Goal: Task Accomplishment & Management: Manage account settings

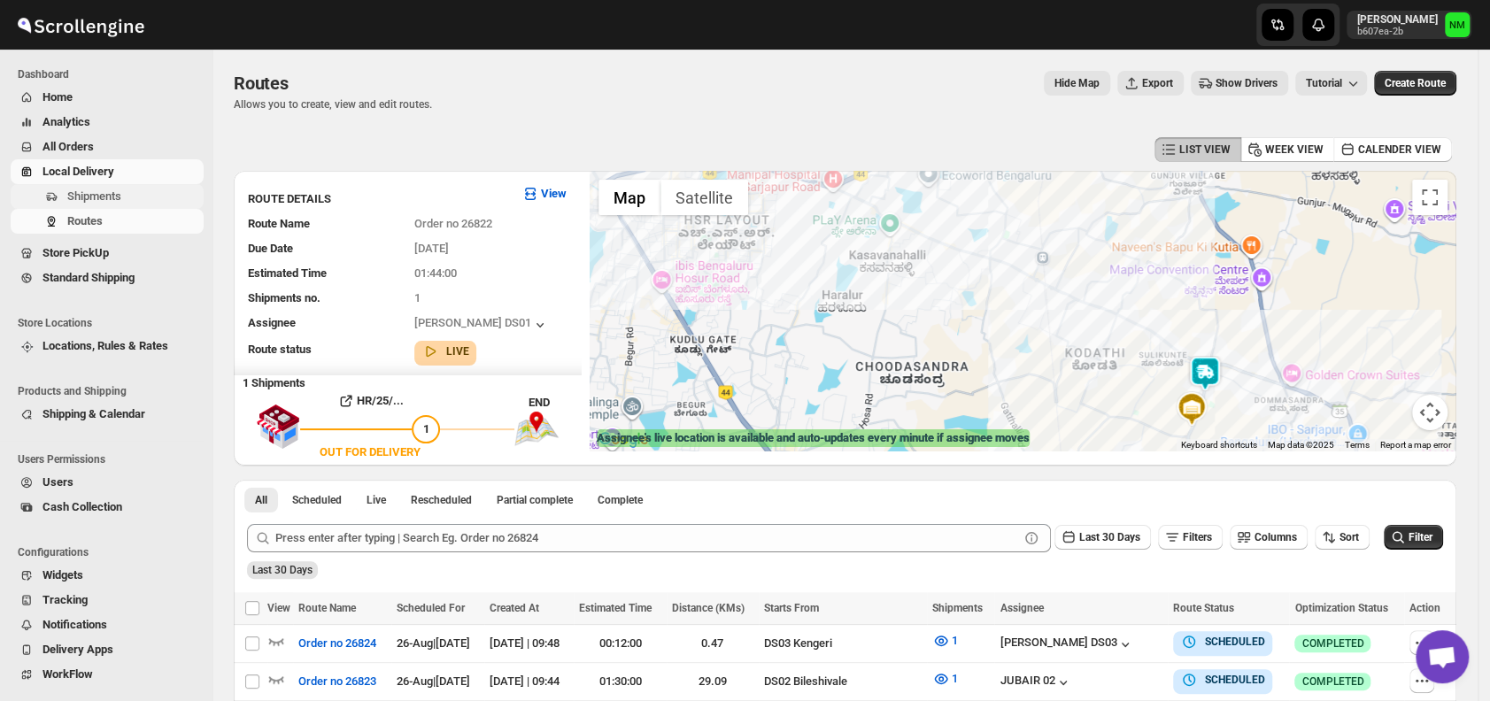
click at [138, 198] on span "Shipments" at bounding box center [133, 197] width 133 height 18
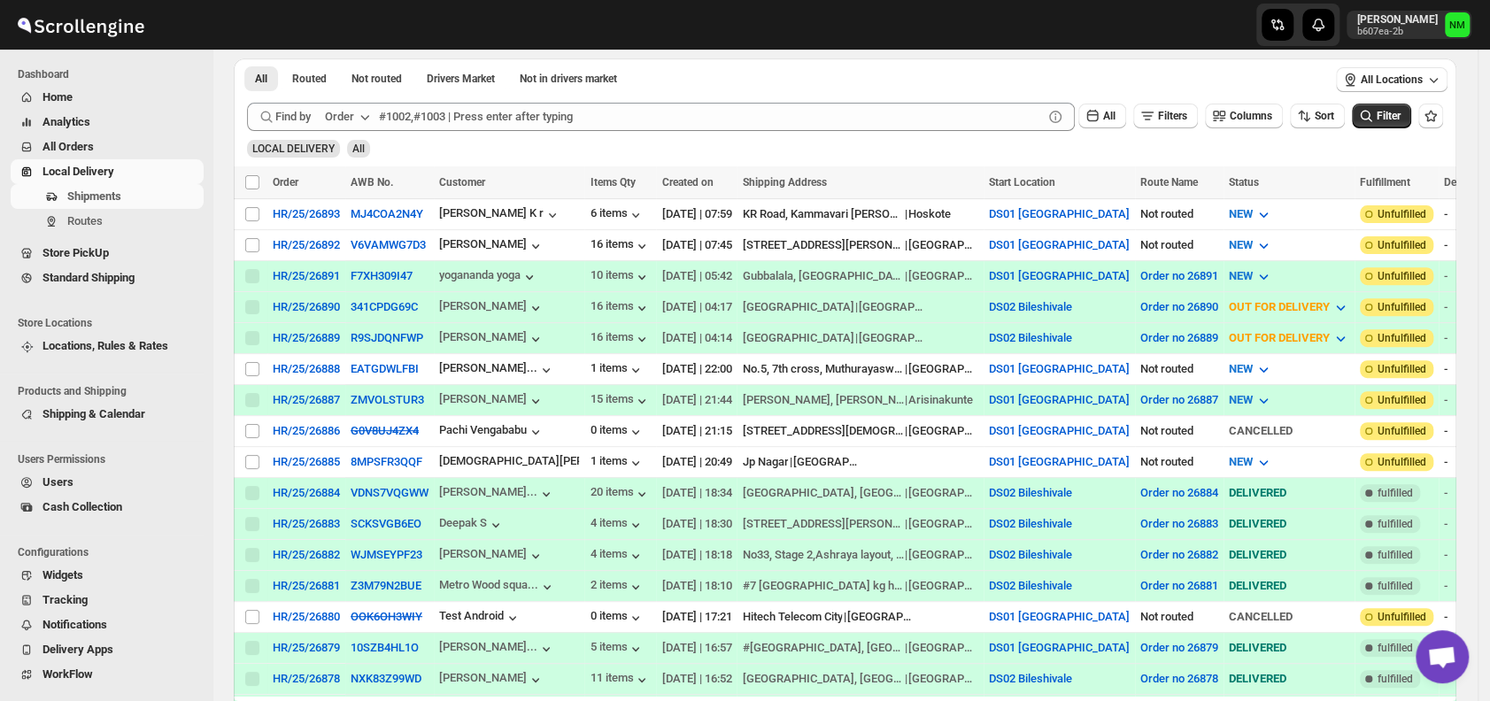
scroll to position [305, 0]
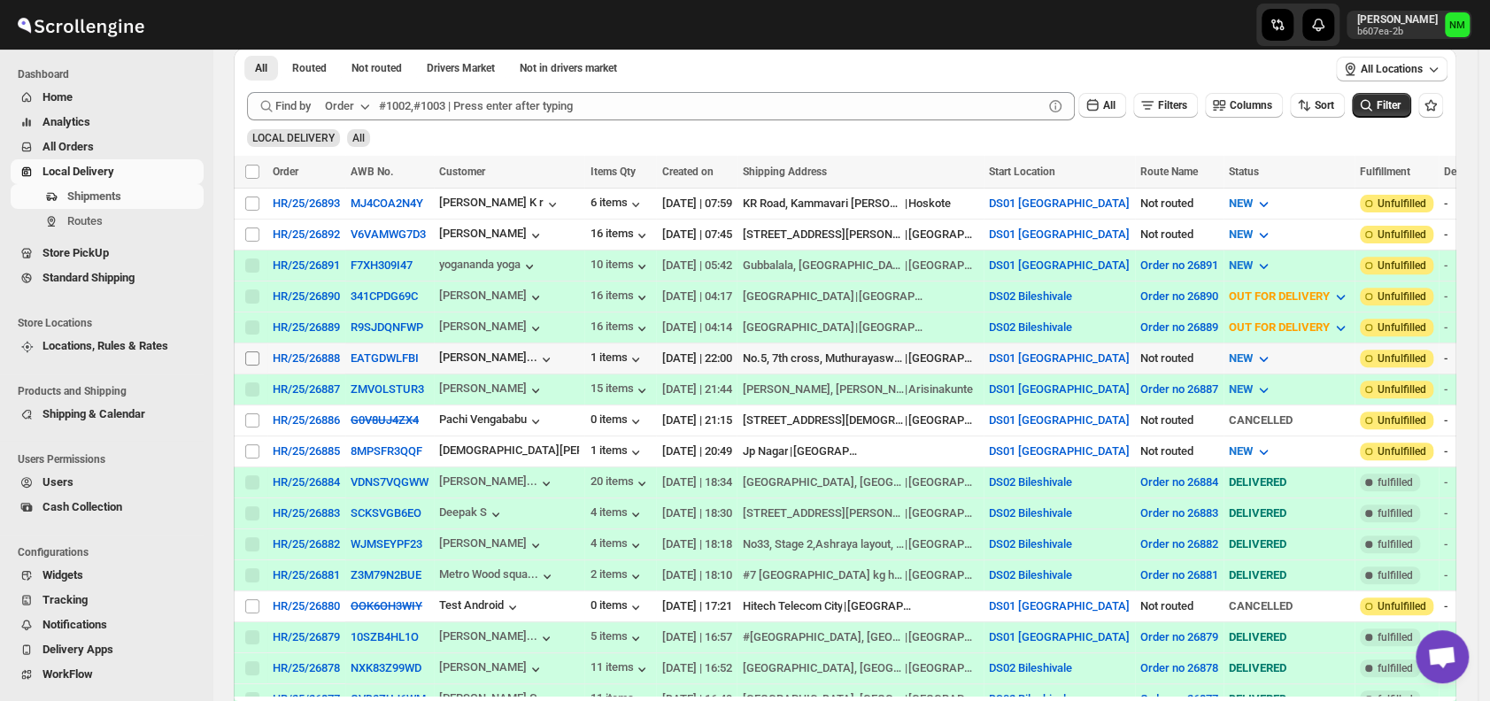
click at [248, 352] on input "Select shipment" at bounding box center [252, 359] width 14 height 14
checkbox input "true"
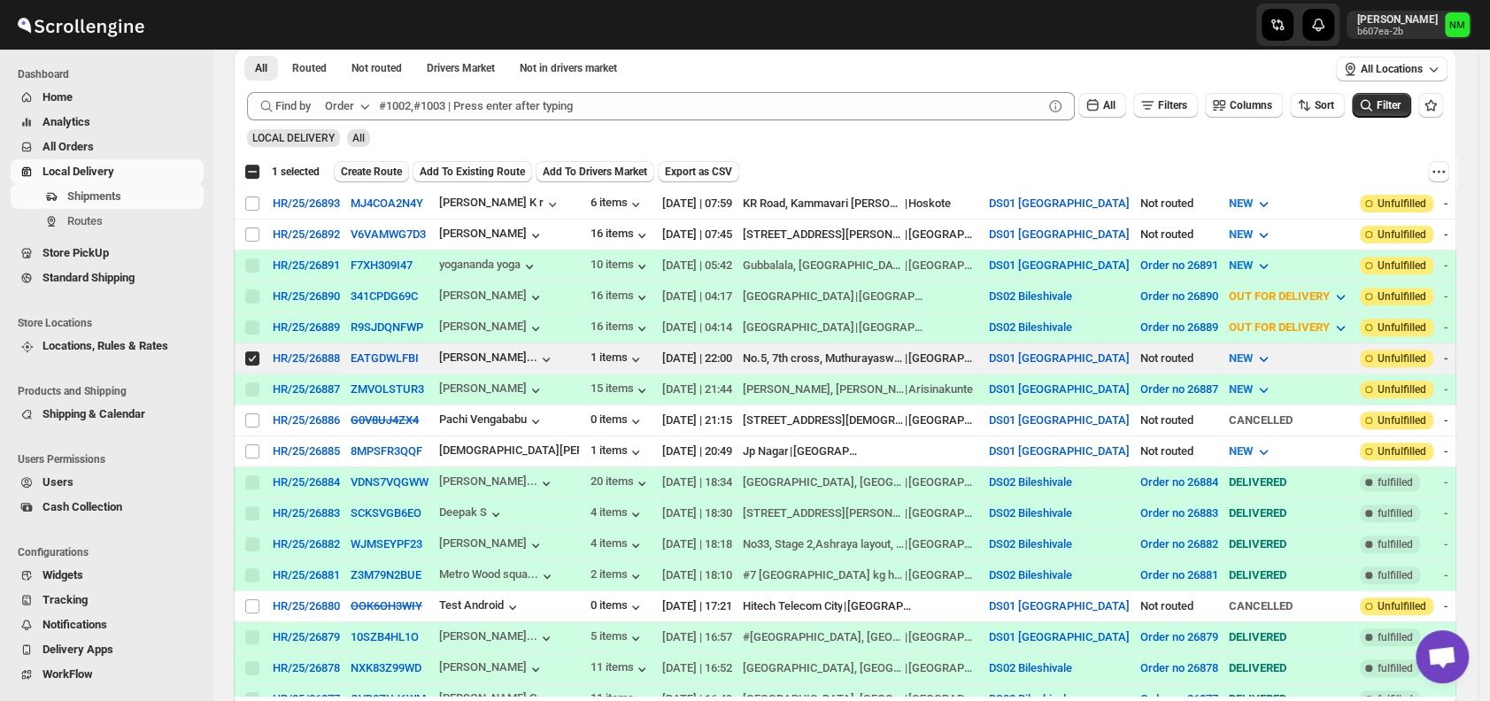
click at [398, 165] on span "Create Route" at bounding box center [371, 172] width 61 height 14
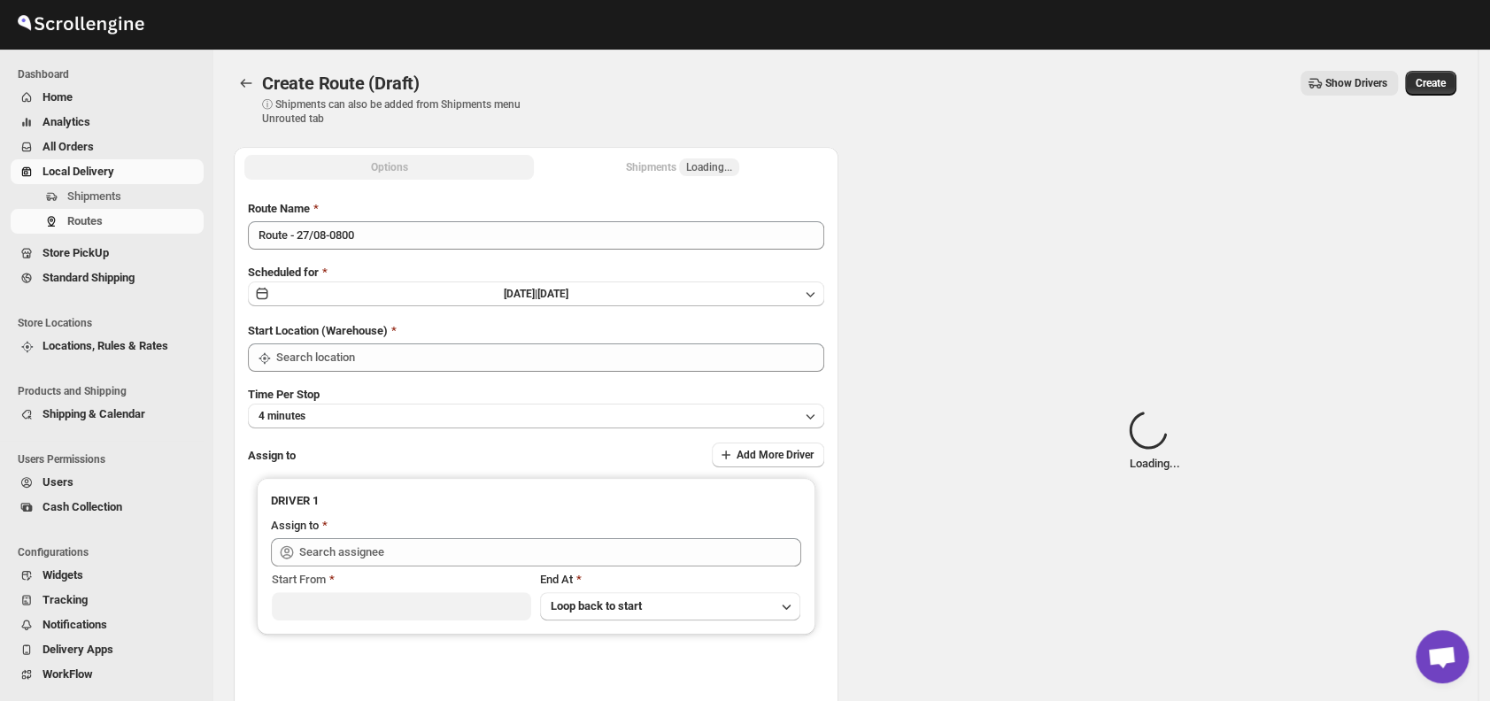
type input "DS01 [GEOGRAPHIC_DATA]"
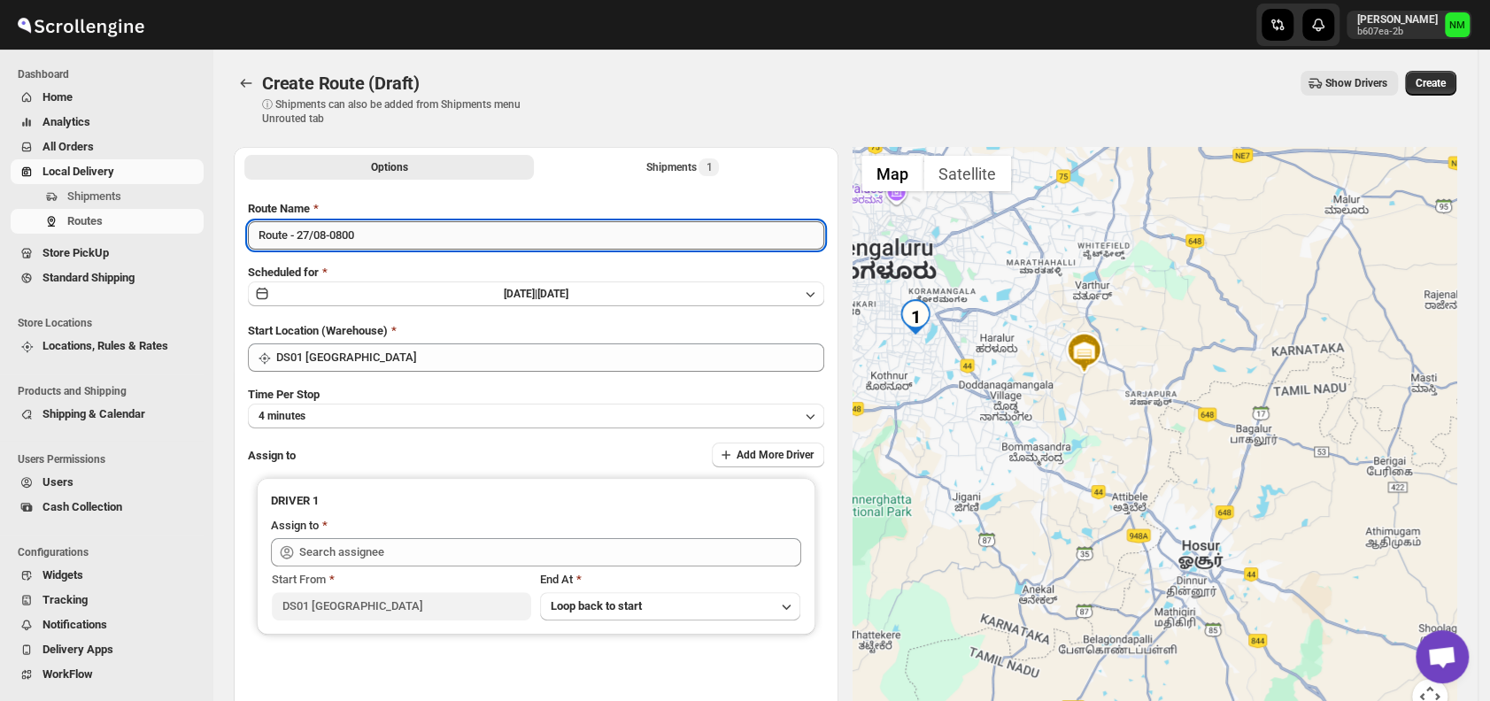
click at [536, 244] on input "Route - 27/08-0800" at bounding box center [536, 235] width 576 height 28
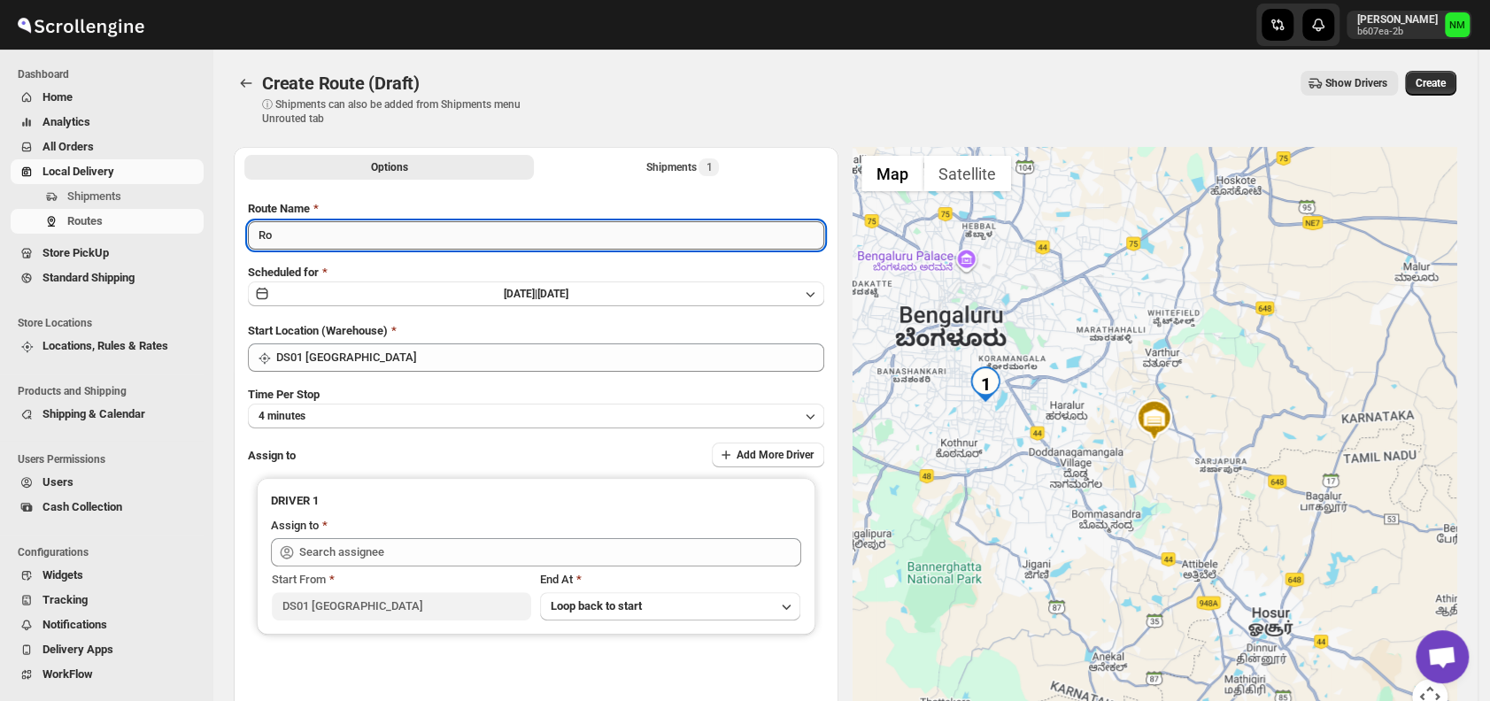
type input "R"
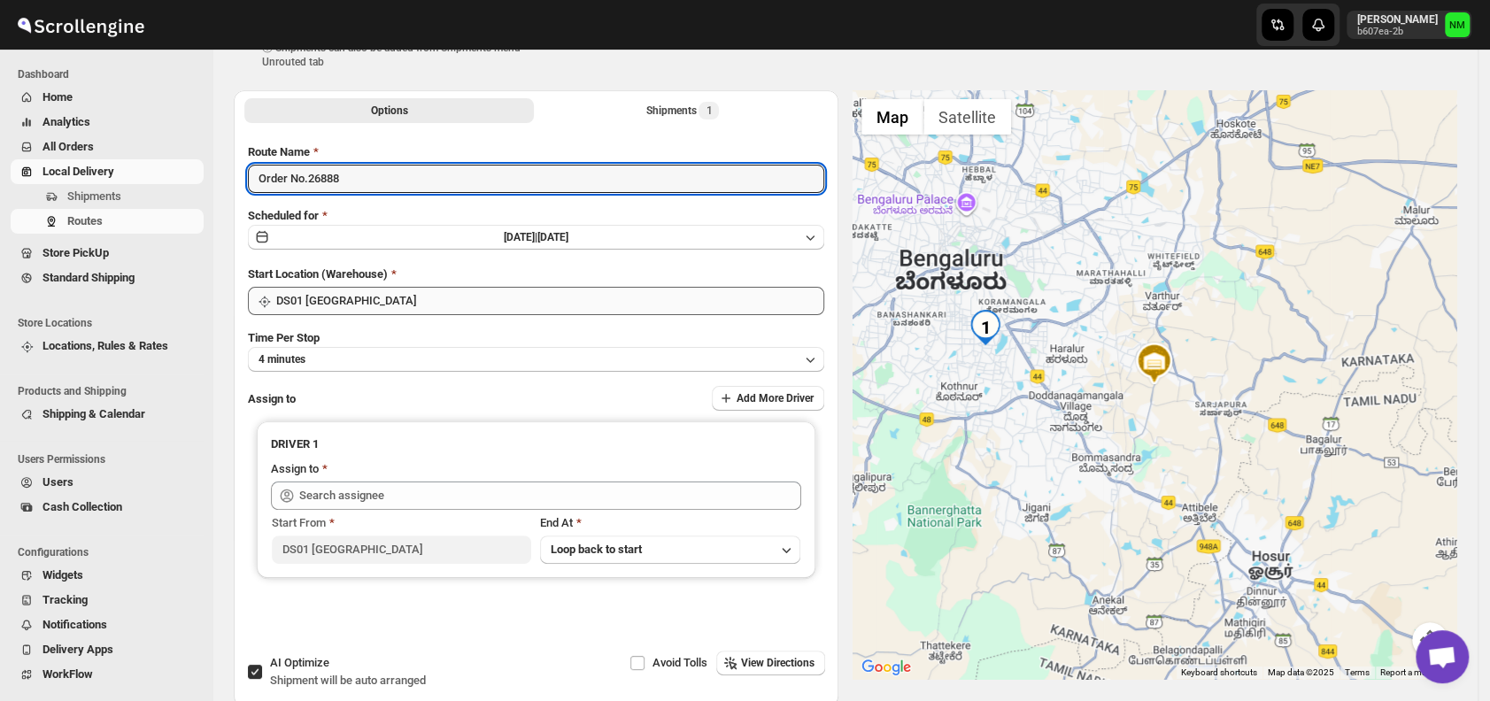
scroll to position [58, 0]
type input "Order No.26888"
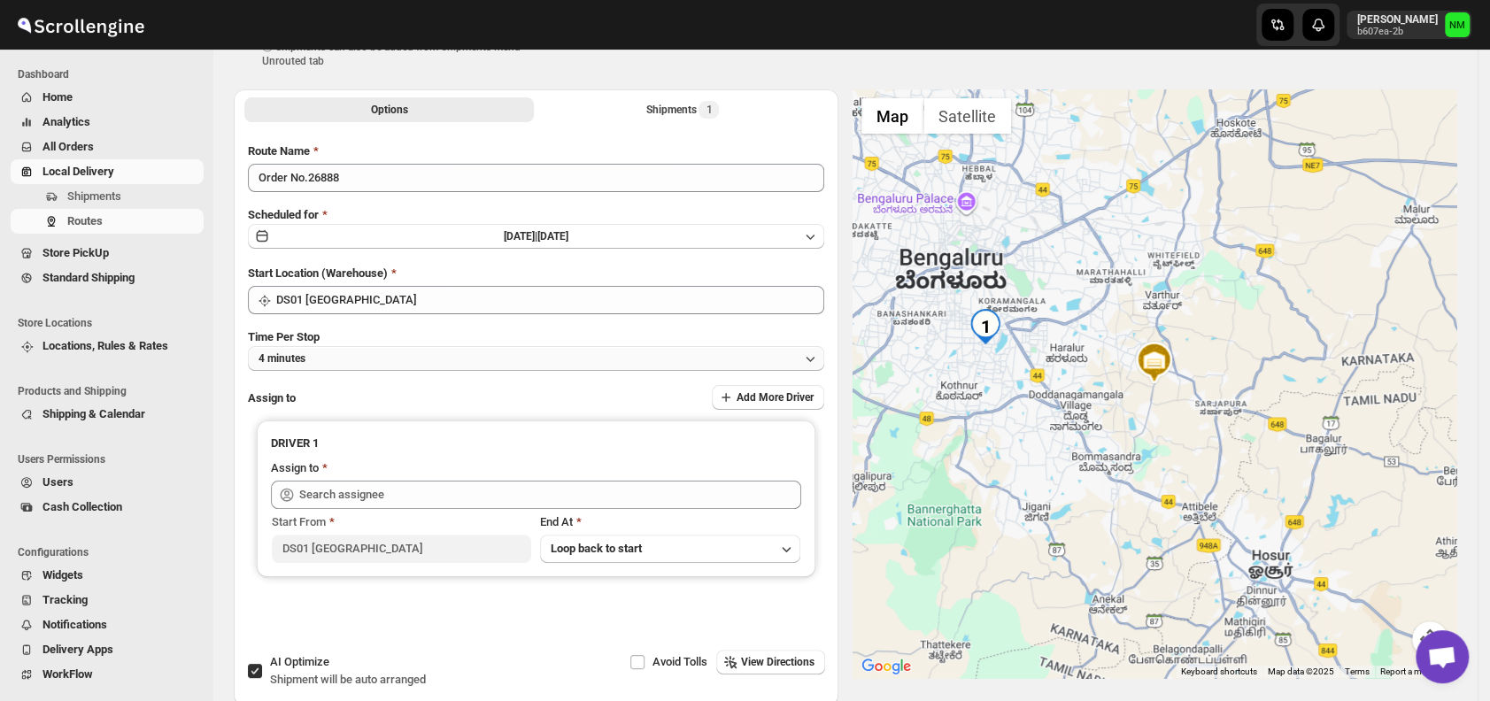
click at [342, 354] on button "4 minutes" at bounding box center [536, 358] width 576 height 25
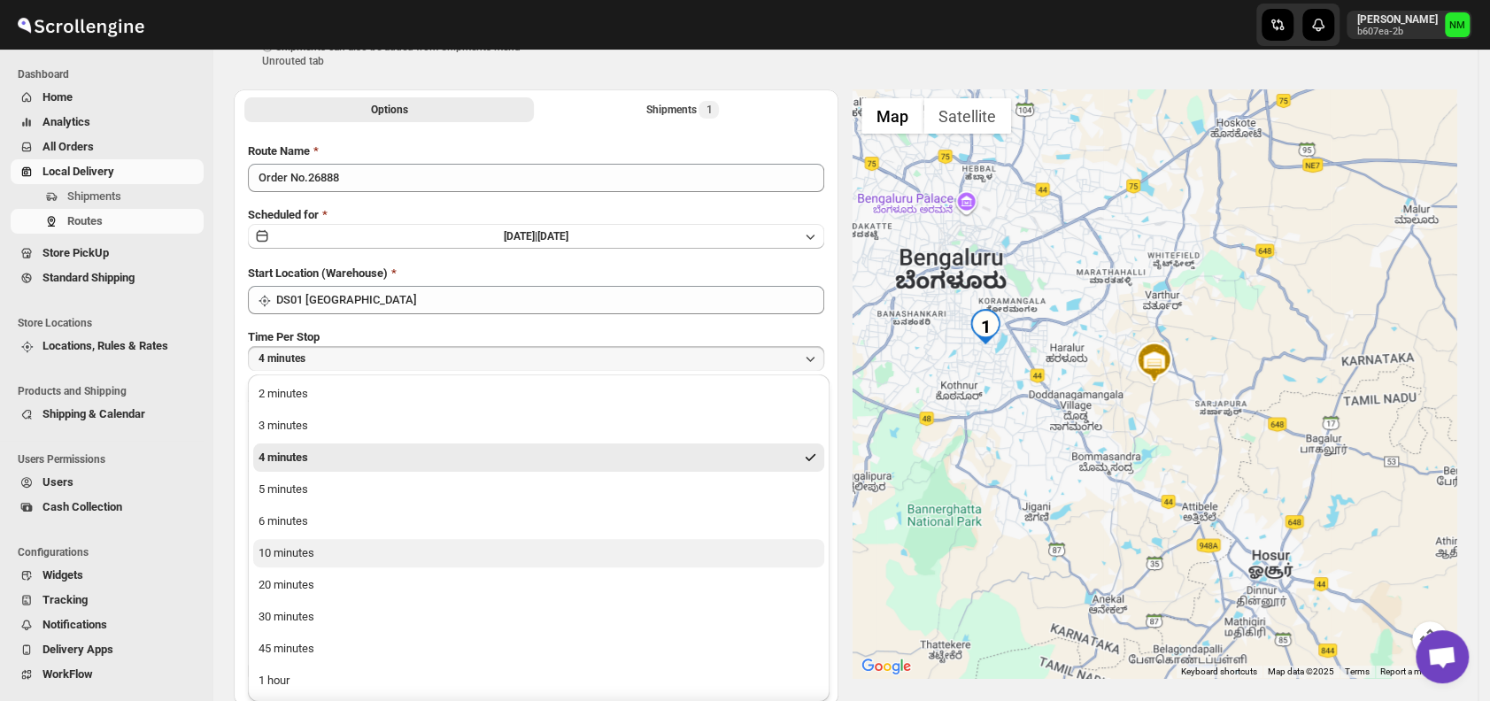
click at [312, 553] on div "10 minutes" at bounding box center [287, 554] width 56 height 18
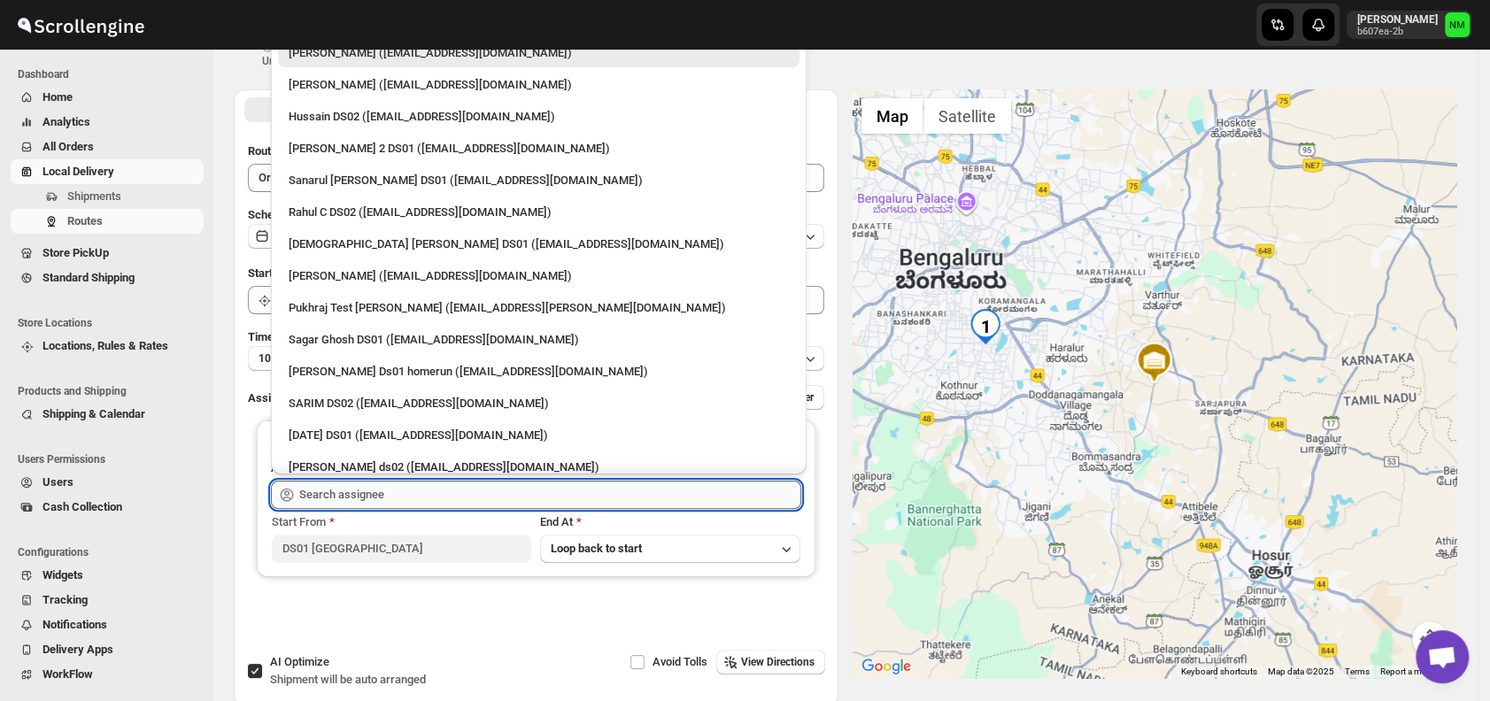
click at [432, 497] on input "text" at bounding box center [550, 495] width 502 height 28
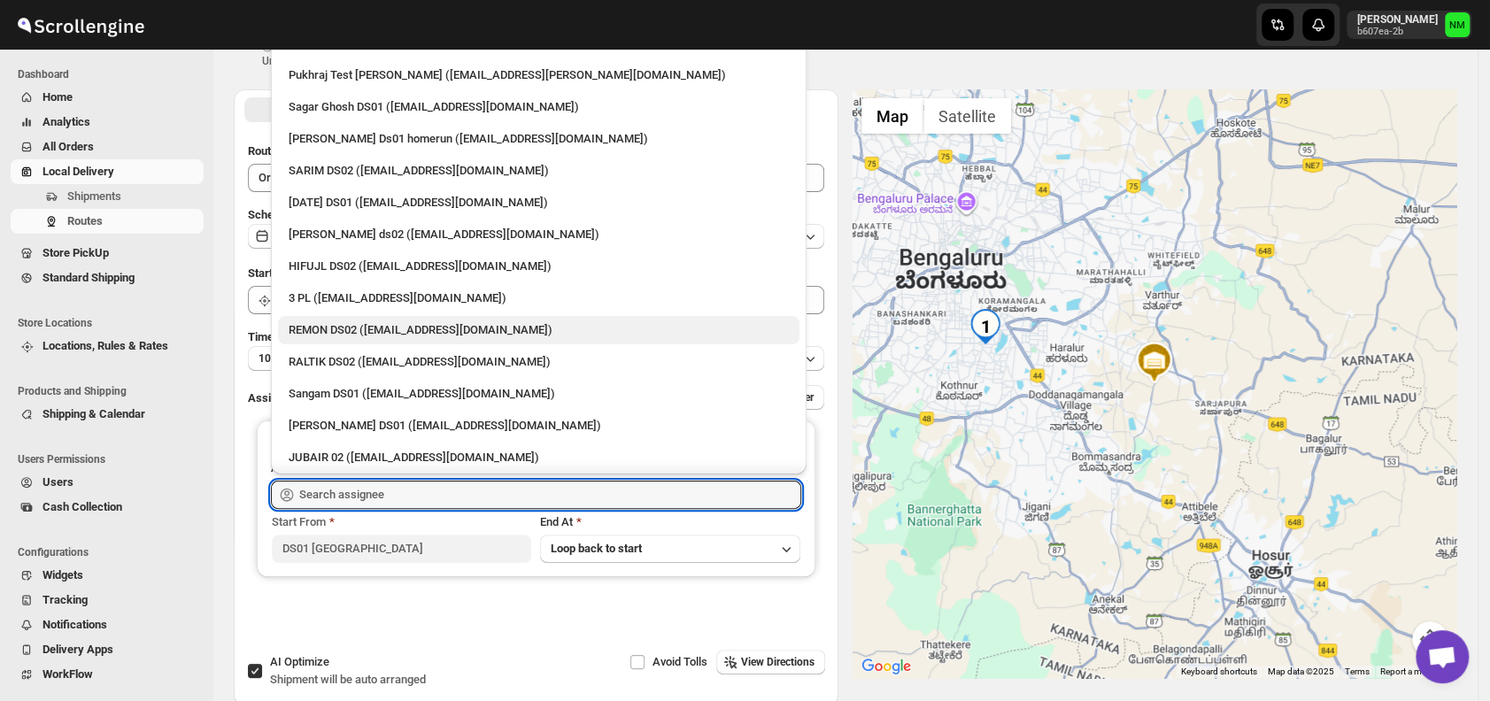
scroll to position [234, 0]
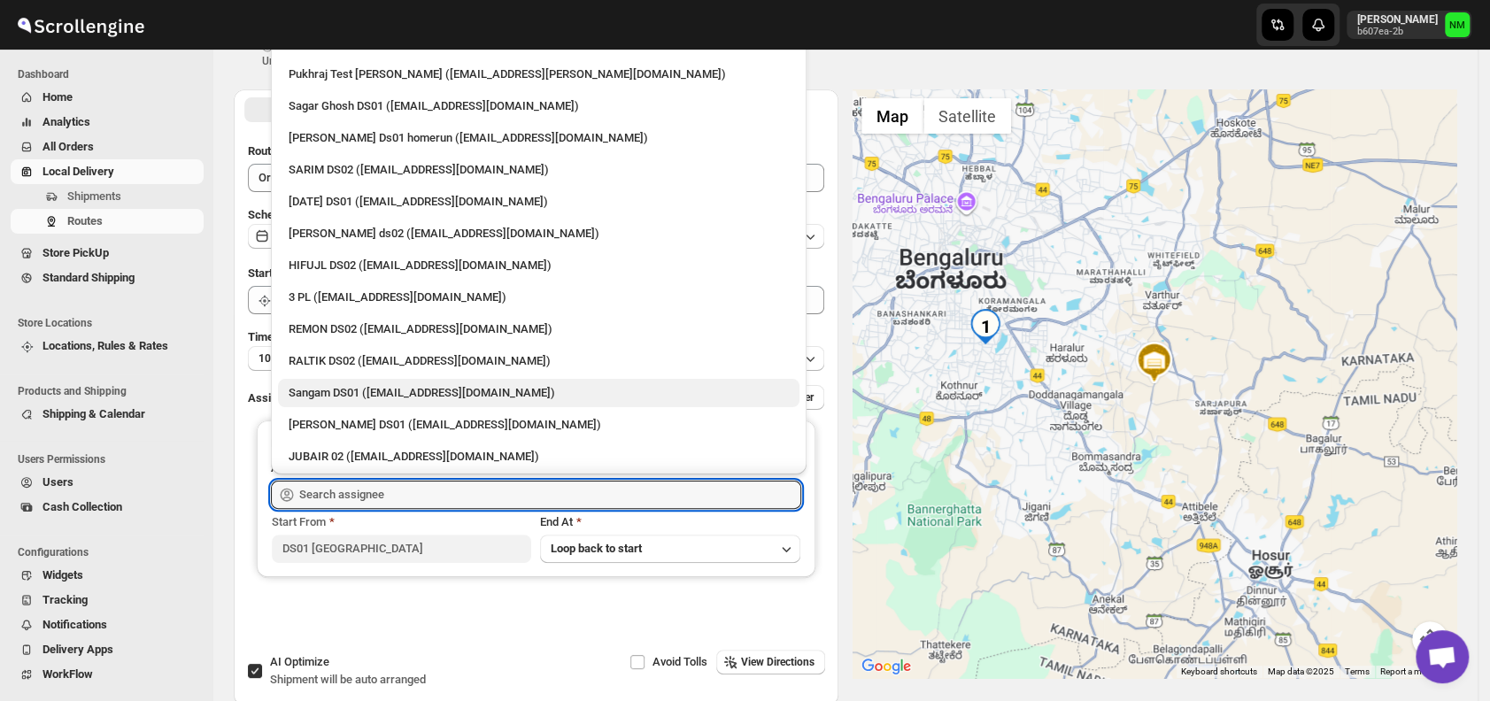
click at [379, 395] on div "Sangam DS01 (relov34542@lassora.com)" at bounding box center [539, 393] width 500 height 18
type input "Sangam DS01 (relov34542@lassora.com)"
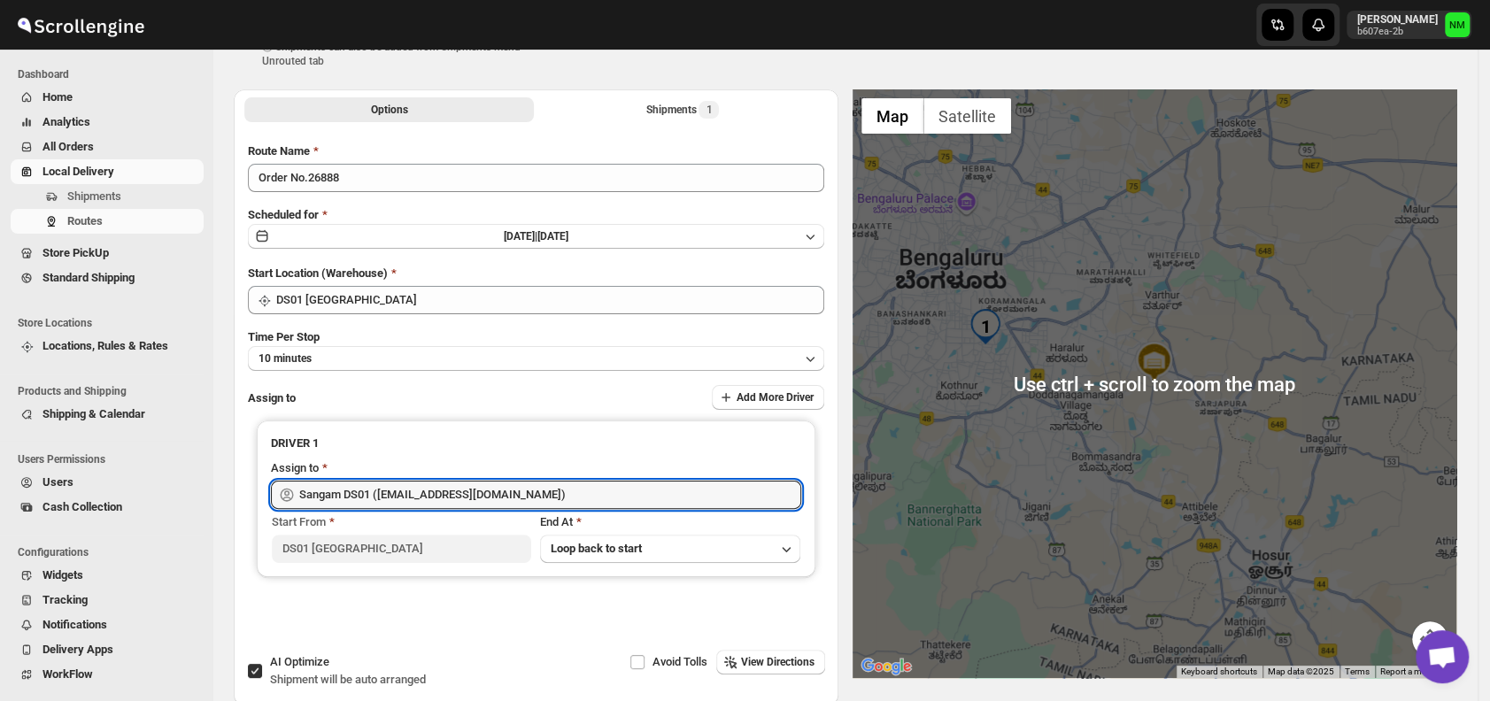
scroll to position [0, 0]
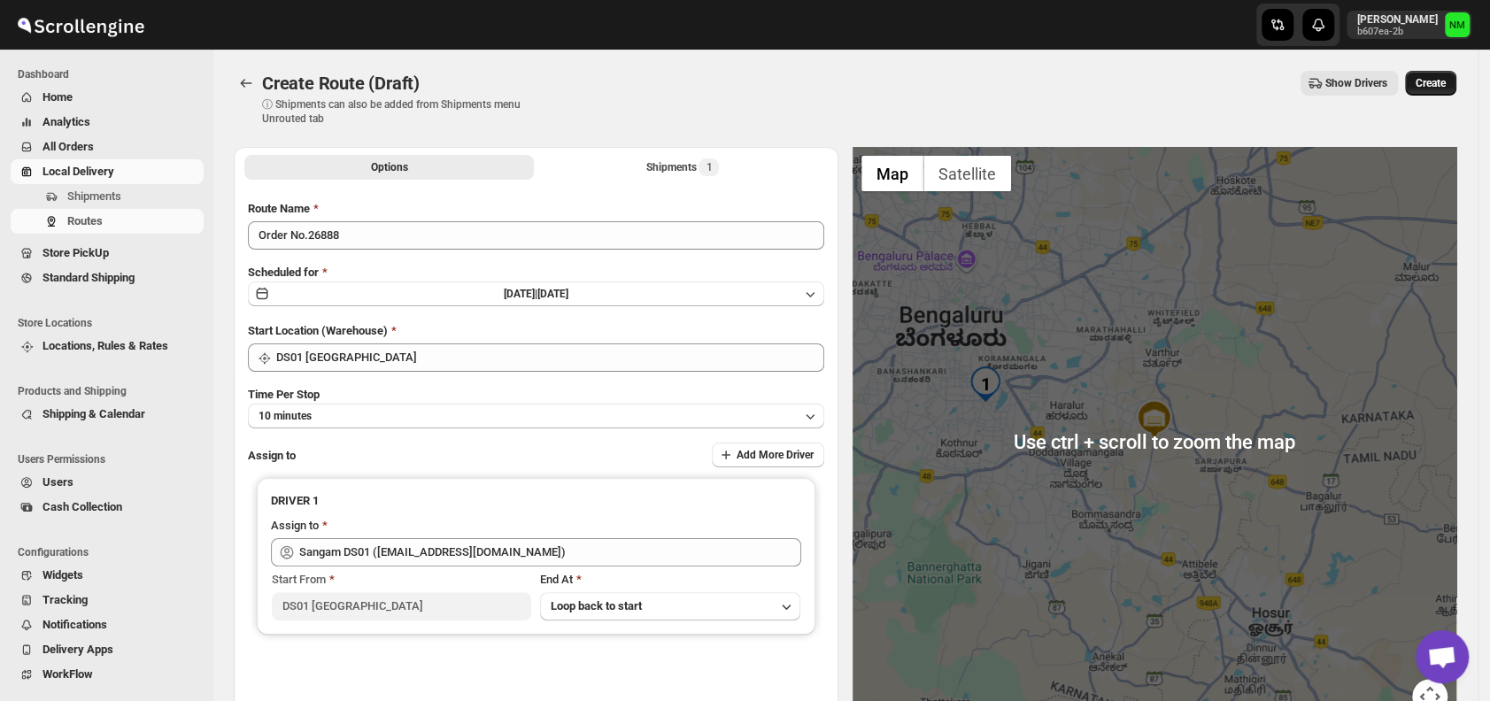
click at [1441, 79] on span "Create" at bounding box center [1431, 83] width 30 height 14
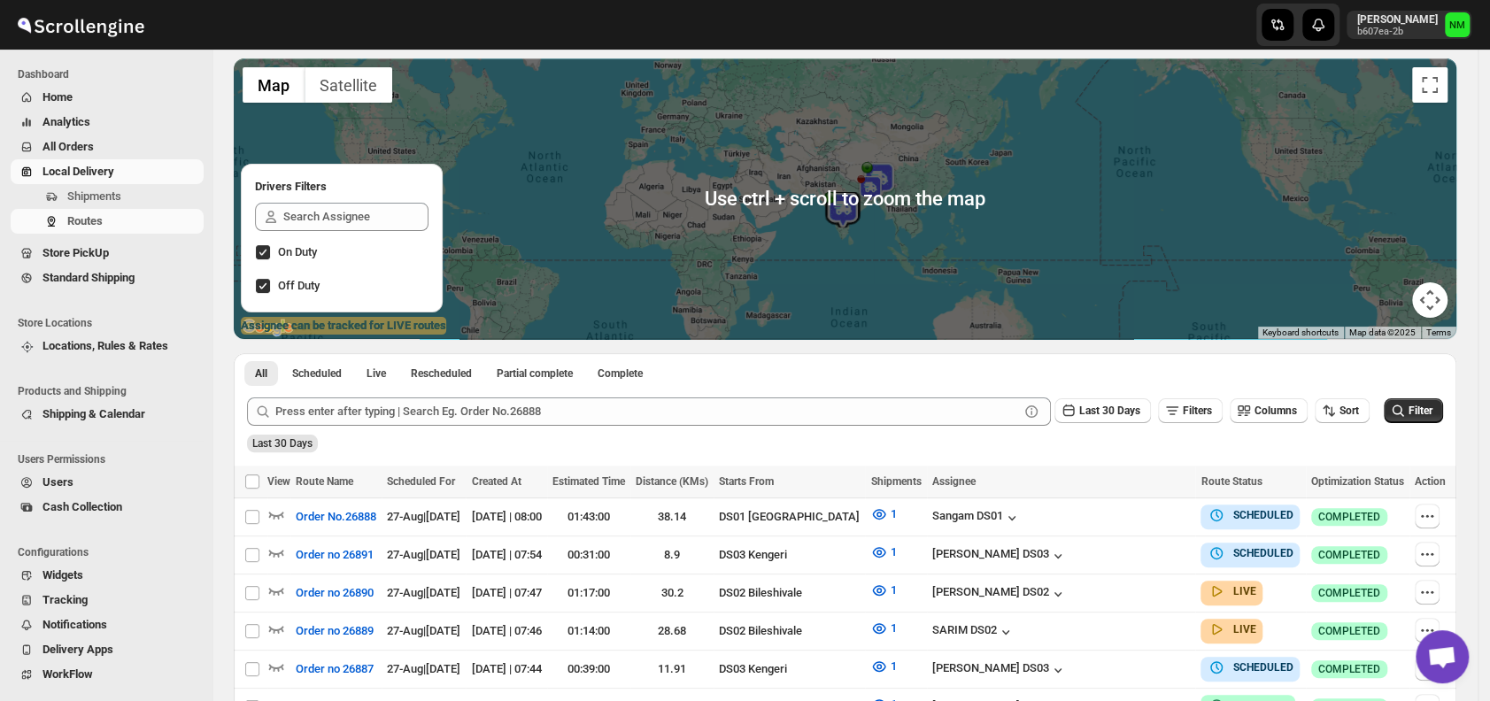
scroll to position [113, 0]
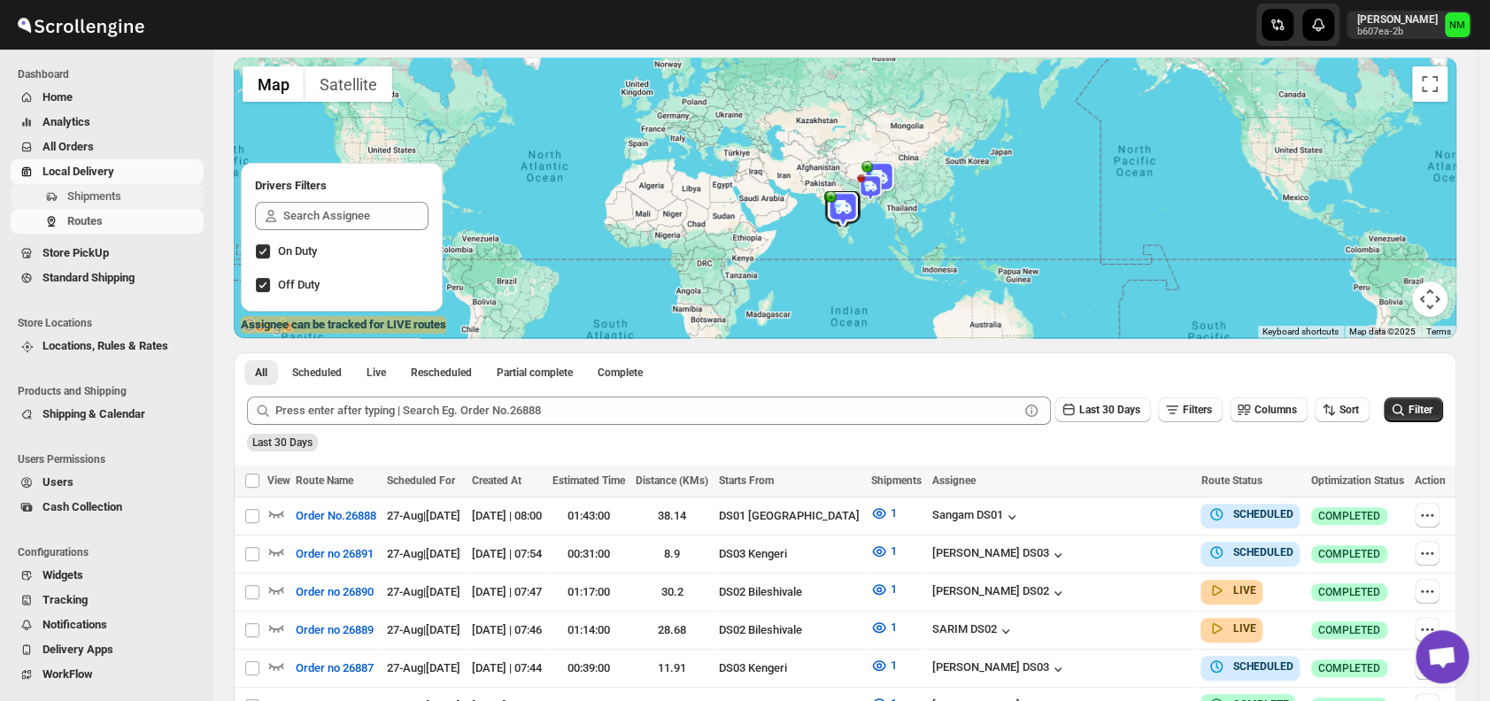
click at [81, 191] on span "Shipments" at bounding box center [94, 195] width 54 height 13
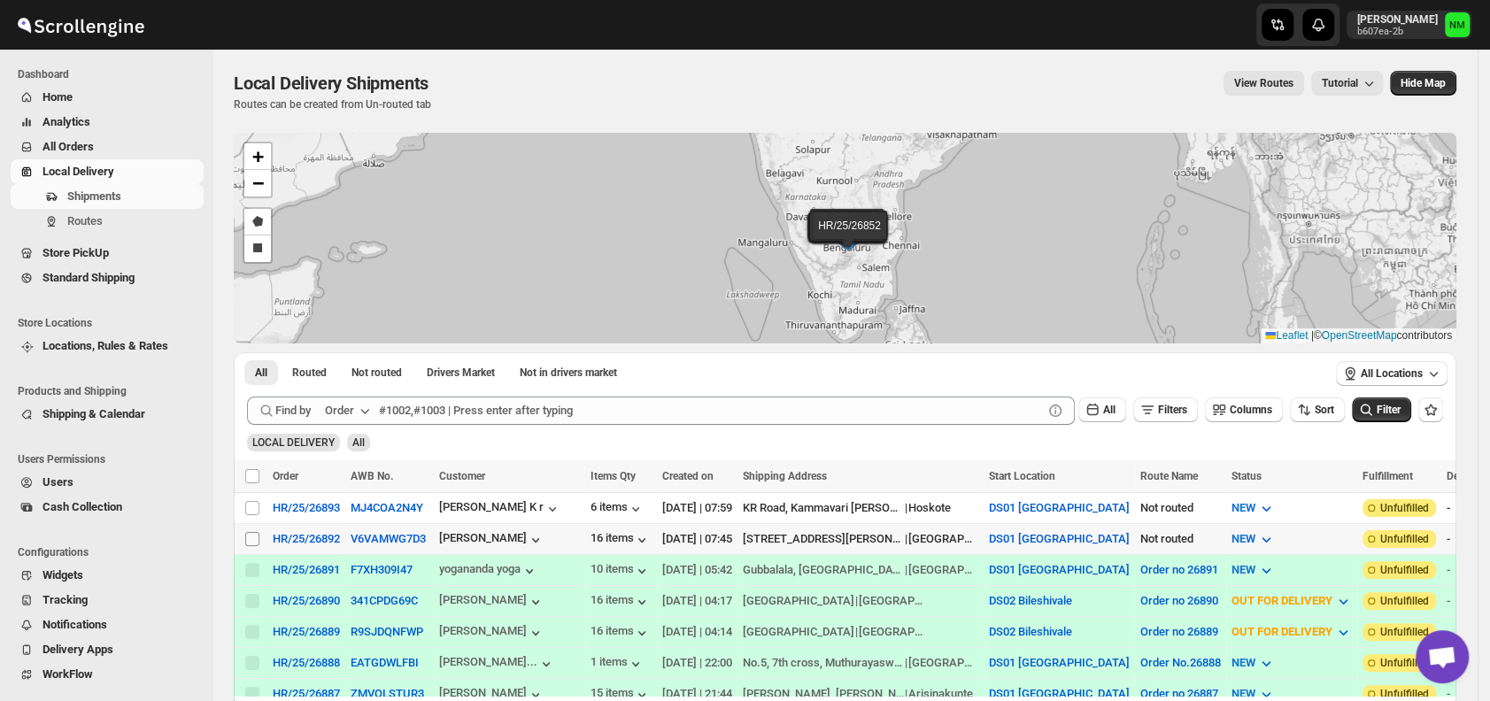
click at [249, 534] on input "Select shipment" at bounding box center [252, 539] width 14 height 14
checkbox input "true"
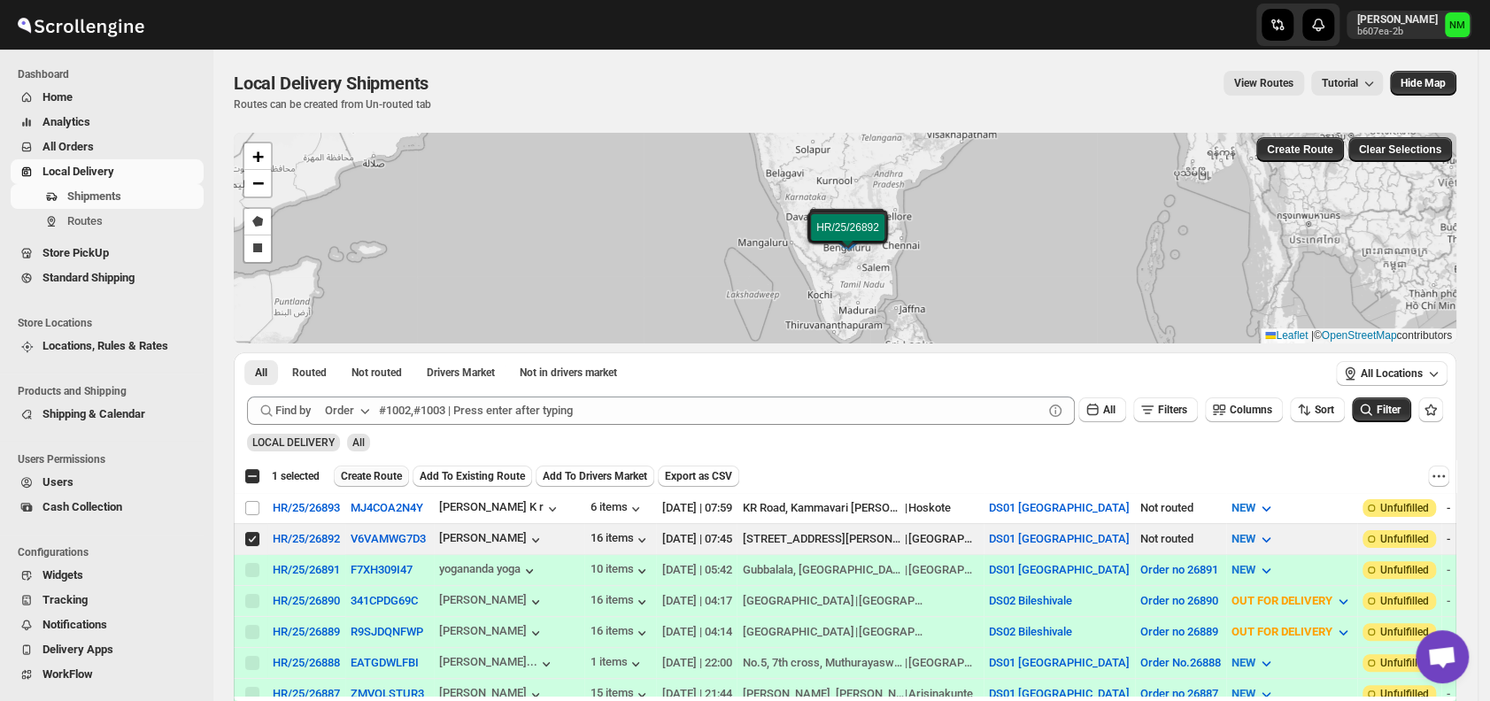
click at [369, 475] on span "Create Route" at bounding box center [371, 476] width 61 height 14
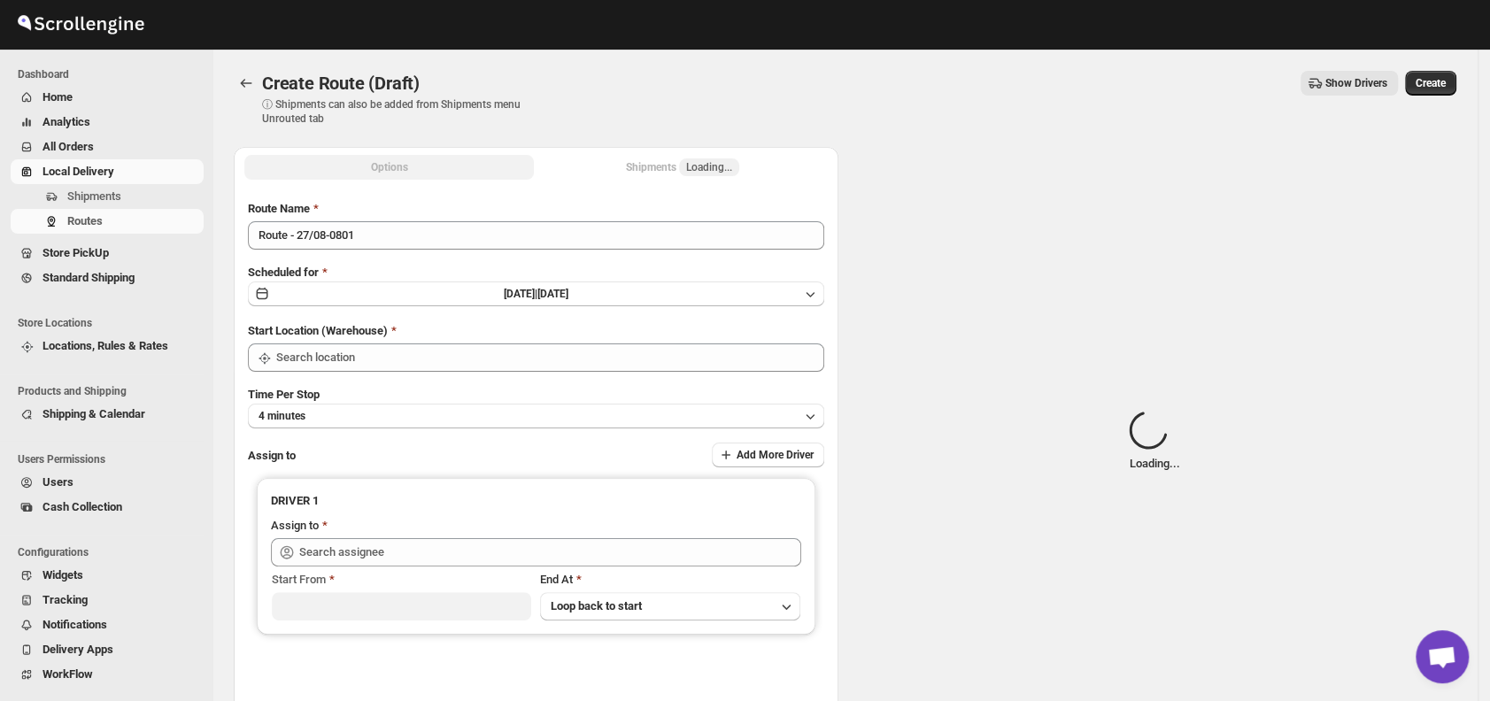
type input "DS01 [GEOGRAPHIC_DATA]"
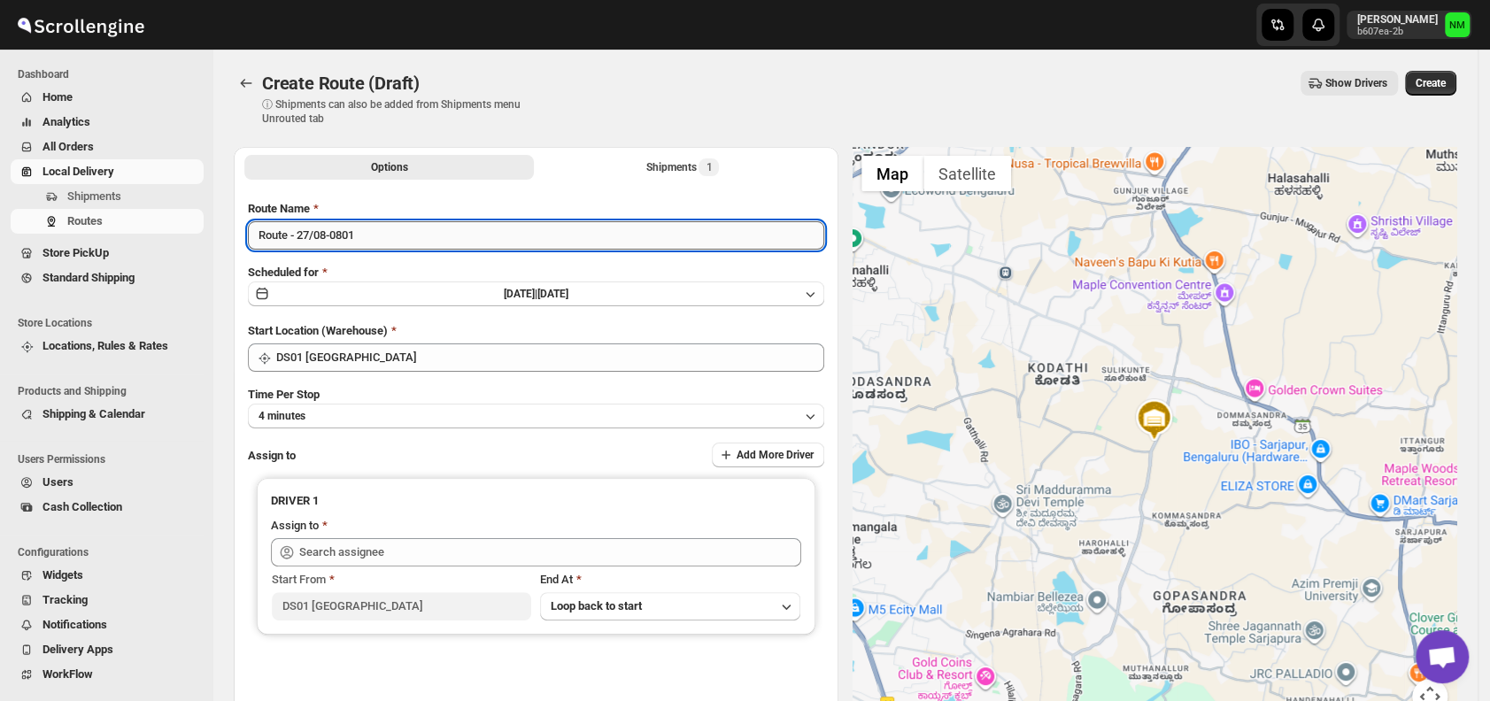
click at [395, 232] on input "Route - 27/08-0801" at bounding box center [536, 235] width 576 height 28
type input "R"
click at [353, 244] on input "Order No." at bounding box center [536, 235] width 576 height 28
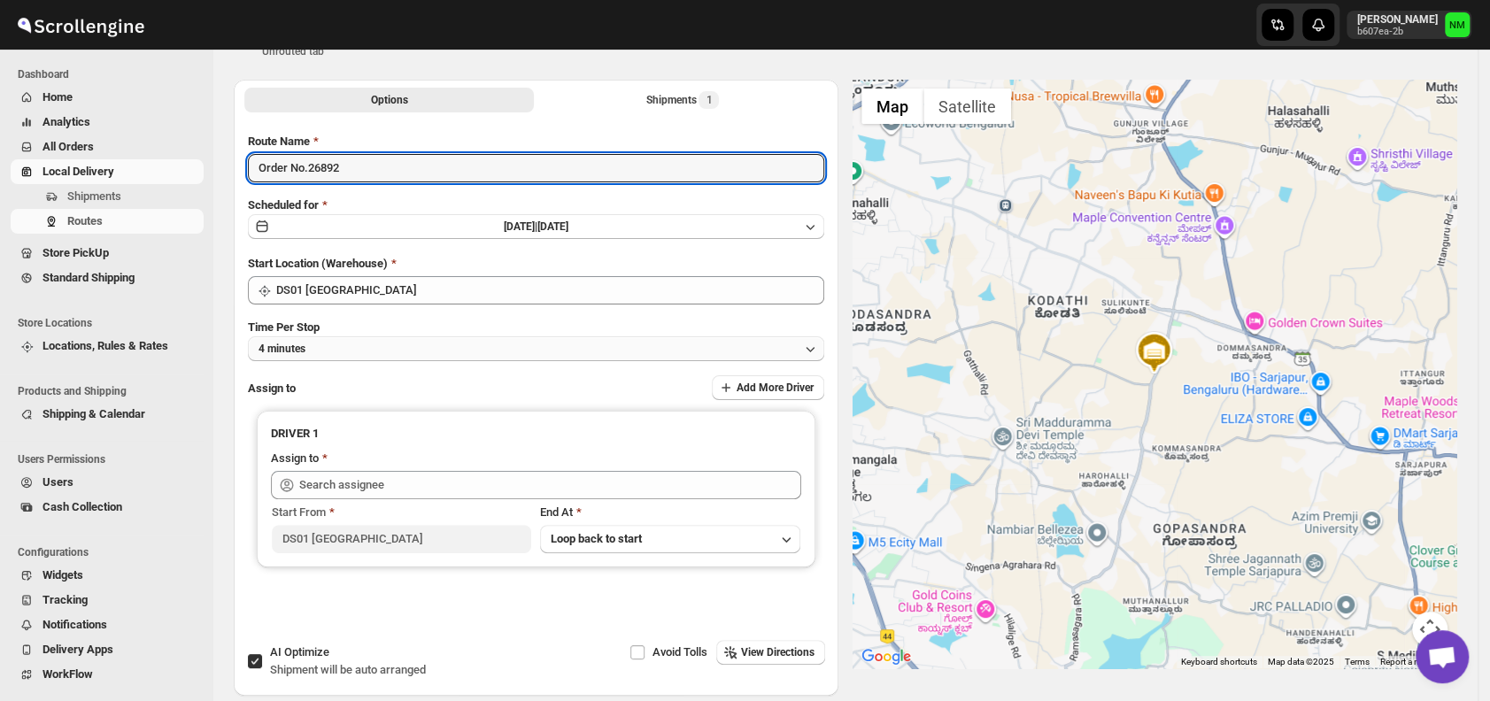
scroll to position [68, 0]
type input "Order No.26892"
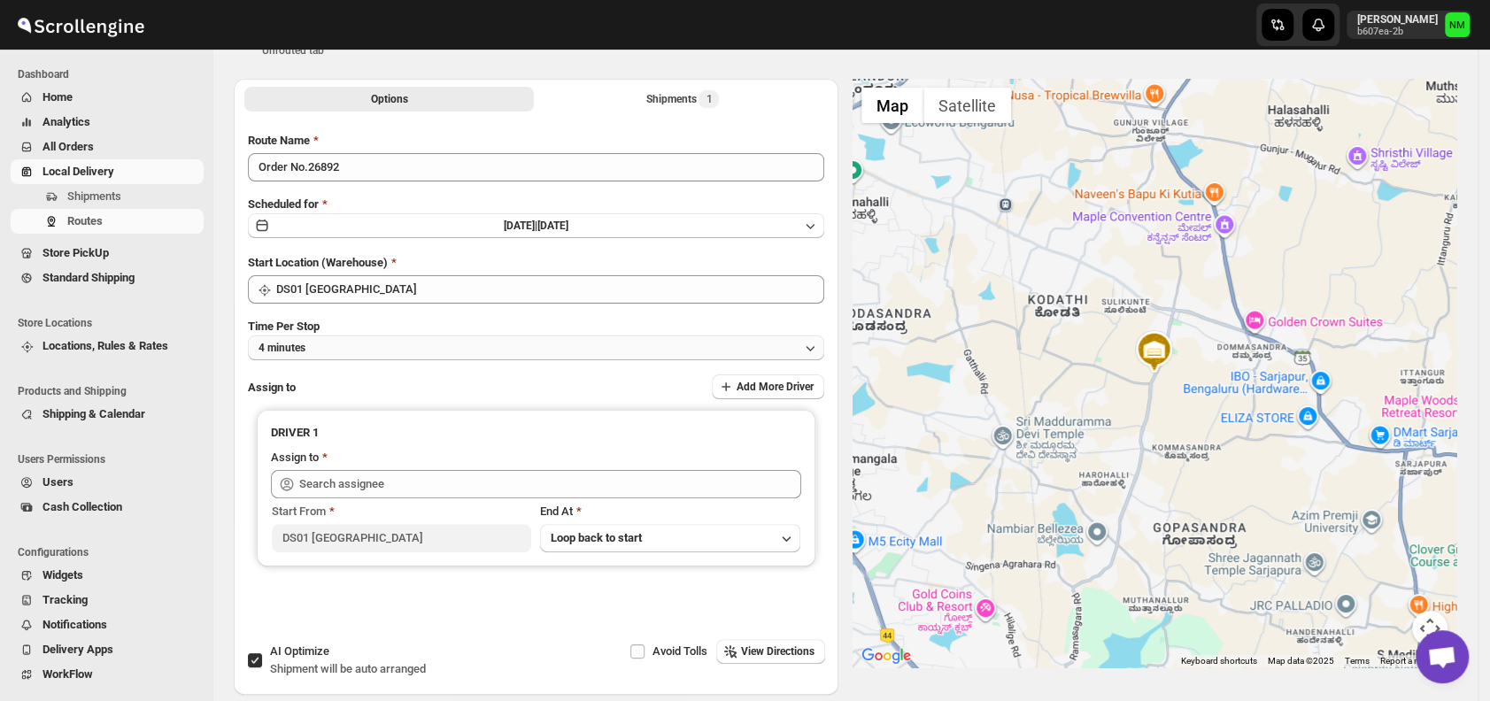
click at [354, 346] on button "4 minutes" at bounding box center [536, 348] width 576 height 25
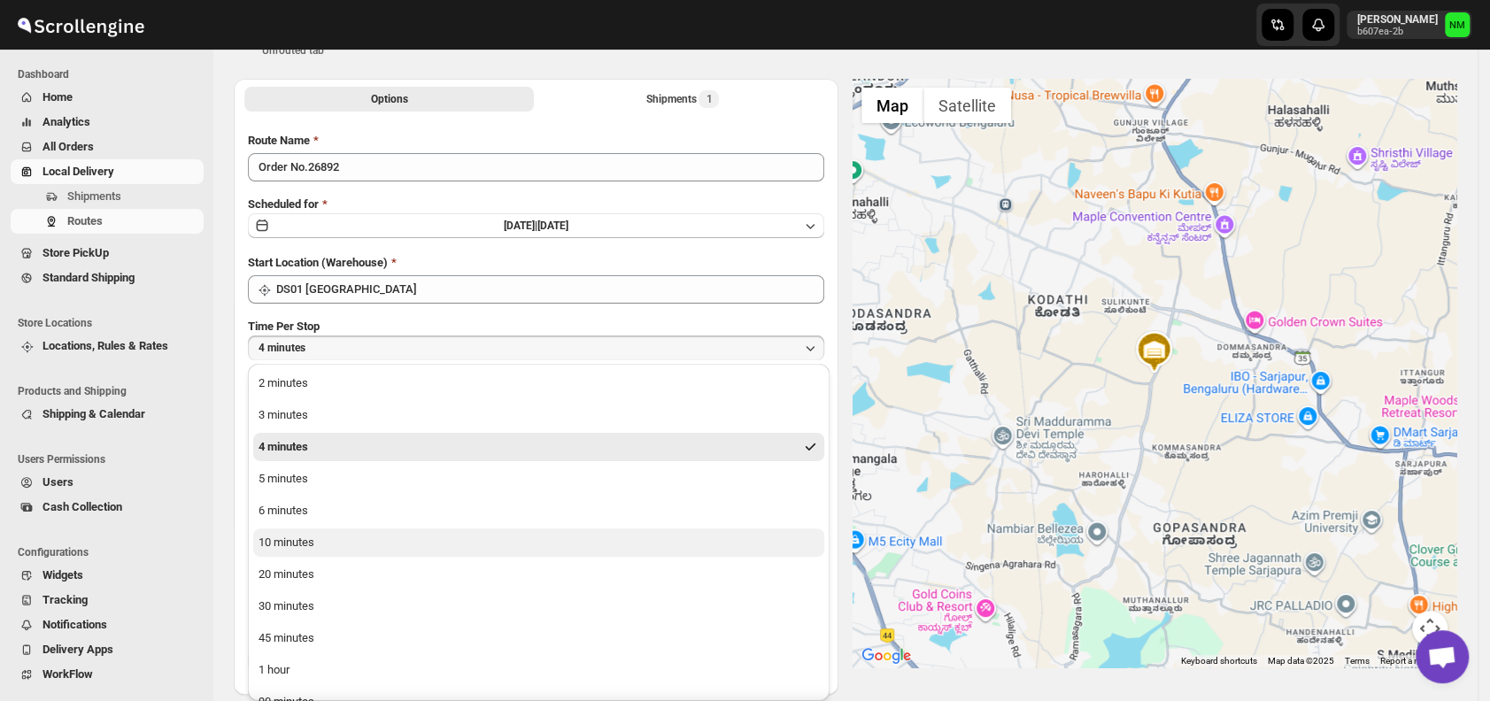
click at [338, 538] on button "10 minutes" at bounding box center [538, 543] width 571 height 28
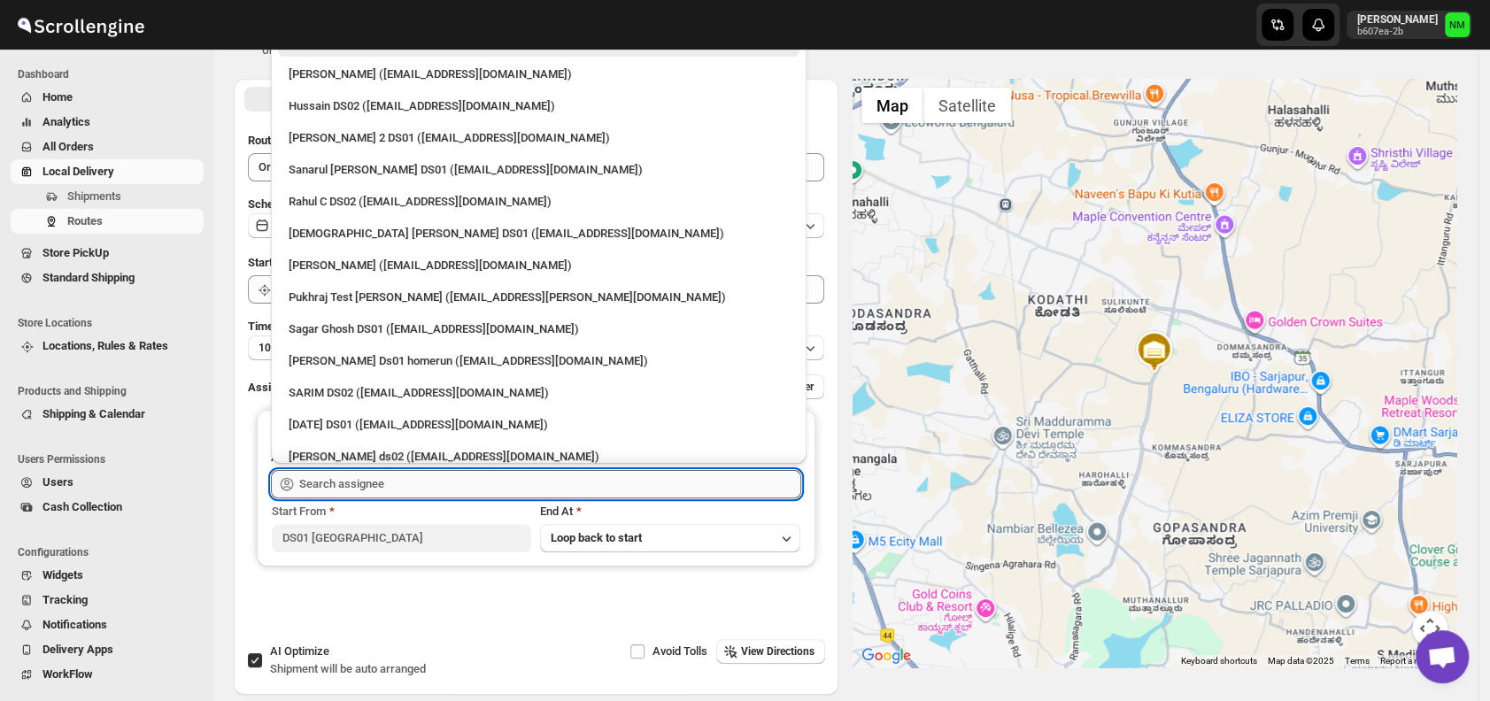
click at [414, 486] on input "text" at bounding box center [550, 484] width 502 height 28
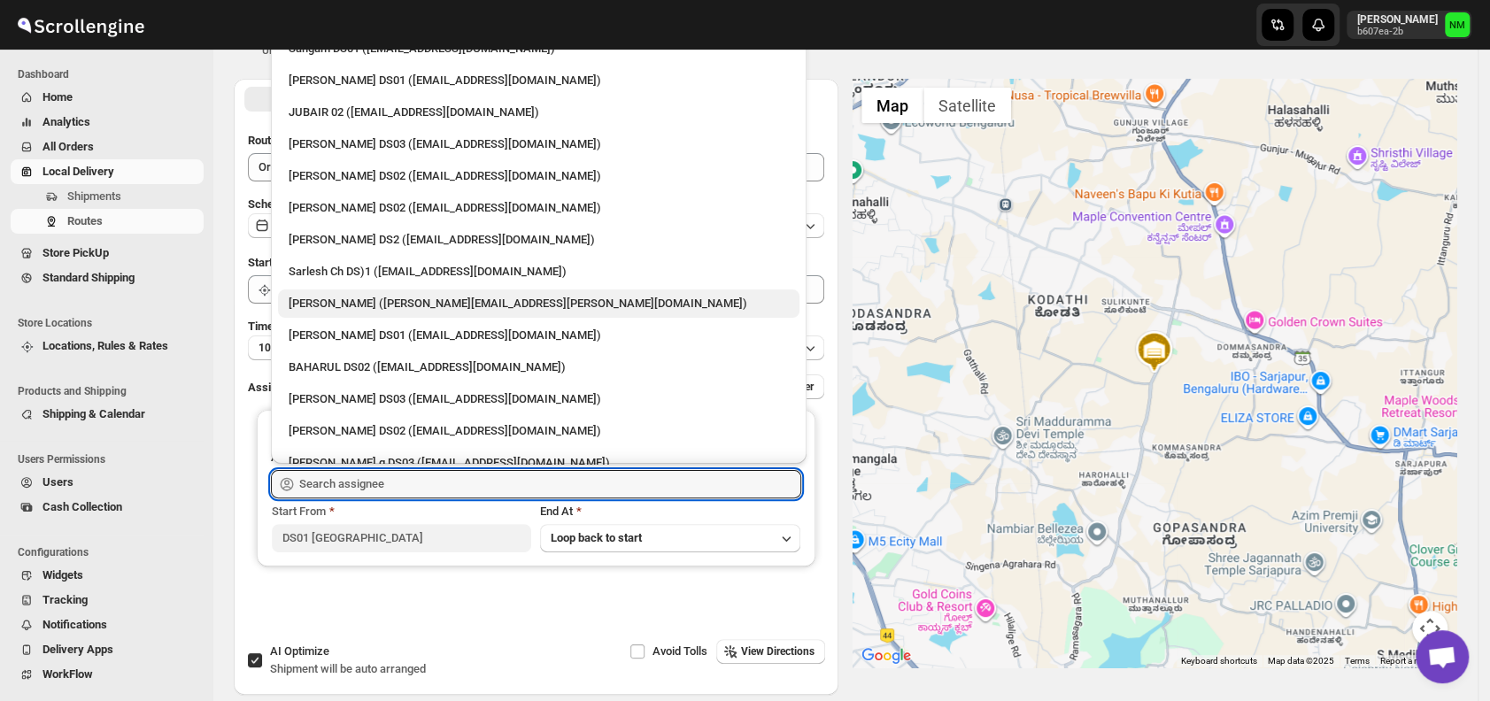
scroll to position [567, 0]
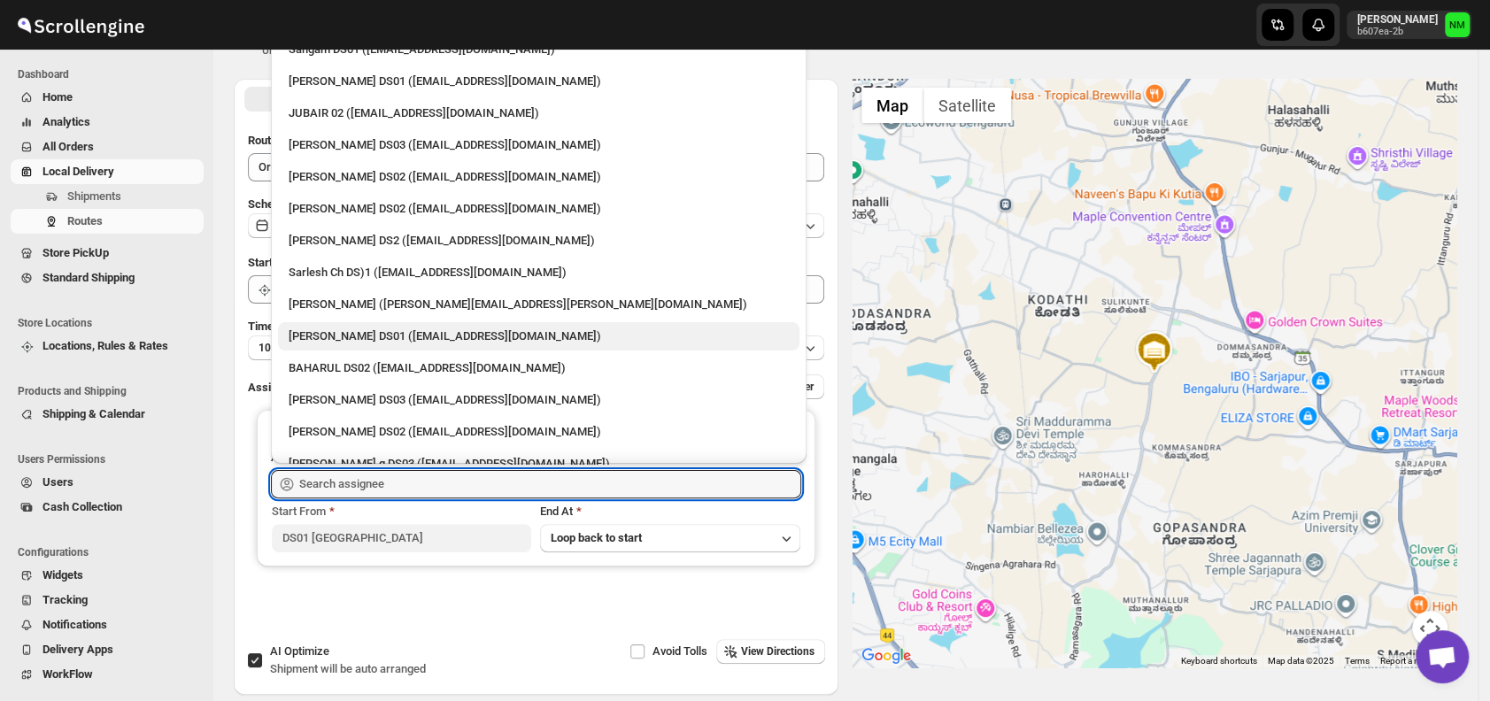
click at [357, 336] on div "[PERSON_NAME] DS01 ([EMAIL_ADDRESS][DOMAIN_NAME])" at bounding box center [539, 337] width 500 height 18
type input "[PERSON_NAME] DS01 ([EMAIL_ADDRESS][DOMAIN_NAME])"
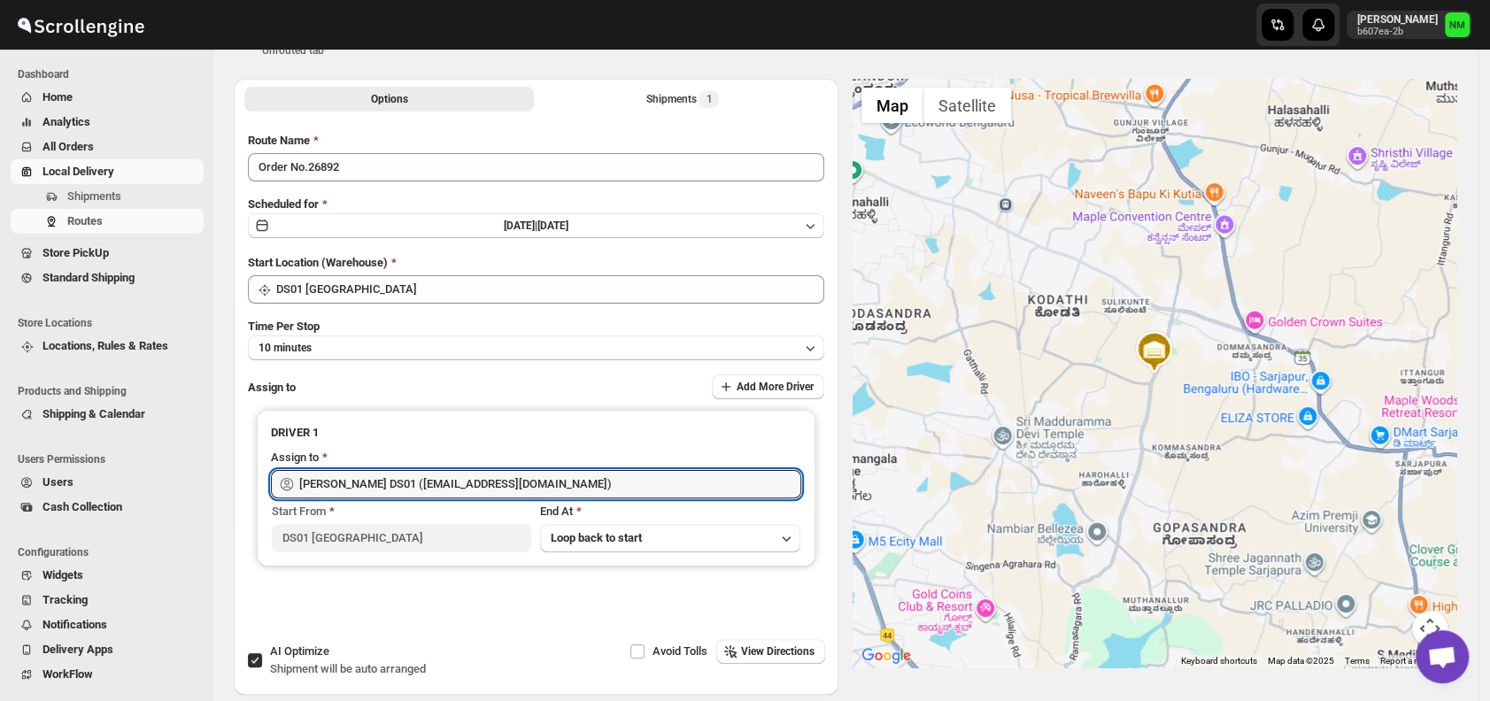
scroll to position [0, 0]
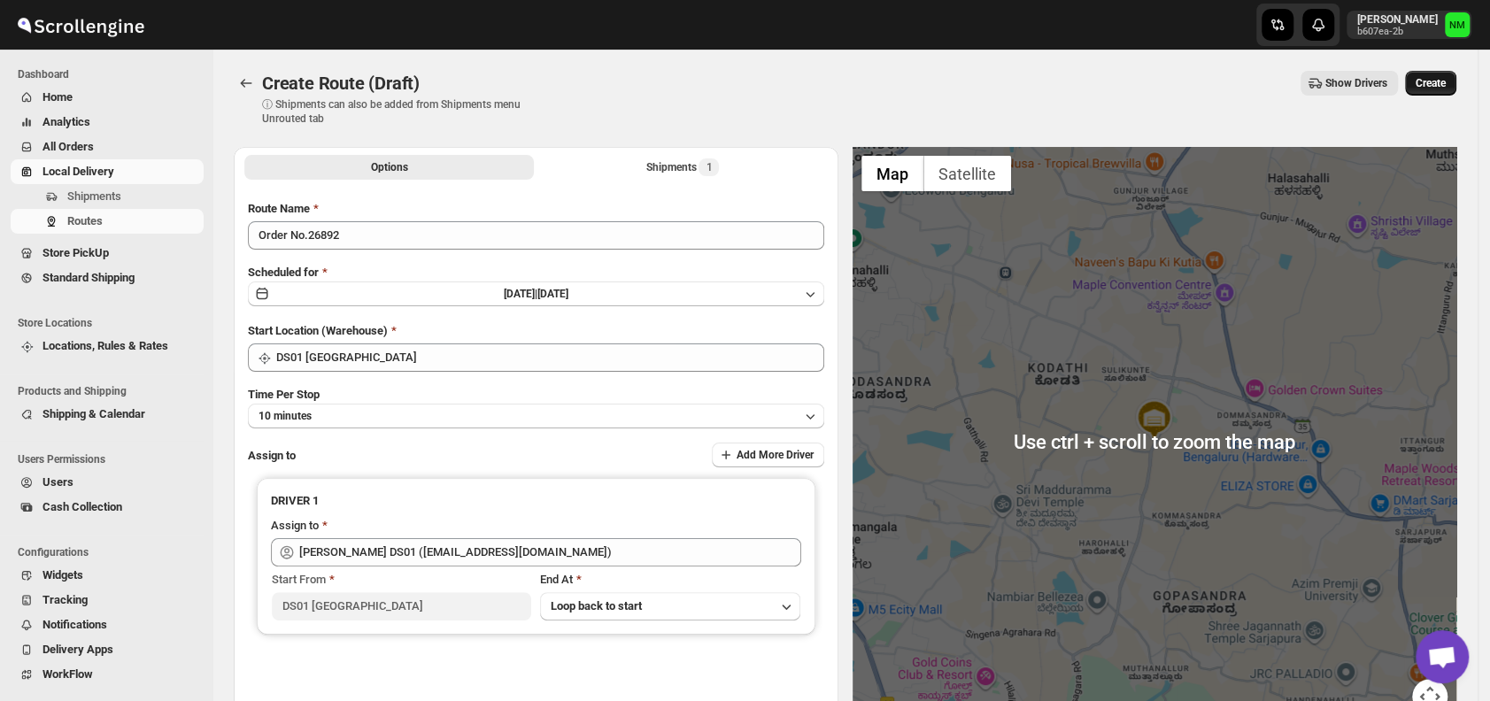
click at [1431, 85] on span "Create" at bounding box center [1431, 83] width 30 height 14
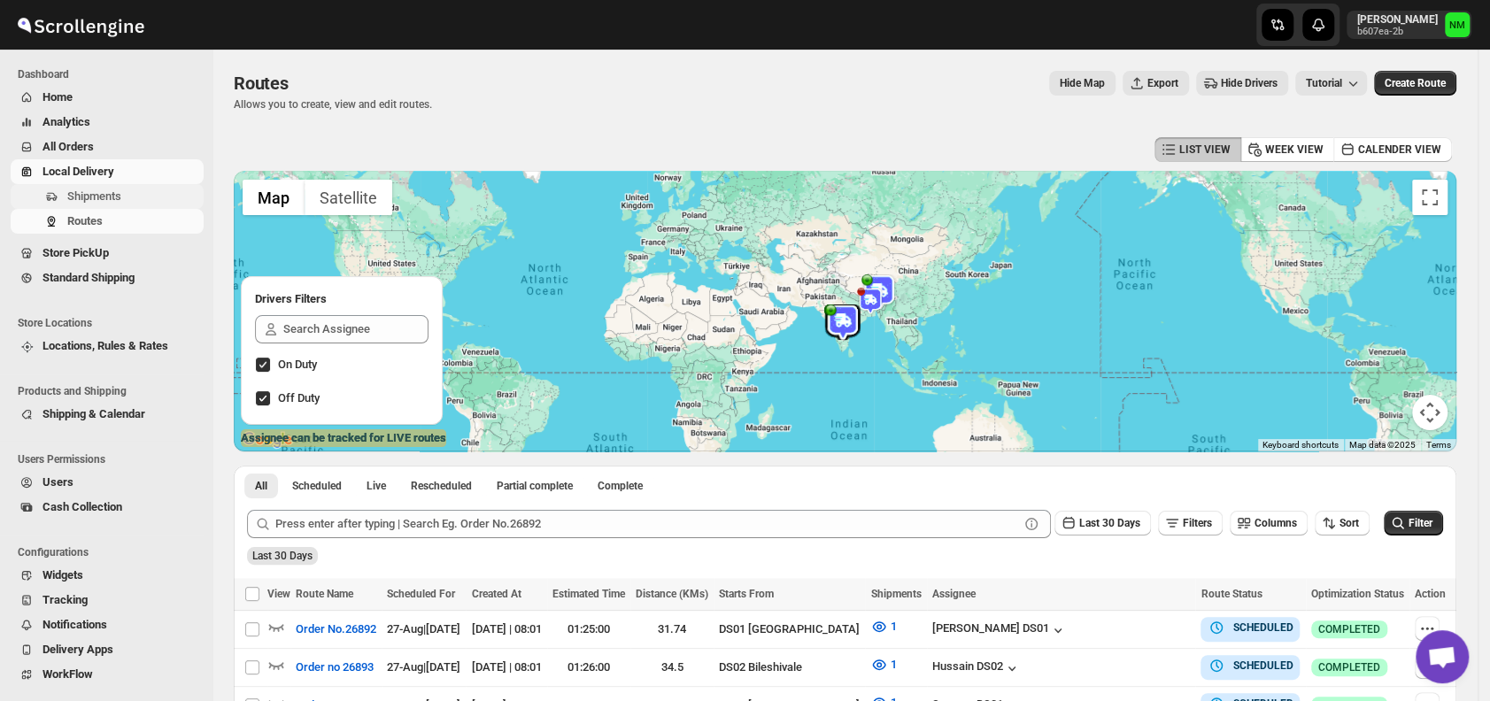
click at [88, 195] on span "Shipments" at bounding box center [94, 195] width 54 height 13
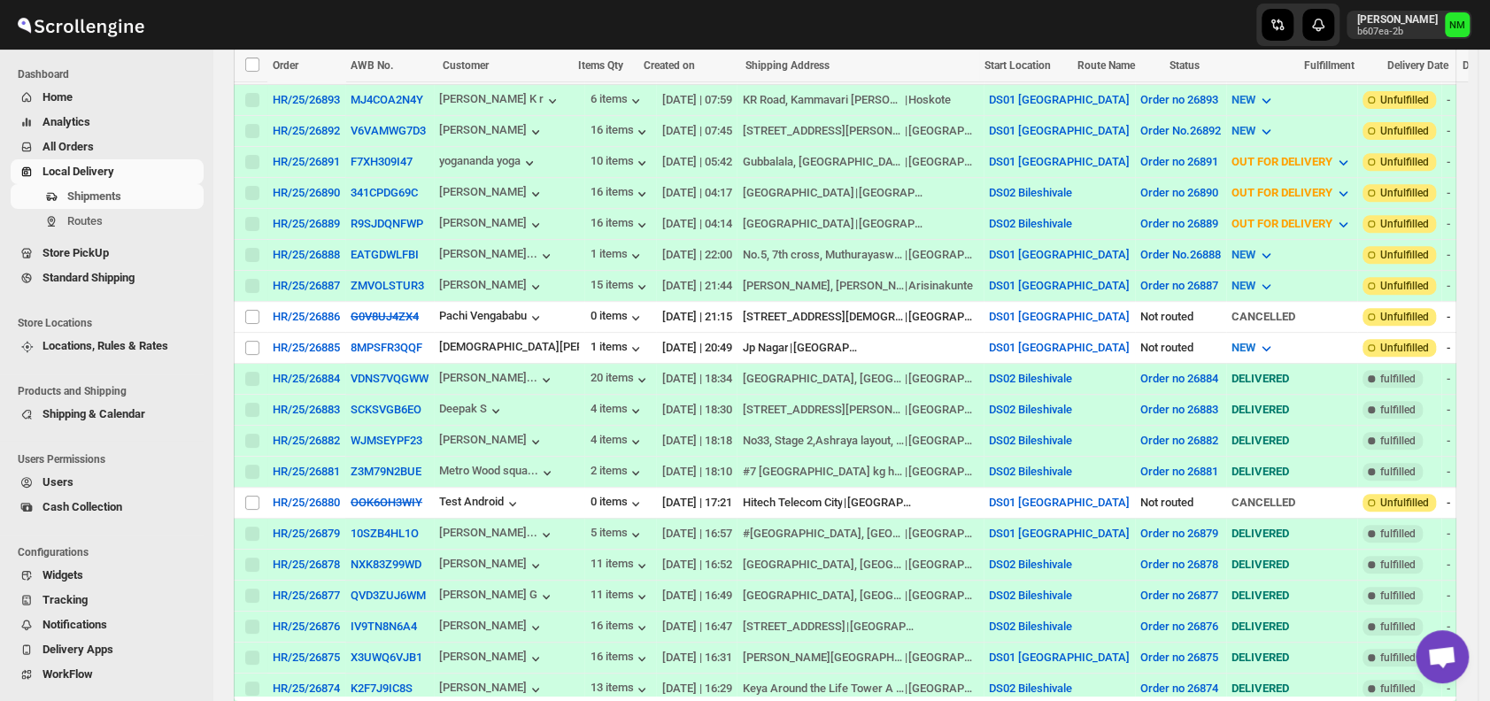
scroll to position [413, 0]
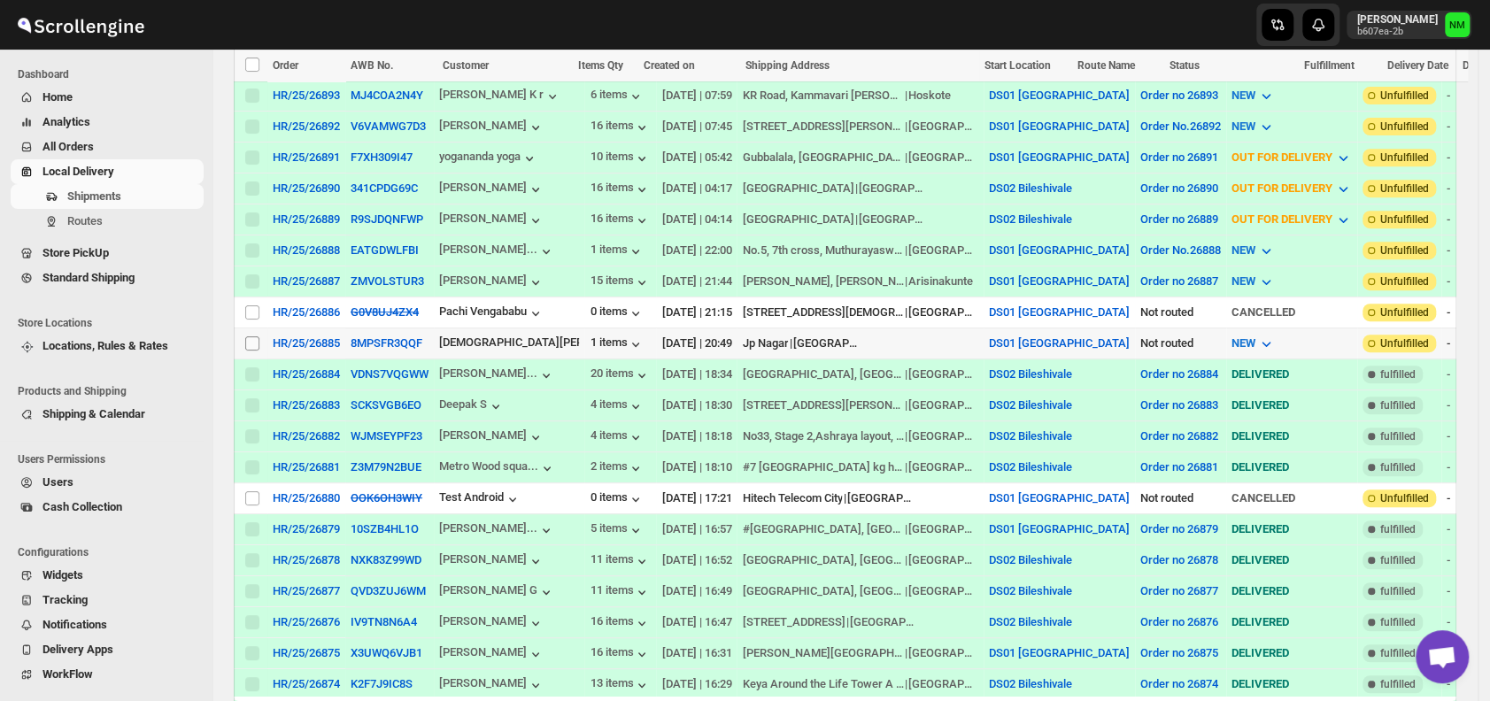
click at [251, 336] on input "Select shipment" at bounding box center [252, 343] width 14 height 14
checkbox input "true"
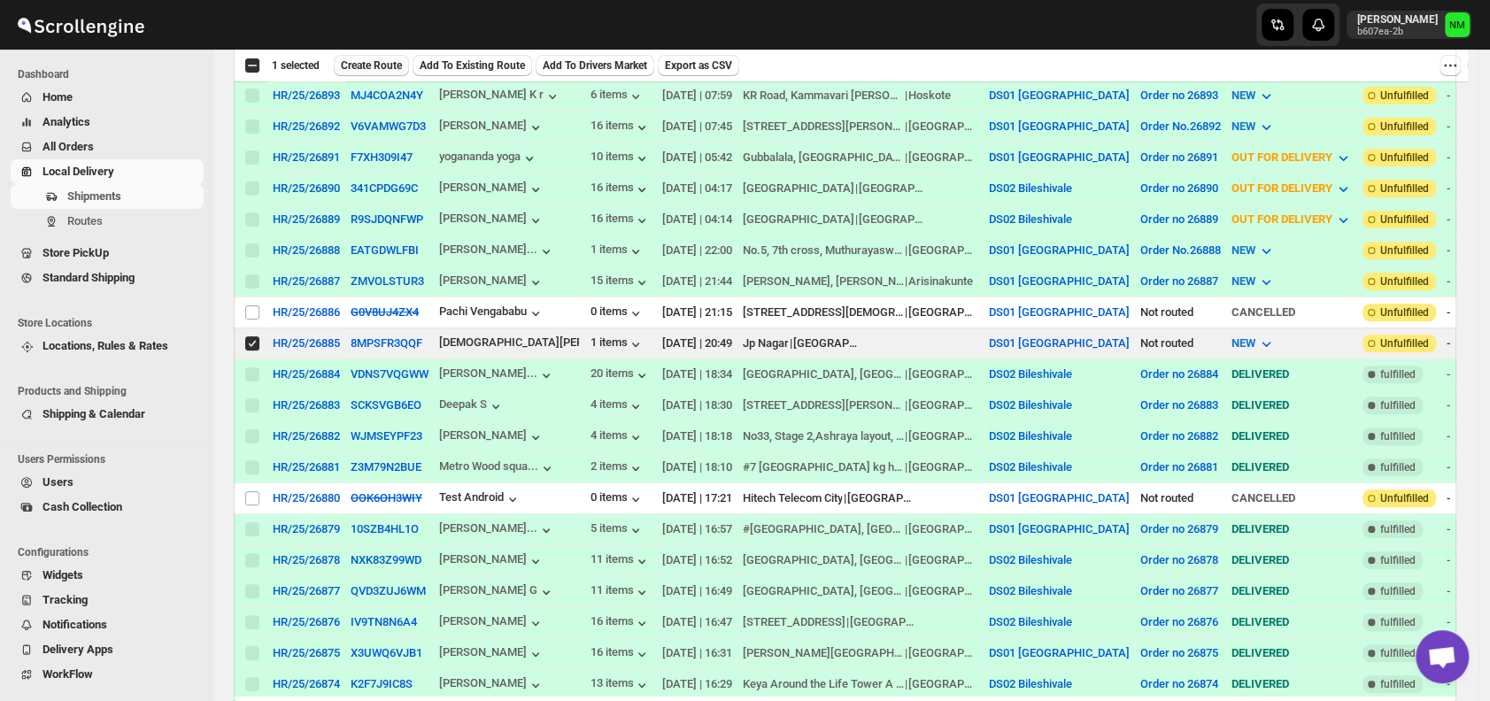
click at [368, 59] on span "Create Route" at bounding box center [371, 65] width 61 height 14
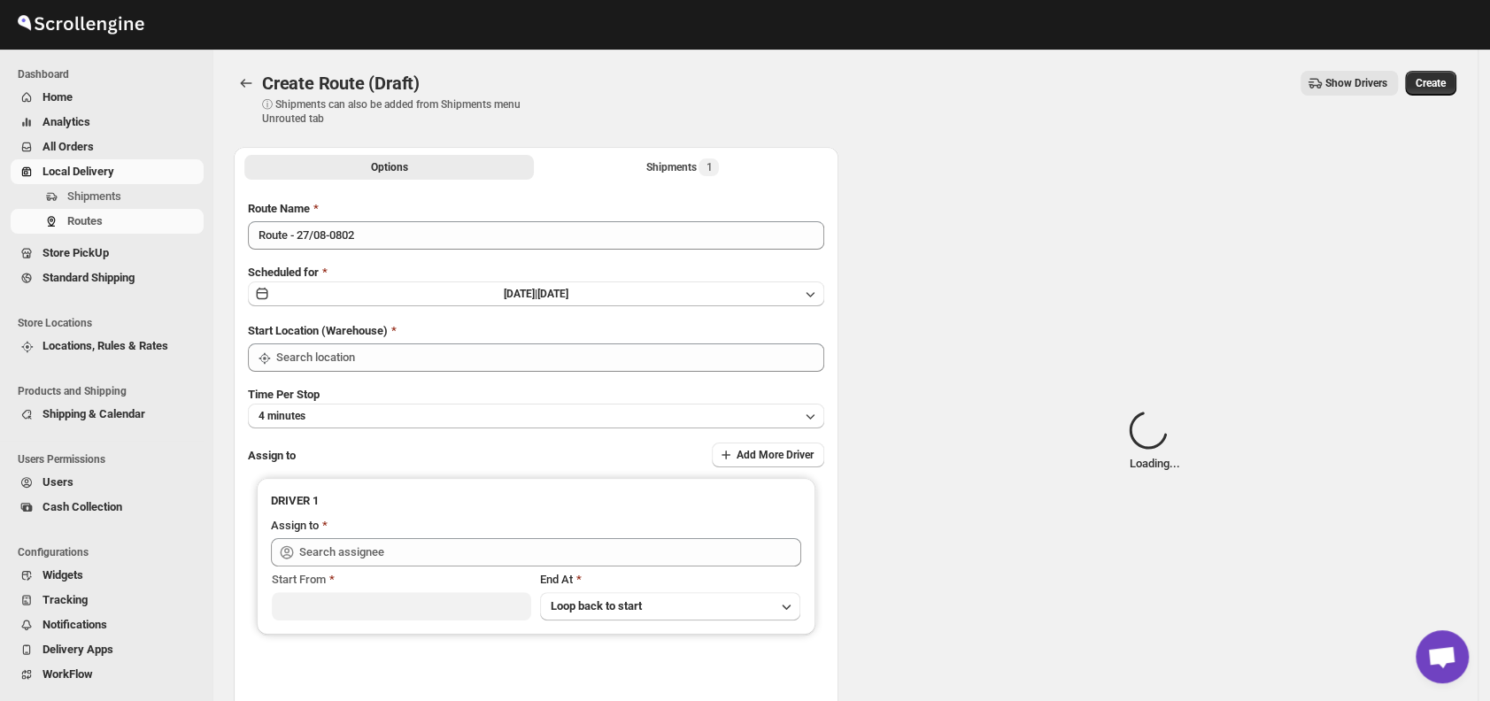
type input "DS01 [GEOGRAPHIC_DATA]"
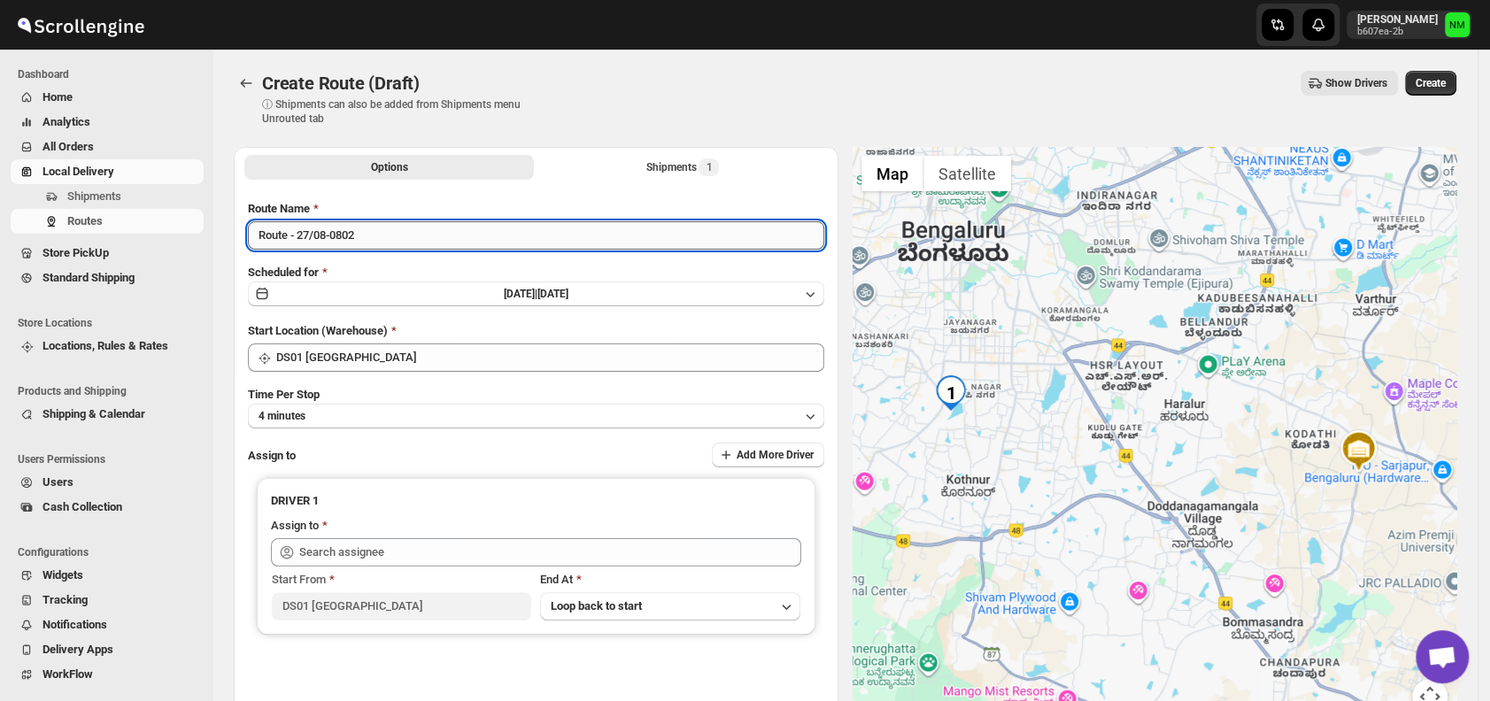
click at [434, 248] on input "Route - 27/08-0802" at bounding box center [536, 235] width 576 height 28
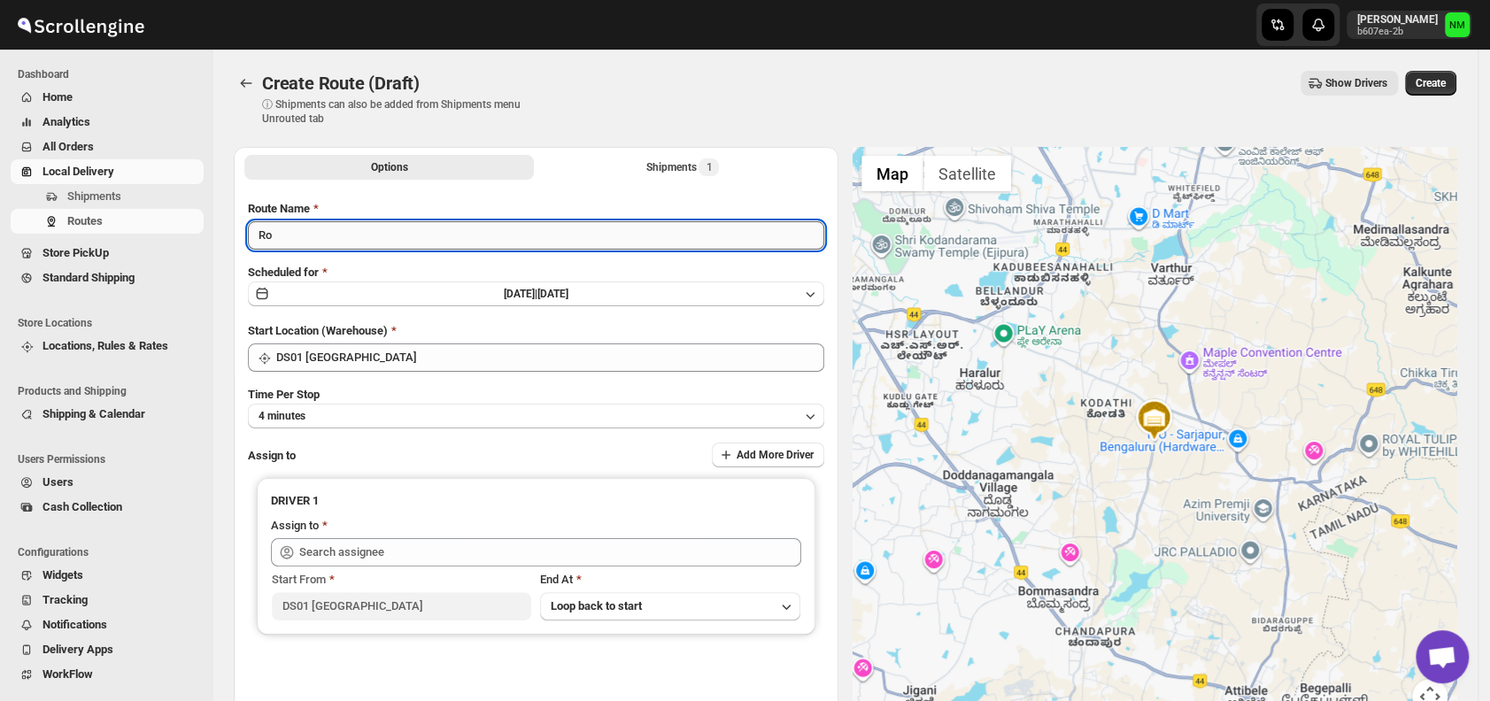
type input "R"
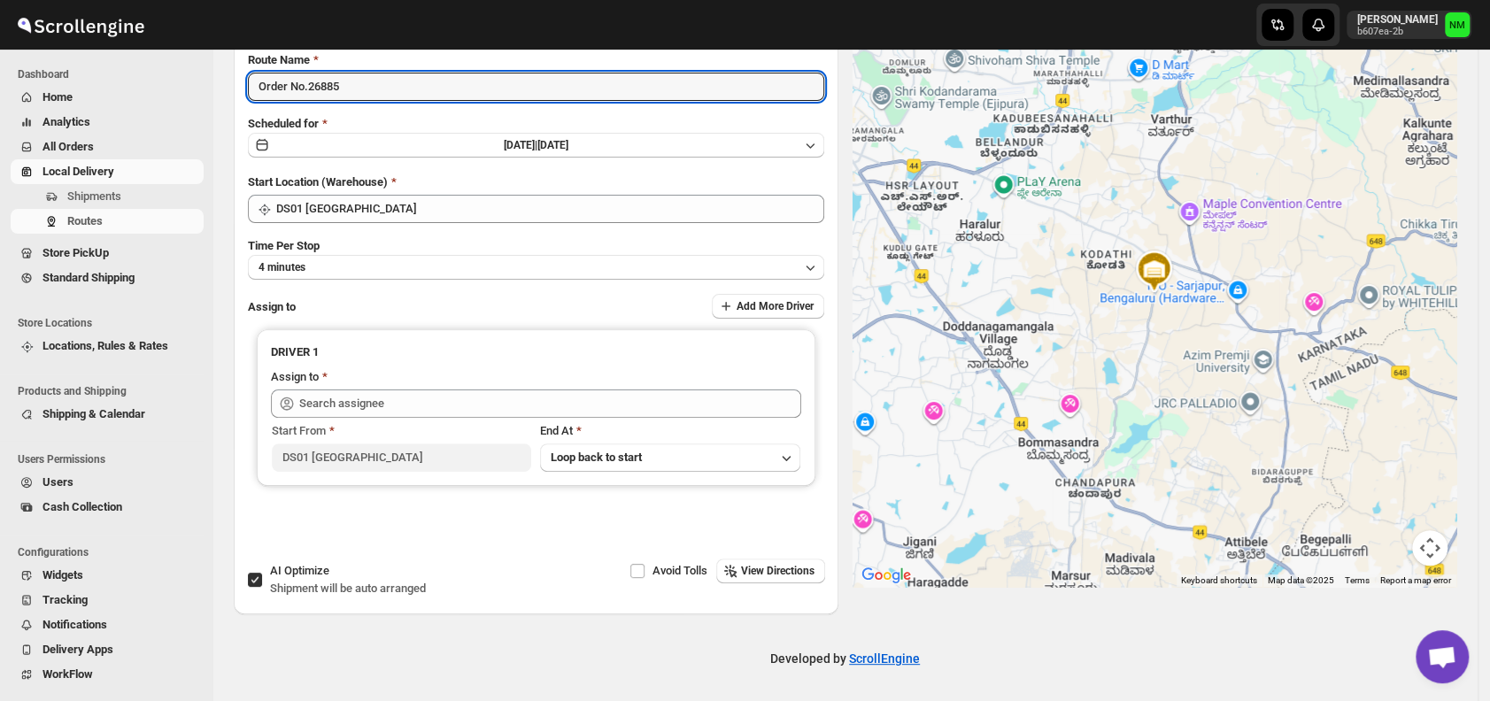
type input "Order No.26885"
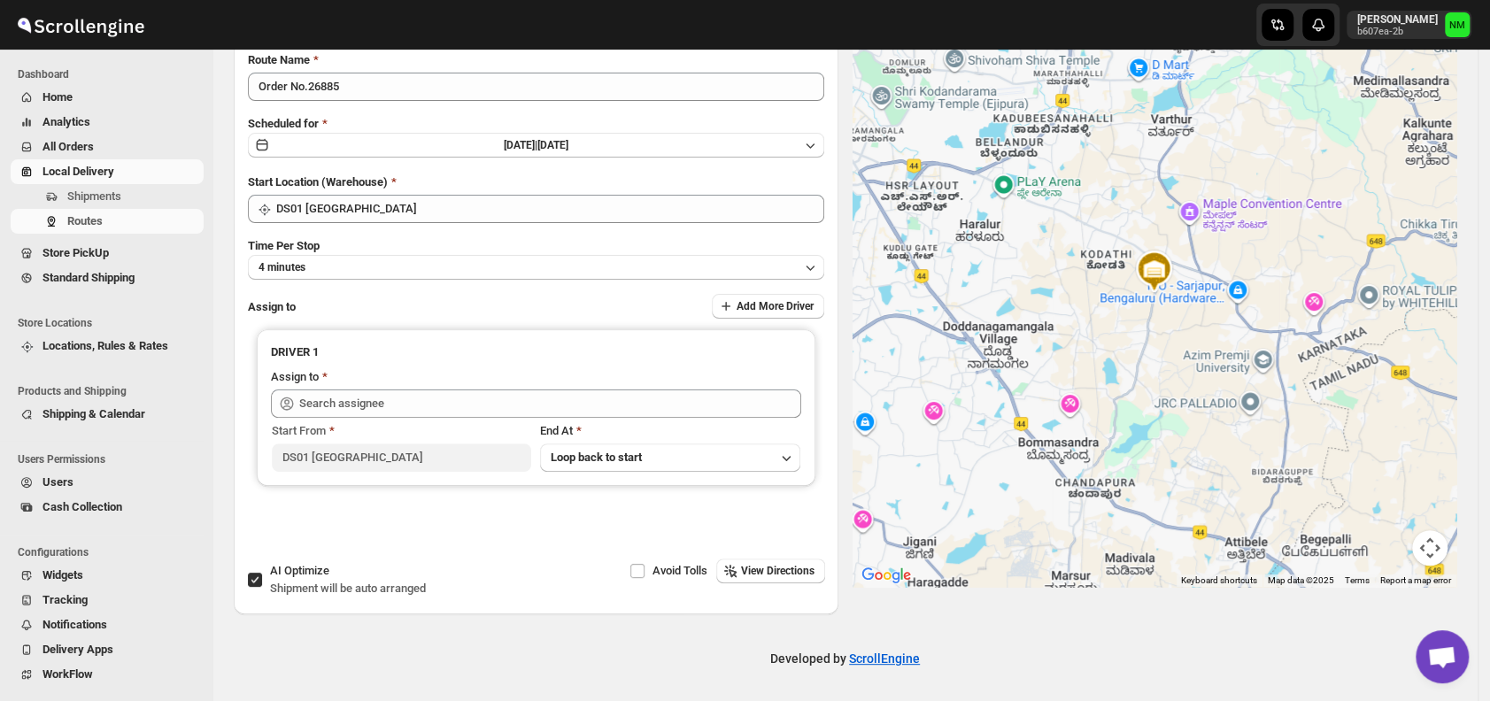
click at [322, 280] on div "Route Name Order No.26885 Scheduled for Wed Aug 27 2025 | Today Start Location …" at bounding box center [536, 301] width 576 height 500
click at [317, 272] on button "4 minutes" at bounding box center [536, 267] width 576 height 25
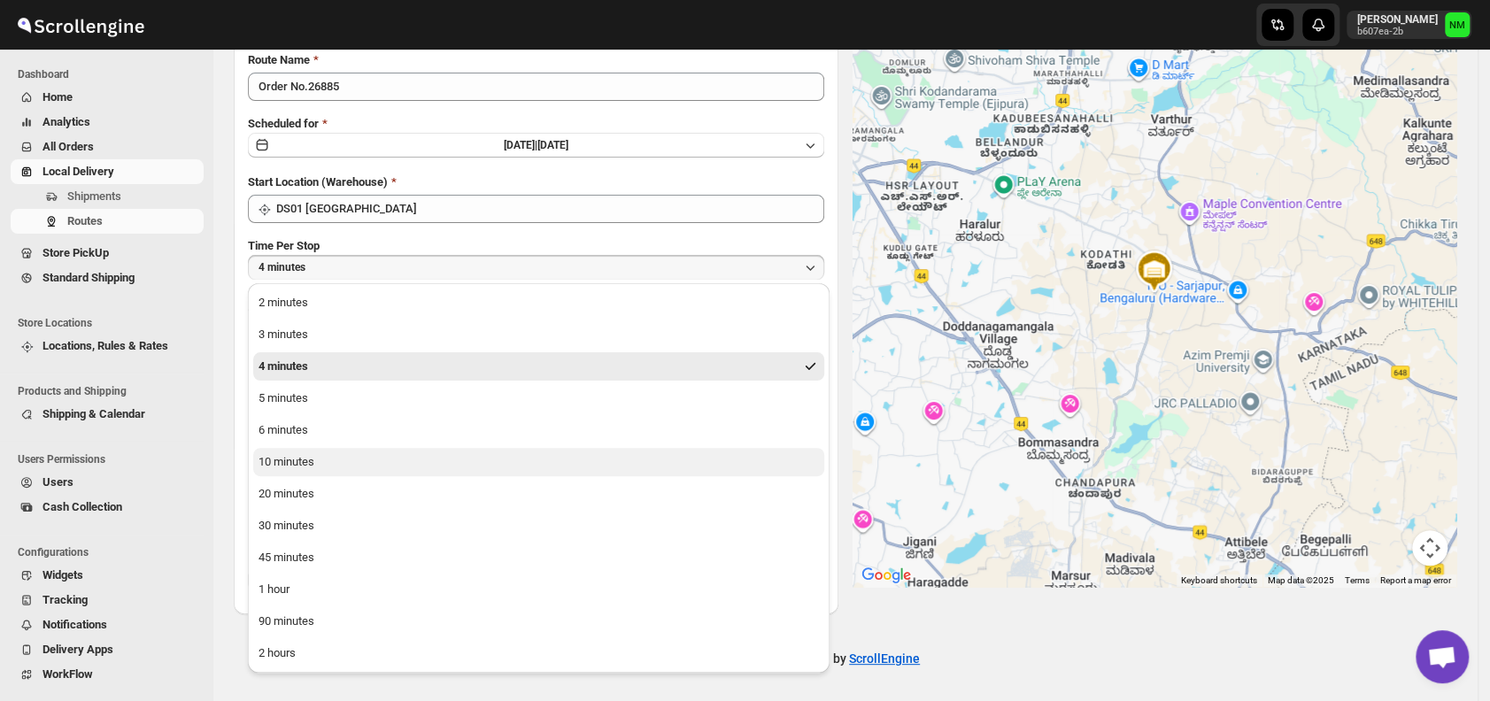
click at [373, 460] on button "10 minutes" at bounding box center [538, 462] width 571 height 28
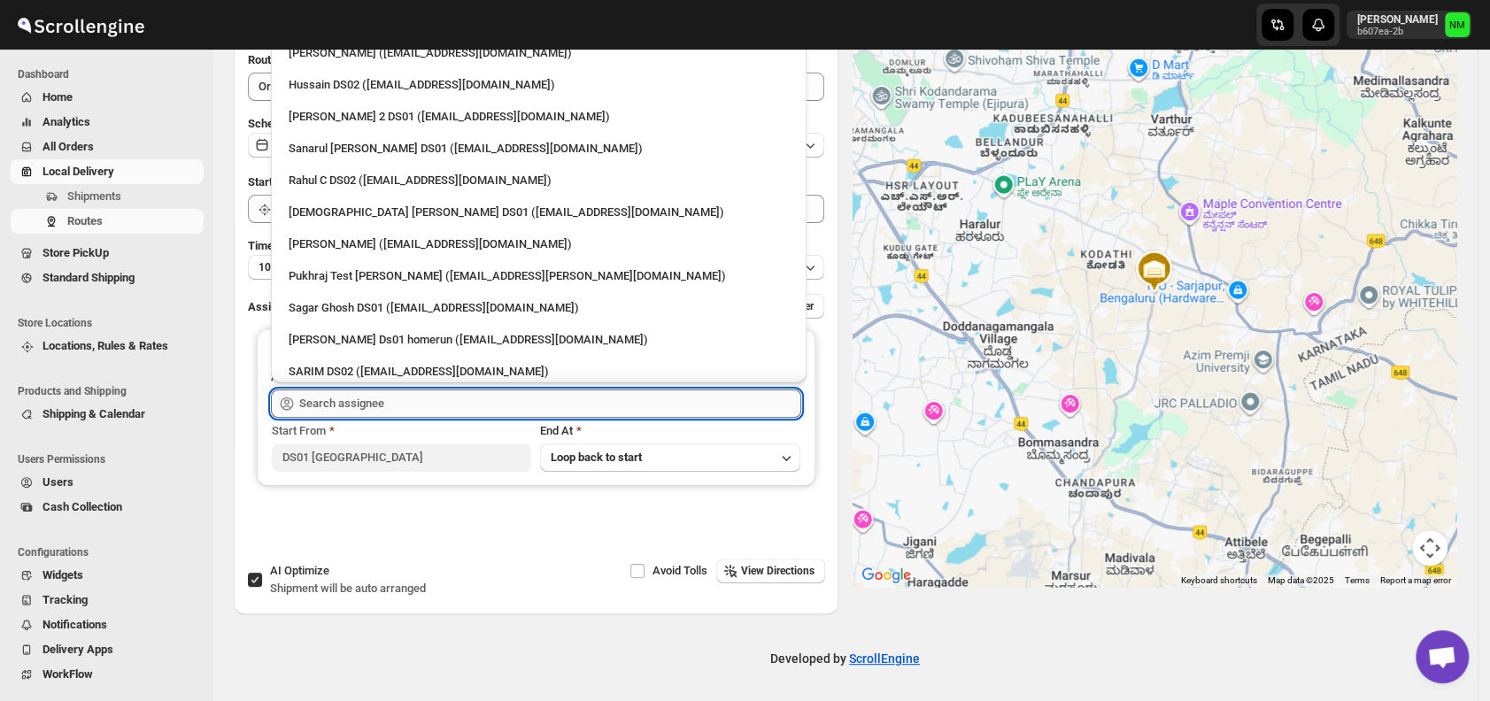
click at [380, 404] on input "text" at bounding box center [550, 404] width 502 height 28
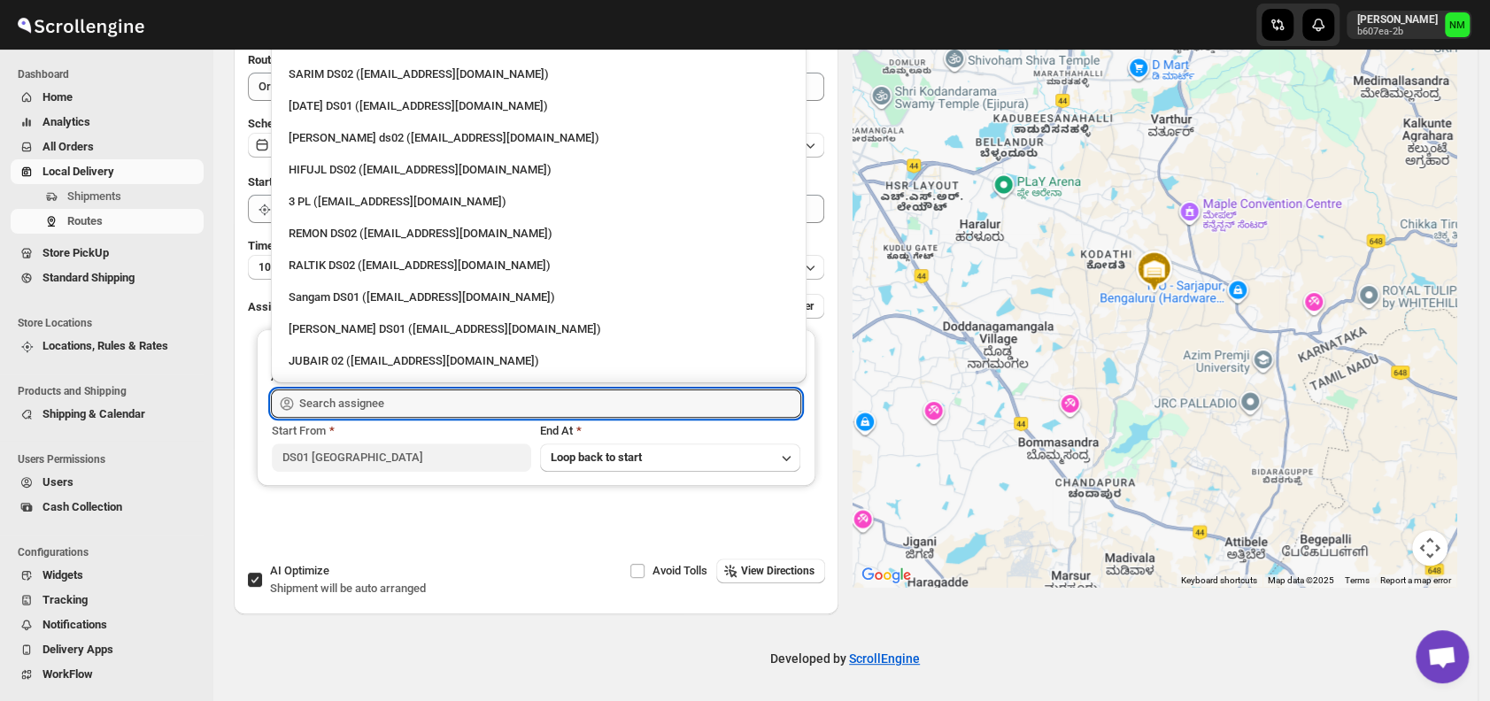
scroll to position [299, 0]
click at [342, 297] on div "Sangam DS01 ([EMAIL_ADDRESS][DOMAIN_NAME])" at bounding box center [539, 296] width 500 height 18
type input "Sangam DS01 ([EMAIL_ADDRESS][DOMAIN_NAME])"
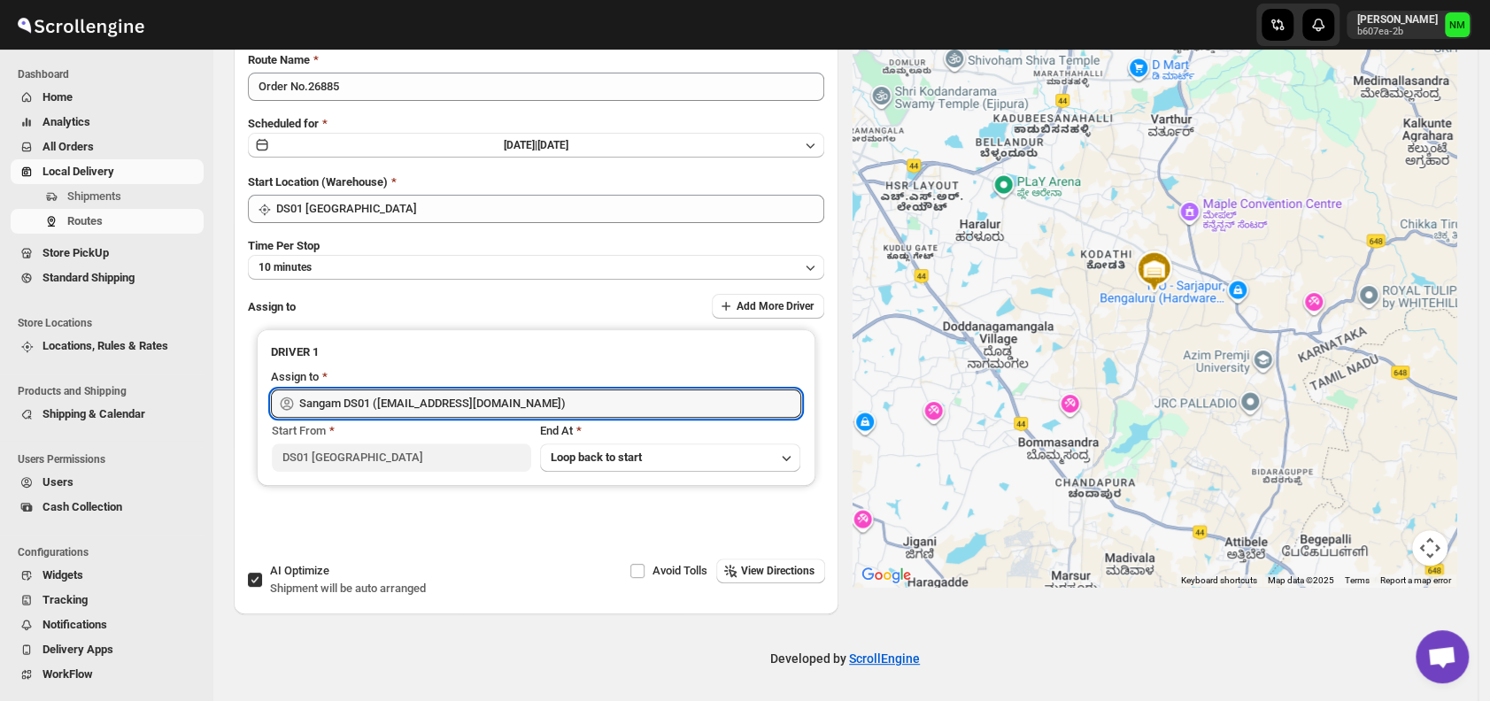
scroll to position [0, 0]
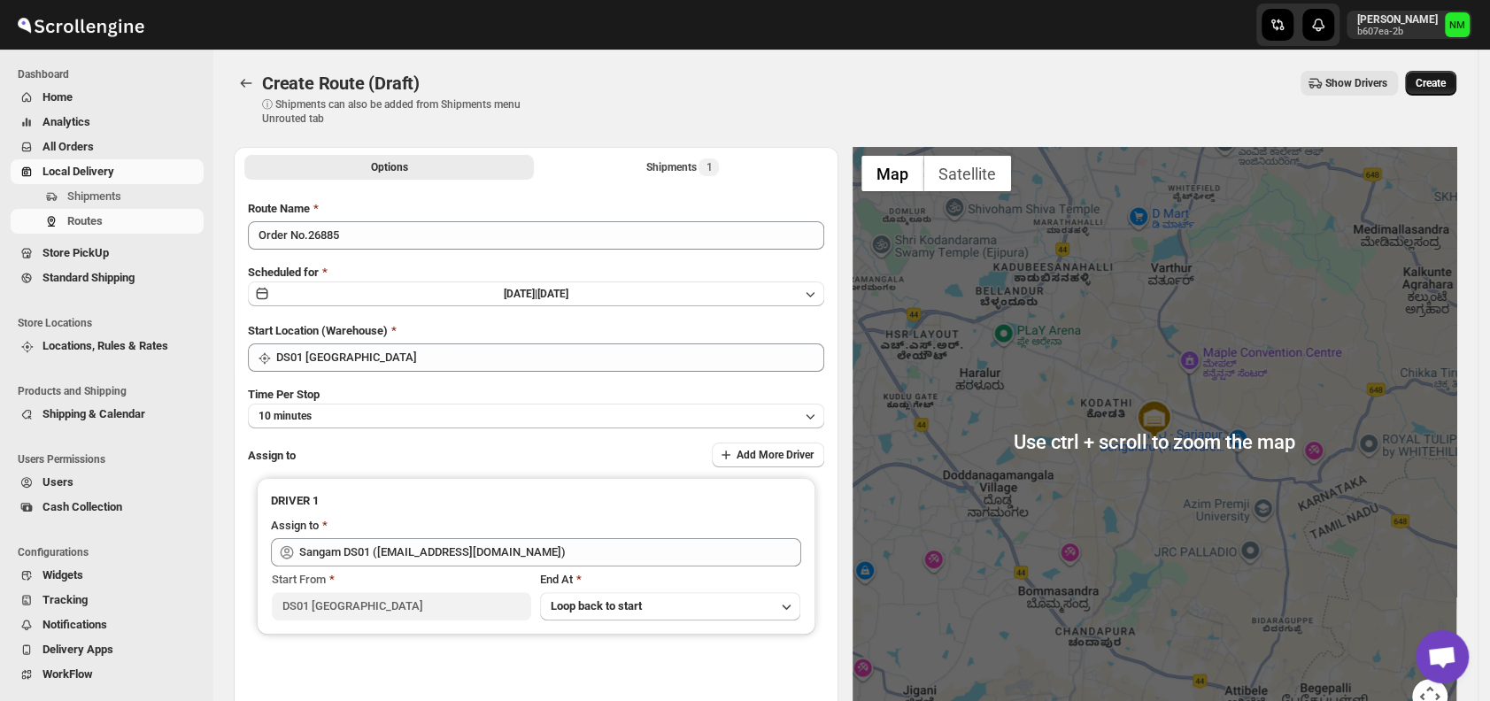
click at [1457, 85] on button "Create" at bounding box center [1430, 83] width 51 height 25
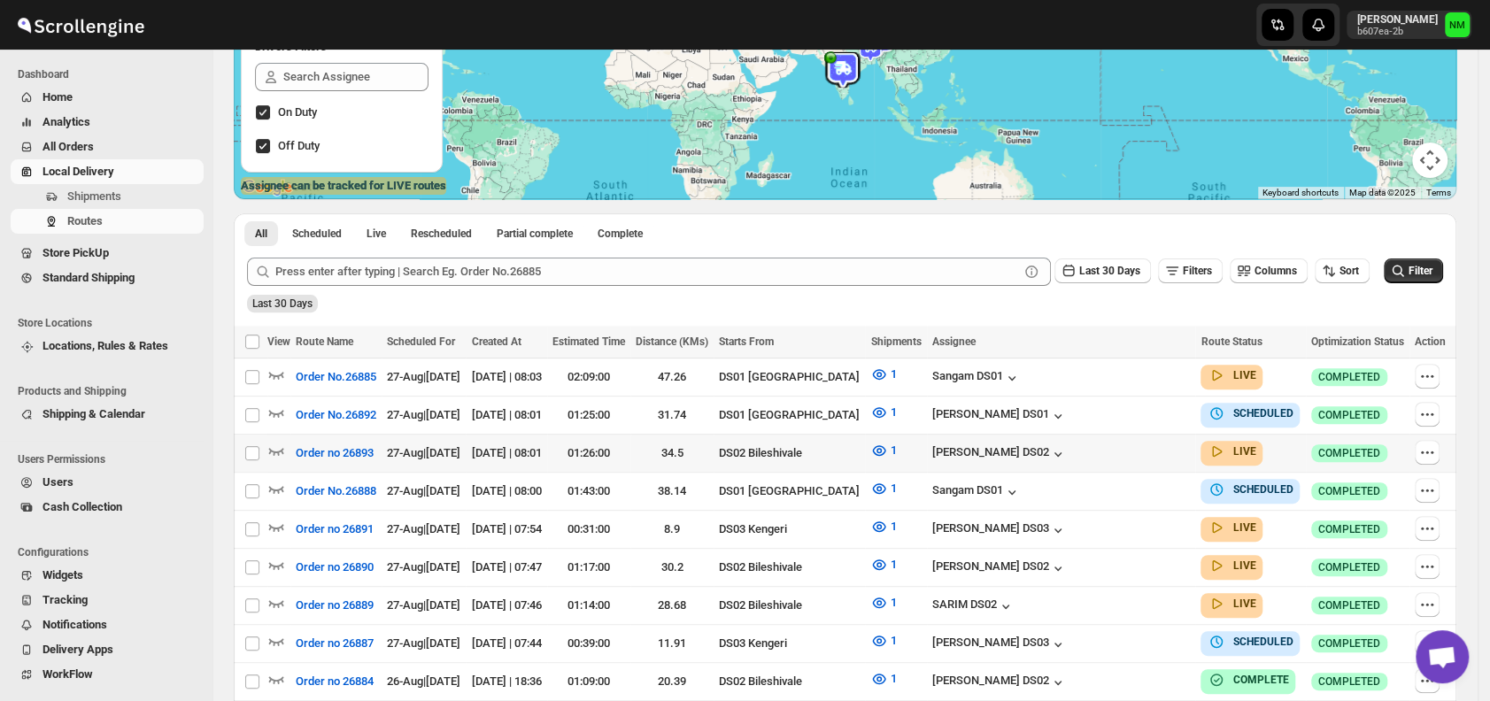
scroll to position [254, 0]
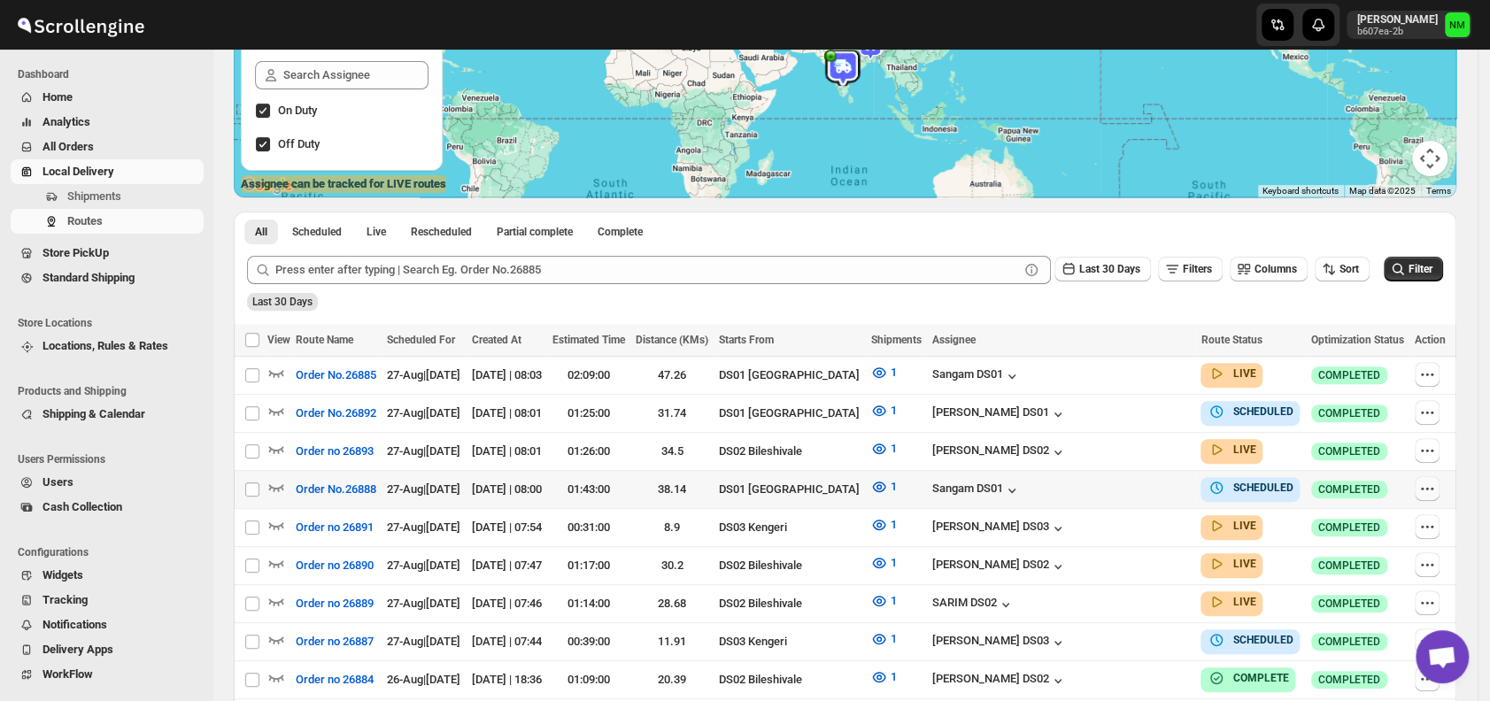
click at [1434, 486] on icon "button" at bounding box center [1428, 489] width 18 height 18
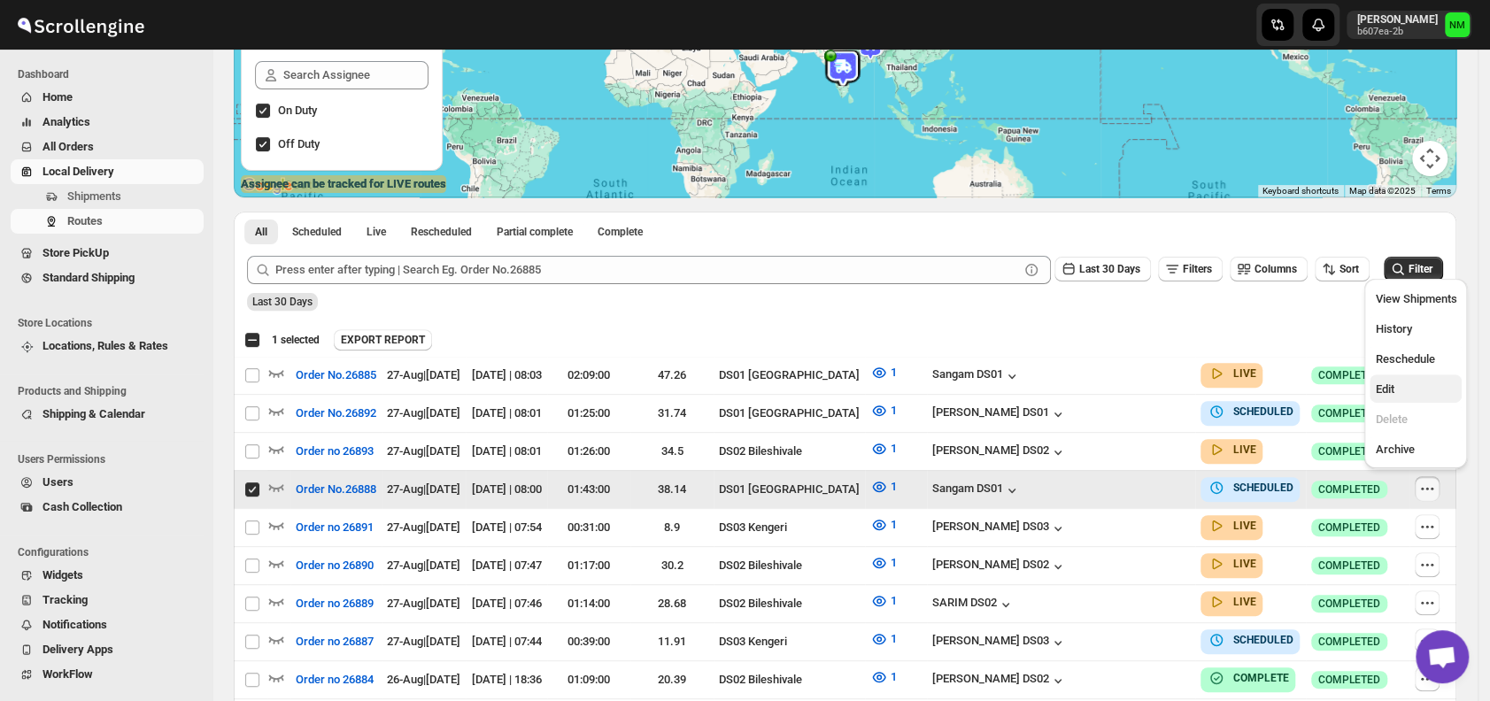
click at [1396, 392] on span "Edit" at bounding box center [1415, 390] width 81 height 18
checkbox input "false"
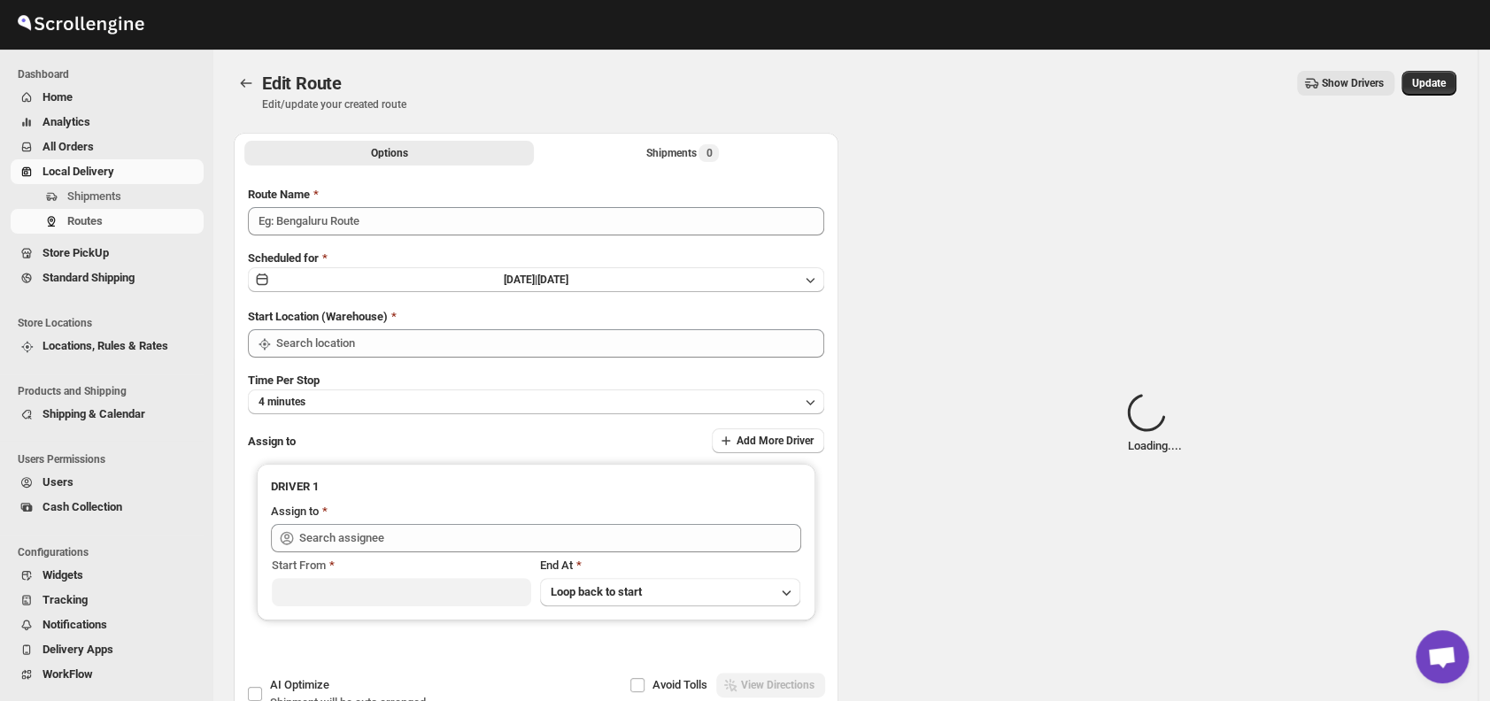
type input "Order No.26888"
type input "Sangam DS01 (relov34542@lassora.com)"
type input "DS01 [GEOGRAPHIC_DATA]"
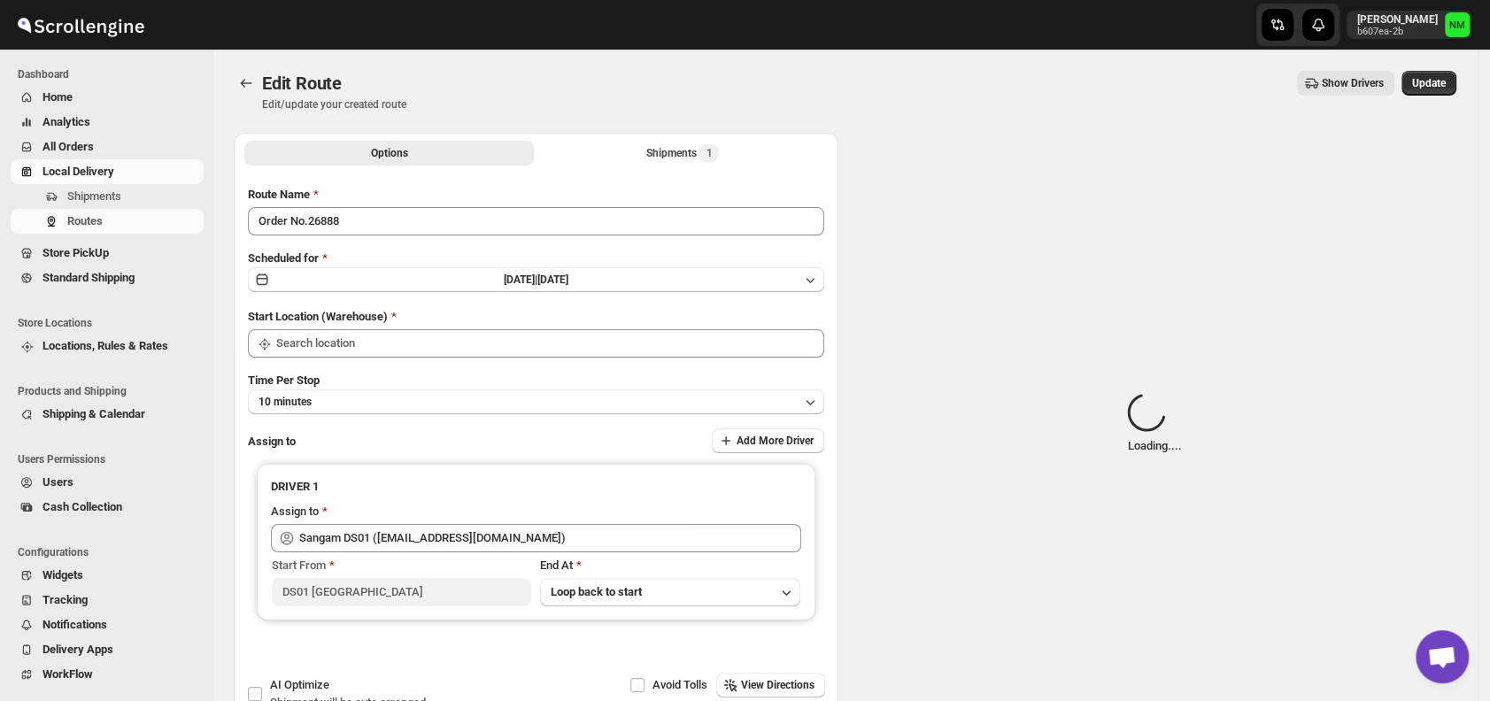
type input "DS01 [GEOGRAPHIC_DATA]"
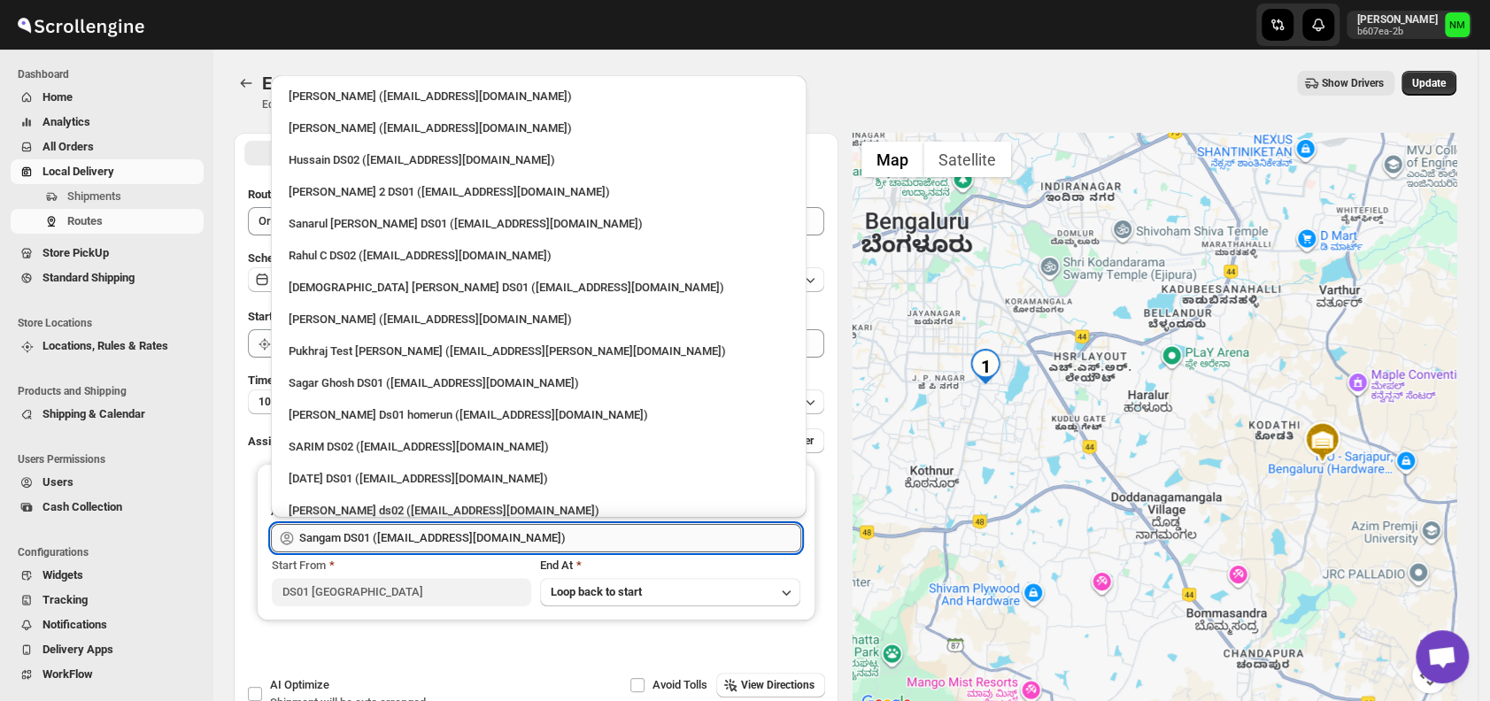
click at [538, 531] on input "Sangam DS01 (relov34542@lassora.com)" at bounding box center [550, 538] width 502 height 28
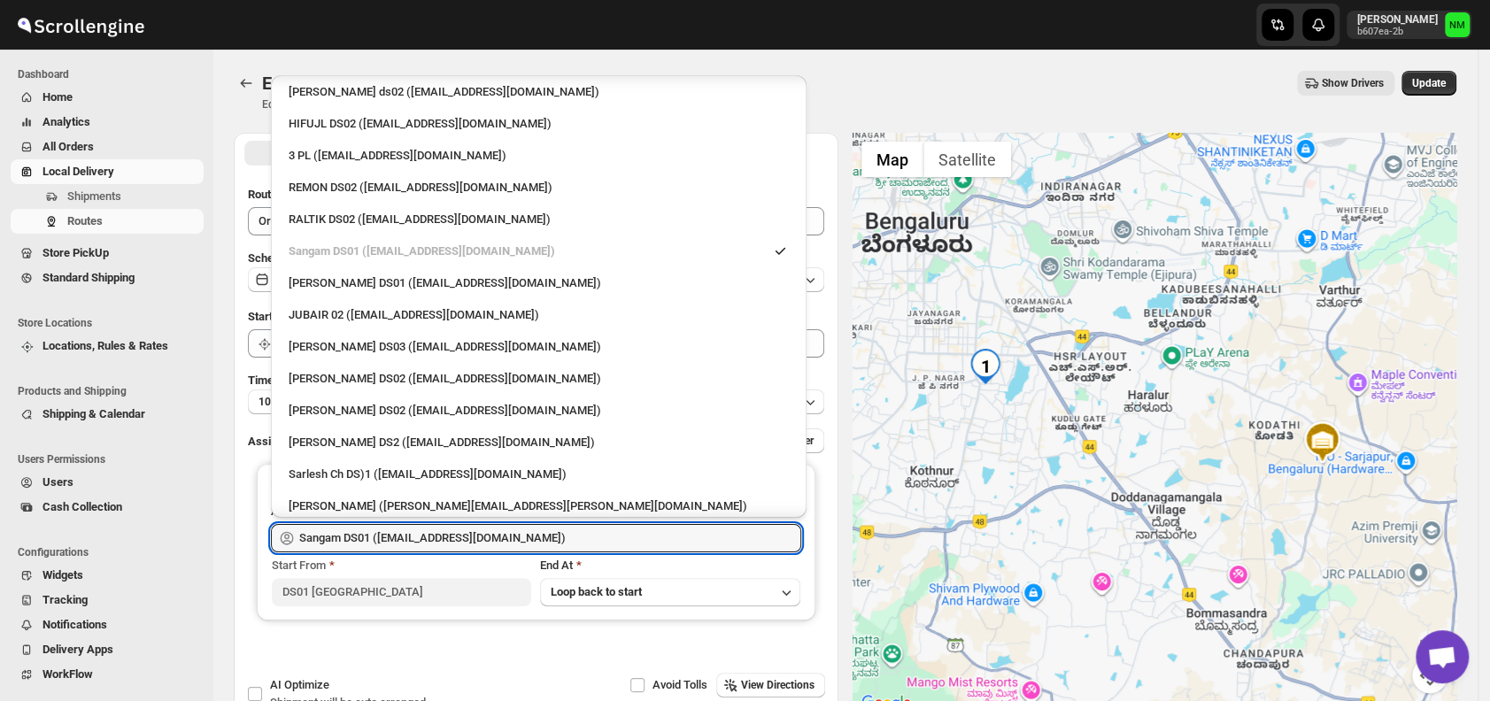
scroll to position [417, 0]
click at [348, 166] on div "3 PL (hello@home-run.co)" at bounding box center [539, 157] width 522 height 28
type input "3 PL (hello@home-run.co)"
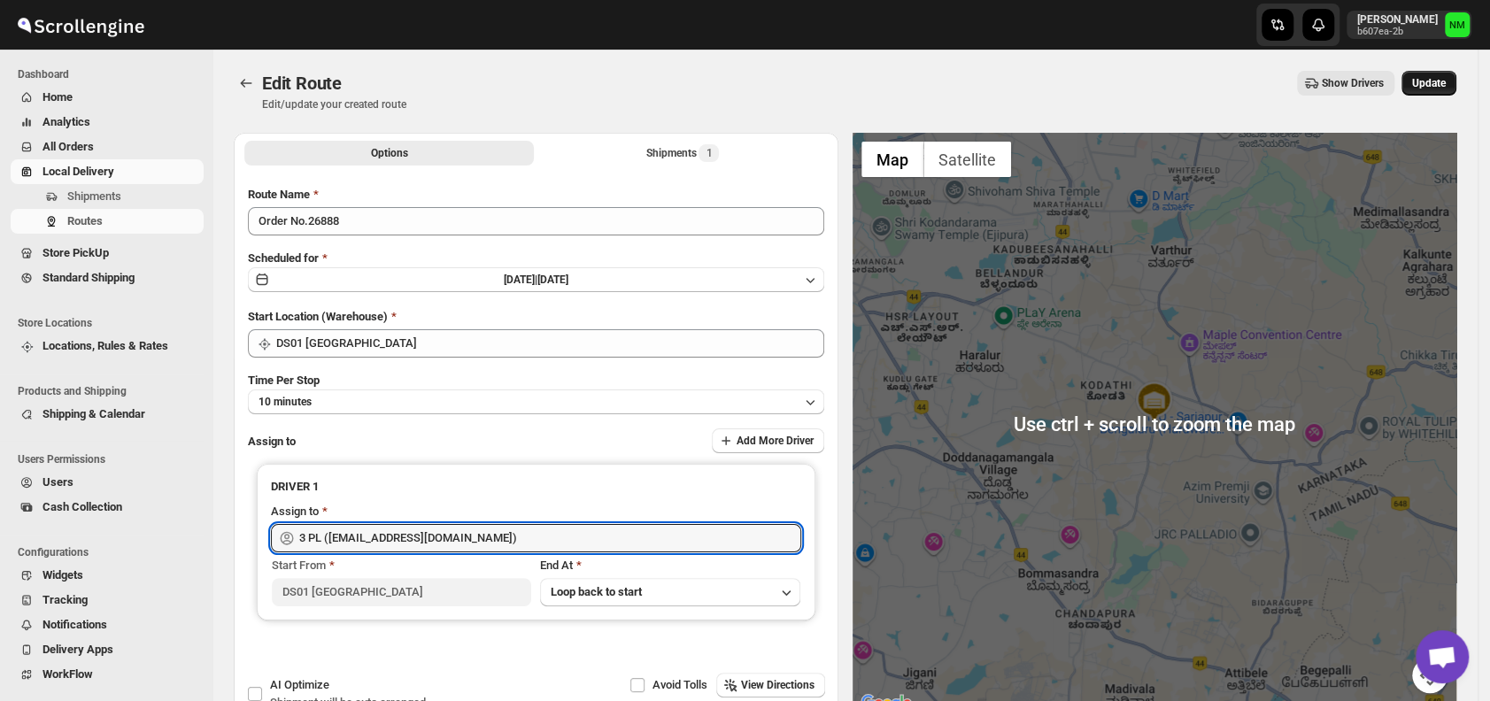
click at [1438, 86] on span "Update" at bounding box center [1429, 83] width 34 height 14
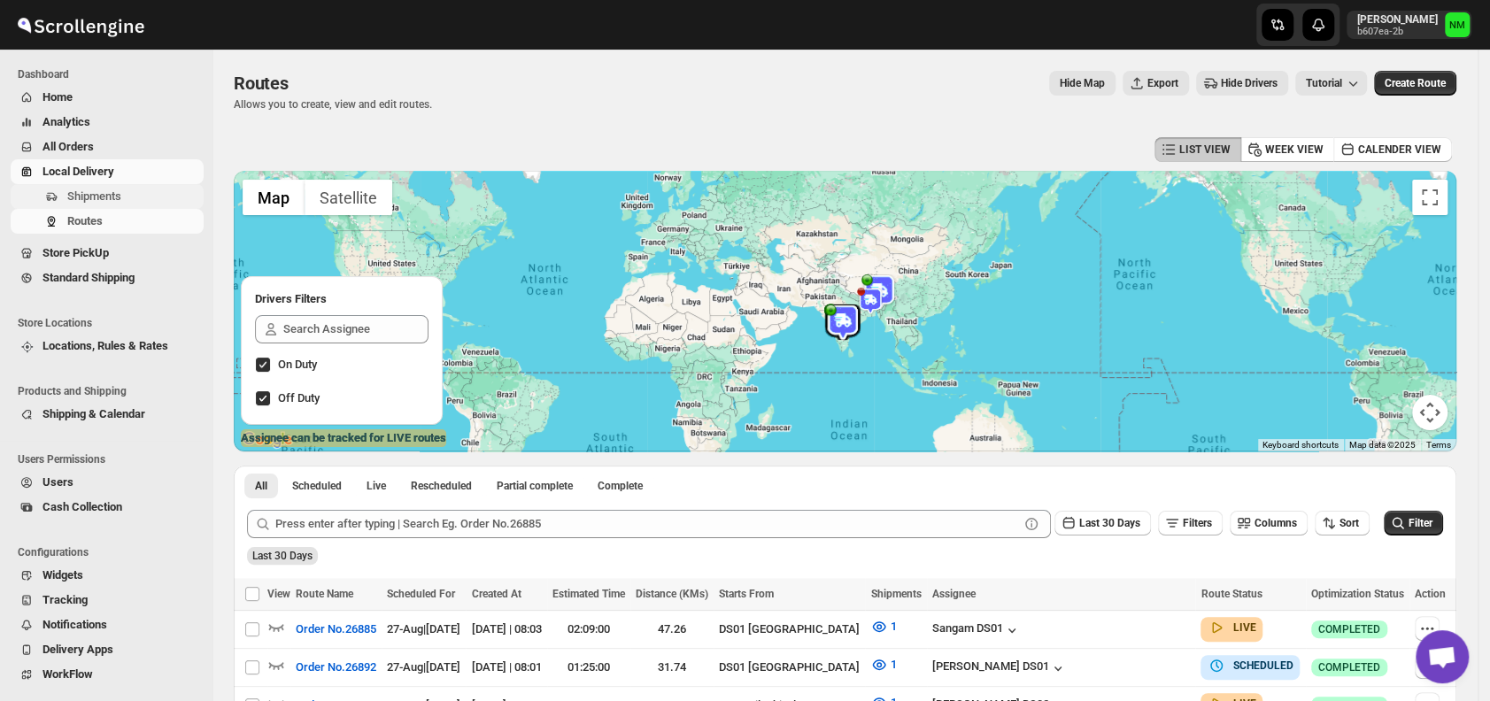
click at [137, 191] on span "Shipments" at bounding box center [133, 197] width 133 height 18
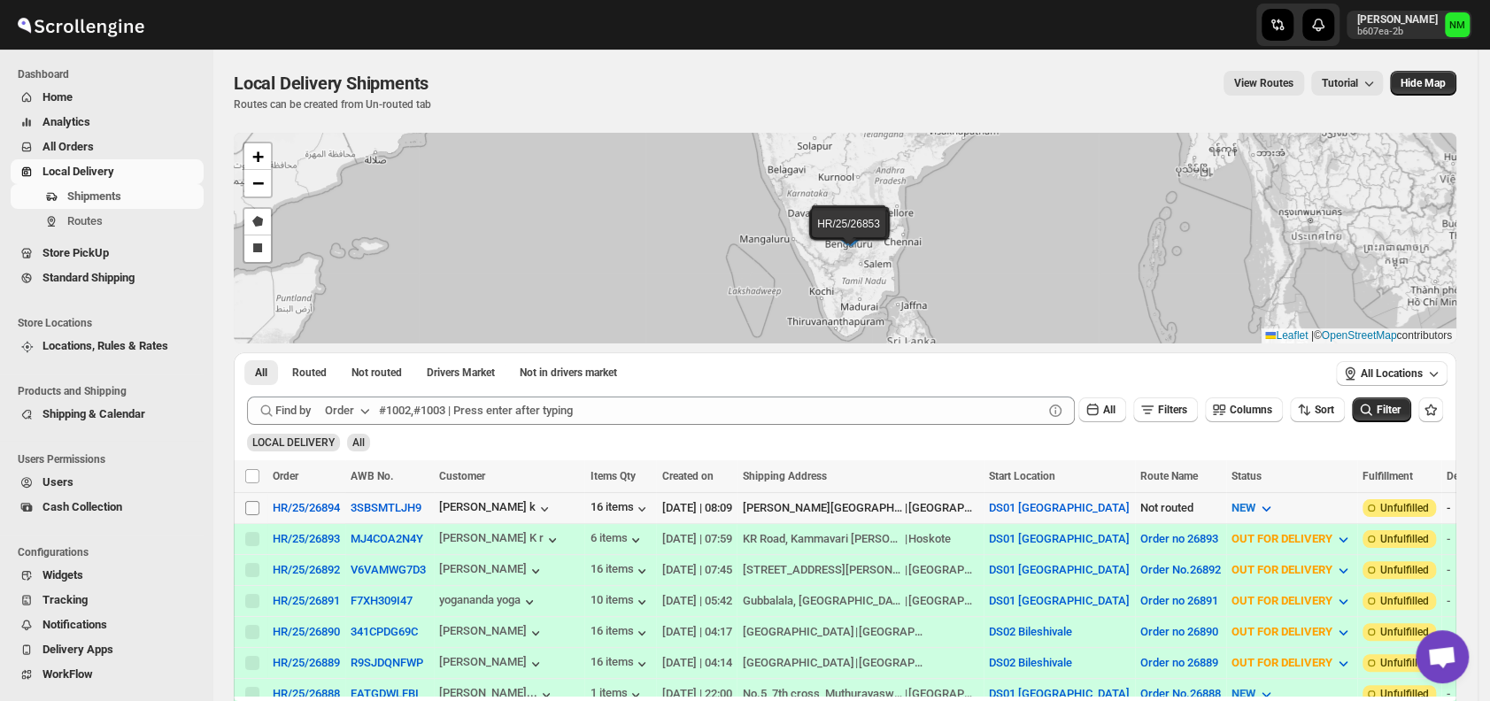
click at [248, 506] on input "Select shipment" at bounding box center [252, 508] width 14 height 14
checkbox input "true"
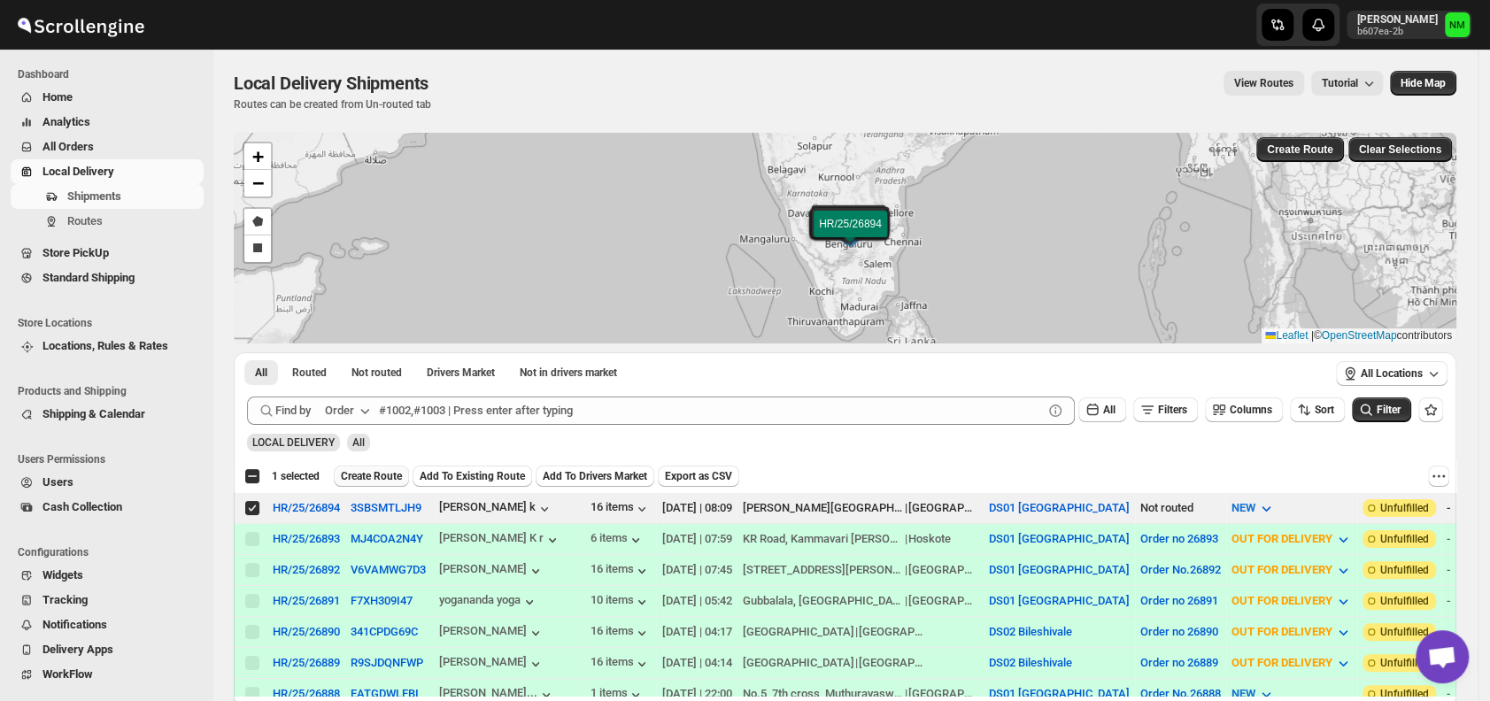
click at [367, 475] on span "Create Route" at bounding box center [371, 476] width 61 height 14
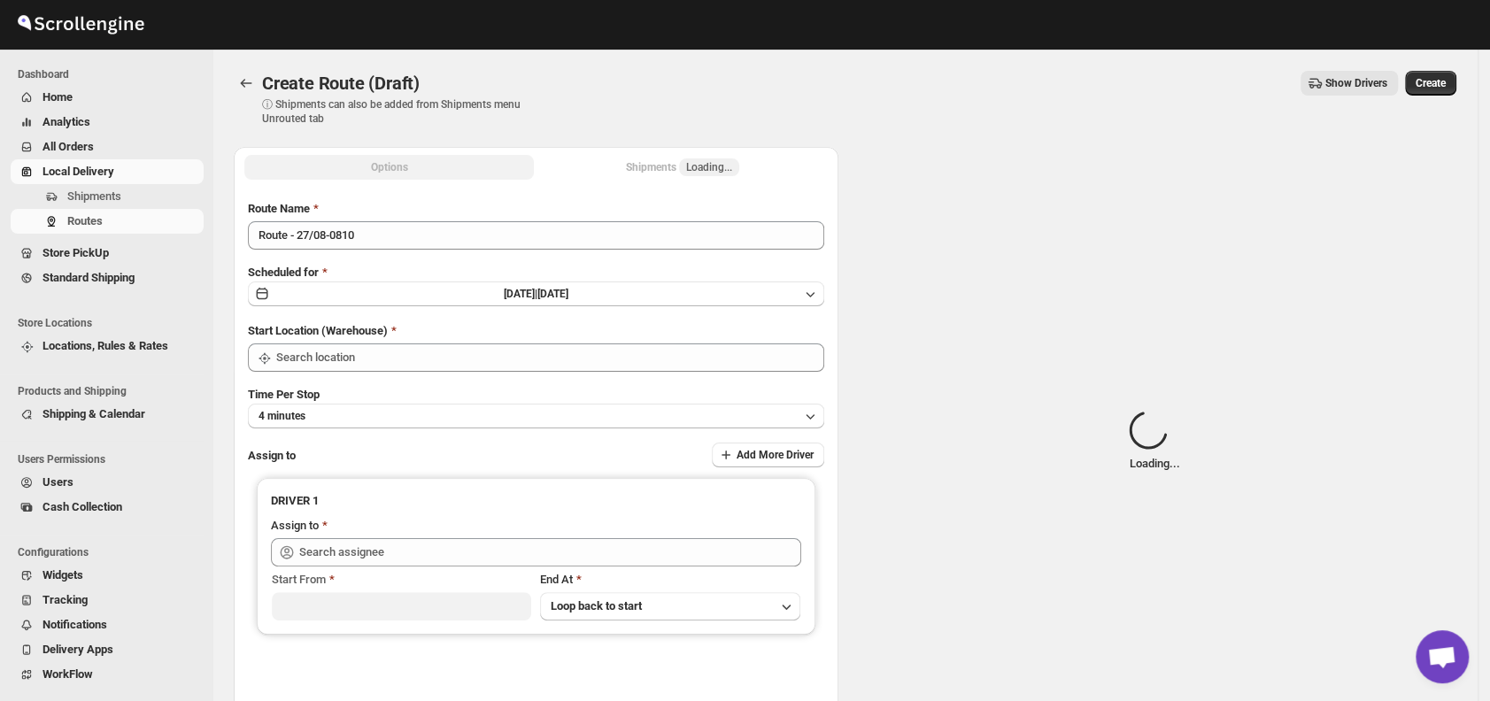
type input "DS01 [GEOGRAPHIC_DATA]"
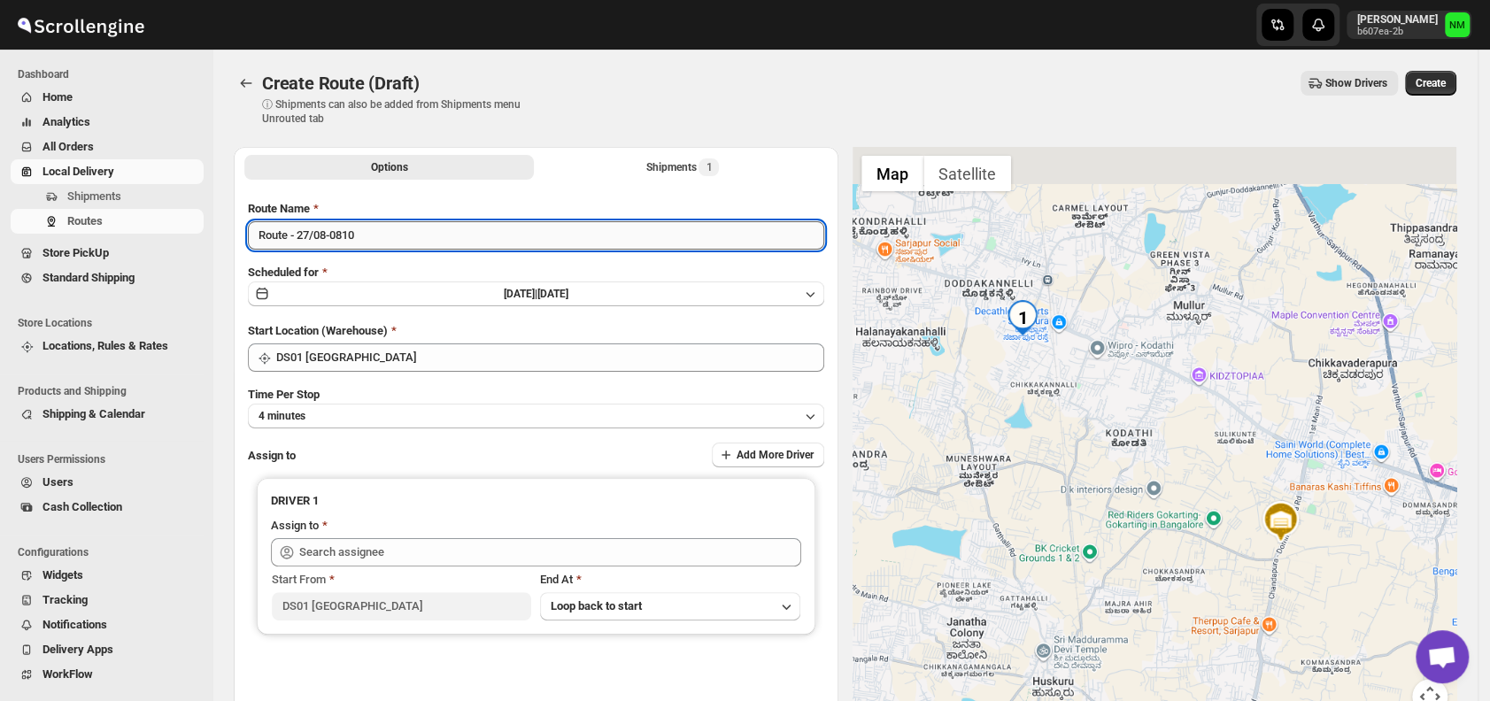
click at [398, 244] on input "Route - 27/08-0810" at bounding box center [536, 235] width 576 height 28
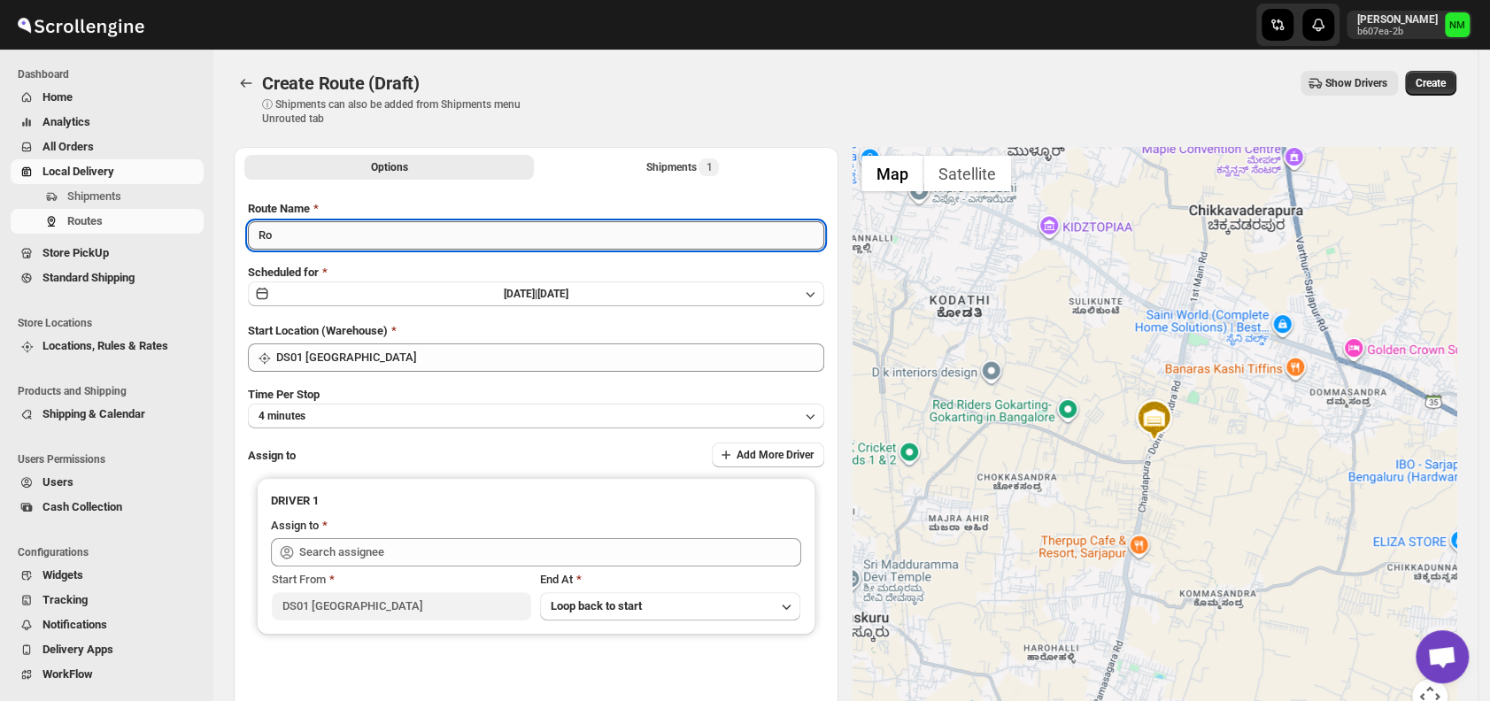
type input "R"
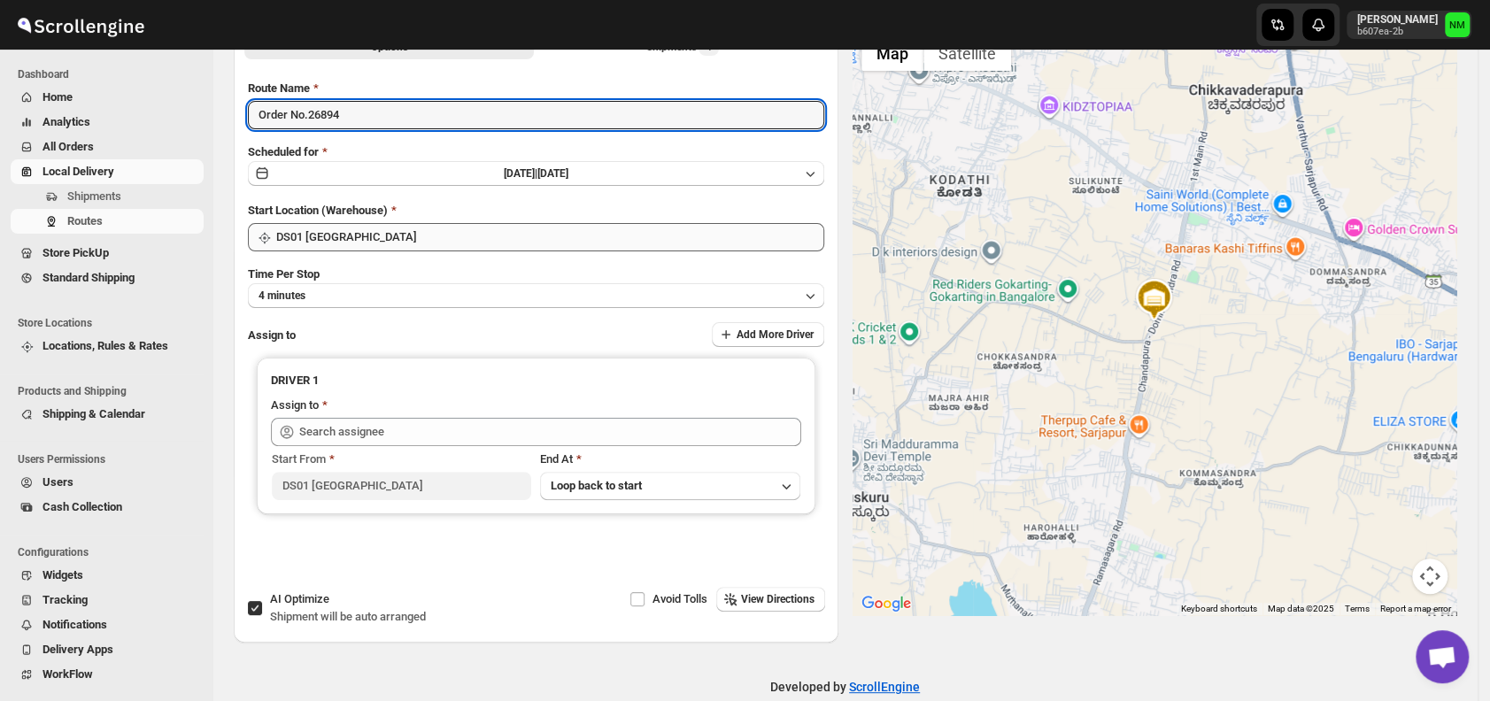
scroll to position [149, 0]
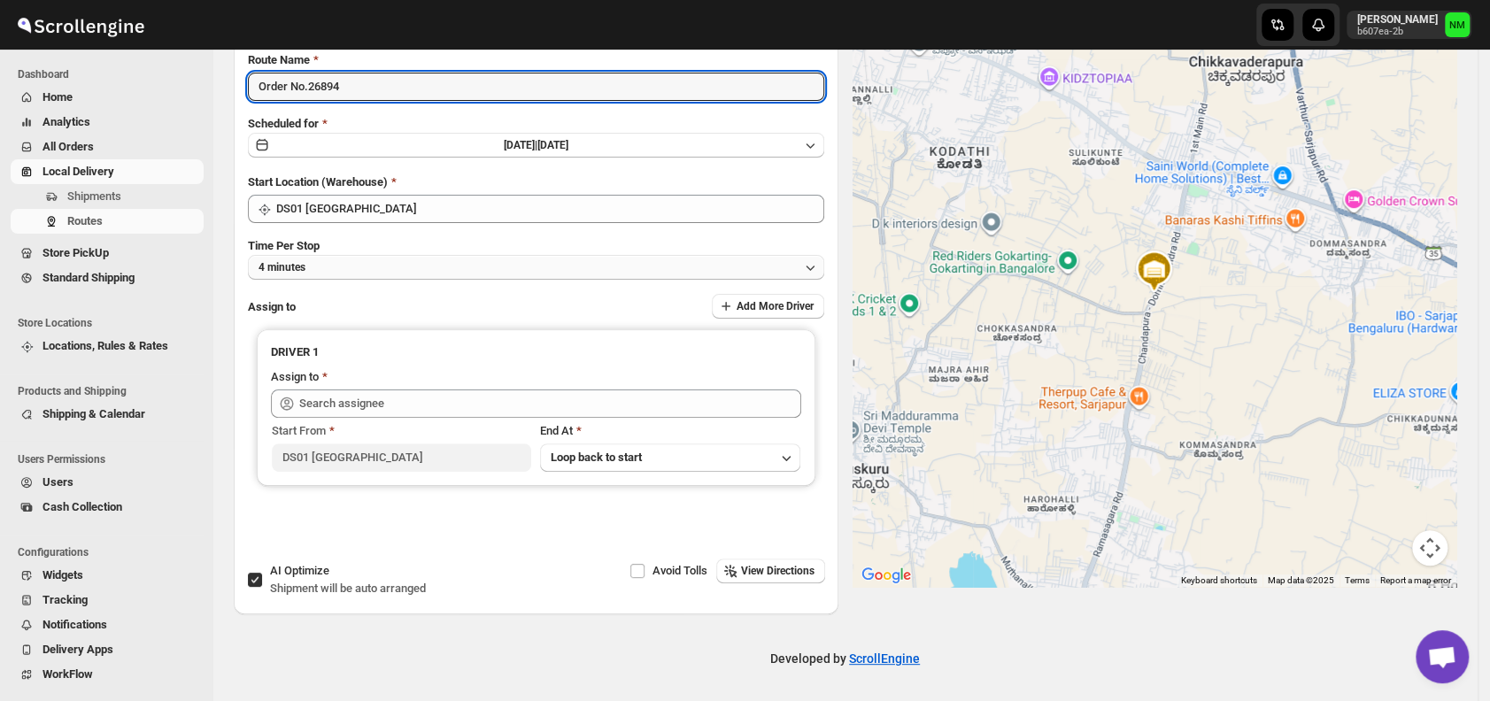
type input "Order No.26894"
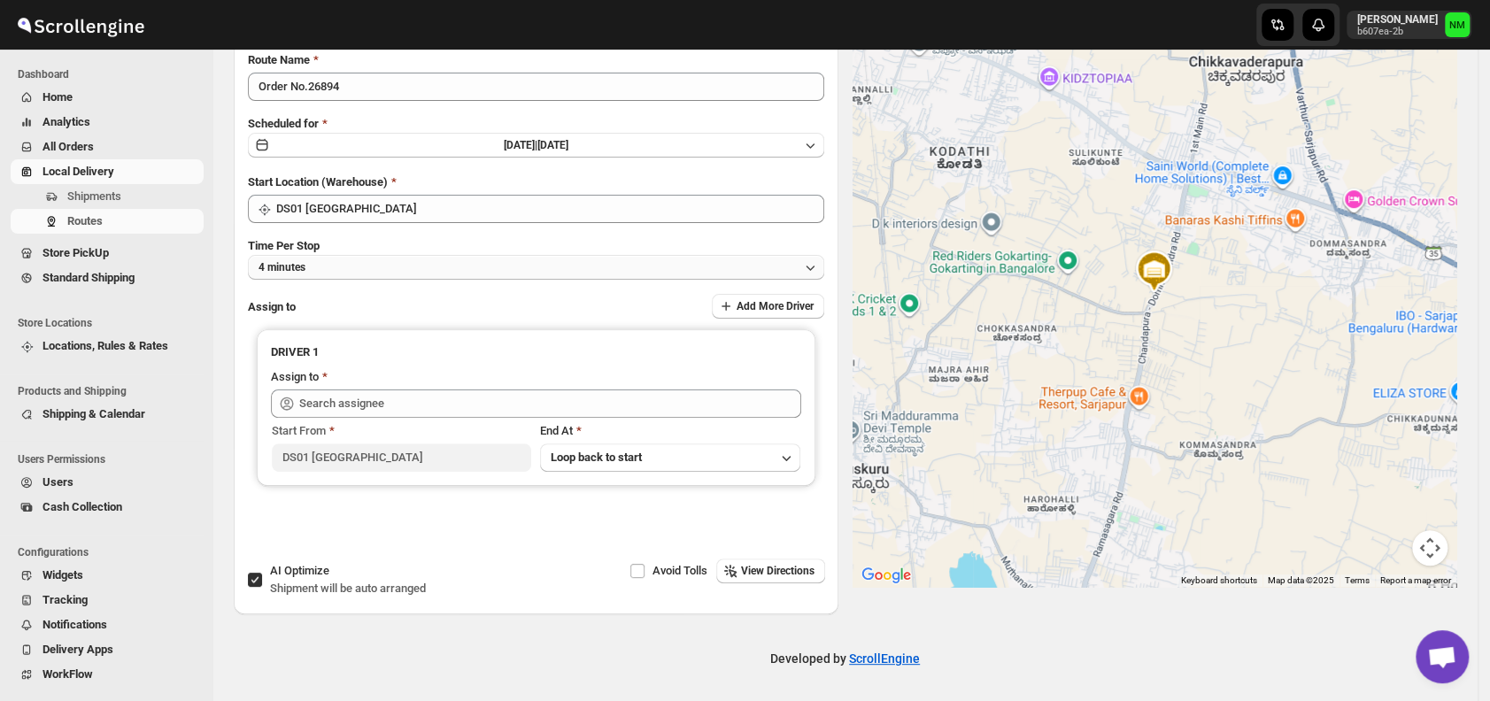
click at [345, 272] on button "4 minutes" at bounding box center [536, 267] width 576 height 25
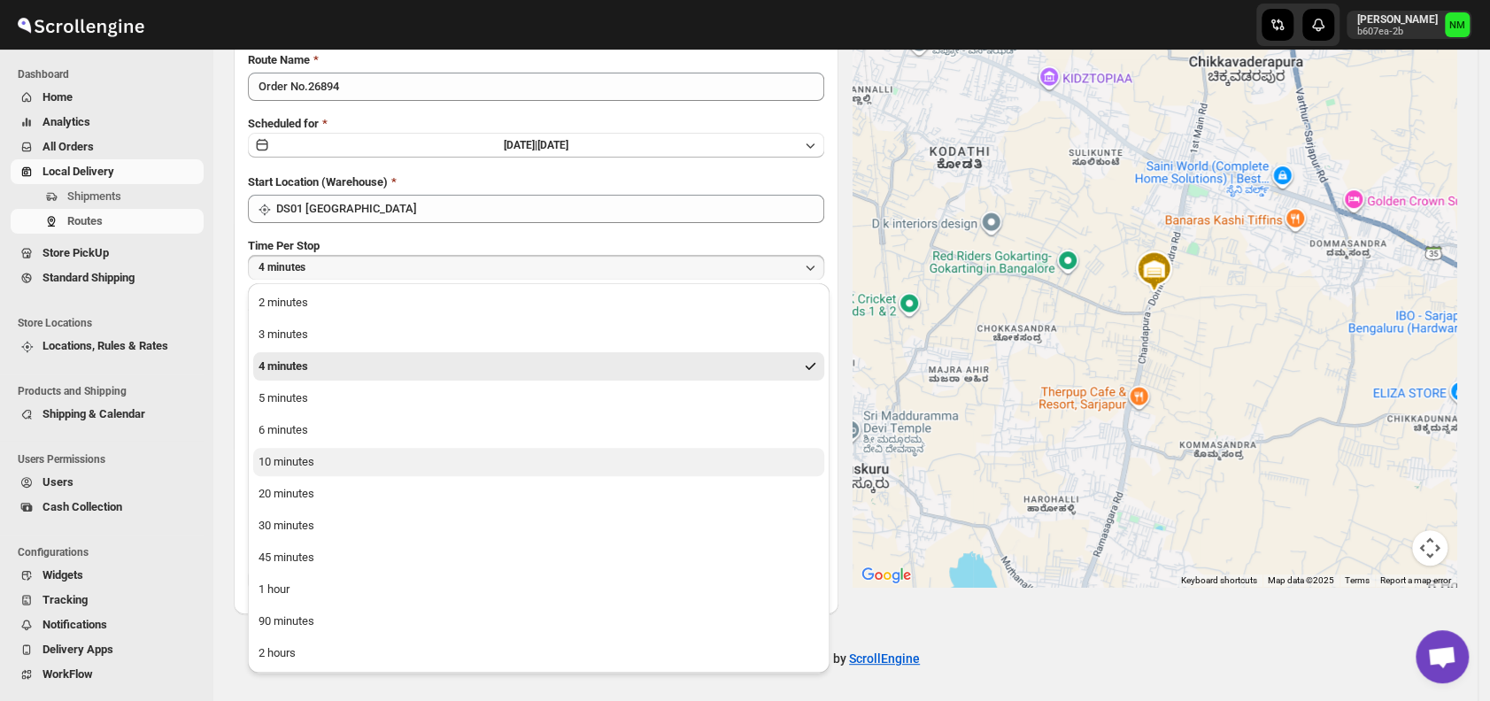
click at [310, 460] on div "10 minutes" at bounding box center [287, 462] width 56 height 18
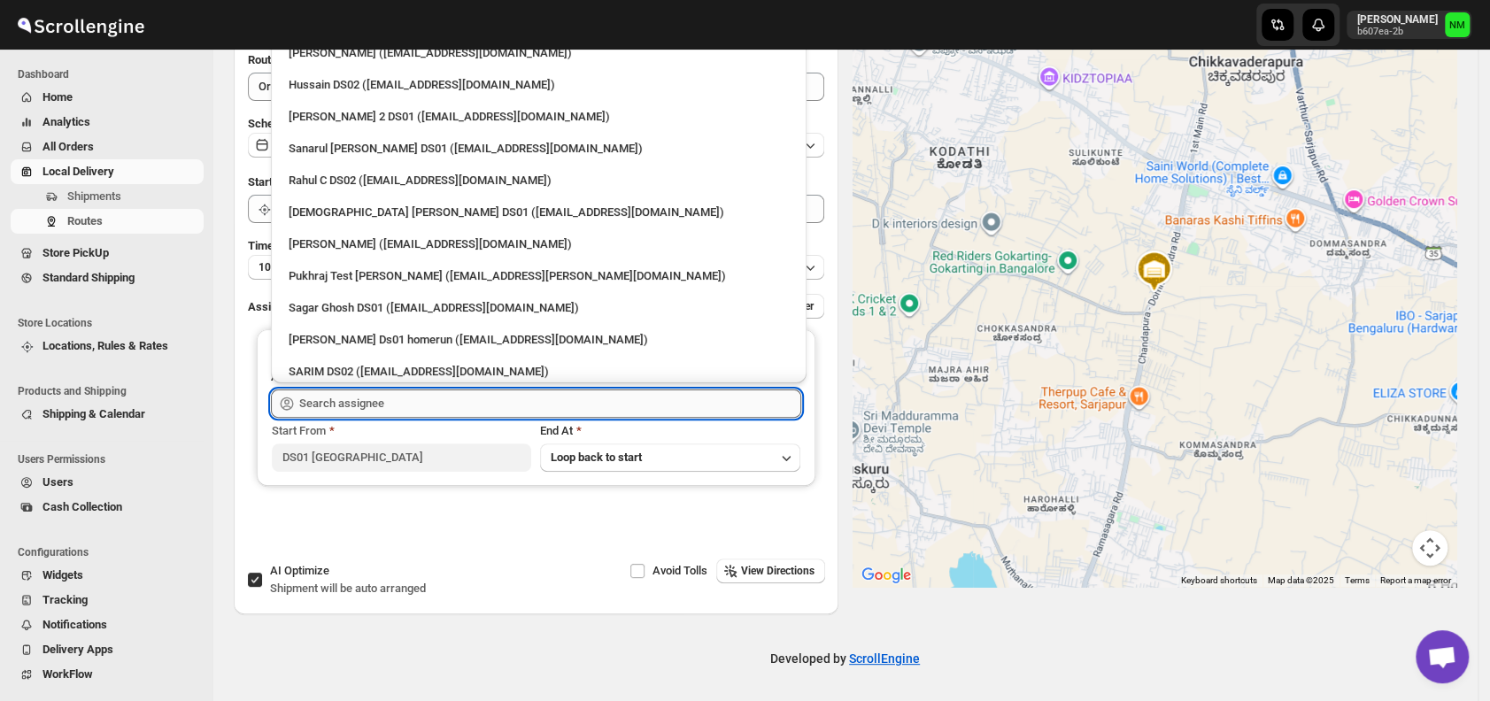
click at [394, 403] on input "text" at bounding box center [550, 404] width 502 height 28
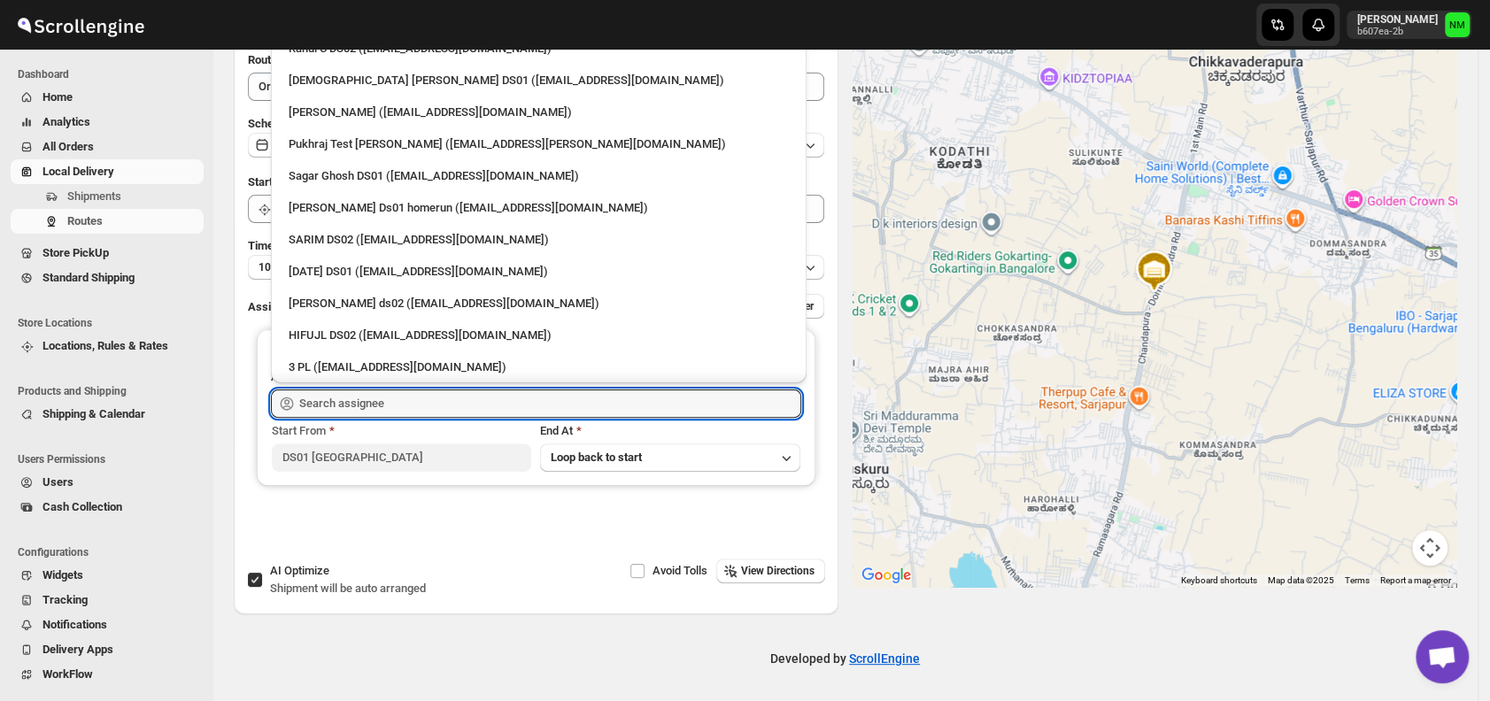
scroll to position [0, 0]
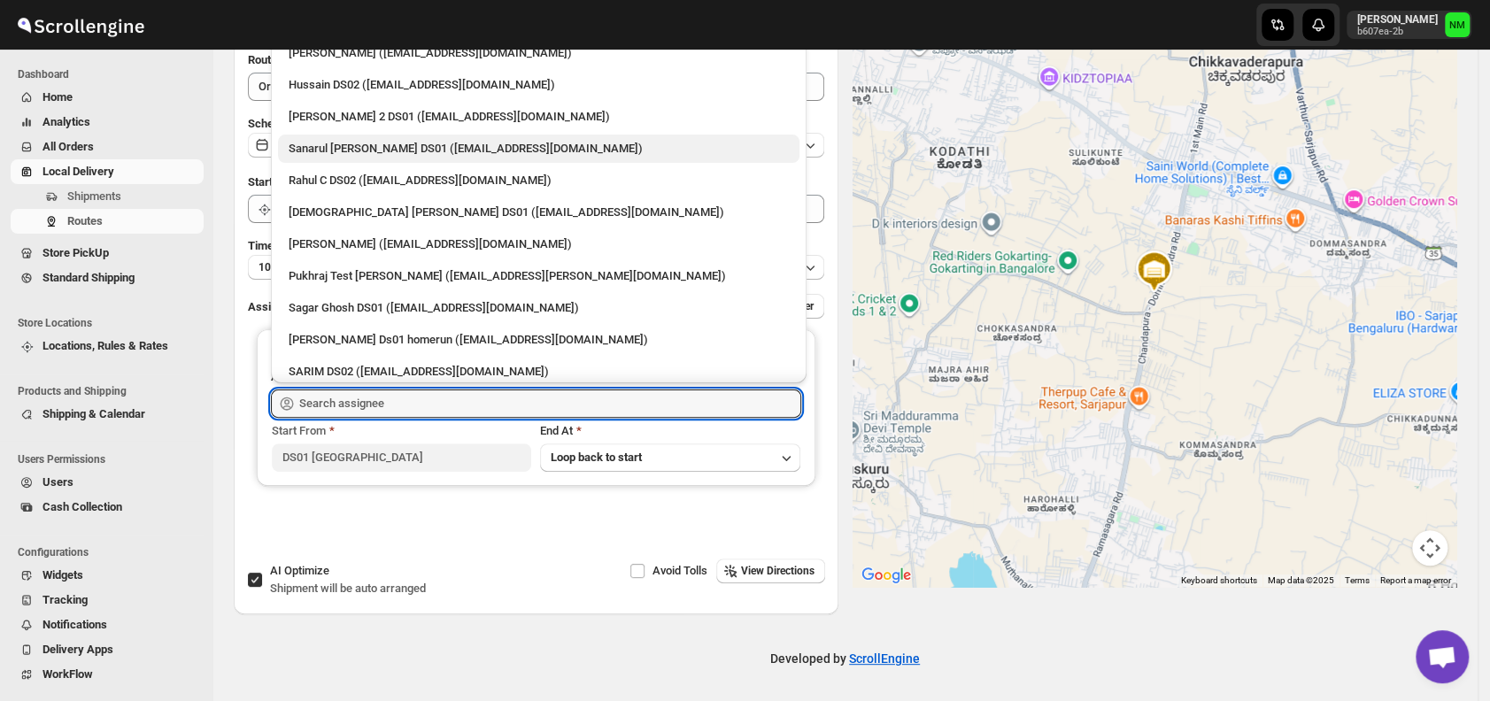
click at [317, 144] on div "Sanarul Haque DS01 (fefifag638@adosnan.com)" at bounding box center [539, 149] width 500 height 18
type input "Sanarul Haque DS01 (fefifag638@adosnan.com)"
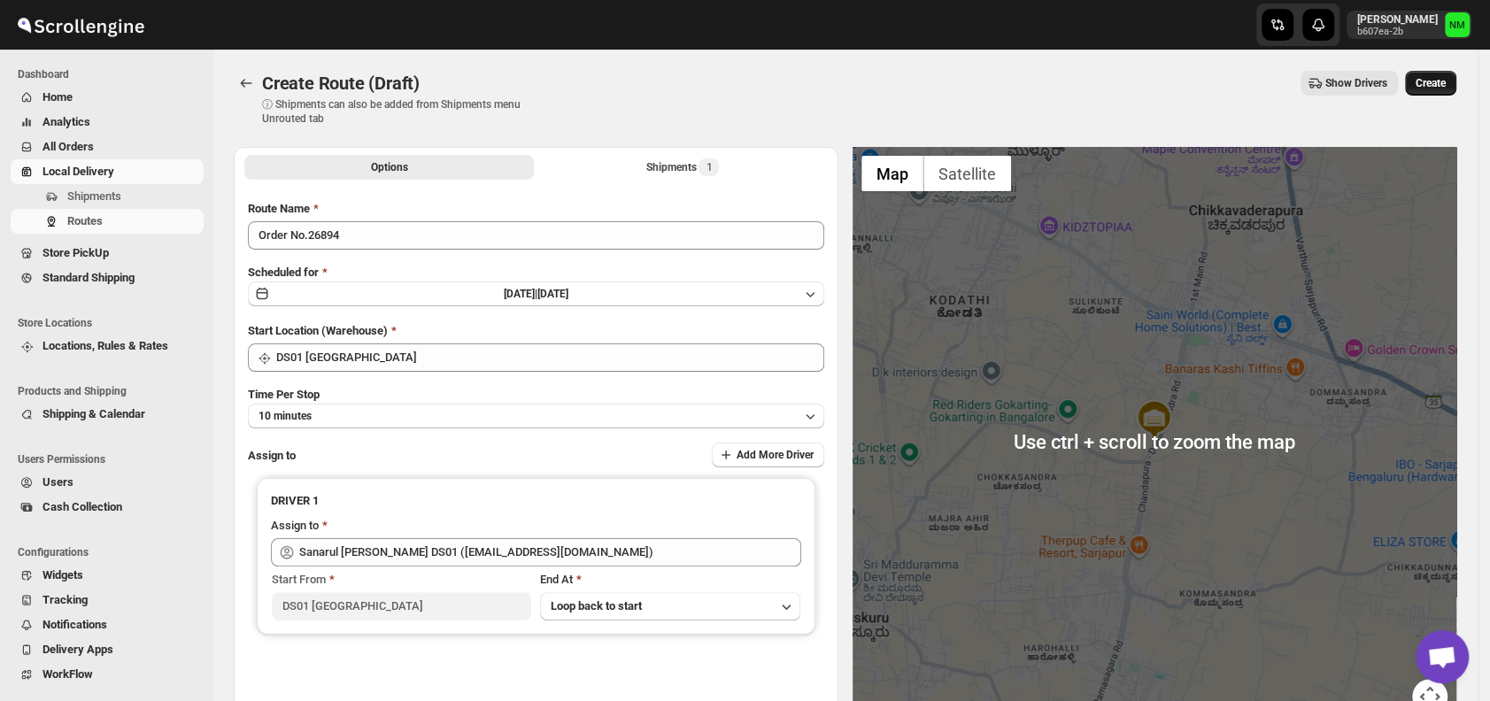
click at [1435, 85] on span "Create" at bounding box center [1431, 83] width 30 height 14
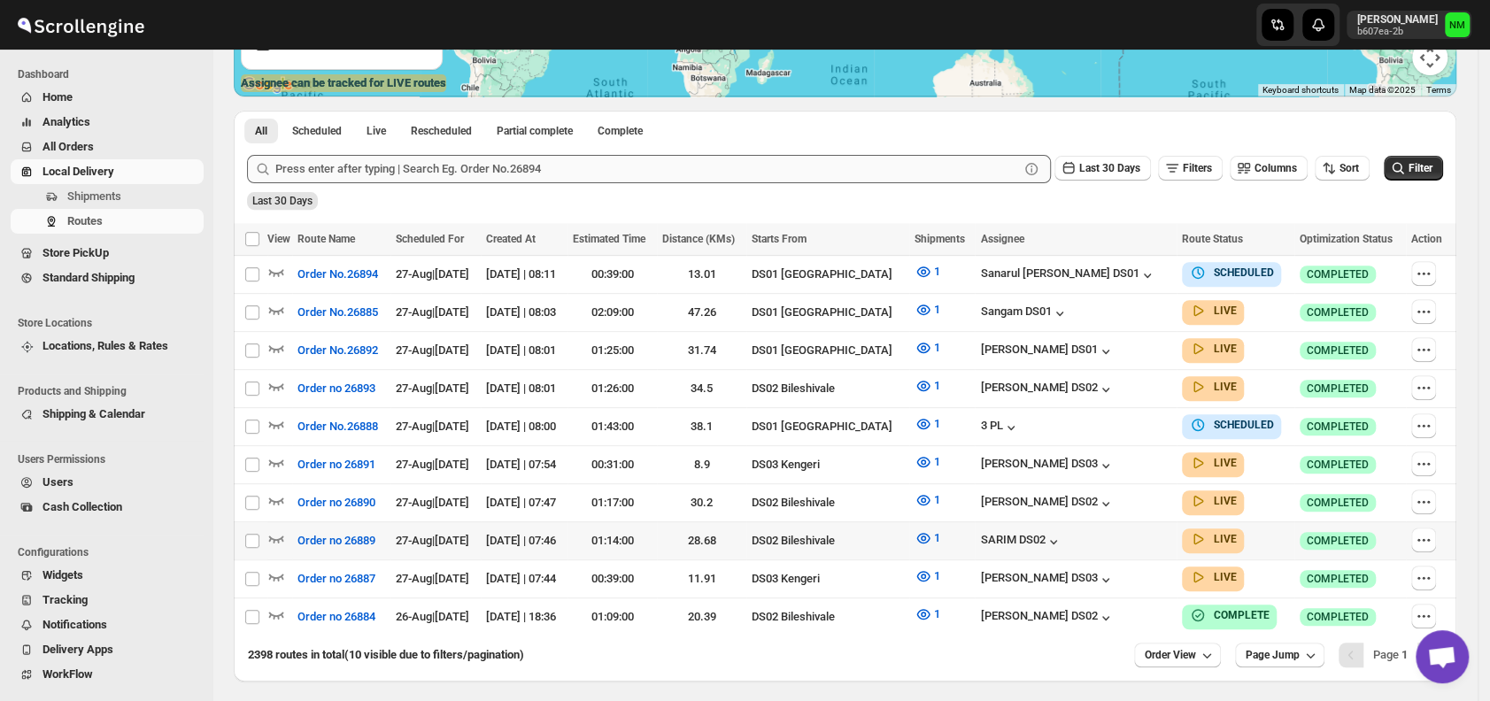
scroll to position [413, 0]
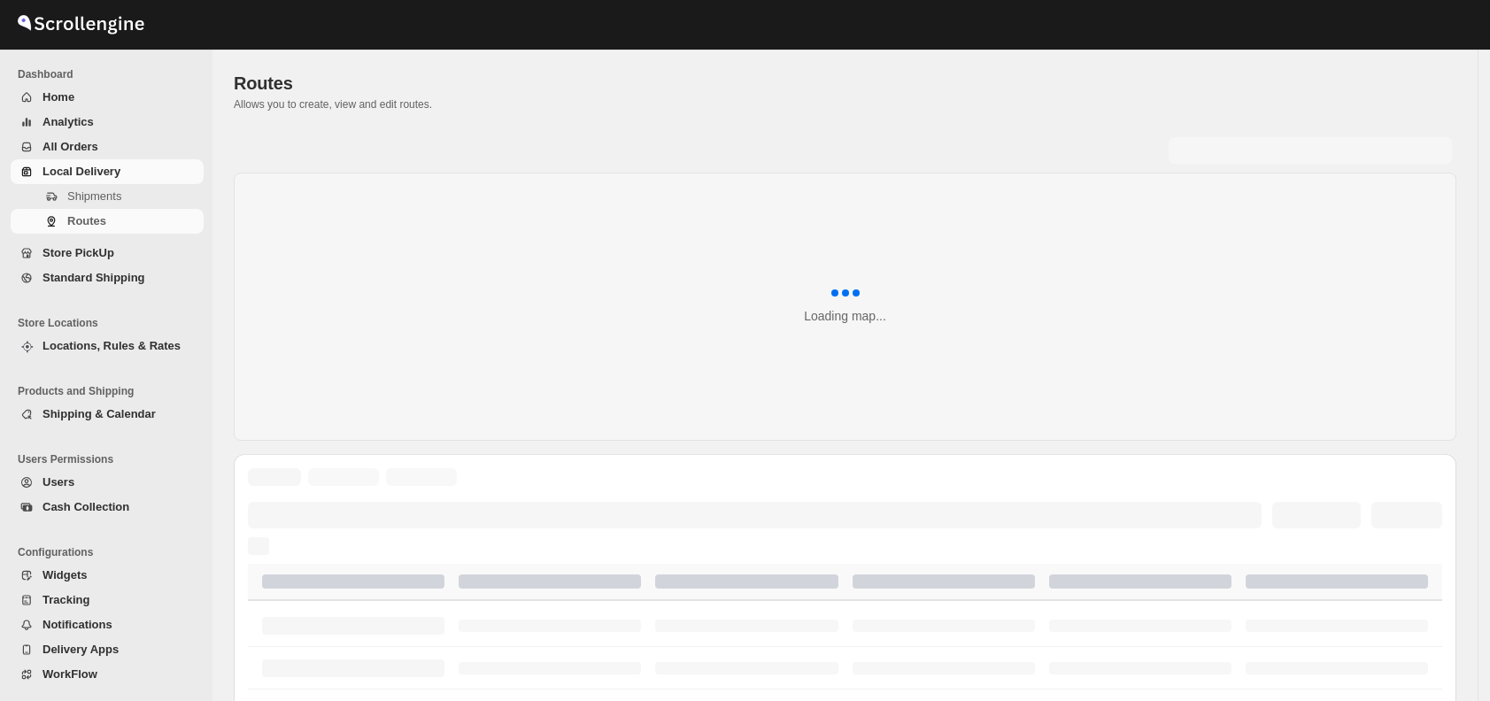
scroll to position [413, 0]
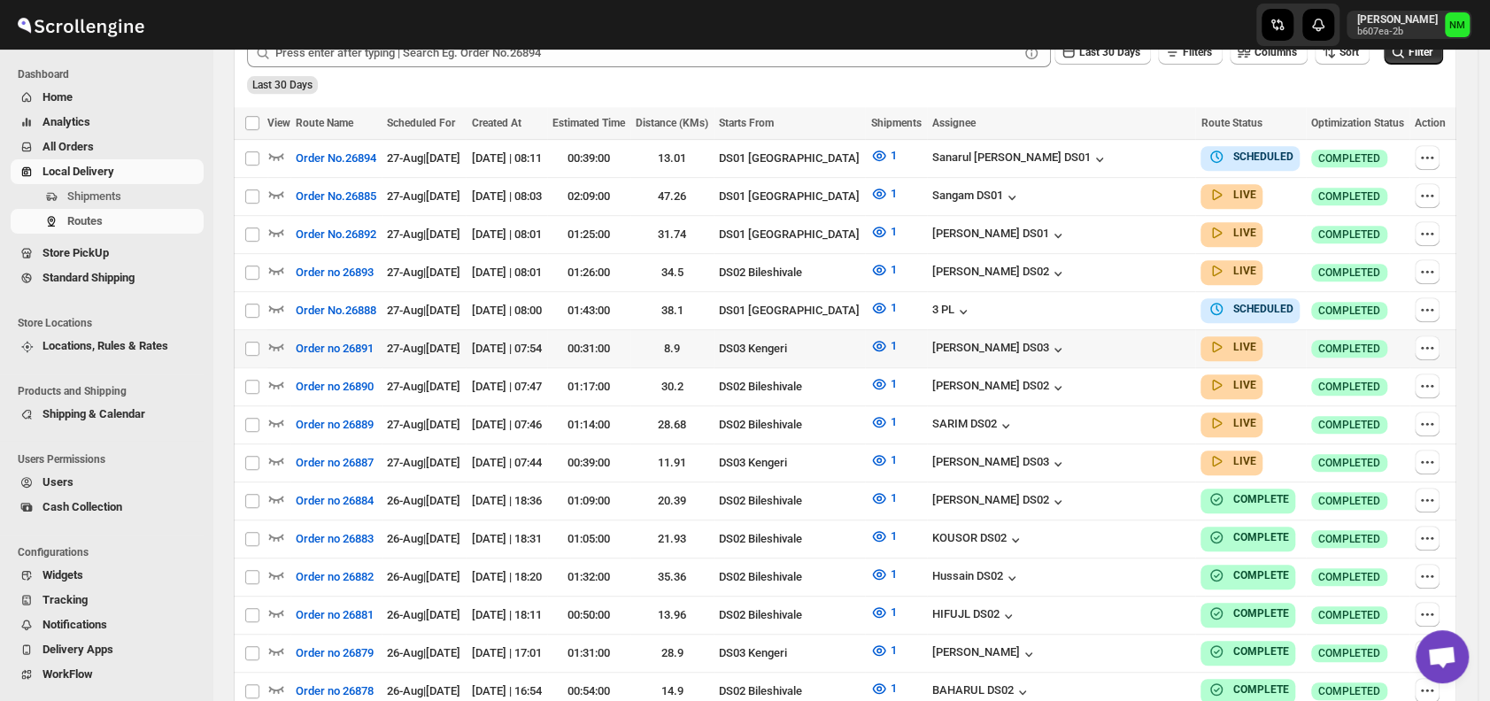
scroll to position [472, 0]
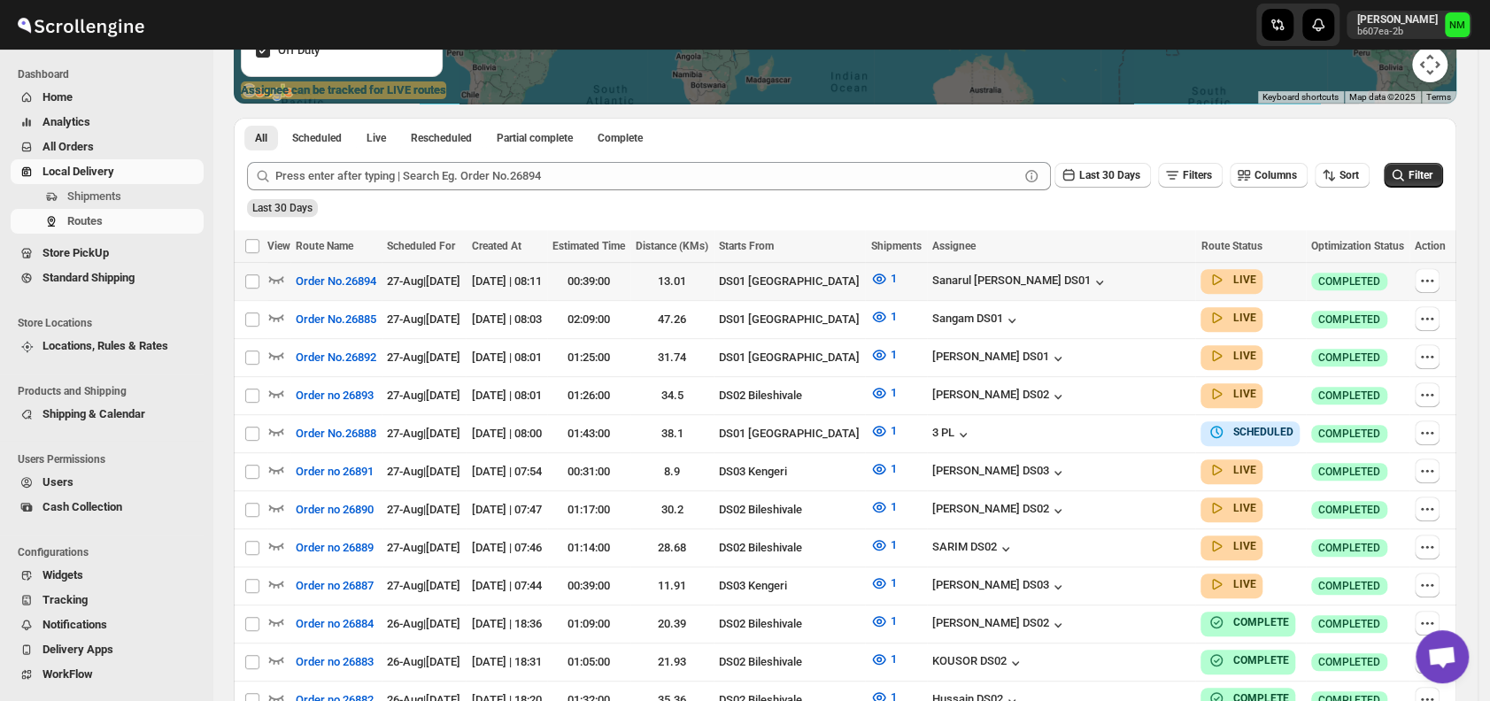
scroll to position [349, 0]
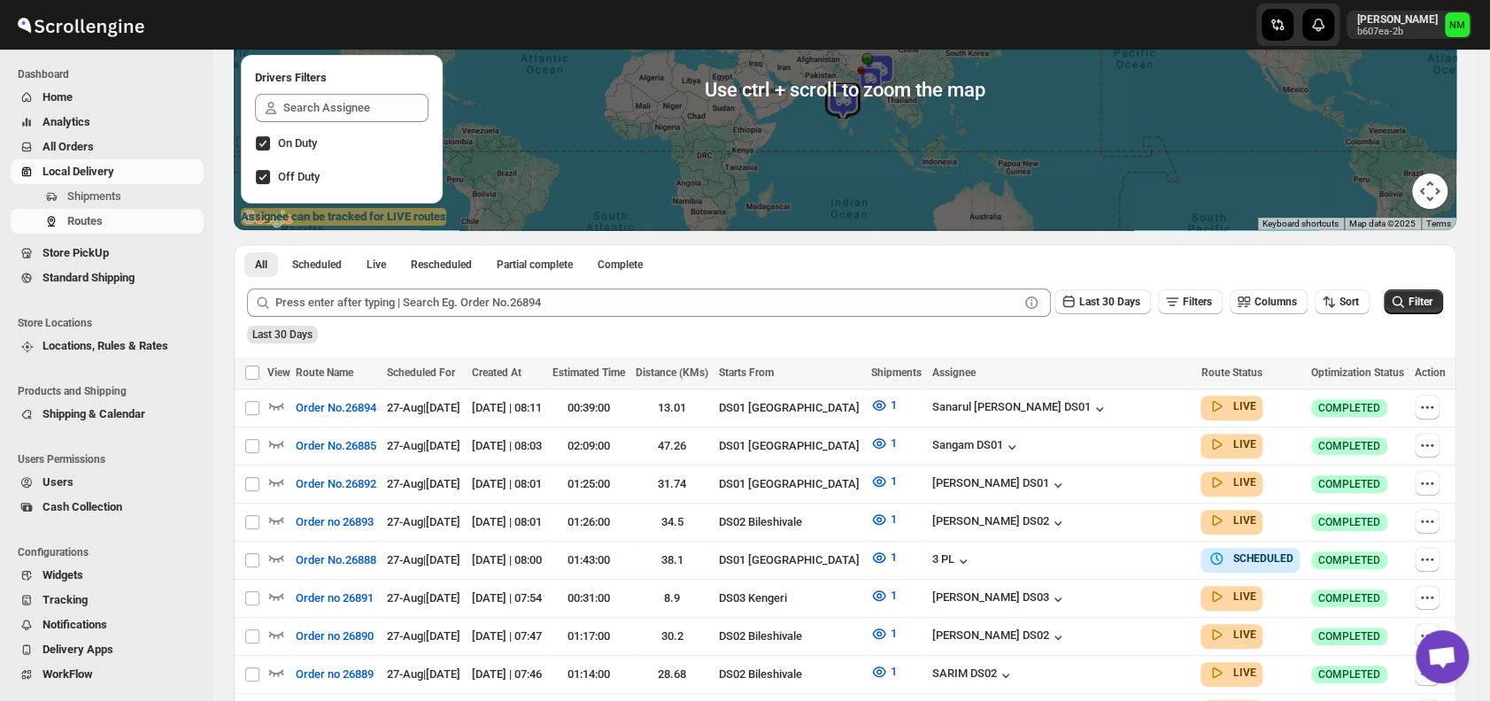
scroll to position [223, 0]
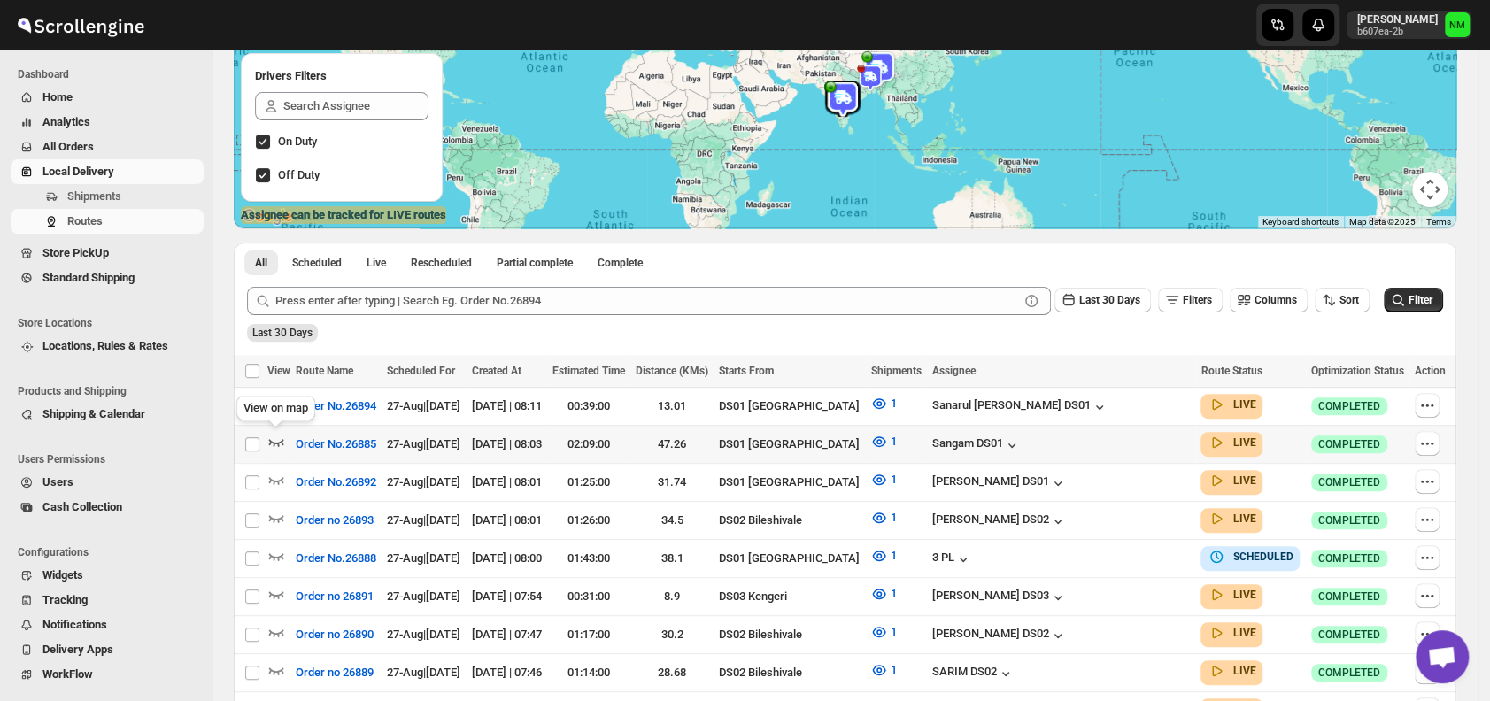
click at [277, 439] on icon "button" at bounding box center [276, 442] width 18 height 18
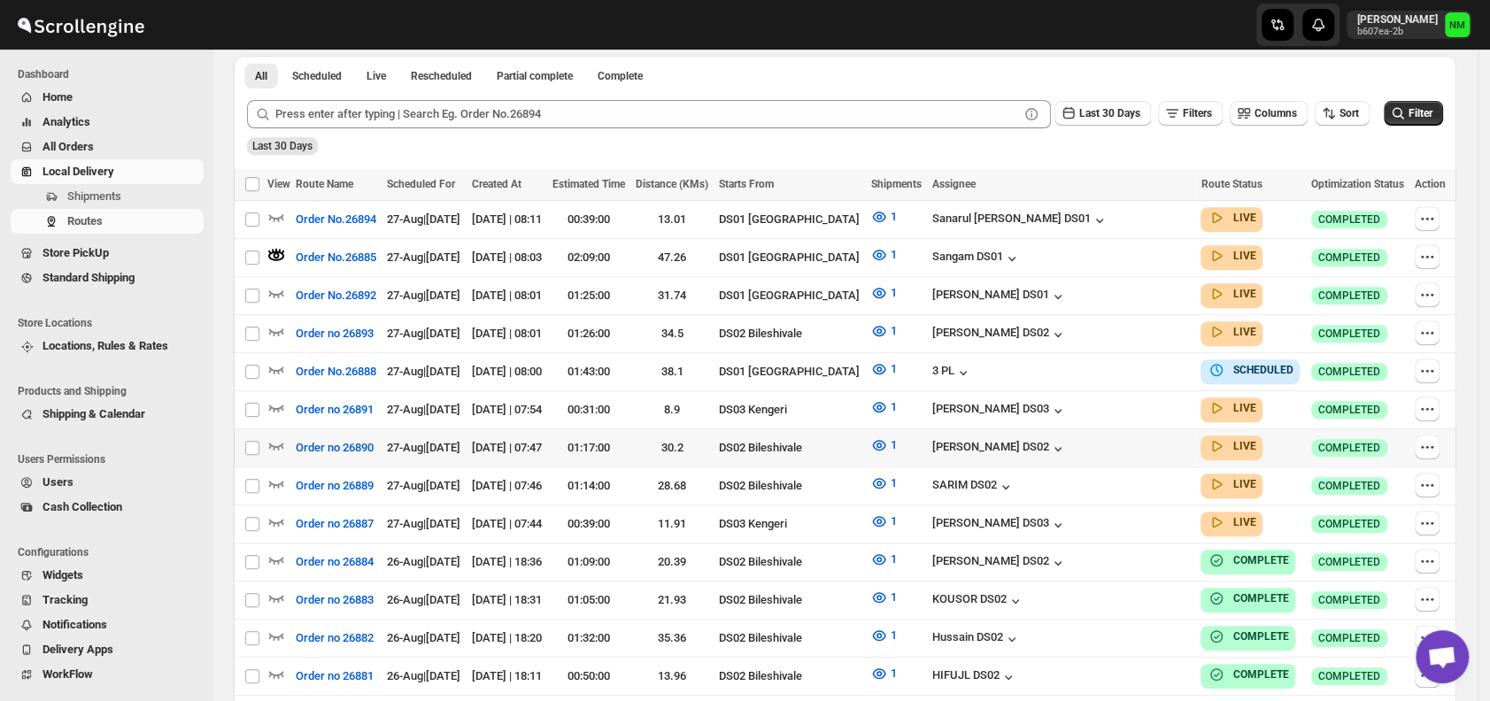
scroll to position [429, 0]
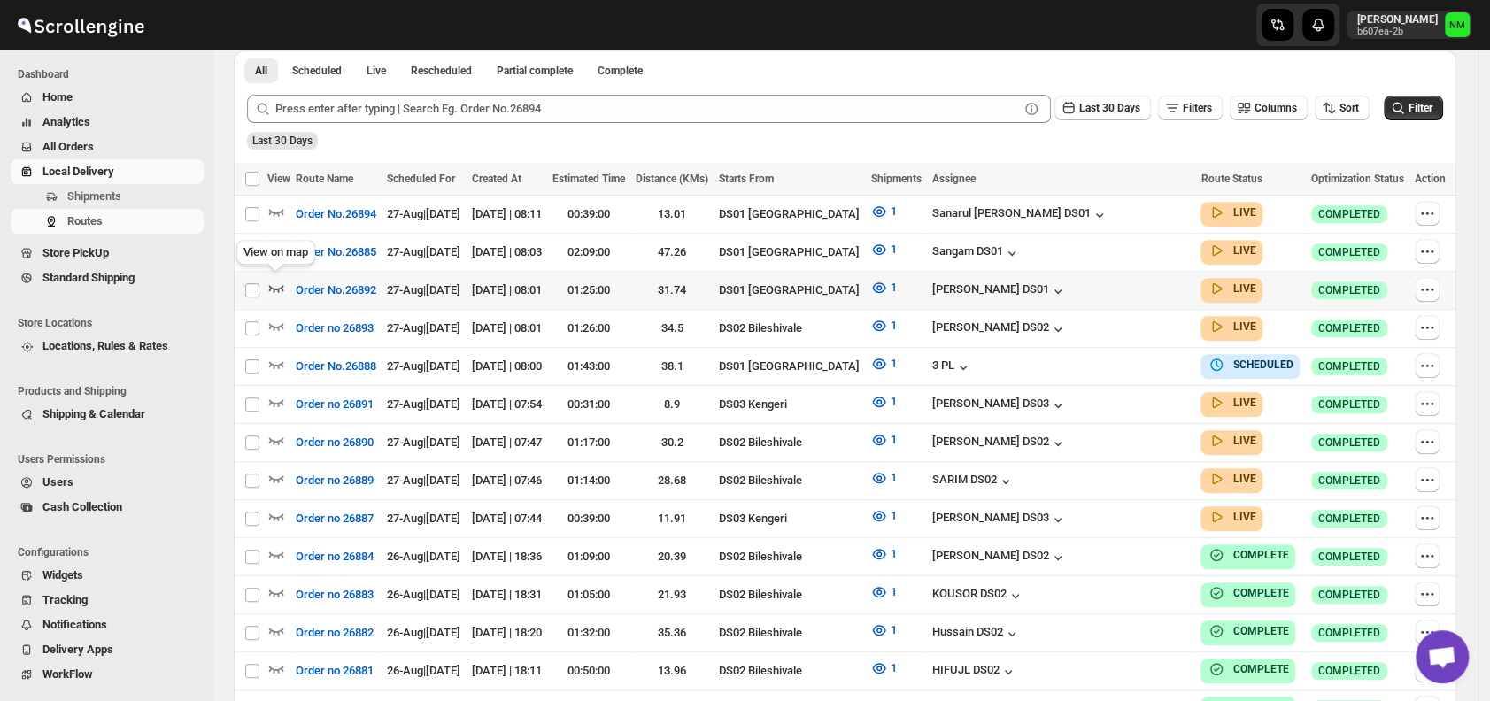
click at [276, 283] on icon "button" at bounding box center [276, 288] width 18 height 18
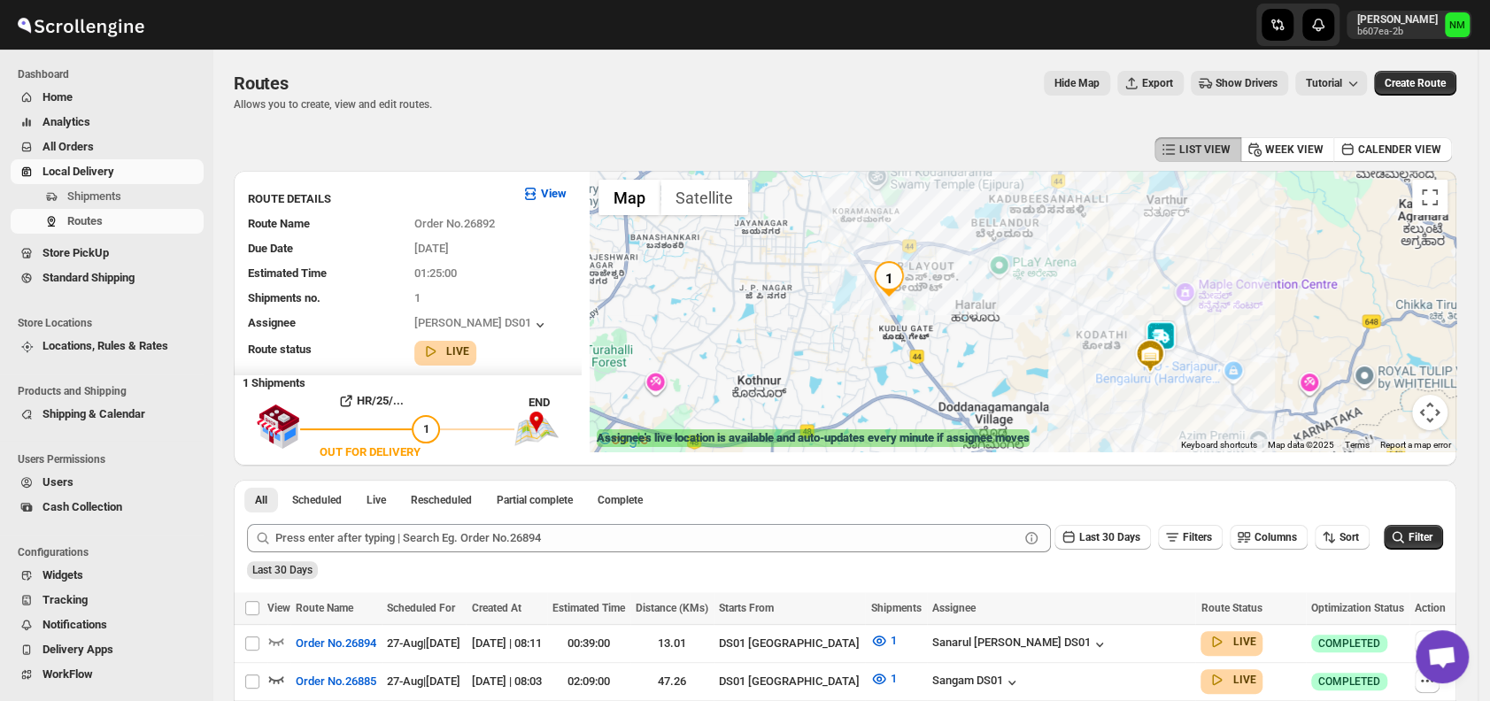
click at [1179, 336] on img at bounding box center [1160, 338] width 35 height 35
click at [1241, 248] on button "Close" at bounding box center [1224, 254] width 43 height 43
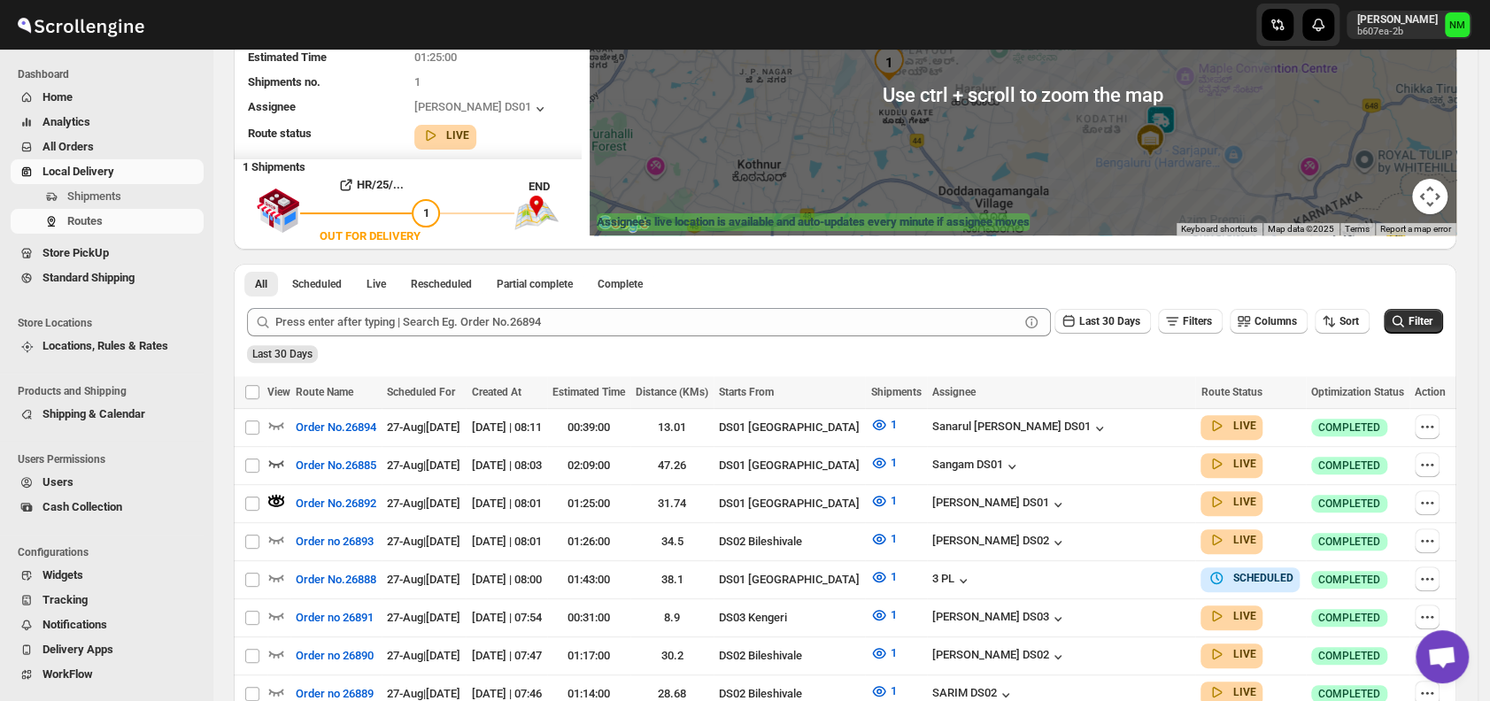
scroll to position [220, 0]
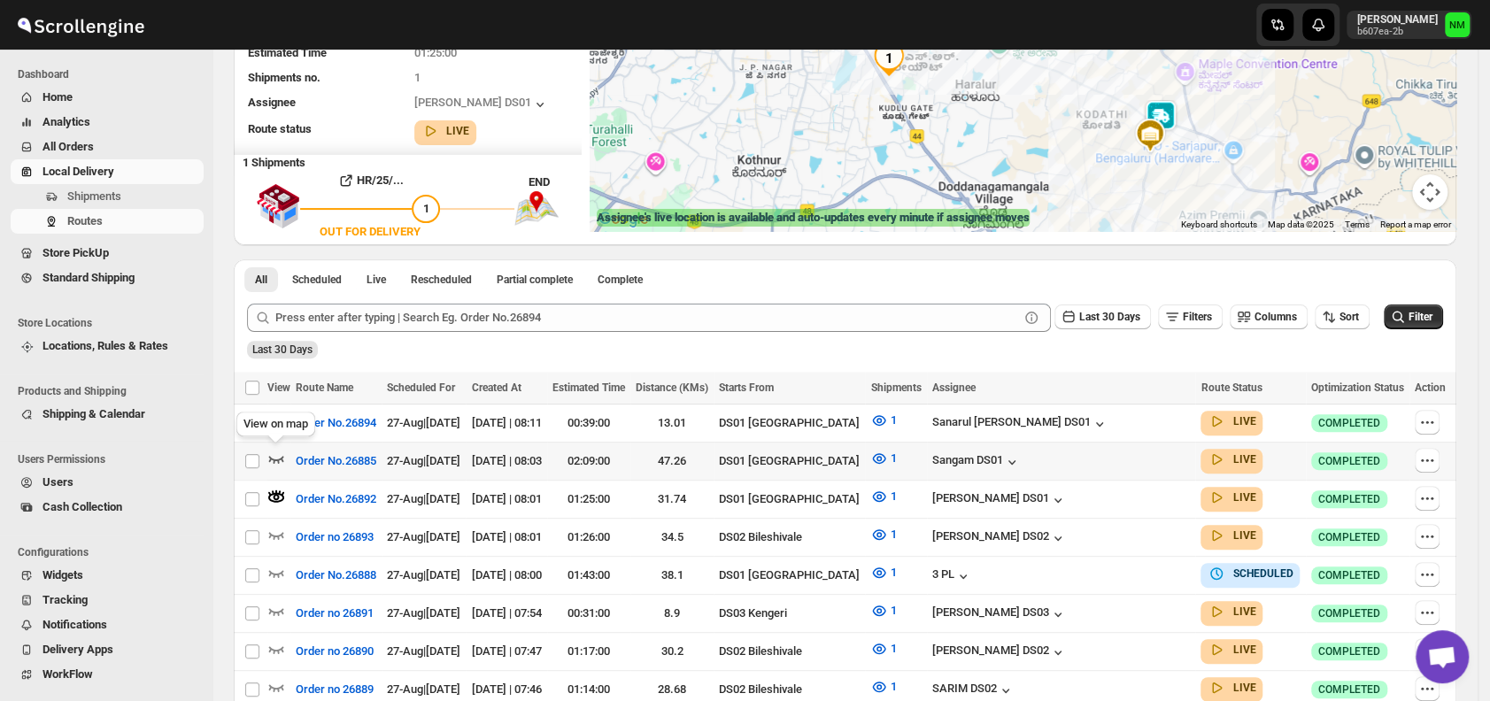
click at [279, 450] on icon "button" at bounding box center [276, 459] width 18 height 18
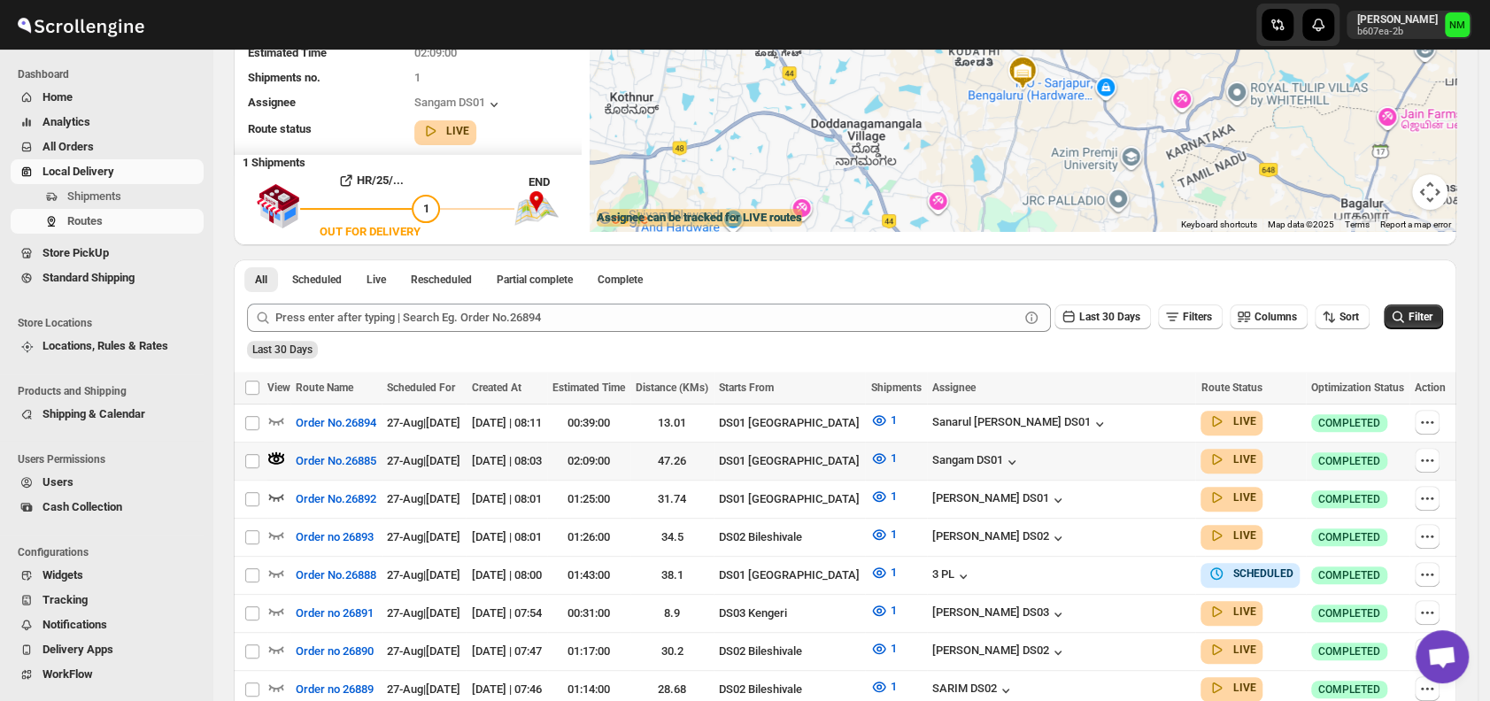
scroll to position [0, 0]
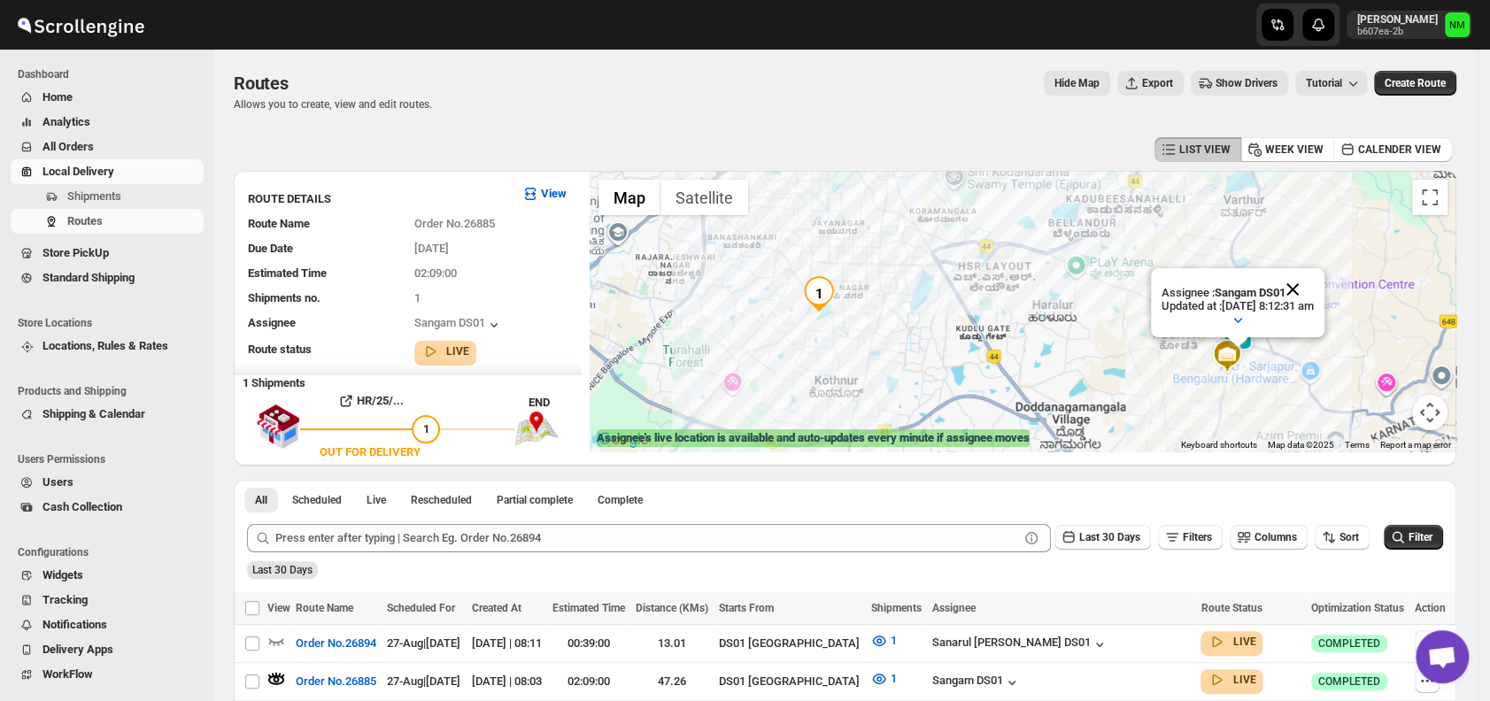
click at [1314, 278] on button "Close" at bounding box center [1293, 289] width 43 height 43
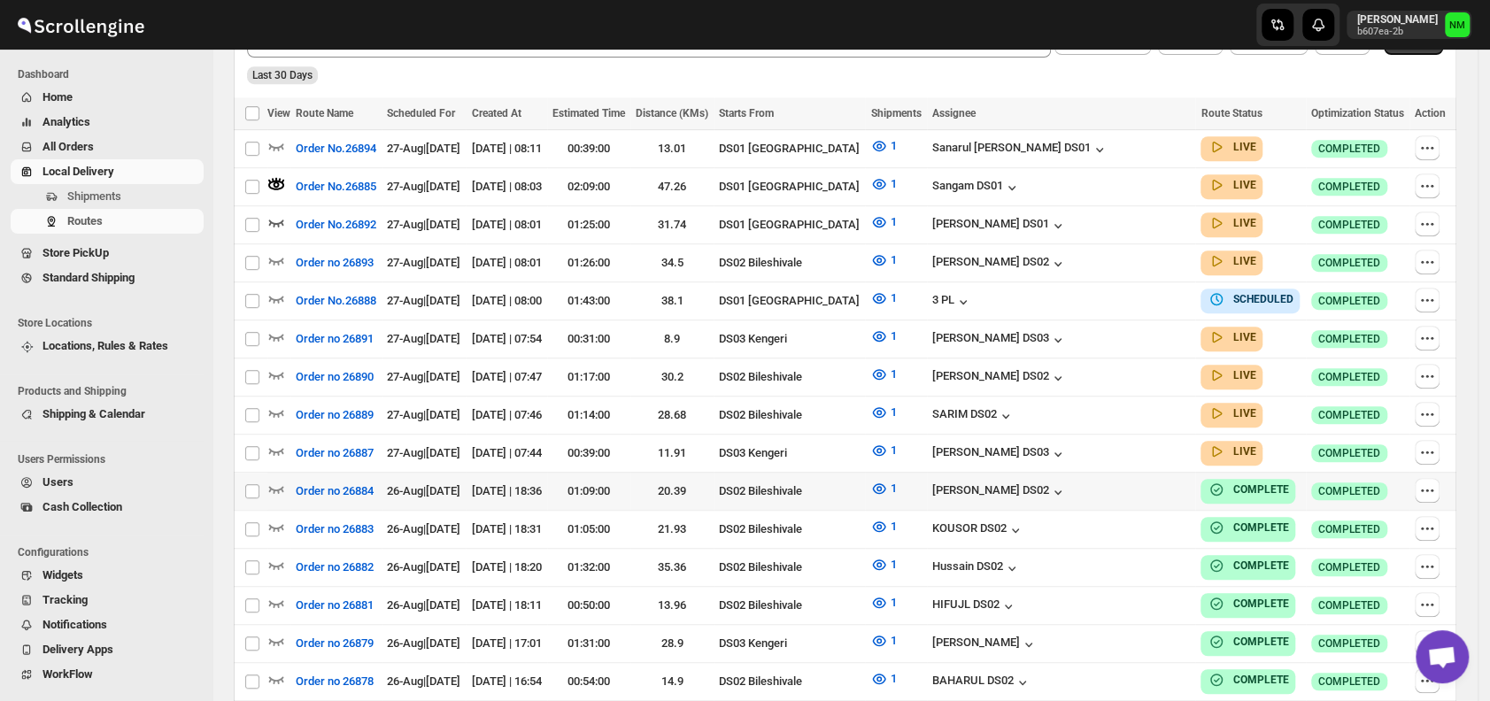
scroll to position [496, 0]
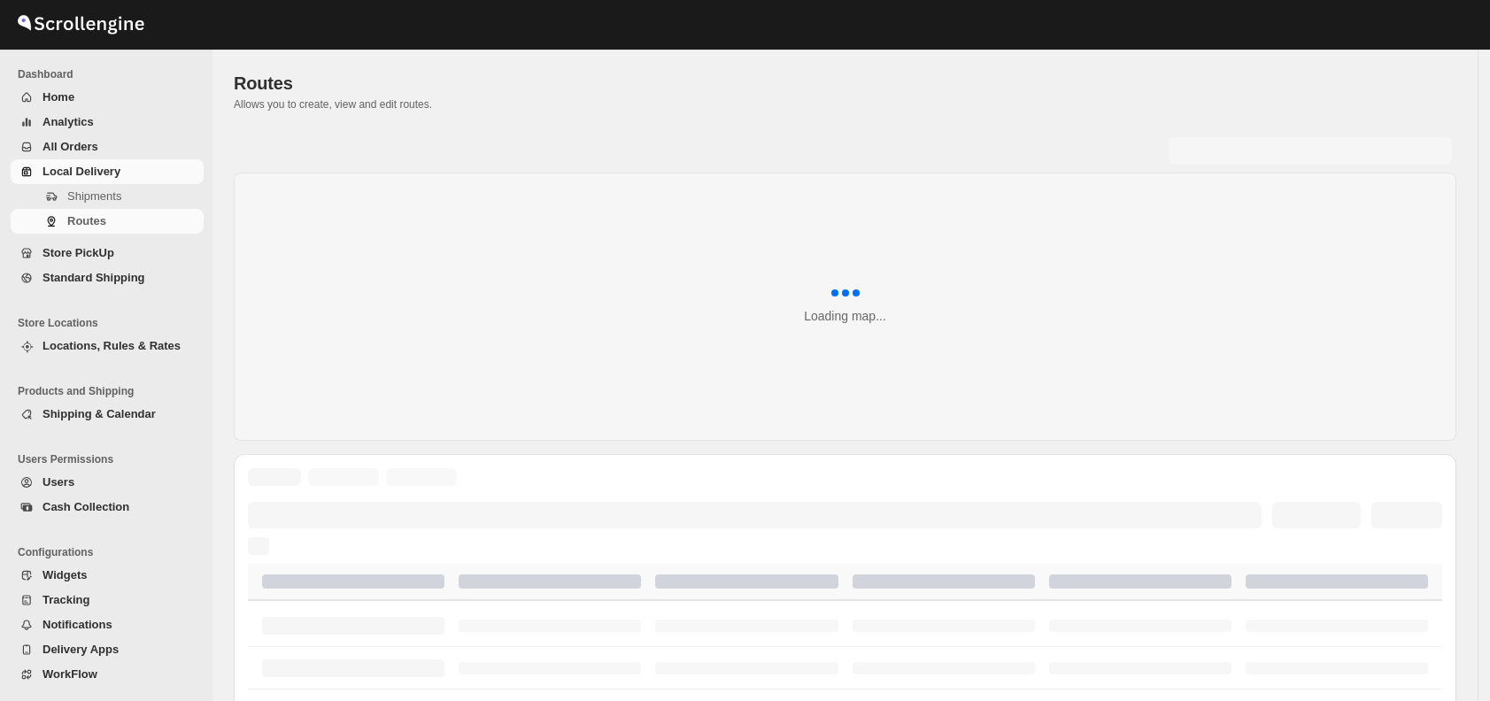
scroll to position [496, 0]
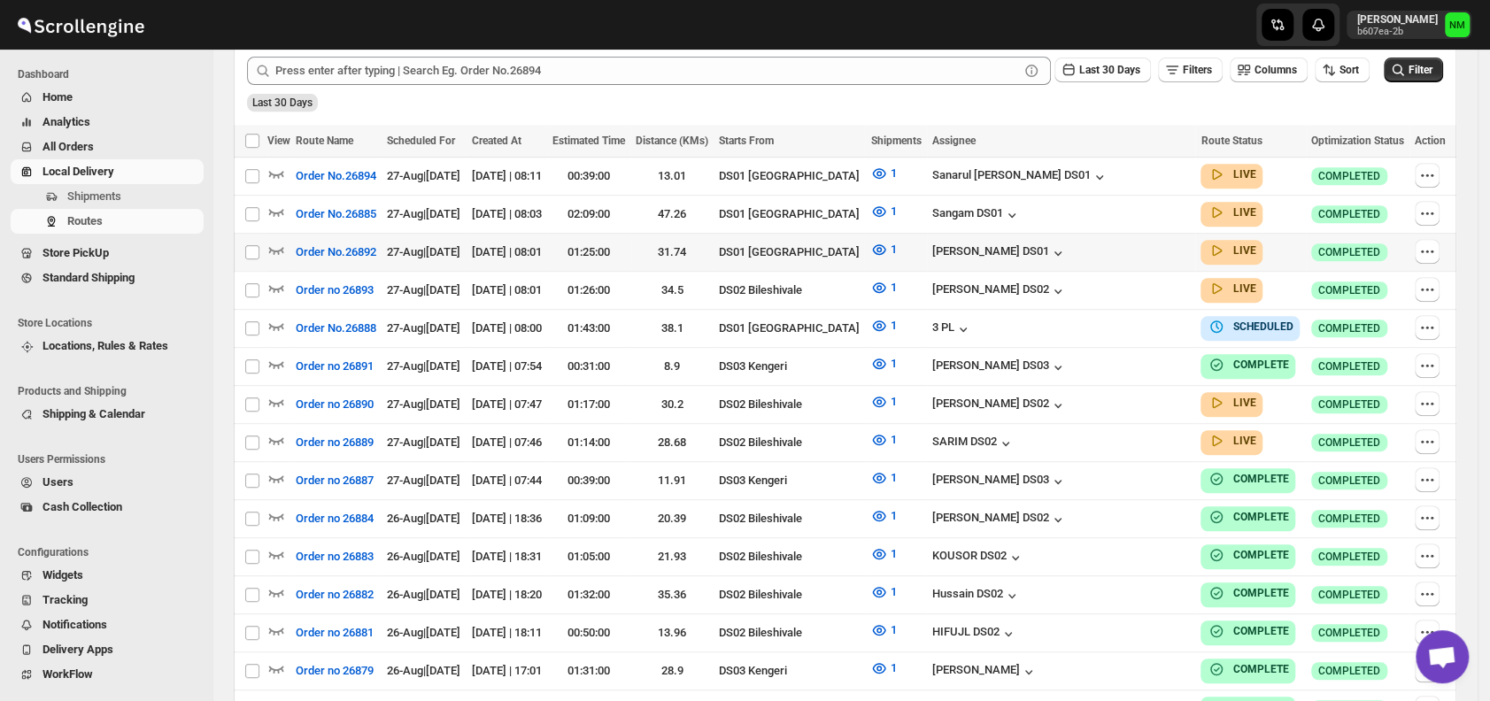
scroll to position [414, 0]
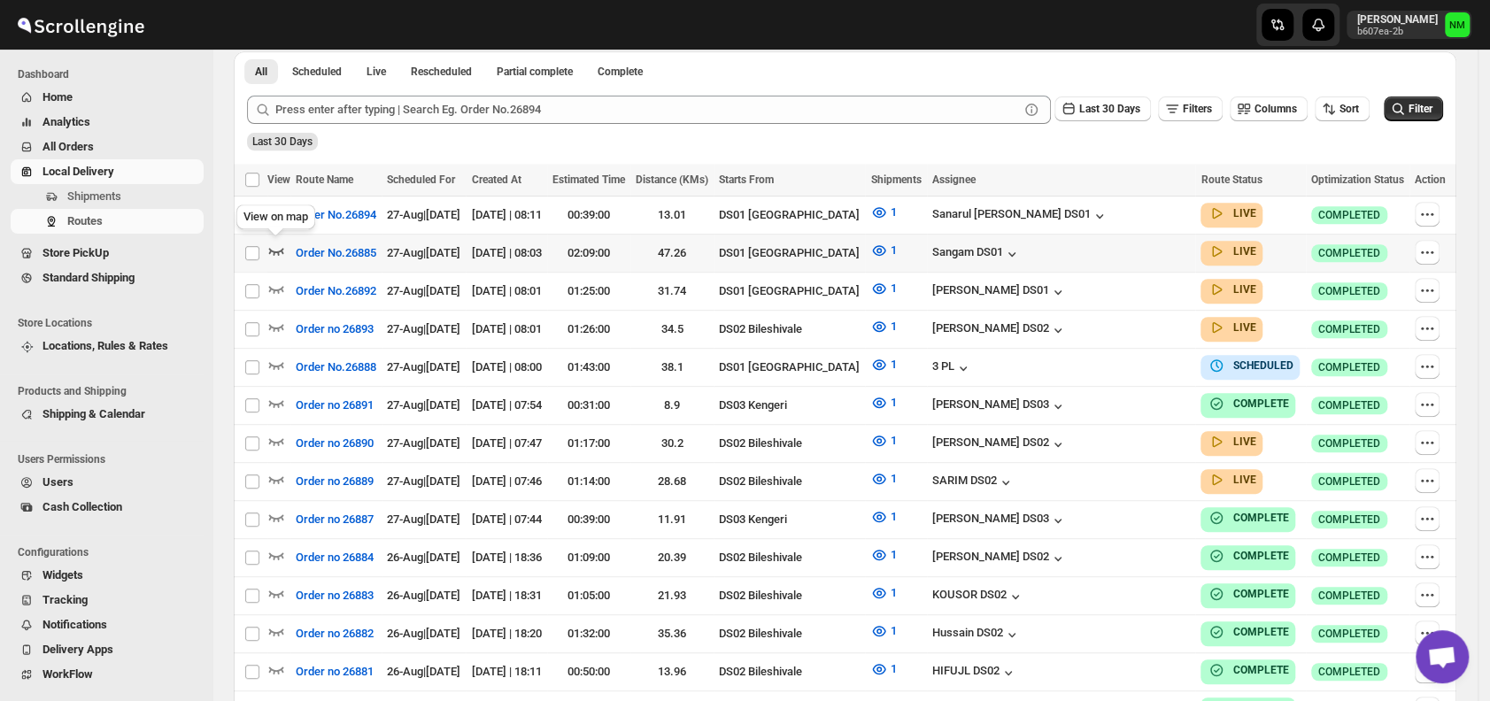
click at [275, 249] on icon "button" at bounding box center [276, 251] width 18 height 18
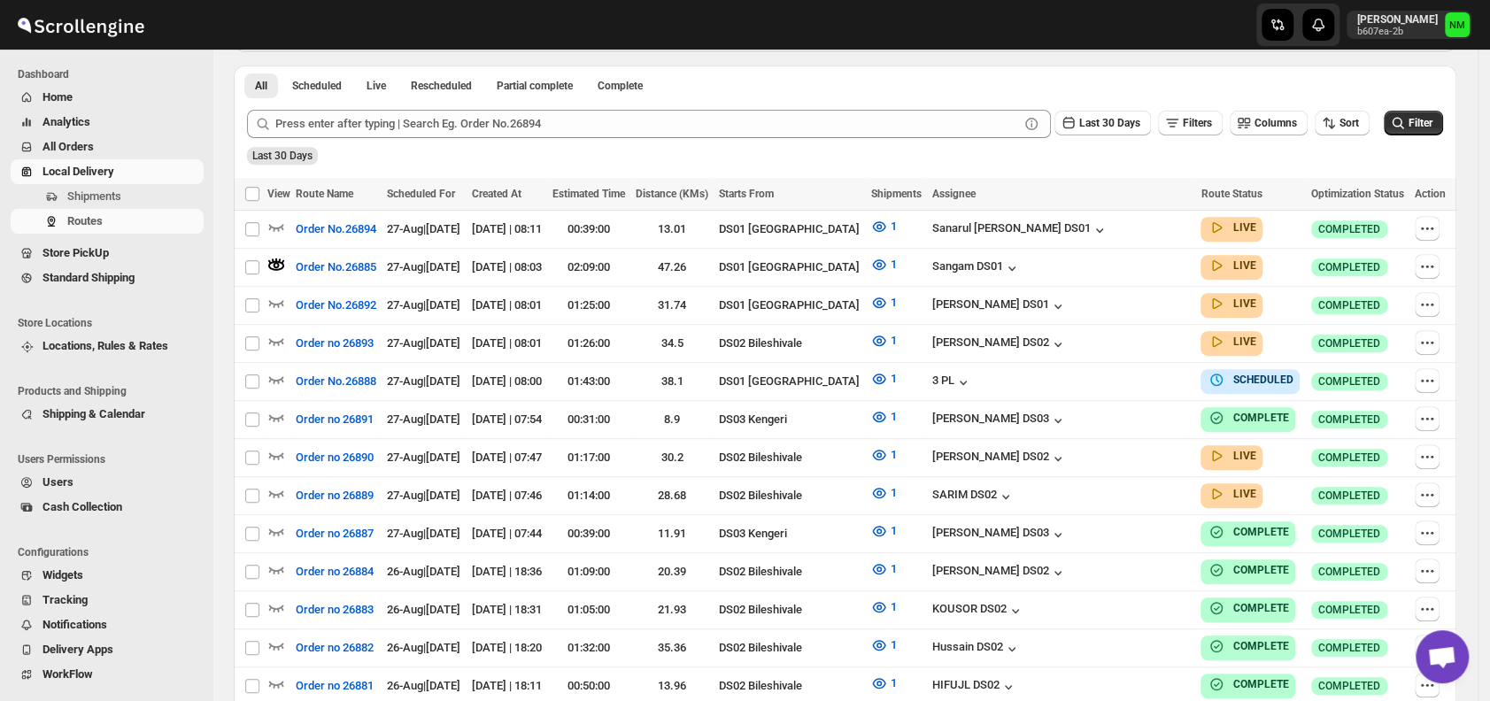
scroll to position [0, 0]
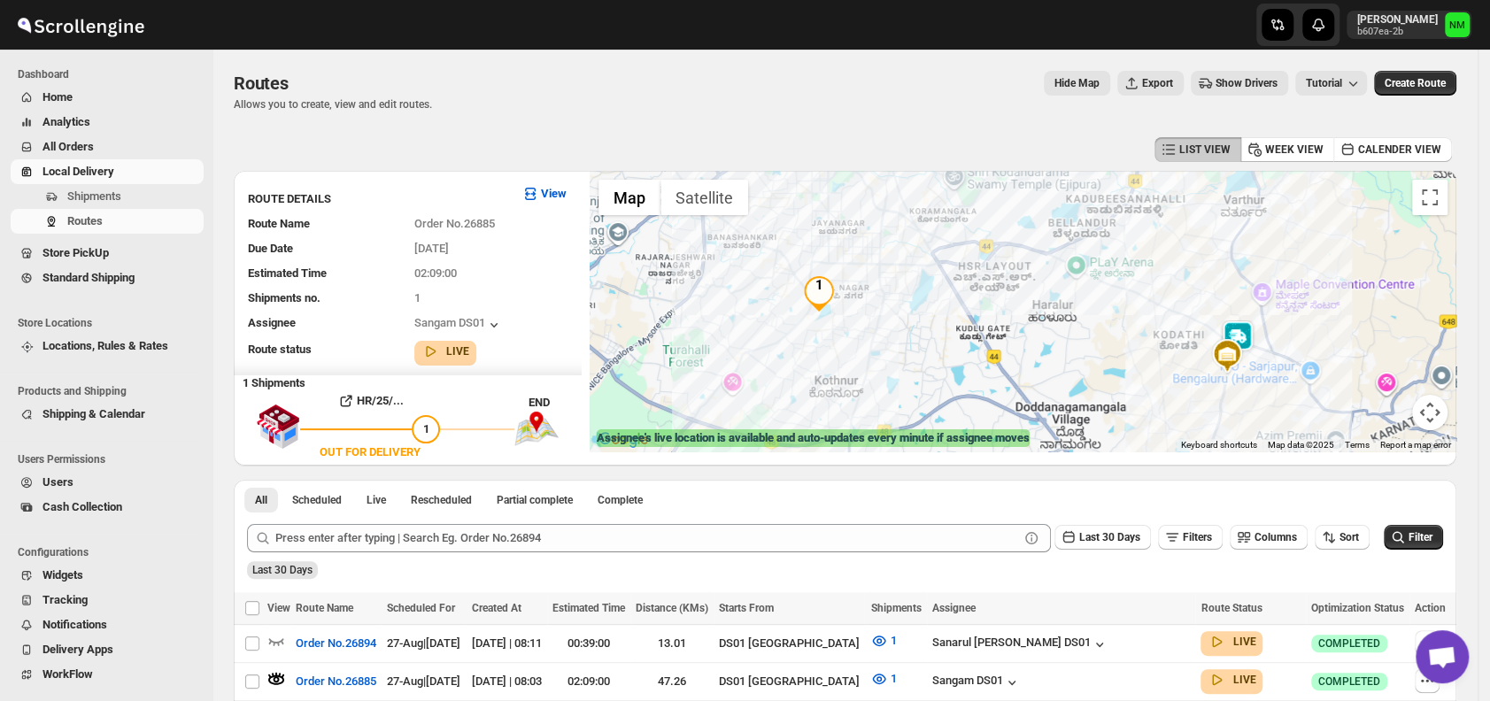
click at [1239, 328] on img at bounding box center [1237, 338] width 35 height 35
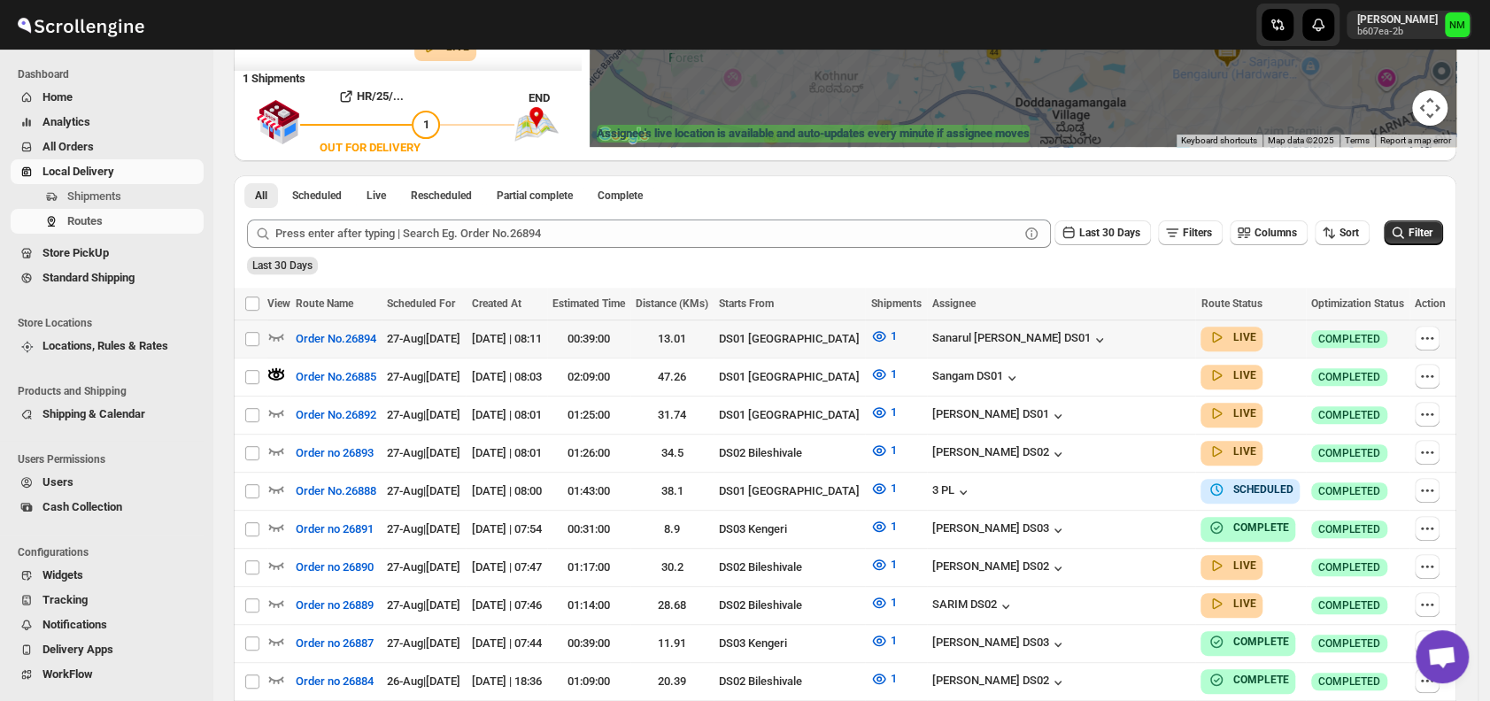
scroll to position [305, 0]
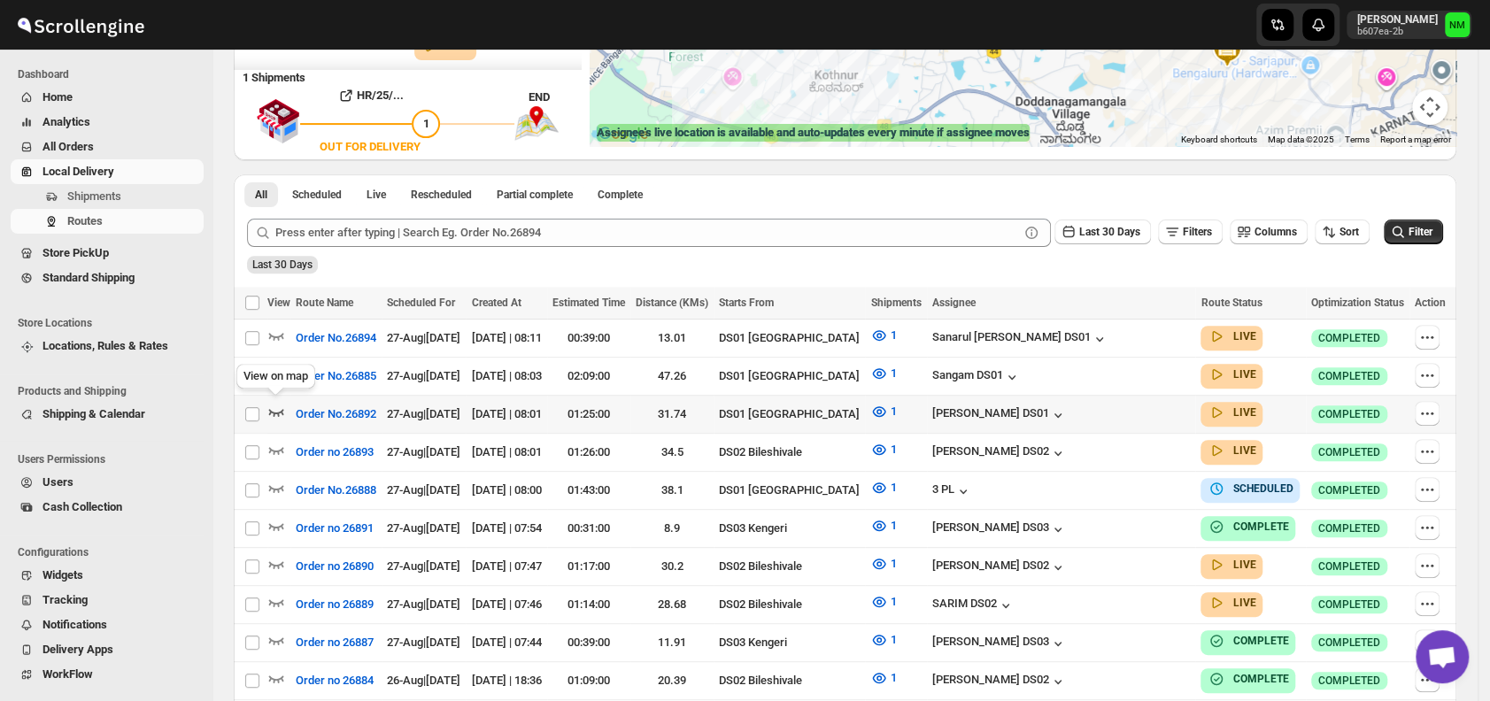
click at [276, 403] on icon "button" at bounding box center [276, 412] width 18 height 18
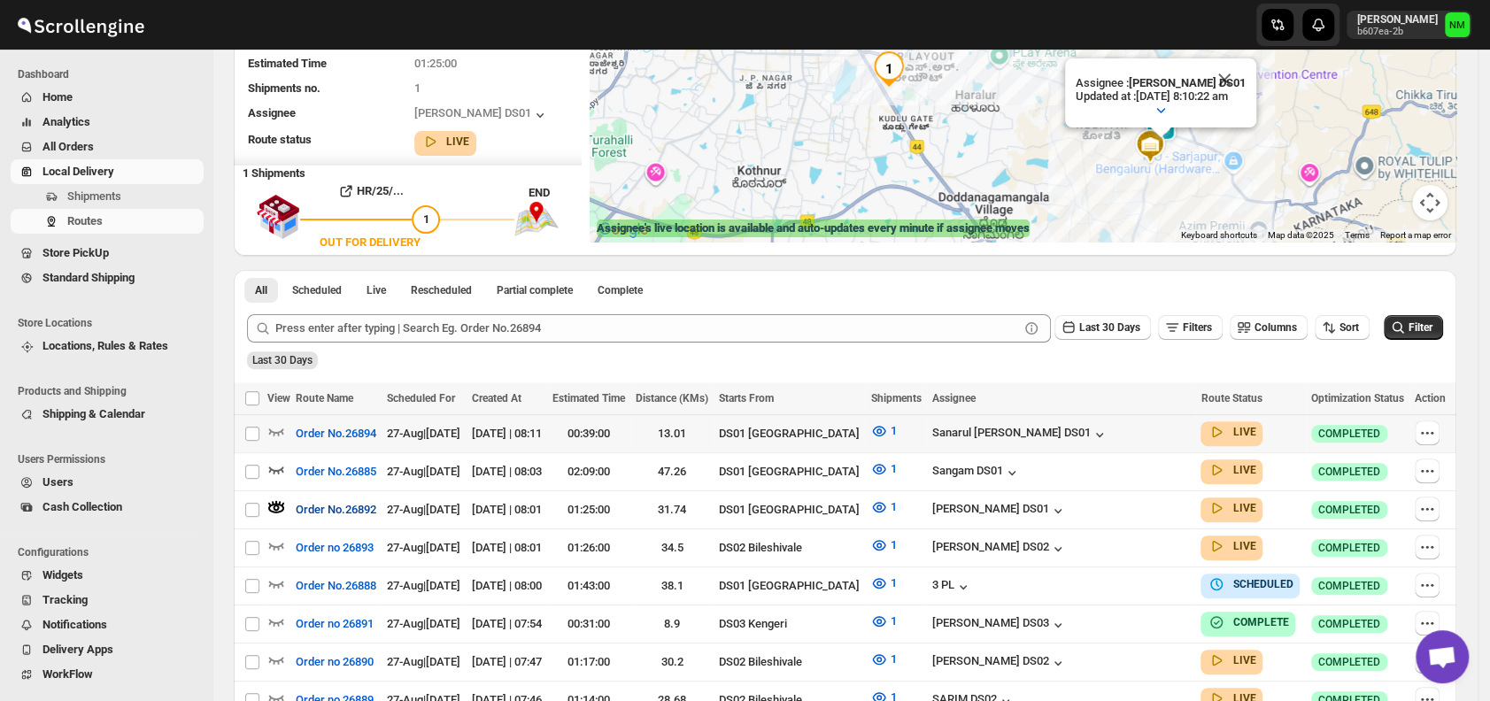
scroll to position [216, 0]
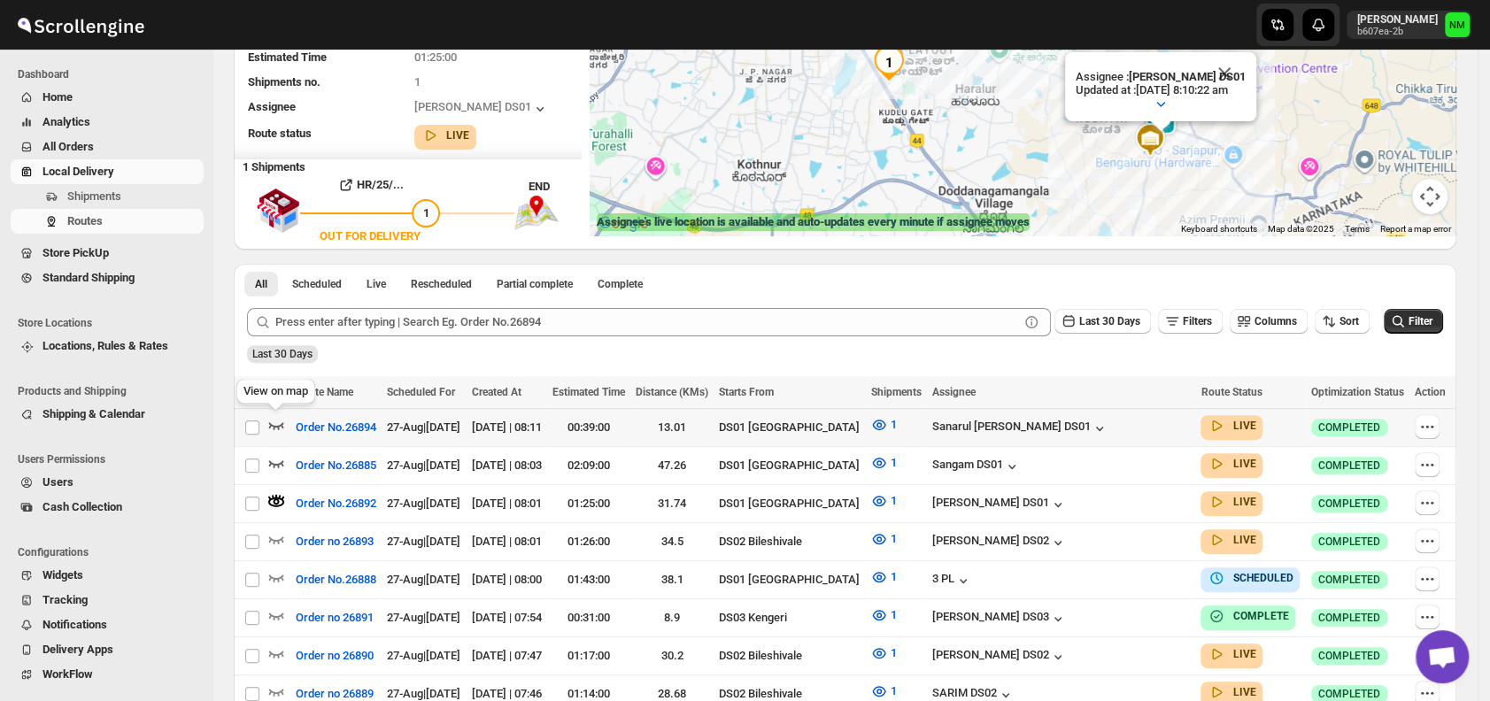
click at [281, 418] on icon "button" at bounding box center [276, 425] width 18 height 18
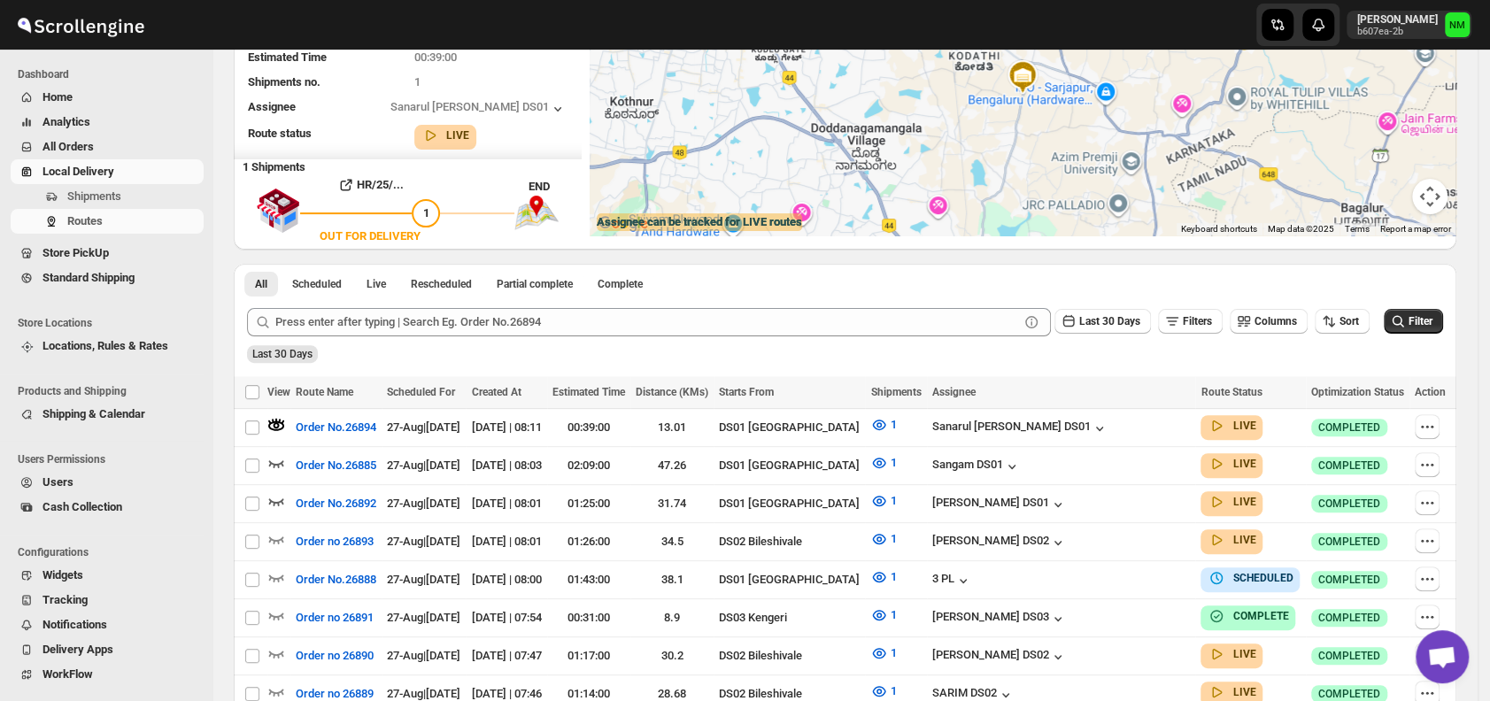
scroll to position [0, 0]
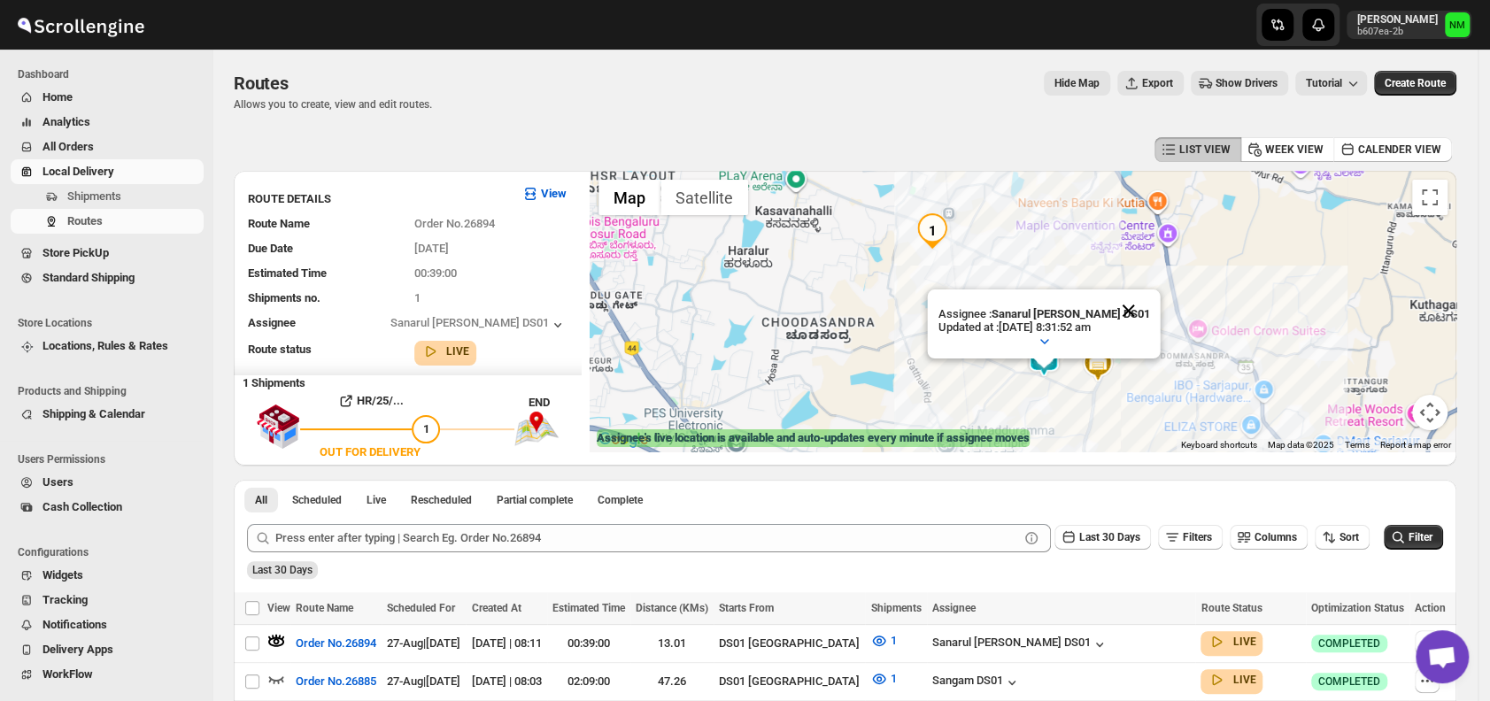
click at [1126, 304] on button "Close" at bounding box center [1129, 311] width 43 height 43
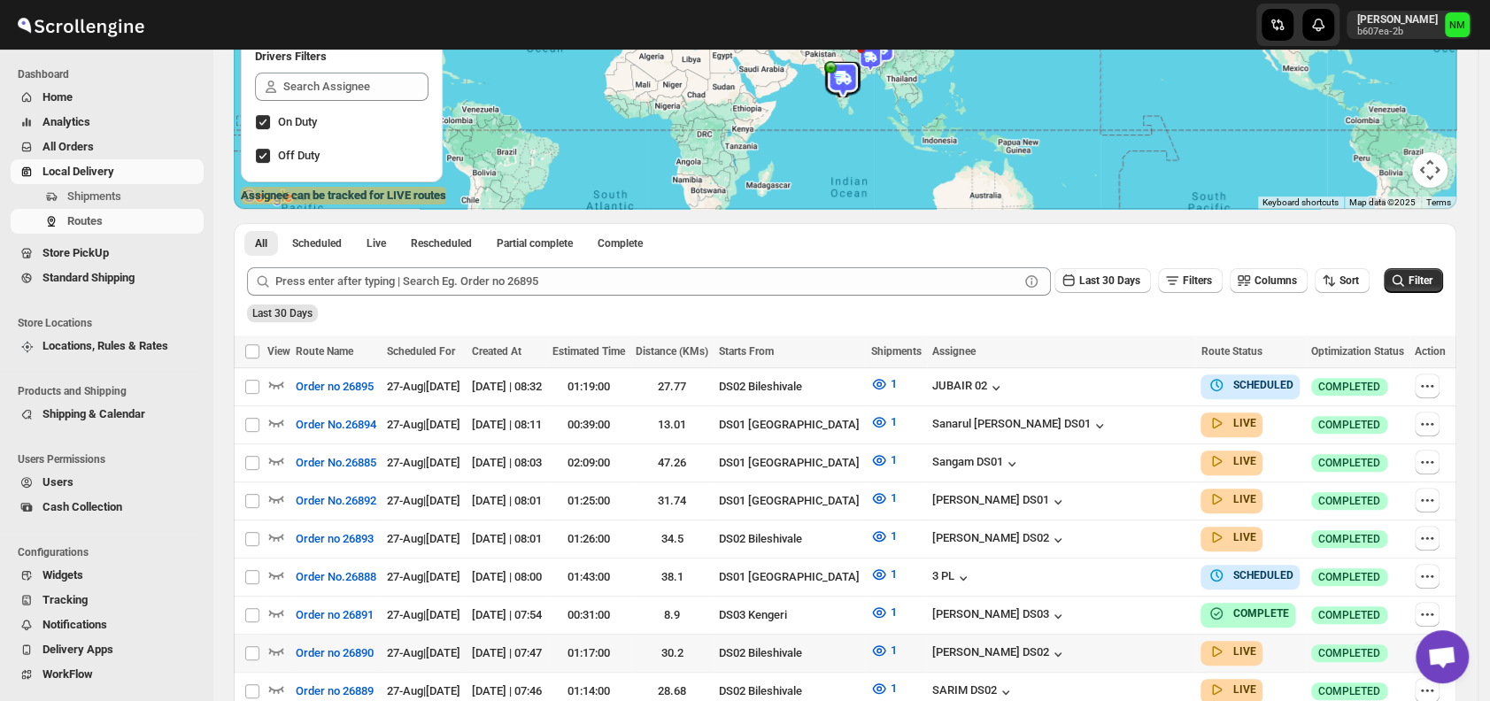
scroll to position [245, 0]
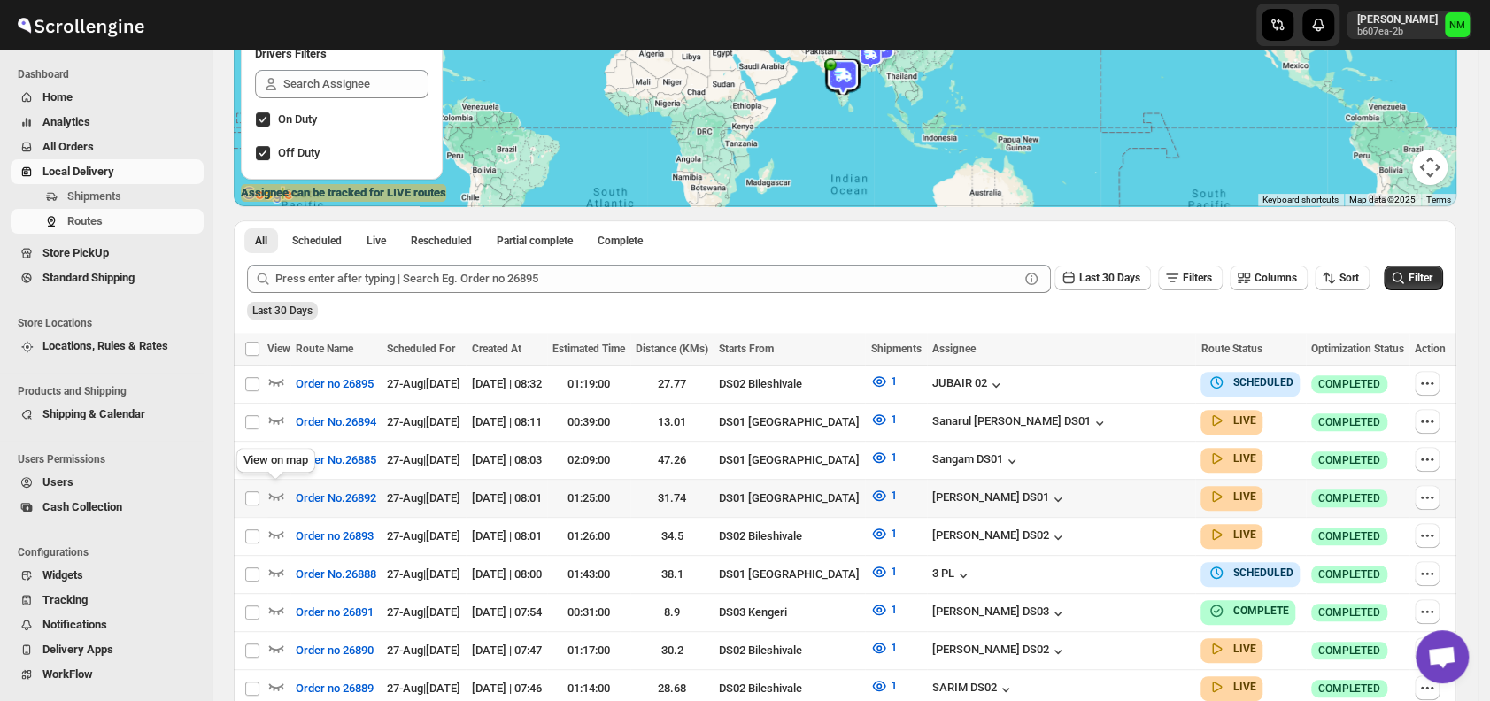
click at [279, 482] on div "View on map" at bounding box center [276, 464] width 86 height 39
click at [277, 491] on icon "button" at bounding box center [276, 496] width 18 height 18
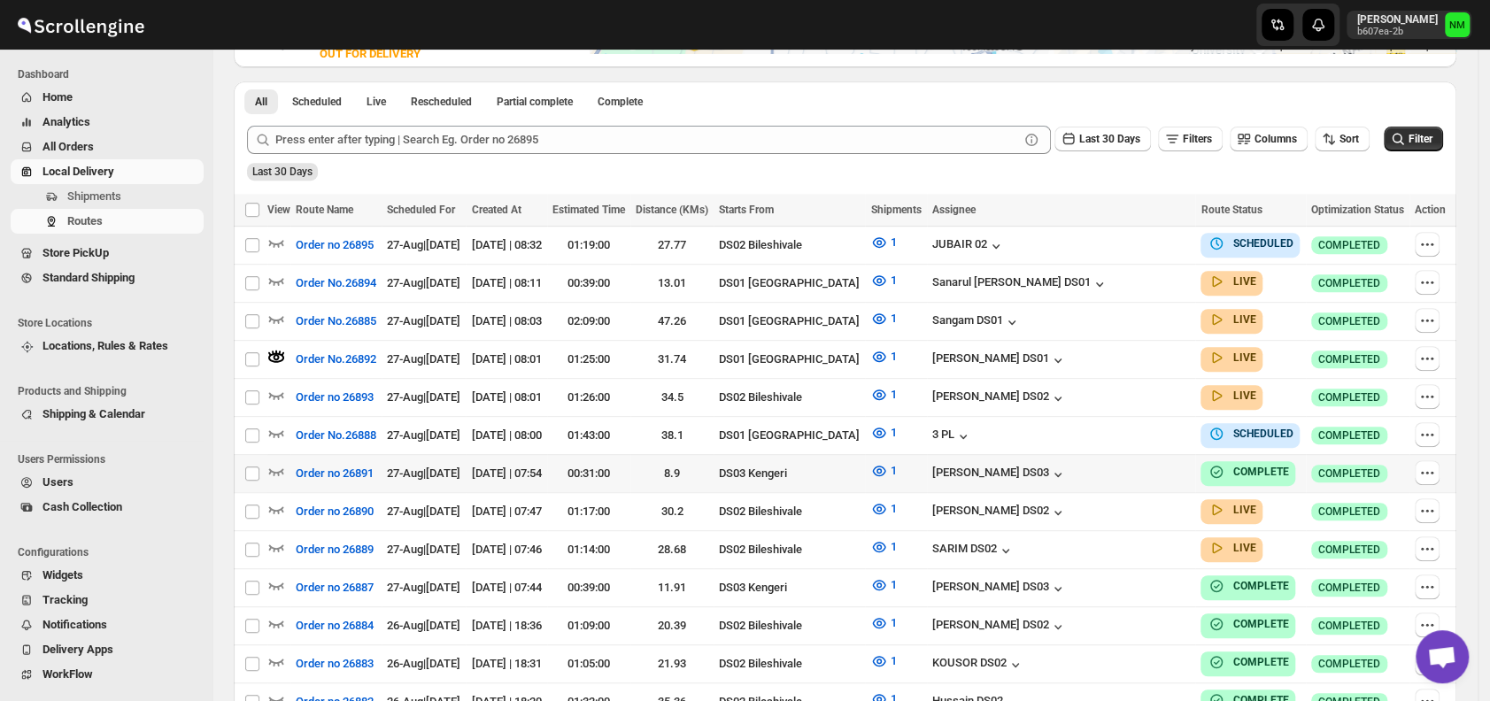
scroll to position [401, 0]
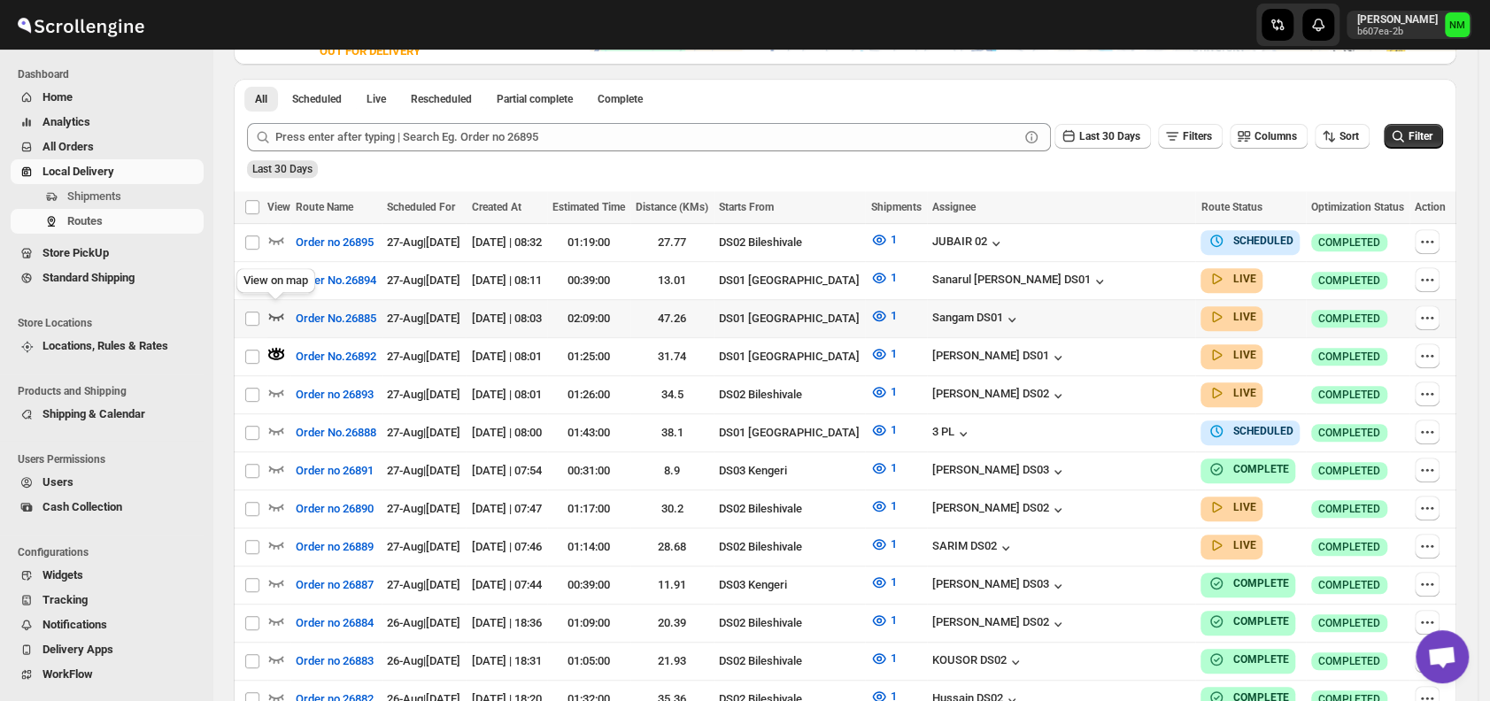
click at [278, 312] on icon "button" at bounding box center [276, 316] width 18 height 18
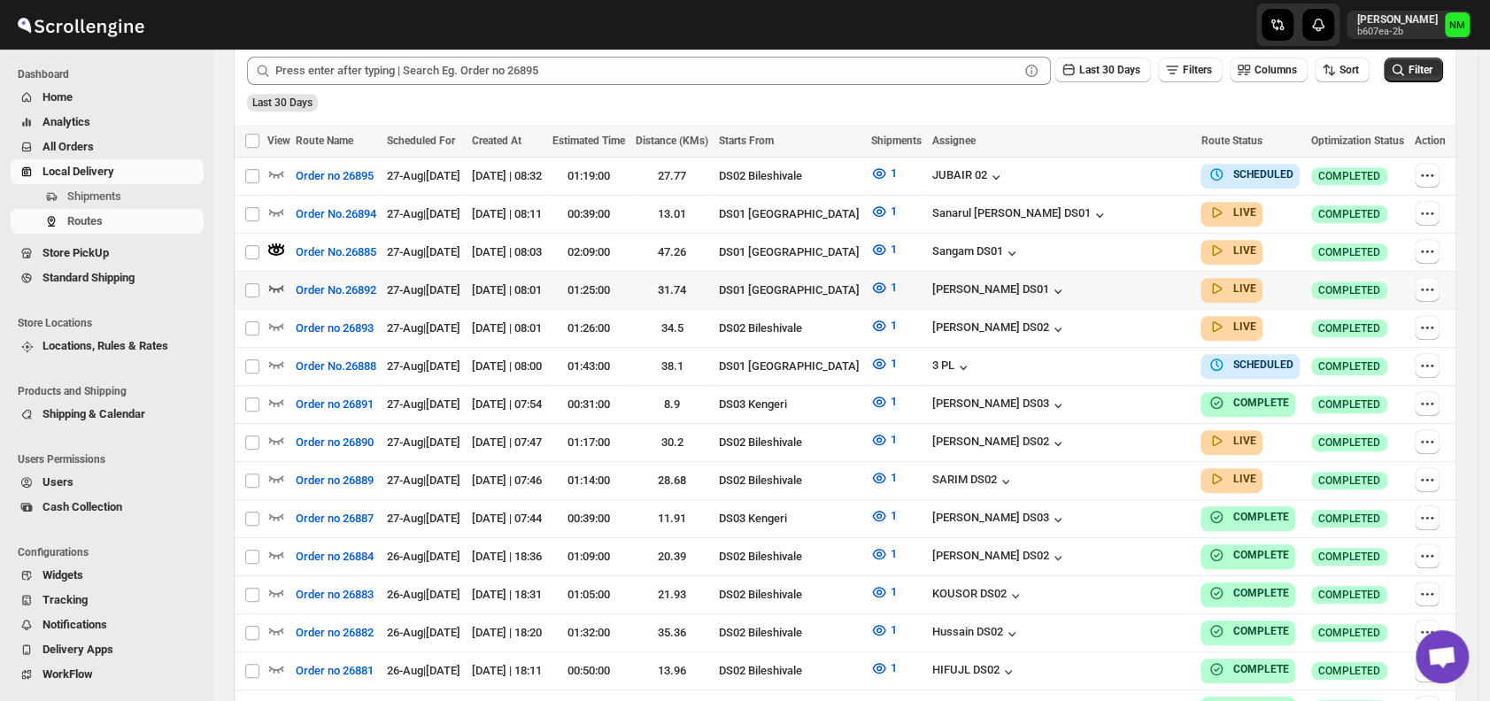
scroll to position [353, 0]
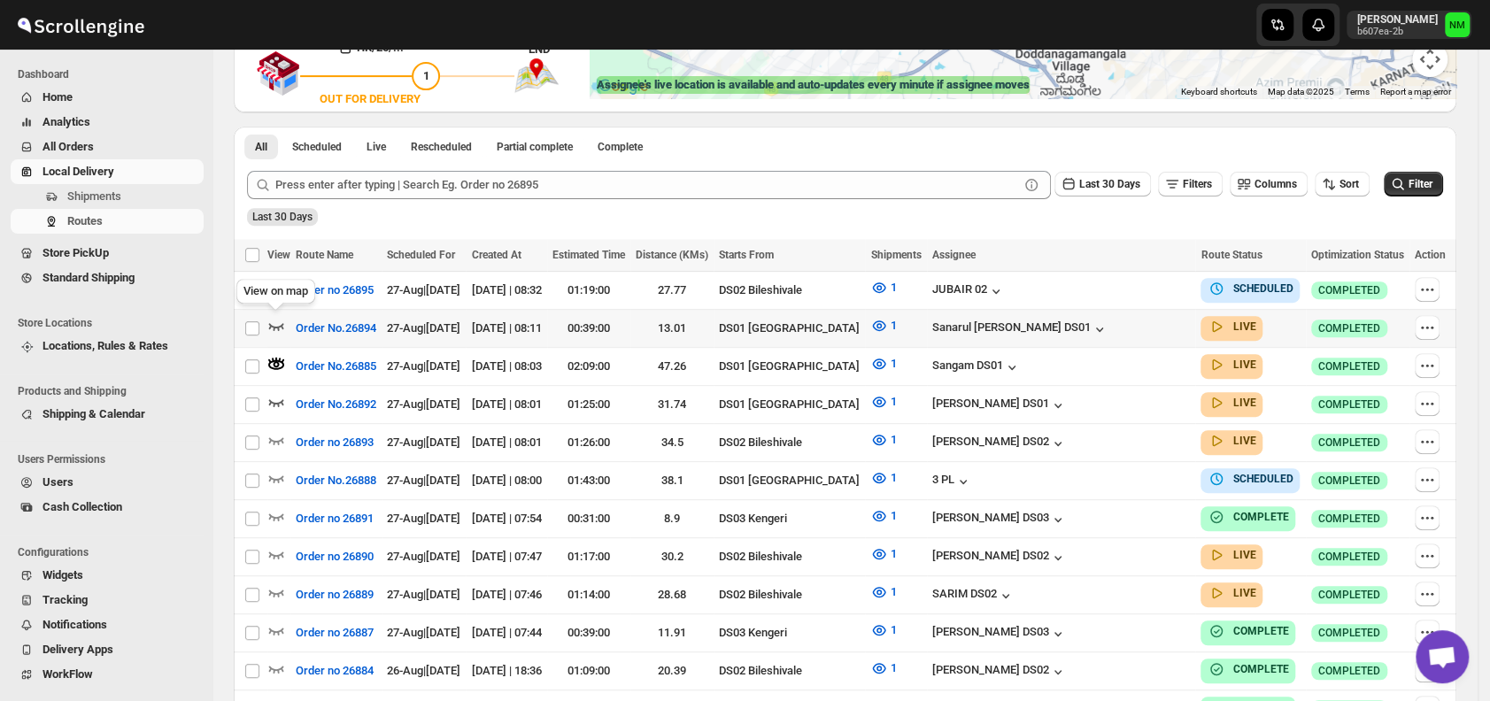
click at [272, 325] on icon "button" at bounding box center [276, 326] width 18 height 18
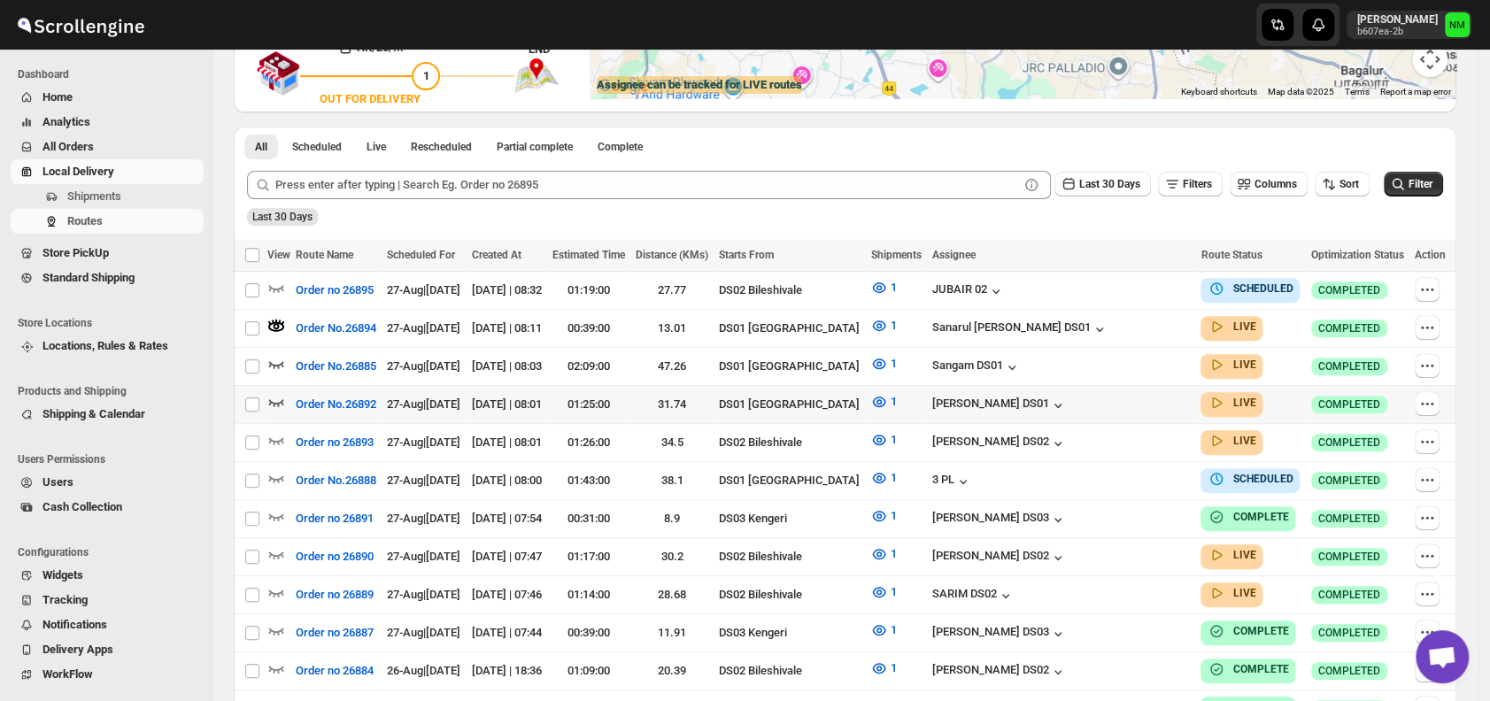
scroll to position [0, 0]
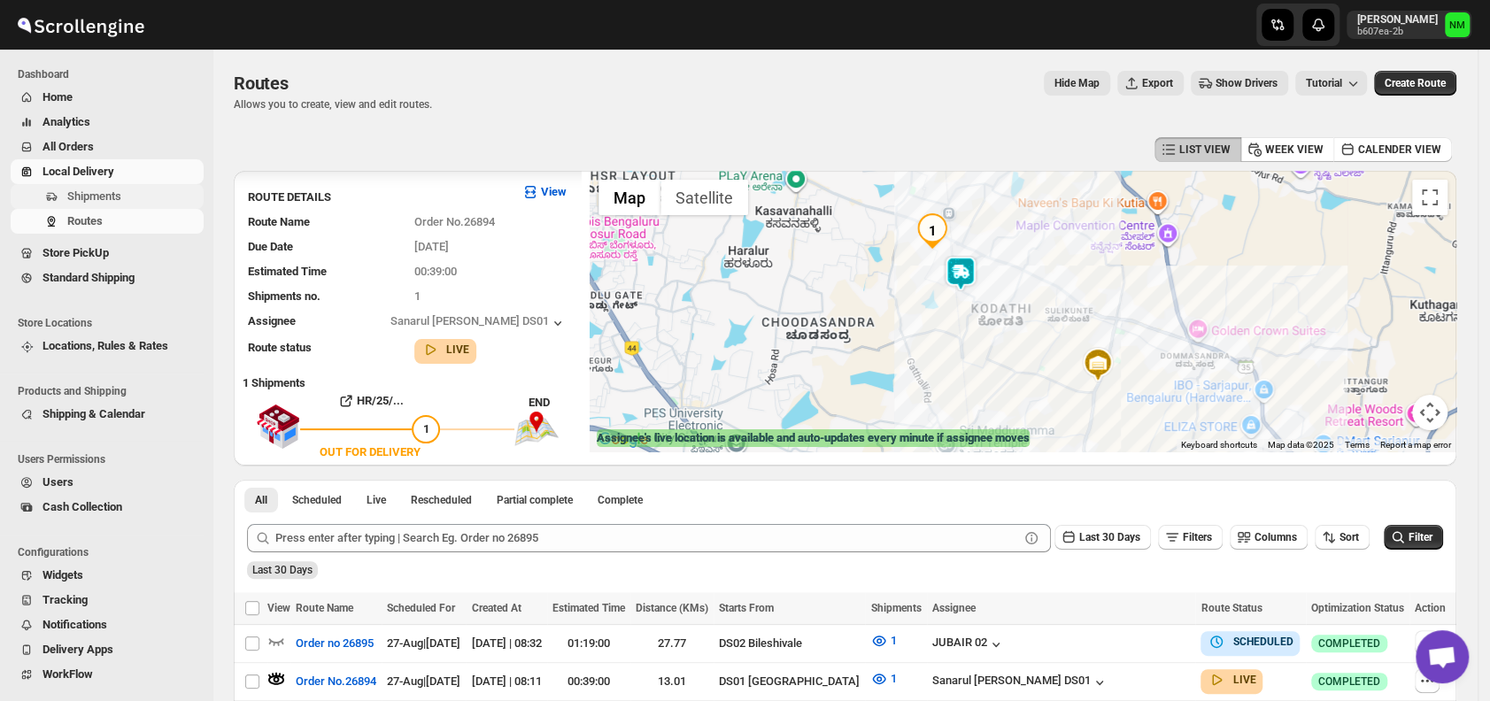
click at [103, 193] on span "Shipments" at bounding box center [94, 195] width 54 height 13
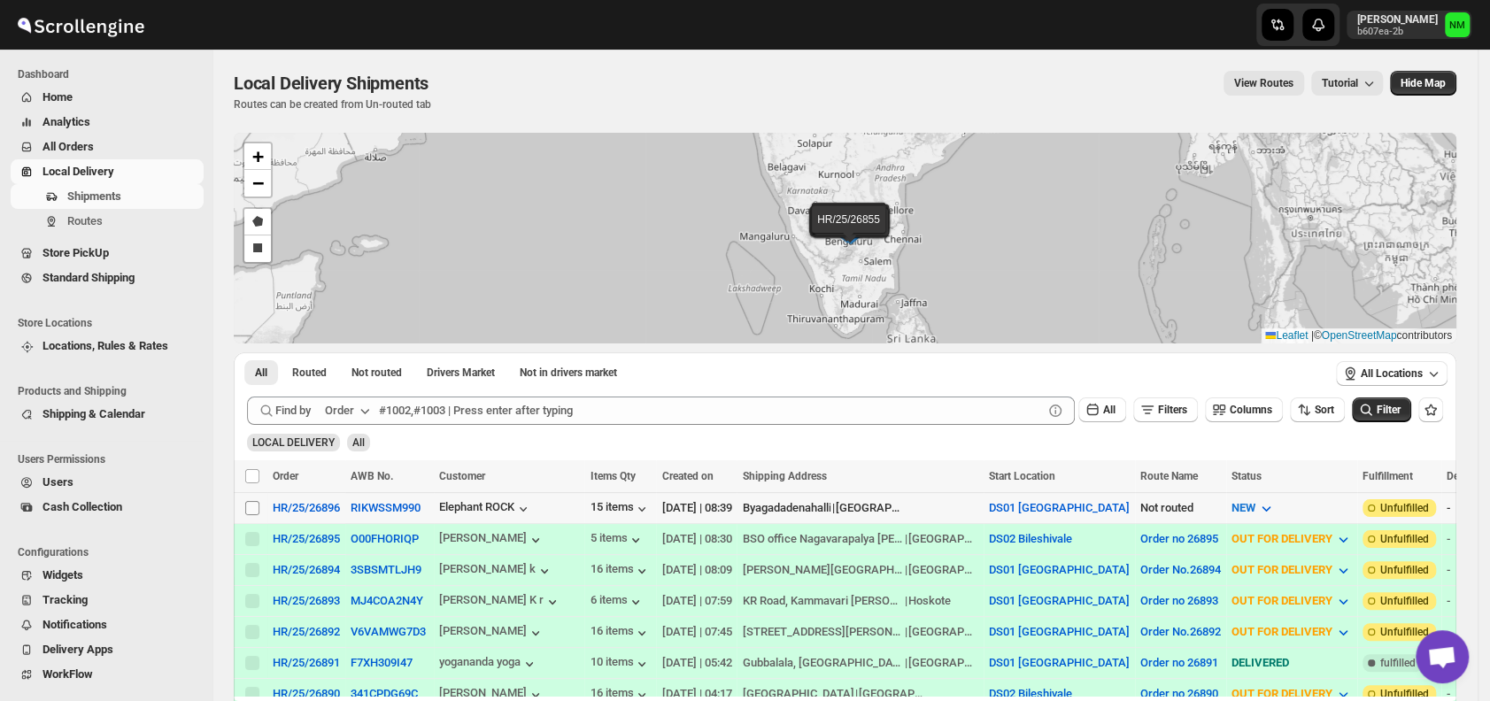
click at [251, 510] on input "Select shipment" at bounding box center [252, 508] width 14 height 14
checkbox input "true"
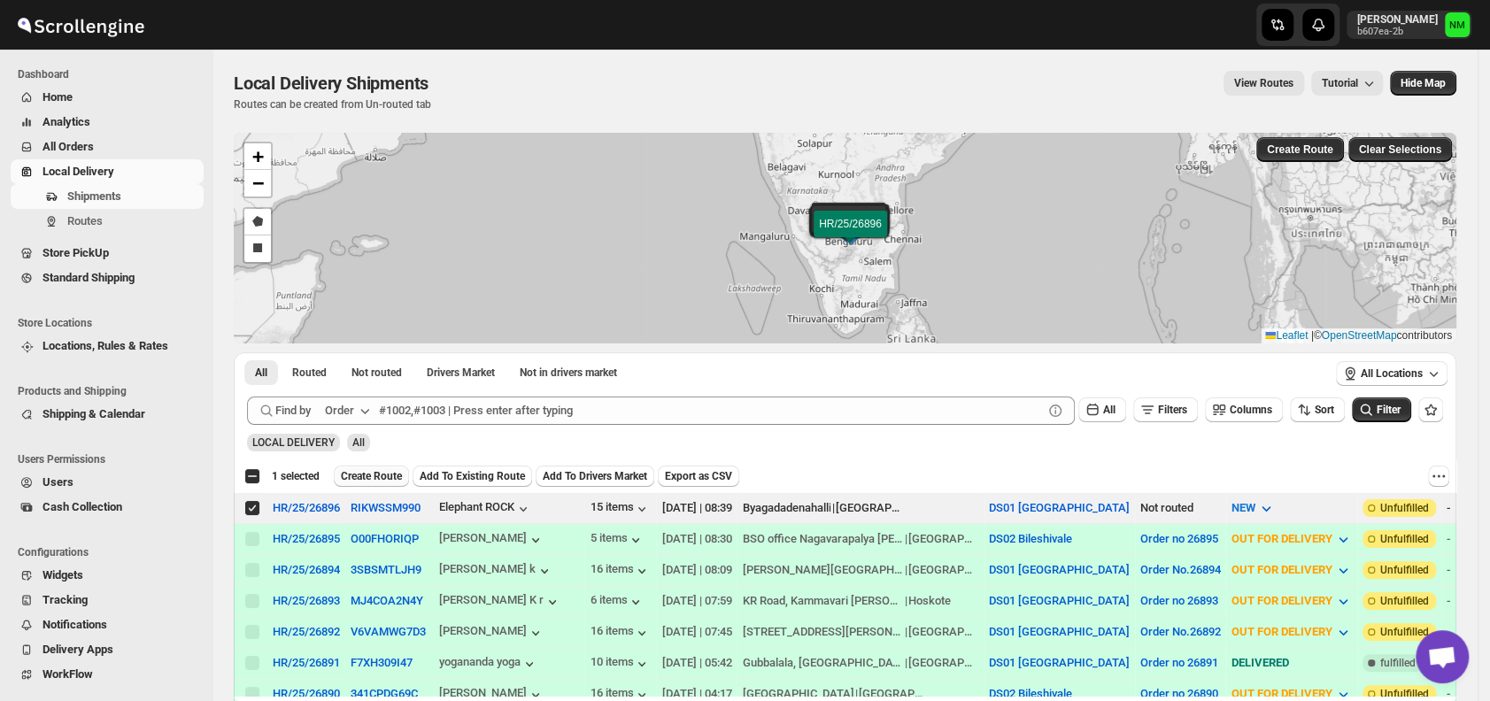
click at [356, 477] on span "Create Route" at bounding box center [371, 476] width 61 height 14
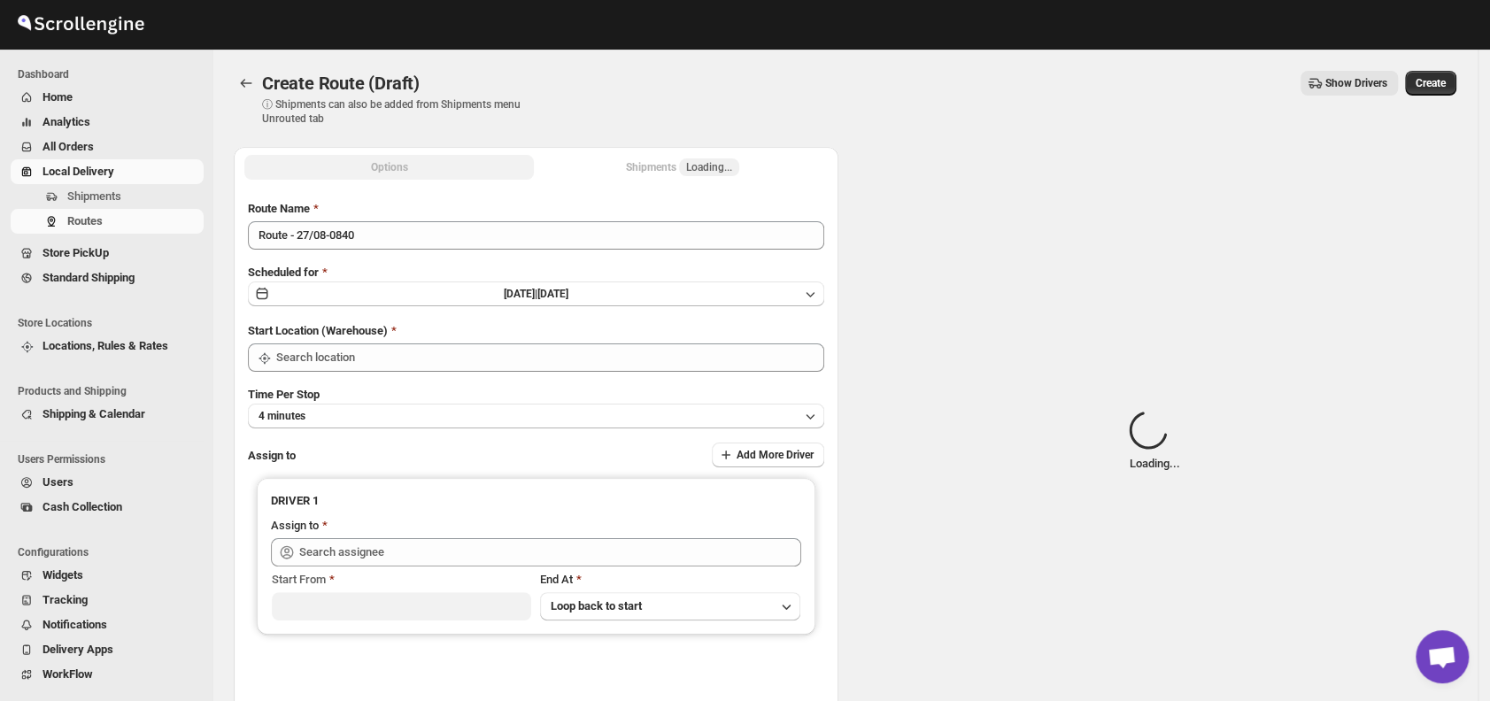
type input "DS01 [GEOGRAPHIC_DATA]"
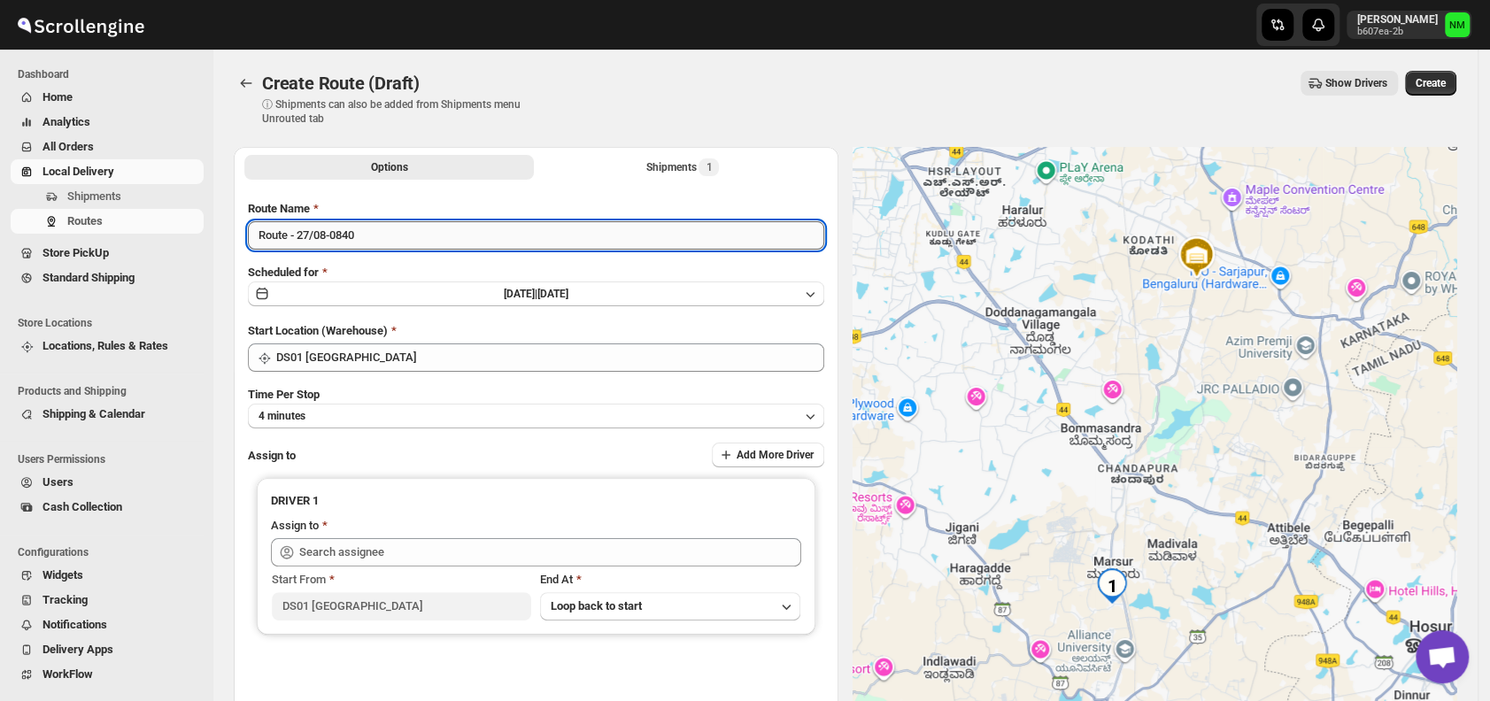
click at [398, 226] on input "Route - 27/08-0840" at bounding box center [536, 235] width 576 height 28
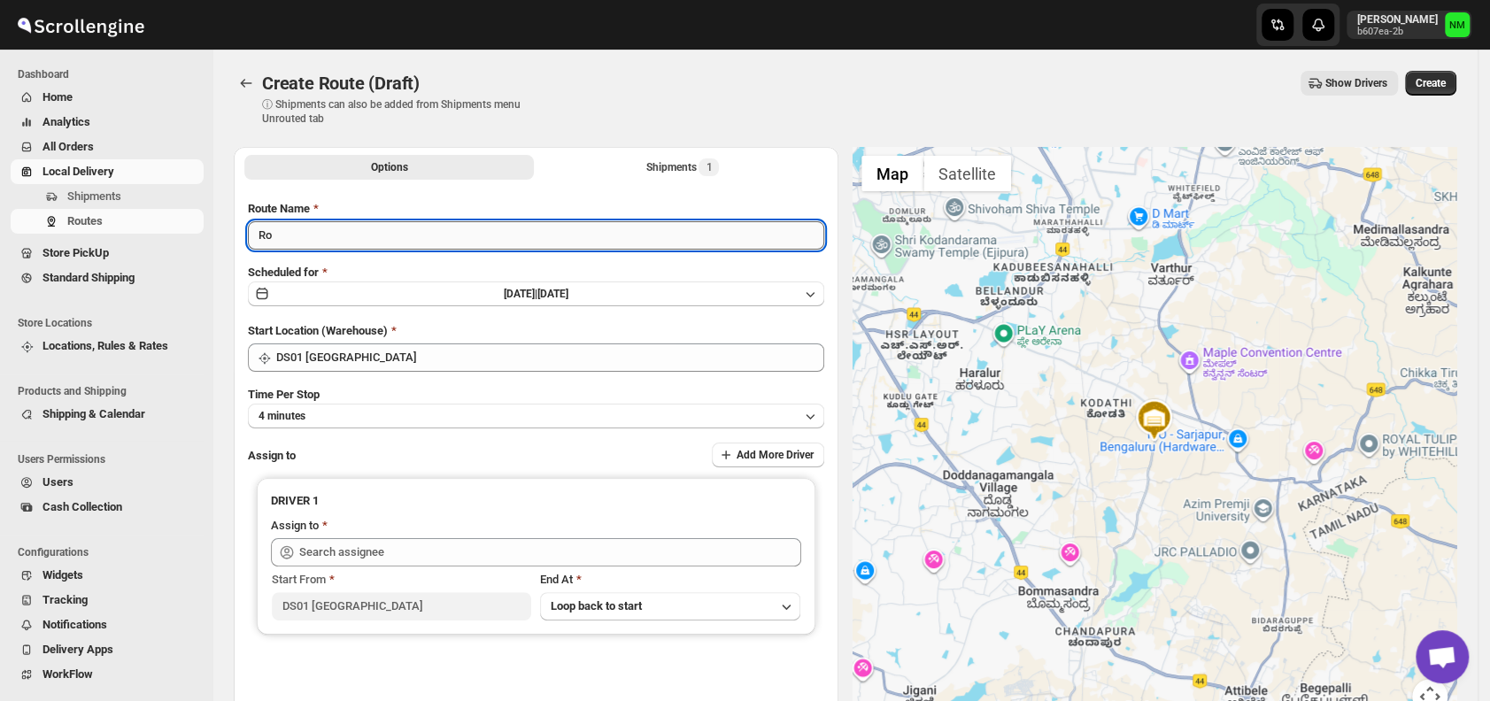
type input "R"
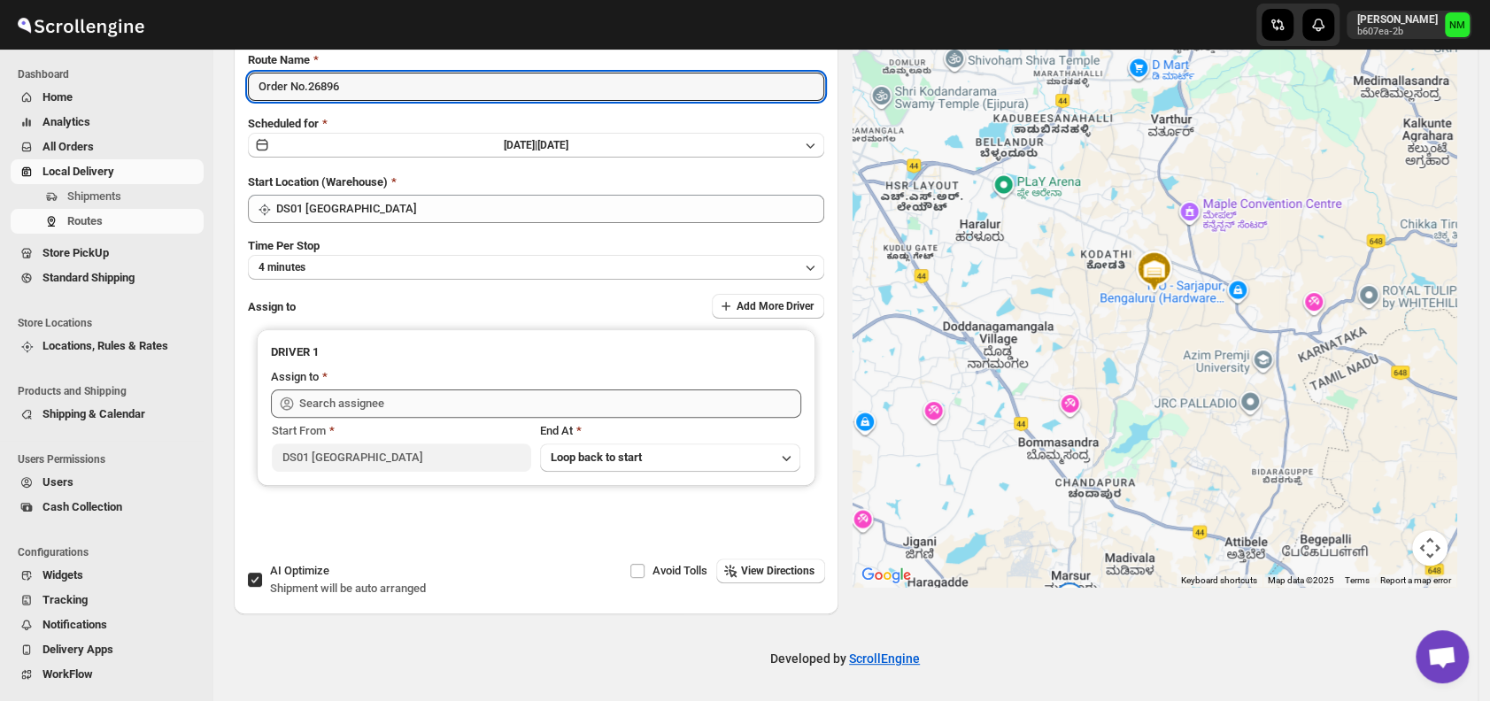
type input "Order No.26896"
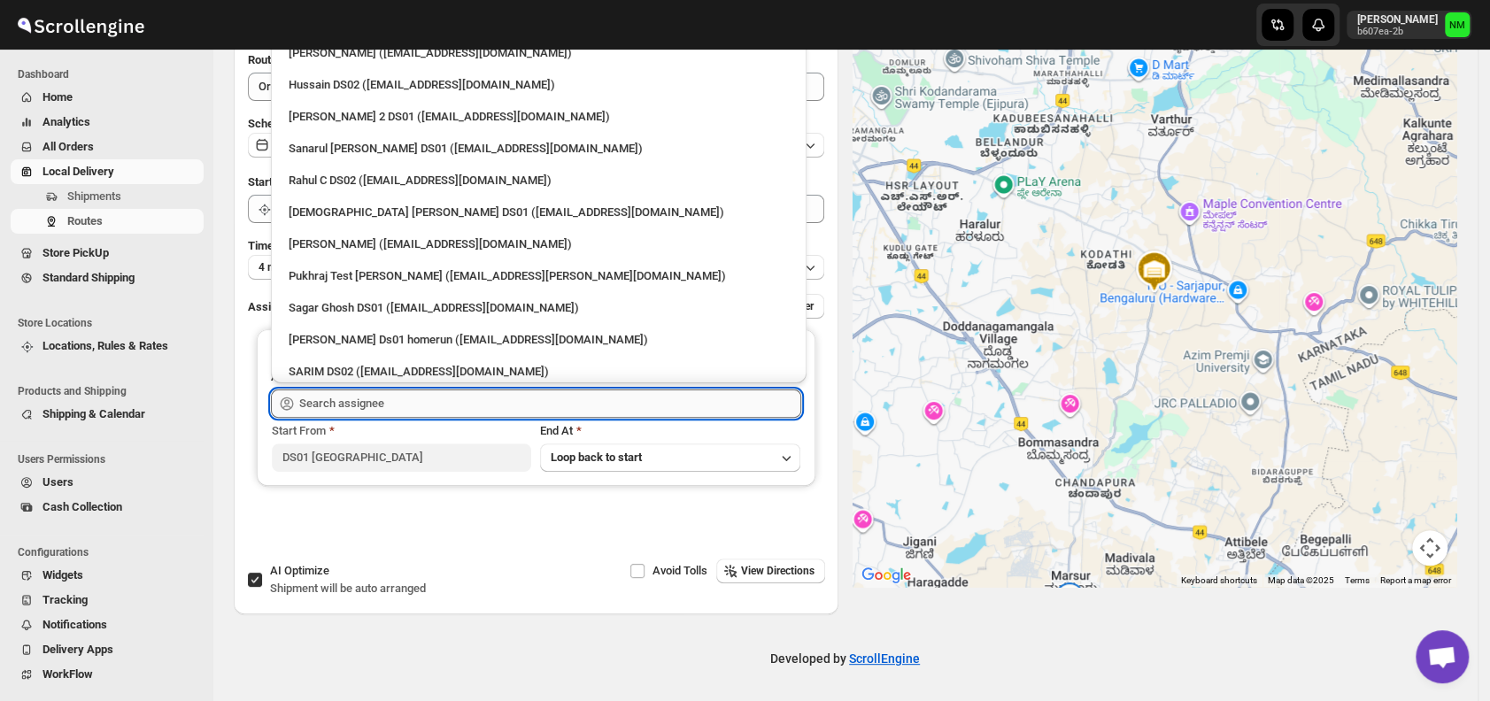
click at [357, 413] on input "text" at bounding box center [550, 404] width 502 height 28
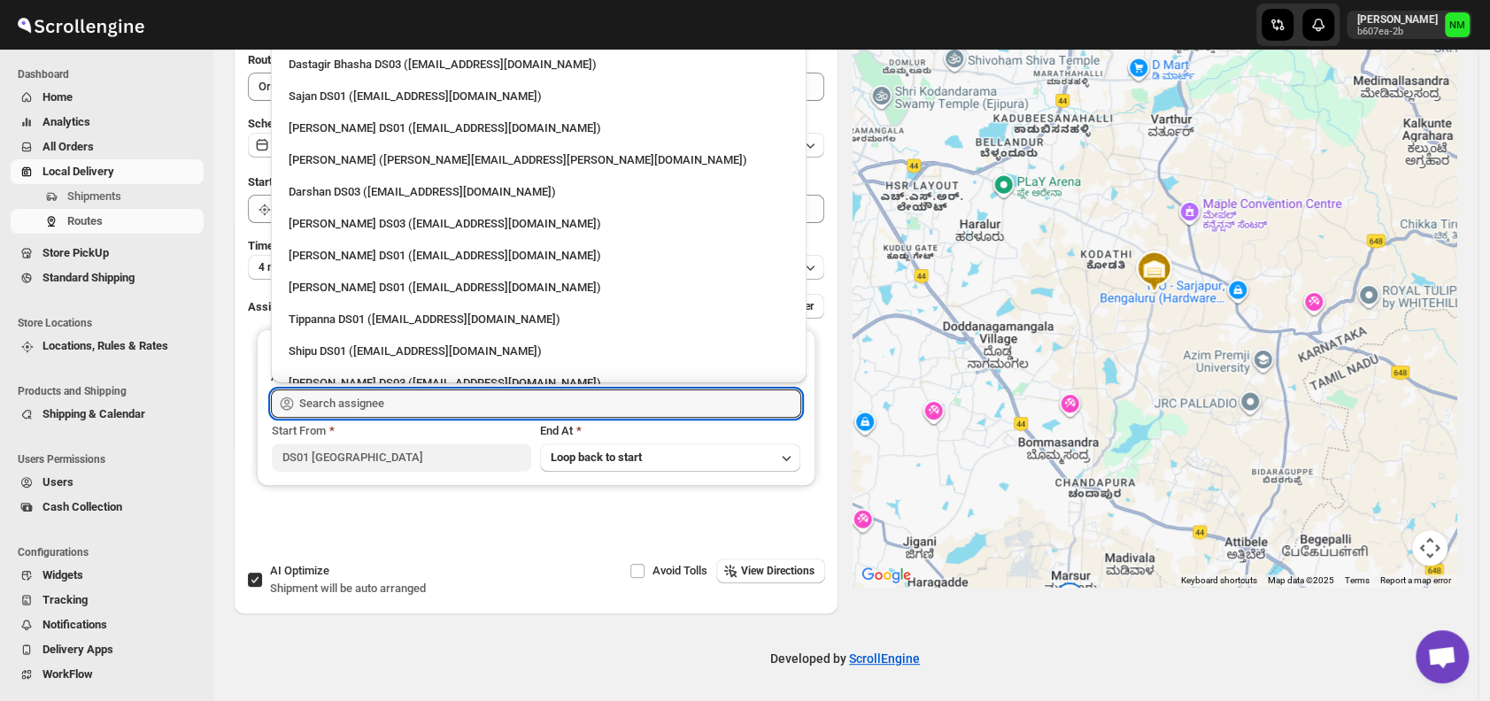
scroll to position [1298, 0]
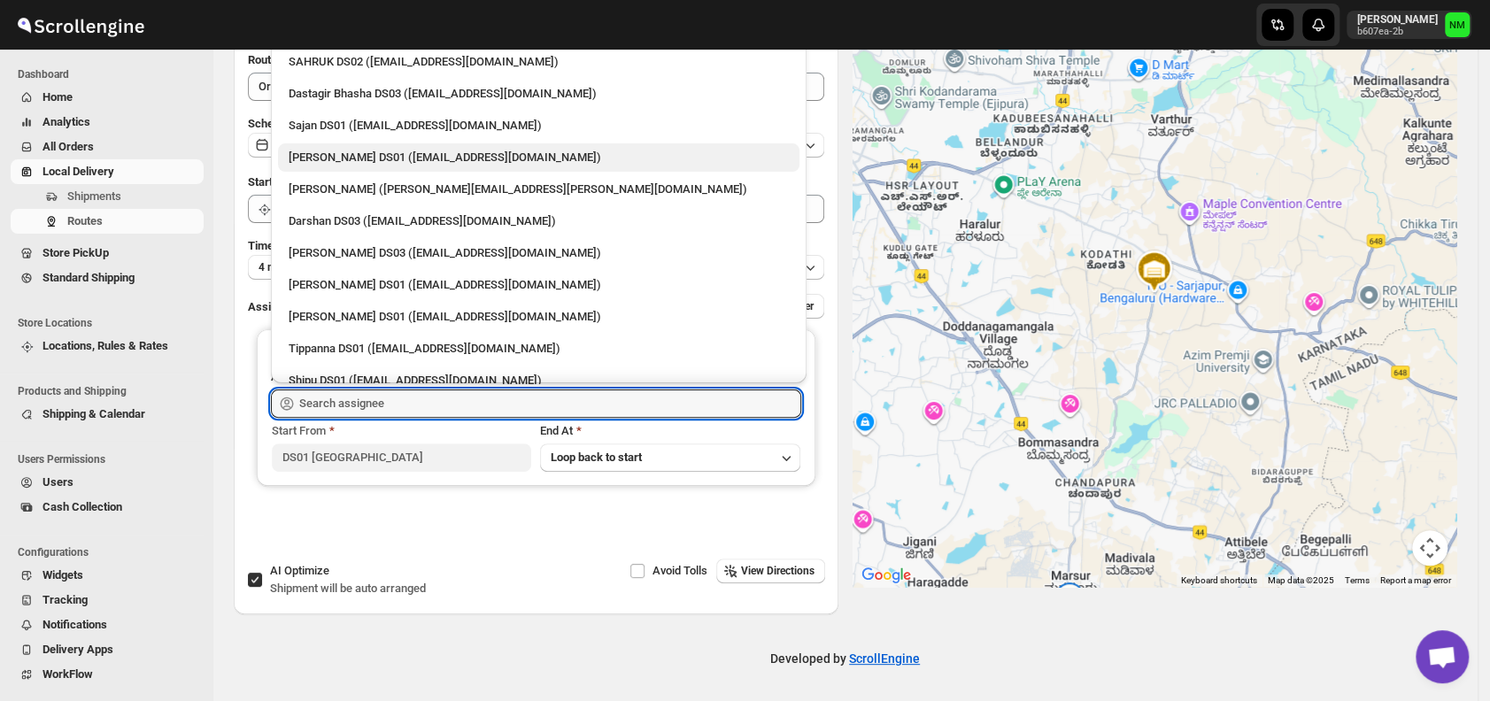
click at [329, 158] on div "[PERSON_NAME] DS01 ([EMAIL_ADDRESS][DOMAIN_NAME])" at bounding box center [539, 158] width 500 height 18
type input "[PERSON_NAME] DS01 ([EMAIL_ADDRESS][DOMAIN_NAME])"
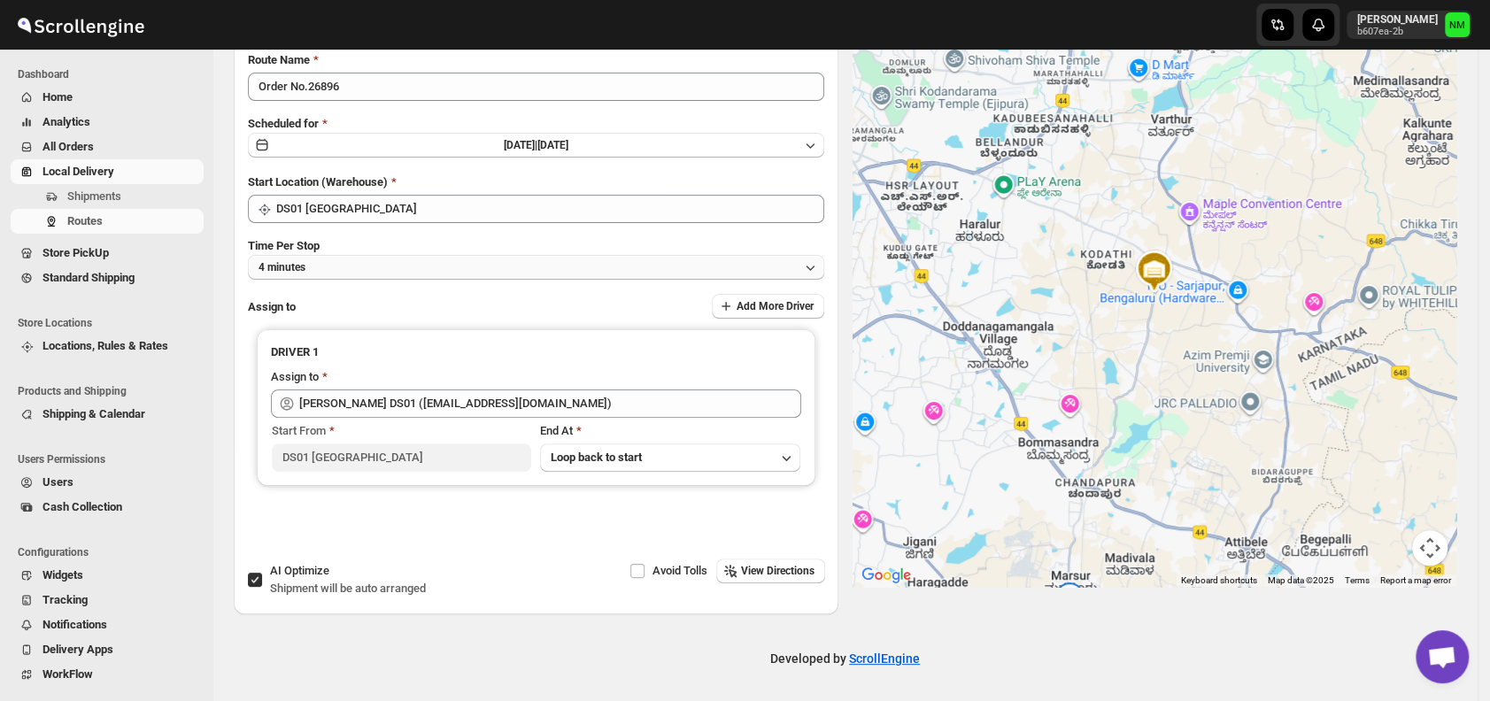
click at [413, 277] on button "4 minutes" at bounding box center [536, 267] width 576 height 25
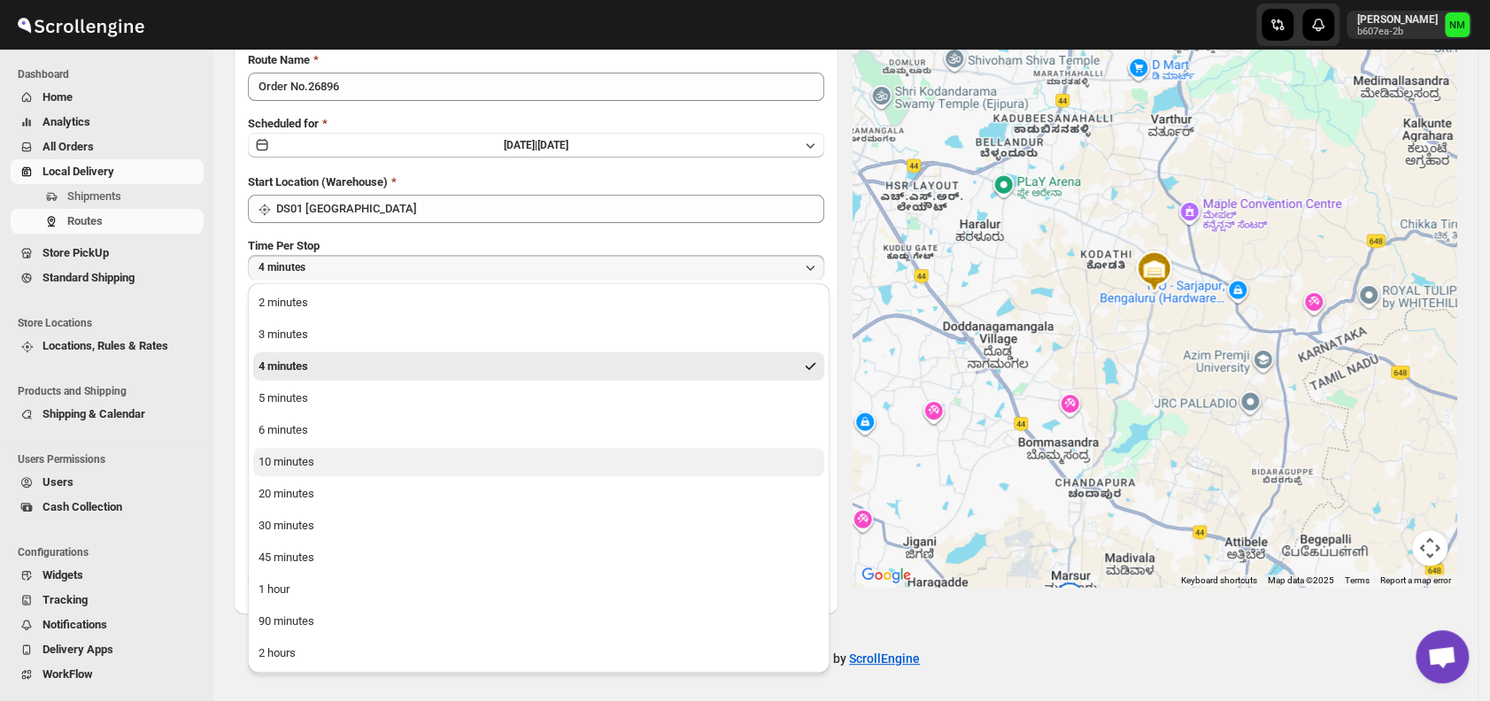
click at [294, 460] on div "10 minutes" at bounding box center [287, 462] width 56 height 18
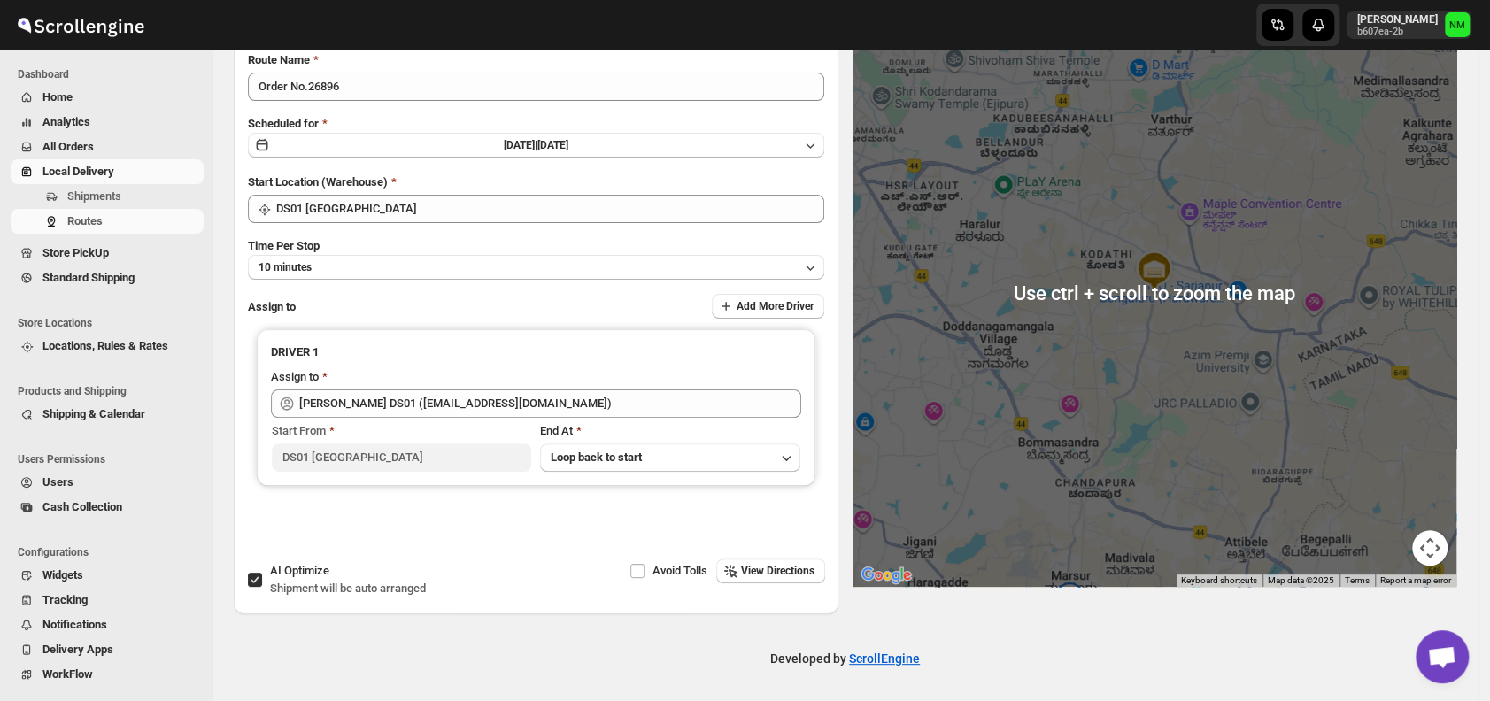
scroll to position [0, 0]
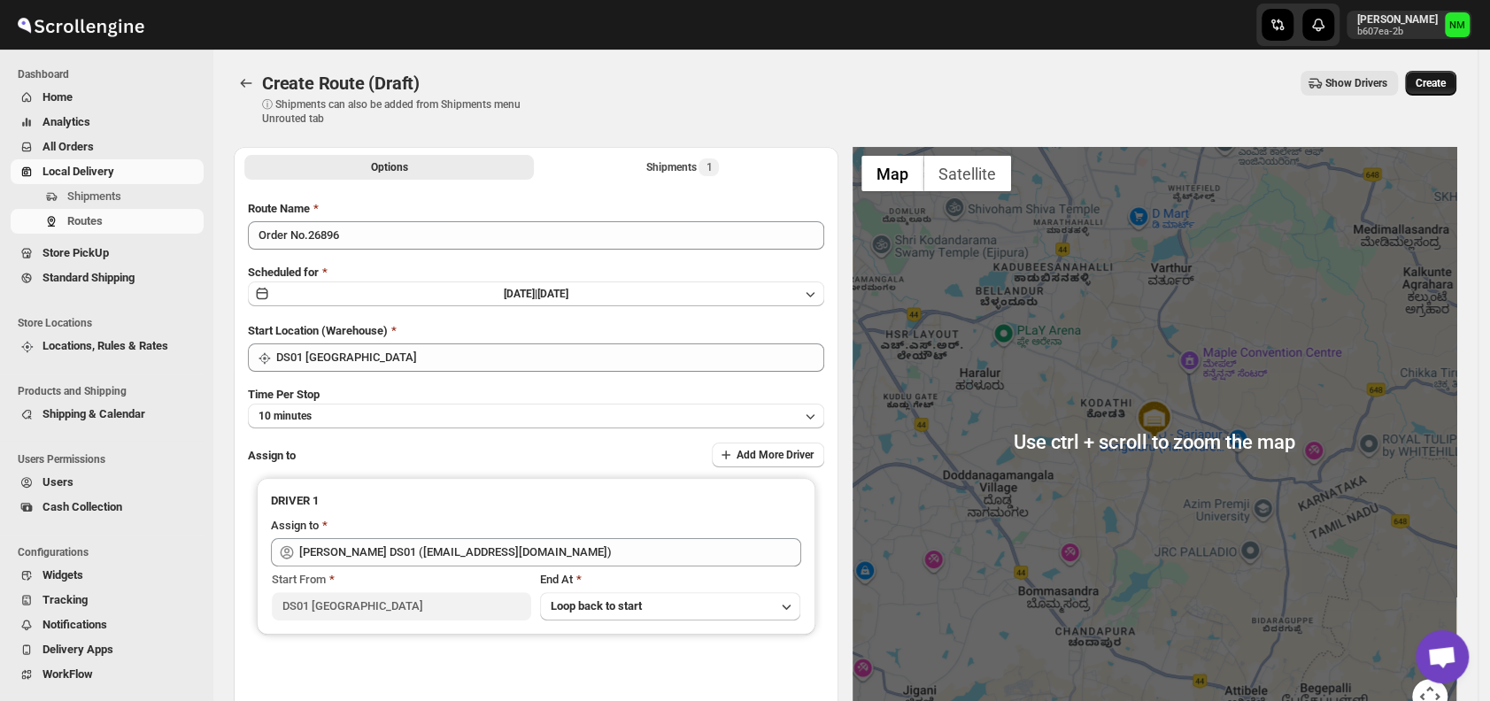
click at [1441, 80] on span "Create" at bounding box center [1431, 83] width 30 height 14
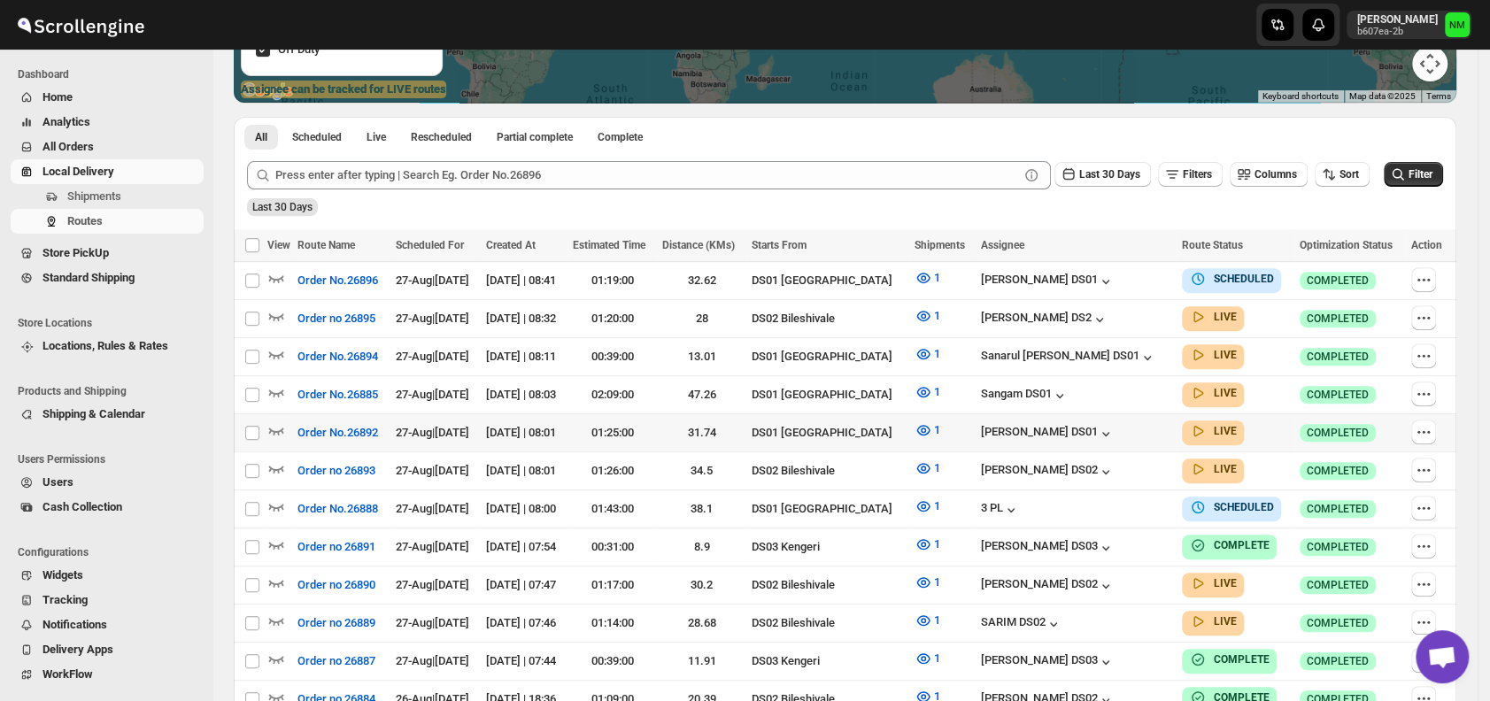
scroll to position [351, 0]
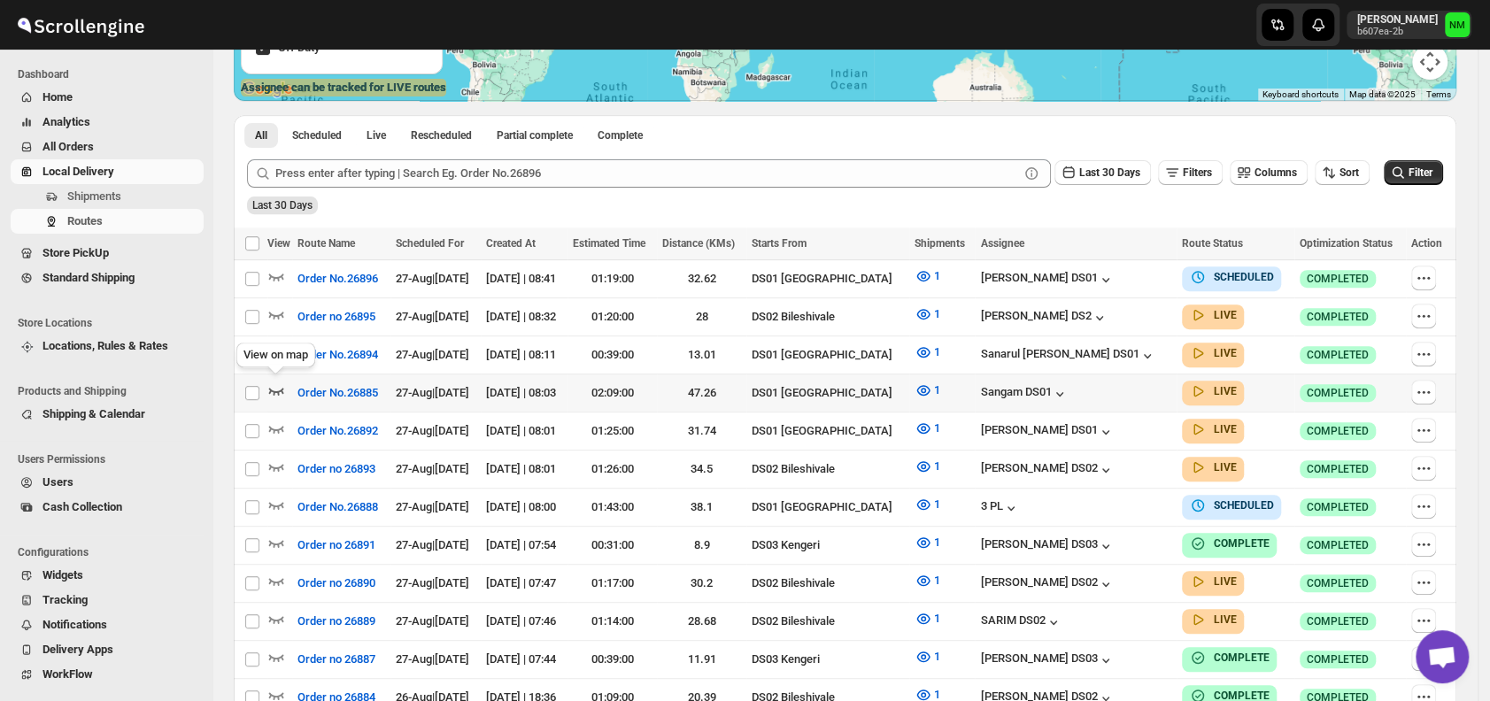
click at [269, 388] on icon "button" at bounding box center [276, 391] width 15 height 7
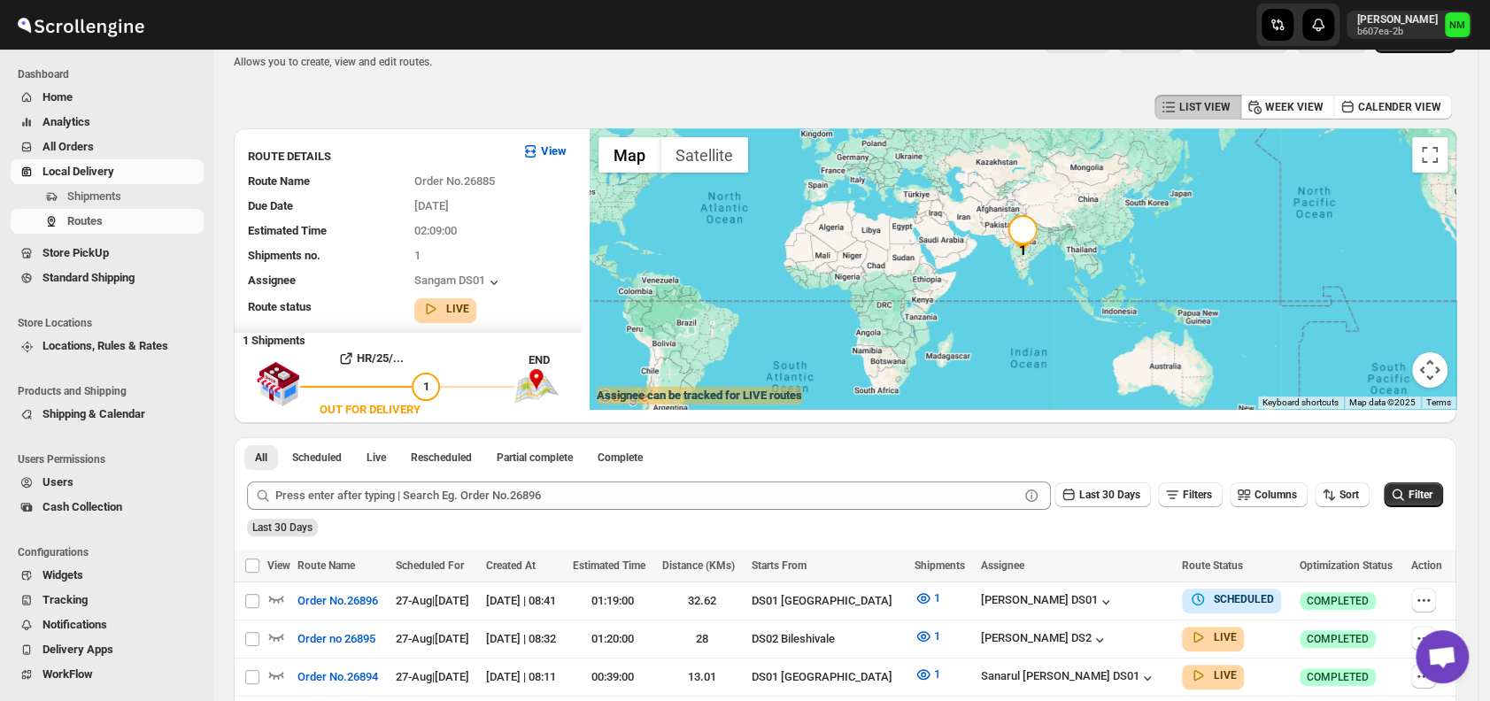
scroll to position [0, 0]
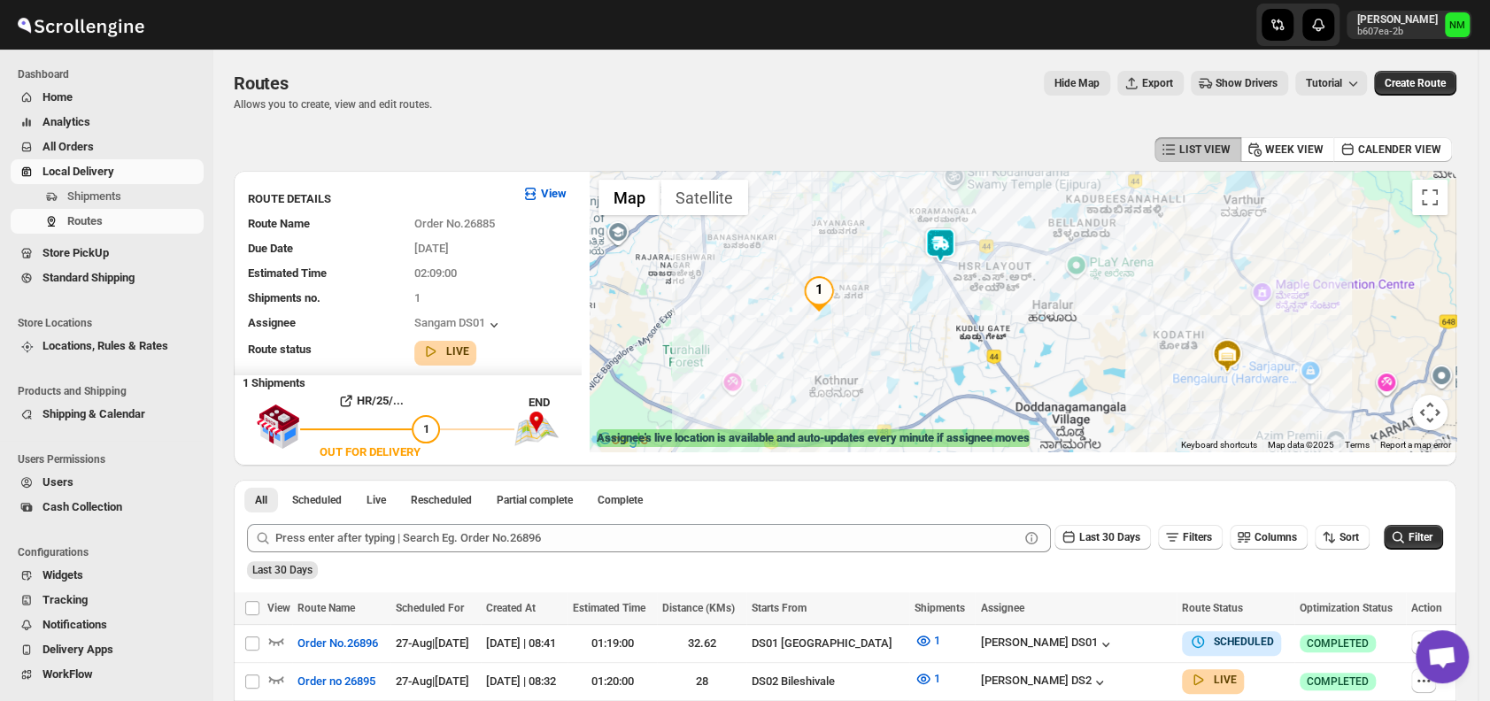
click at [942, 252] on img at bounding box center [940, 245] width 35 height 35
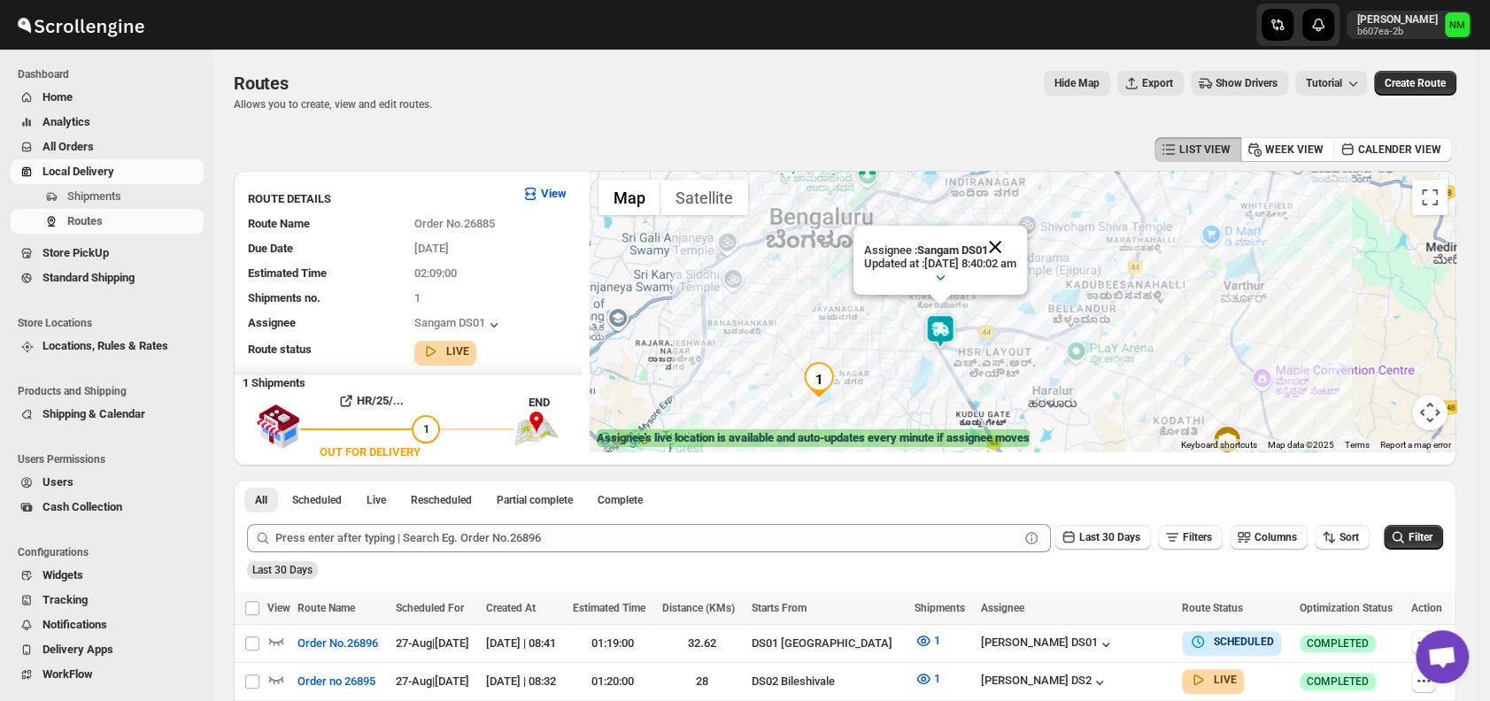
click at [1017, 236] on button "Close" at bounding box center [995, 247] width 43 height 43
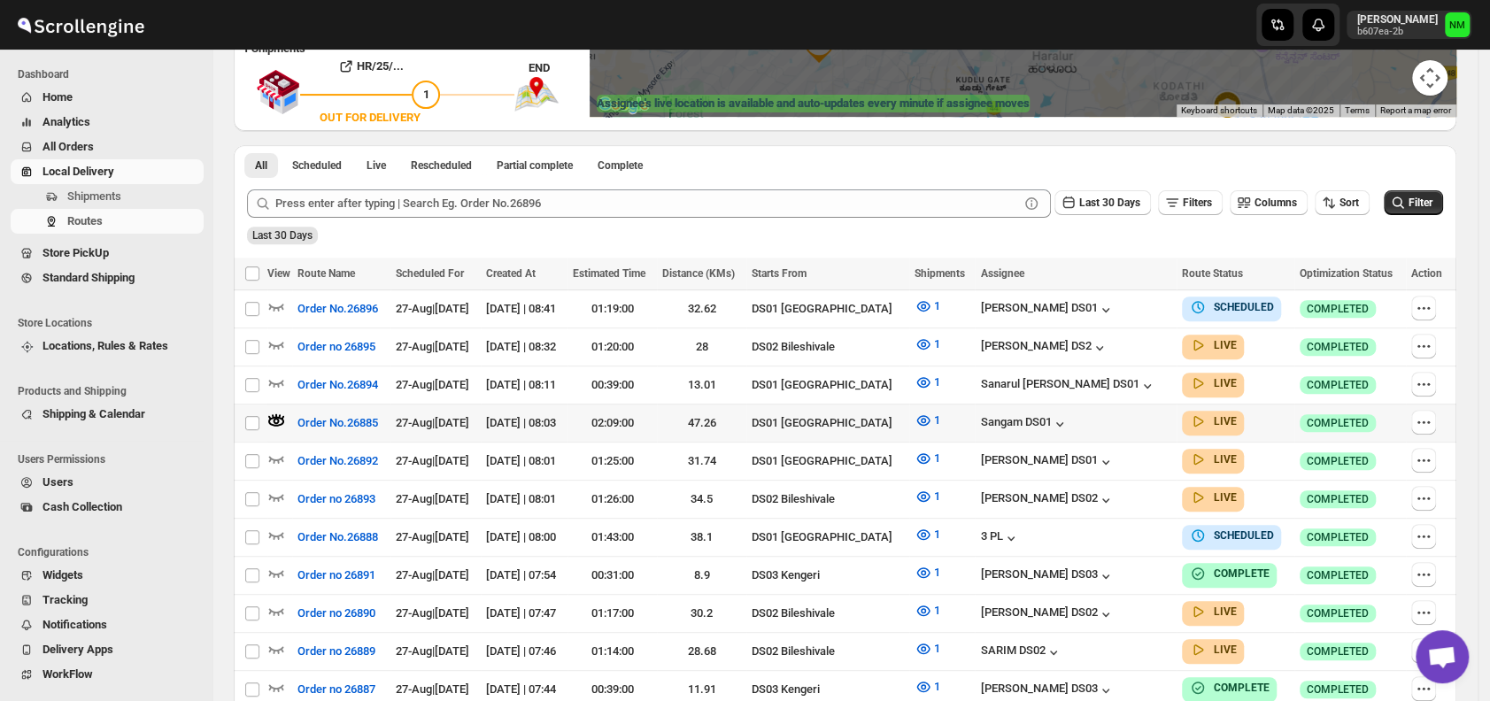
scroll to position [339, 0]
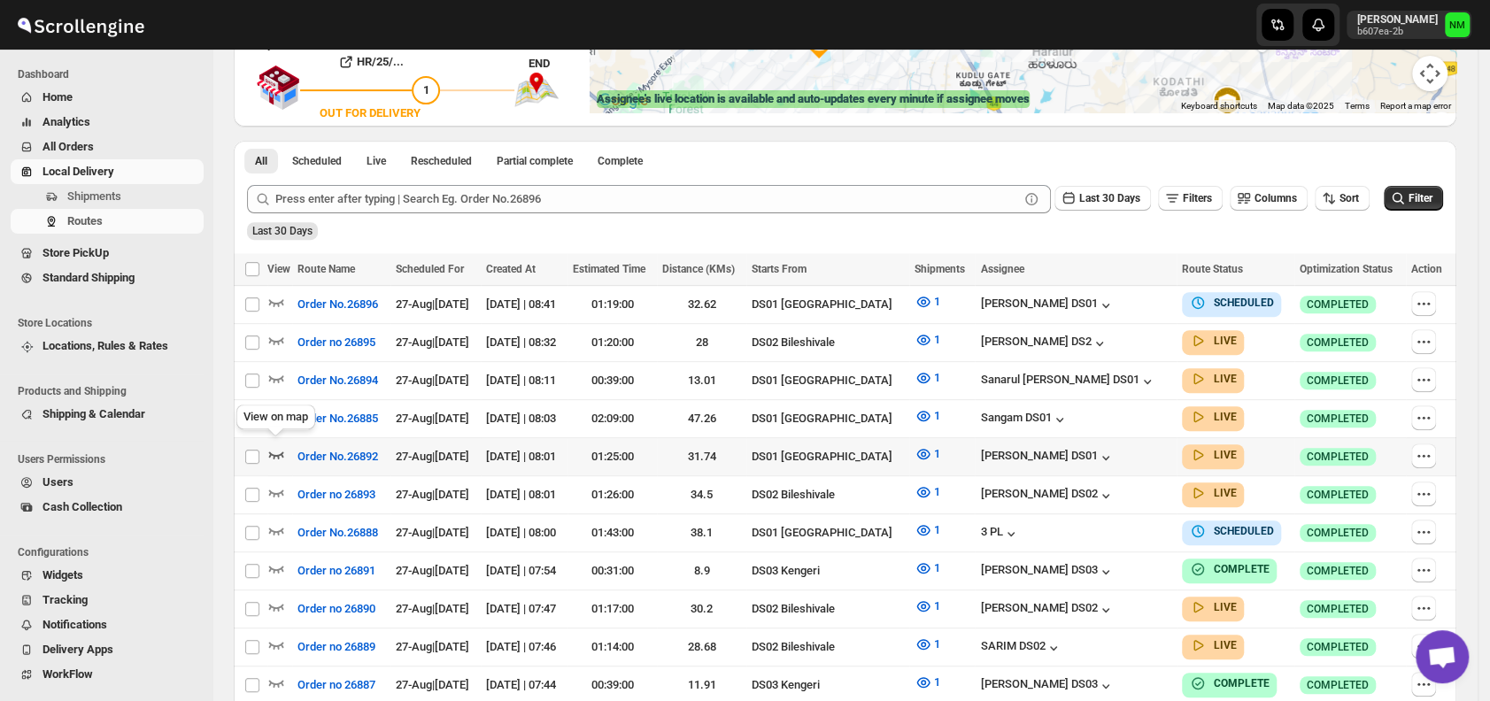
click at [274, 446] on icon "button" at bounding box center [276, 454] width 18 height 18
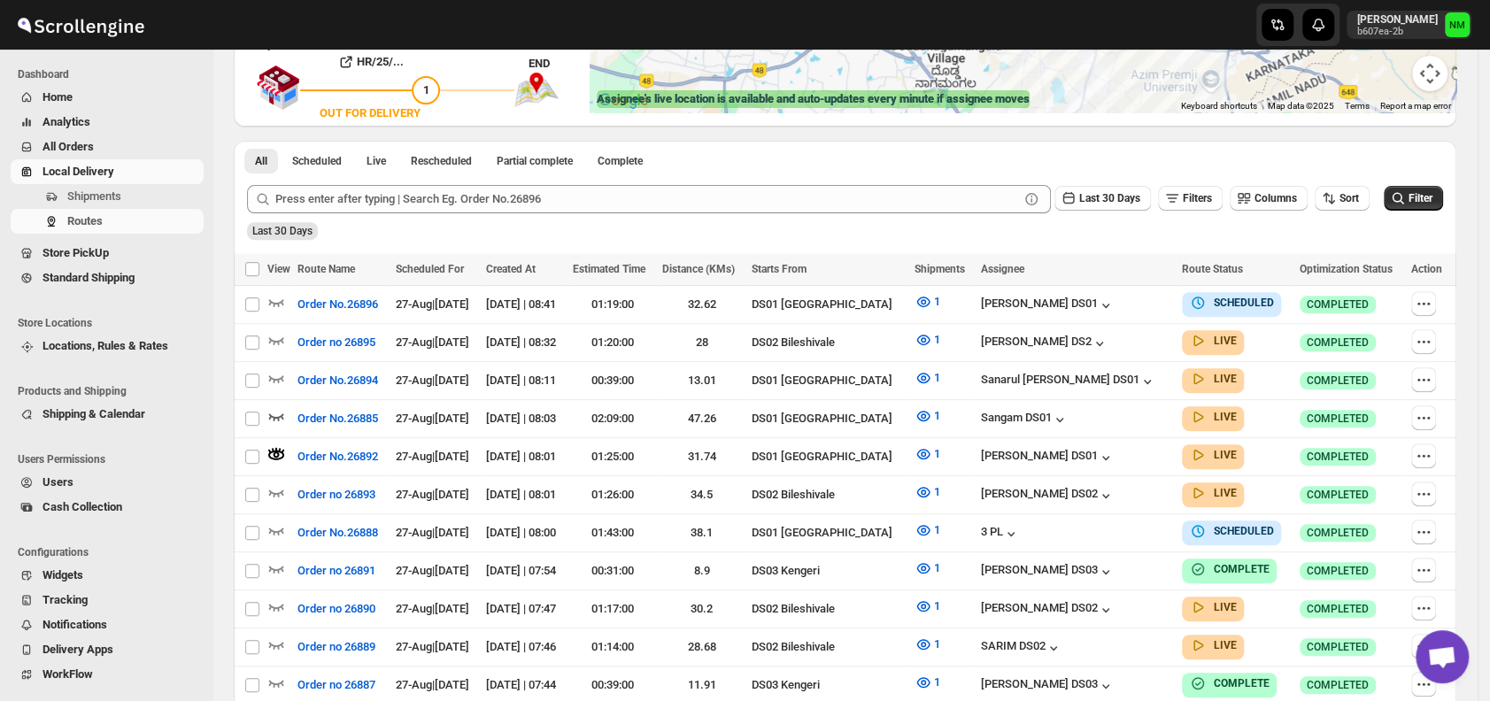
scroll to position [0, 0]
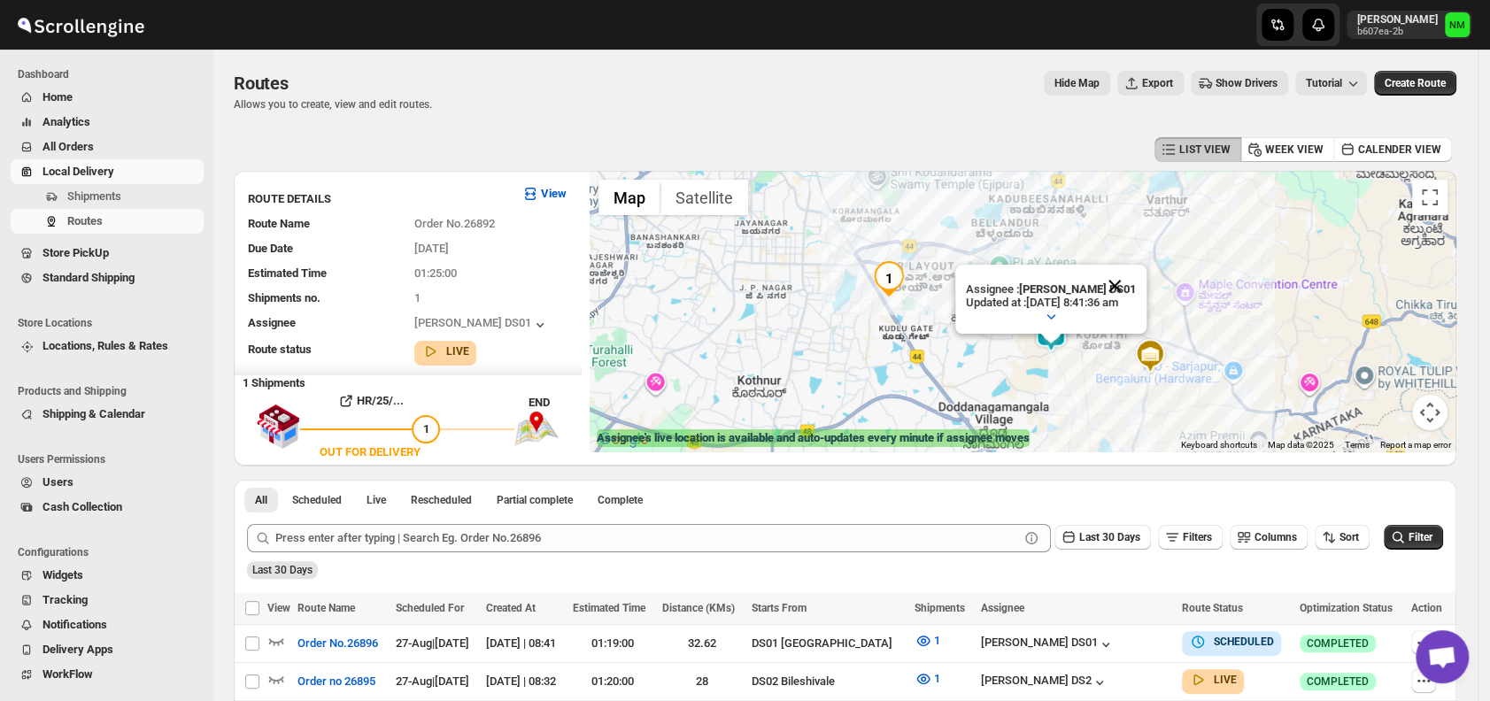
click at [1136, 269] on button "Close" at bounding box center [1115, 286] width 43 height 43
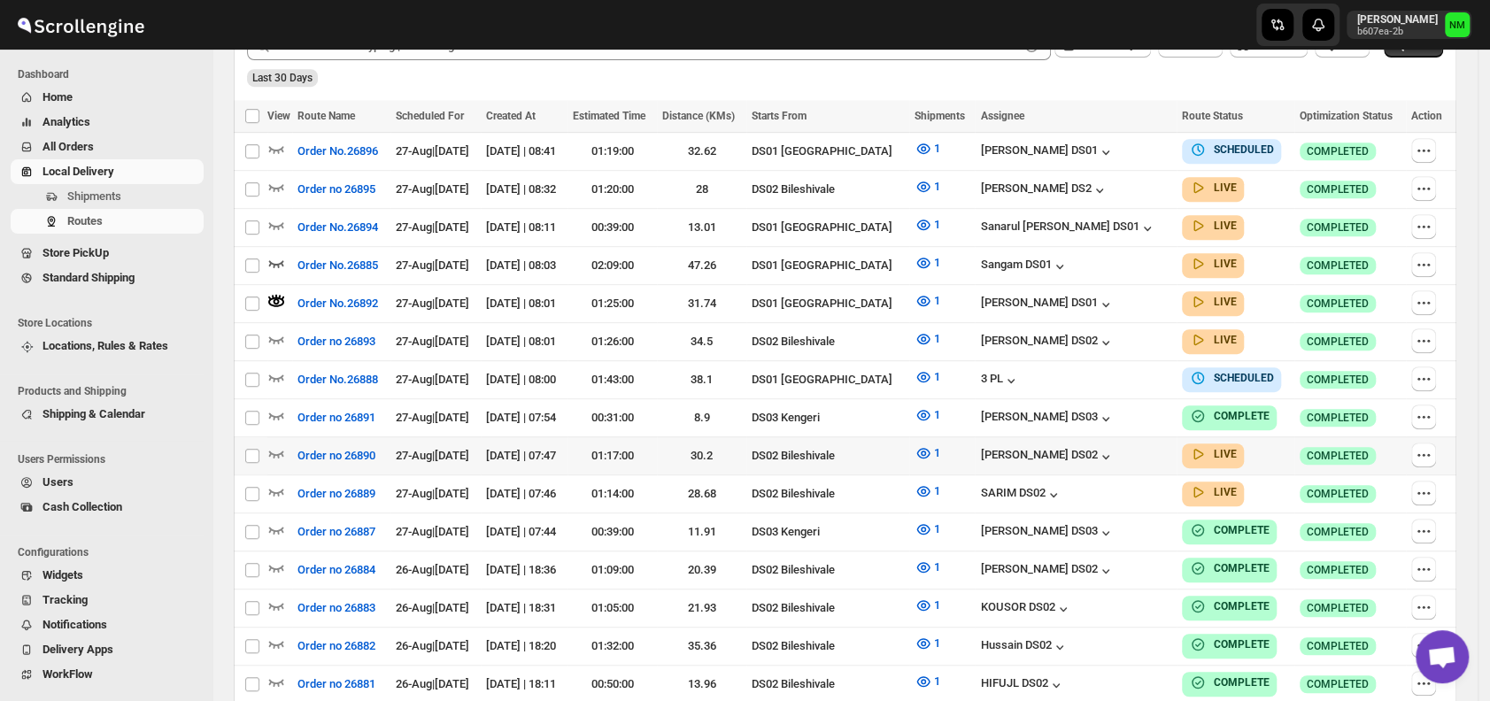
scroll to position [495, 0]
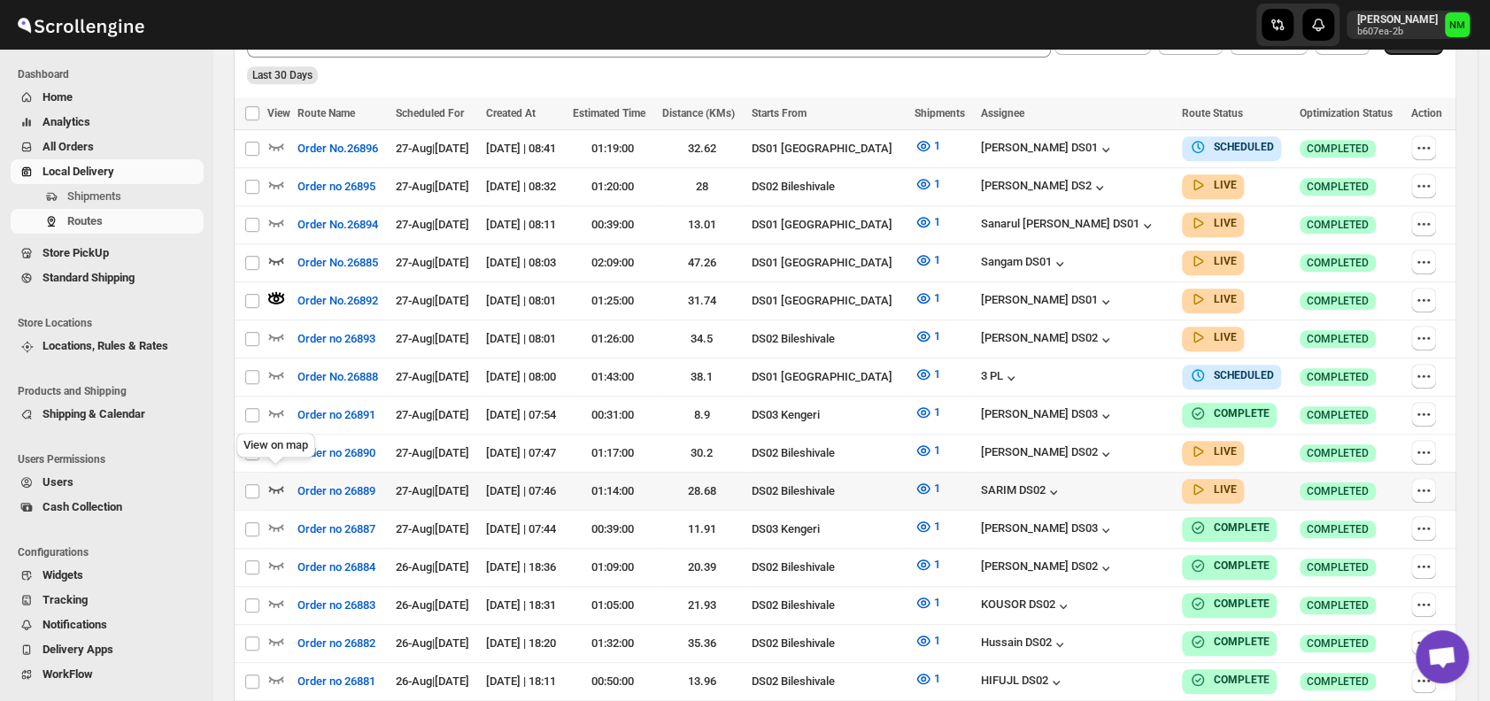
click at [277, 486] on icon "button" at bounding box center [276, 489] width 15 height 7
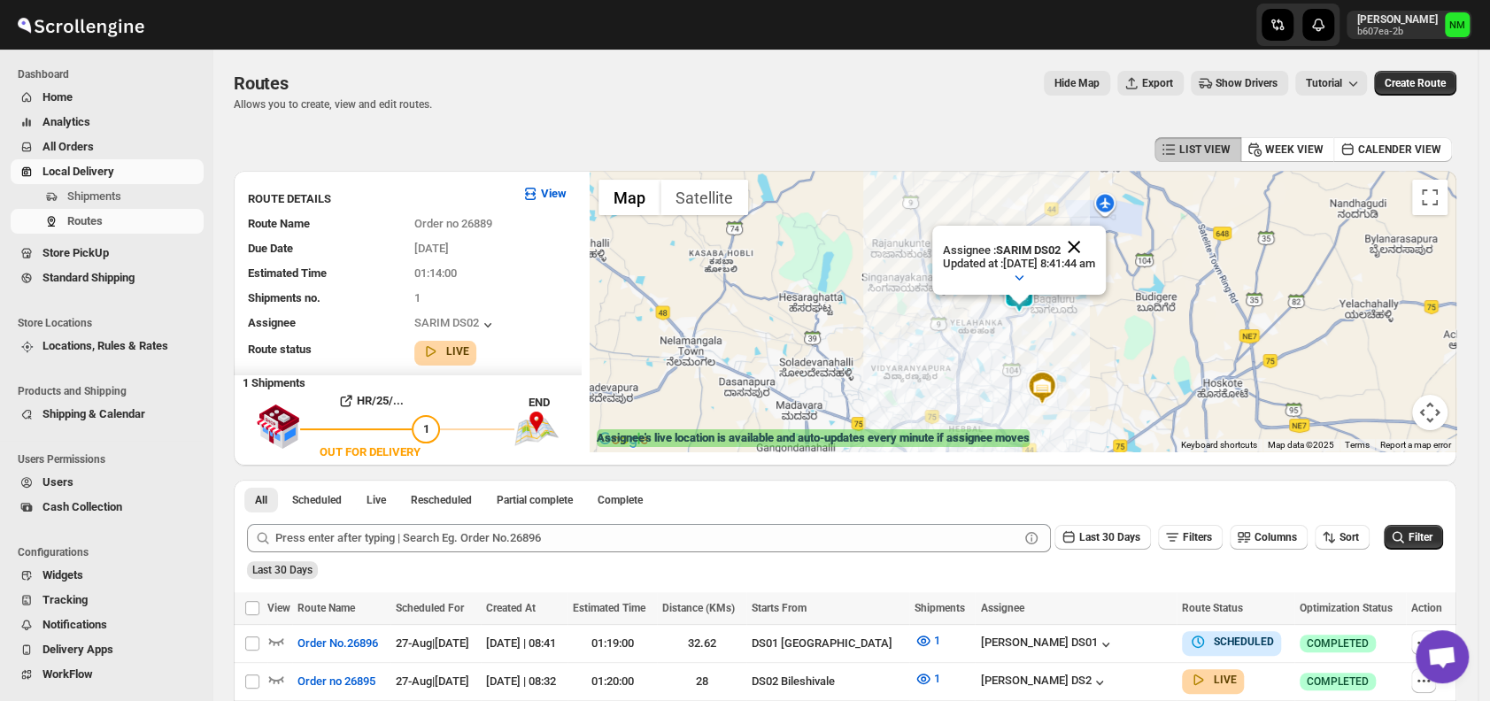
click at [1095, 237] on button "Close" at bounding box center [1074, 247] width 43 height 43
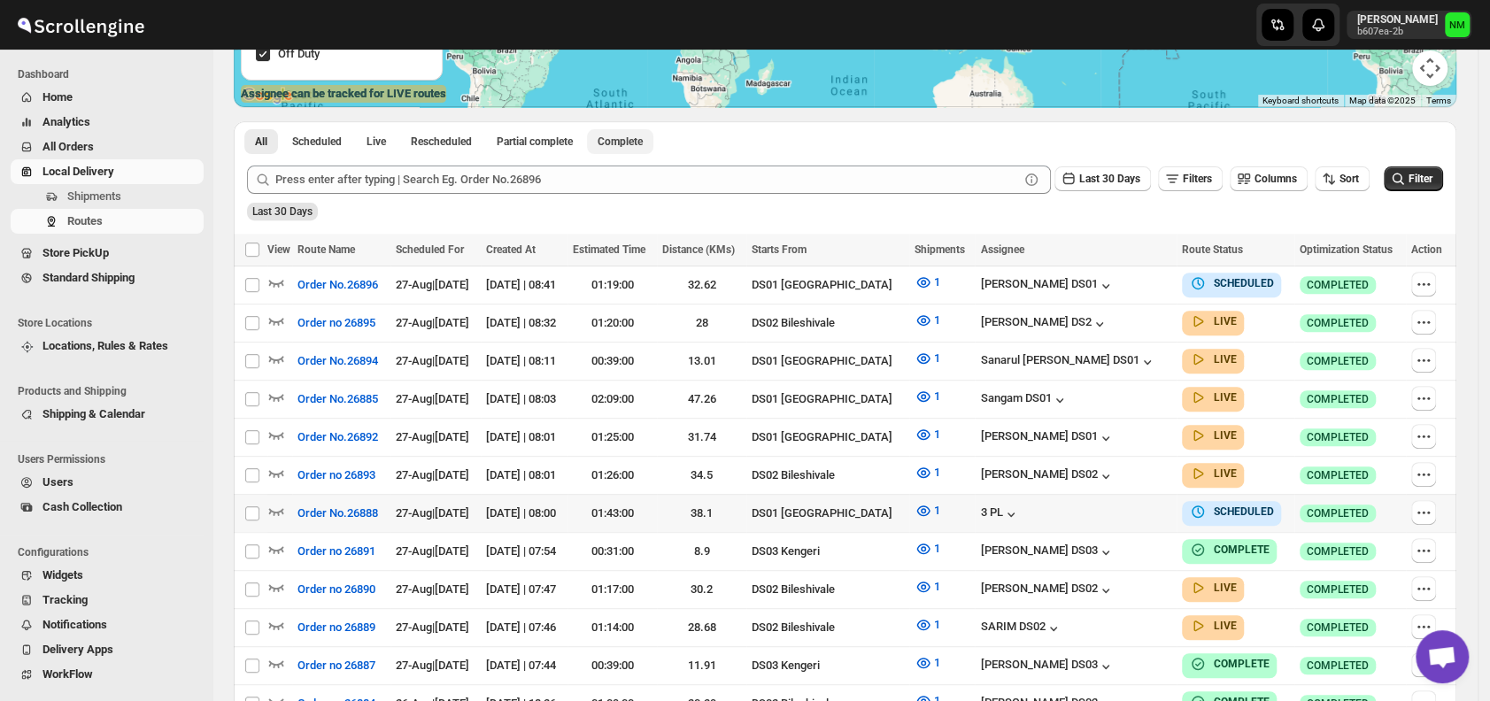
scroll to position [346, 0]
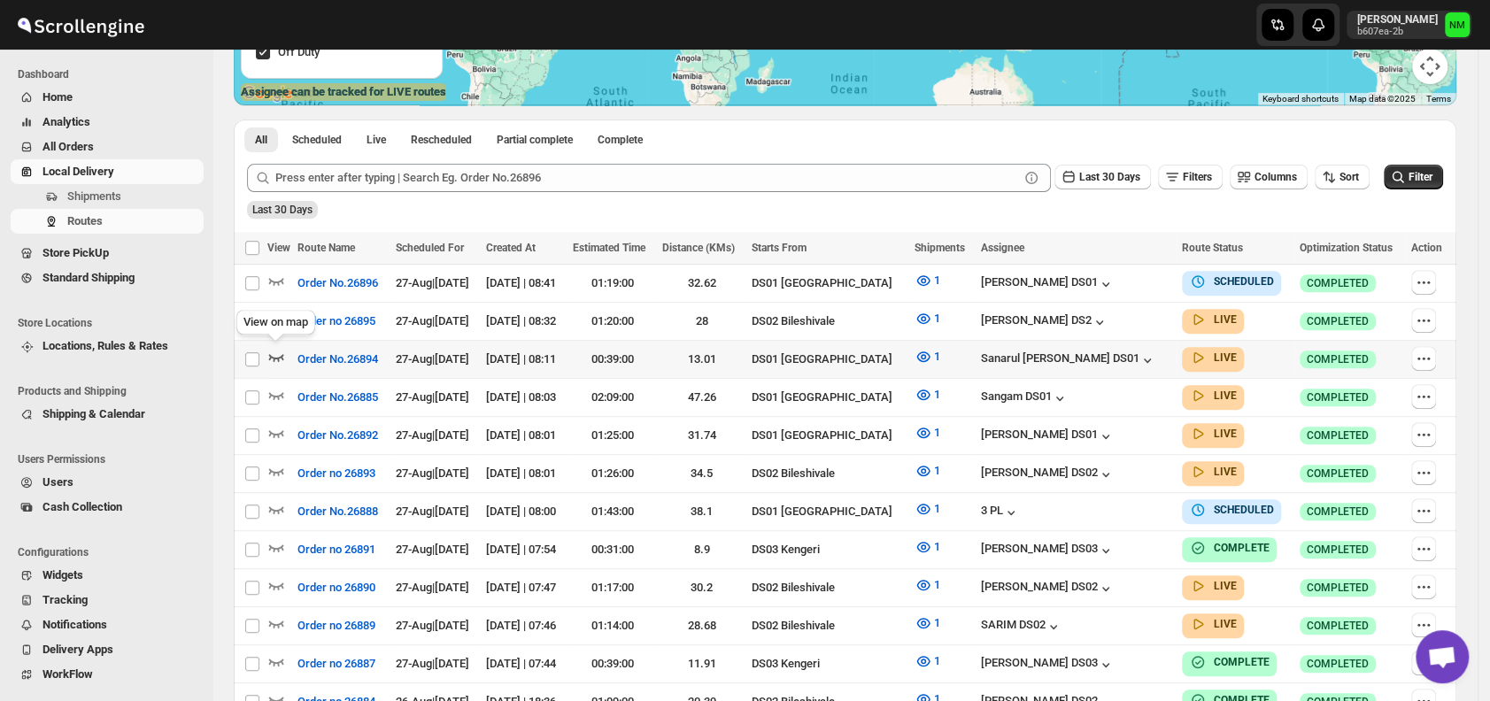
click at [278, 352] on icon "button" at bounding box center [276, 357] width 18 height 18
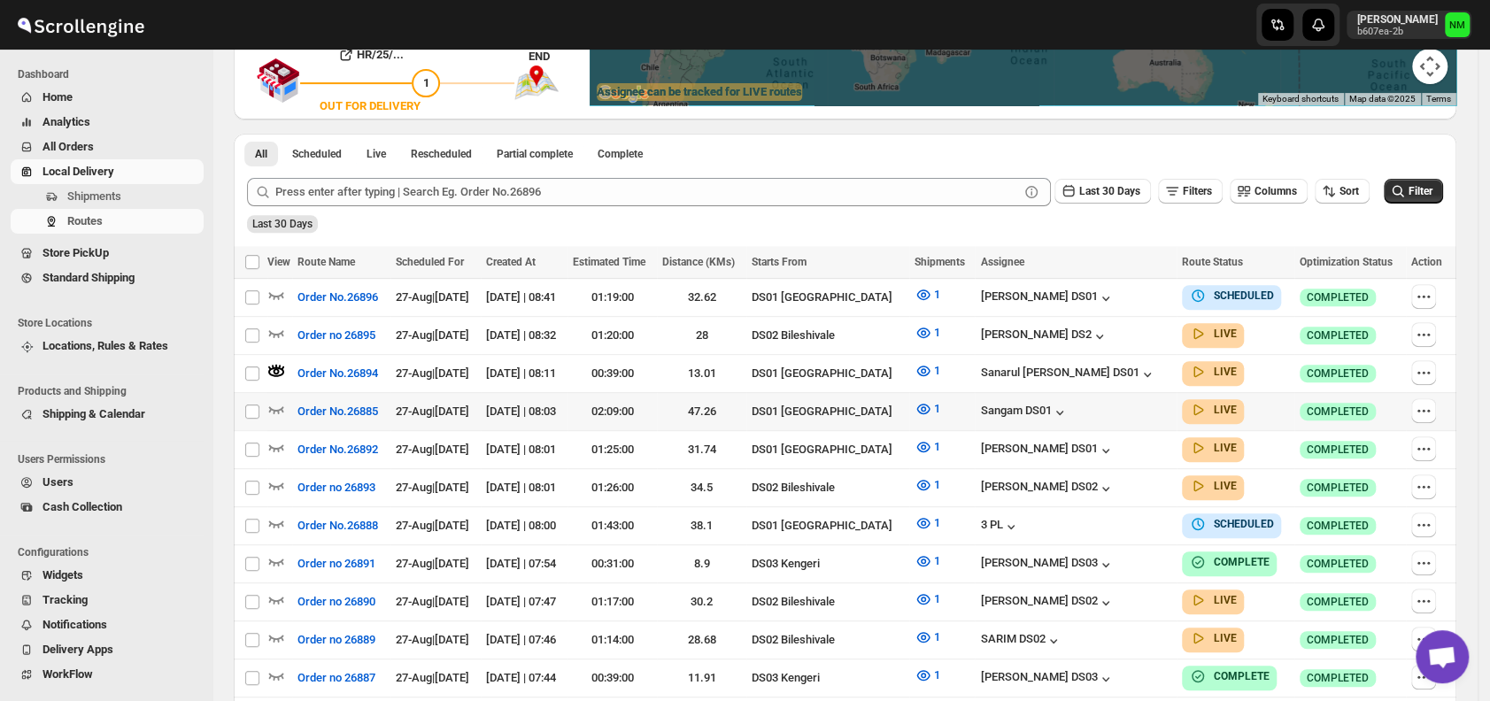
scroll to position [0, 0]
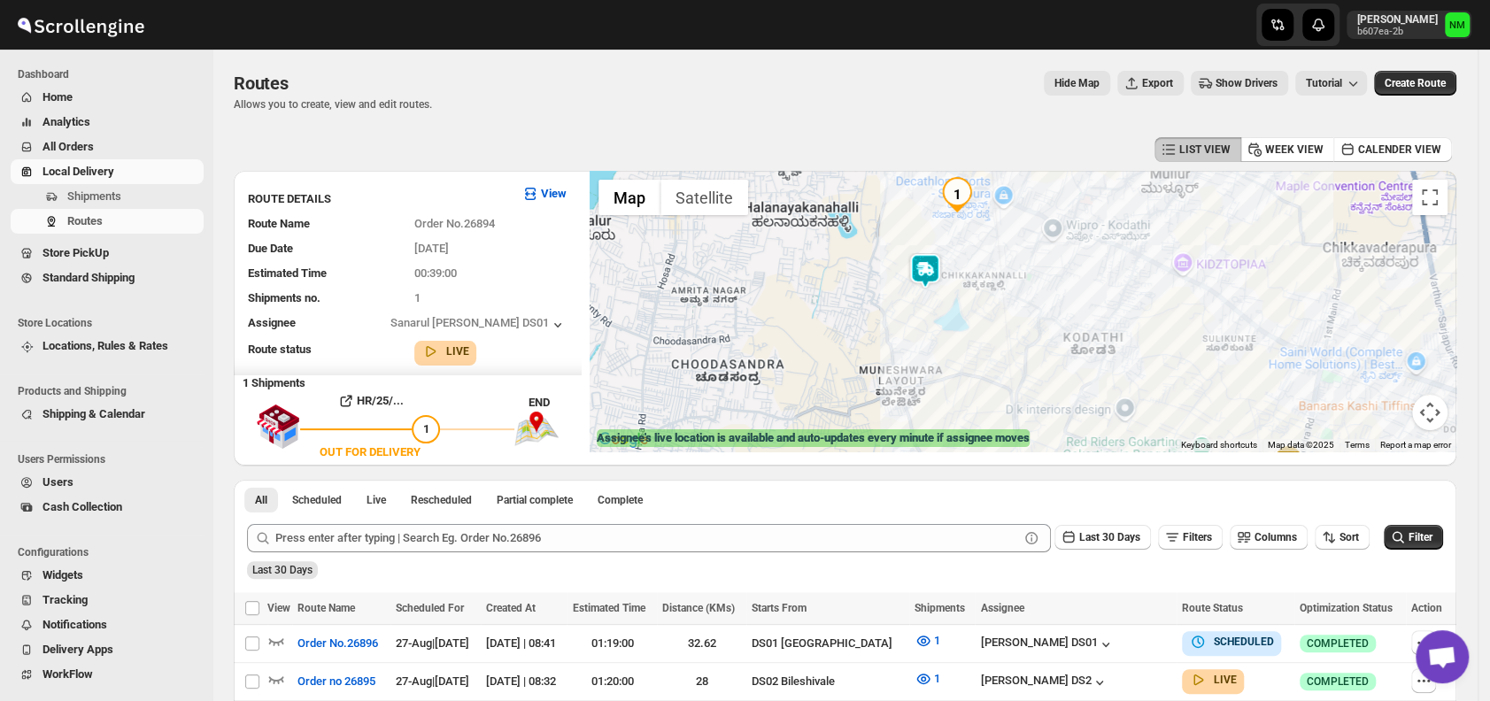
click at [929, 276] on img at bounding box center [925, 270] width 35 height 35
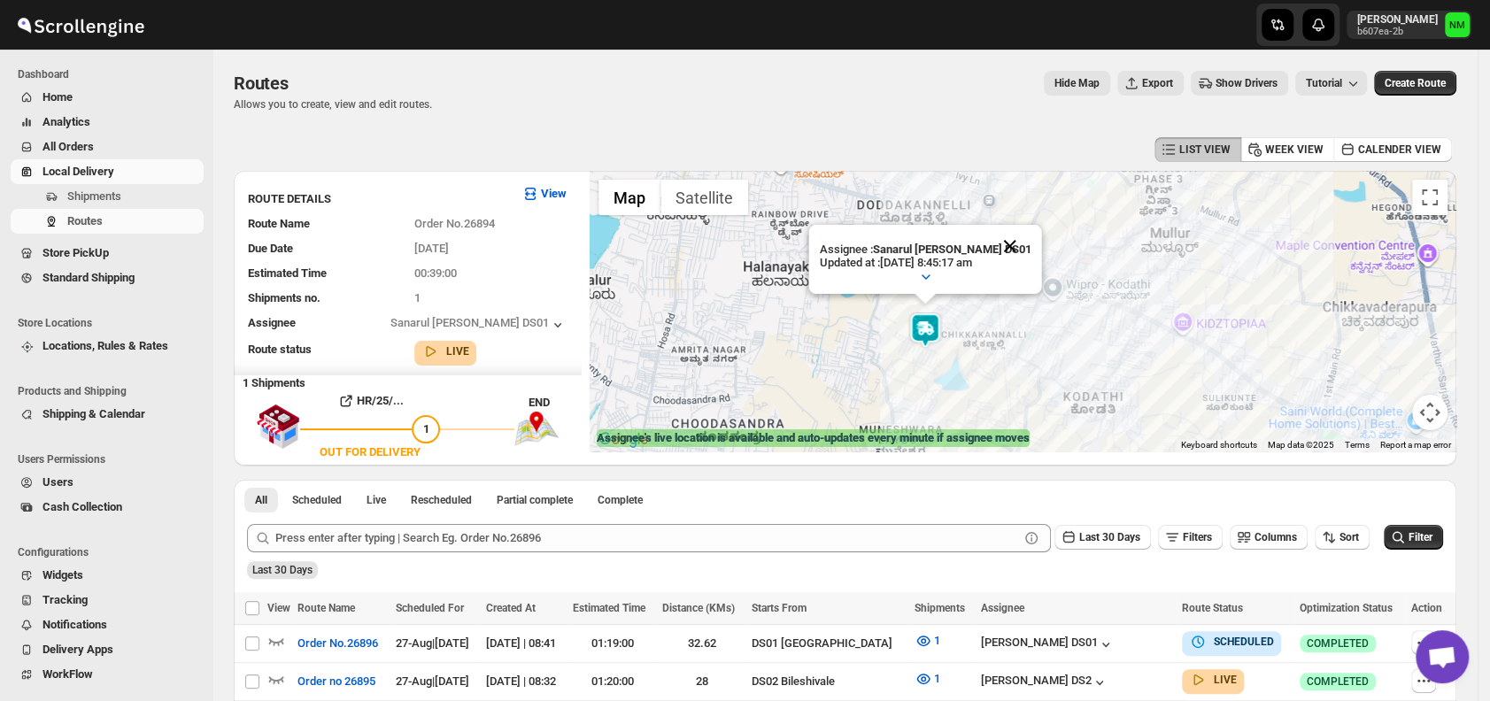
click at [1017, 241] on button "Close" at bounding box center [1010, 246] width 43 height 43
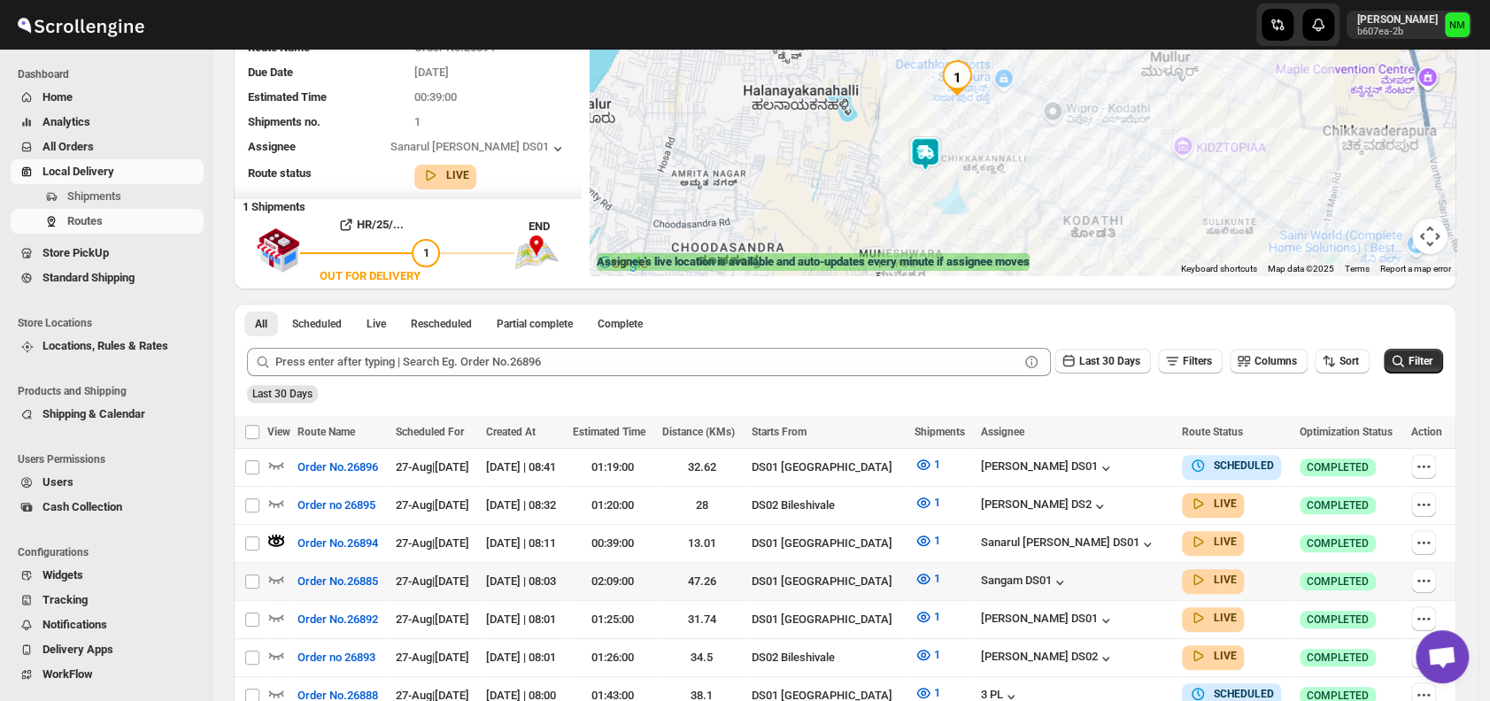
scroll to position [346, 0]
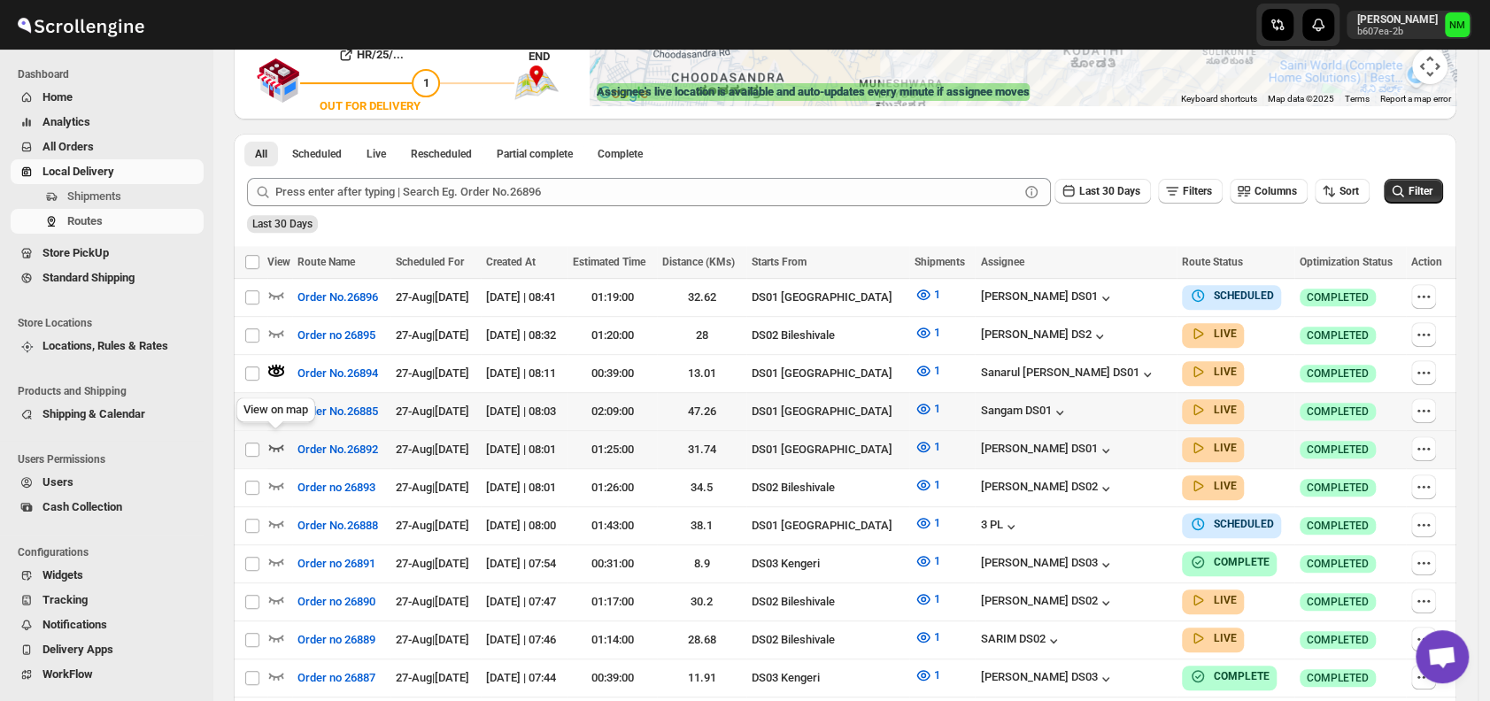
click at [274, 440] on icon "button" at bounding box center [276, 447] width 18 height 18
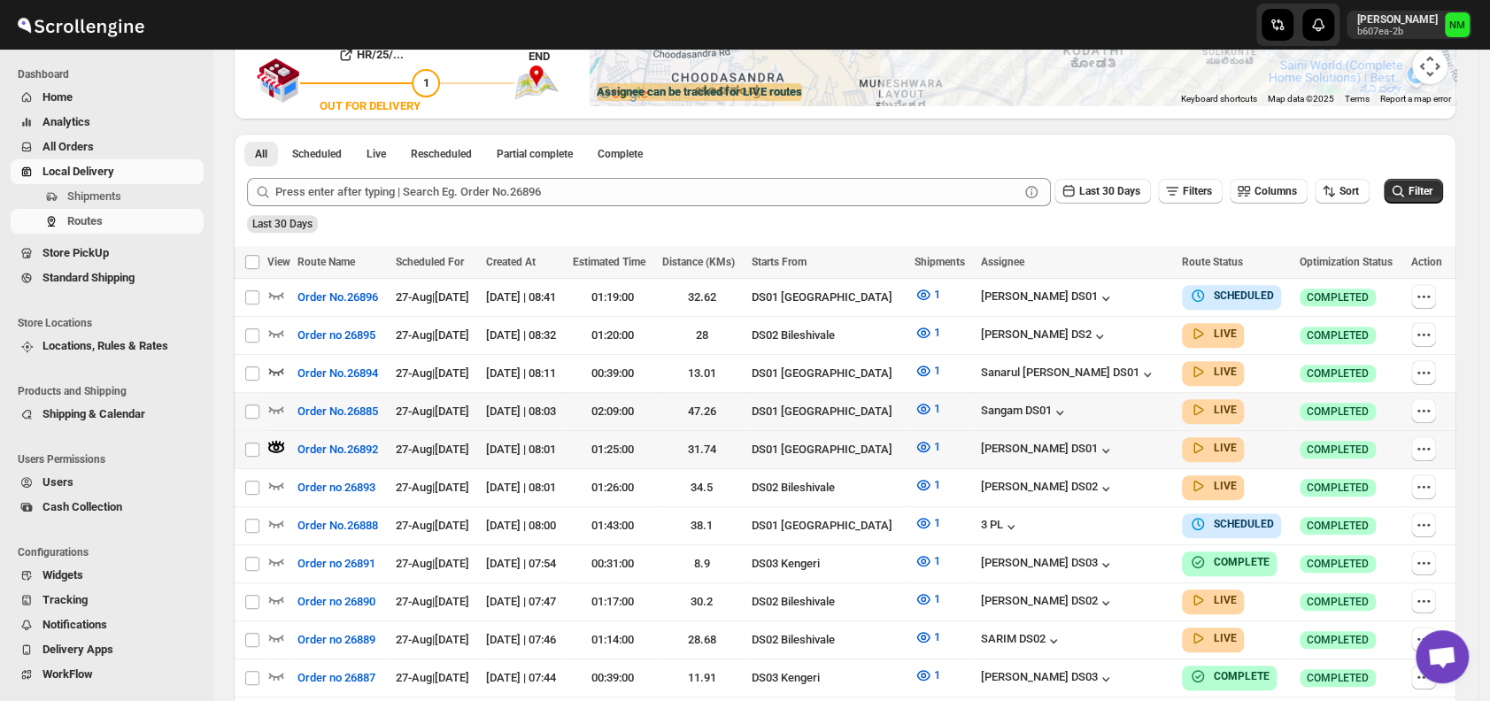
scroll to position [0, 0]
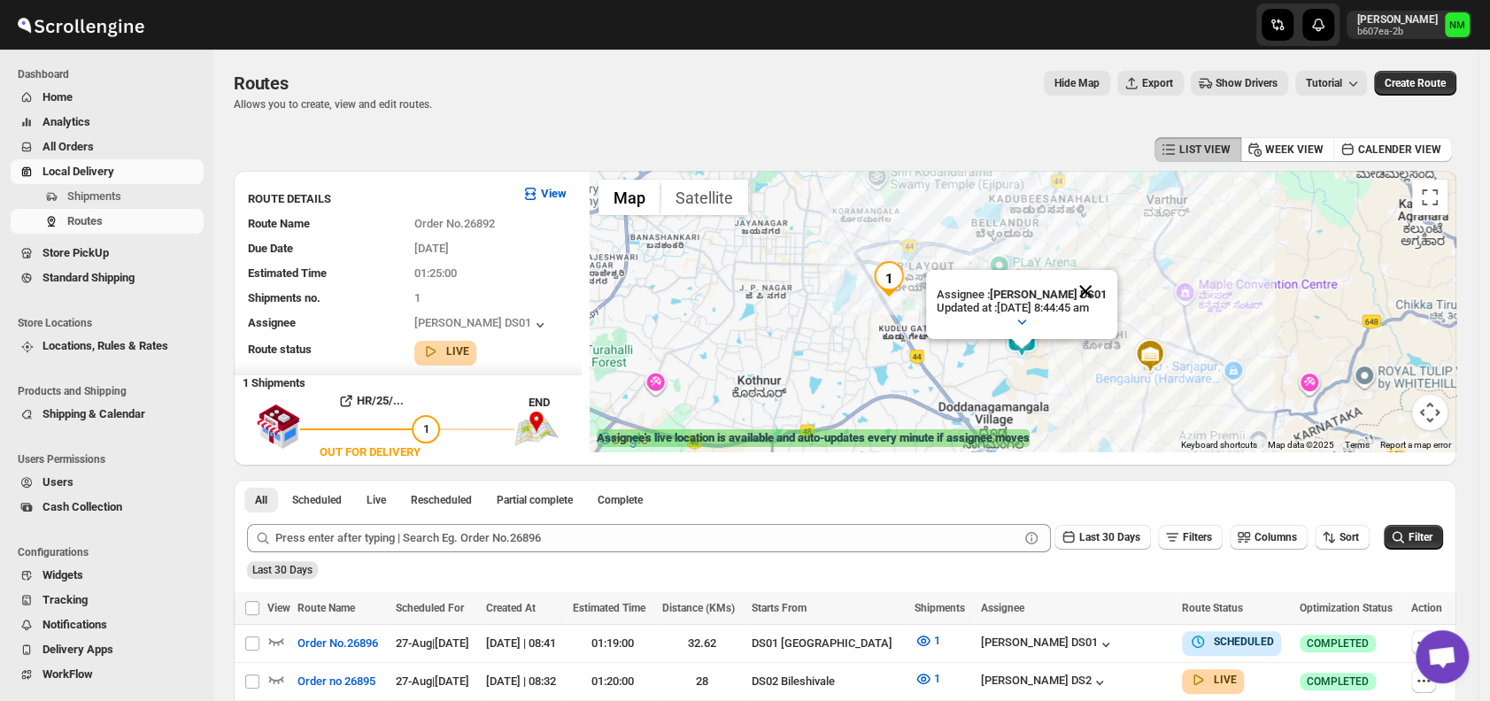
click at [1107, 282] on button "Close" at bounding box center [1085, 291] width 43 height 43
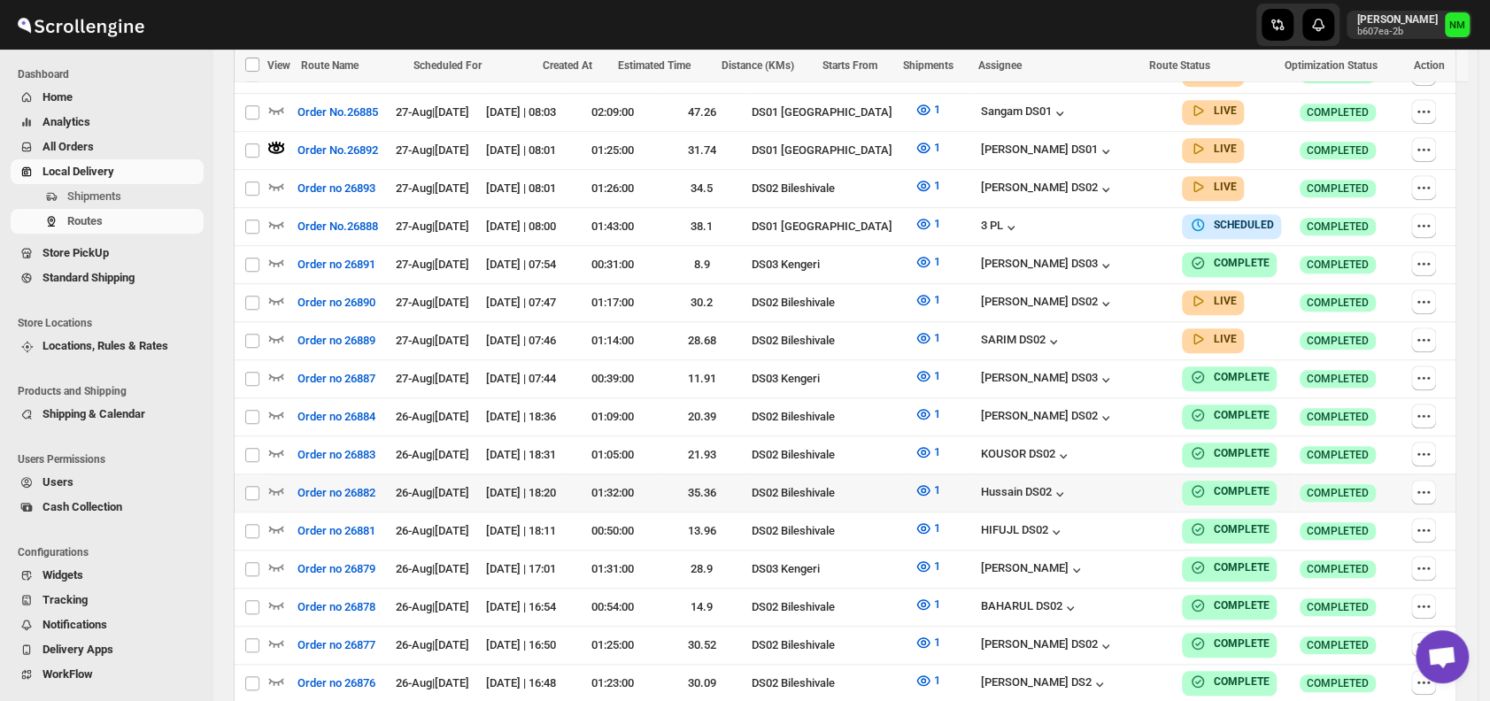
scroll to position [518, 0]
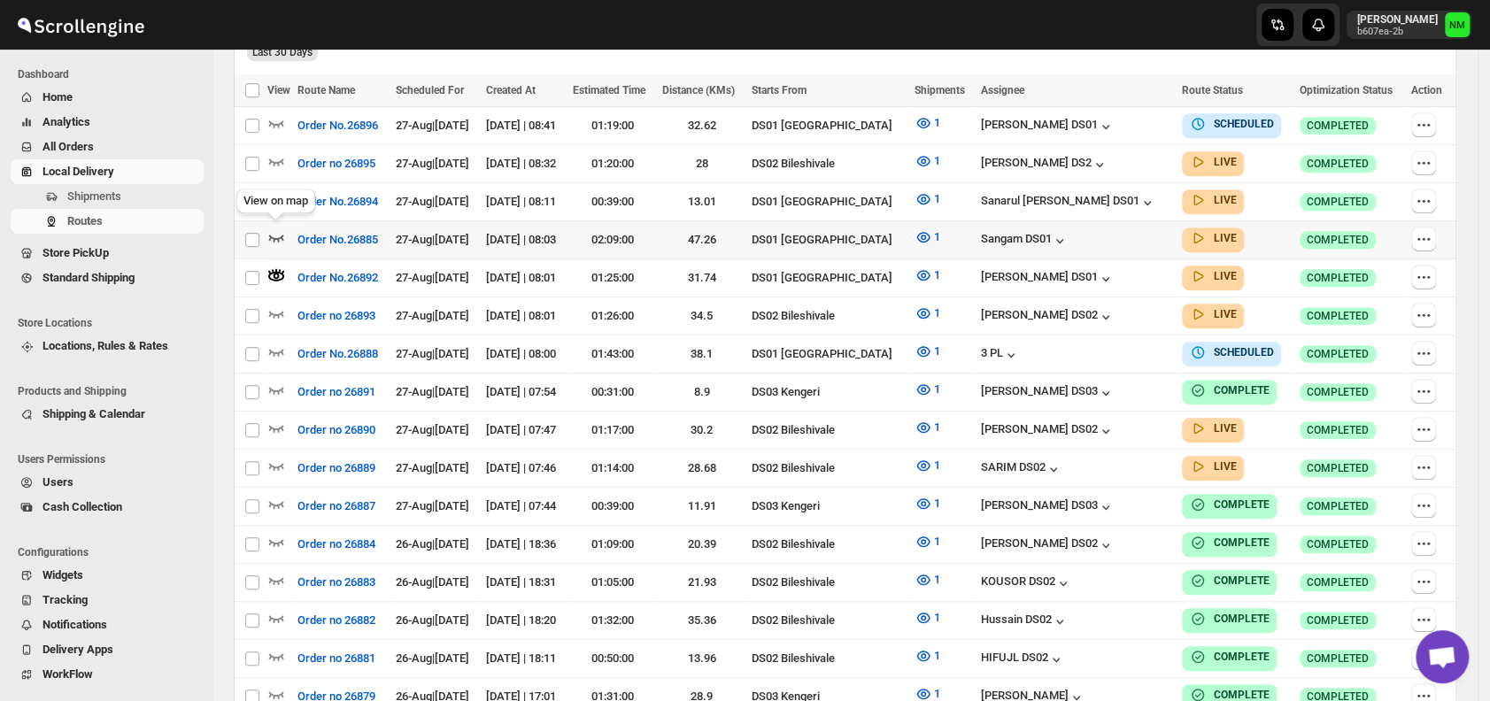
click at [277, 230] on icon "button" at bounding box center [276, 237] width 18 height 18
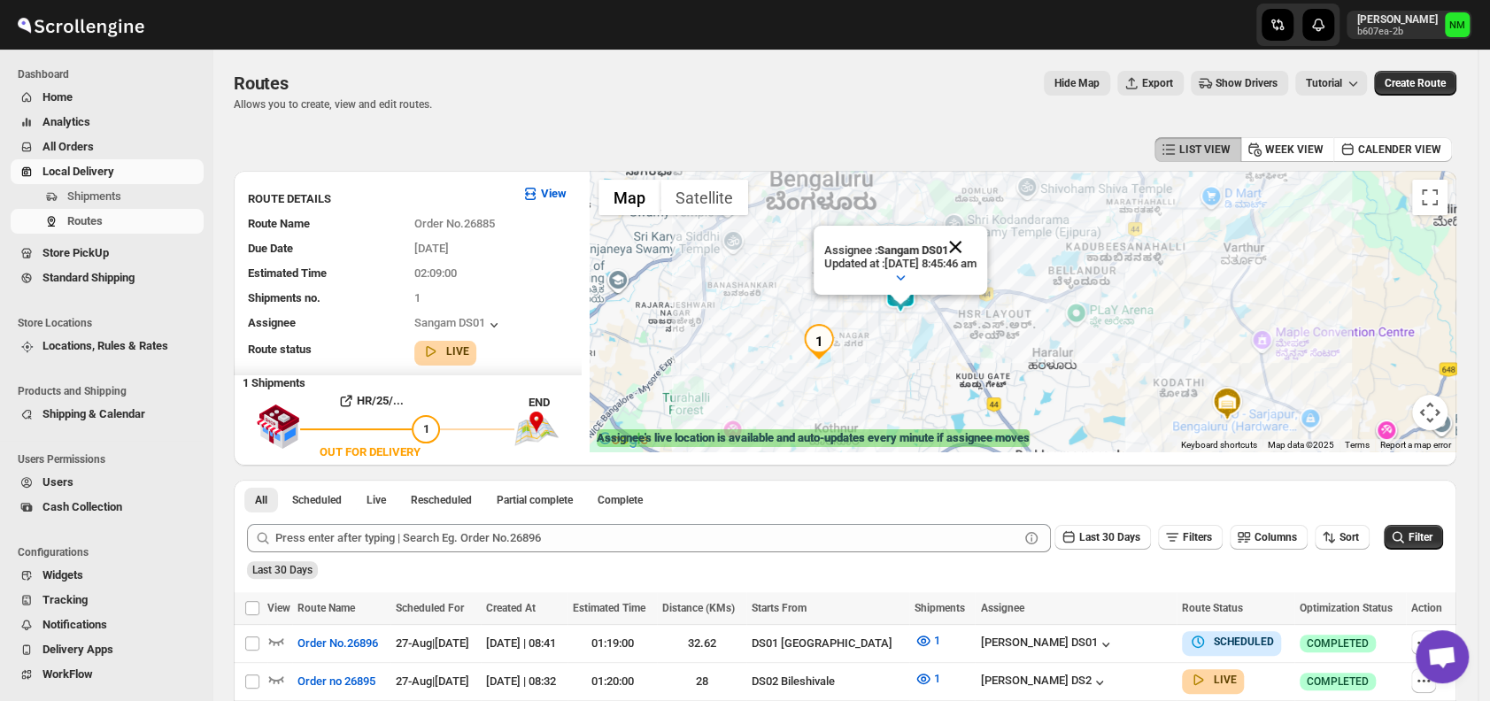
click at [977, 241] on button "Close" at bounding box center [955, 247] width 43 height 43
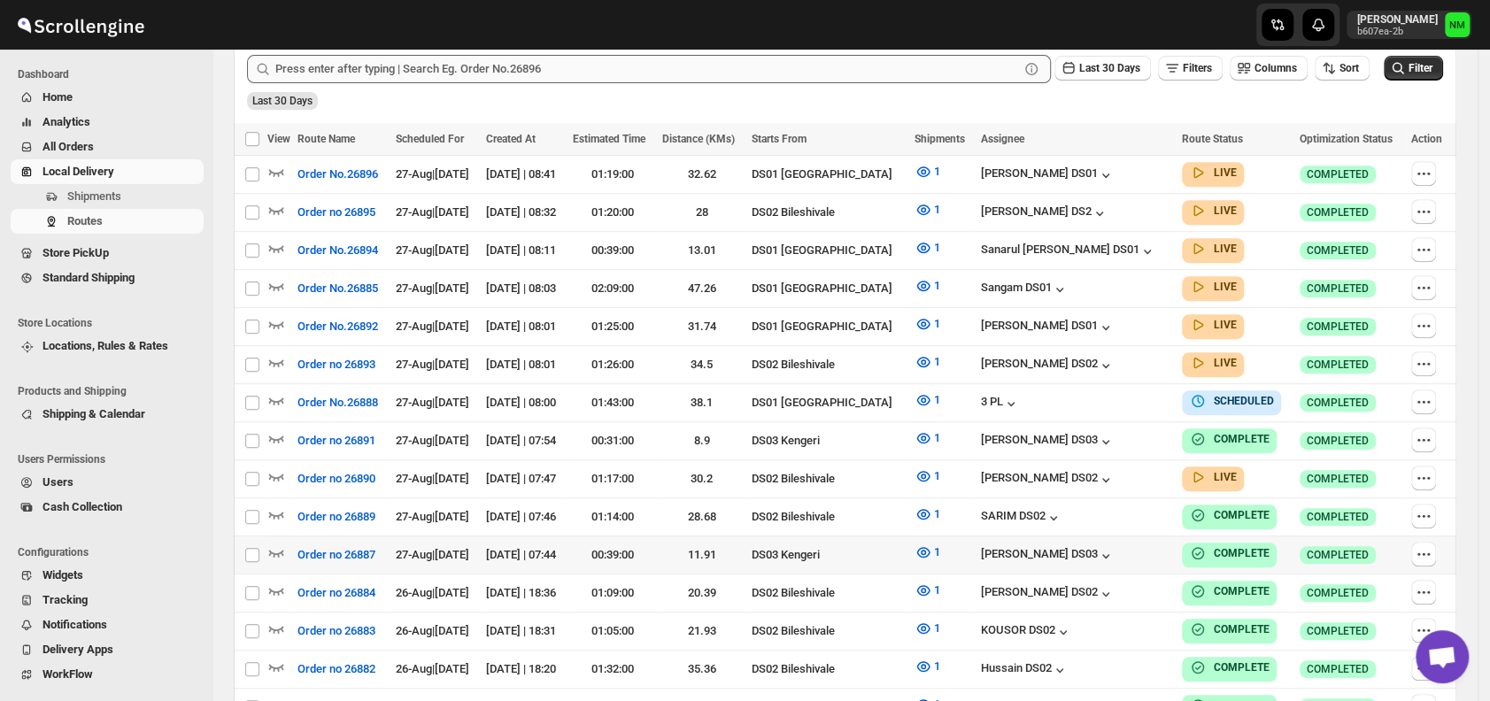
scroll to position [458, 0]
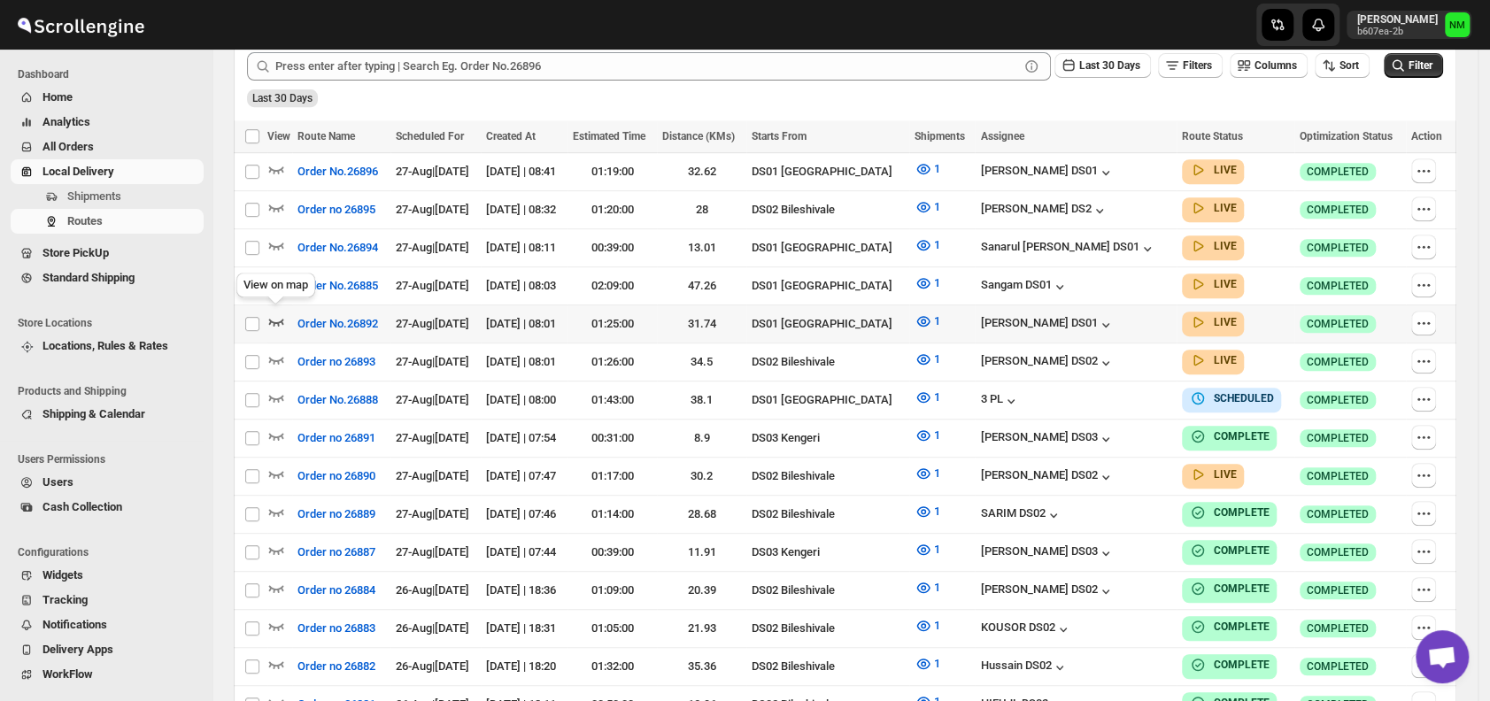
click at [276, 319] on icon "button" at bounding box center [276, 322] width 15 height 7
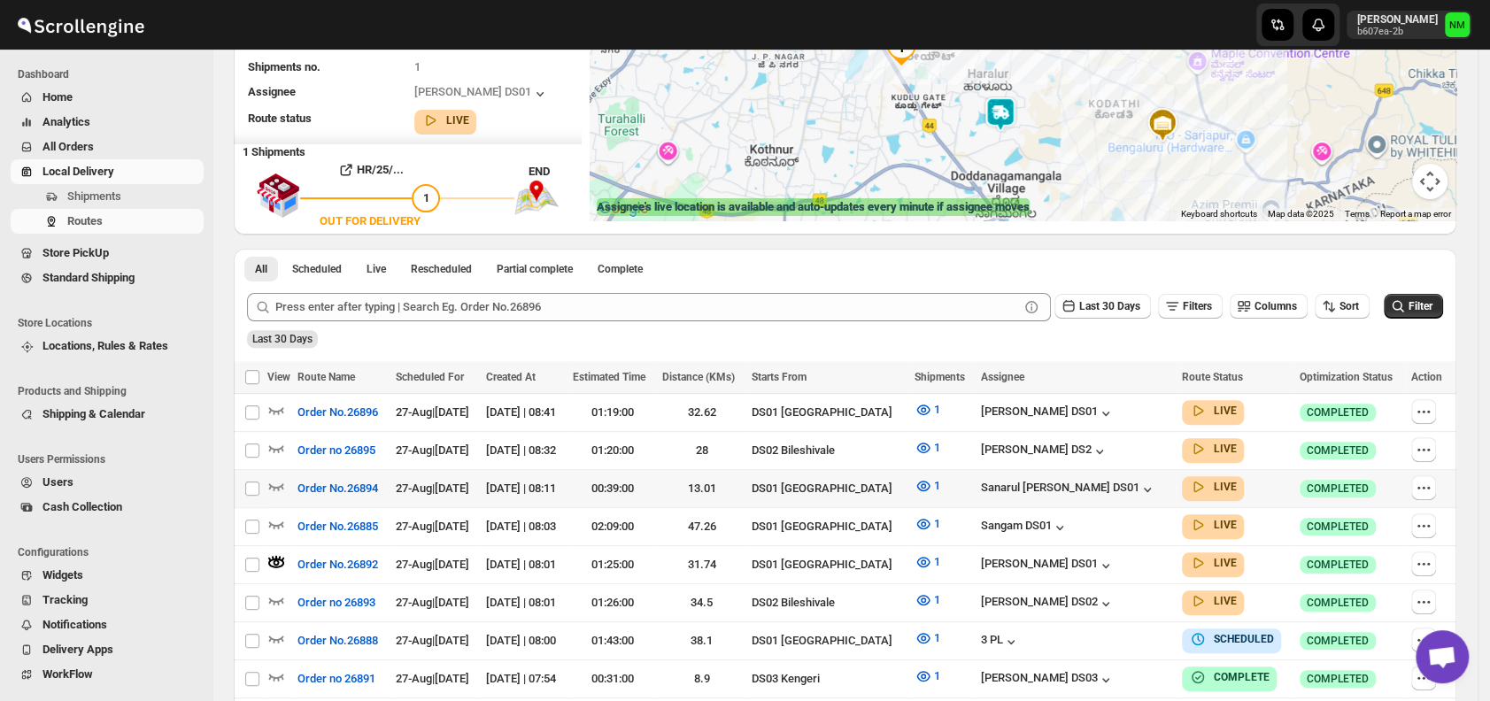
scroll to position [236, 0]
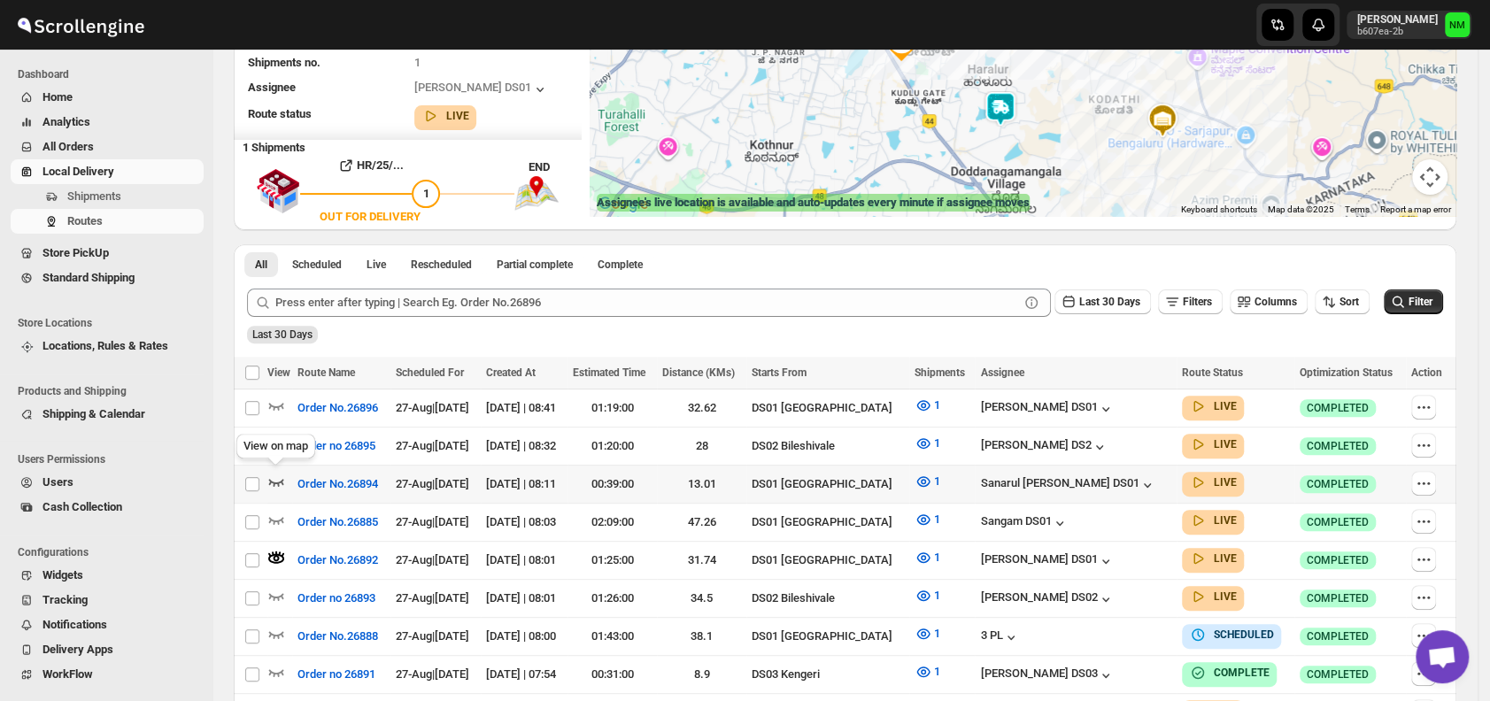
click at [279, 474] on icon "button" at bounding box center [276, 482] width 18 height 18
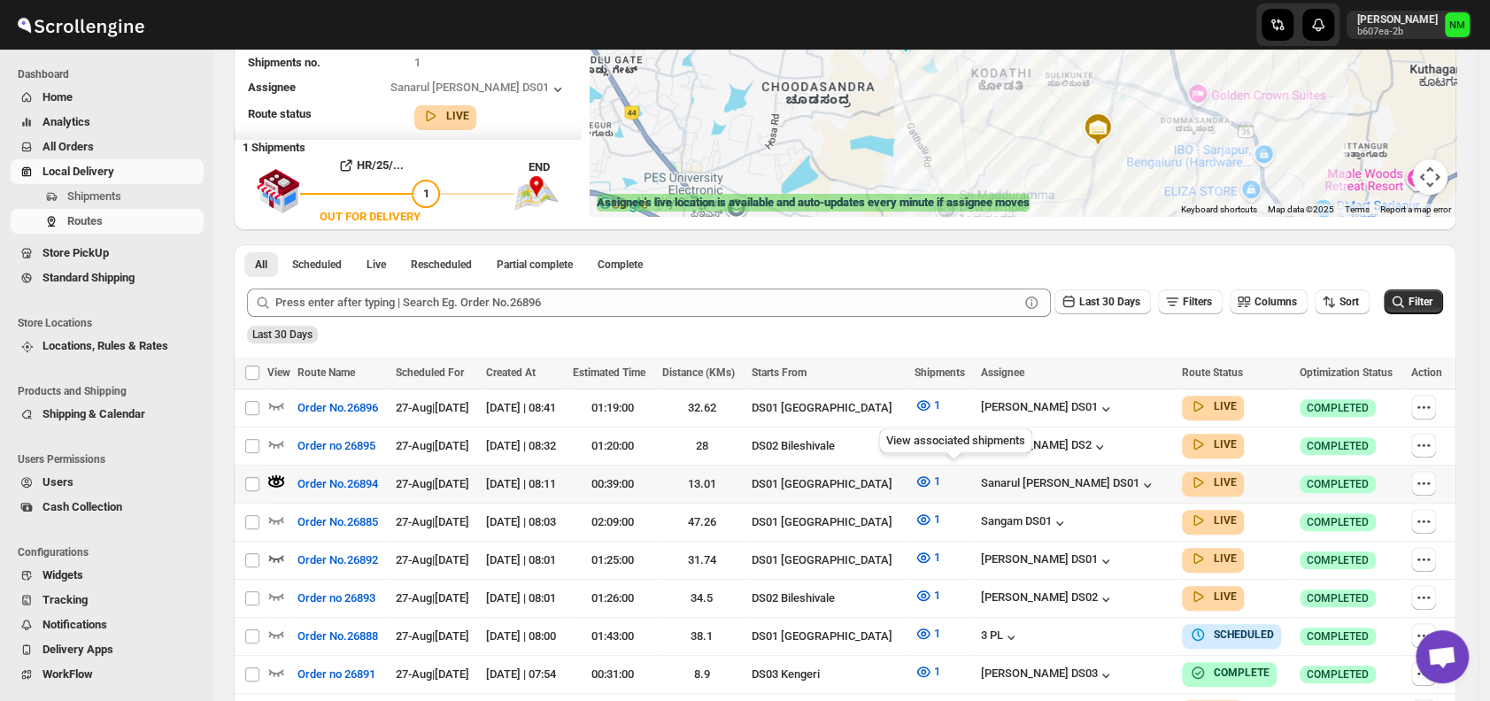
scroll to position [0, 0]
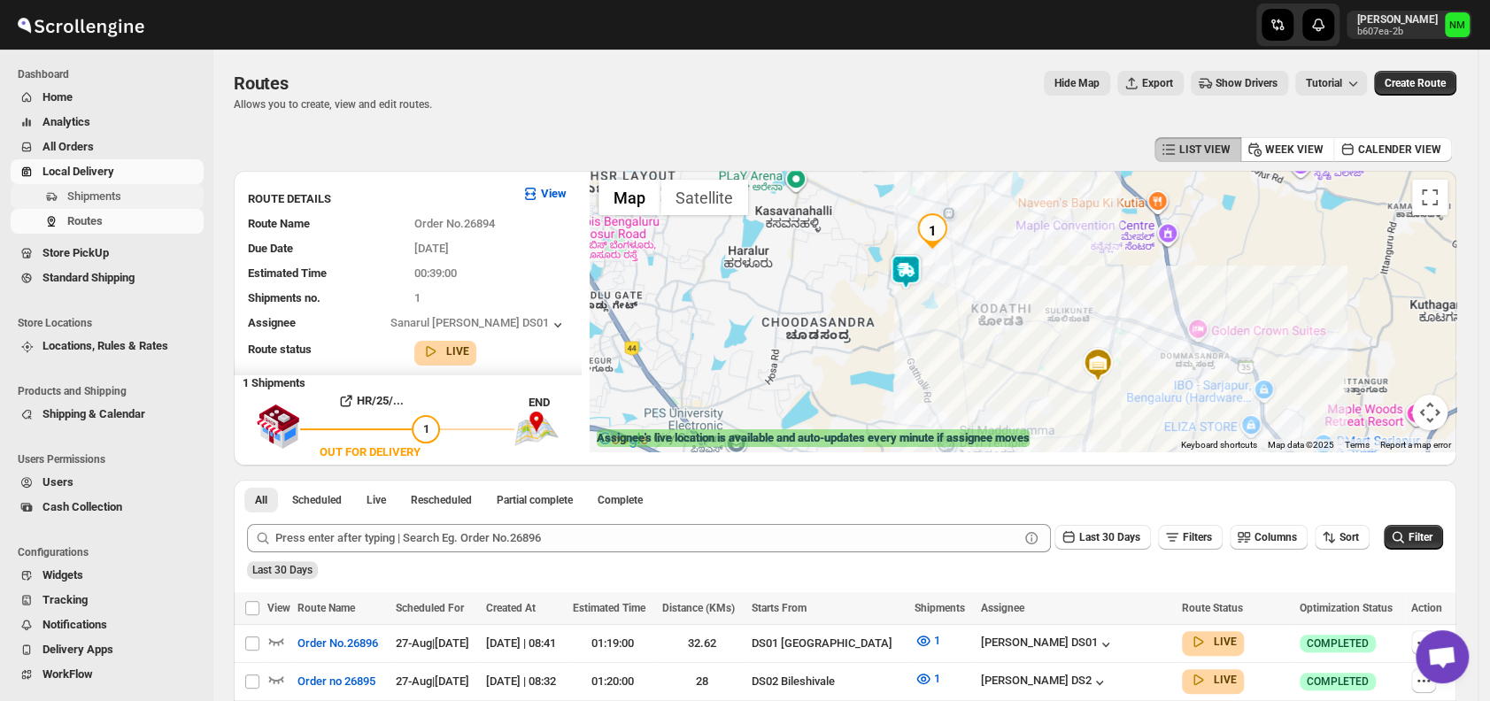
click at [137, 199] on span "Shipments" at bounding box center [133, 197] width 133 height 18
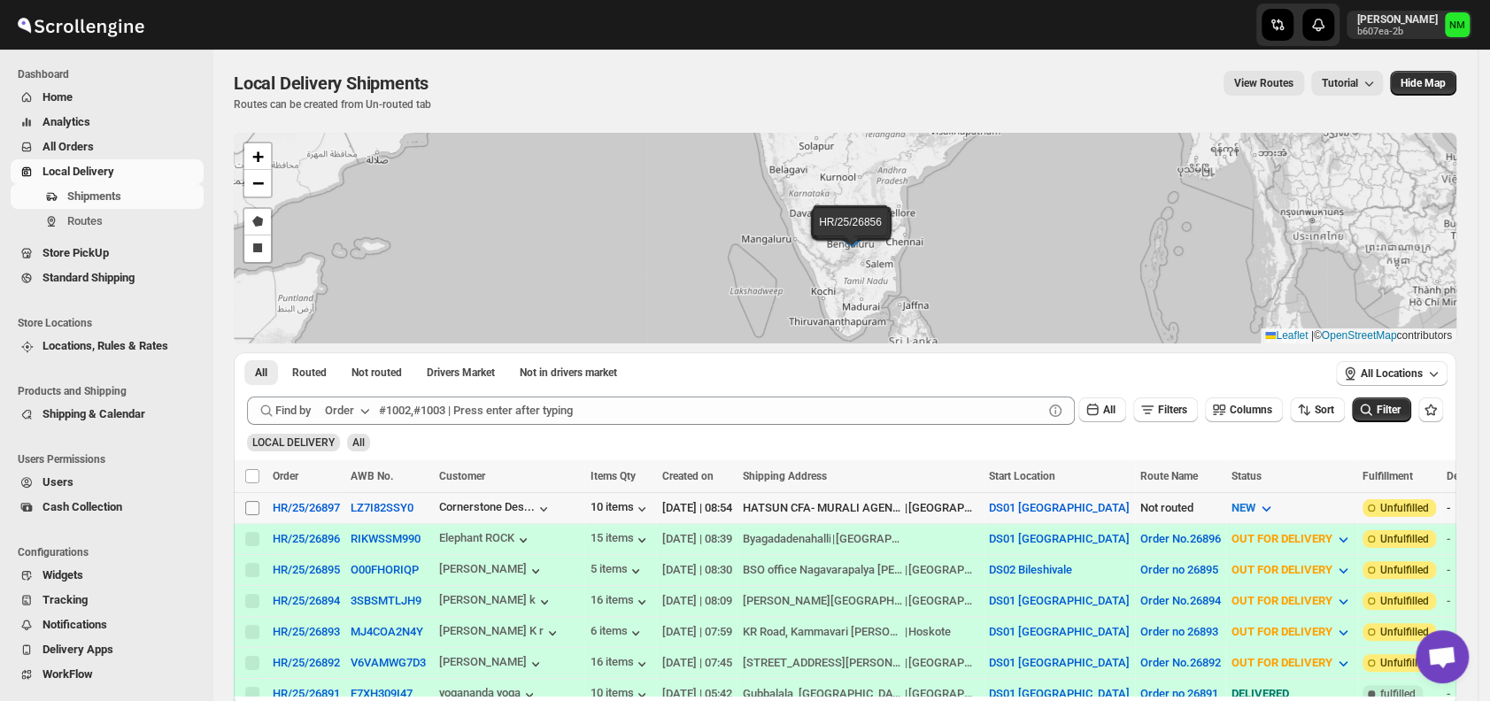
click at [249, 509] on input "Select shipment" at bounding box center [252, 508] width 14 height 14
checkbox input "true"
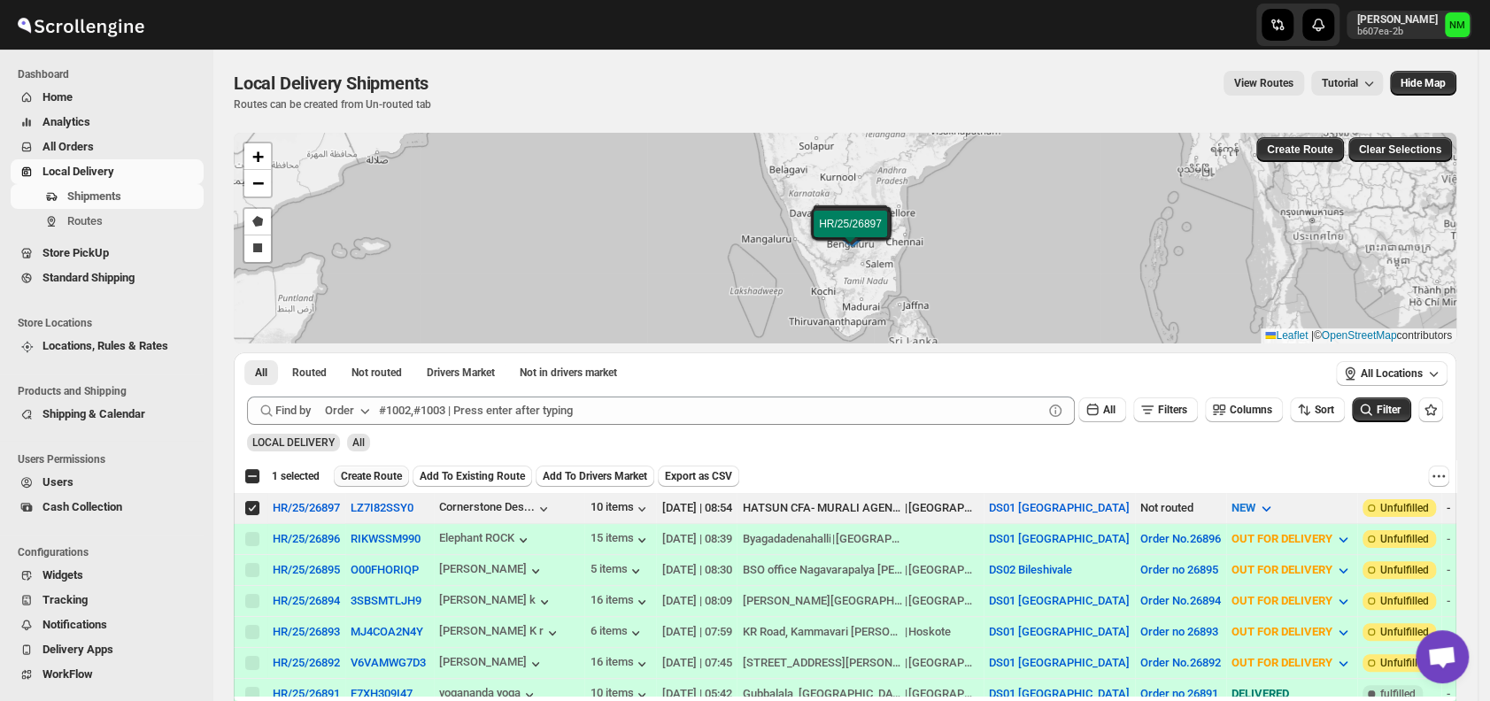
click at [363, 476] on span "Create Route" at bounding box center [371, 476] width 61 height 14
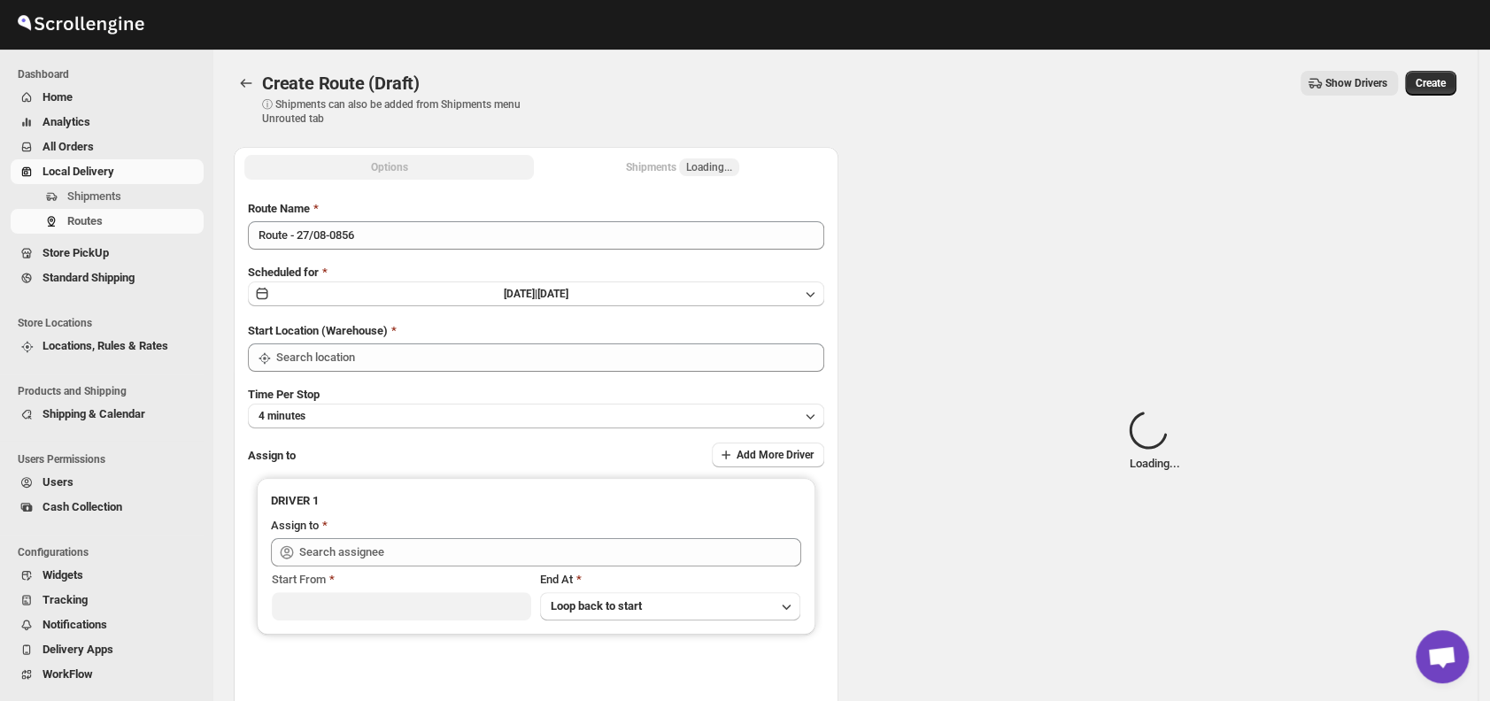
type input "DS01 [GEOGRAPHIC_DATA]"
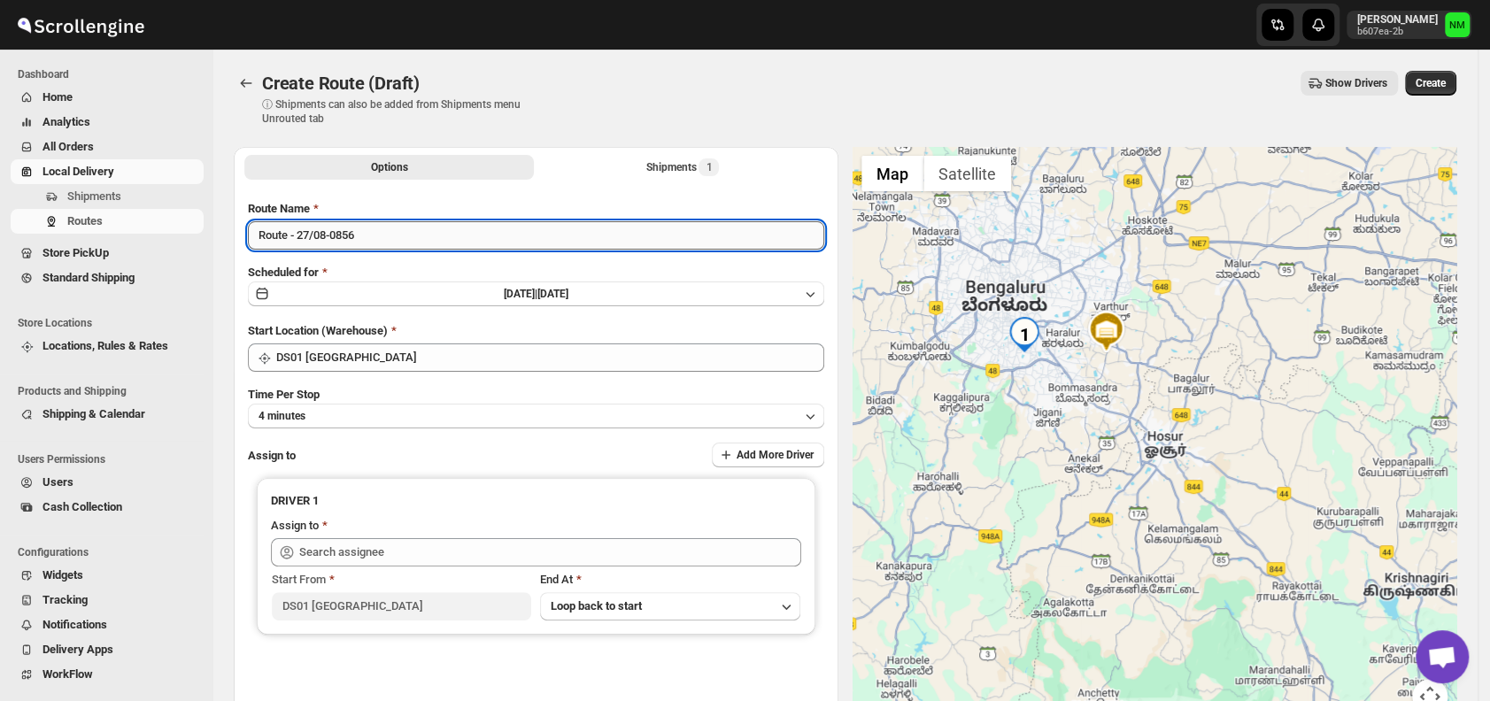
click at [456, 230] on input "Route - 27/08-0856" at bounding box center [536, 235] width 576 height 28
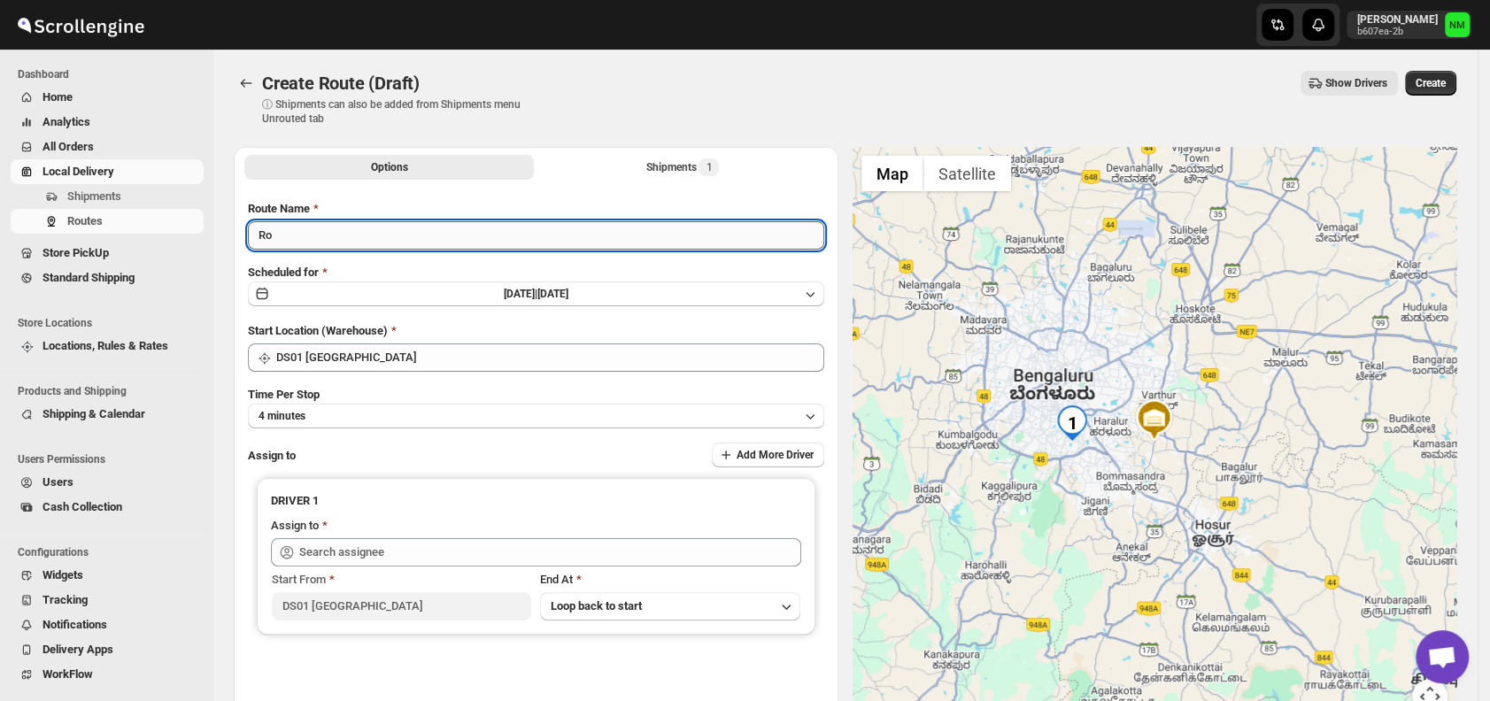
type input "R"
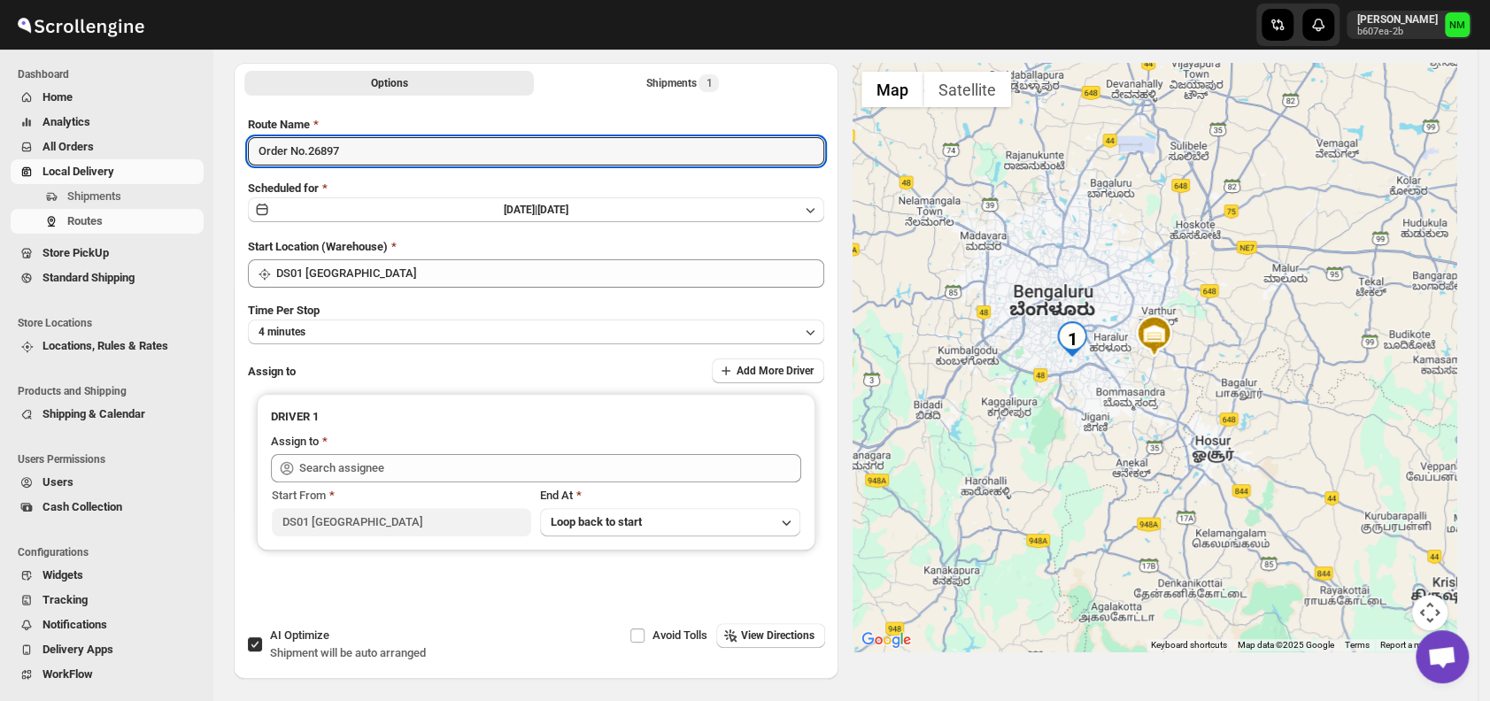
scroll to position [85, 0]
type input "Order No.26897"
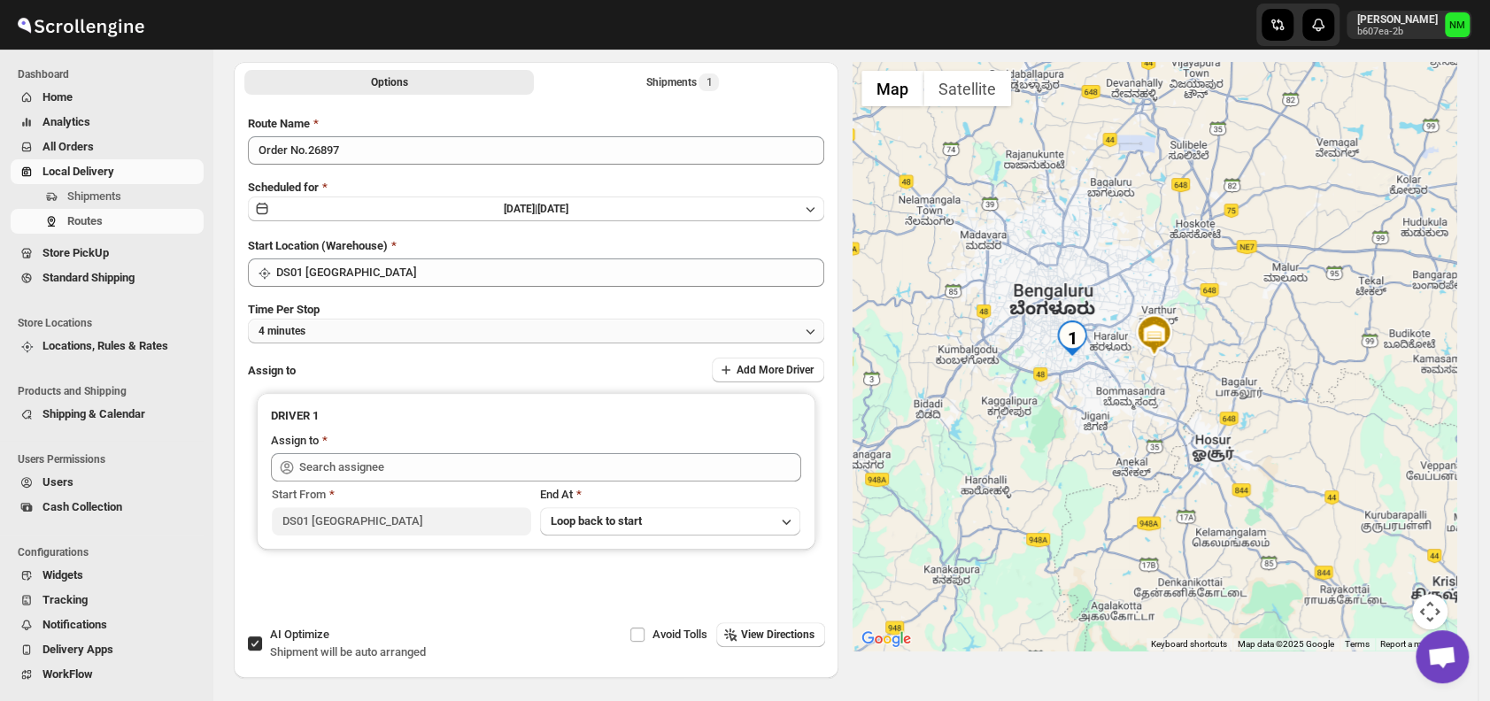
click at [352, 340] on button "4 minutes" at bounding box center [536, 331] width 576 height 25
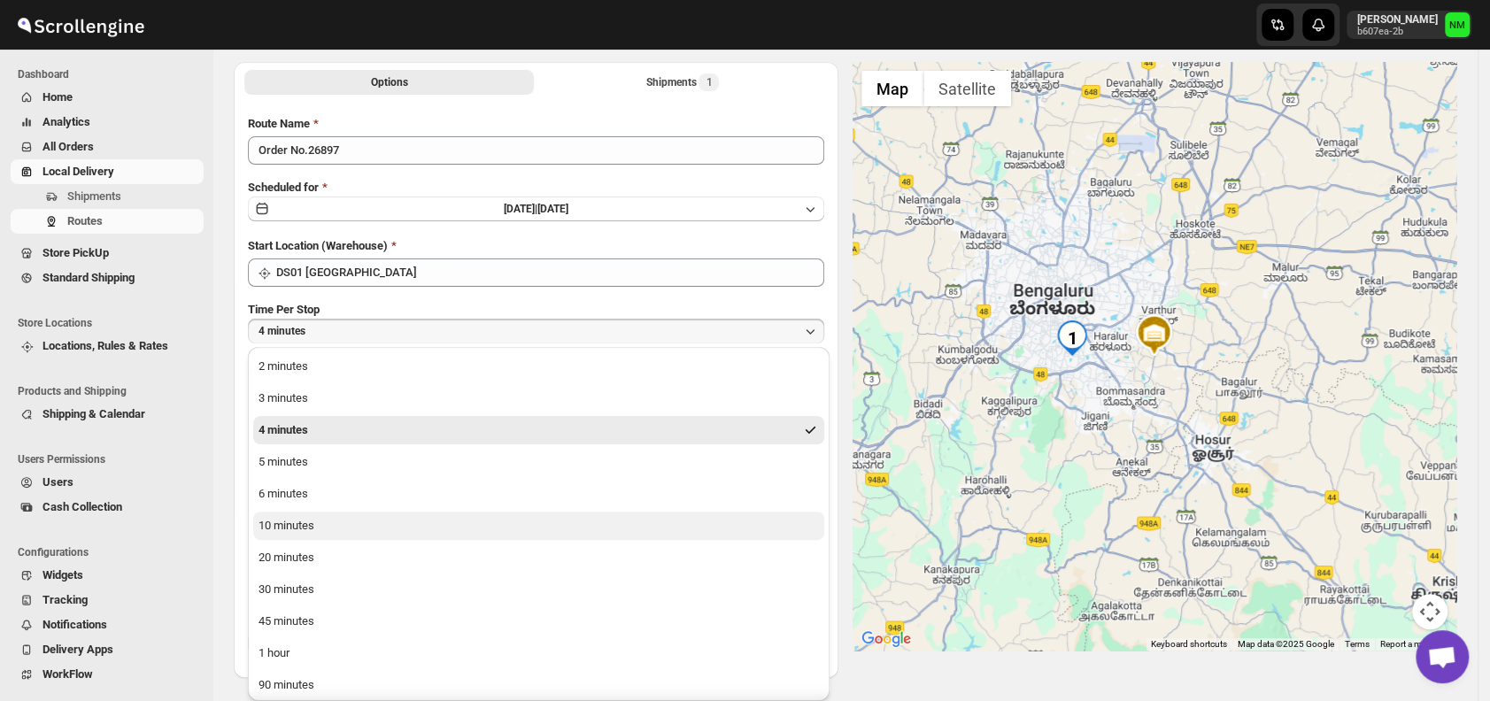
click at [320, 529] on button "10 minutes" at bounding box center [538, 526] width 571 height 28
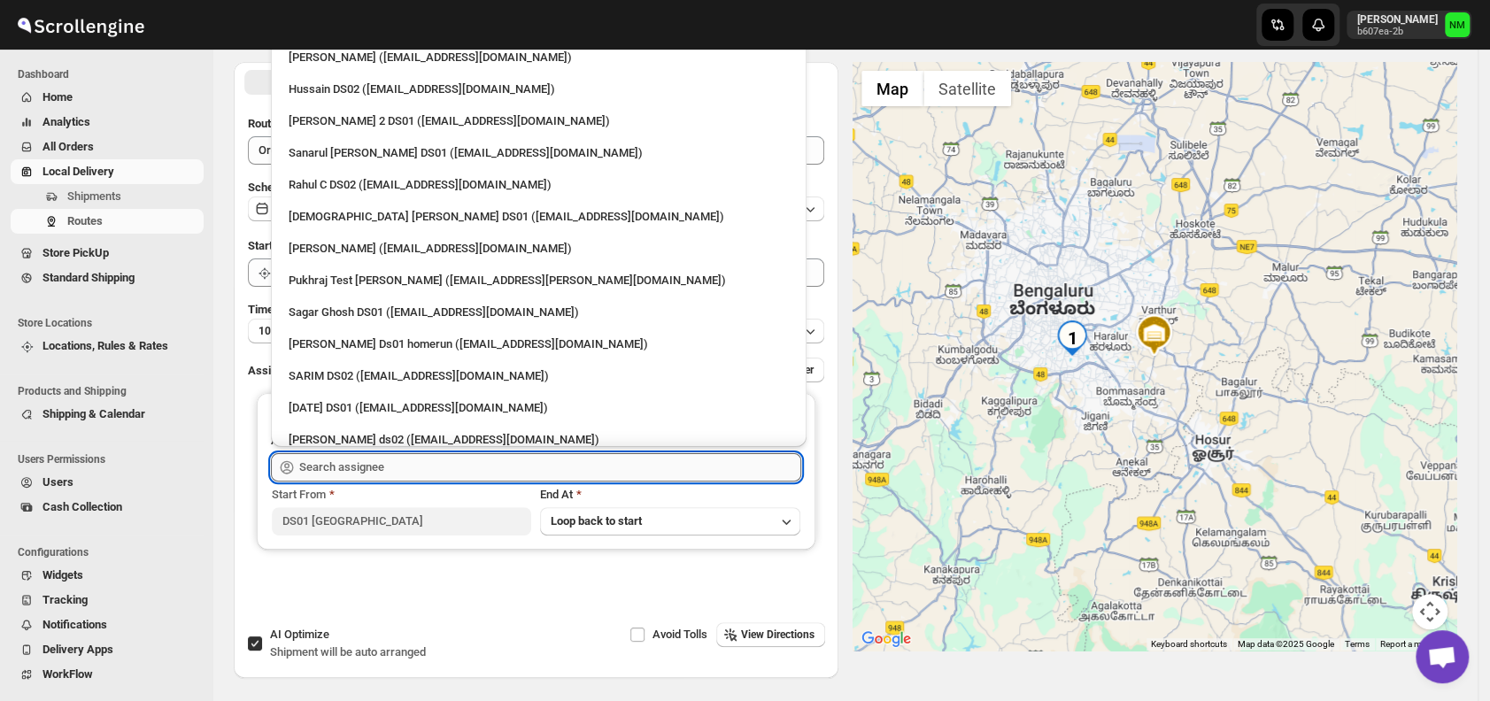
click at [383, 471] on input "text" at bounding box center [550, 467] width 502 height 28
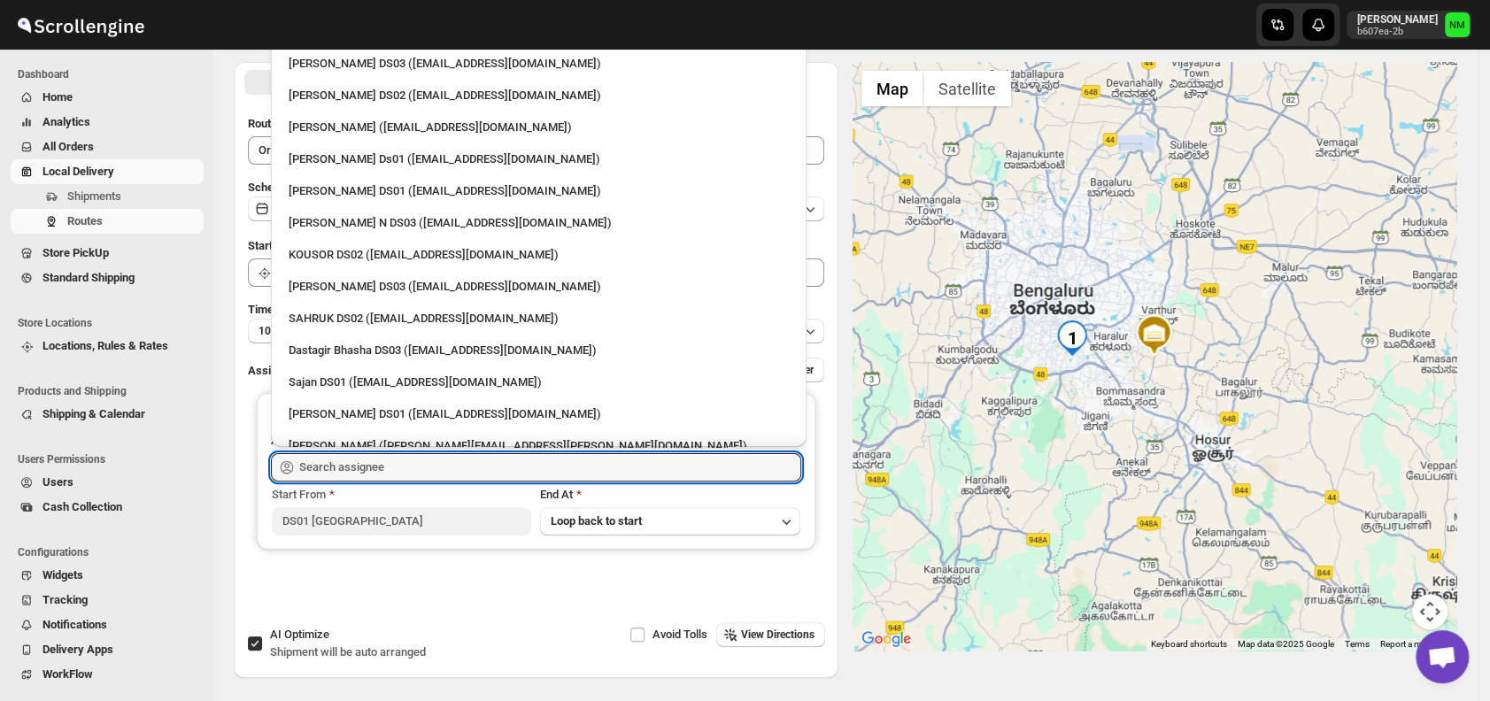
scroll to position [1481, 0]
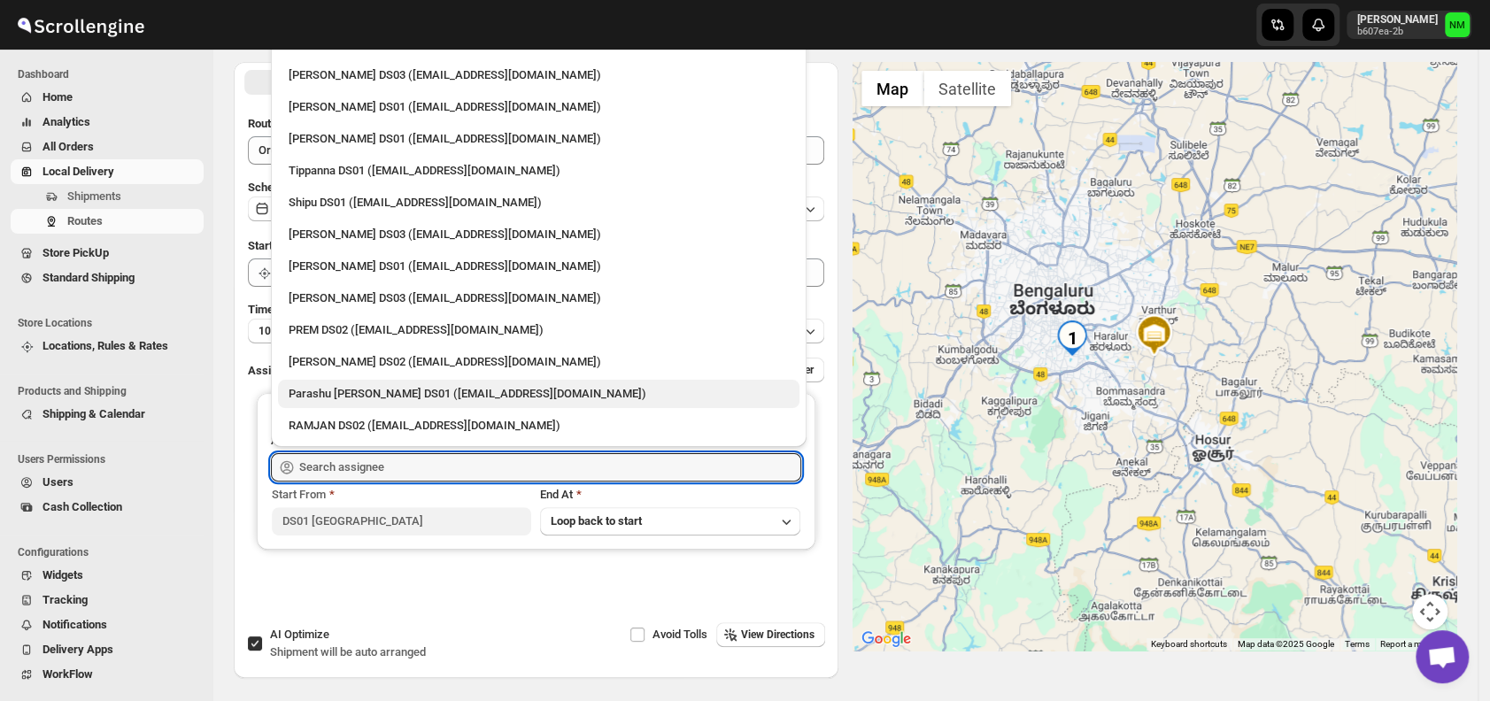
click at [340, 390] on div "Parashu [PERSON_NAME] DS01 ([EMAIL_ADDRESS][DOMAIN_NAME])" at bounding box center [539, 394] width 500 height 18
type input "Parashu [PERSON_NAME] DS01 ([EMAIL_ADDRESS][DOMAIN_NAME])"
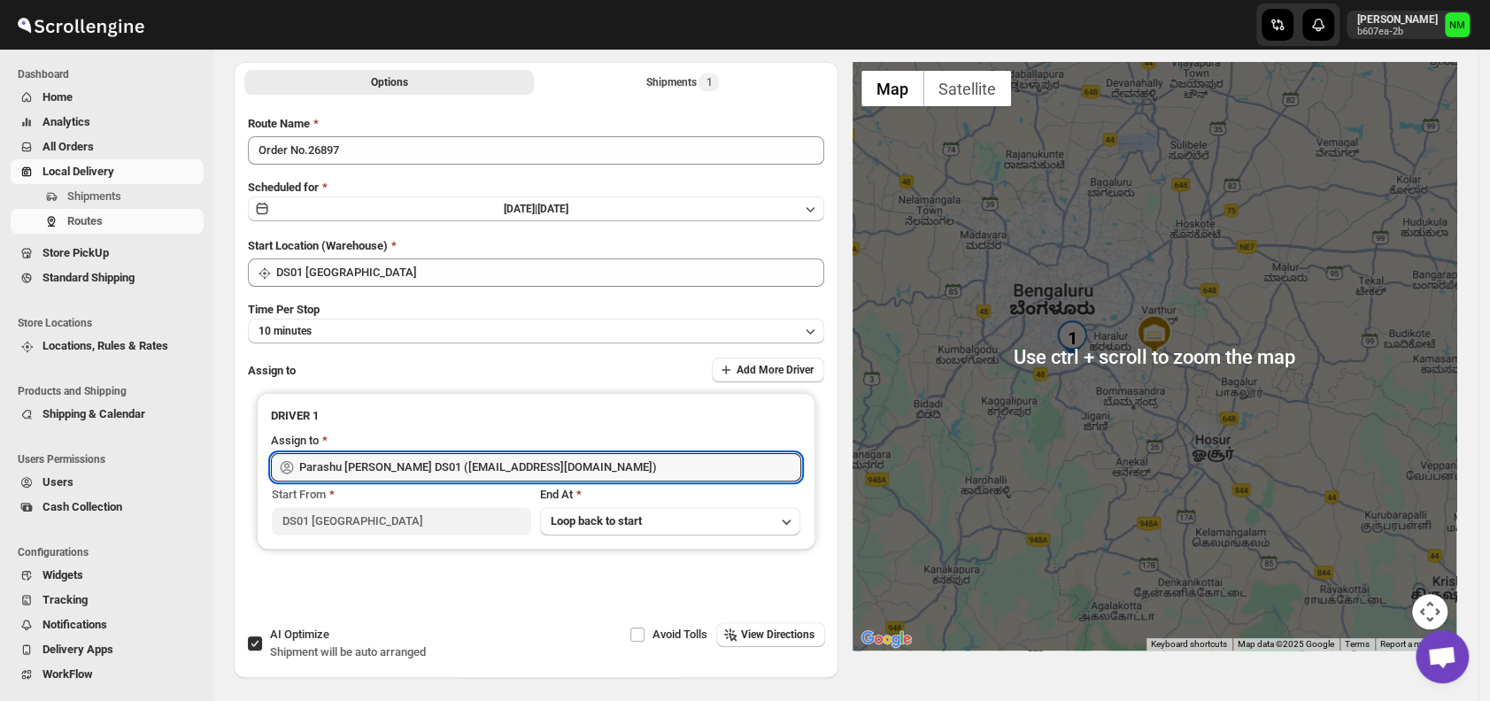
scroll to position [0, 0]
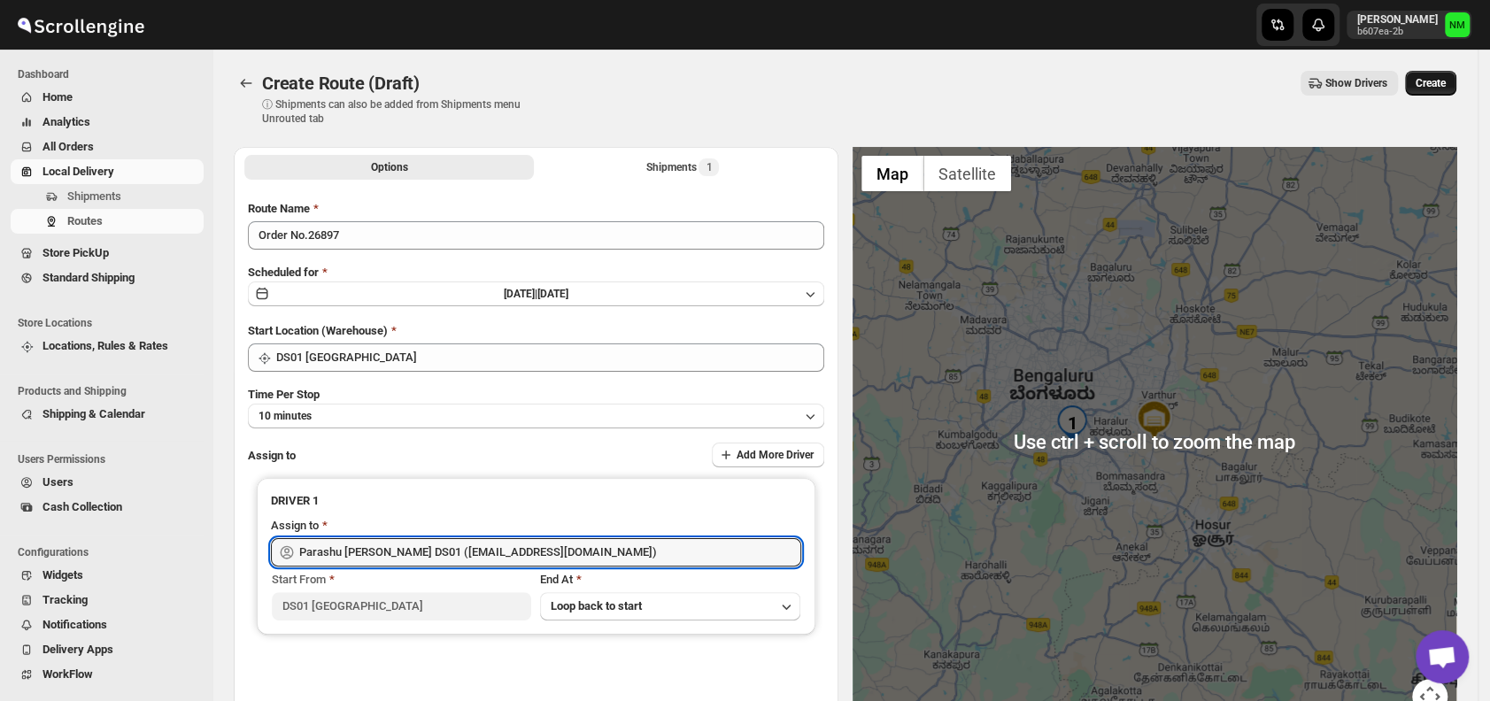
click at [1445, 81] on span "Create" at bounding box center [1431, 83] width 30 height 14
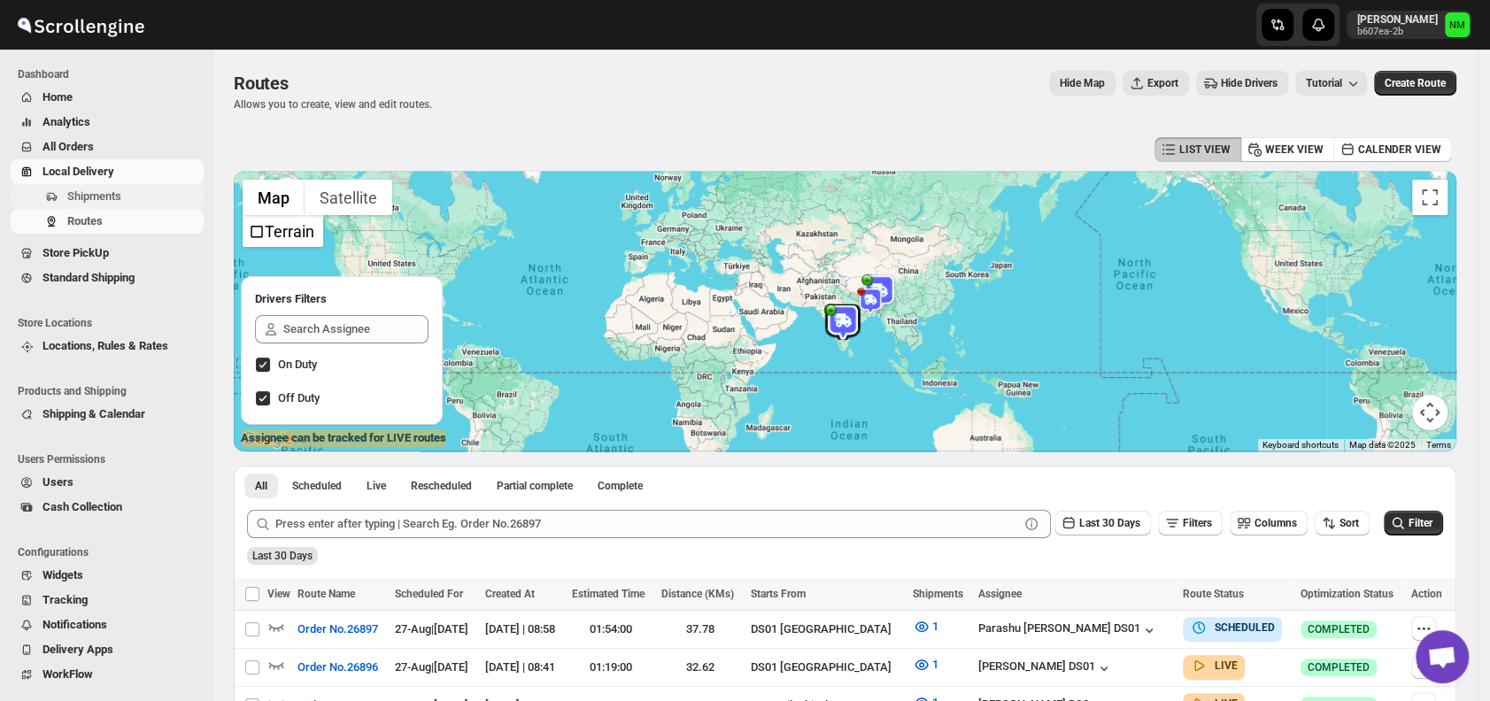
click at [108, 203] on span "Shipments" at bounding box center [94, 195] width 54 height 13
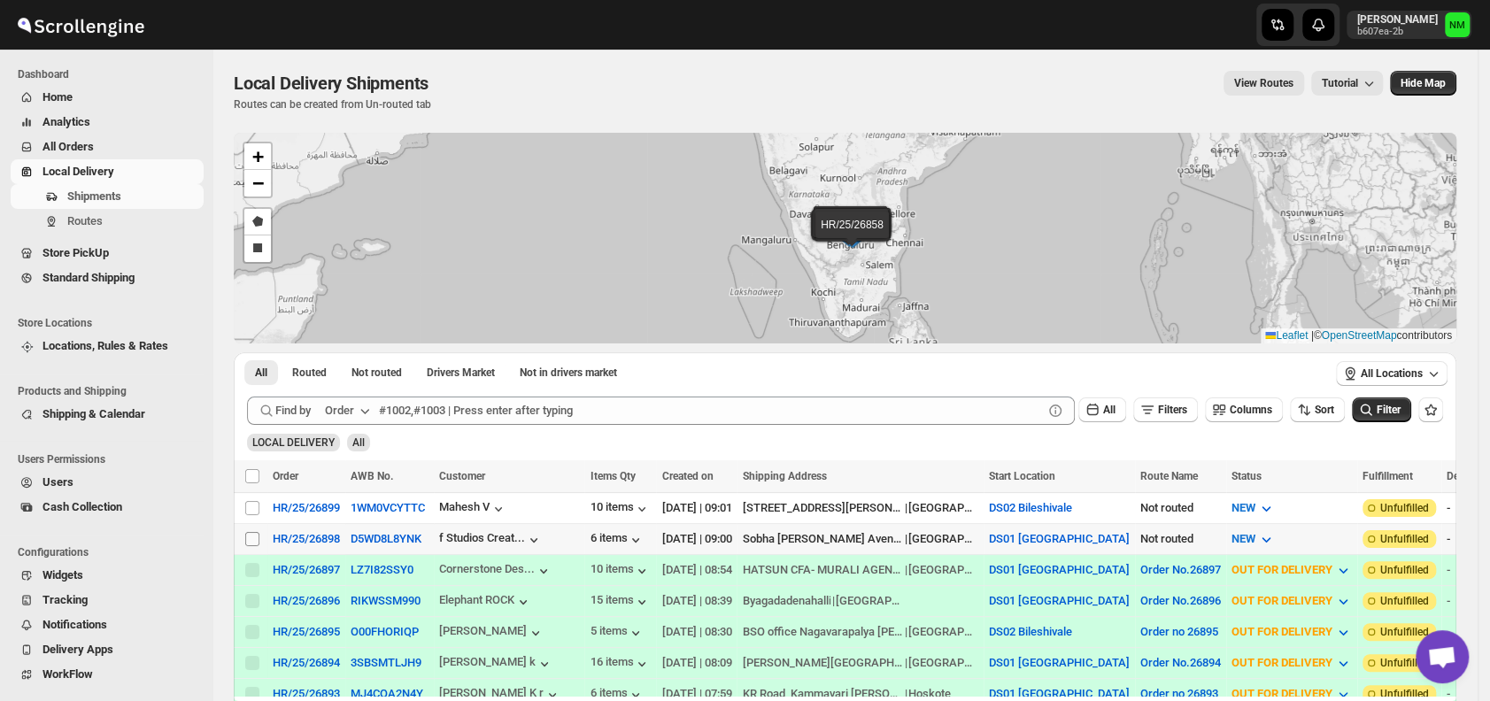
click at [251, 534] on input "Select shipment" at bounding box center [252, 539] width 14 height 14
checkbox input "true"
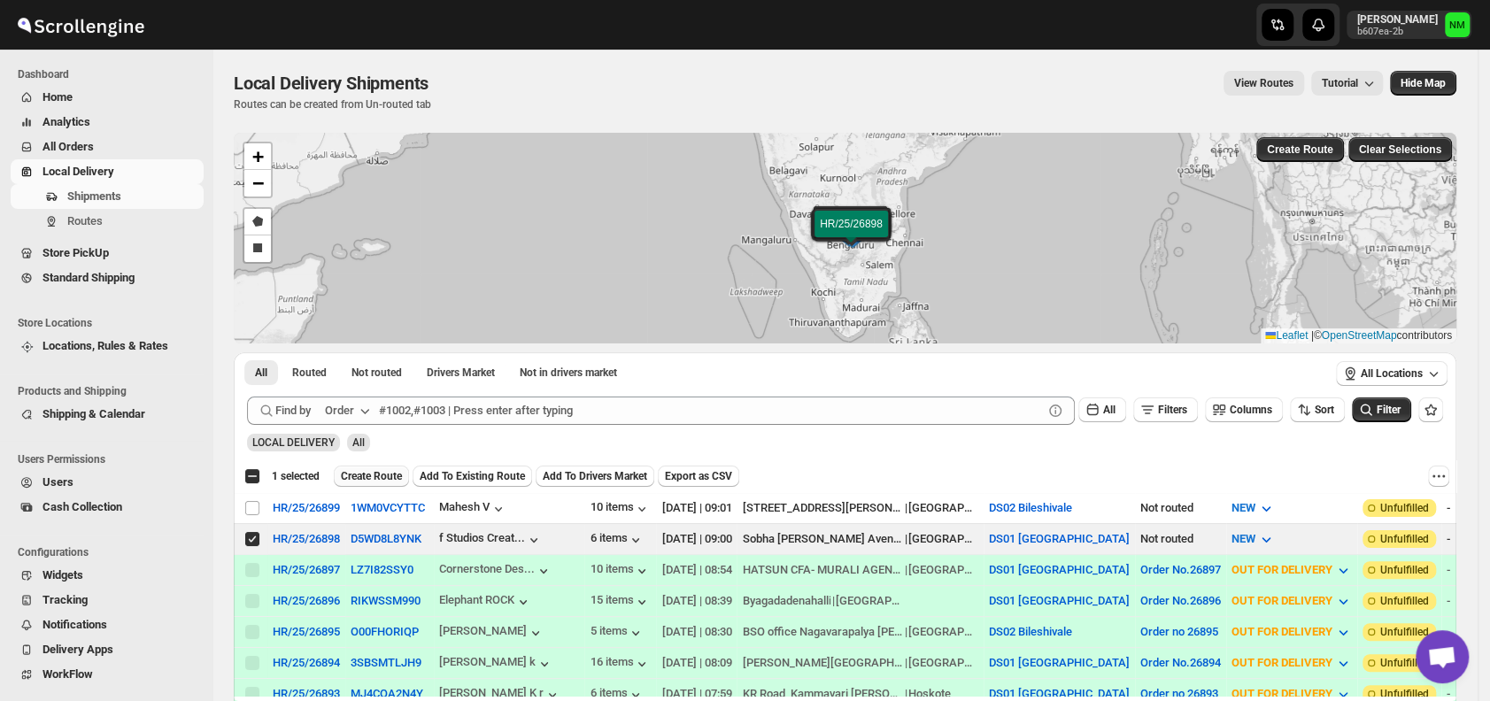
click at [369, 476] on span "Create Route" at bounding box center [371, 476] width 61 height 14
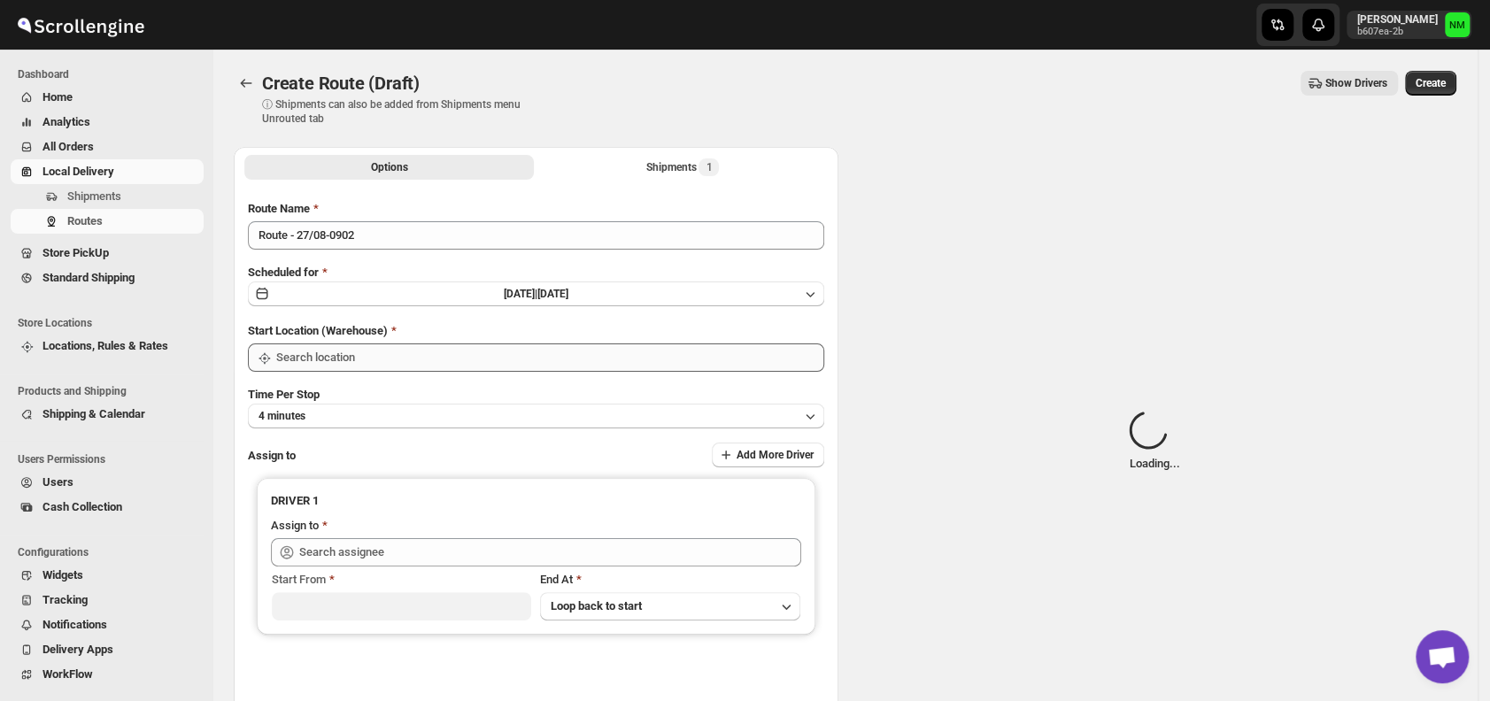
type input "DS01 [GEOGRAPHIC_DATA]"
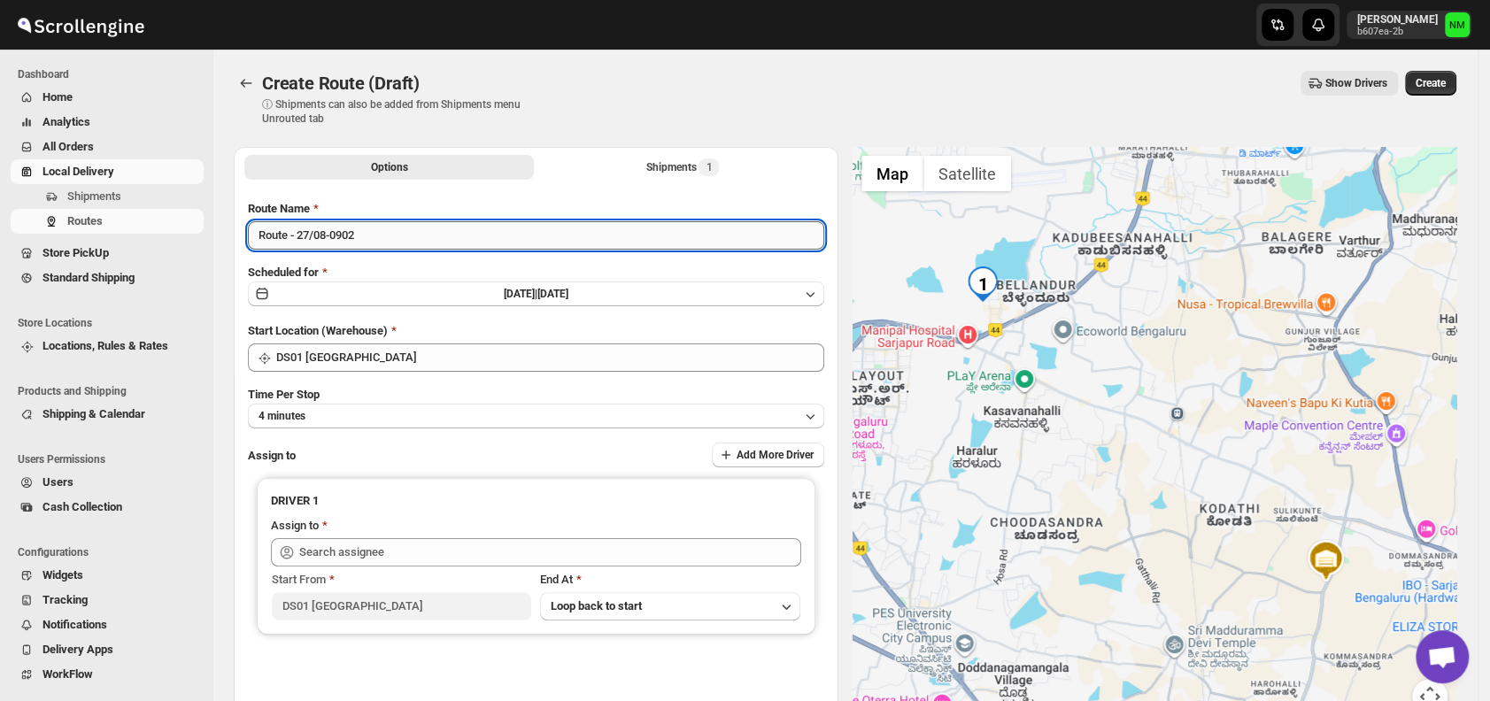
click at [388, 241] on input "Route - 27/08-0902" at bounding box center [536, 235] width 576 height 28
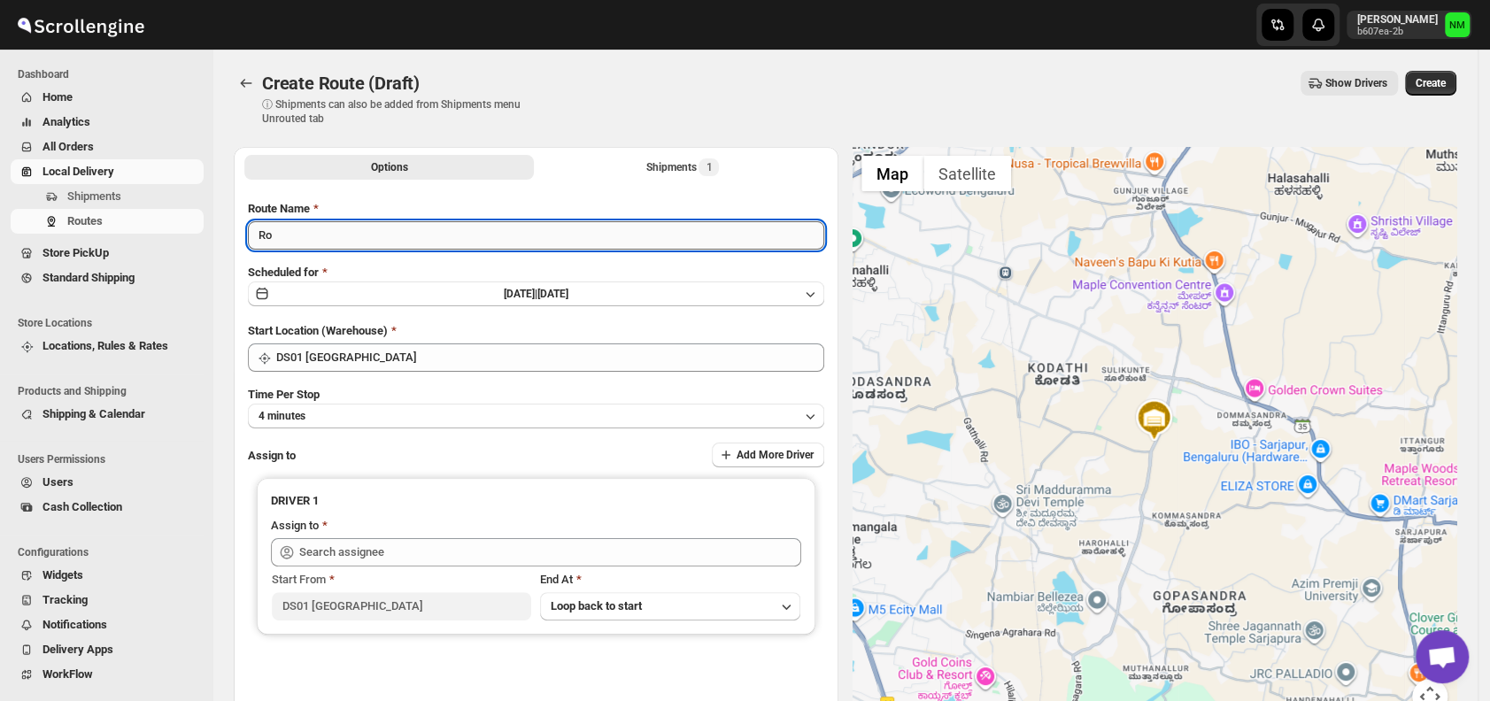
type input "R"
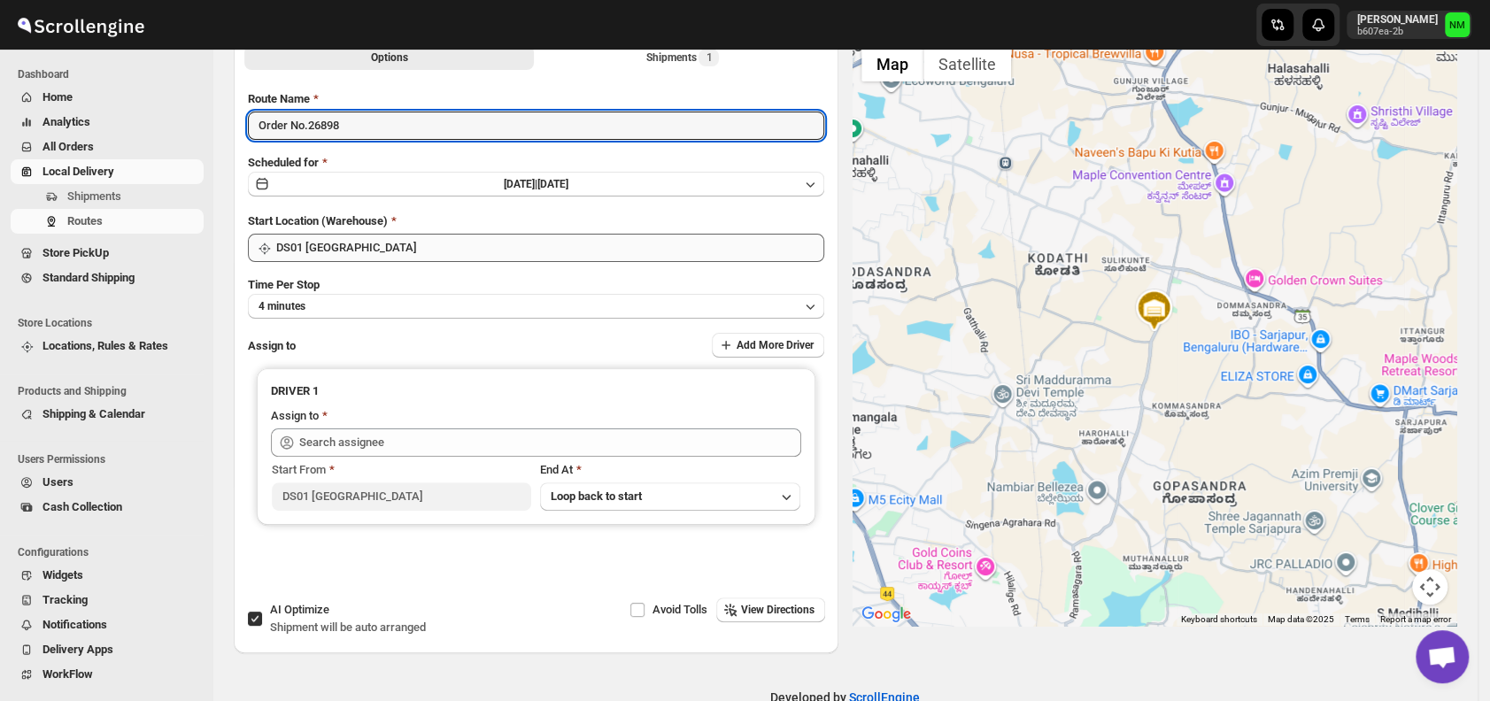
scroll to position [111, 0]
type input "Order No.26898"
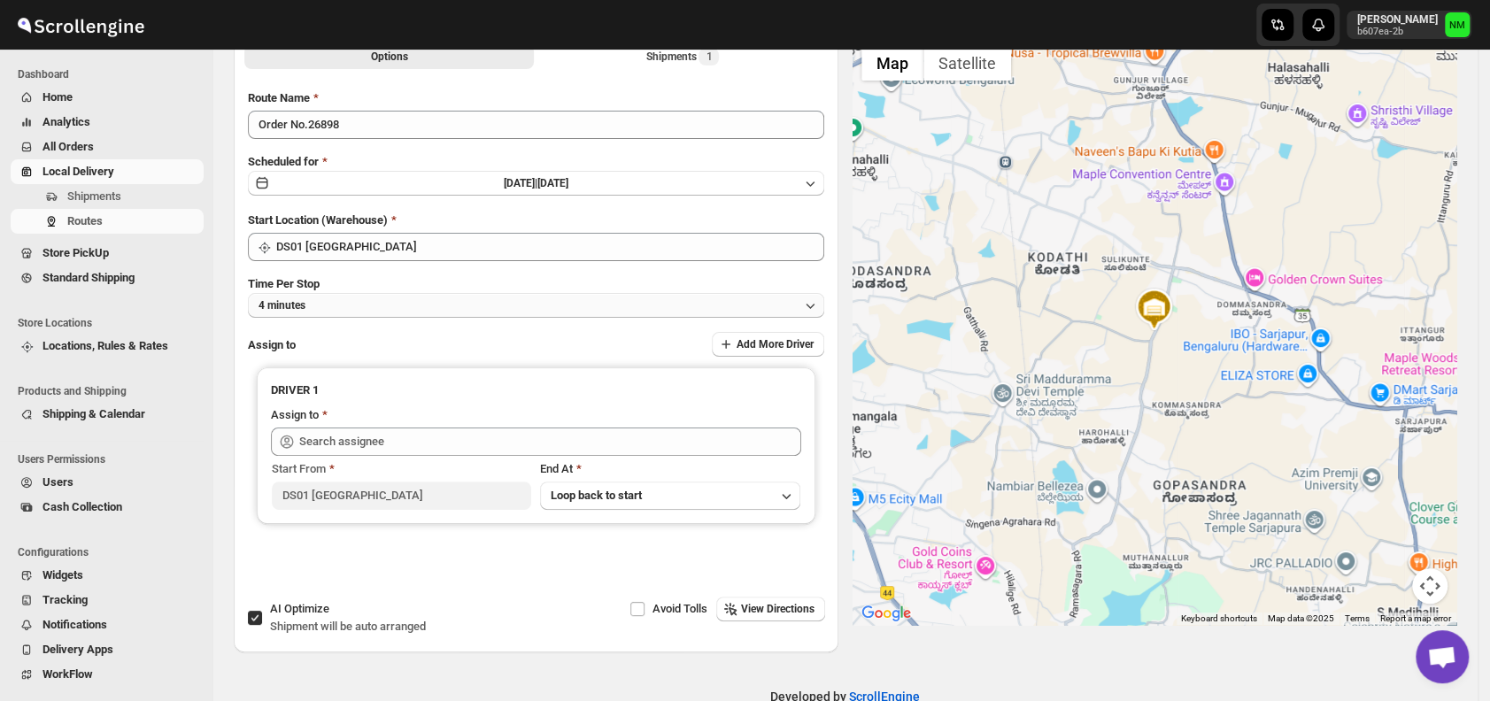
click at [367, 308] on button "4 minutes" at bounding box center [536, 305] width 576 height 25
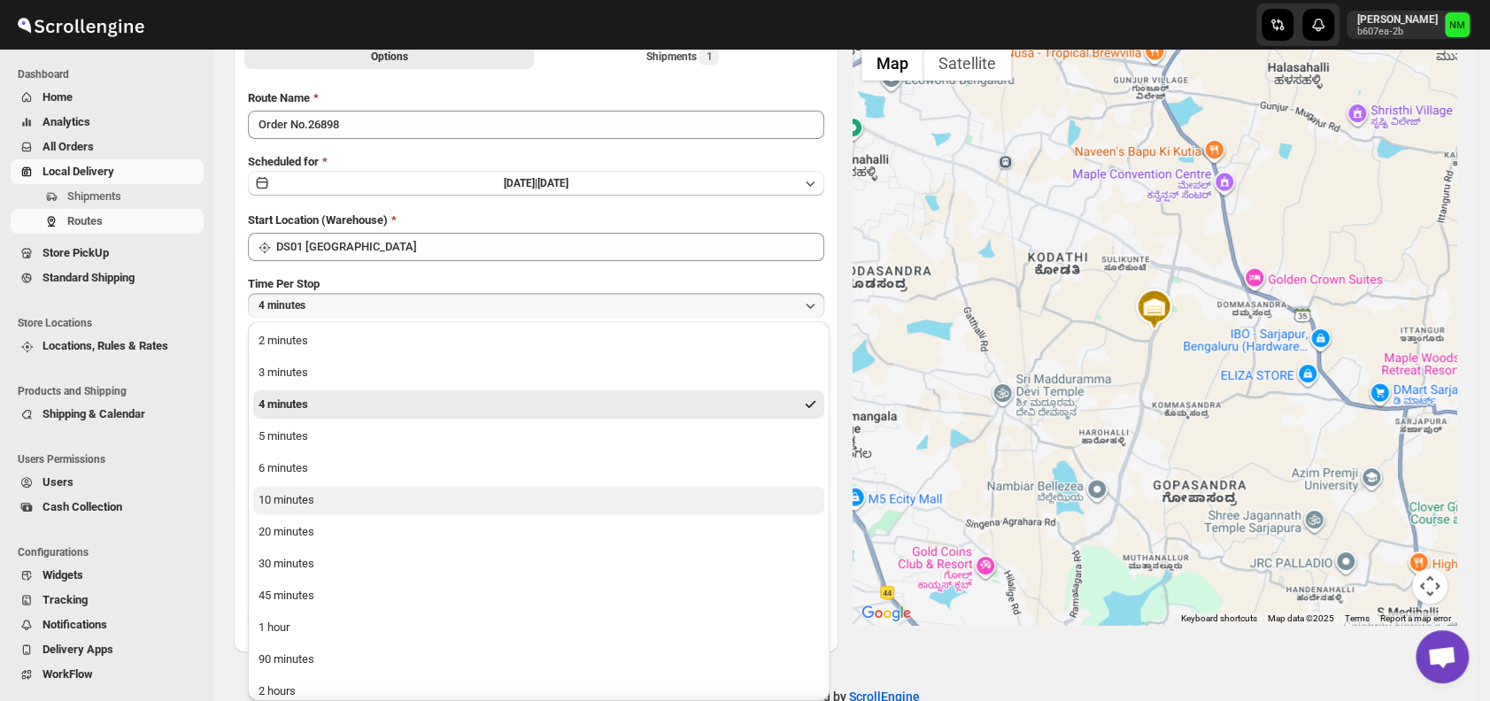
click at [353, 499] on button "10 minutes" at bounding box center [538, 500] width 571 height 28
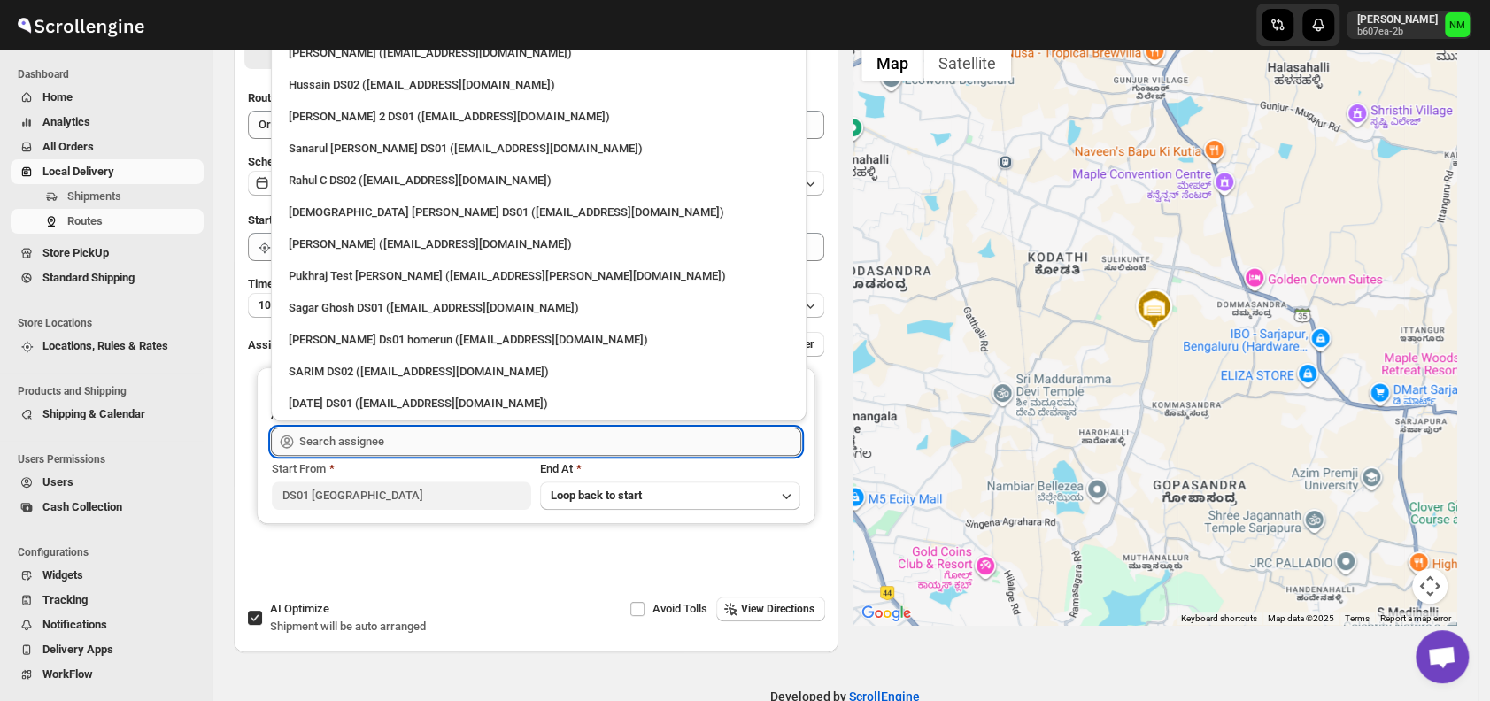
click at [361, 434] on input "text" at bounding box center [550, 442] width 502 height 28
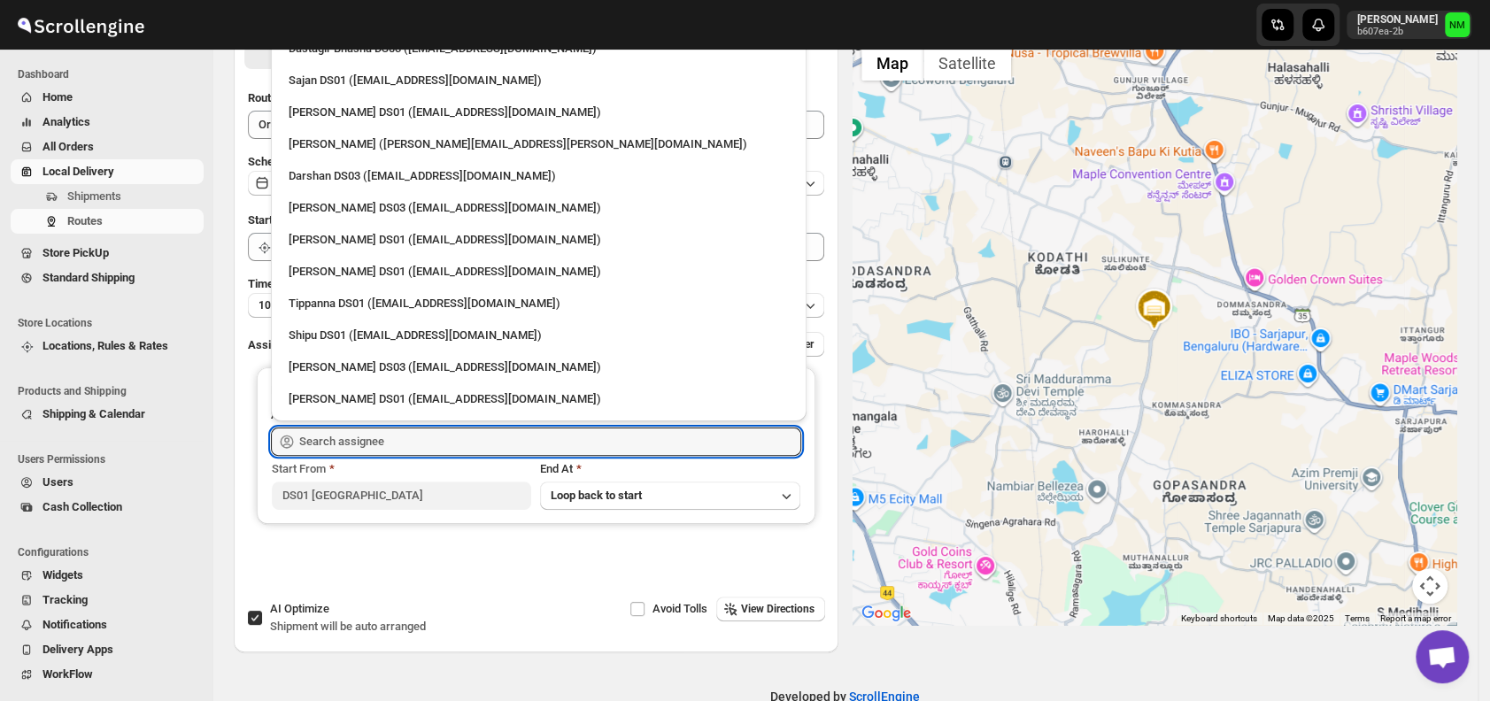
scroll to position [1502, 0]
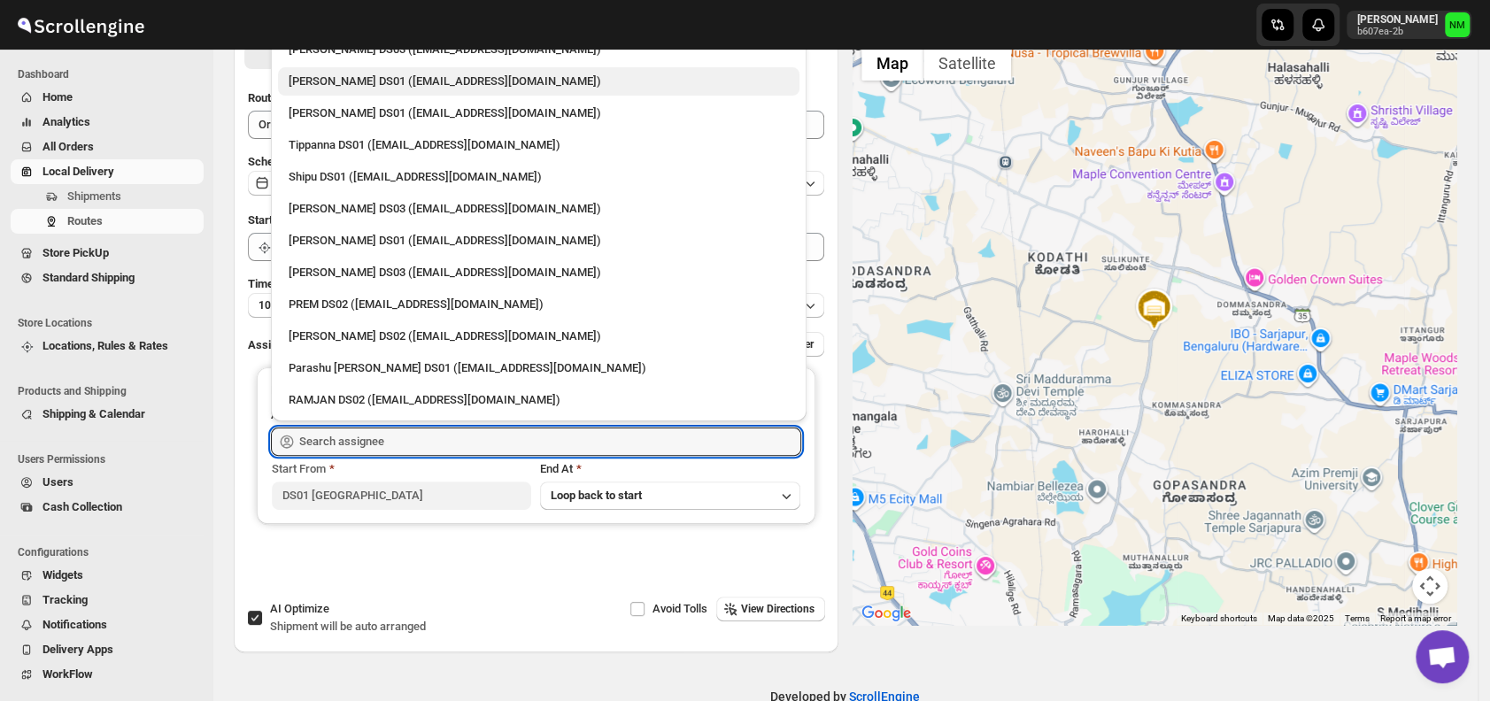
click at [333, 73] on div "[PERSON_NAME] DS01 ([EMAIL_ADDRESS][DOMAIN_NAME])" at bounding box center [539, 82] width 500 height 18
type input "[PERSON_NAME] DS01 ([EMAIL_ADDRESS][DOMAIN_NAME])"
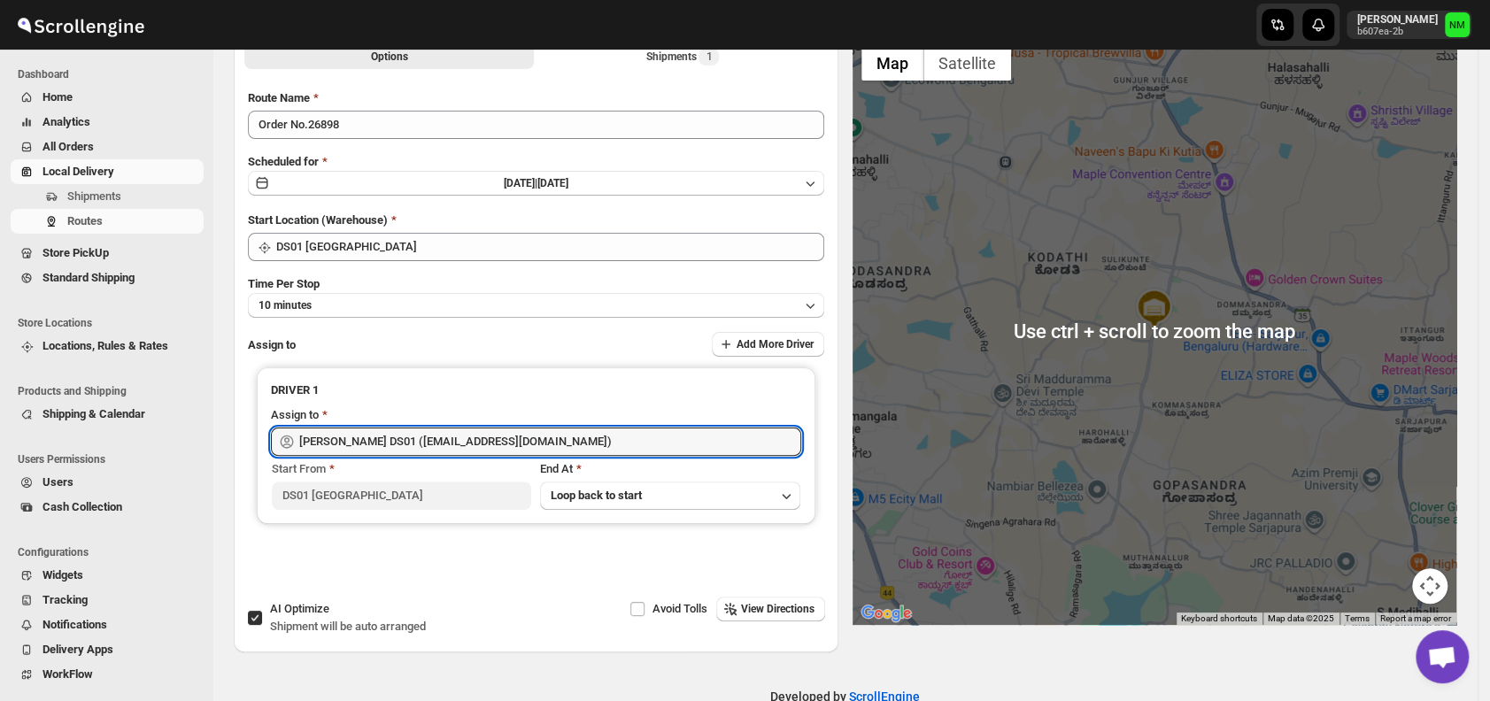
scroll to position [0, 0]
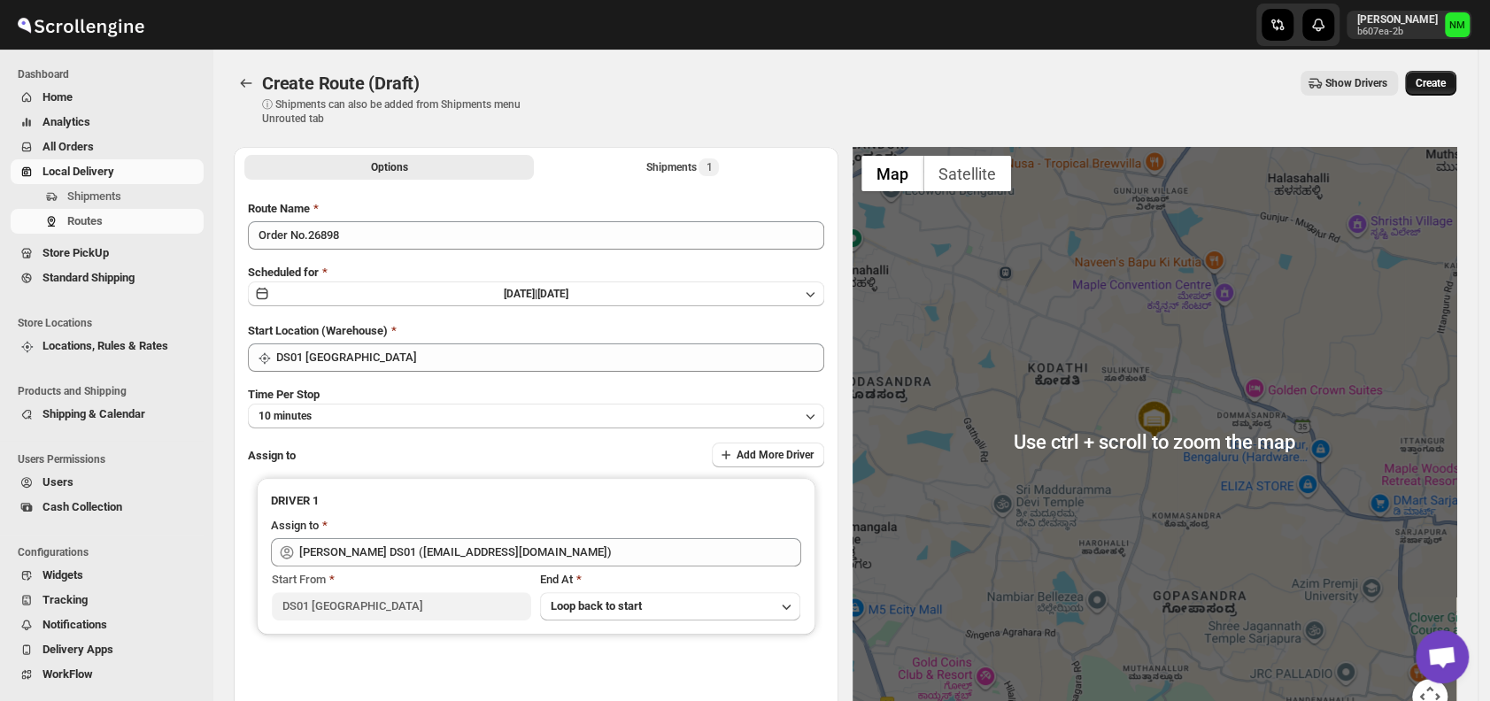
click at [1445, 86] on span "Create" at bounding box center [1431, 83] width 30 height 14
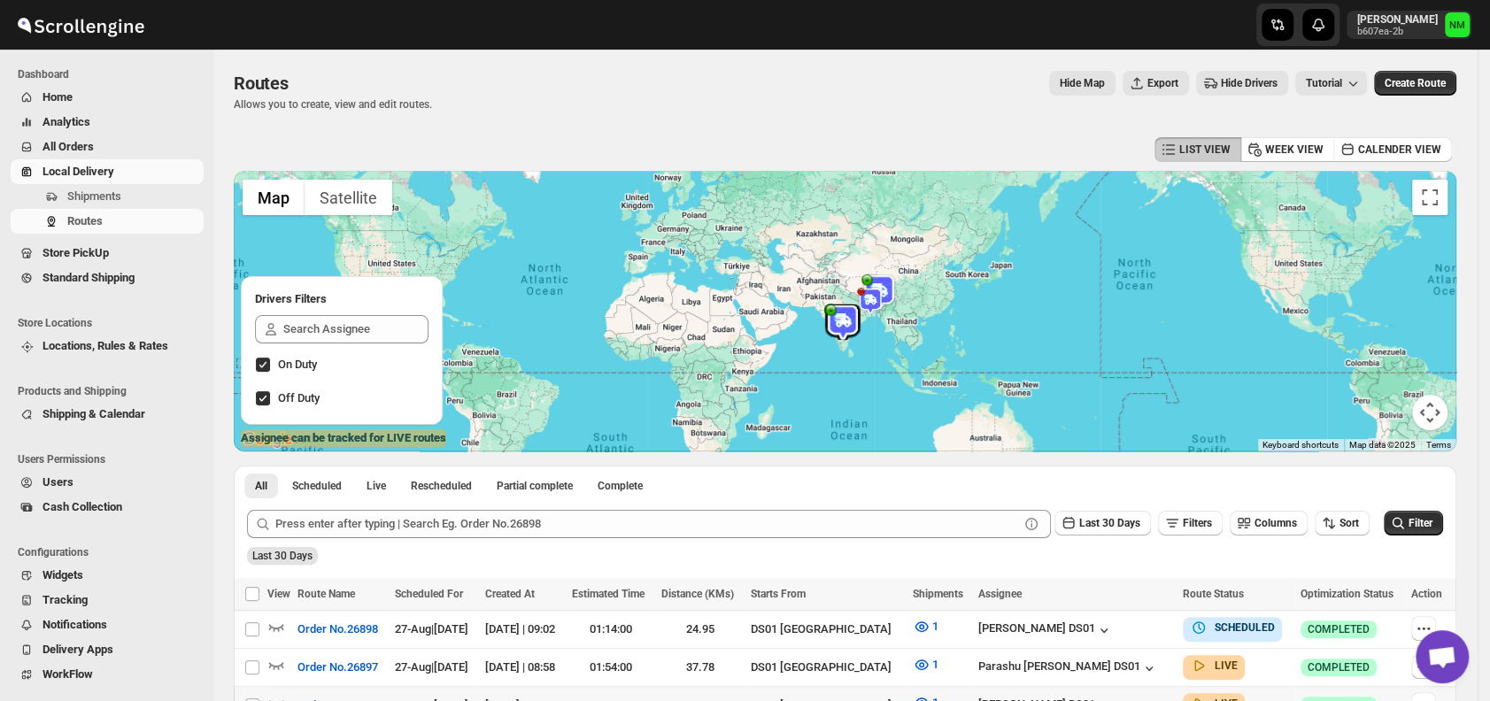
scroll to position [111, 0]
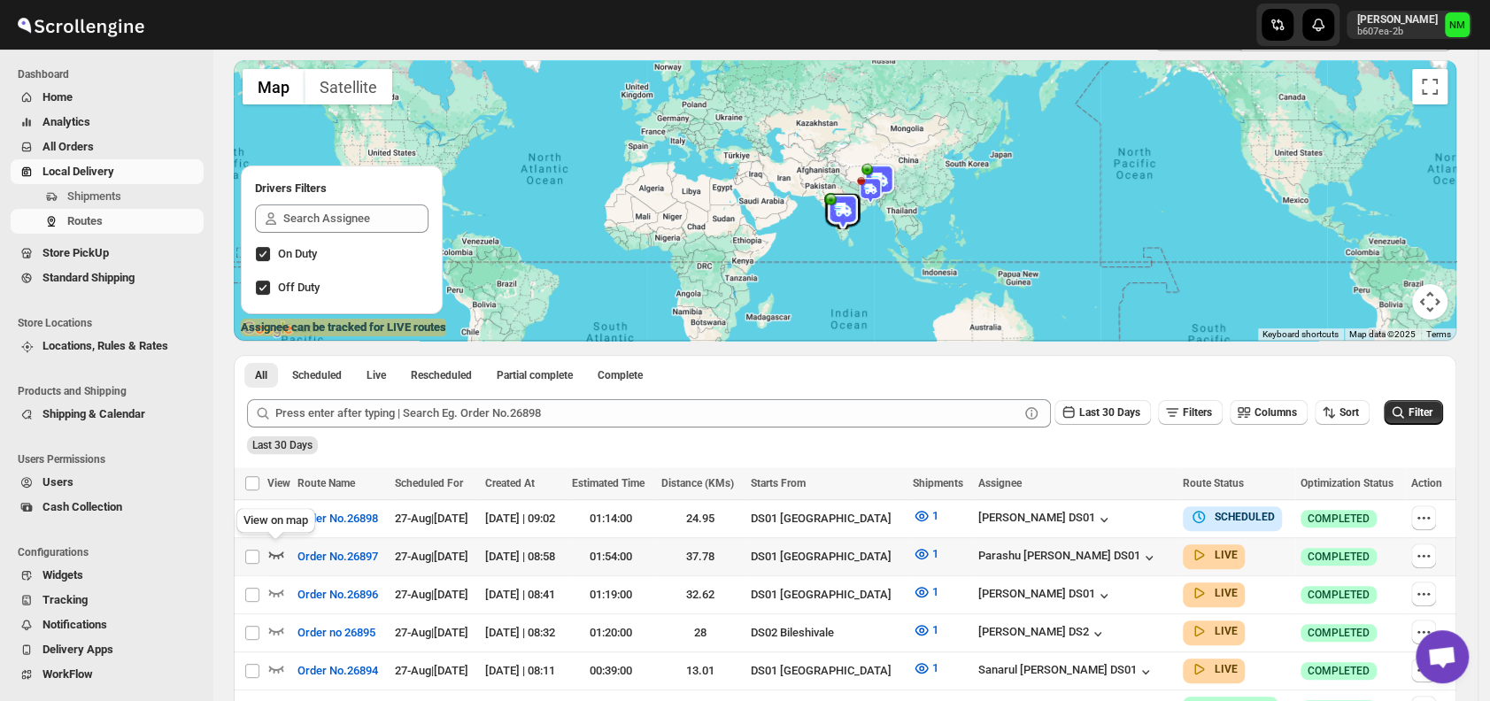
click at [275, 551] on icon "button" at bounding box center [276, 554] width 18 height 18
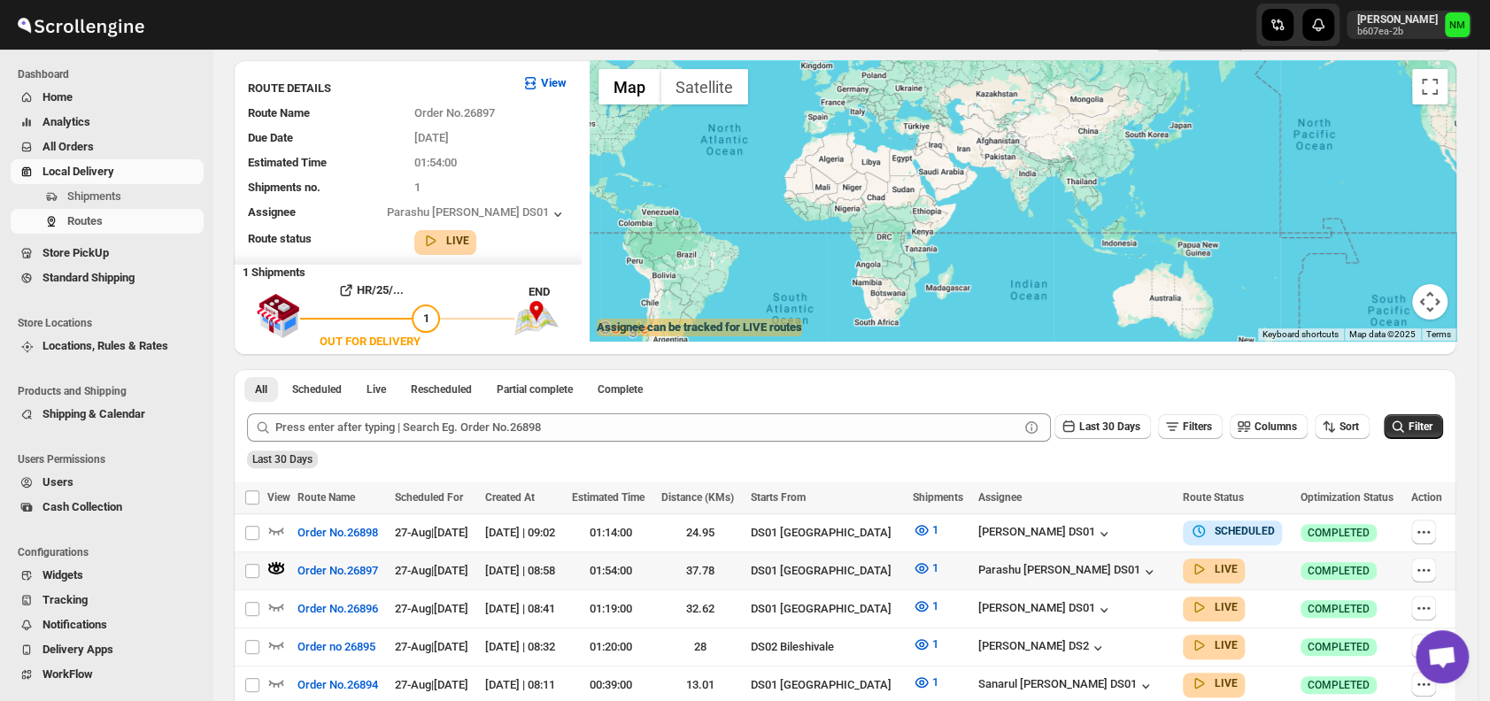
scroll to position [0, 0]
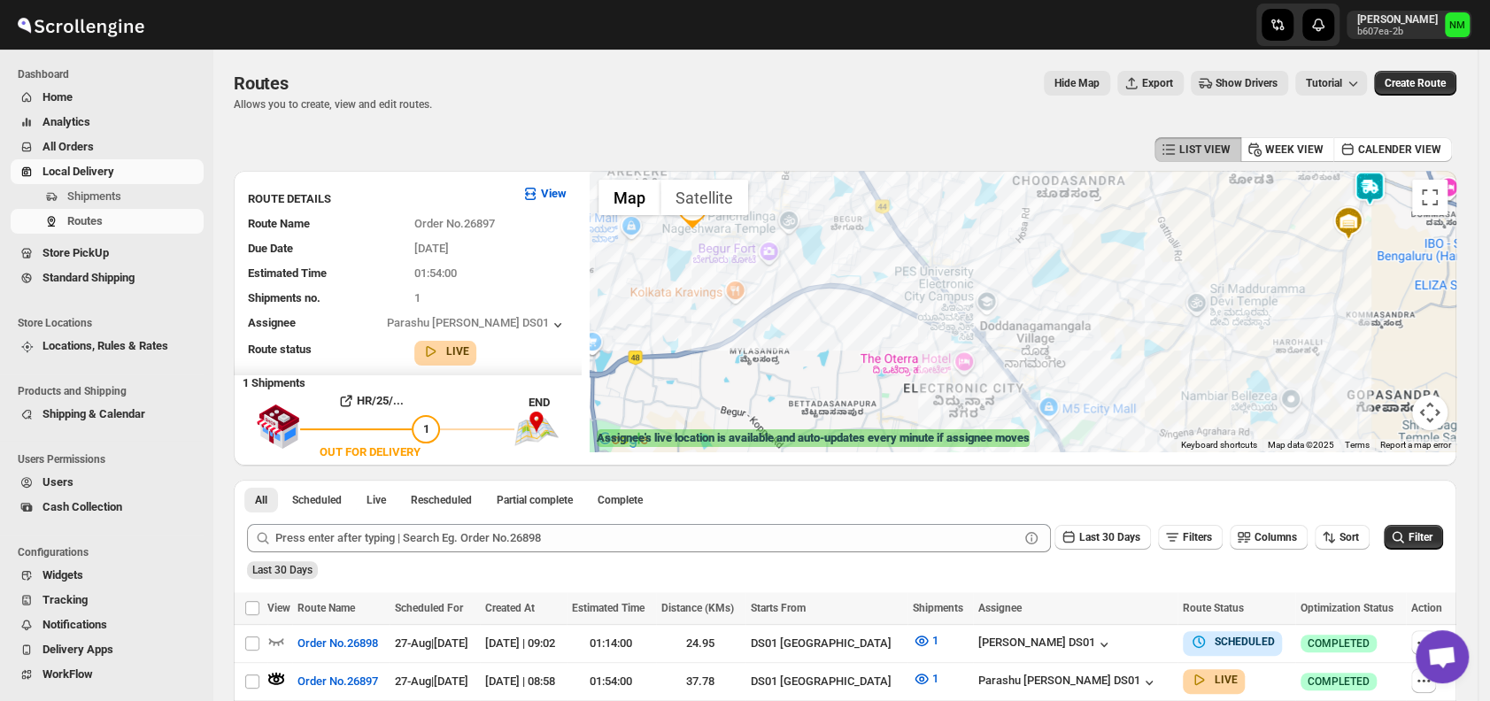
click at [1385, 185] on img at bounding box center [1369, 188] width 35 height 35
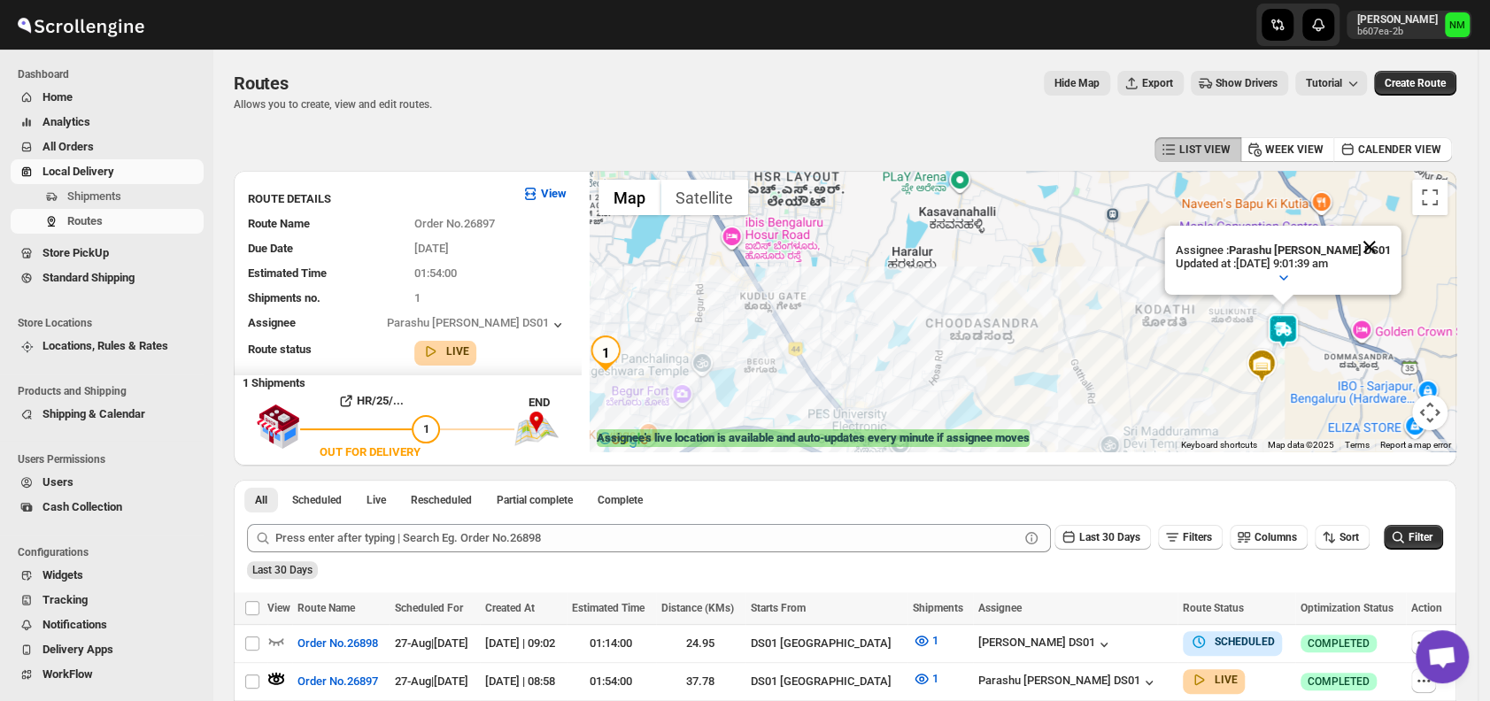
click at [1382, 243] on button "Close" at bounding box center [1370, 247] width 43 height 43
click at [1220, 143] on span "LIST VIEW" at bounding box center [1204, 150] width 51 height 14
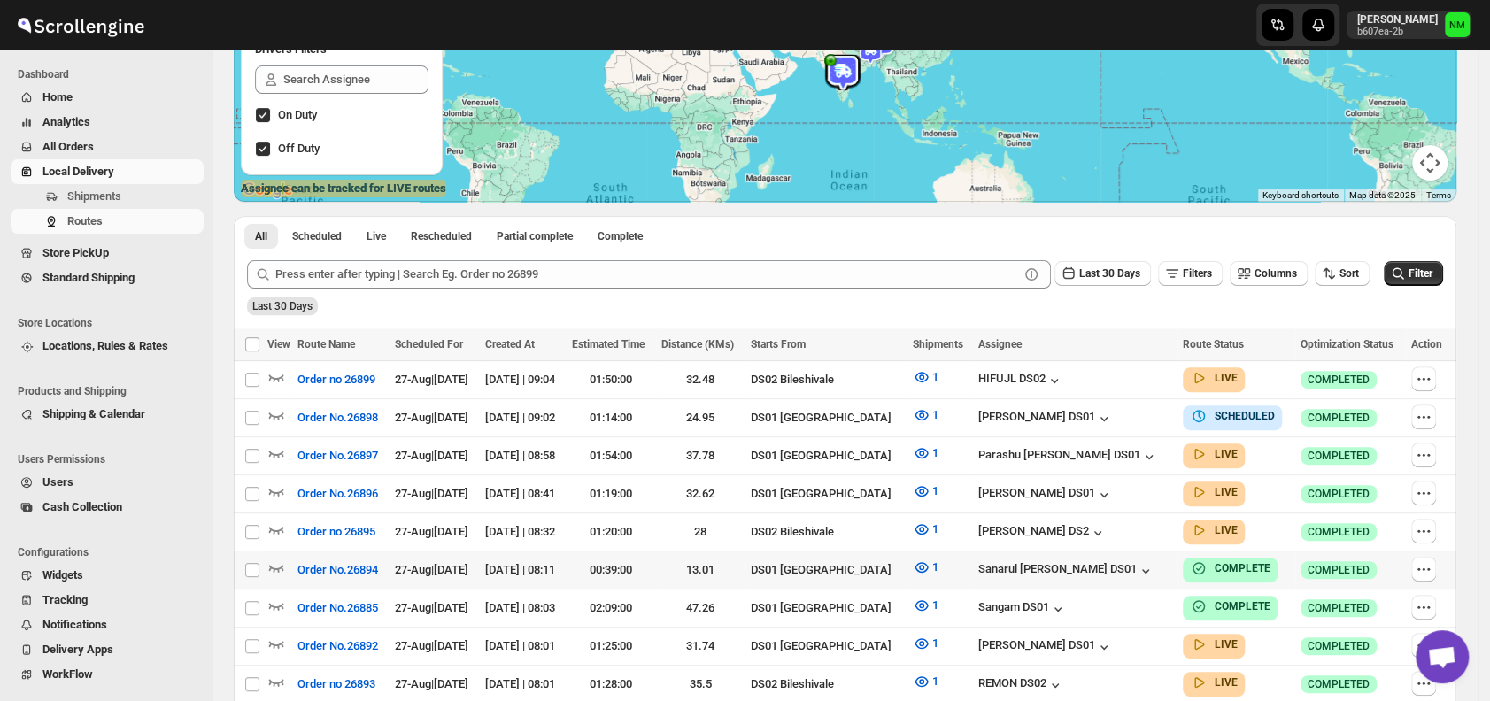
scroll to position [408, 0]
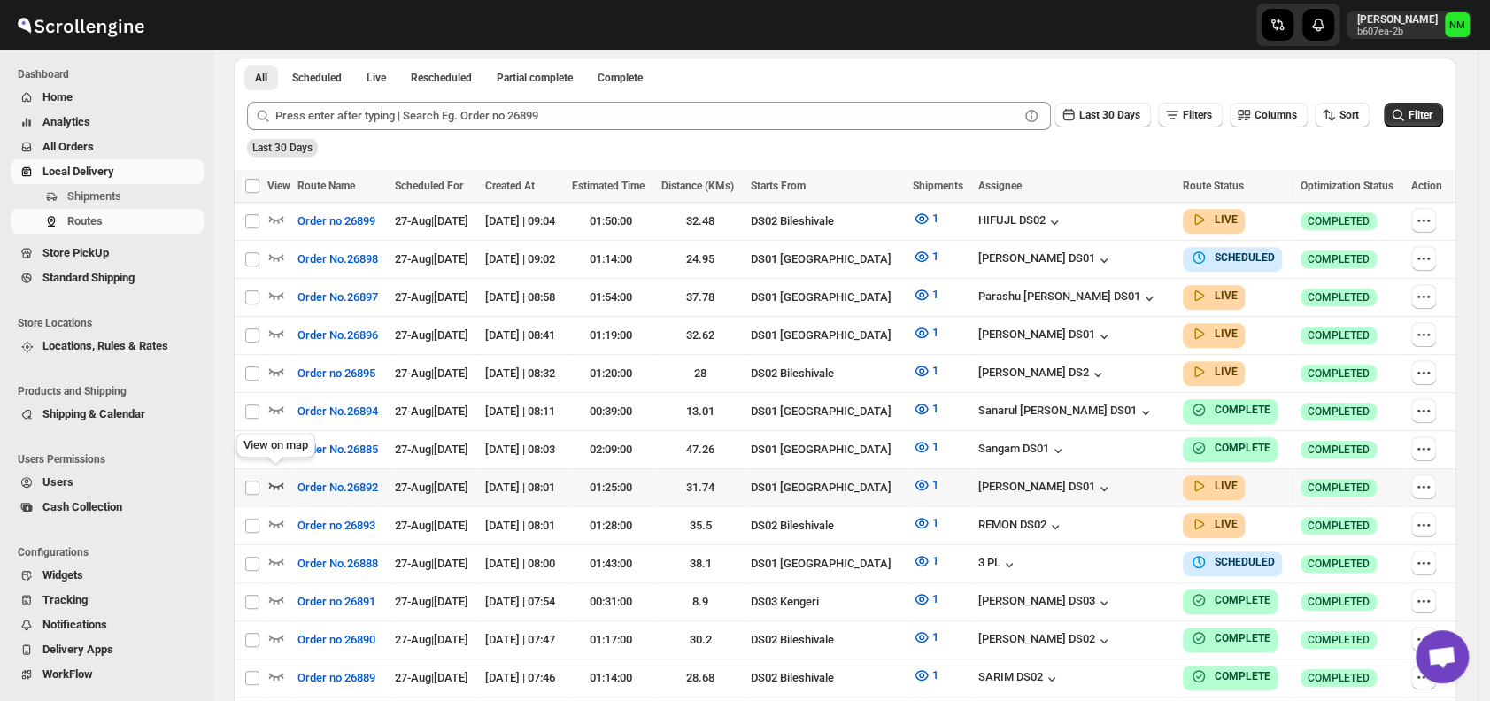
click at [275, 481] on icon "button" at bounding box center [276, 485] width 18 height 18
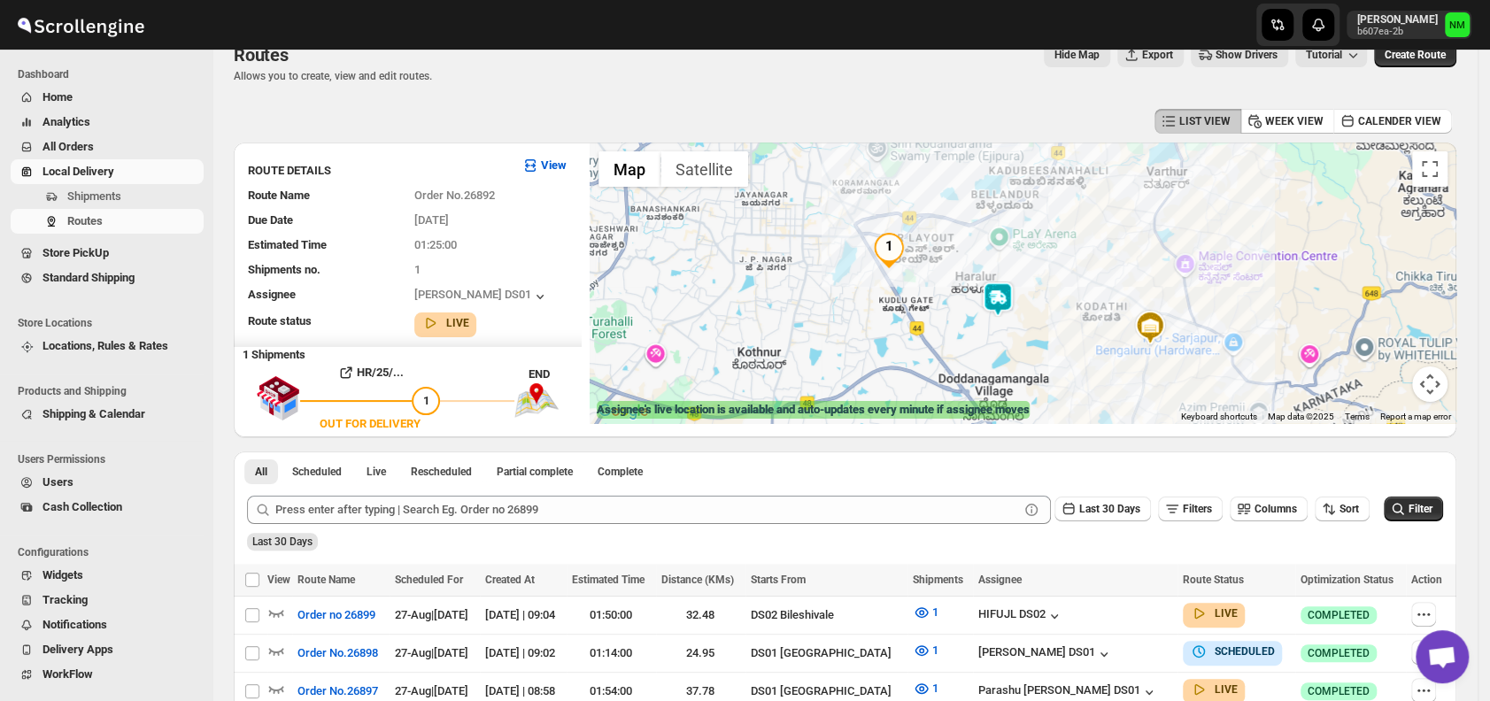
scroll to position [0, 0]
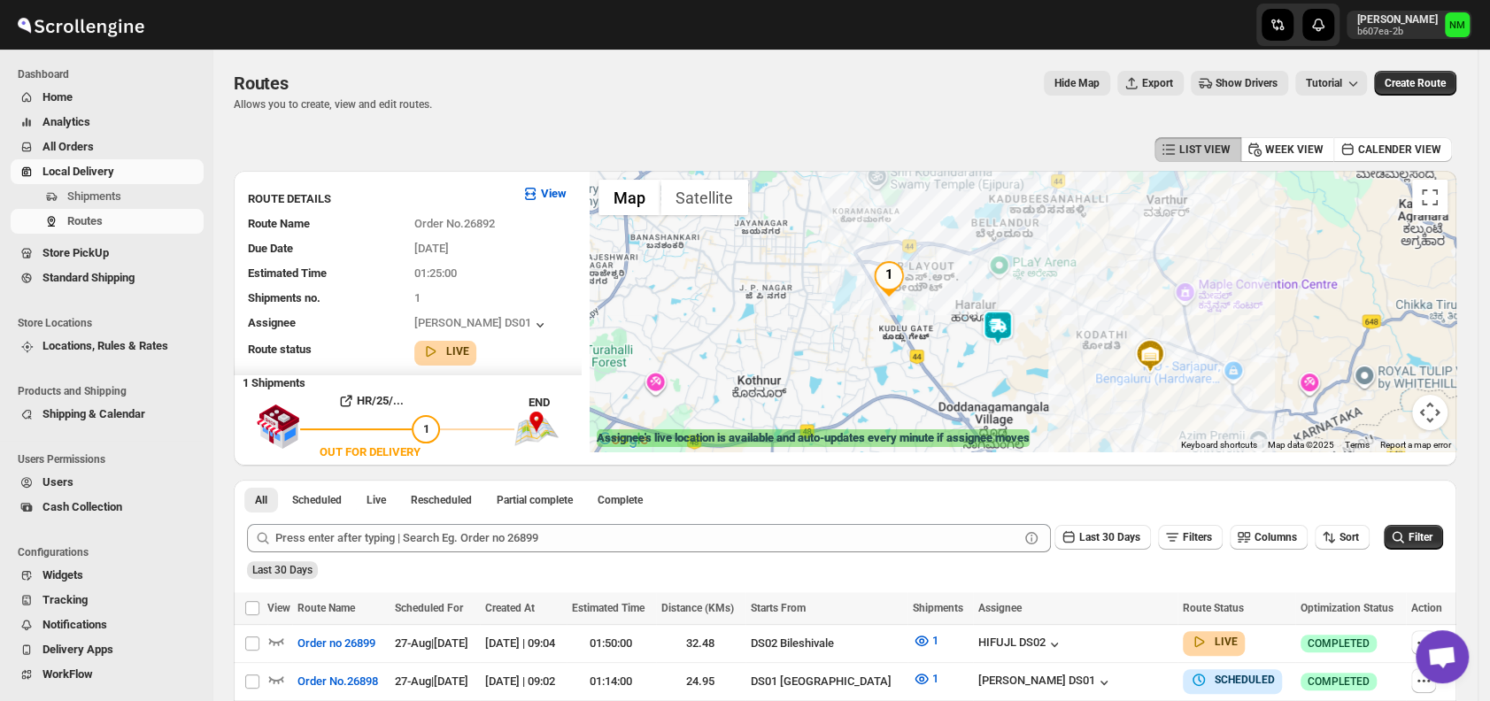
click at [1004, 334] on img at bounding box center [997, 327] width 35 height 35
click at [1083, 240] on button "Close" at bounding box center [1061, 246] width 43 height 43
click at [102, 202] on span "Shipments" at bounding box center [94, 195] width 54 height 13
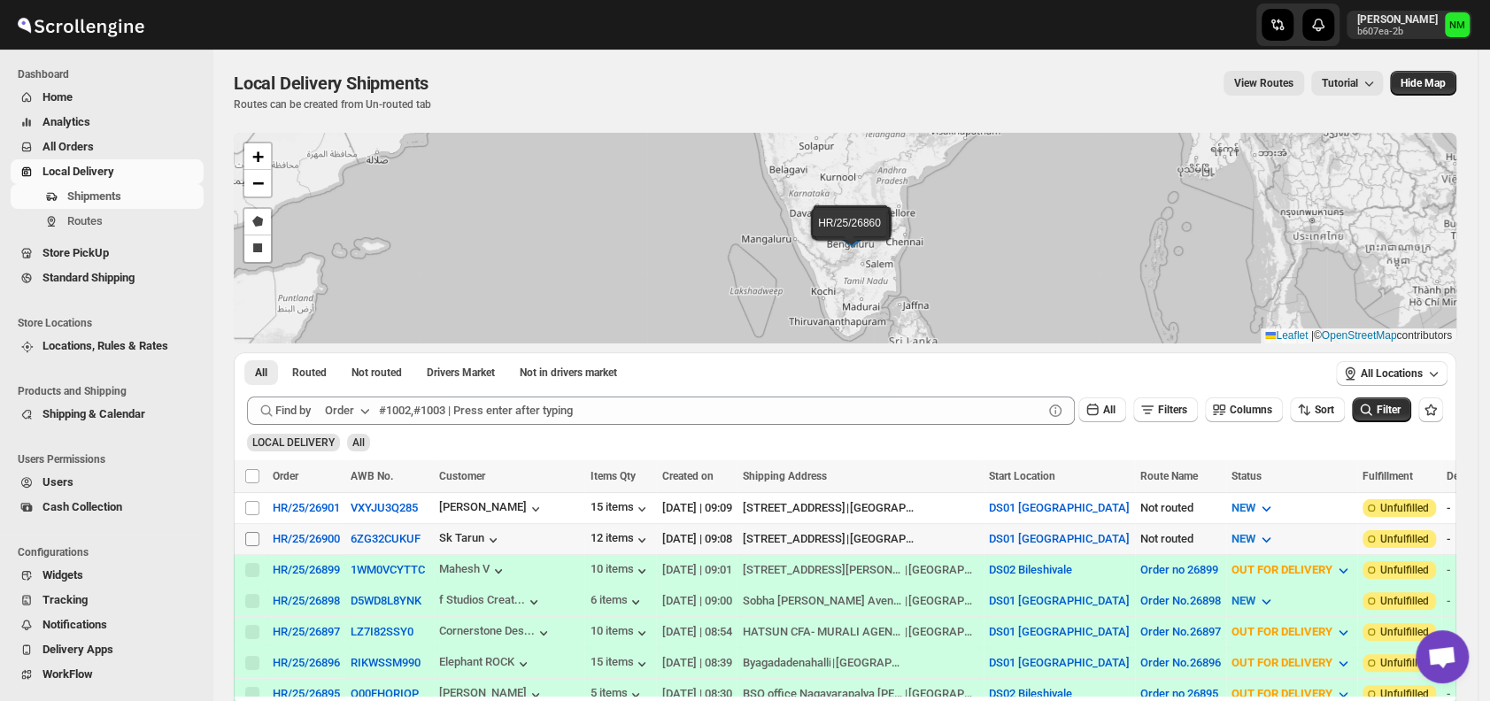
click at [251, 537] on input "Select shipment" at bounding box center [252, 539] width 14 height 14
checkbox input "true"
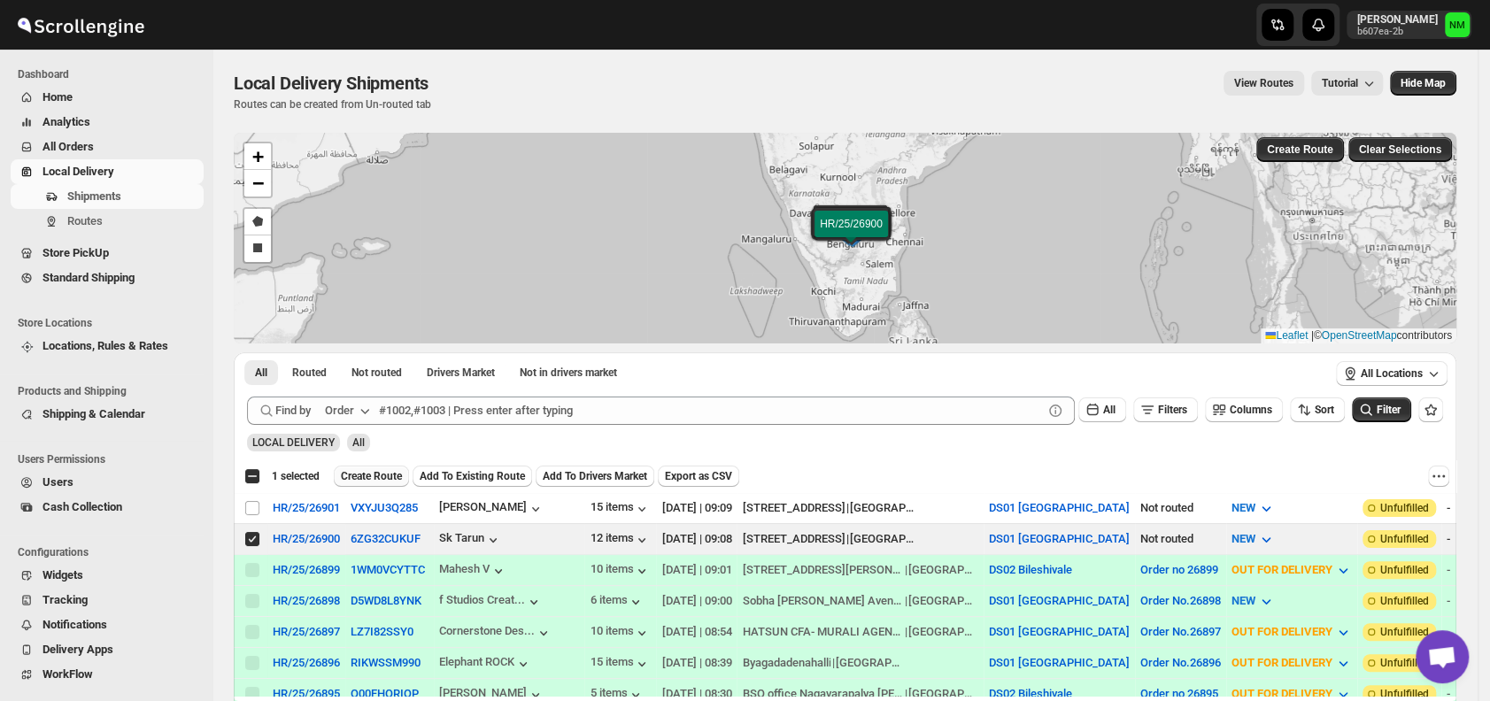
click at [359, 474] on span "Create Route" at bounding box center [371, 476] width 61 height 14
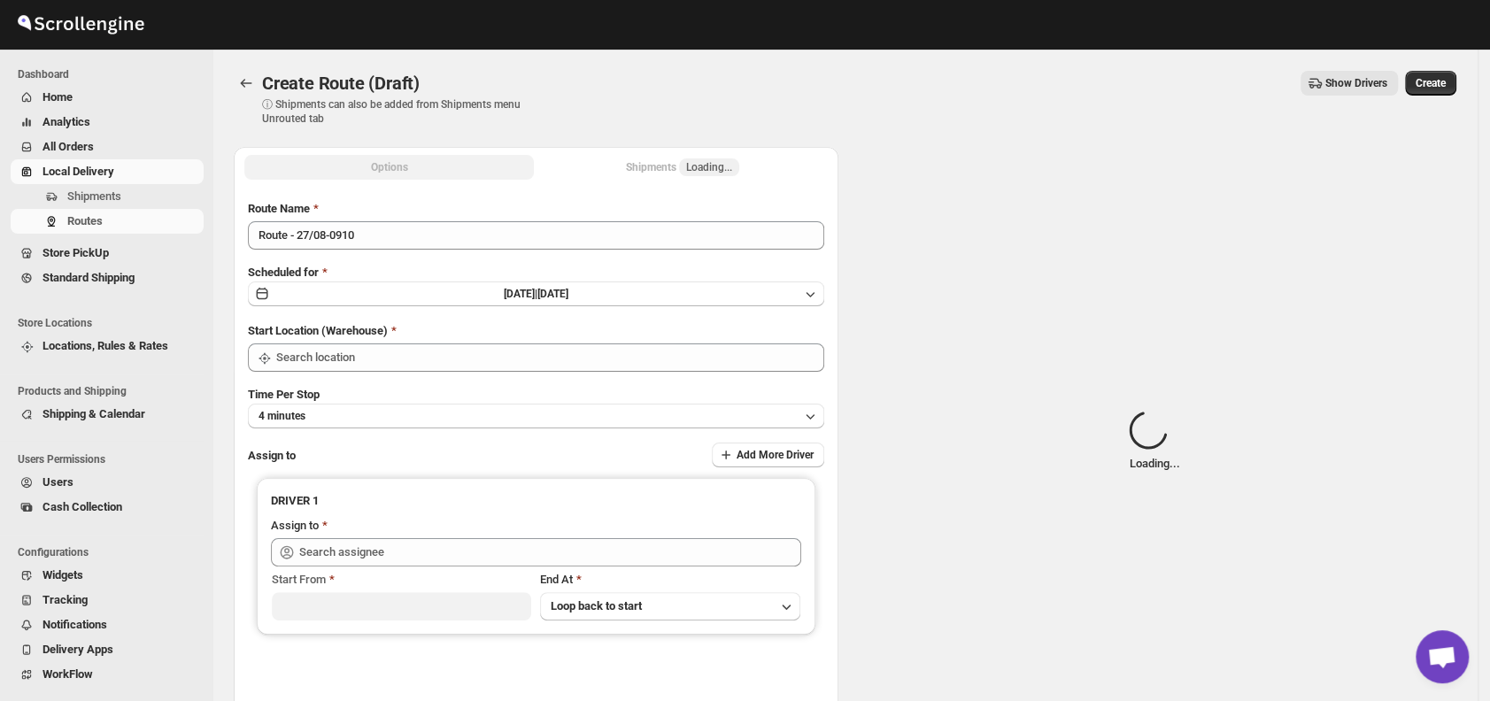
type input "DS01 [GEOGRAPHIC_DATA]"
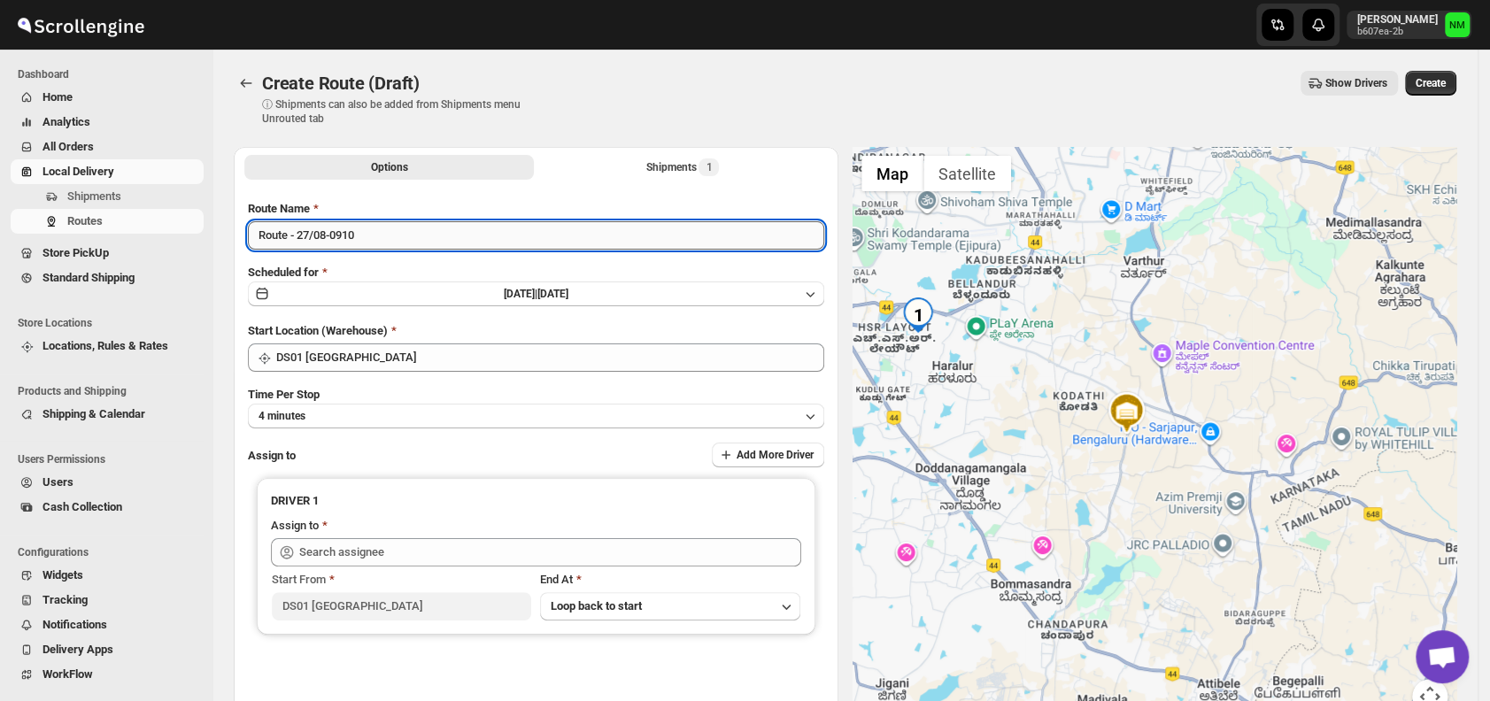
click at [417, 232] on input "Route - 27/08-0910" at bounding box center [536, 235] width 576 height 28
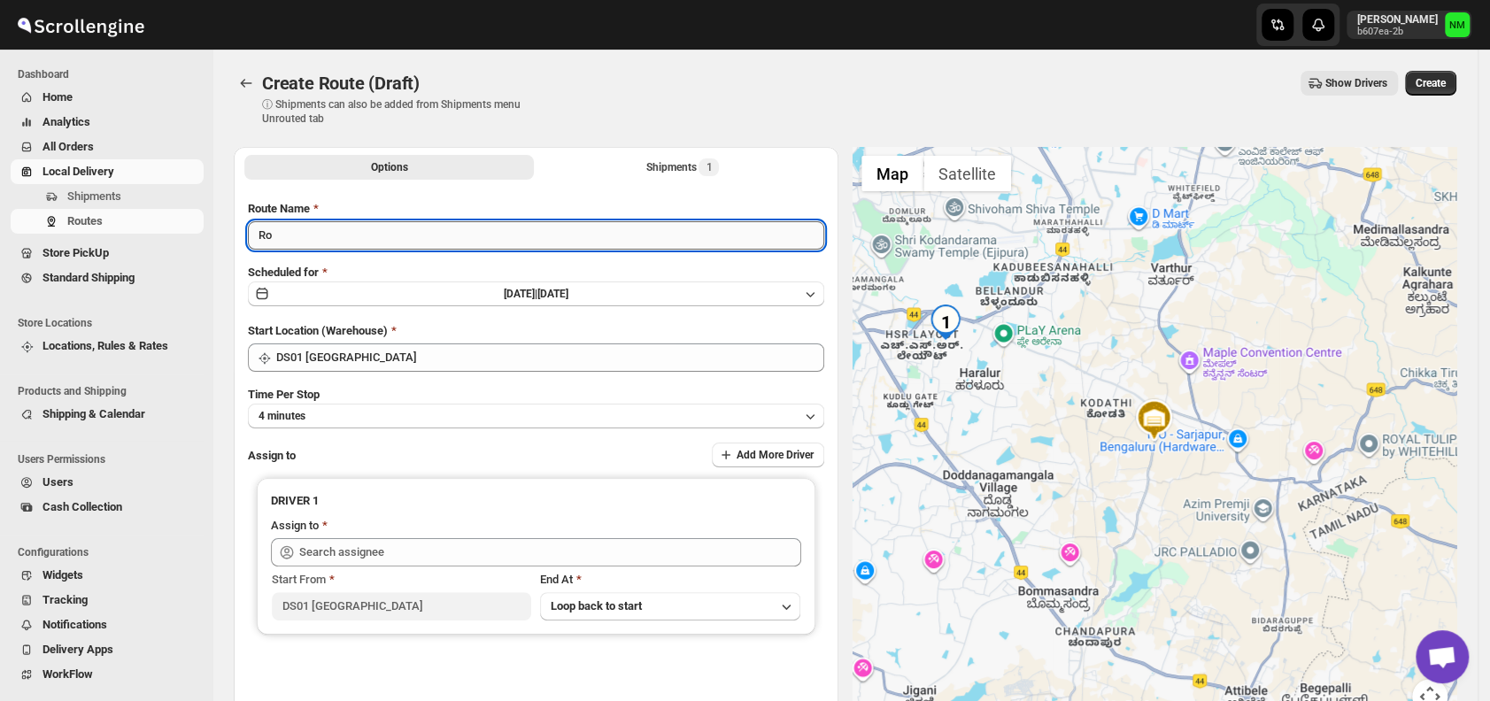
type input "R"
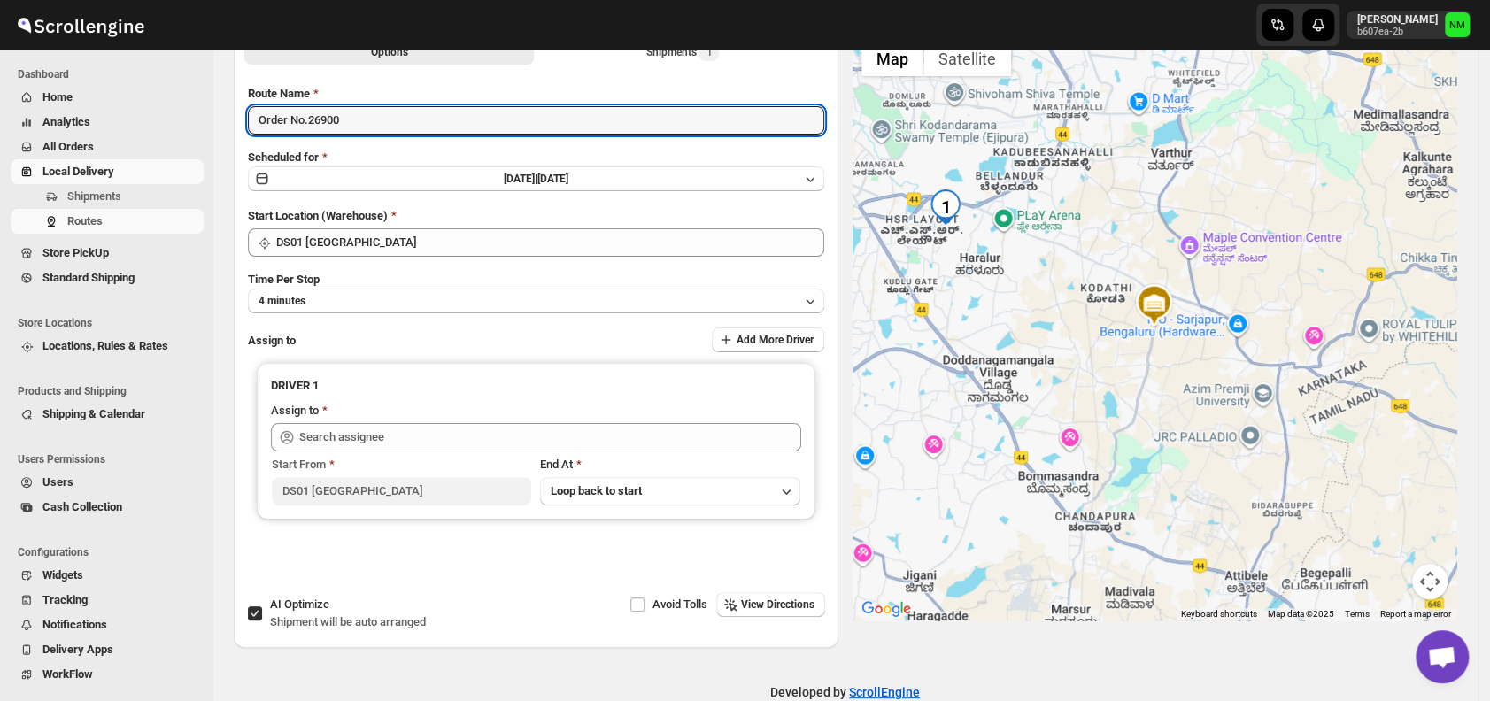
scroll to position [118, 0]
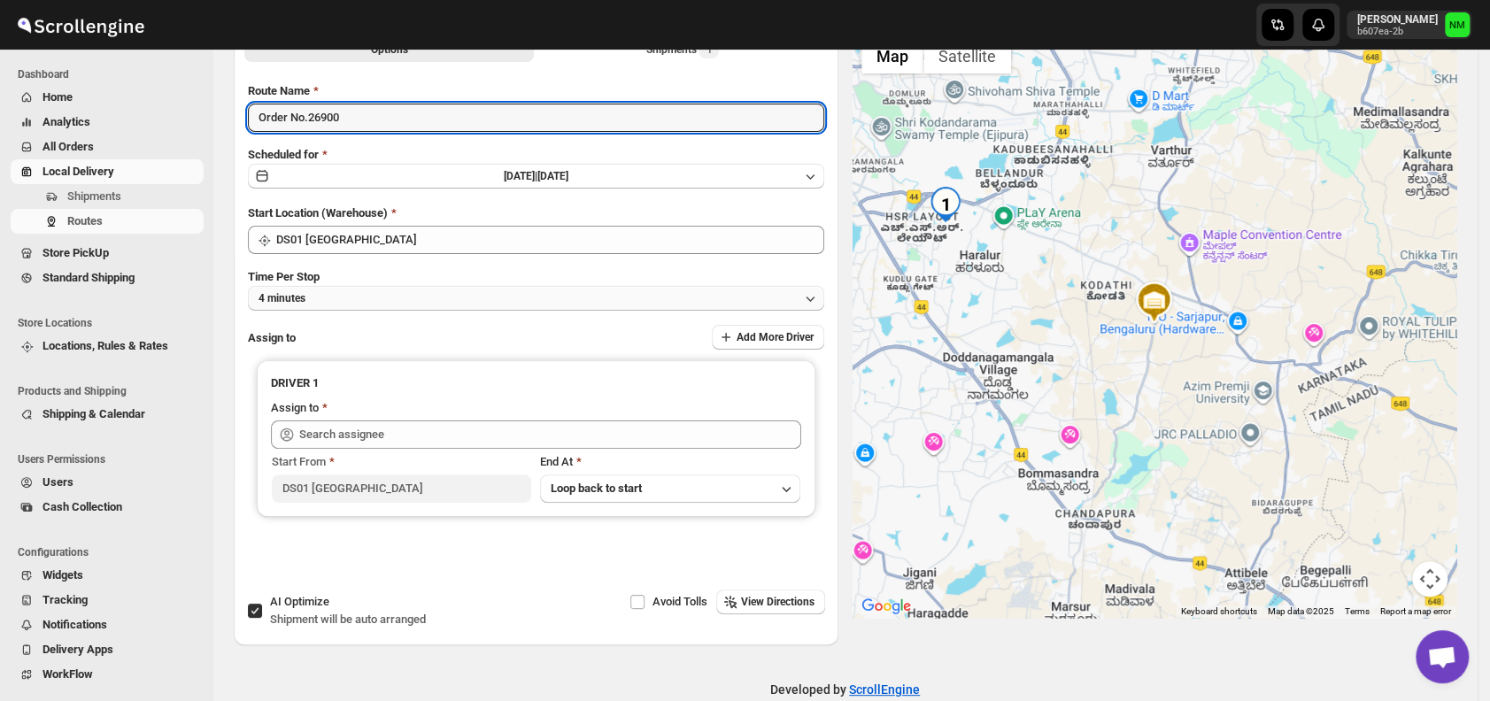
type input "Order No.26900"
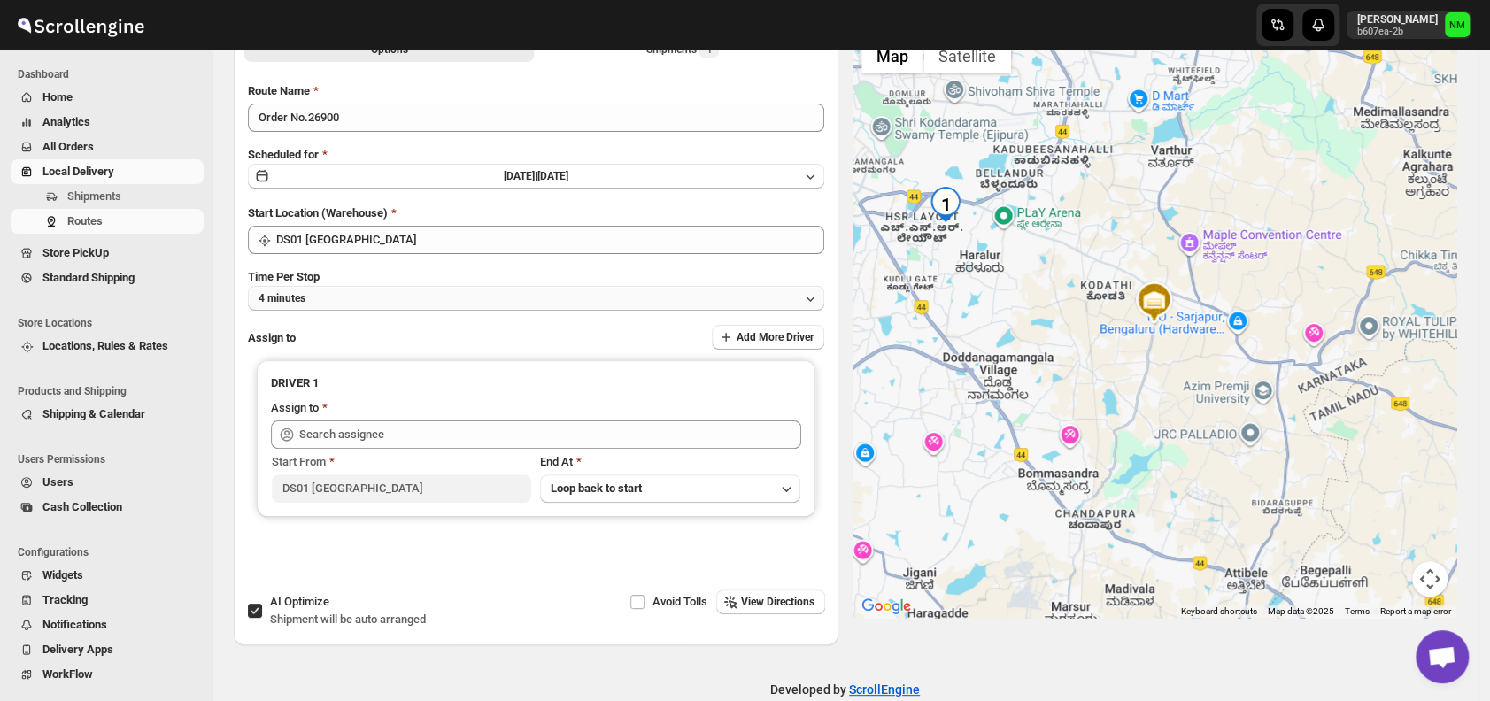
click at [337, 306] on button "4 minutes" at bounding box center [536, 298] width 576 height 25
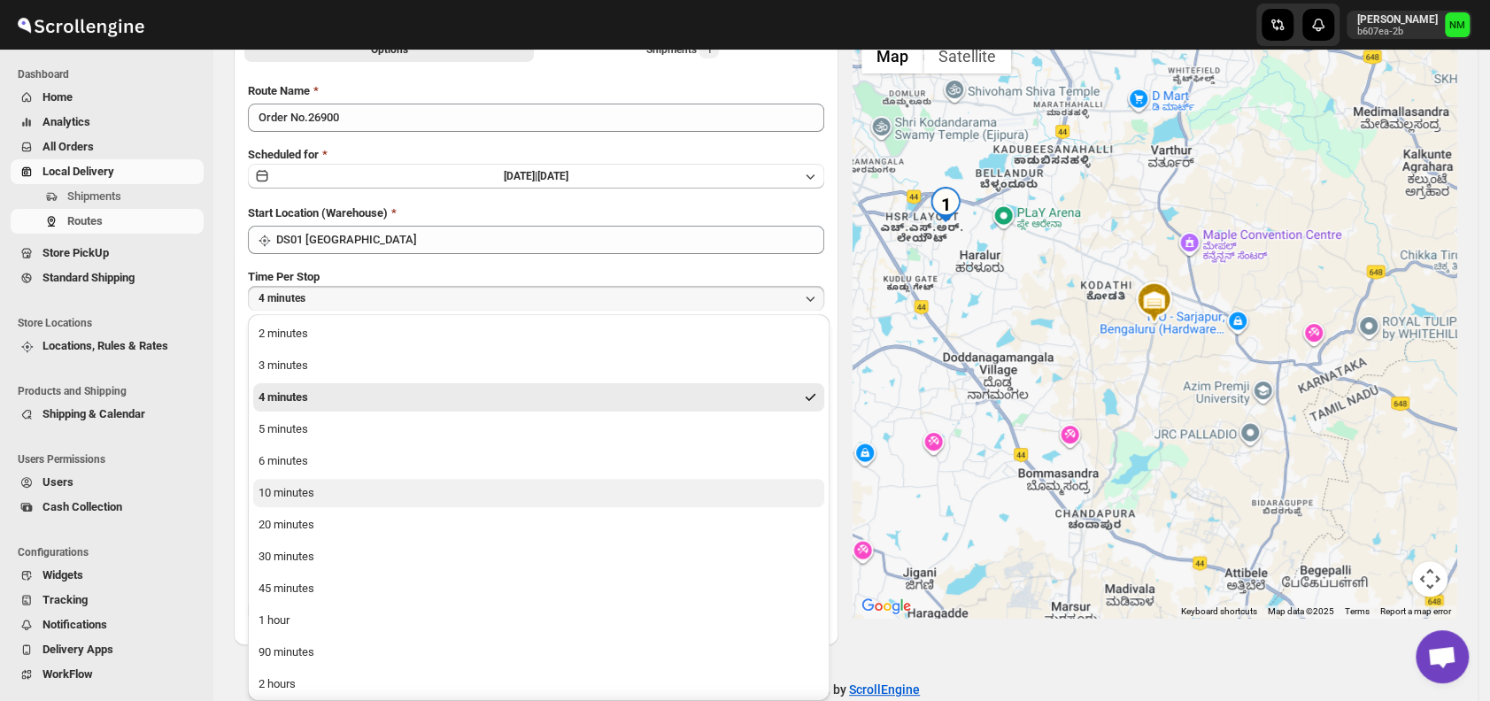
click at [357, 496] on button "10 minutes" at bounding box center [538, 493] width 571 height 28
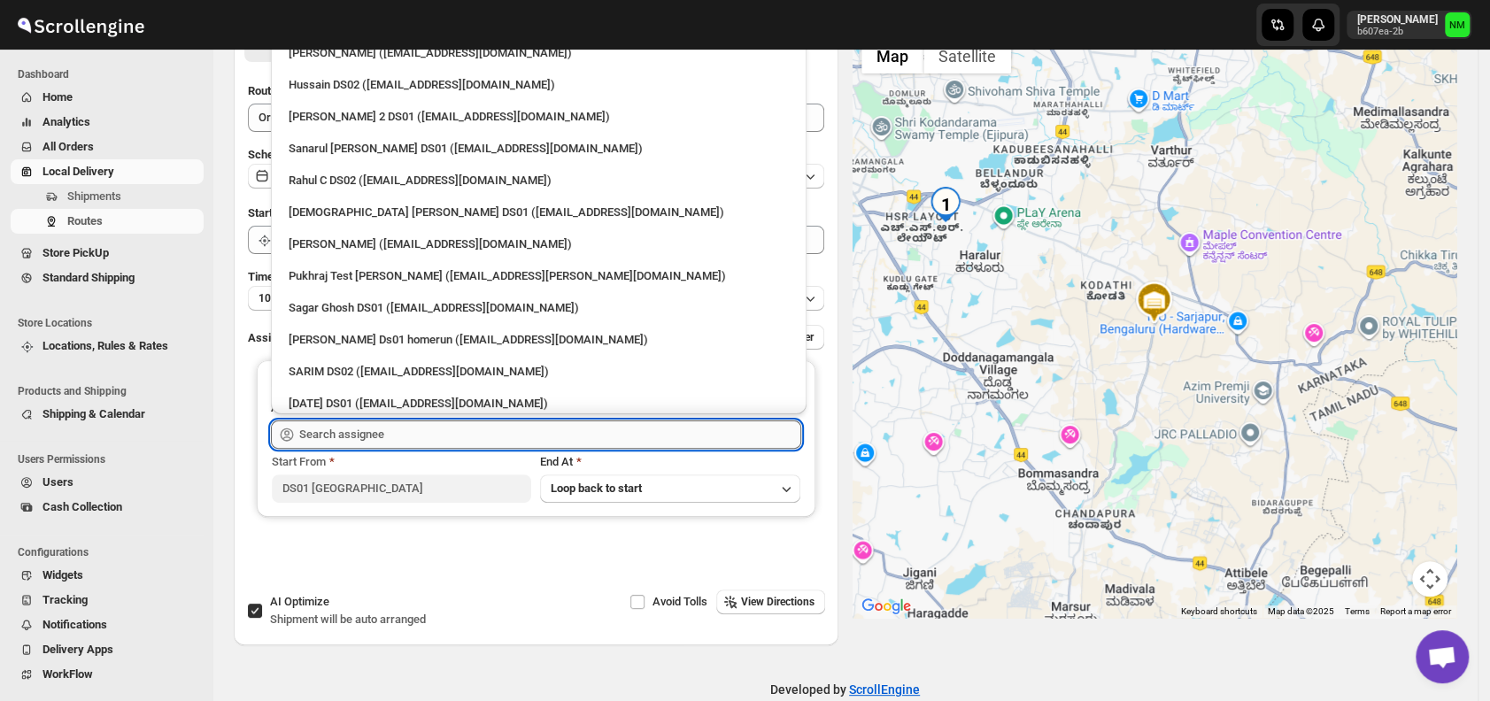
click at [439, 432] on input "text" at bounding box center [550, 435] width 502 height 28
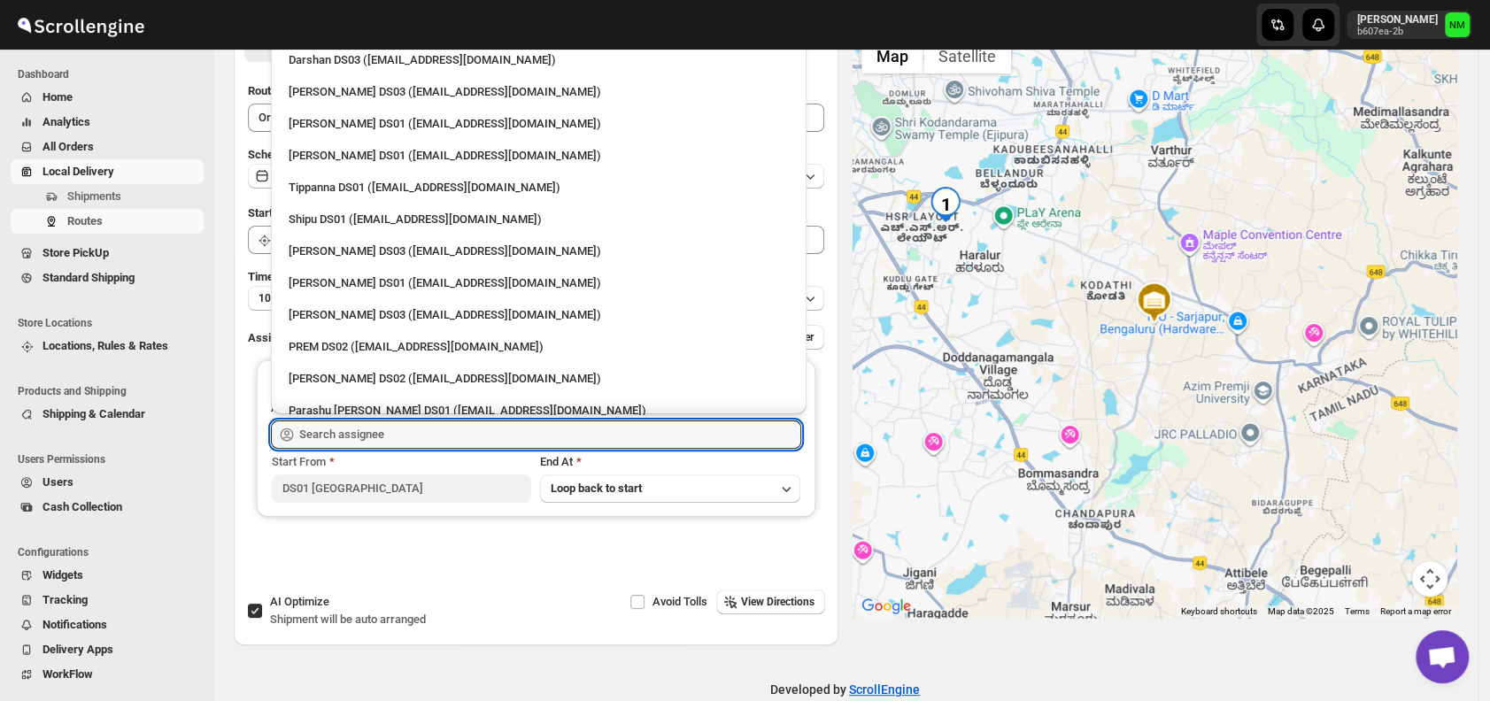
scroll to position [1457, 0]
click at [320, 164] on div "[PERSON_NAME] DS01 ([EMAIL_ADDRESS][DOMAIN_NAME])" at bounding box center [539, 158] width 500 height 18
type input "[PERSON_NAME] DS01 ([EMAIL_ADDRESS][DOMAIN_NAME])"
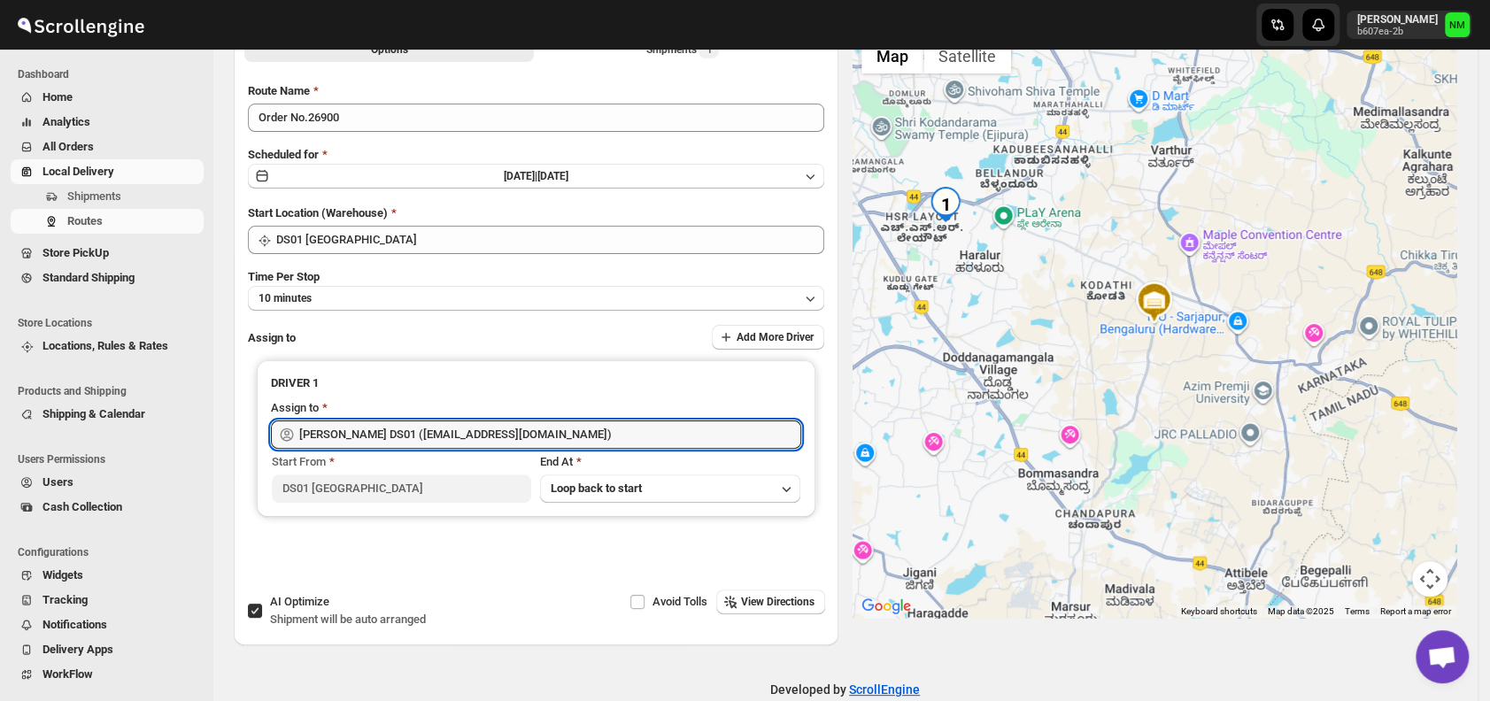
scroll to position [0, 0]
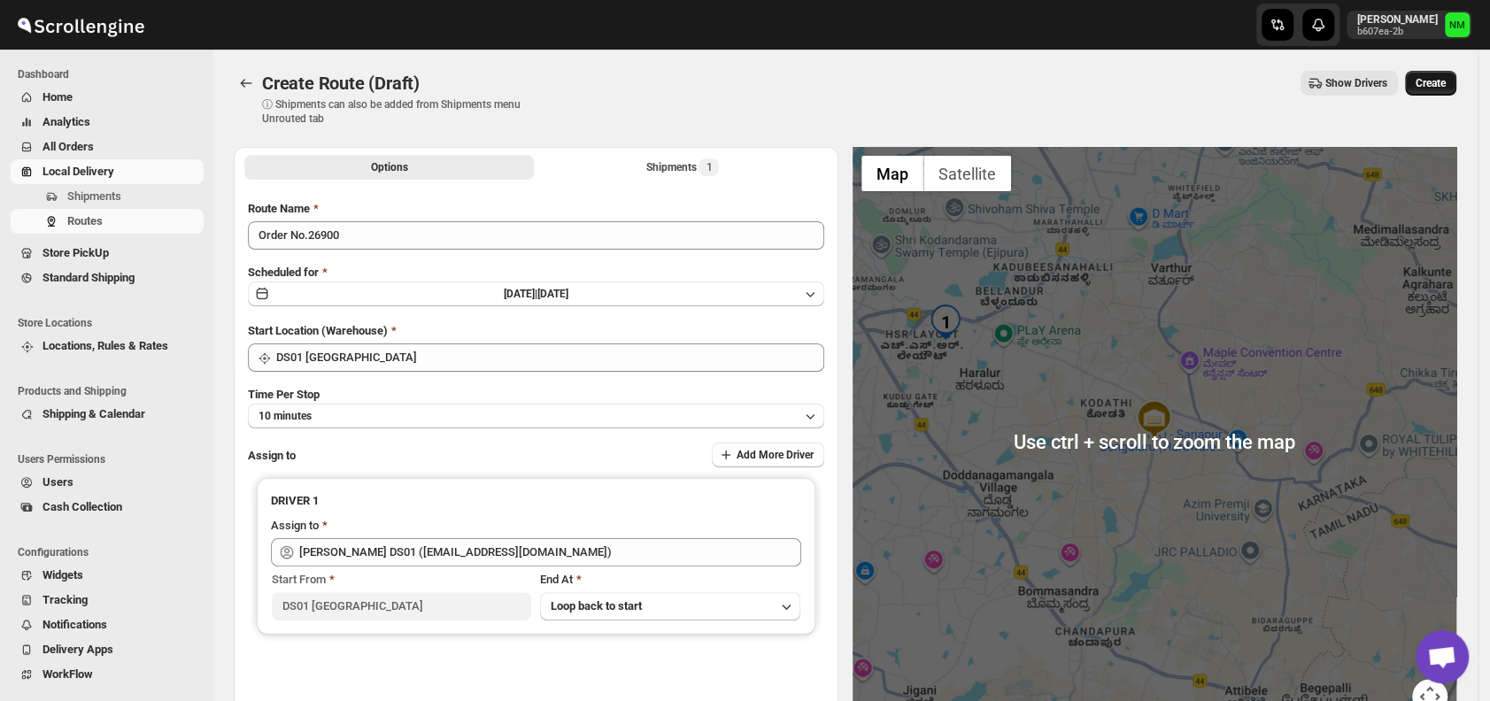
click at [1441, 90] on button "Create" at bounding box center [1430, 83] width 51 height 25
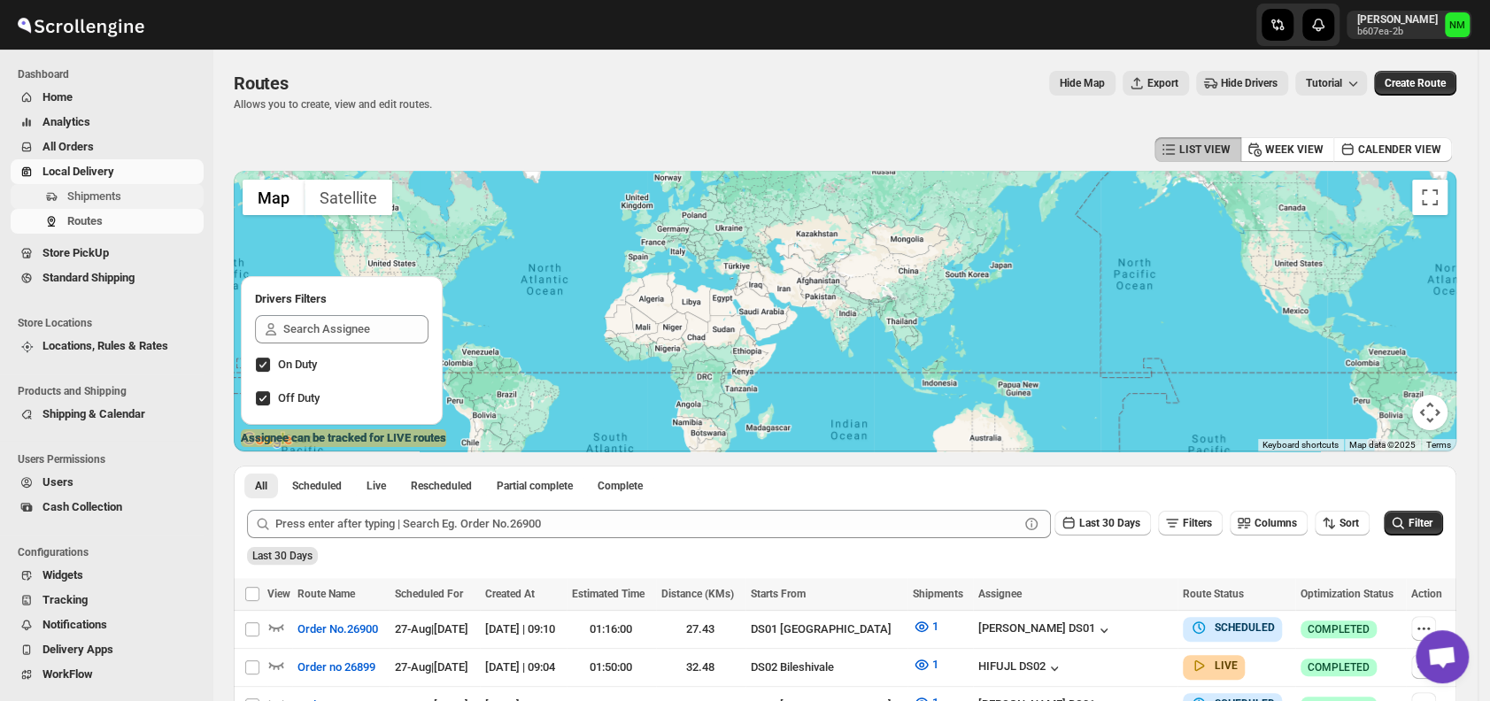
click at [121, 192] on span "Shipments" at bounding box center [133, 197] width 133 height 18
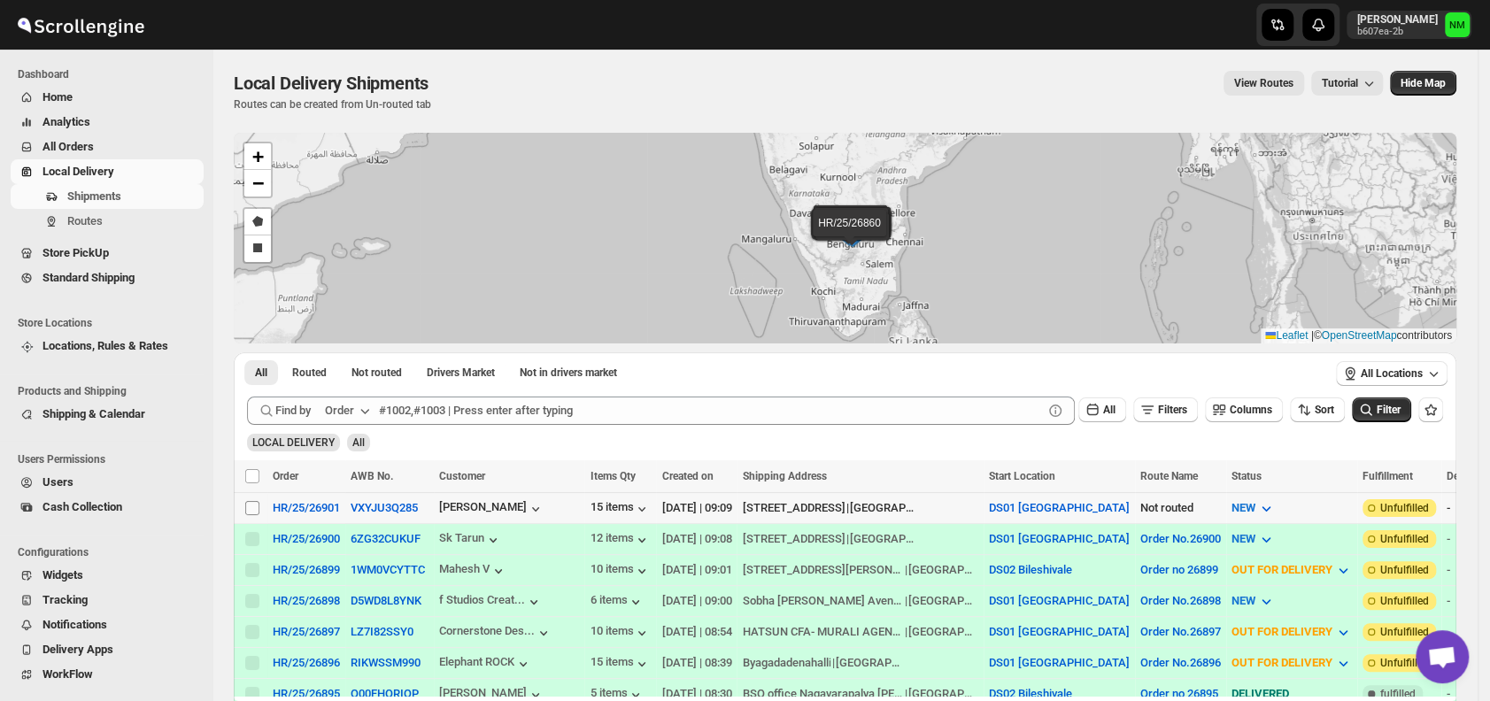
click at [251, 505] on input "Select shipment" at bounding box center [252, 508] width 14 height 14
checkbox input "true"
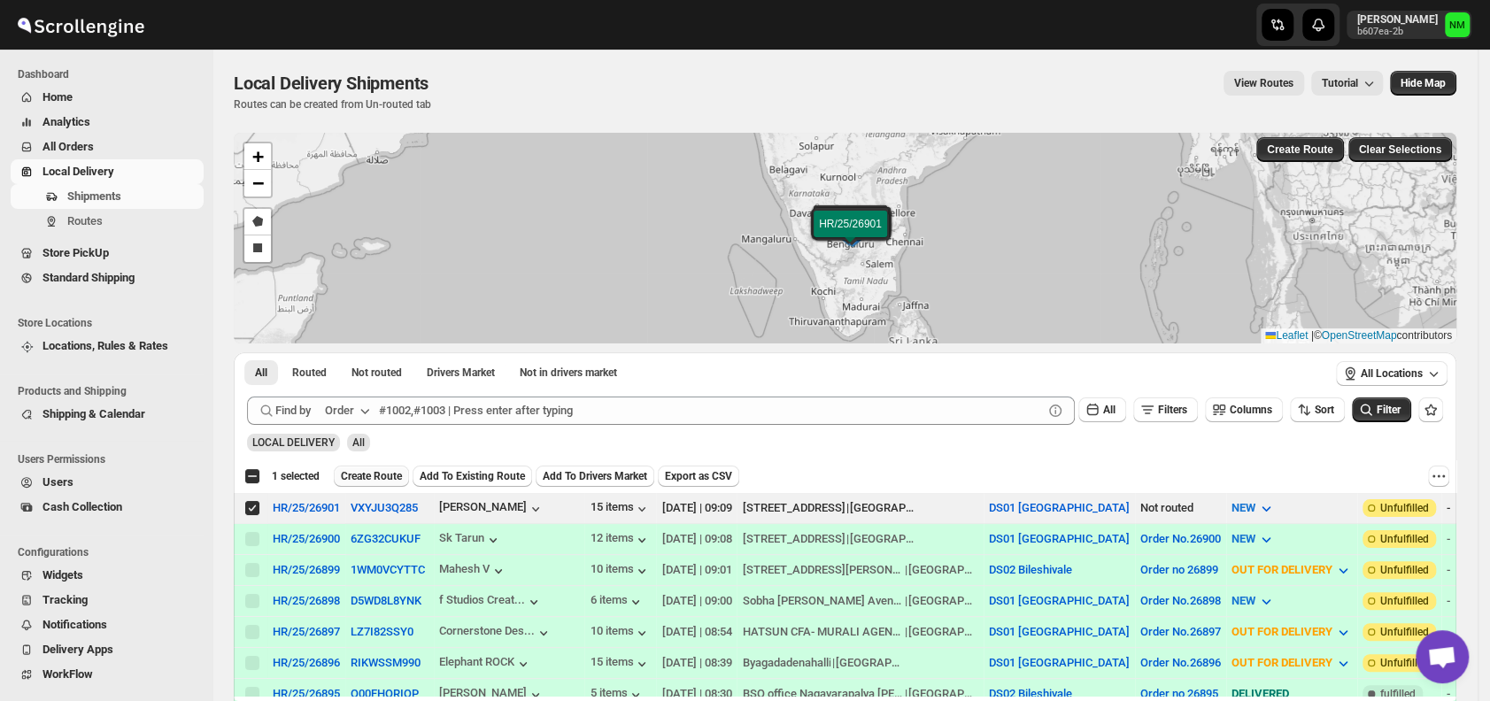
click at [367, 469] on span "Create Route" at bounding box center [371, 476] width 61 height 14
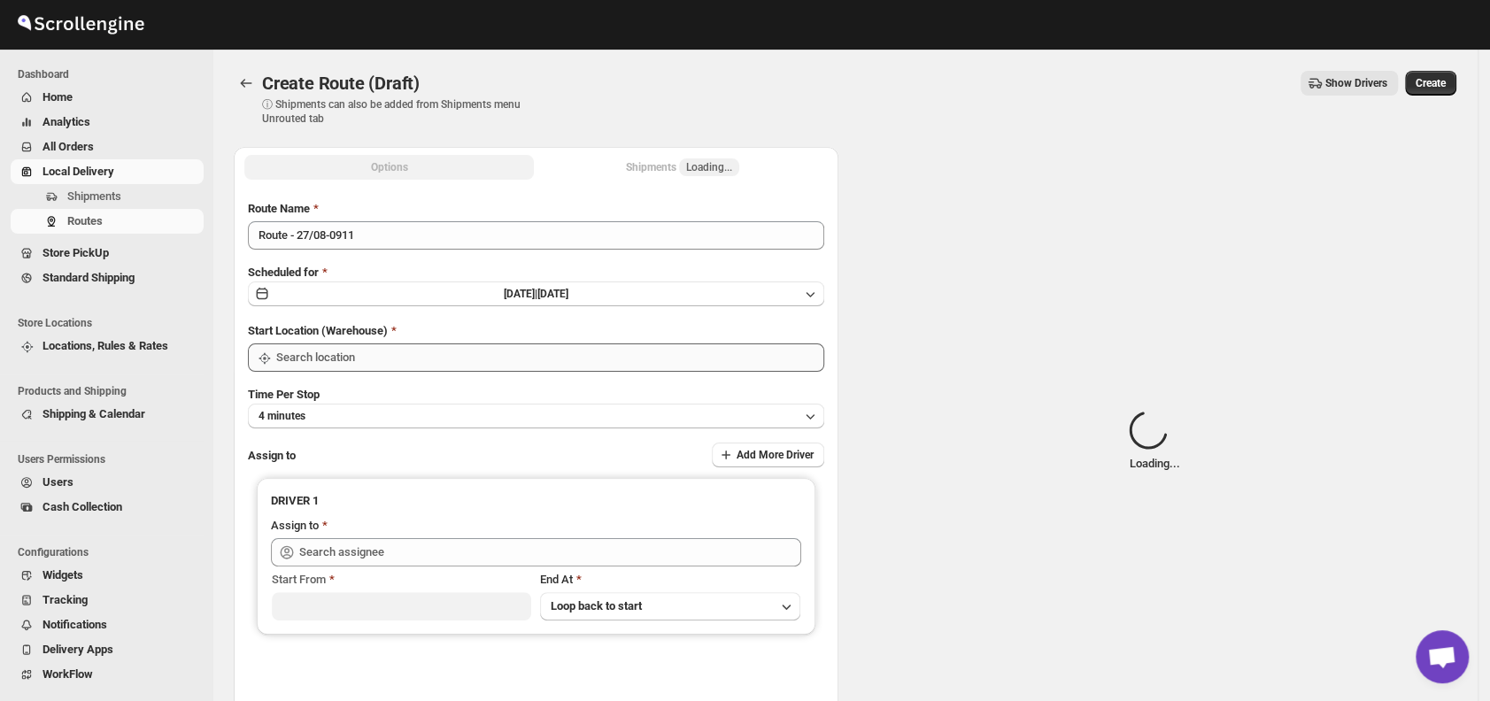
type input "DS01 [GEOGRAPHIC_DATA]"
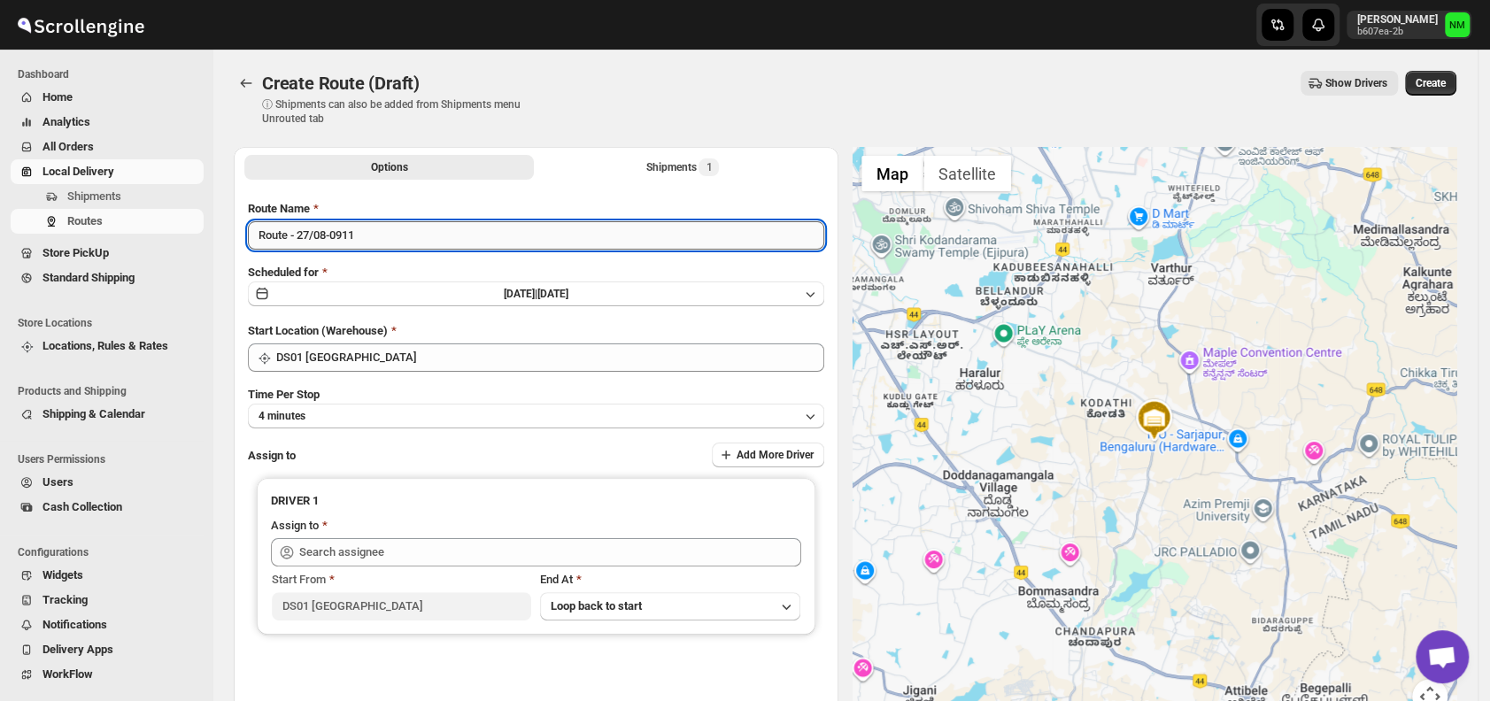
click at [406, 244] on input "Route - 27/08-0911" at bounding box center [536, 235] width 576 height 28
type input "R"
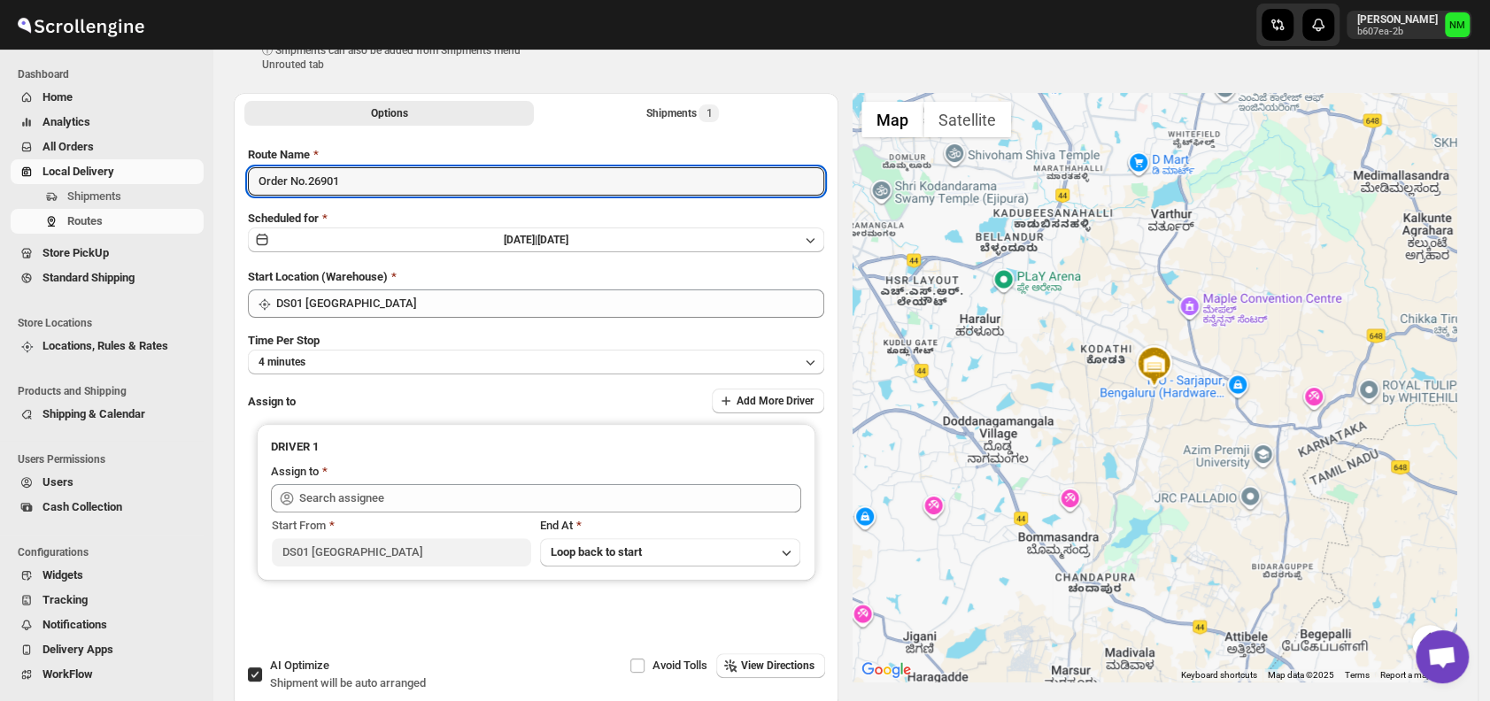
scroll to position [58, 0]
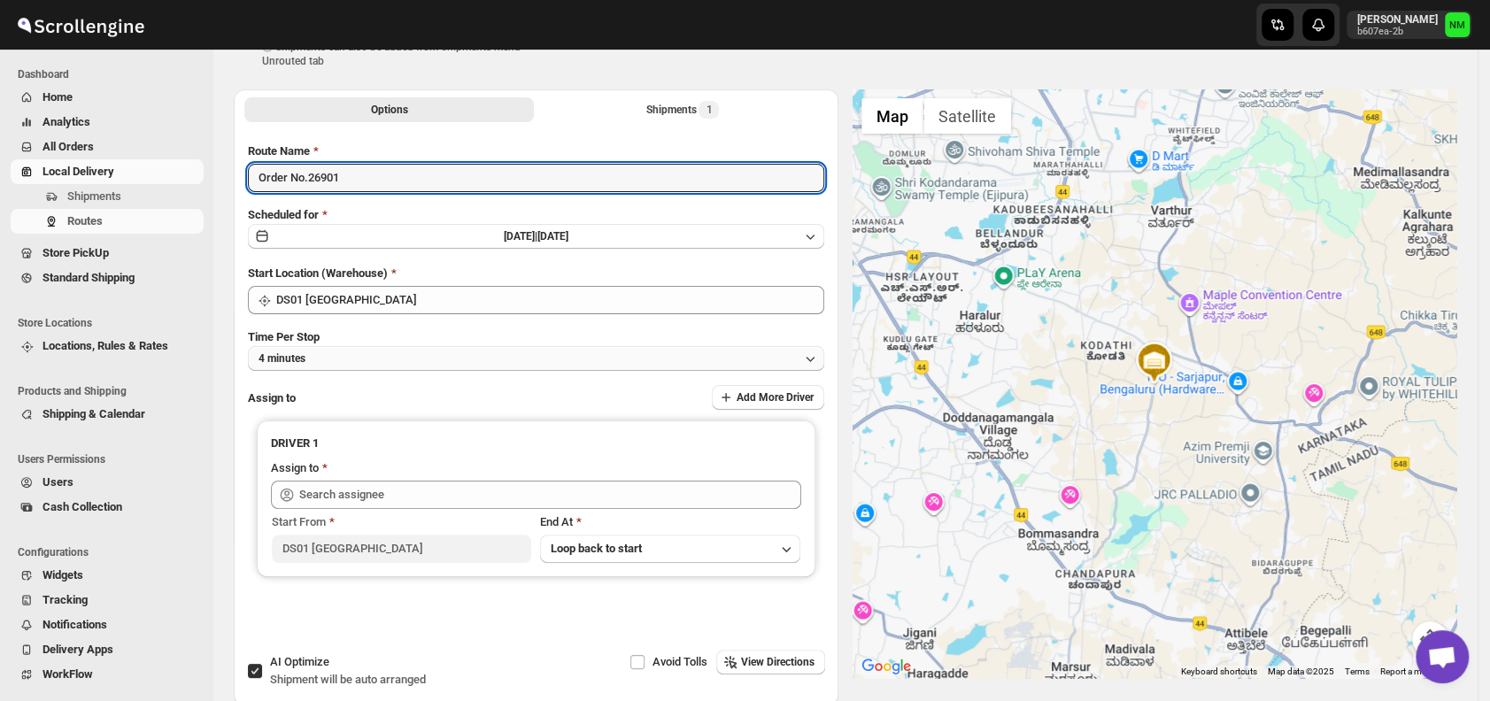
type input "Order No.26901"
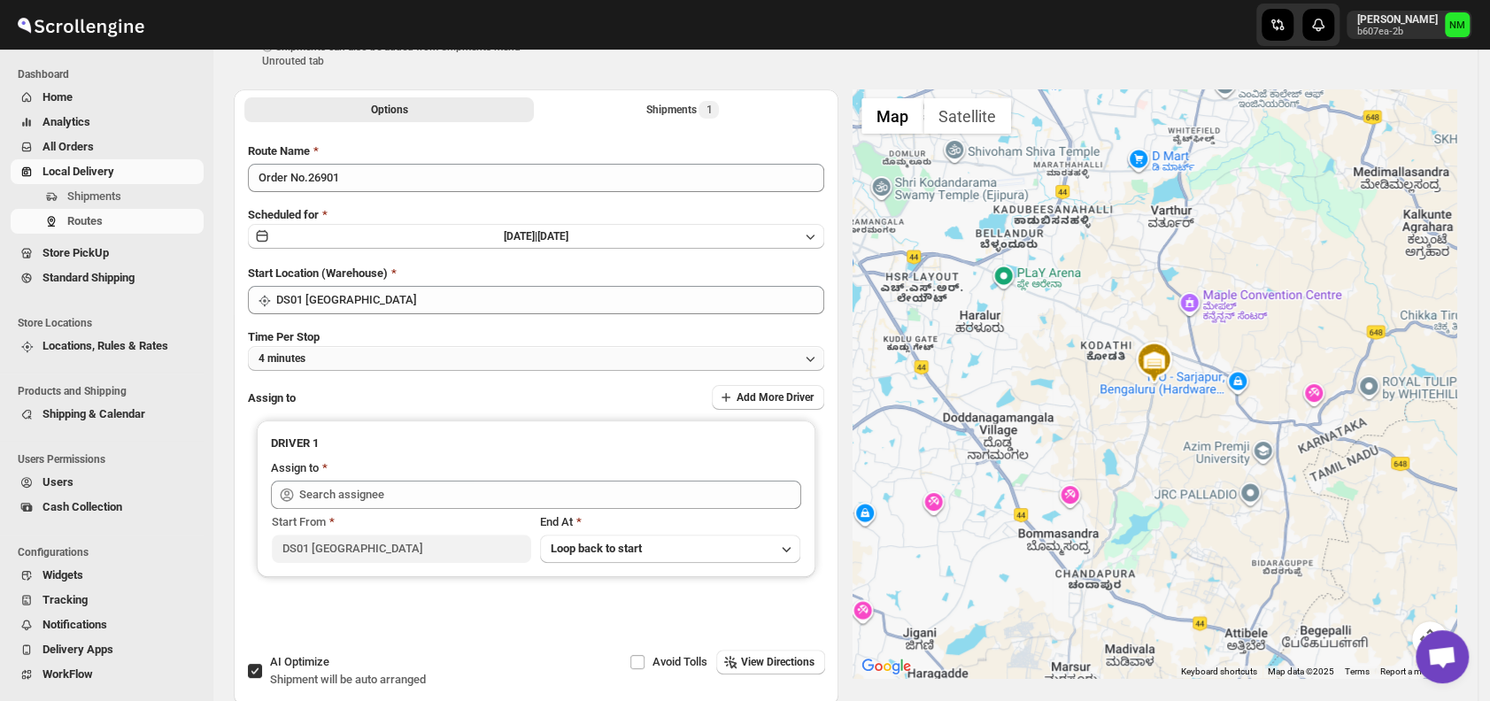
click at [368, 361] on button "4 minutes" at bounding box center [536, 358] width 576 height 25
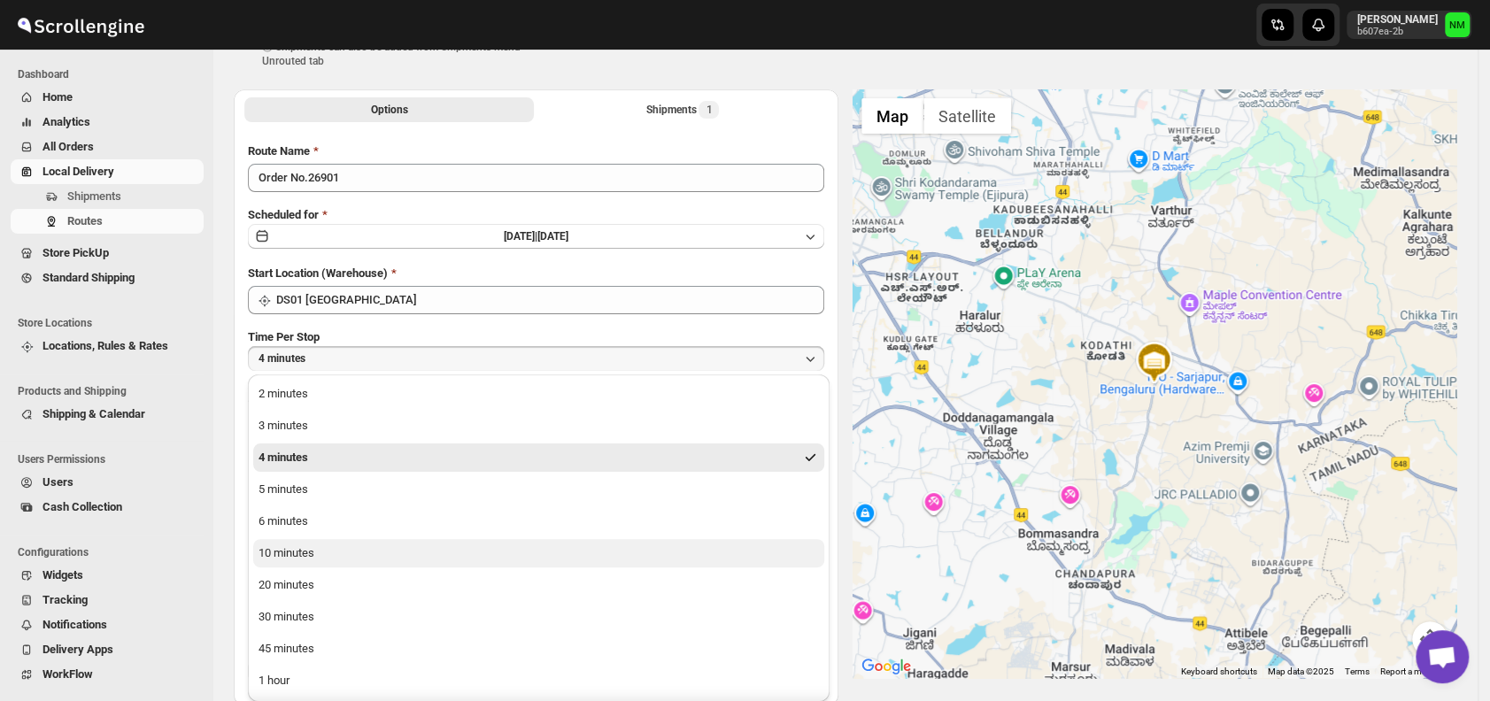
click at [324, 558] on button "10 minutes" at bounding box center [538, 553] width 571 height 28
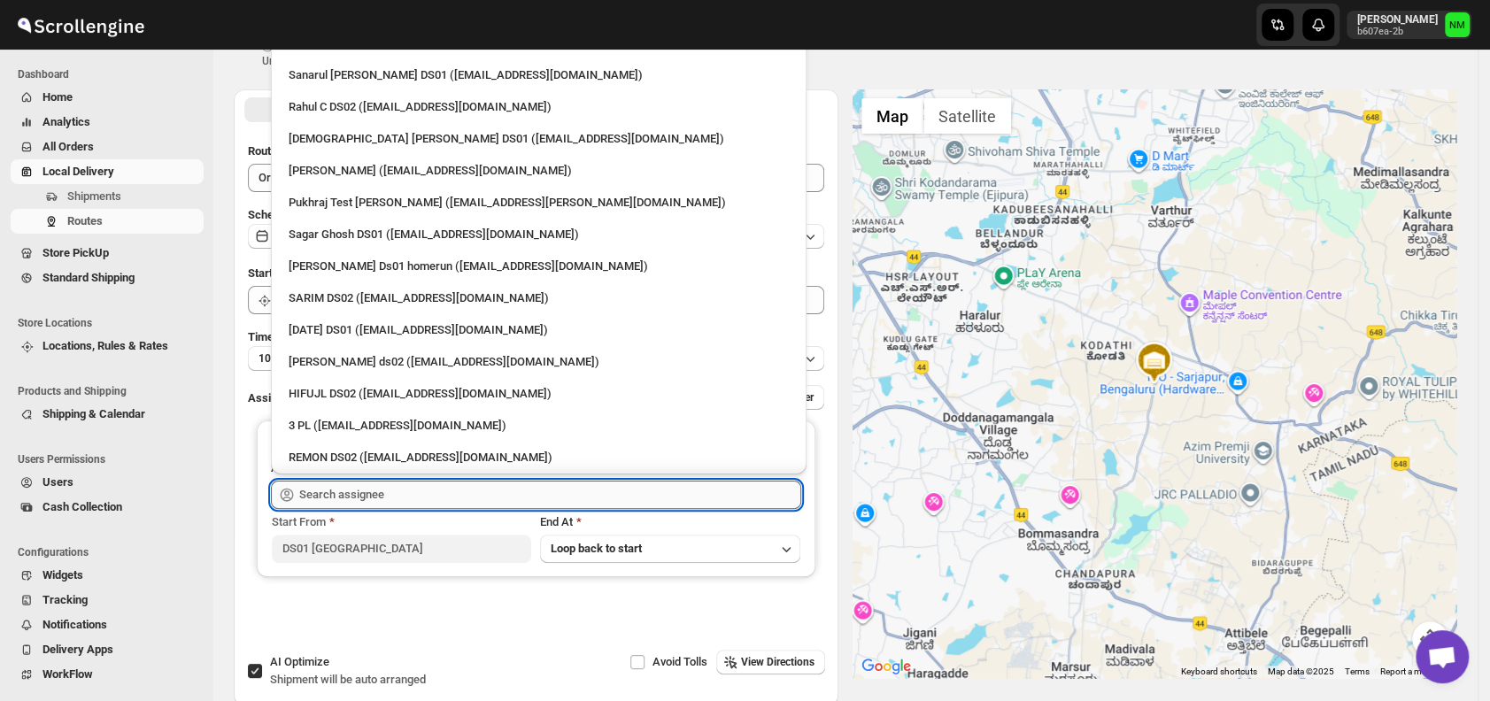
scroll to position [106, 0]
drag, startPoint x: 391, startPoint y: 492, endPoint x: 1226, endPoint y: 239, distance: 871.7
click at [1226, 239] on div at bounding box center [1155, 383] width 605 height 589
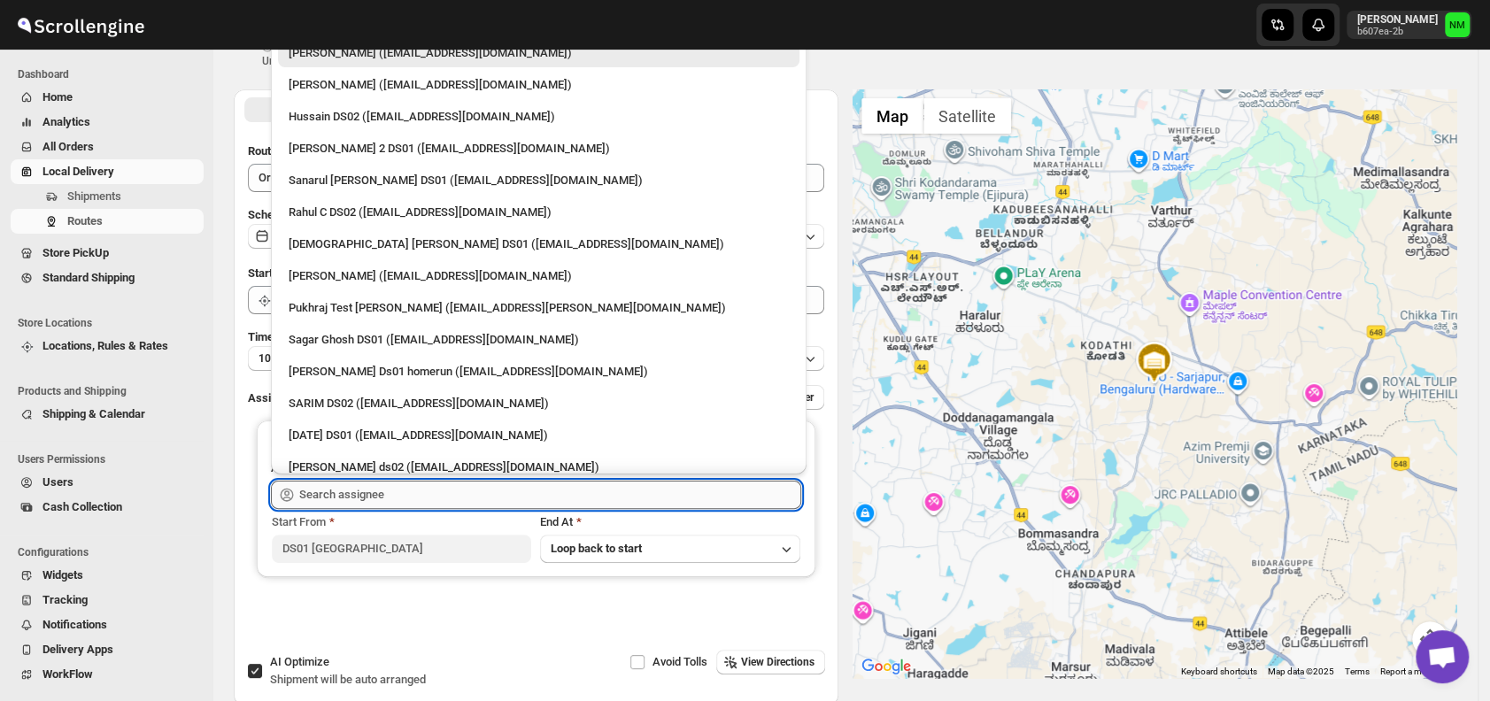
click at [486, 500] on input "text" at bounding box center [550, 495] width 502 height 28
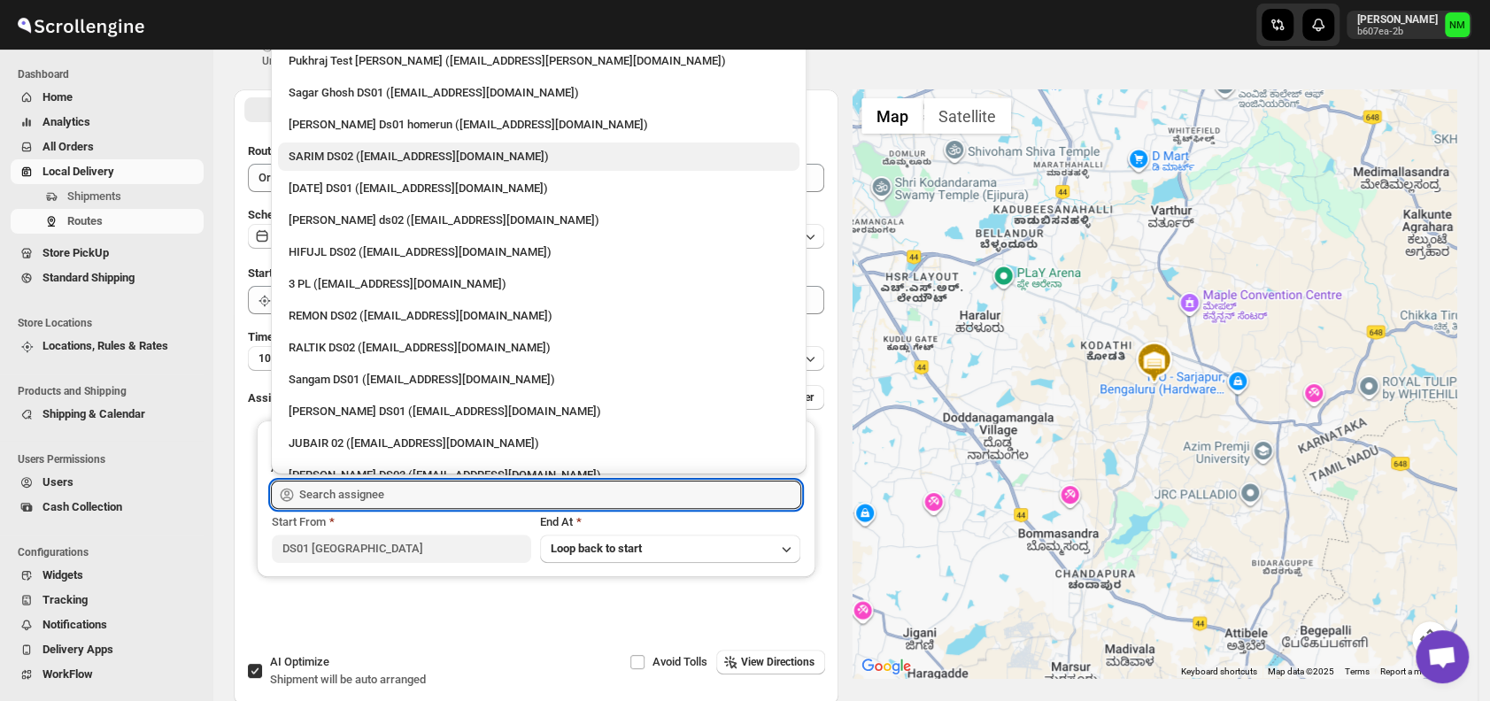
scroll to position [295, 0]
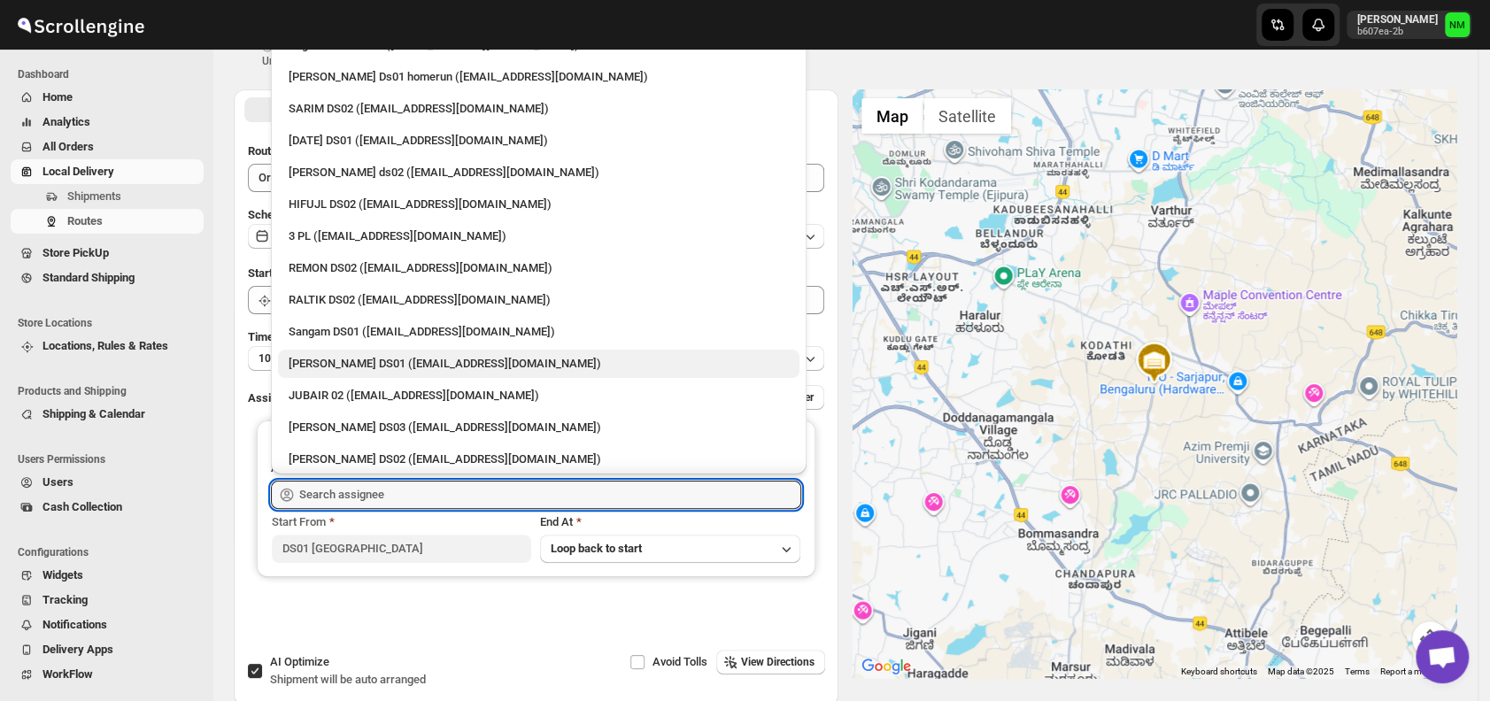
click at [352, 364] on div "[PERSON_NAME] DS01 ([EMAIL_ADDRESS][DOMAIN_NAME])" at bounding box center [539, 364] width 500 height 18
type input "[PERSON_NAME] DS01 ([EMAIL_ADDRESS][DOMAIN_NAME])"
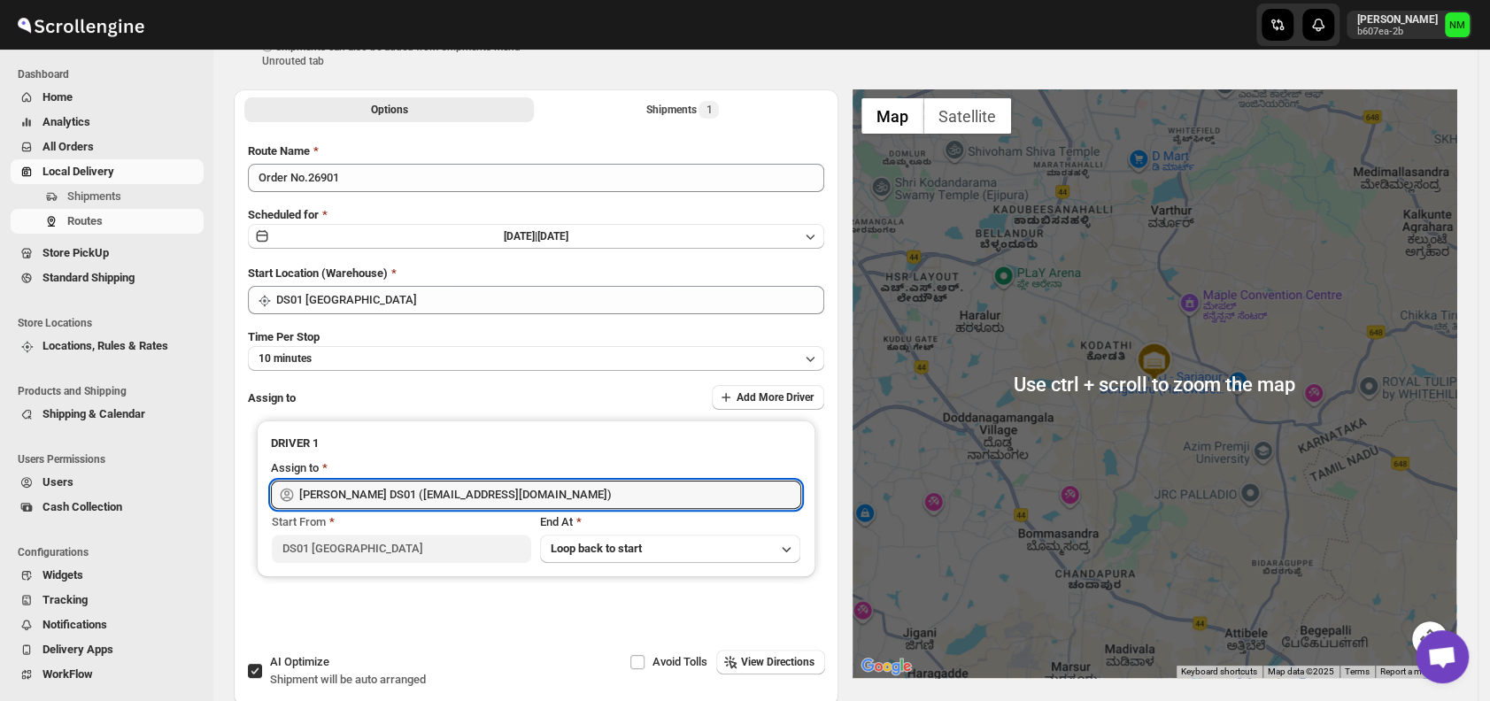
scroll to position [0, 0]
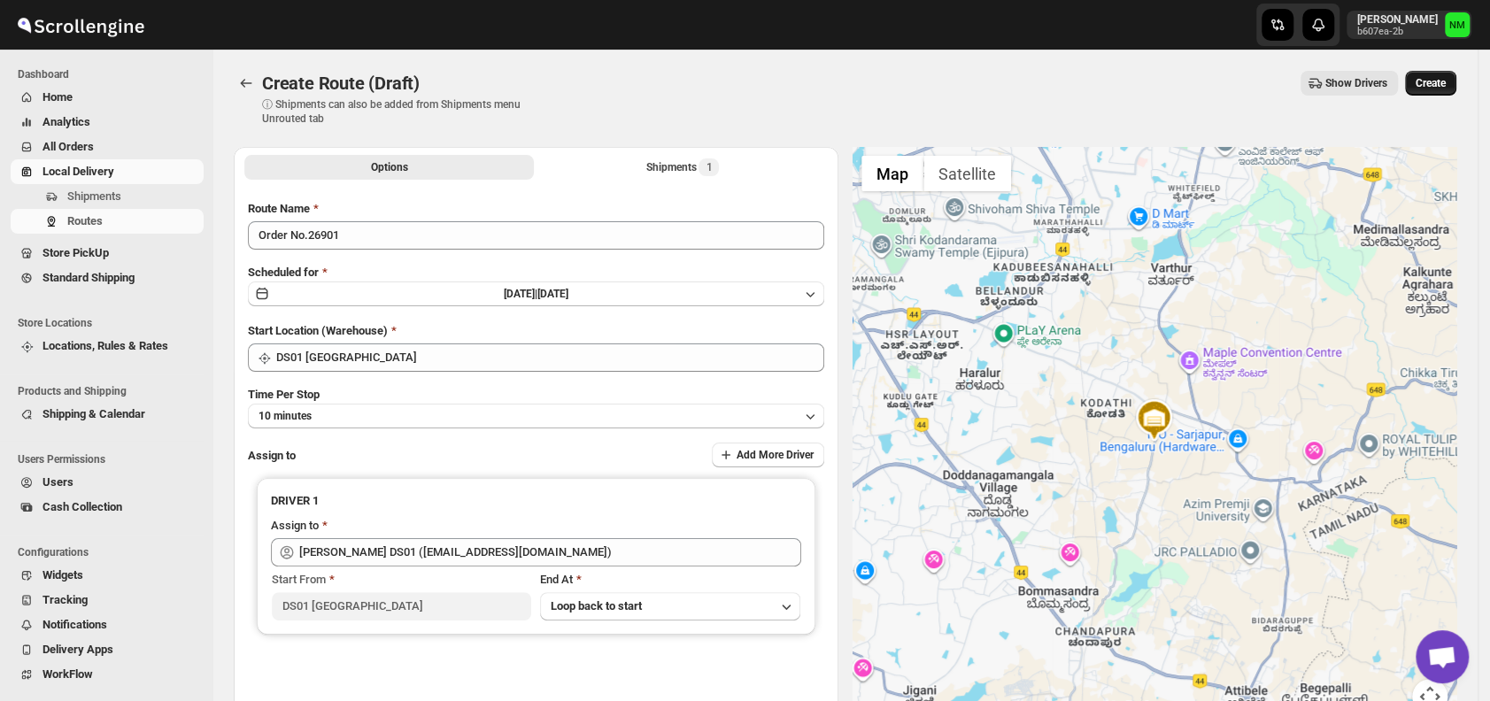
click at [1445, 77] on span "Create" at bounding box center [1431, 83] width 30 height 14
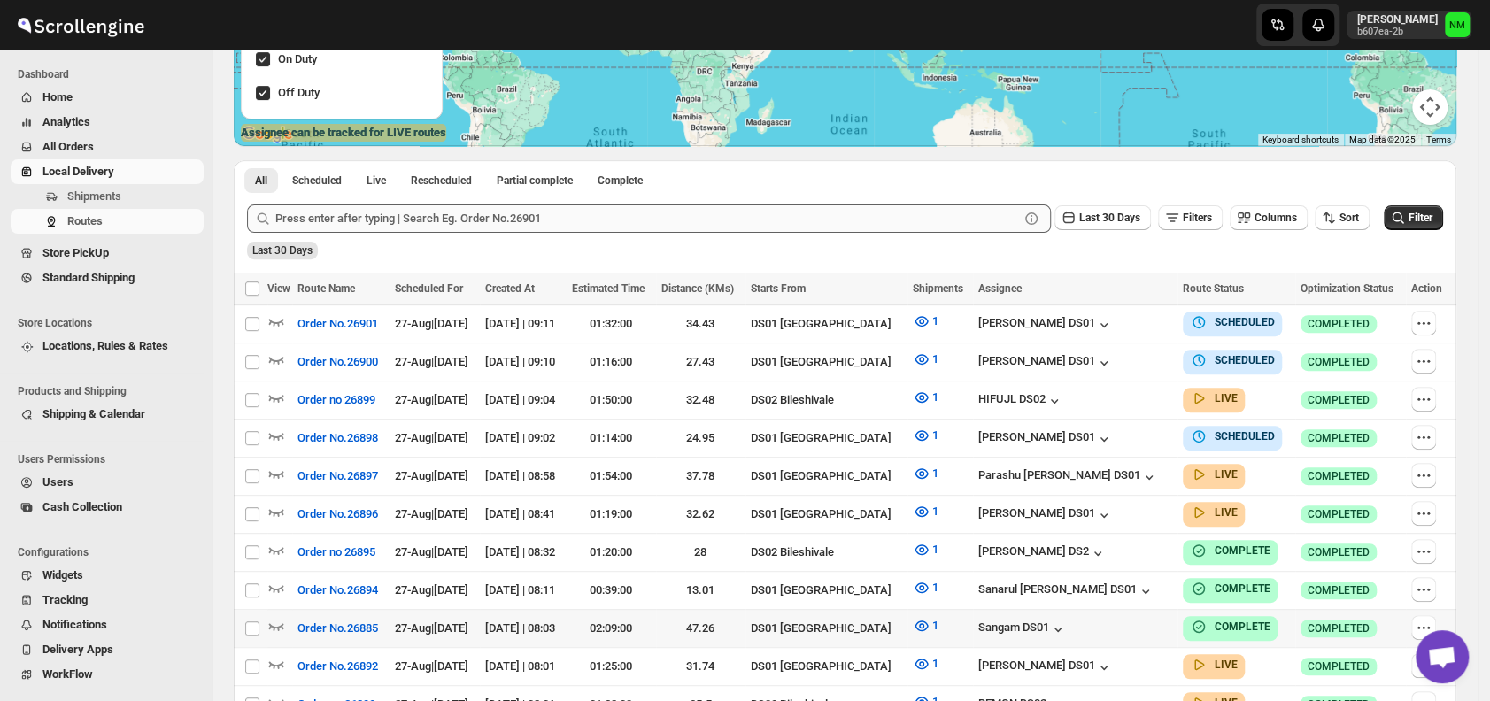
scroll to position [411, 0]
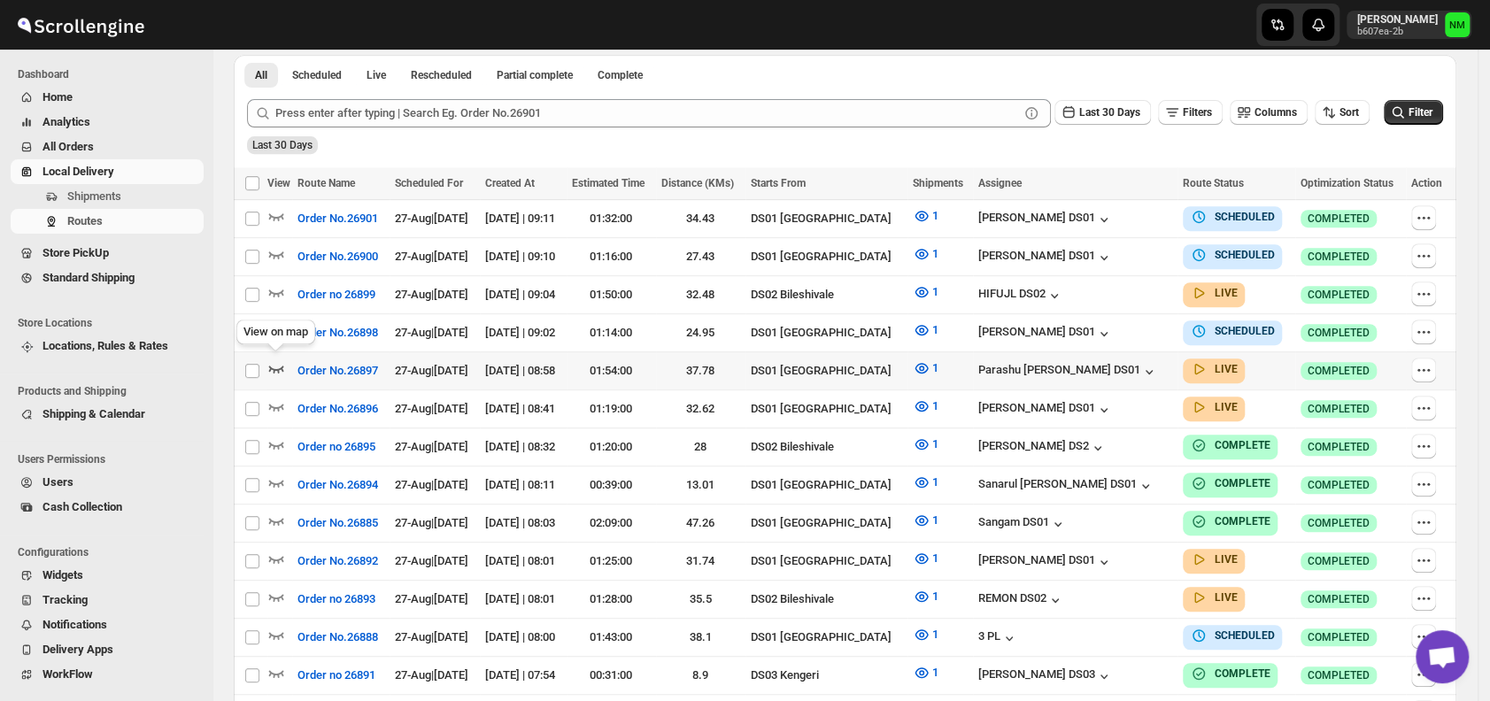
click at [277, 366] on icon "button" at bounding box center [276, 369] width 15 height 7
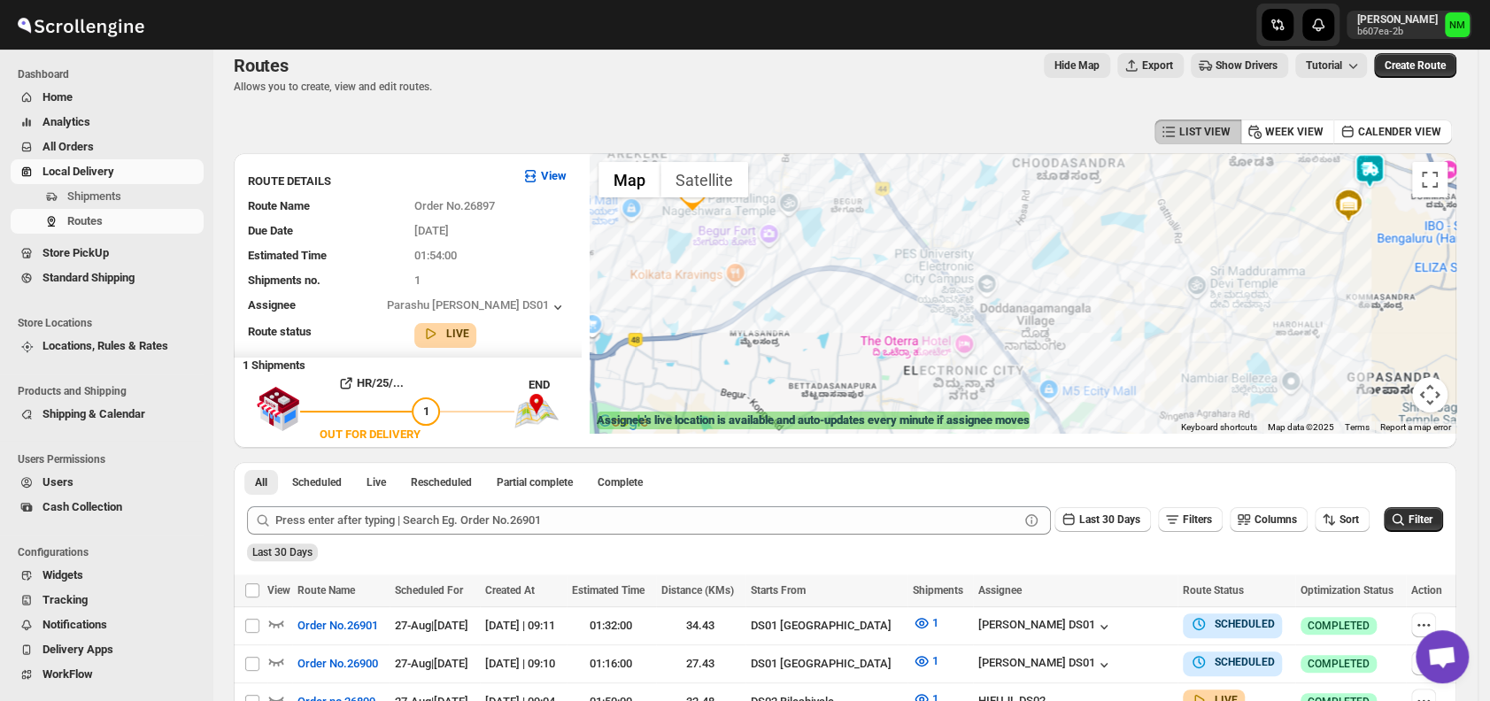
scroll to position [0, 0]
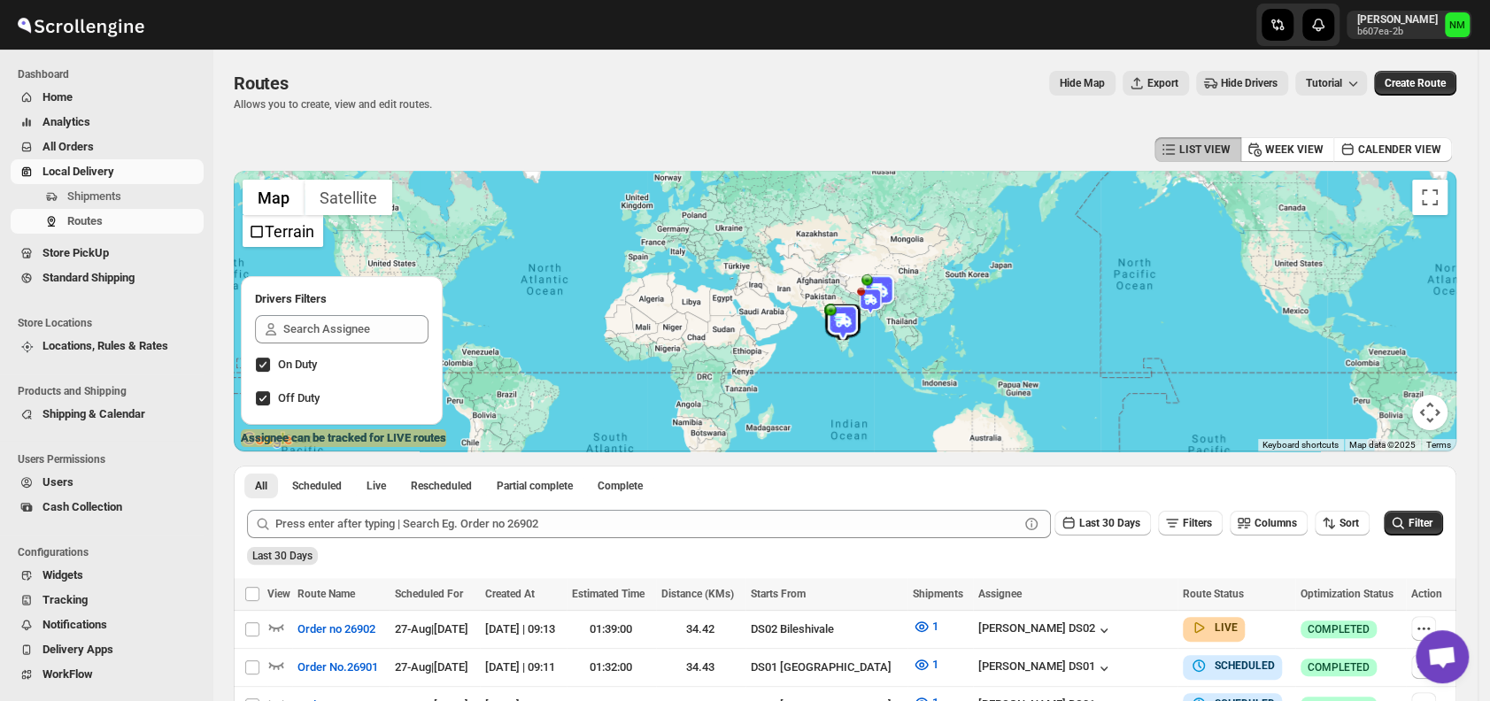
scroll to position [413, 0]
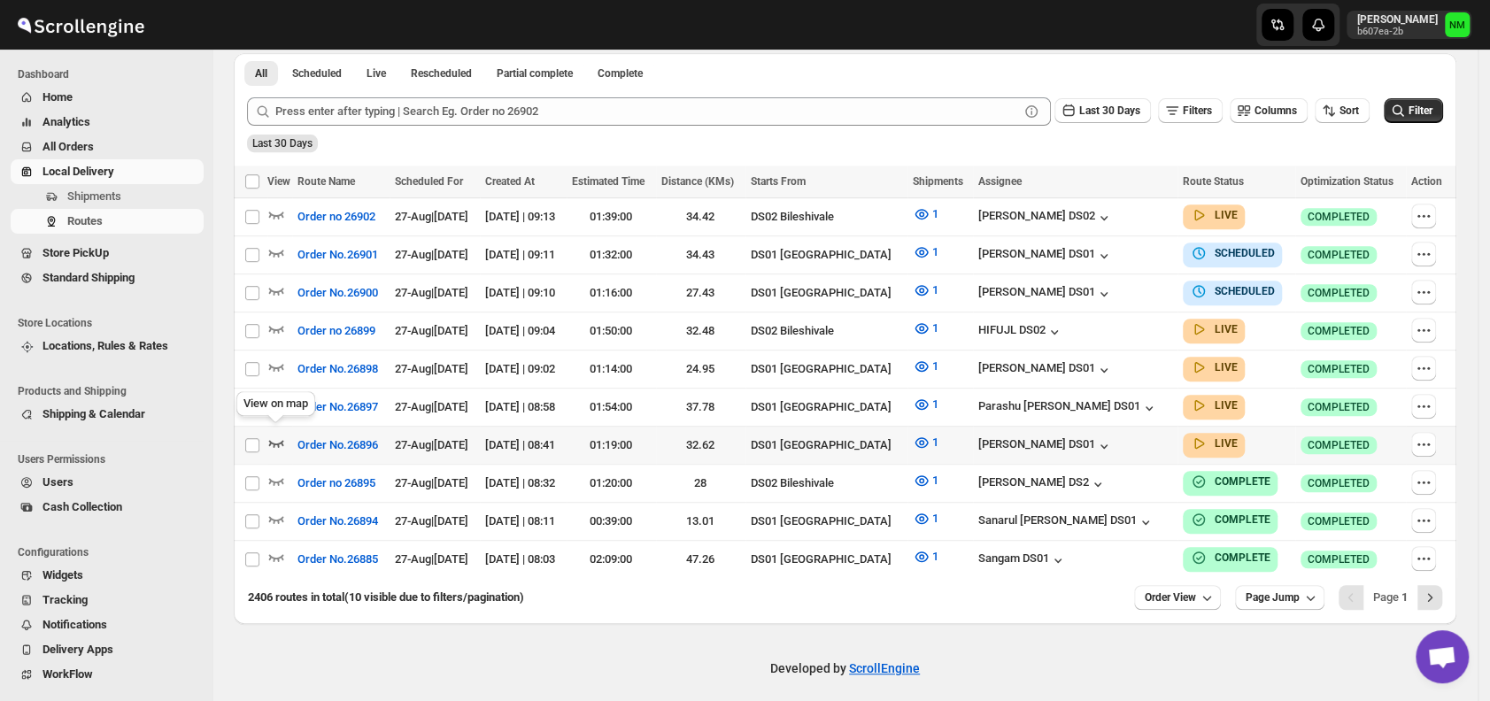
click at [283, 434] on icon "button" at bounding box center [276, 443] width 18 height 18
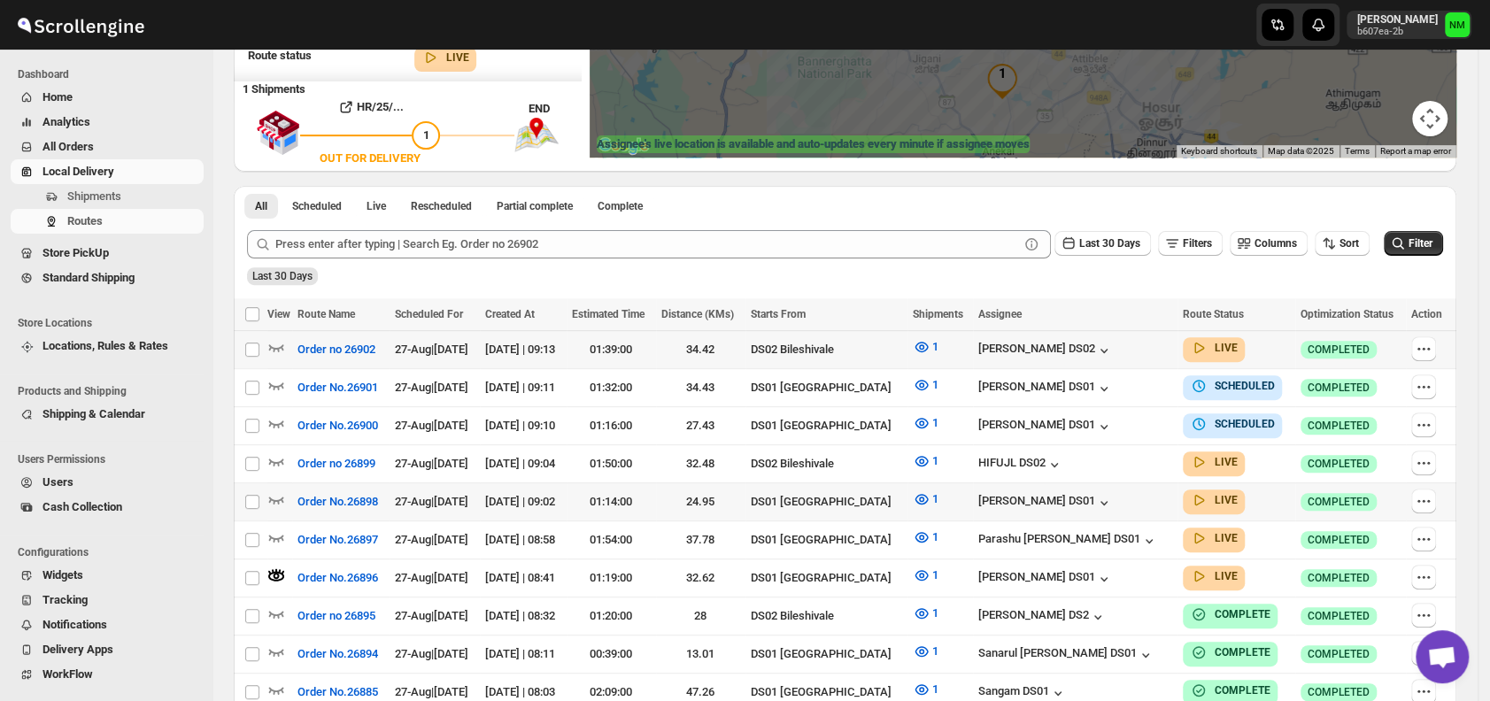
scroll to position [301, 0]
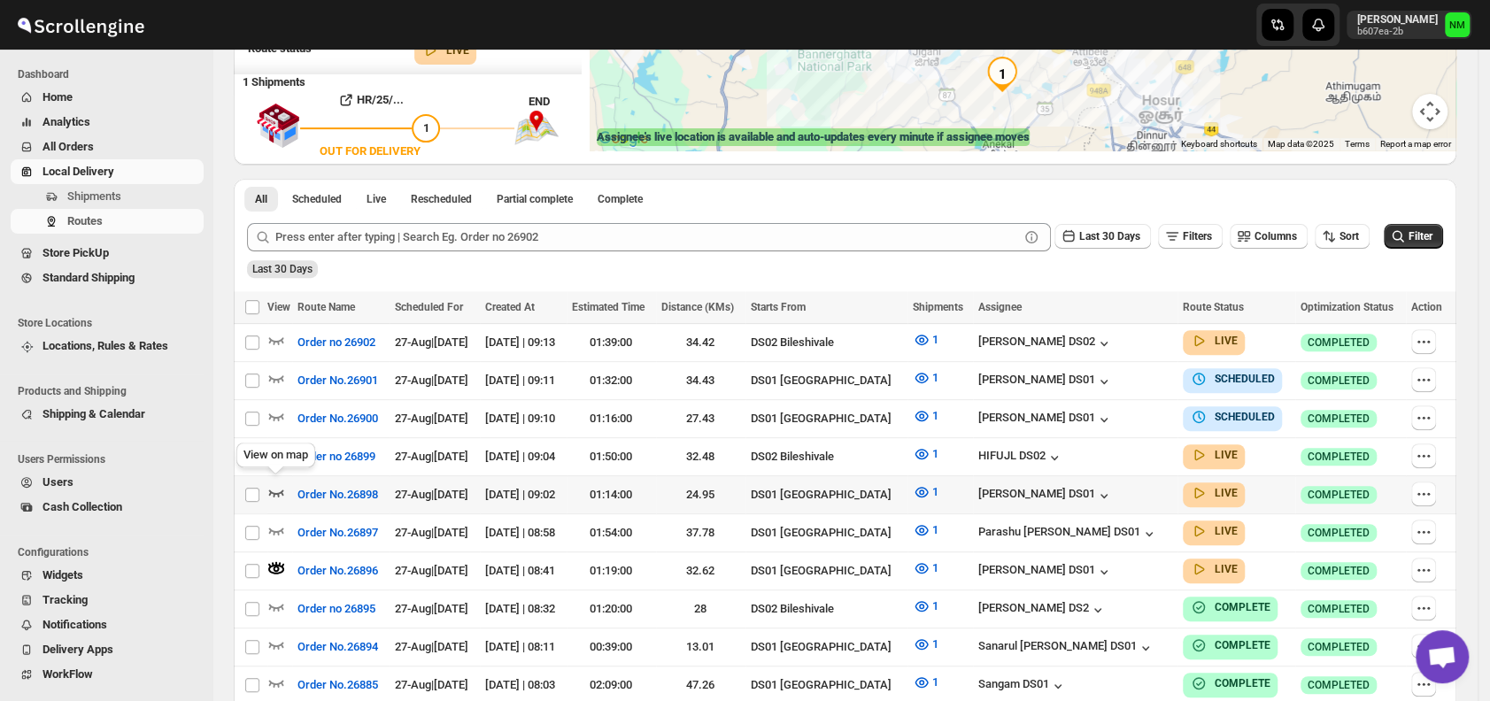
click at [279, 483] on icon "button" at bounding box center [276, 492] width 18 height 18
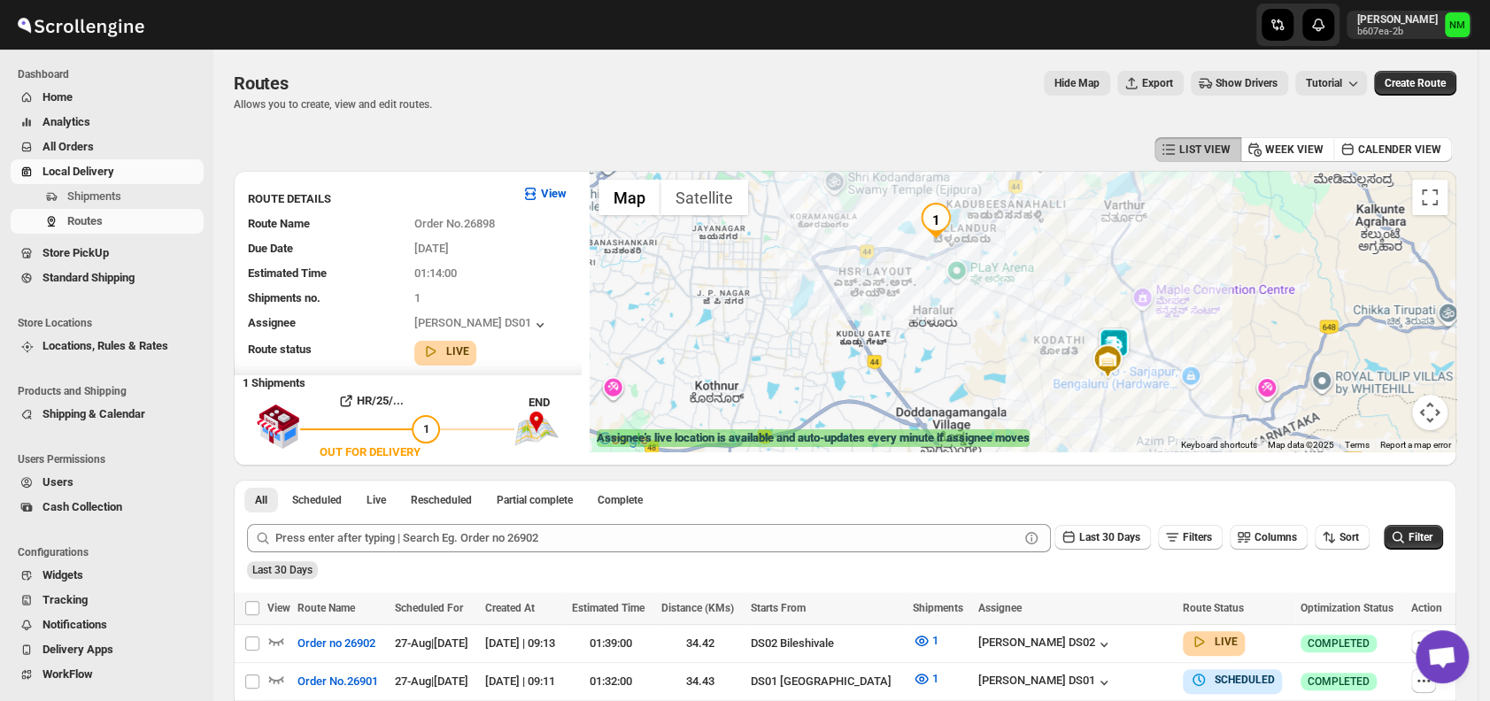
scroll to position [426, 0]
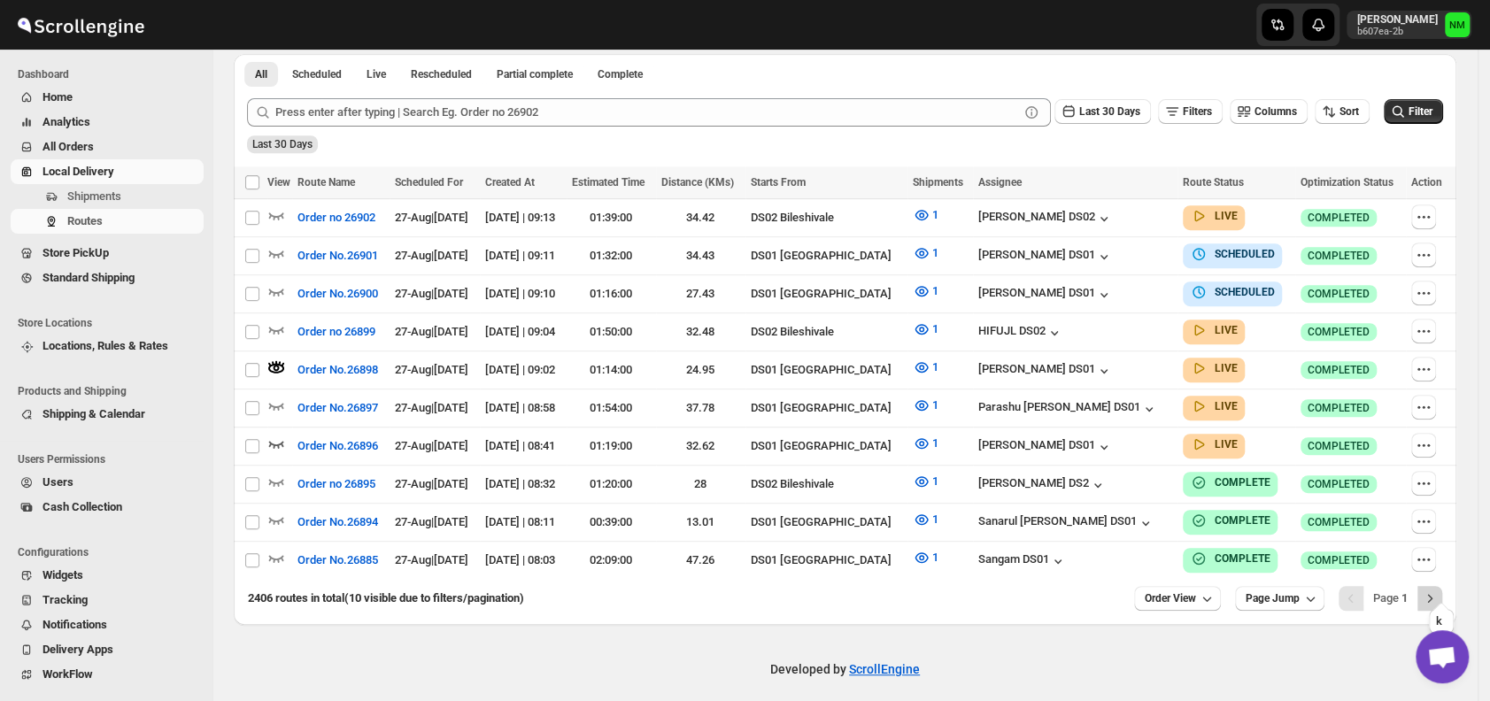
click at [1442, 586] on button "Next" at bounding box center [1430, 598] width 25 height 25
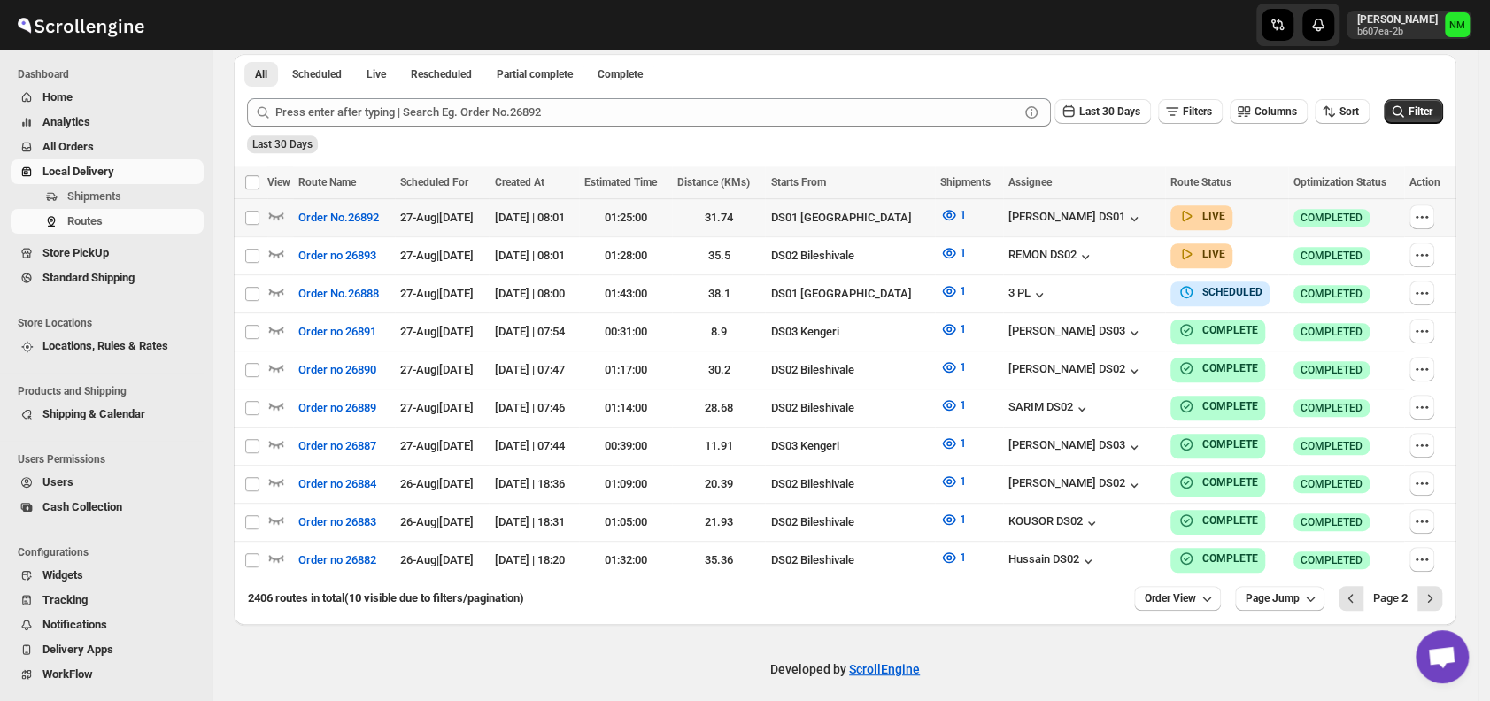
click at [288, 213] on div at bounding box center [280, 217] width 26 height 23
click at [274, 213] on icon "button" at bounding box center [276, 215] width 18 height 18
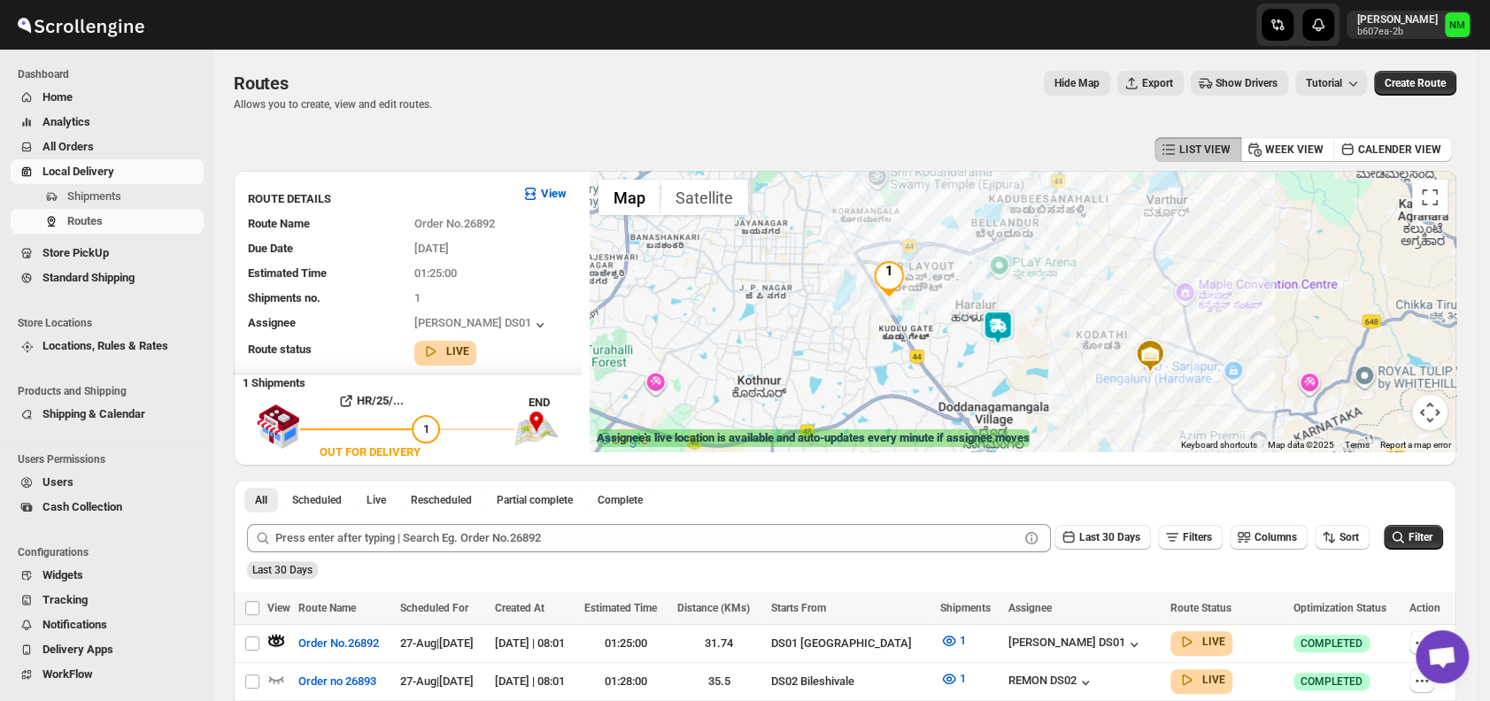
click at [1008, 340] on img at bounding box center [997, 327] width 35 height 35
click at [1080, 241] on button "Close" at bounding box center [1061, 246] width 43 height 43
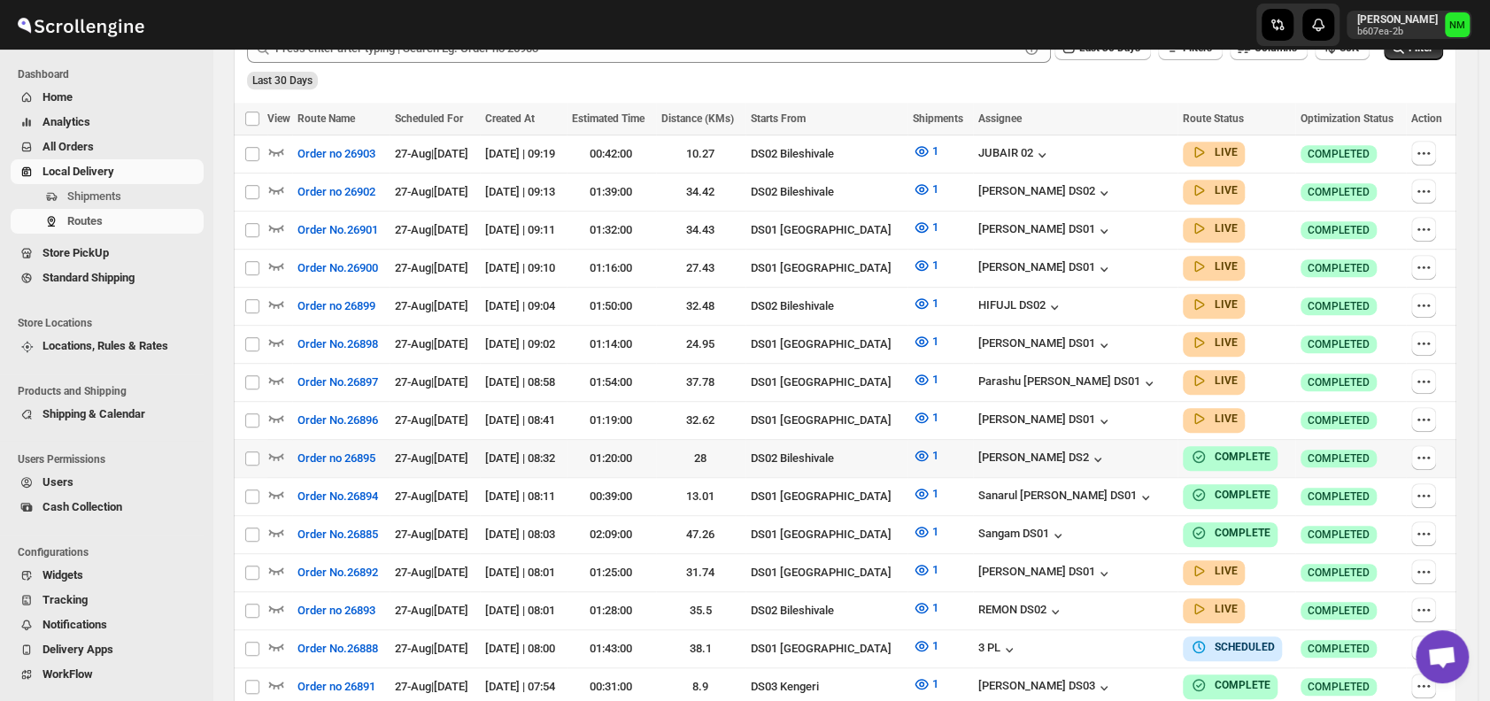
scroll to position [478, 0]
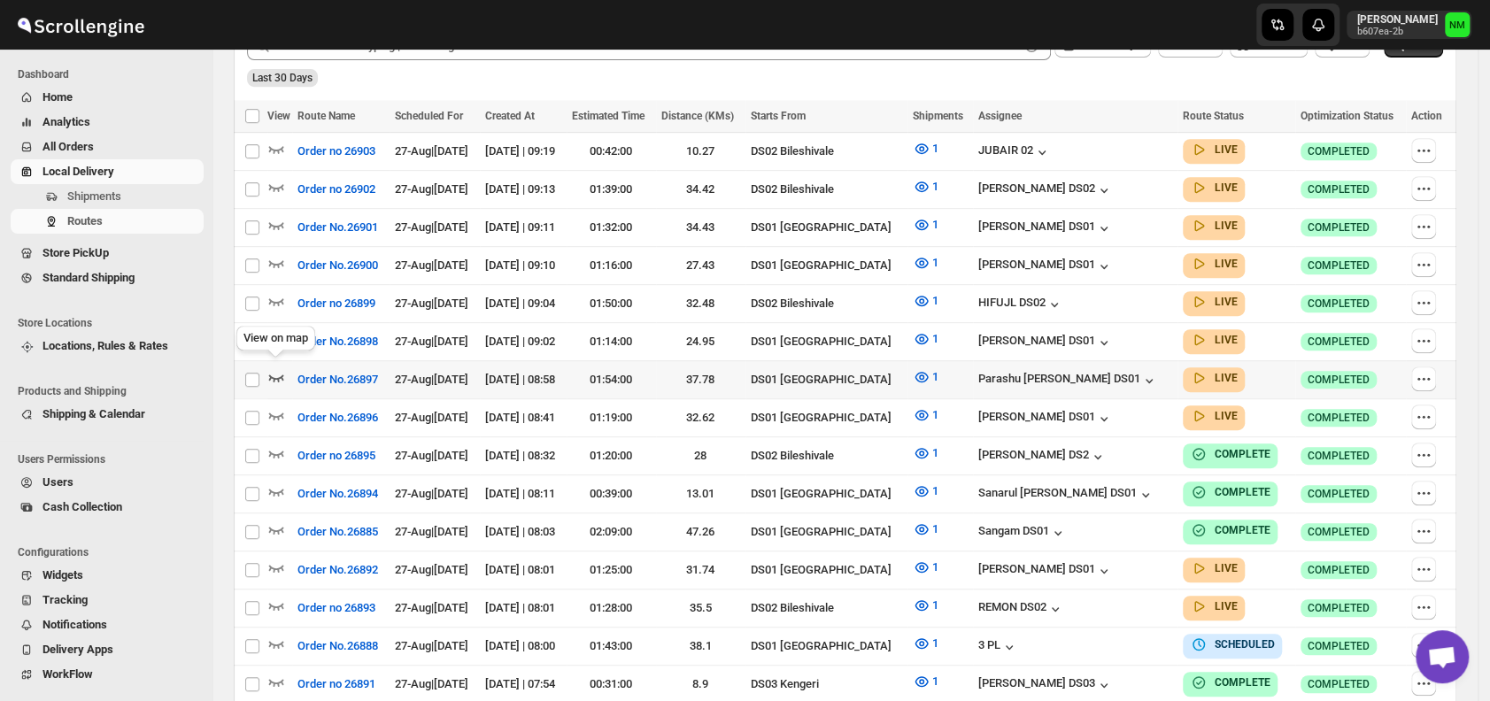
click at [277, 375] on icon "button" at bounding box center [276, 378] width 15 height 7
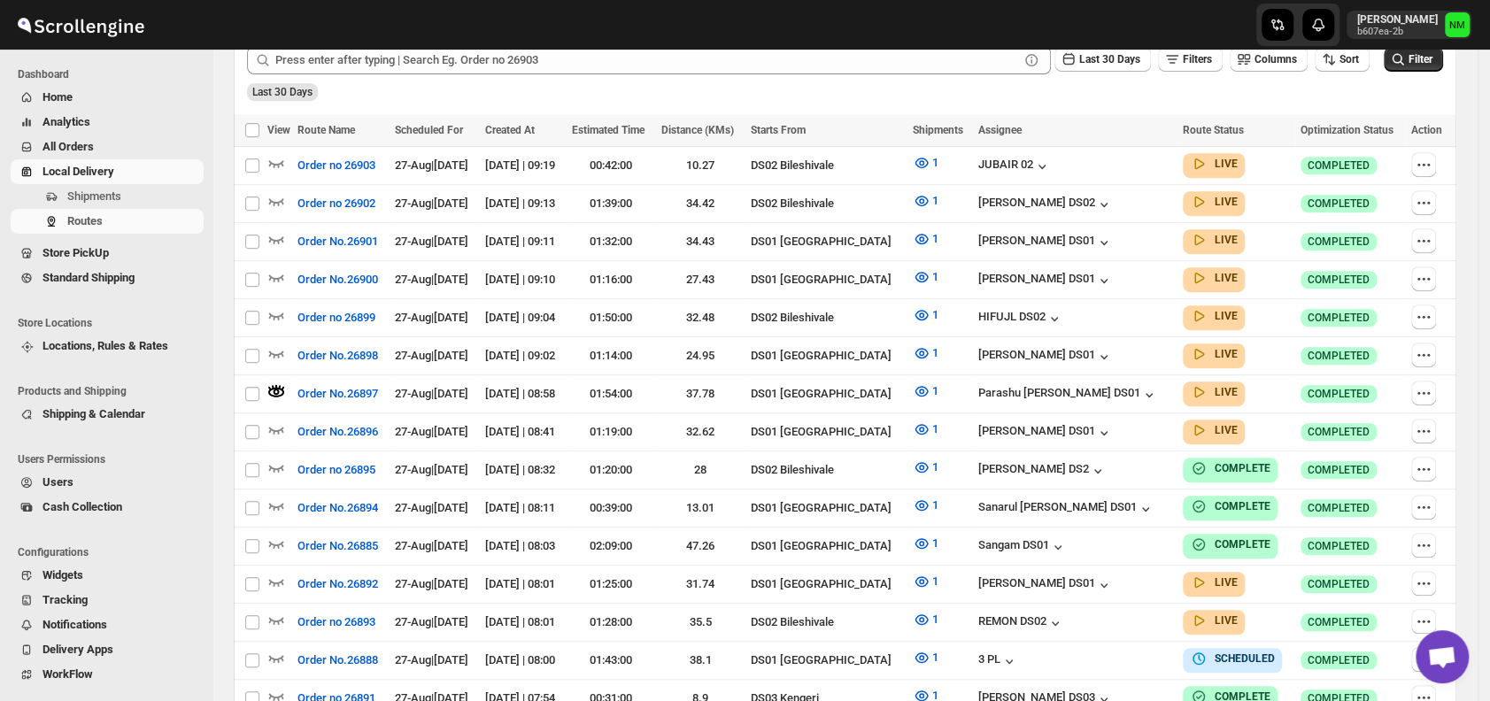
scroll to position [158, 0]
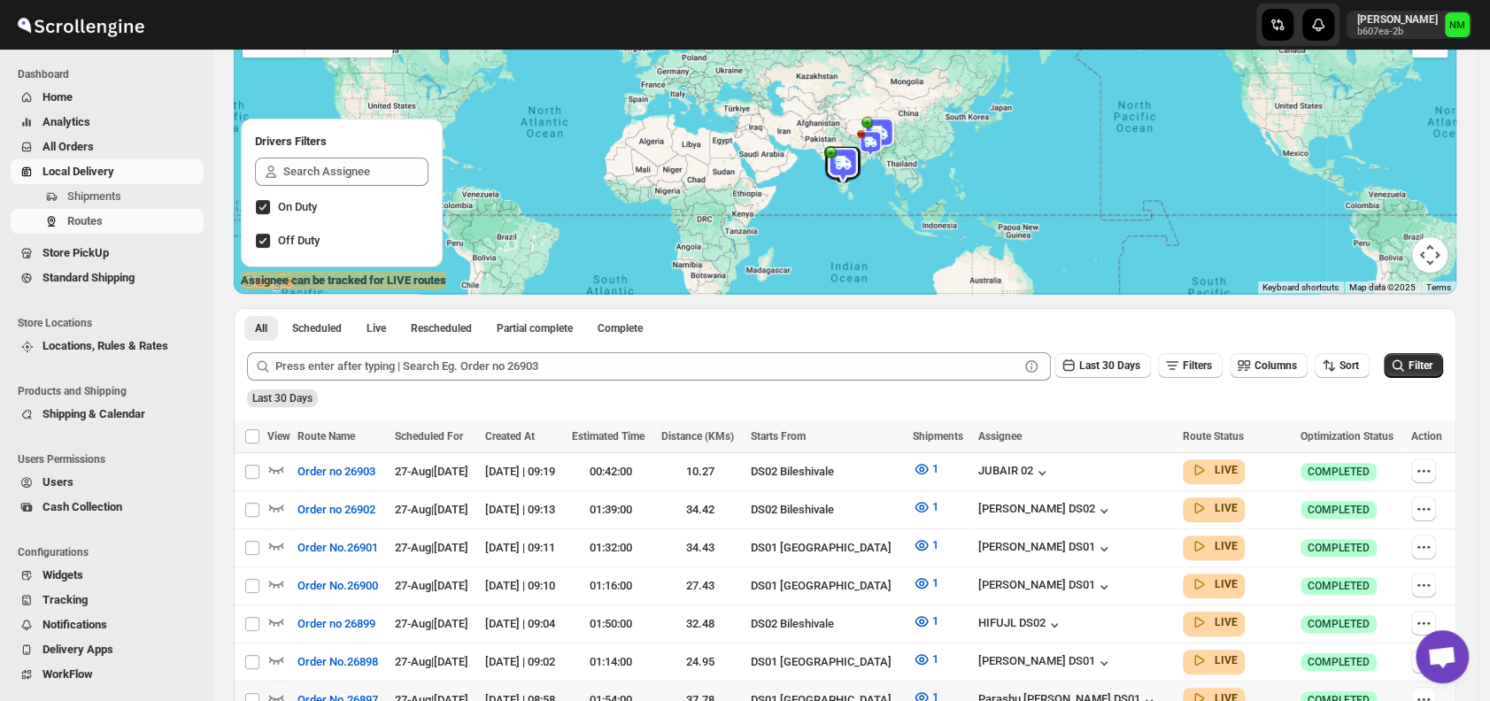
scroll to position [333, 0]
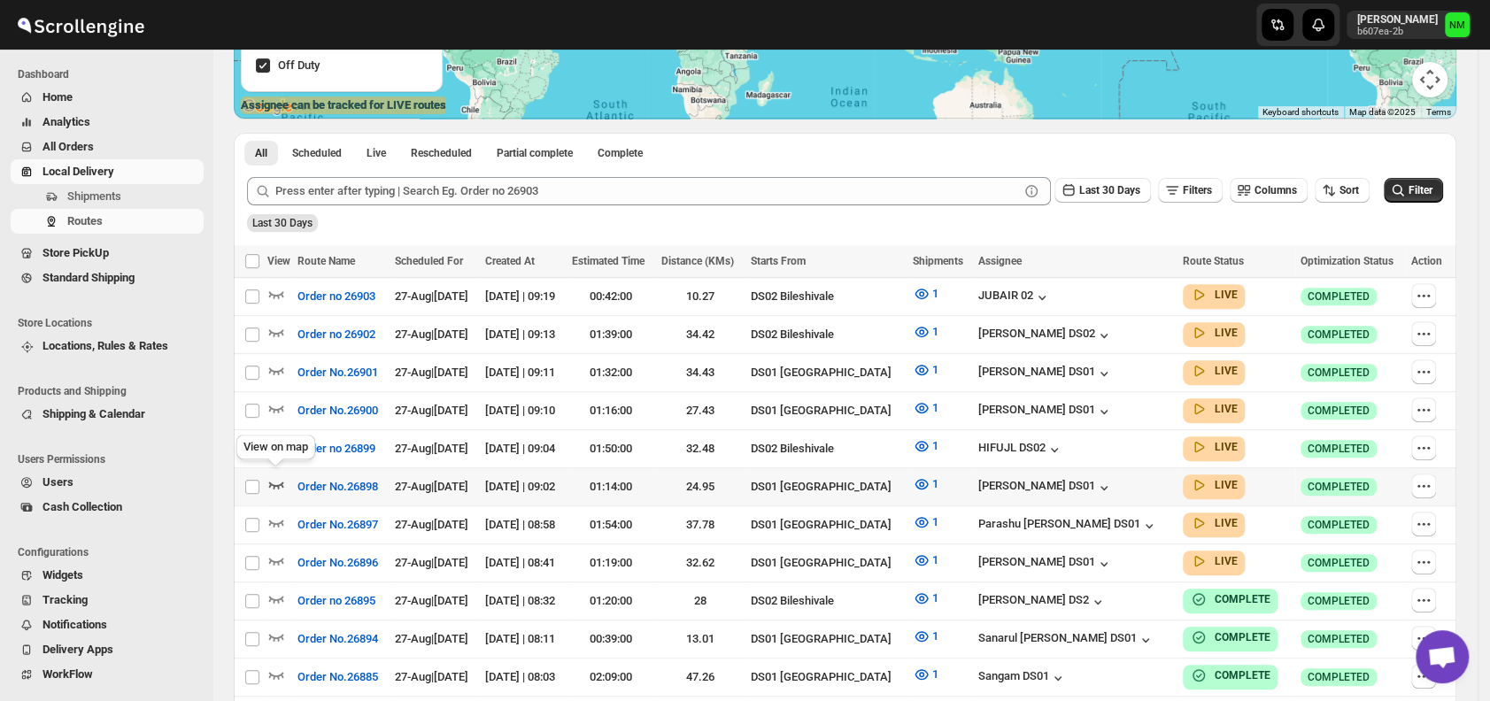
click at [270, 476] on icon "button" at bounding box center [276, 485] width 18 height 18
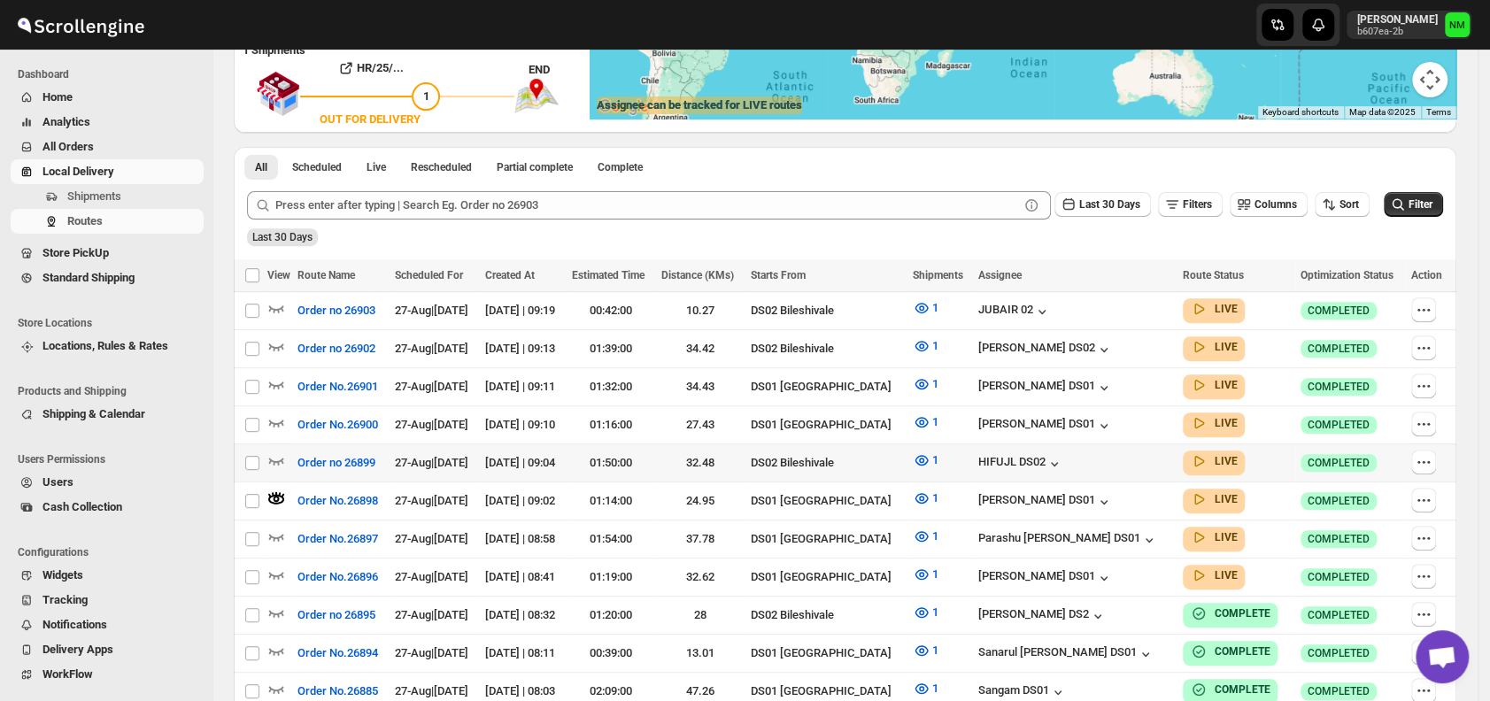
scroll to position [0, 0]
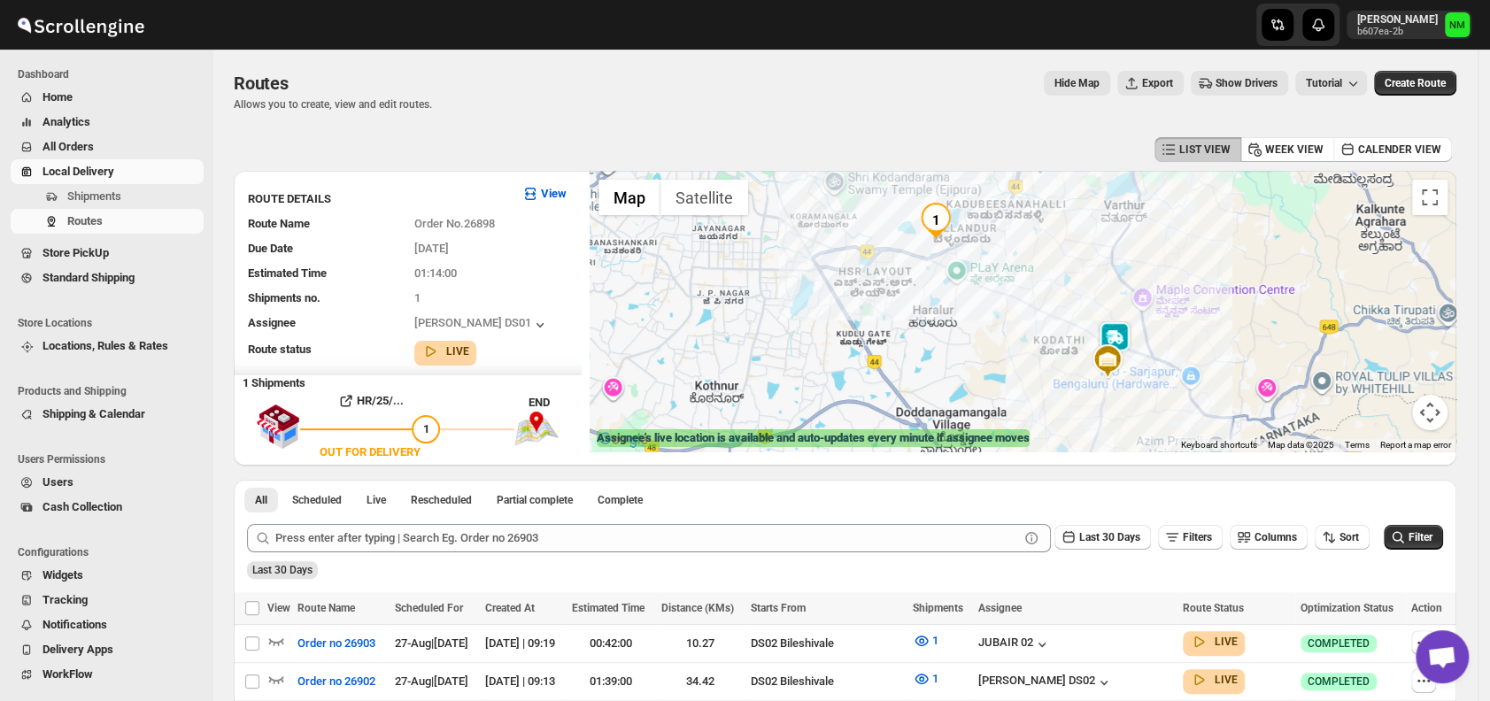
click at [1127, 329] on img at bounding box center [1114, 338] width 35 height 35
click at [1197, 245] on button "Close" at bounding box center [1178, 255] width 43 height 43
click at [1126, 337] on img at bounding box center [1114, 337] width 35 height 35
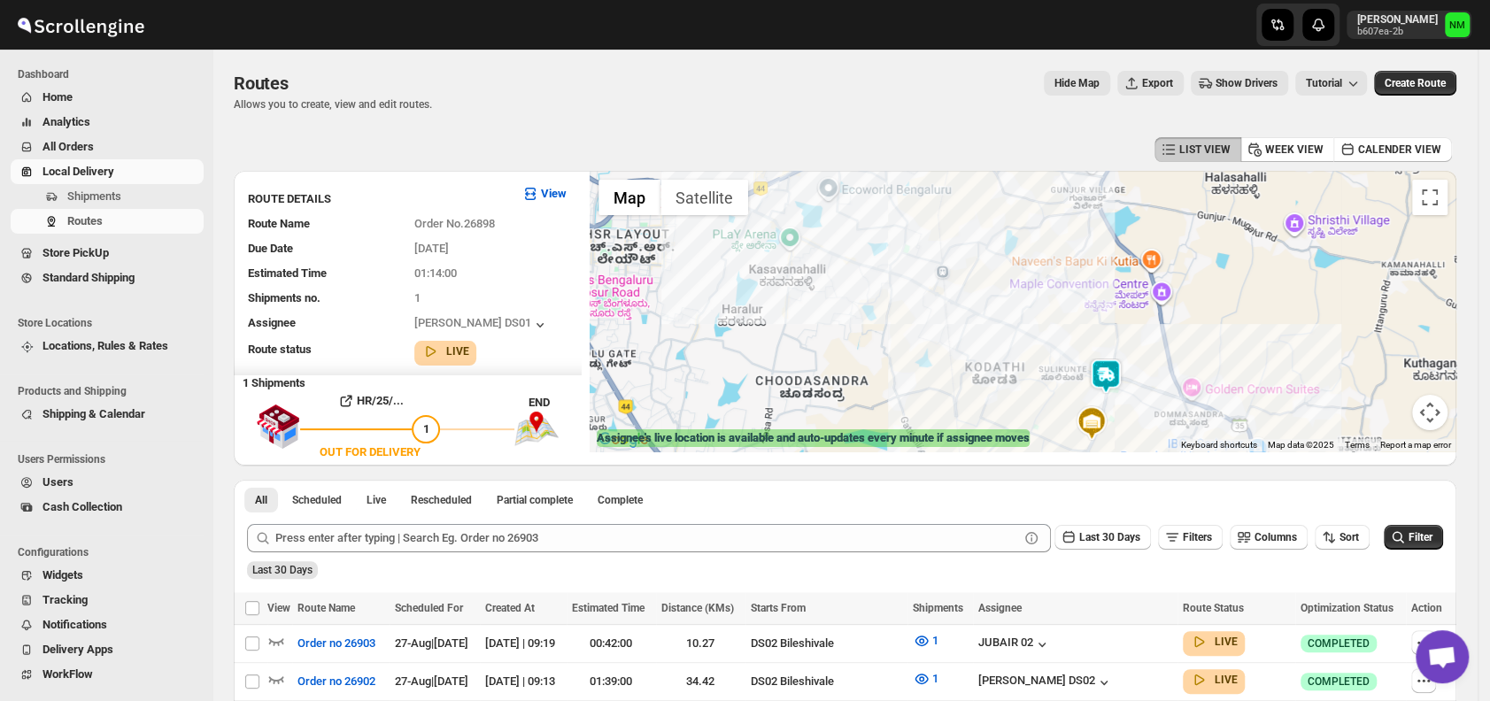
click at [1119, 383] on img at bounding box center [1105, 376] width 35 height 35
click at [1187, 285] on button "Close" at bounding box center [1169, 292] width 43 height 43
click at [932, 272] on img at bounding box center [926, 271] width 35 height 35
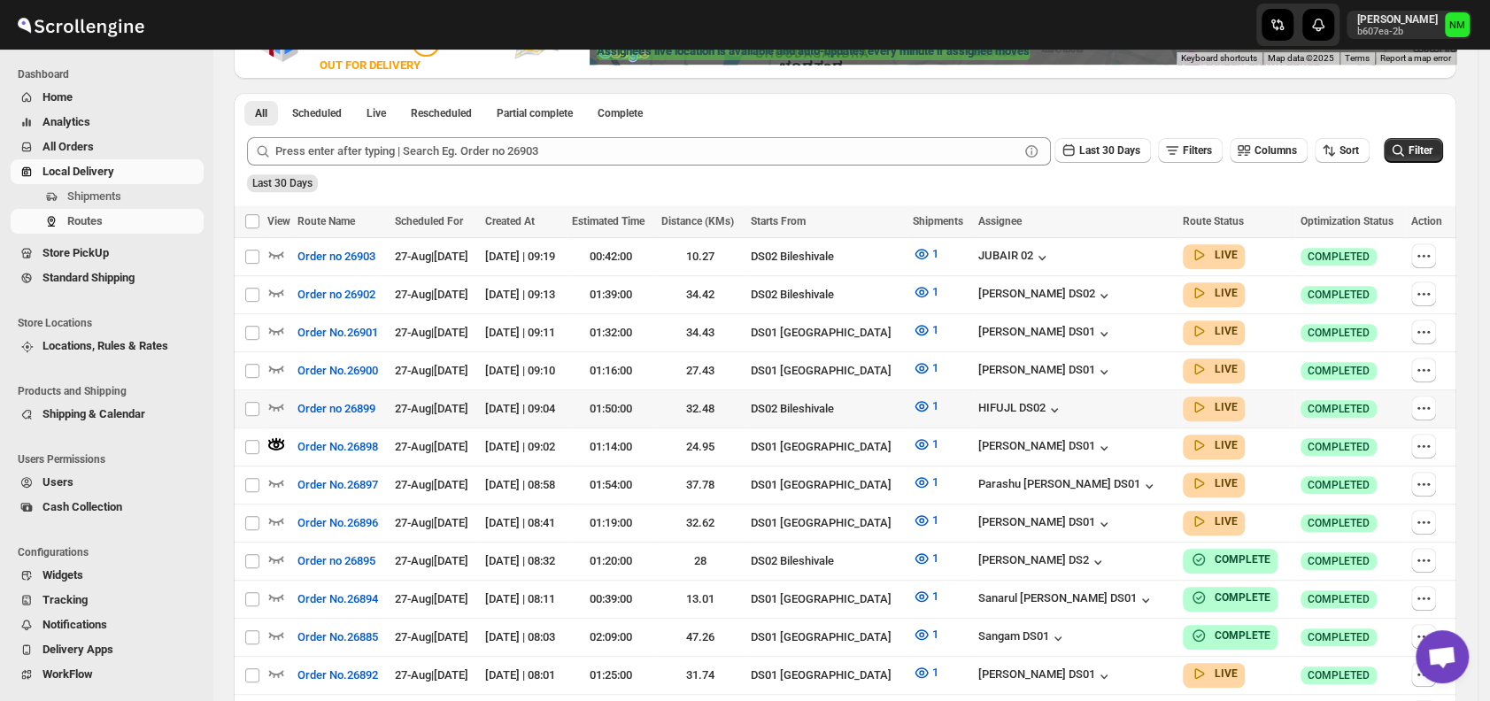
scroll to position [389, 0]
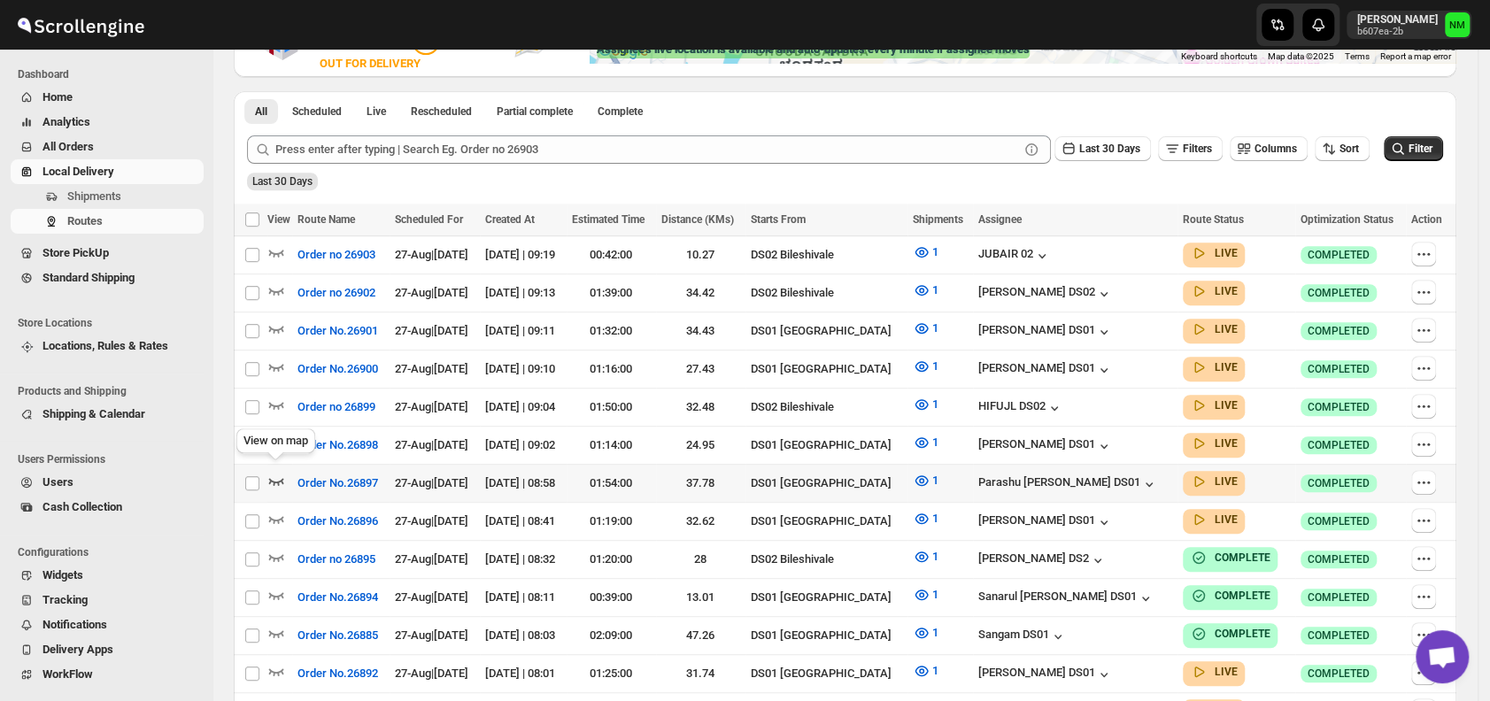
click at [276, 472] on icon "button" at bounding box center [276, 481] width 18 height 18
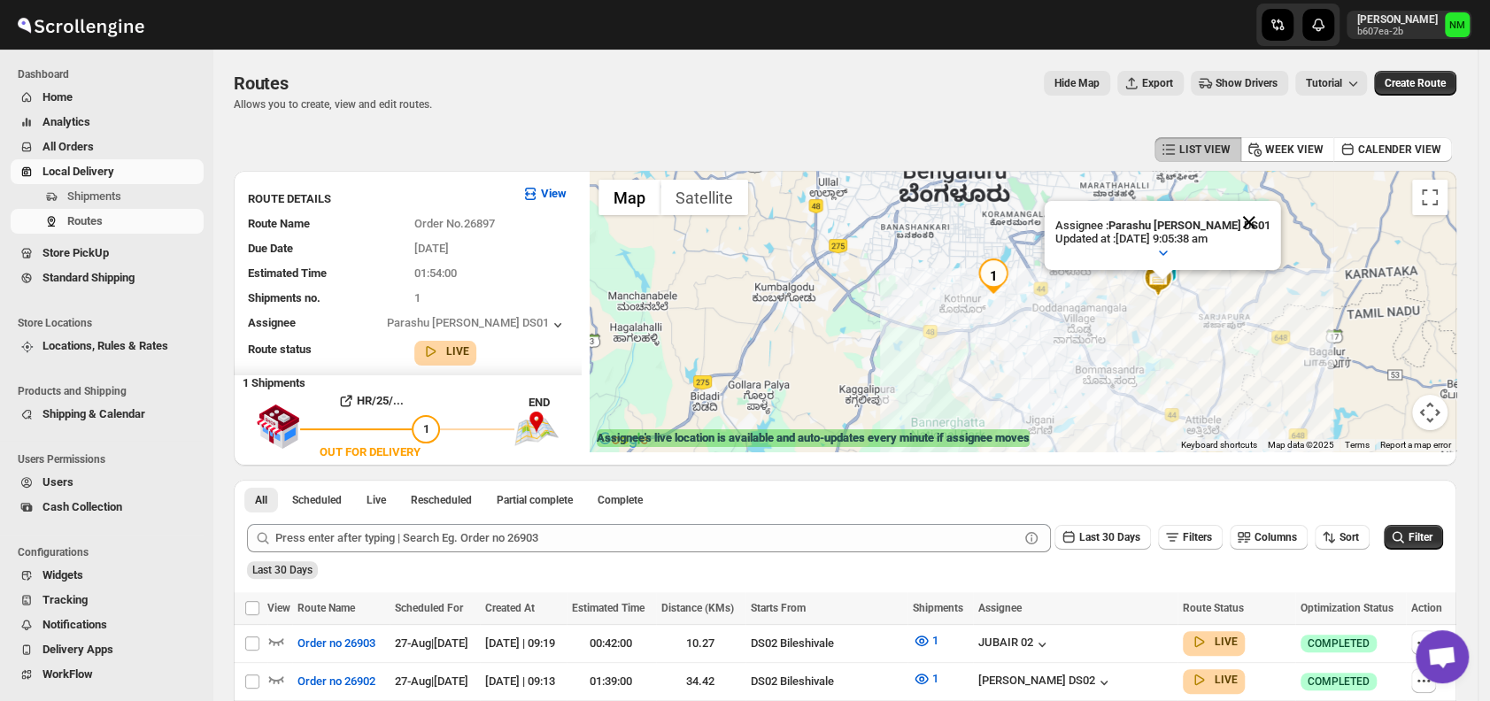
click at [1258, 211] on button "Close" at bounding box center [1249, 222] width 43 height 43
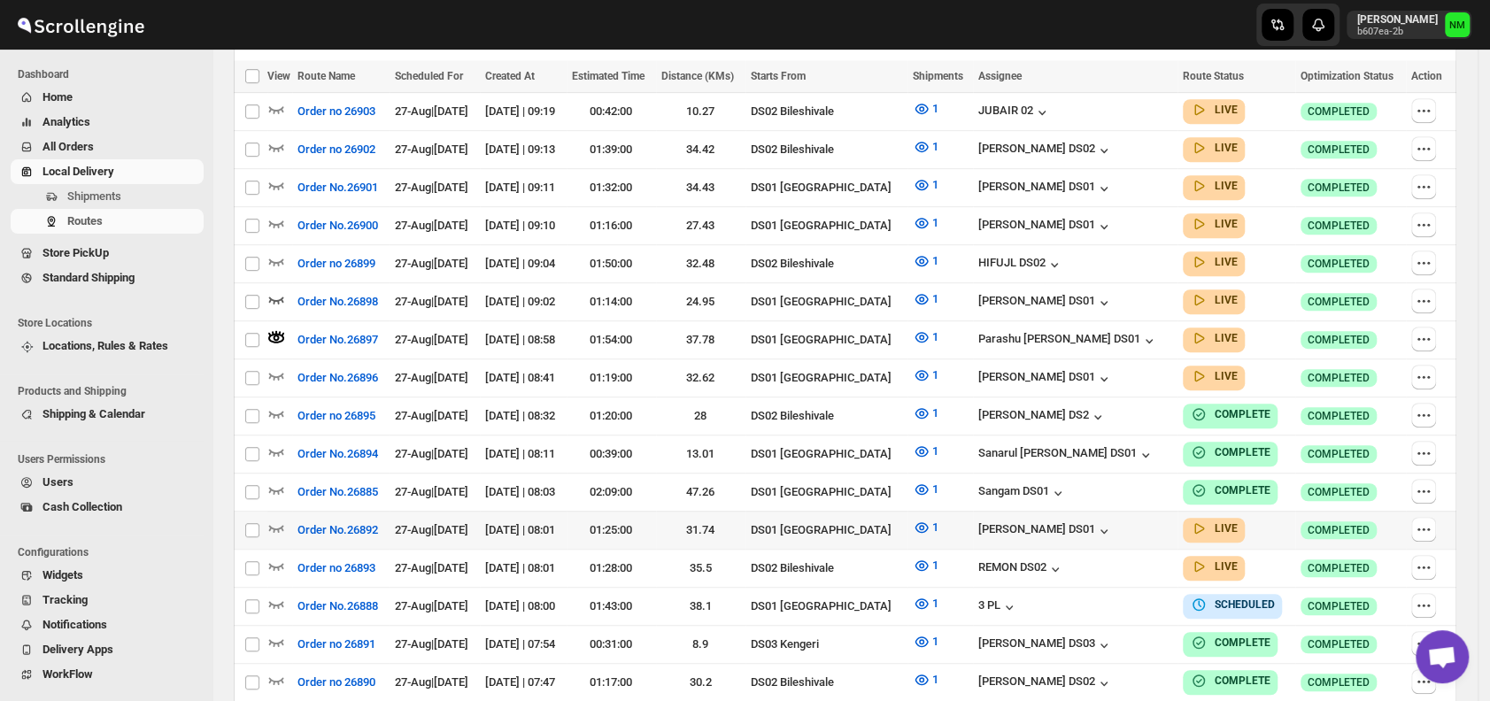
scroll to position [533, 0]
click at [279, 518] on icon "button" at bounding box center [276, 527] width 18 height 18
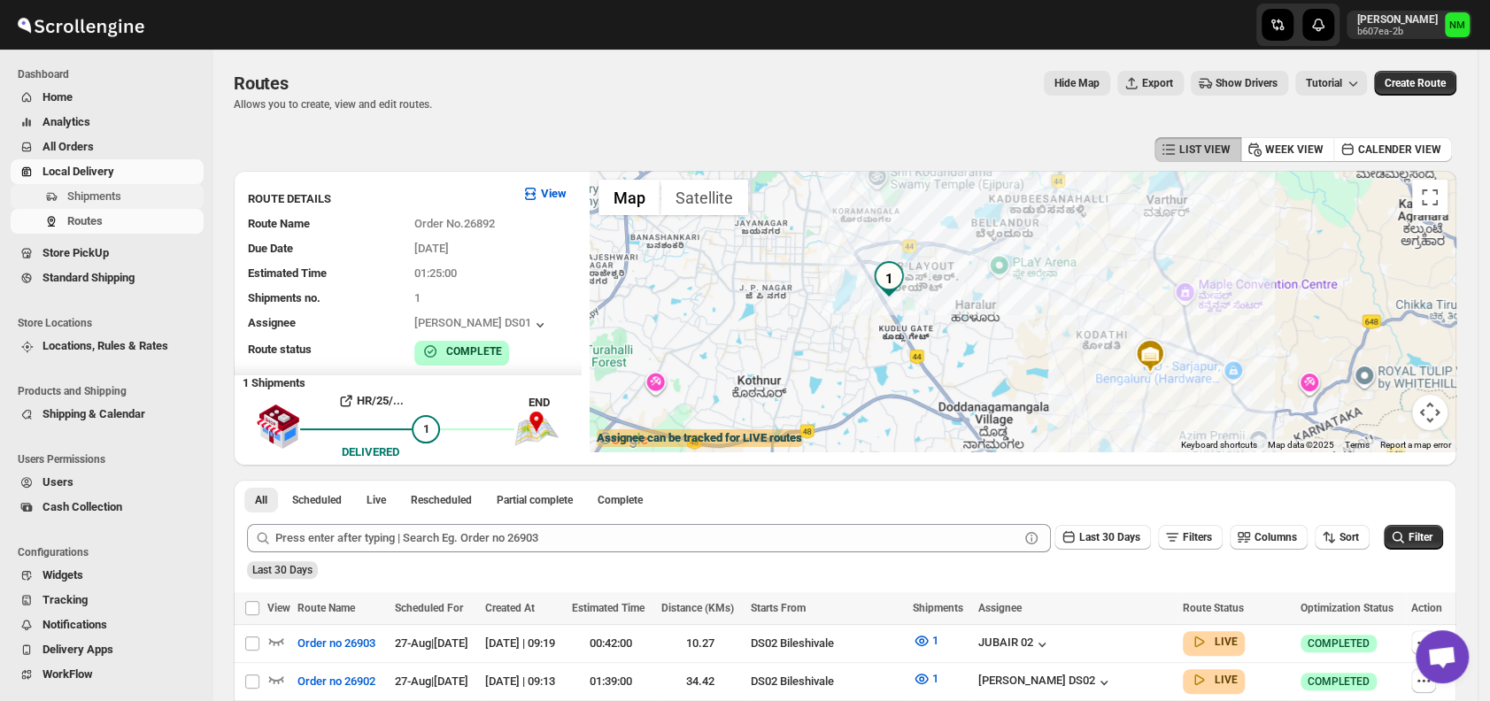
click at [134, 191] on span "Shipments" at bounding box center [133, 197] width 133 height 18
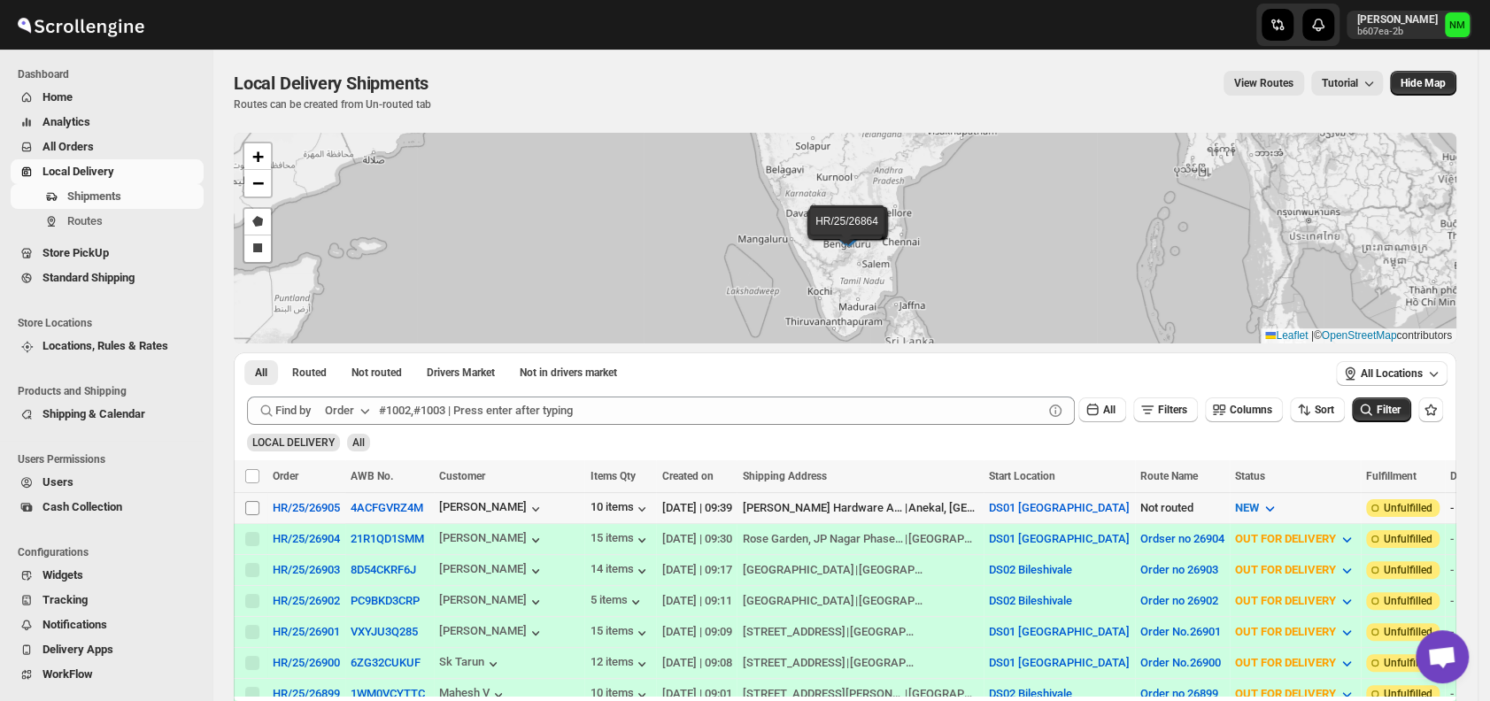
click at [255, 503] on input "Select shipment" at bounding box center [252, 508] width 14 height 14
checkbox input "true"
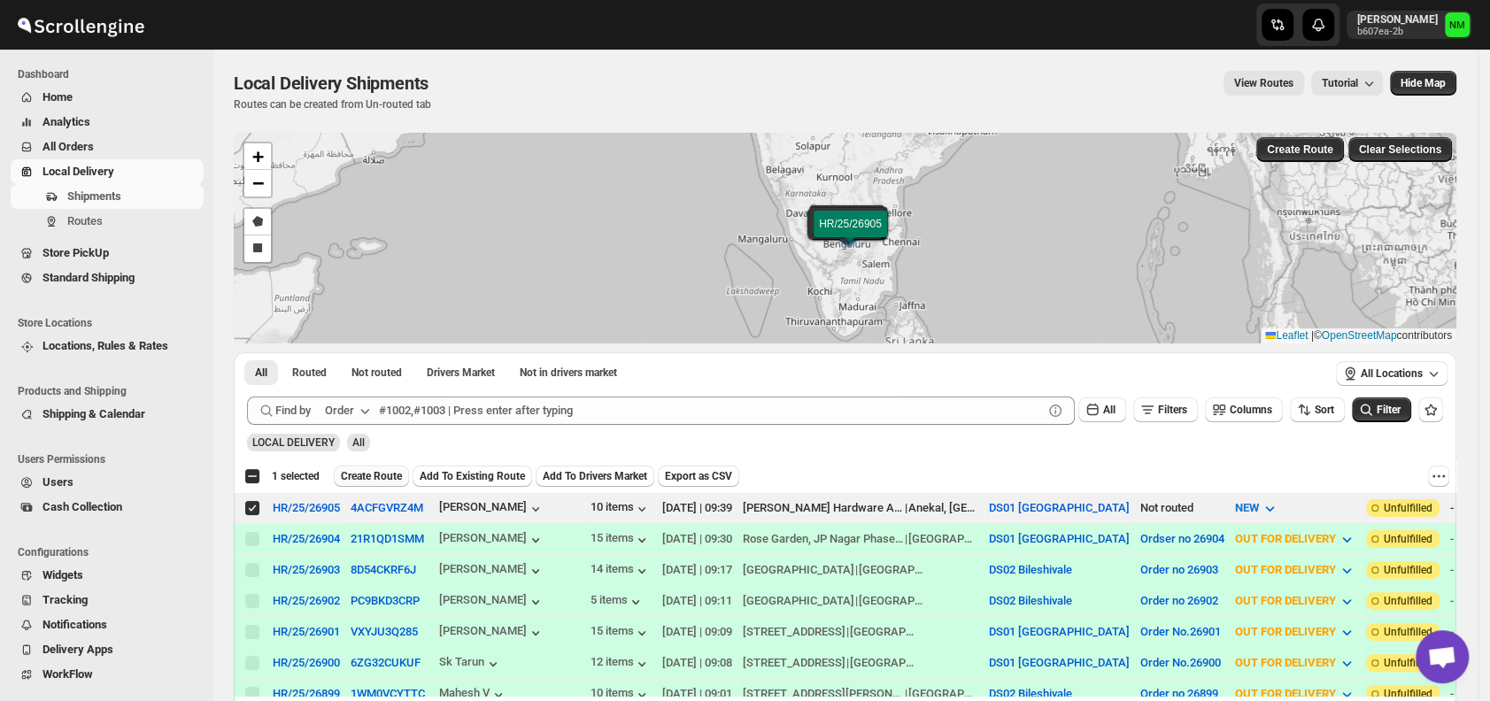
click at [372, 469] on span "Create Route" at bounding box center [371, 476] width 61 height 14
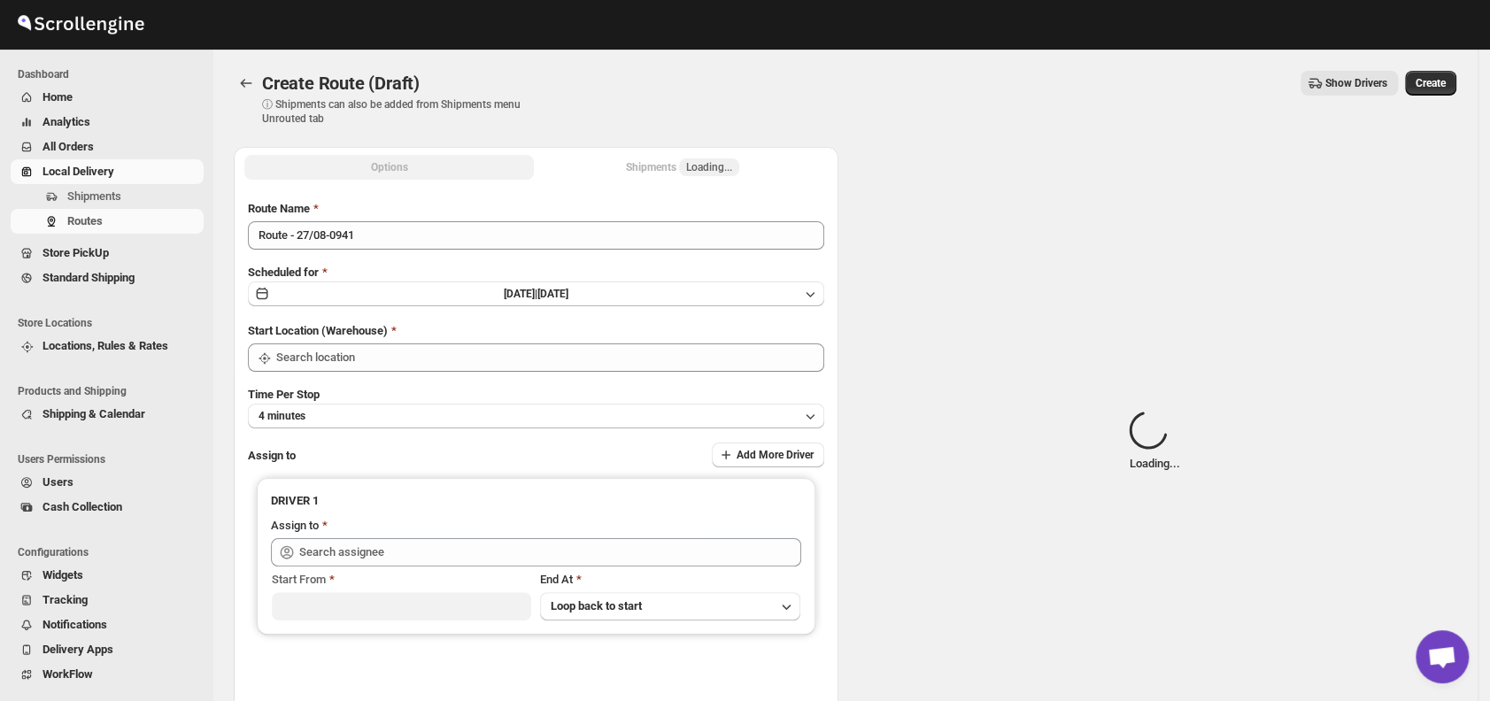
type input "DS01 [GEOGRAPHIC_DATA]"
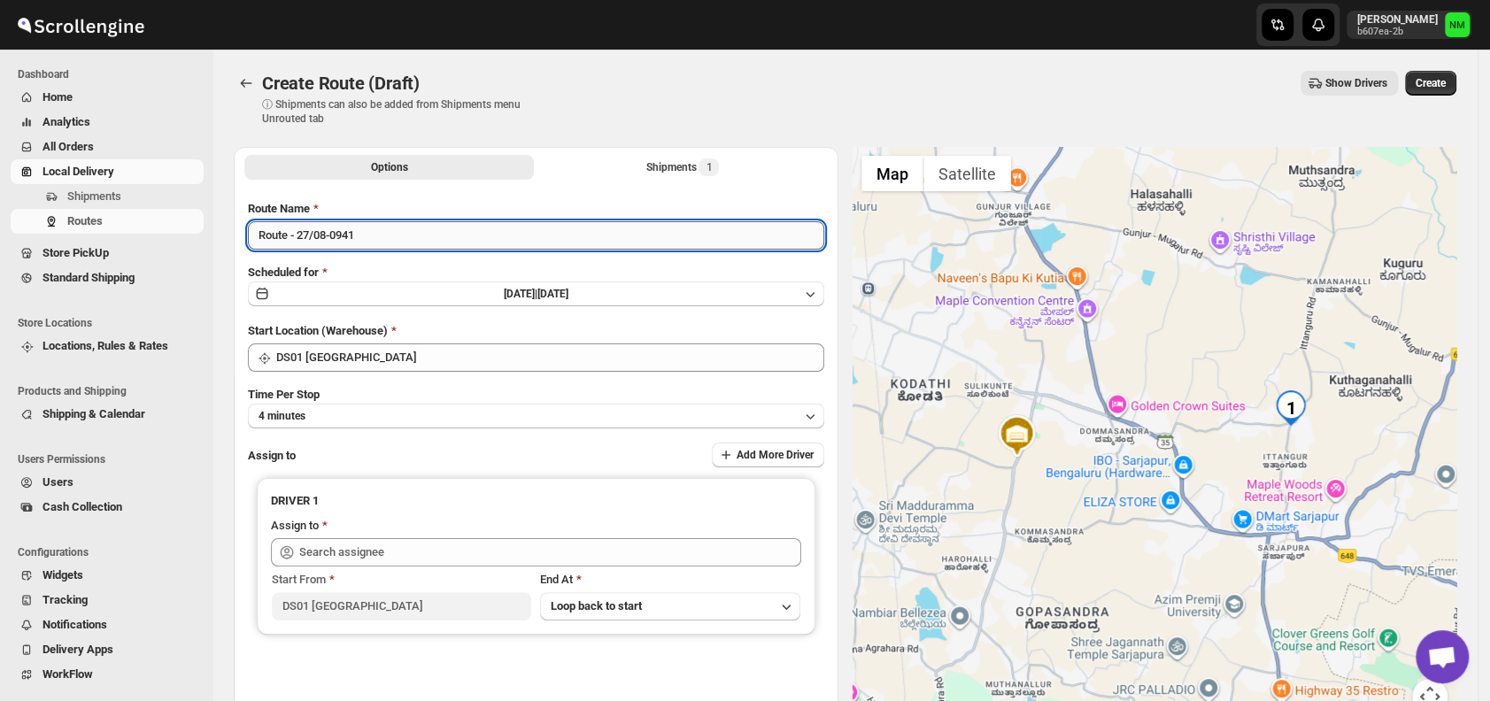
click at [383, 234] on input "Route - 27/08-0941" at bounding box center [536, 235] width 576 height 28
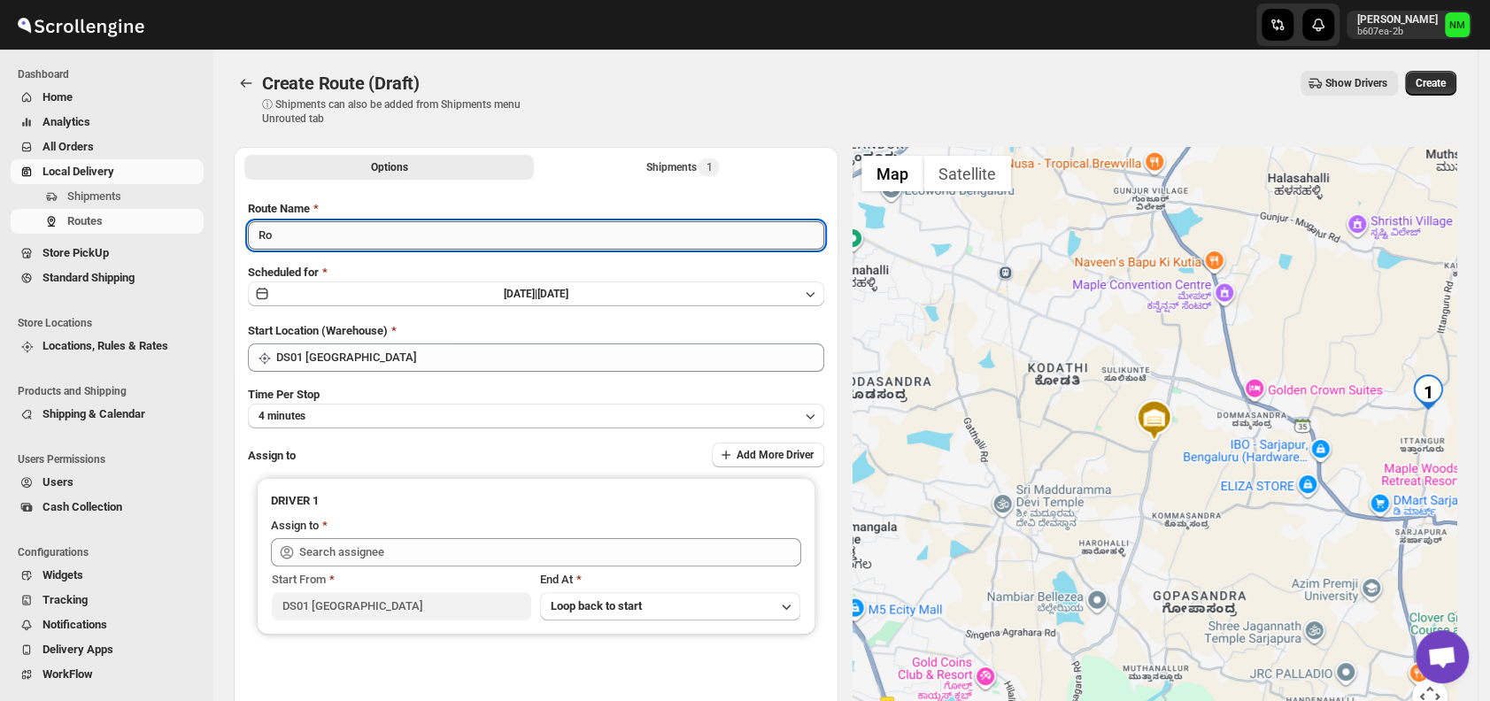
type input "R"
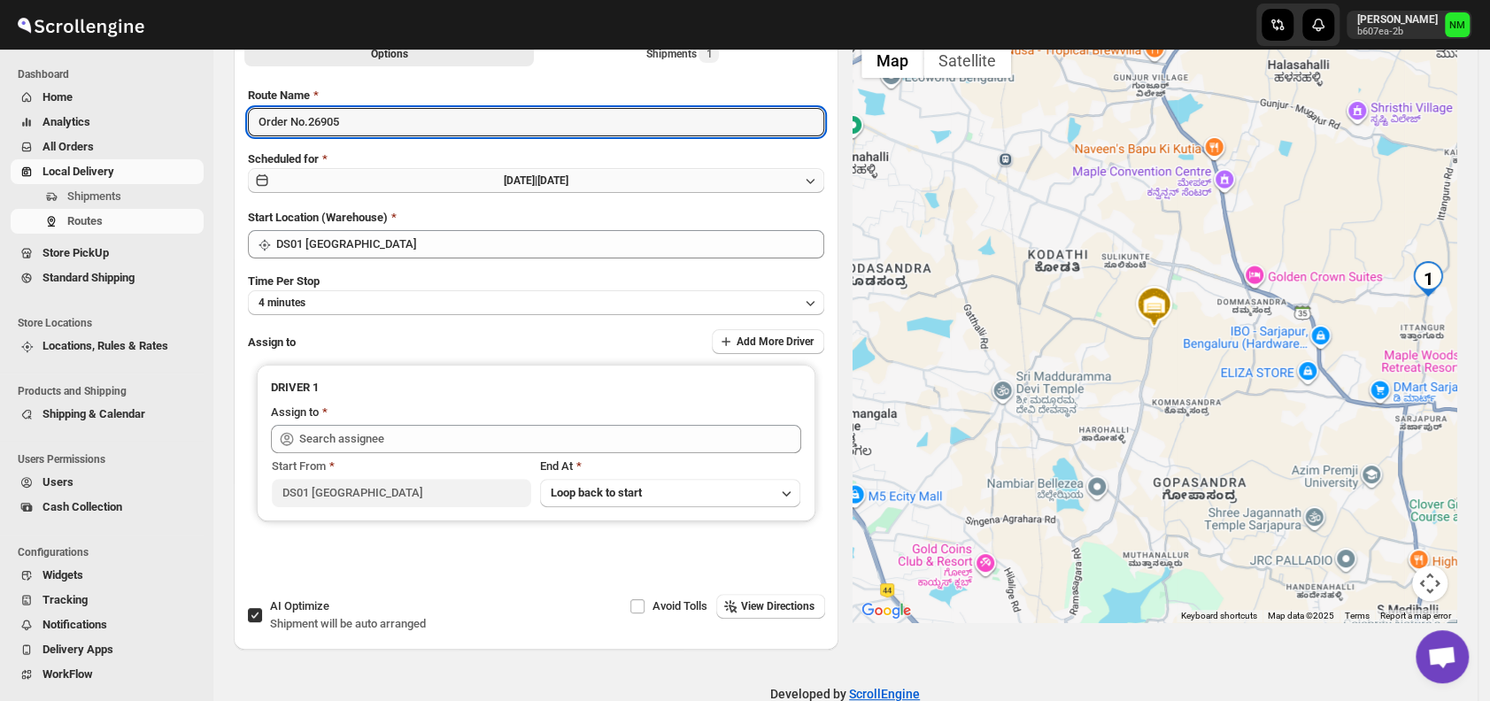
scroll to position [134, 0]
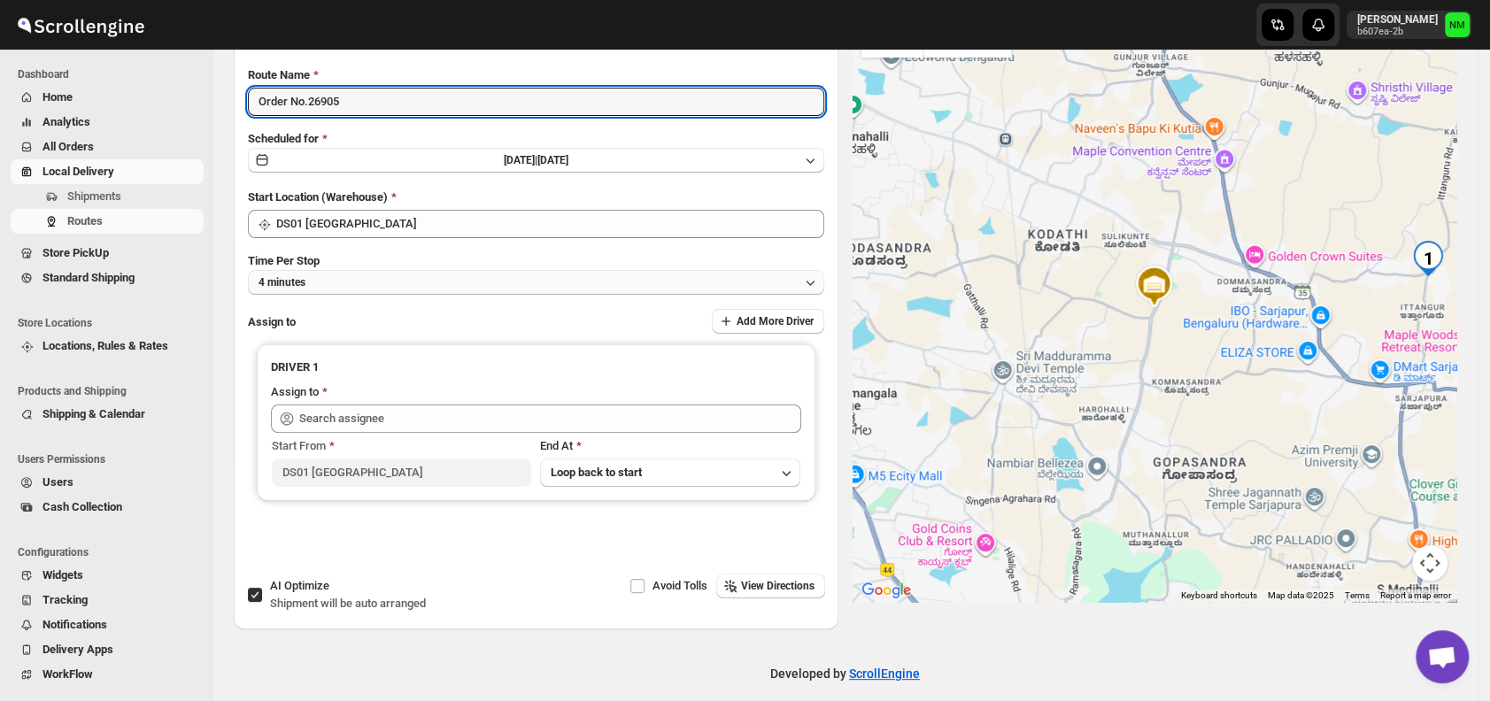
type input "Order No.26905"
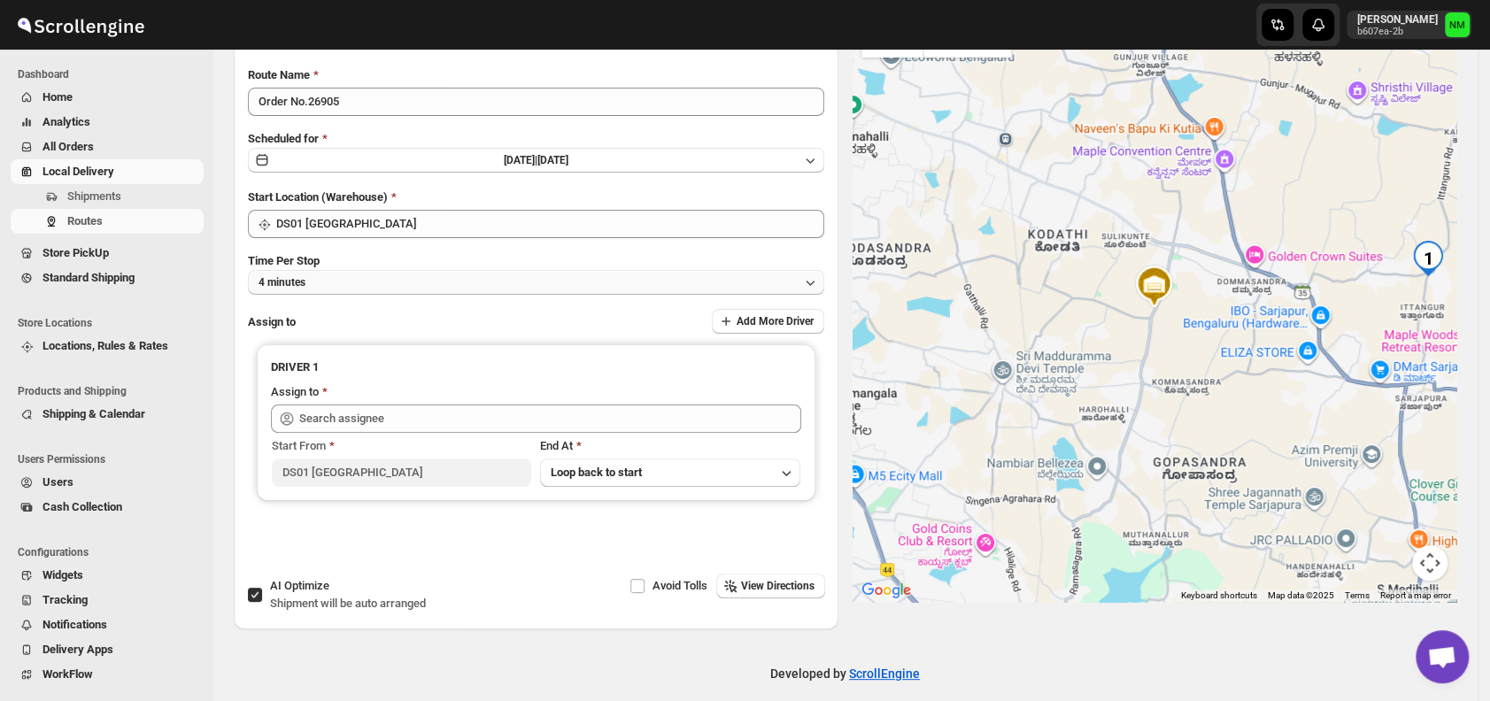
click at [339, 276] on button "4 minutes" at bounding box center [536, 282] width 576 height 25
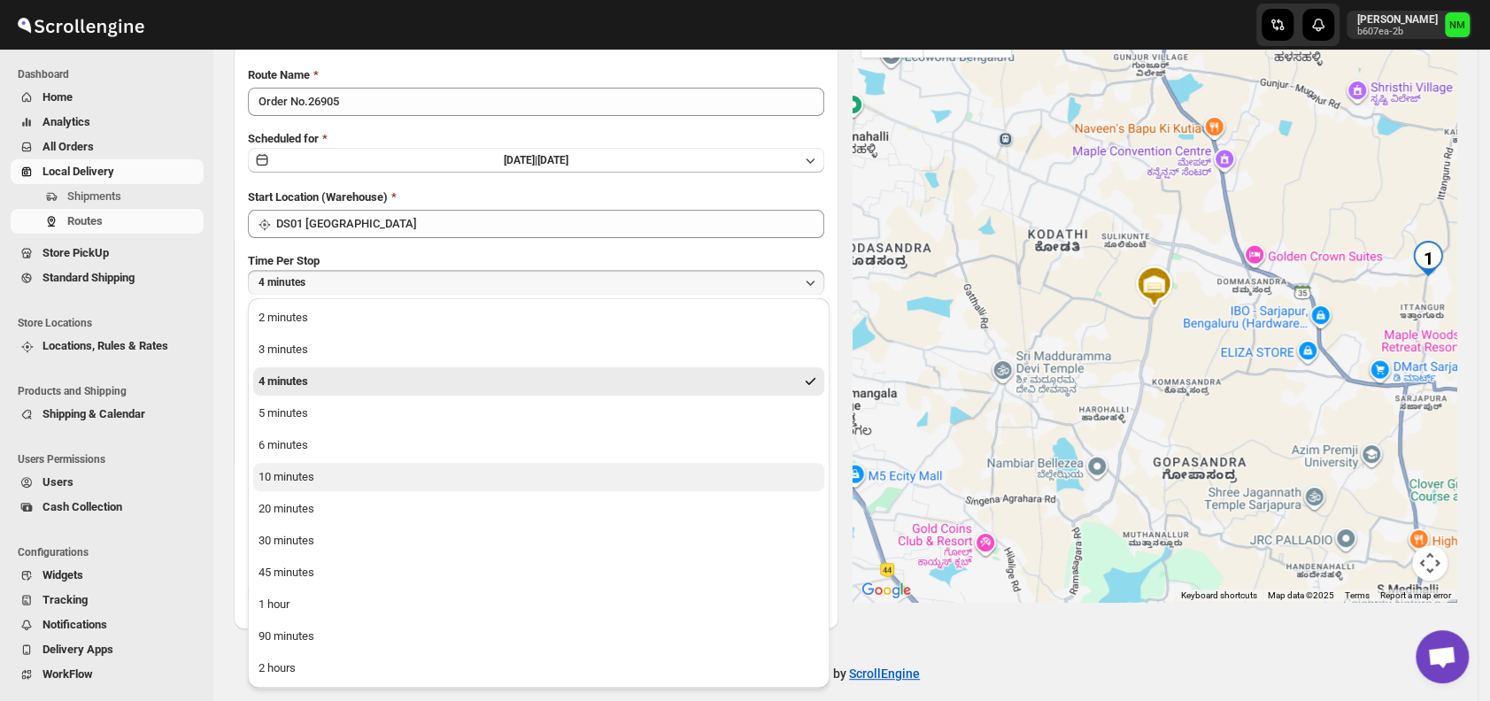
click at [329, 485] on button "10 minutes" at bounding box center [538, 477] width 571 height 28
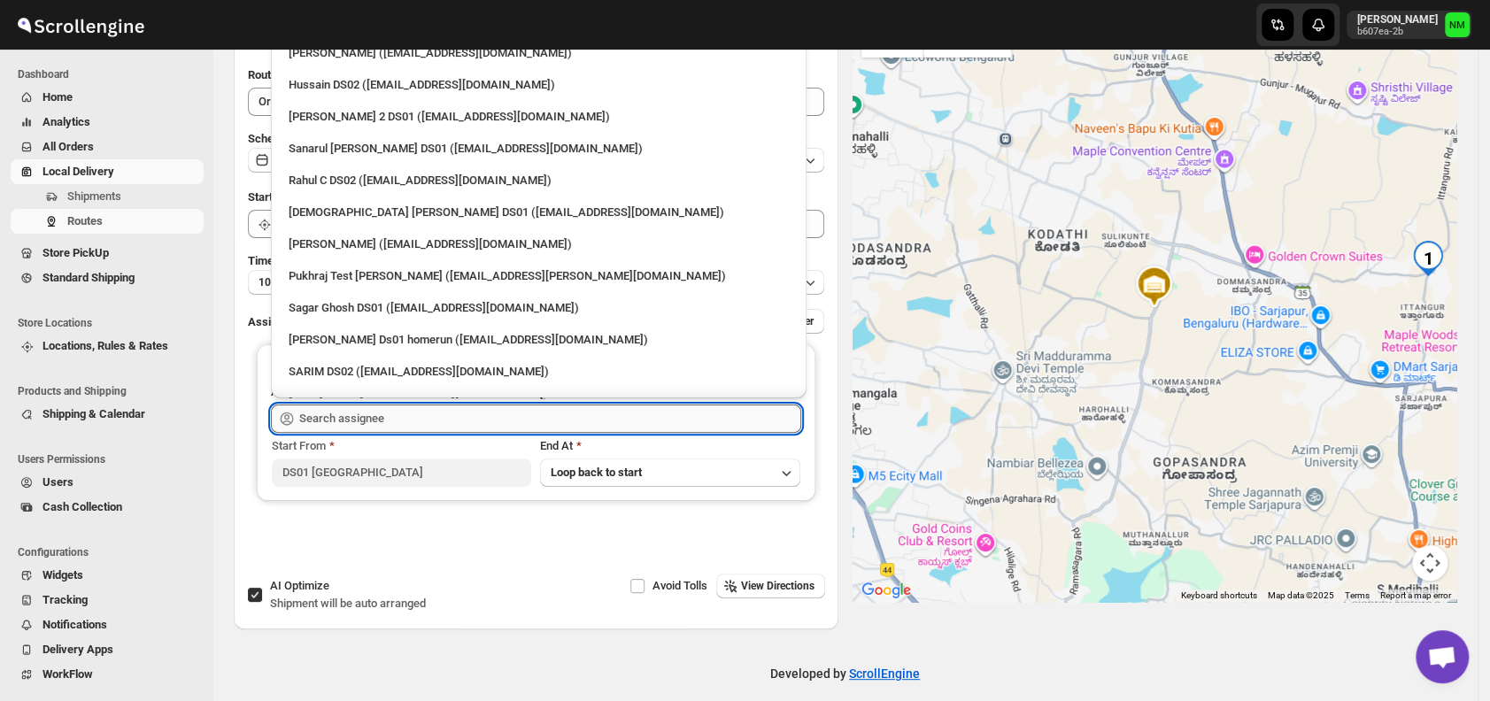
click at [432, 409] on input "text" at bounding box center [550, 419] width 502 height 28
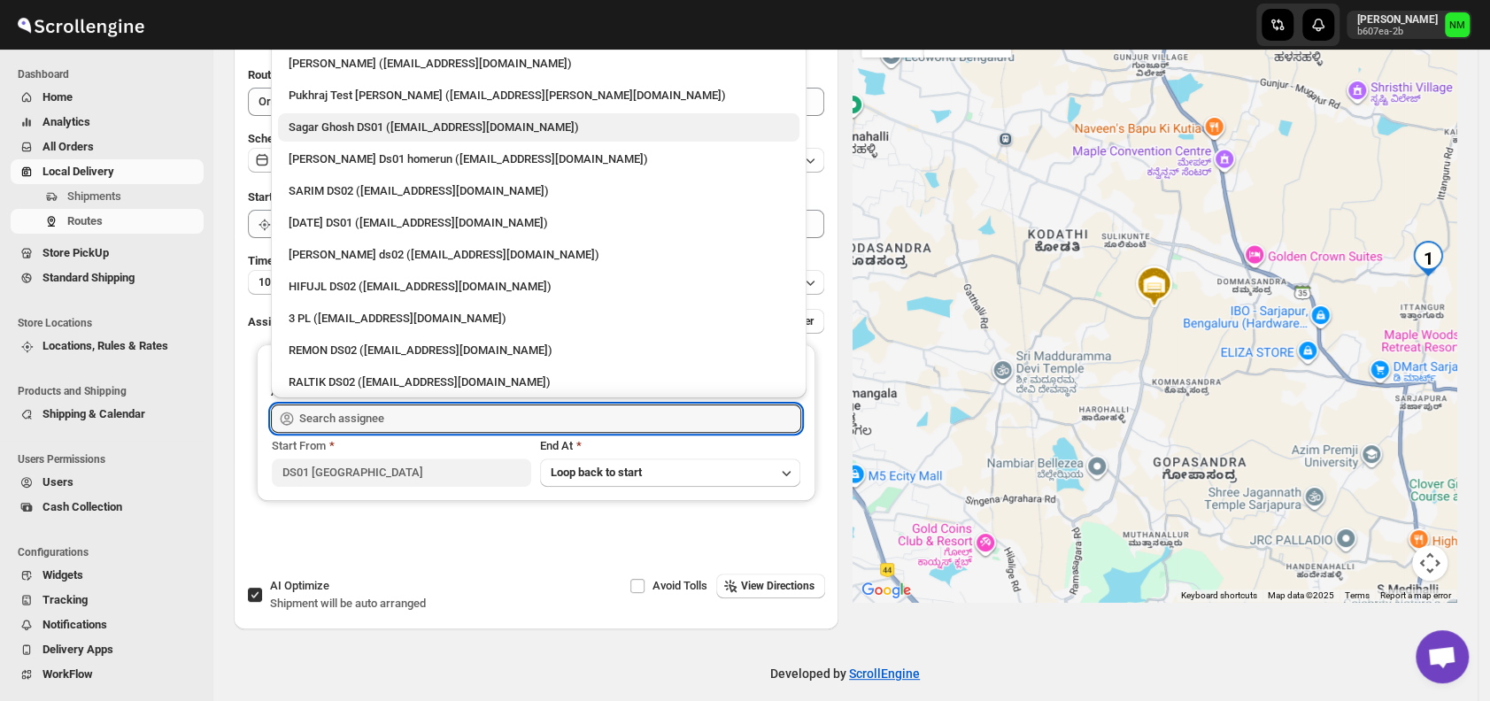
scroll to position [0, 0]
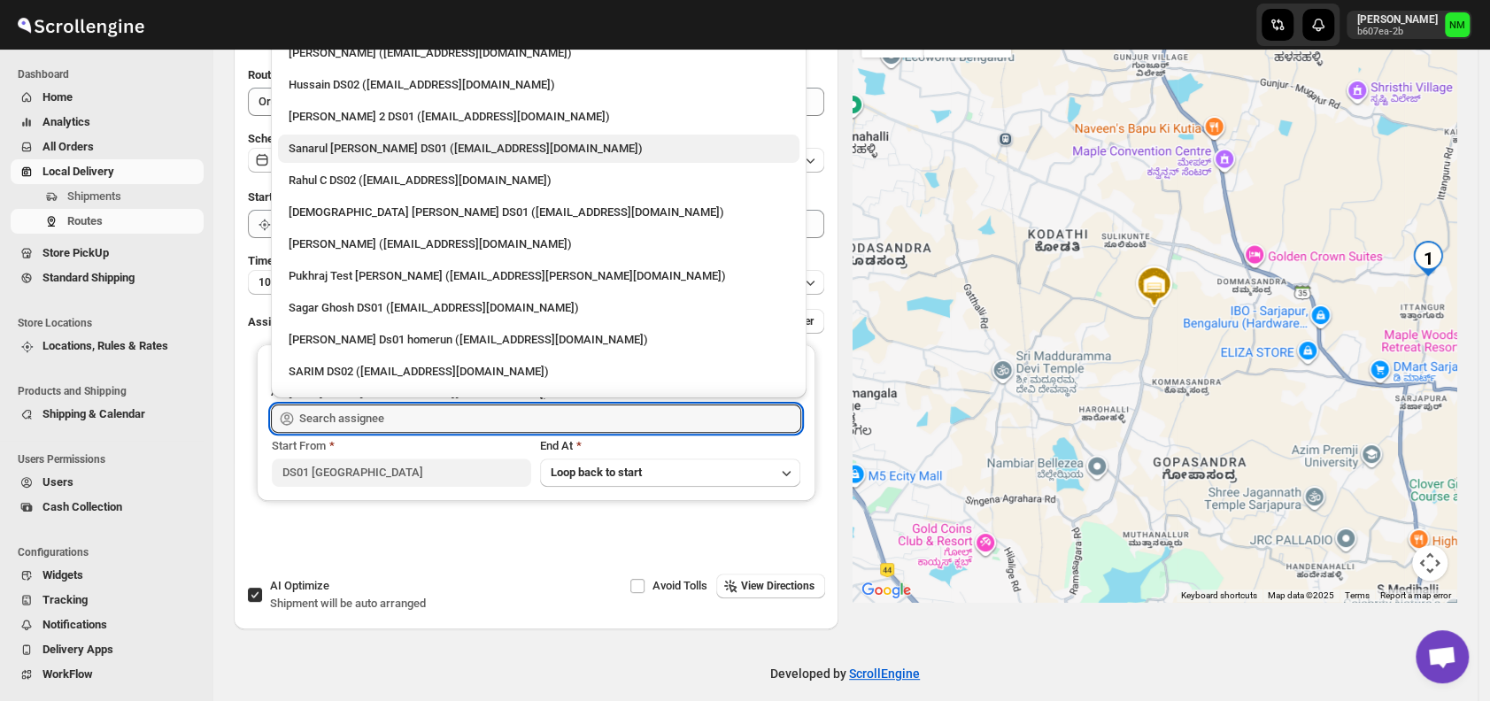
click at [339, 150] on div "Sanarul [PERSON_NAME] DS01 ([EMAIL_ADDRESS][DOMAIN_NAME])" at bounding box center [539, 149] width 500 height 18
type input "Sanarul [PERSON_NAME] DS01 ([EMAIL_ADDRESS][DOMAIN_NAME])"
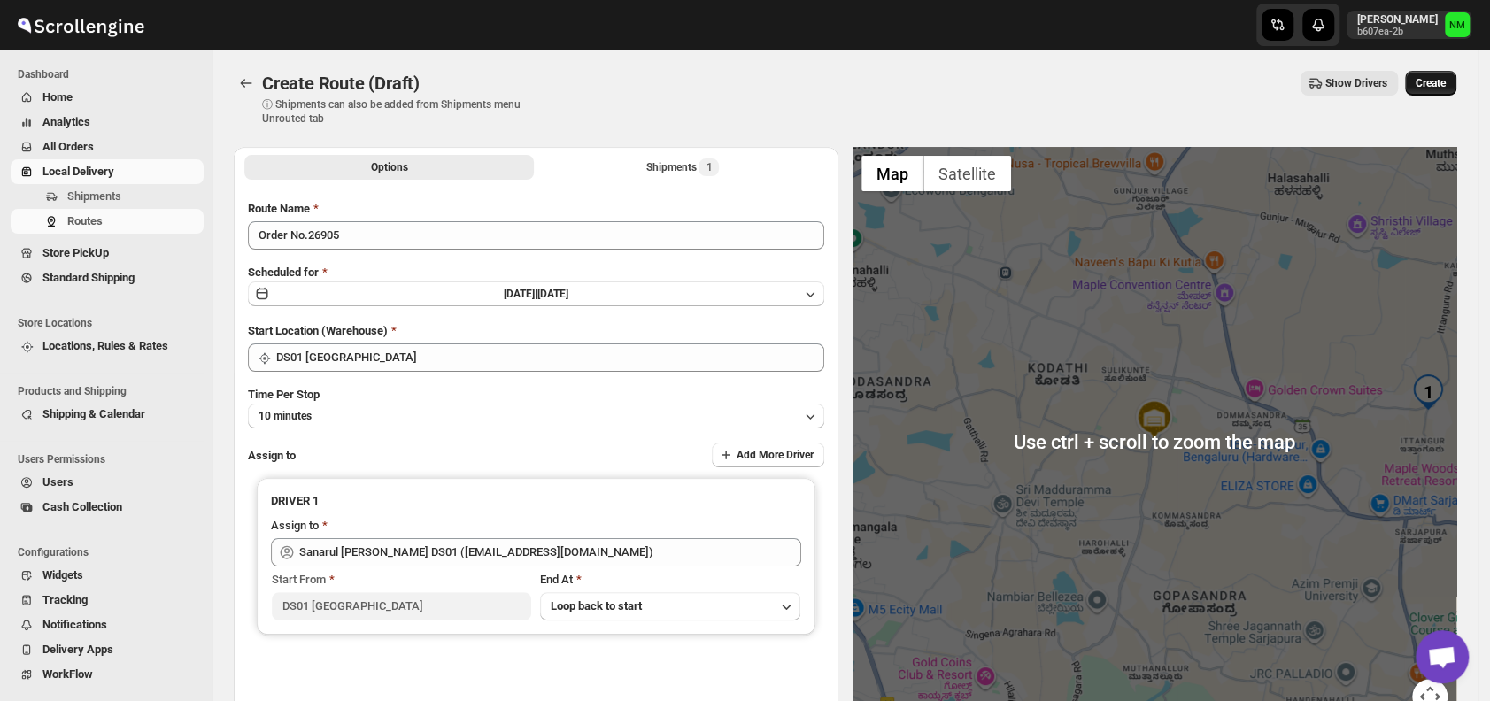
click at [1440, 85] on span "Create" at bounding box center [1431, 83] width 30 height 14
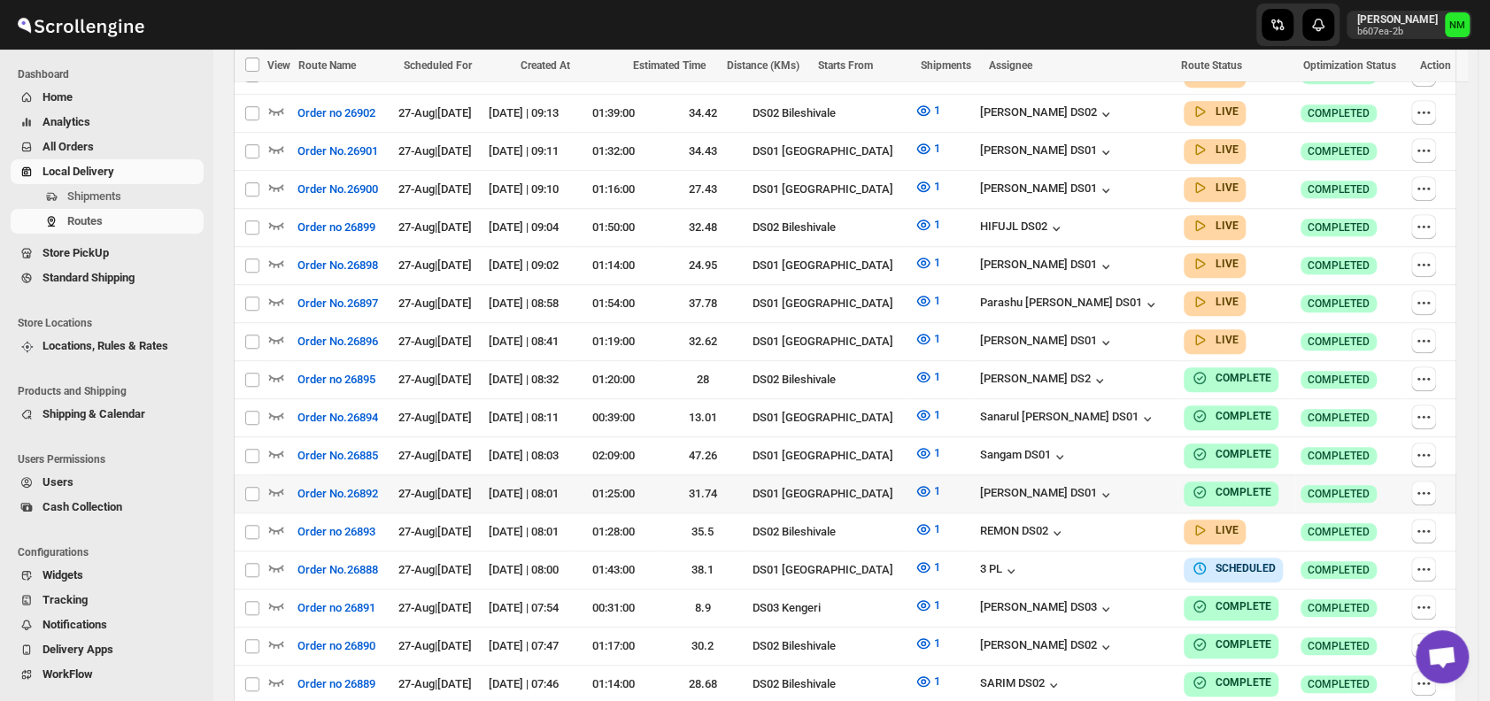
scroll to position [631, 0]
click at [277, 333] on icon "button" at bounding box center [276, 338] width 18 height 18
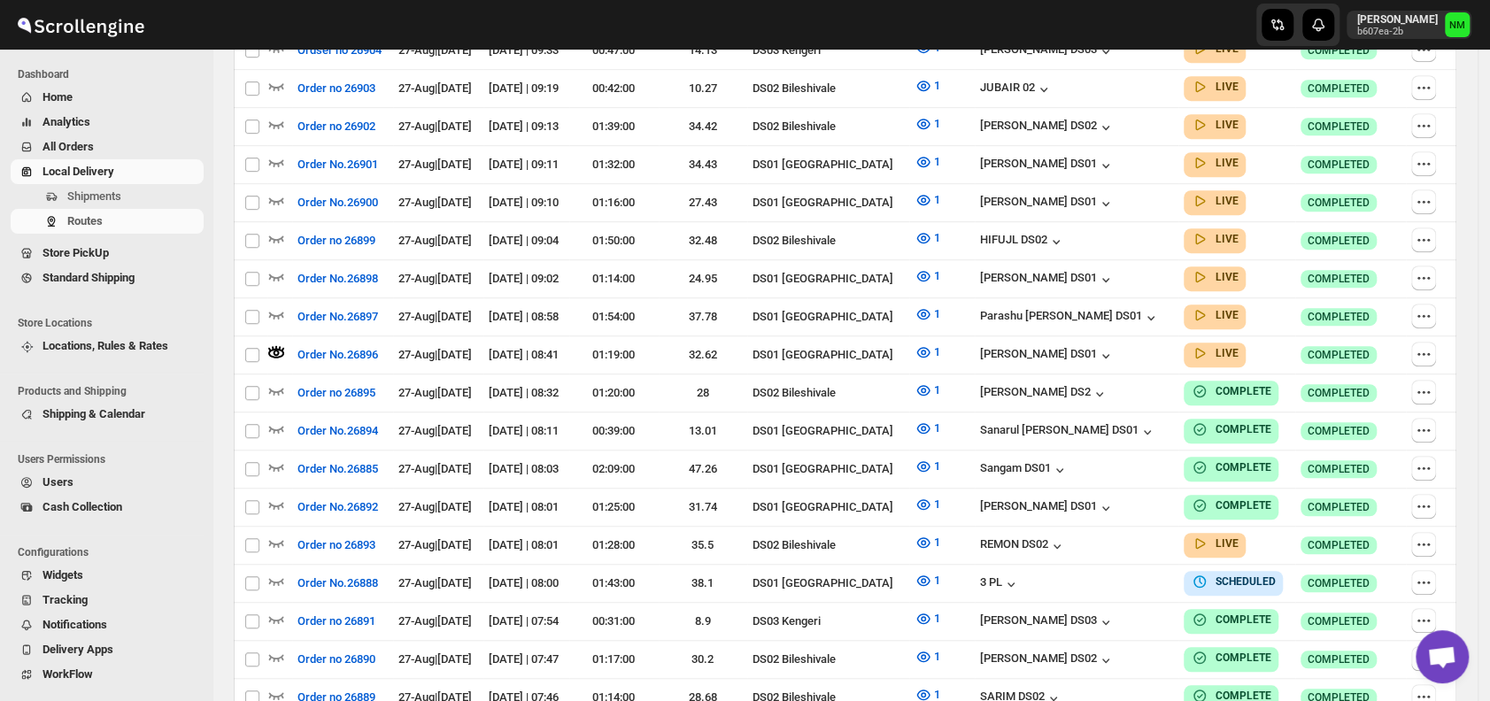
scroll to position [0, 0]
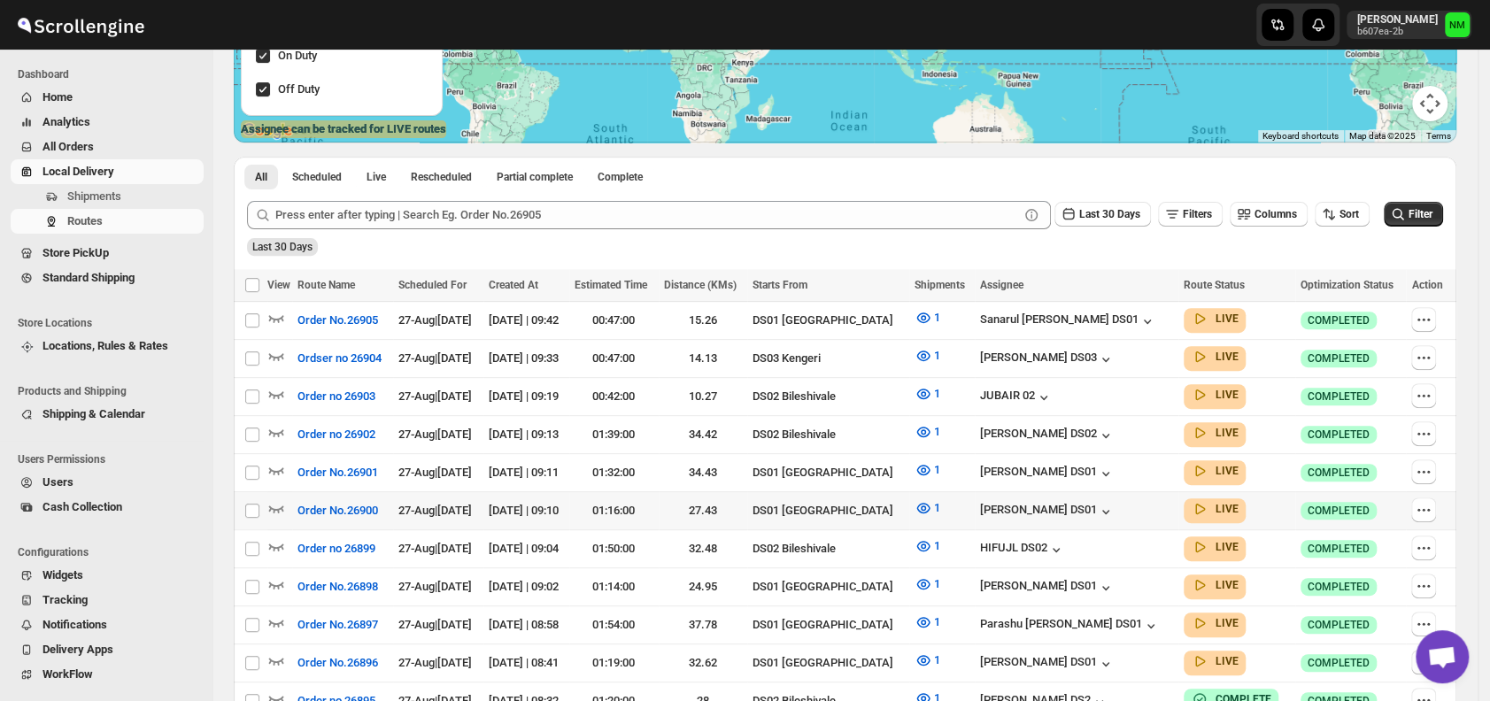
scroll to position [311, 0]
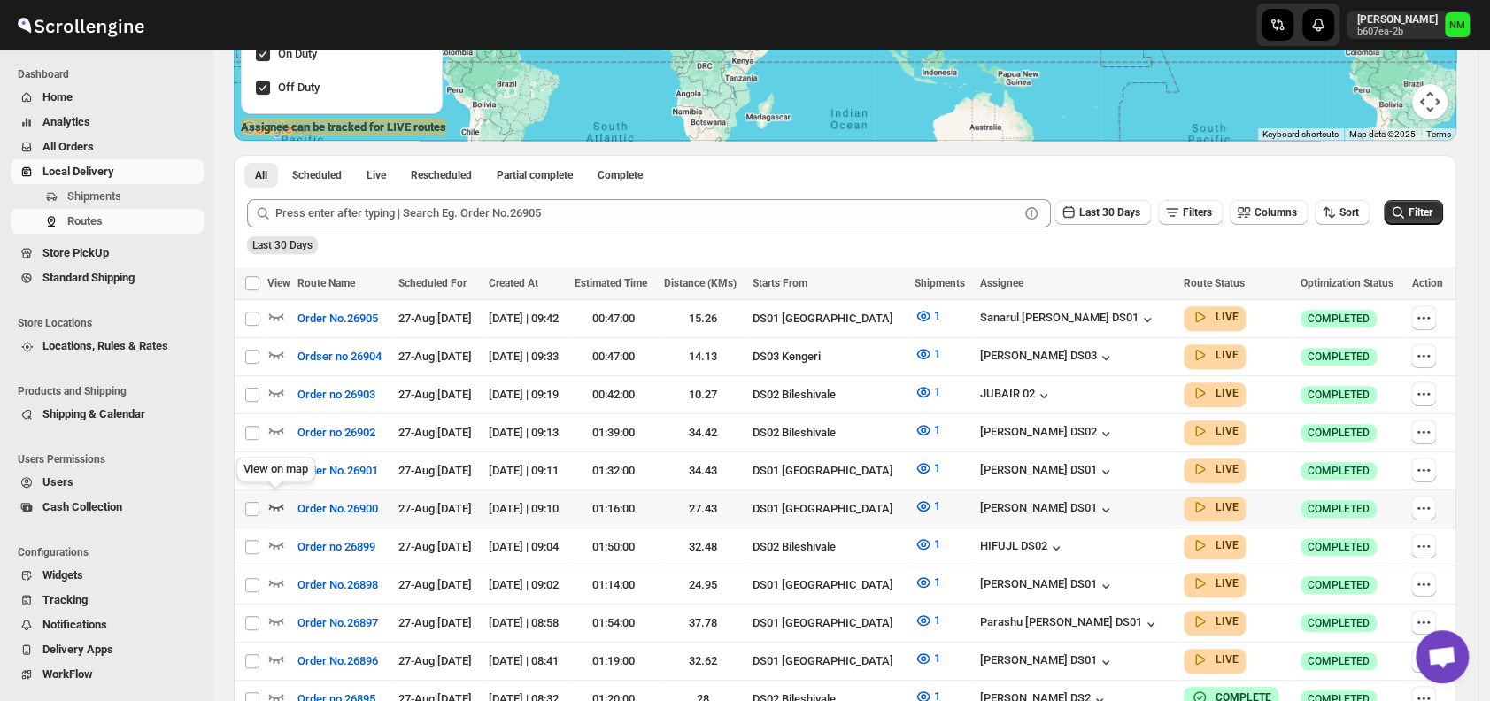
click at [275, 499] on icon "button" at bounding box center [276, 507] width 18 height 18
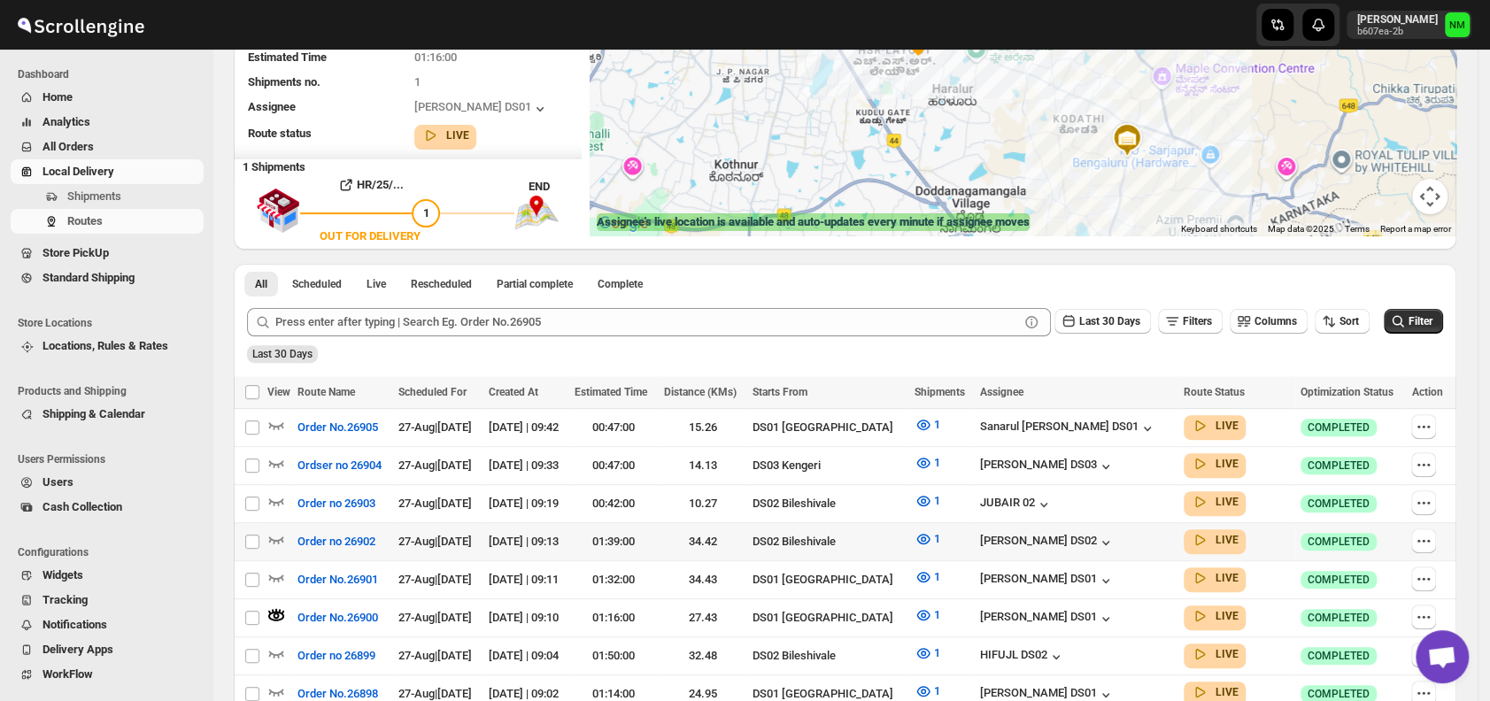
scroll to position [308, 0]
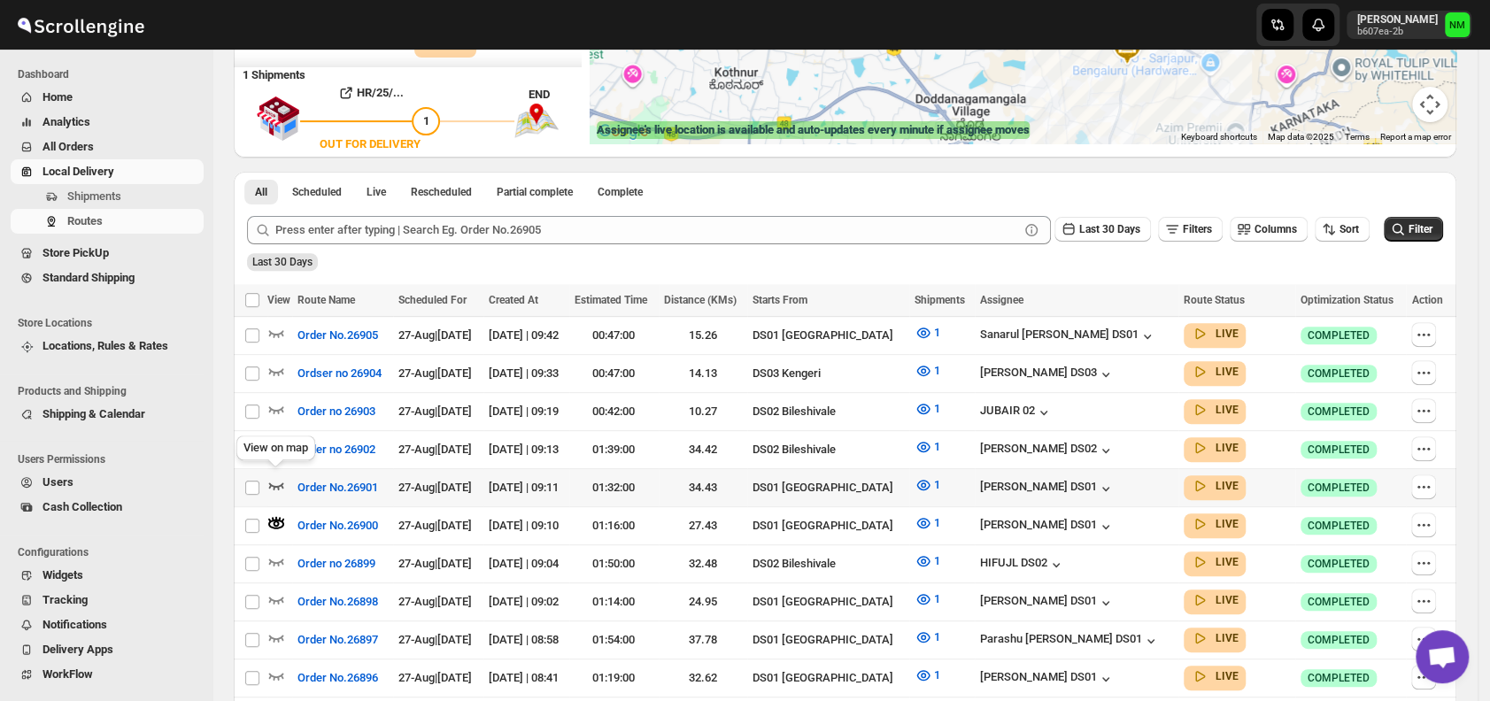
click at [282, 483] on icon "button" at bounding box center [276, 486] width 15 height 7
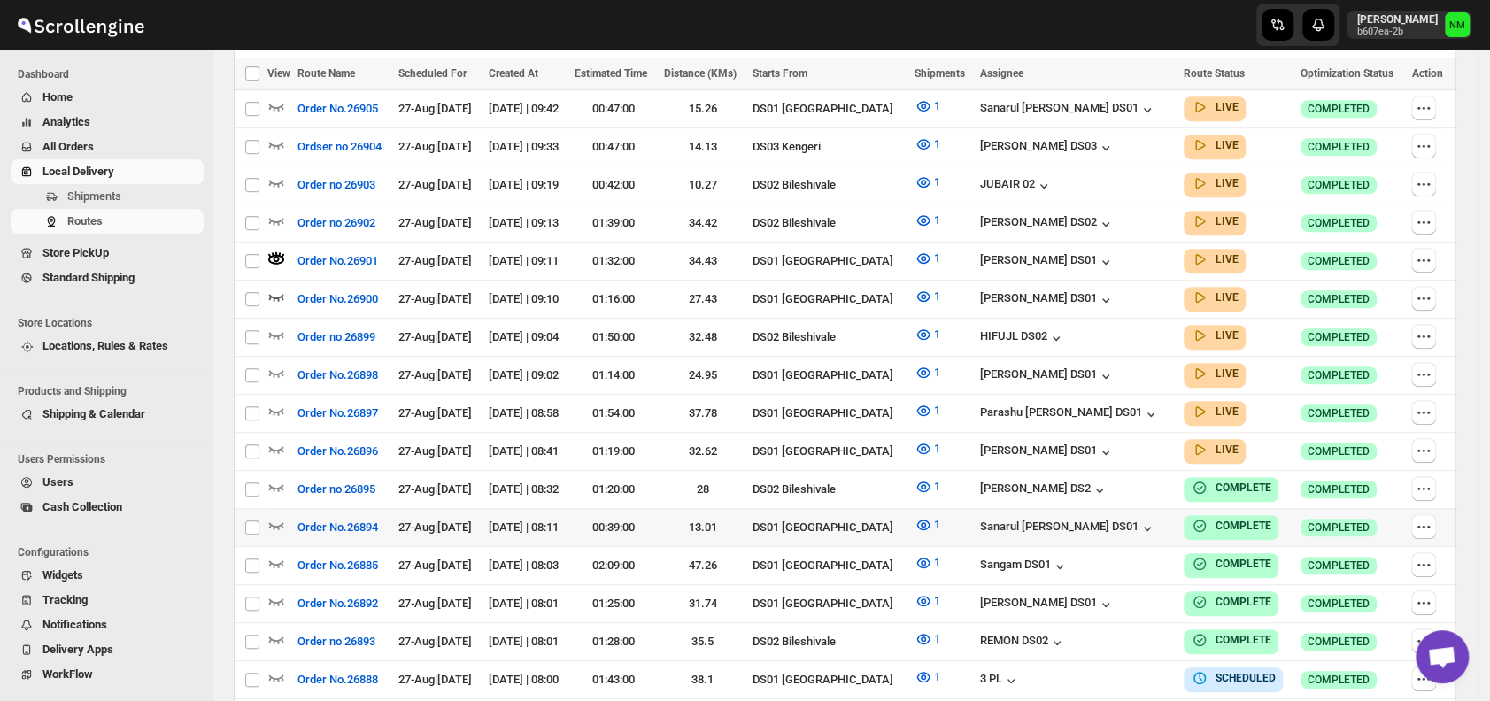
scroll to position [538, 0]
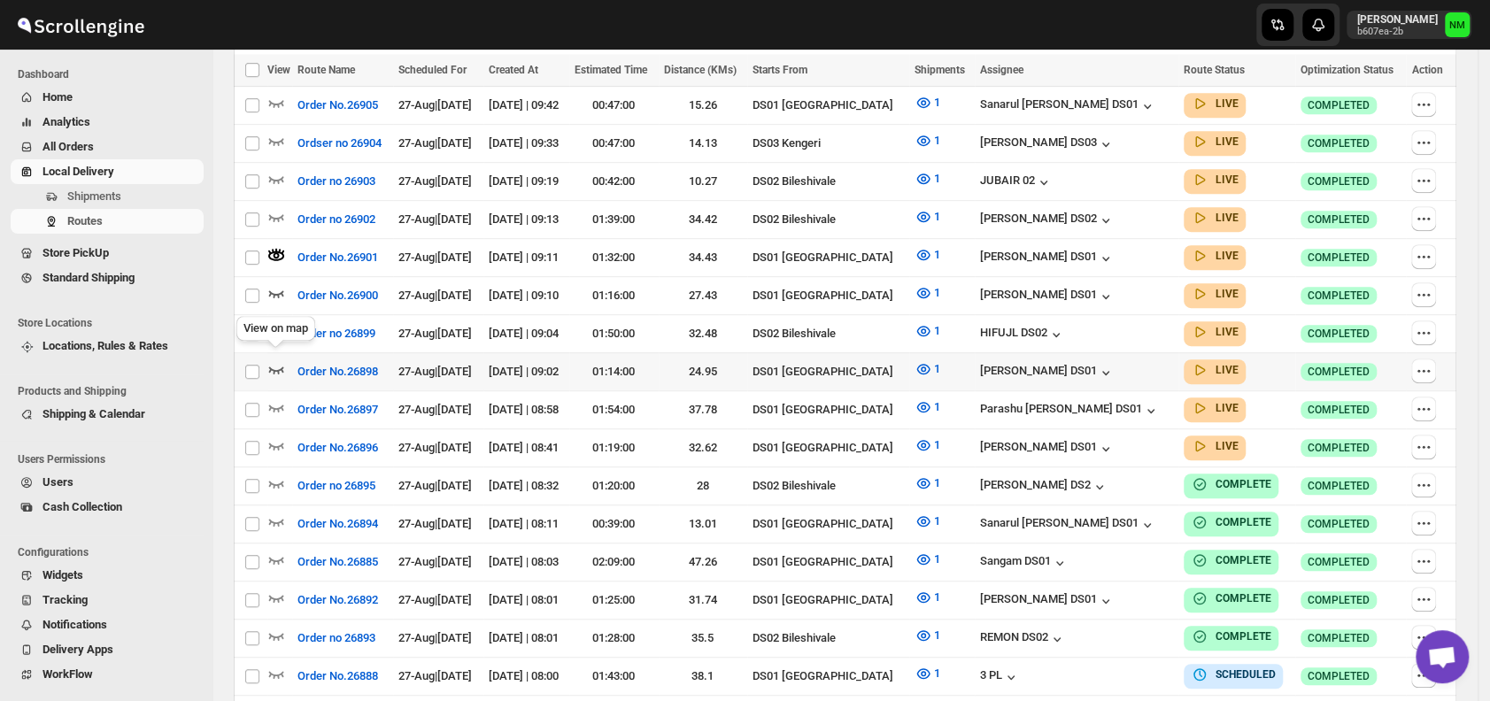
click at [274, 360] on icon "button" at bounding box center [276, 369] width 18 height 18
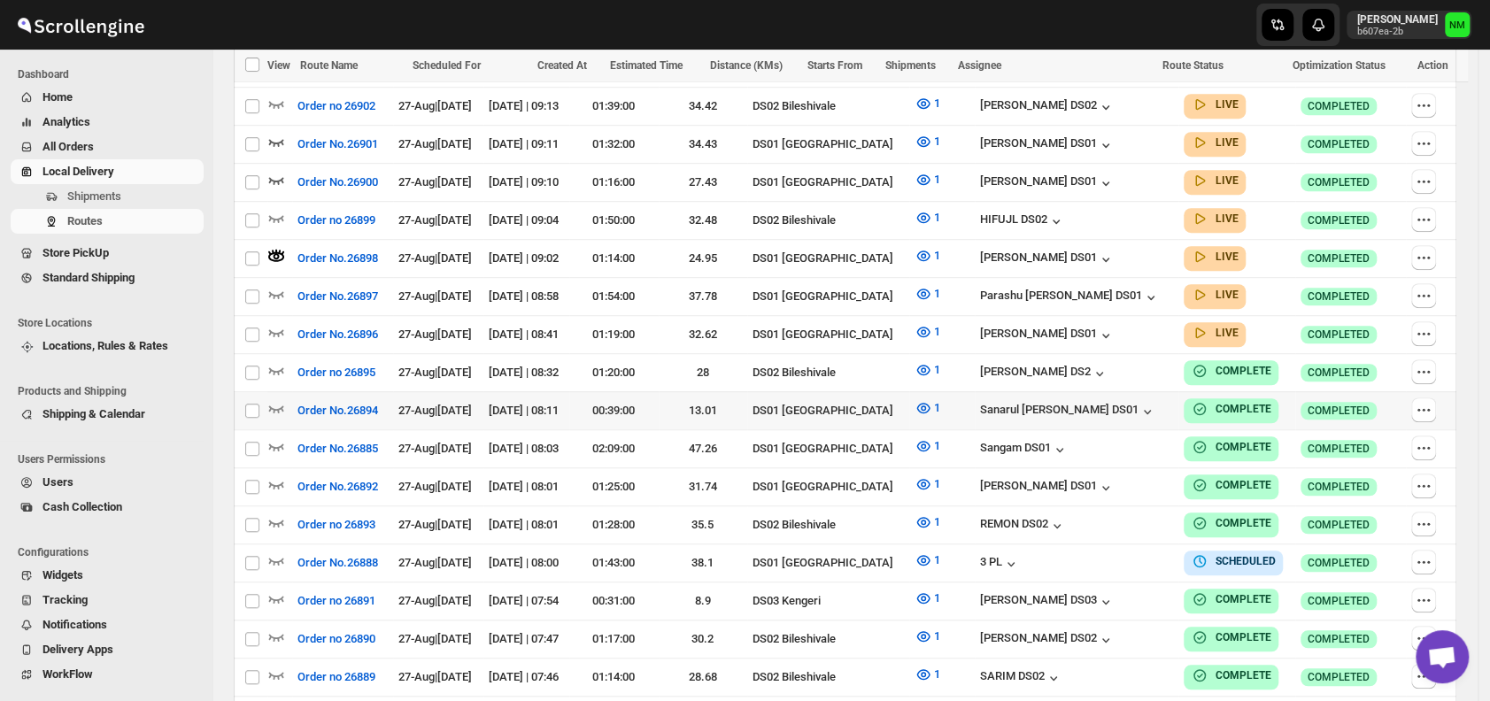
scroll to position [0, 0]
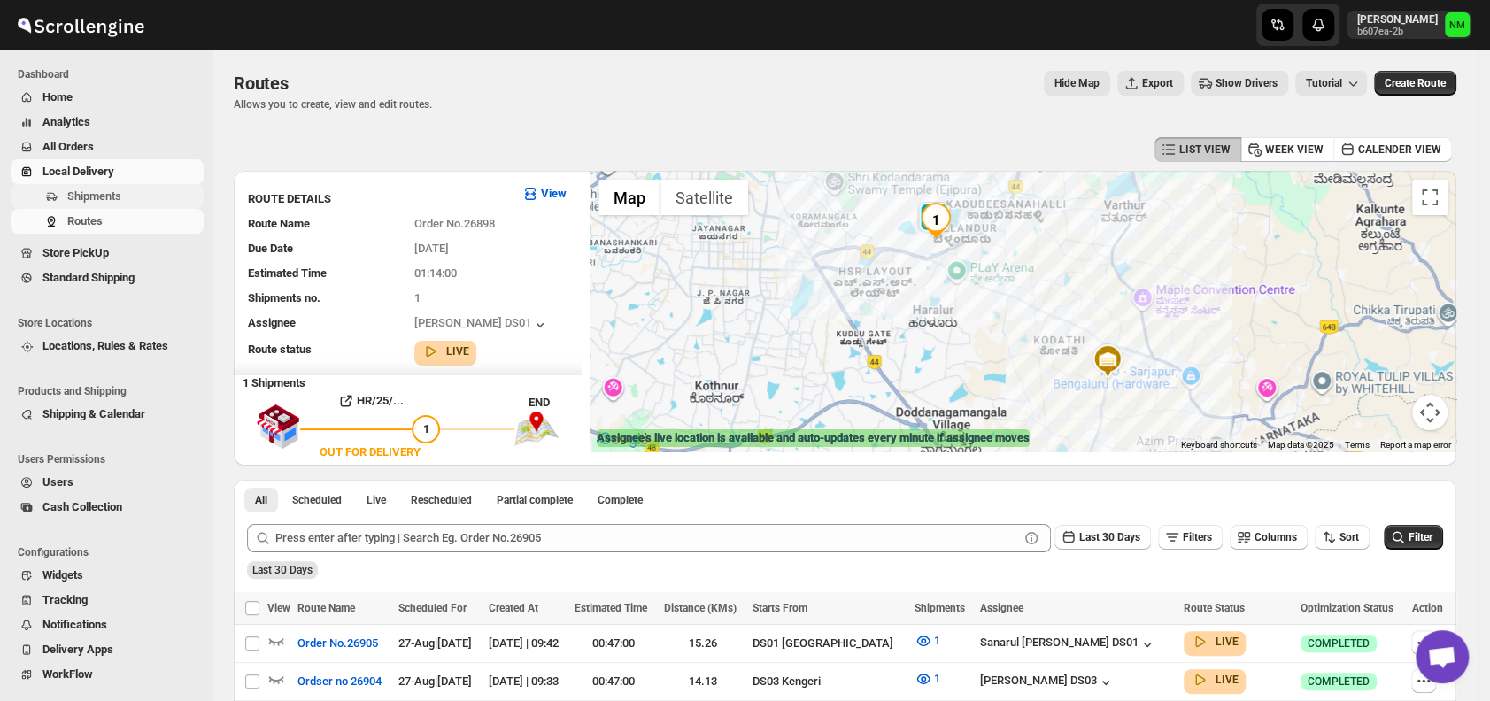
click at [117, 193] on span "Shipments" at bounding box center [94, 195] width 54 height 13
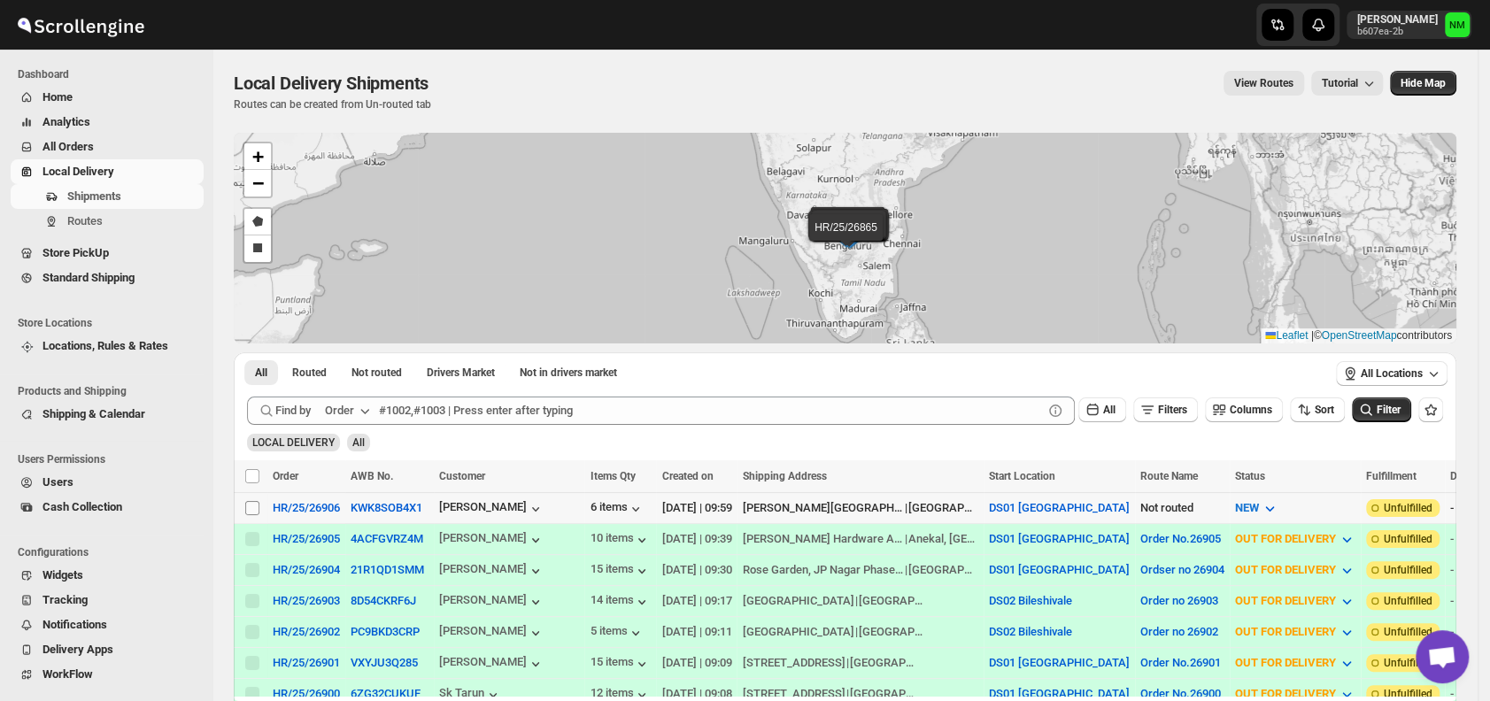
click at [256, 501] on input "Select shipment" at bounding box center [252, 508] width 14 height 14
checkbox input "true"
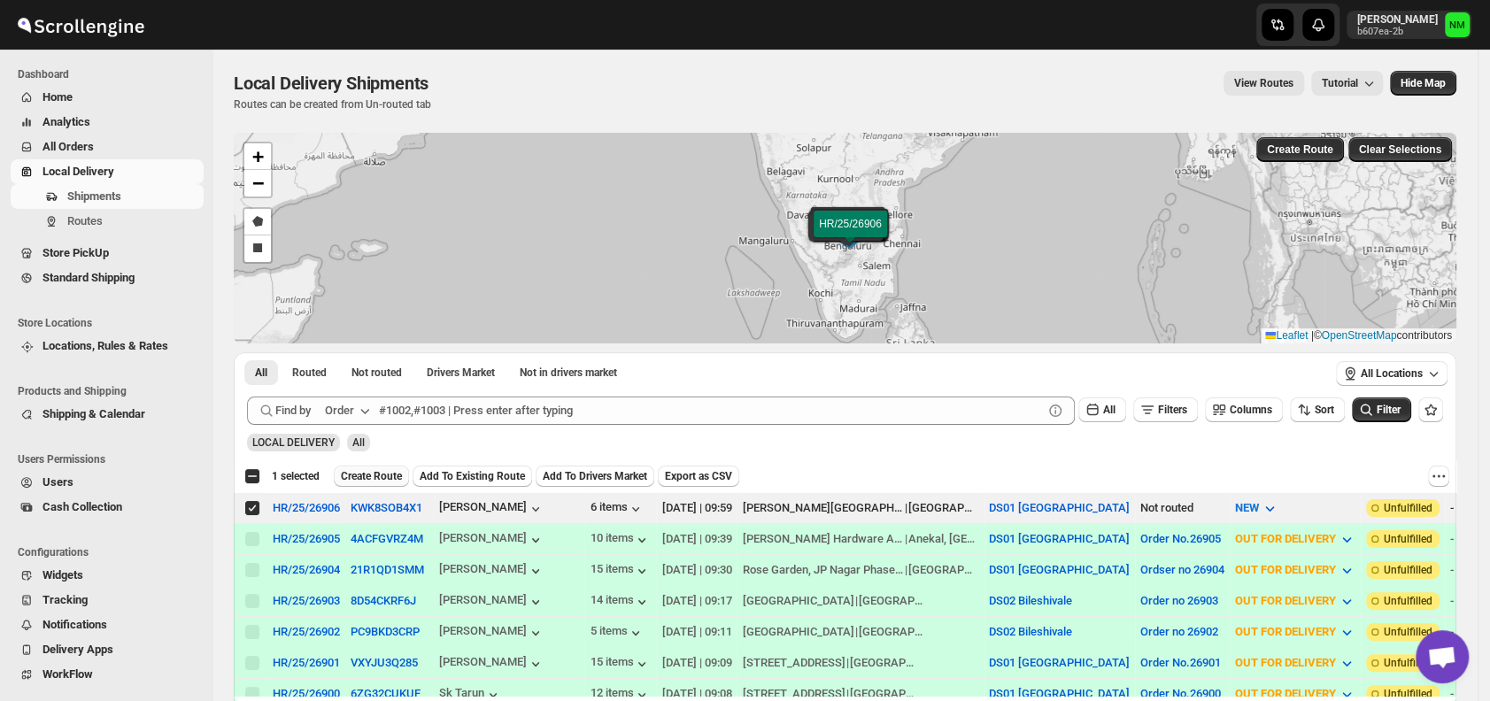
click at [354, 474] on span "Create Route" at bounding box center [371, 476] width 61 height 14
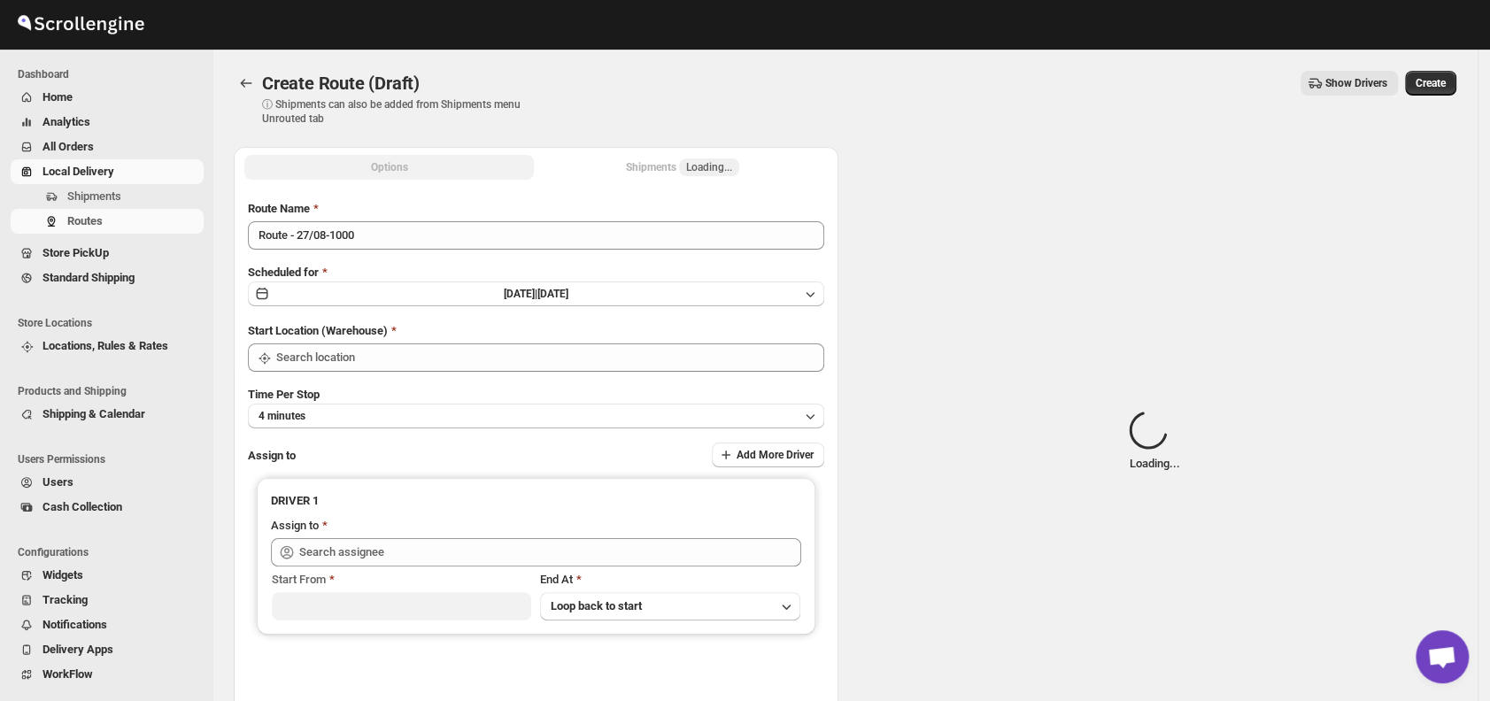
type input "DS01 [GEOGRAPHIC_DATA]"
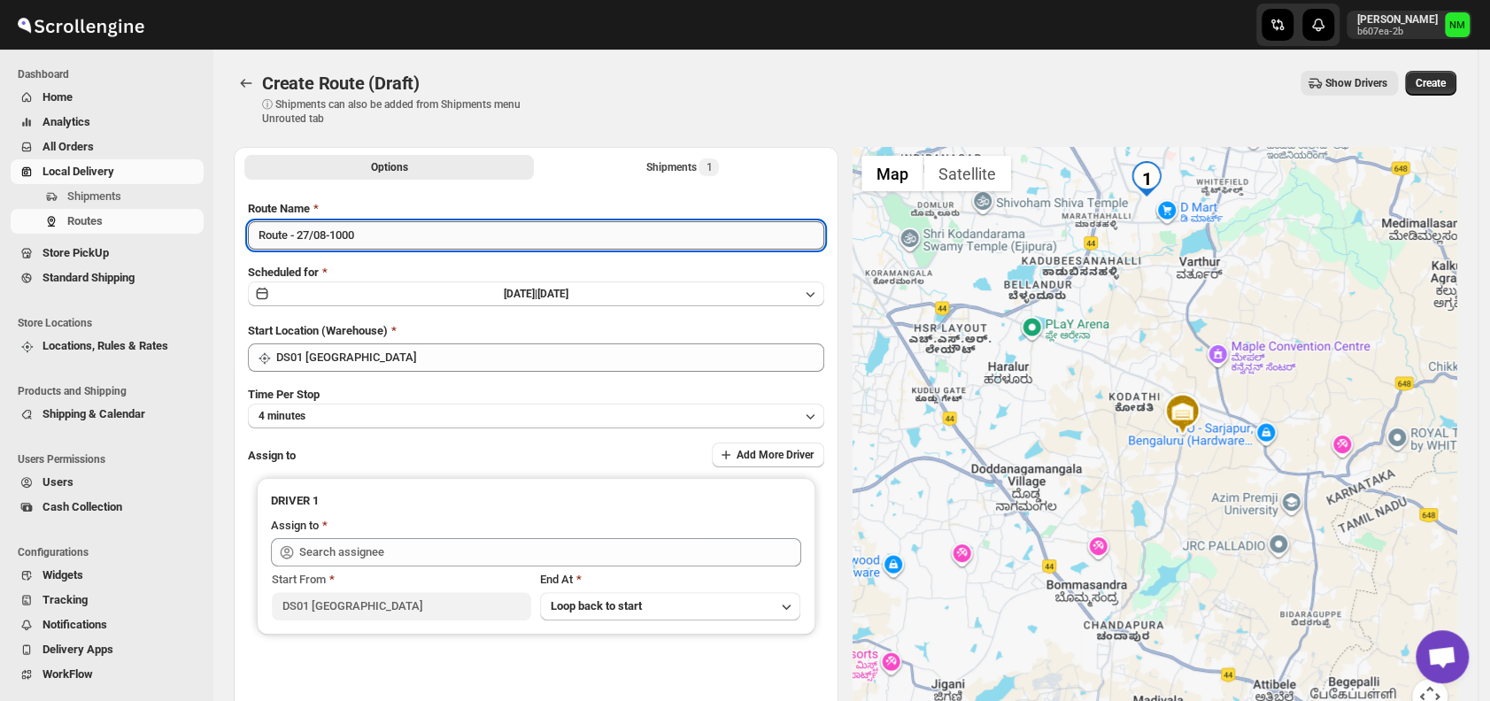
click at [405, 242] on input "Route - 27/08-1000" at bounding box center [536, 235] width 576 height 28
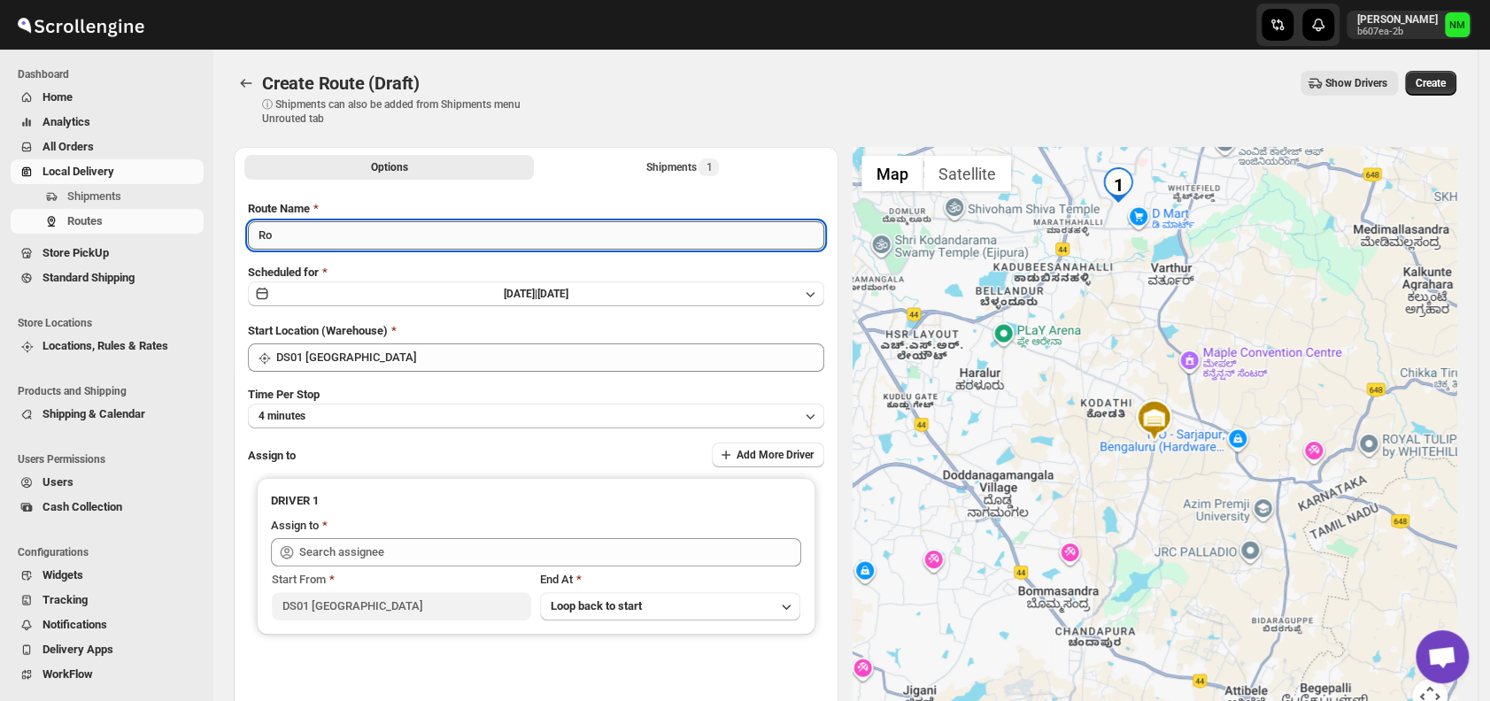
type input "R"
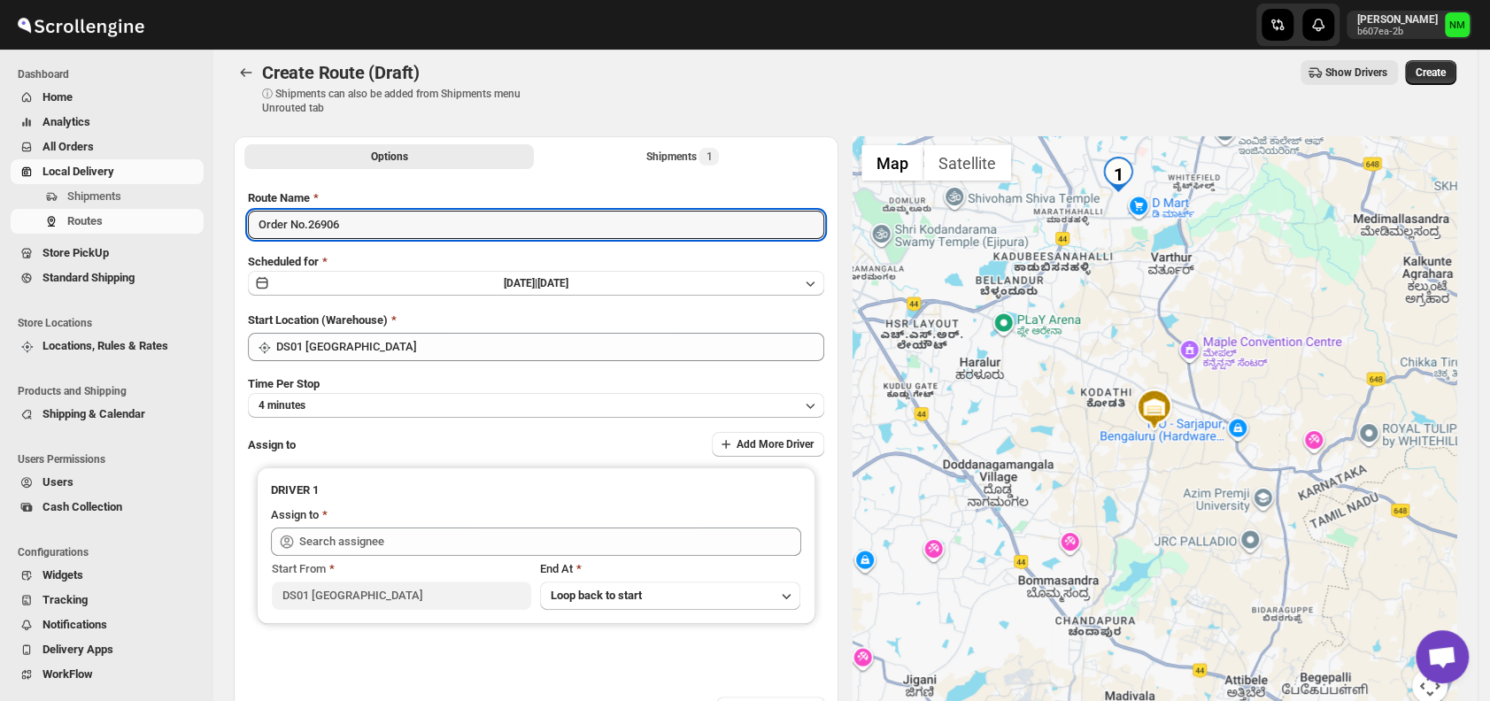
scroll to position [89, 0]
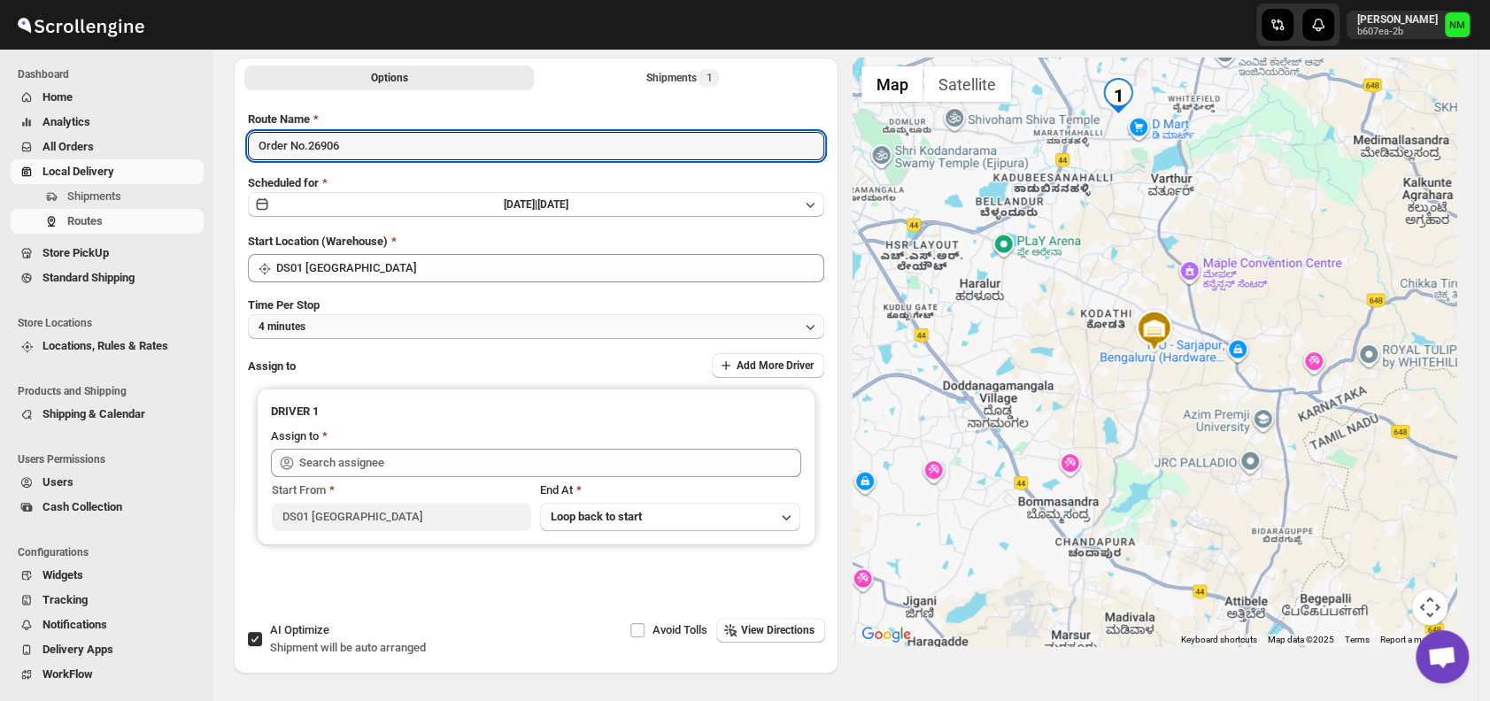
type input "Order No.26906"
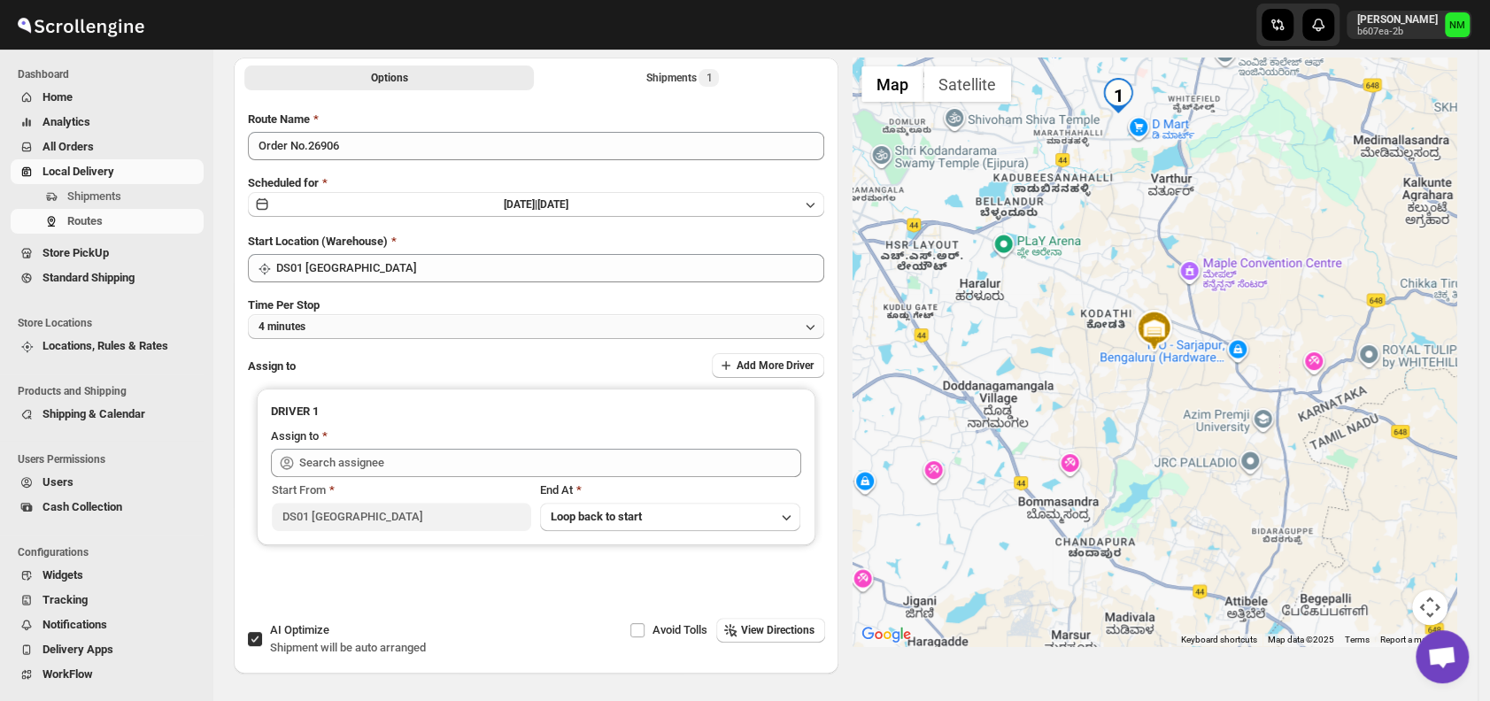
click at [305, 331] on span "4 minutes" at bounding box center [282, 327] width 47 height 14
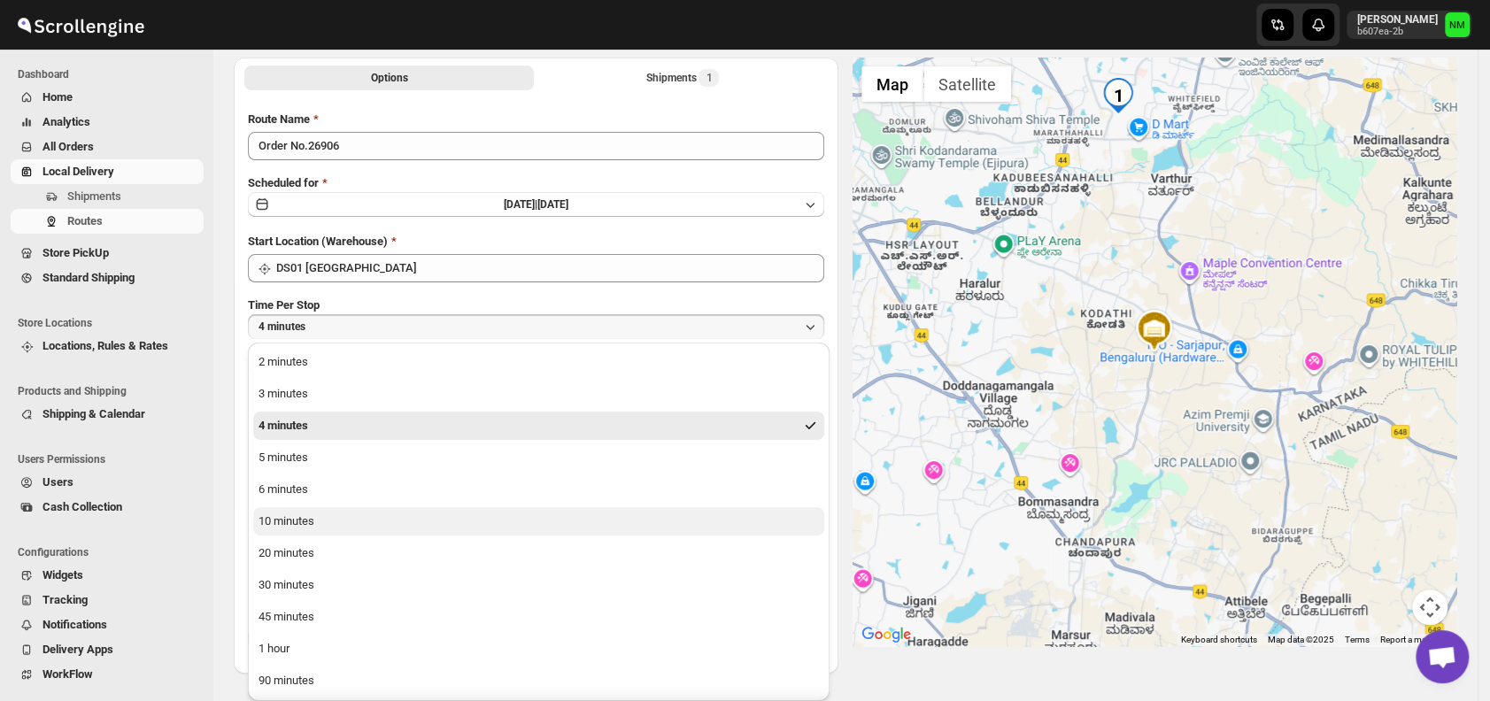
click at [296, 519] on div "10 minutes" at bounding box center [287, 522] width 56 height 18
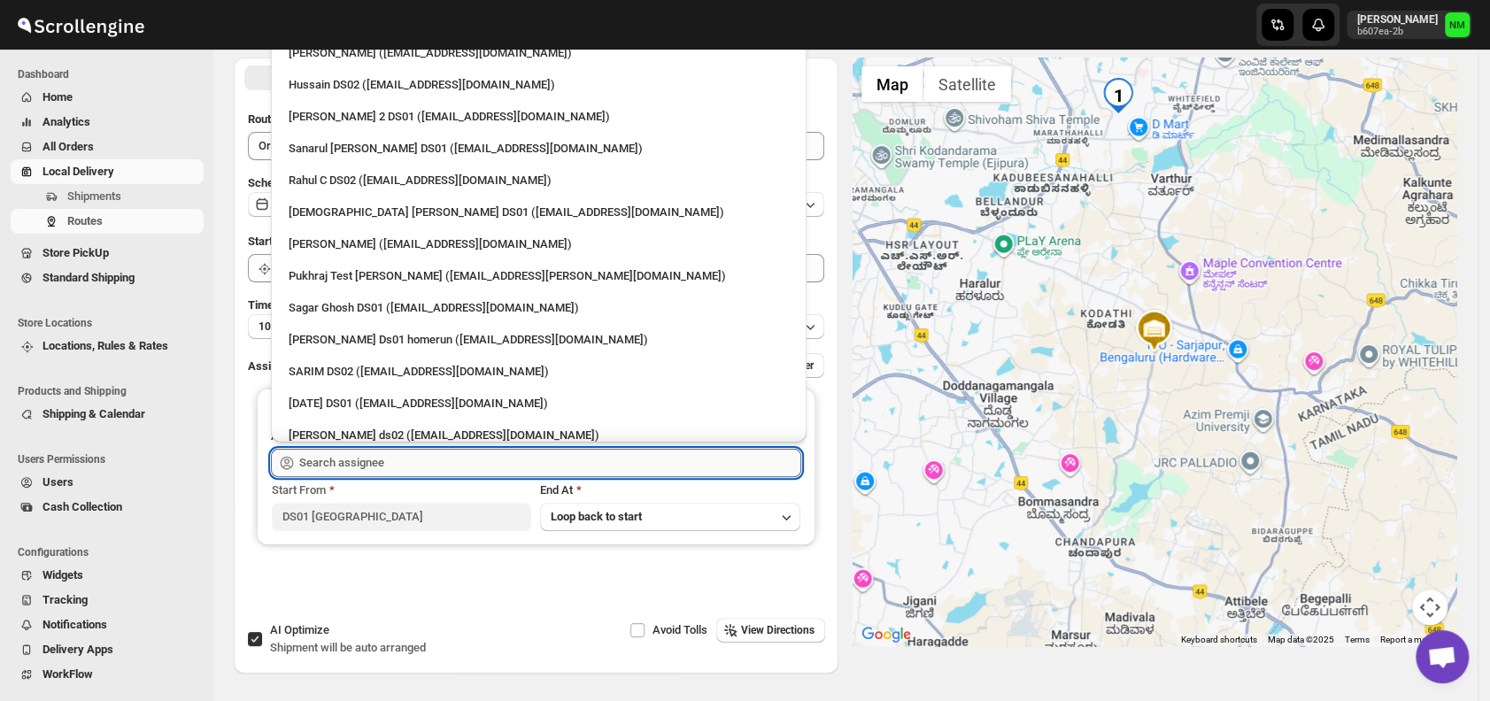
click at [405, 457] on input "text" at bounding box center [550, 463] width 502 height 28
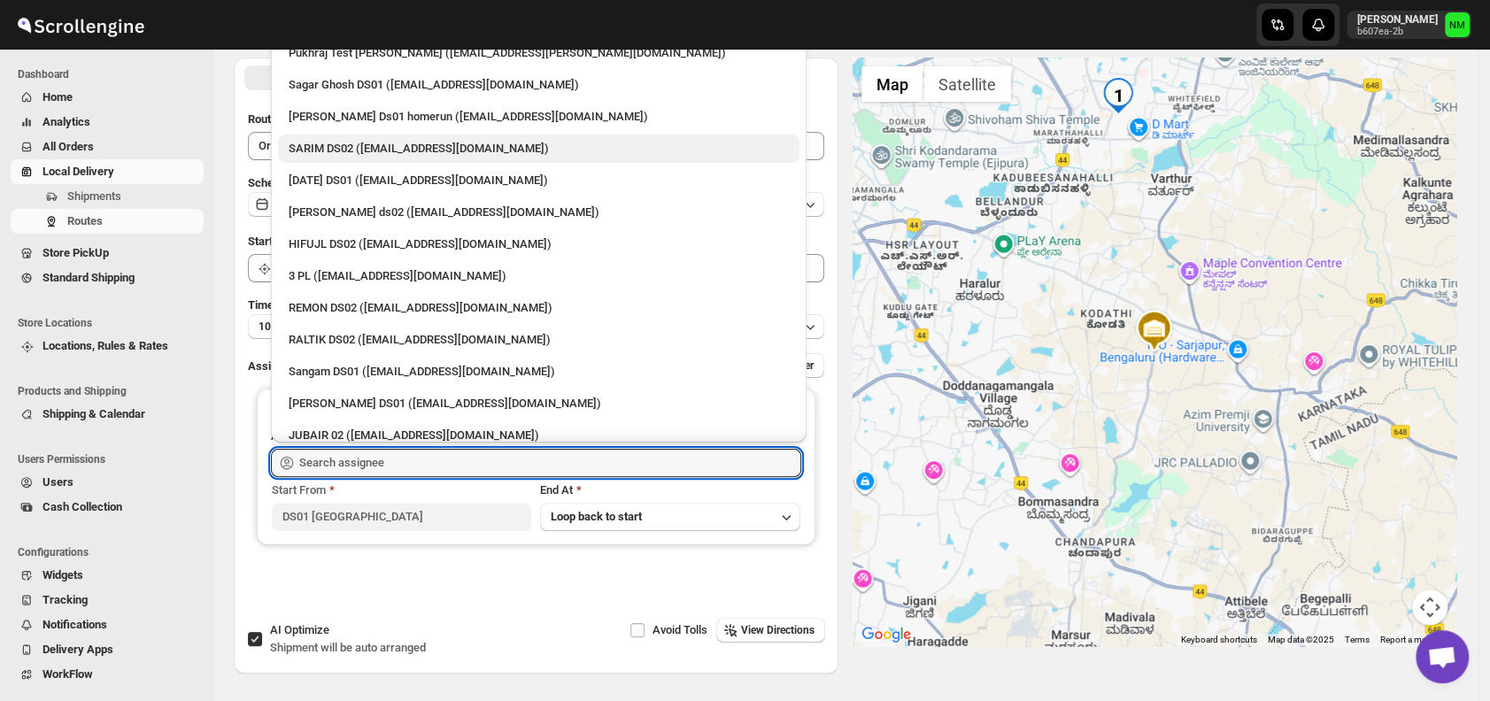
scroll to position [1481, 0]
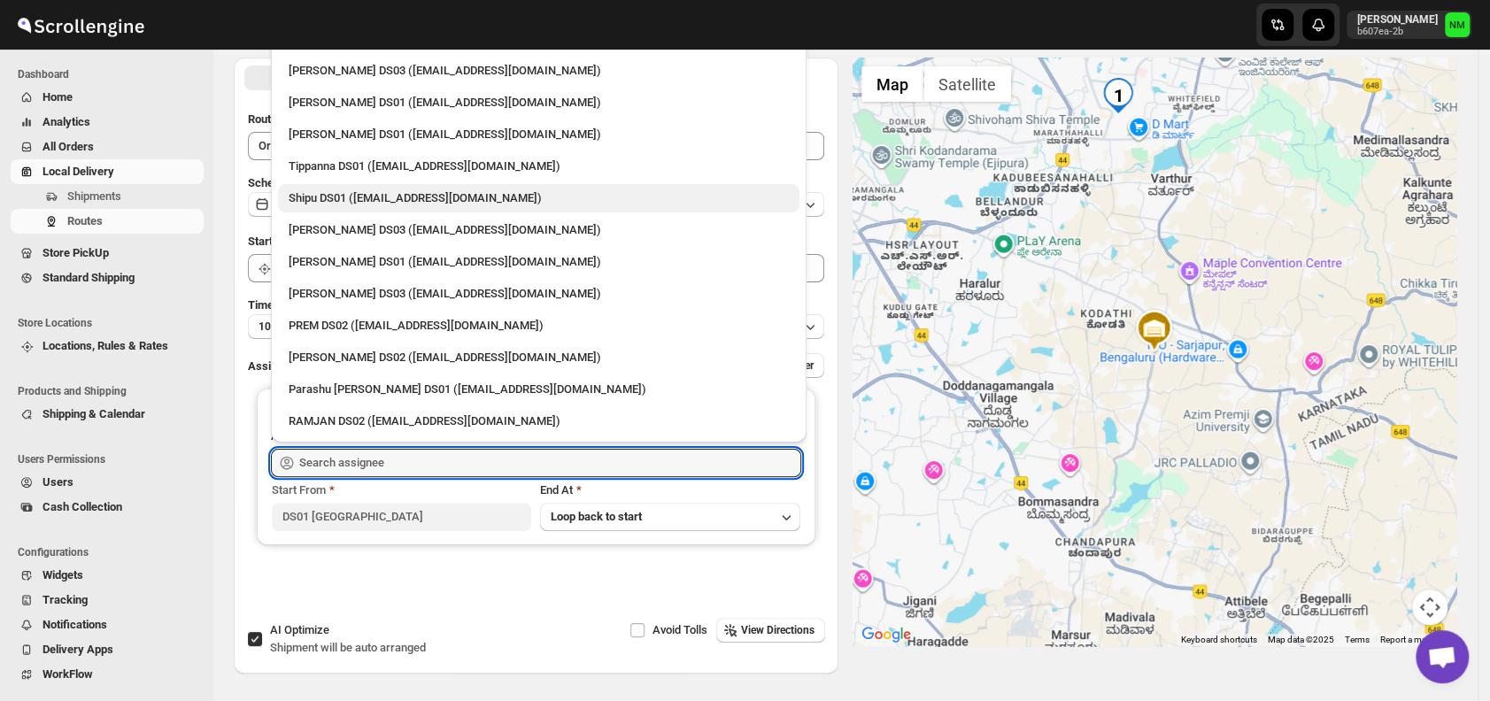
click at [348, 198] on div "Shipu DS01 (ponep42765@dekpal.com)" at bounding box center [539, 198] width 500 height 18
type input "Shipu DS01 (ponep42765@dekpal.com)"
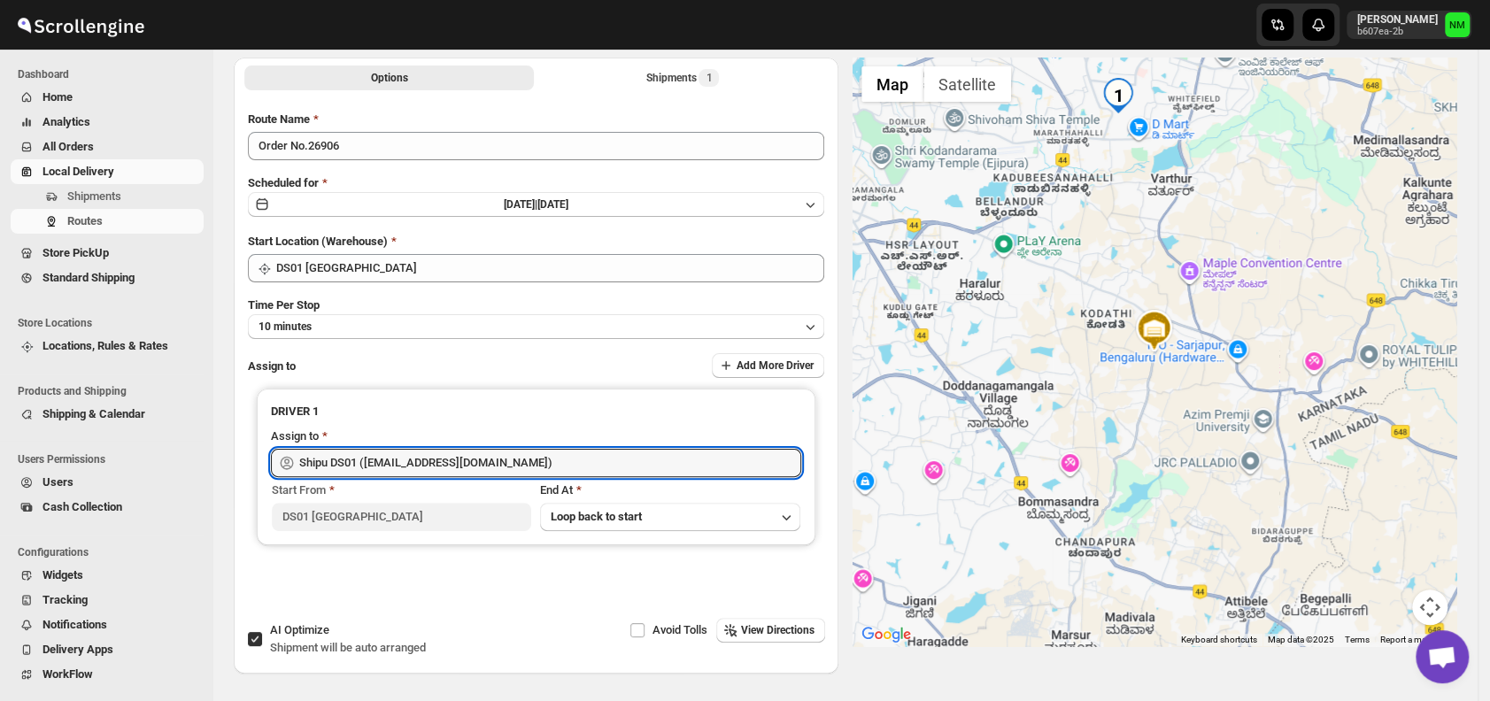
scroll to position [0, 0]
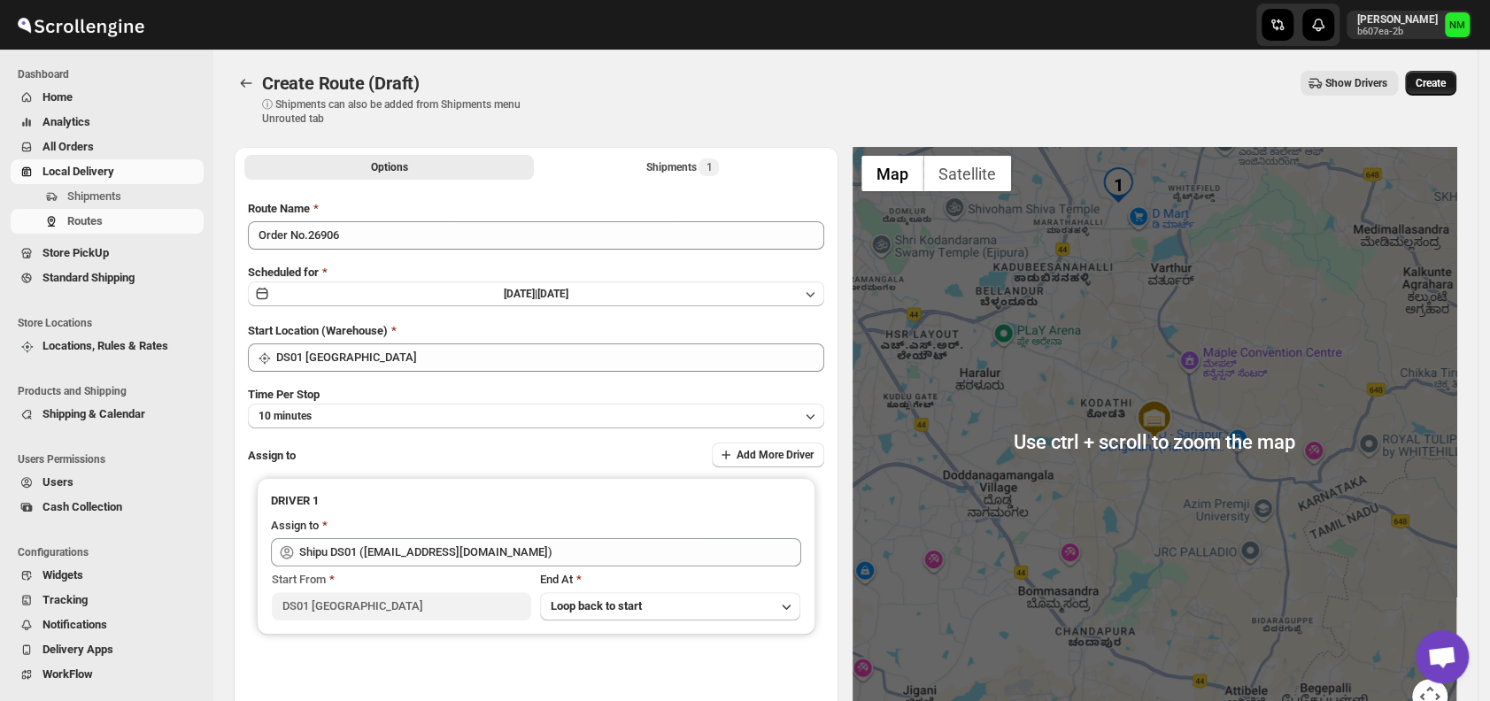
click at [1447, 93] on button "Create" at bounding box center [1430, 83] width 51 height 25
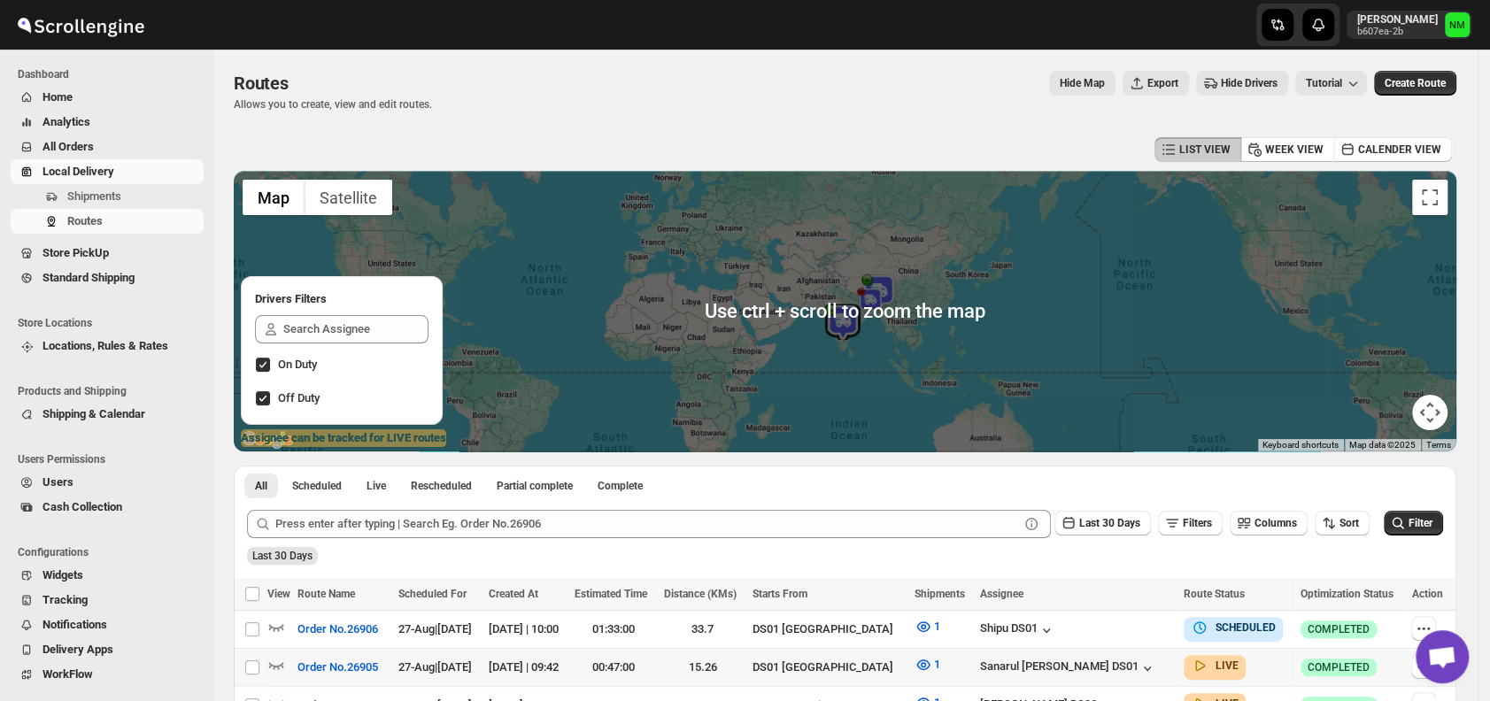
scroll to position [305, 0]
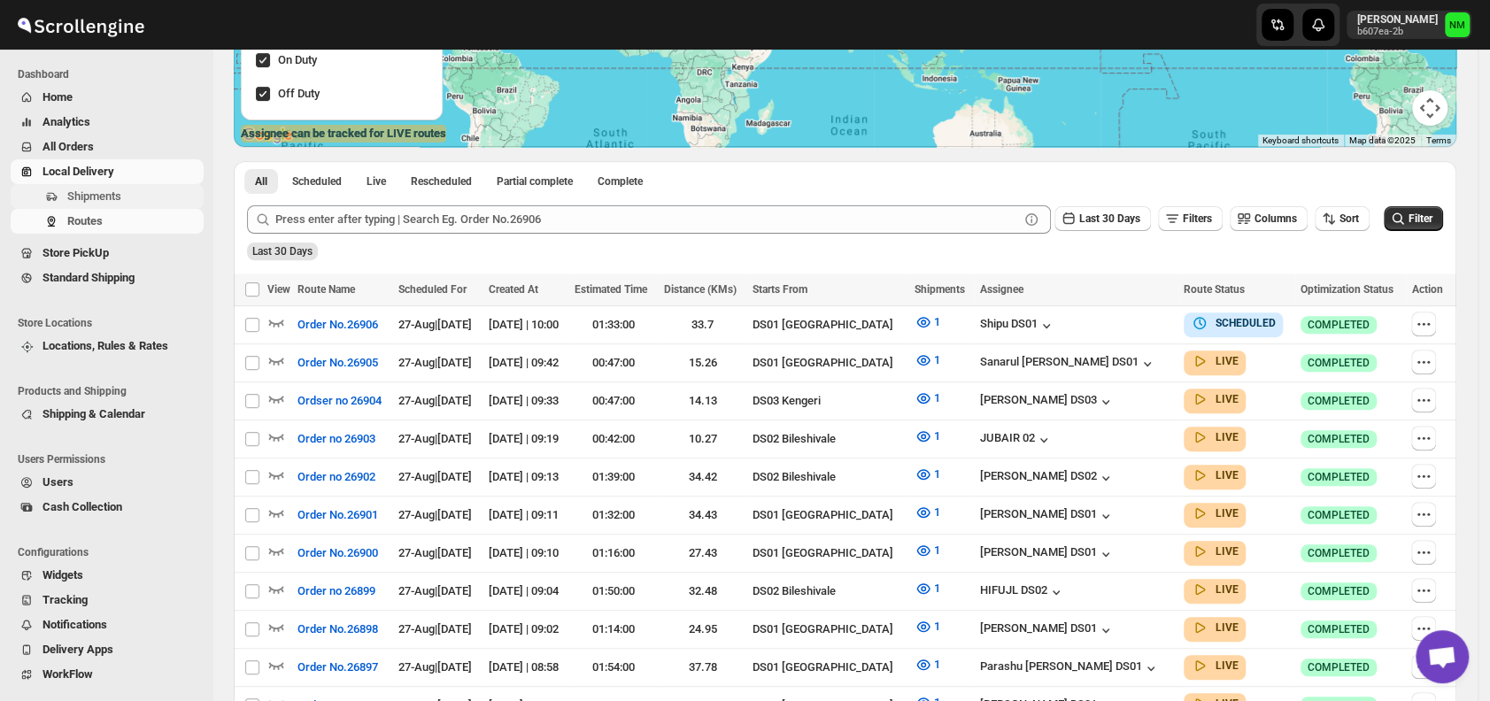
click at [147, 189] on span "Shipments" at bounding box center [133, 197] width 133 height 18
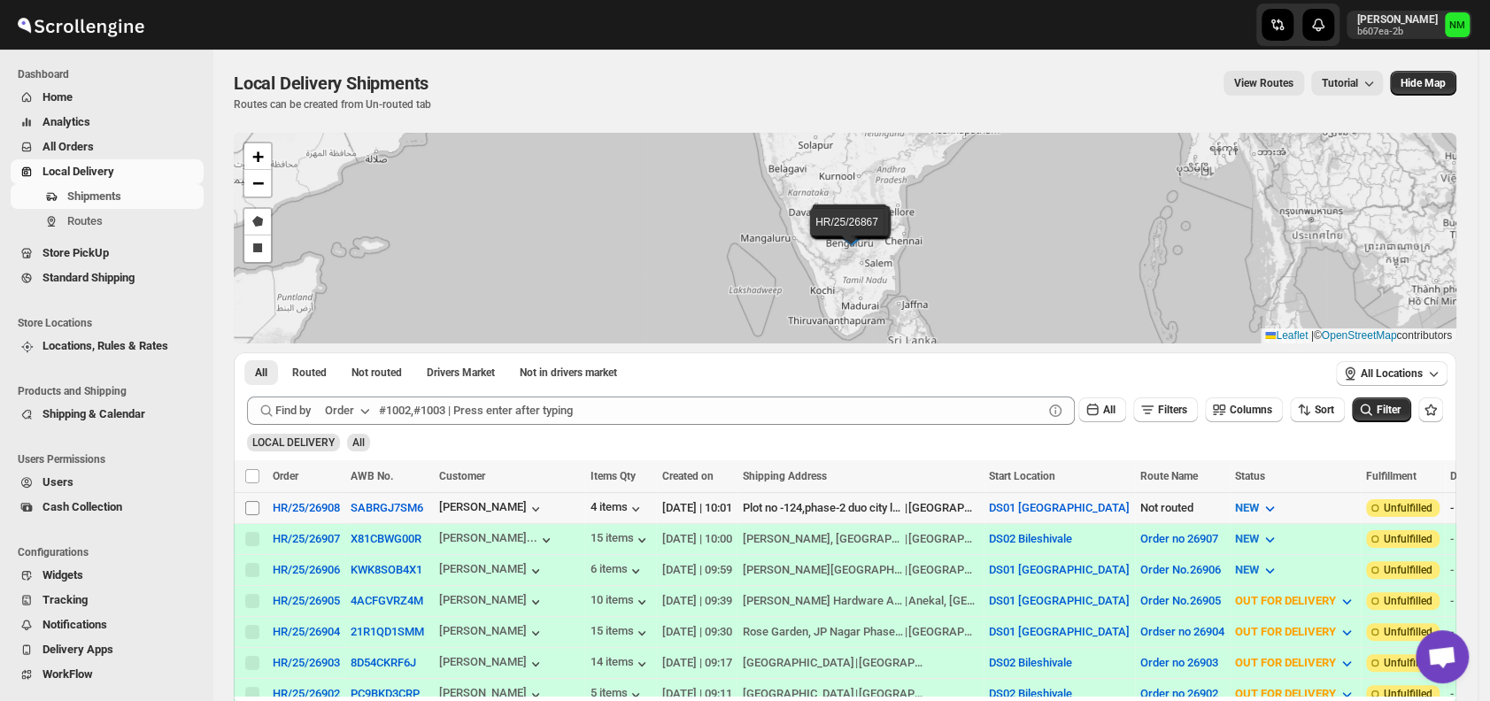
click at [255, 507] on input "Select shipment" at bounding box center [252, 508] width 14 height 14
checkbox input "true"
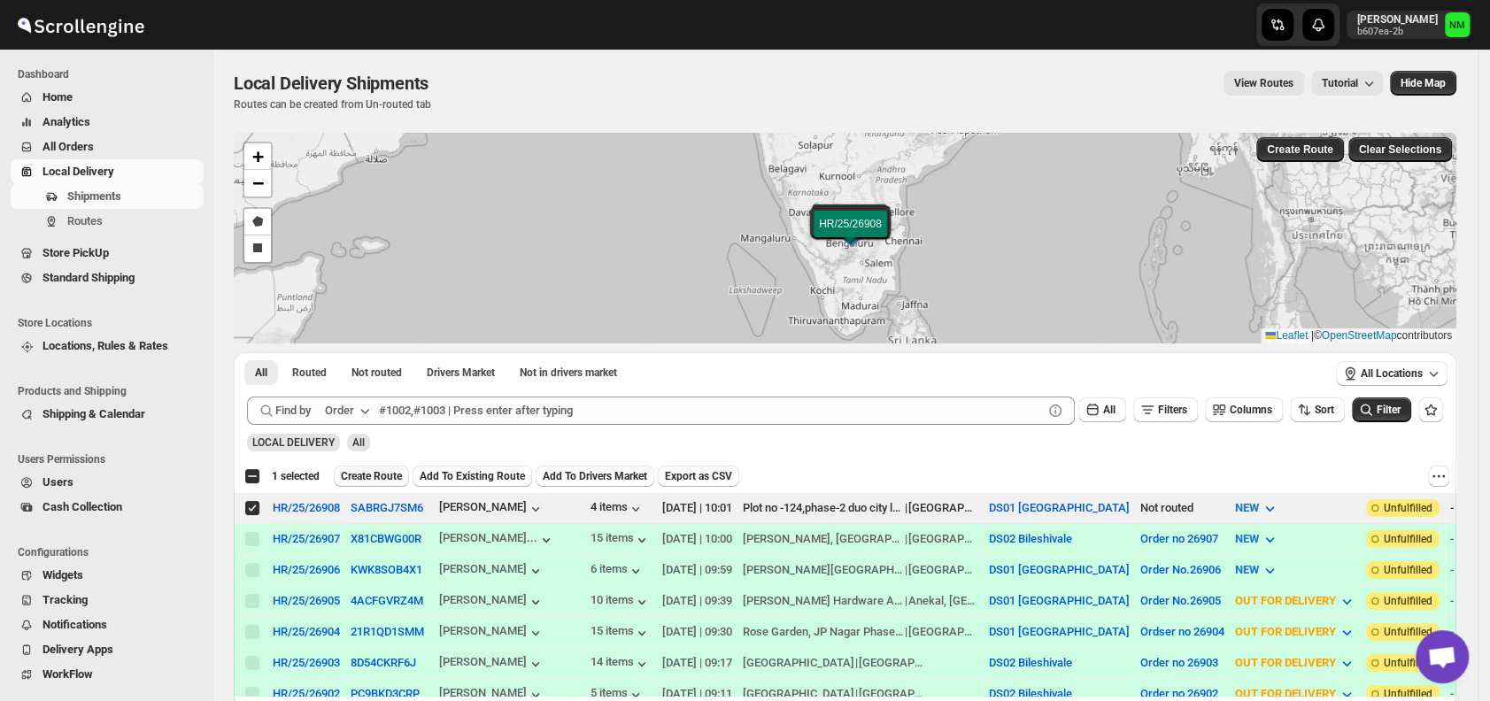
click at [361, 479] on span "Create Route" at bounding box center [371, 476] width 61 height 14
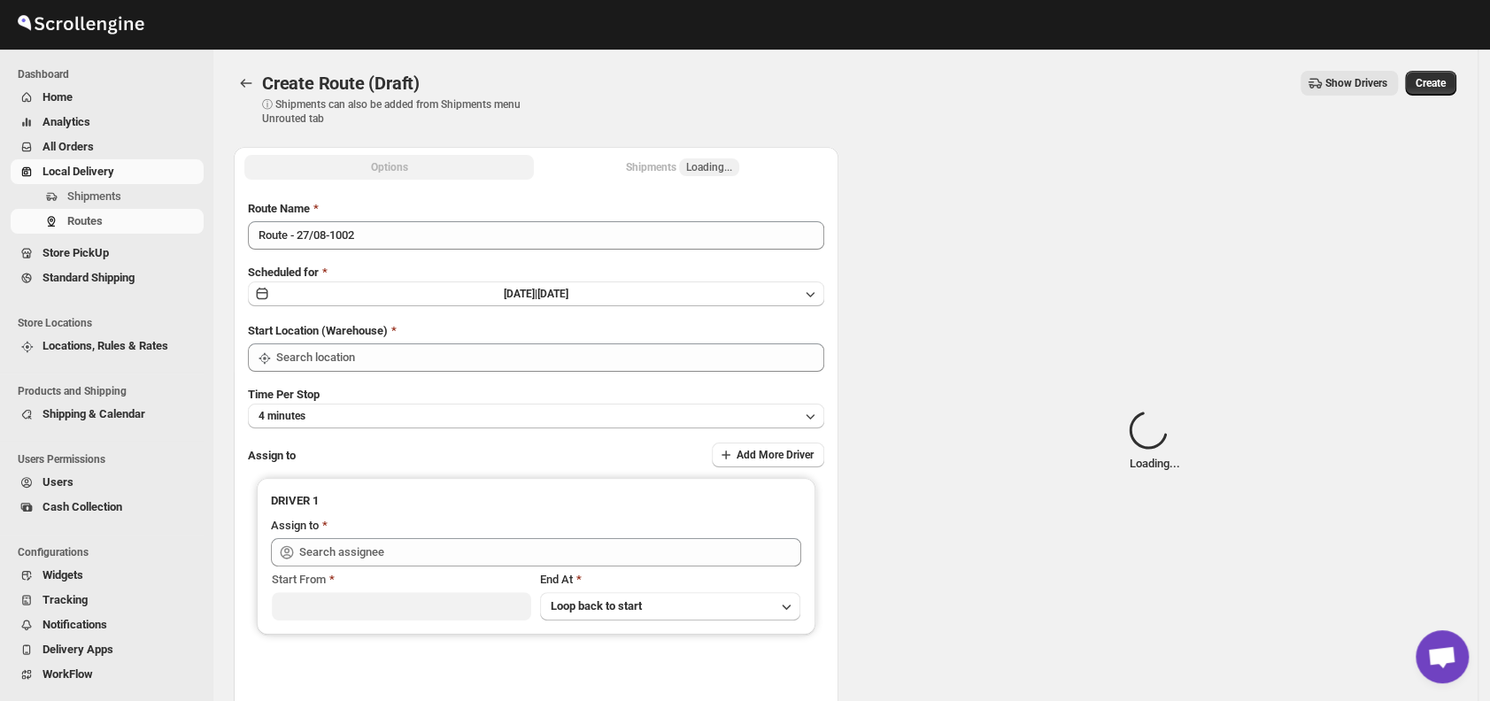
type input "DS01 [GEOGRAPHIC_DATA]"
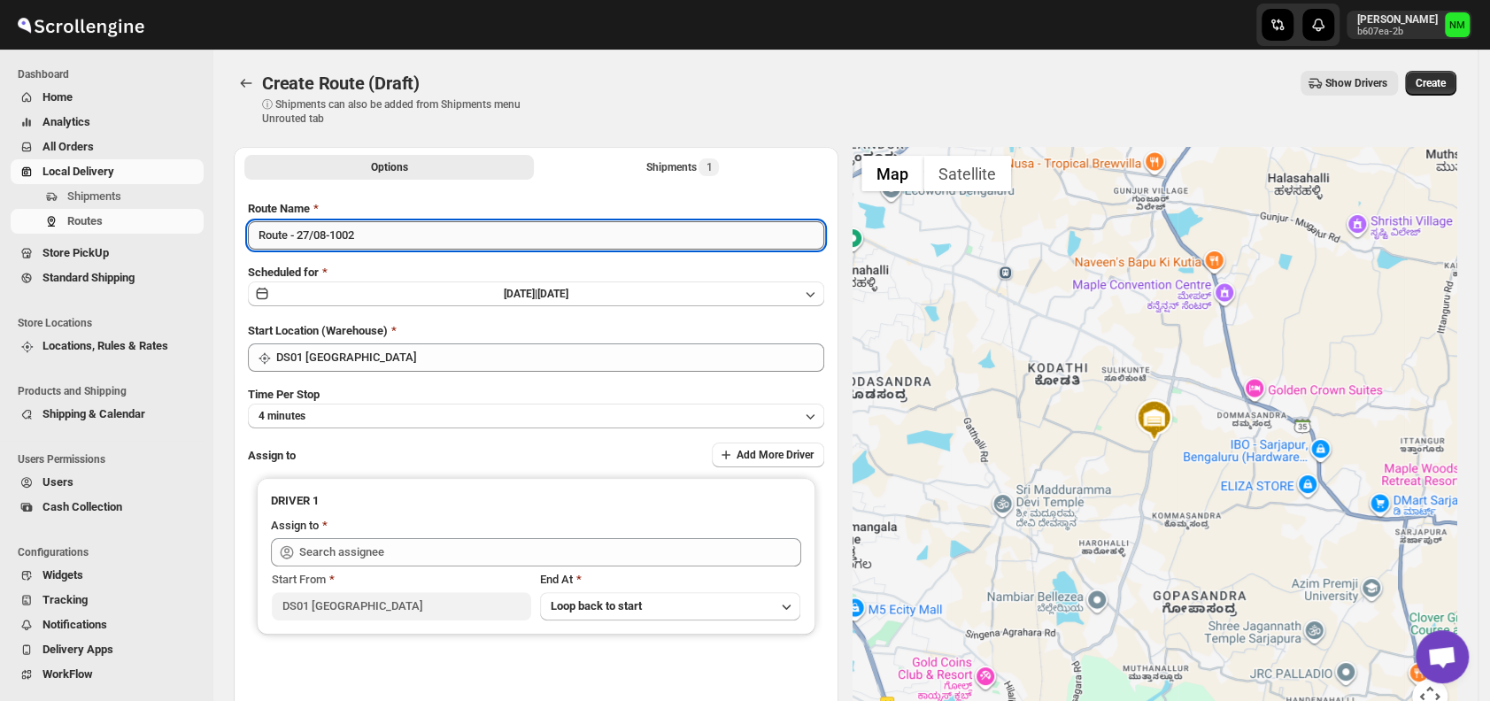
click at [409, 233] on input "Route - 27/08-1002" at bounding box center [536, 235] width 576 height 28
type input "R"
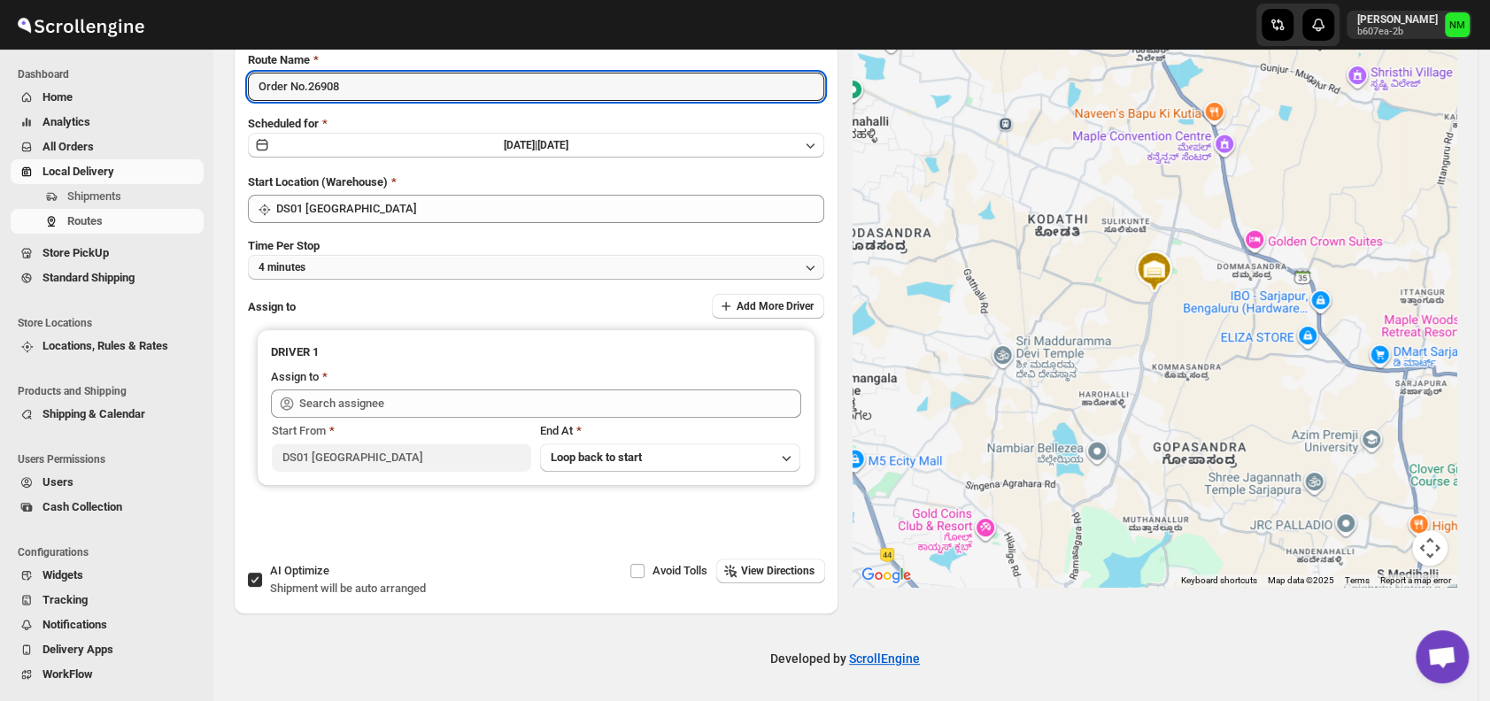
type input "Order No.26908"
click at [344, 269] on button "4 minutes" at bounding box center [536, 267] width 576 height 25
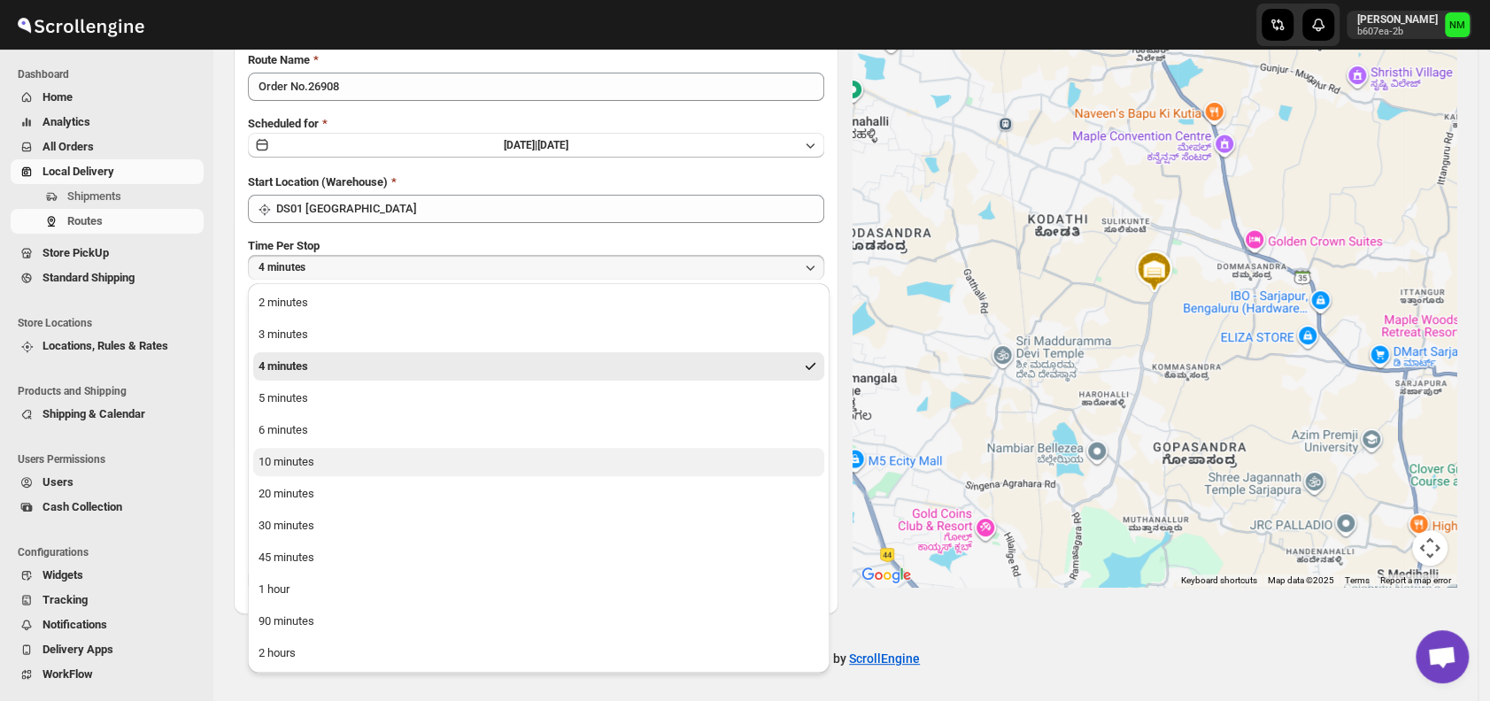
click at [356, 460] on button "10 minutes" at bounding box center [538, 462] width 571 height 28
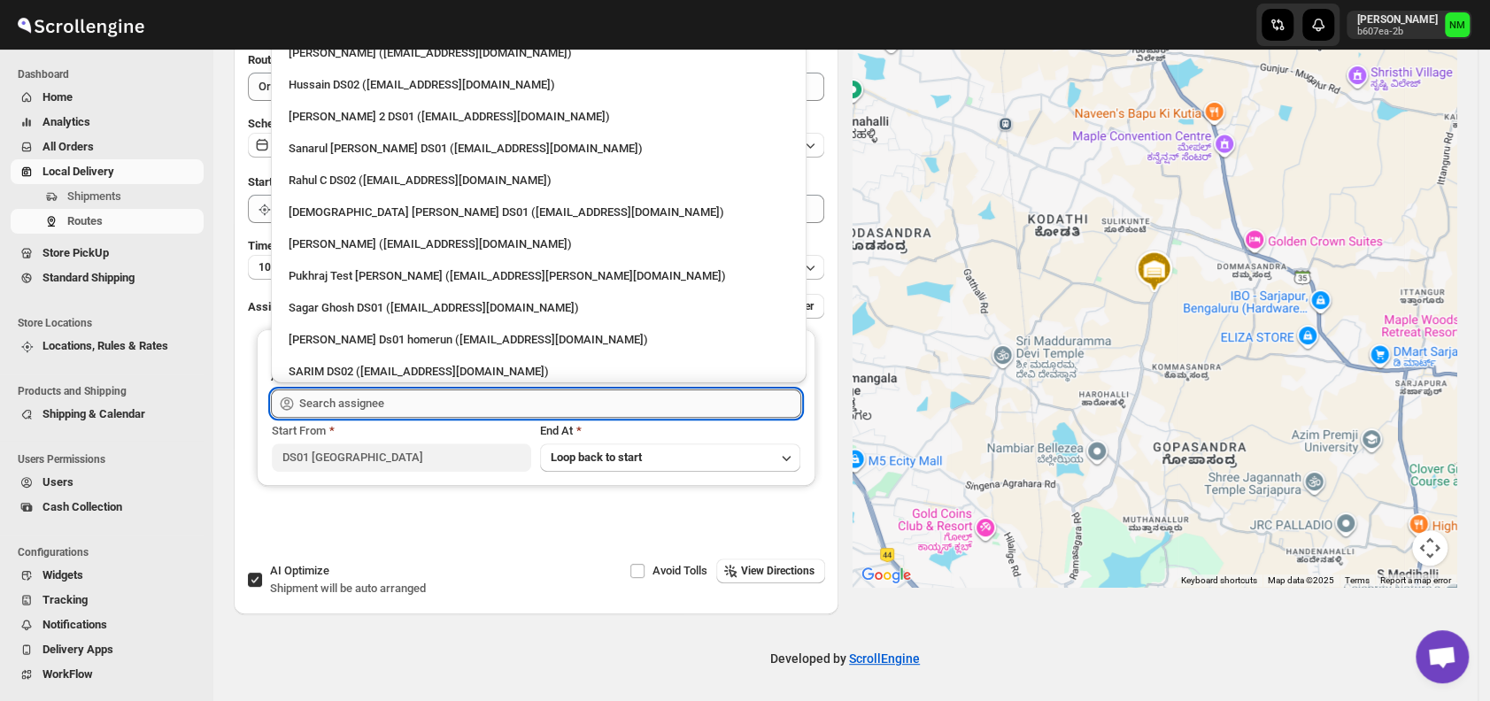
click at [364, 397] on input "text" at bounding box center [550, 404] width 502 height 28
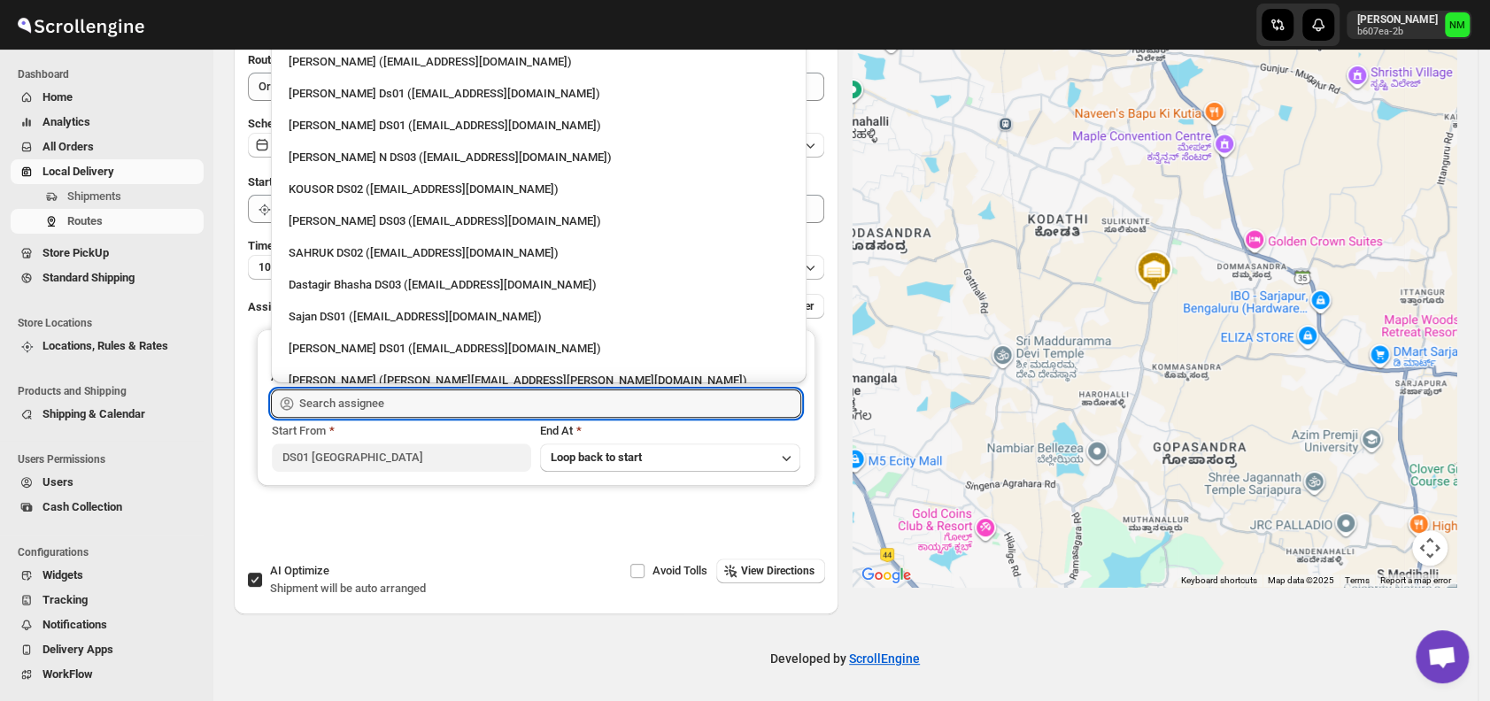
scroll to position [1156, 0]
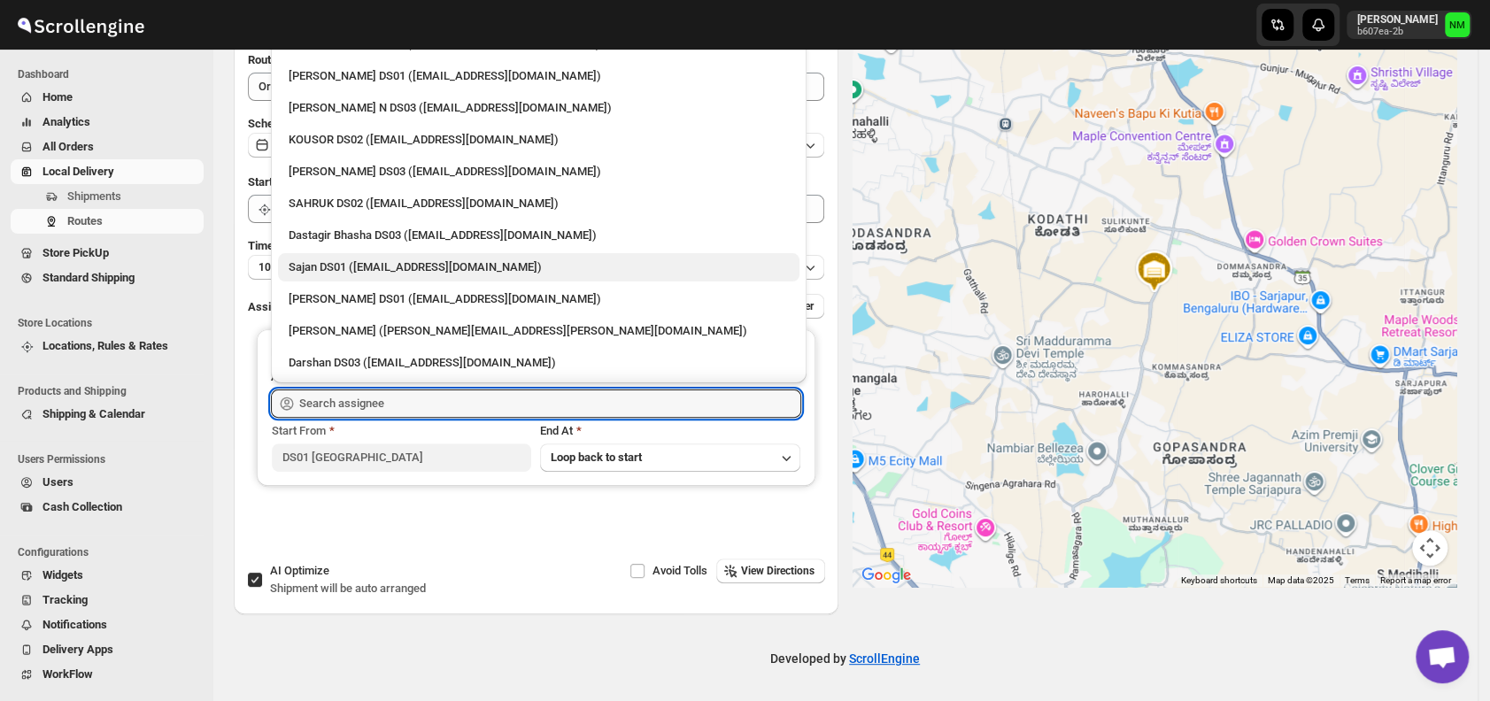
click at [329, 265] on div "Sajan DS01 (lofadat883@coderdir.com)" at bounding box center [539, 268] width 500 height 18
type input "Sajan DS01 (lofadat883@coderdir.com)"
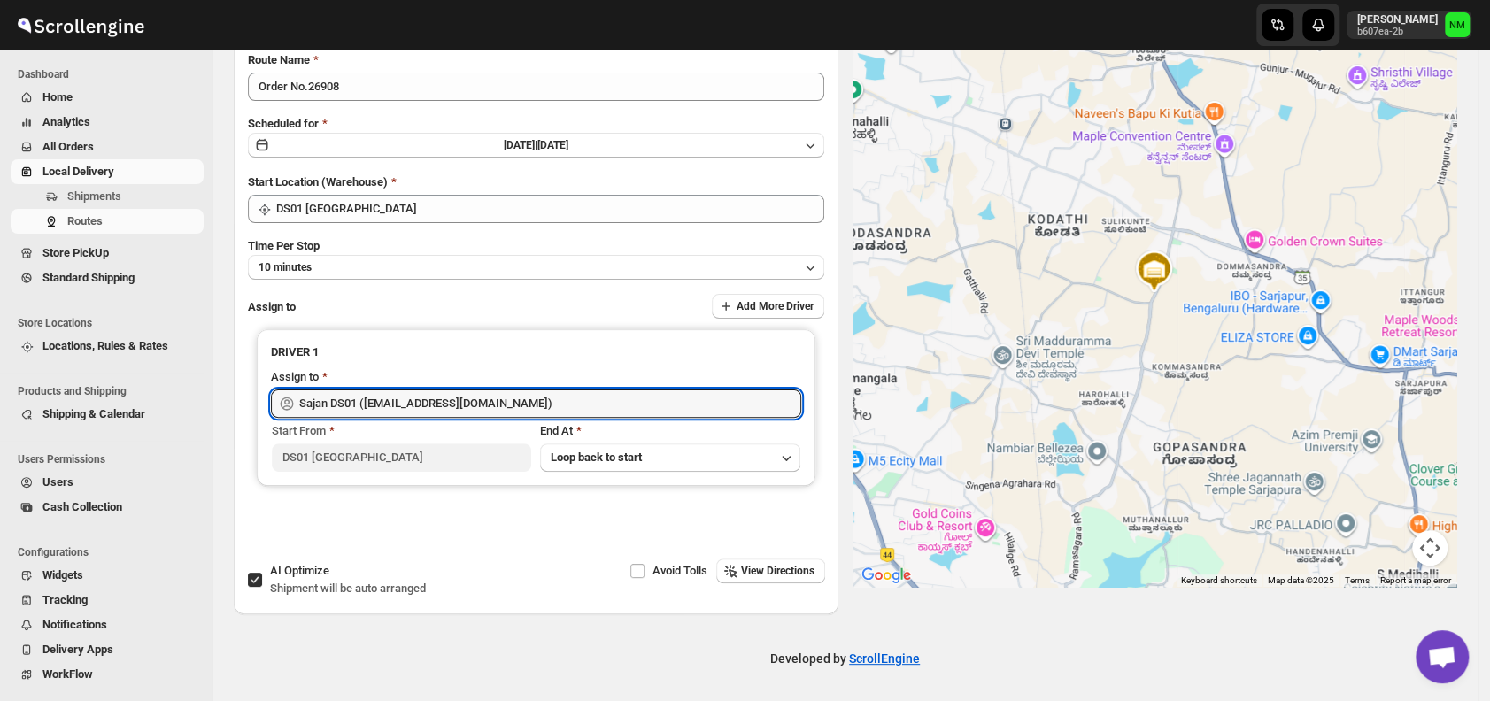
scroll to position [0, 0]
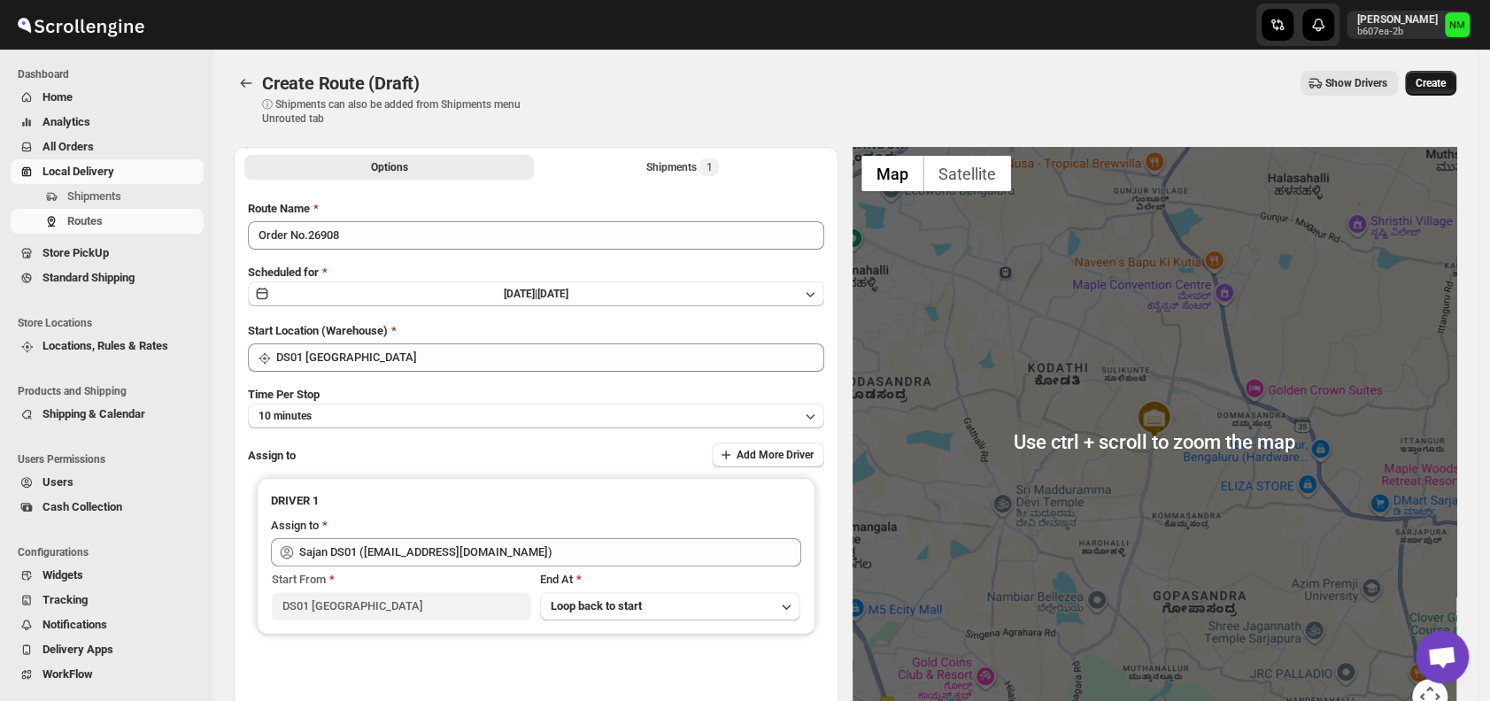
click at [1452, 74] on button "Create" at bounding box center [1430, 83] width 51 height 25
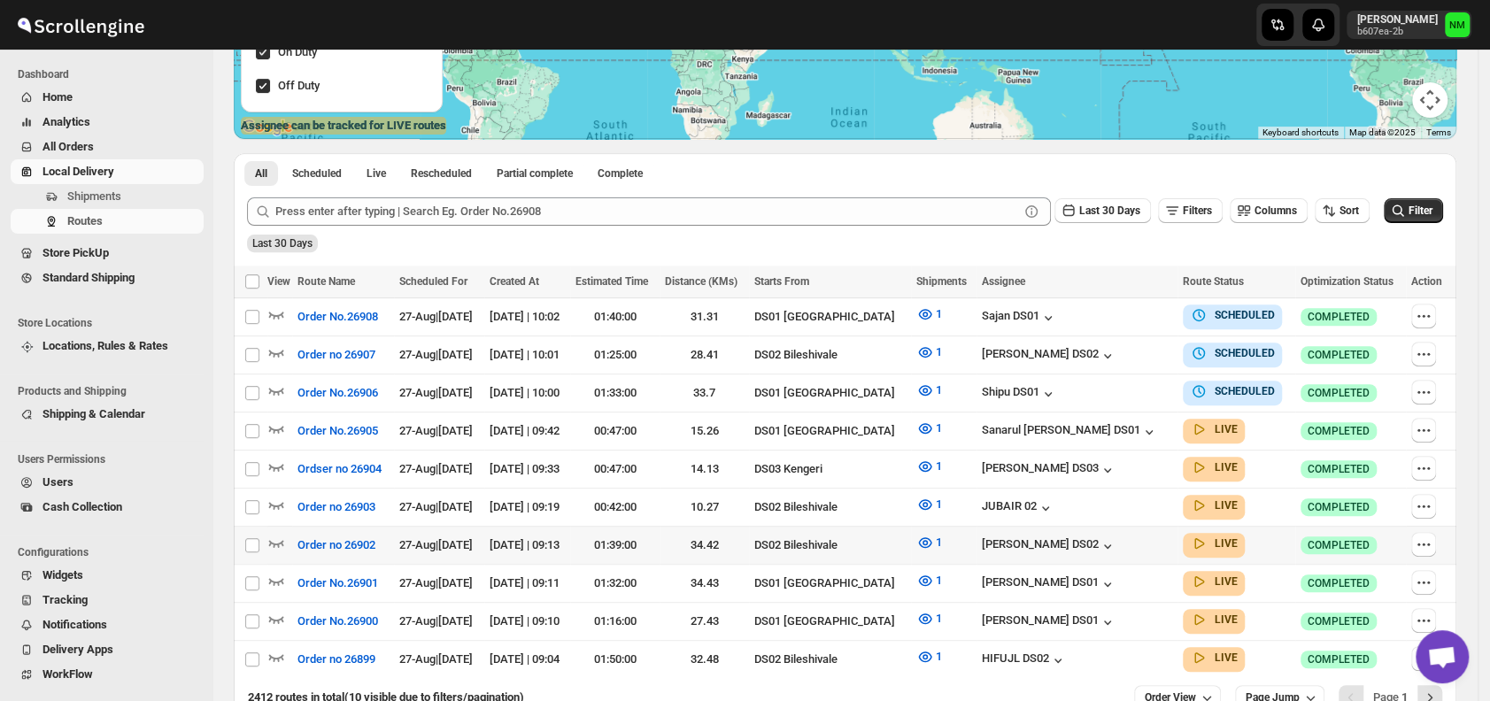
scroll to position [360, 0]
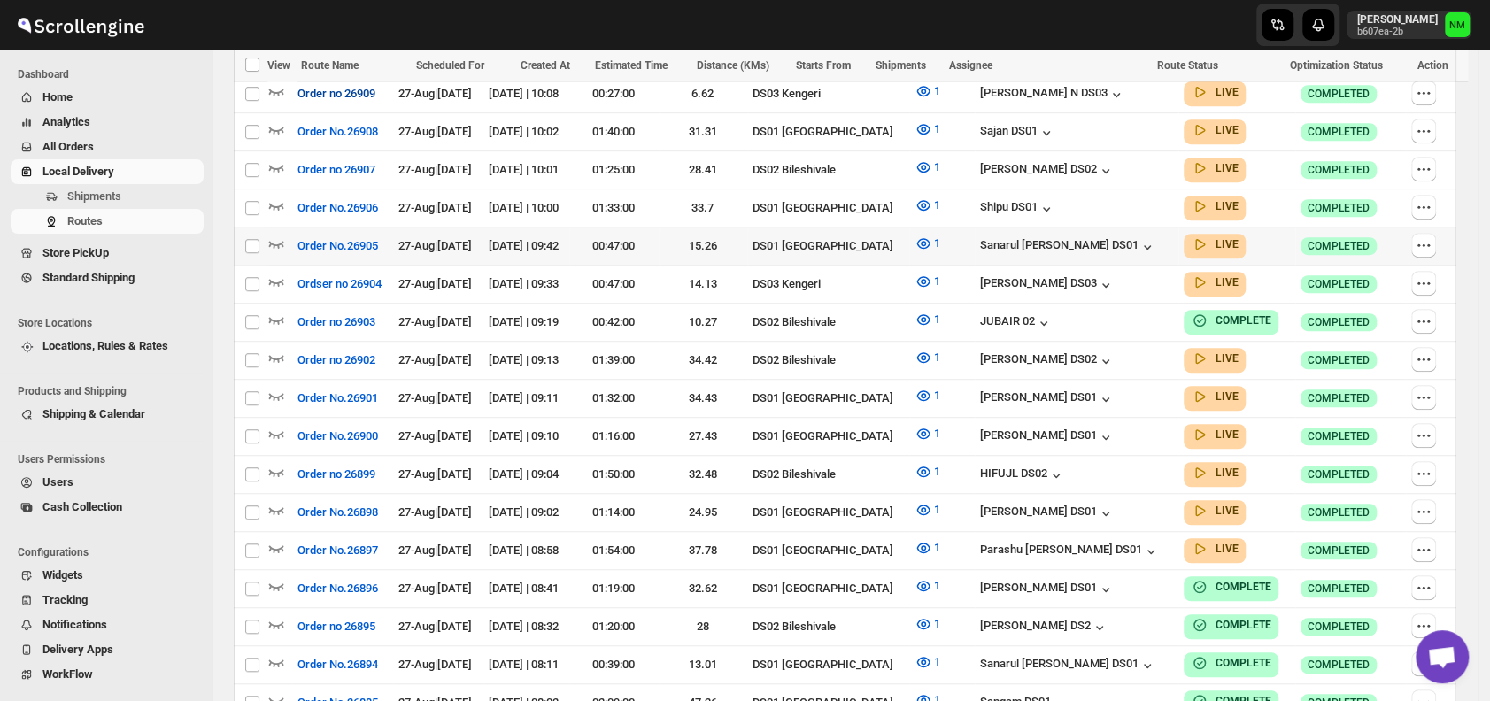
scroll to position [613, 0]
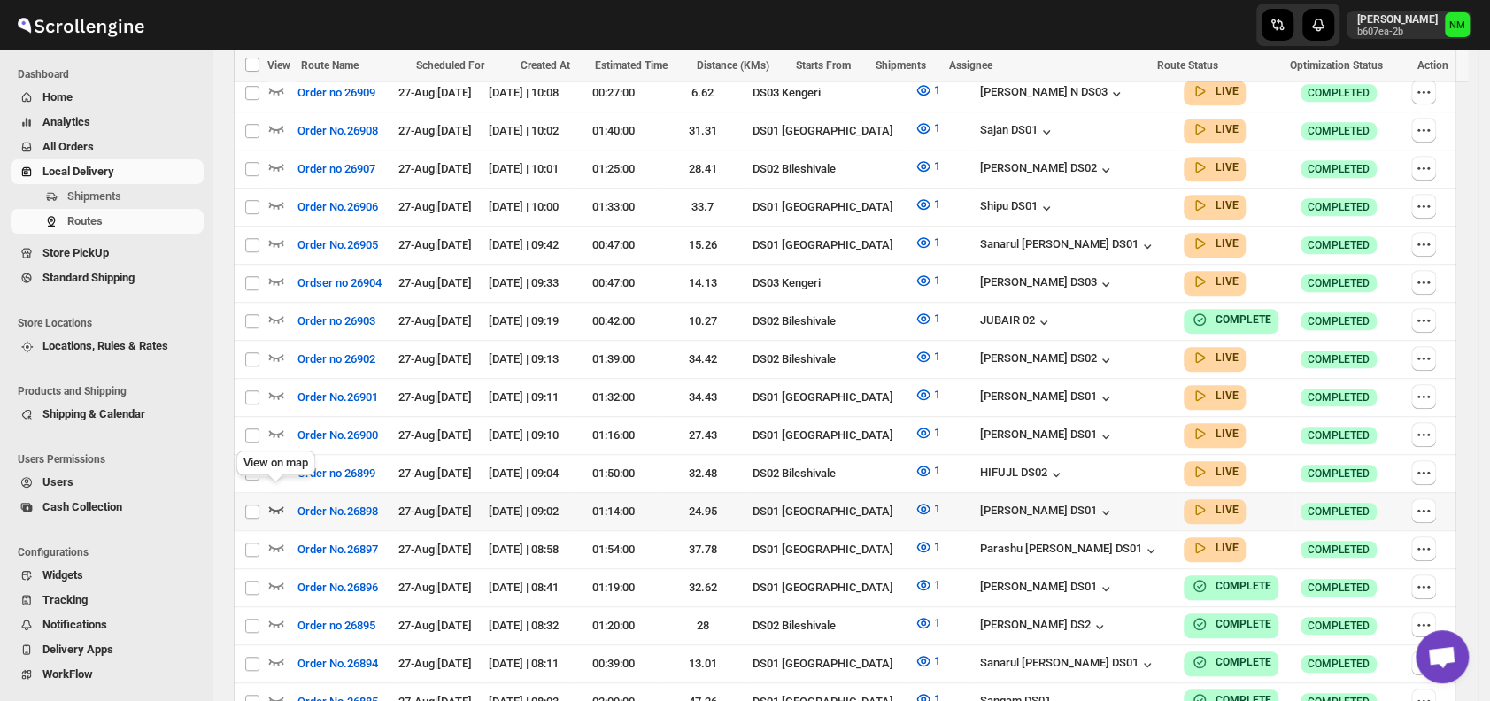
click at [276, 500] on icon "button" at bounding box center [276, 509] width 18 height 18
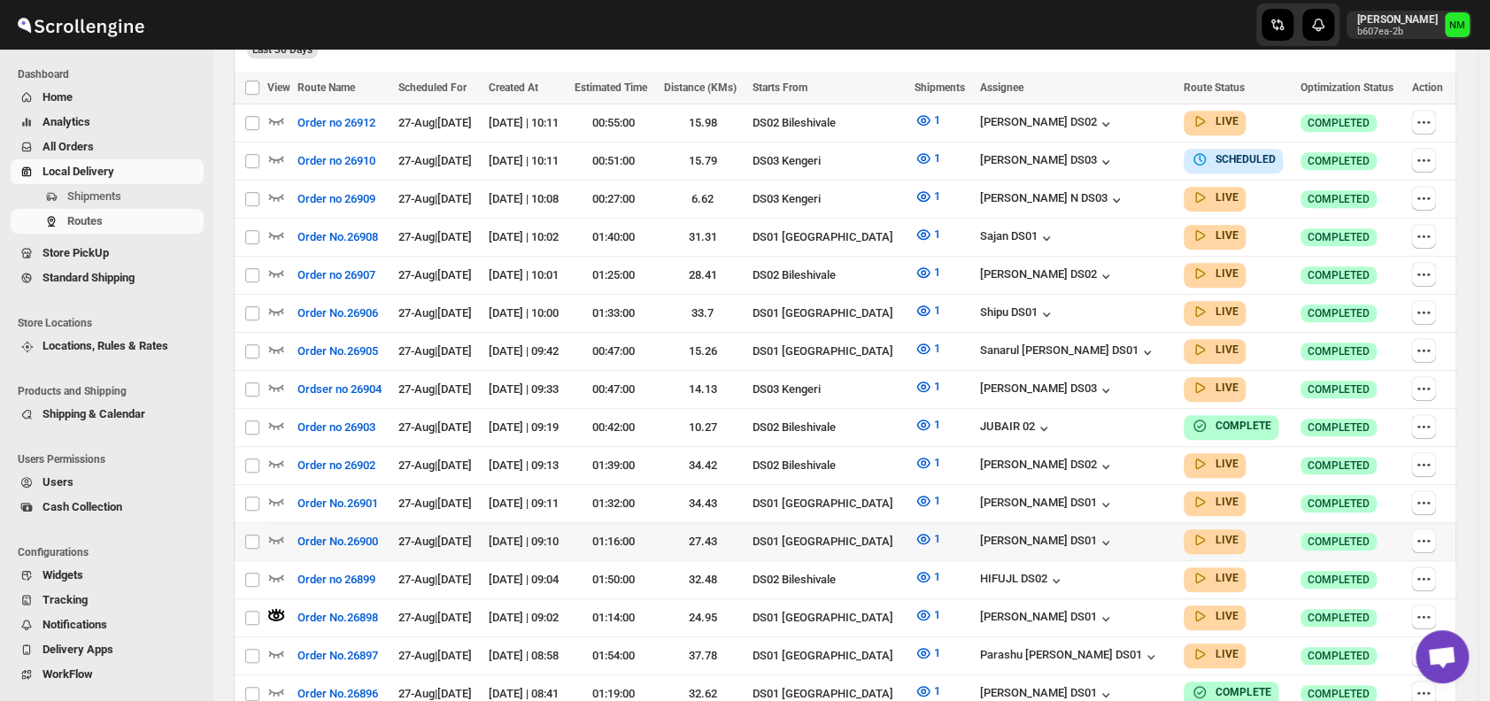
scroll to position [522, 0]
click at [282, 491] on icon "button" at bounding box center [276, 500] width 18 height 18
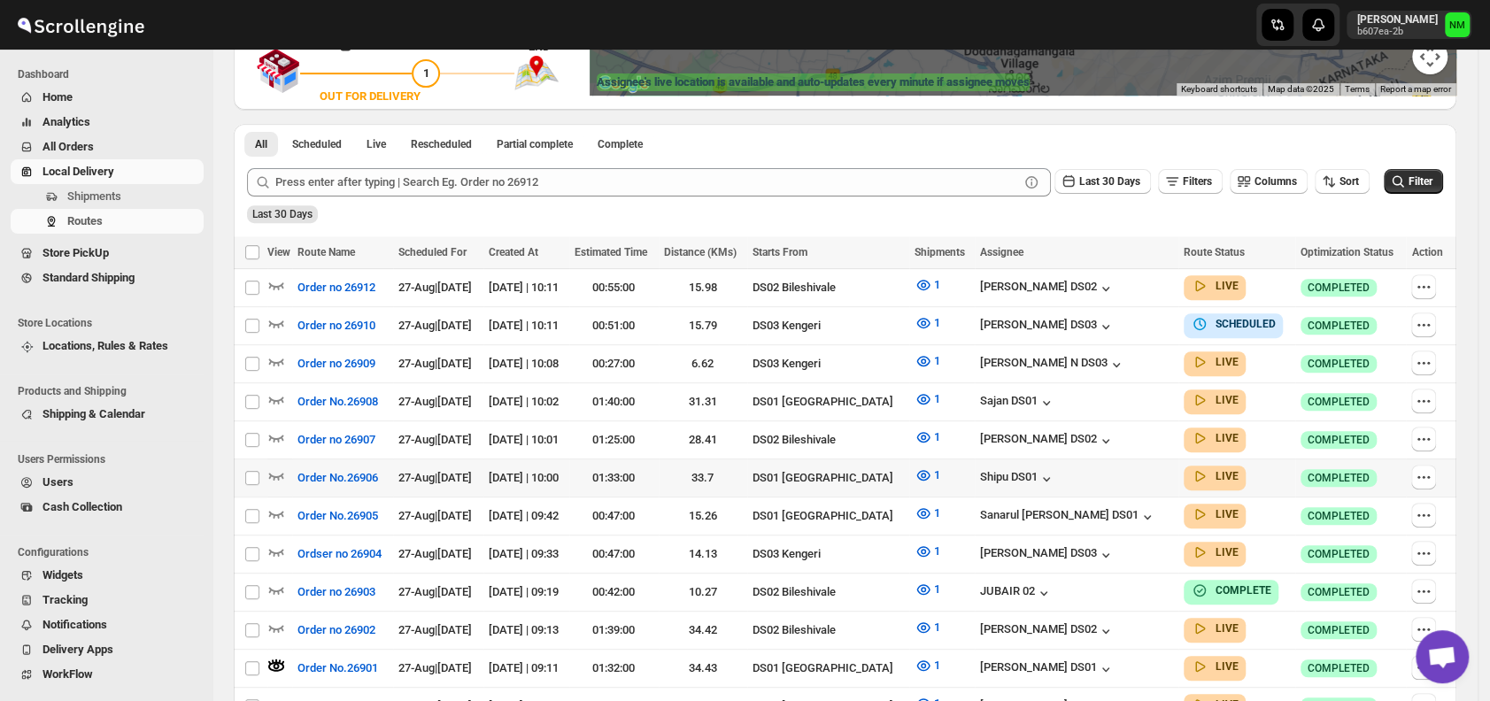
scroll to position [415, 0]
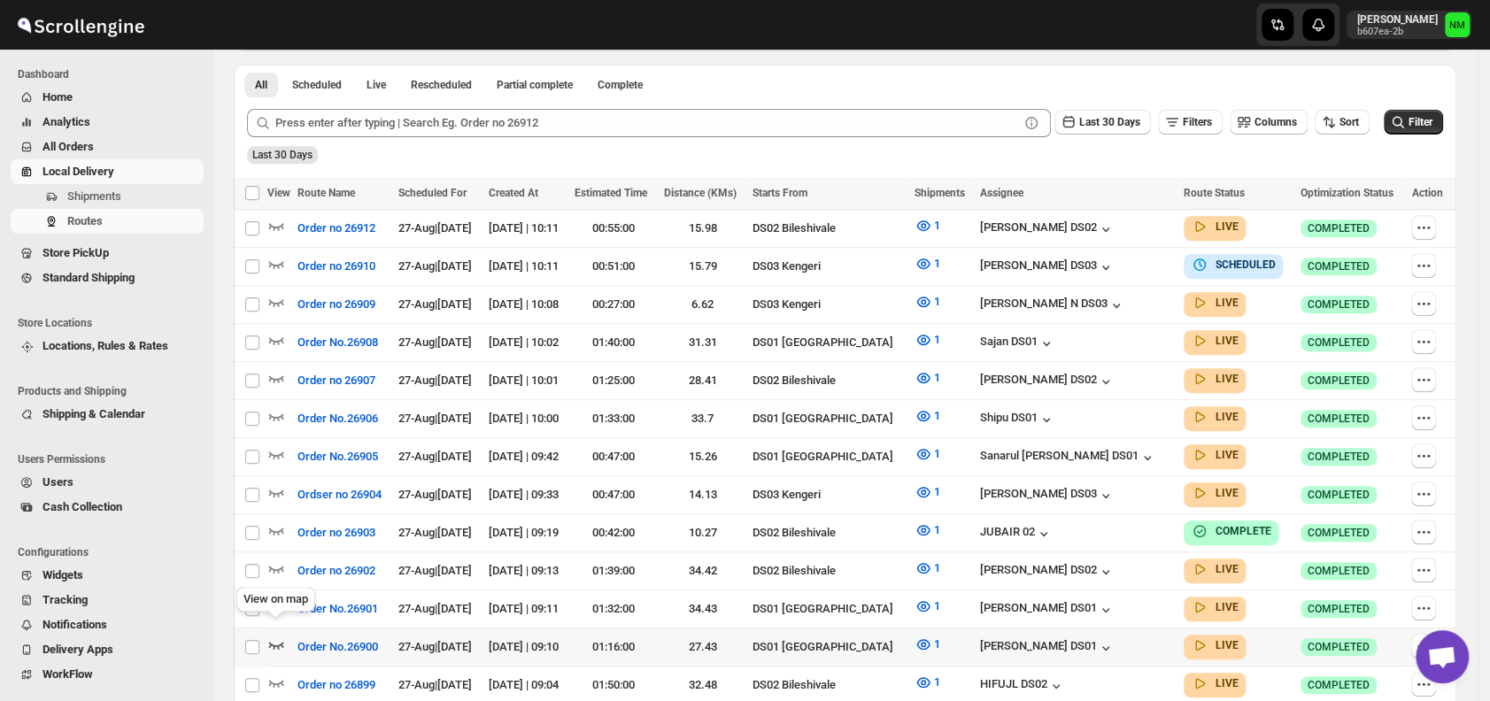
click at [269, 636] on icon "button" at bounding box center [276, 645] width 18 height 18
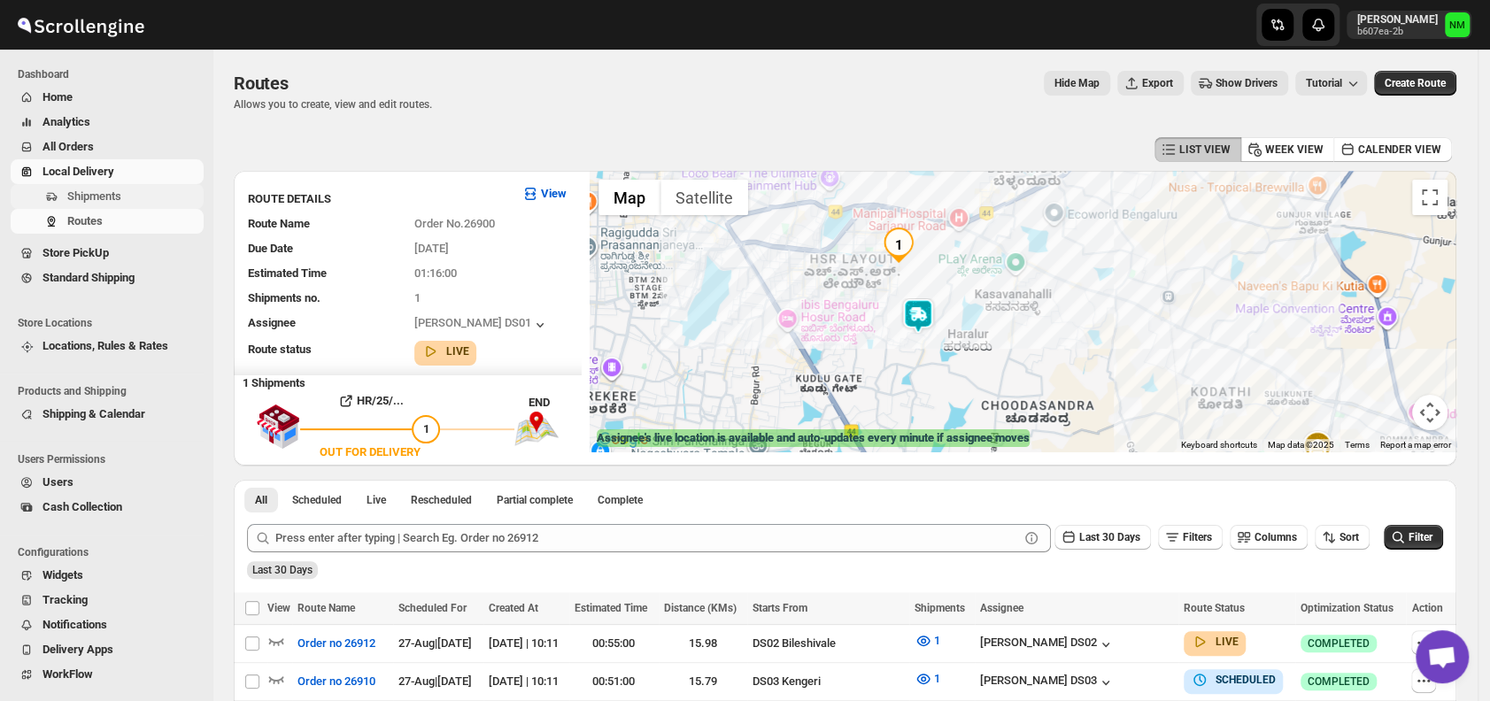
click at [116, 199] on span "Shipments" at bounding box center [94, 195] width 54 height 13
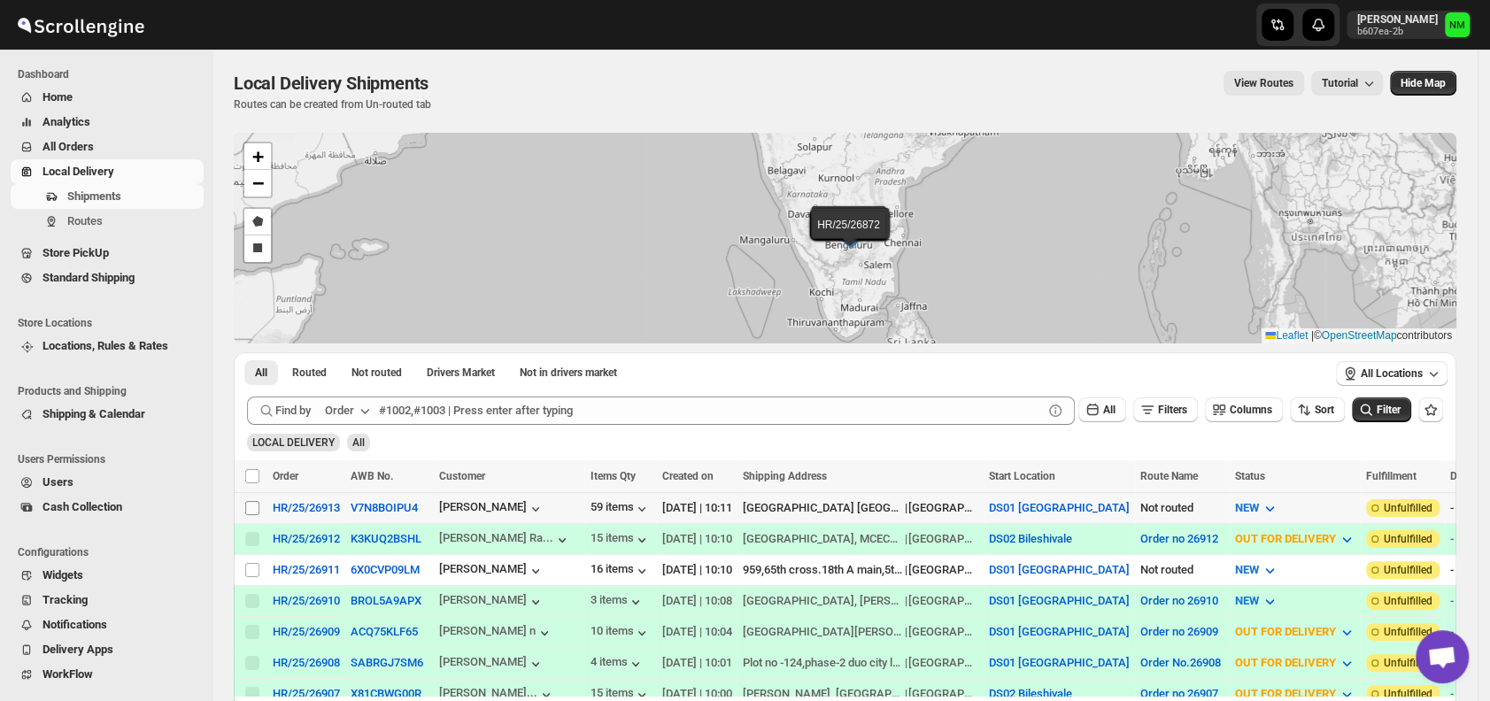
click at [249, 505] on input "Select shipment" at bounding box center [252, 508] width 14 height 14
checkbox input "true"
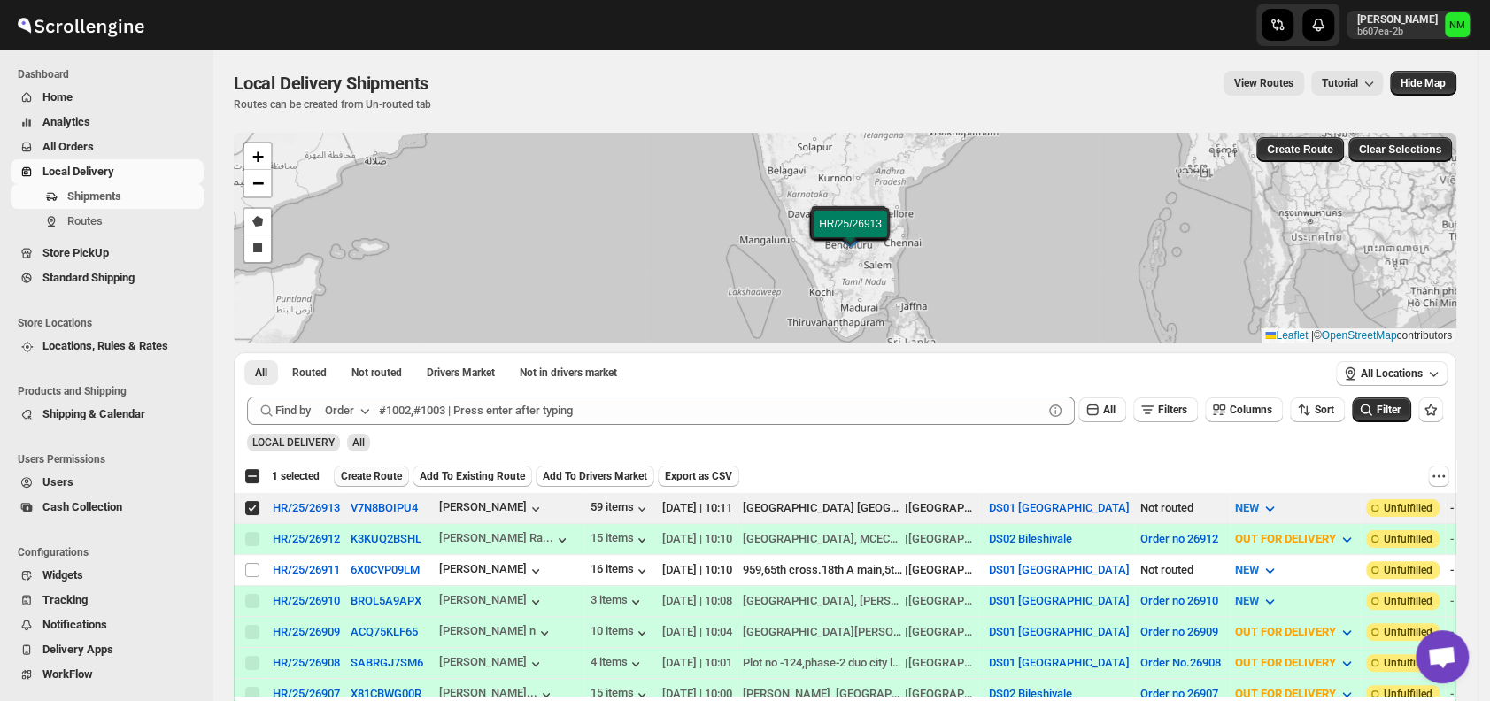
click at [358, 482] on span "Create Route" at bounding box center [371, 476] width 61 height 14
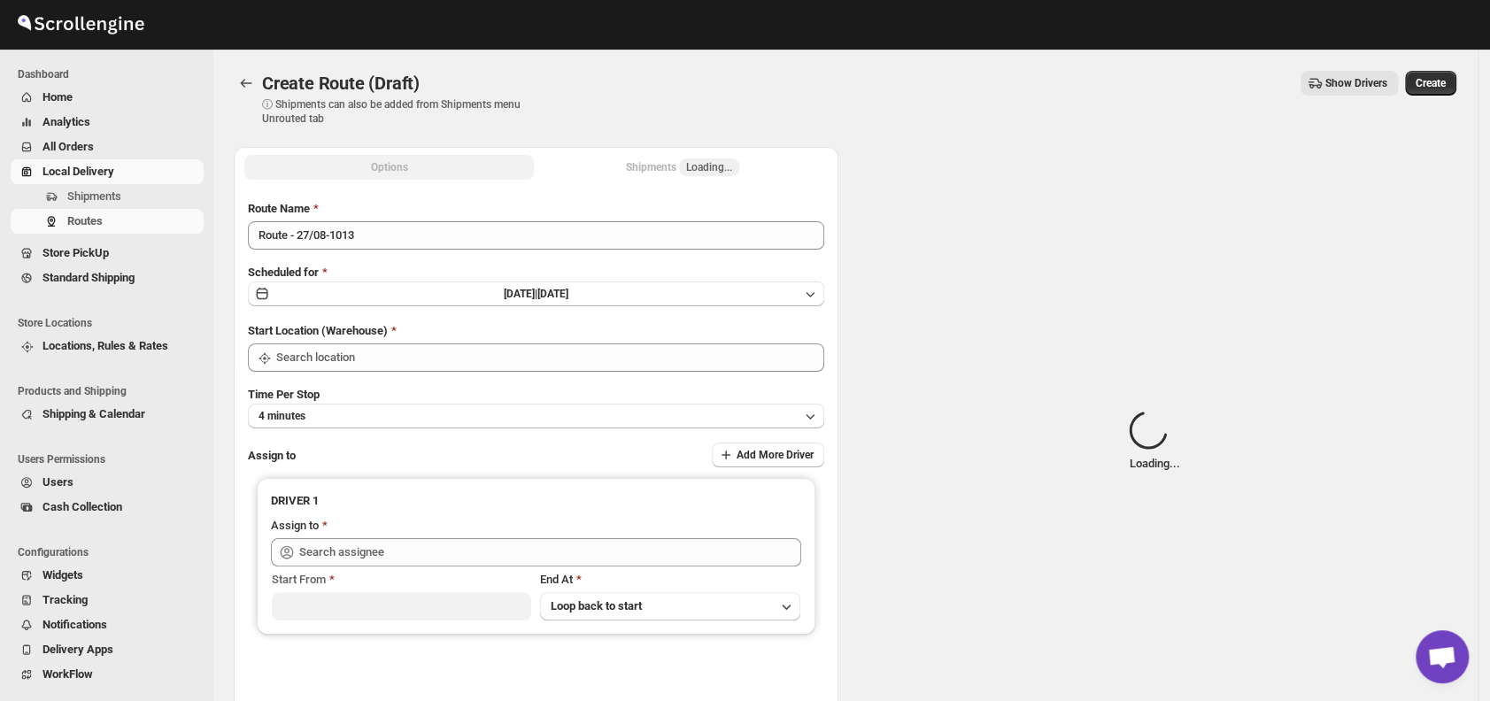
type input "DS01 [GEOGRAPHIC_DATA]"
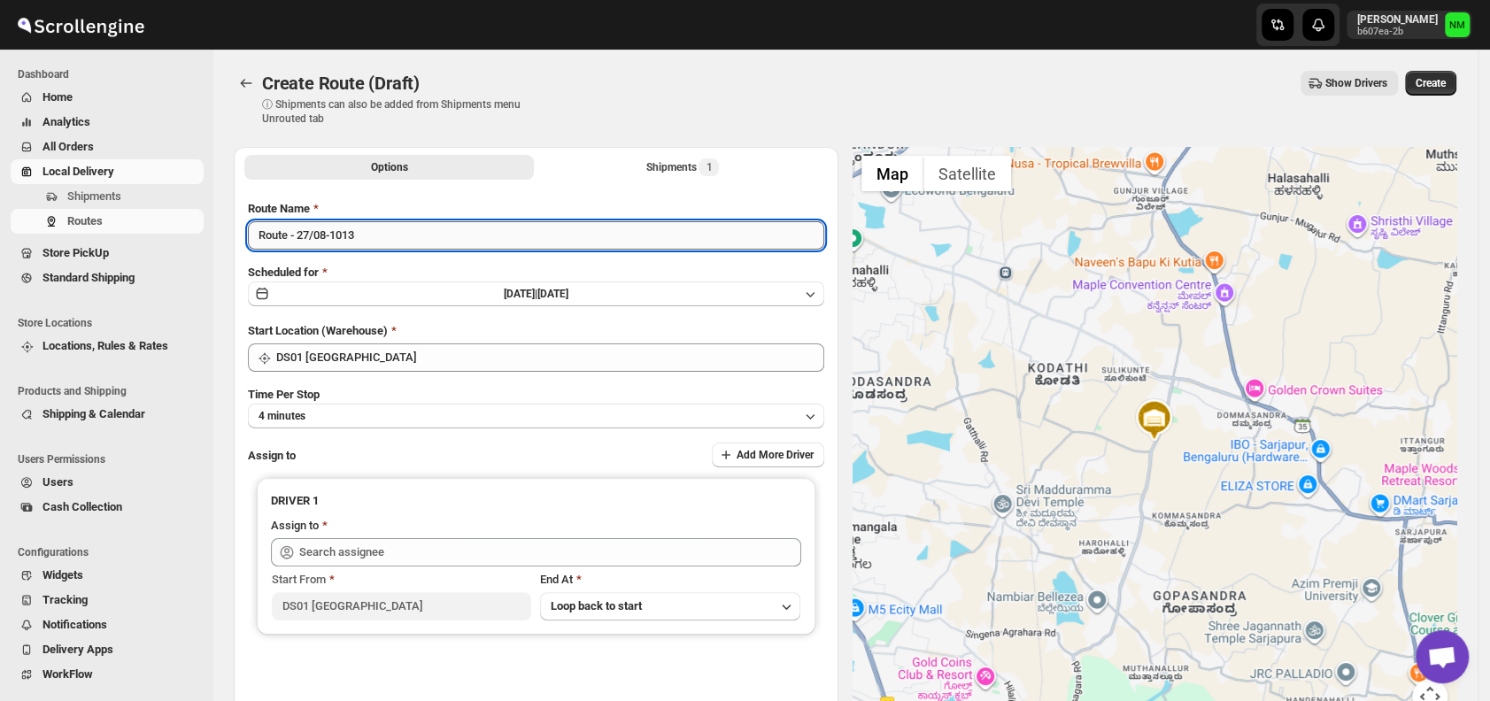
click at [383, 227] on input "Route - 27/08-1013" at bounding box center [536, 235] width 576 height 28
type input "R"
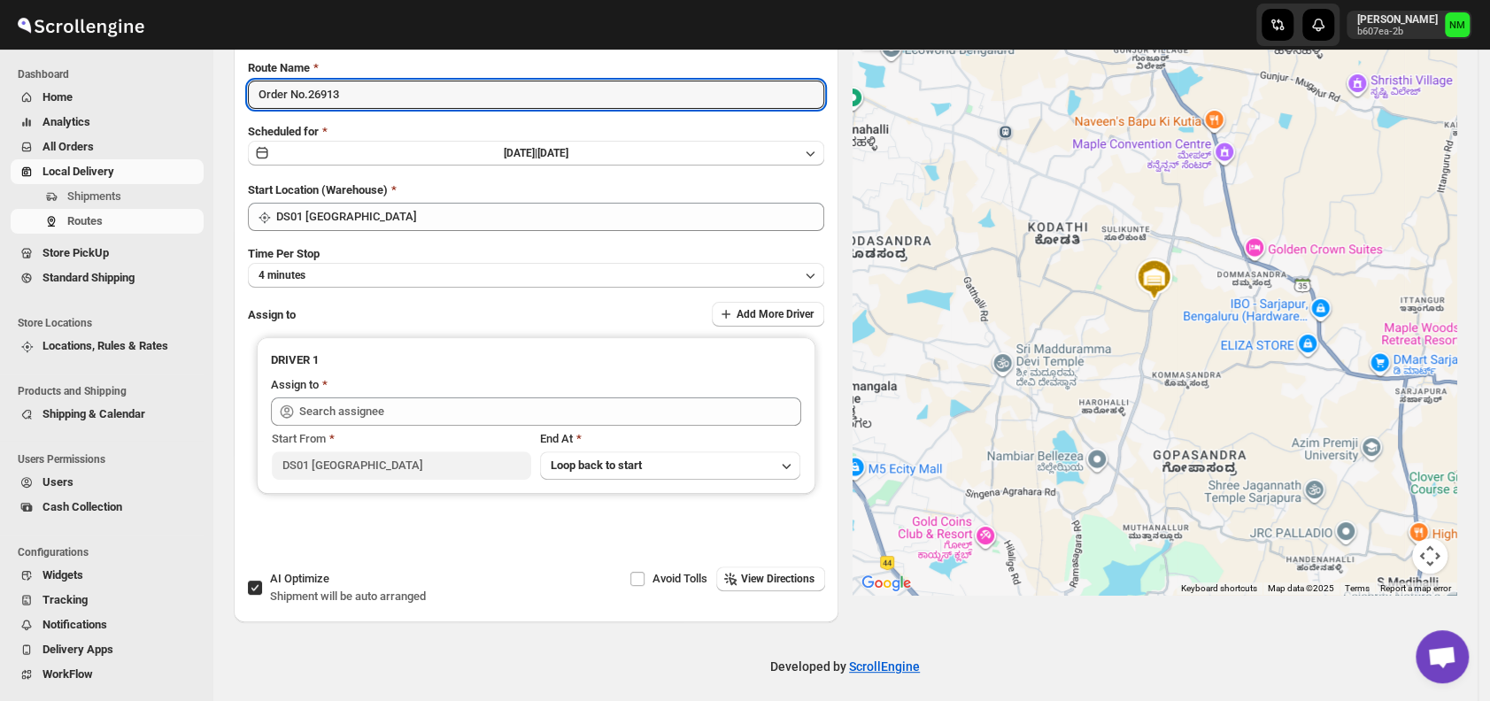
scroll to position [145, 0]
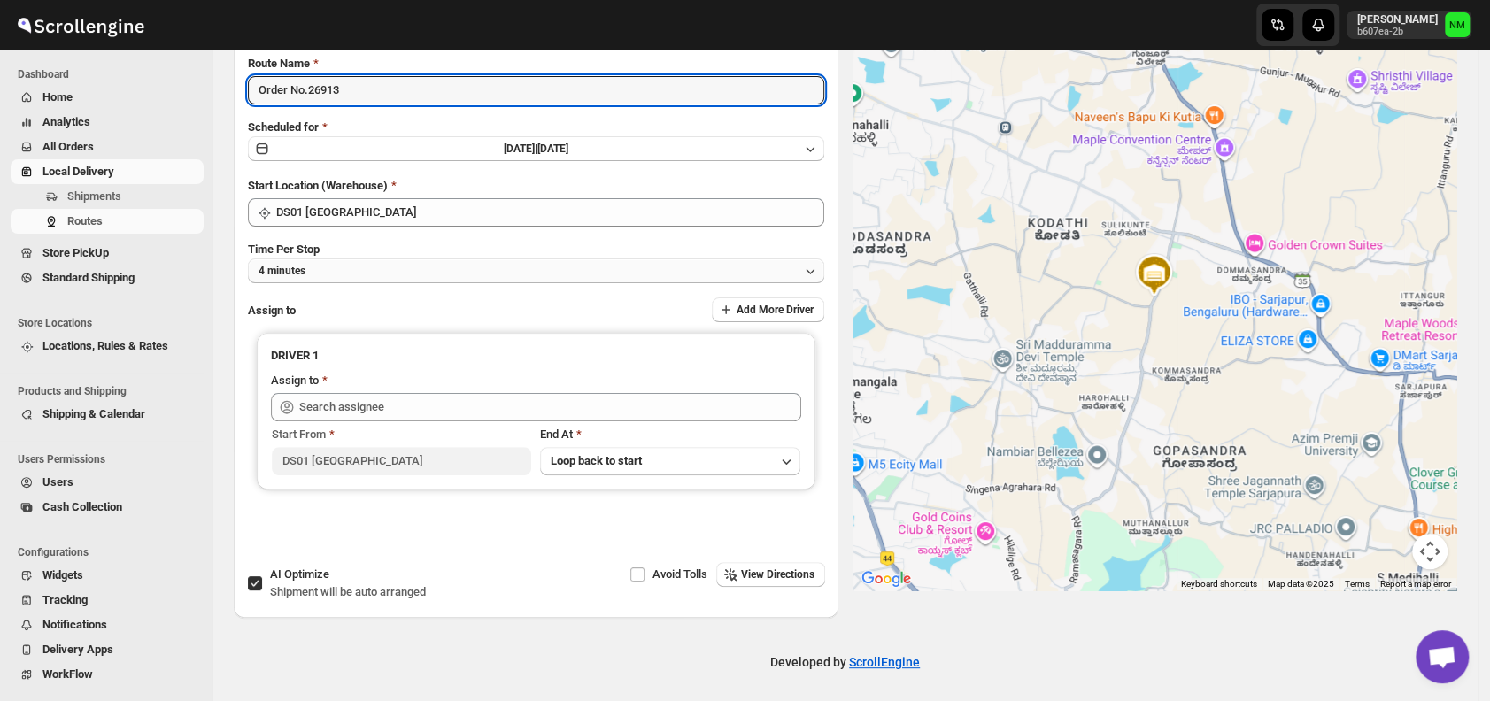
type input "Order No.26913"
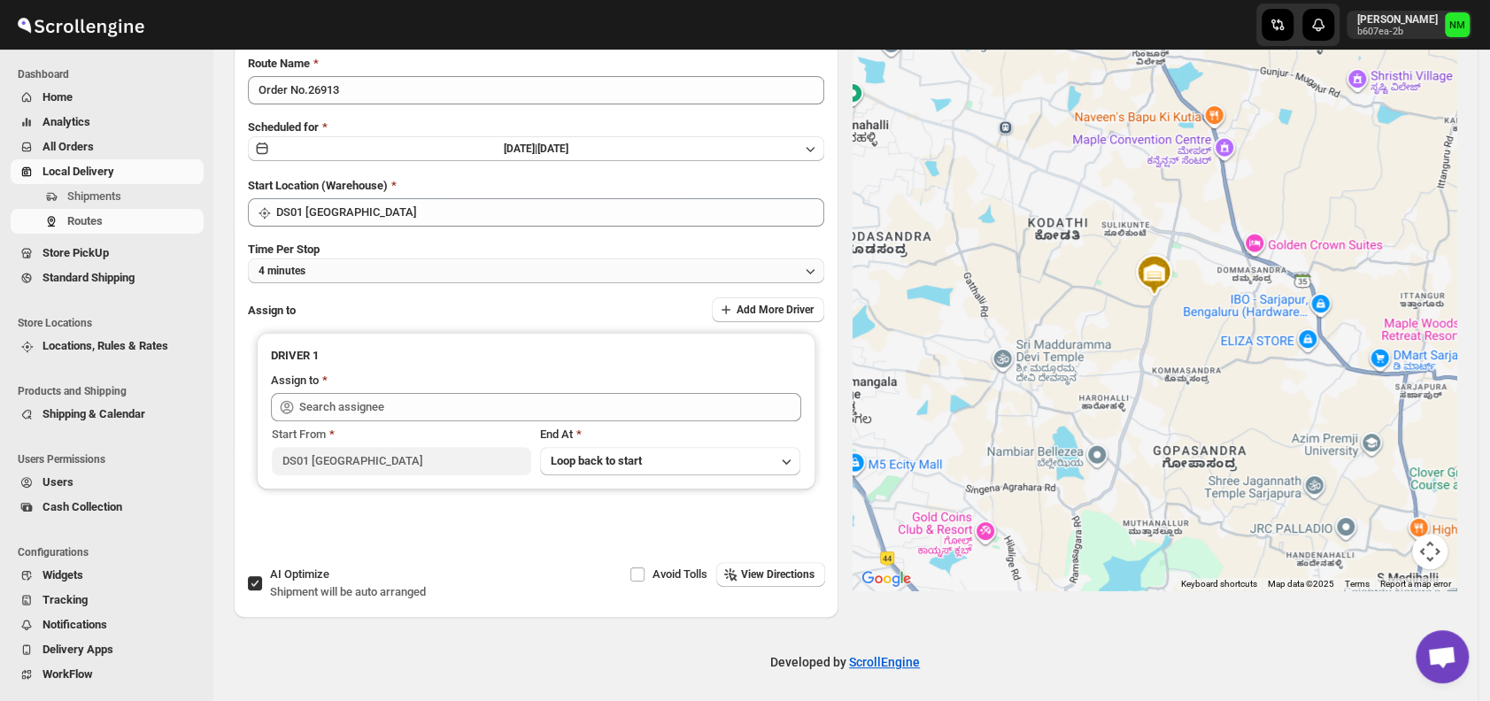
click at [358, 267] on button "4 minutes" at bounding box center [536, 271] width 576 height 25
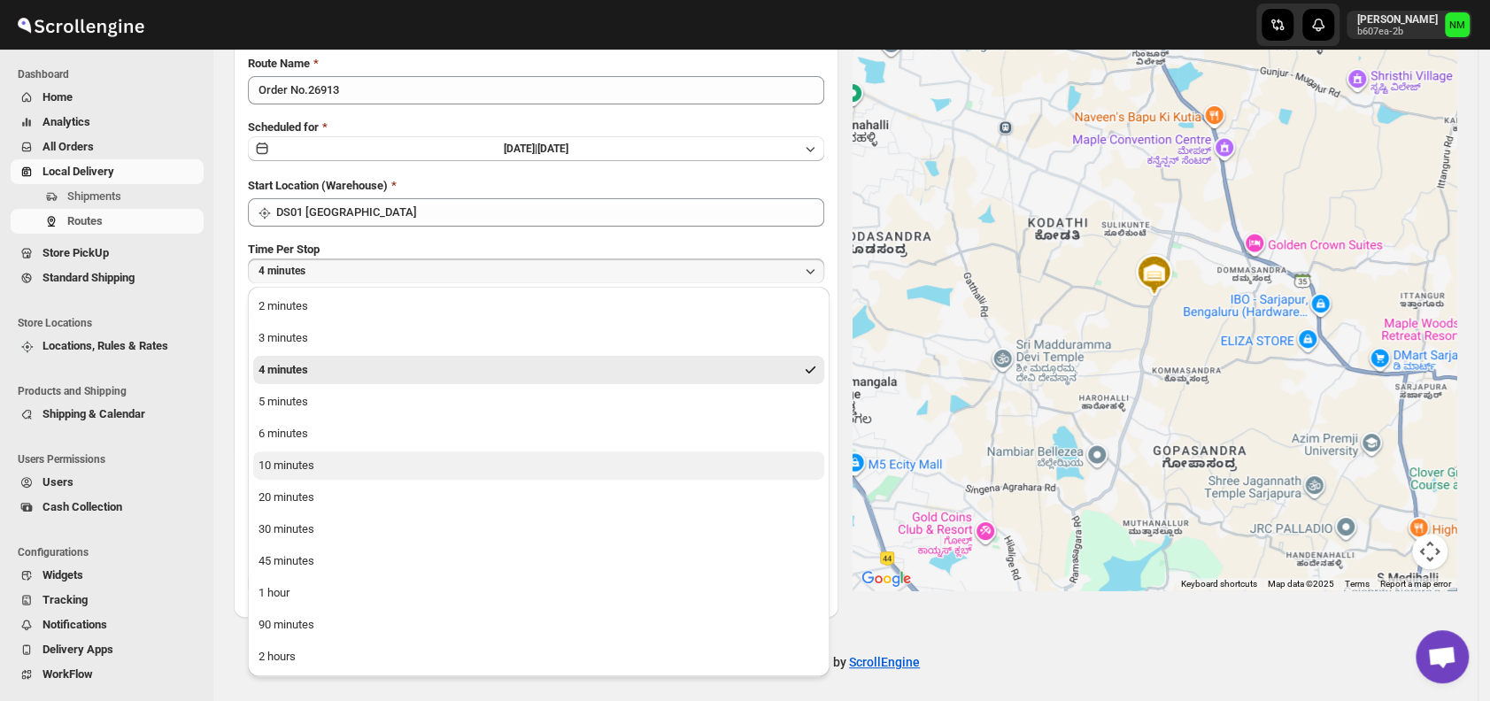
click at [328, 467] on button "10 minutes" at bounding box center [538, 466] width 571 height 28
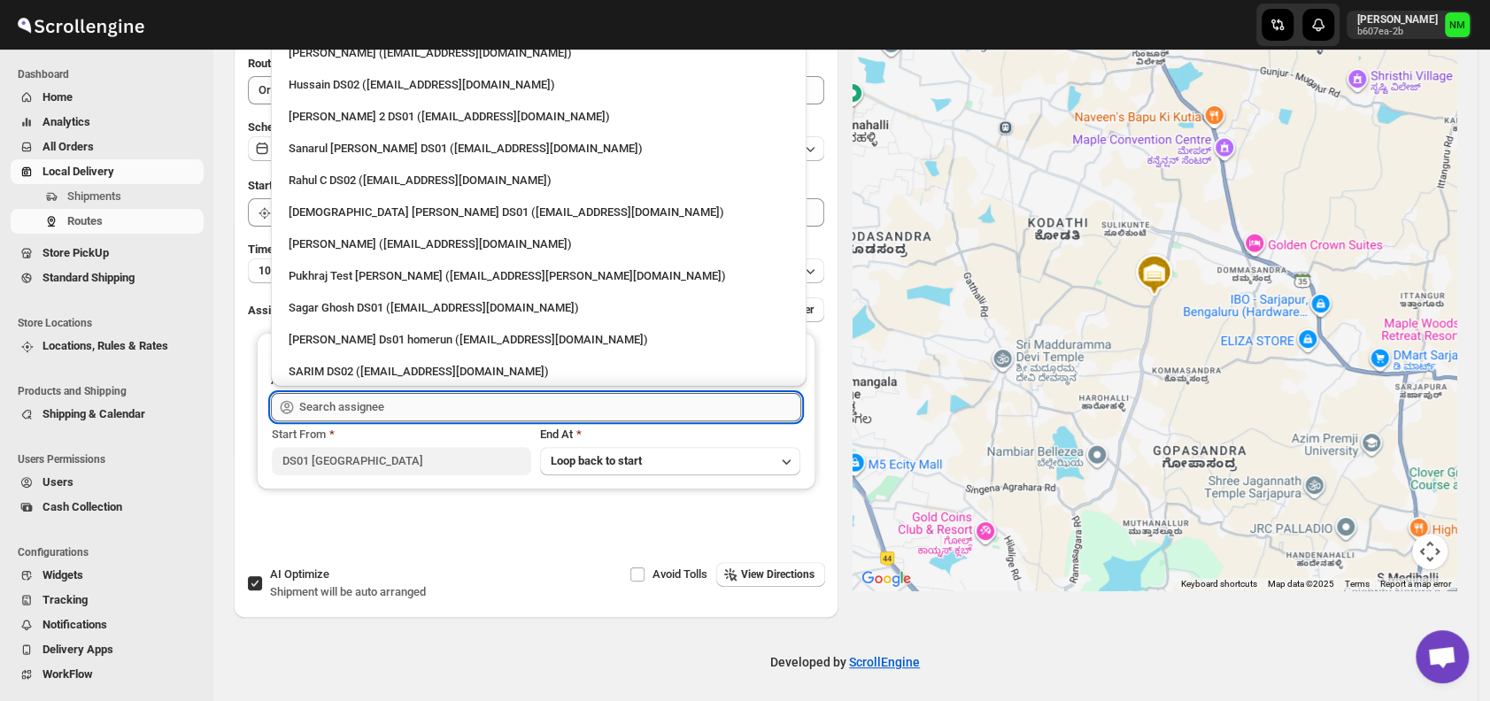
click at [348, 409] on input "text" at bounding box center [550, 407] width 502 height 28
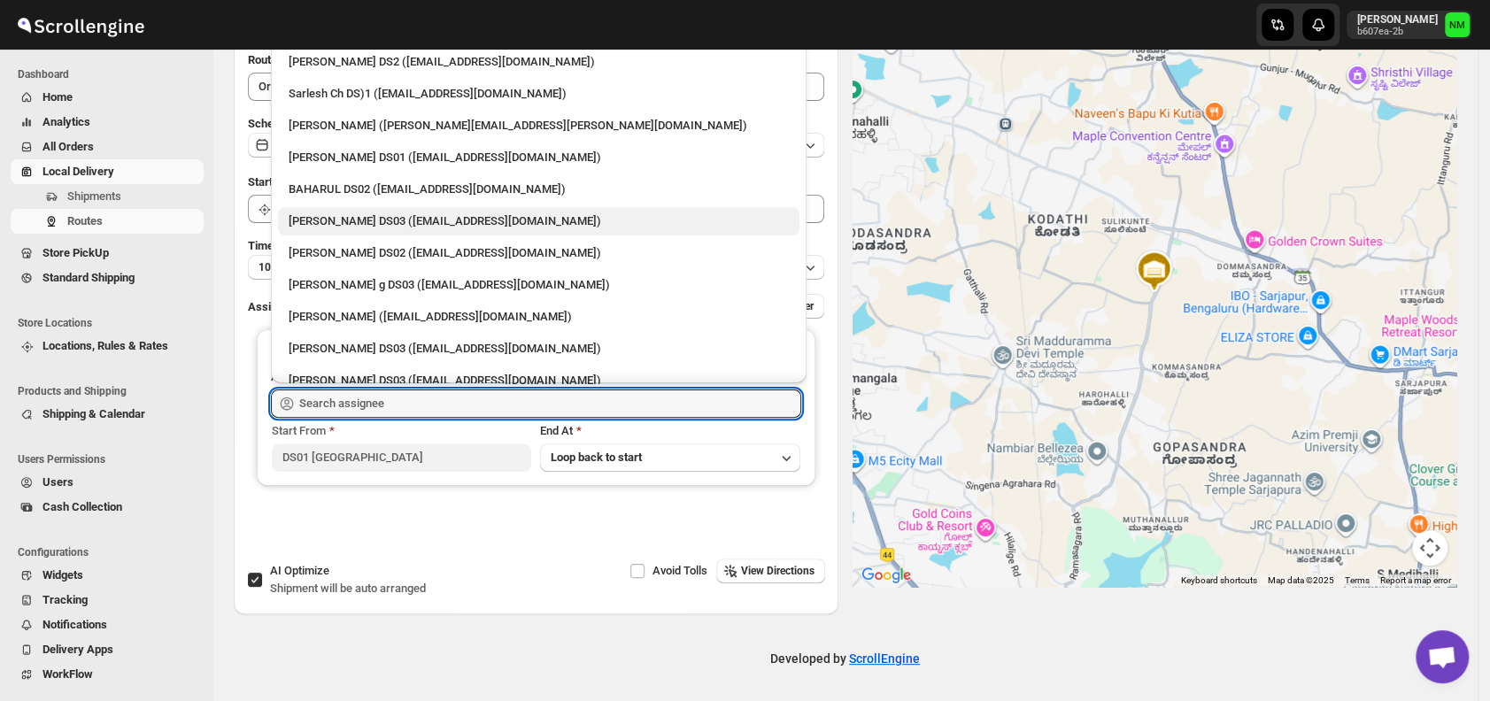
scroll to position [696, 0]
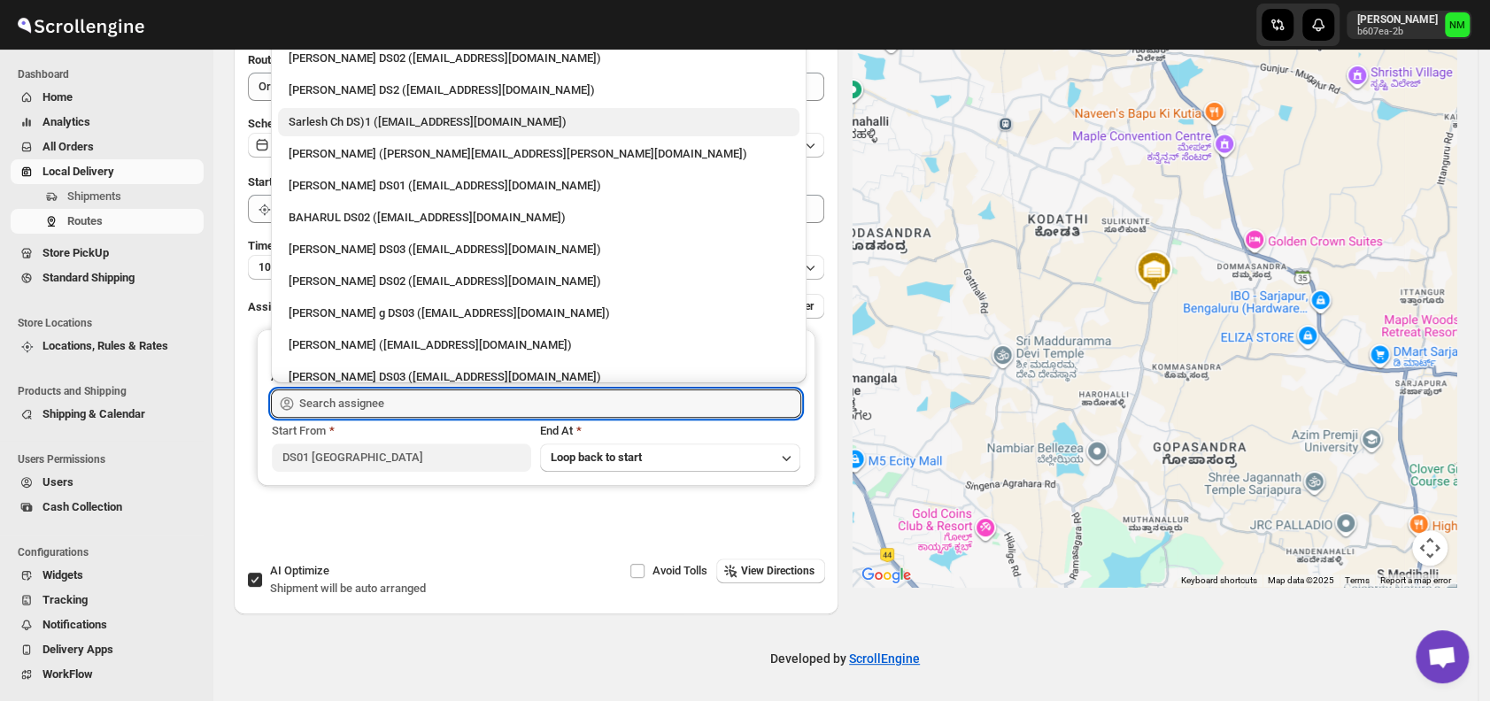
click at [332, 113] on div "Sarlesh Ch DS)1 ([EMAIL_ADDRESS][DOMAIN_NAME])" at bounding box center [539, 122] width 500 height 18
type input "Sarlesh Ch DS)1 ([EMAIL_ADDRESS][DOMAIN_NAME])"
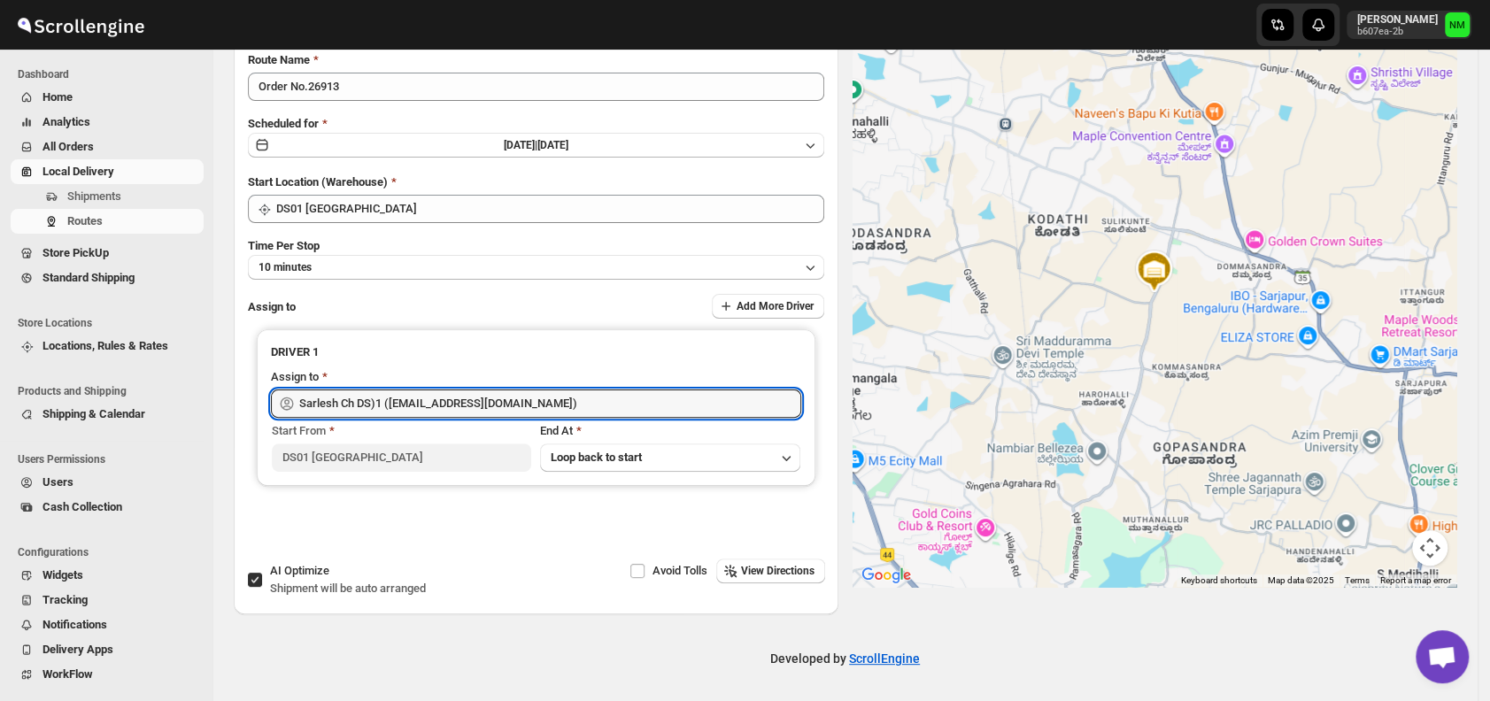
scroll to position [0, 0]
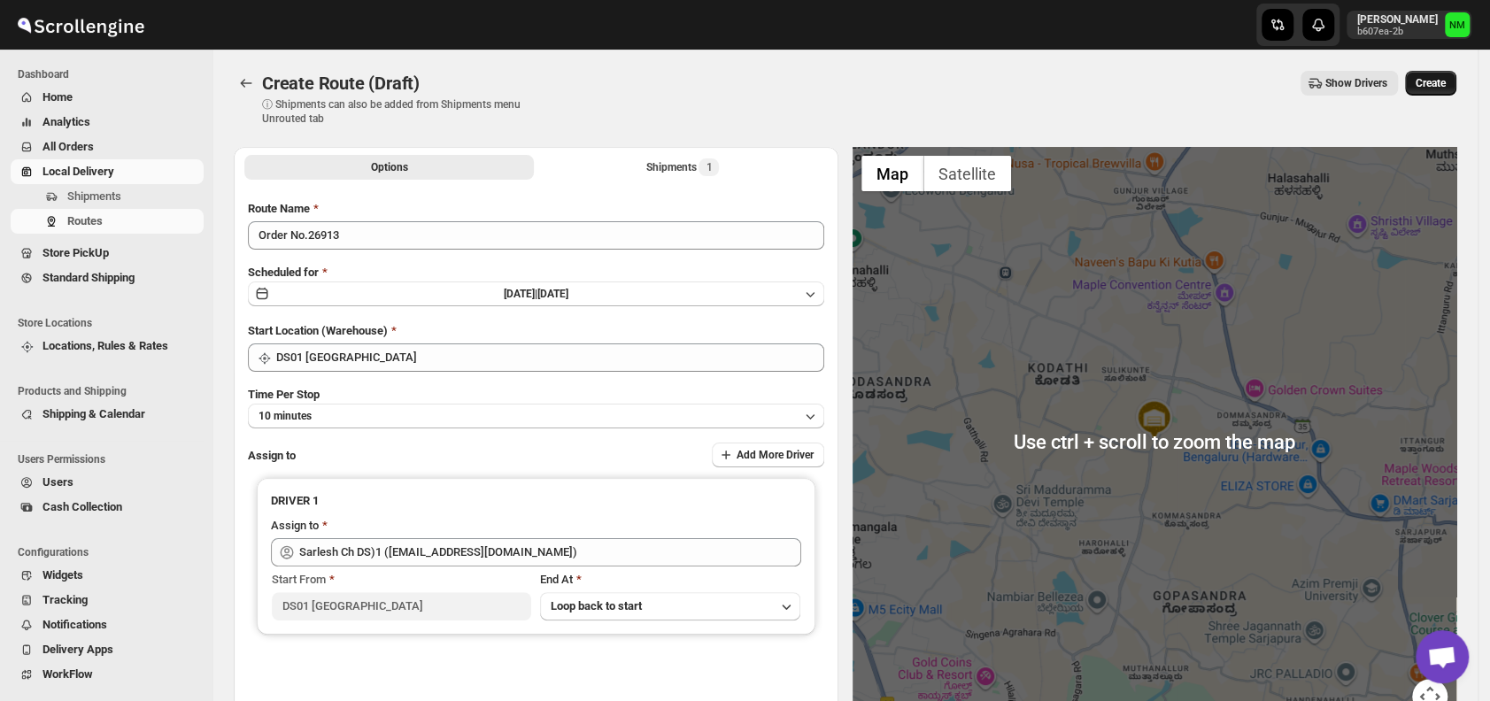
click at [1446, 78] on span "Create" at bounding box center [1431, 83] width 30 height 14
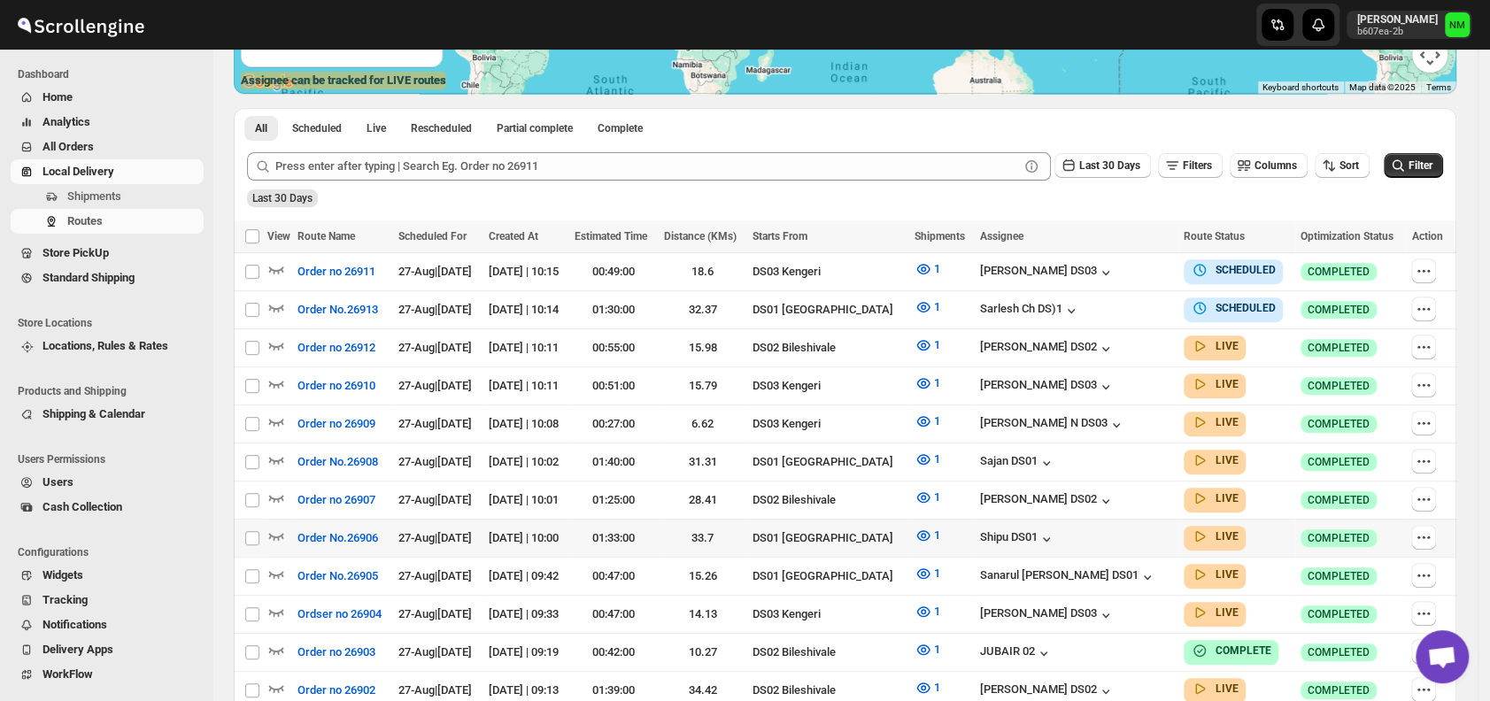
scroll to position [438, 0]
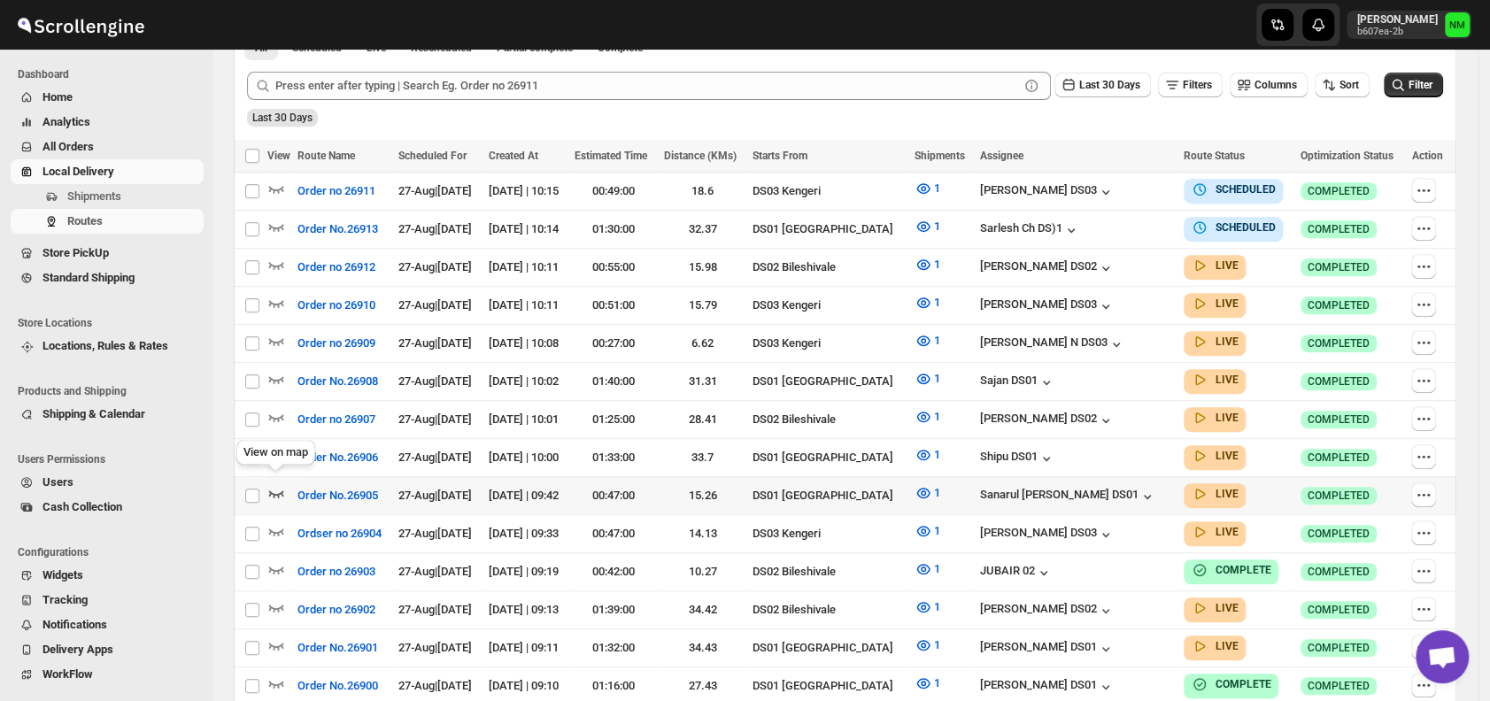
click at [275, 484] on icon "button" at bounding box center [276, 493] width 18 height 18
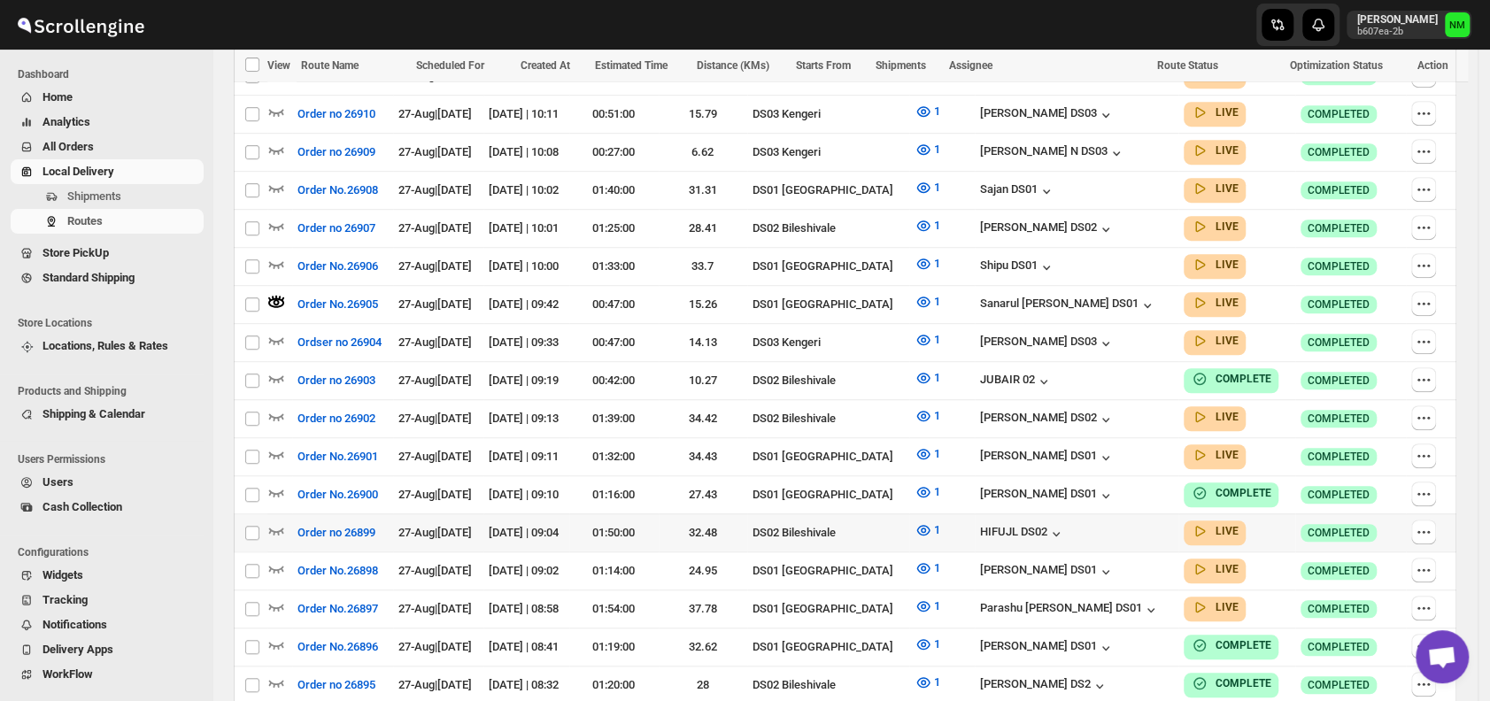
scroll to position [645, 0]
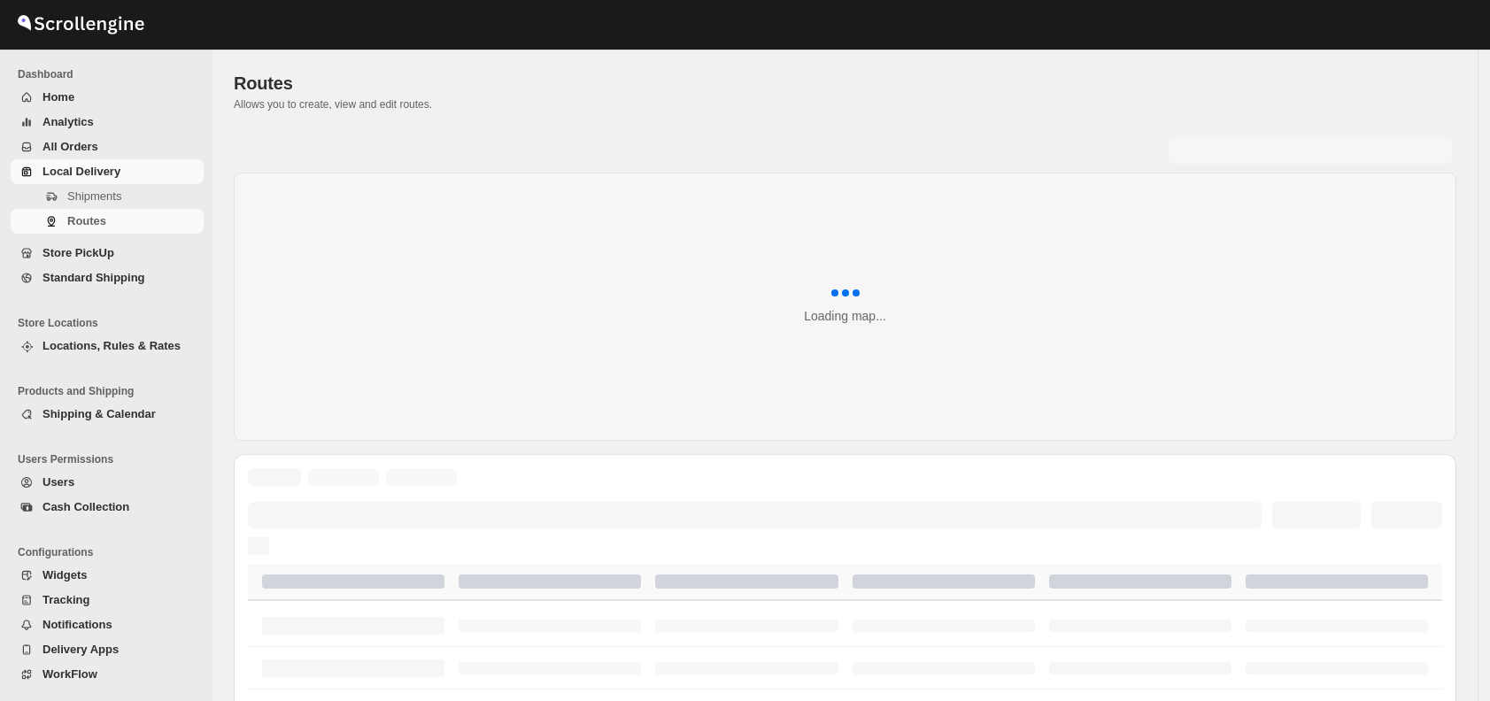
scroll to position [645, 0]
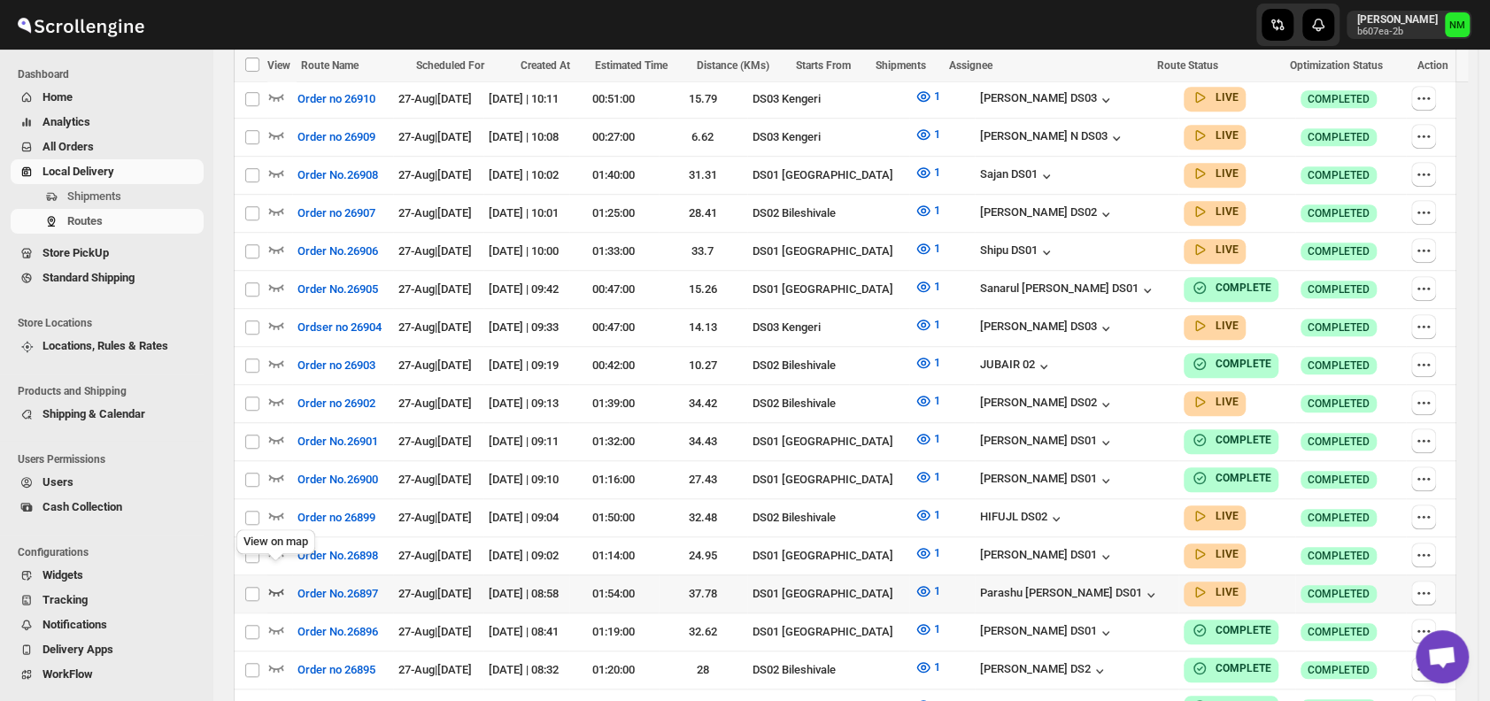
click at [274, 583] on icon "button" at bounding box center [276, 592] width 18 height 18
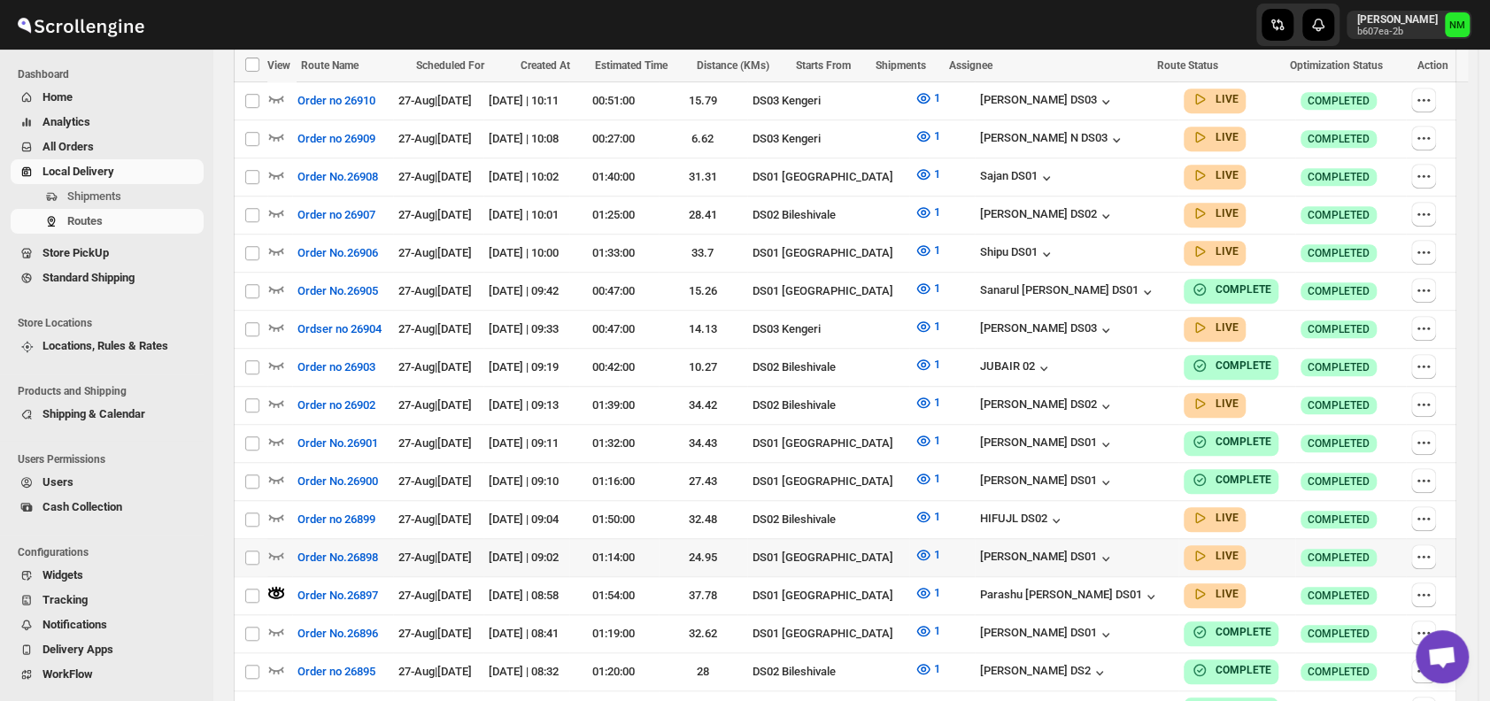
scroll to position [0, 0]
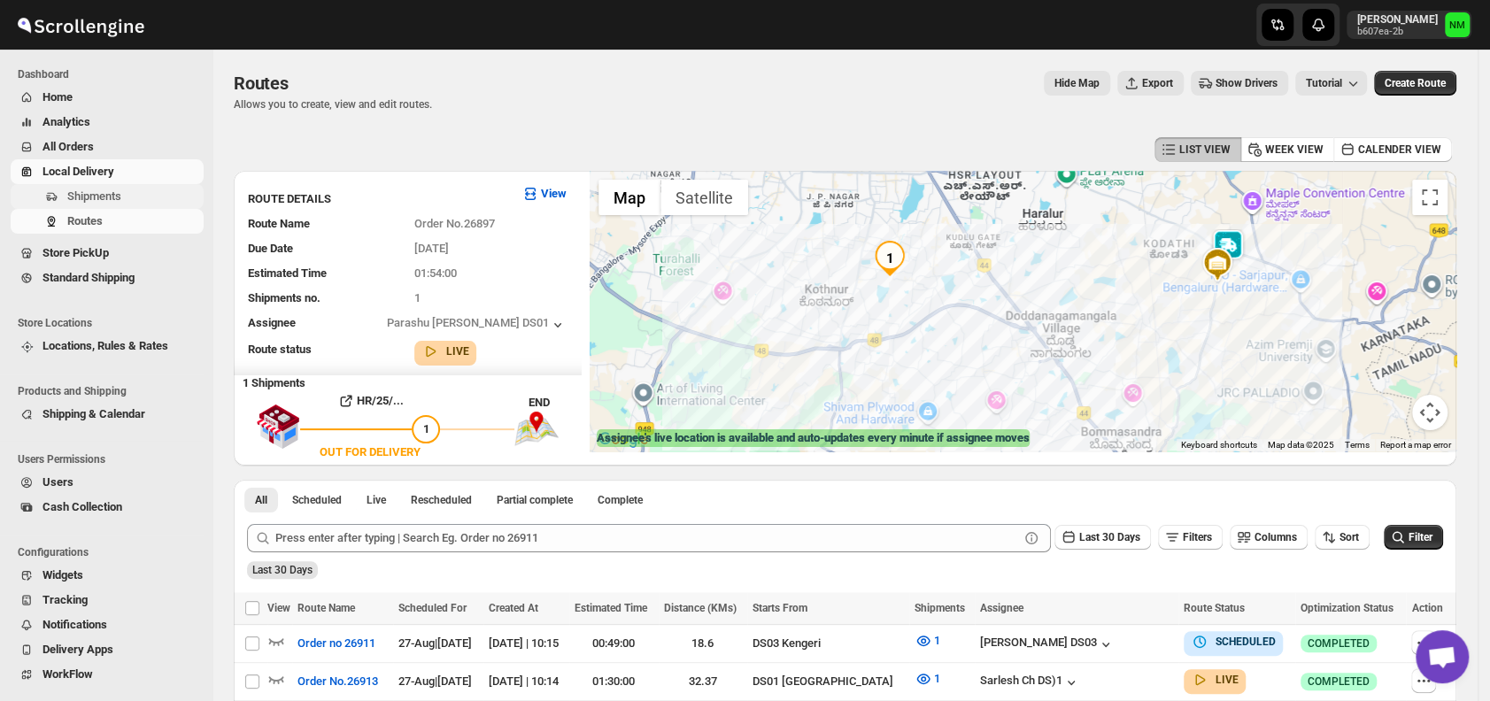
click at [110, 199] on span "Shipments" at bounding box center [94, 195] width 54 height 13
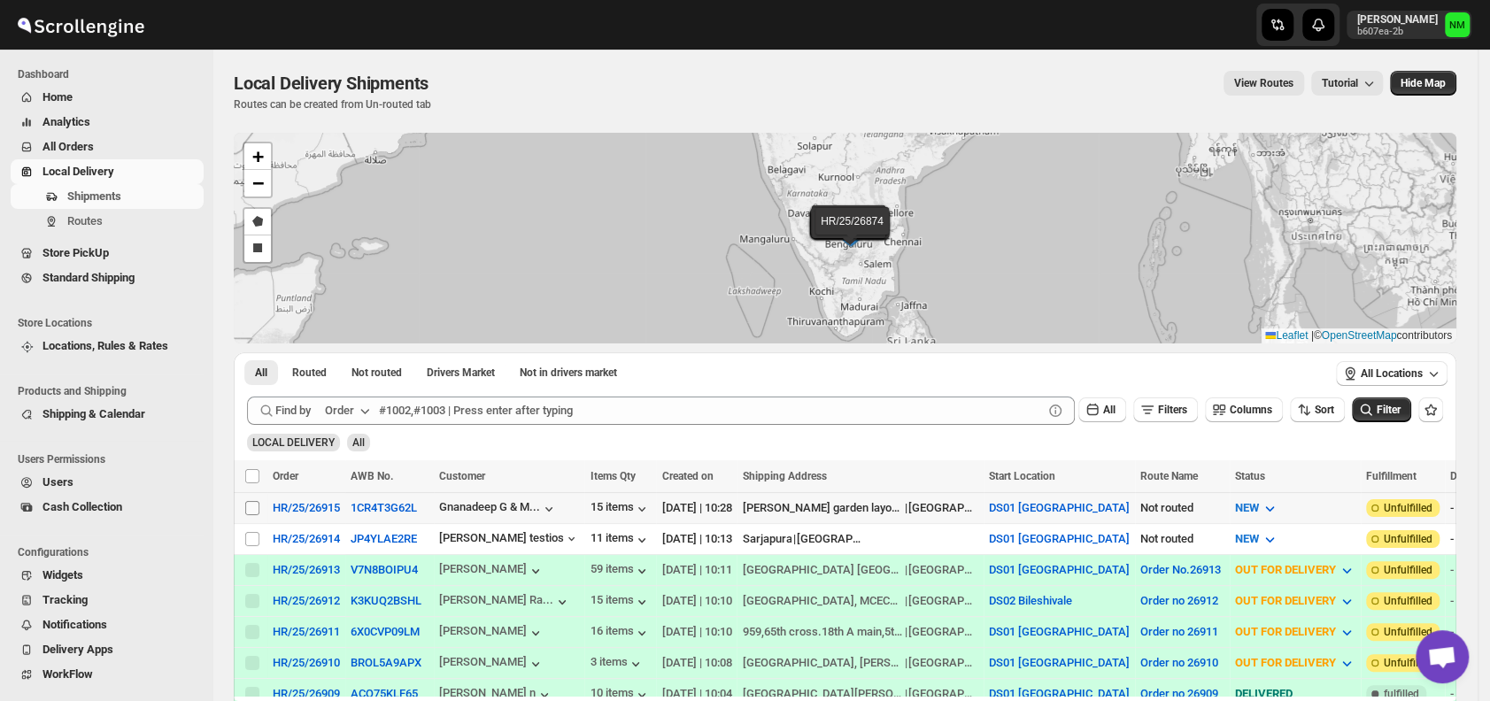
click at [254, 504] on input "Select shipment" at bounding box center [252, 508] width 14 height 14
checkbox input "true"
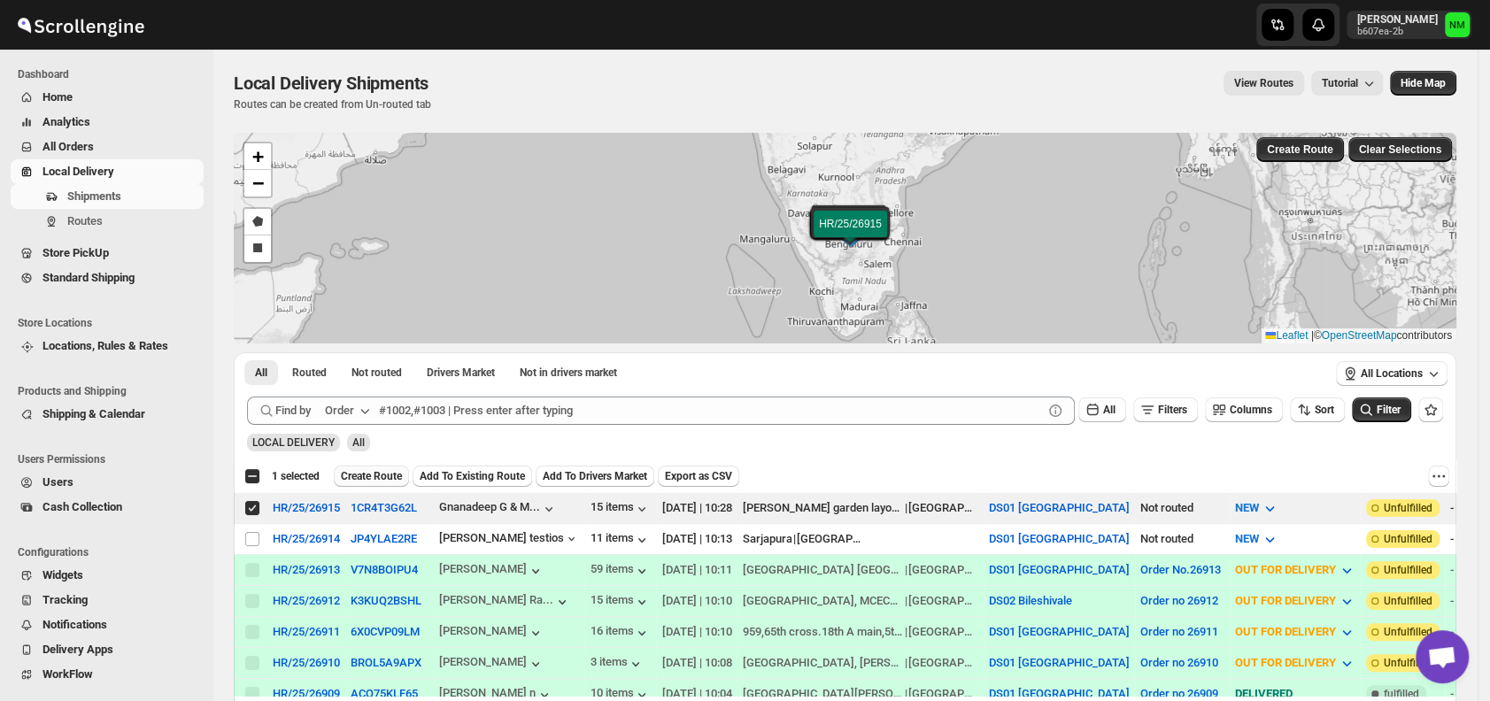
click at [369, 476] on span "Create Route" at bounding box center [371, 476] width 61 height 14
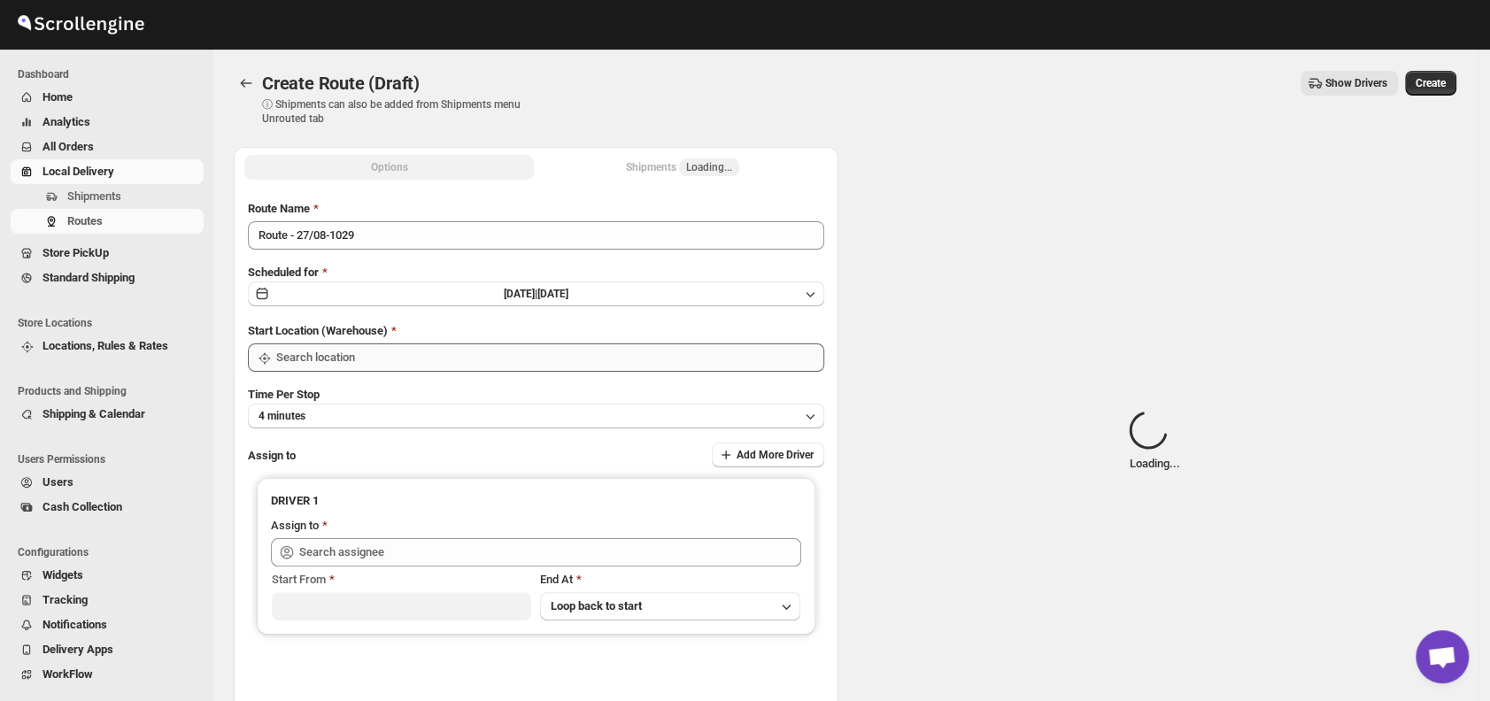
type input "DS01 [GEOGRAPHIC_DATA]"
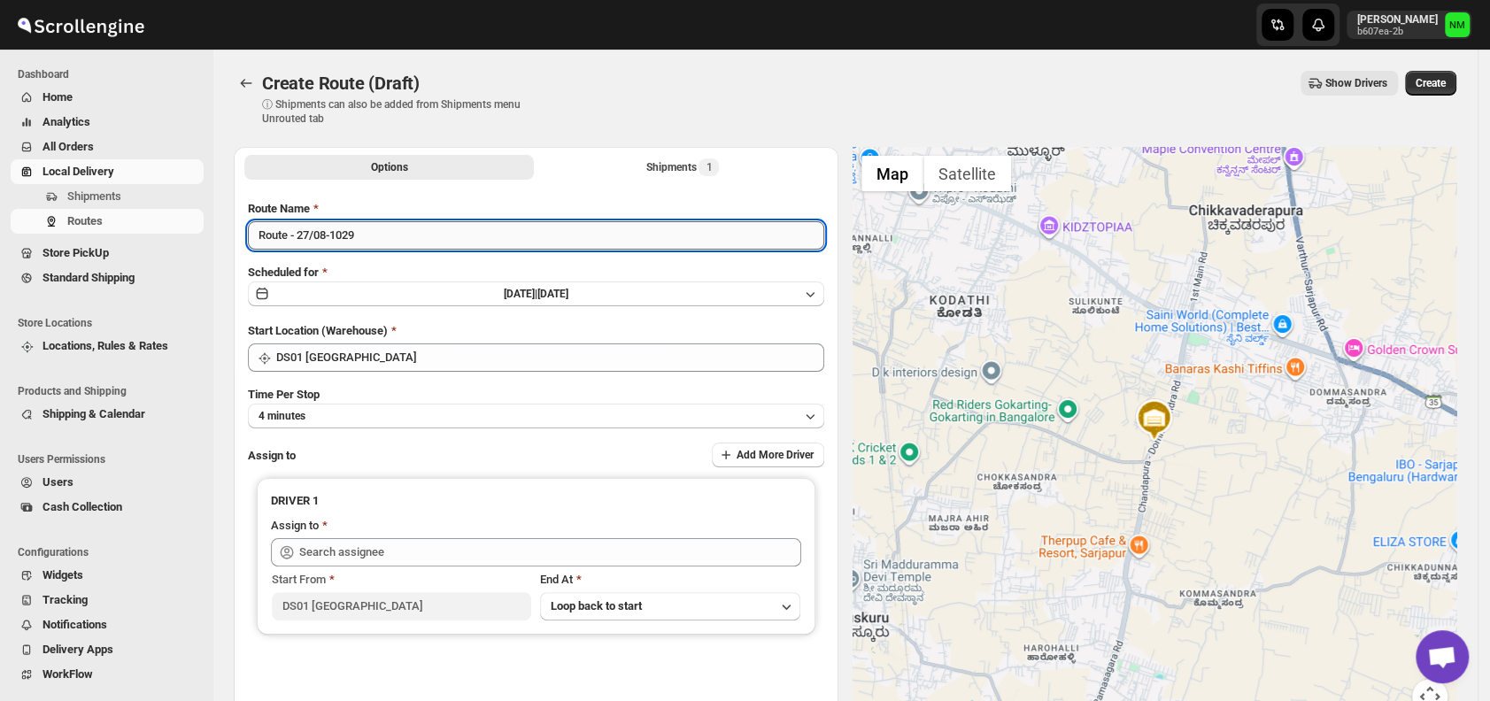
click at [397, 244] on input "Route - 27/08-1029" at bounding box center [536, 235] width 576 height 28
type input "R"
type input "I"
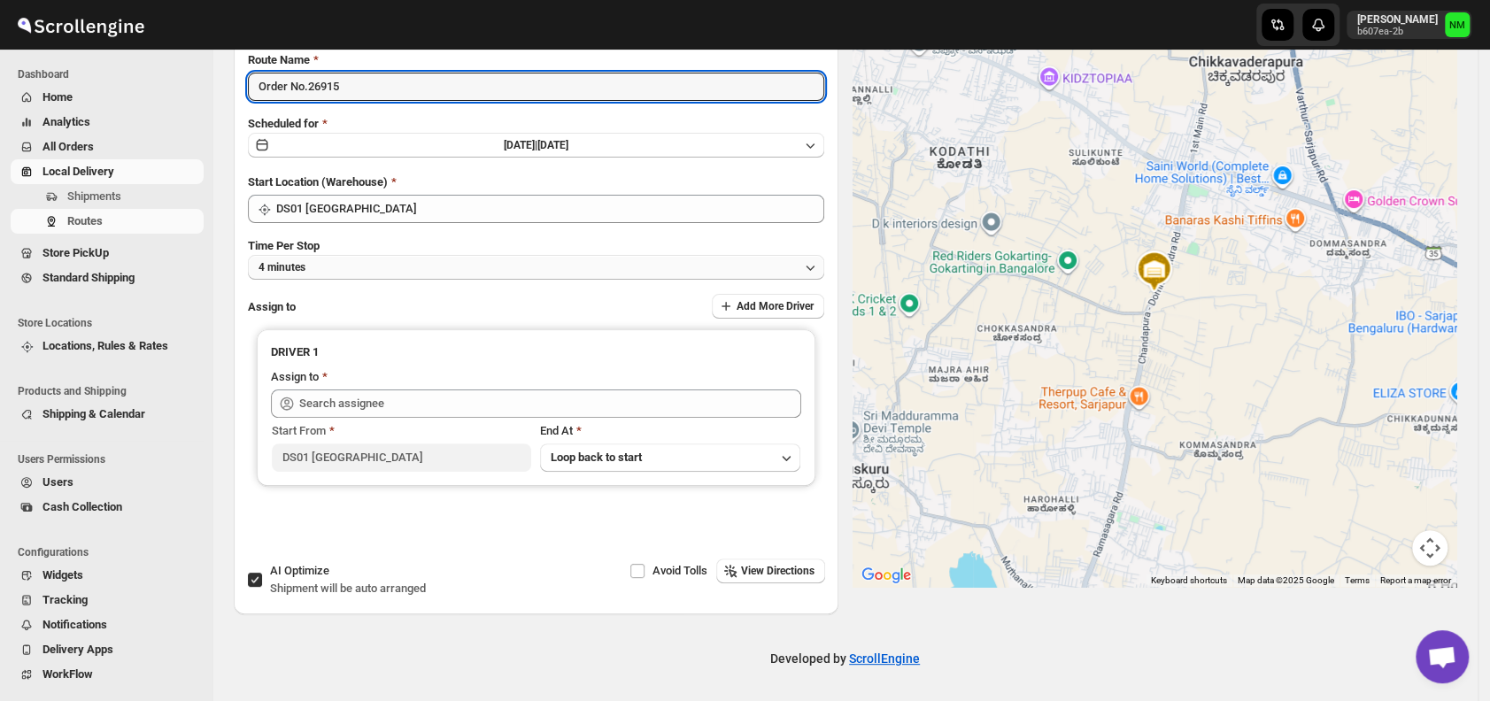
type input "Order No.26915"
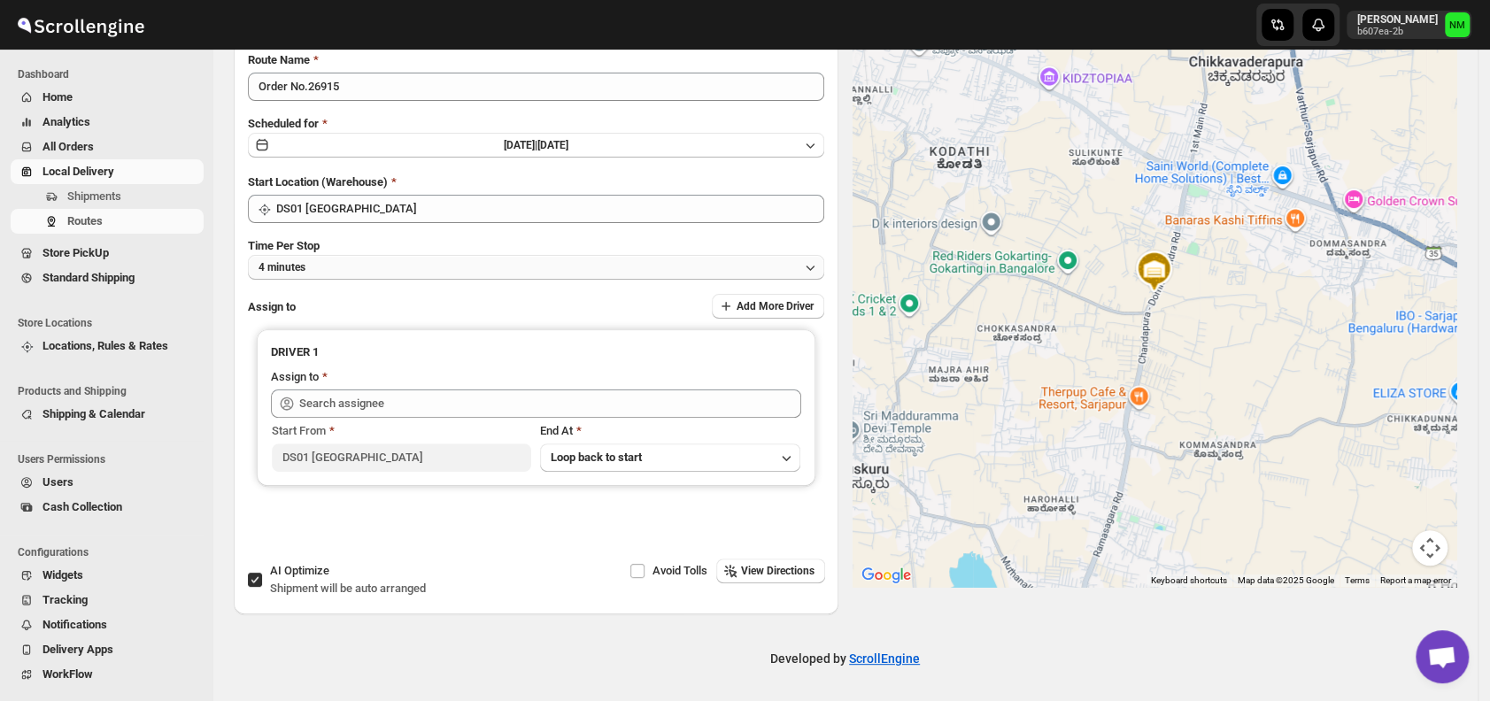
click at [368, 276] on button "4 minutes" at bounding box center [536, 267] width 576 height 25
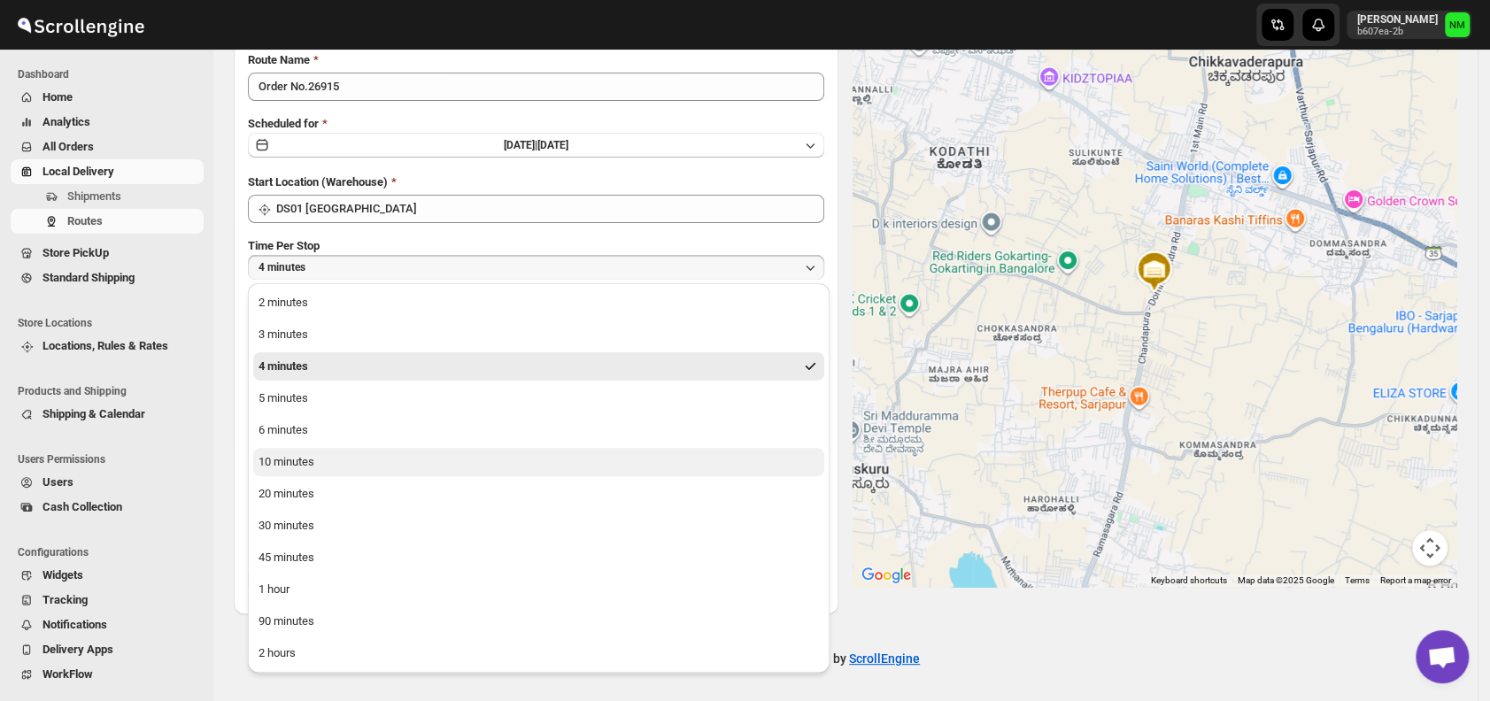
click at [323, 460] on button "10 minutes" at bounding box center [538, 462] width 571 height 28
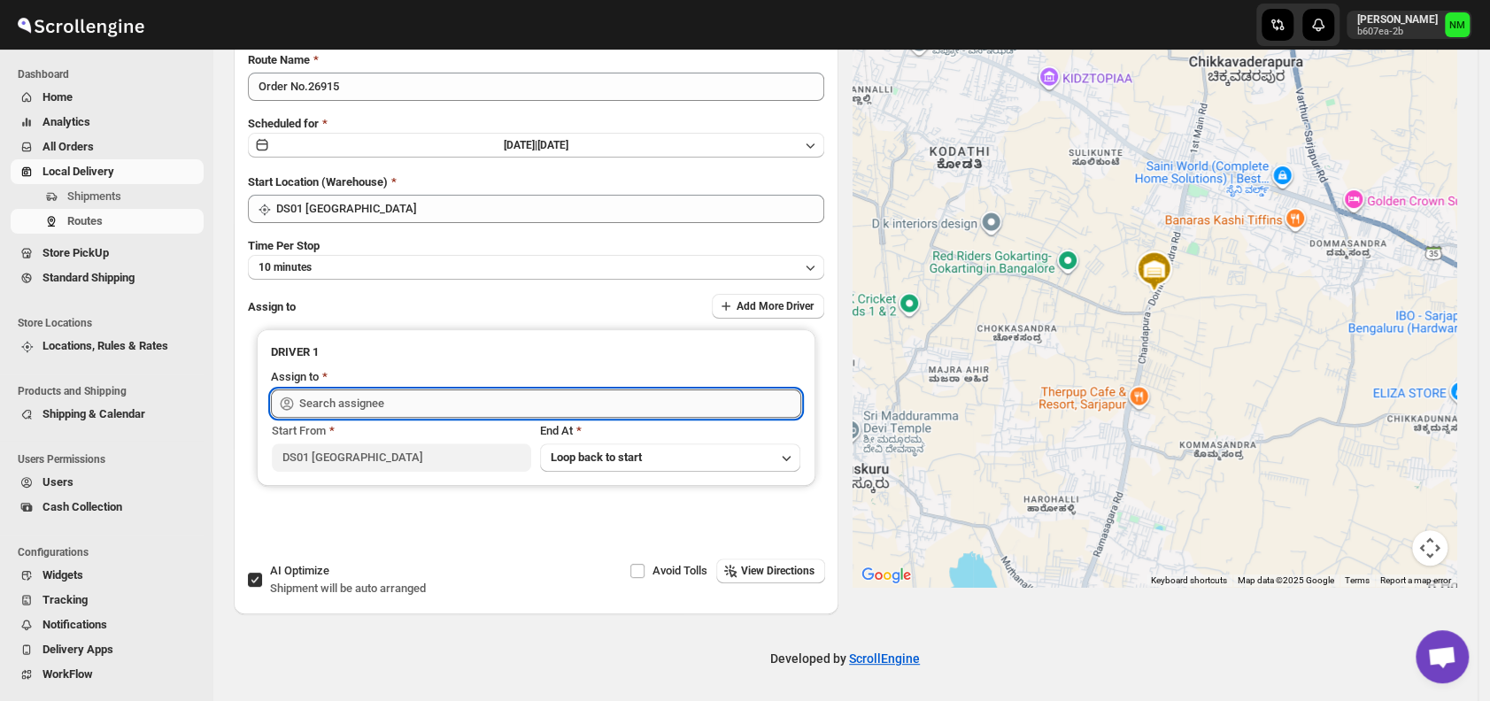
click at [400, 403] on input "text" at bounding box center [550, 404] width 502 height 28
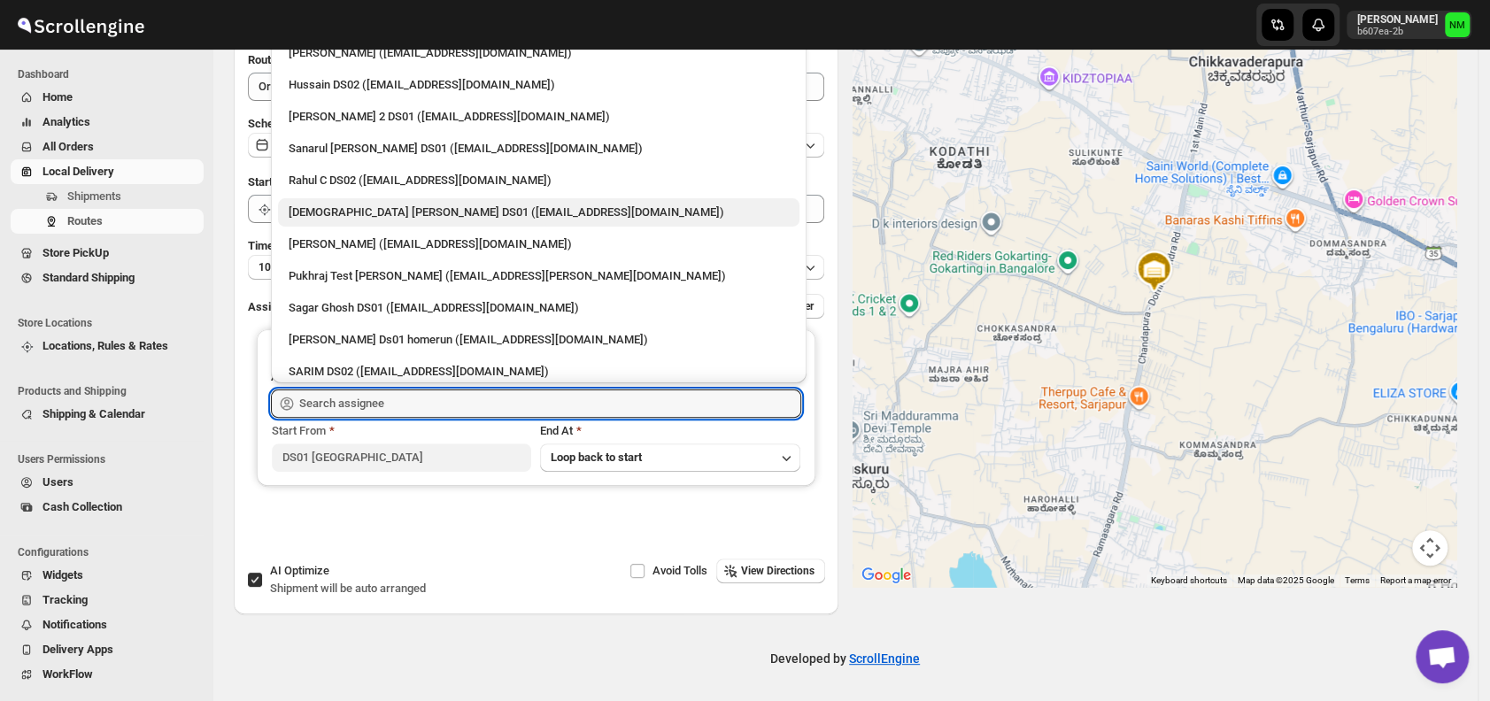
click at [318, 218] on div "Islam Laskar DS01 (vixib74172@ikowat.com)" at bounding box center [539, 213] width 500 height 18
type input "Islam Laskar DS01 (vixib74172@ikowat.com)"
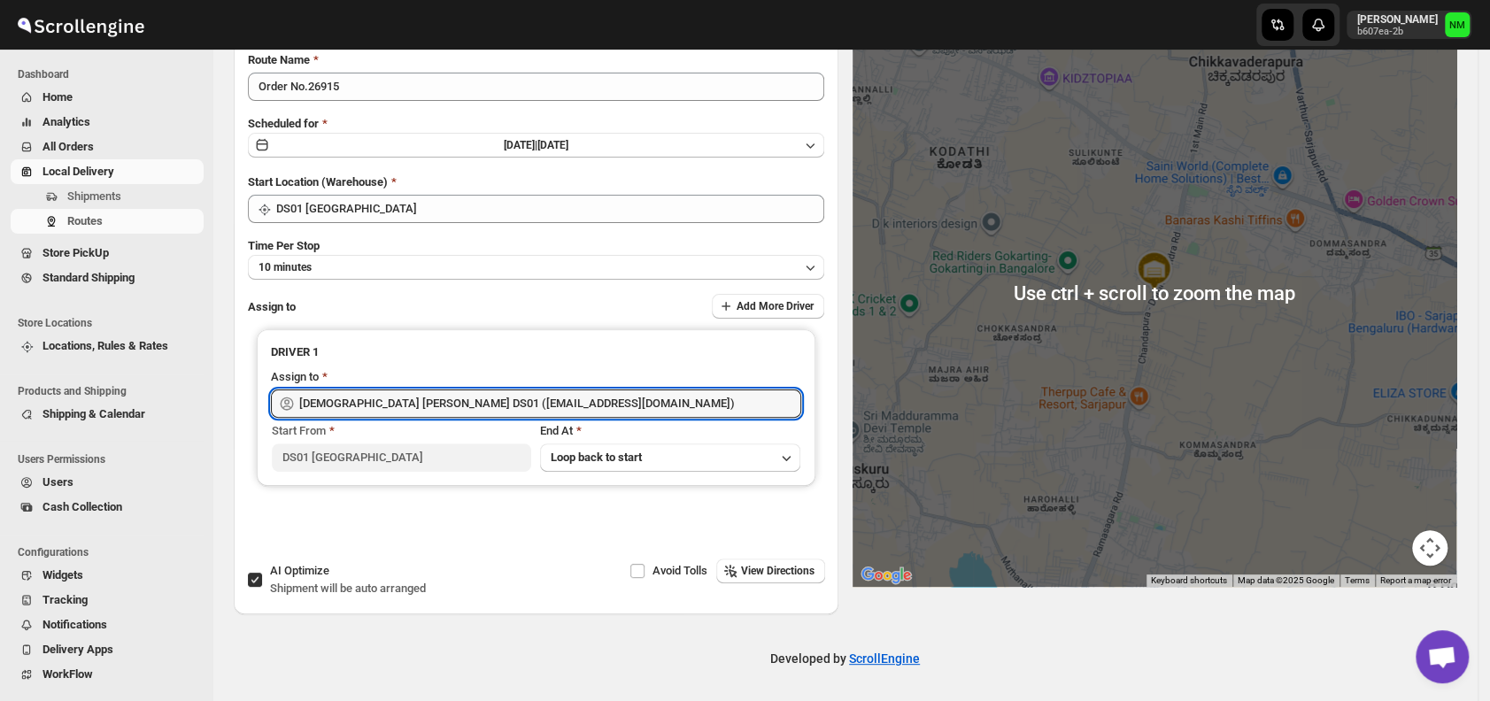
scroll to position [0, 0]
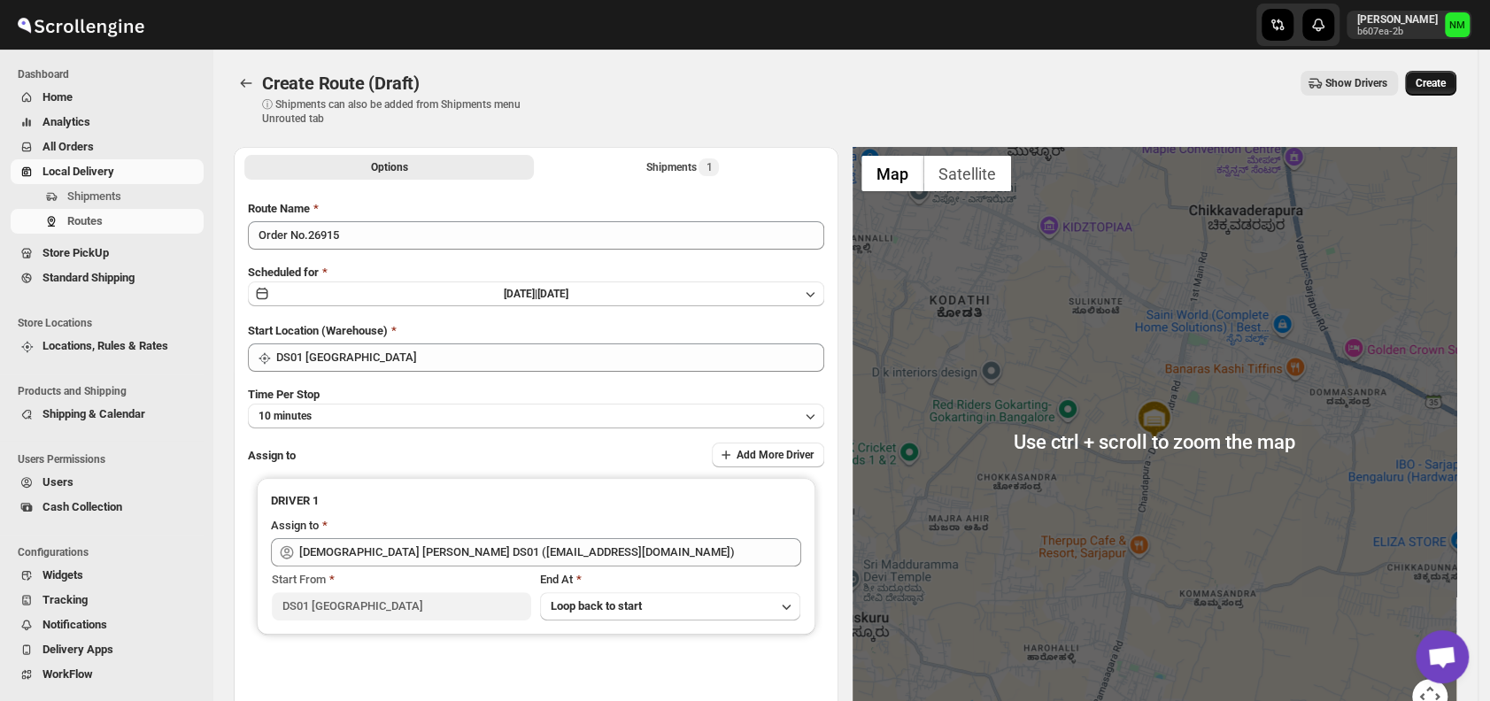
click at [1439, 82] on span "Create" at bounding box center [1431, 83] width 30 height 14
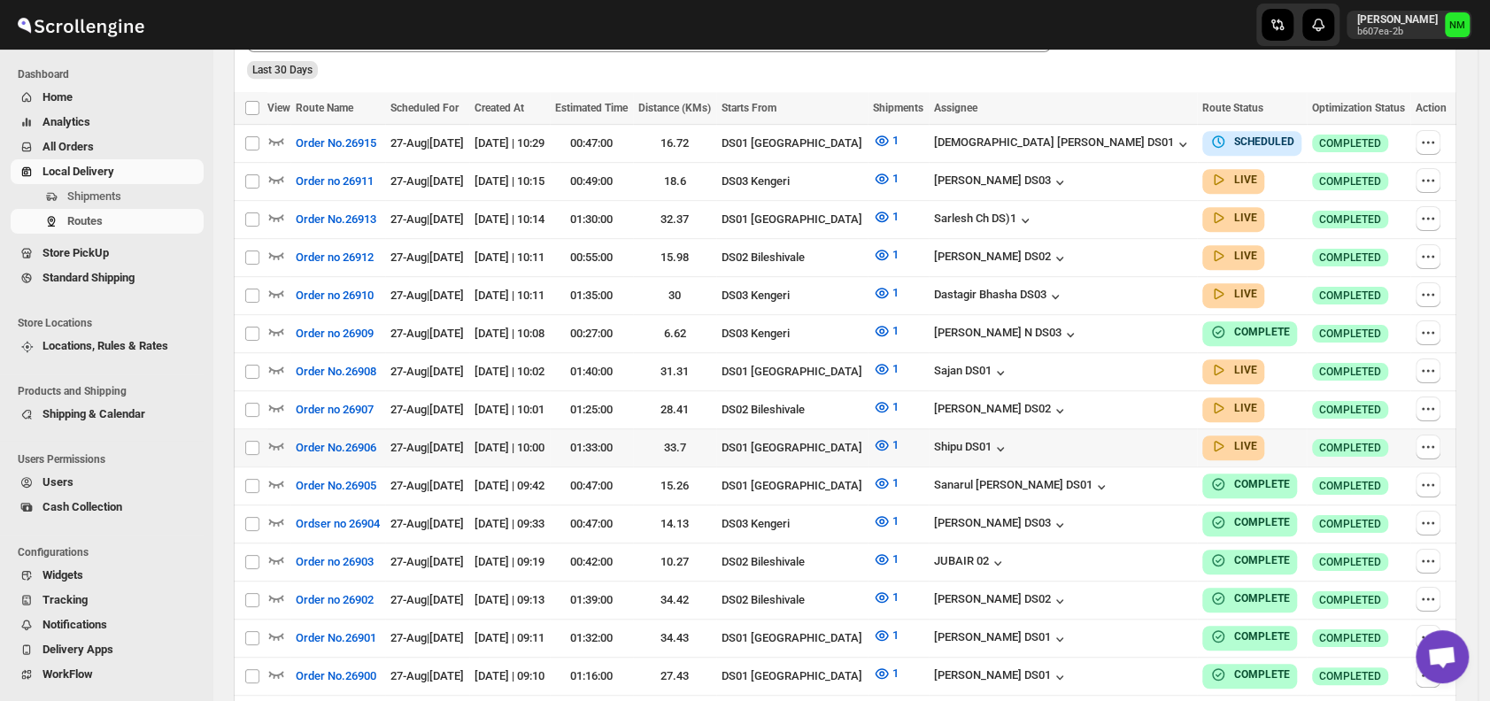
scroll to position [489, 0]
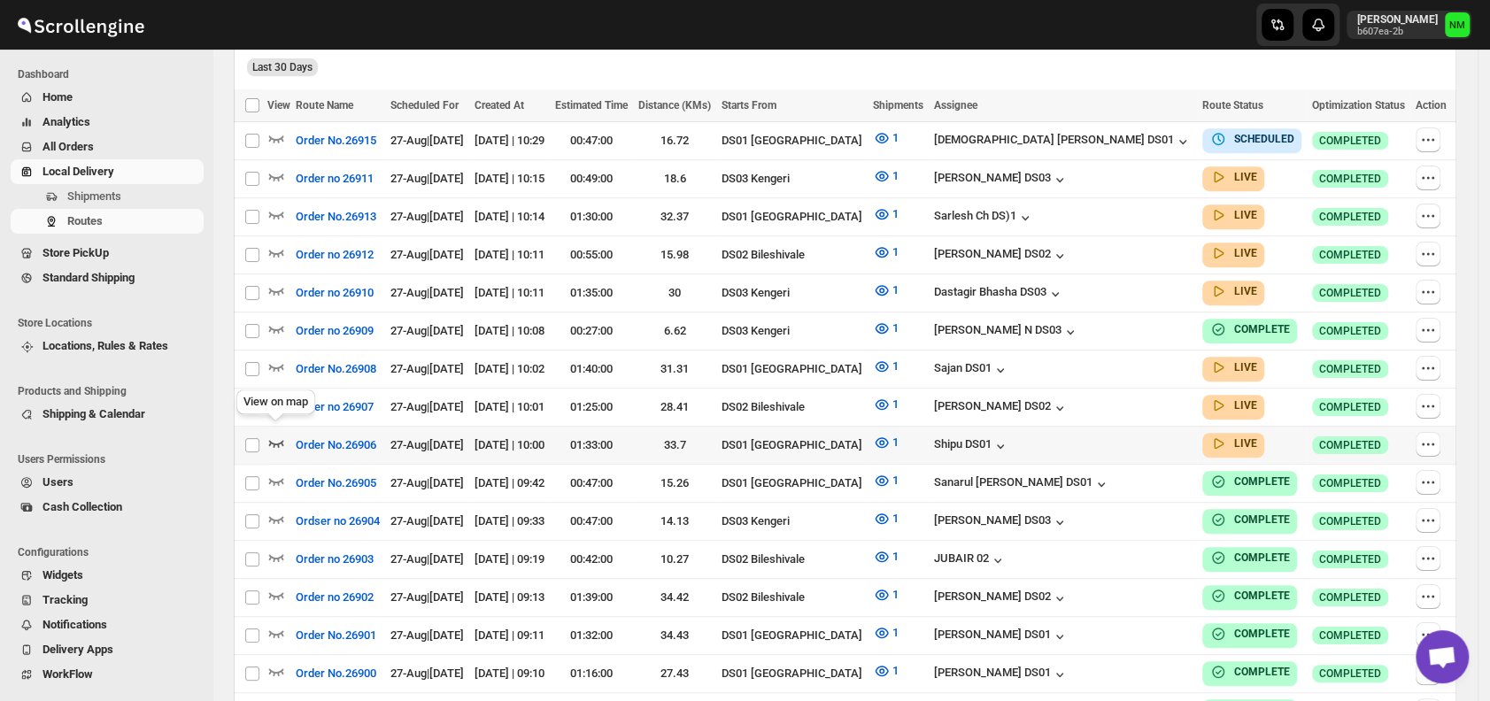
click at [274, 434] on icon "button" at bounding box center [276, 443] width 18 height 18
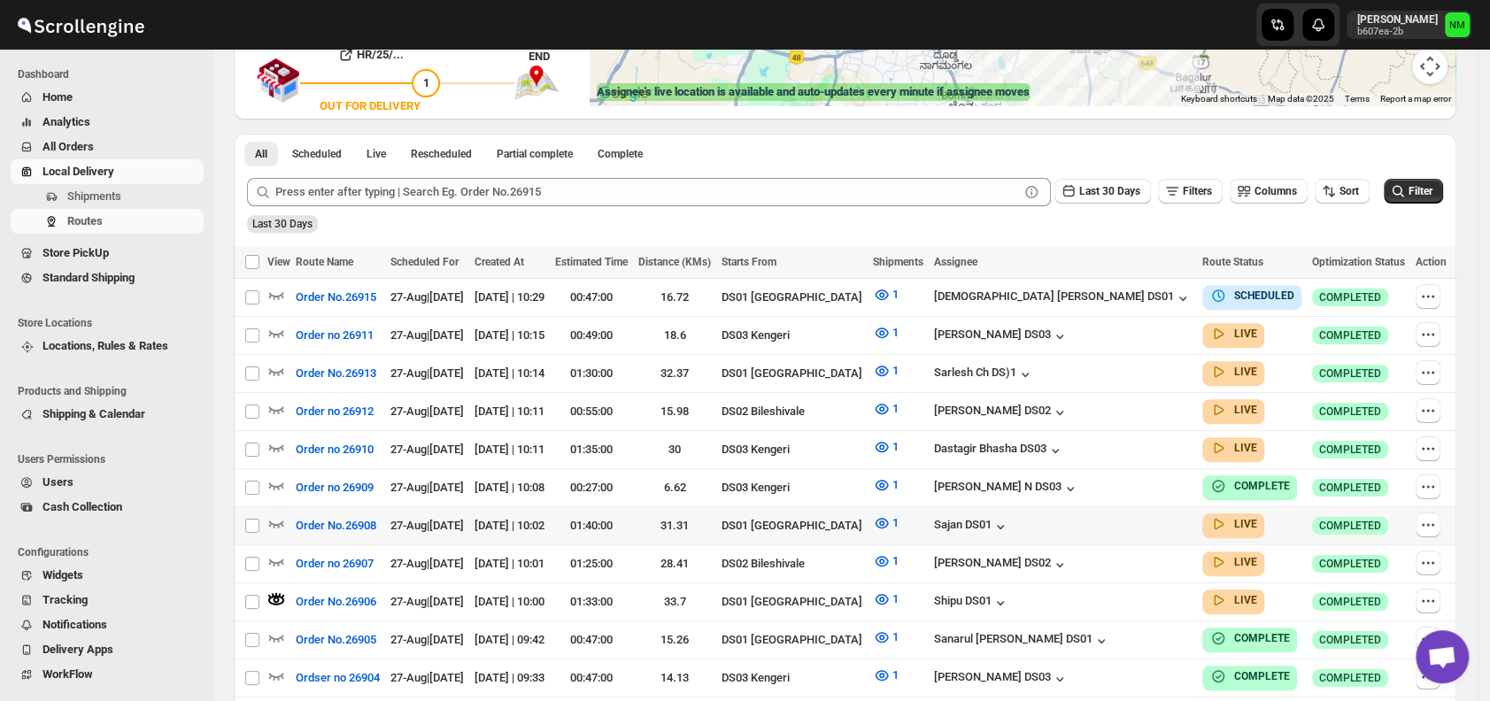
scroll to position [467, 0]
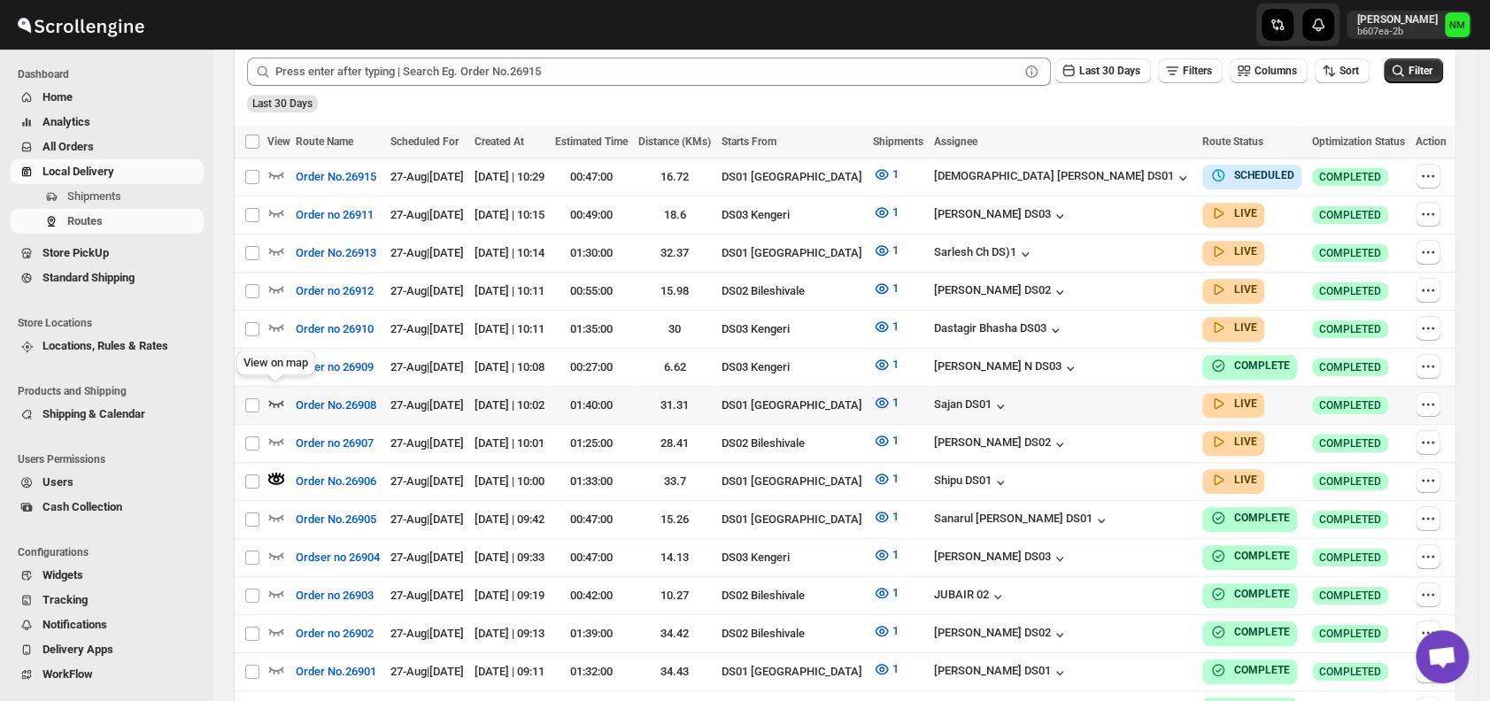
click at [273, 394] on icon "button" at bounding box center [276, 403] width 18 height 18
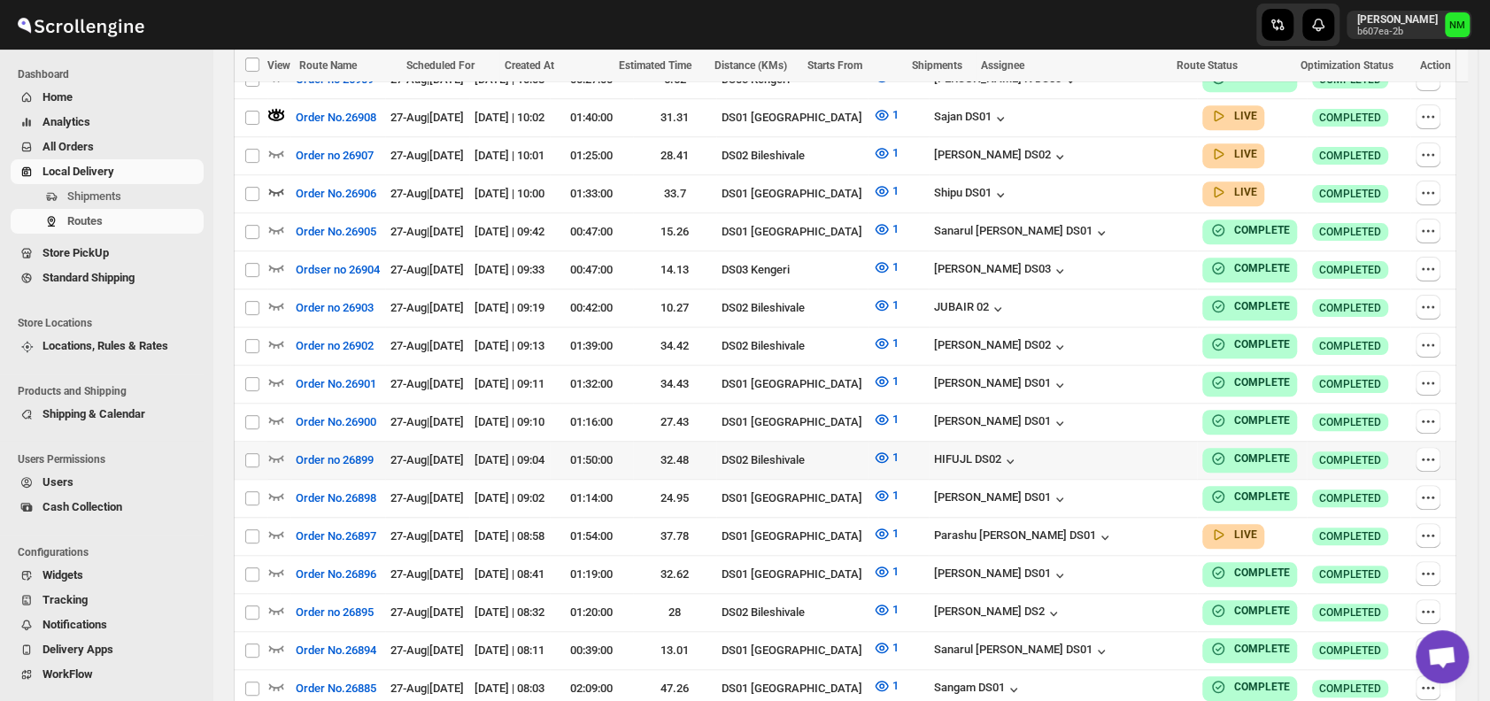
scroll to position [759, 0]
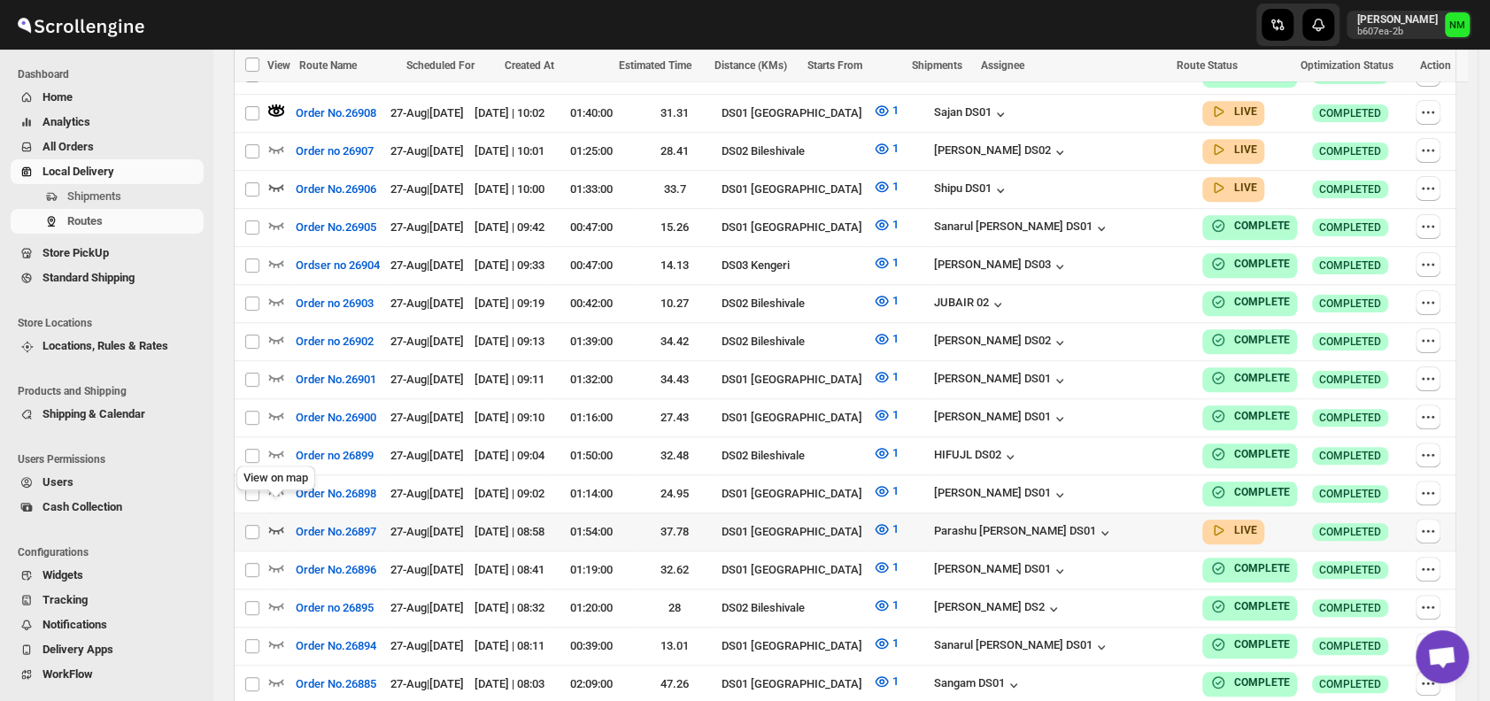
click at [282, 527] on icon "button" at bounding box center [276, 530] width 15 height 7
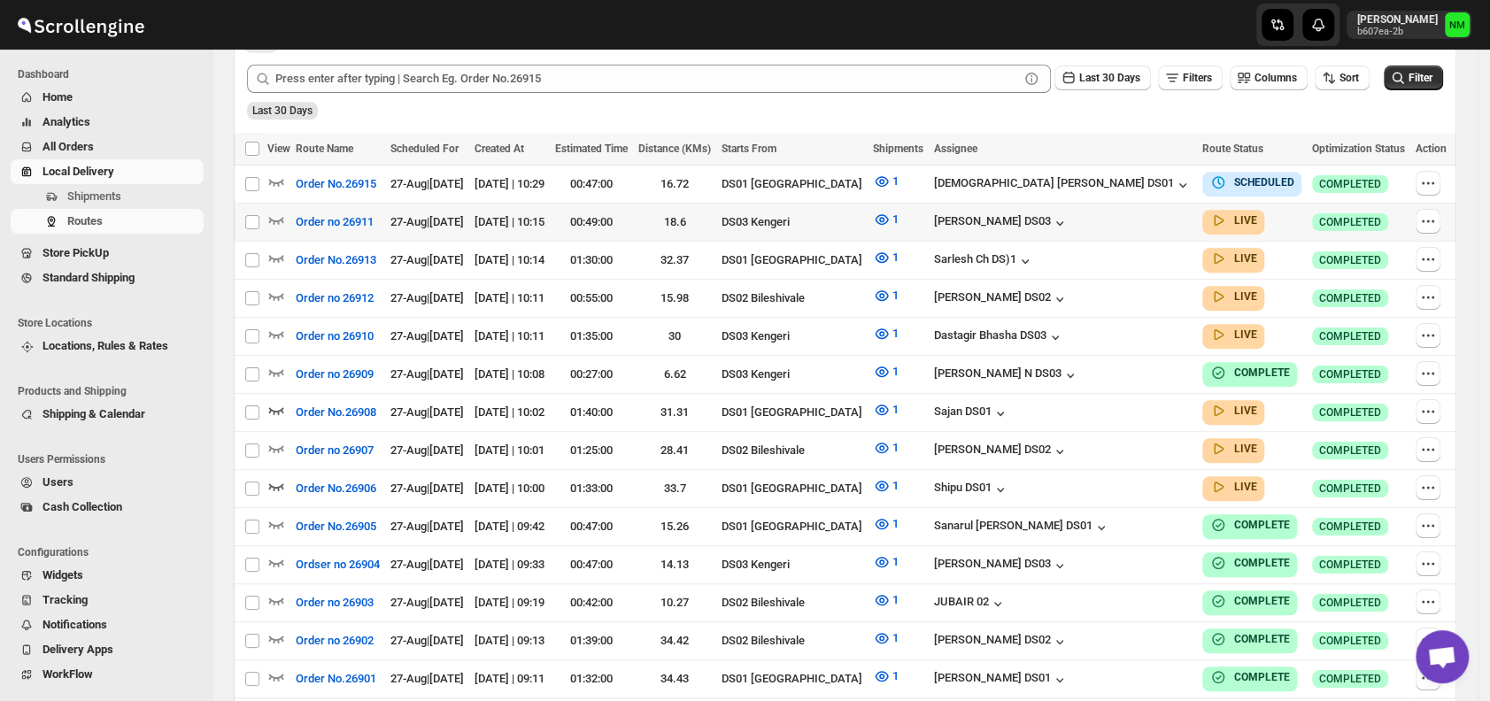
scroll to position [460, 0]
click at [276, 251] on icon "button" at bounding box center [276, 257] width 18 height 18
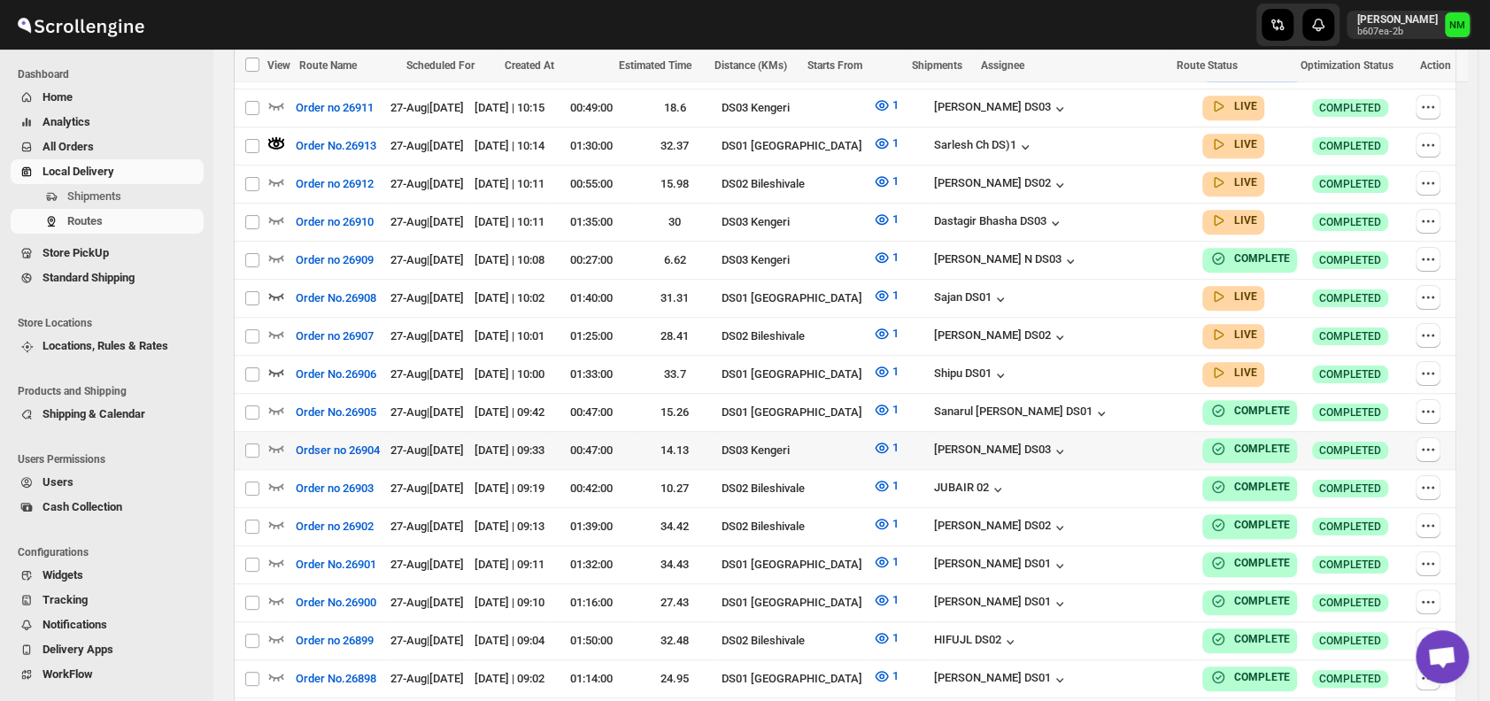
scroll to position [576, 0]
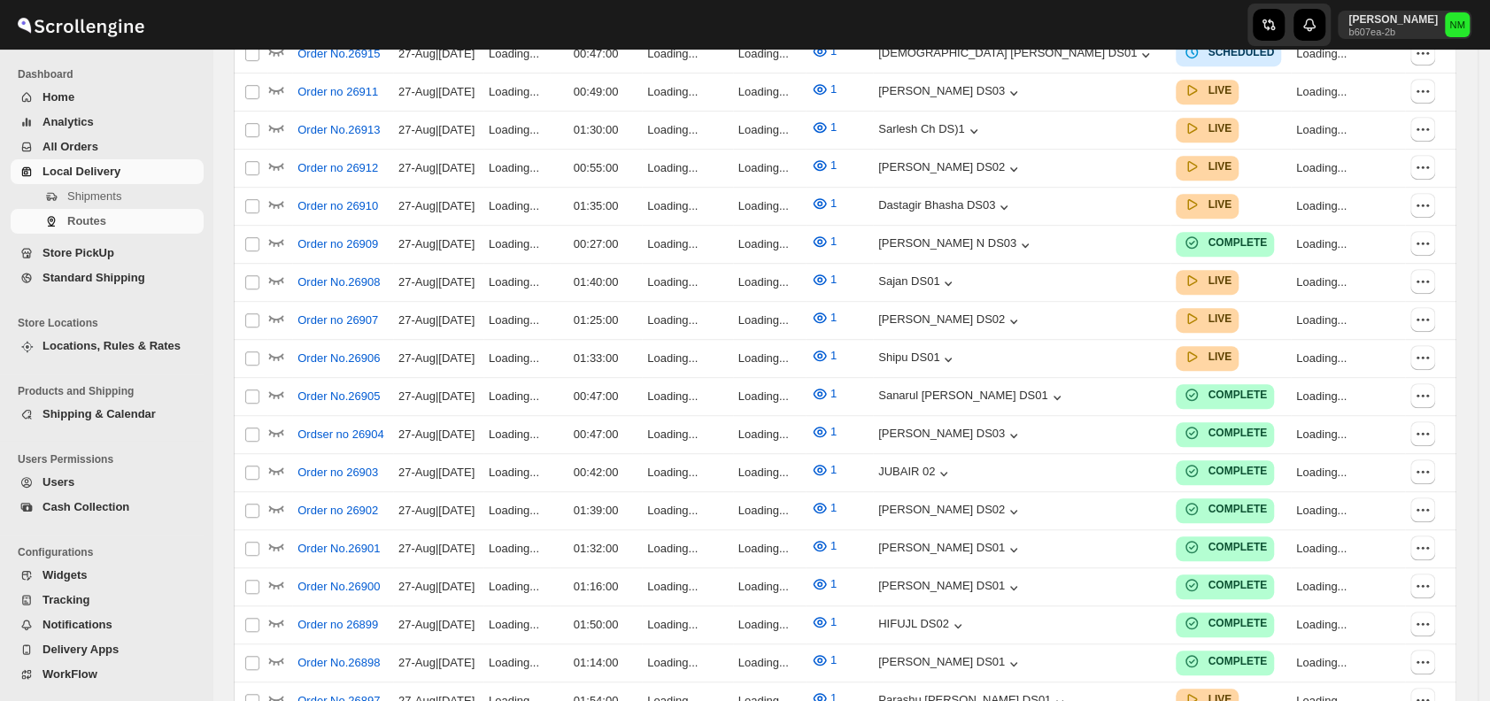
scroll to position [576, 0]
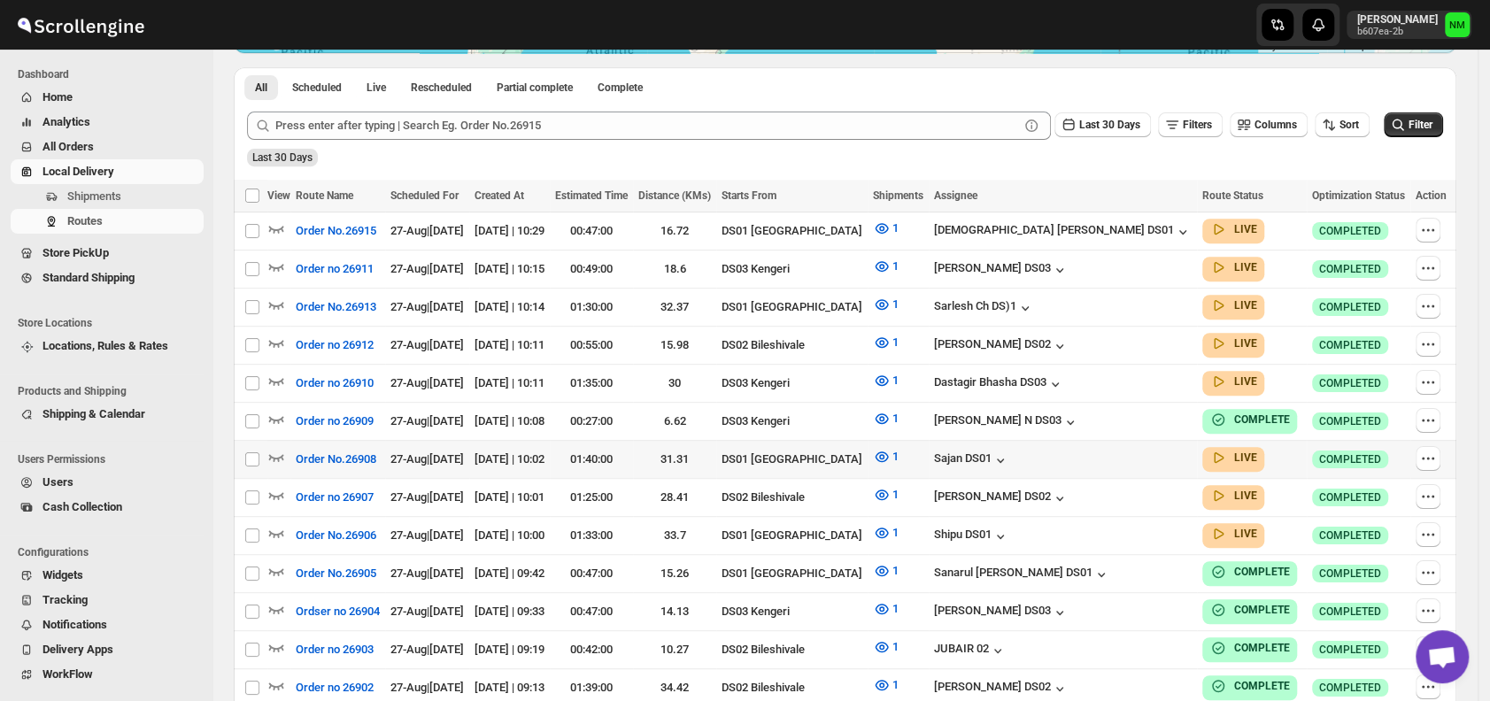
scroll to position [507, 0]
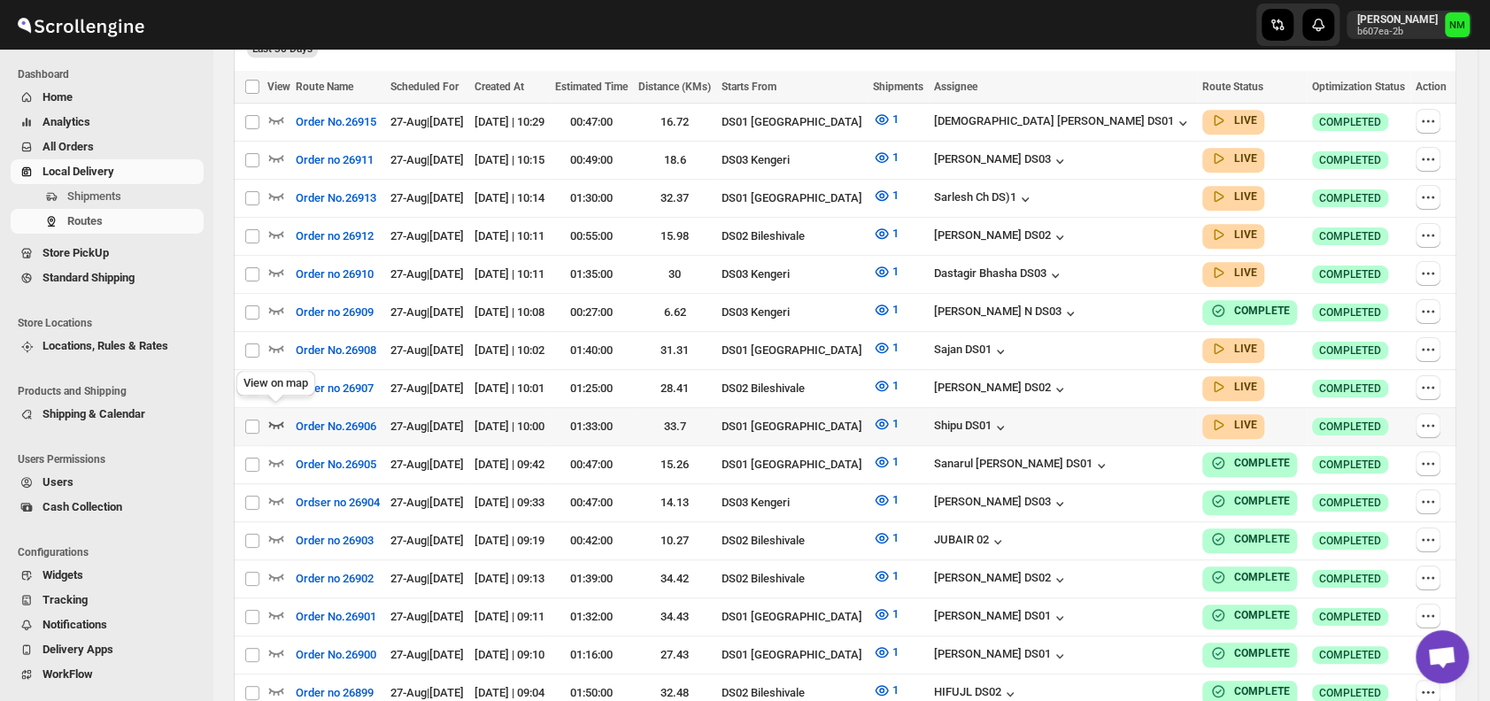
click at [282, 415] on icon "button" at bounding box center [276, 424] width 18 height 18
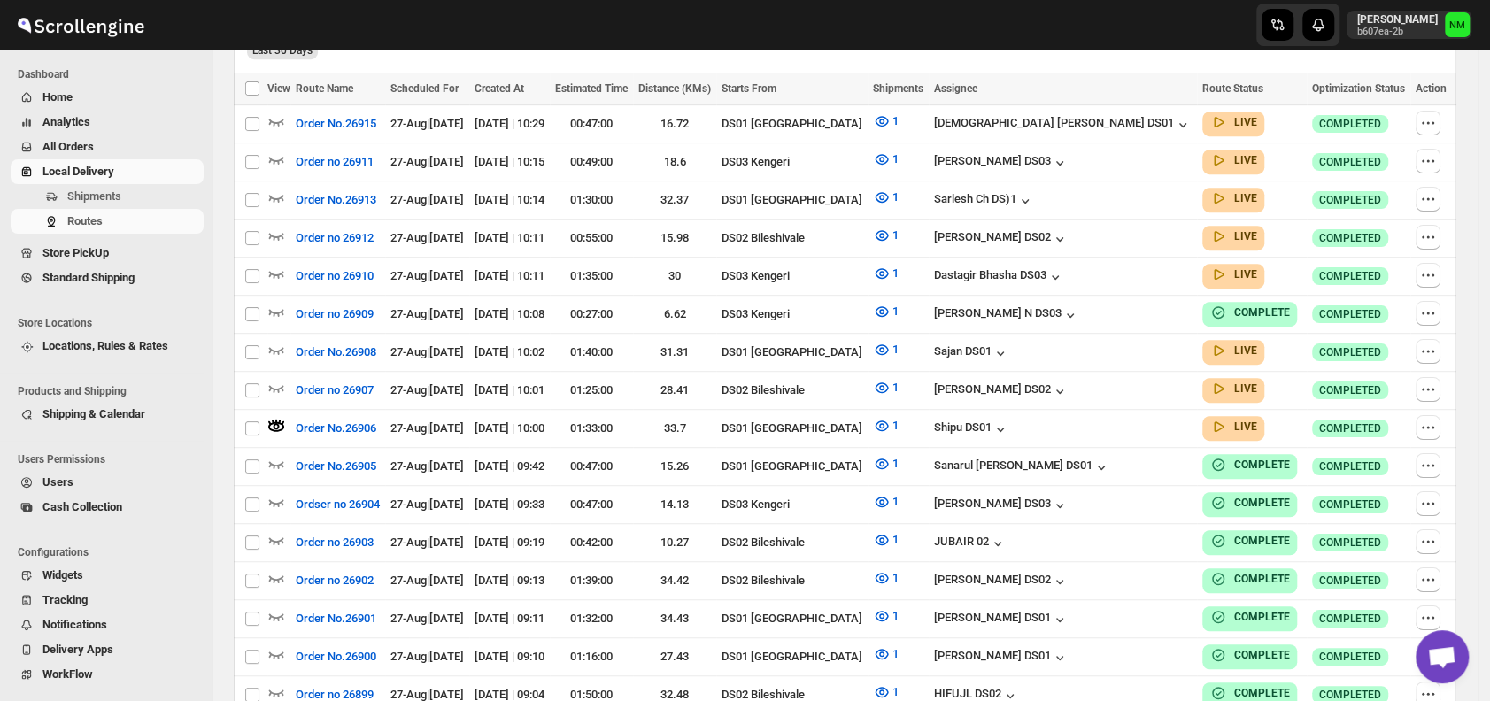
scroll to position [0, 0]
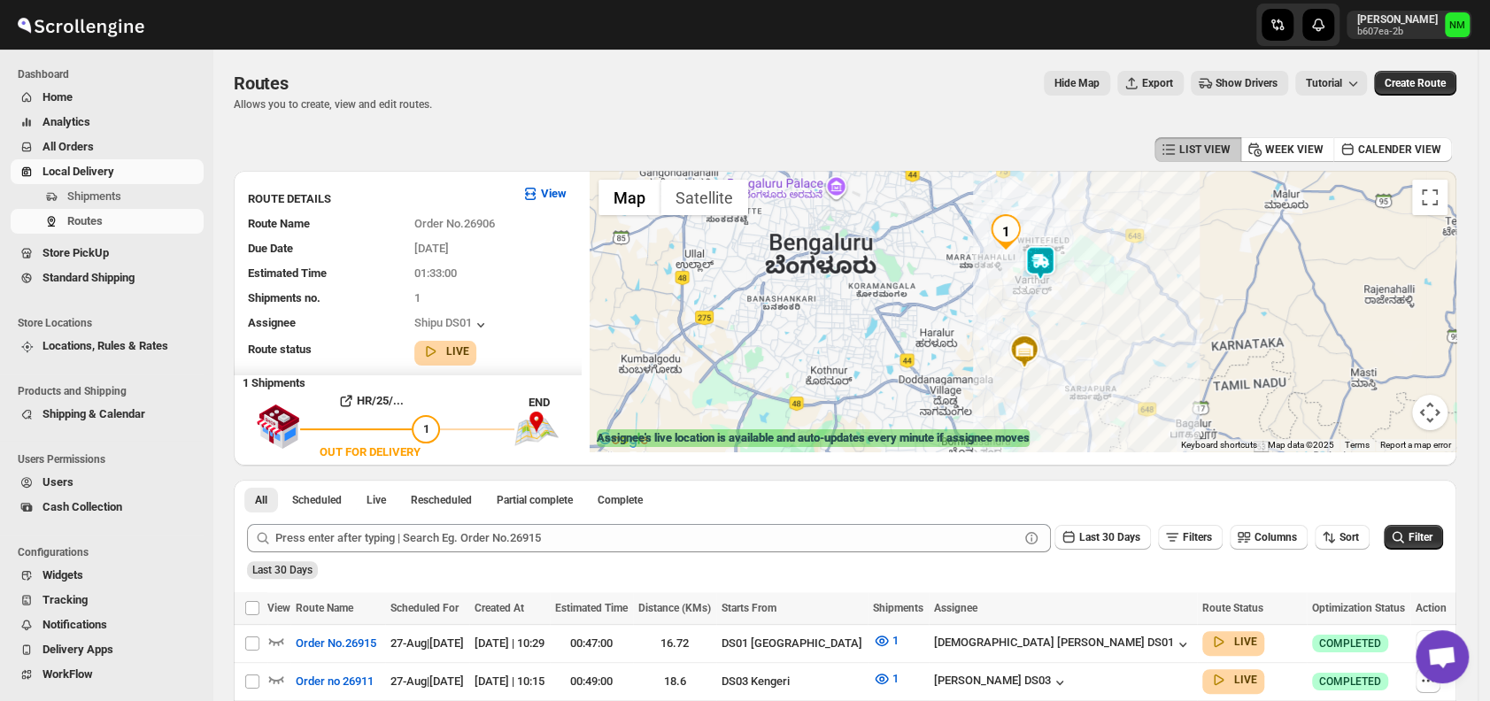
click at [1054, 272] on img at bounding box center [1040, 262] width 35 height 35
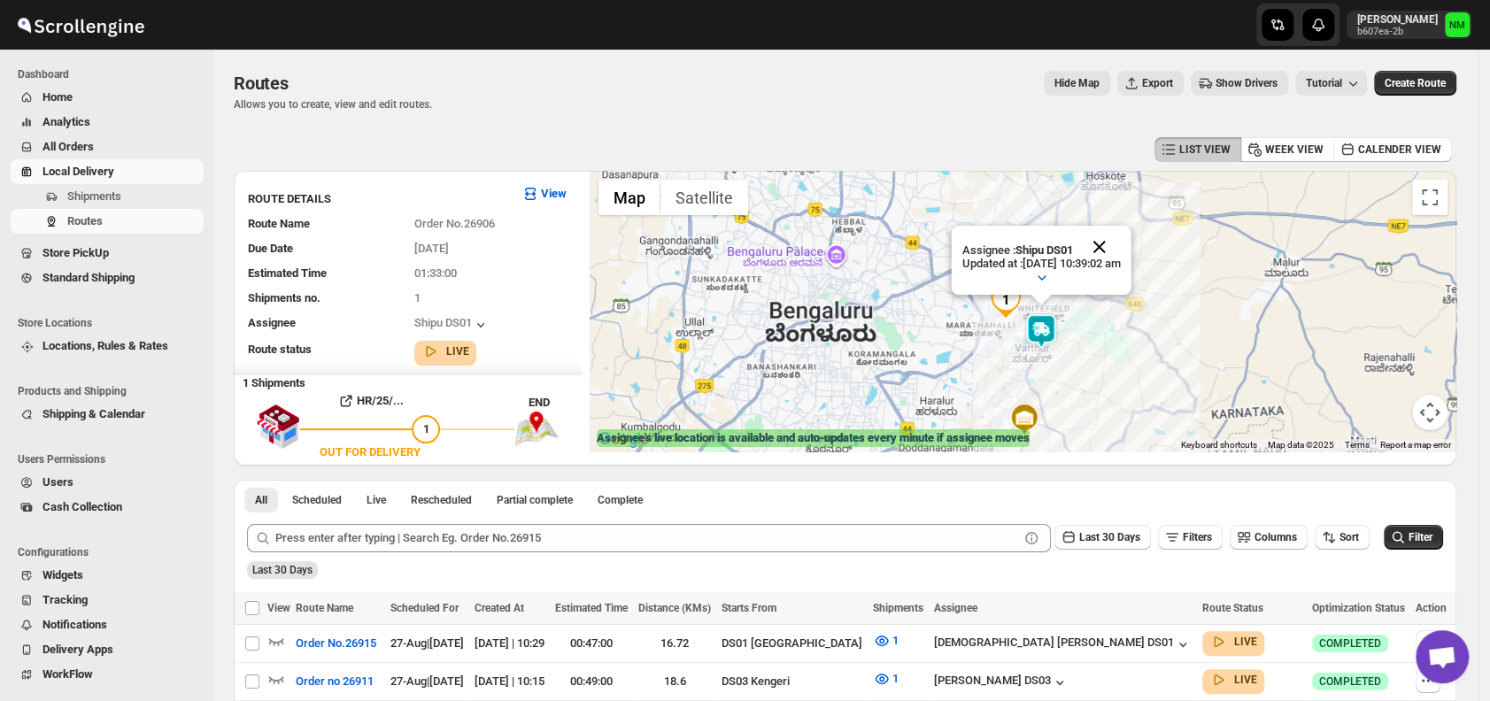
click at [1121, 251] on button "Close" at bounding box center [1100, 247] width 43 height 43
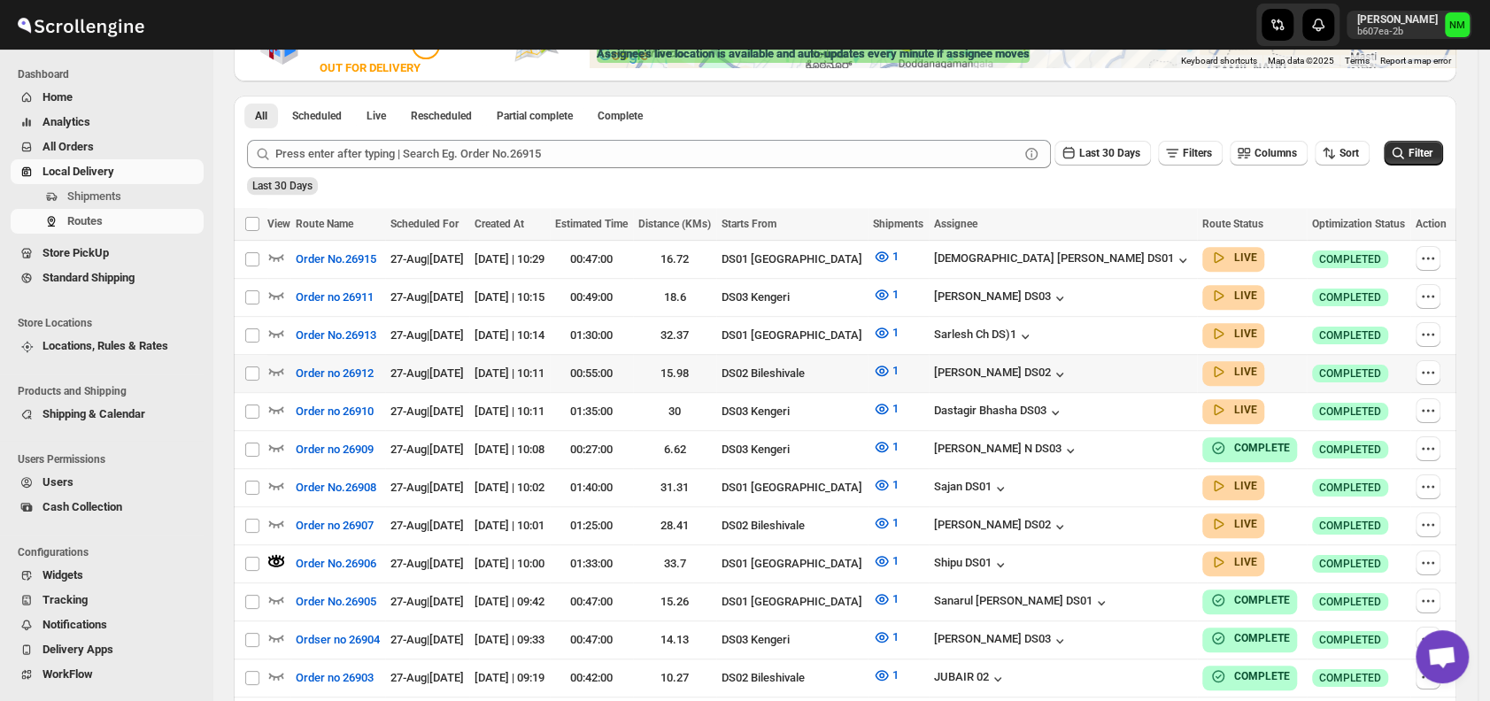
scroll to position [386, 0]
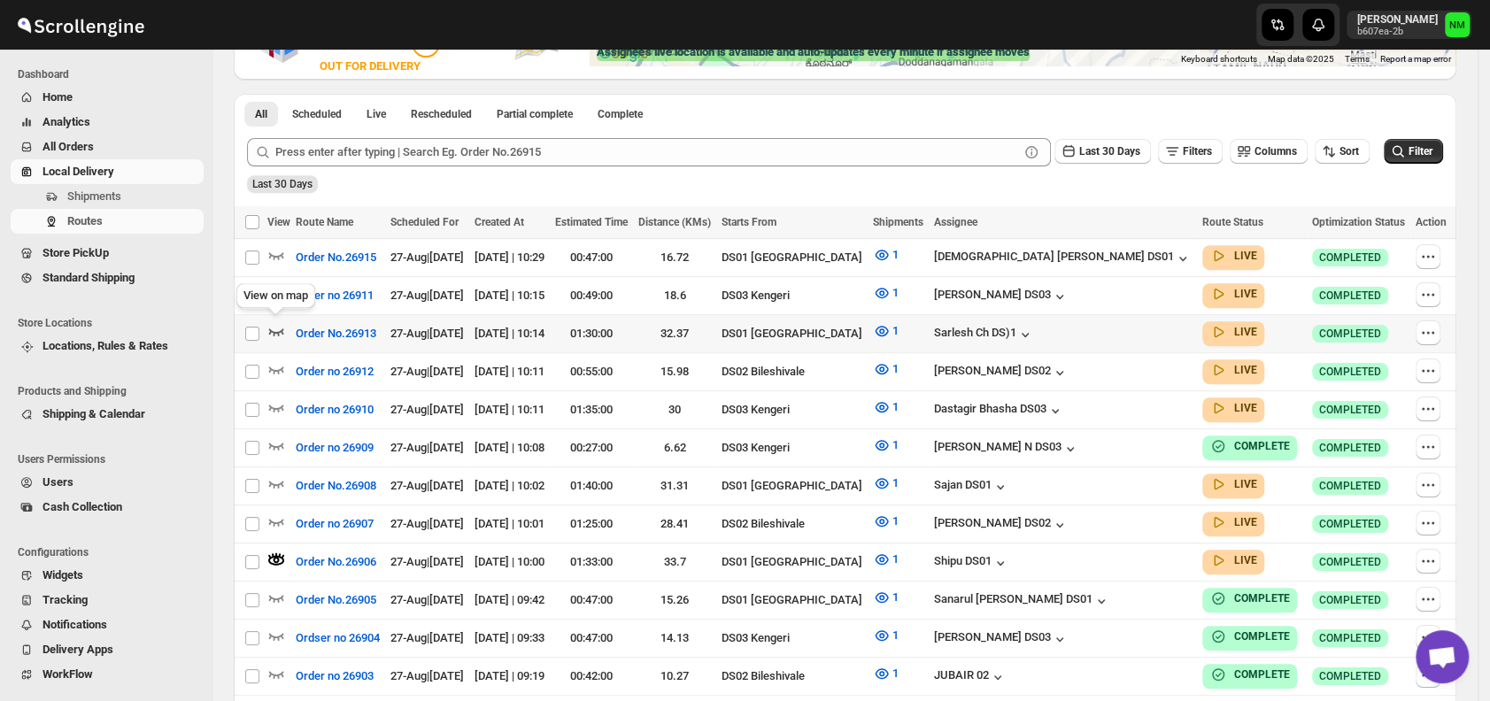
click at [277, 326] on icon "button" at bounding box center [276, 331] width 18 height 18
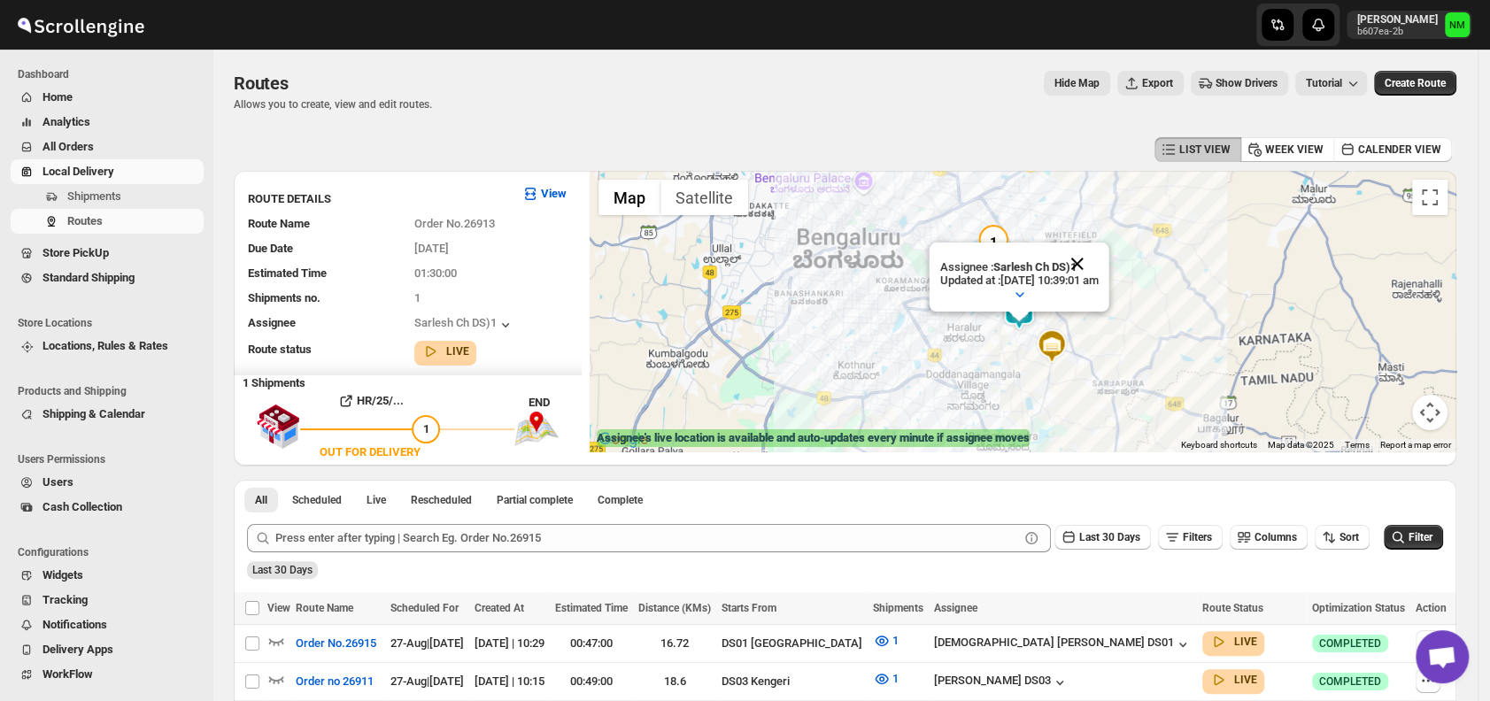
click at [1099, 256] on button "Close" at bounding box center [1077, 264] width 43 height 43
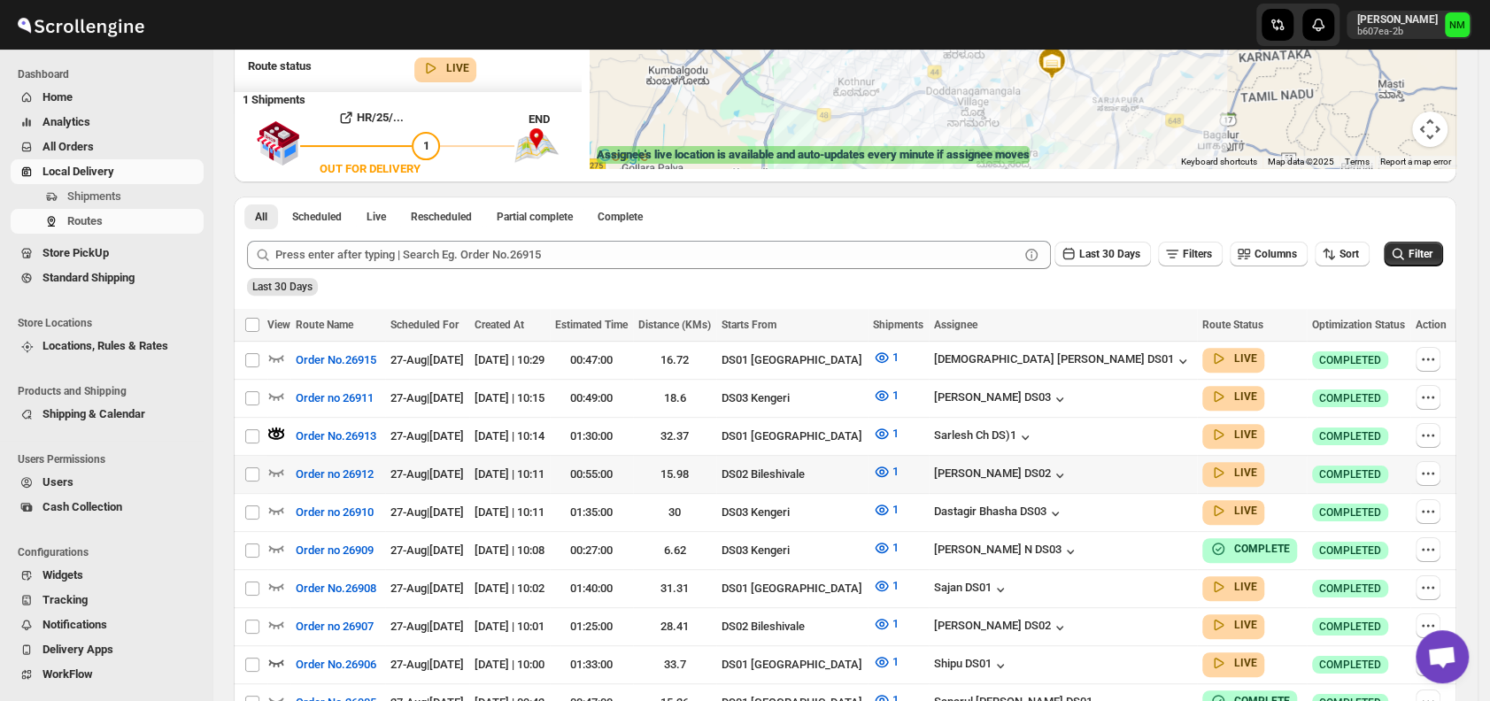
scroll to position [301, 0]
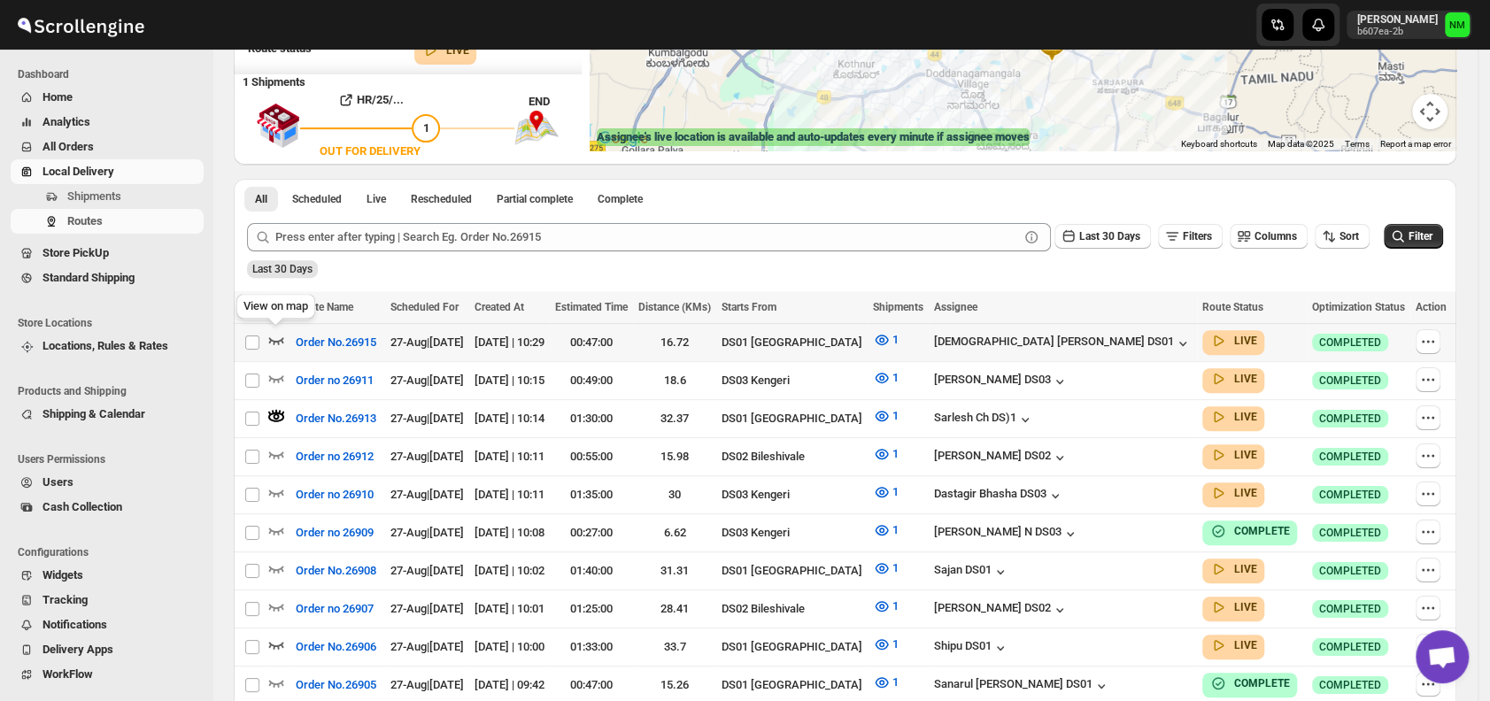
click at [279, 333] on icon "button" at bounding box center [276, 340] width 18 height 18
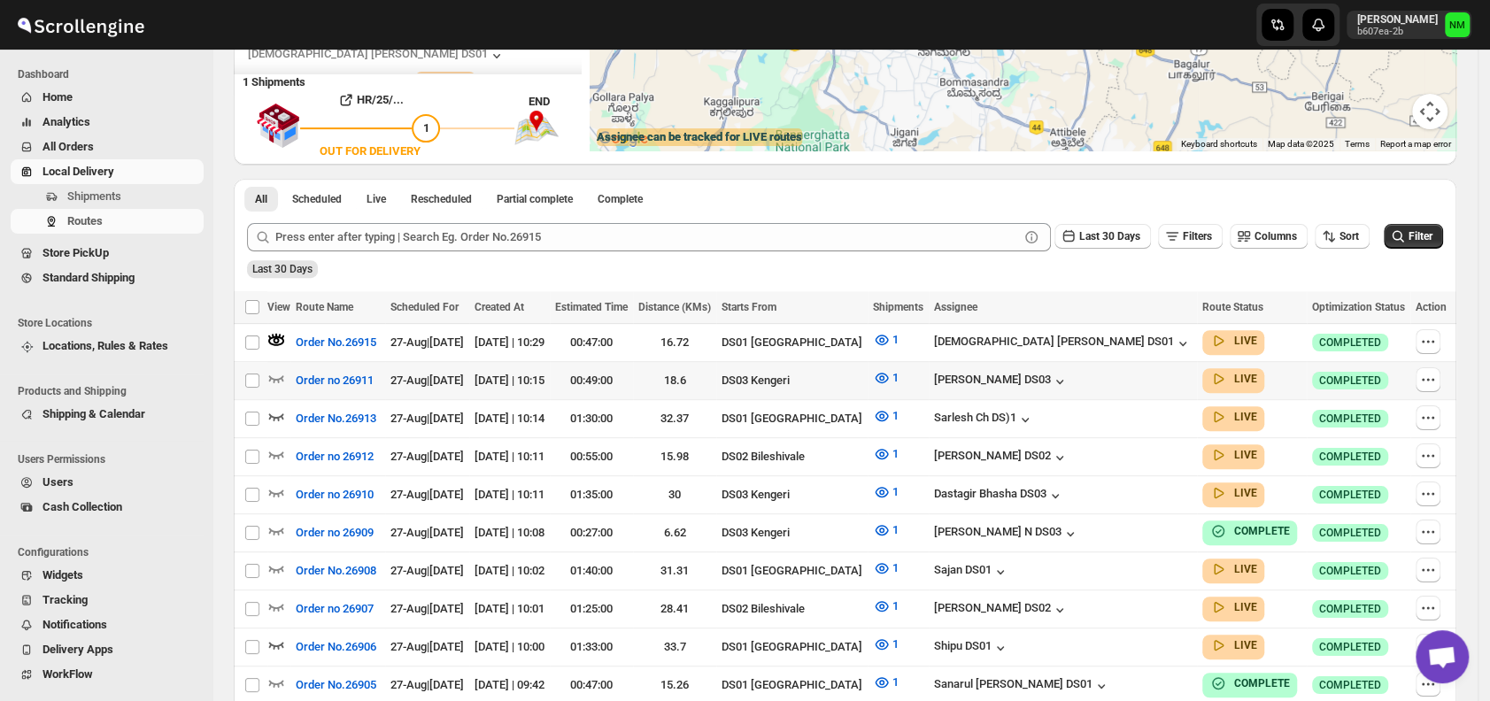
scroll to position [0, 0]
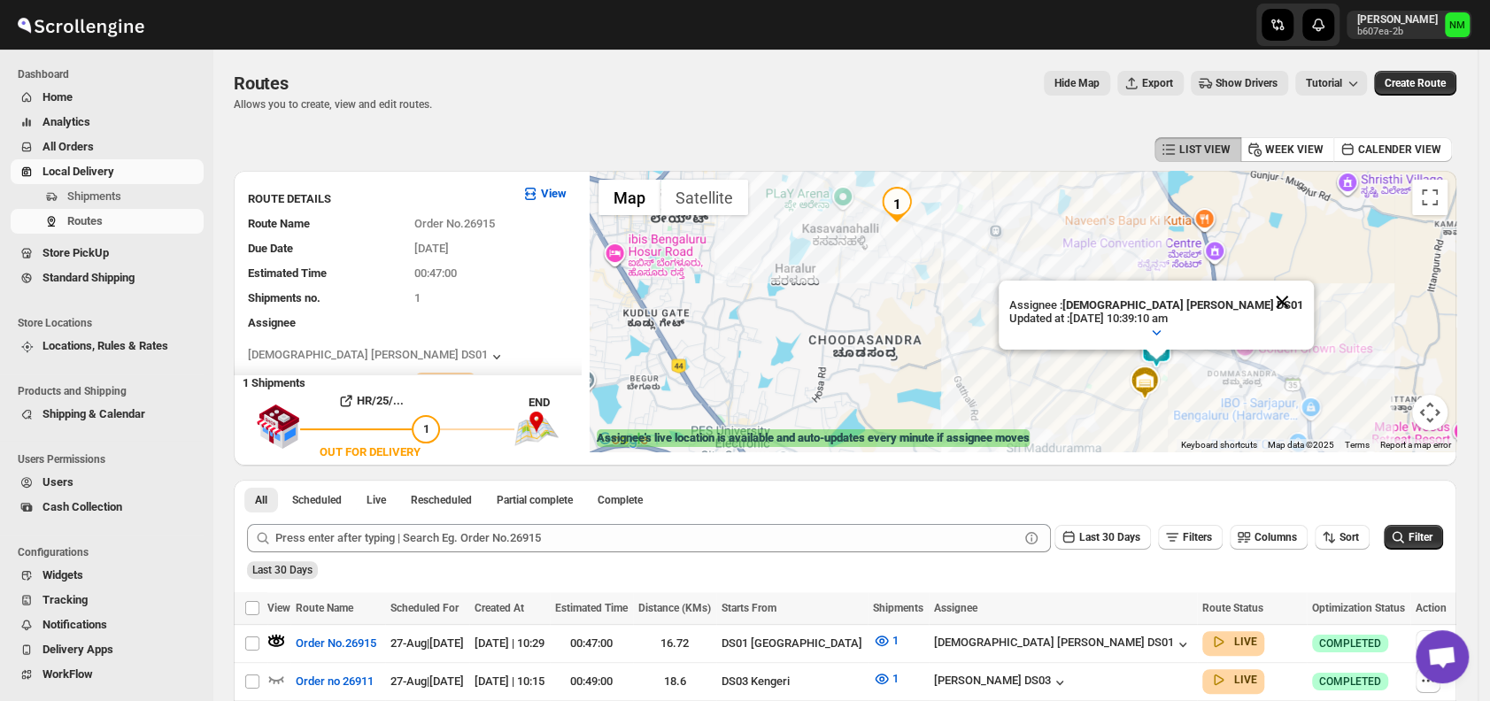
click at [1261, 298] on button "Close" at bounding box center [1282, 302] width 43 height 43
click at [123, 198] on span "Shipments" at bounding box center [133, 197] width 133 height 18
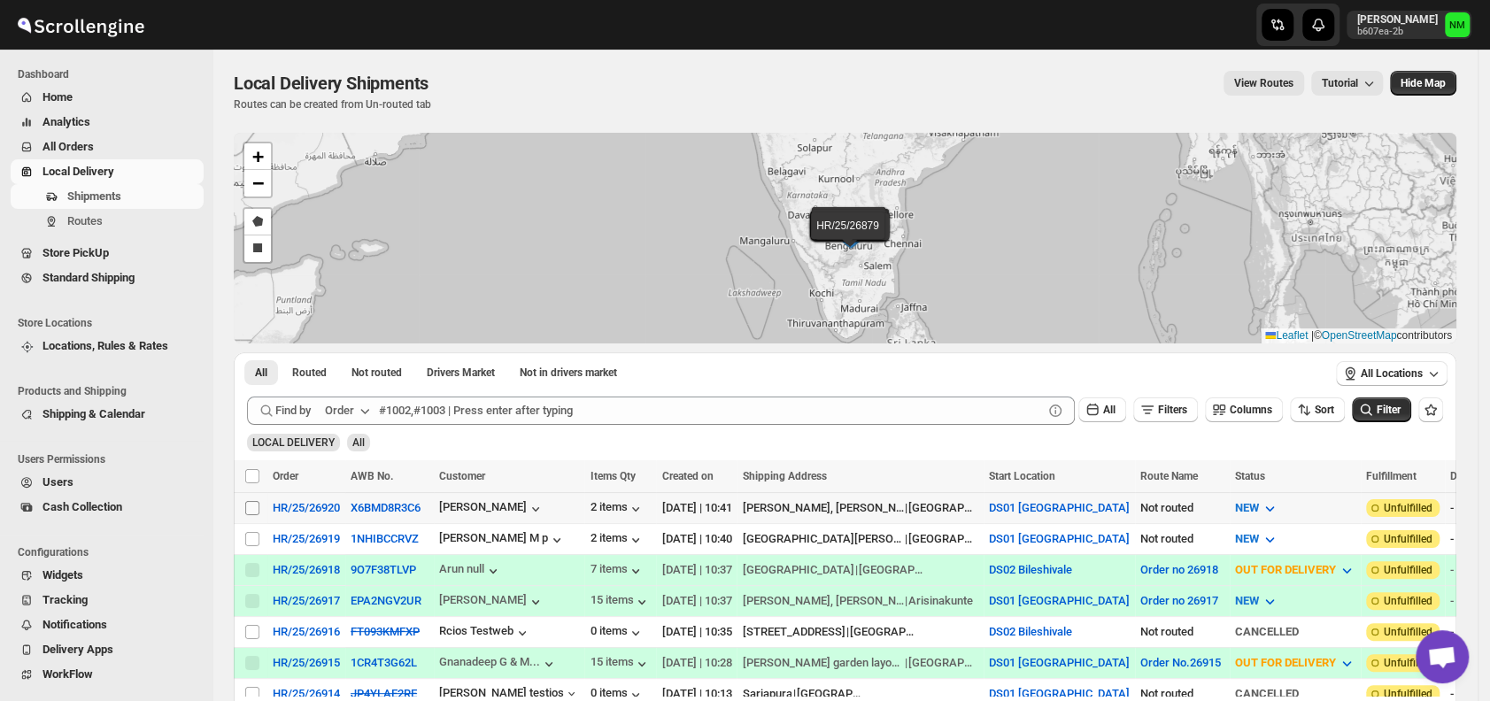
click at [248, 503] on input "Select shipment" at bounding box center [252, 508] width 14 height 14
checkbox input "true"
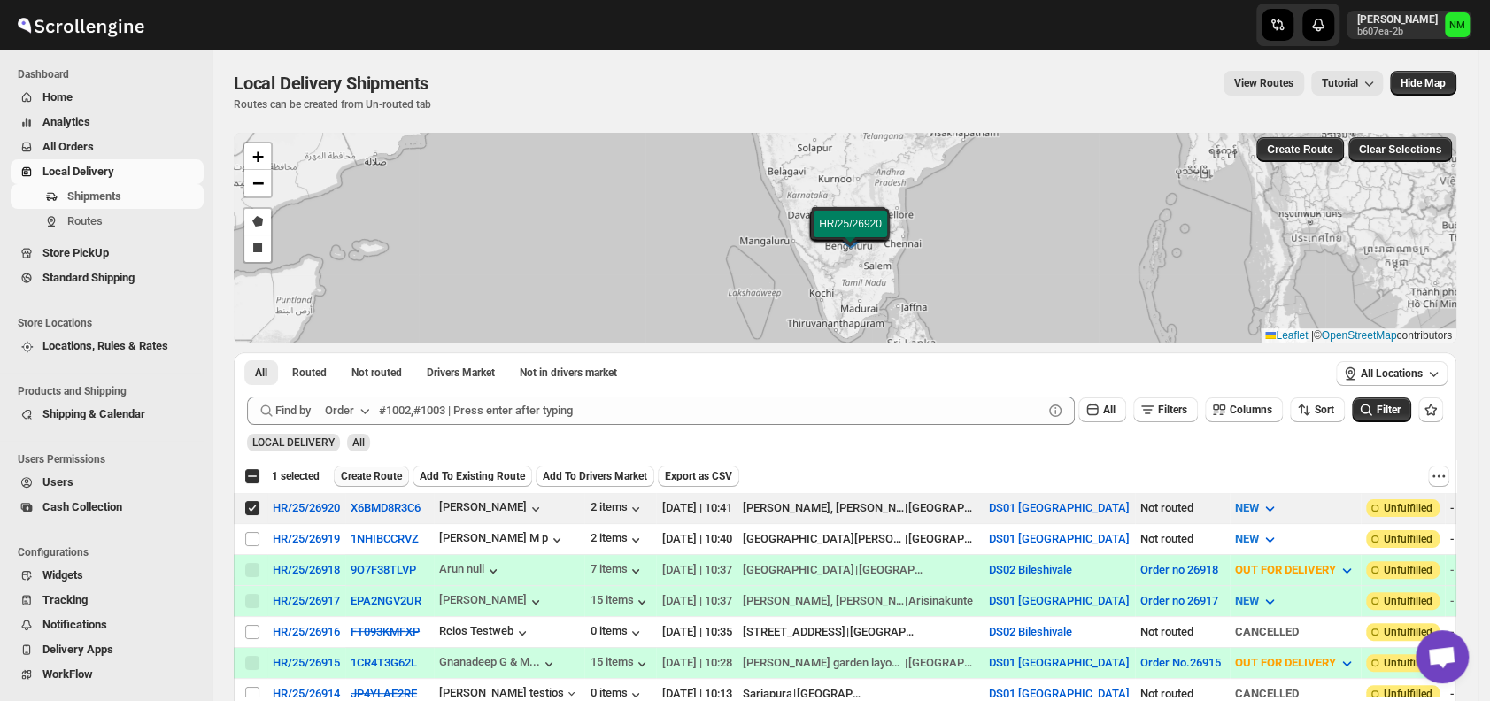
click at [365, 469] on span "Create Route" at bounding box center [371, 476] width 61 height 14
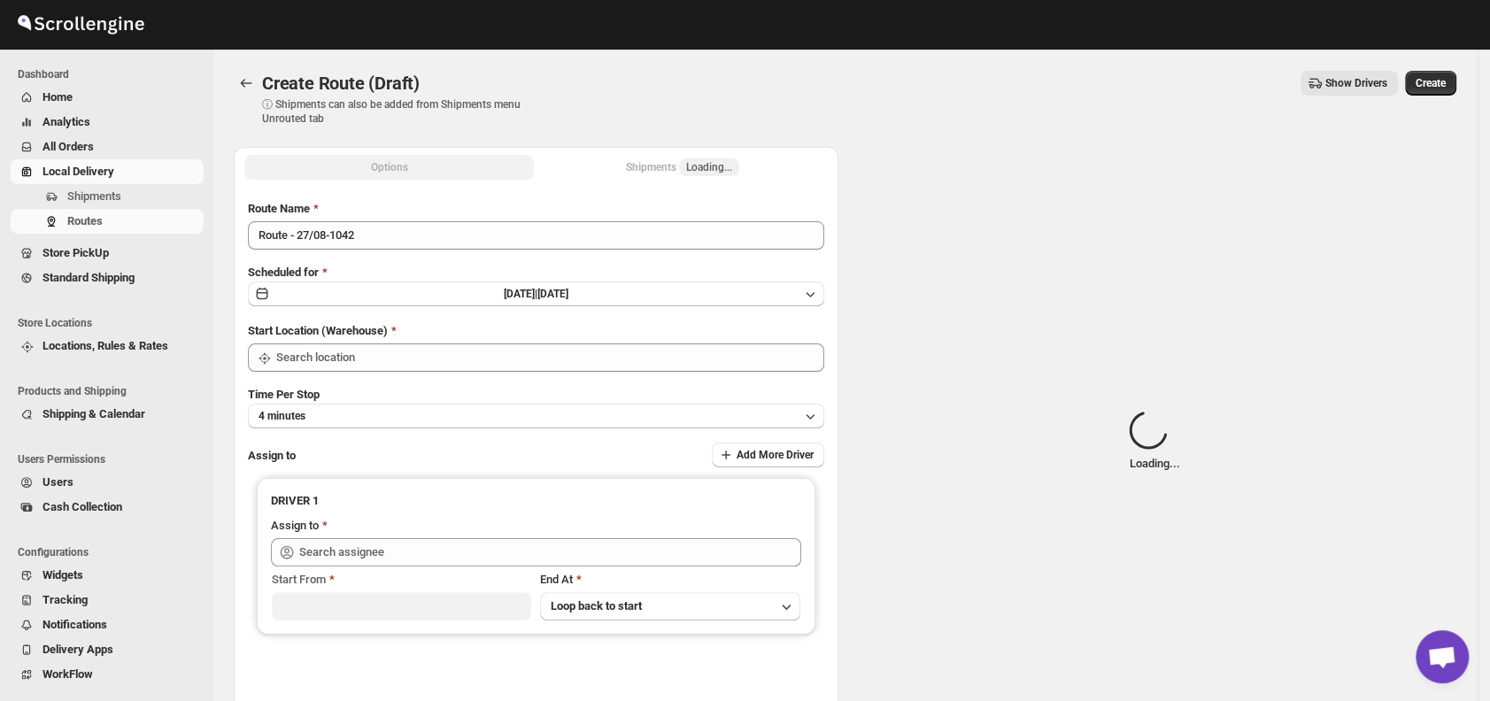
type input "DS01 [GEOGRAPHIC_DATA]"
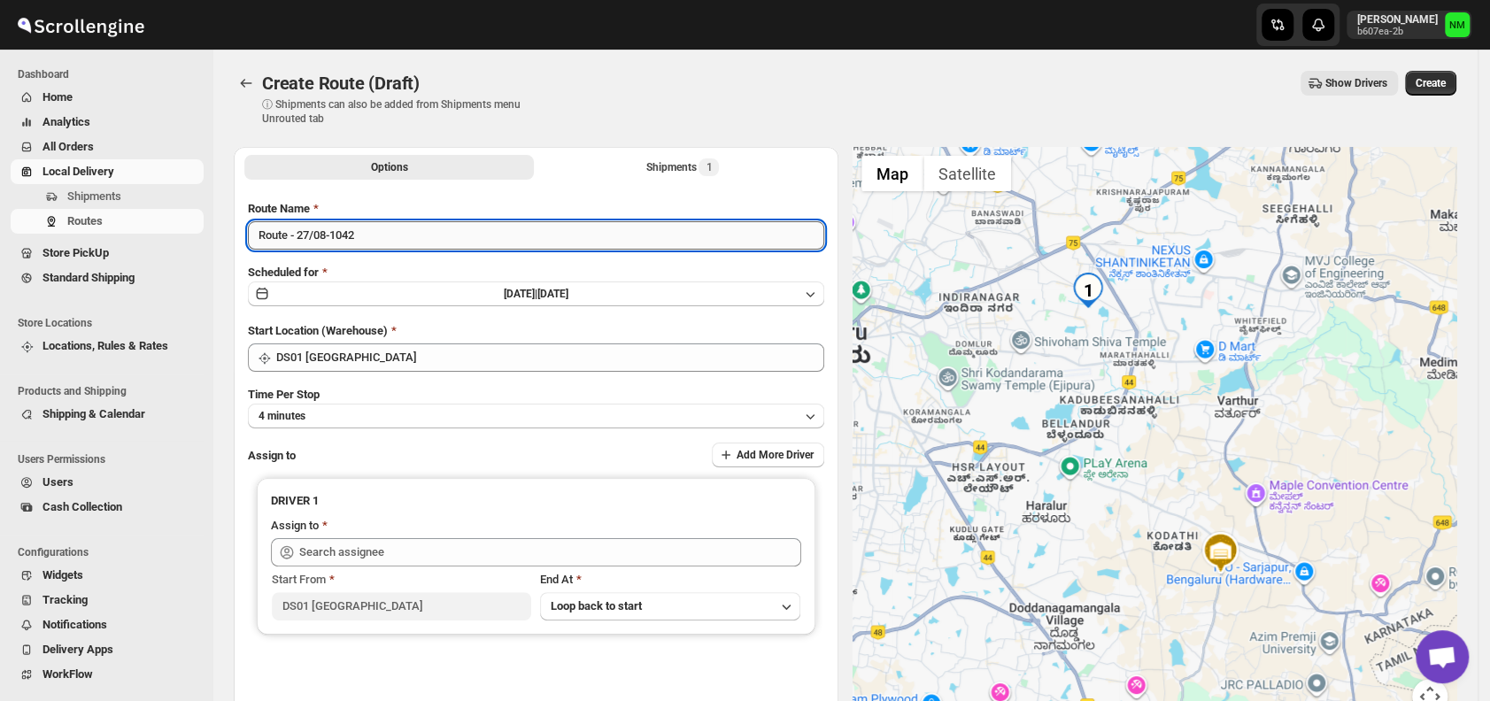
click at [402, 233] on input "Route - 27/08-1042" at bounding box center [536, 235] width 576 height 28
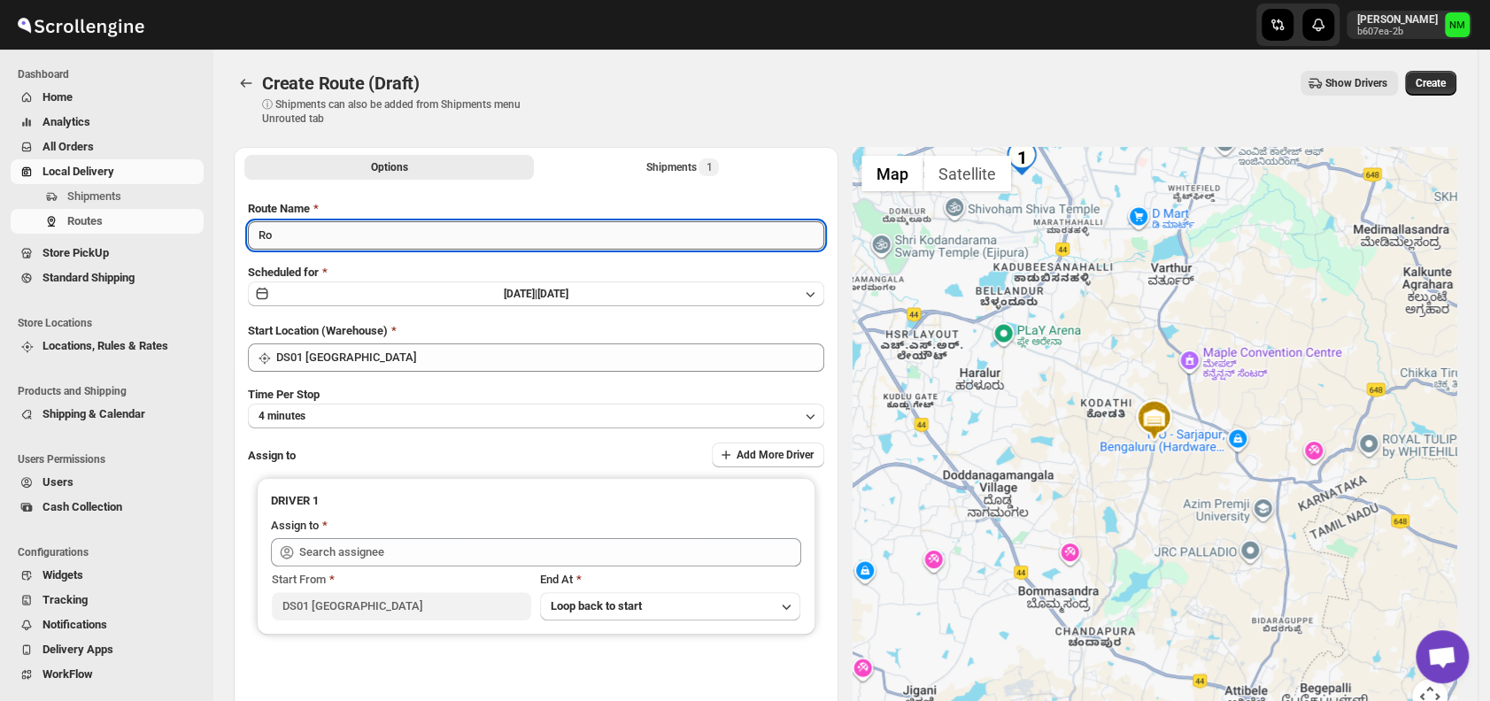
type input "R"
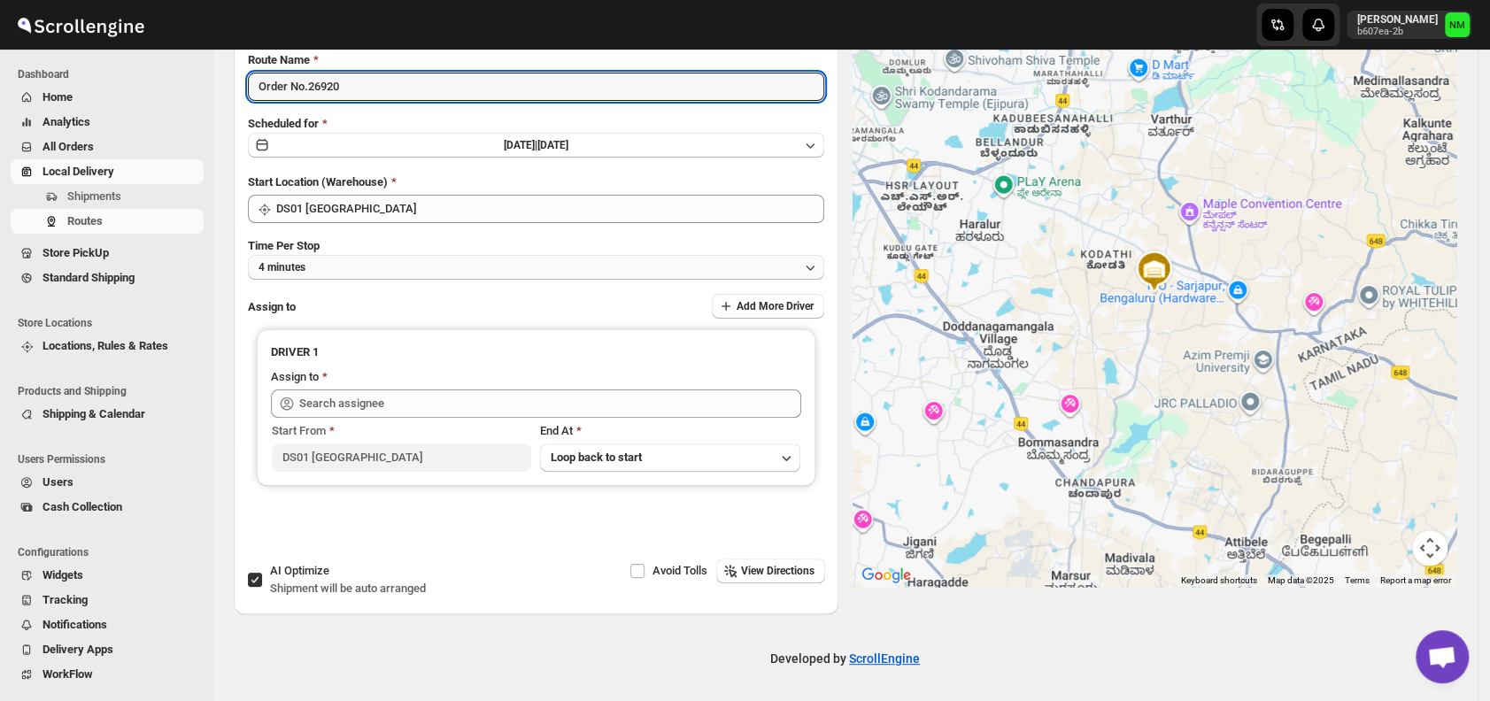
type input "Order No.26920"
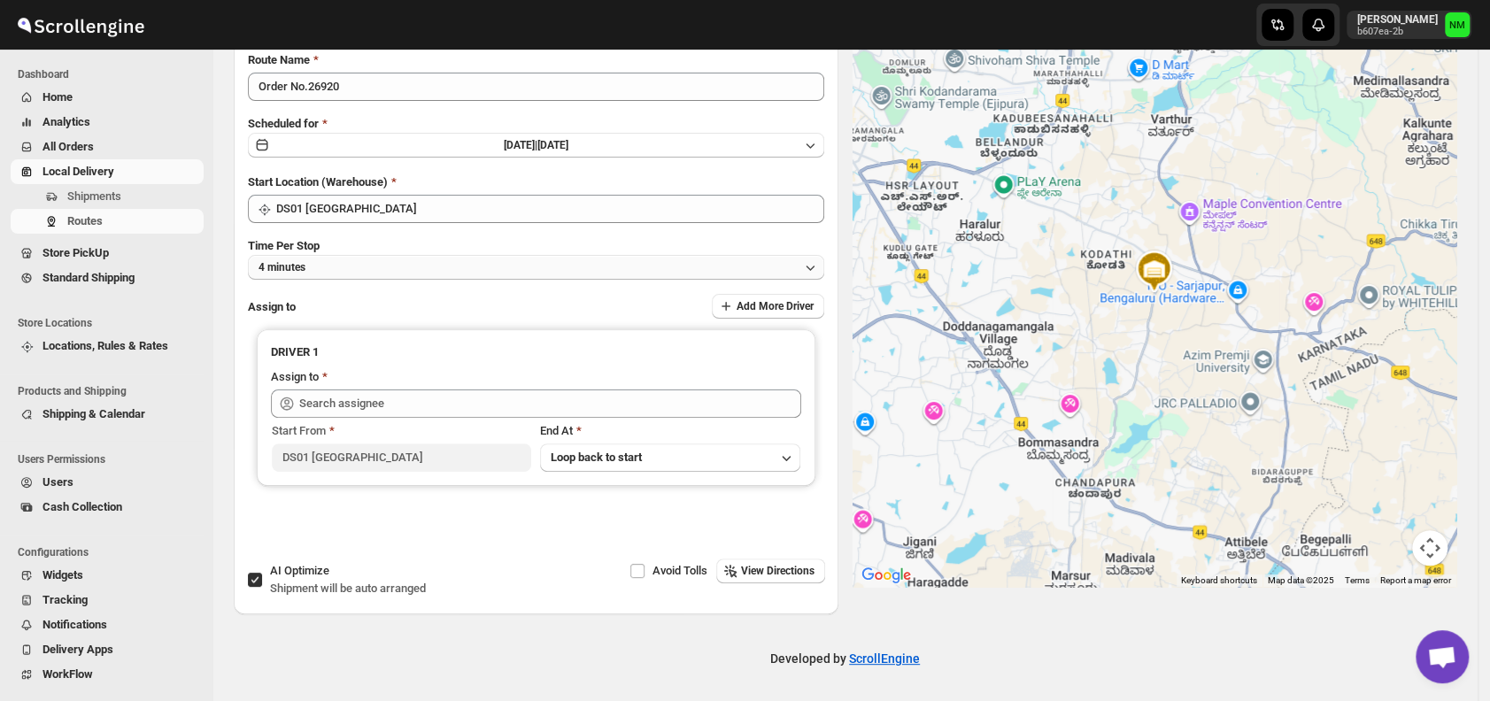
click at [359, 275] on button "4 minutes" at bounding box center [536, 267] width 576 height 25
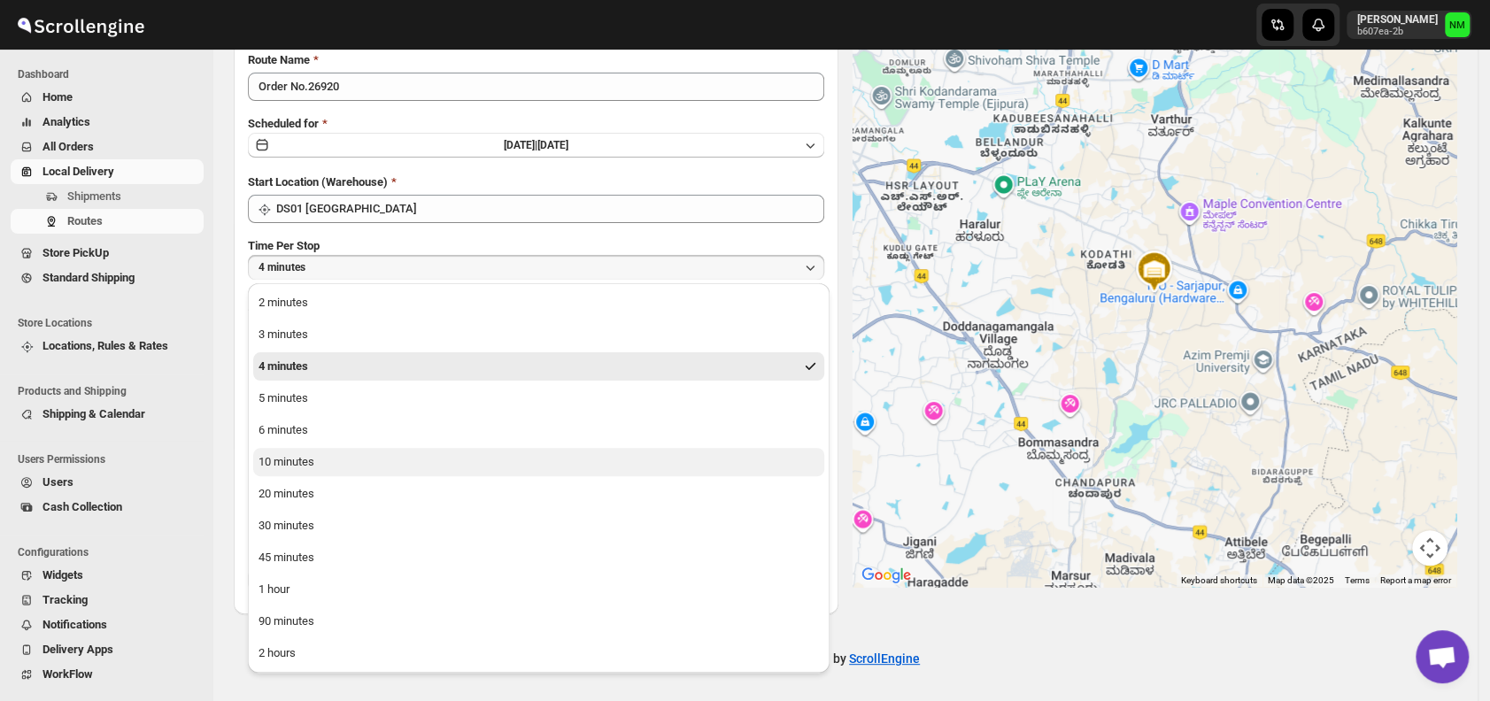
click at [305, 468] on div "10 minutes" at bounding box center [287, 462] width 56 height 18
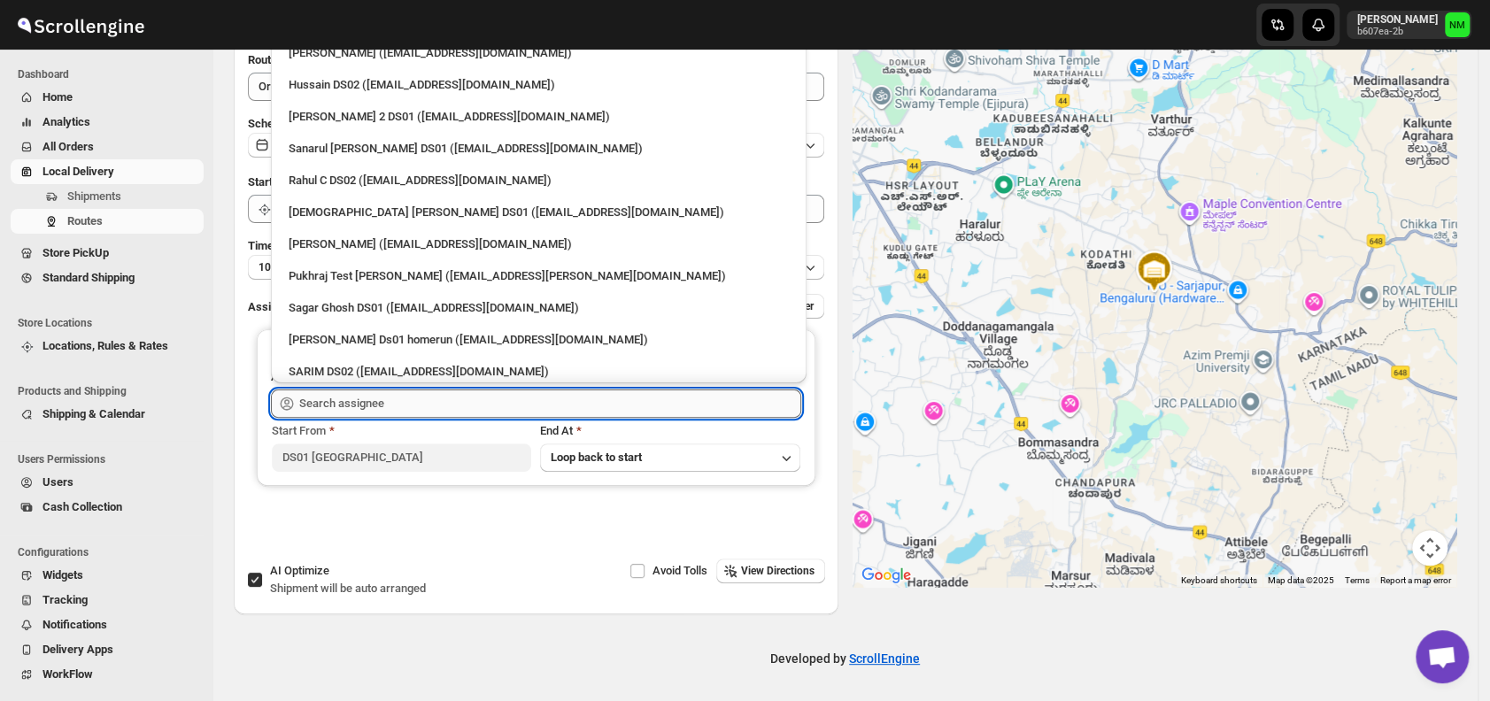
click at [401, 401] on input "text" at bounding box center [550, 404] width 502 height 28
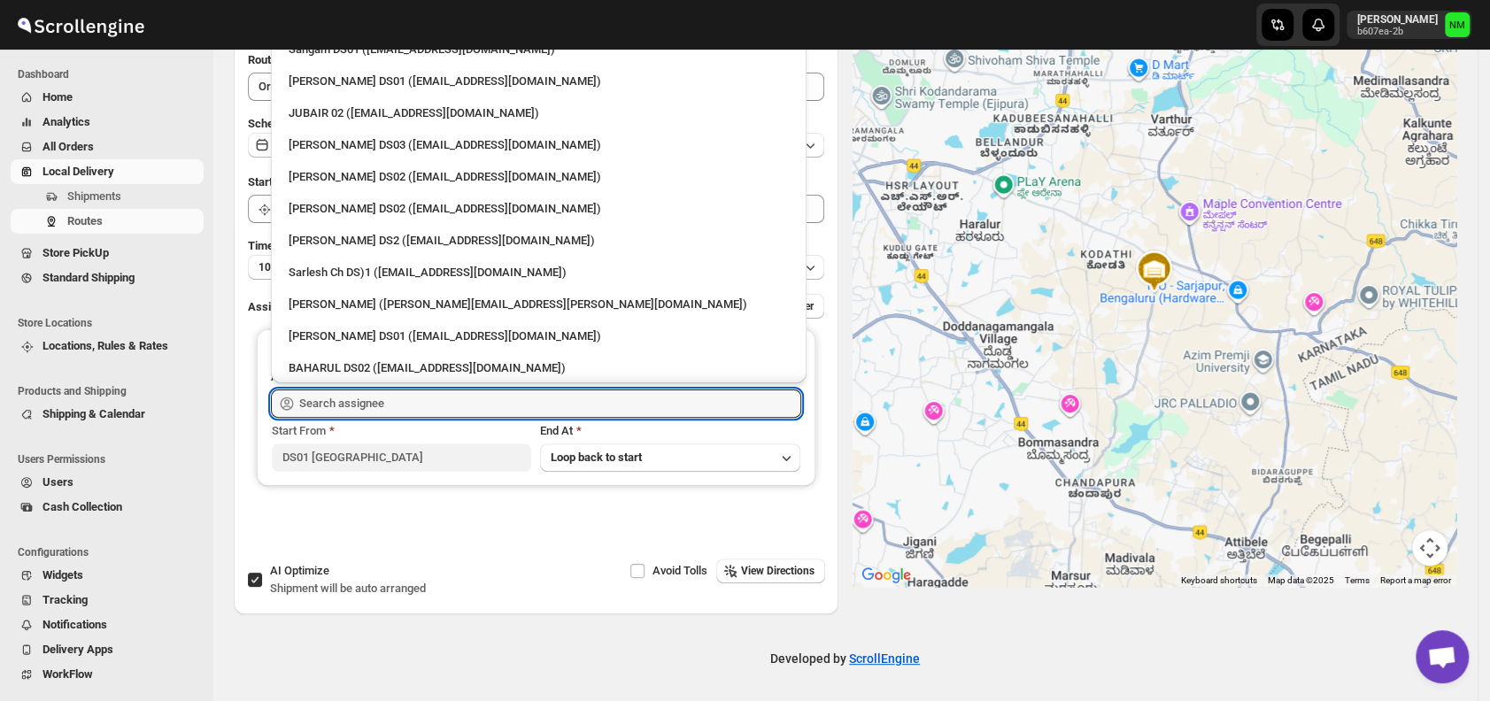
scroll to position [627, 0]
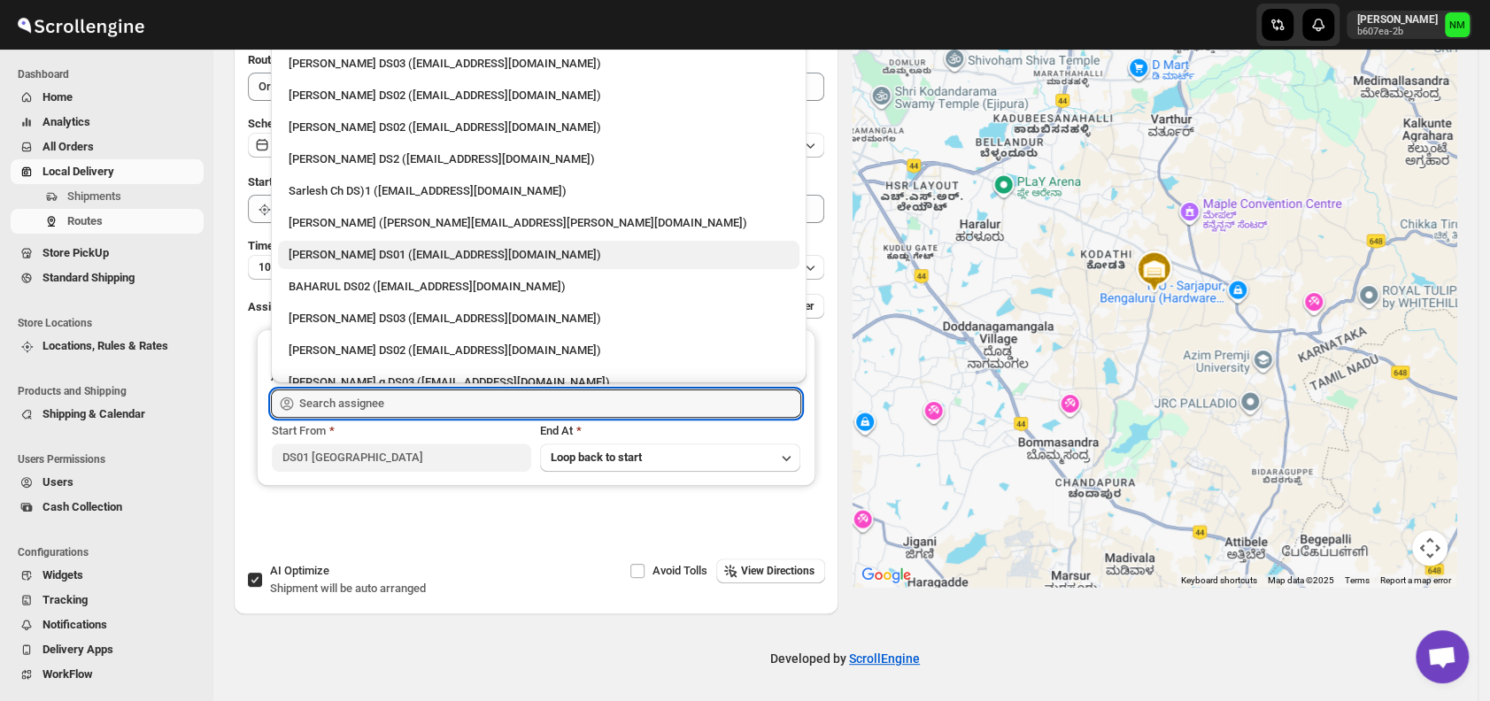
click at [313, 259] on div "[PERSON_NAME] DS01 ([EMAIL_ADDRESS][DOMAIN_NAME])" at bounding box center [539, 255] width 500 height 18
type input "[PERSON_NAME] DS01 ([EMAIL_ADDRESS][DOMAIN_NAME])"
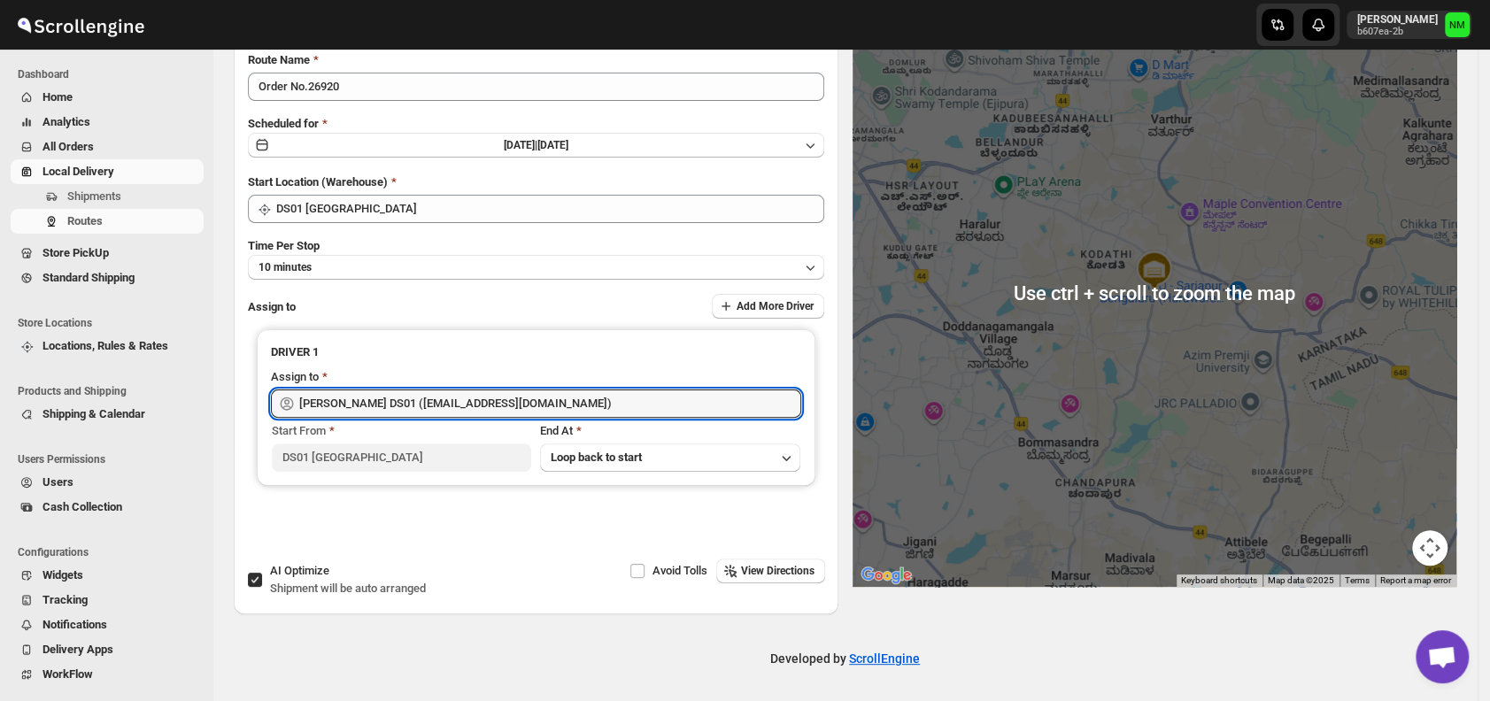
scroll to position [0, 0]
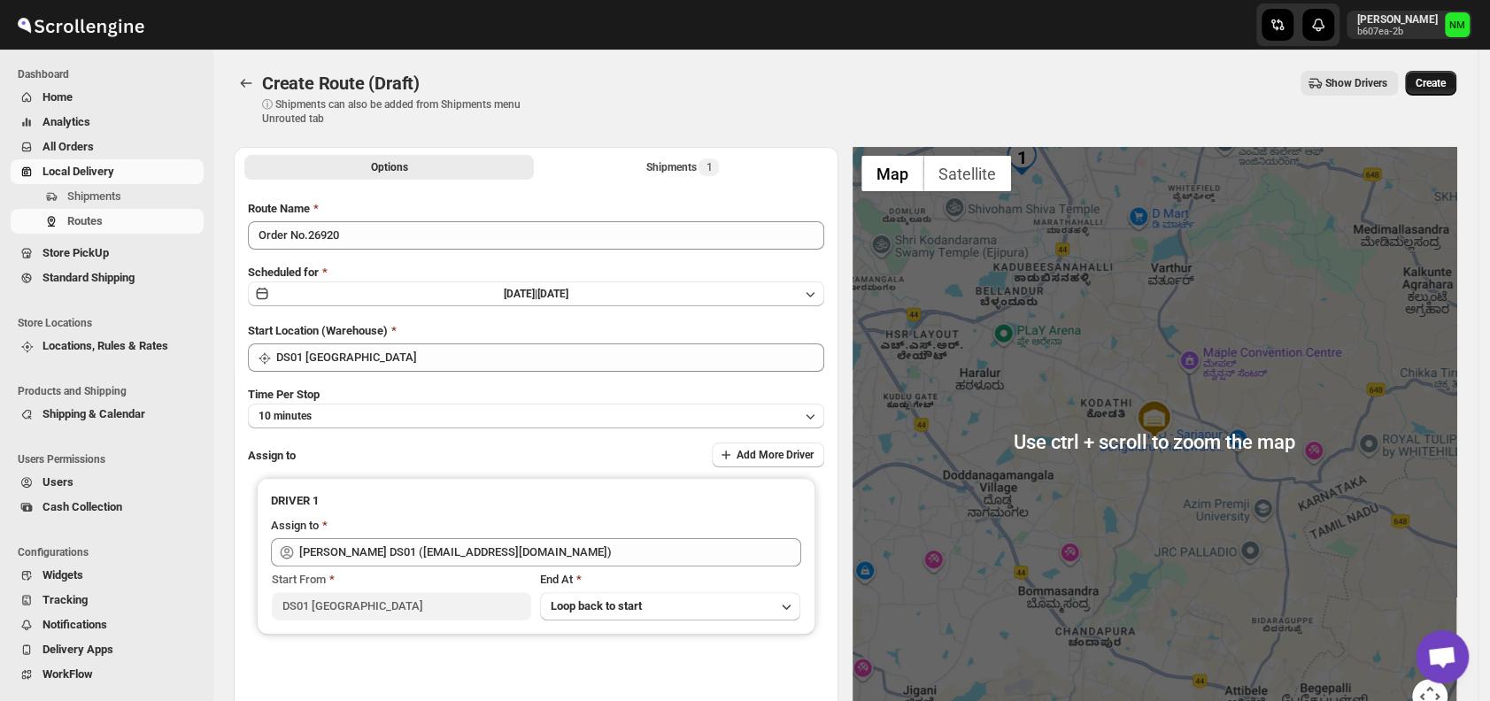
click at [1446, 79] on span "Create" at bounding box center [1431, 83] width 30 height 14
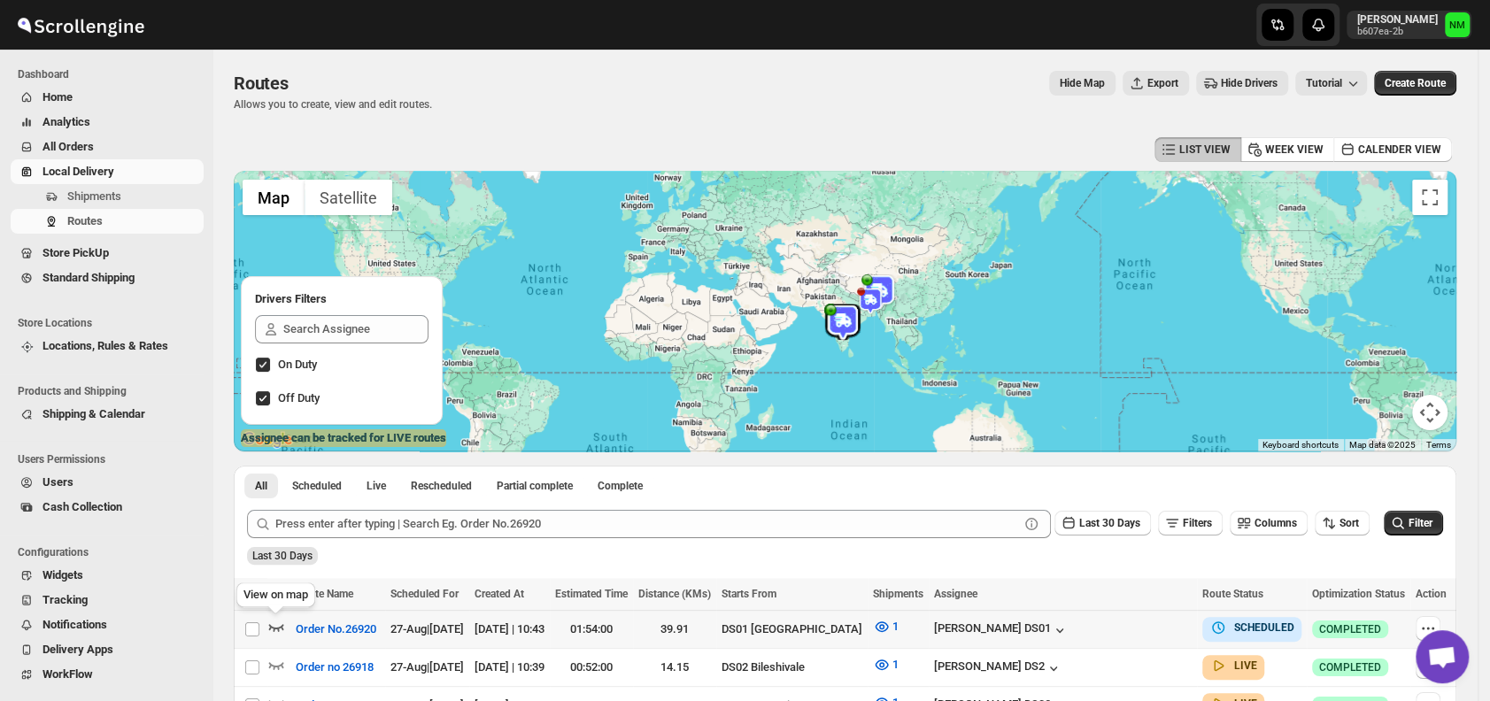
click at [282, 629] on icon "button" at bounding box center [276, 627] width 15 height 7
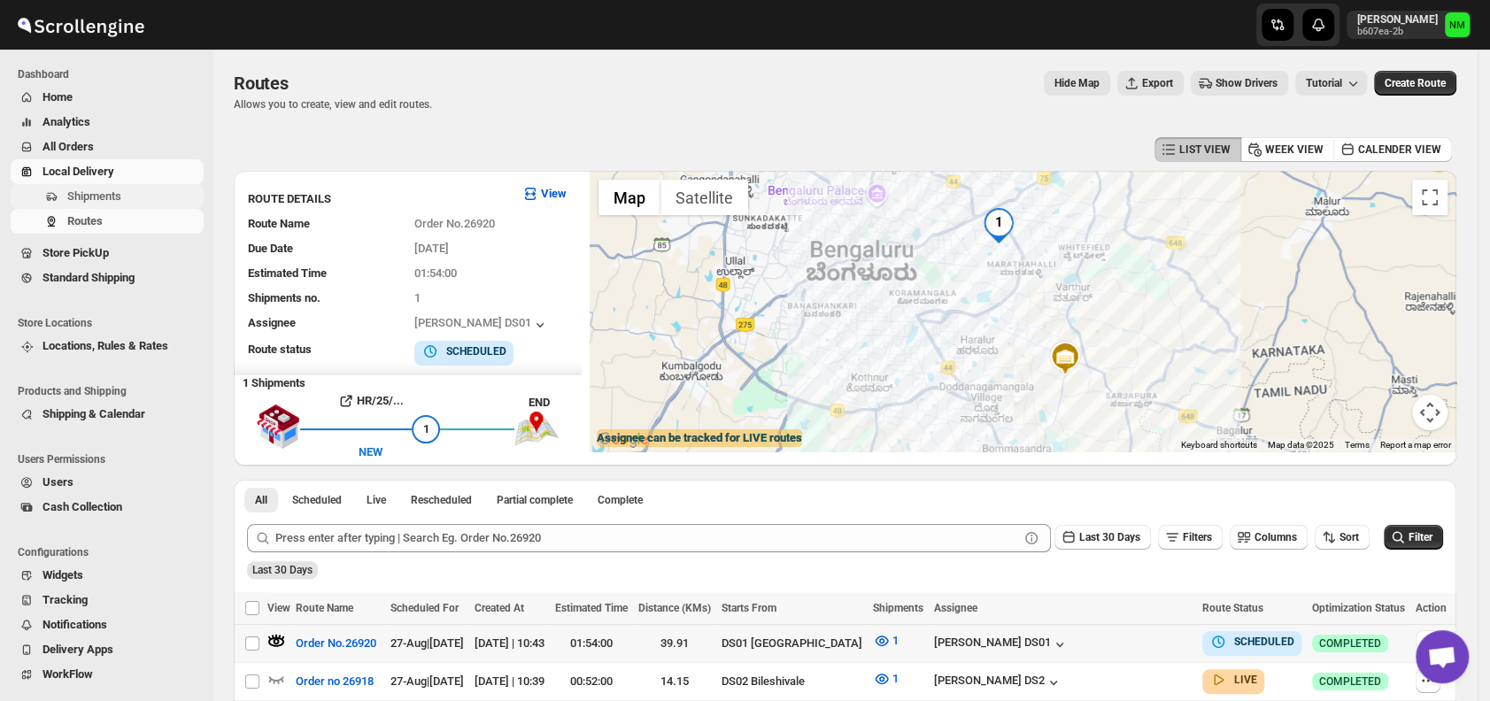
click at [103, 191] on span "Shipments" at bounding box center [94, 195] width 54 height 13
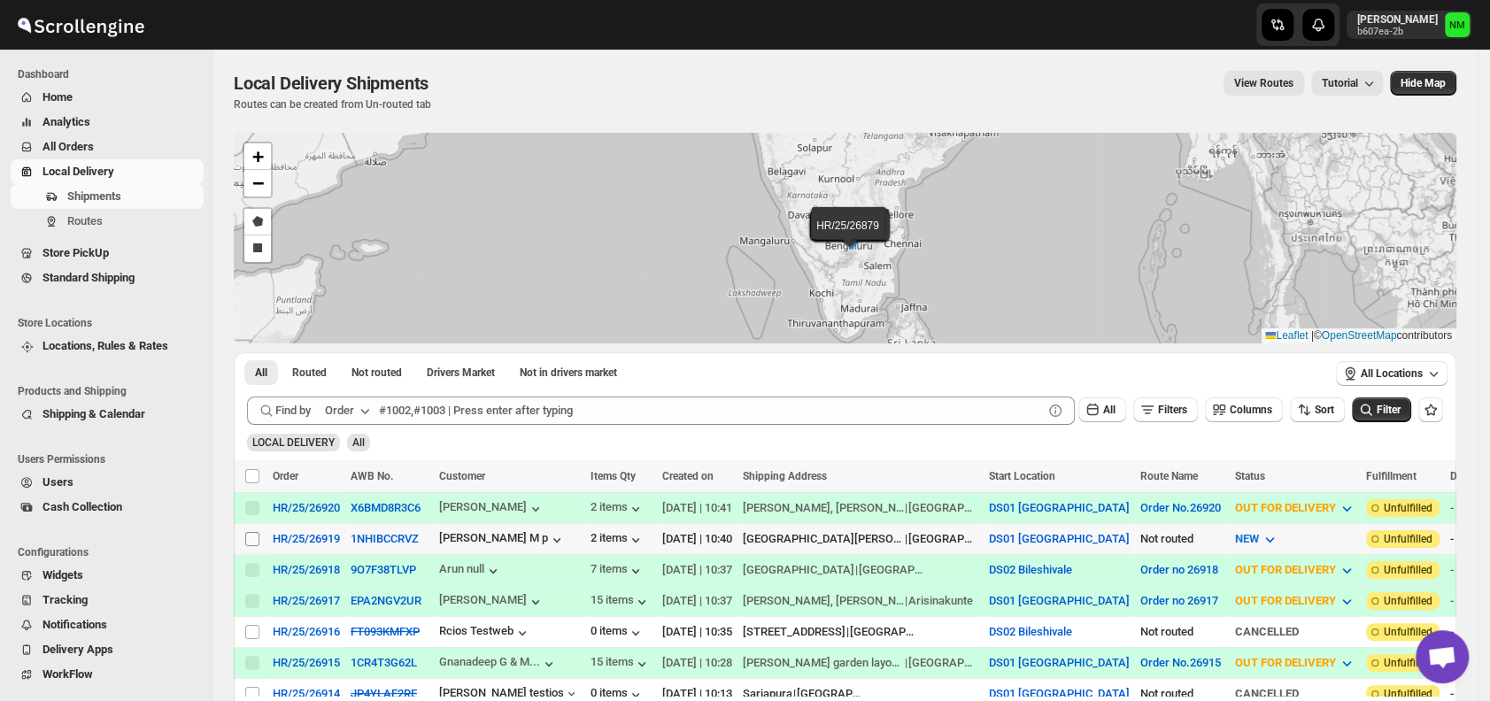
click at [250, 541] on input "Select shipment" at bounding box center [252, 539] width 14 height 14
checkbox input "true"
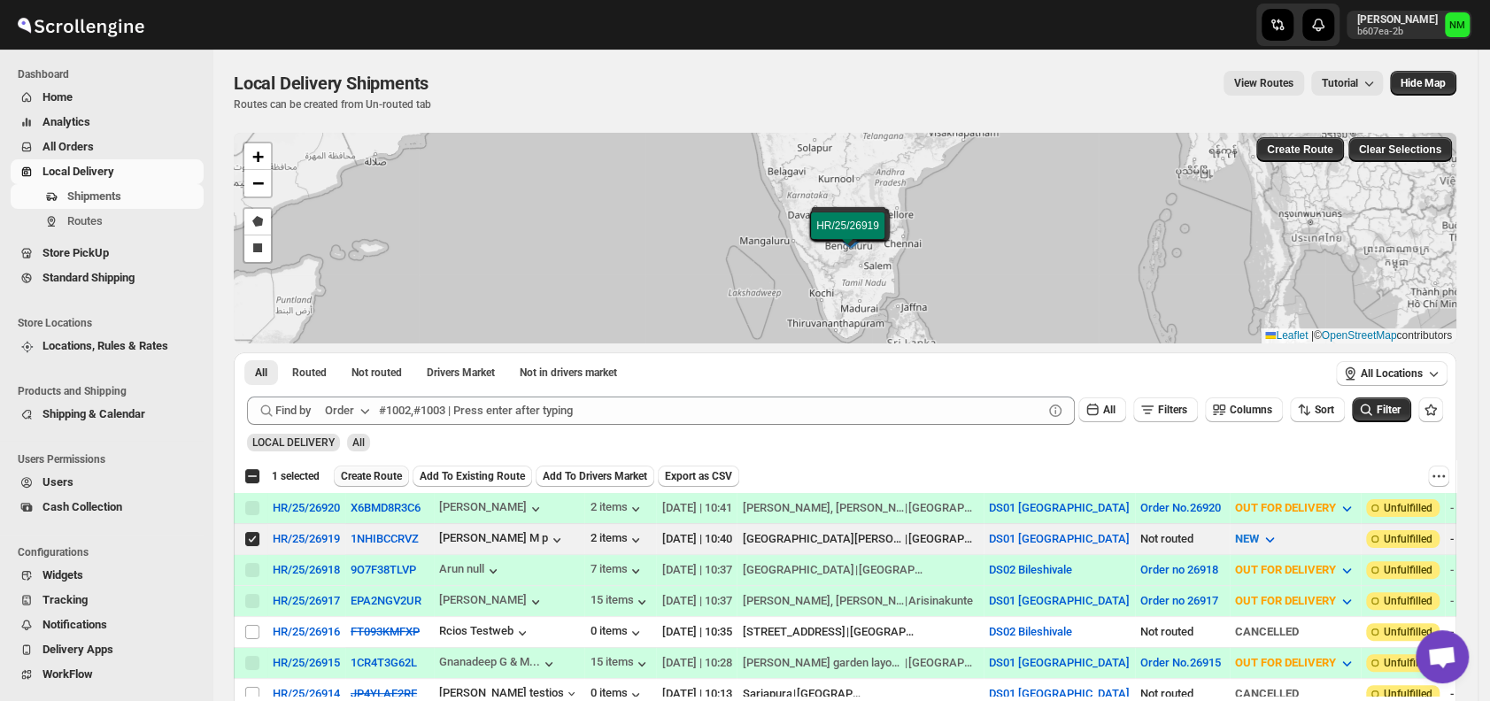
click at [360, 475] on span "Create Route" at bounding box center [371, 476] width 61 height 14
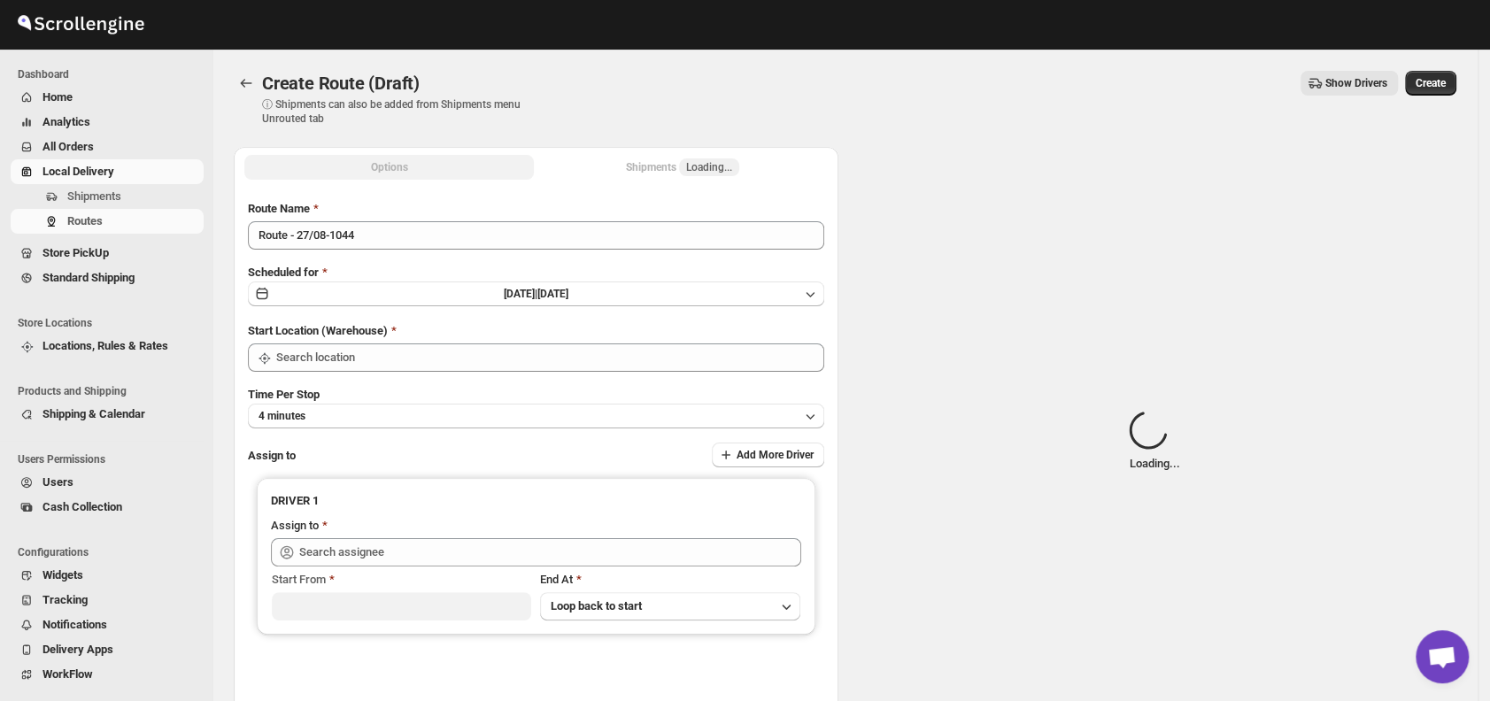
type input "DS01 [GEOGRAPHIC_DATA]"
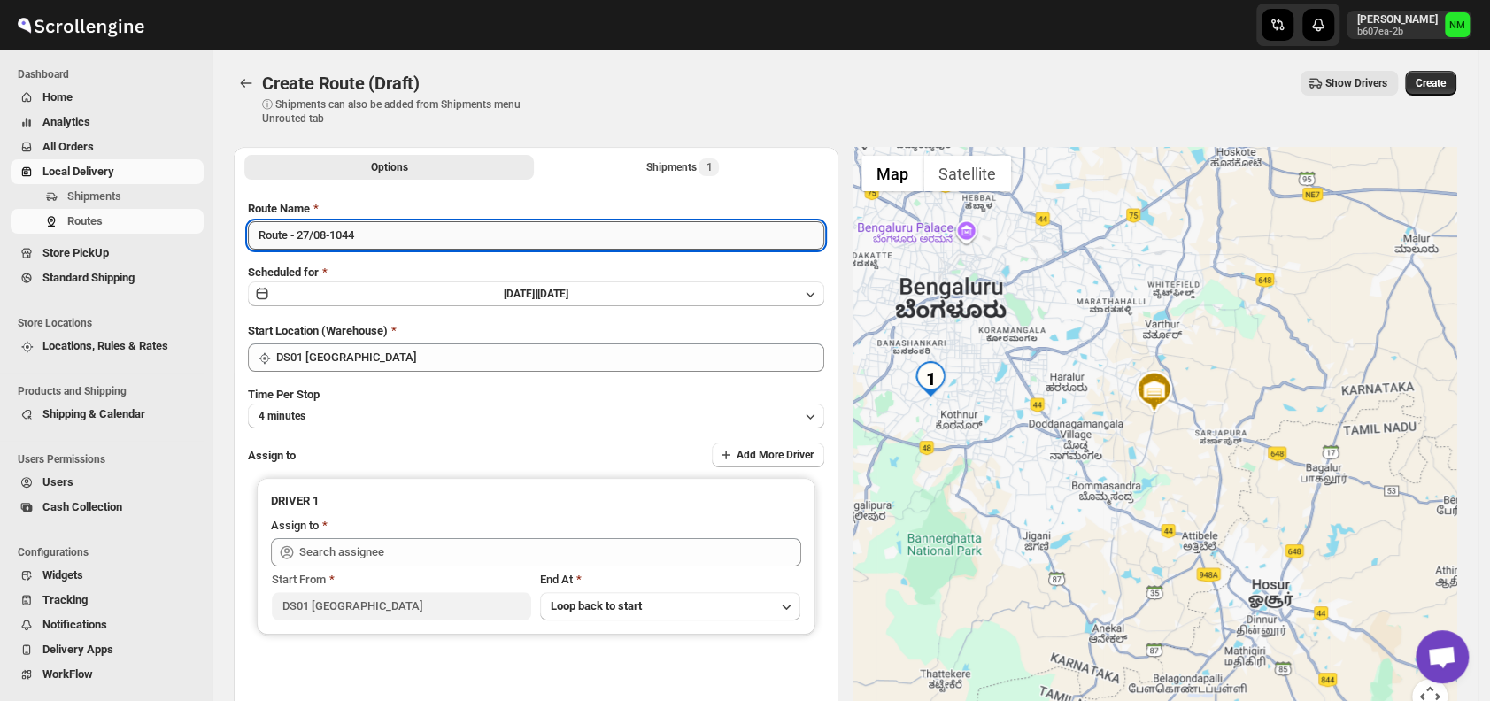
click at [387, 238] on input "Route - 27/08-1044" at bounding box center [536, 235] width 576 height 28
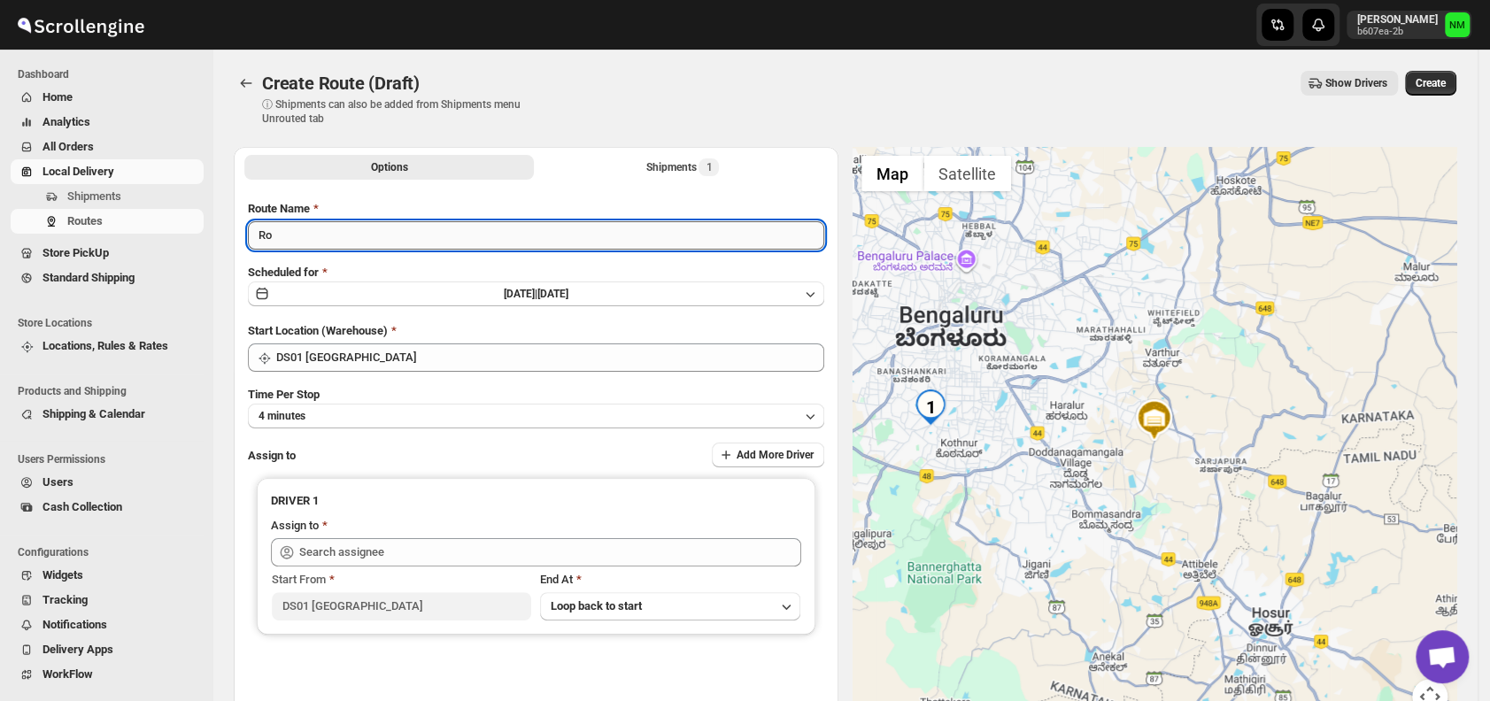
type input "R"
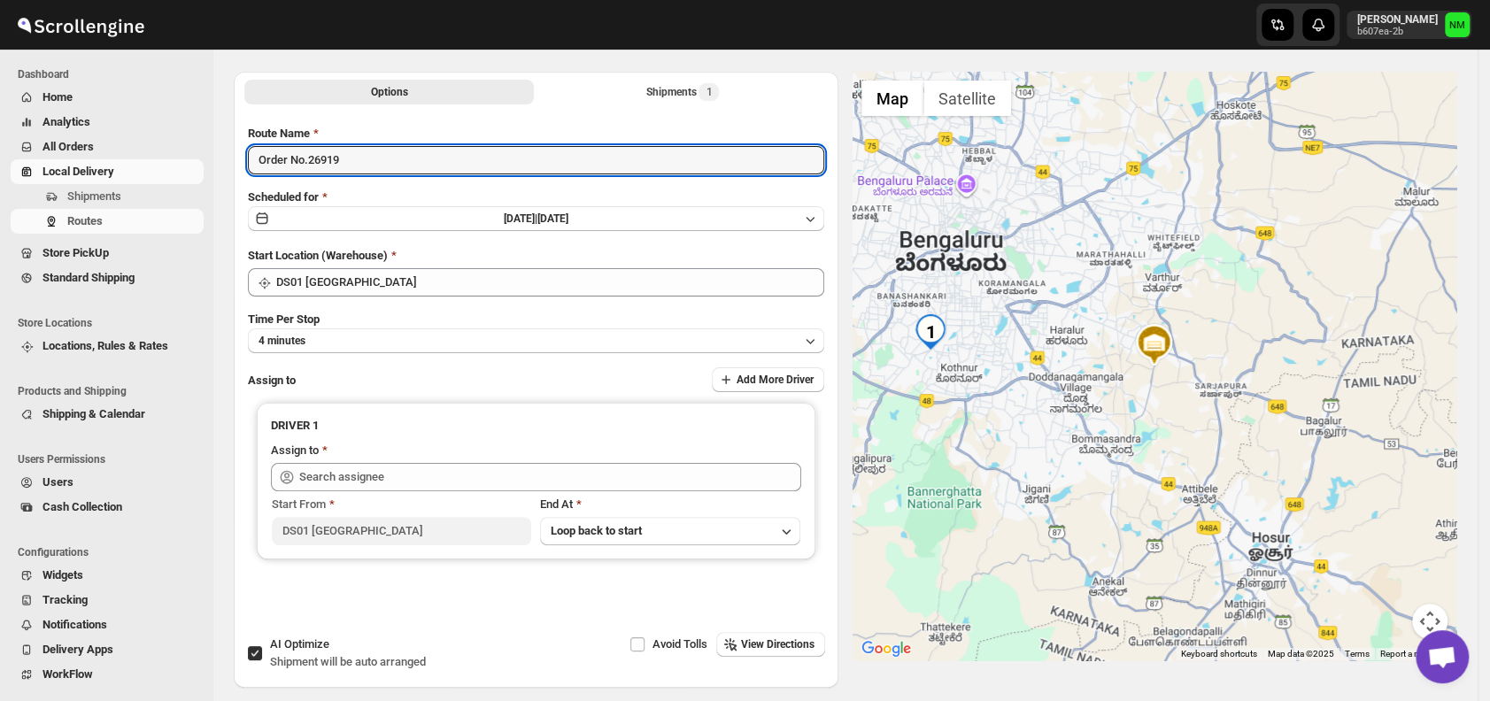
scroll to position [79, 0]
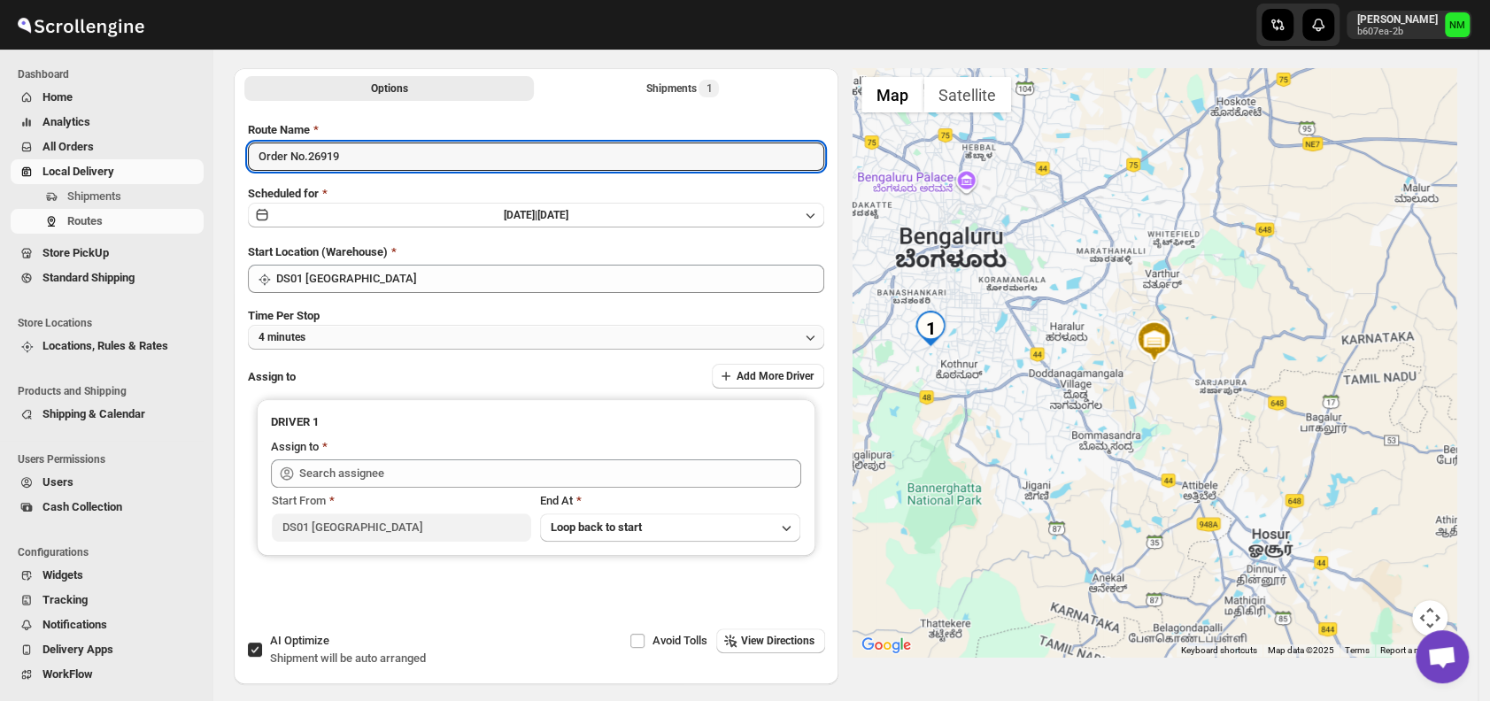
type input "Order No.26919"
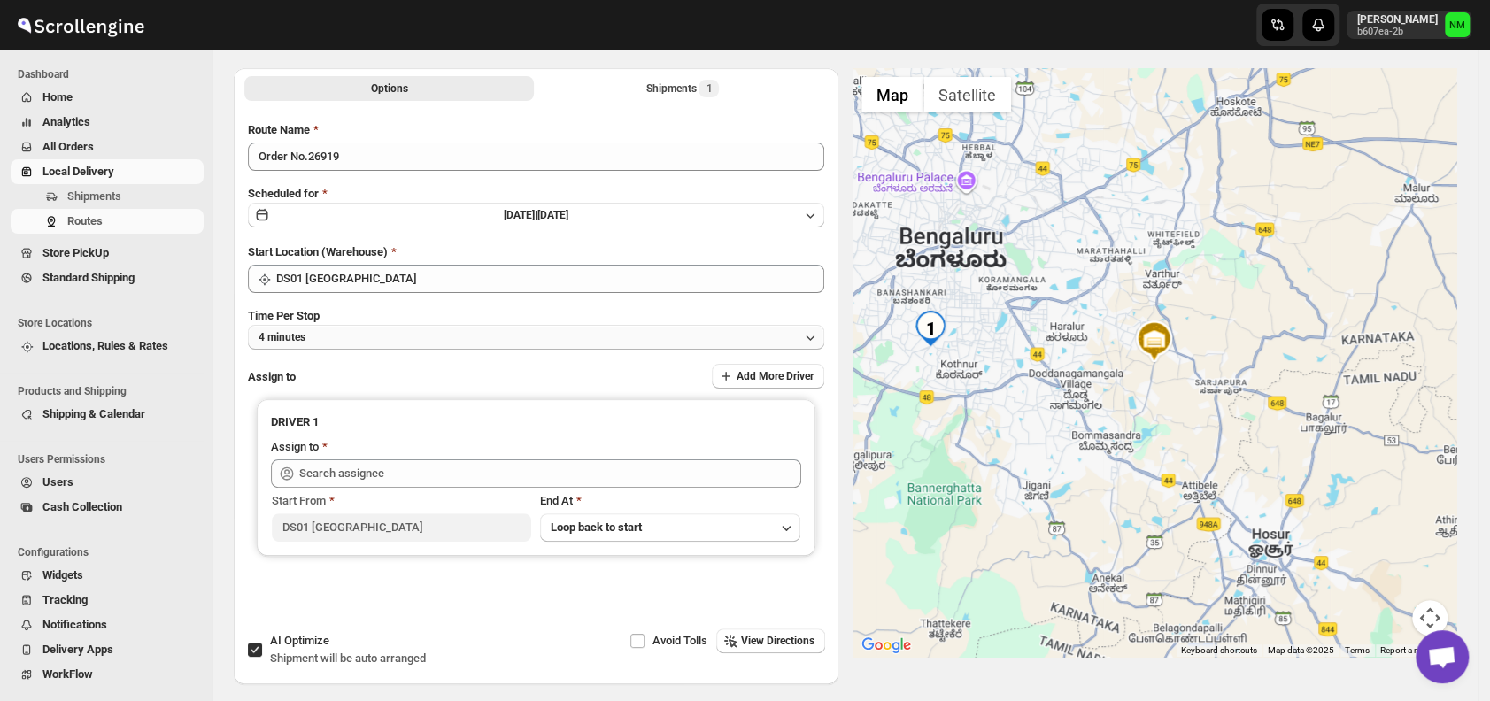
click at [369, 340] on button "4 minutes" at bounding box center [536, 337] width 576 height 25
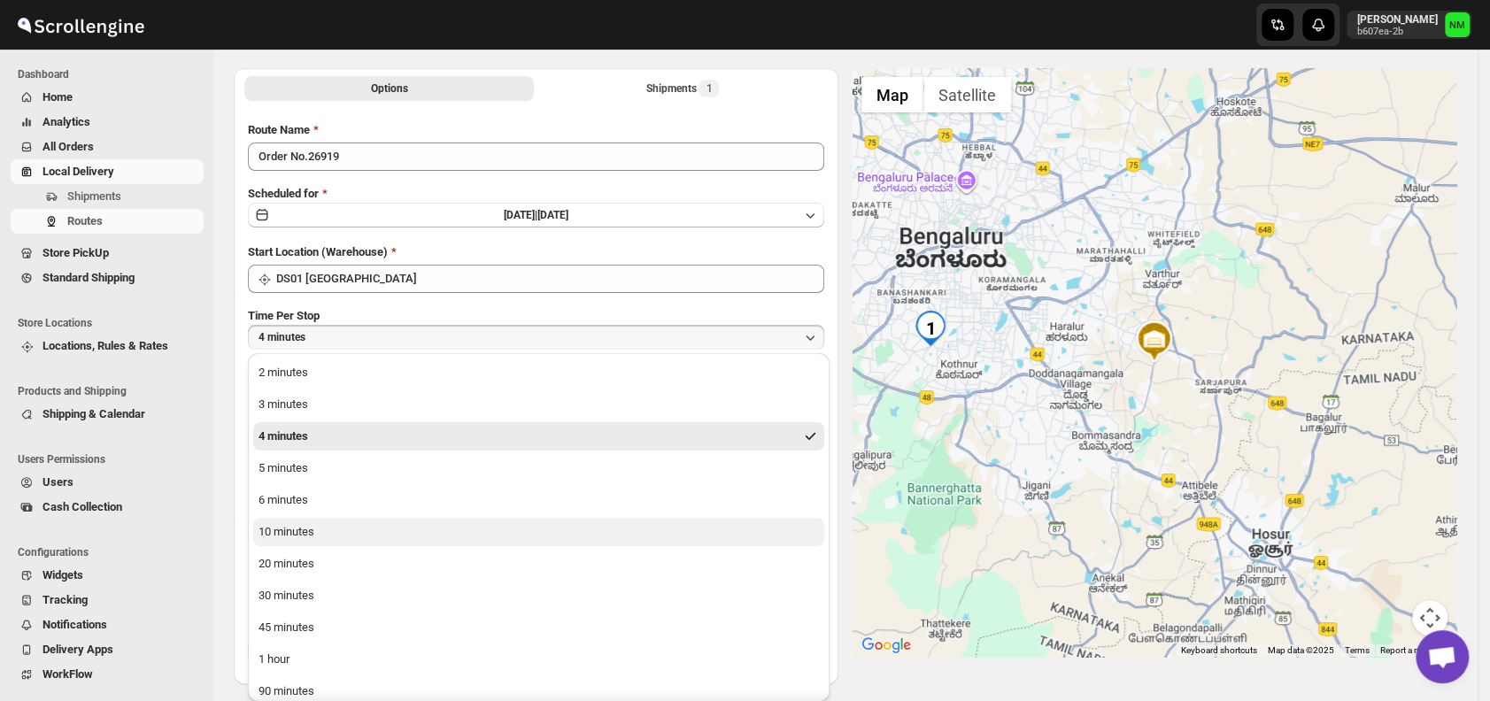
click at [357, 526] on button "10 minutes" at bounding box center [538, 532] width 571 height 28
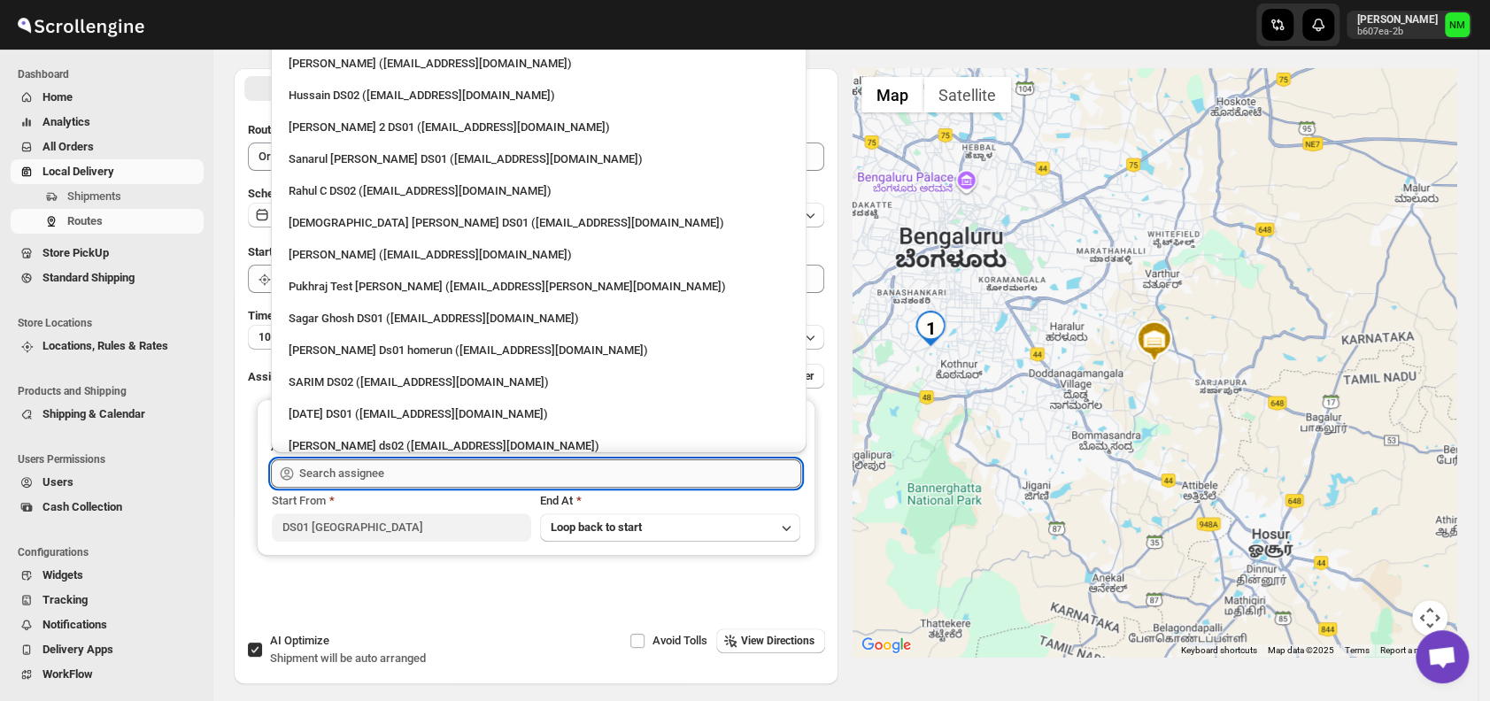
click at [390, 475] on input "text" at bounding box center [550, 474] width 502 height 28
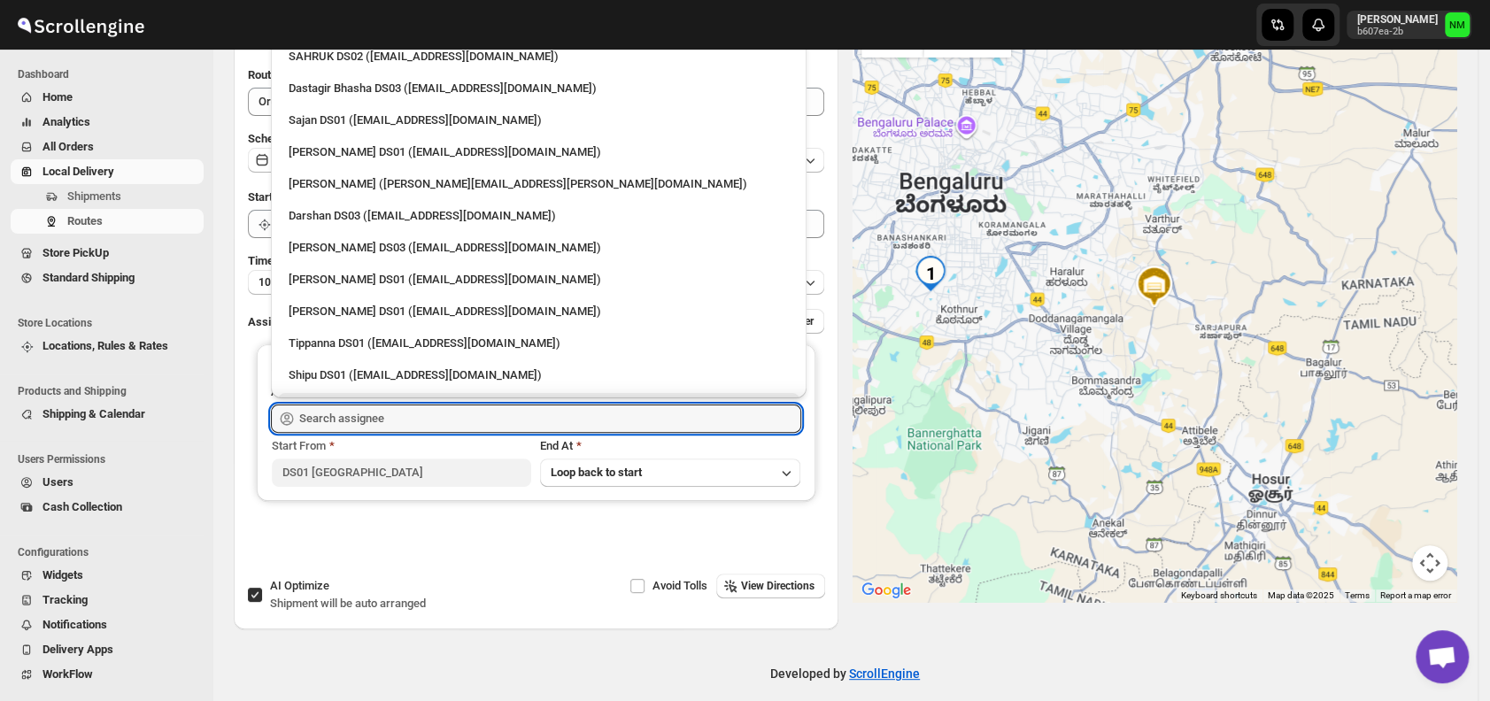
scroll to position [1348, 0]
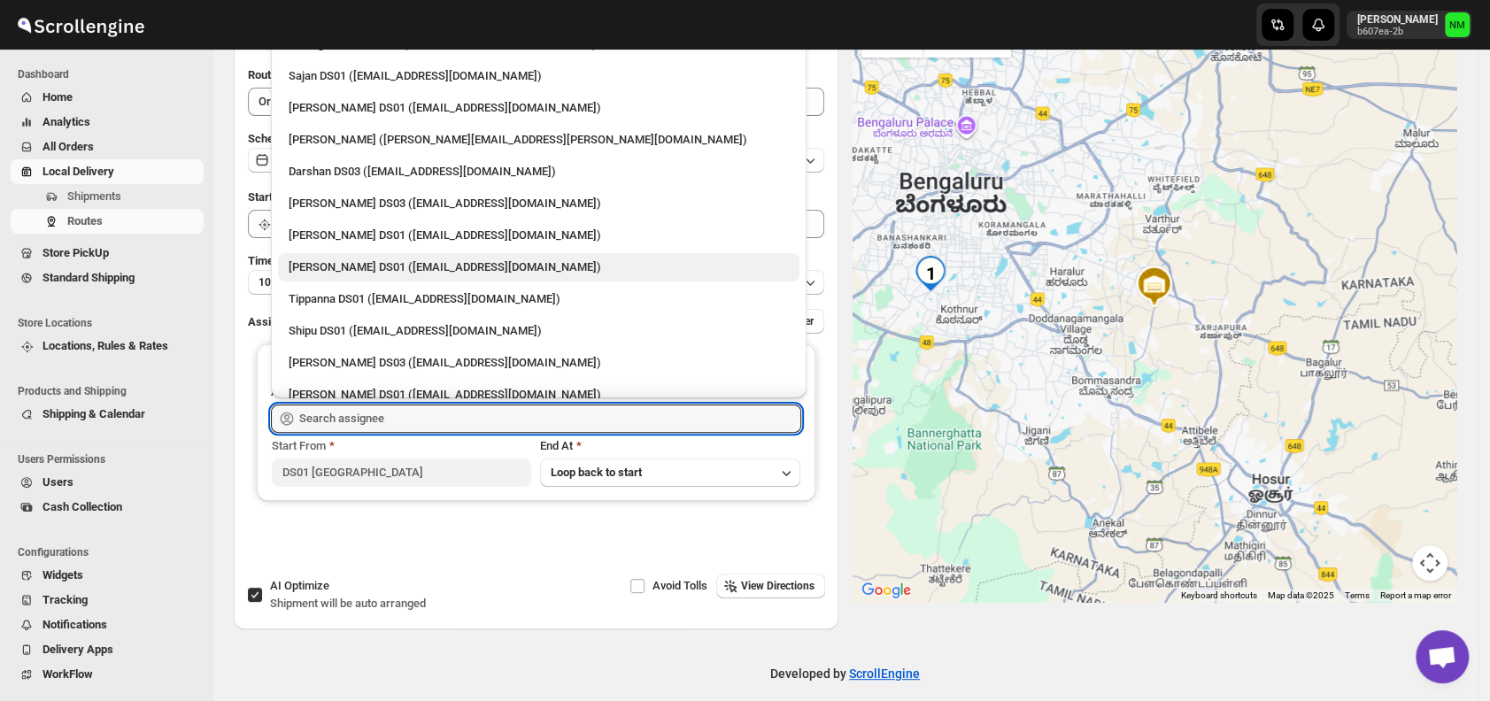
click at [357, 266] on div "Abdul Basir DS01 (xaley98767@7tul.com)" at bounding box center [539, 268] width 500 height 18
type input "Abdul Basir DS01 (xaley98767@7tul.com)"
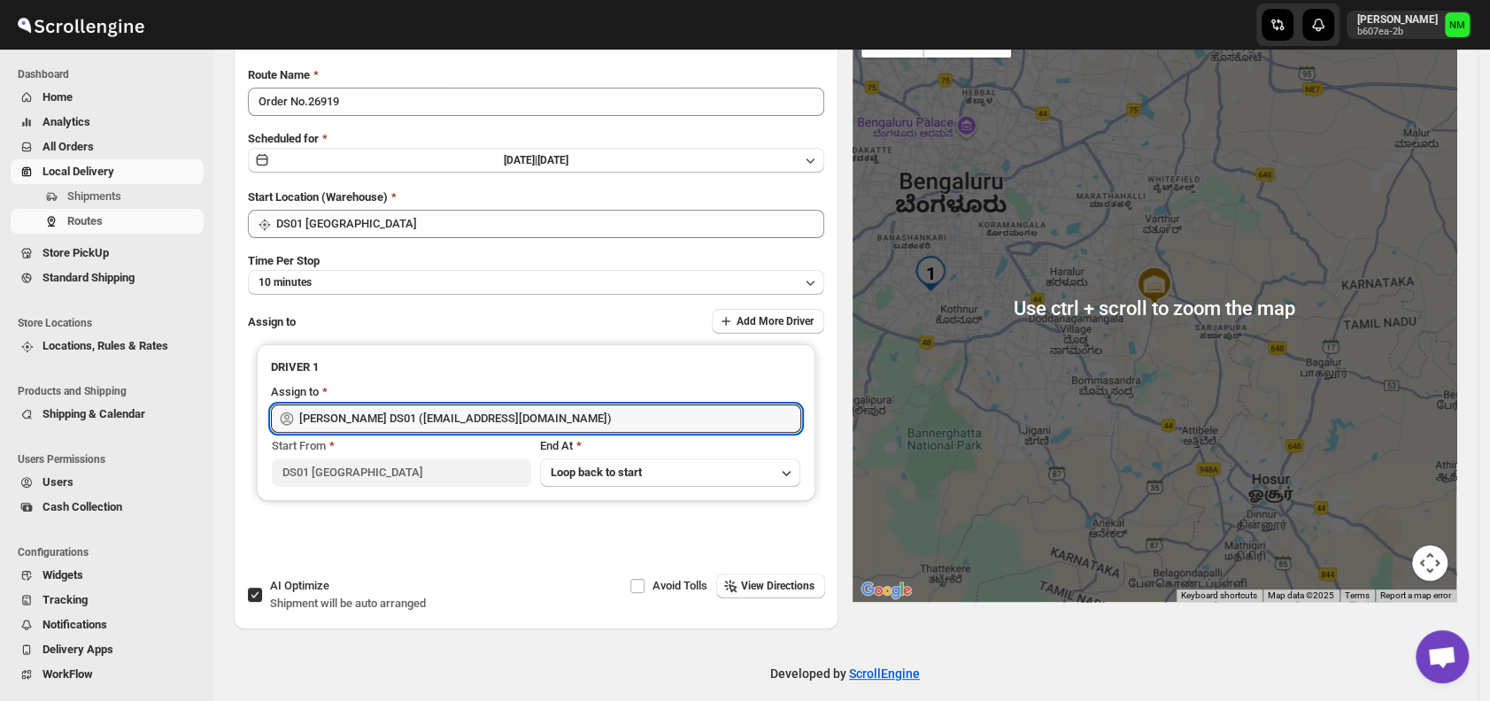
scroll to position [0, 0]
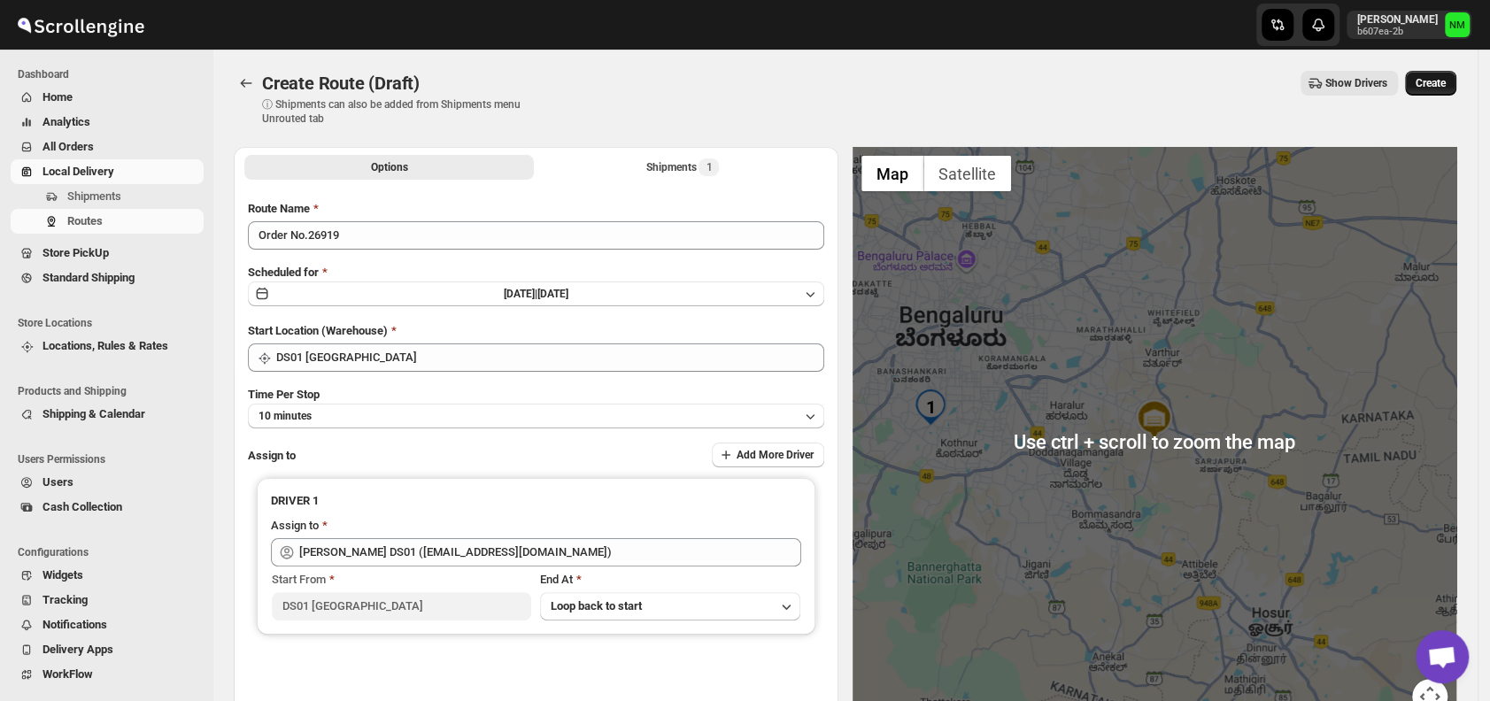
click at [1433, 82] on span "Create" at bounding box center [1431, 83] width 30 height 14
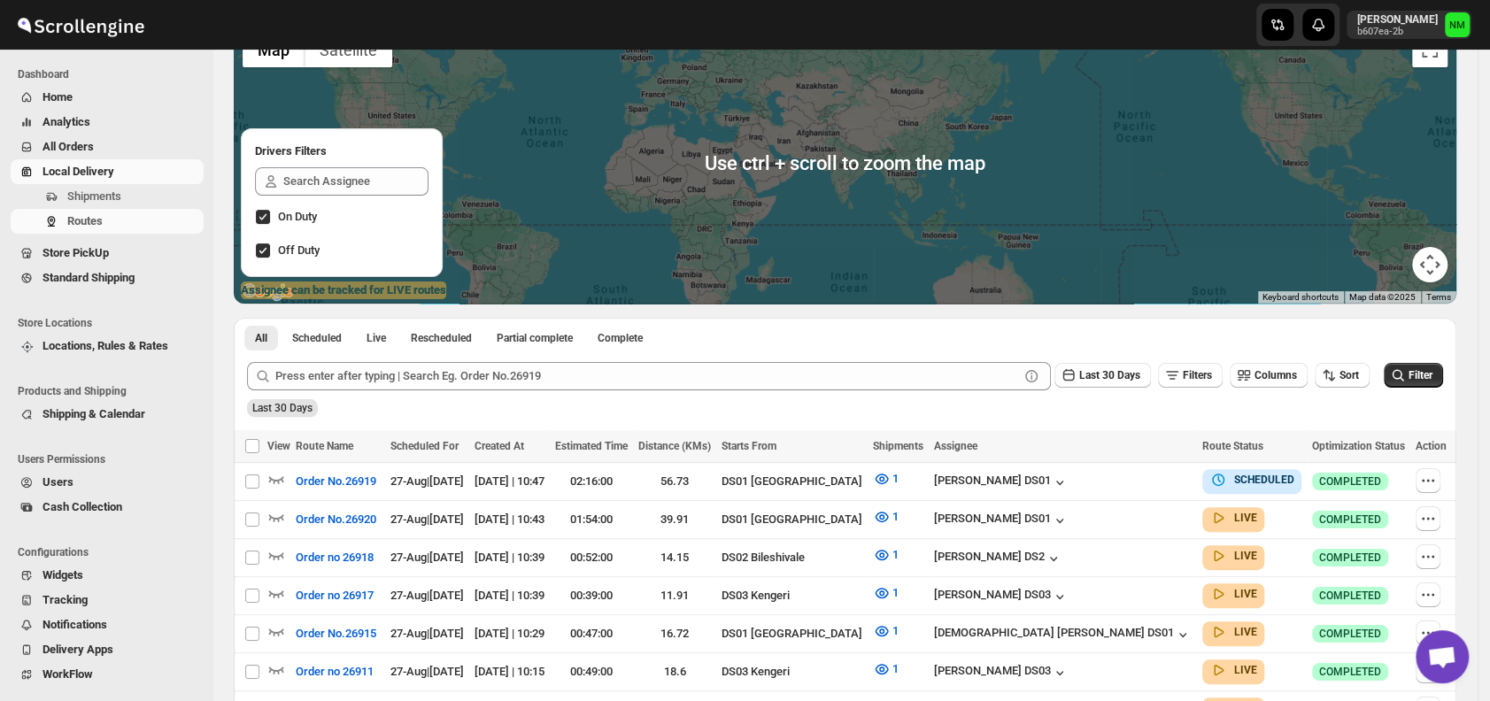
scroll to position [151, 0]
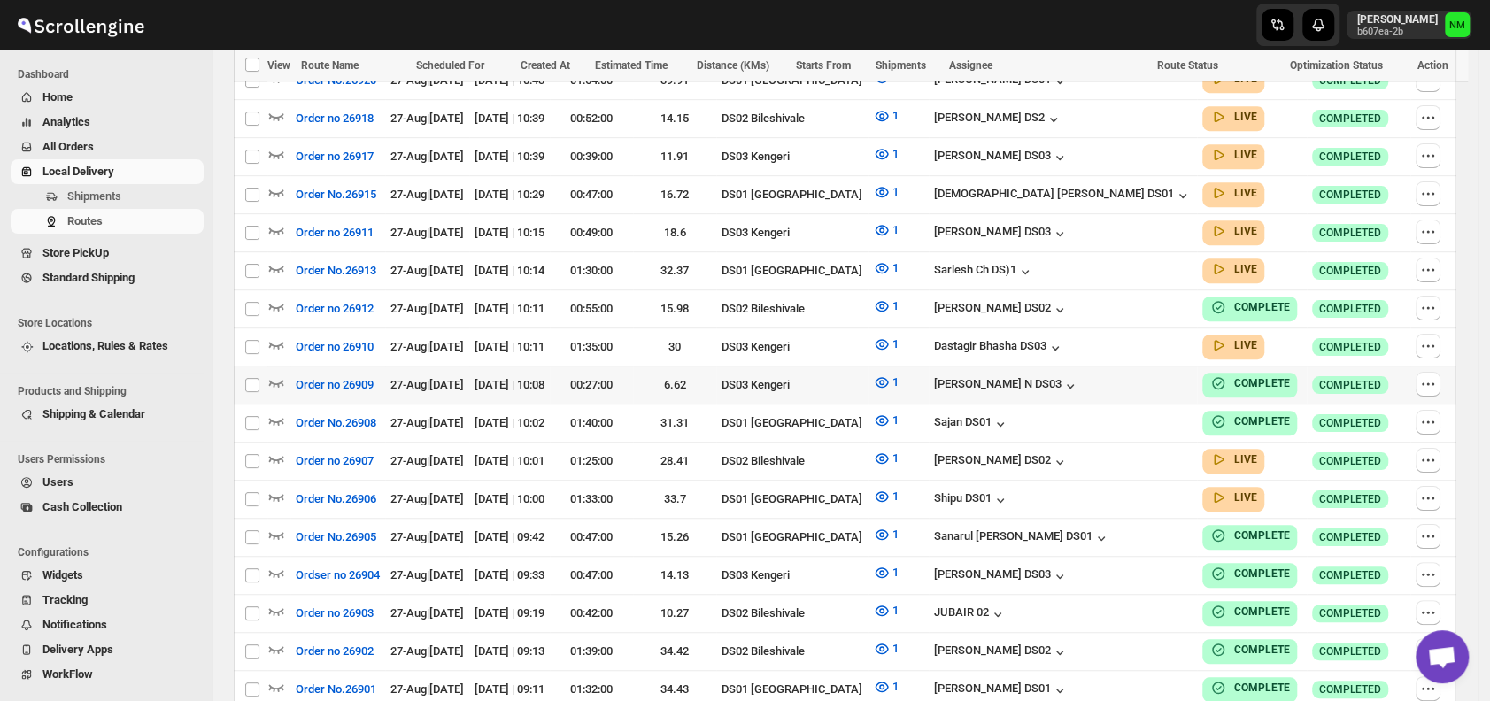
scroll to position [588, 0]
click at [278, 487] on icon "button" at bounding box center [276, 496] width 18 height 18
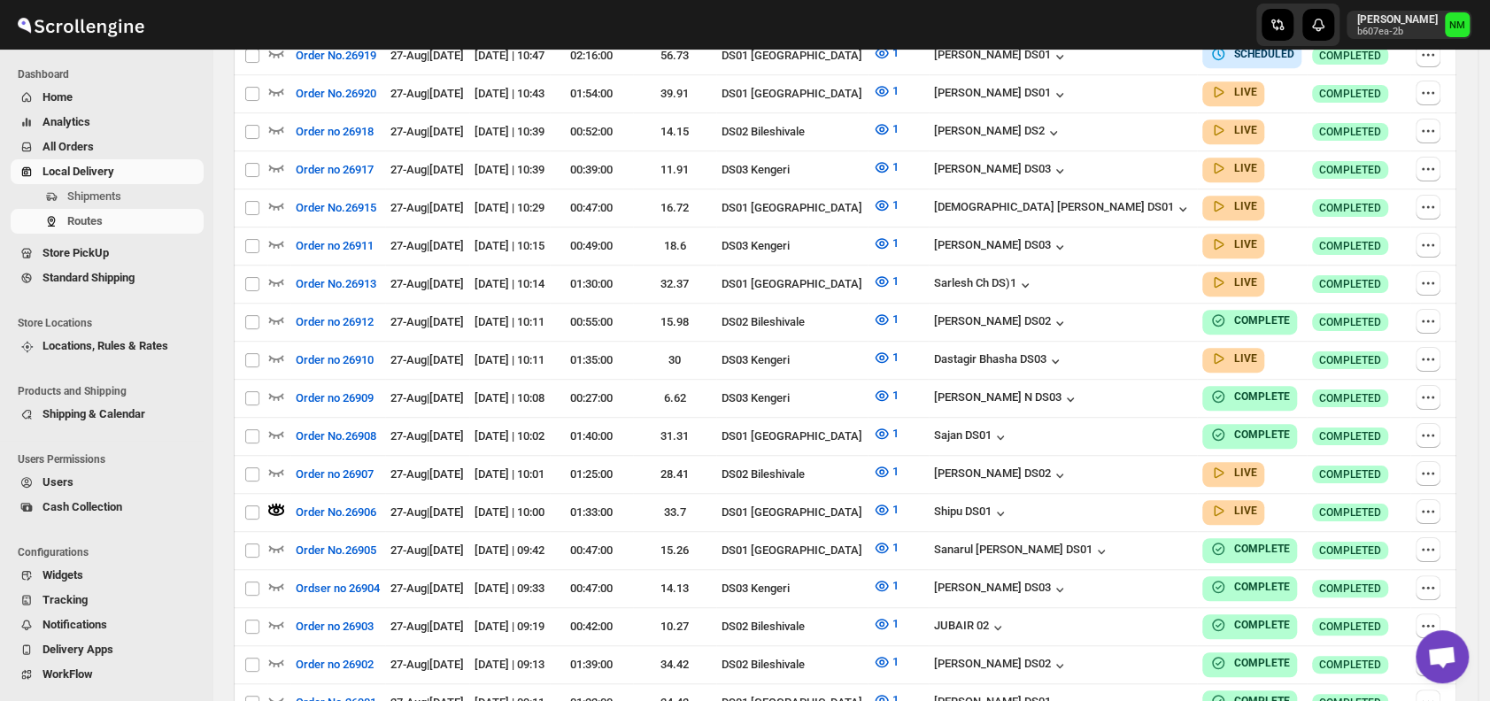
scroll to position [0, 0]
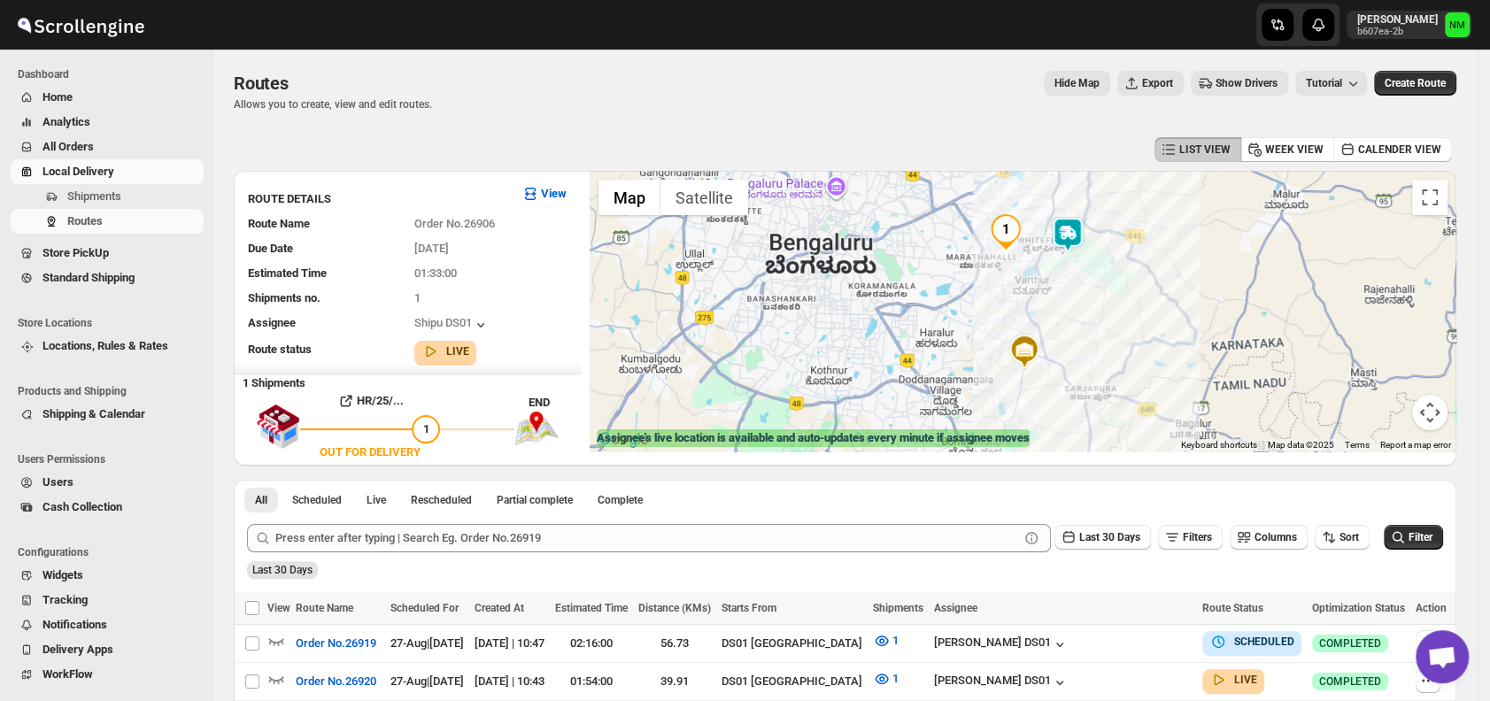
click at [1081, 241] on img at bounding box center [1067, 234] width 35 height 35
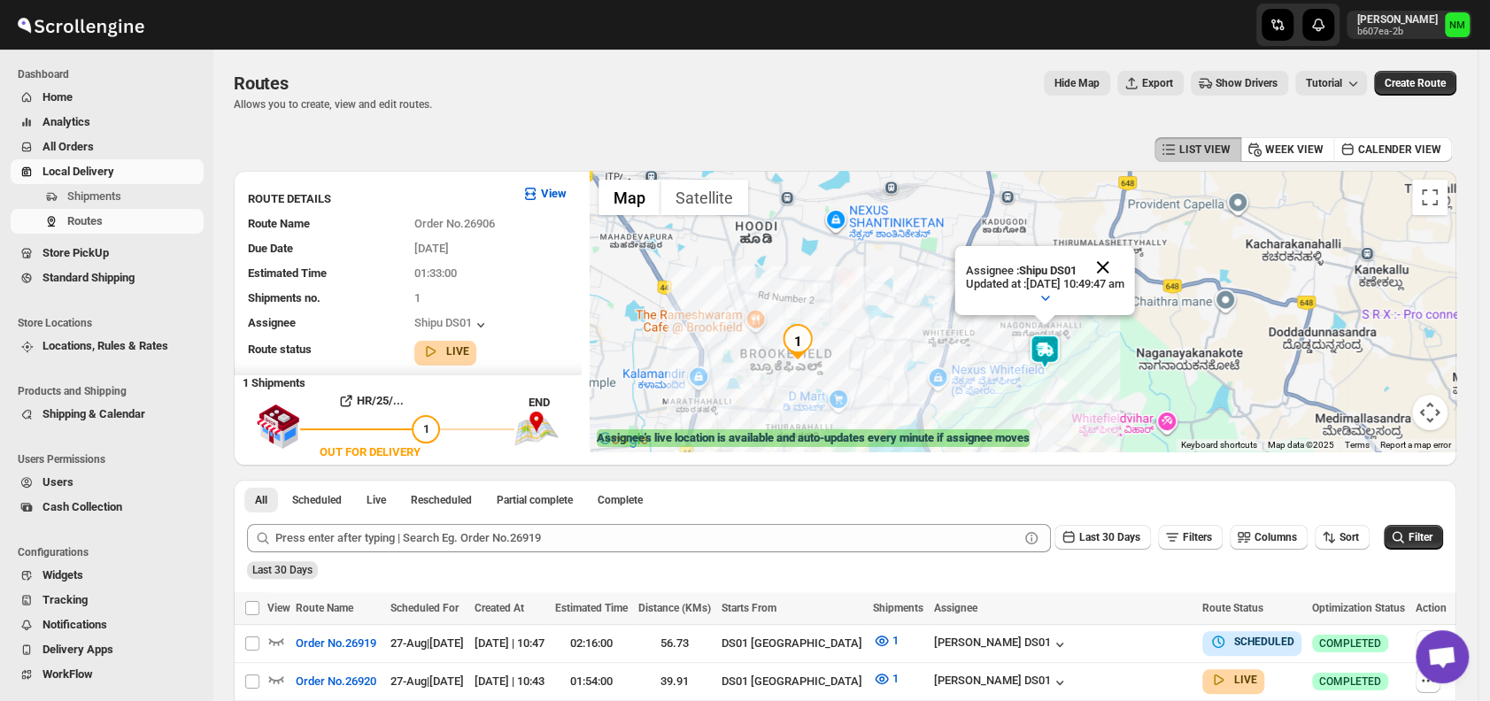
click at [1125, 266] on button "Close" at bounding box center [1103, 267] width 43 height 43
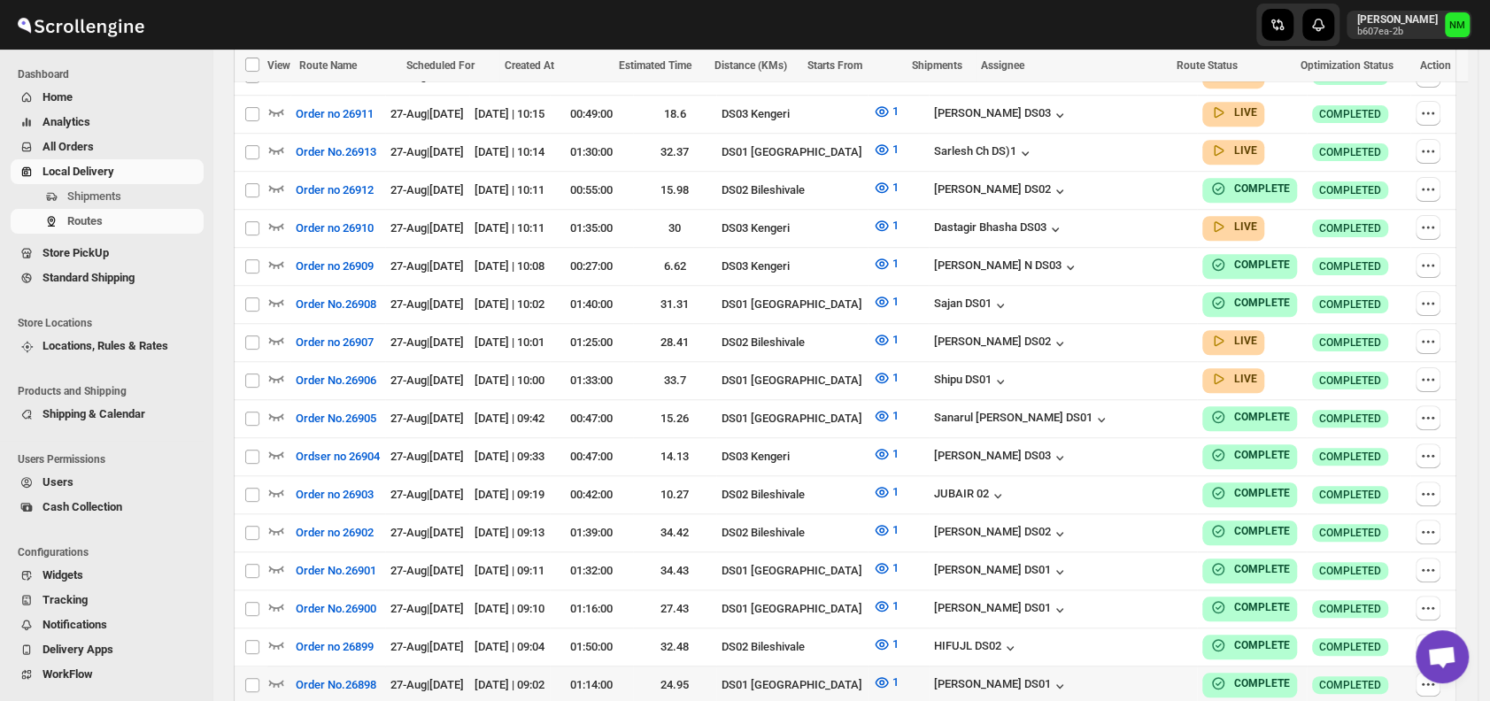
scroll to position [566, 0]
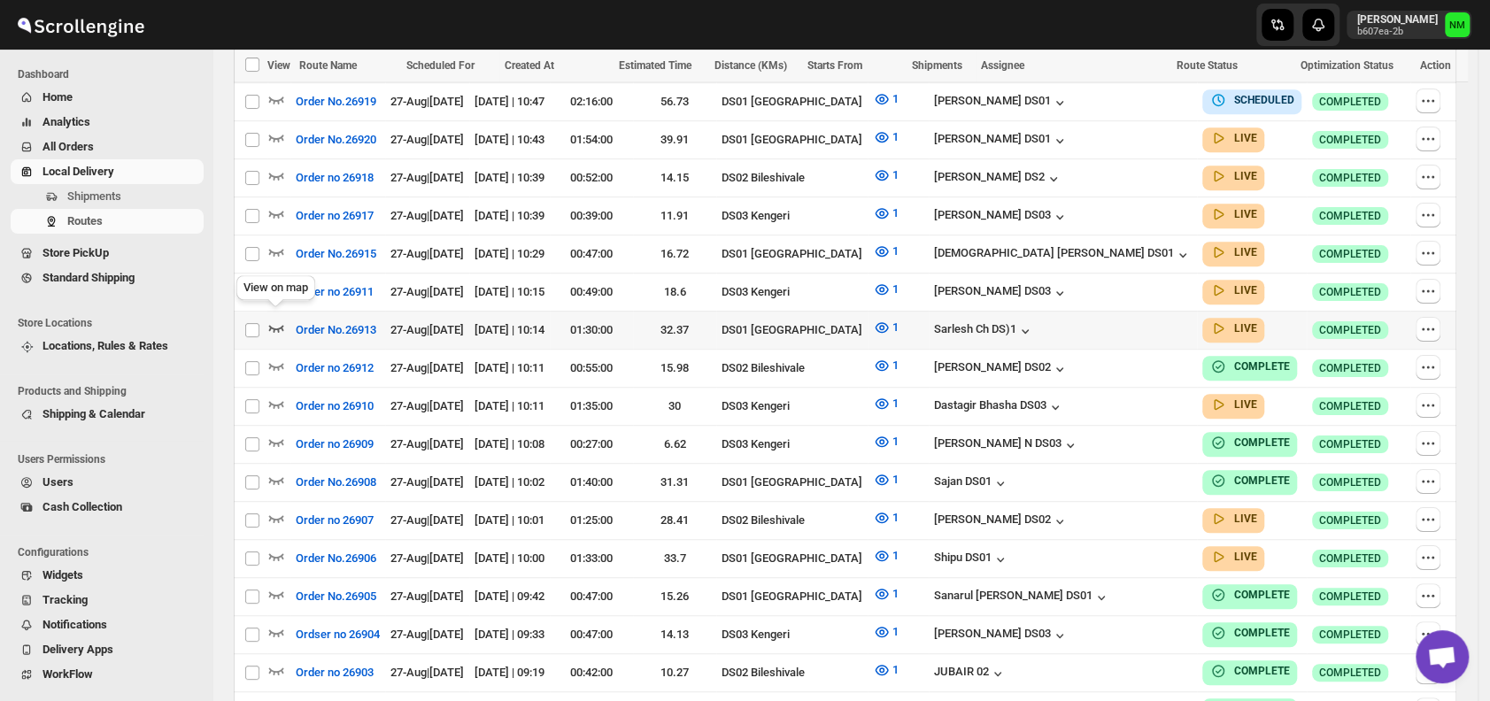
click at [276, 319] on icon "button" at bounding box center [276, 328] width 18 height 18
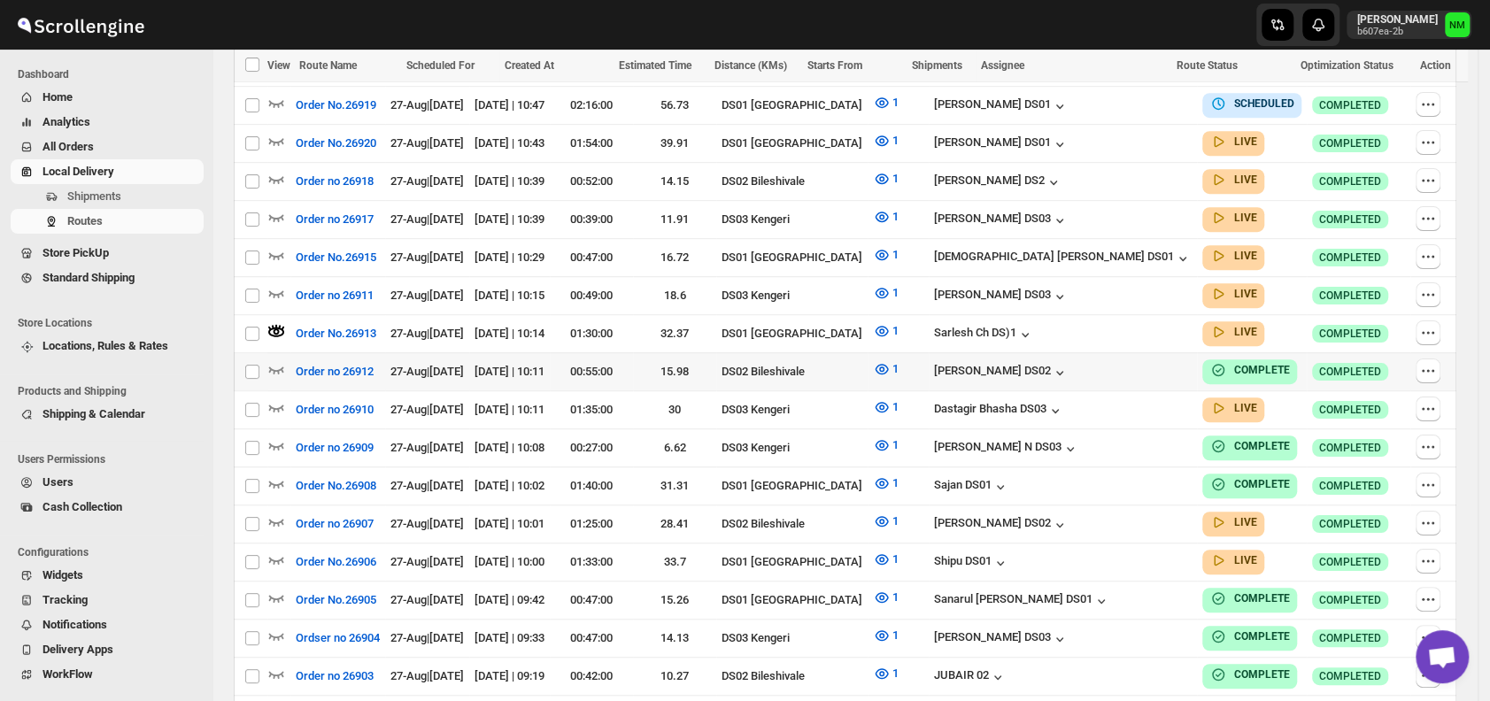
scroll to position [576, 0]
click at [282, 253] on icon "button" at bounding box center [276, 256] width 15 height 7
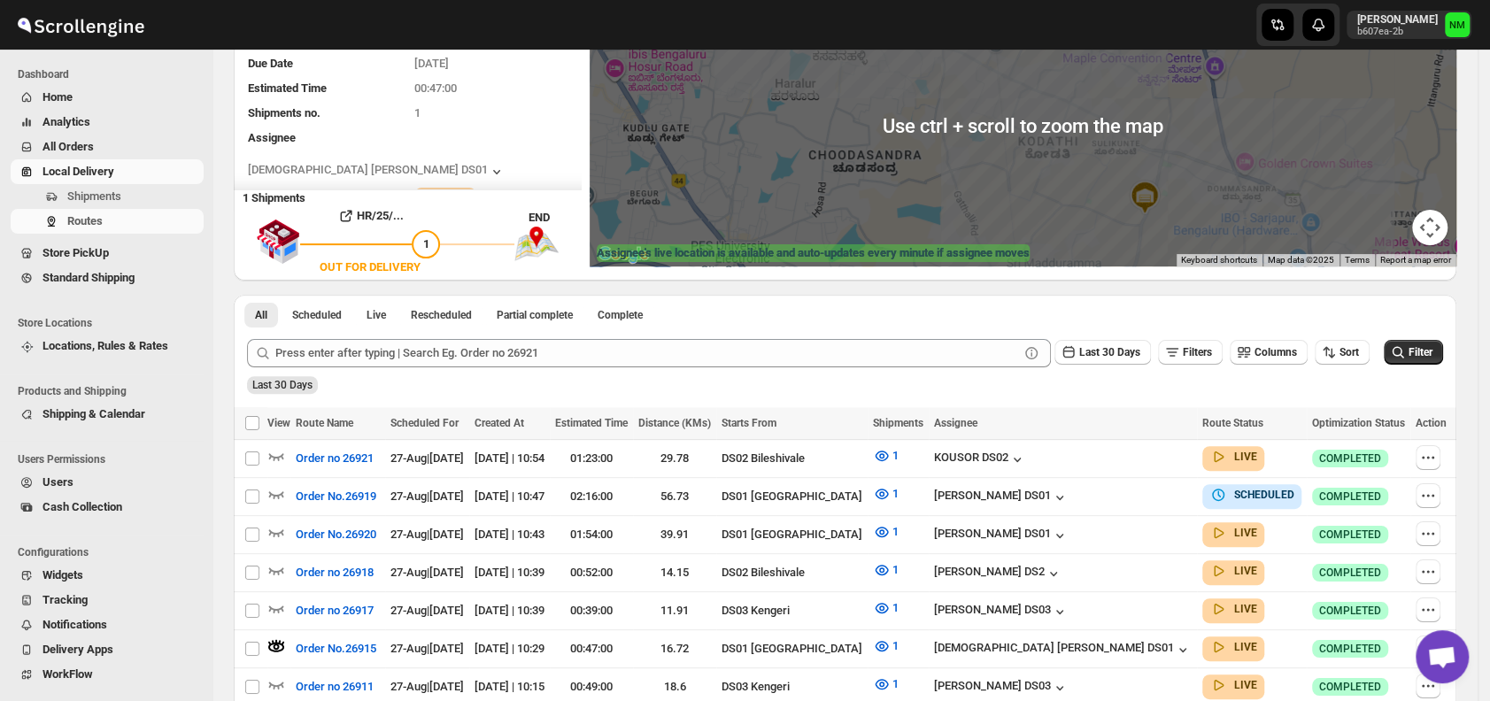
scroll to position [250, 0]
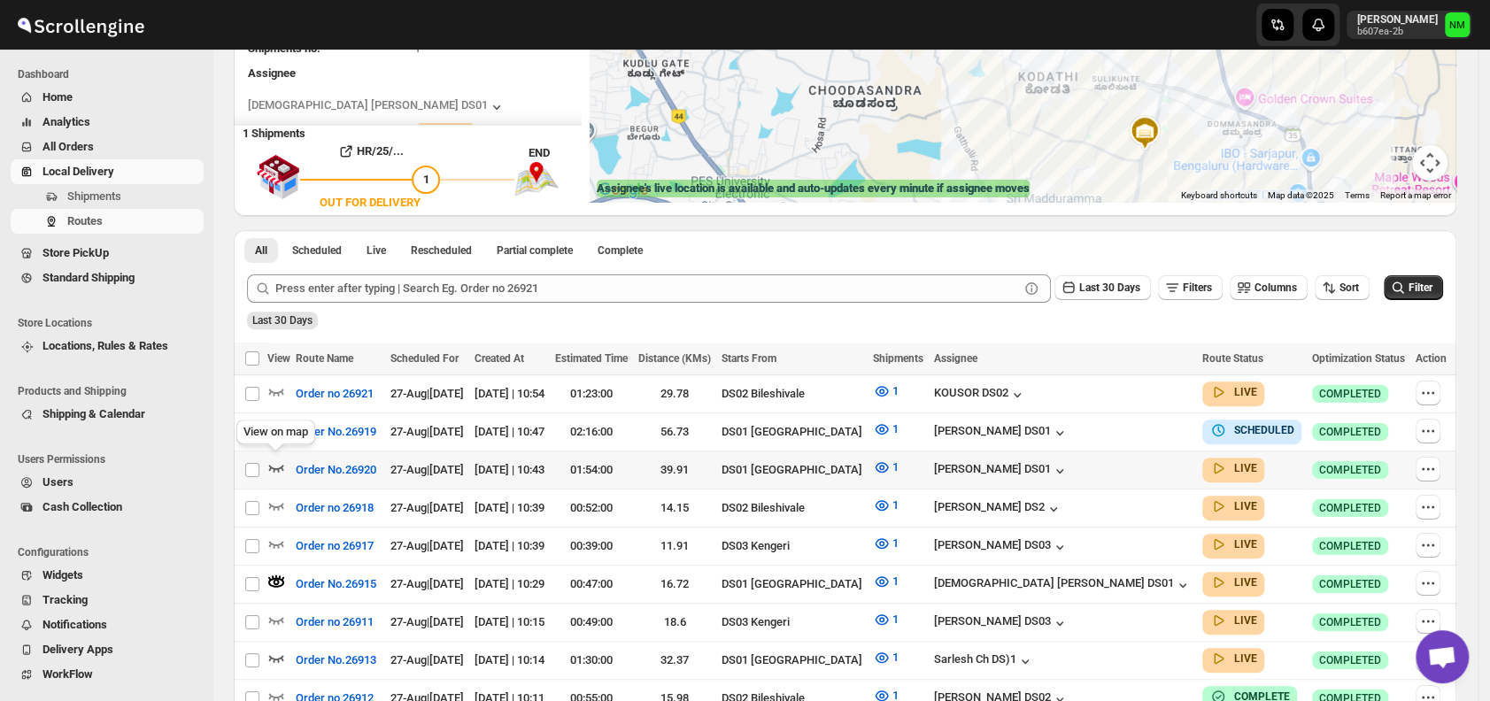
click at [276, 465] on icon "button" at bounding box center [276, 468] width 15 height 7
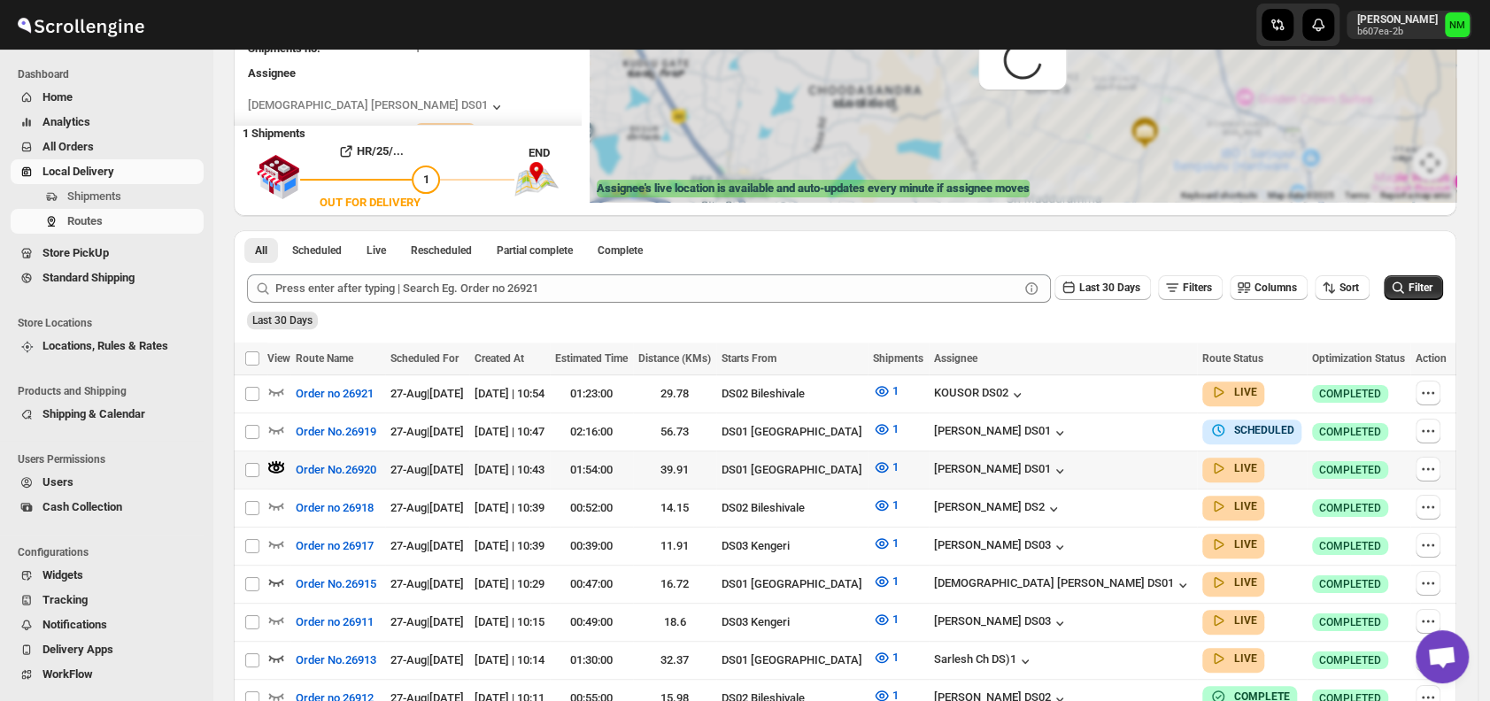
scroll to position [0, 0]
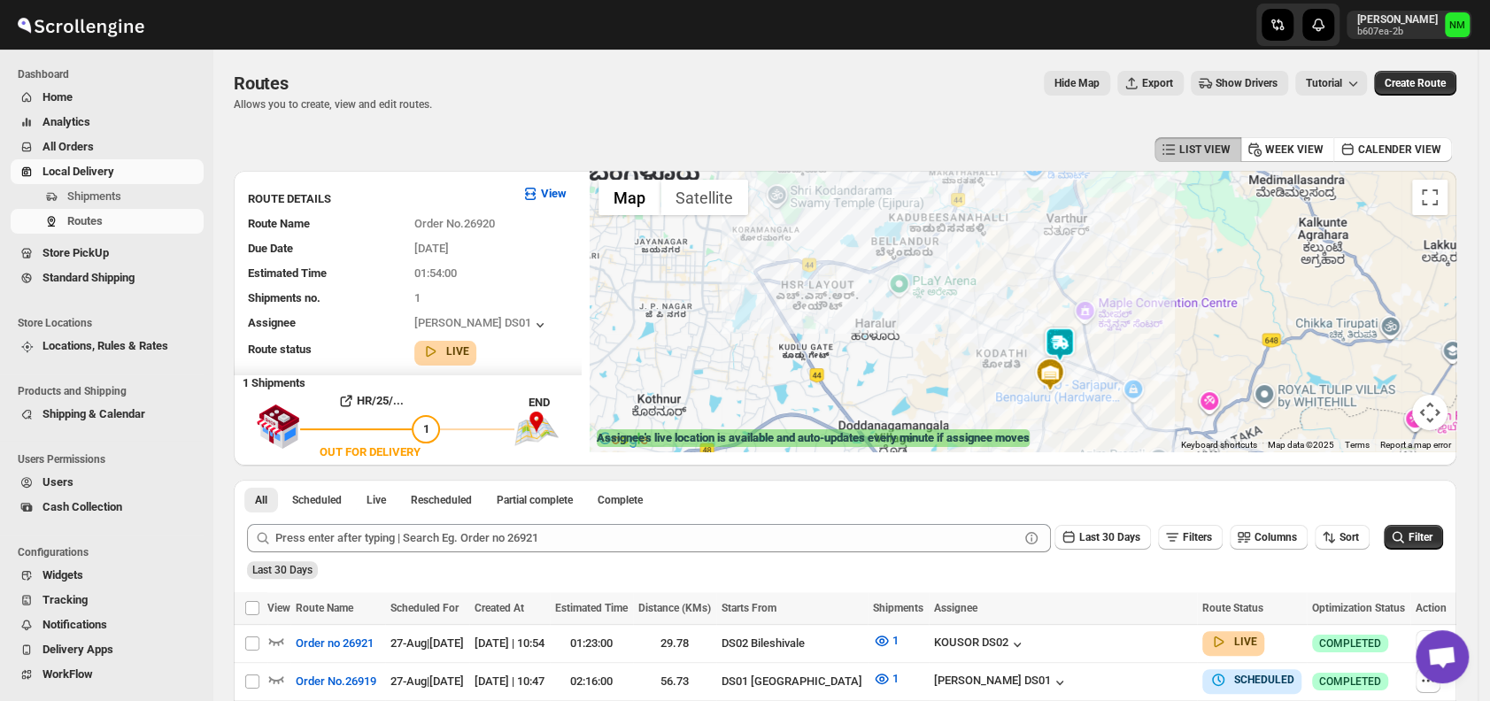
click at [1073, 347] on img at bounding box center [1059, 344] width 35 height 35
click at [1145, 253] on button "Close" at bounding box center [1123, 260] width 43 height 43
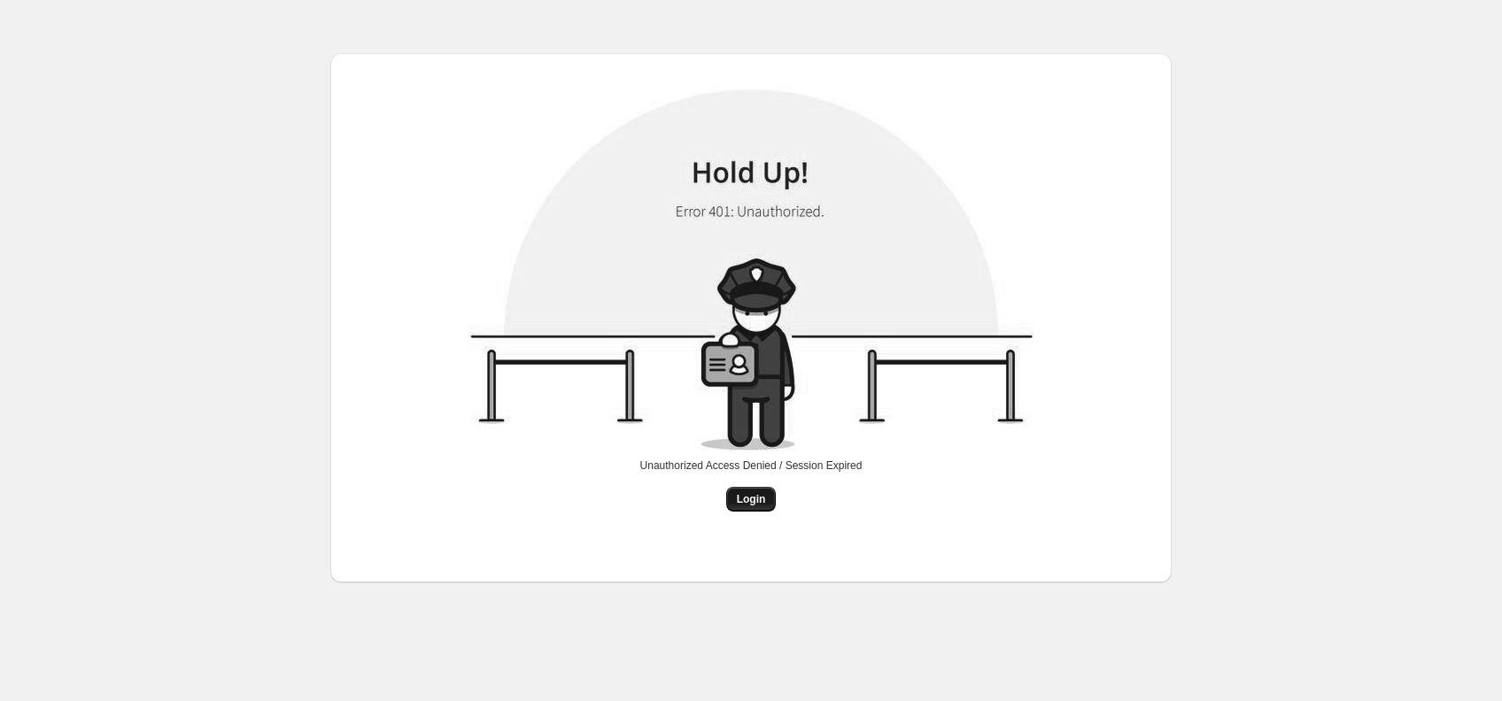
click at [749, 499] on span "Login" at bounding box center [751, 499] width 29 height 14
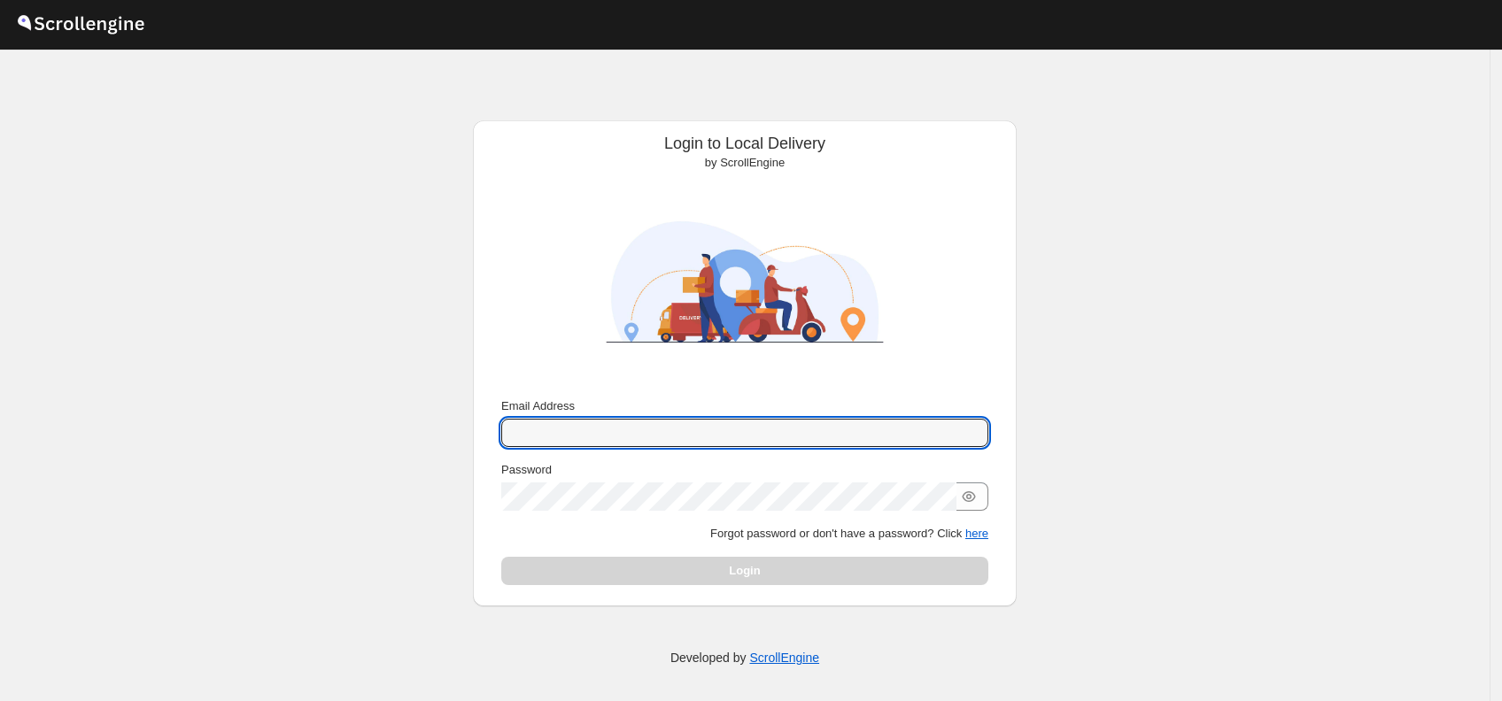
type input "[PERSON_NAME][EMAIL_ADDRESS][PERSON_NAME][DOMAIN_NAME]"
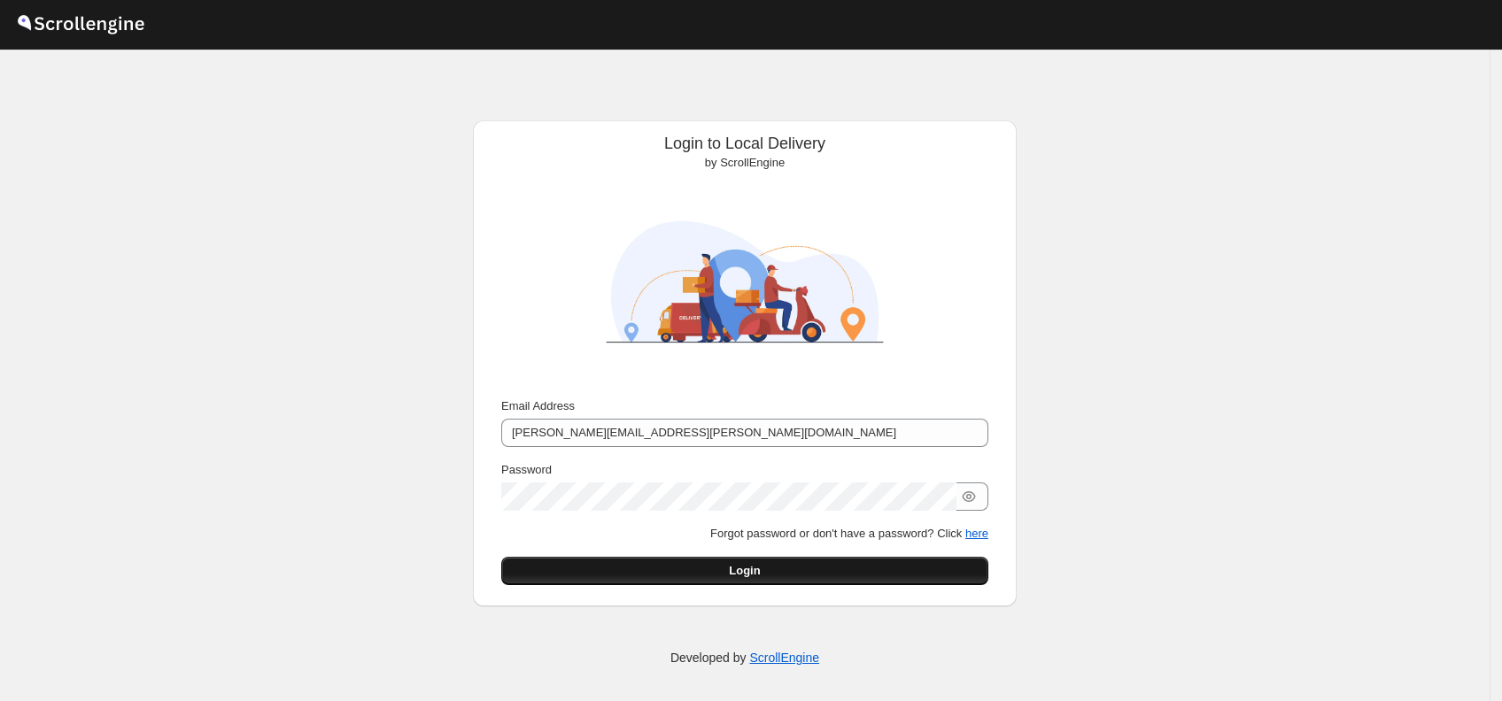
click at [745, 563] on span "Login" at bounding box center [744, 571] width 31 height 18
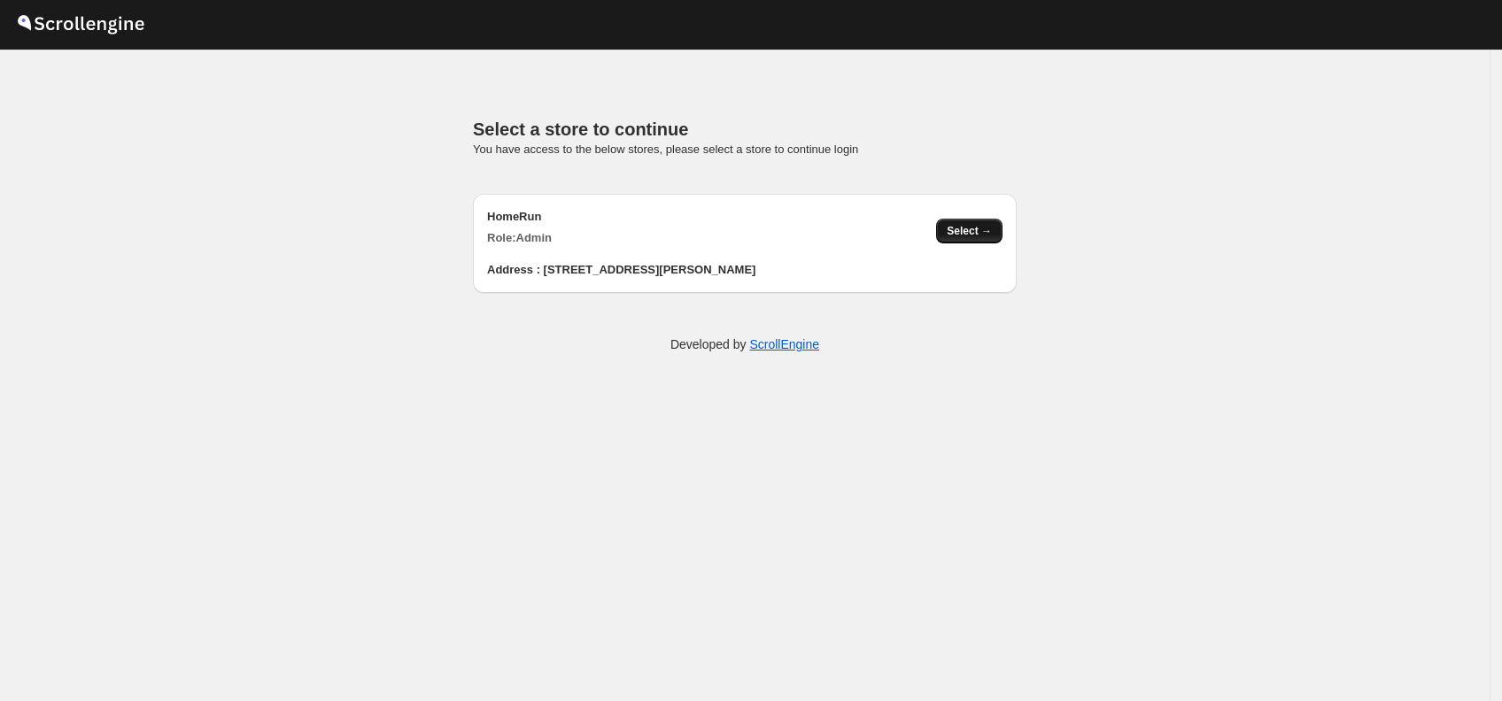
click at [948, 231] on button "Select →" at bounding box center [969, 231] width 66 height 25
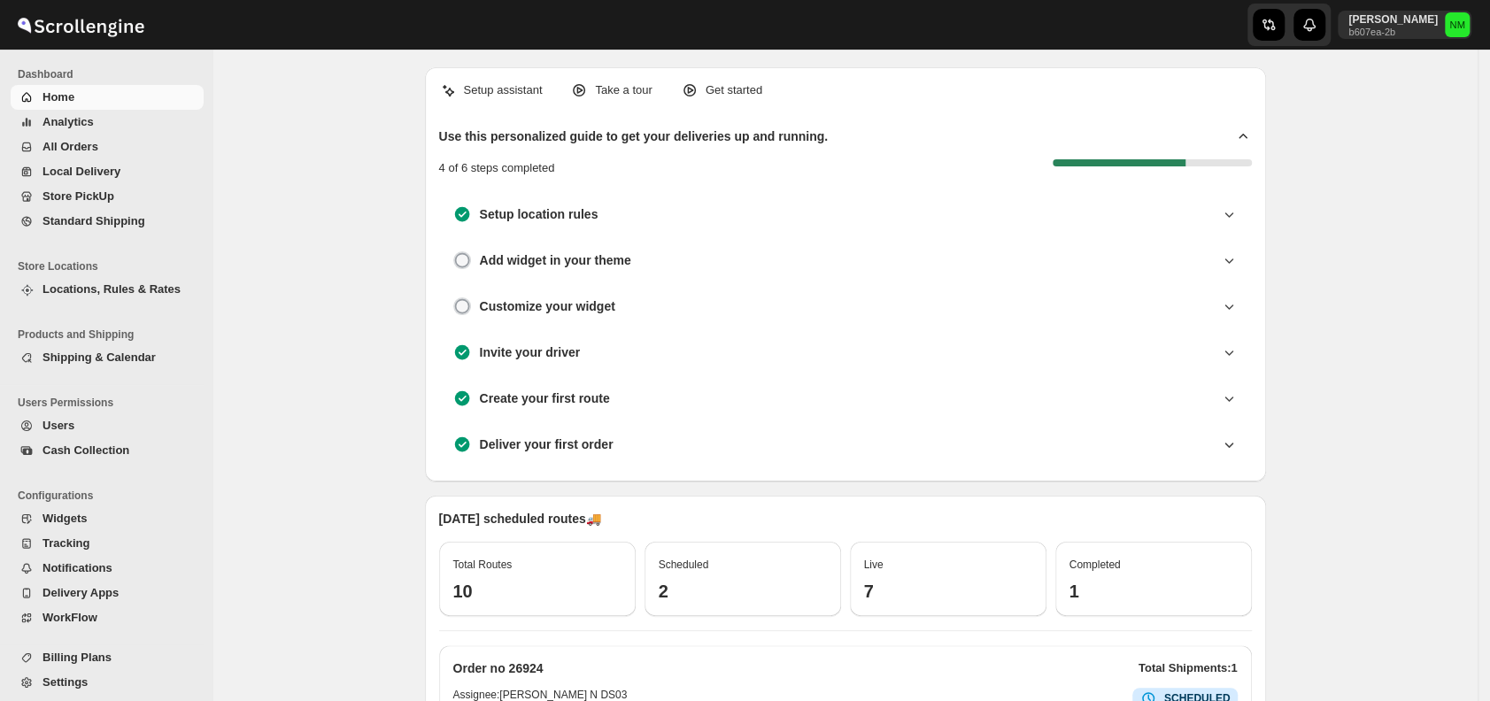
click at [94, 149] on span "All Orders" at bounding box center [71, 146] width 56 height 13
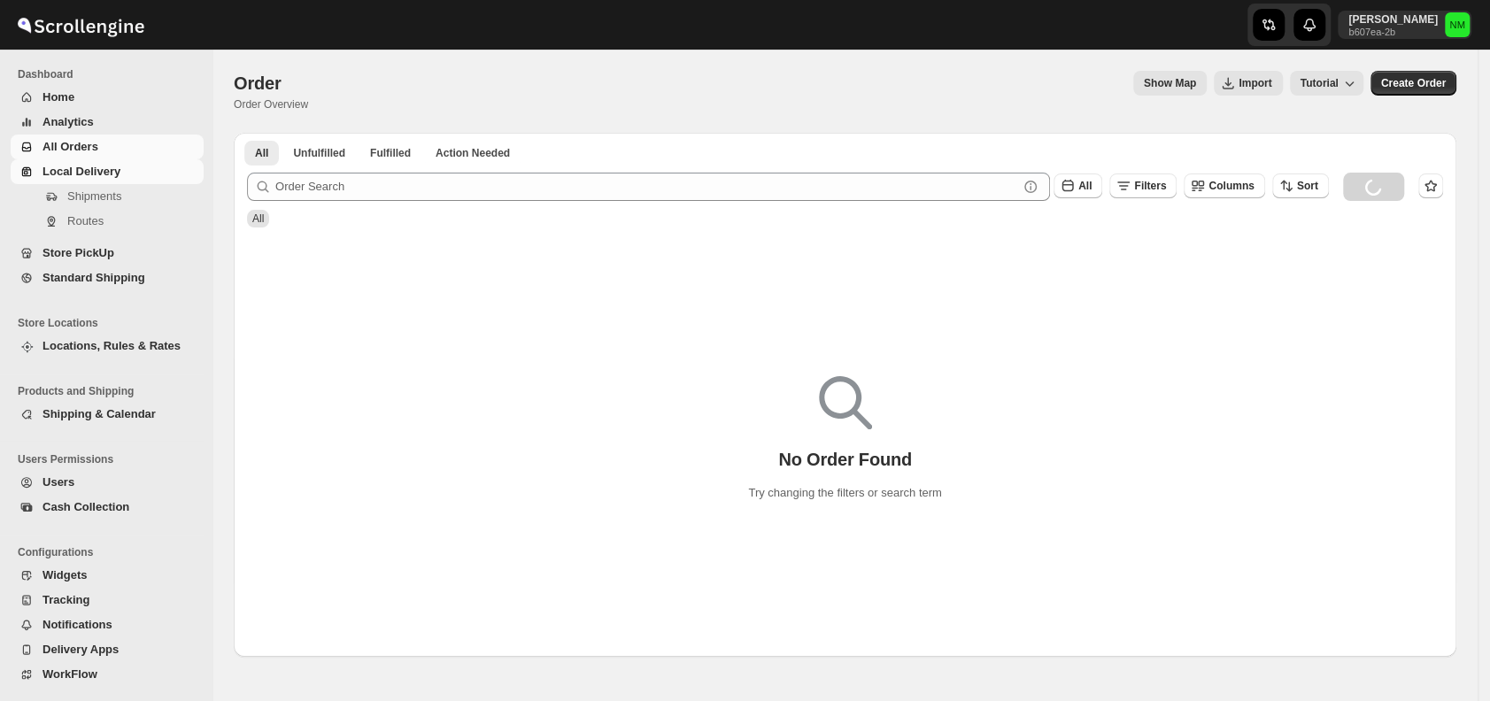
click at [108, 174] on span "Local Delivery" at bounding box center [82, 171] width 78 height 13
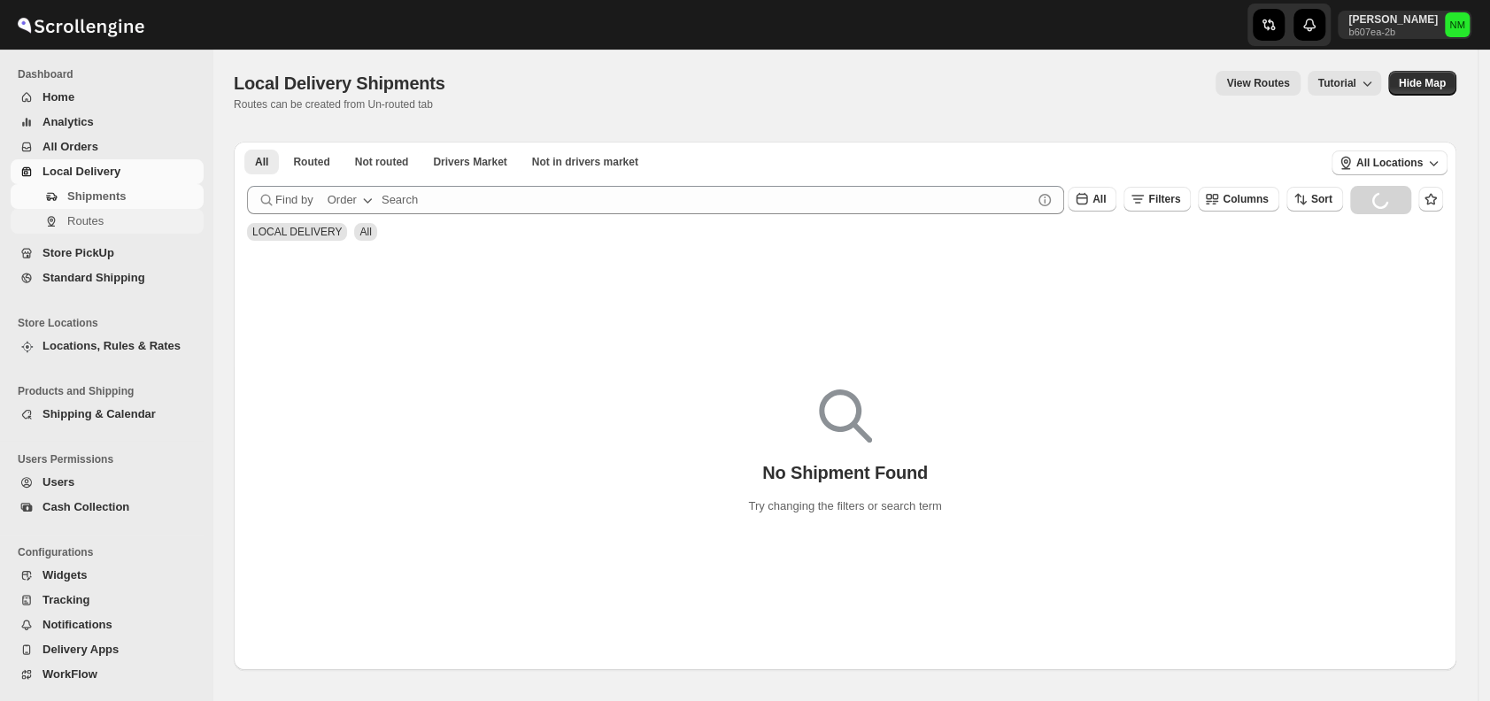
click at [107, 224] on span "Routes" at bounding box center [133, 222] width 133 height 18
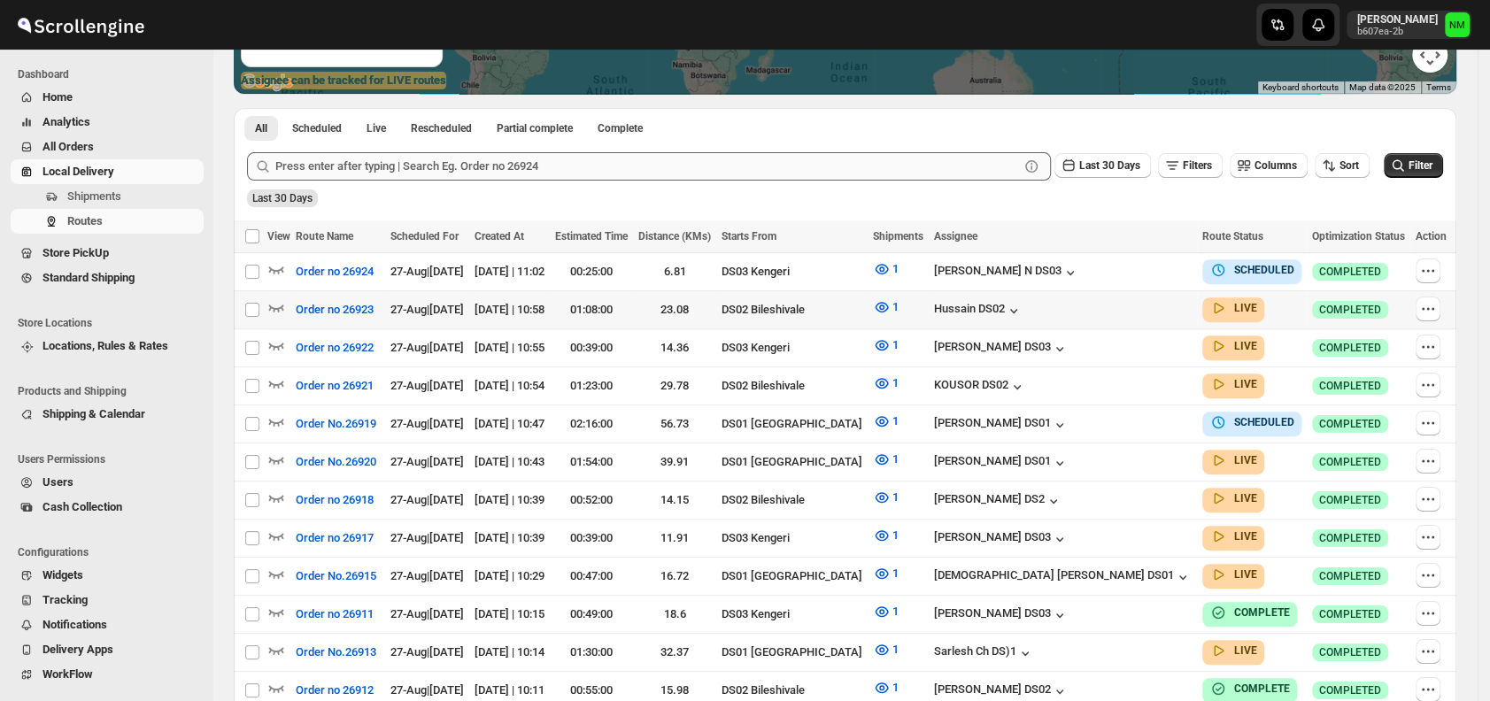
scroll to position [359, 0]
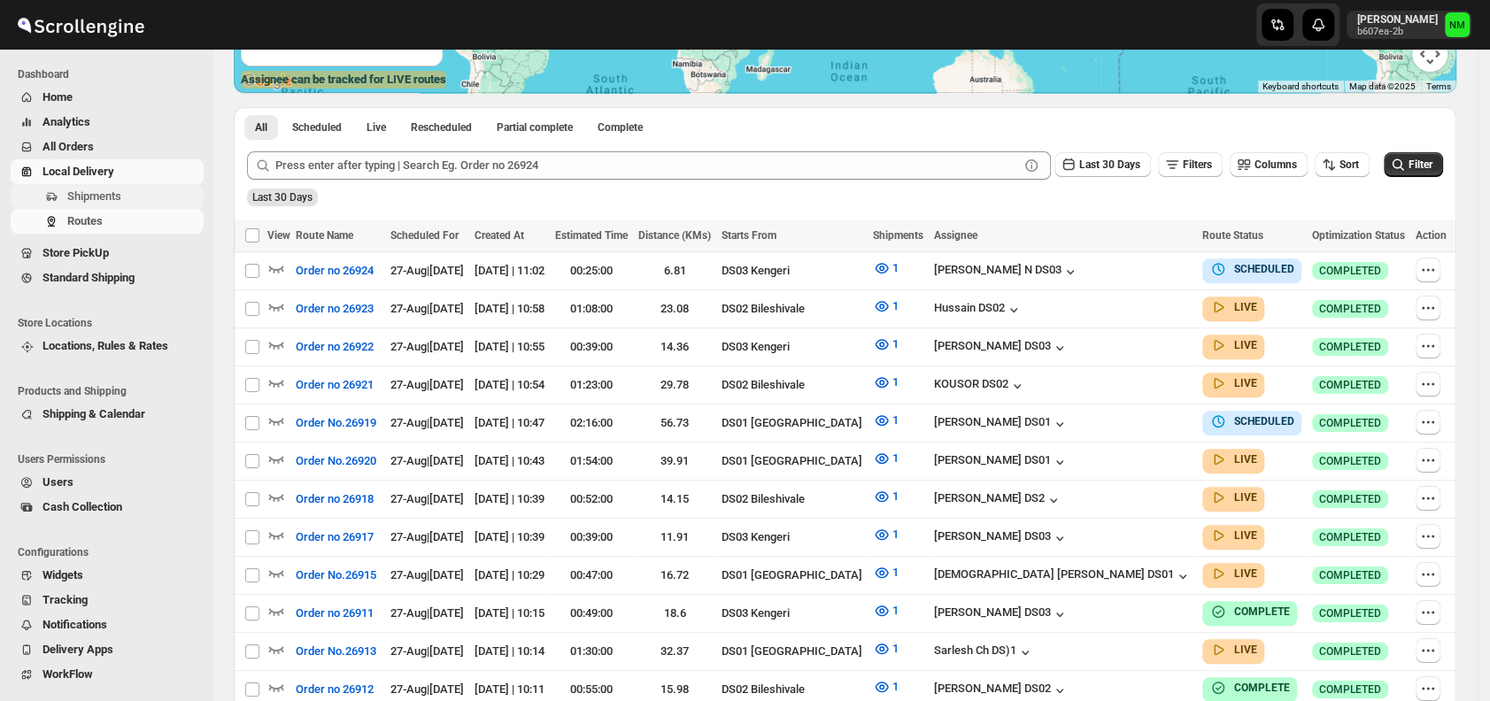
click at [141, 197] on span "Shipments" at bounding box center [133, 197] width 133 height 18
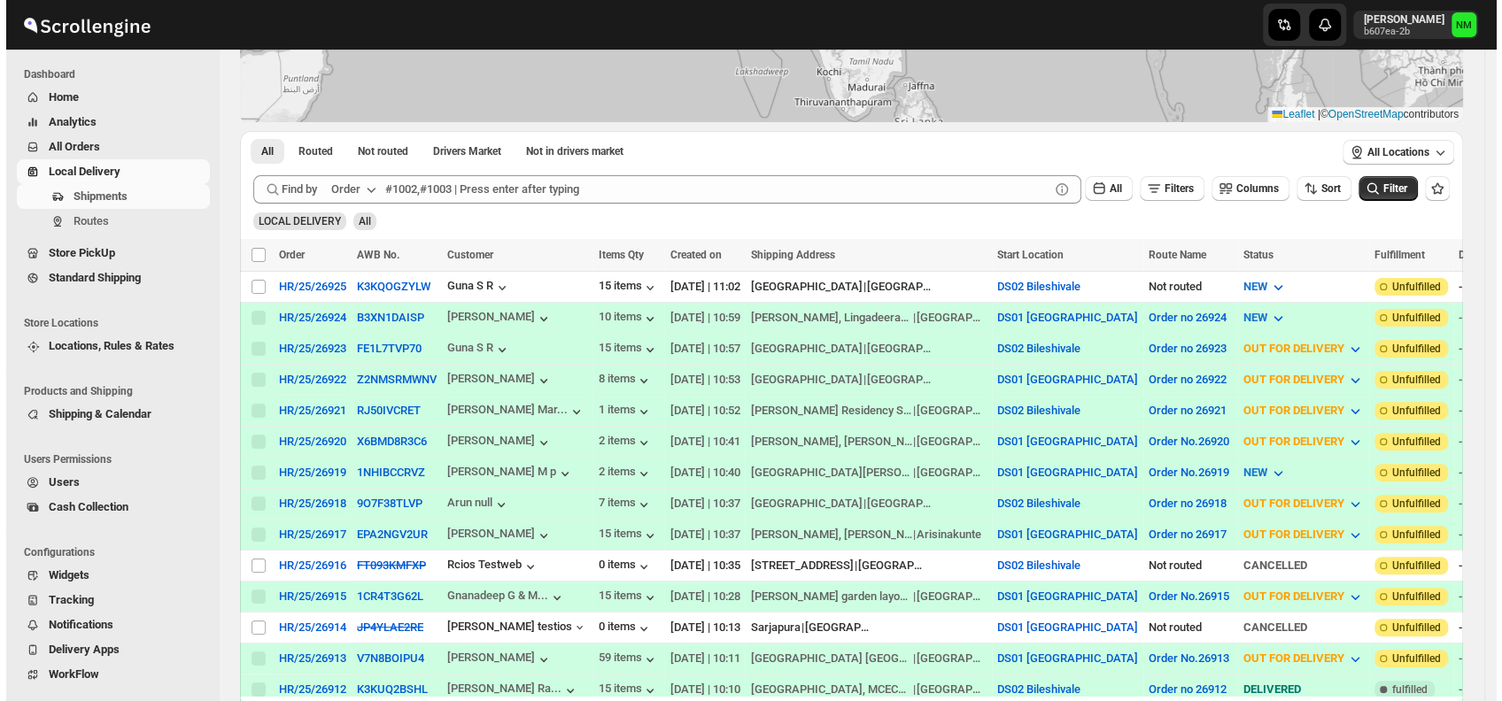
scroll to position [223, 0]
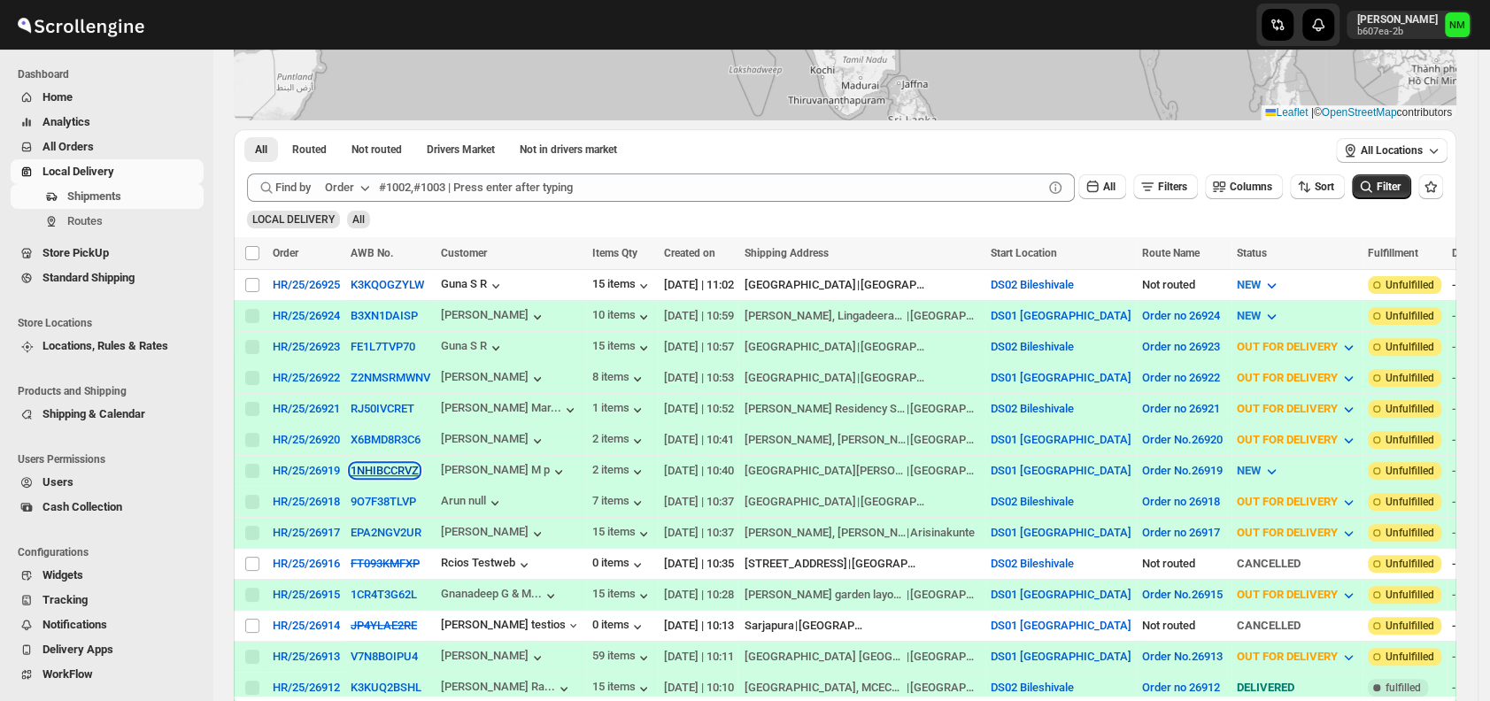
click at [360, 464] on button "1NHIBCCRVZ" at bounding box center [385, 470] width 68 height 13
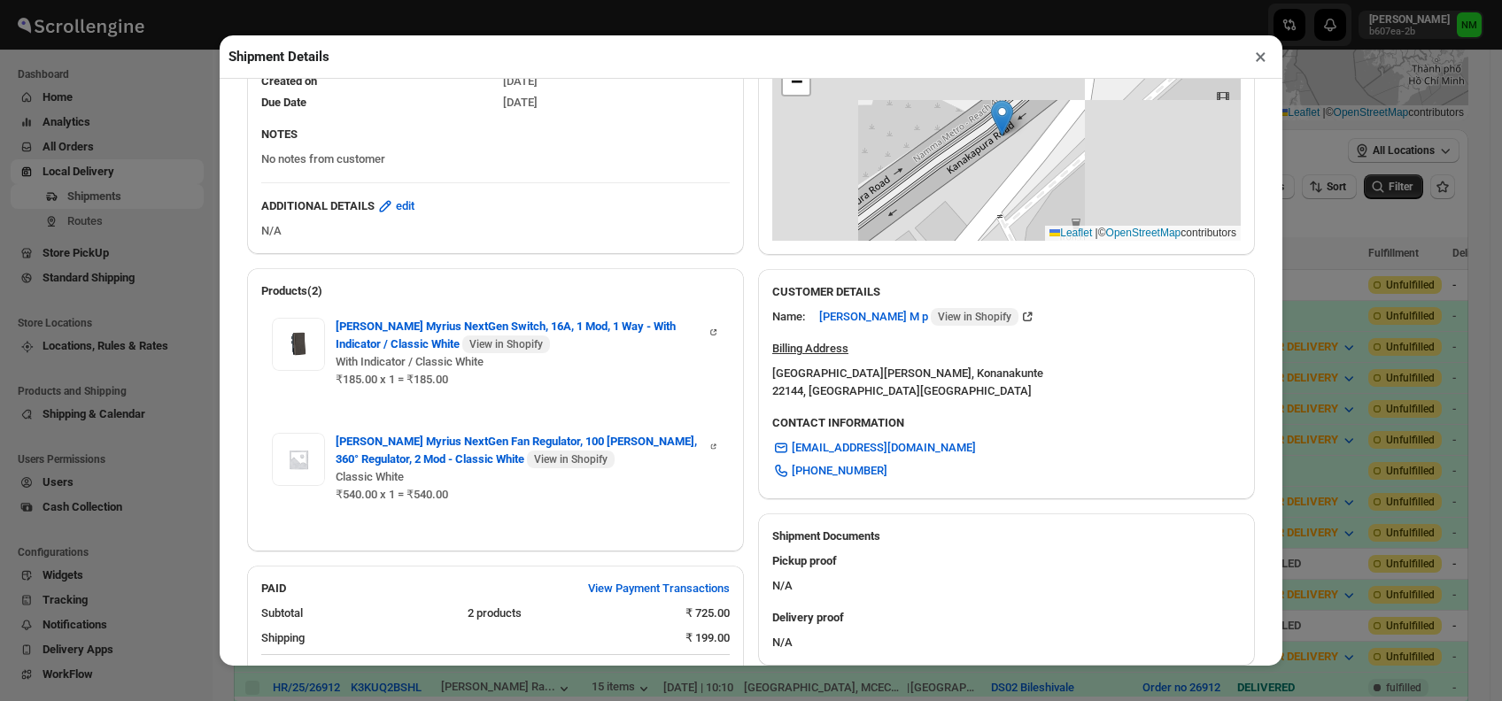
scroll to position [688, 0]
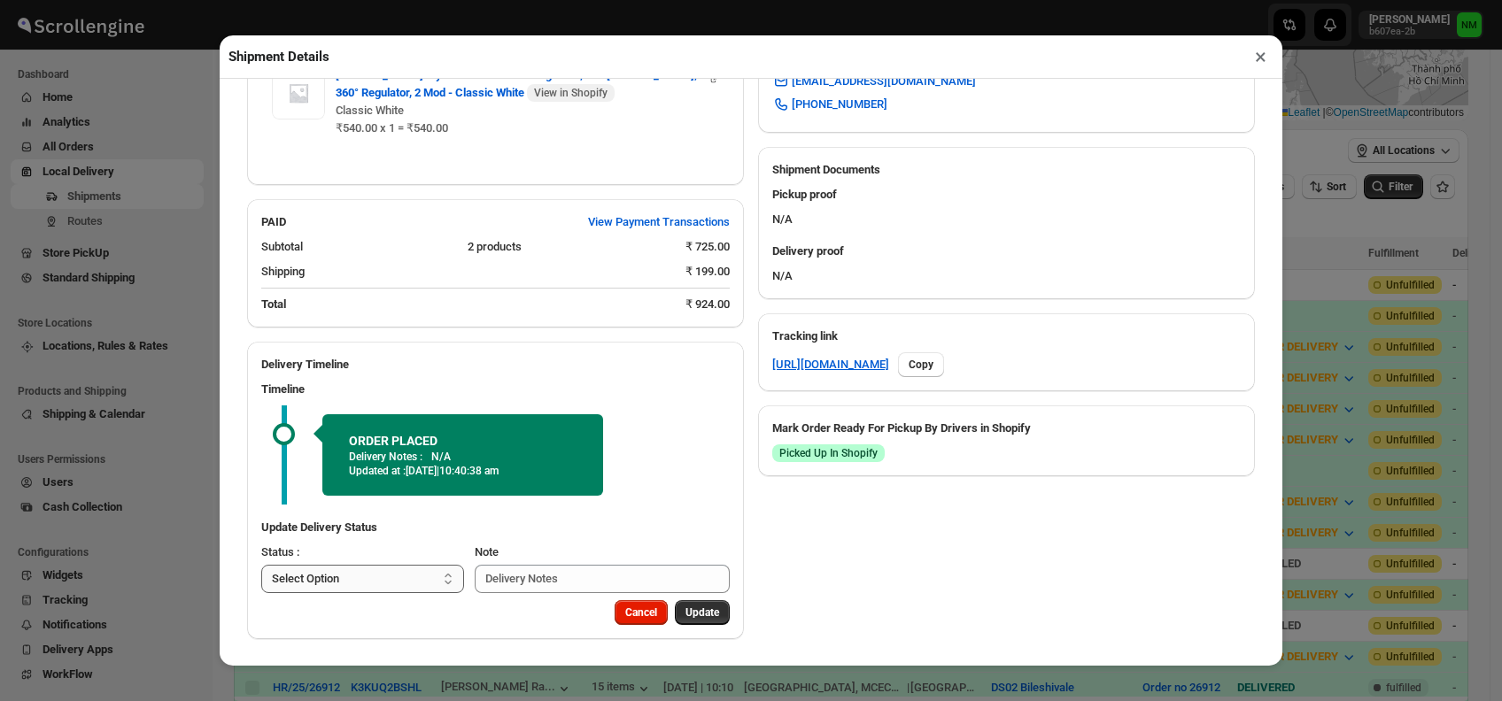
click at [384, 583] on select "Select Option PICKED UP OUT FOR DELIVERY RESCHEDULE DELIVERED CANCELLED" at bounding box center [362, 579] width 203 height 28
click at [701, 615] on span "Update" at bounding box center [702, 613] width 34 height 14
click at [410, 586] on select "Select Option PICKED UP OUT FOR DELIVERY RESCHEDULE DELIVERED CANCELLED" at bounding box center [362, 579] width 203 height 28
select select "PICKED_UP"
click at [261, 565] on select "Select Option PICKED UP OUT FOR DELIVERY RESCHEDULE DELIVERED CANCELLED" at bounding box center [362, 579] width 203 height 28
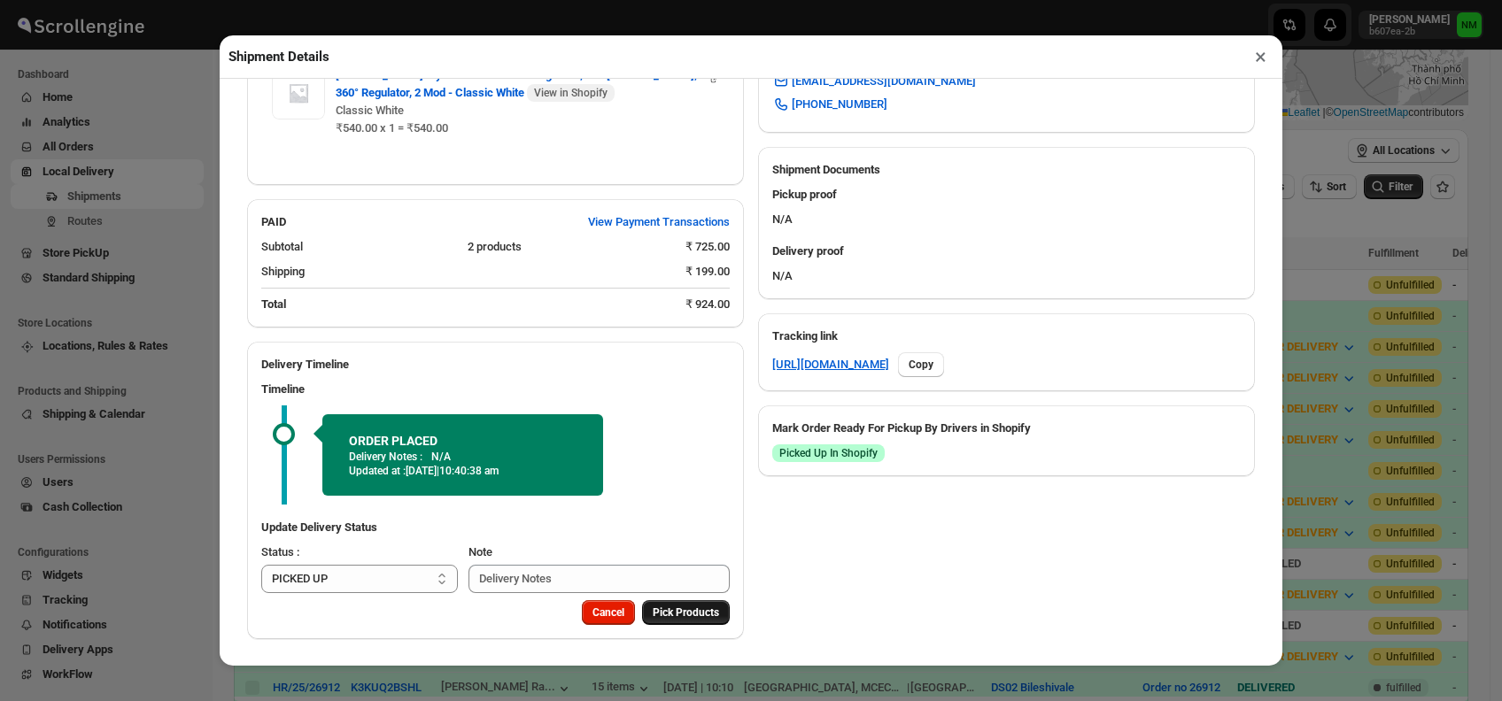
click at [673, 615] on span "Pick Products" at bounding box center [686, 613] width 66 height 14
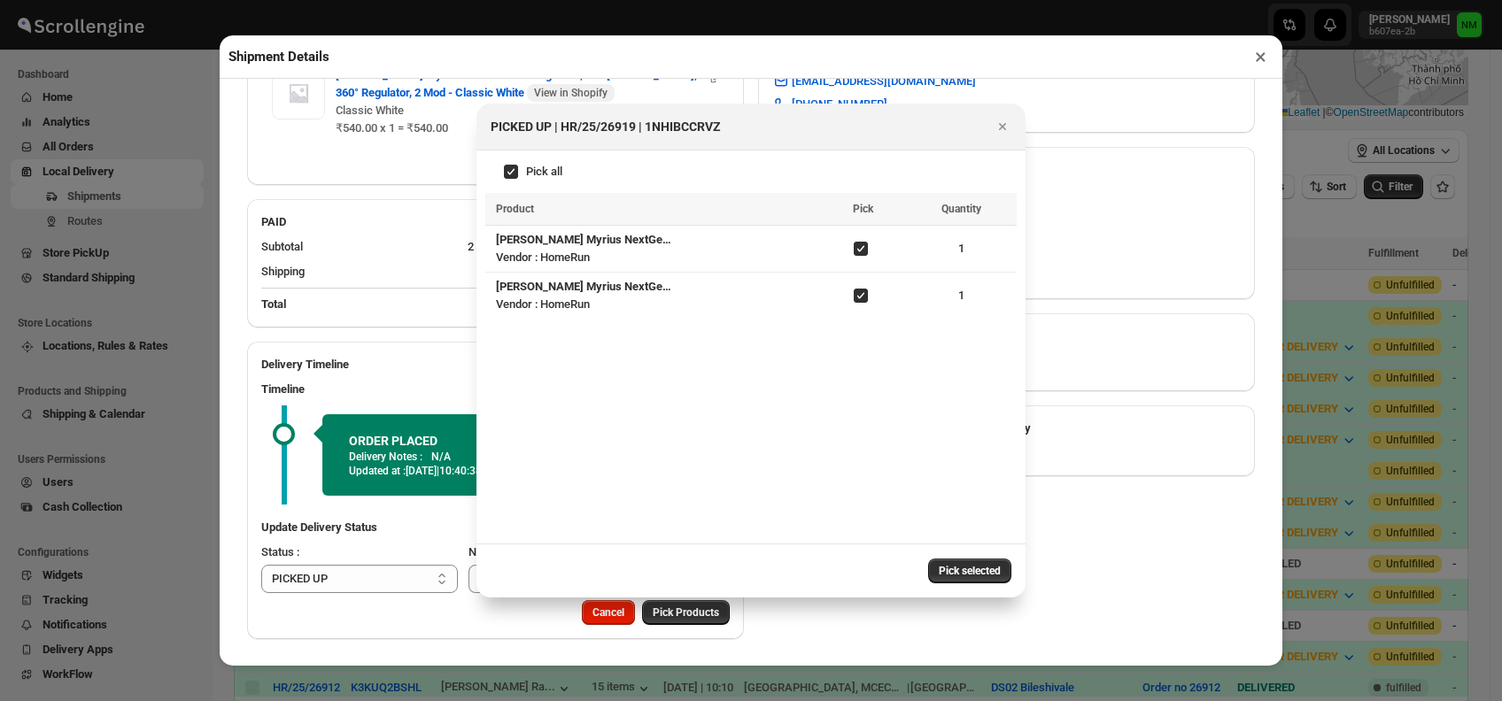
click at [970, 554] on div "Pick selected" at bounding box center [750, 571] width 549 height 54
click at [967, 566] on span "Pick selected" at bounding box center [970, 571] width 62 height 14
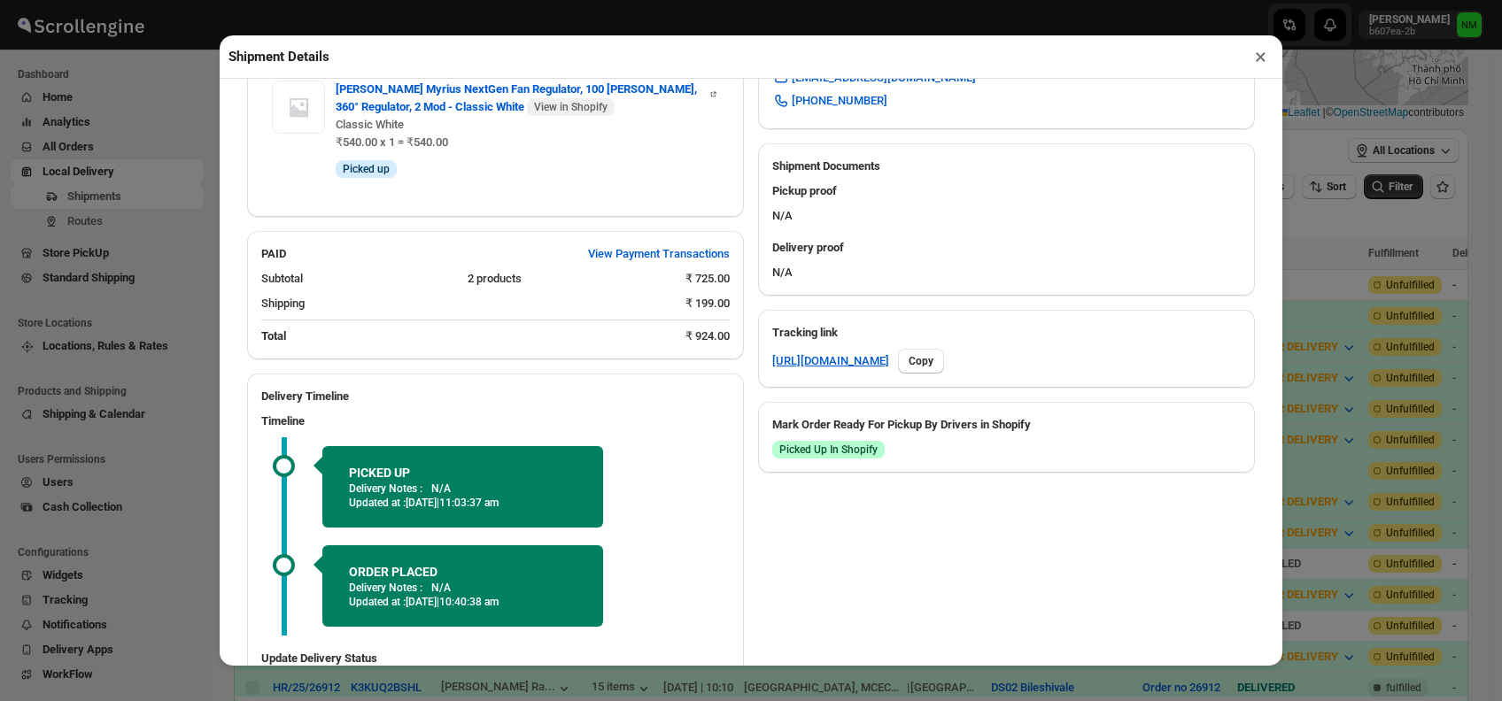
scroll to position [823, 0]
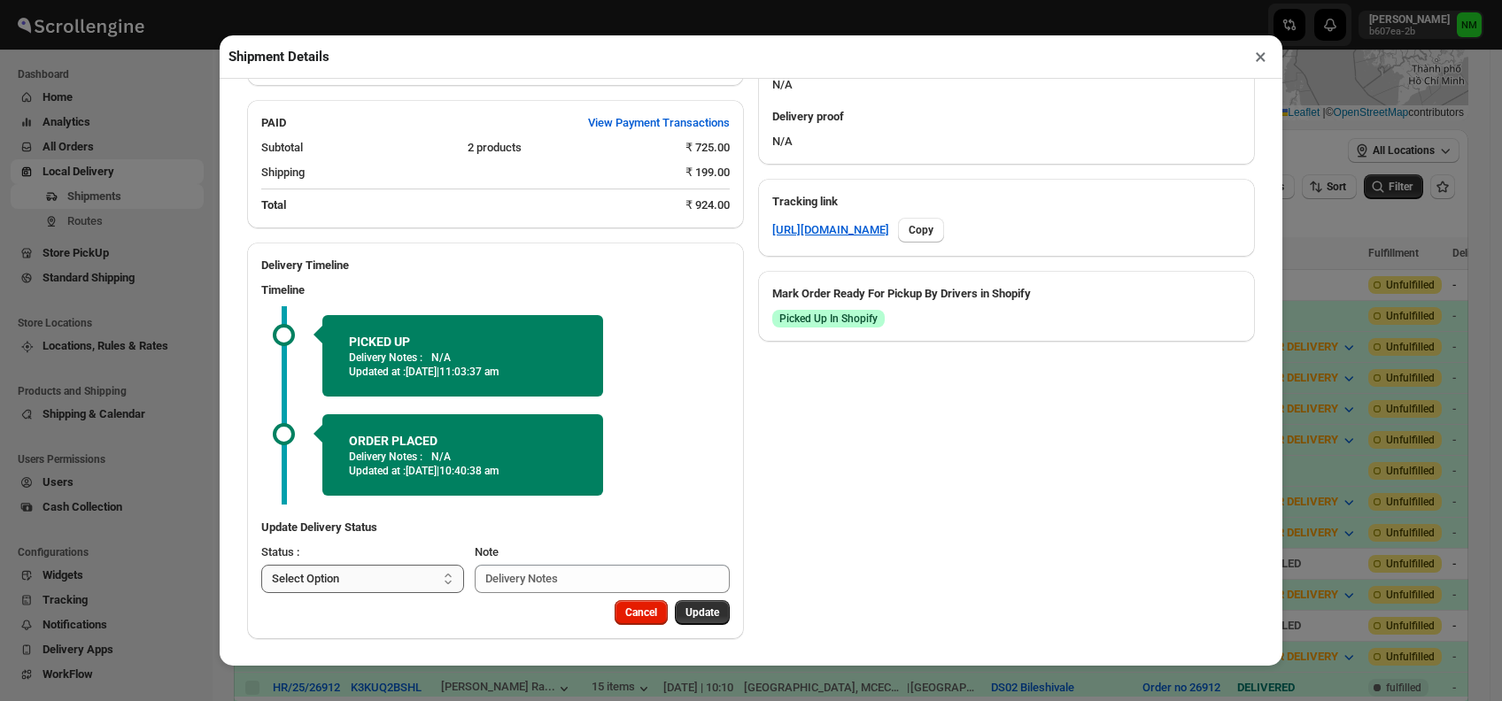
click at [383, 582] on select "Select Option PICKED UP OUT FOR DELIVERY RESCHEDULE DELIVERED CANCELLED" at bounding box center [362, 579] width 203 height 28
select select "OUT_FOR_DELIVERY"
click at [261, 565] on select "Select Option PICKED UP OUT FOR DELIVERY RESCHEDULE DELIVERED CANCELLED" at bounding box center [362, 579] width 203 height 28
click at [700, 613] on span "Update" at bounding box center [702, 613] width 34 height 14
select select
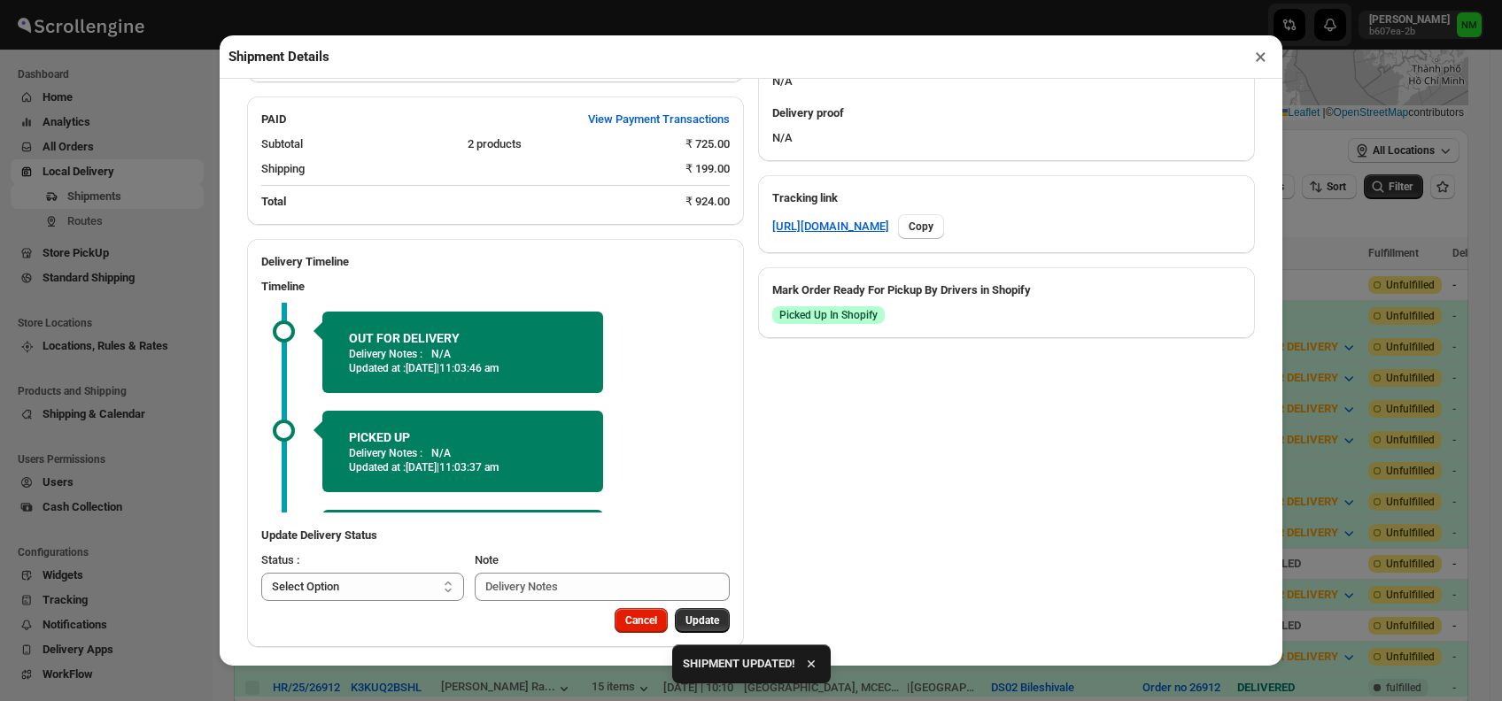
click at [1262, 58] on button "×" at bounding box center [1261, 56] width 26 height 25
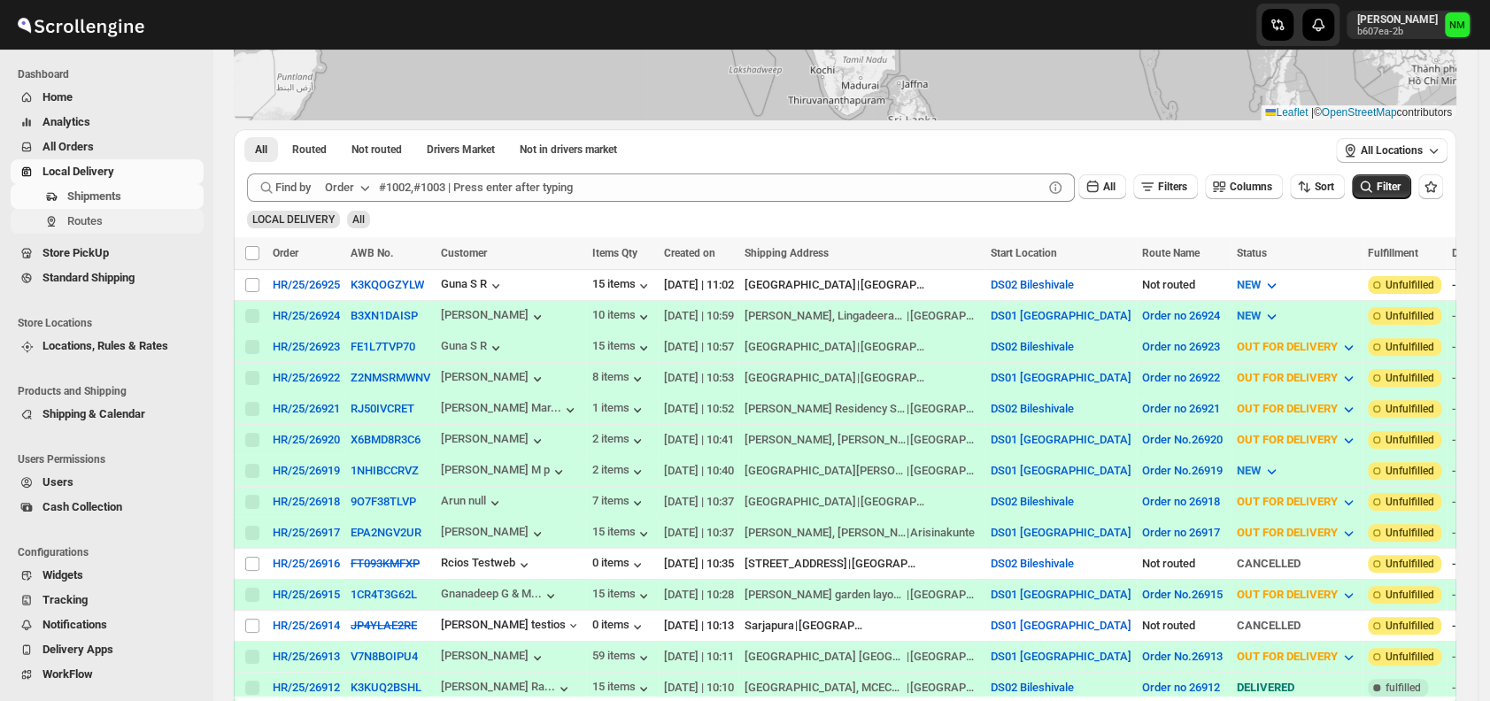
click at [107, 215] on span "Routes" at bounding box center [133, 222] width 133 height 18
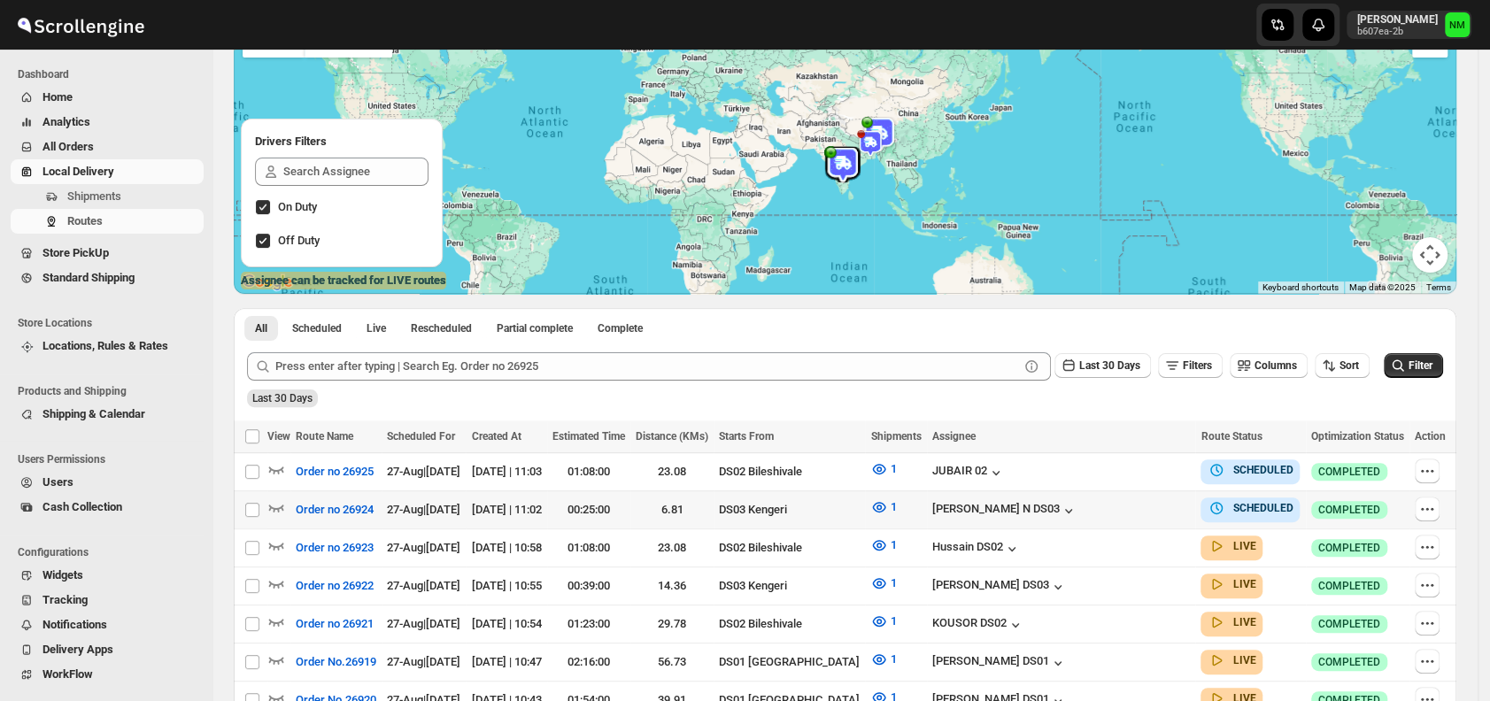
scroll to position [358, 0]
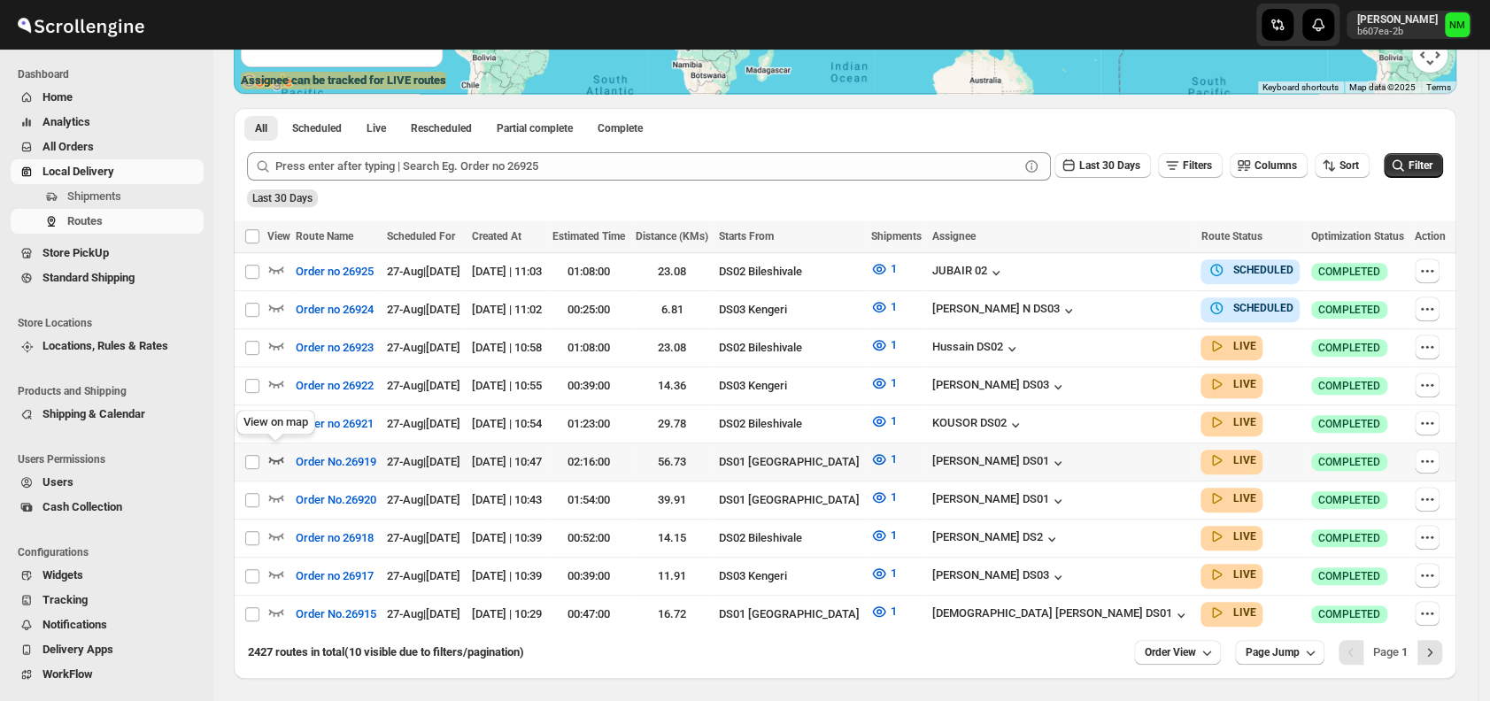
click at [282, 457] on icon "button" at bounding box center [276, 460] width 15 height 7
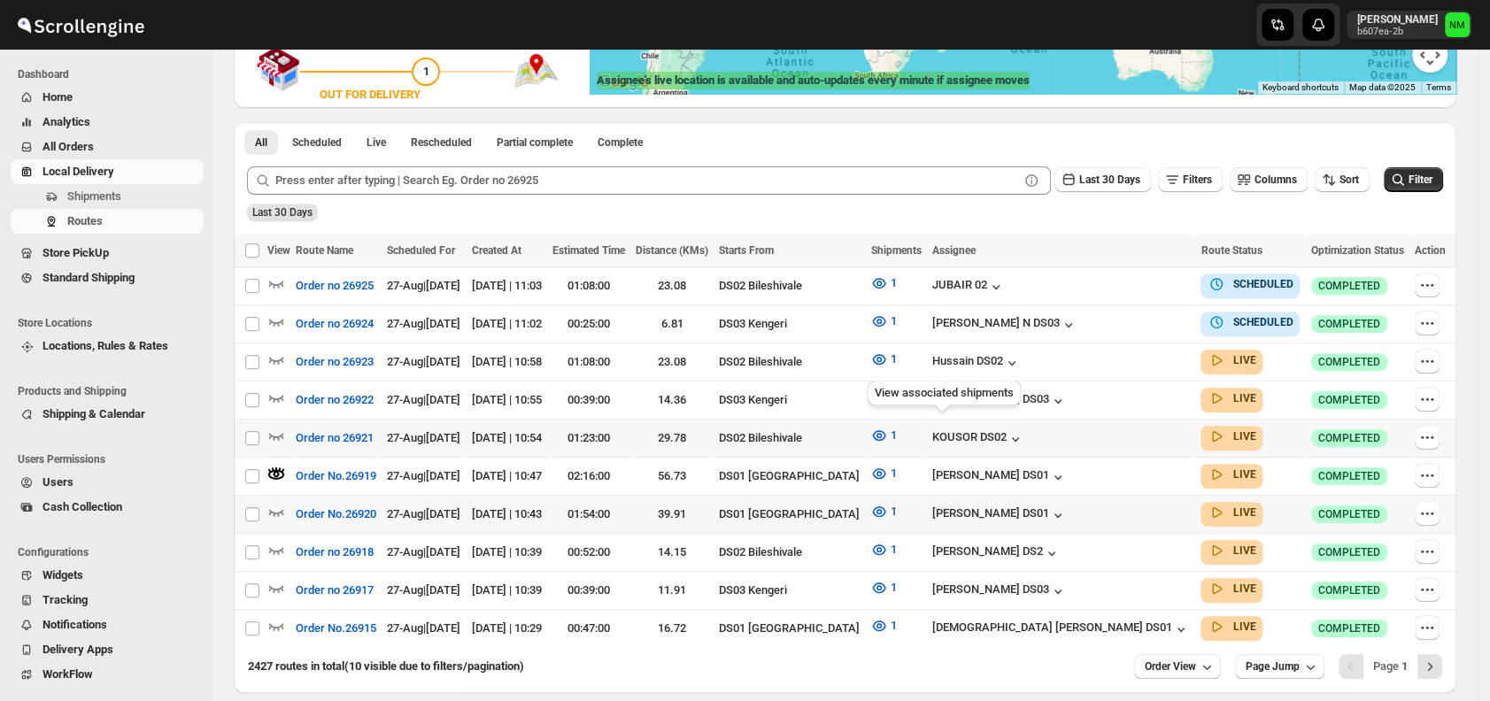
scroll to position [0, 0]
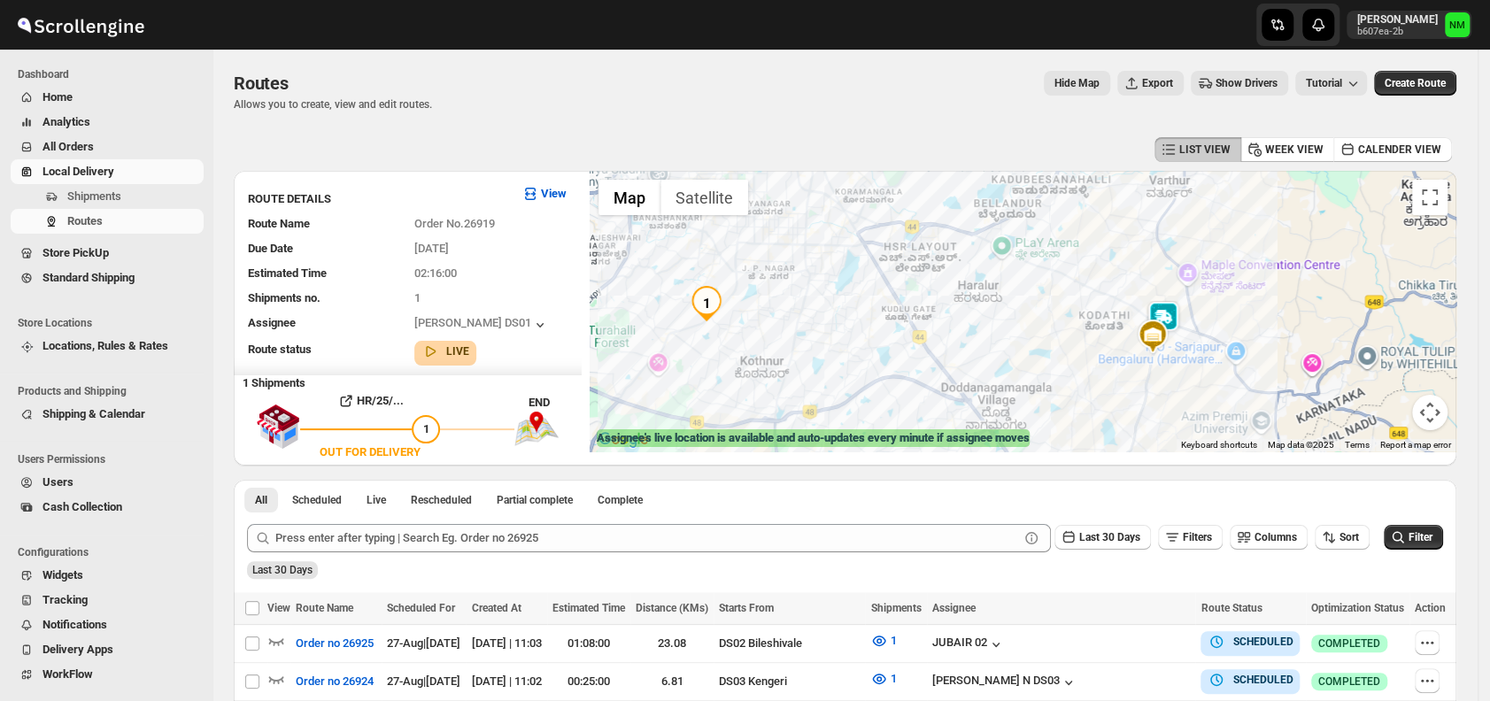
click at [1172, 310] on img at bounding box center [1163, 318] width 35 height 35
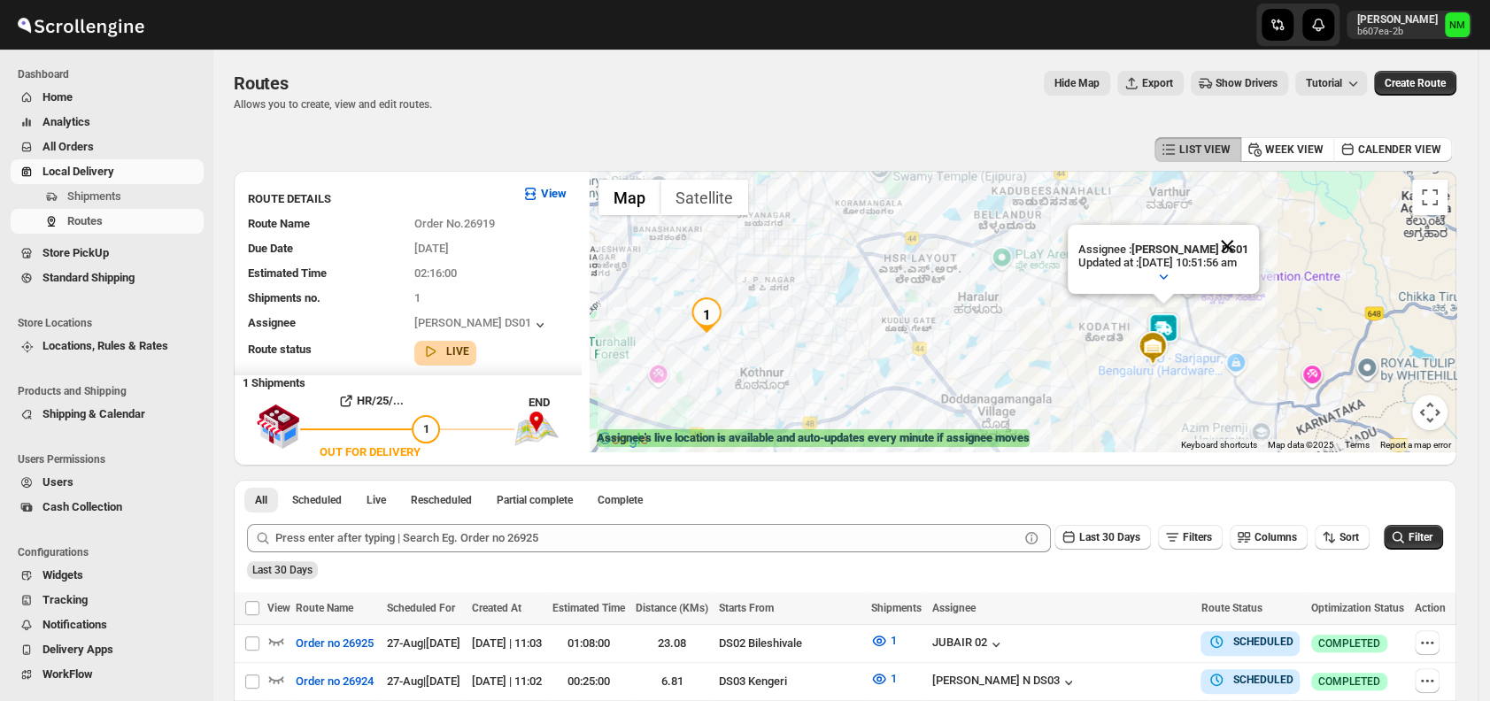
click at [1249, 238] on button "Close" at bounding box center [1227, 246] width 43 height 43
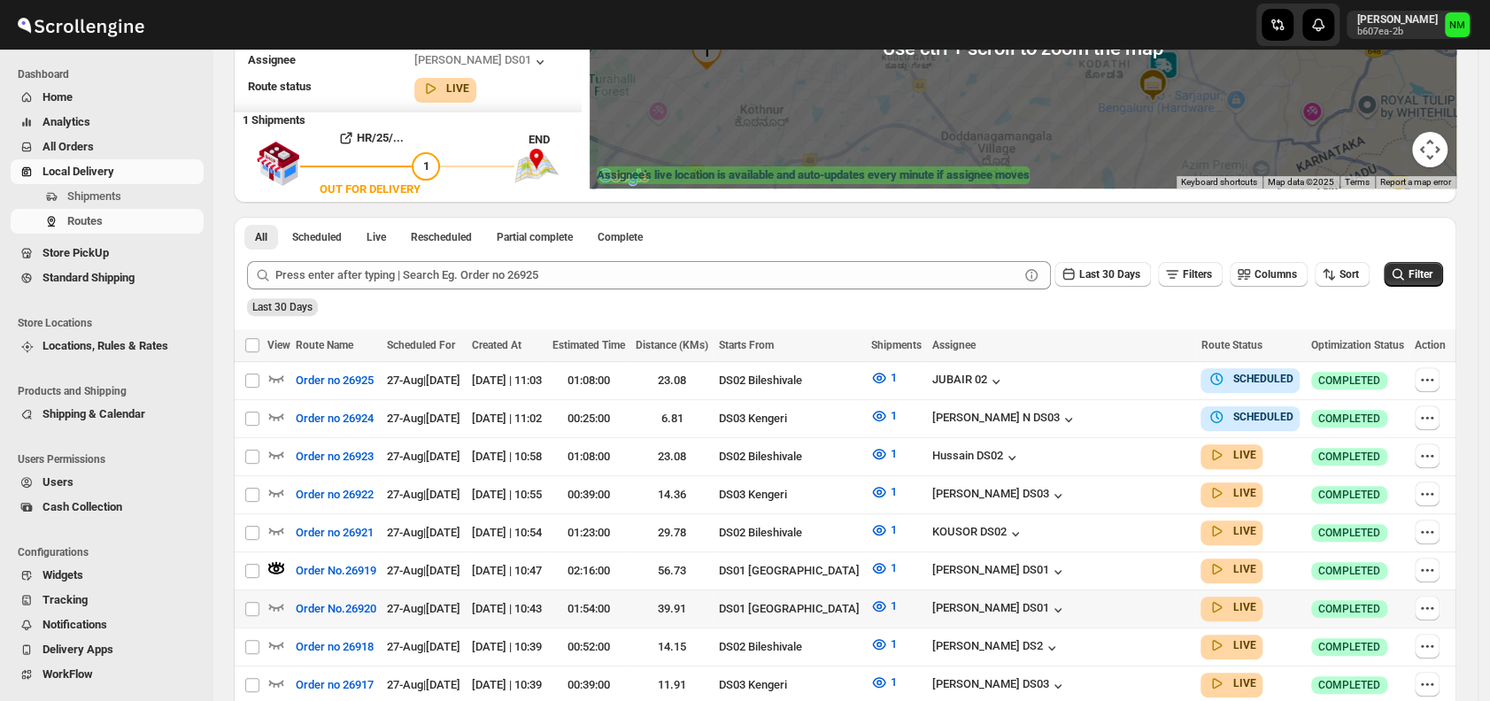
scroll to position [426, 0]
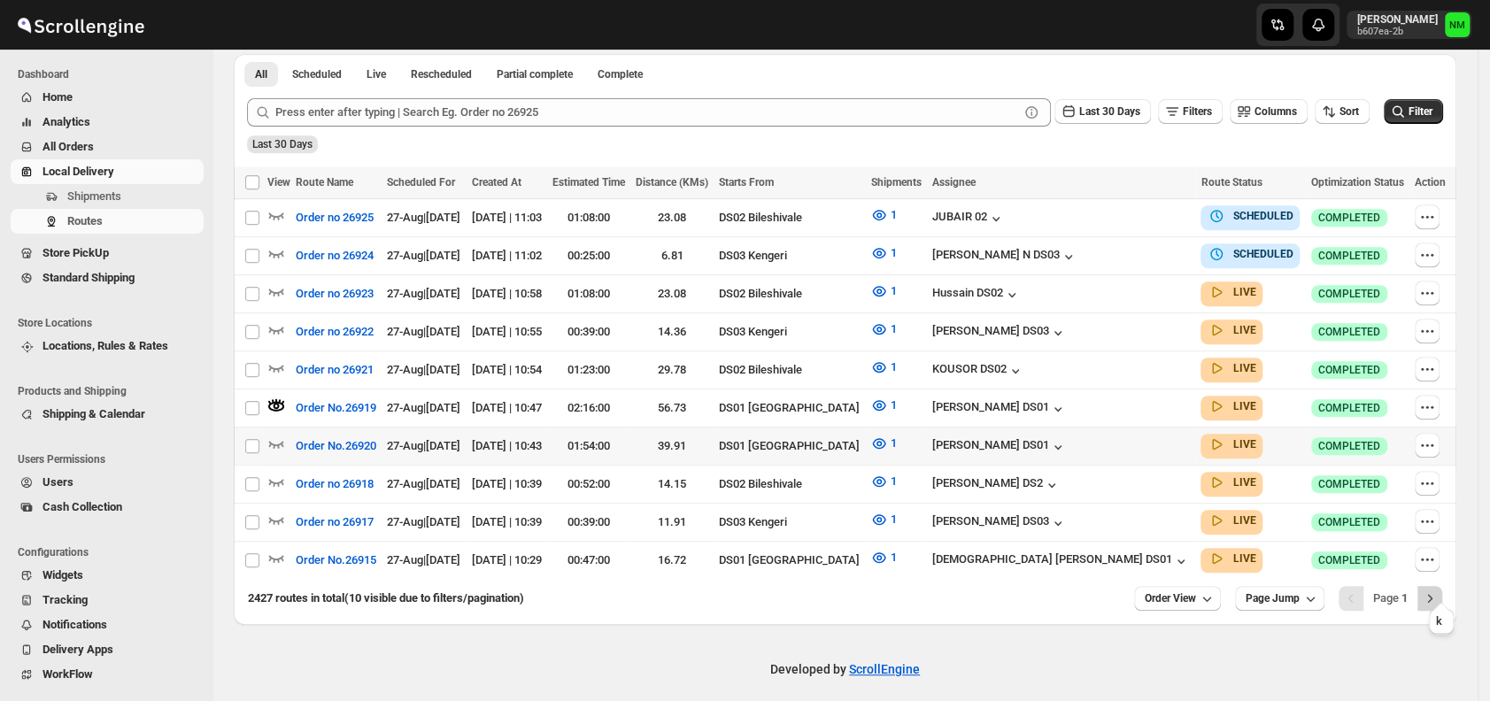
click at [1436, 590] on icon "Next" at bounding box center [1430, 599] width 18 height 18
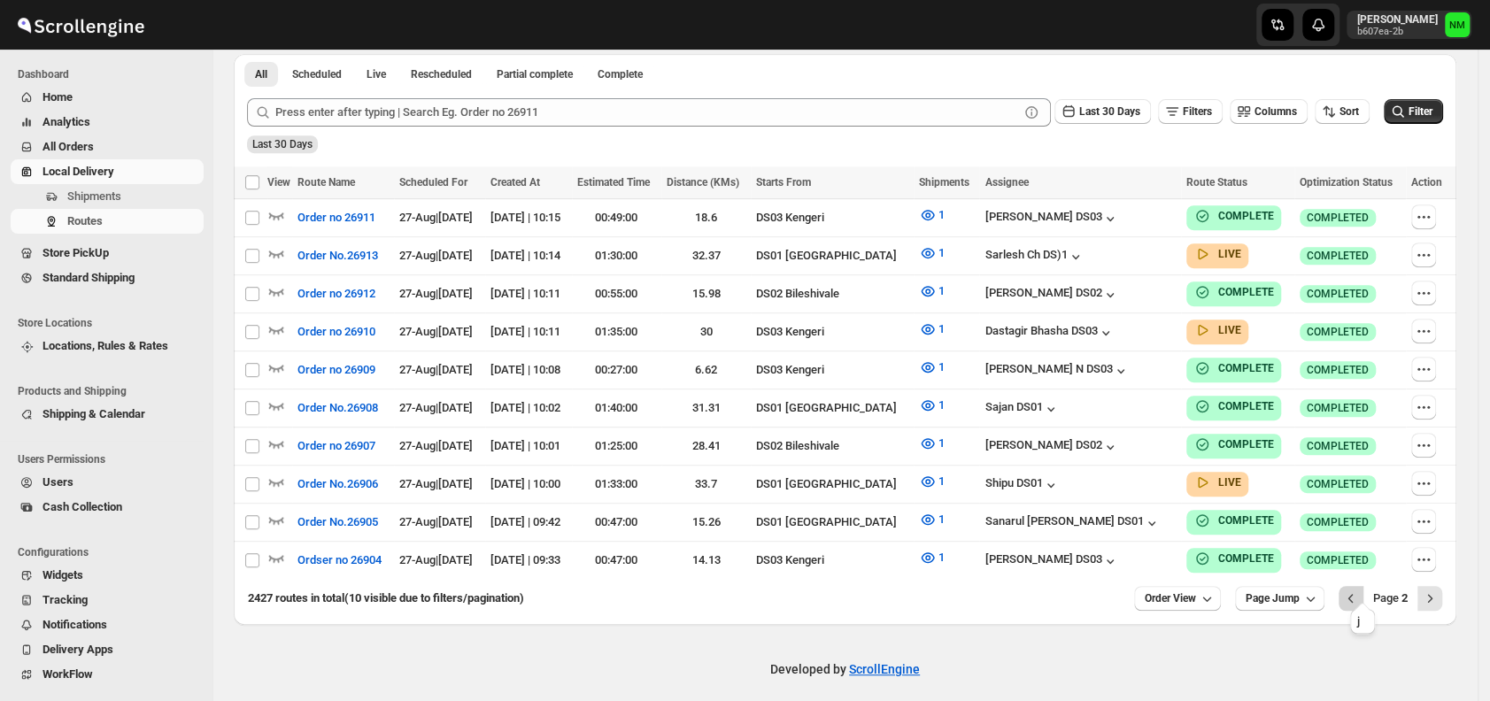
click at [1360, 590] on icon "Previous" at bounding box center [1351, 599] width 18 height 18
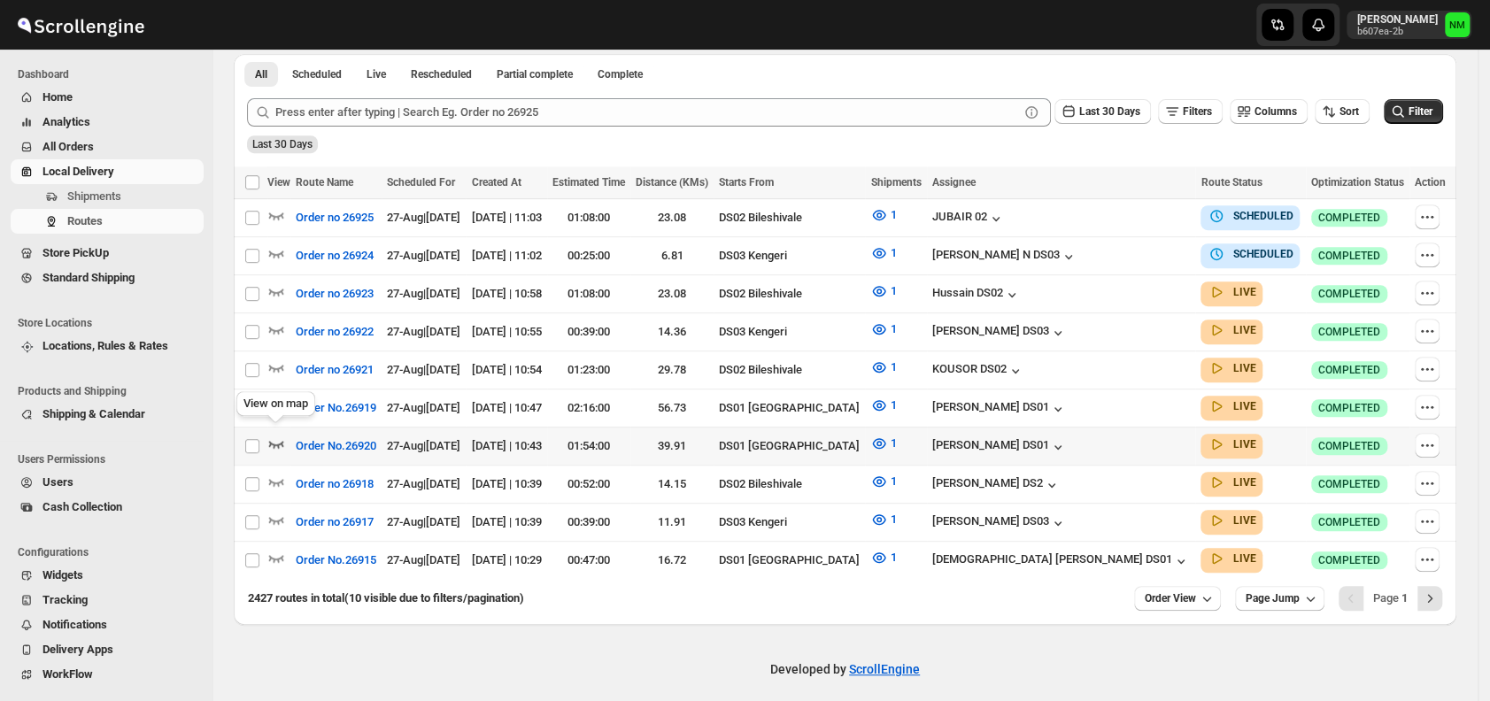
click at [276, 437] on icon "button" at bounding box center [276, 444] width 18 height 18
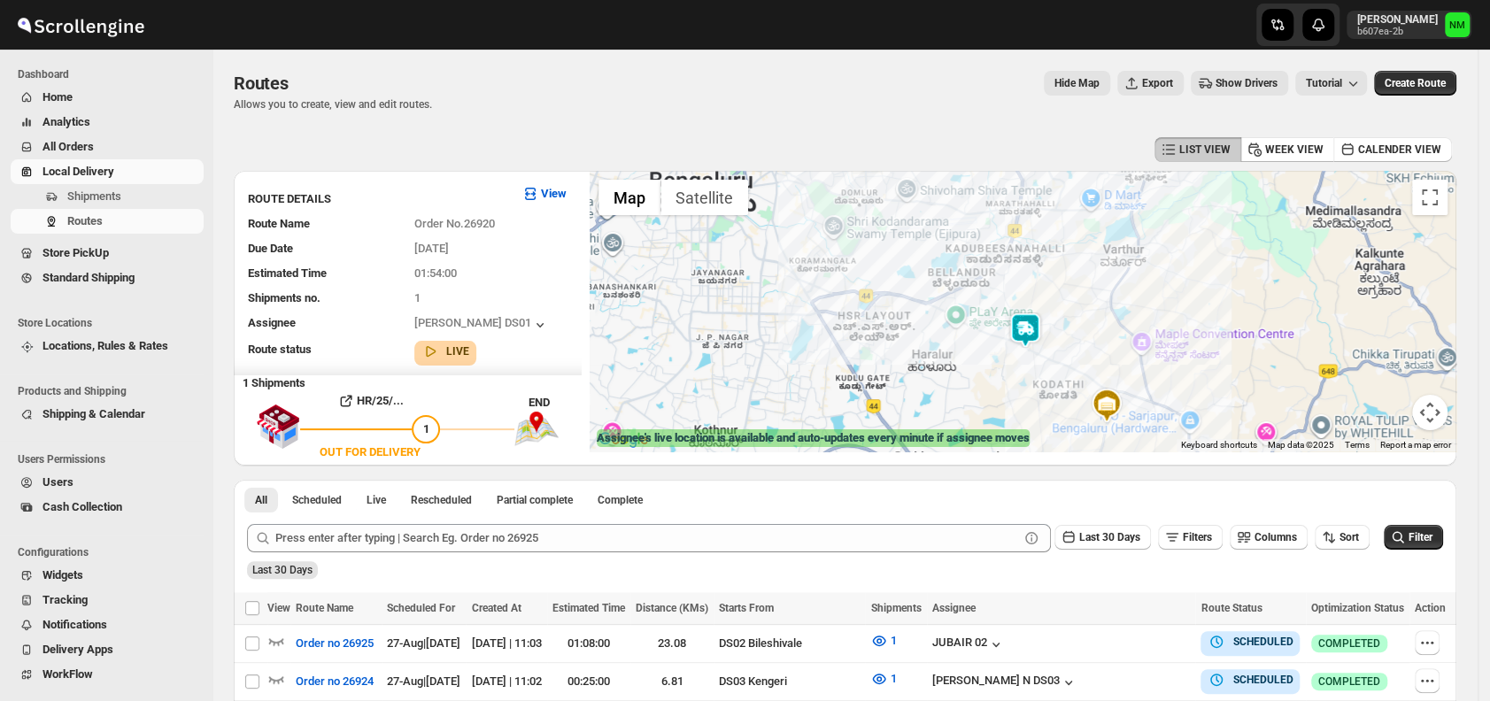
click at [1039, 326] on img at bounding box center [1025, 330] width 35 height 35
click at [1105, 240] on button "Close" at bounding box center [1089, 246] width 43 height 43
click at [135, 197] on span "Shipments" at bounding box center [133, 197] width 133 height 18
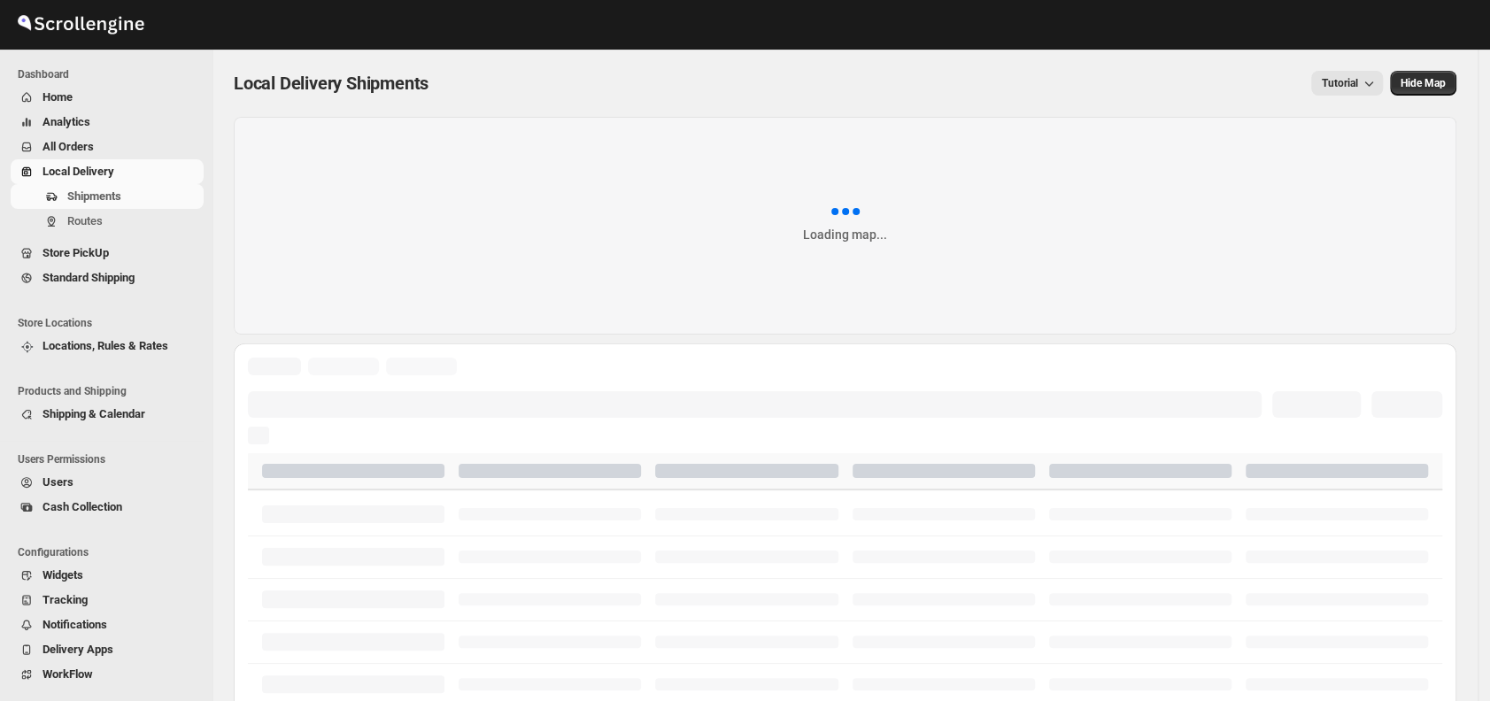
click at [135, 197] on span "Shipments" at bounding box center [133, 197] width 133 height 18
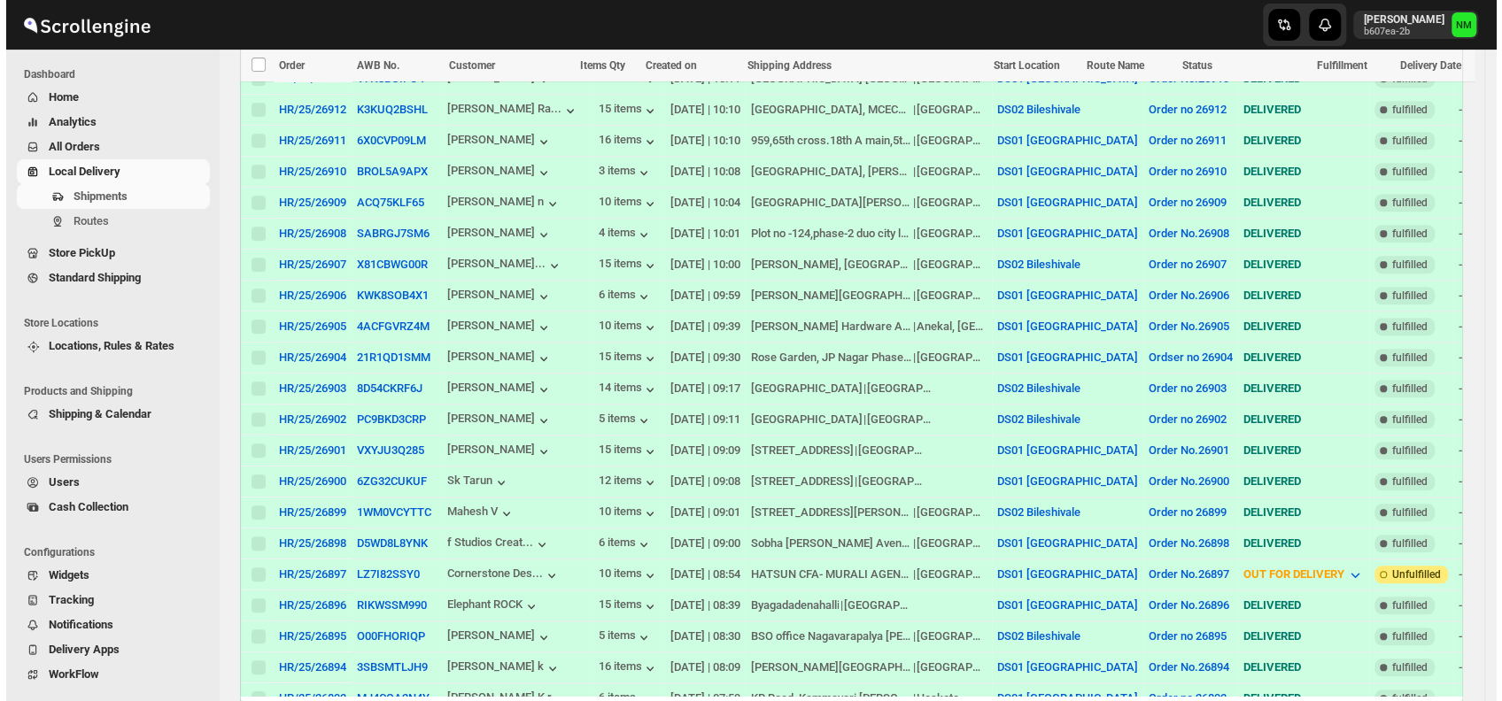
scroll to position [864, 0]
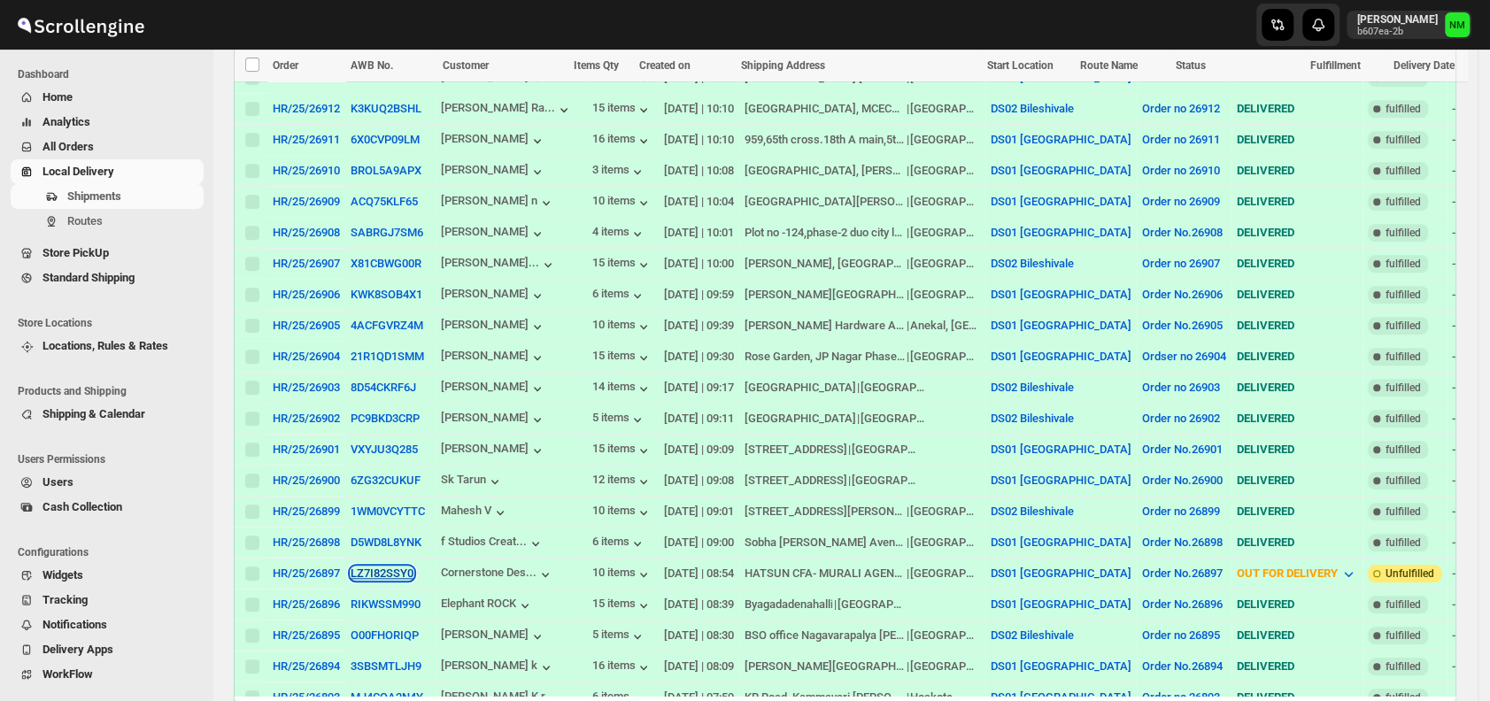
click at [367, 567] on button "LZ7I82SSY0" at bounding box center [382, 573] width 63 height 13
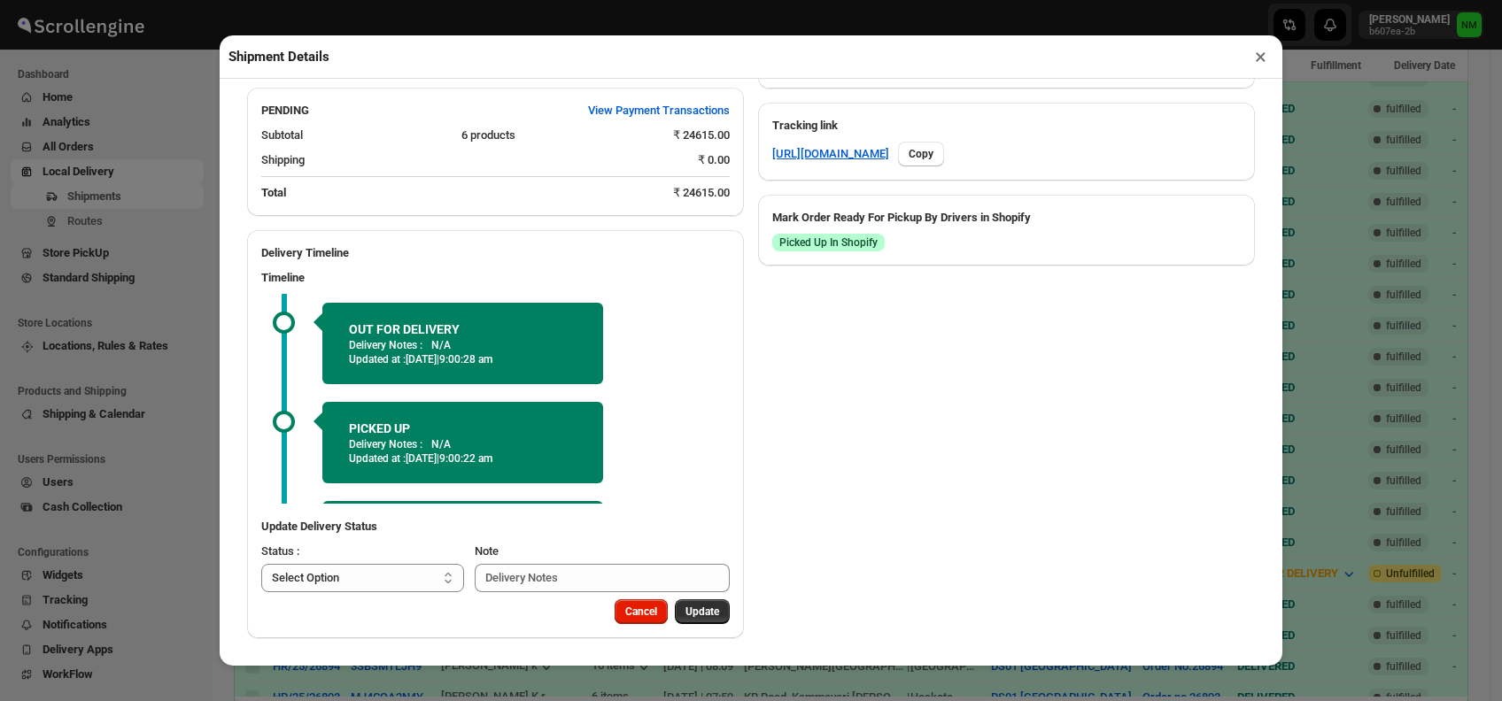
scroll to position [86, 0]
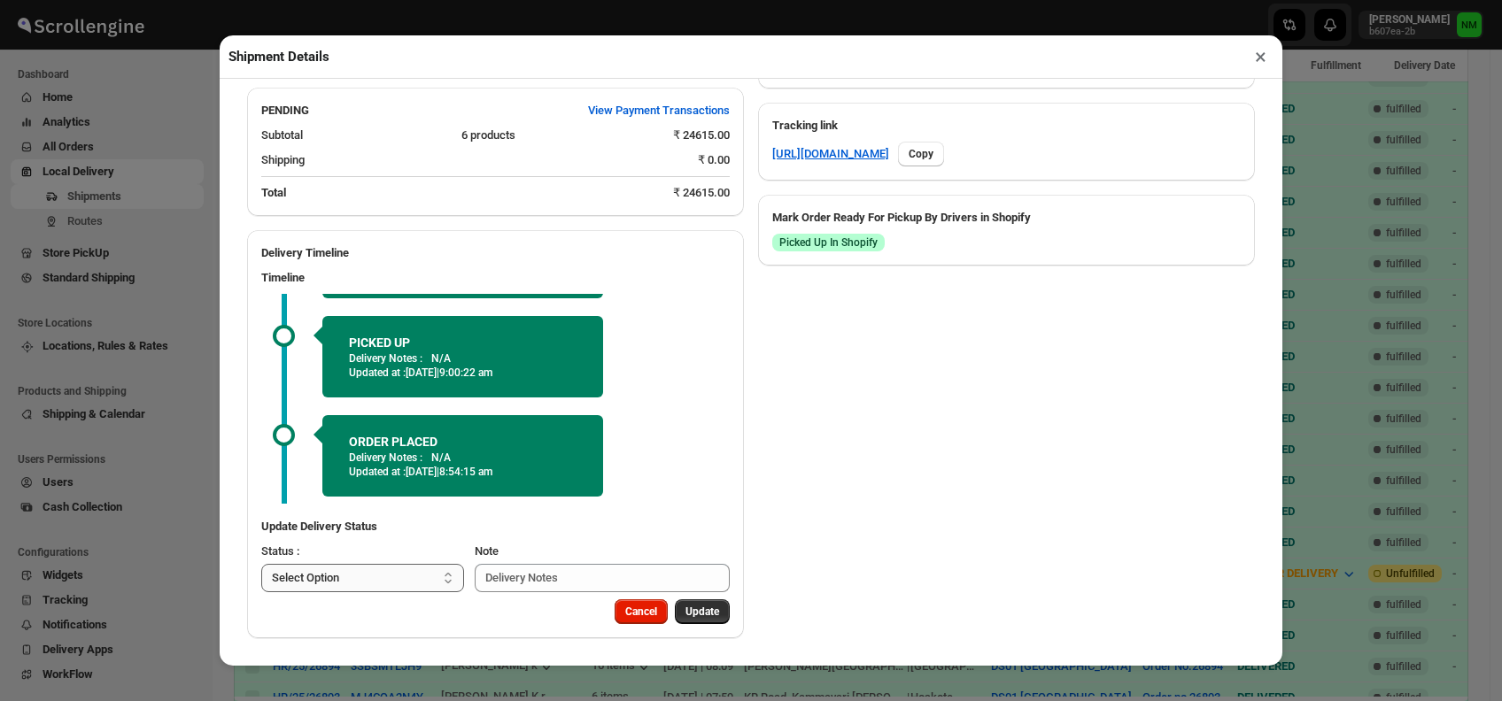
click at [415, 579] on select "Select Option PICKED UP OUT FOR DELIVERY RESCHEDULE DELIVERED CANCELLED" at bounding box center [362, 578] width 203 height 28
select select "DELIVERED"
click at [261, 564] on select "Select Option PICKED UP OUT FOR DELIVERY RESCHEDULE DELIVERED CANCELLED" at bounding box center [362, 578] width 203 height 28
click at [691, 618] on button "Update" at bounding box center [702, 611] width 55 height 25
select select
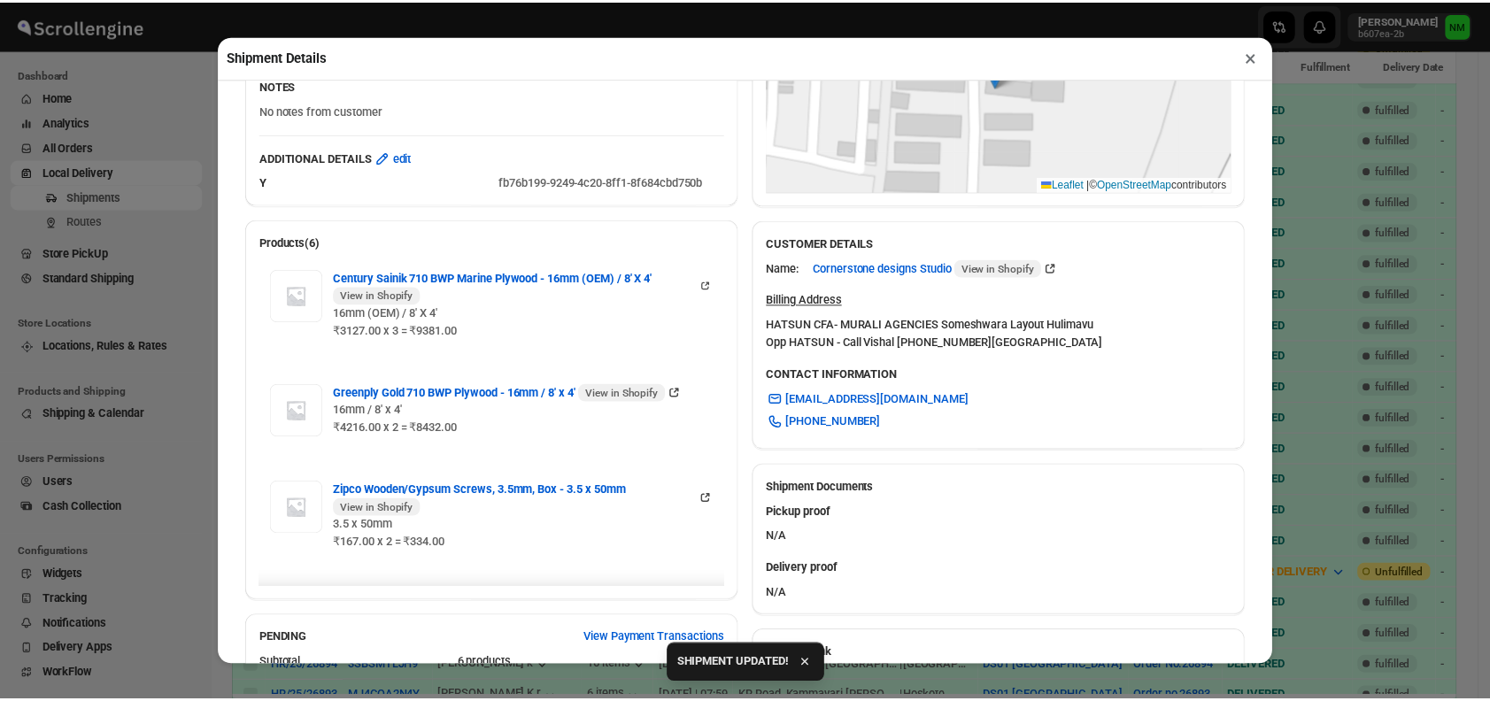
scroll to position [380, 0]
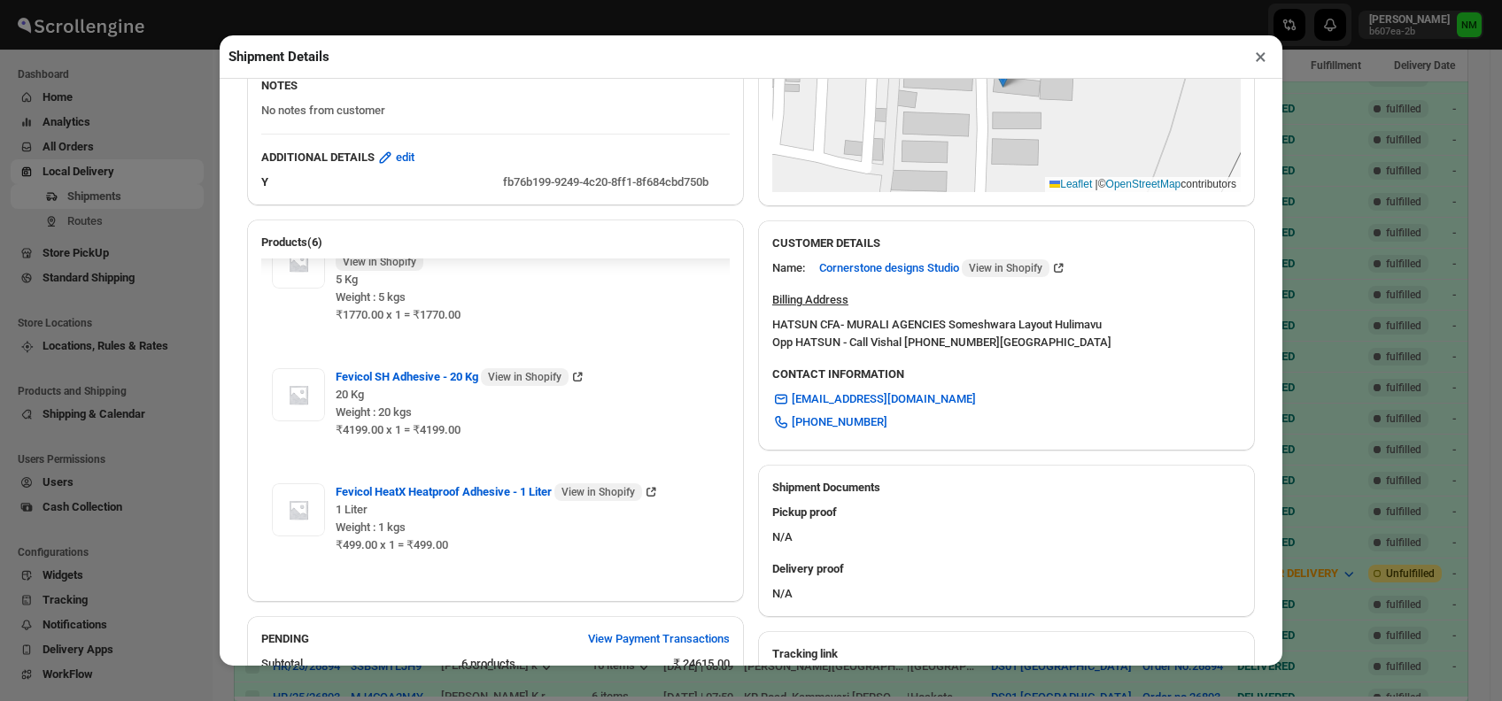
click at [1261, 62] on button "×" at bounding box center [1261, 56] width 26 height 25
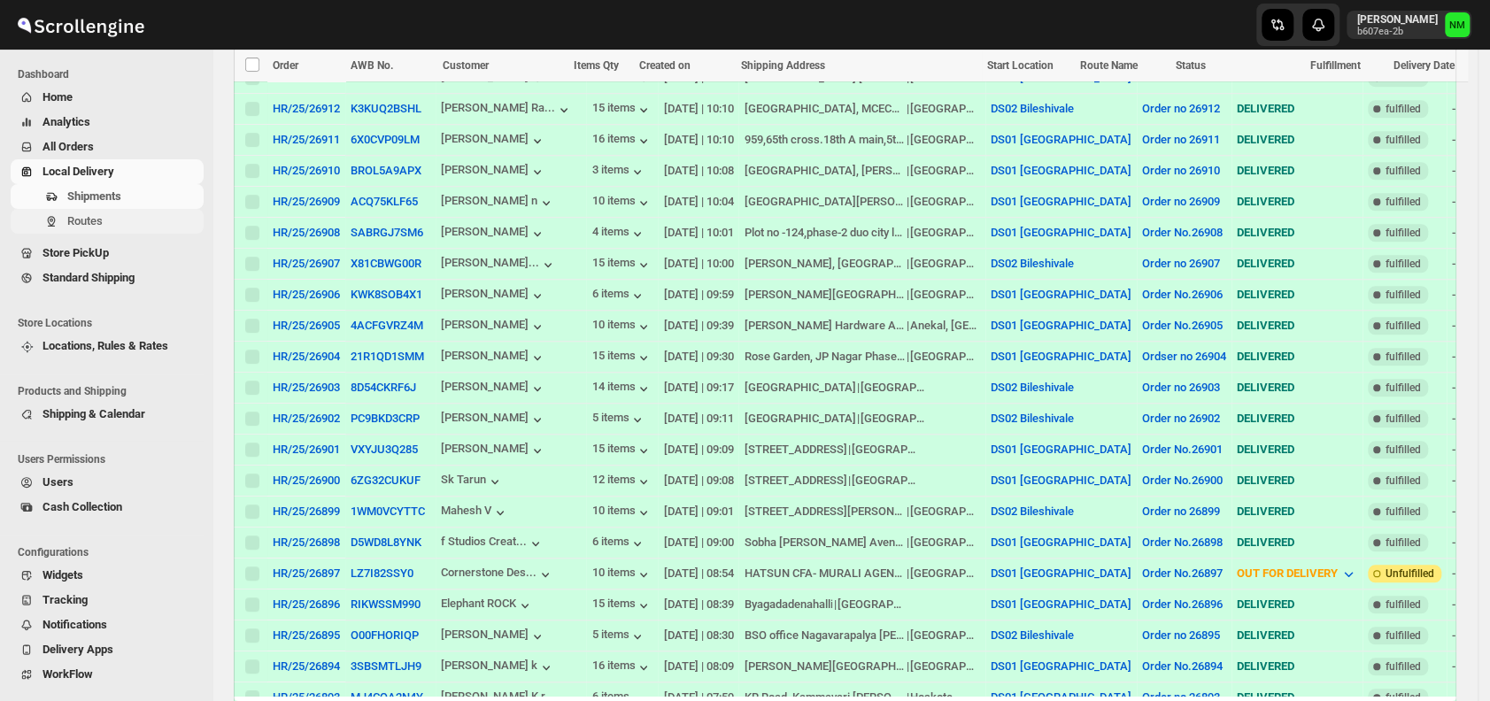
click at [124, 229] on span "Routes" at bounding box center [133, 222] width 133 height 18
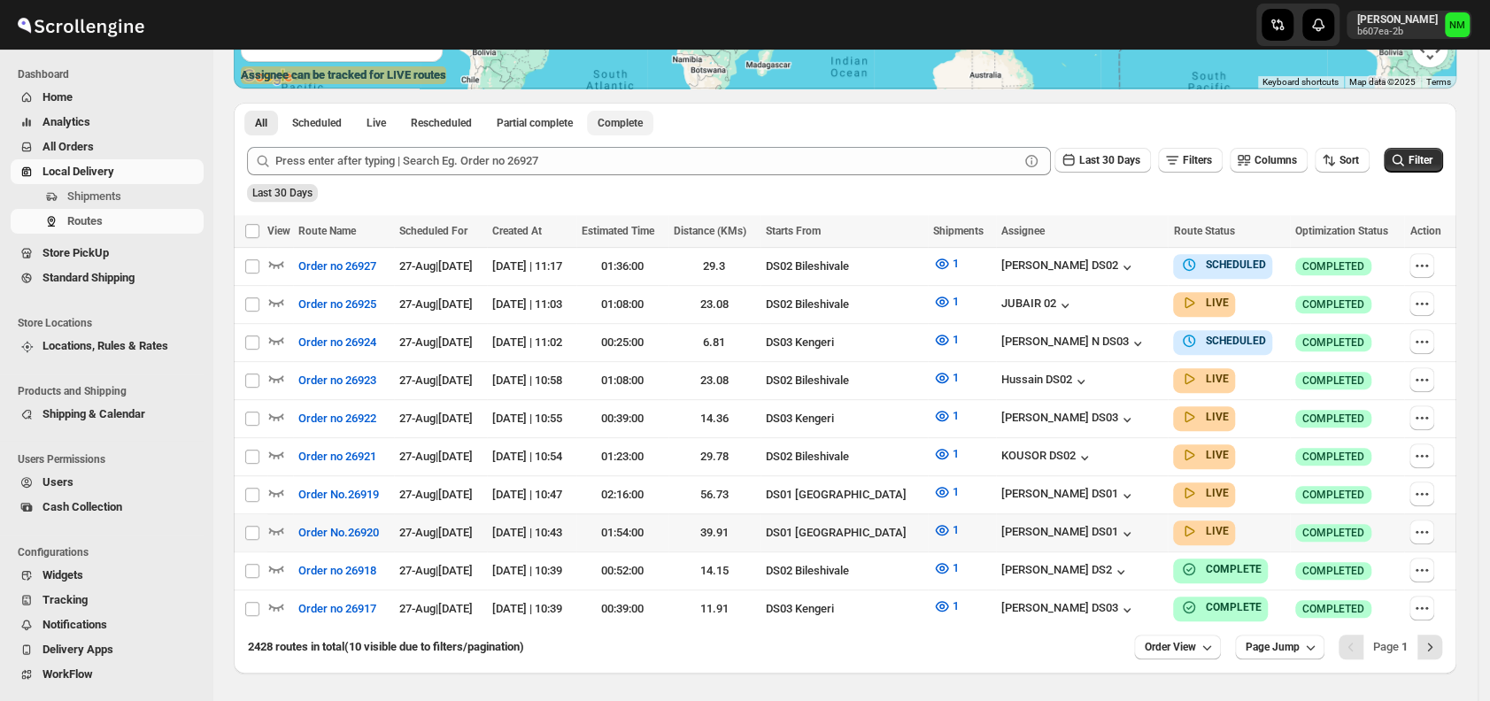
scroll to position [413, 0]
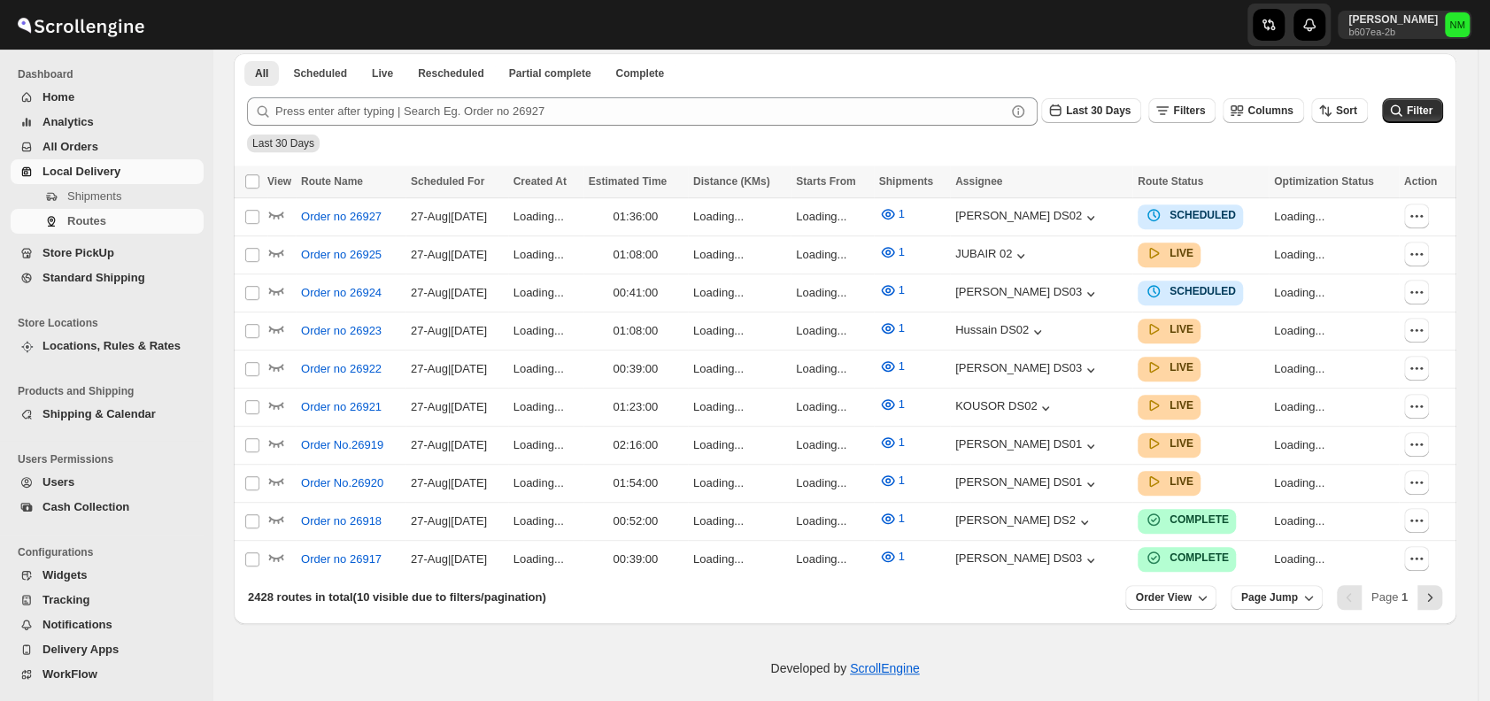
scroll to position [413, 0]
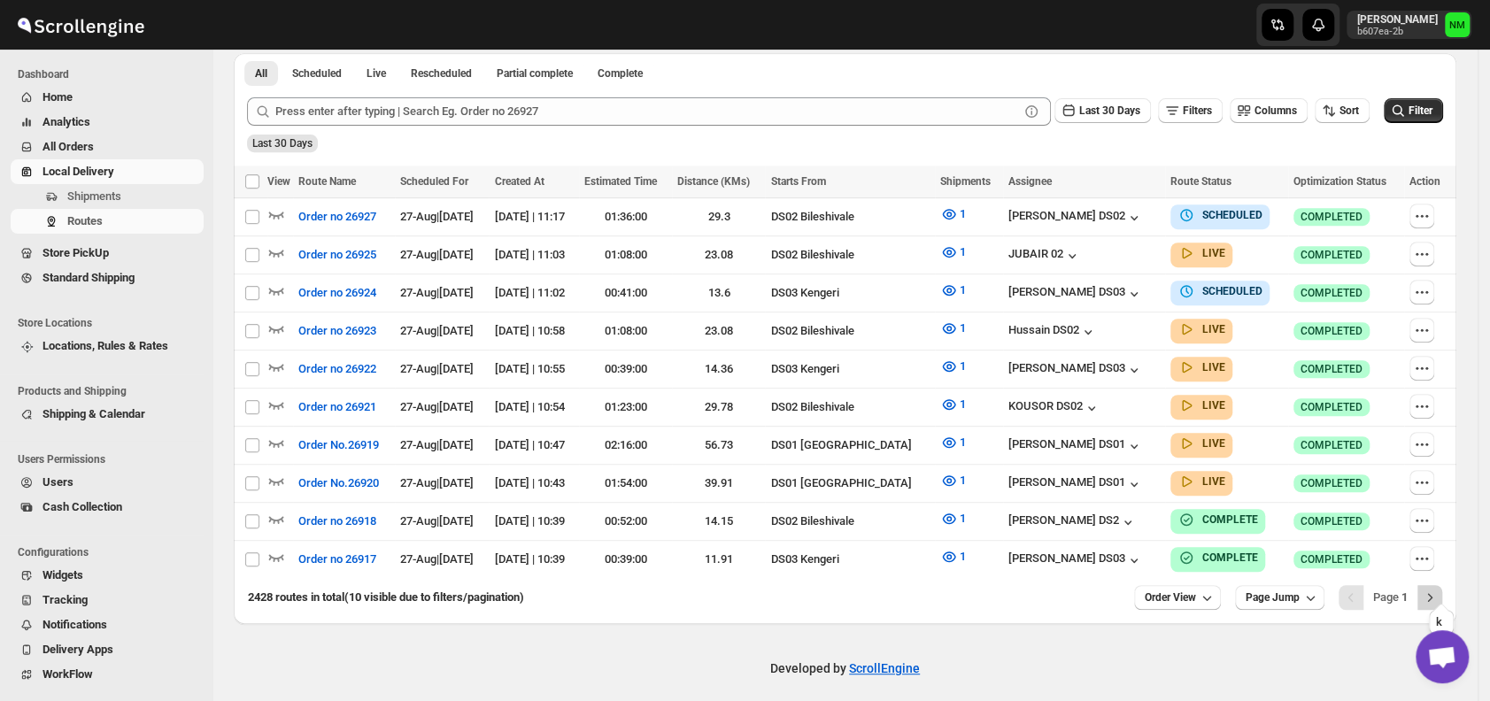
click at [1442, 585] on button "Next" at bounding box center [1430, 597] width 25 height 25
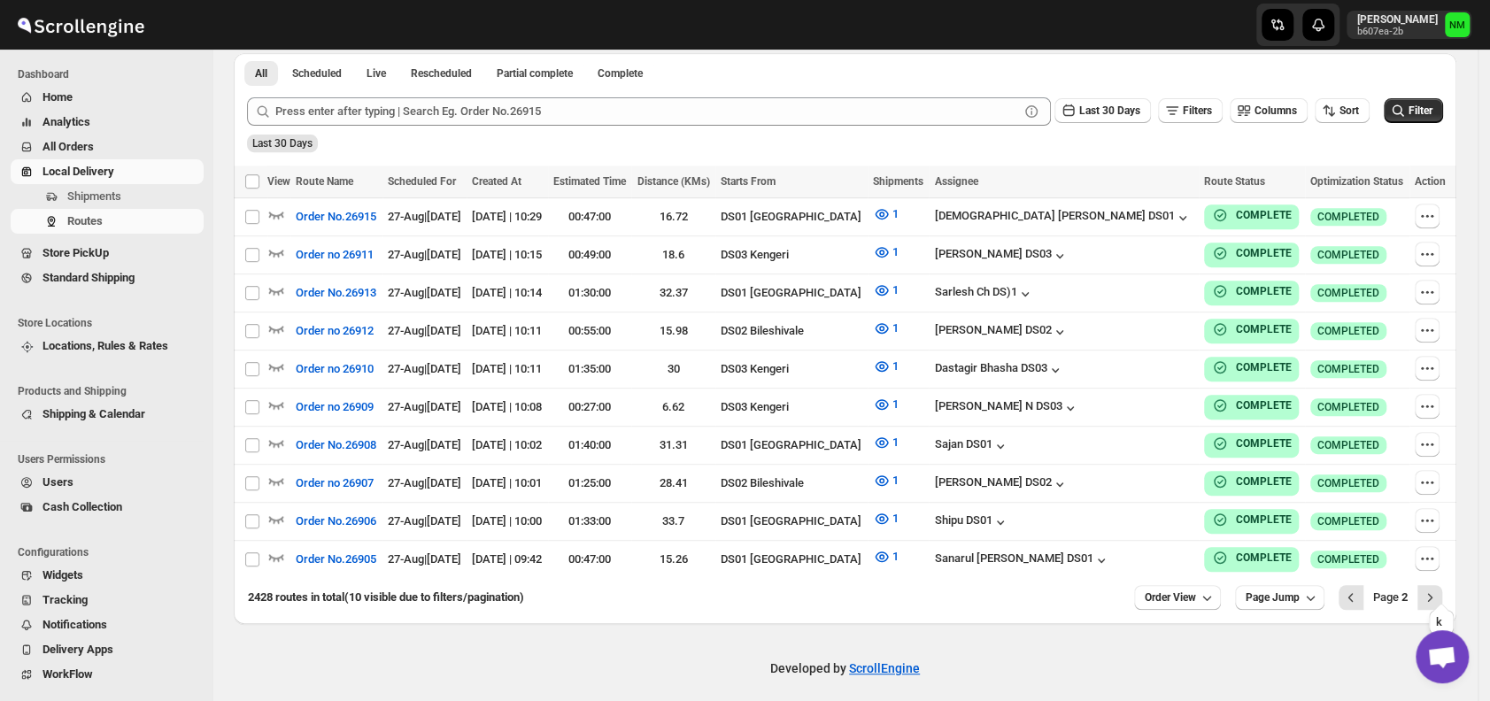
click at [1442, 585] on button "Next" at bounding box center [1430, 597] width 25 height 25
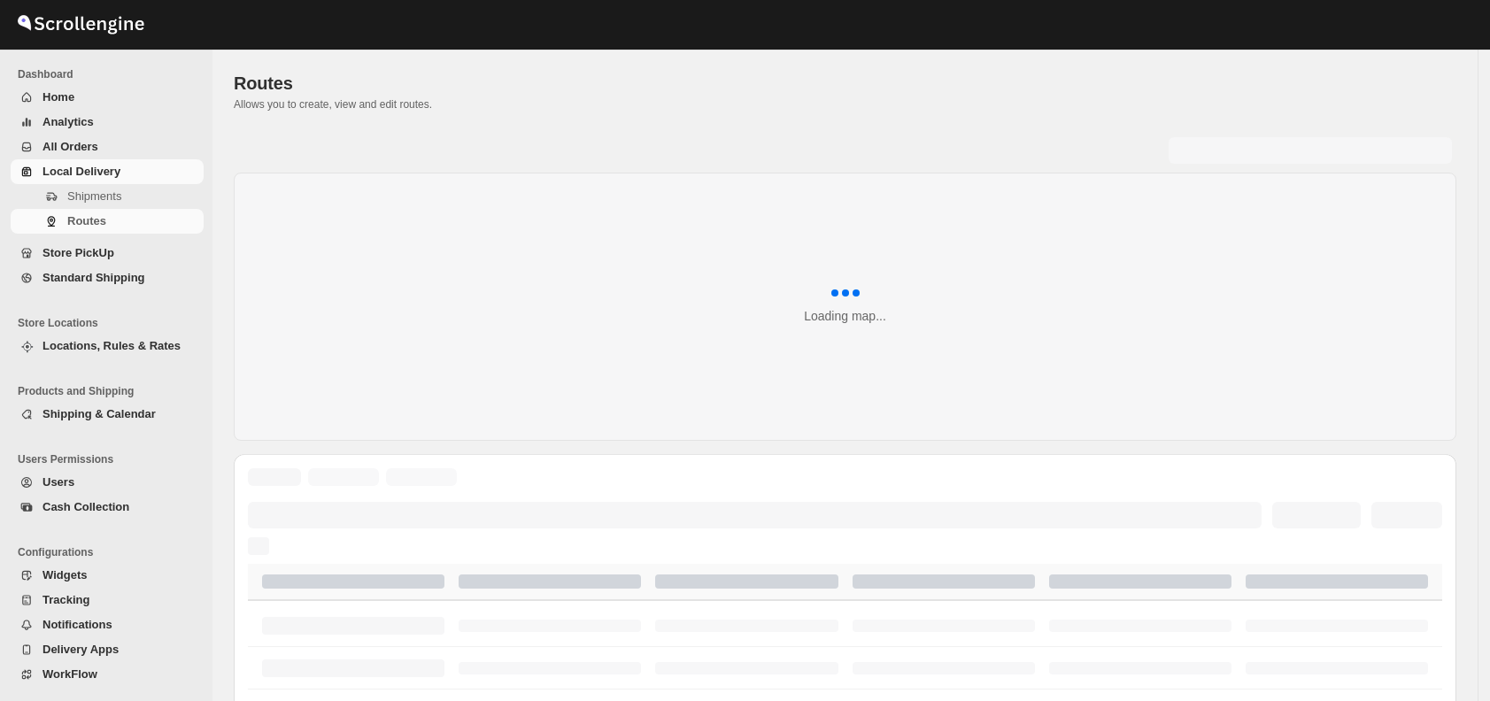
scroll to position [413, 0]
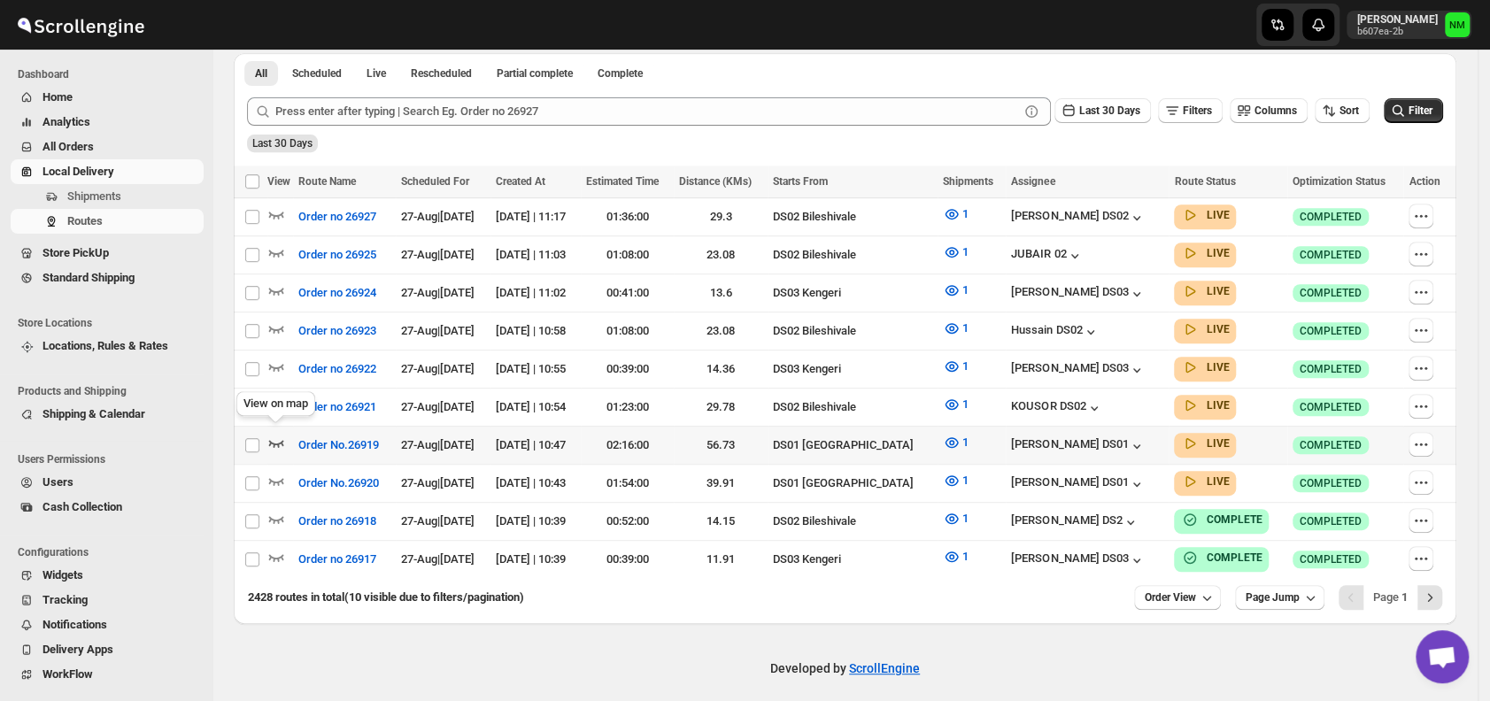
click at [278, 434] on icon "button" at bounding box center [276, 443] width 18 height 18
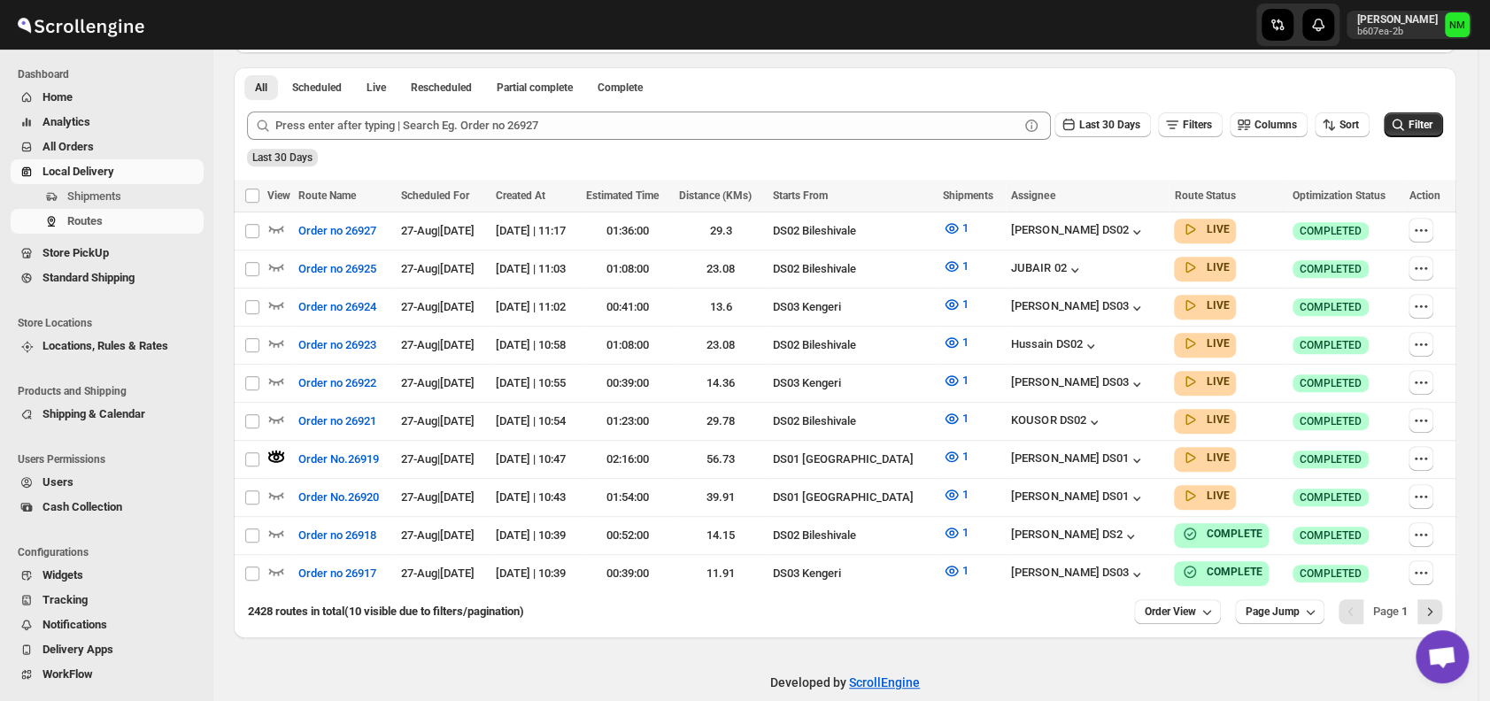
scroll to position [0, 0]
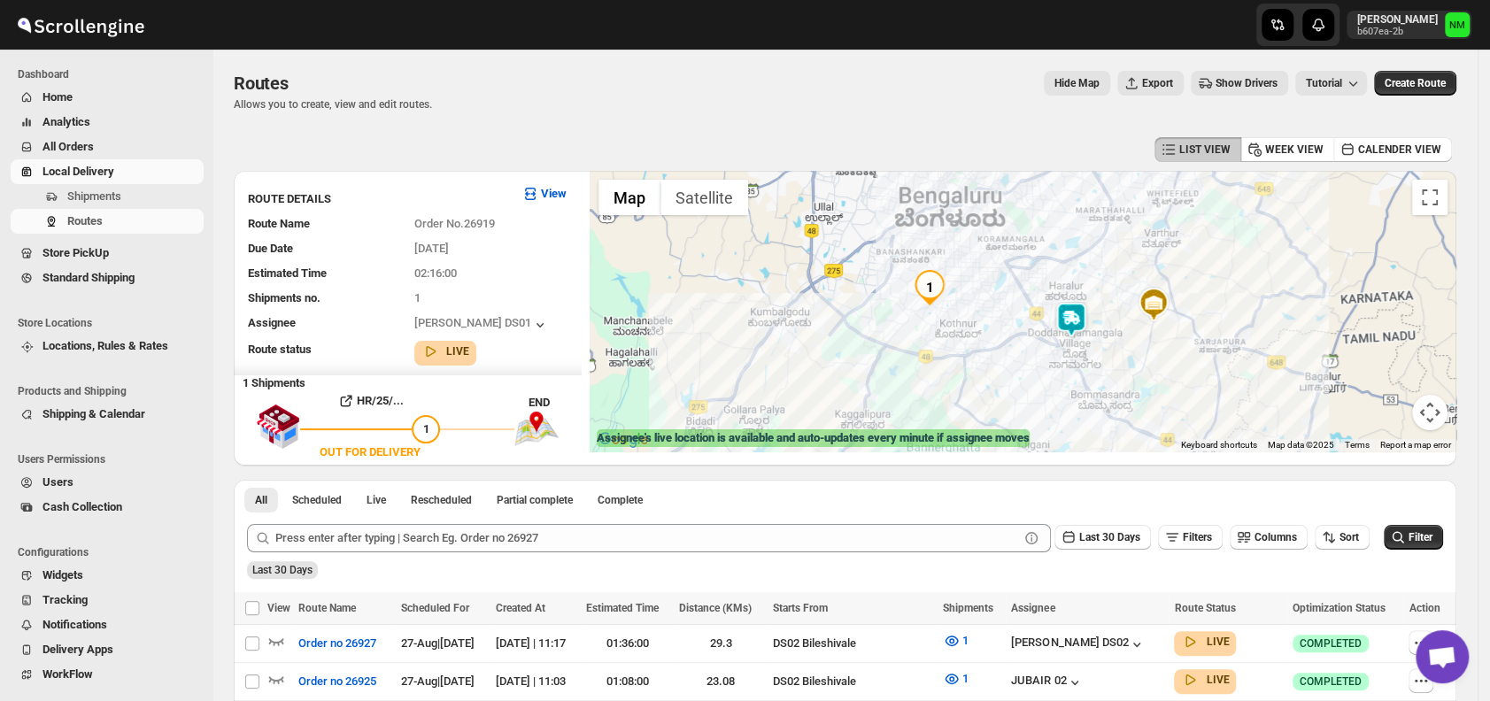
click at [1077, 326] on img at bounding box center [1071, 319] width 35 height 35
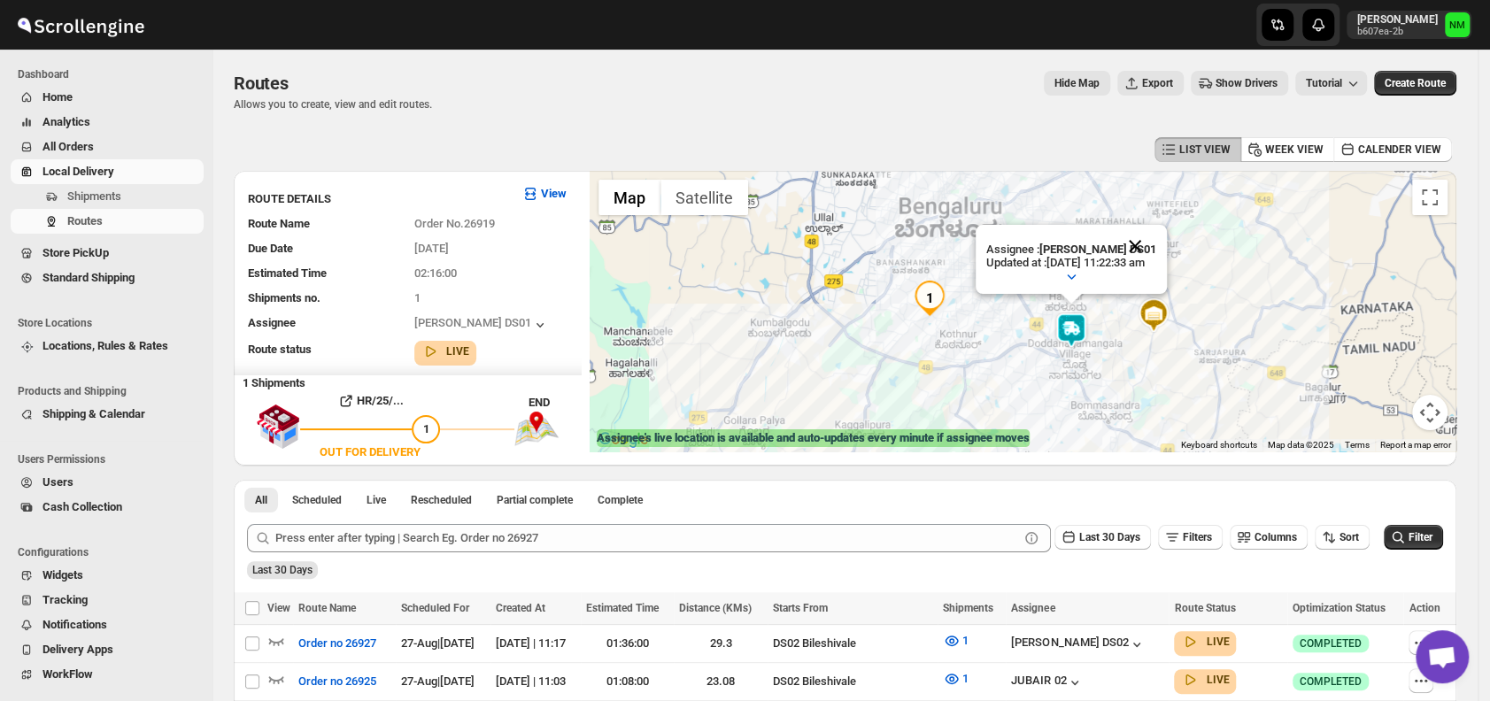
click at [1155, 245] on button "Close" at bounding box center [1135, 246] width 43 height 43
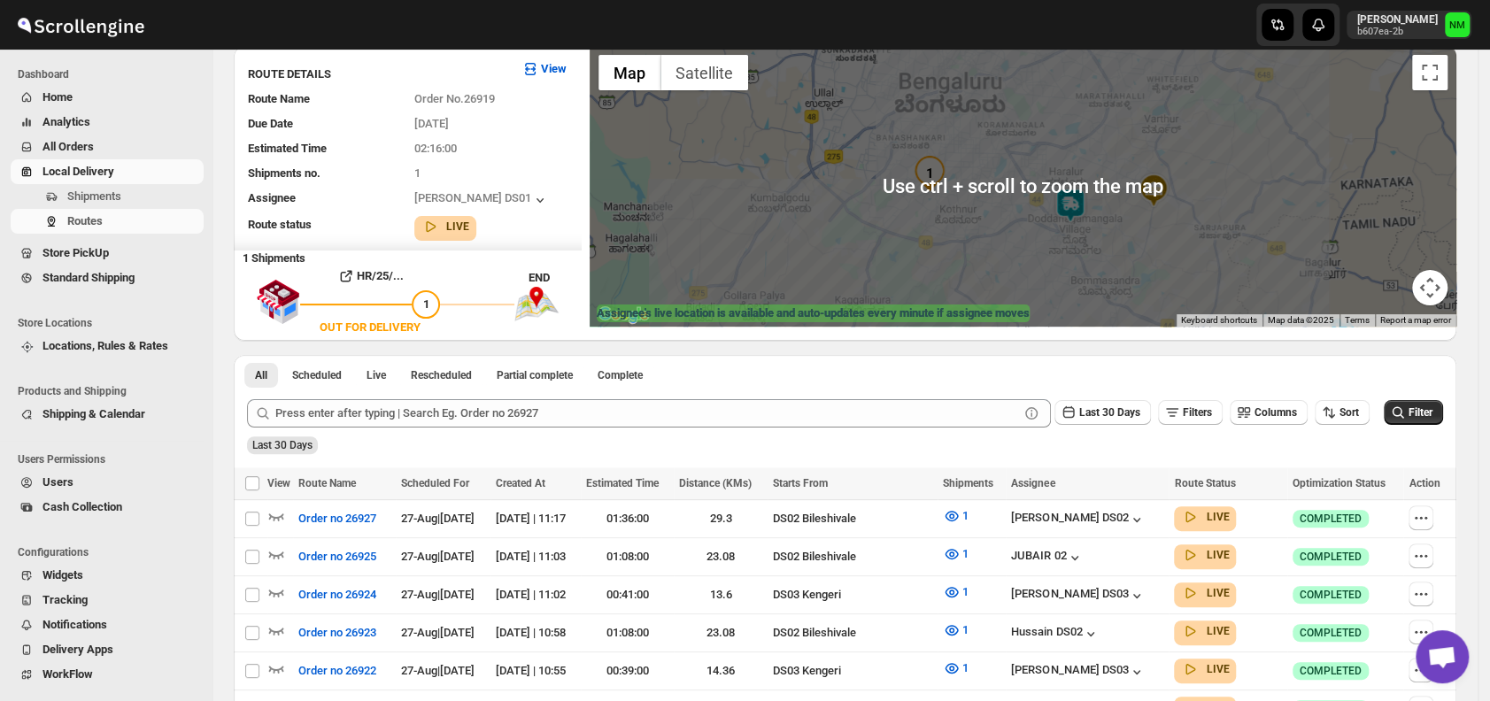
scroll to position [426, 0]
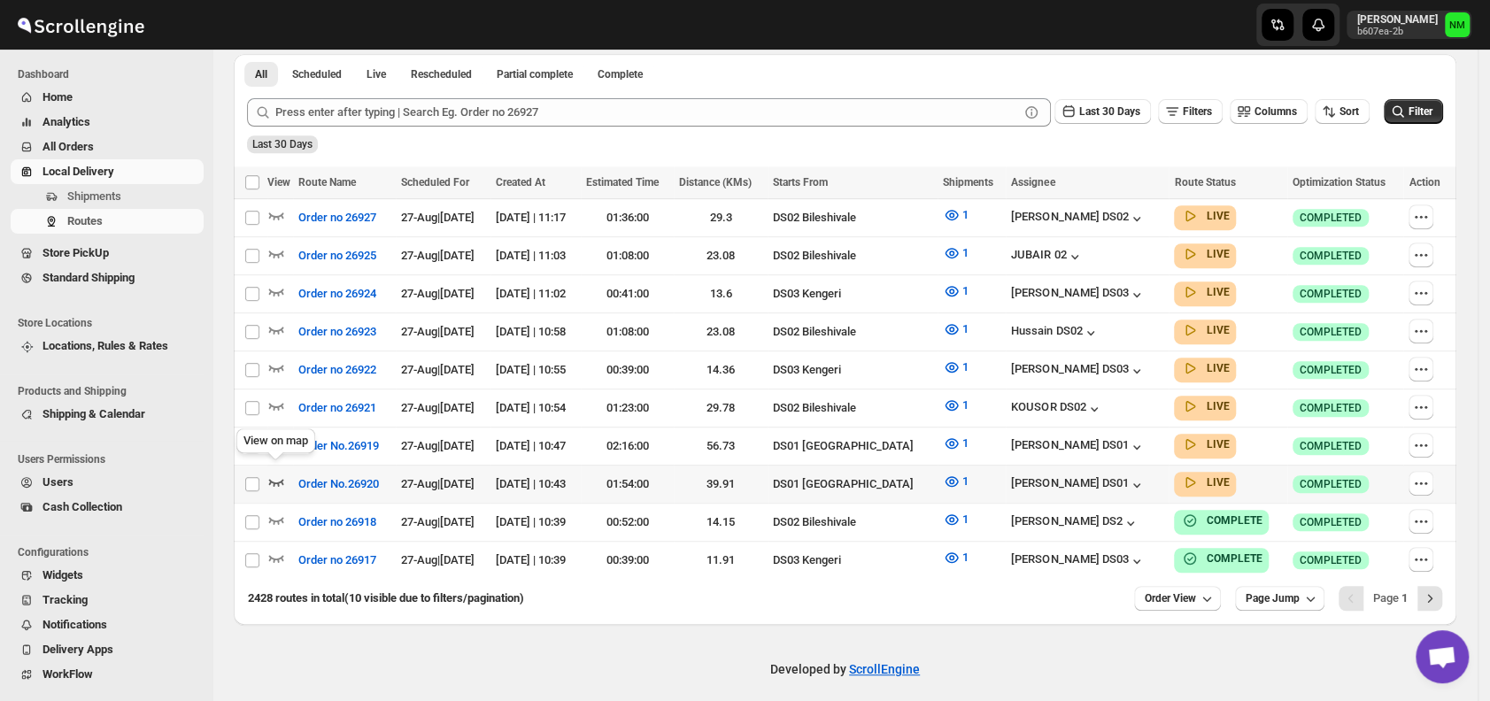
click at [281, 479] on icon "button" at bounding box center [276, 482] width 15 height 7
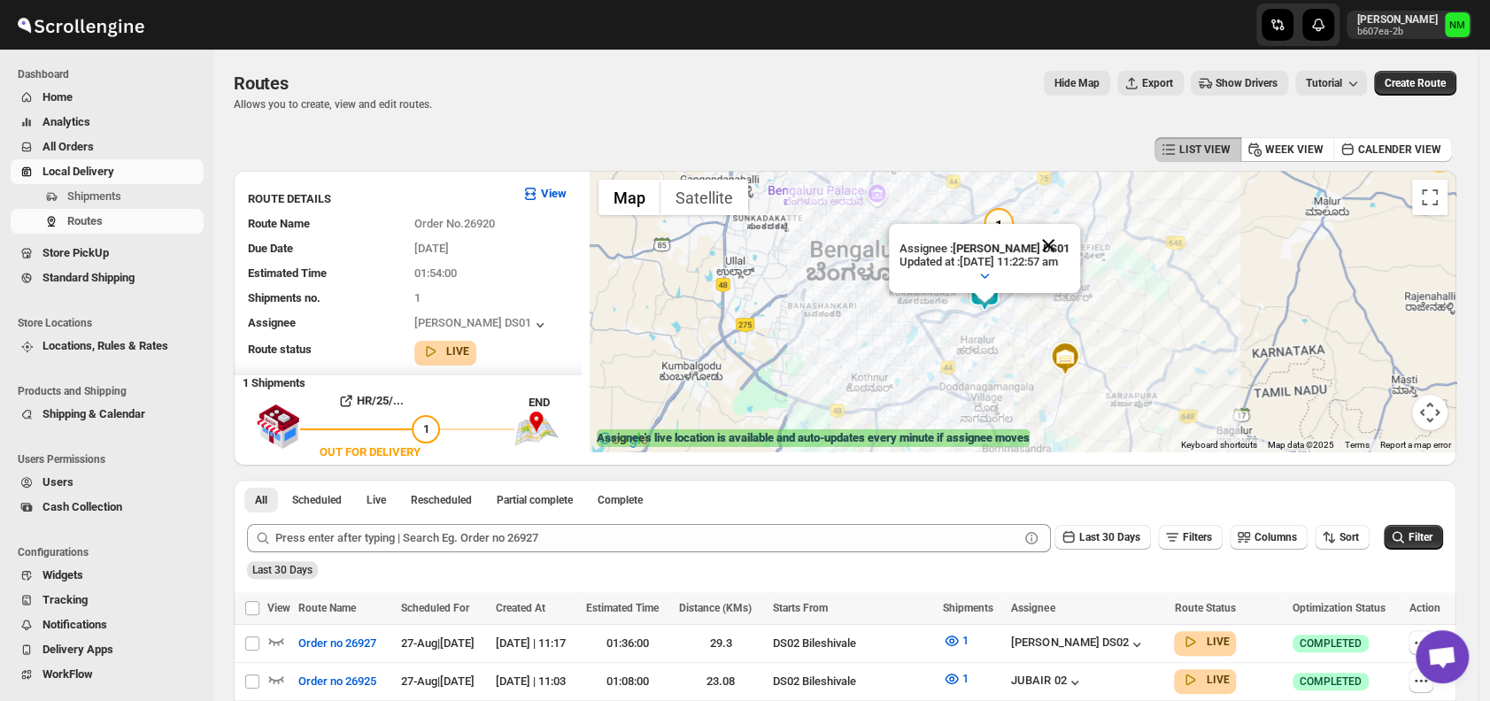
click at [1055, 238] on button "Close" at bounding box center [1048, 245] width 43 height 43
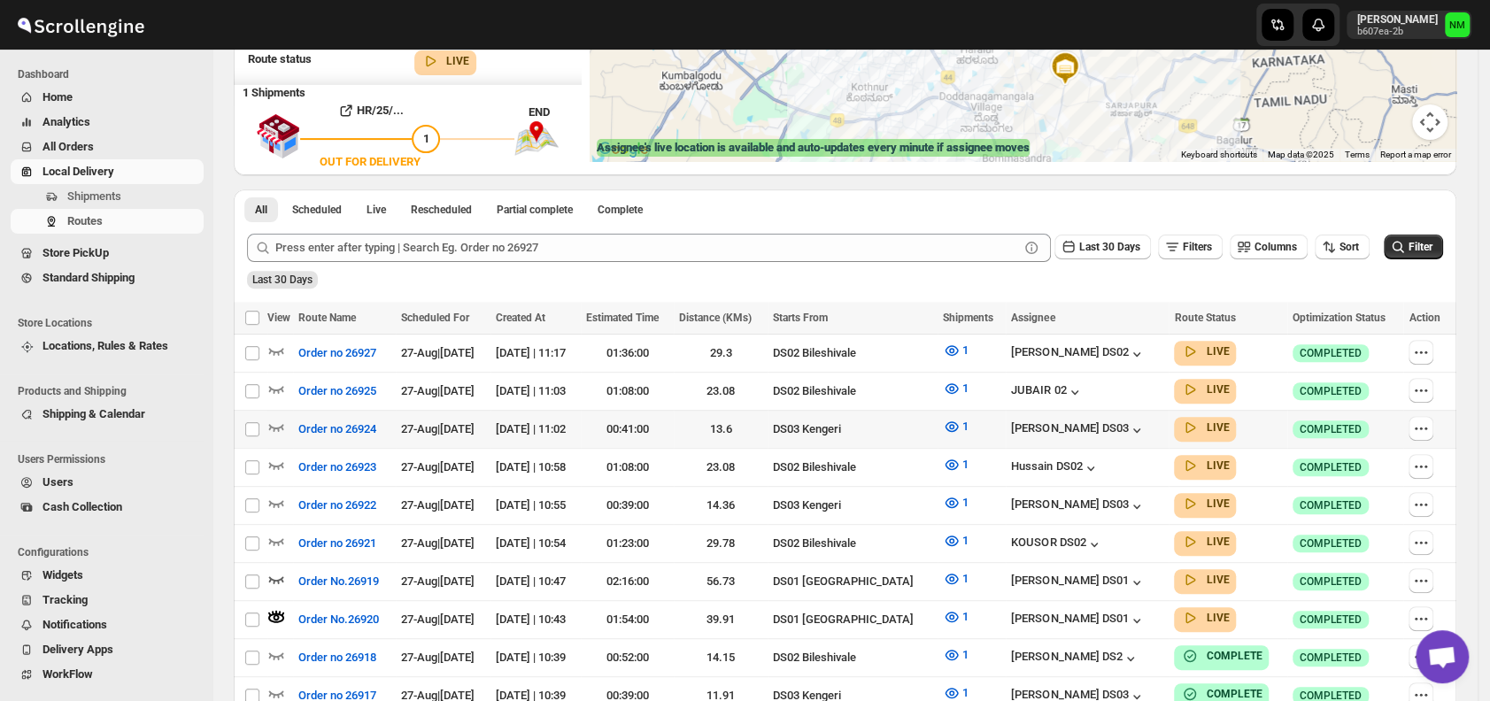
scroll to position [426, 0]
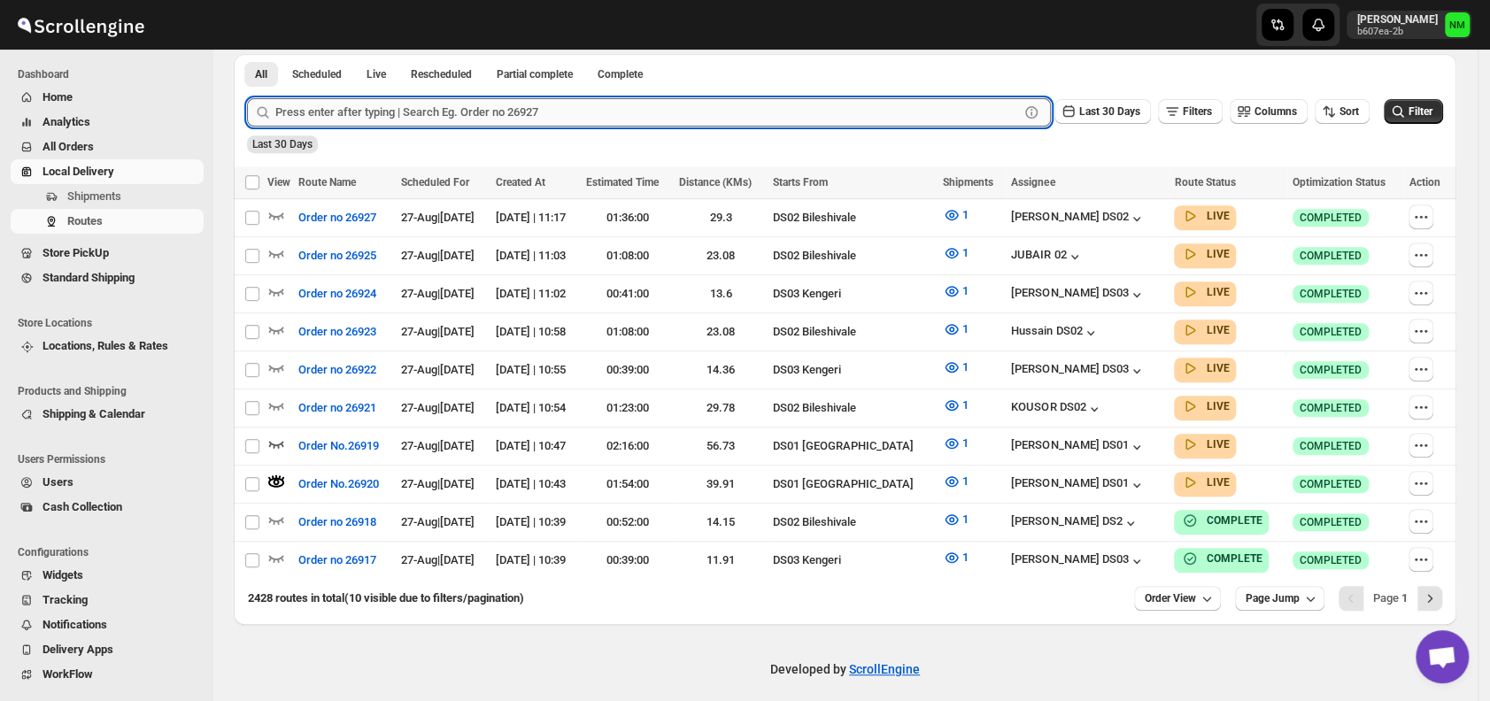
click at [395, 108] on input "text" at bounding box center [647, 112] width 744 height 28
type input "25172"
click at [247, 54] on button "Submit" at bounding box center [272, 63] width 50 height 19
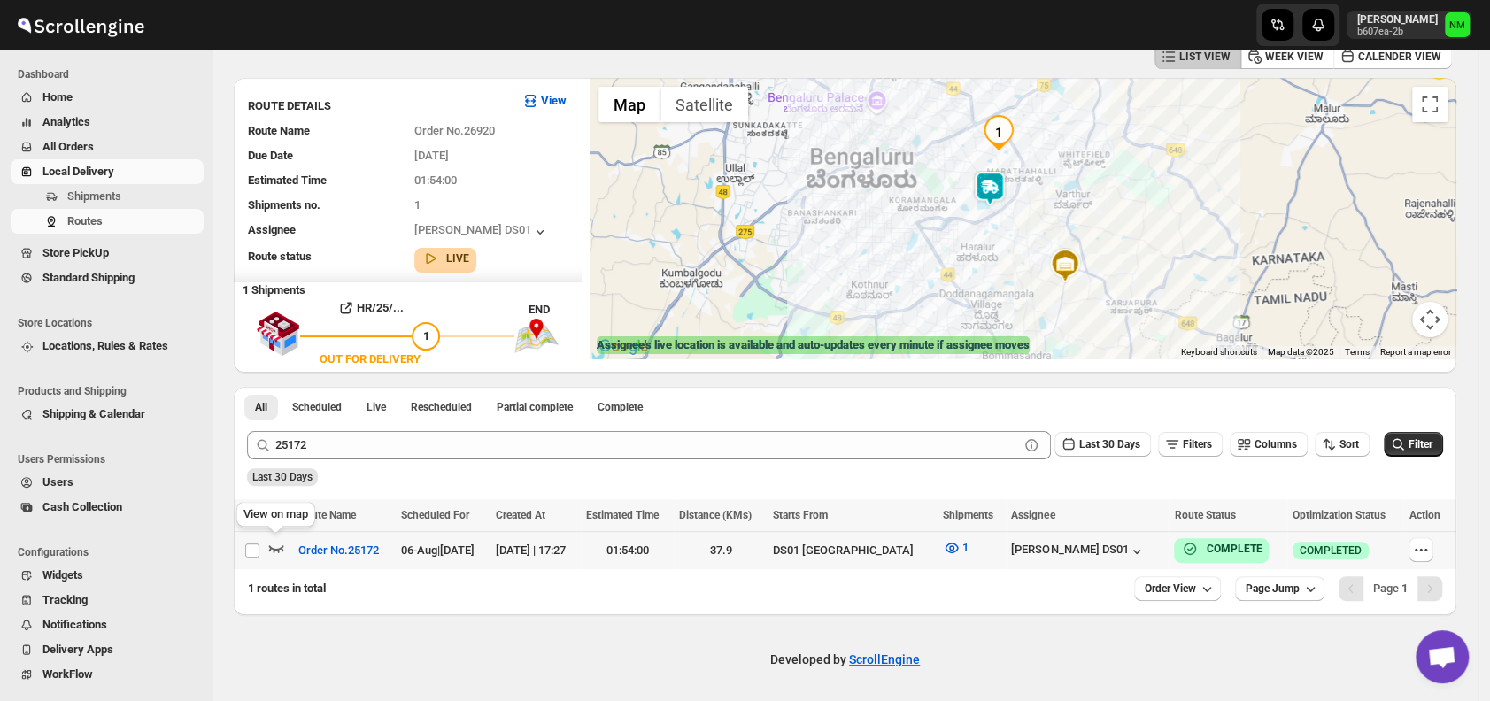
click at [276, 548] on icon "button" at bounding box center [276, 548] width 18 height 18
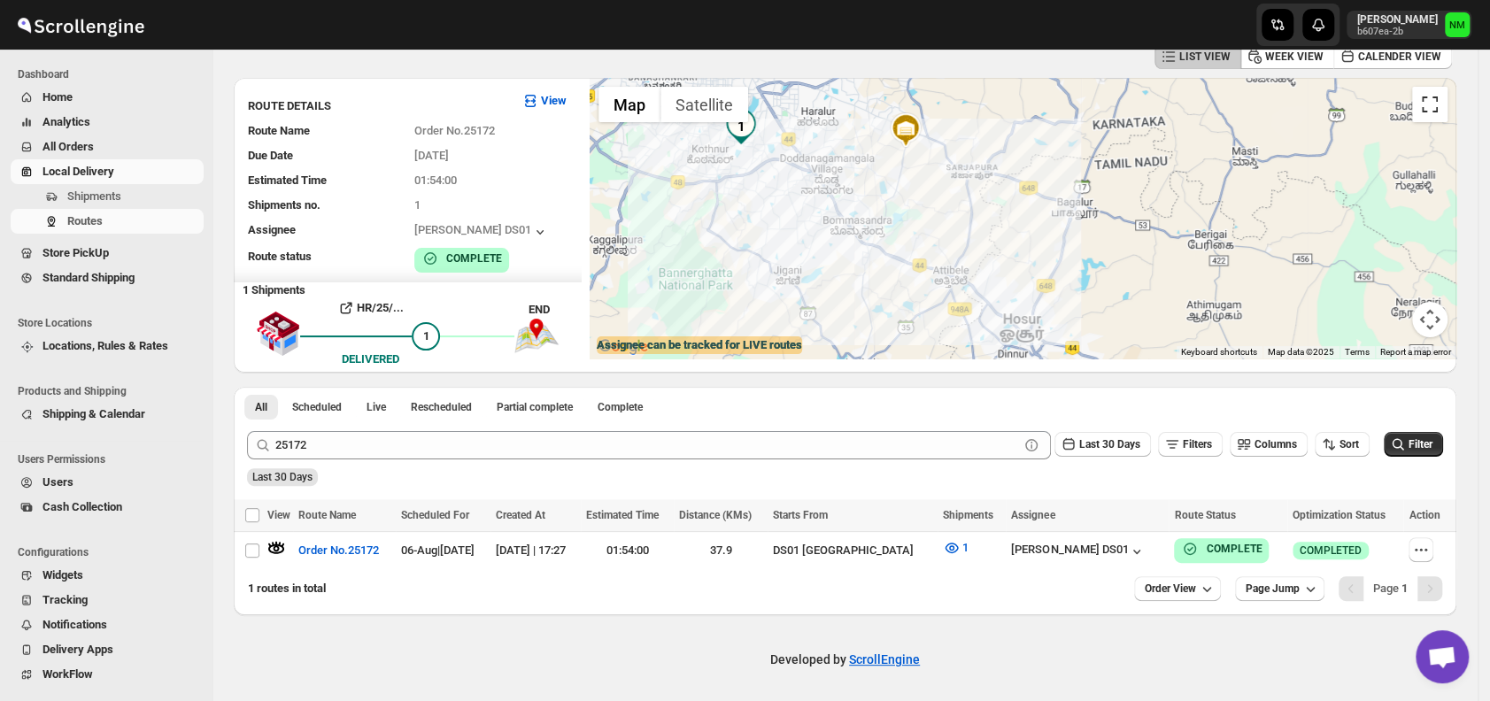
click at [1439, 113] on button "Toggle fullscreen view" at bounding box center [1429, 104] width 35 height 35
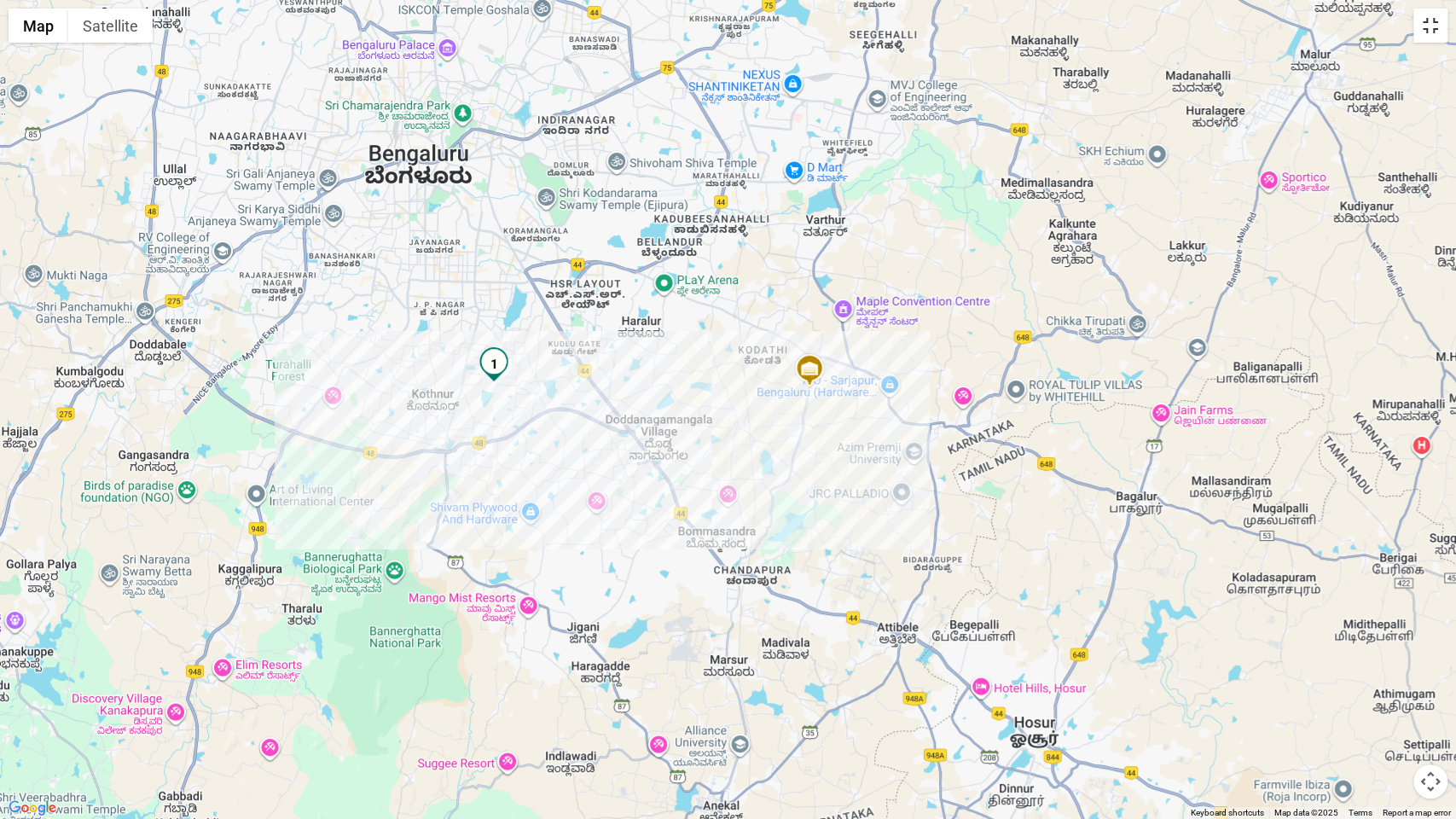
click at [1429, 30] on button "Toggle fullscreen view" at bounding box center [1429, 25] width 34 height 34
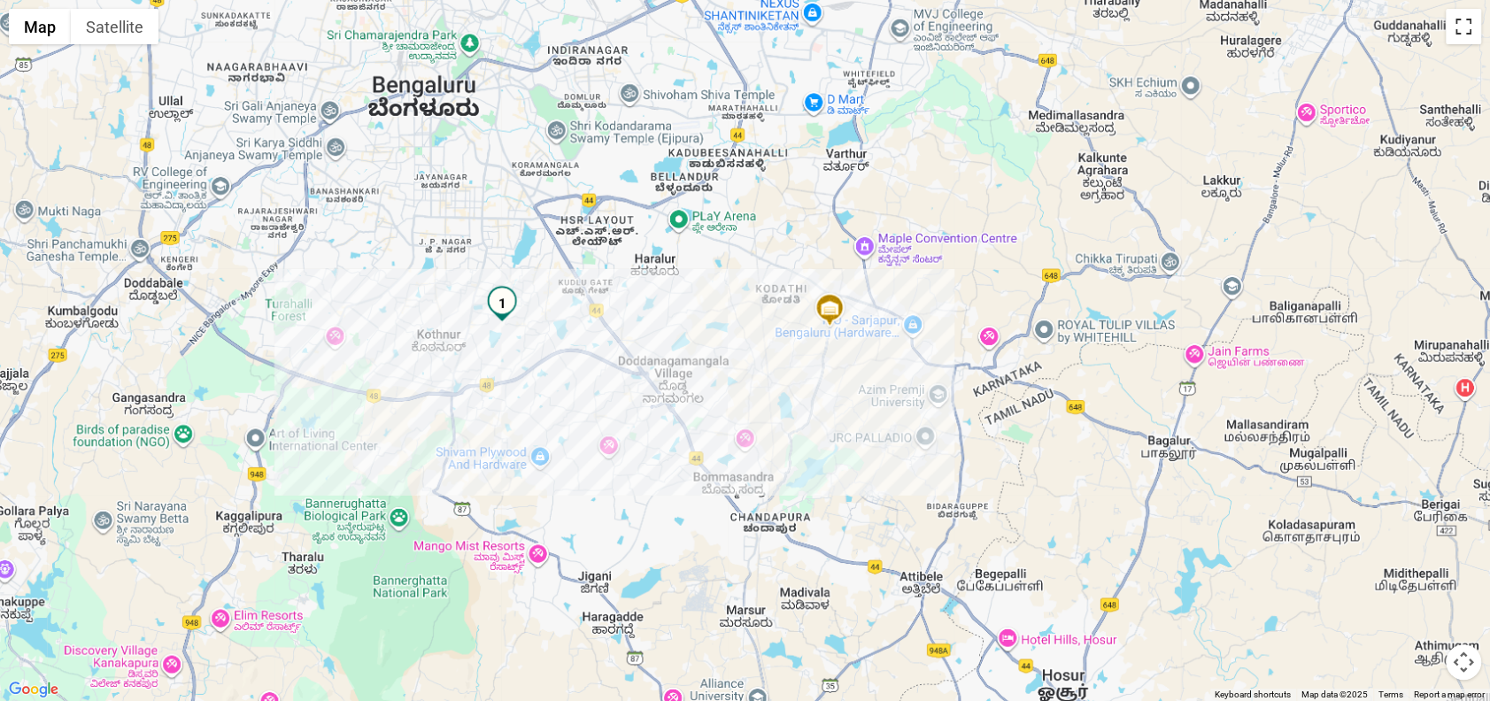
scroll to position [93, 0]
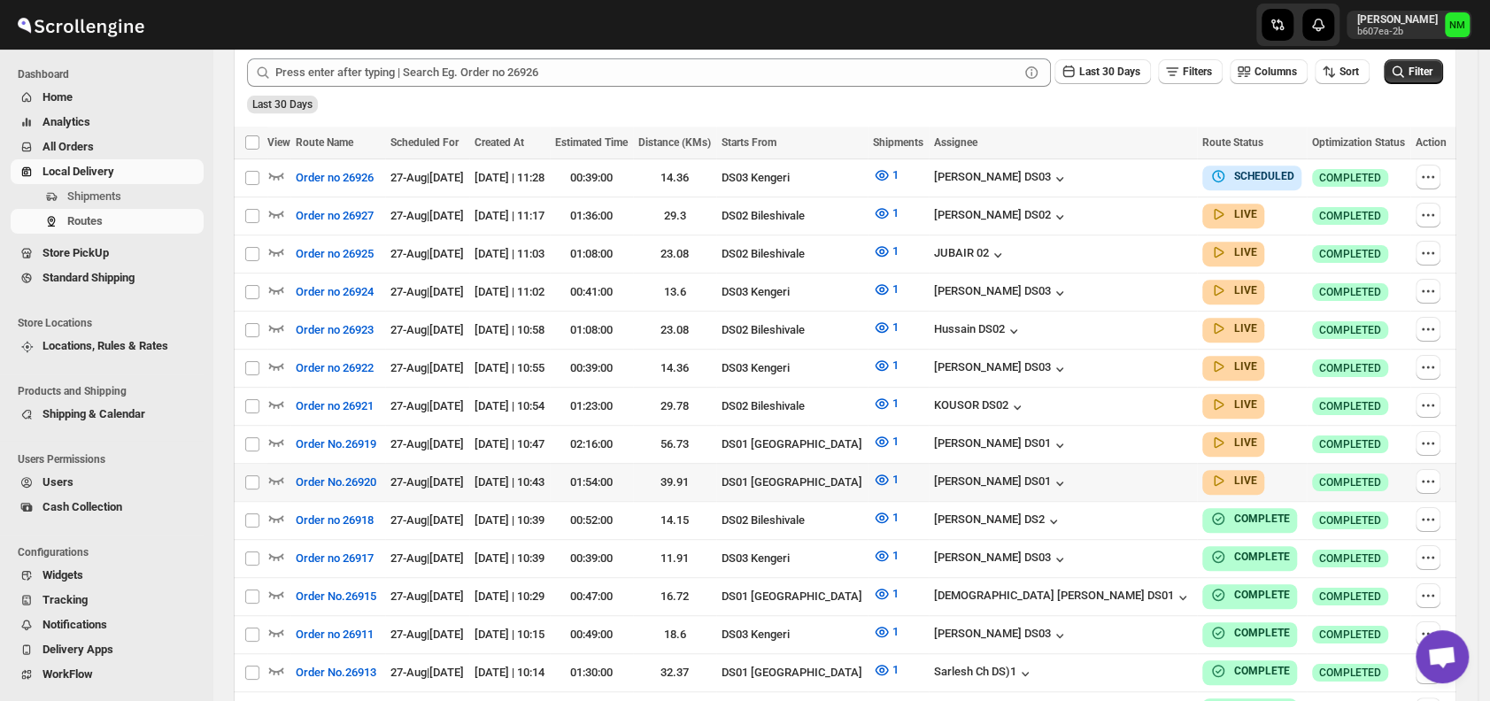
scroll to position [452, 0]
click at [279, 432] on icon "button" at bounding box center [276, 441] width 18 height 18
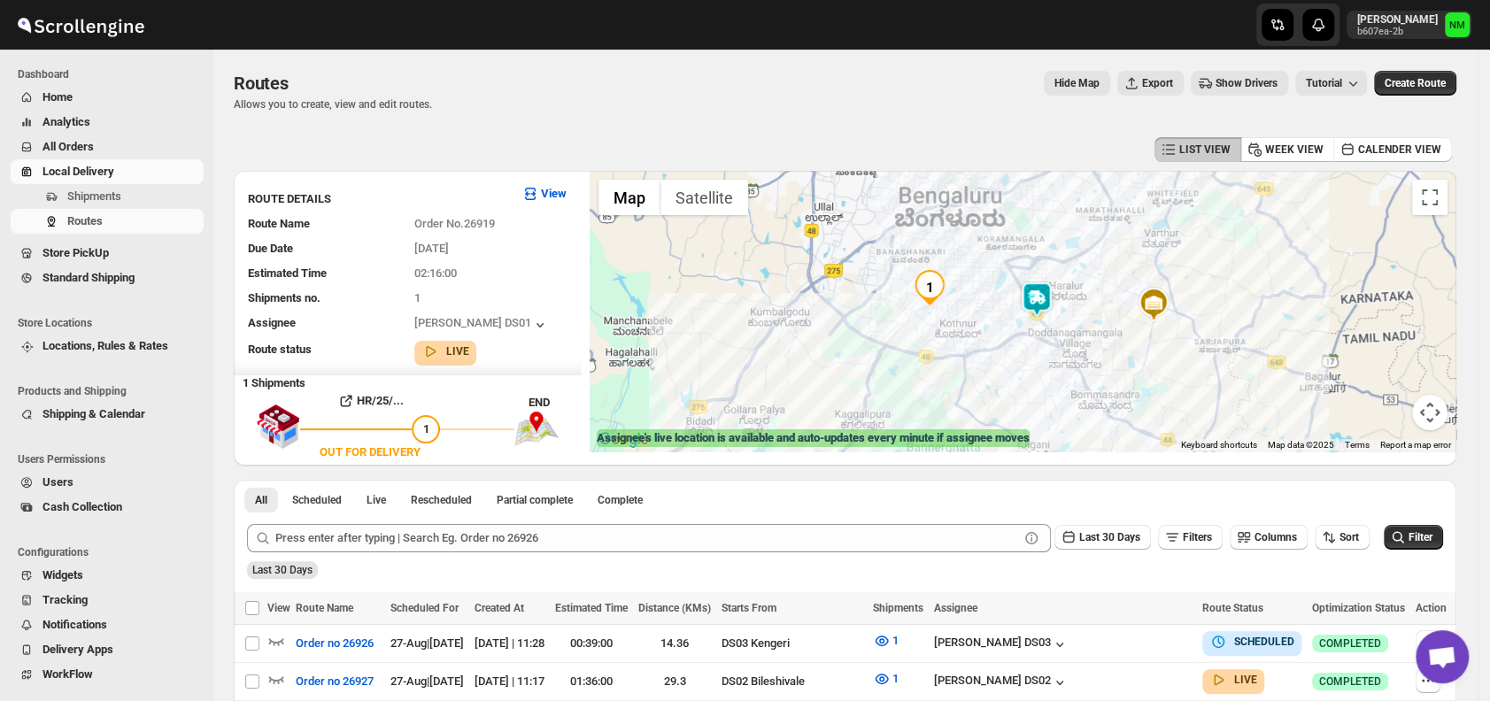
click at [1043, 310] on img at bounding box center [1036, 299] width 35 height 35
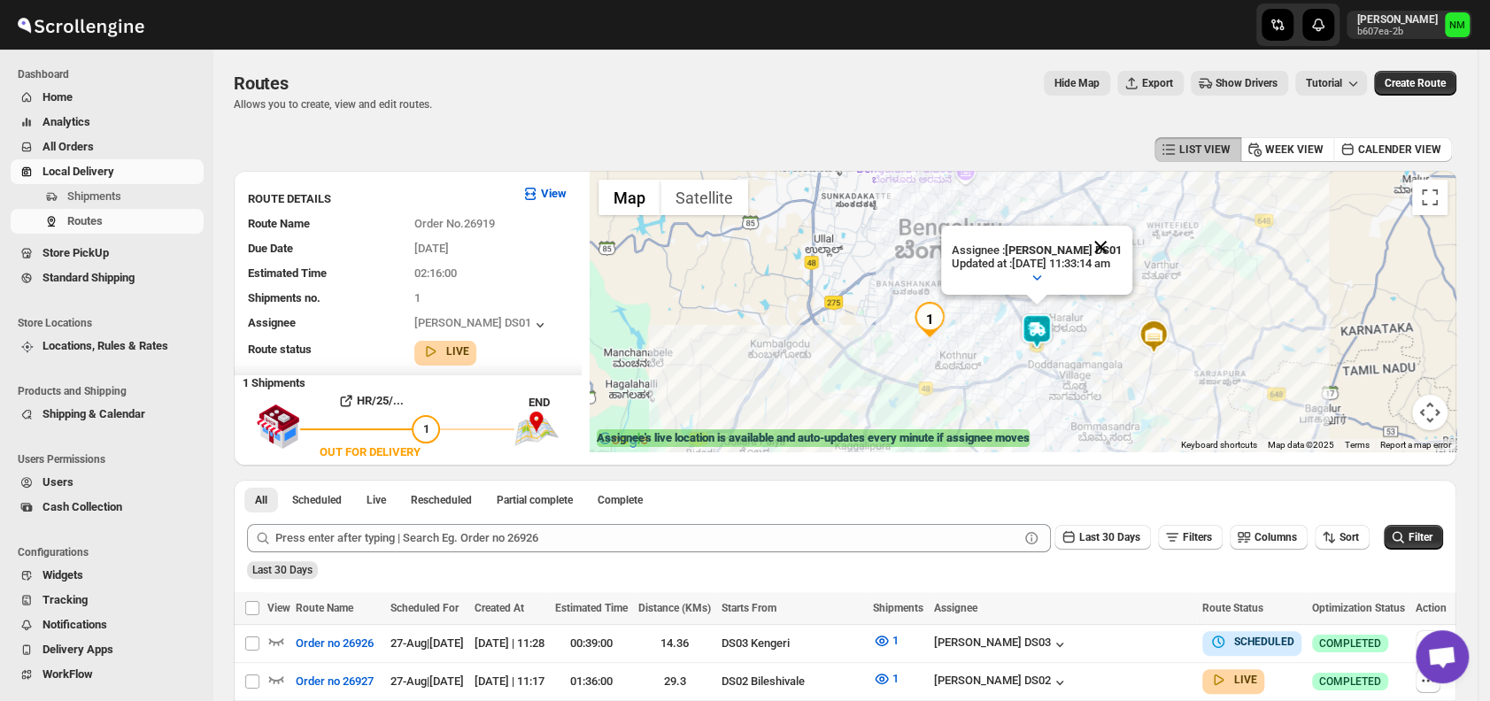
click at [1122, 247] on button "Close" at bounding box center [1100, 247] width 43 height 43
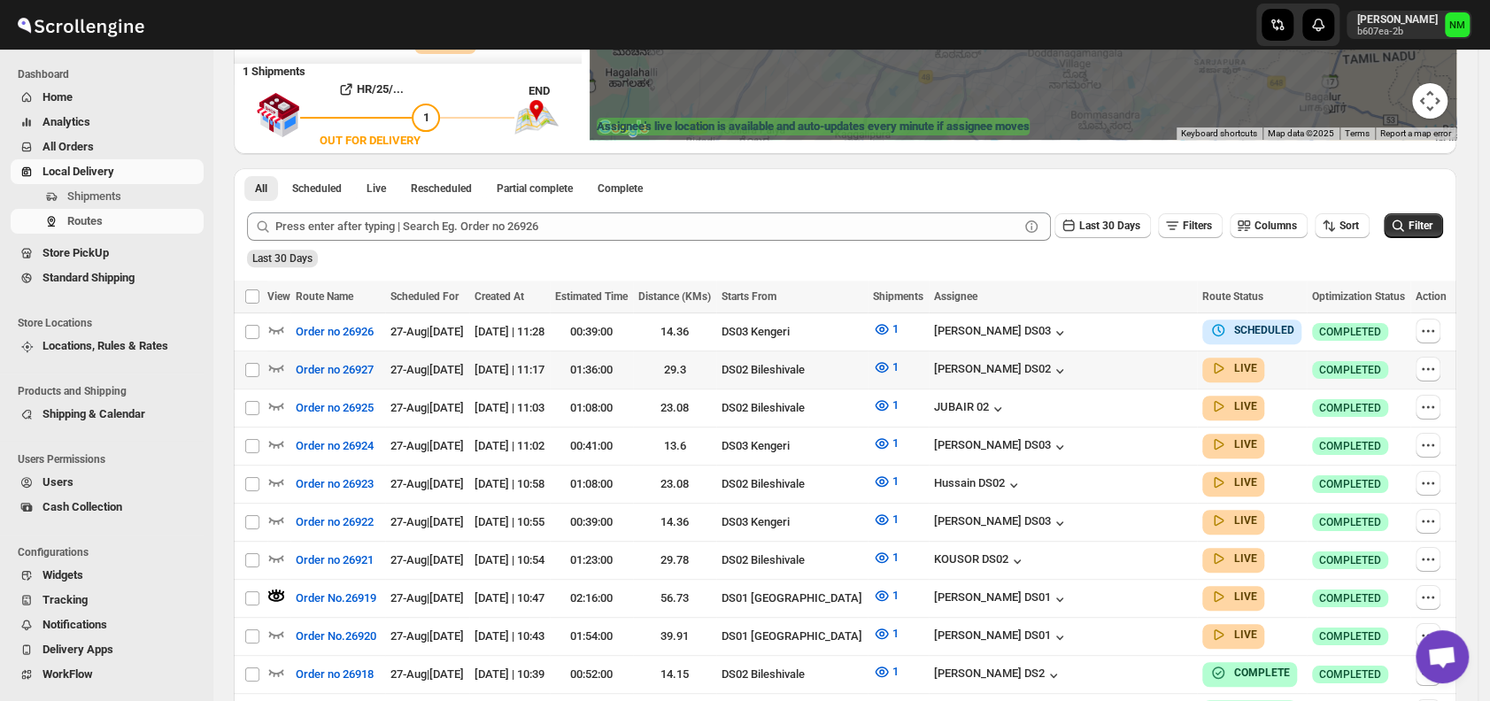
scroll to position [461, 0]
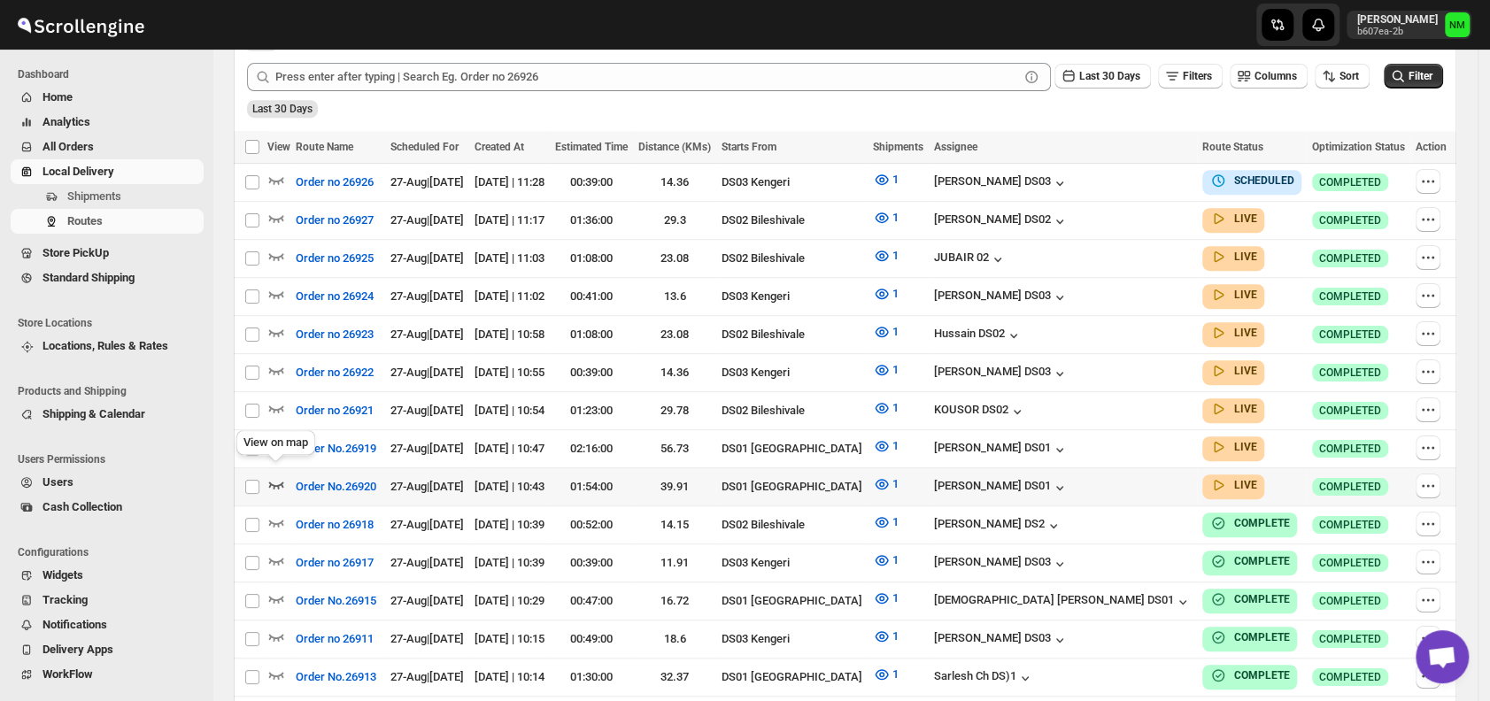
click at [270, 476] on icon "button" at bounding box center [276, 485] width 18 height 18
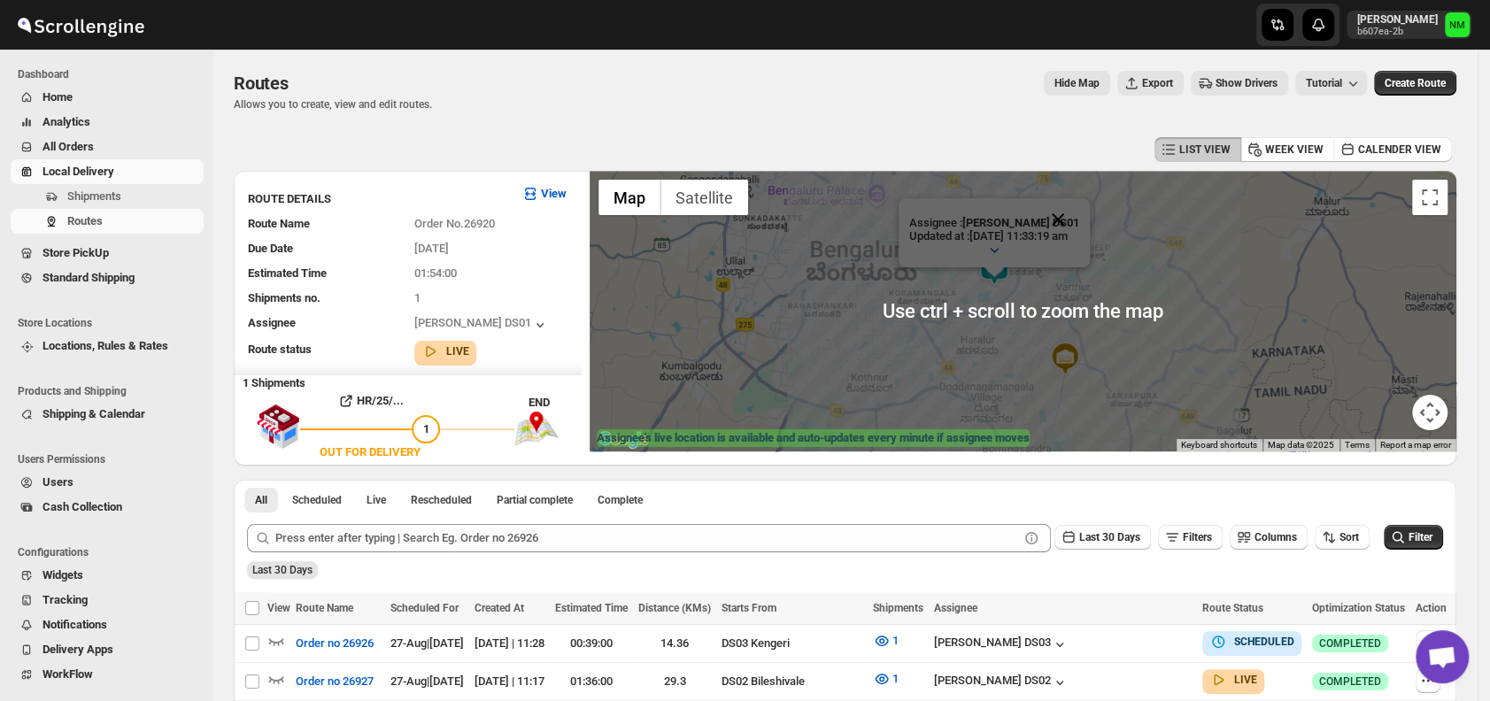
click at [1078, 217] on button "Close" at bounding box center [1058, 219] width 43 height 43
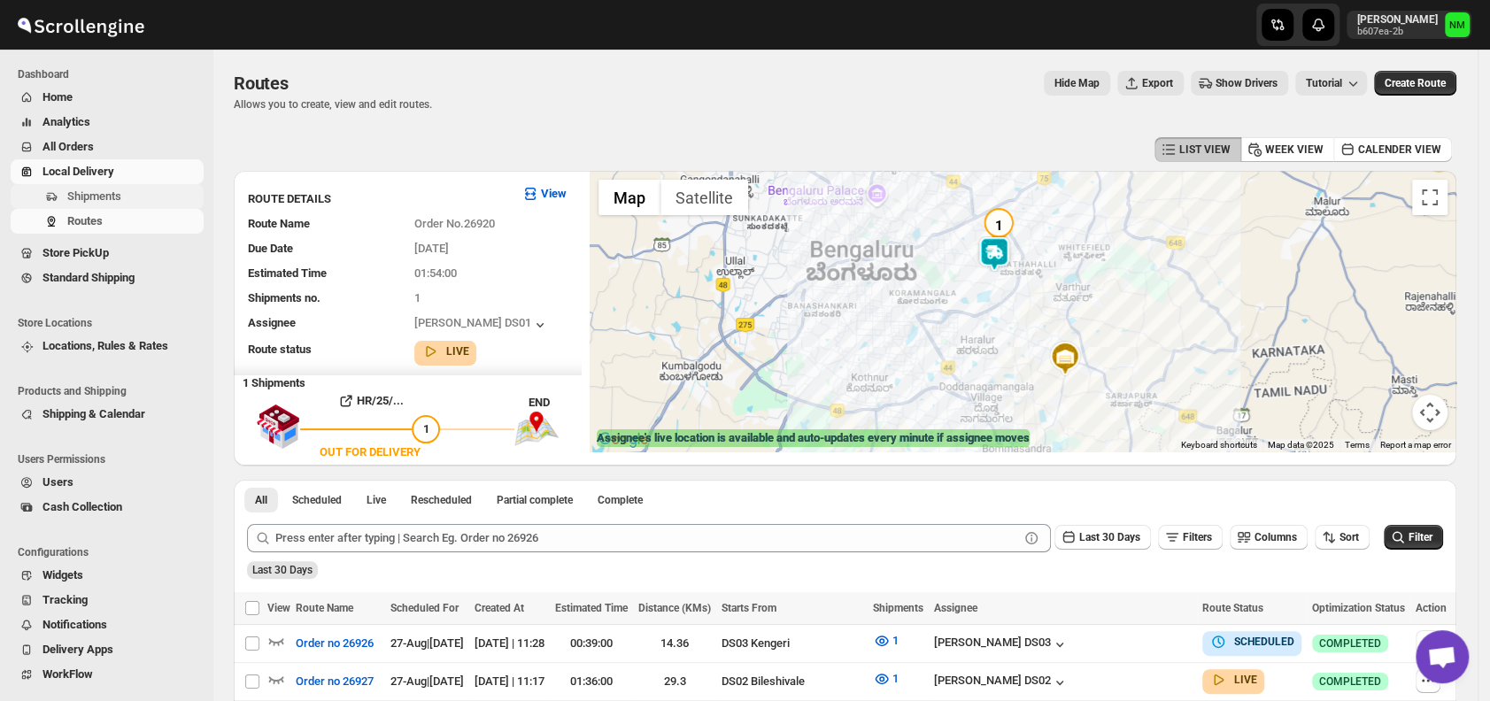
click at [107, 205] on span "Shipments" at bounding box center [133, 197] width 133 height 18
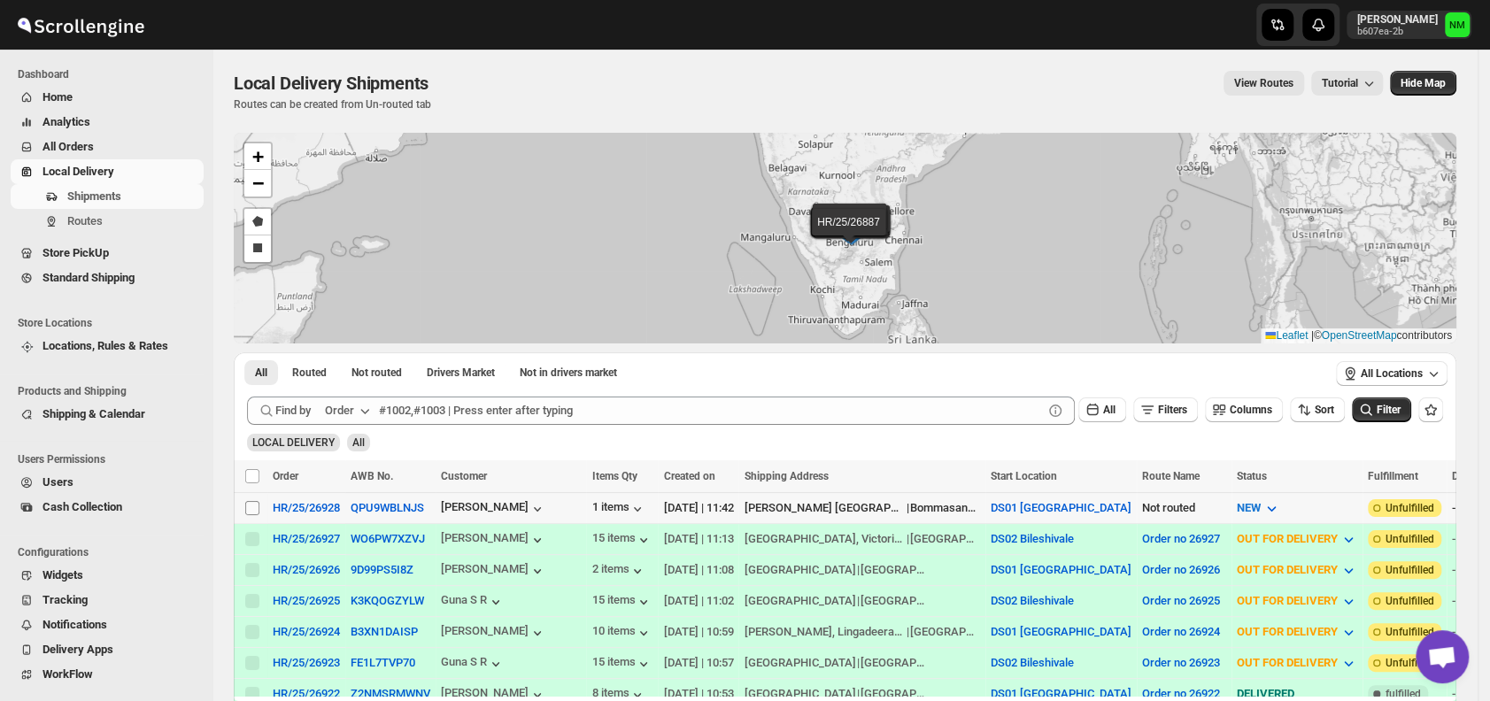
click at [251, 501] on input "Select shipment" at bounding box center [252, 508] width 14 height 14
checkbox input "true"
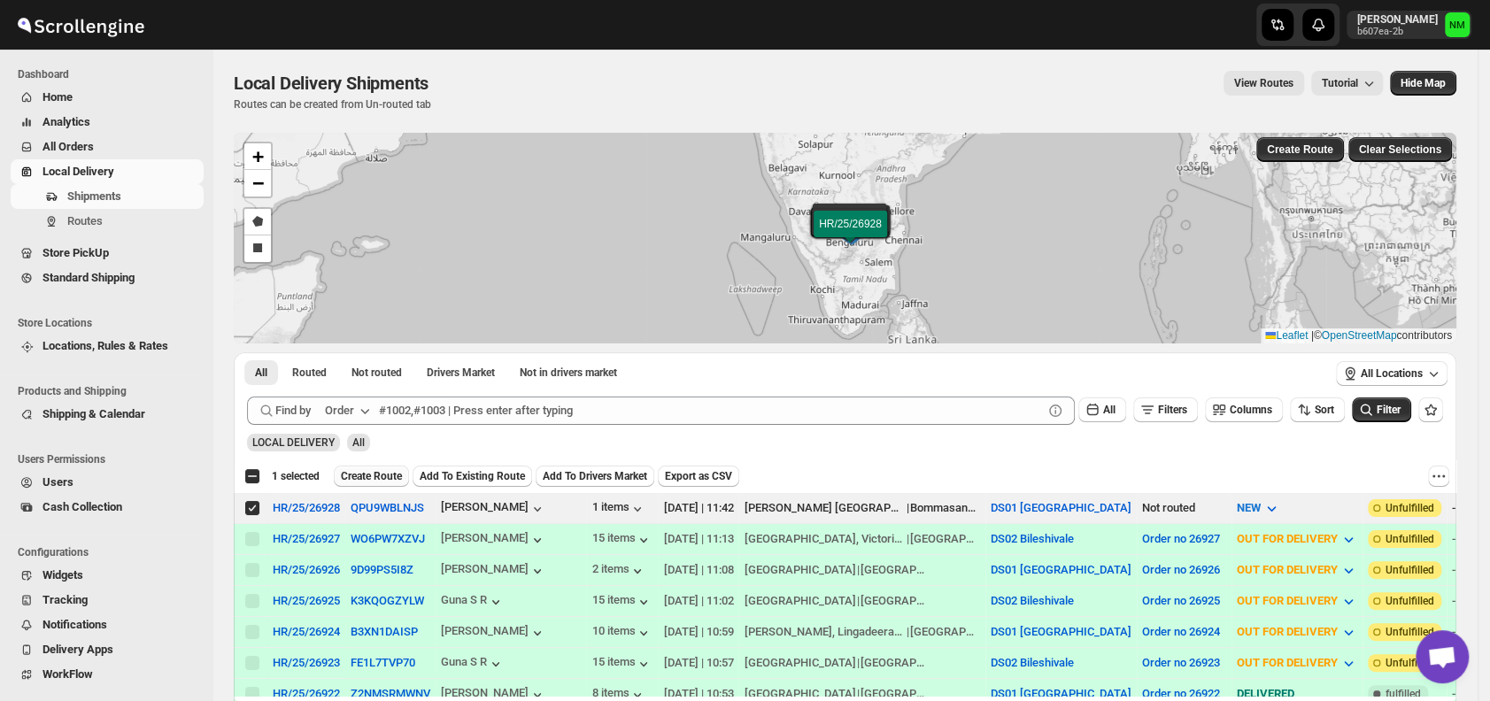
click at [361, 476] on span "Create Route" at bounding box center [371, 476] width 61 height 14
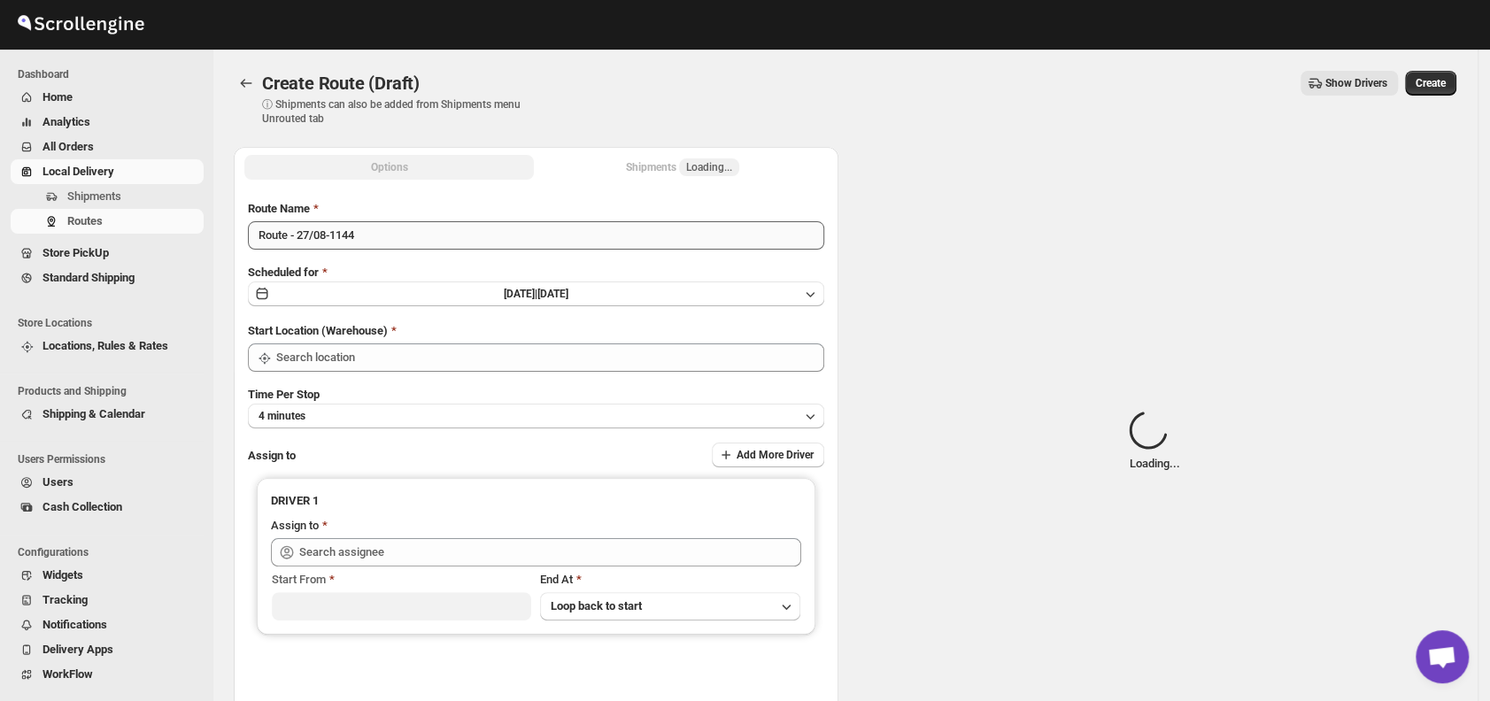
type input "DS01 [GEOGRAPHIC_DATA]"
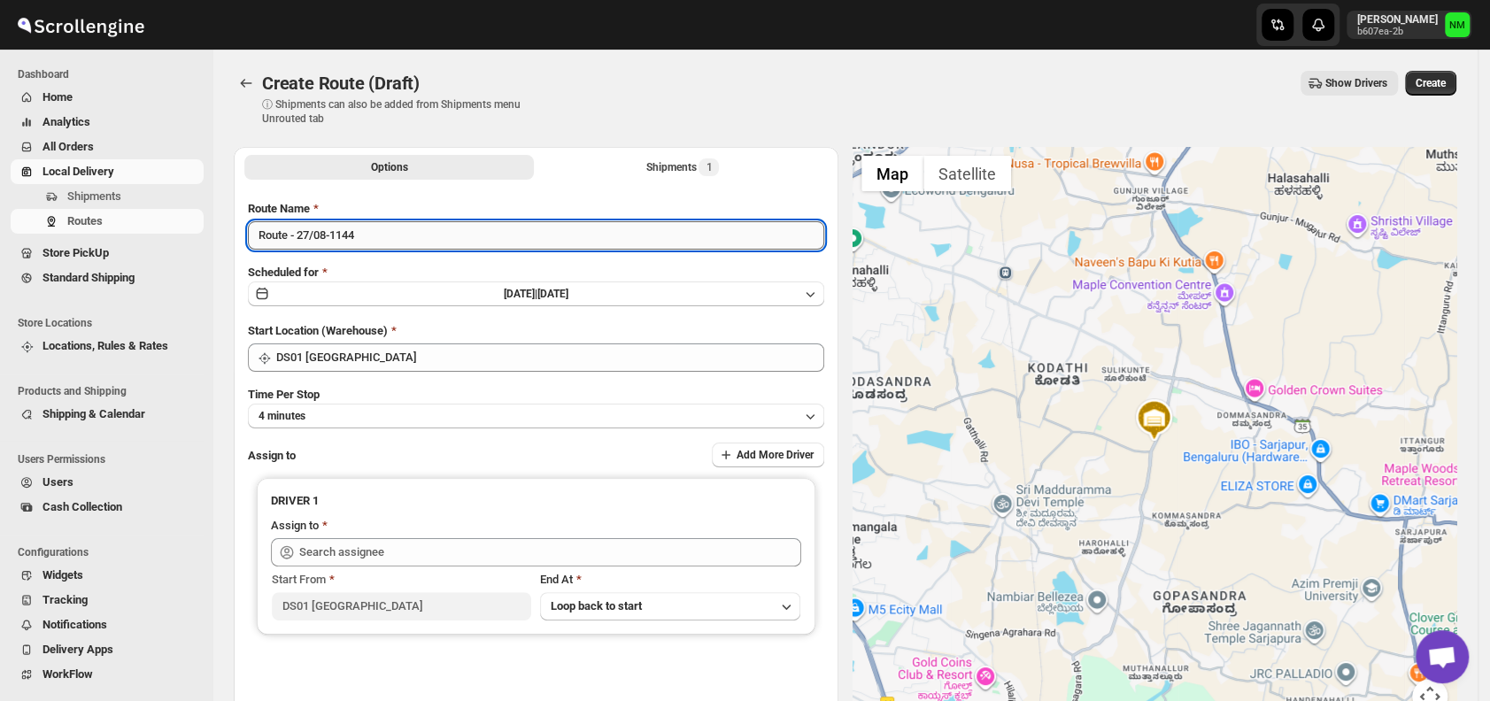
click at [404, 243] on input "Route - 27/08-1144" at bounding box center [536, 235] width 576 height 28
type input "R"
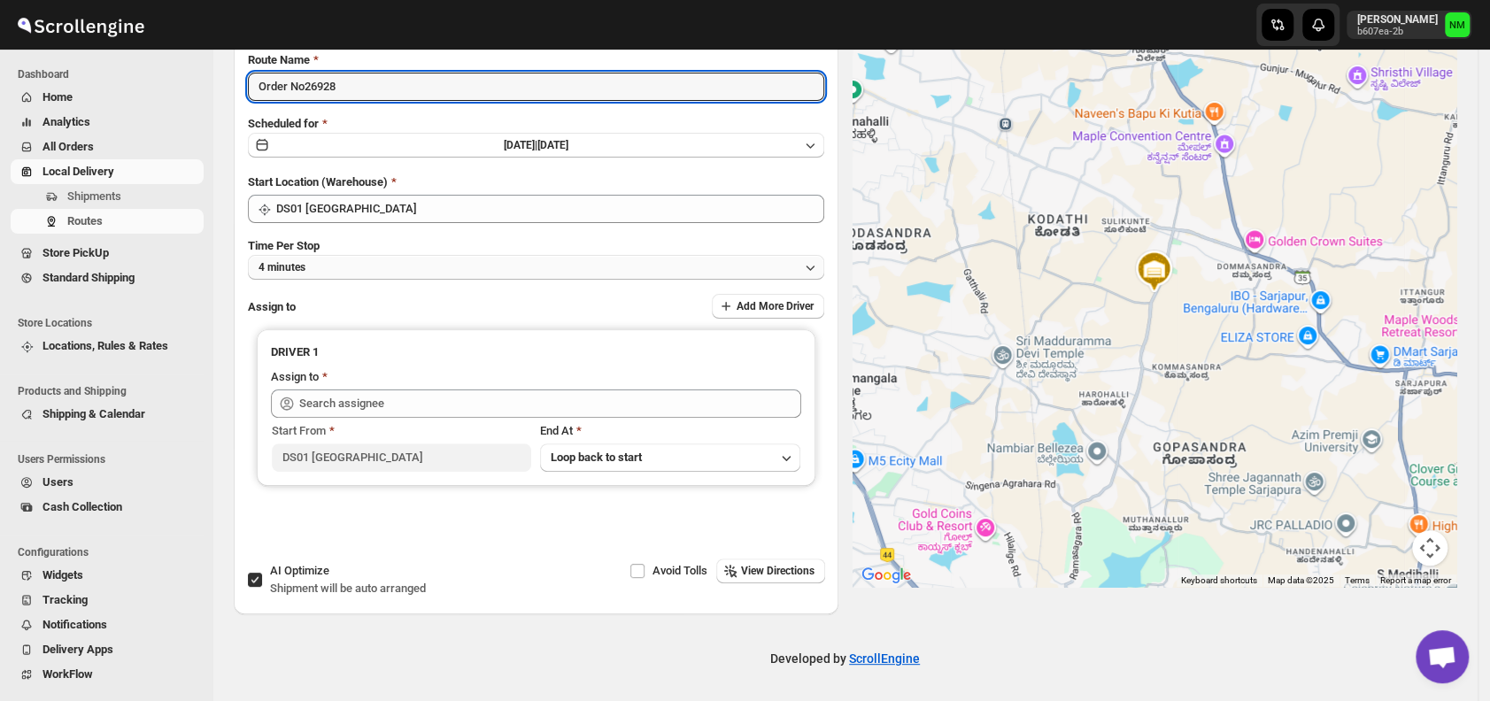
type input "Order No26928"
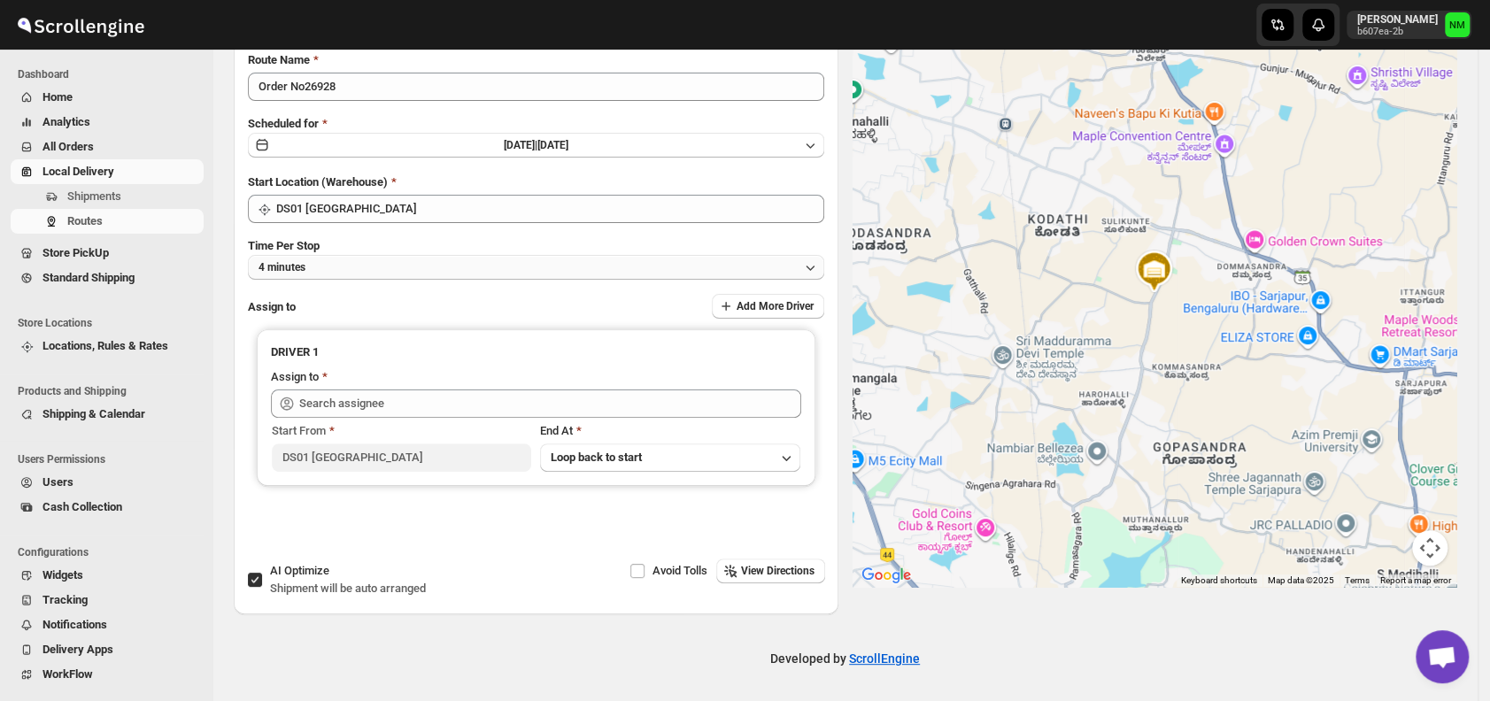
click at [361, 260] on button "4 minutes" at bounding box center [536, 267] width 576 height 25
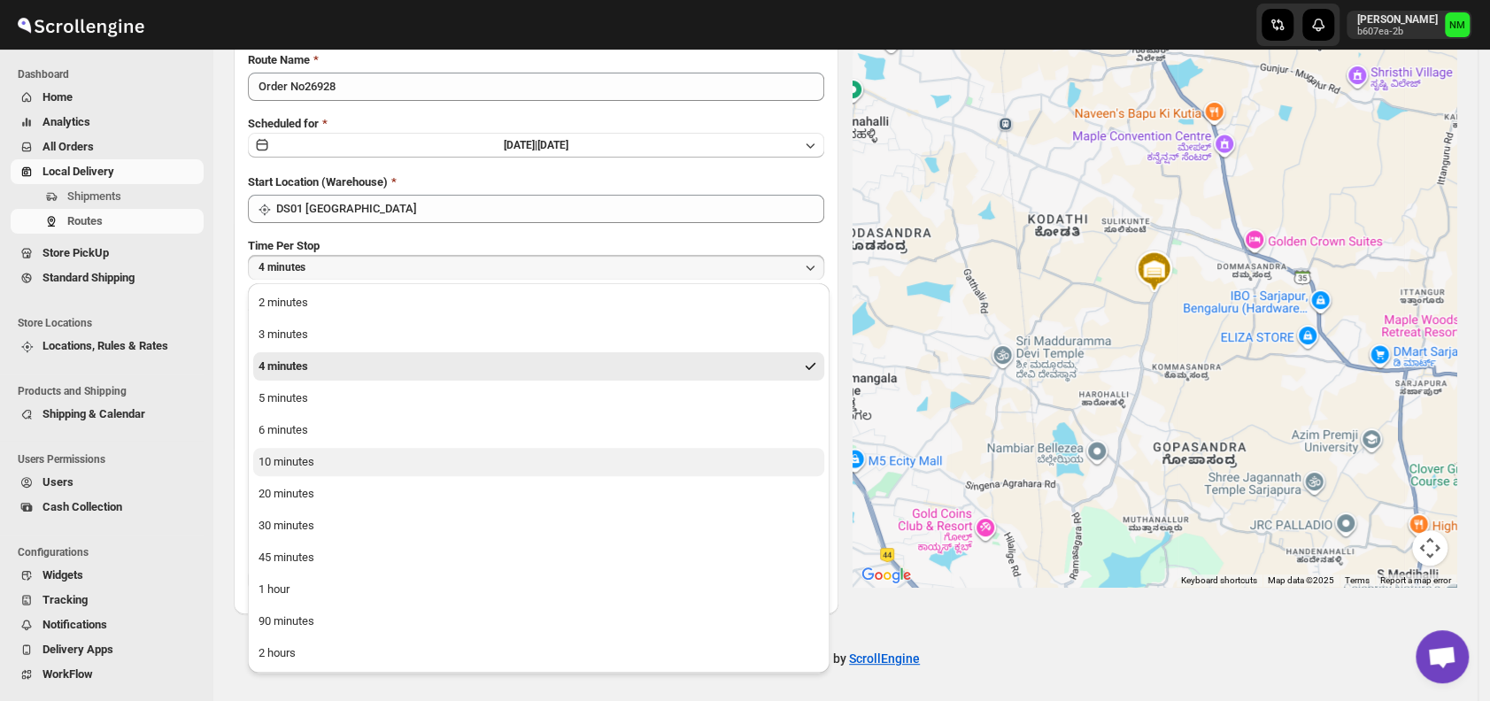
click at [297, 462] on div "10 minutes" at bounding box center [287, 462] width 56 height 18
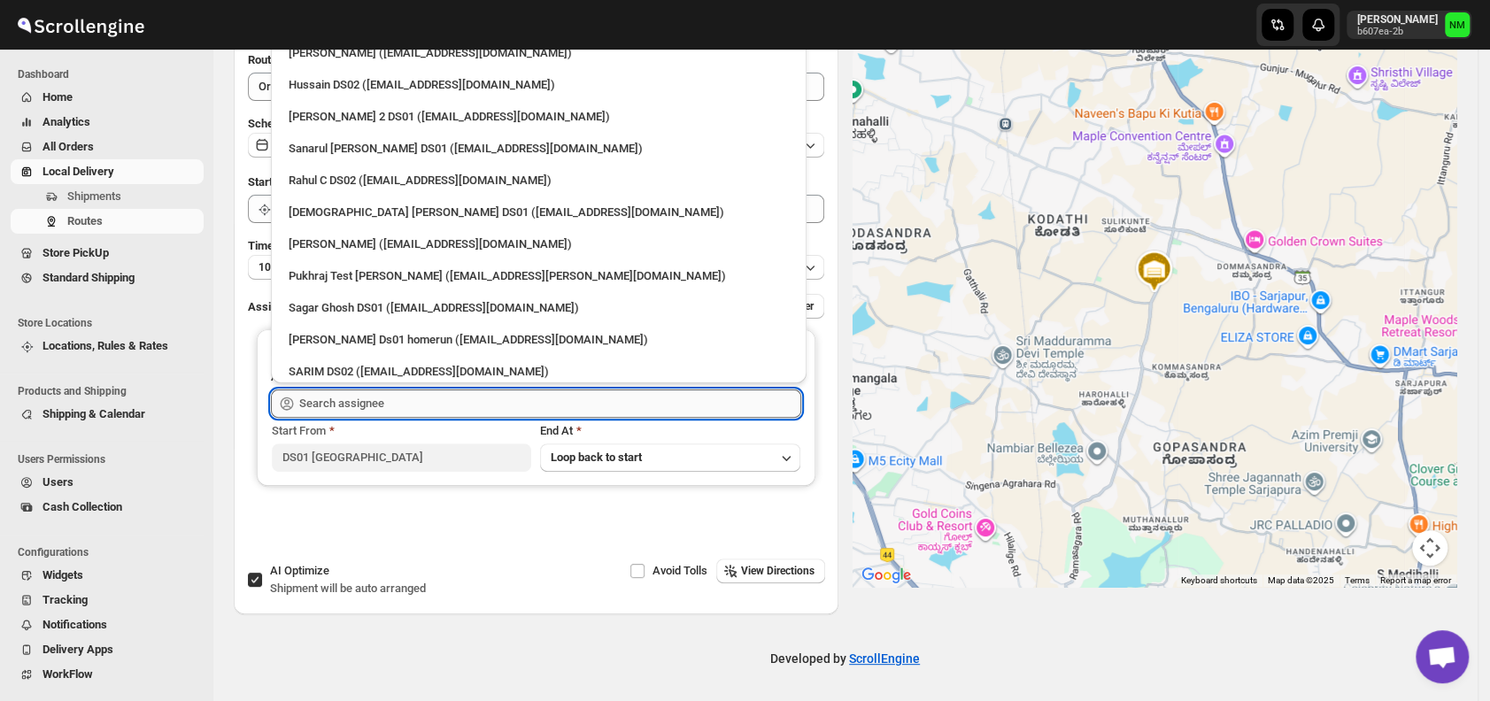
click at [390, 409] on input "text" at bounding box center [550, 404] width 502 height 28
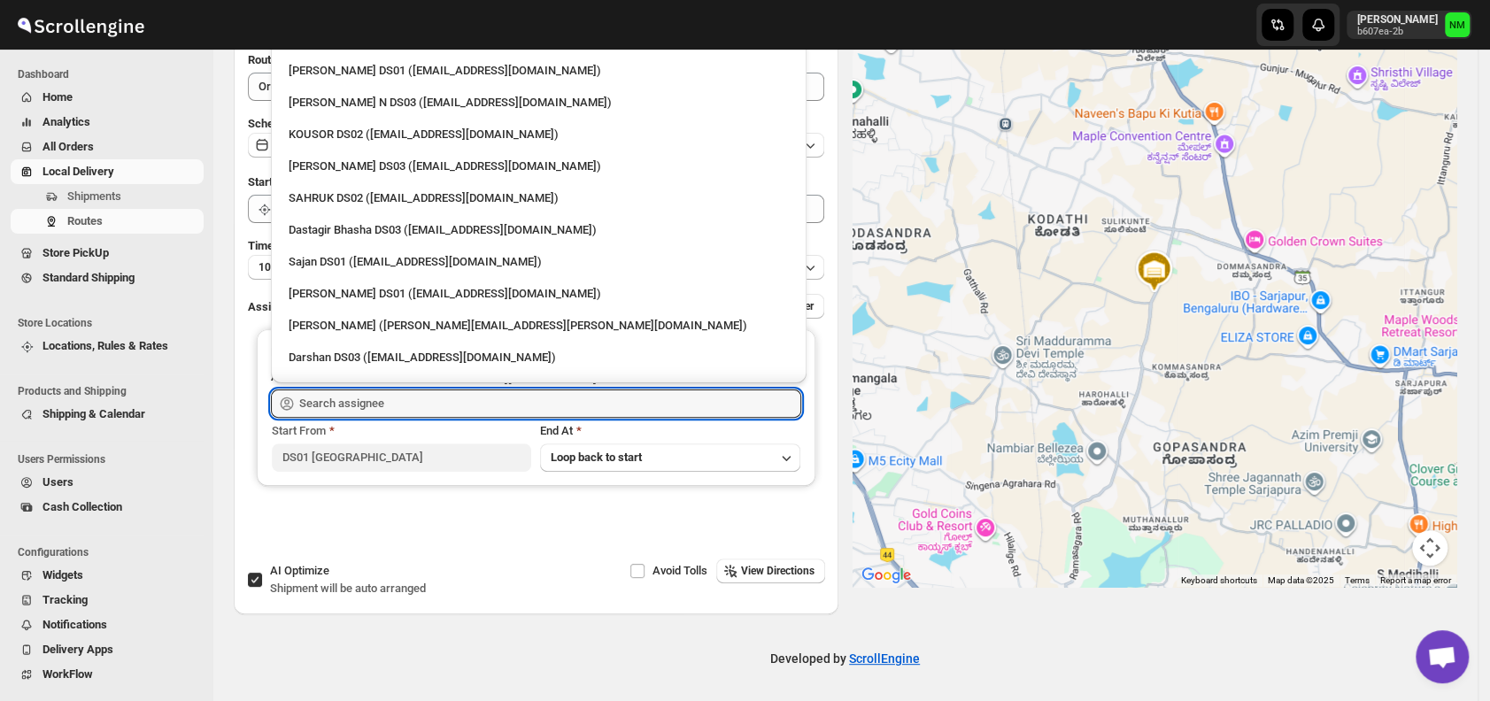
scroll to position [1162, 0]
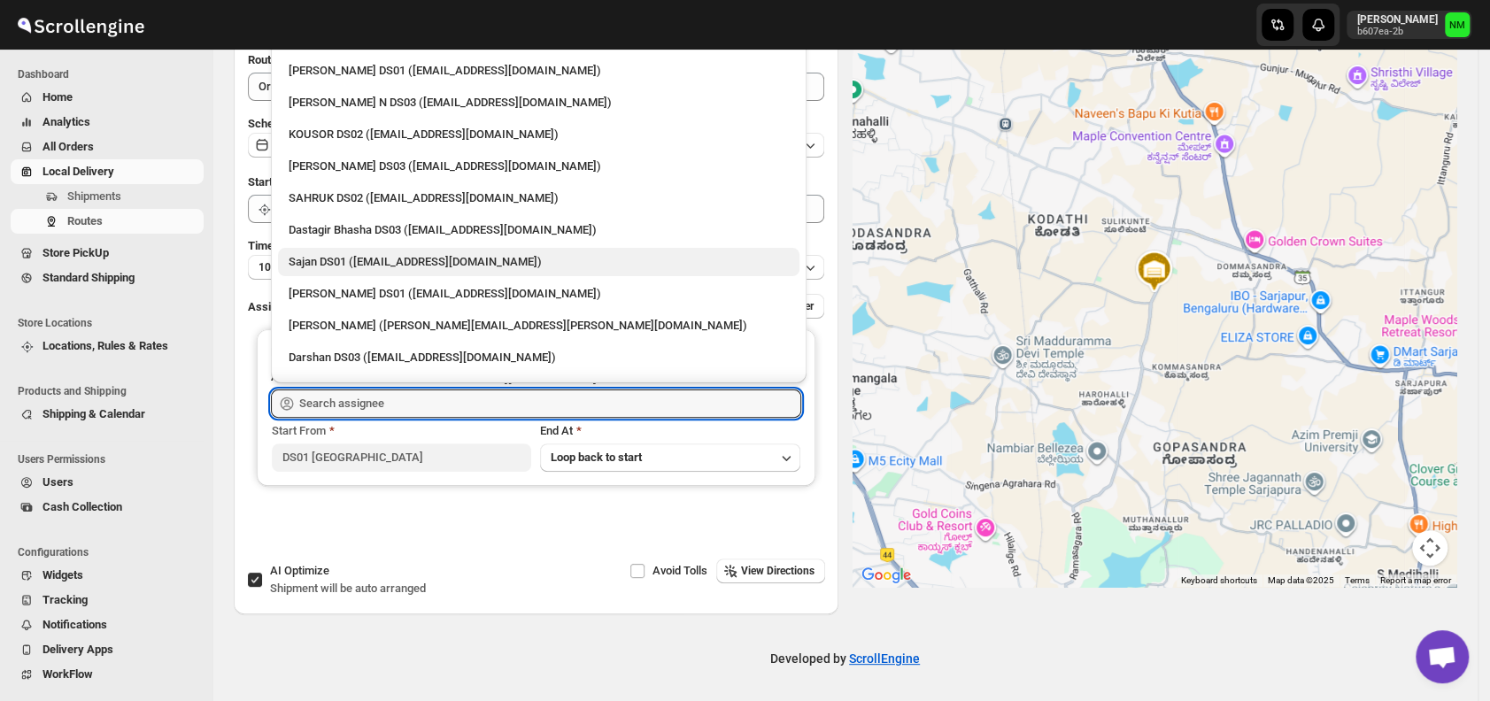
click at [329, 256] on div "Sajan DS01 ([EMAIL_ADDRESS][DOMAIN_NAME])" at bounding box center [539, 262] width 500 height 18
type input "Sajan DS01 ([EMAIL_ADDRESS][DOMAIN_NAME])"
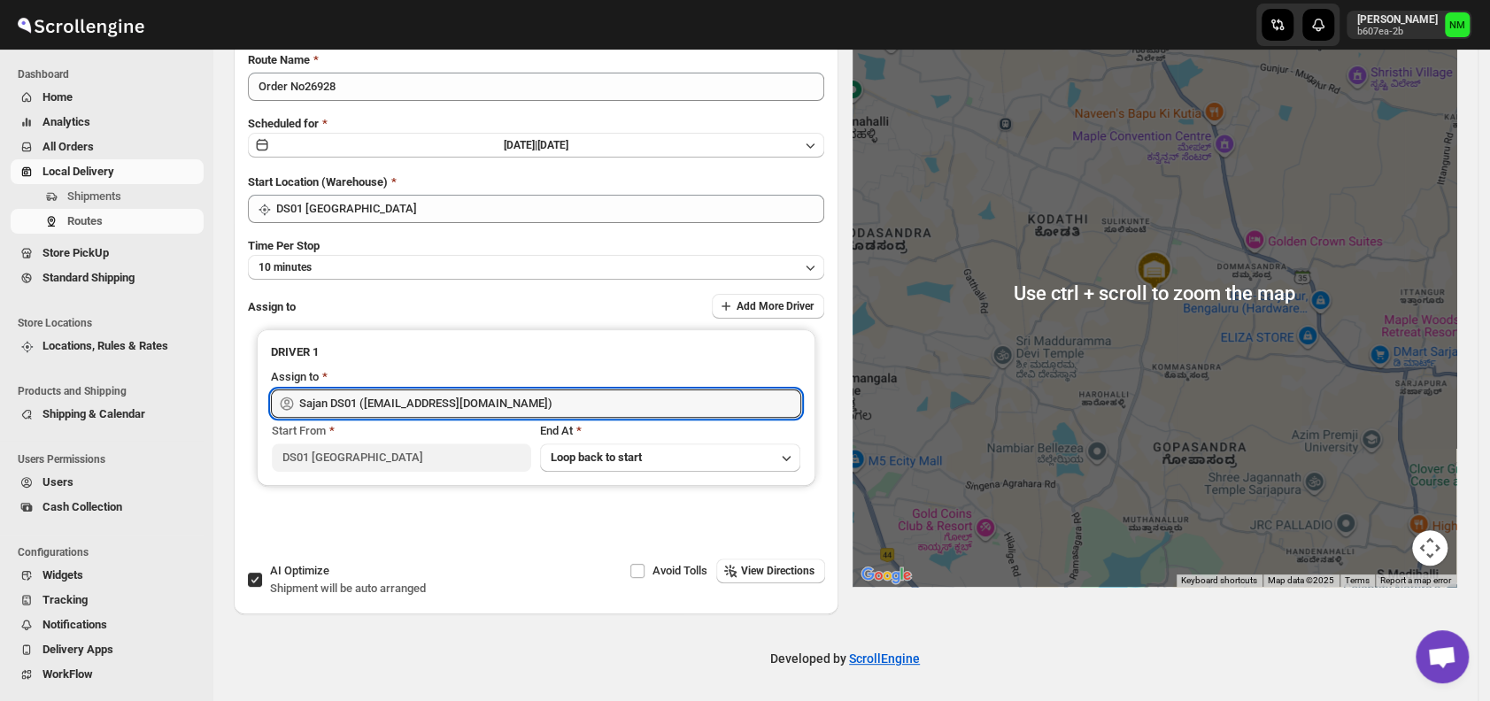
scroll to position [0, 0]
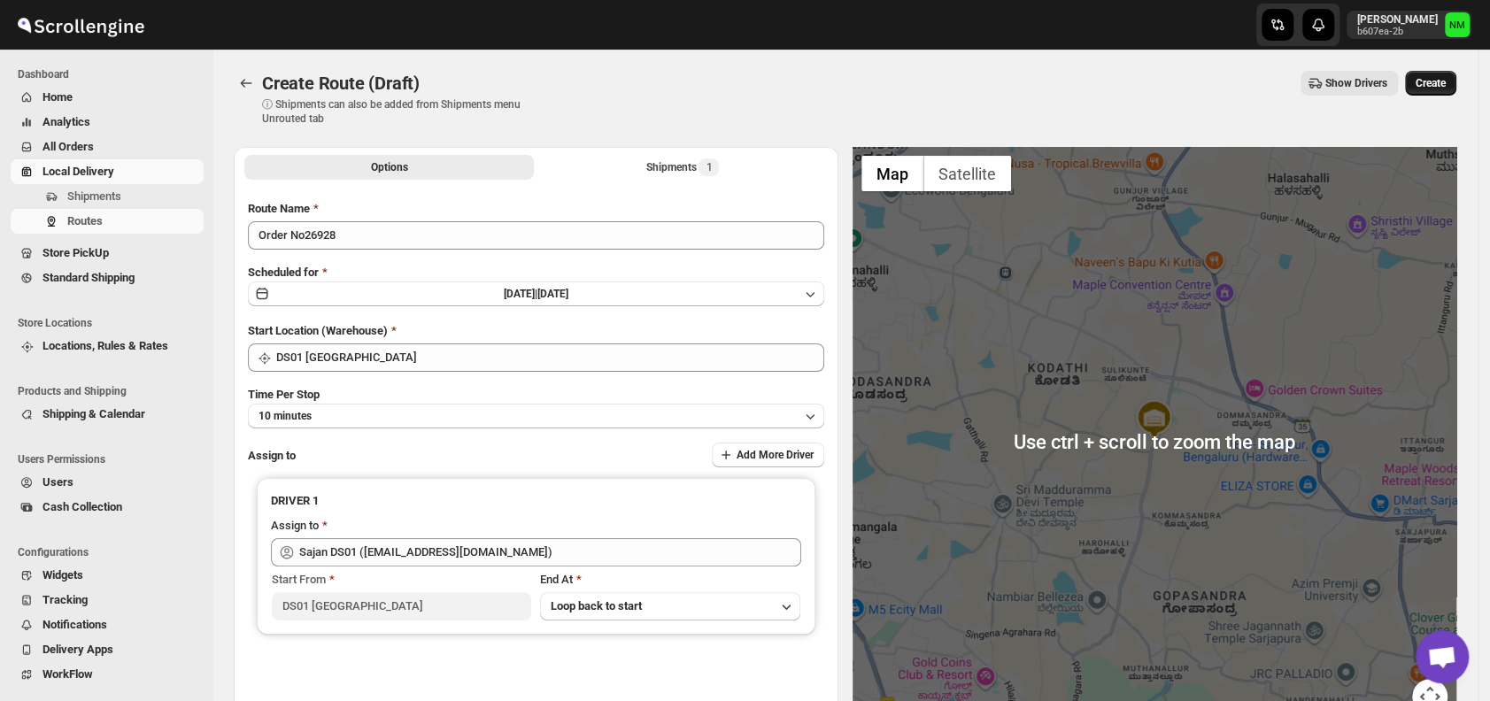
click at [1446, 85] on span "Create" at bounding box center [1431, 83] width 30 height 14
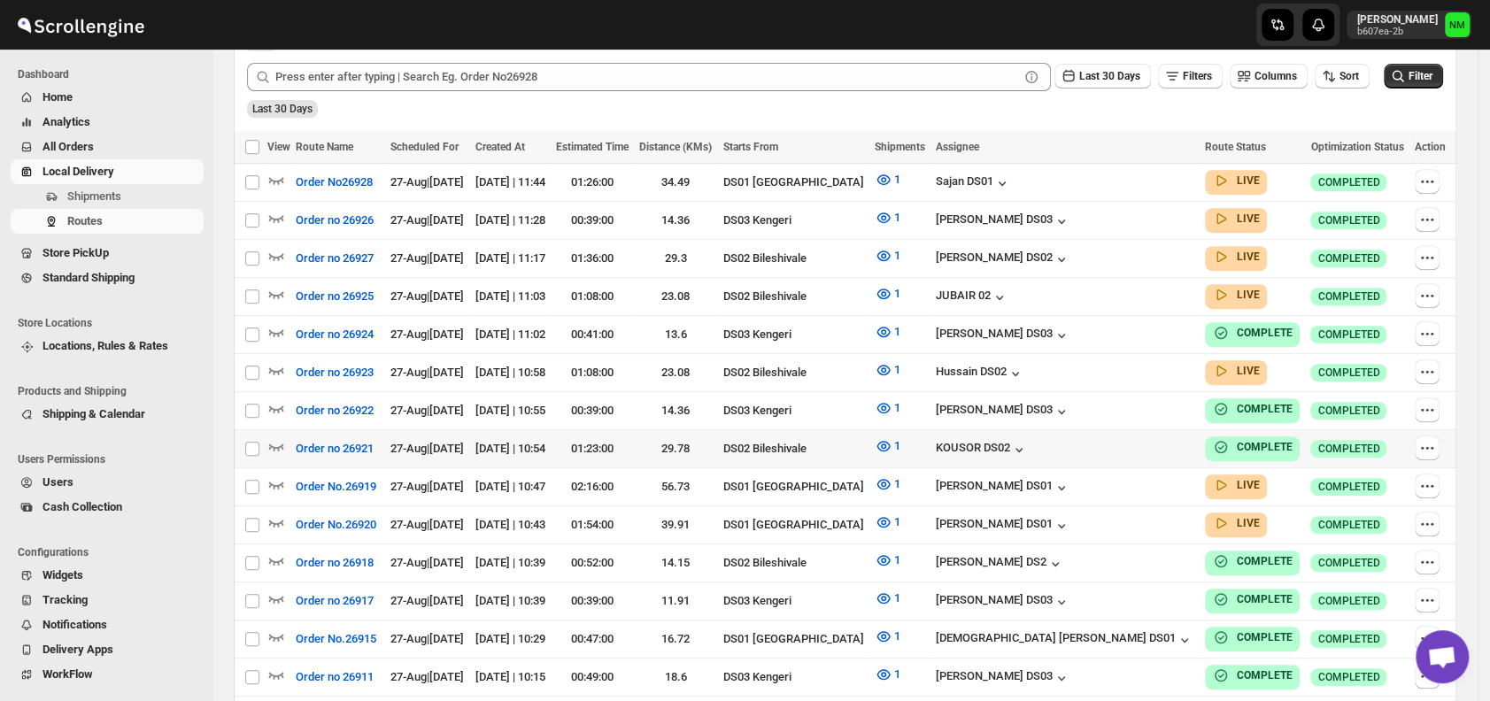
scroll to position [451, 0]
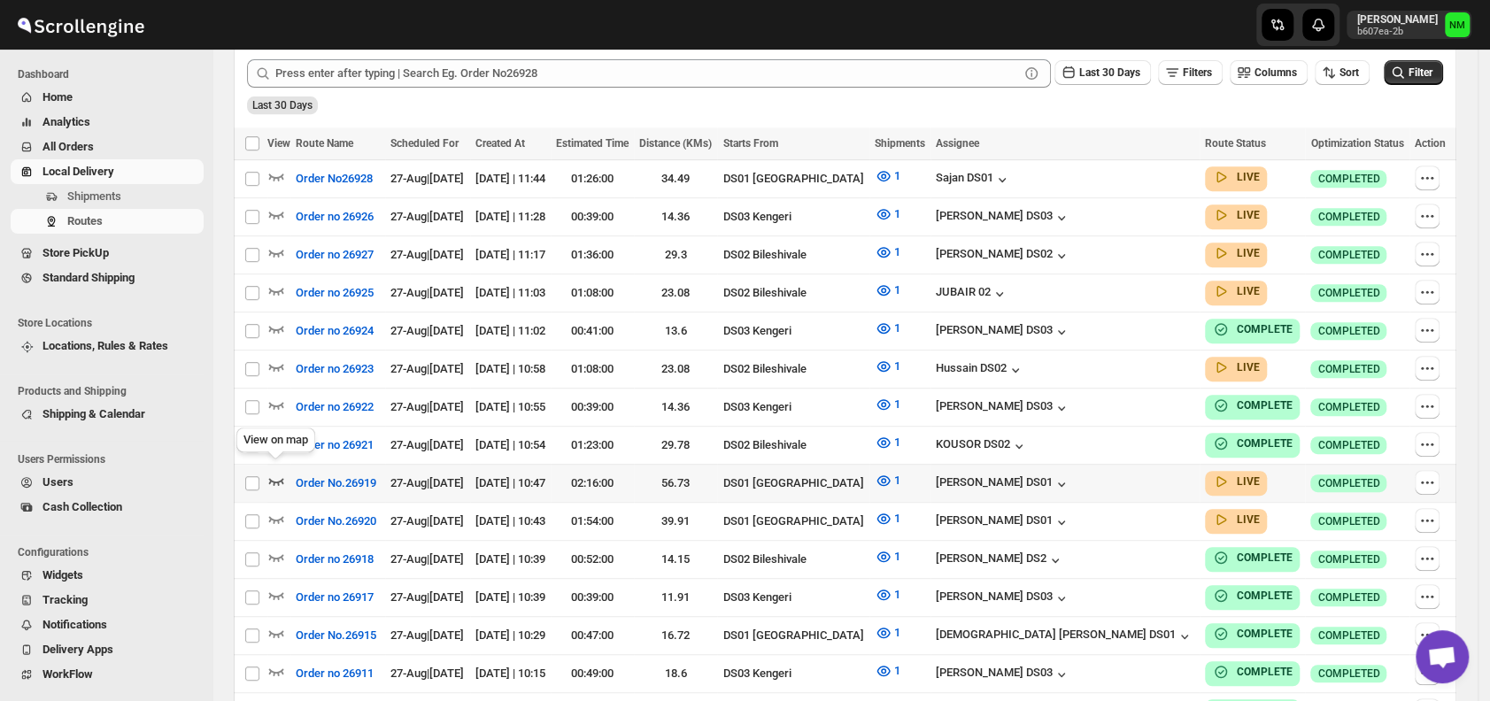
click at [279, 472] on icon "button" at bounding box center [276, 481] width 18 height 18
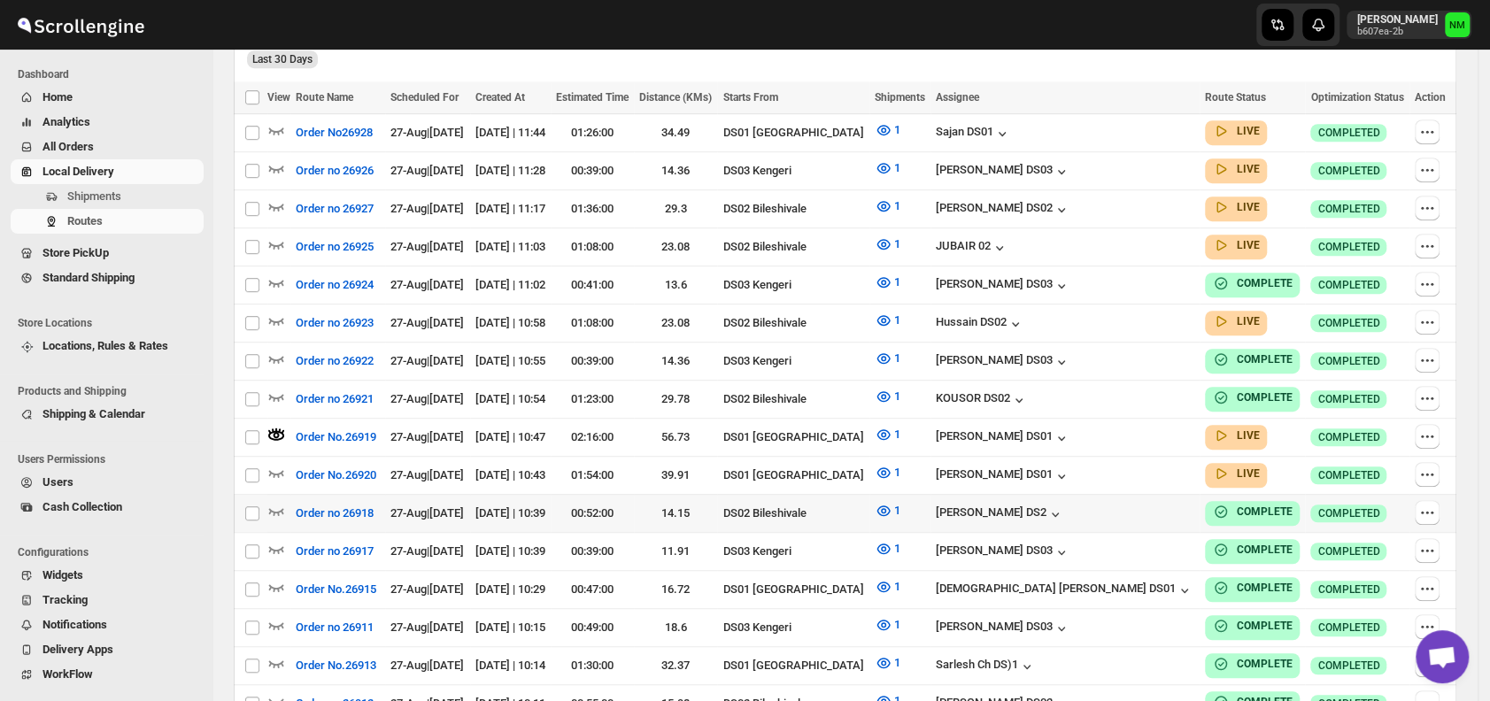
scroll to position [516, 0]
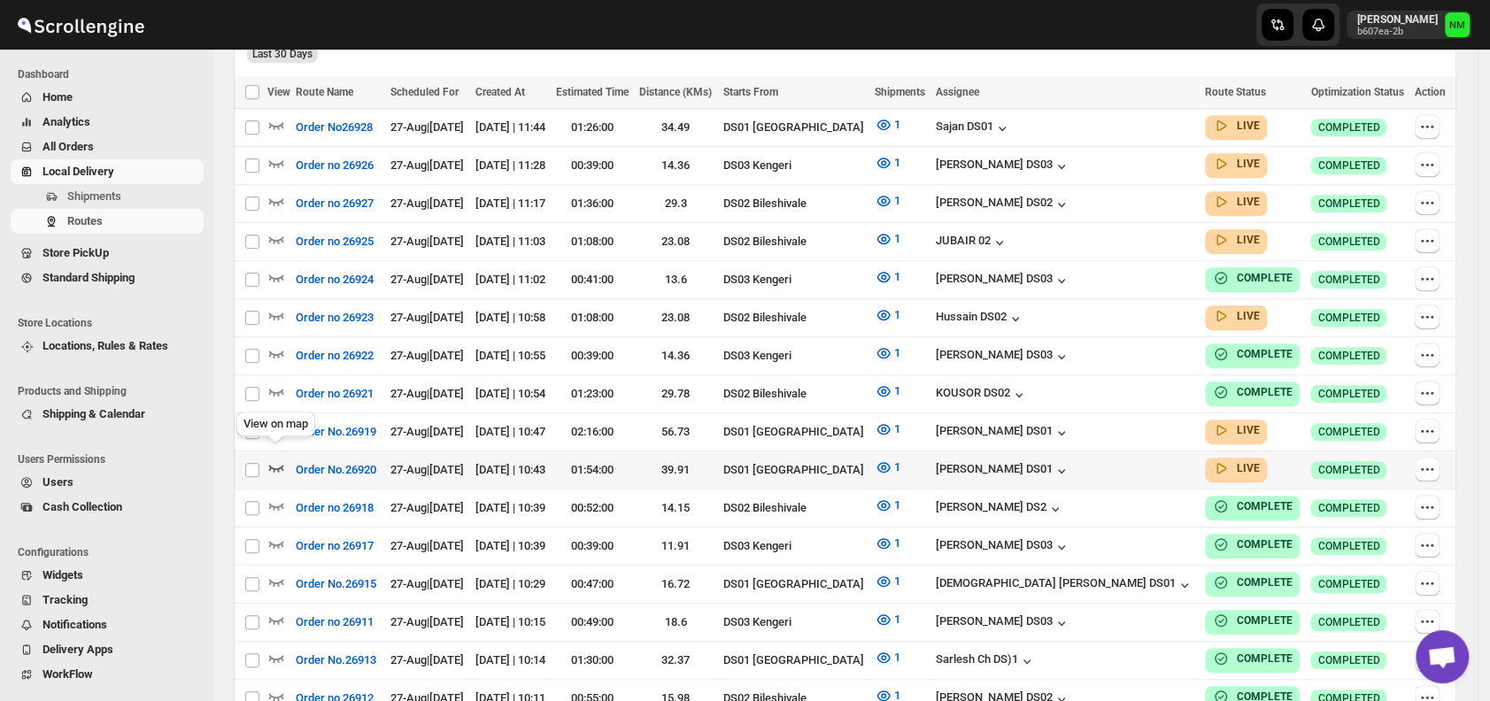
click at [275, 459] on icon "button" at bounding box center [276, 468] width 18 height 18
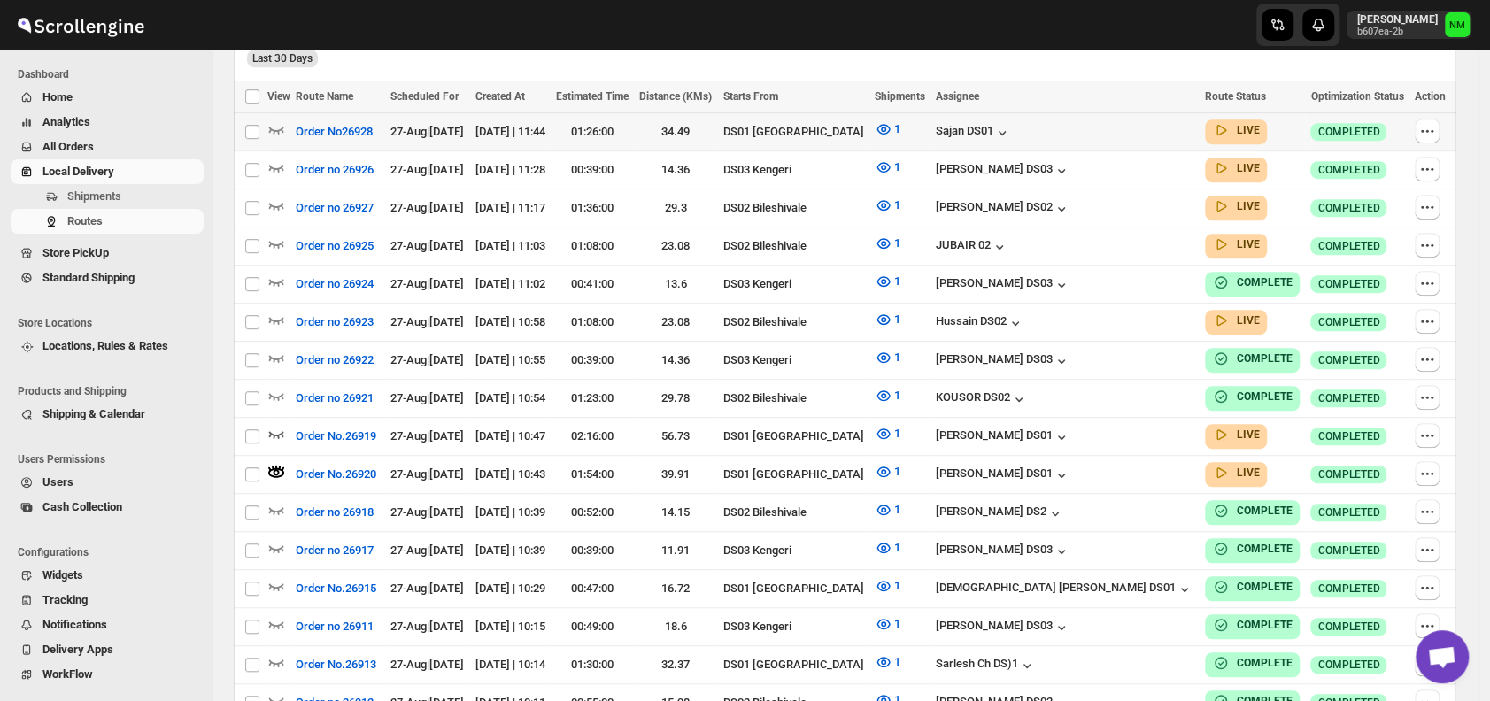
scroll to position [526, 0]
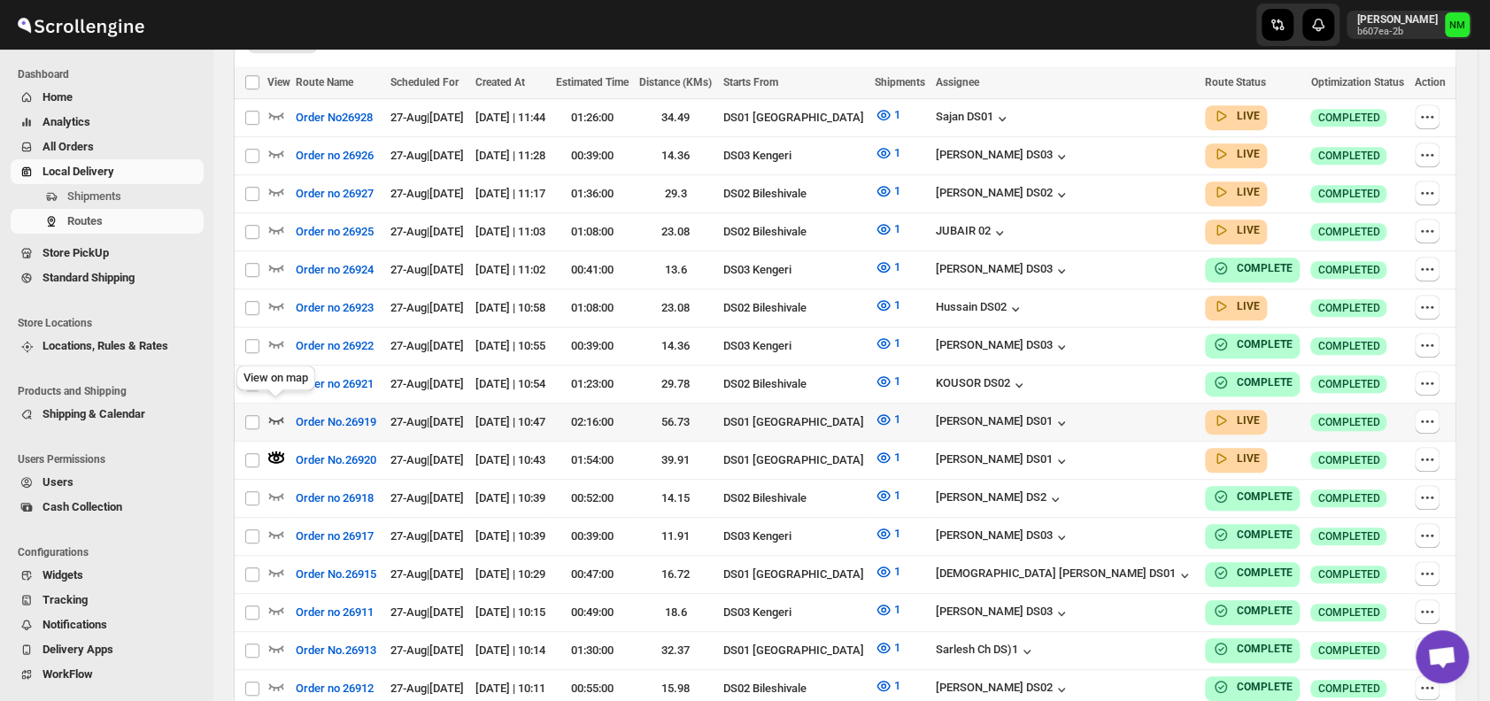
click at [279, 417] on icon "button" at bounding box center [276, 420] width 15 height 7
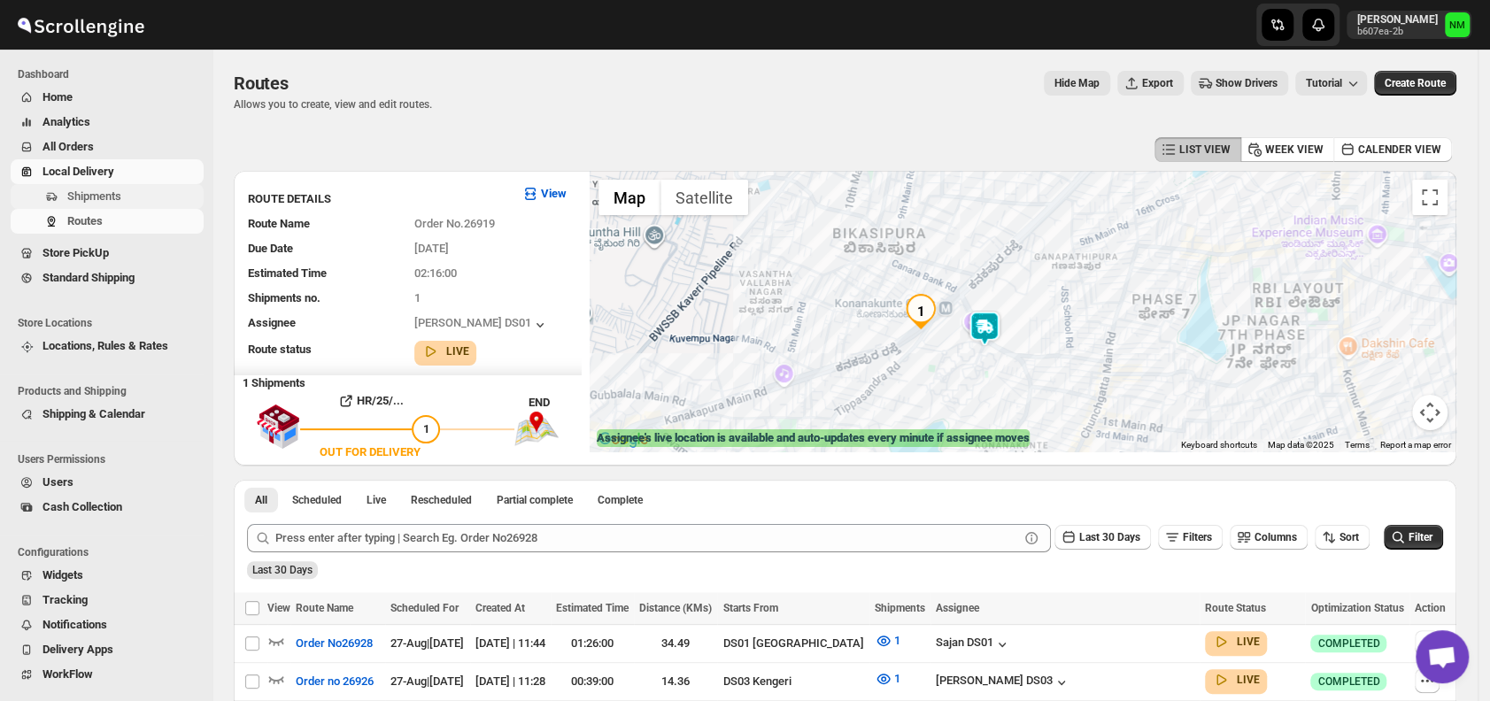
click at [159, 185] on button "Shipments" at bounding box center [107, 196] width 193 height 25
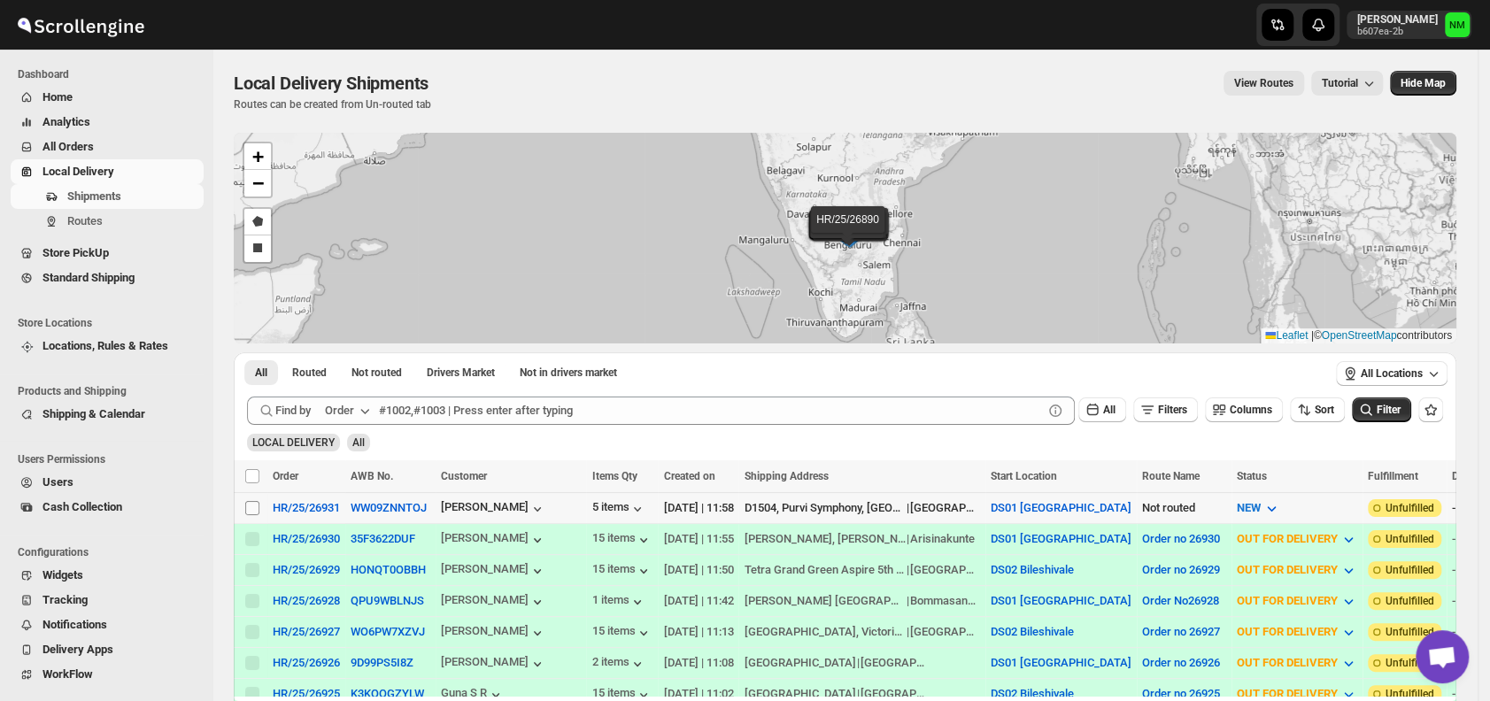
click at [249, 506] on input "Select shipment" at bounding box center [252, 508] width 14 height 14
checkbox input "true"
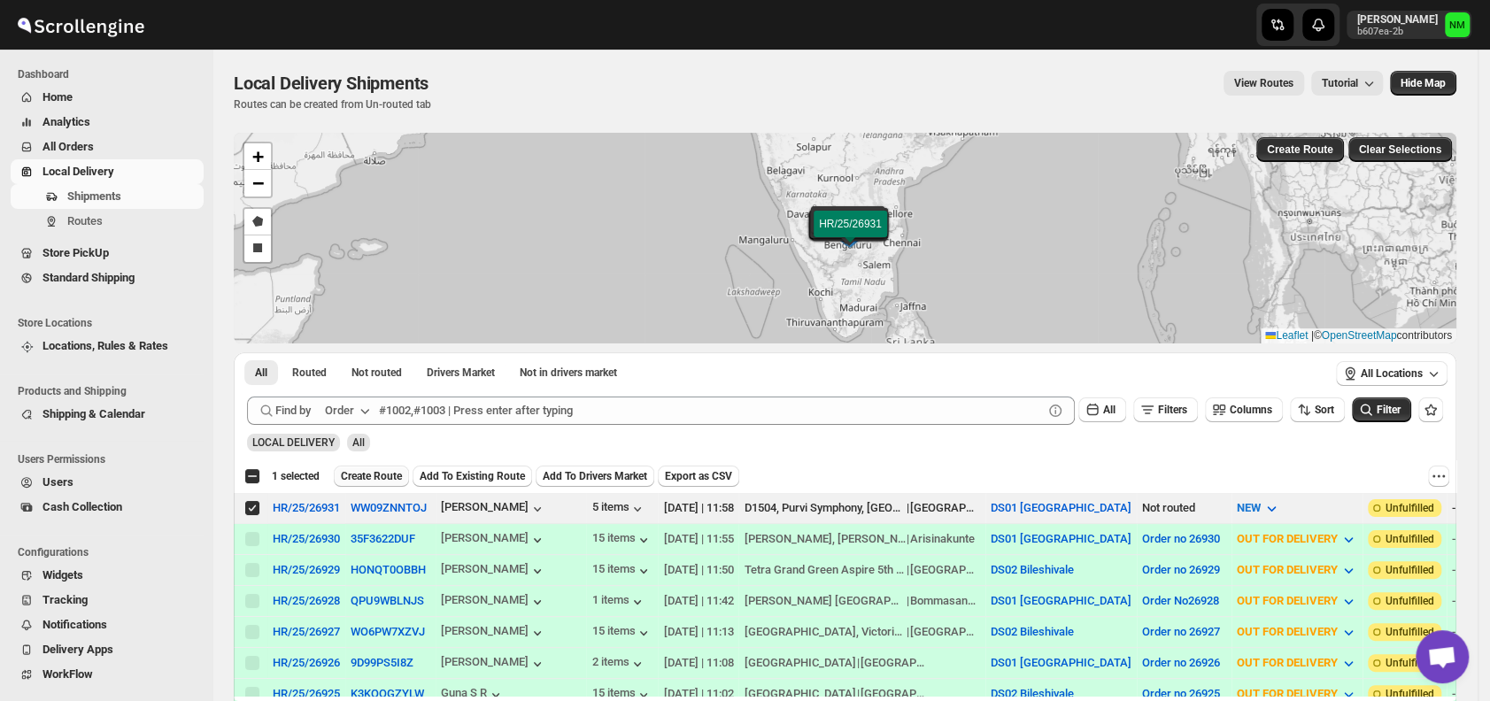
click at [386, 470] on span "Create Route" at bounding box center [371, 476] width 61 height 14
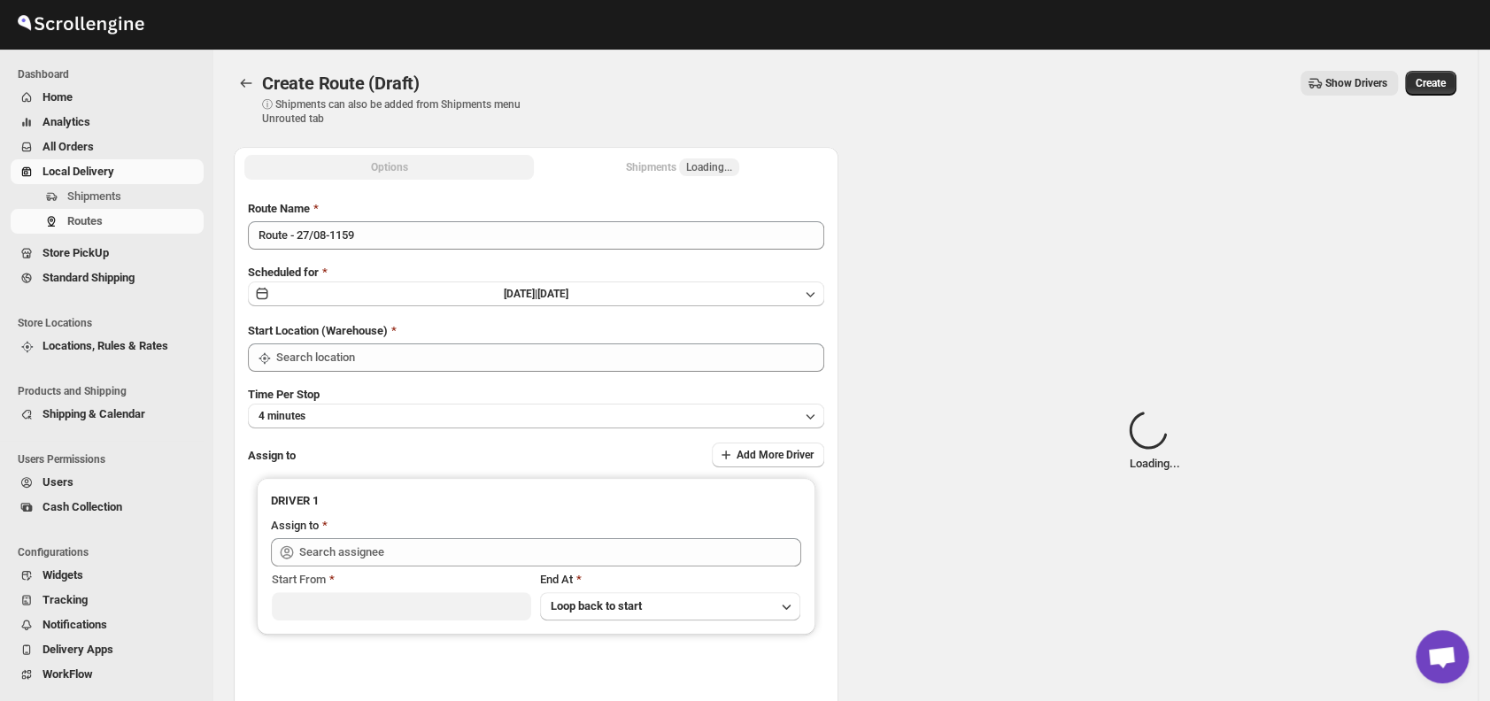
type input "DS01 [GEOGRAPHIC_DATA]"
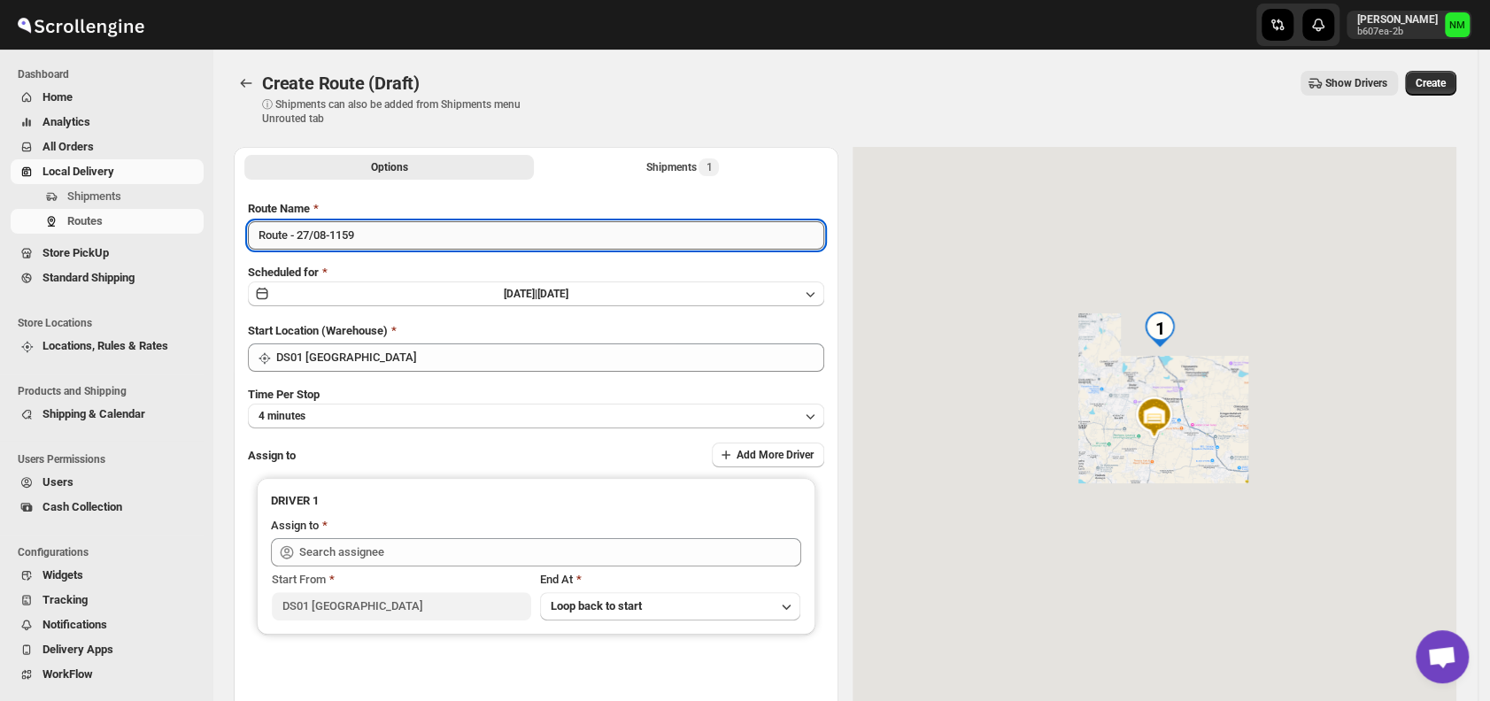
click at [384, 229] on input "Route - 27/08-1159" at bounding box center [536, 235] width 576 height 28
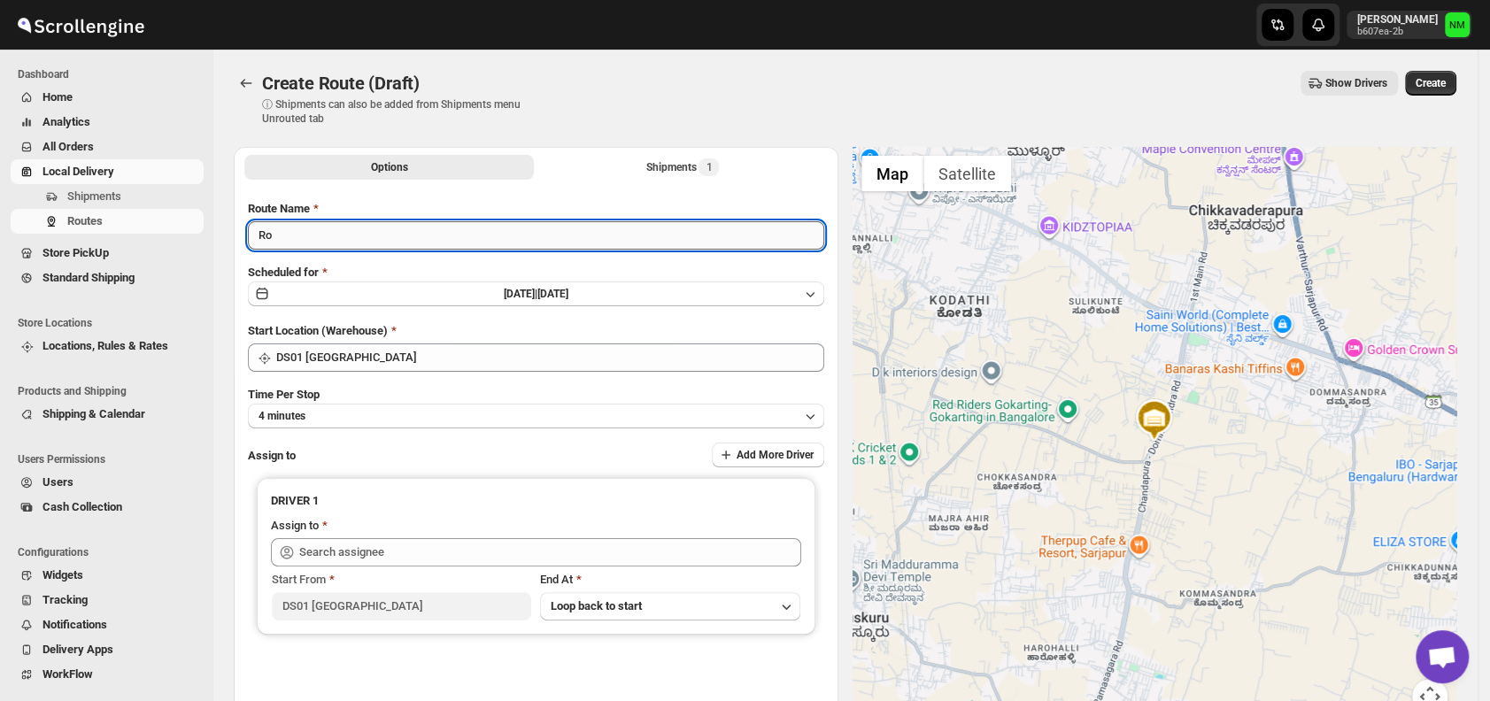
type input "R"
type input "Order No.26931"
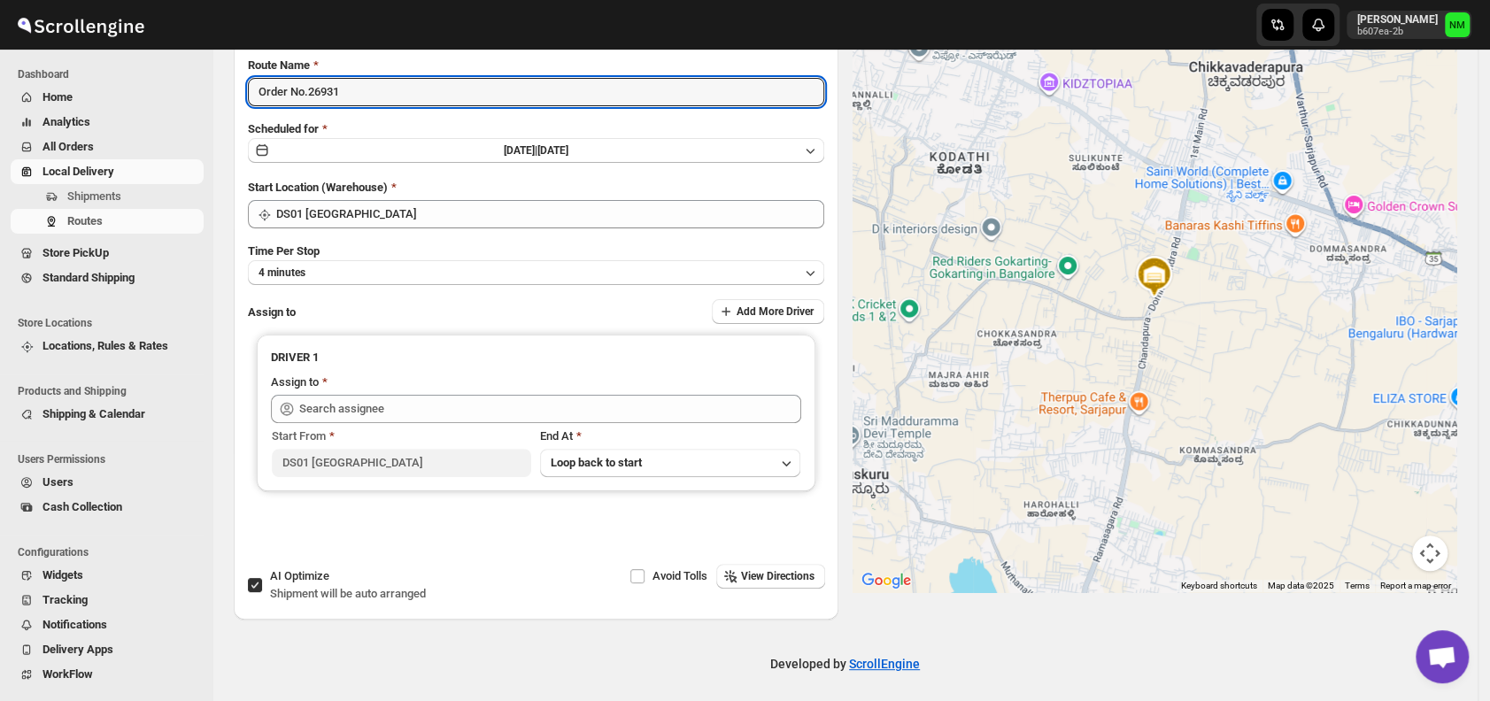
scroll to position [149, 0]
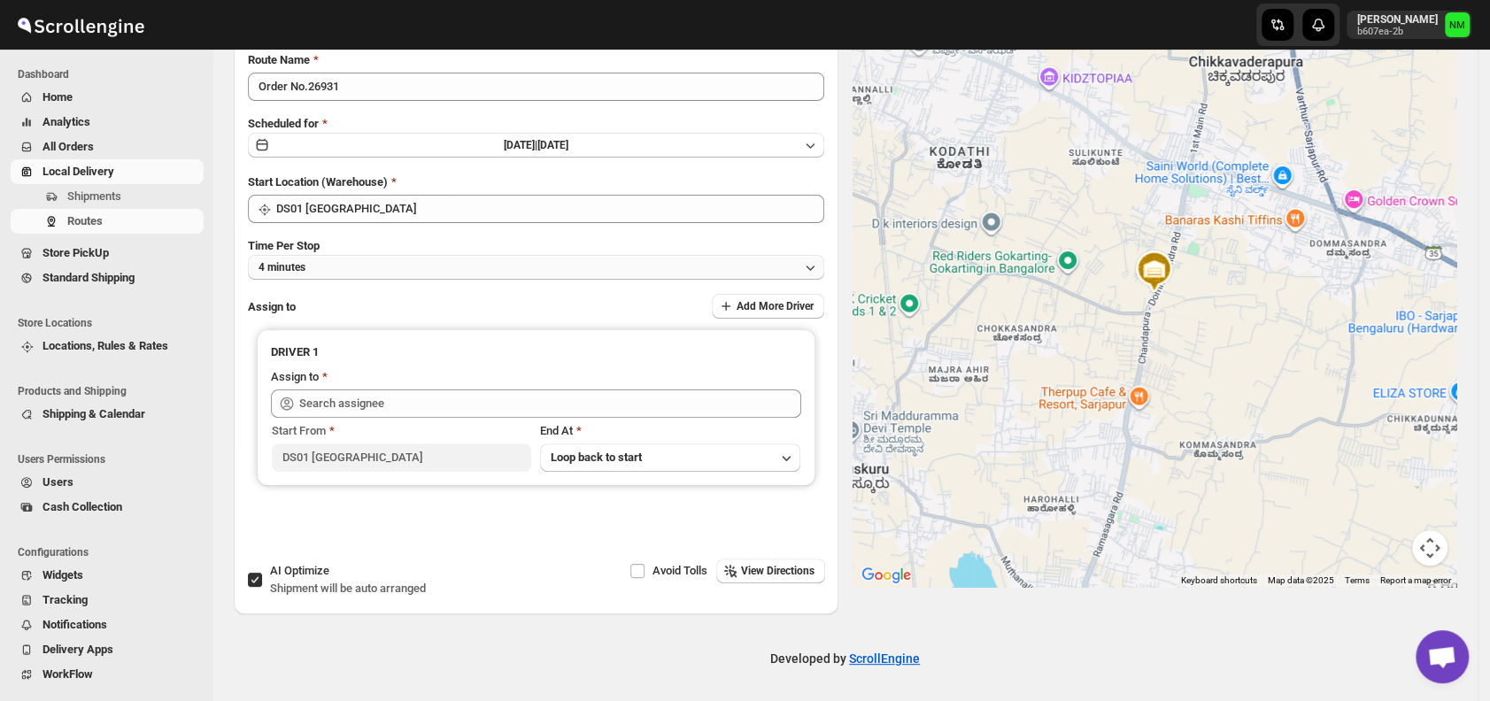
click at [375, 268] on button "4 minutes" at bounding box center [536, 267] width 576 height 25
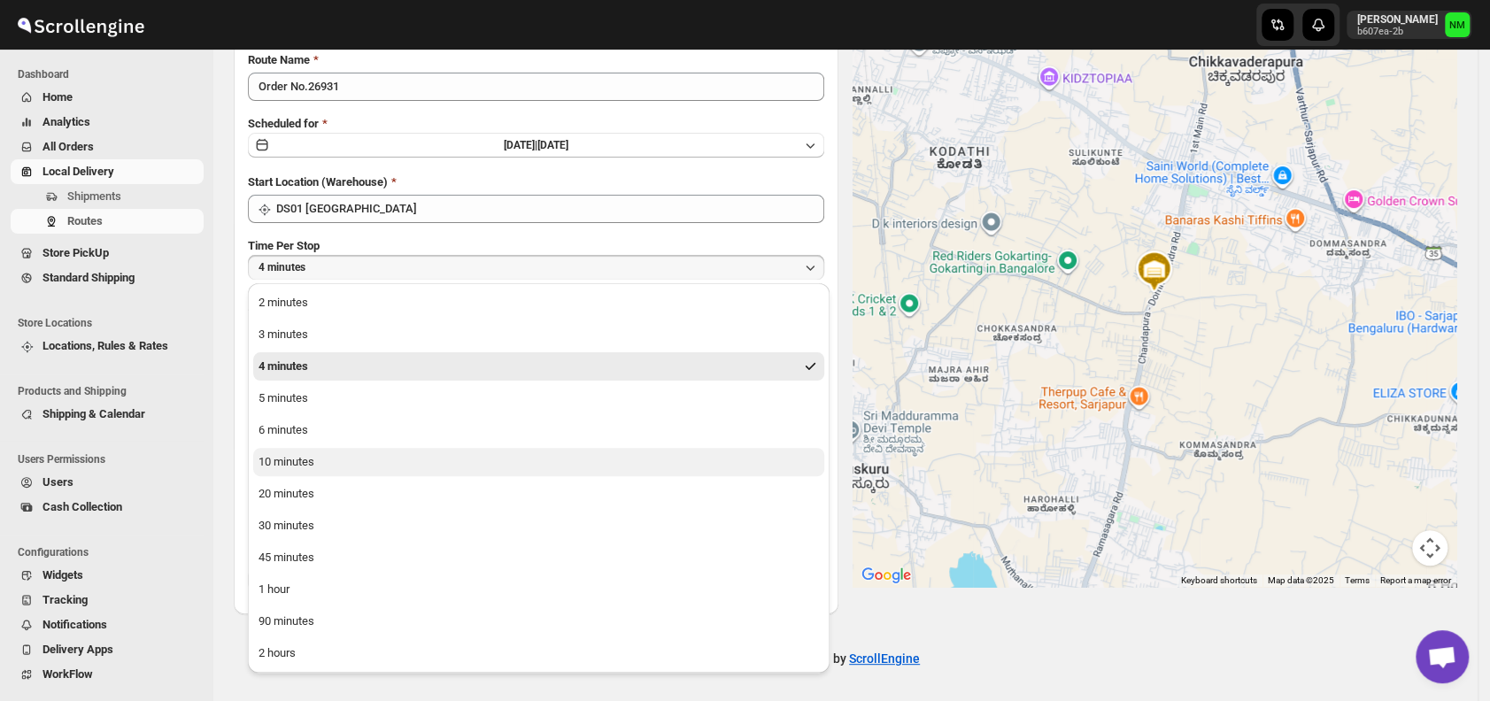
click at [326, 461] on button "10 minutes" at bounding box center [538, 462] width 571 height 28
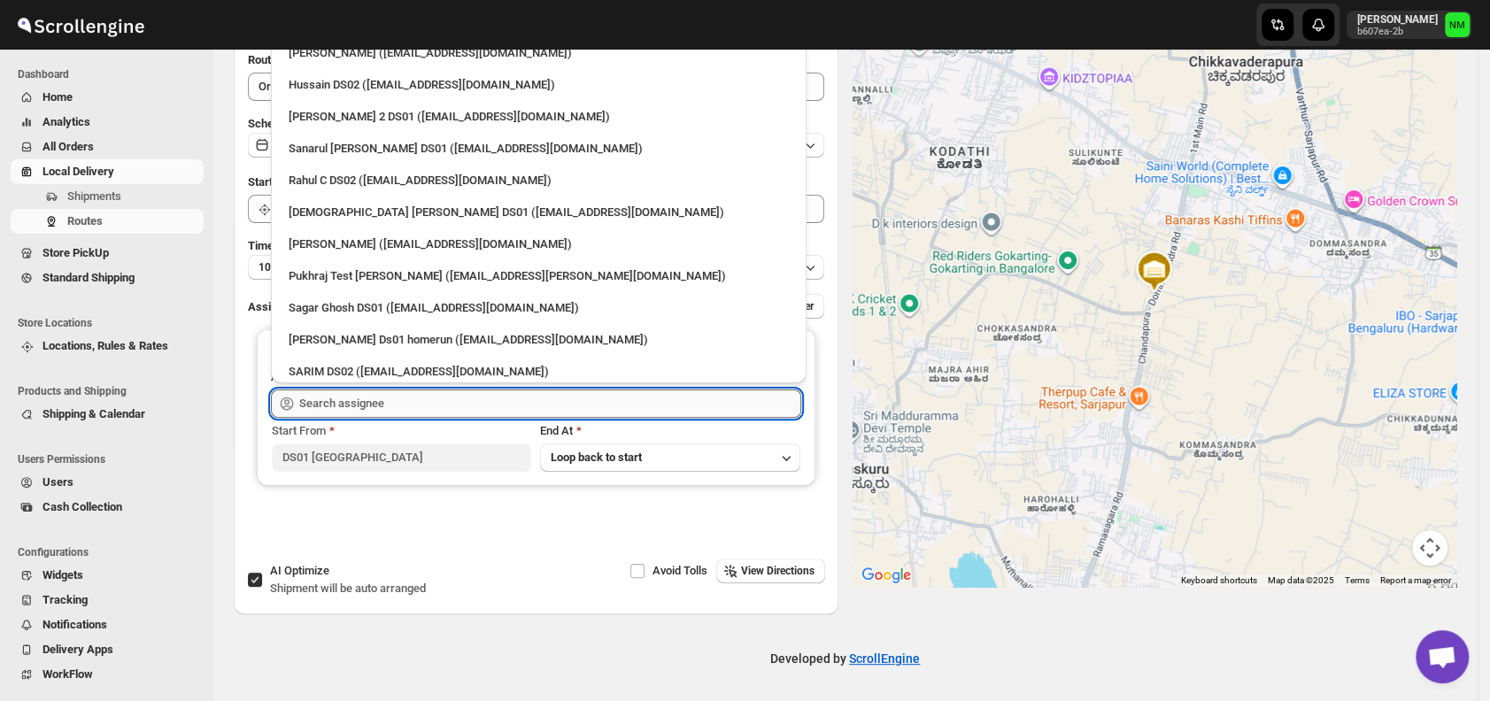
click at [396, 406] on input "text" at bounding box center [550, 404] width 502 height 28
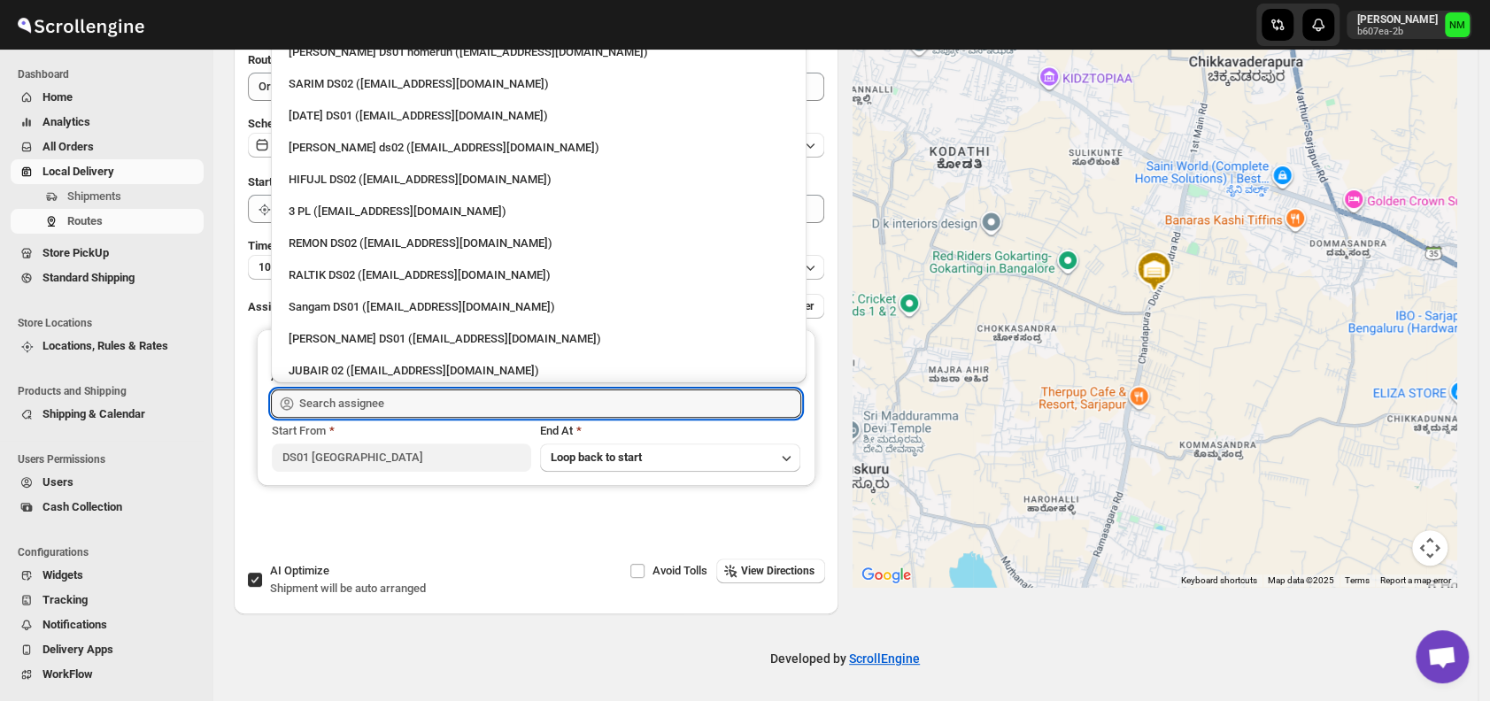
scroll to position [363, 0]
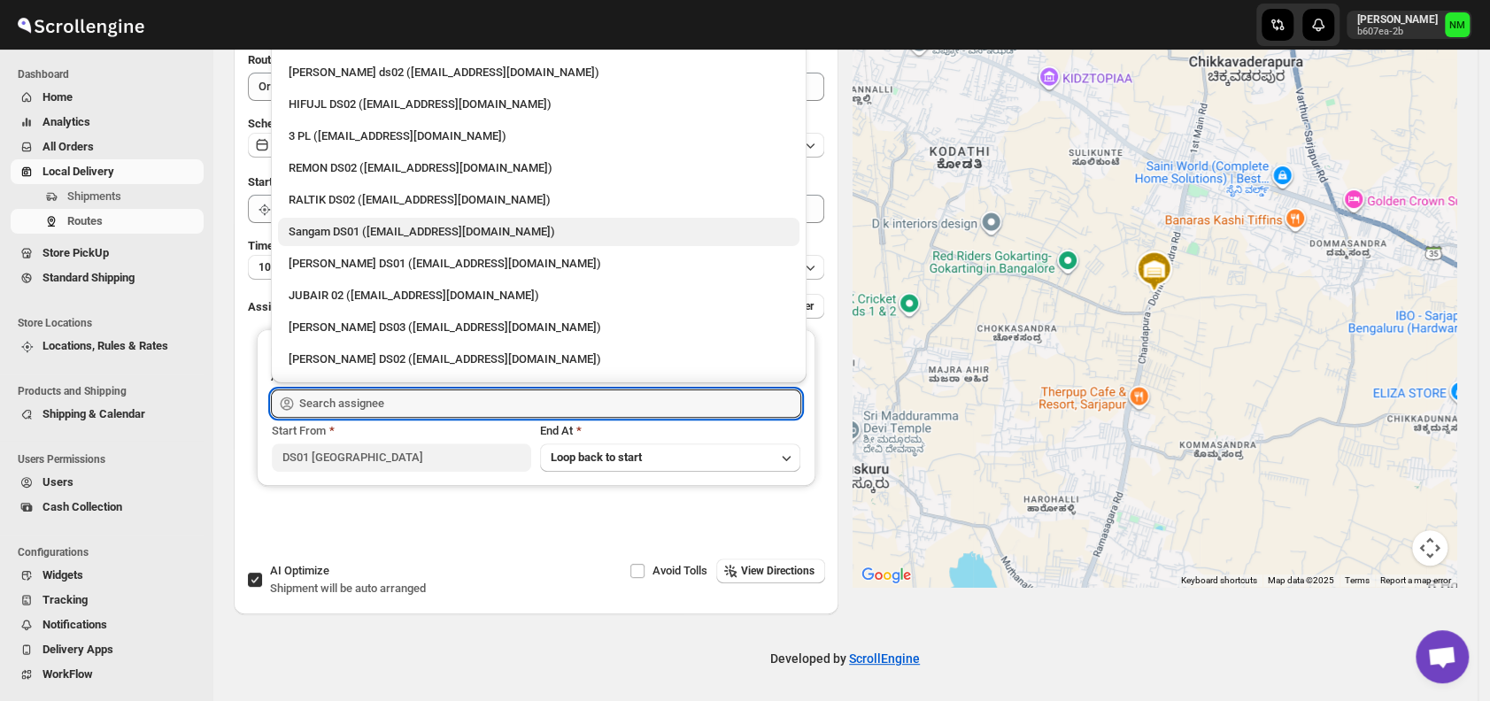
click at [304, 230] on div "Sangam DS01 (relov34542@lassora.com)" at bounding box center [539, 232] width 500 height 18
type input "Sangam DS01 (relov34542@lassora.com)"
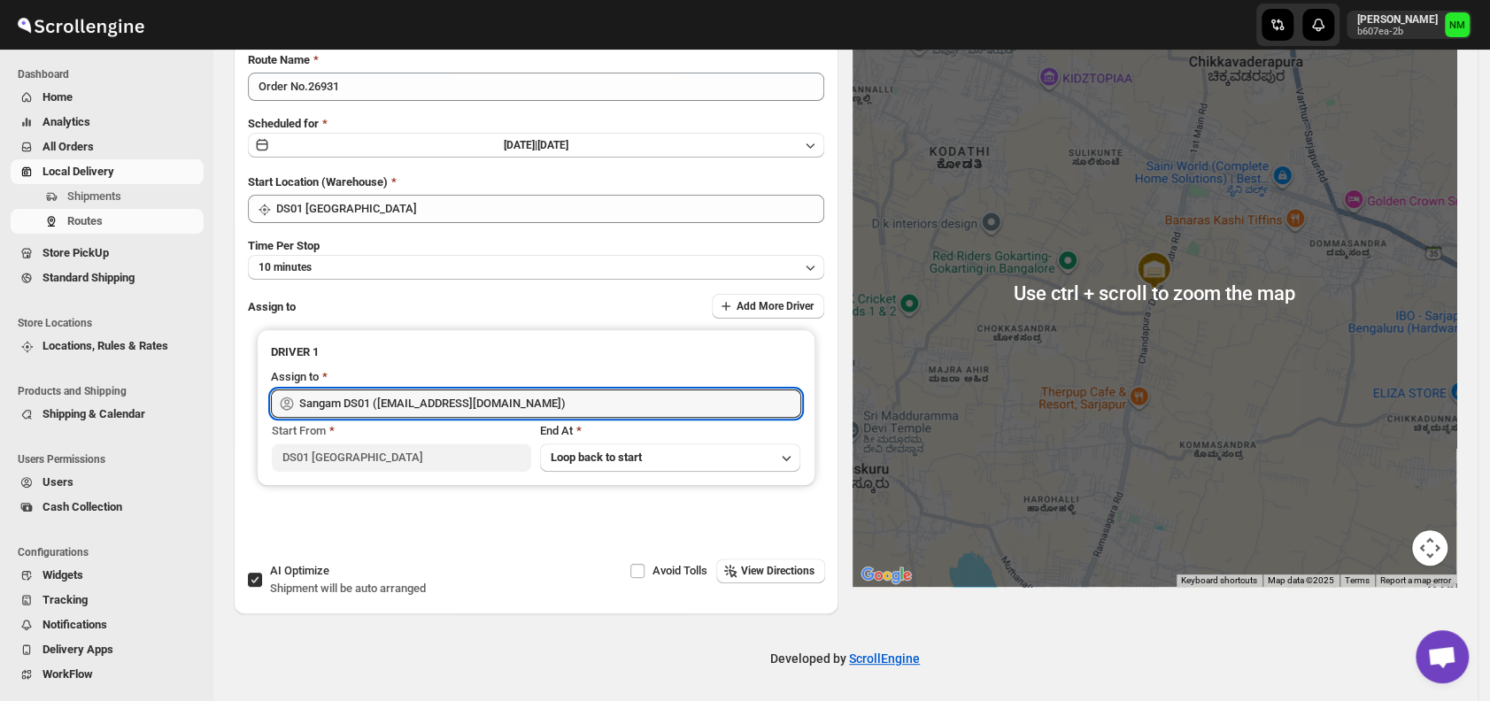
scroll to position [0, 0]
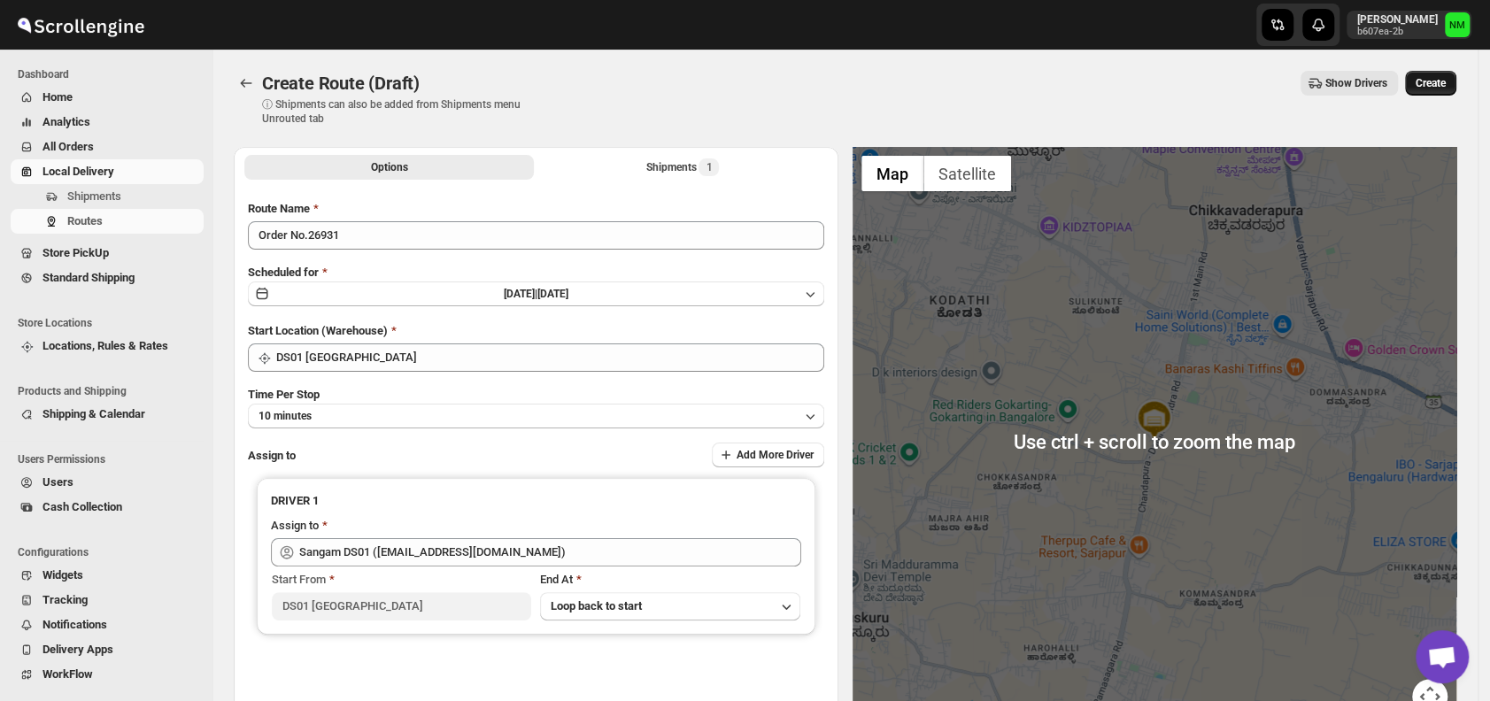
click at [1430, 80] on span "Create" at bounding box center [1431, 83] width 30 height 14
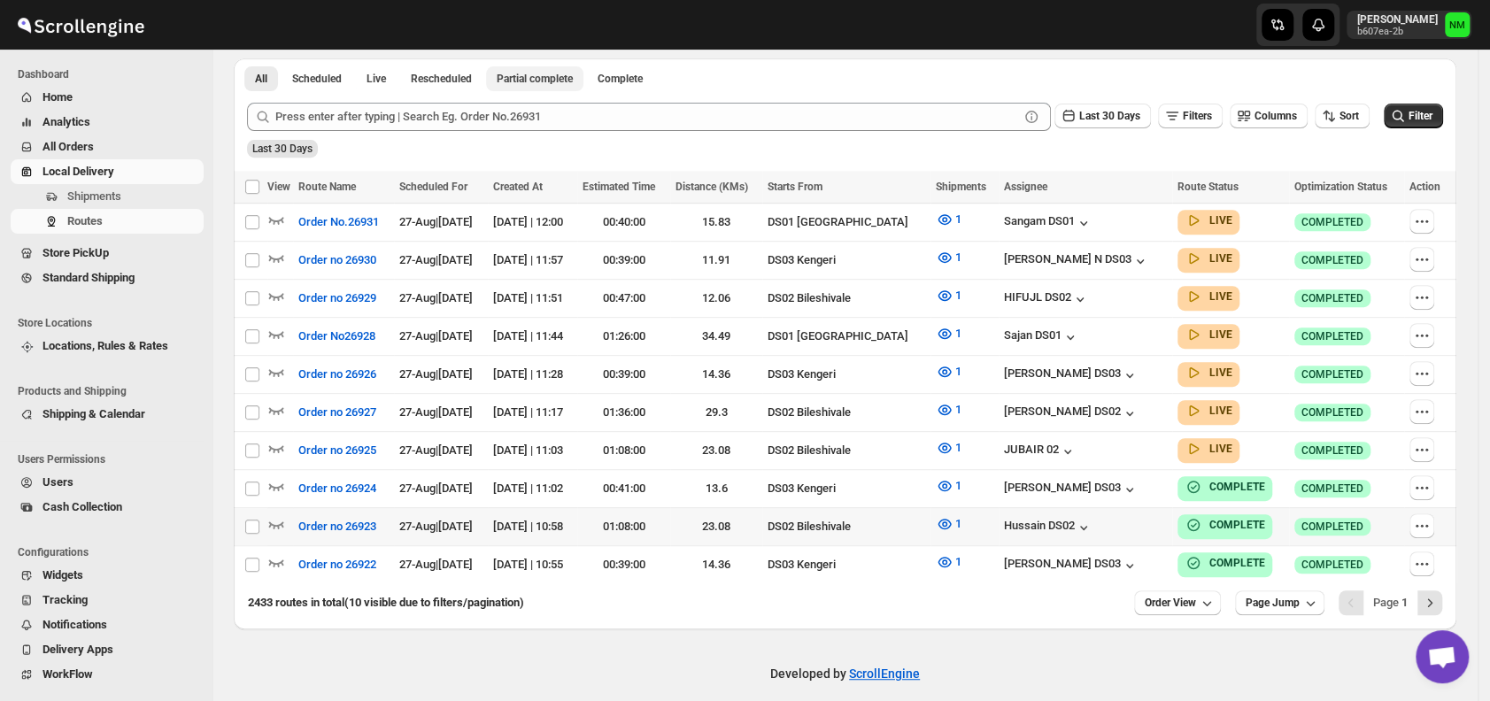
scroll to position [408, 0]
click at [279, 331] on icon "button" at bounding box center [276, 333] width 18 height 18
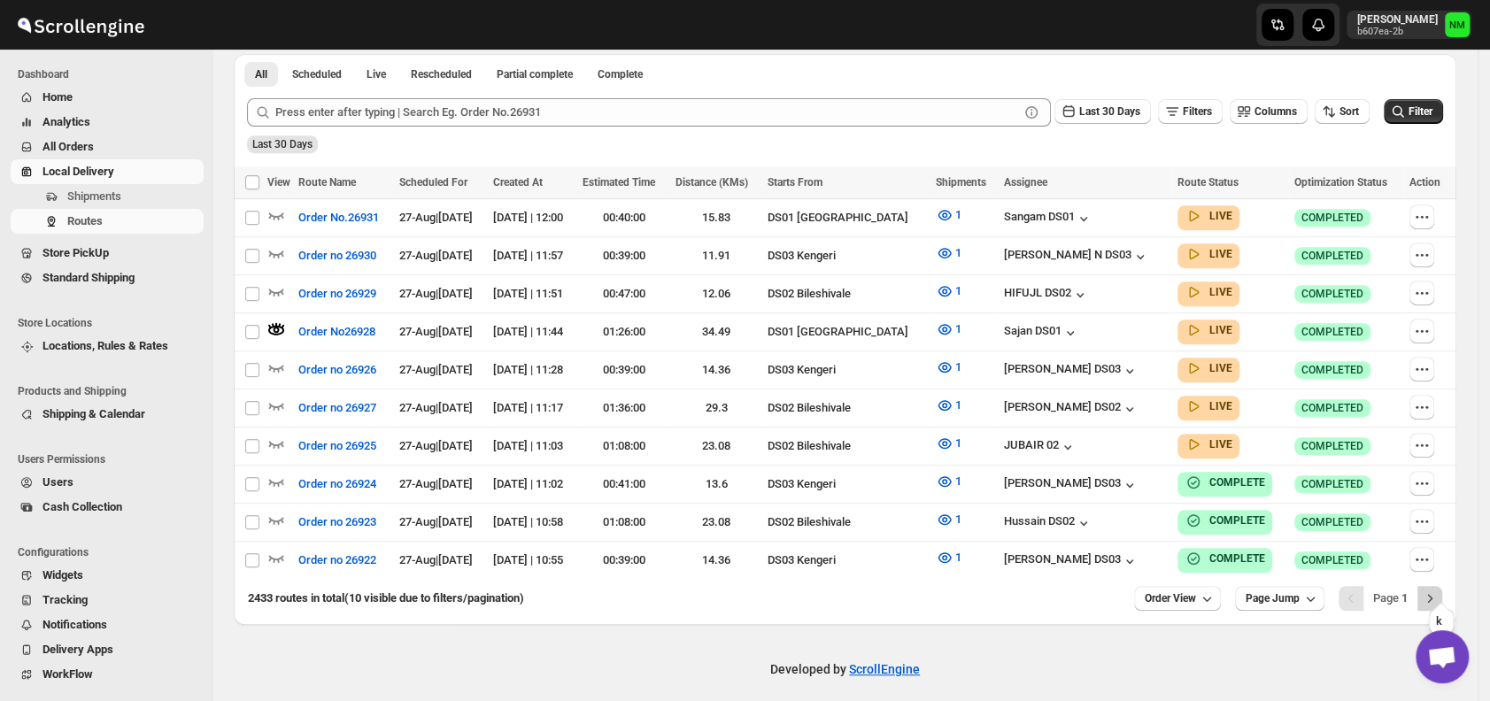
click at [1434, 590] on icon "Next" at bounding box center [1430, 599] width 18 height 18
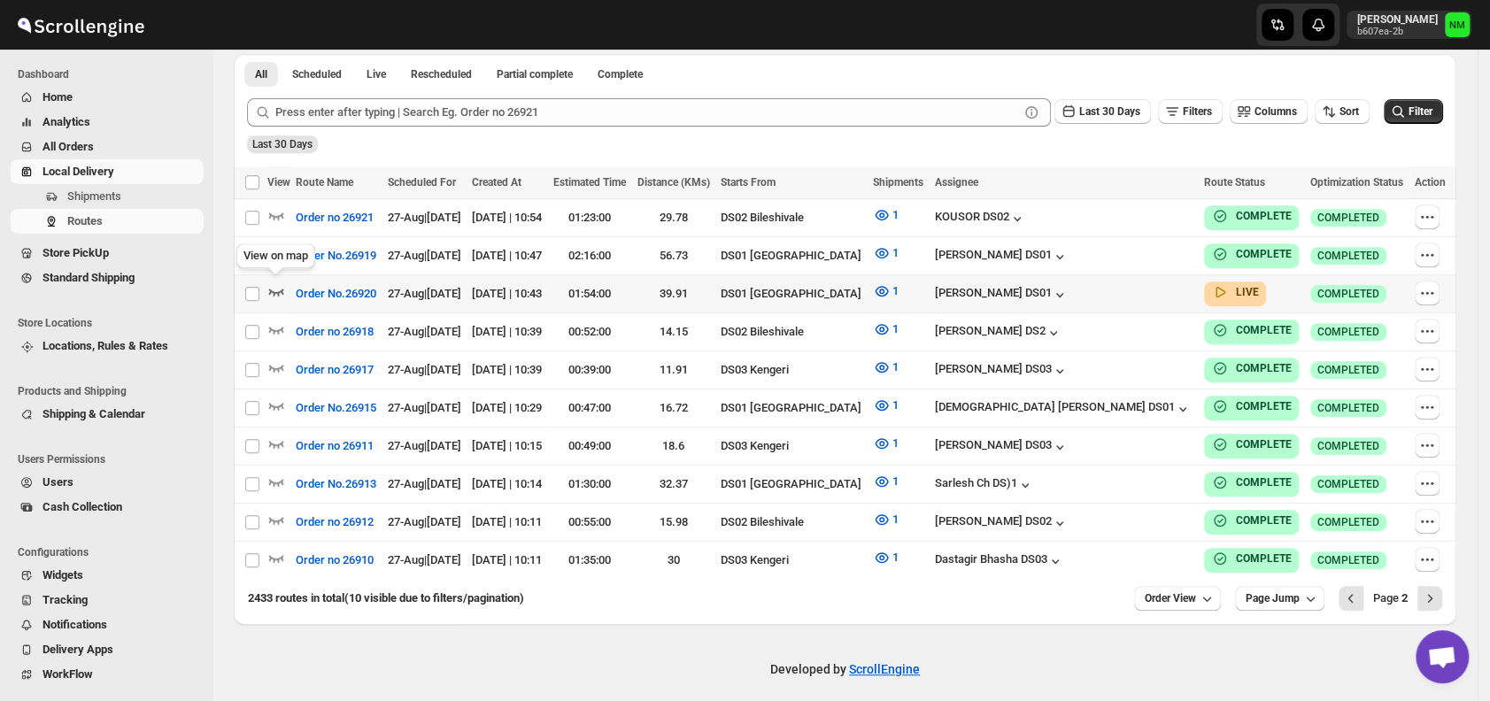
click at [277, 283] on icon "button" at bounding box center [276, 291] width 18 height 18
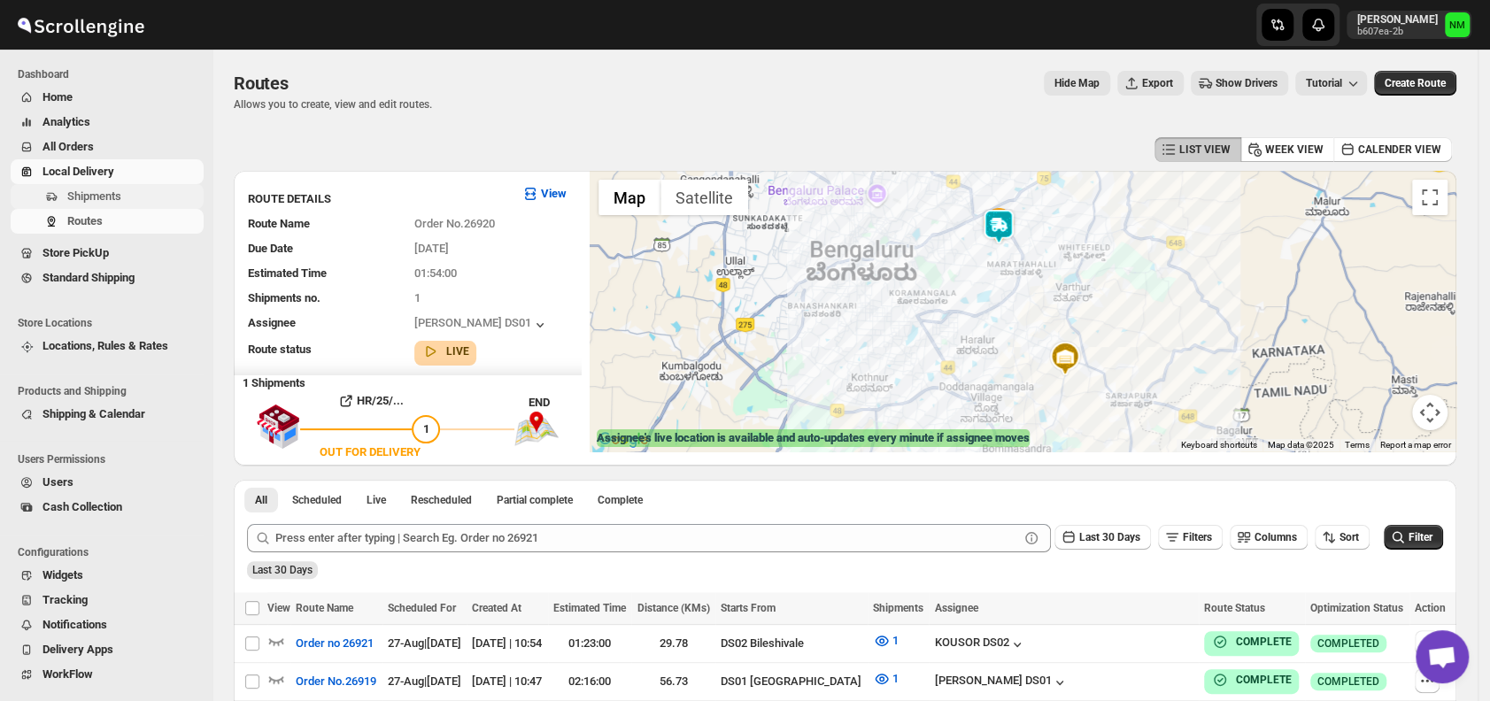
click at [137, 197] on span "Shipments" at bounding box center [133, 197] width 133 height 18
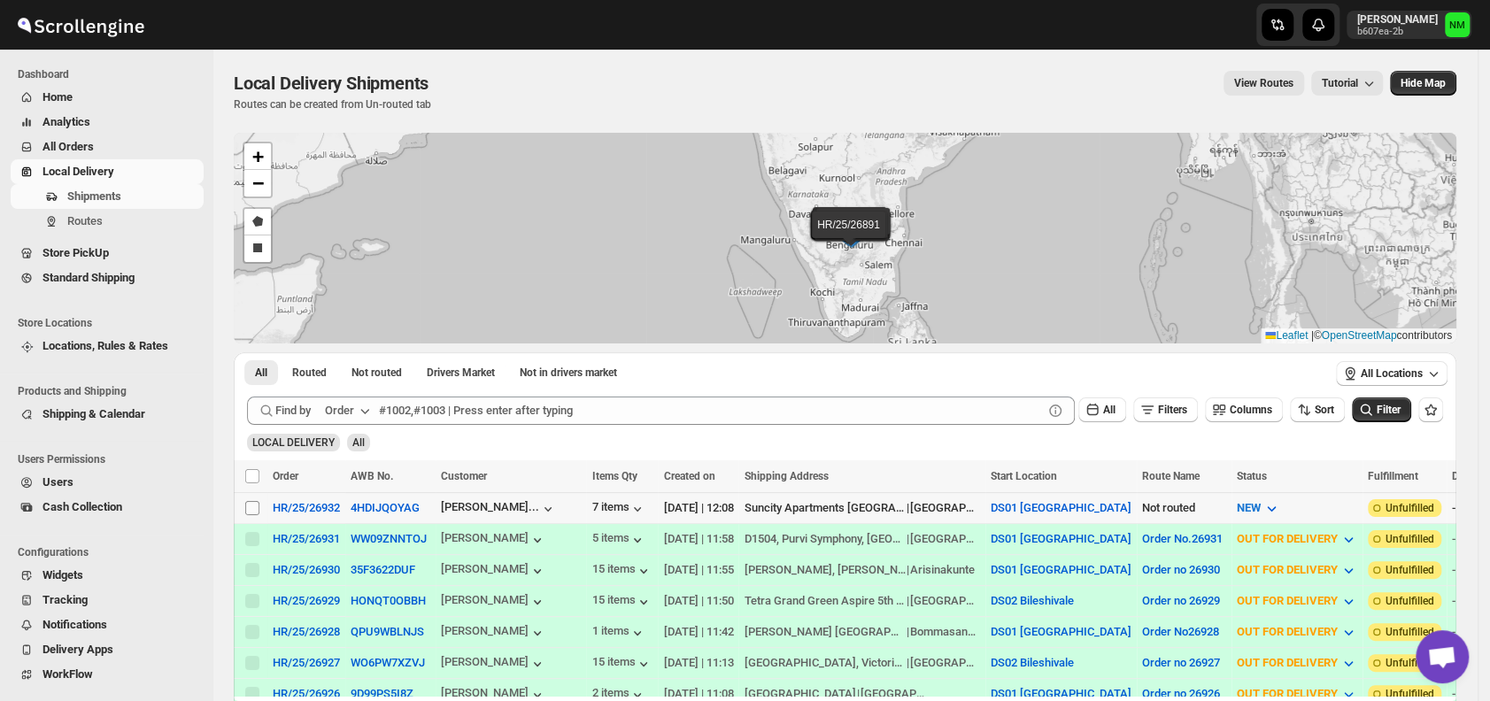
click at [253, 510] on input "Select shipment" at bounding box center [252, 508] width 14 height 14
checkbox input "true"
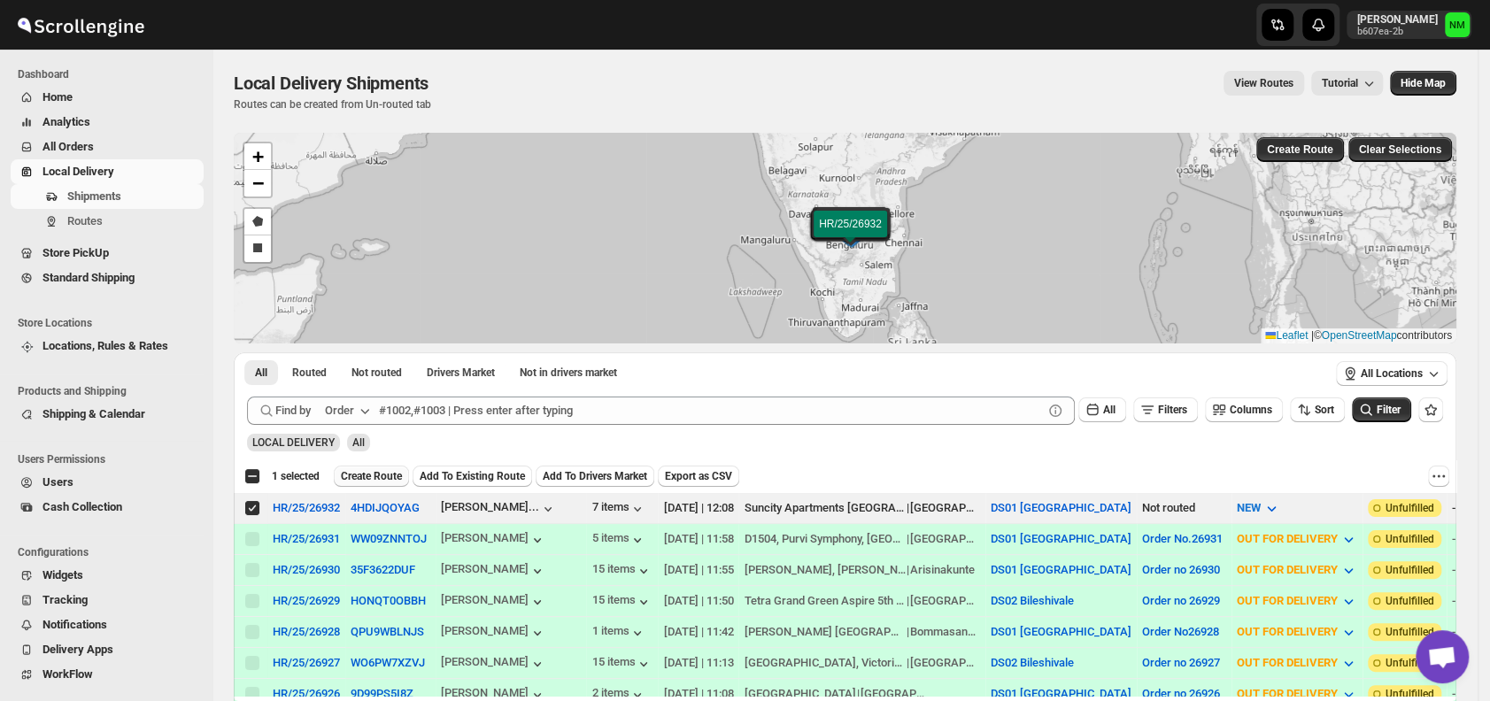
click at [360, 469] on span "Create Route" at bounding box center [371, 476] width 61 height 14
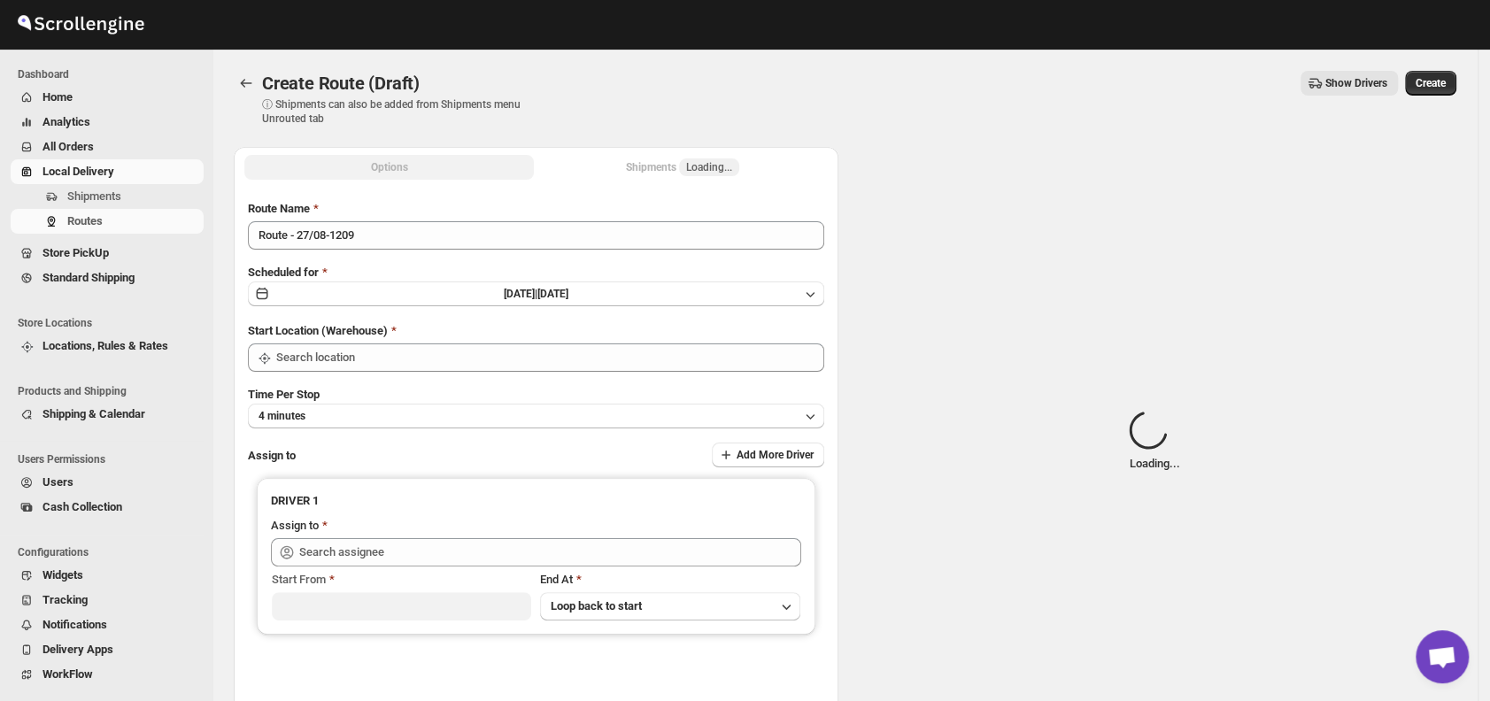
type input "DS01 [GEOGRAPHIC_DATA]"
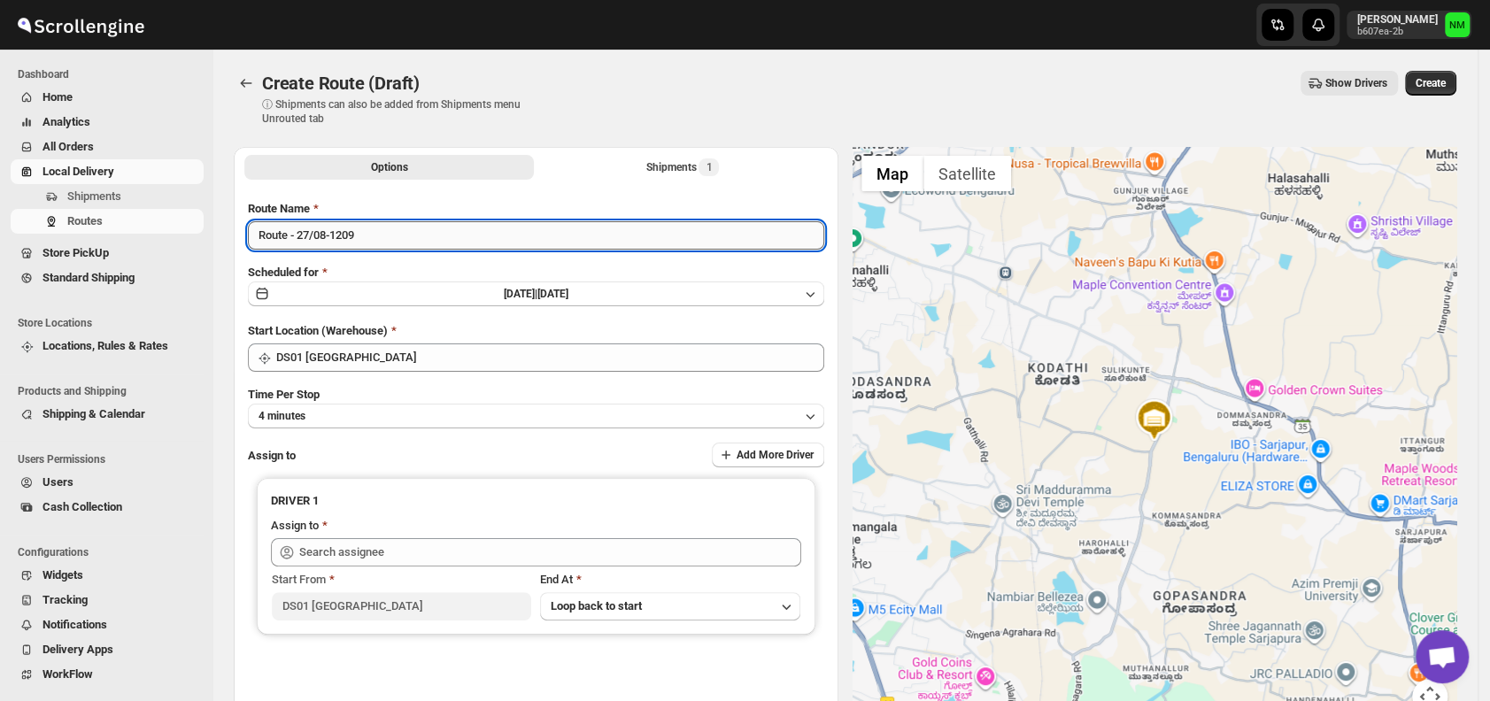
click at [390, 240] on input "Route - 27/08-1209" at bounding box center [536, 235] width 576 height 28
type input "R"
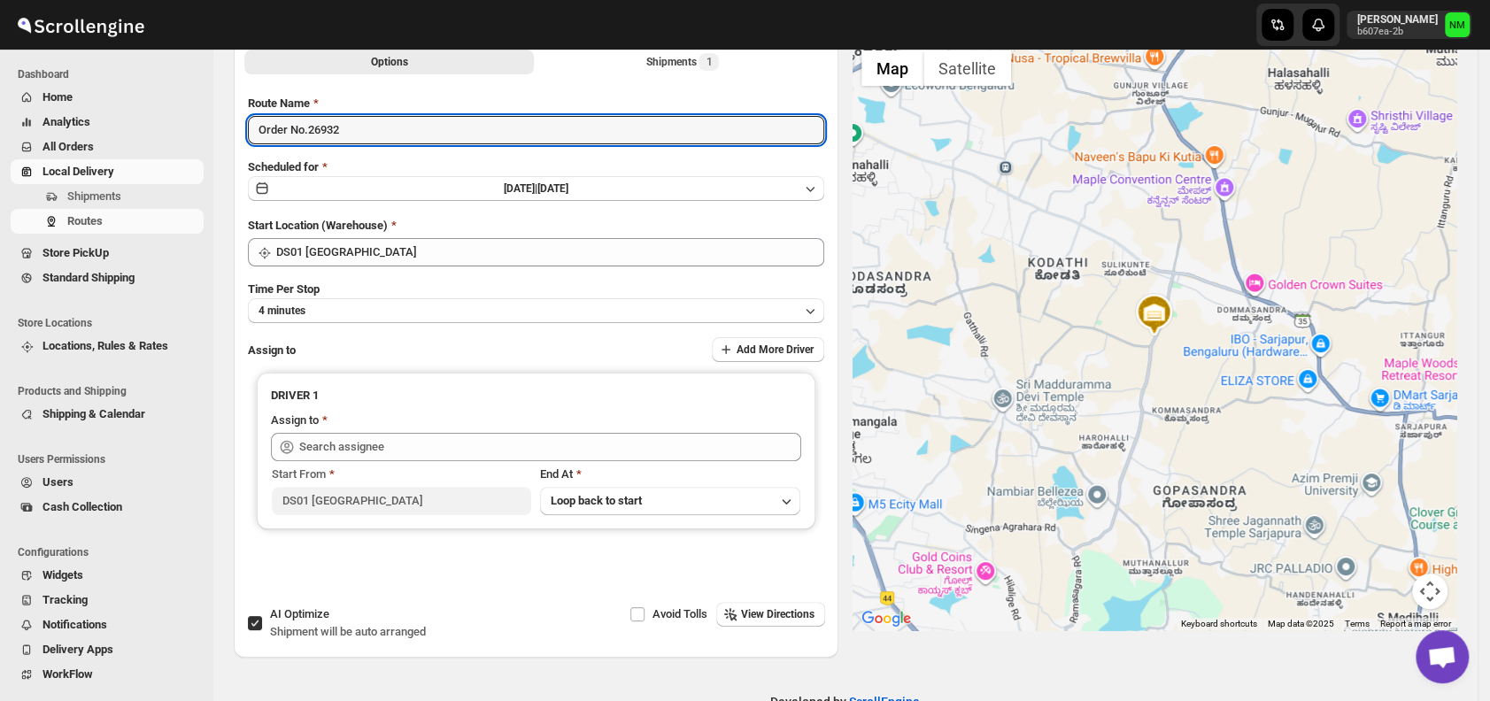
scroll to position [110, 0]
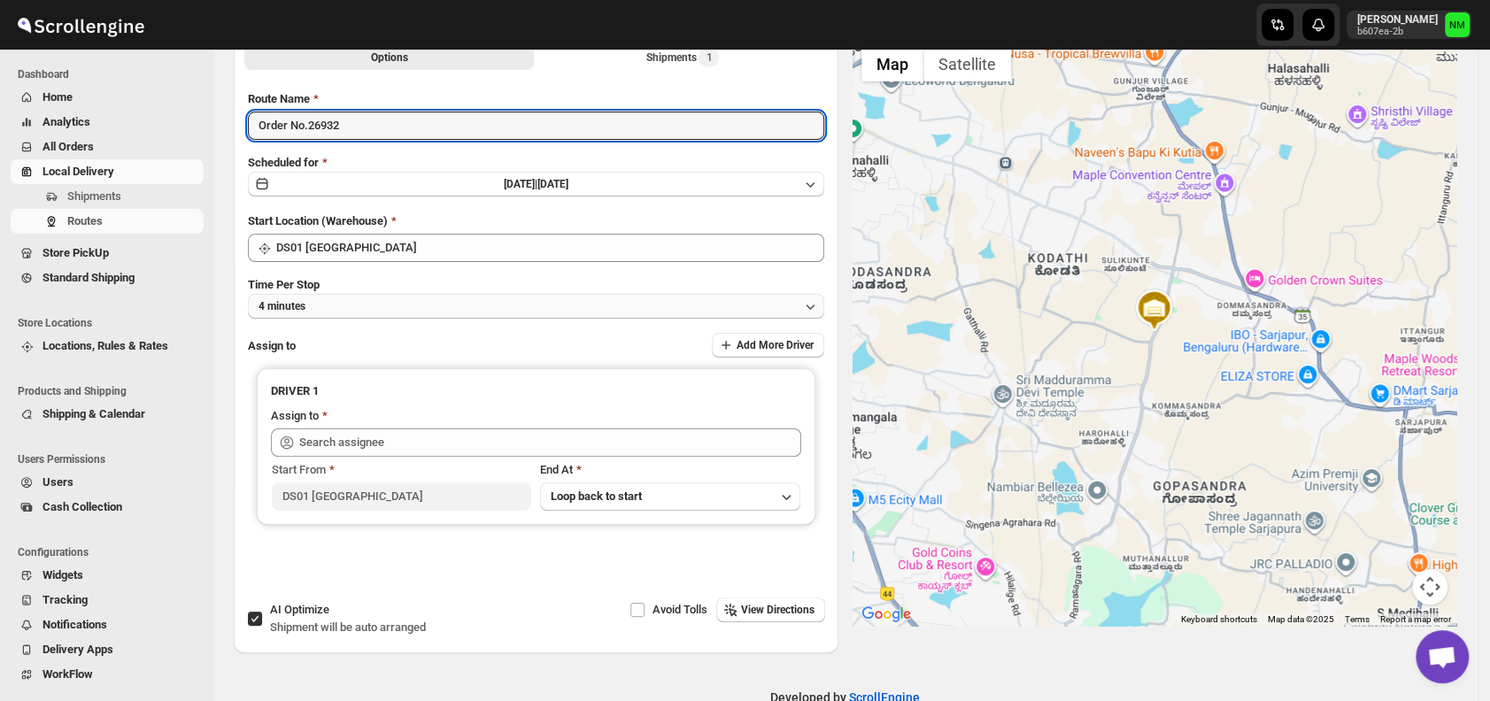
type input "Order No.26932"
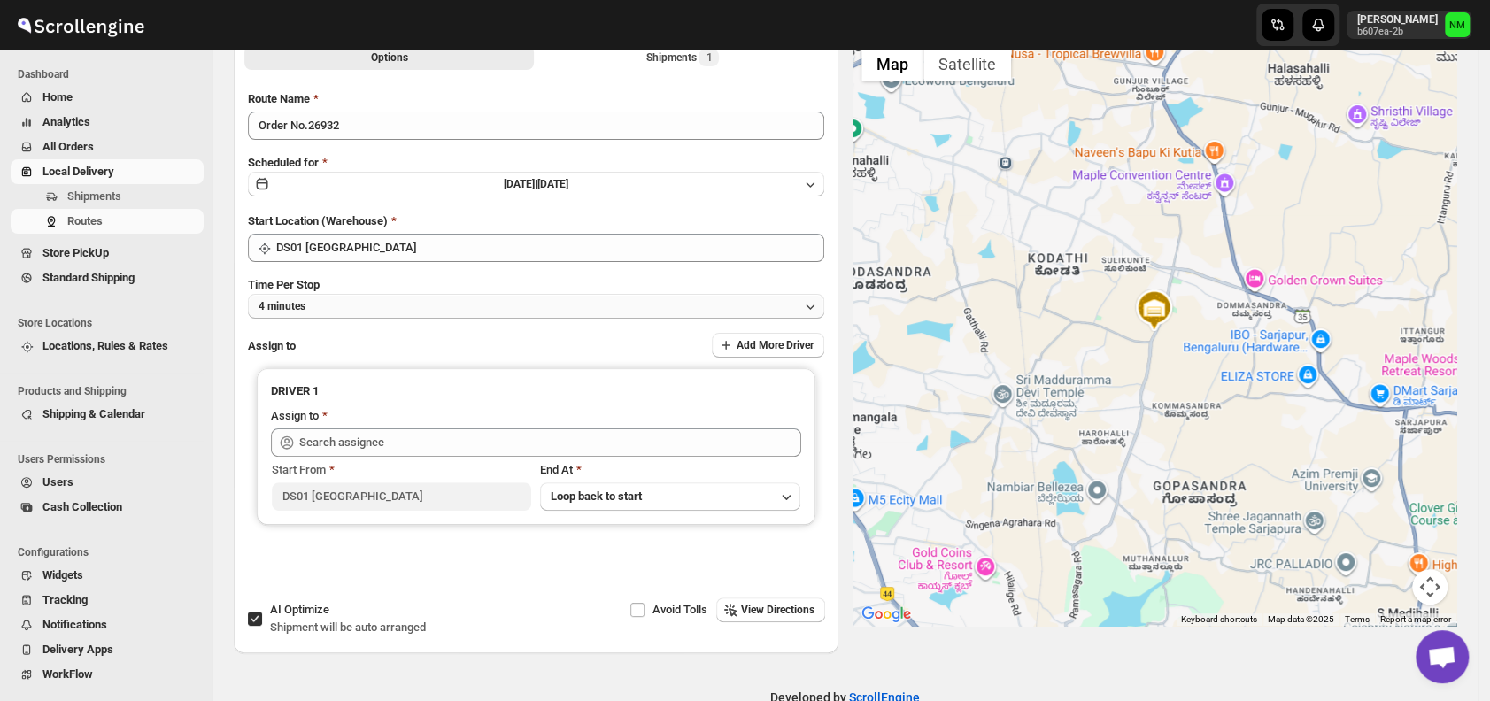
click at [310, 300] on button "4 minutes" at bounding box center [536, 306] width 576 height 25
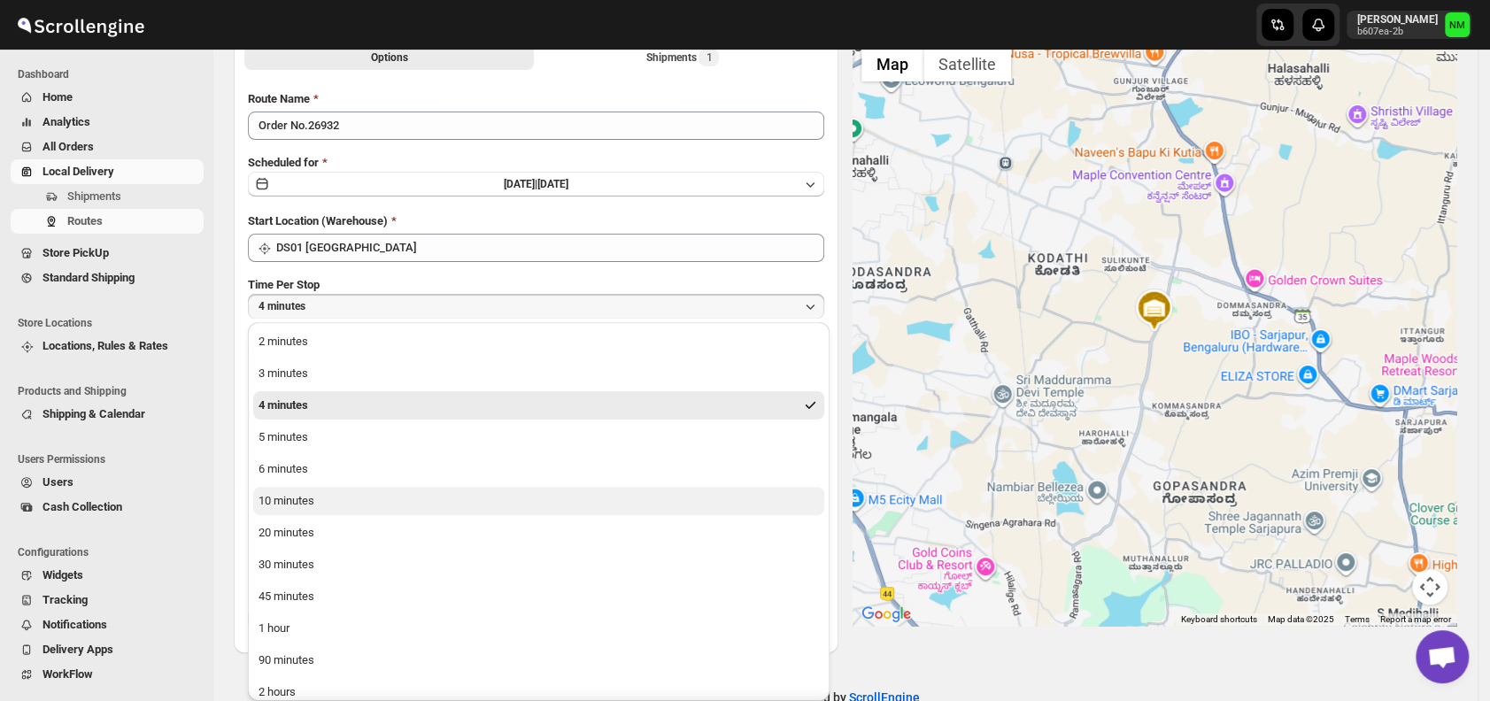
click at [295, 499] on div "10 minutes" at bounding box center [287, 501] width 56 height 18
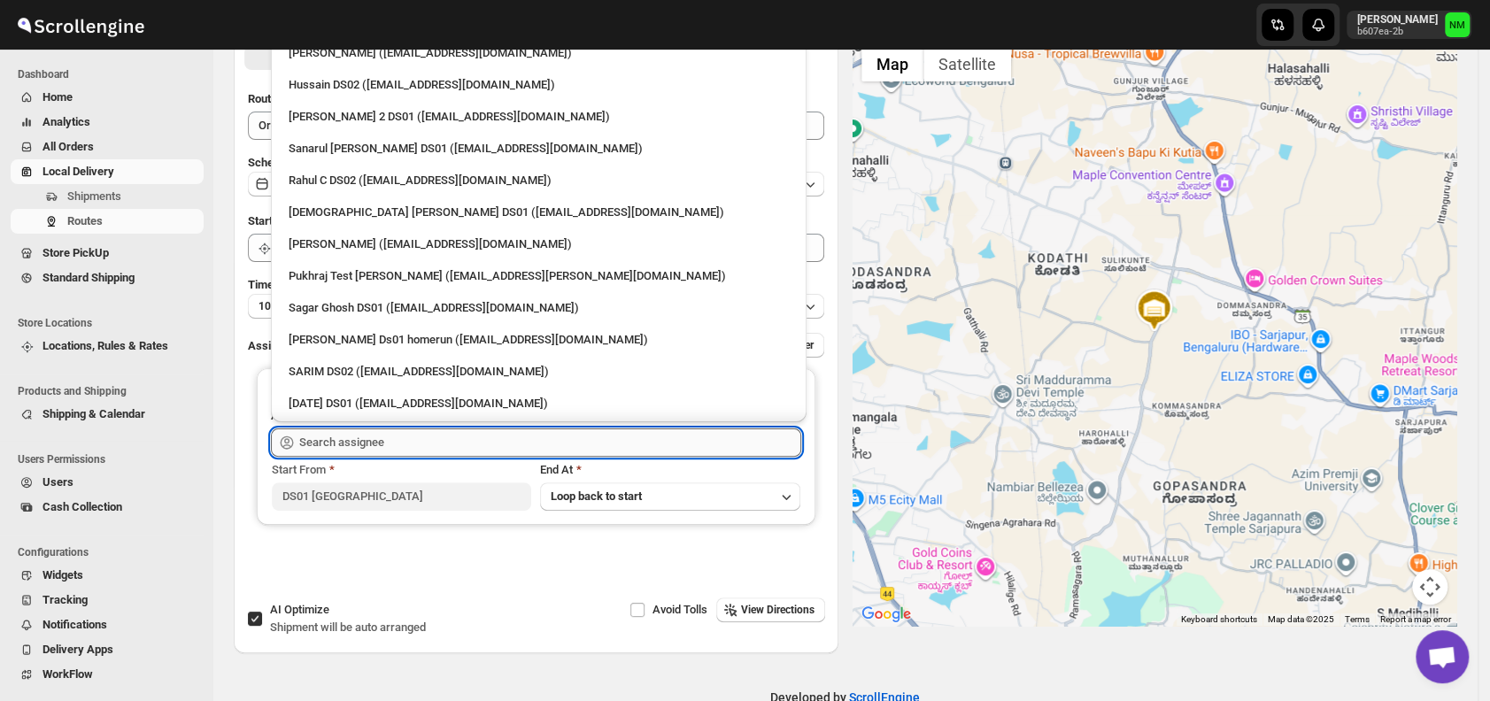
click at [406, 442] on input "text" at bounding box center [550, 443] width 502 height 28
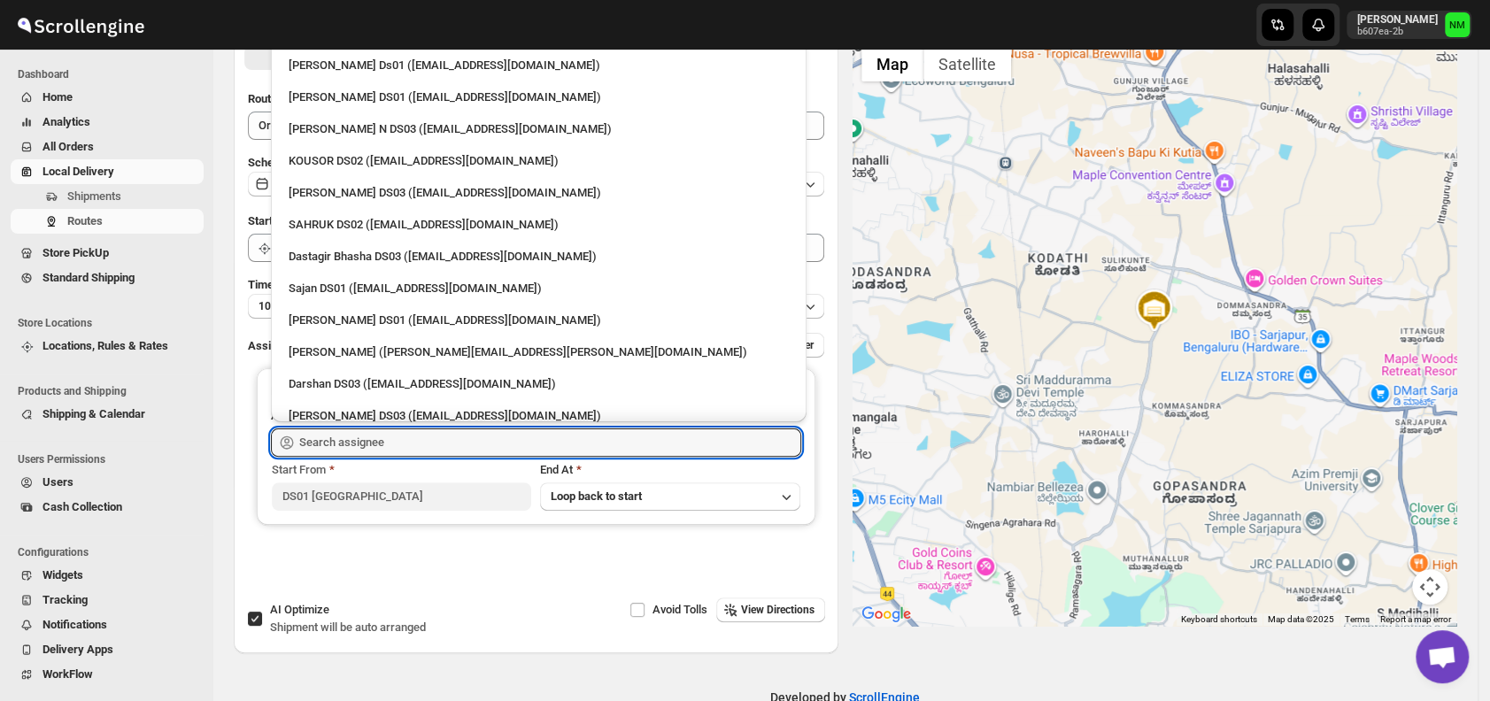
scroll to position [1502, 0]
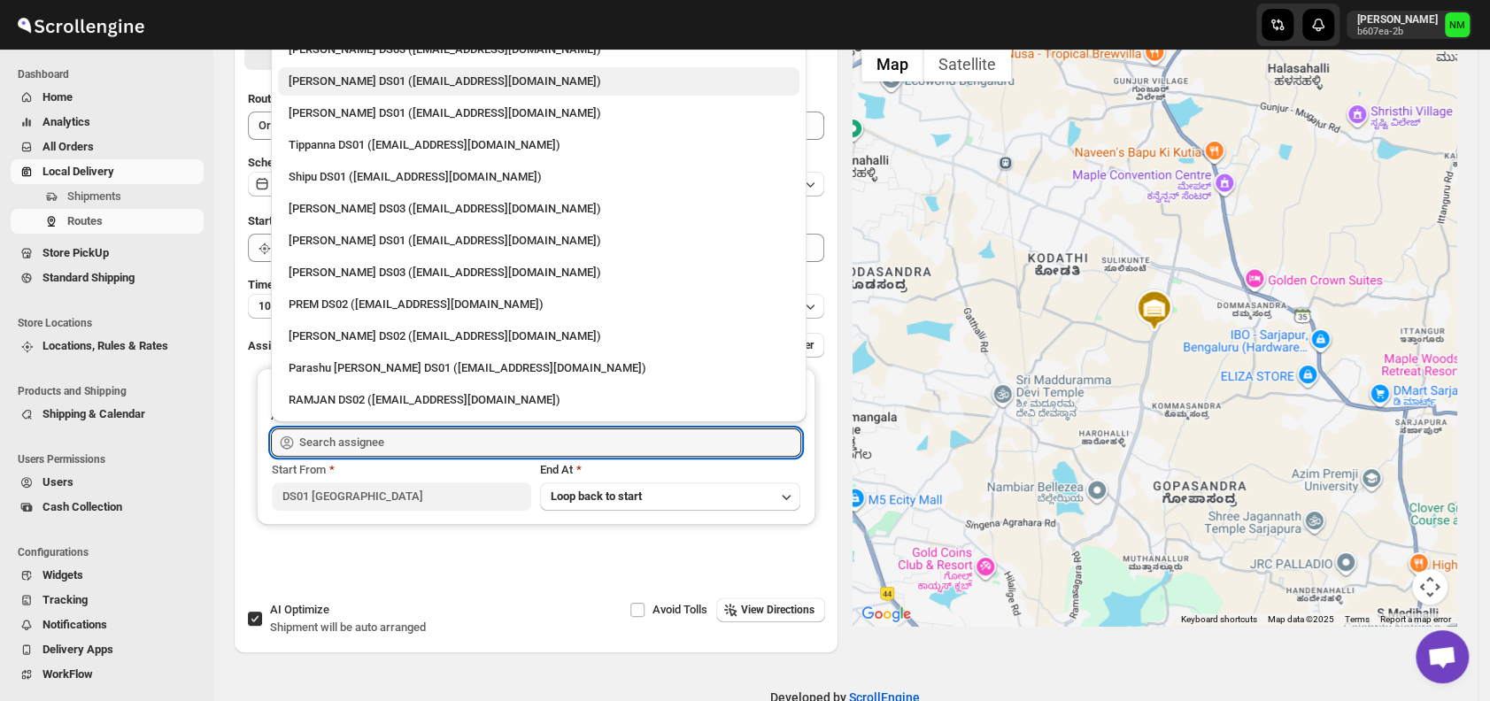
click at [337, 84] on div "[PERSON_NAME] DS01 ([EMAIL_ADDRESS][DOMAIN_NAME])" at bounding box center [539, 82] width 500 height 18
type input "[PERSON_NAME] DS01 ([EMAIL_ADDRESS][DOMAIN_NAME])"
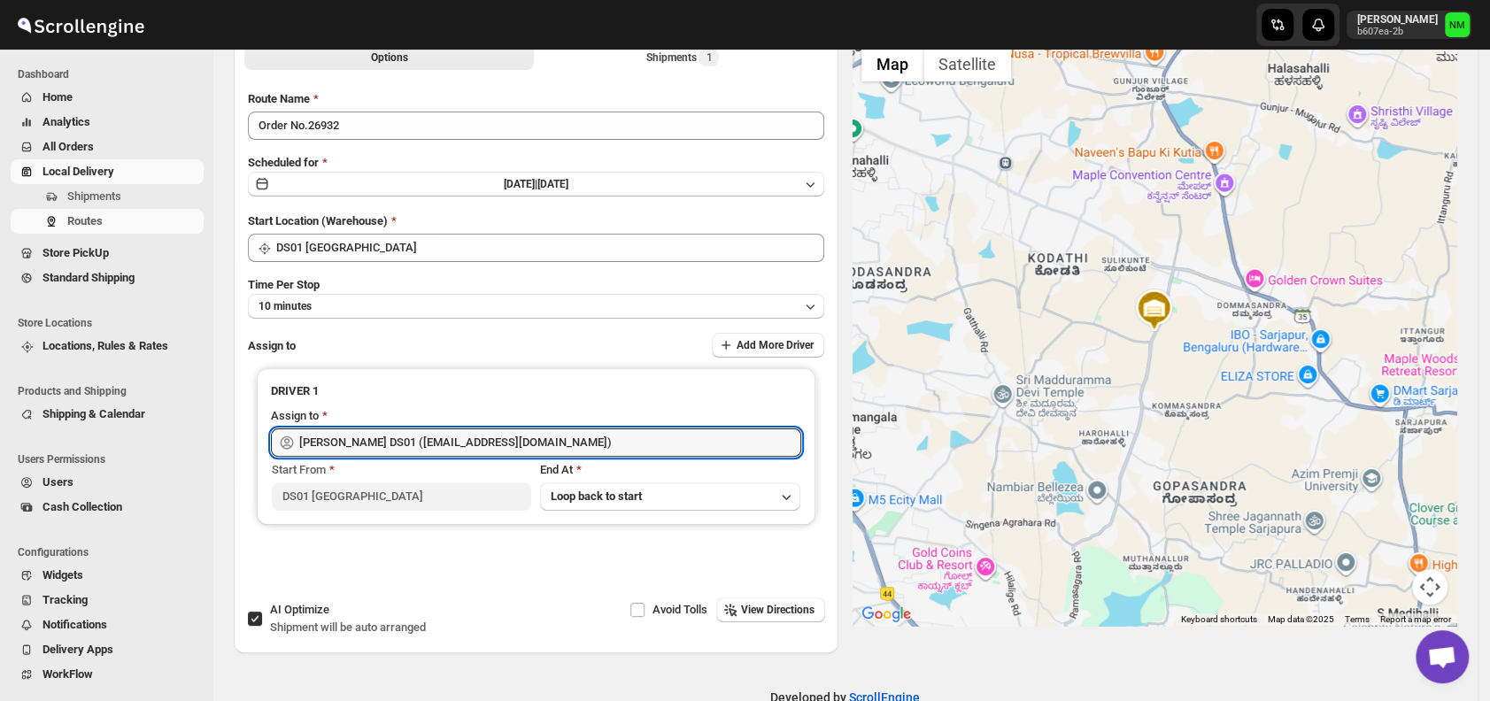
scroll to position [0, 0]
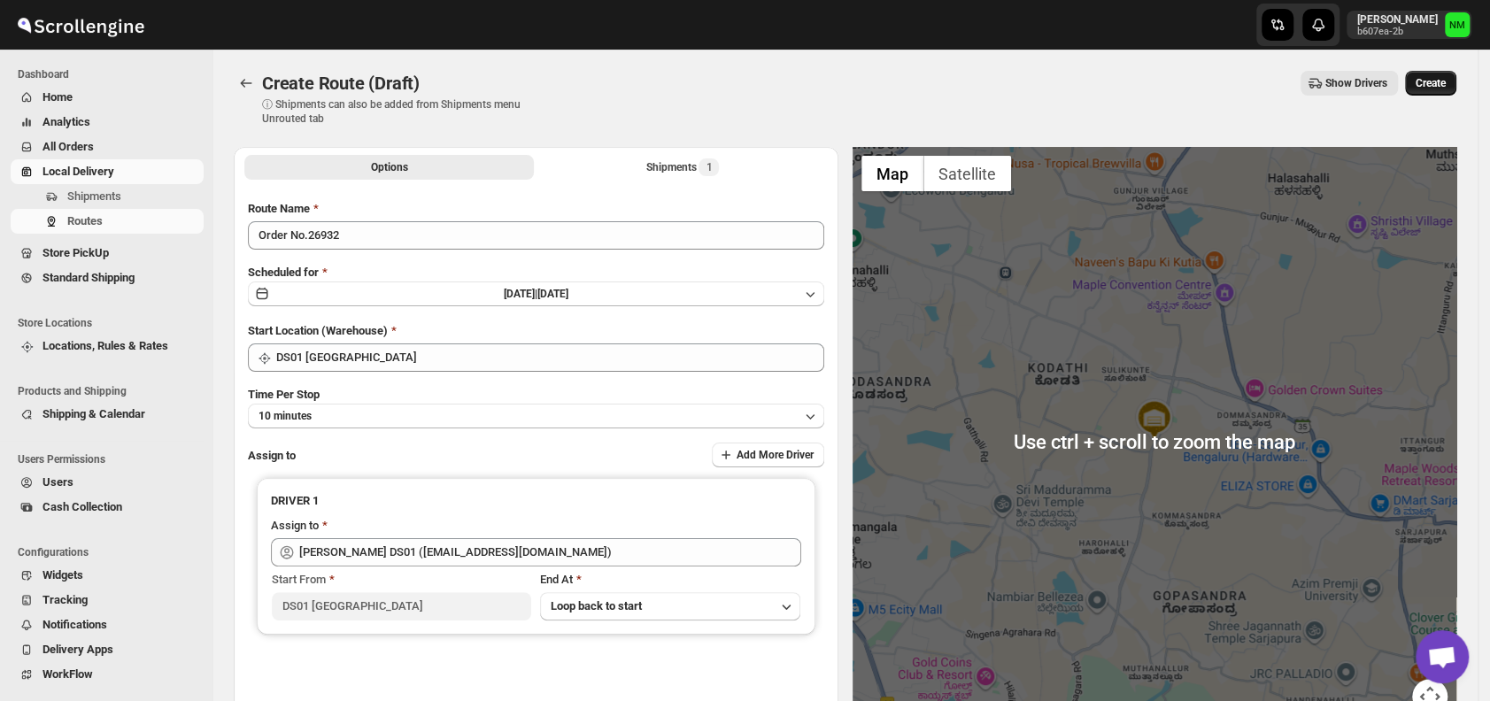
click at [1445, 77] on span "Create" at bounding box center [1431, 83] width 30 height 14
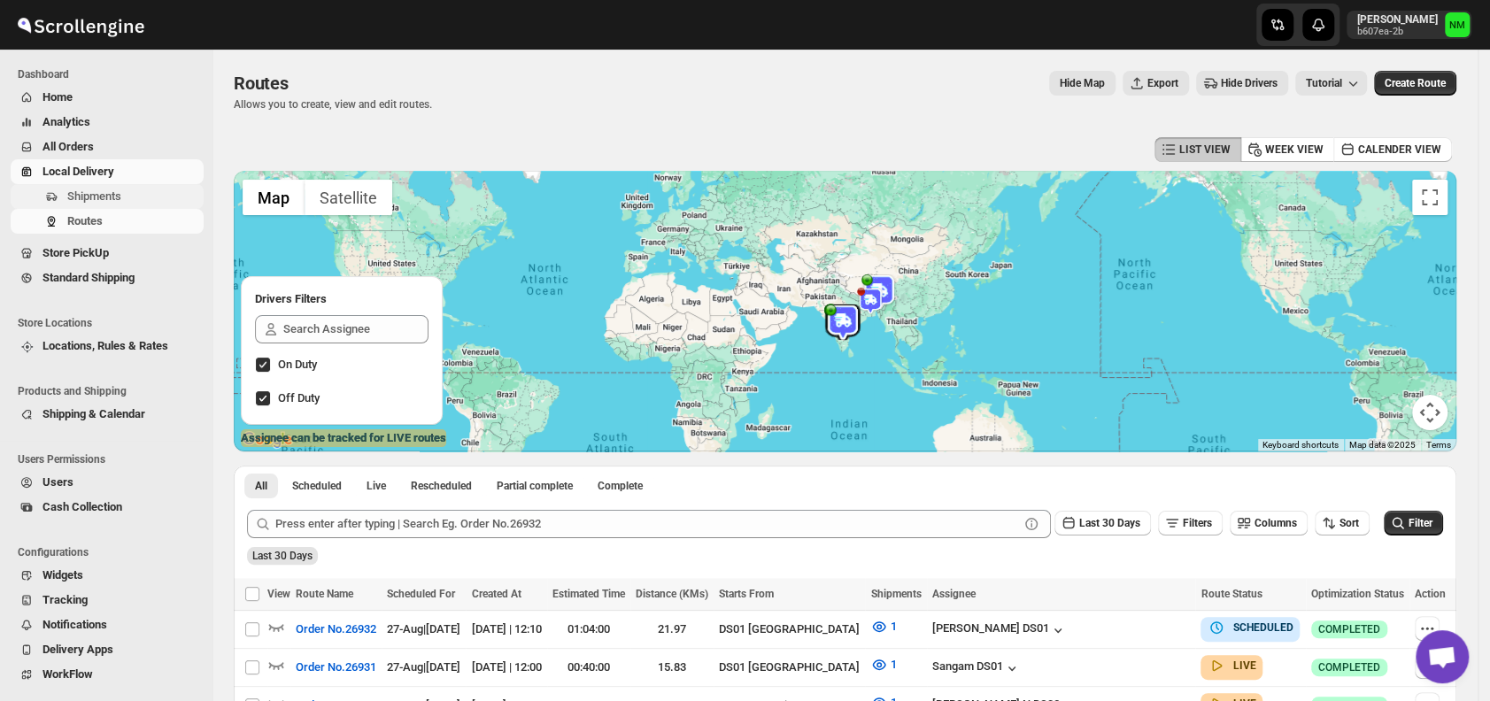
click at [135, 195] on span "Shipments" at bounding box center [133, 197] width 133 height 18
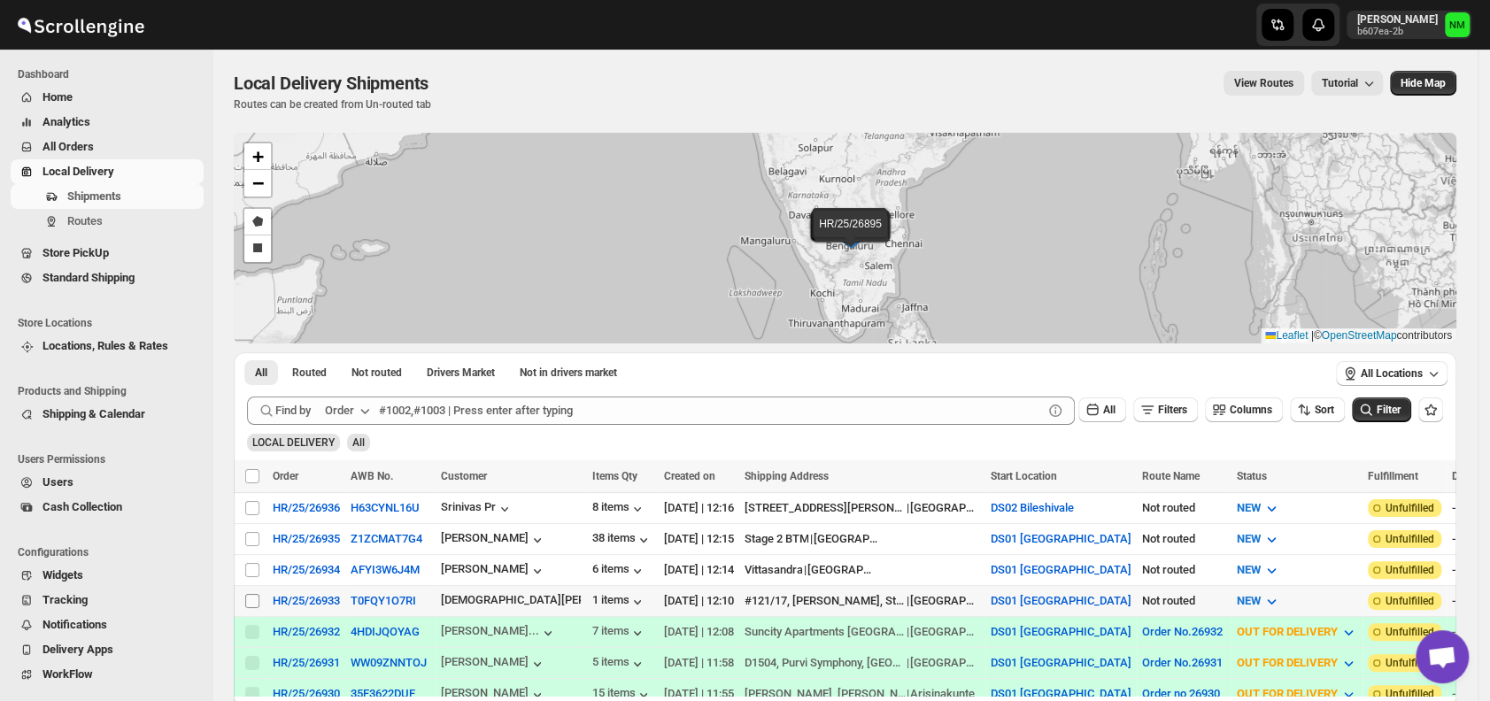
click at [255, 594] on input "Select shipment" at bounding box center [252, 601] width 14 height 14
checkbox input "true"
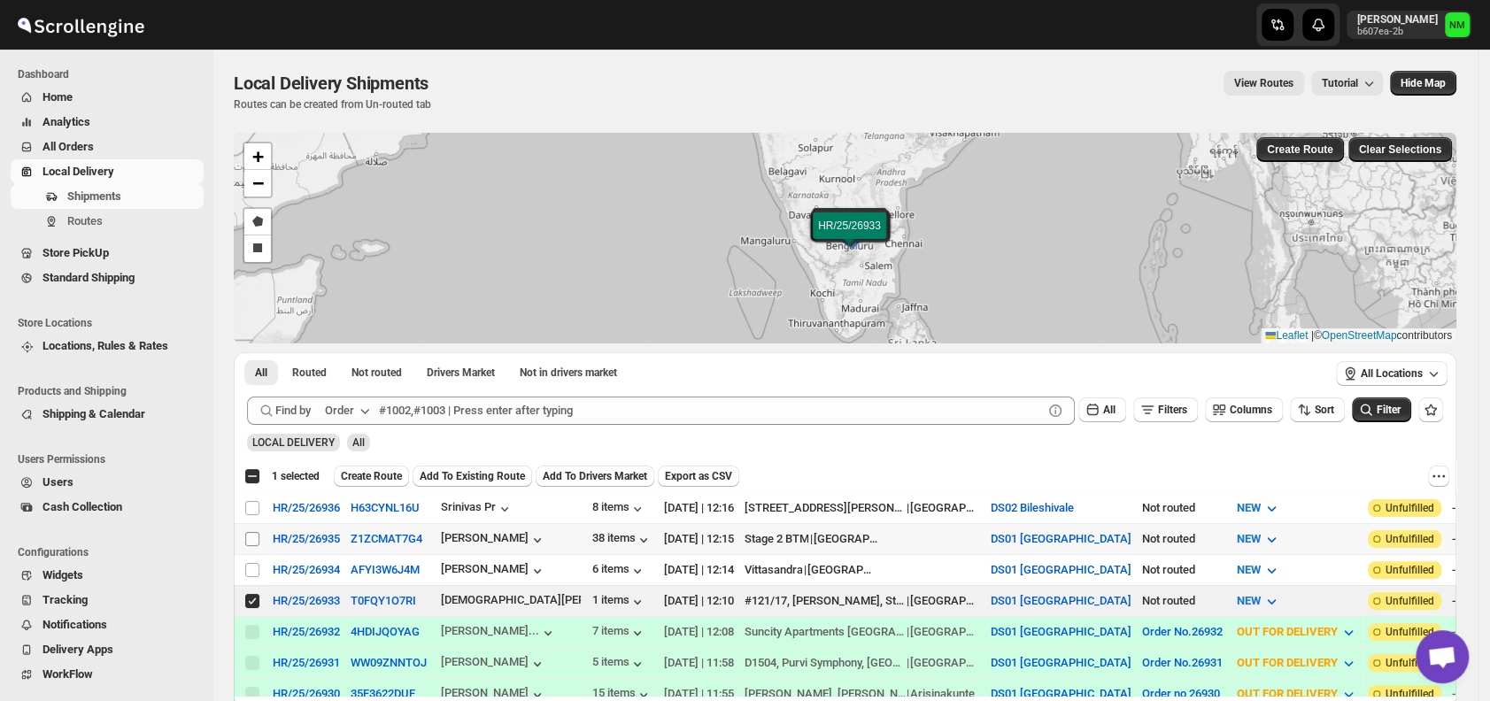
click at [254, 536] on input "Select shipment" at bounding box center [252, 539] width 14 height 14
checkbox input "true"
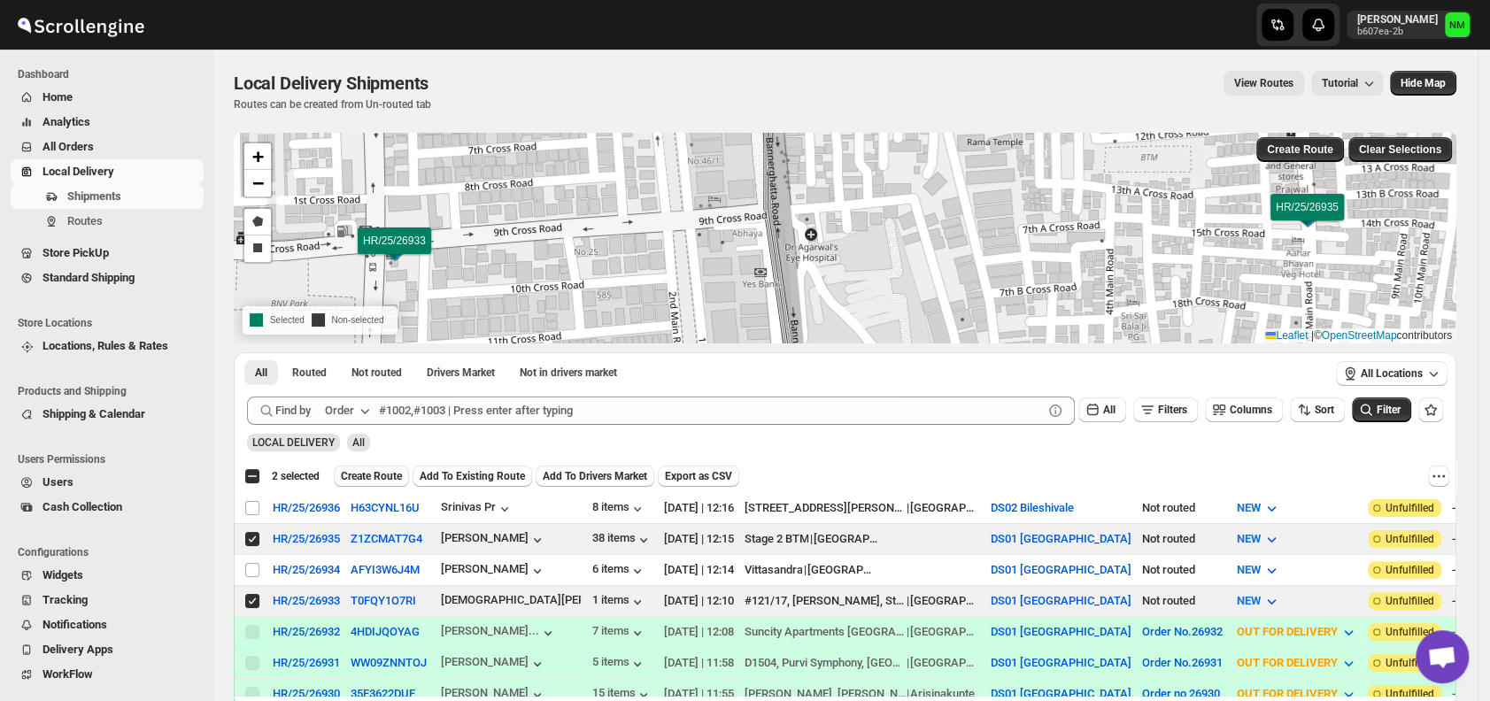
click at [377, 475] on span "Create Route" at bounding box center [371, 476] width 61 height 14
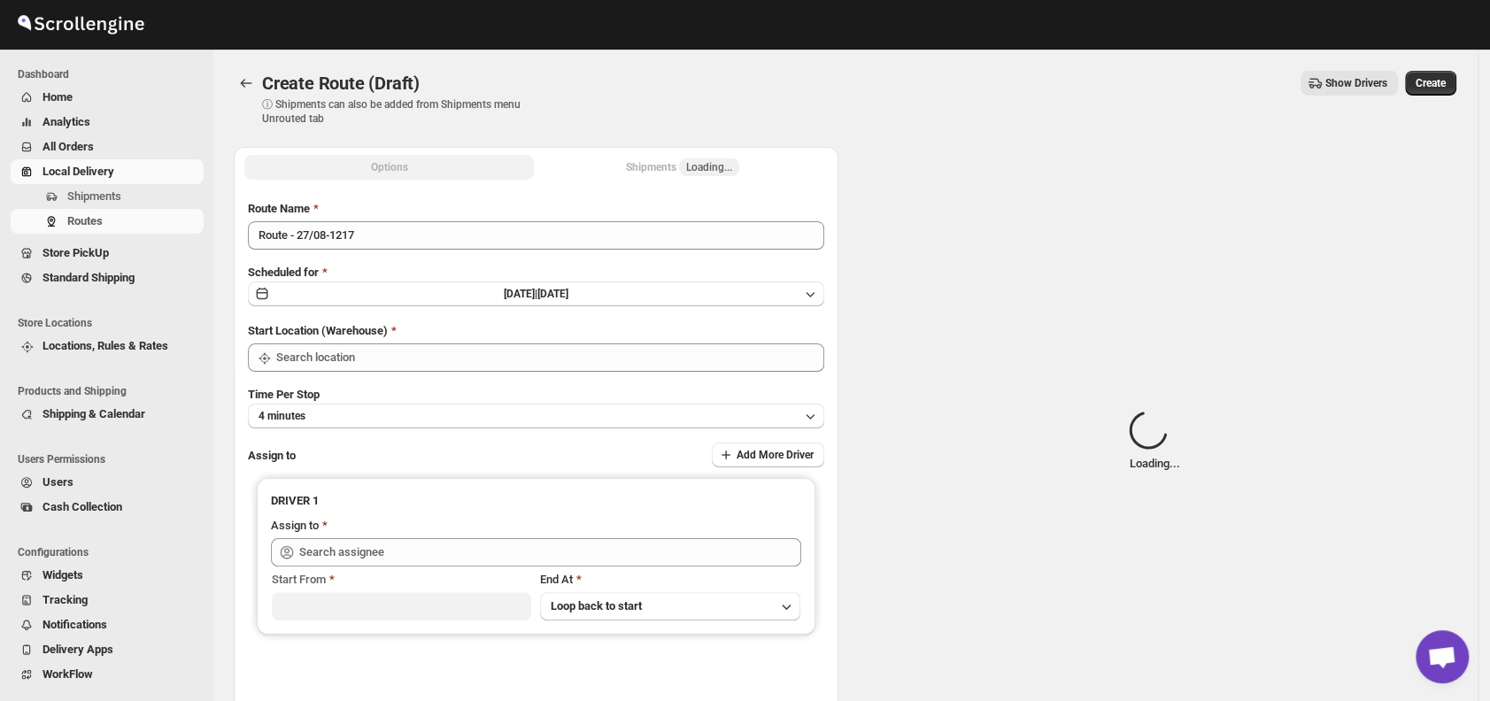
type input "DS01 [GEOGRAPHIC_DATA]"
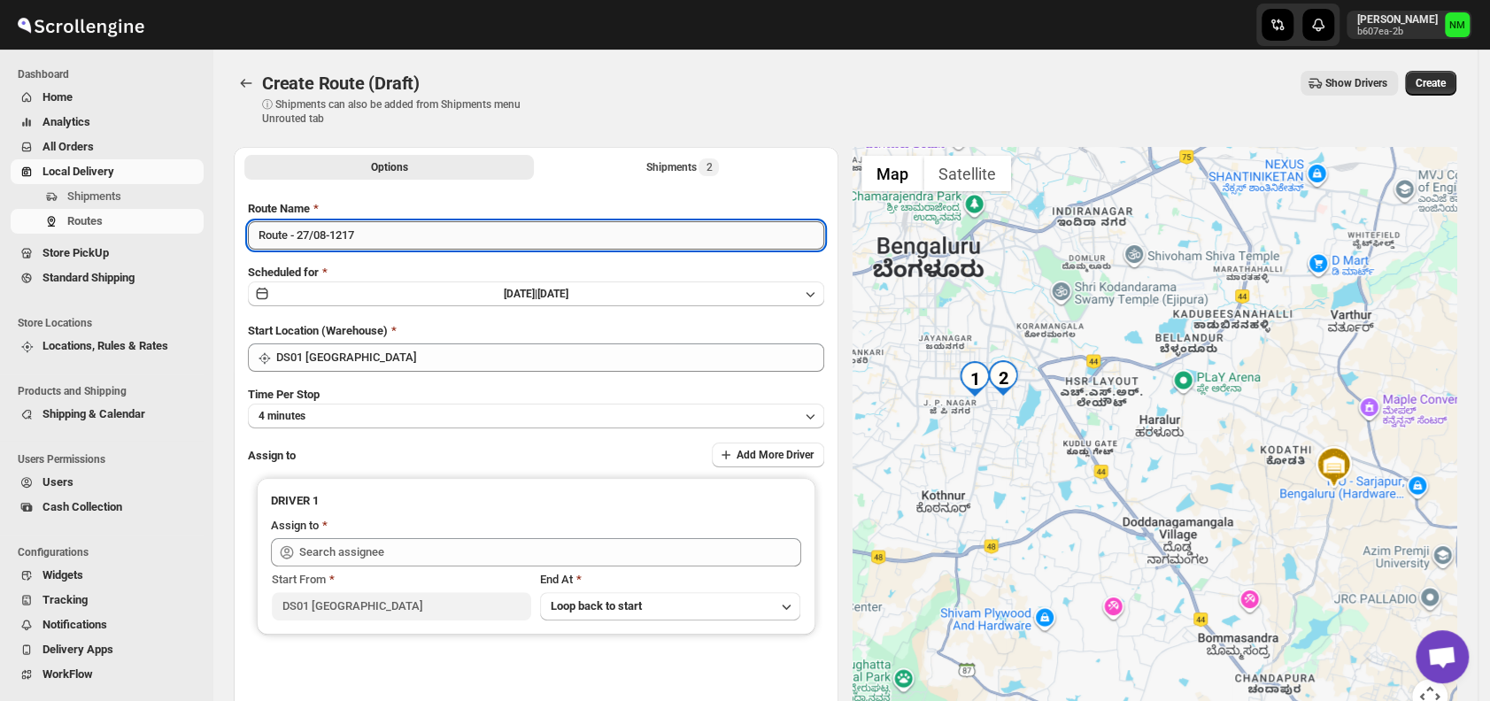
click at [505, 234] on input "Route - 27/08-1217" at bounding box center [536, 235] width 576 height 28
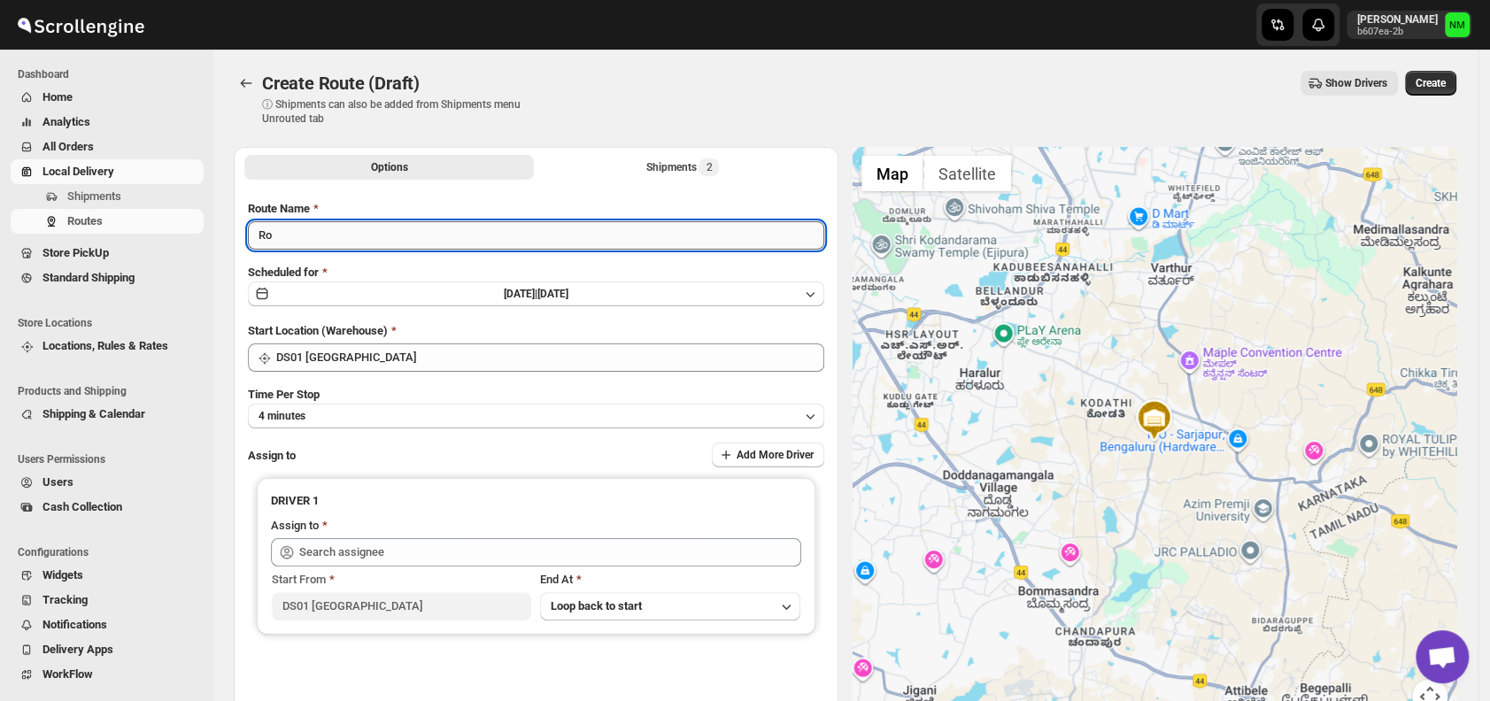
type input "R"
type input "Order No.26933/26935"
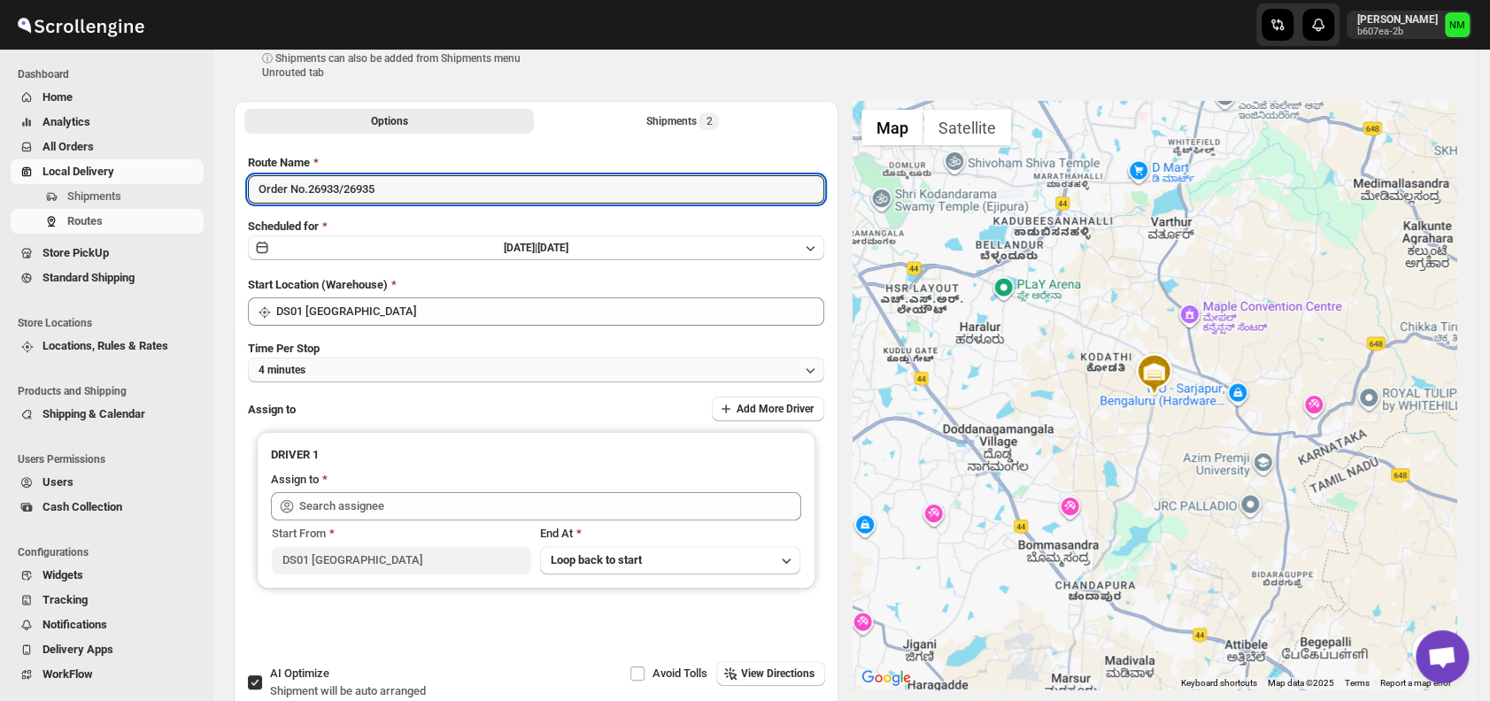
click at [370, 372] on button "4 minutes" at bounding box center [536, 370] width 576 height 25
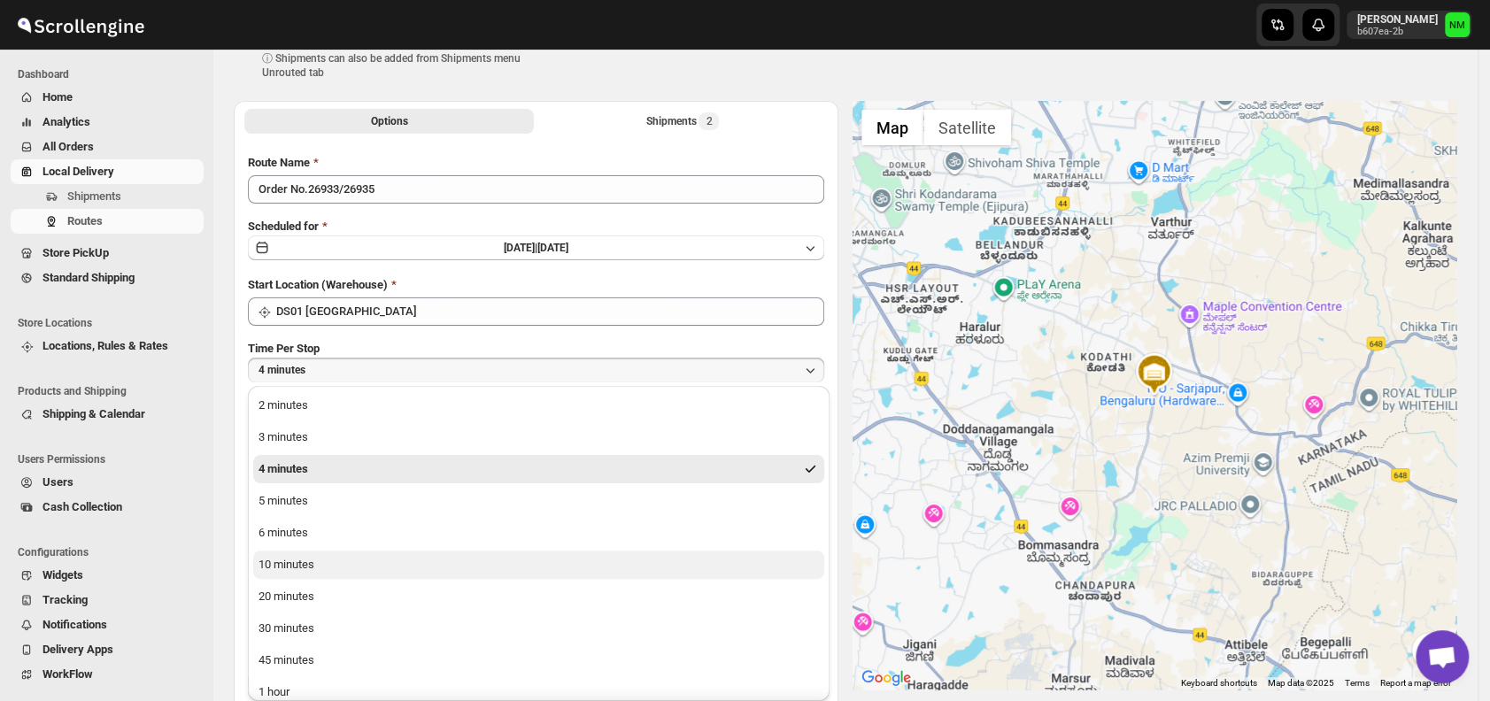
click at [299, 562] on div "10 minutes" at bounding box center [287, 565] width 56 height 18
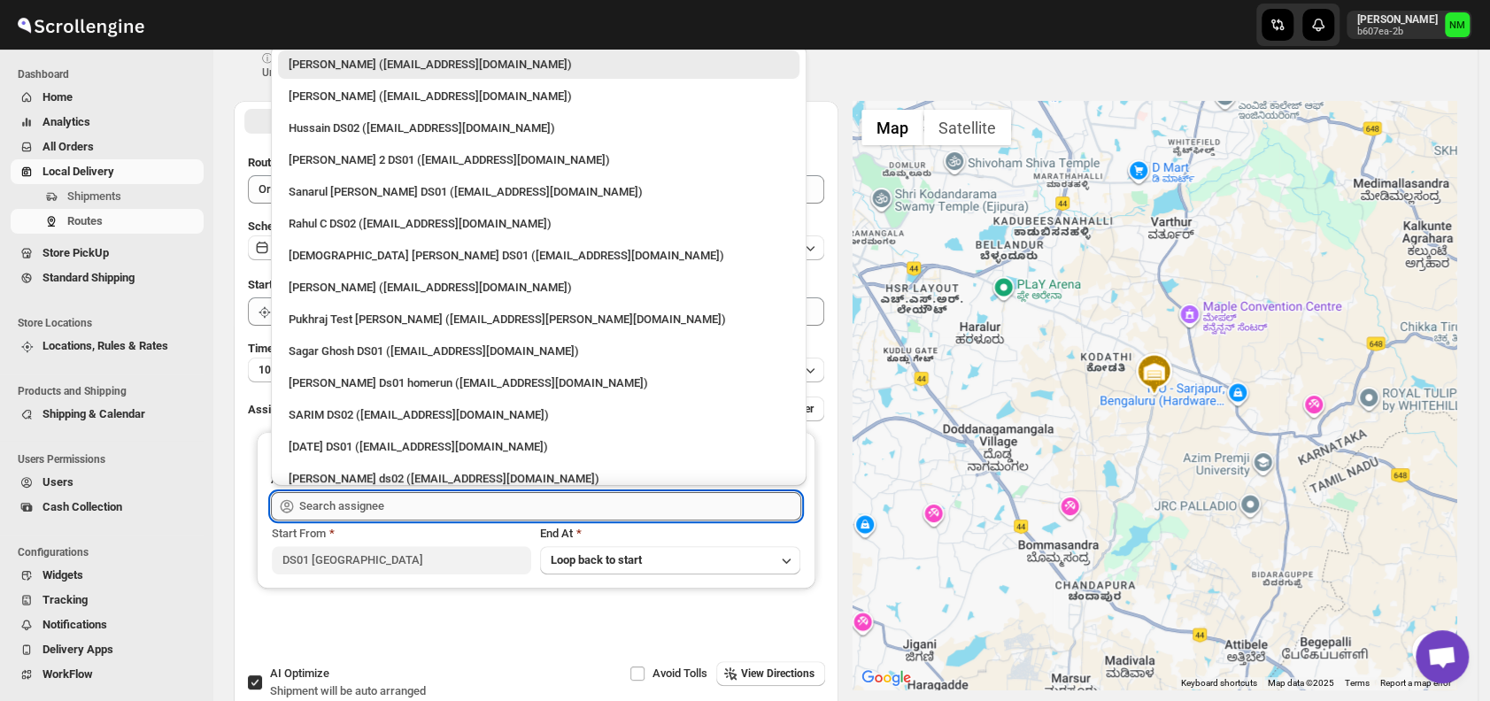
click at [418, 510] on input "text" at bounding box center [550, 506] width 502 height 28
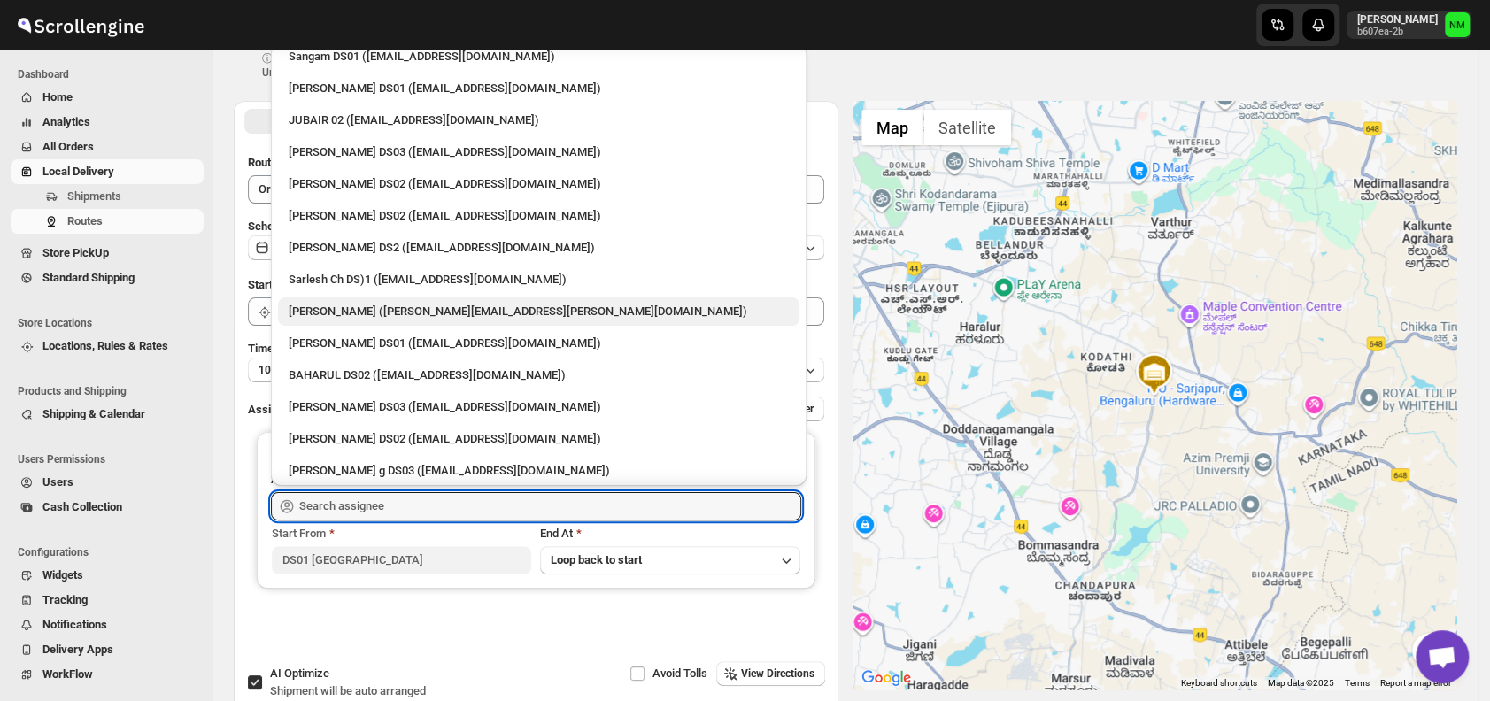
scroll to position [583, 0]
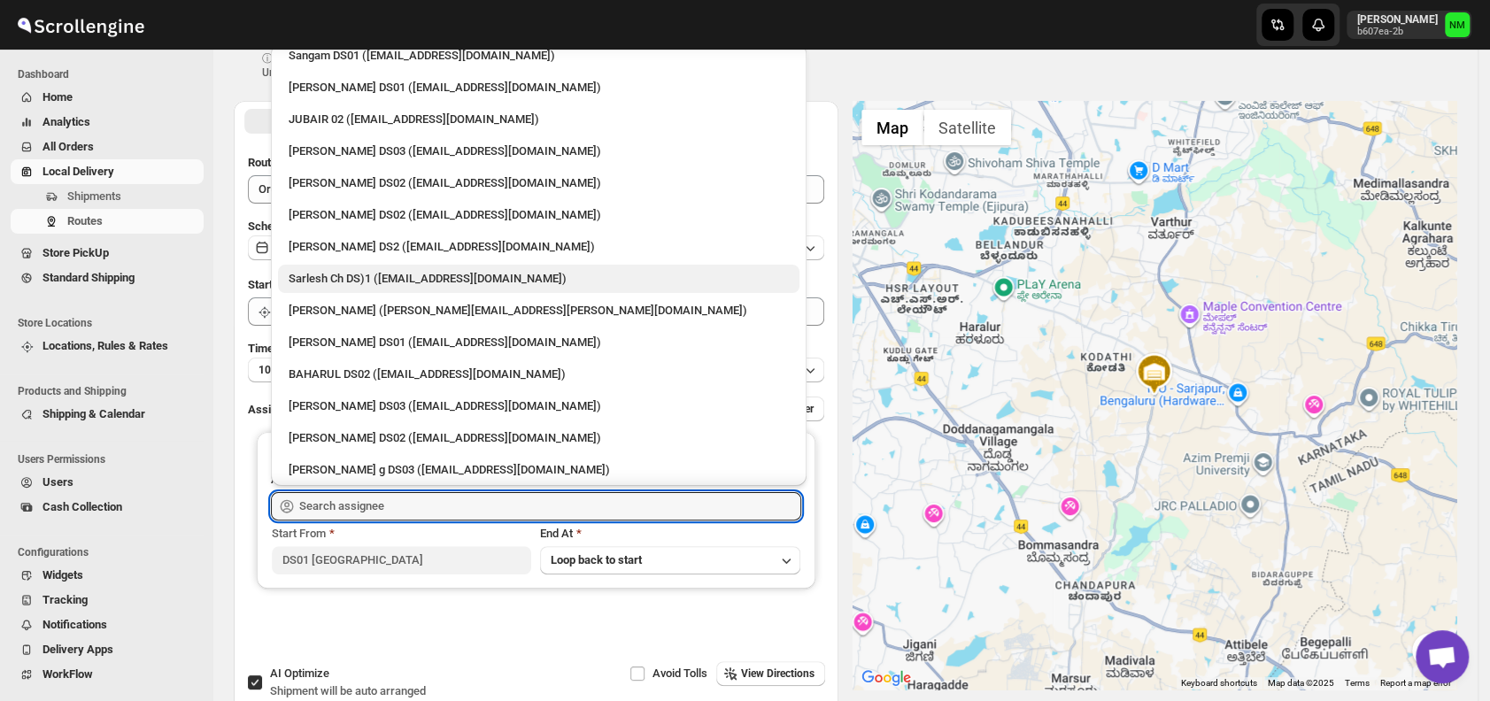
click at [343, 284] on div "Sarlesh Ch DS)1 (vinapi9521@jazipo.com)" at bounding box center [539, 279] width 500 height 18
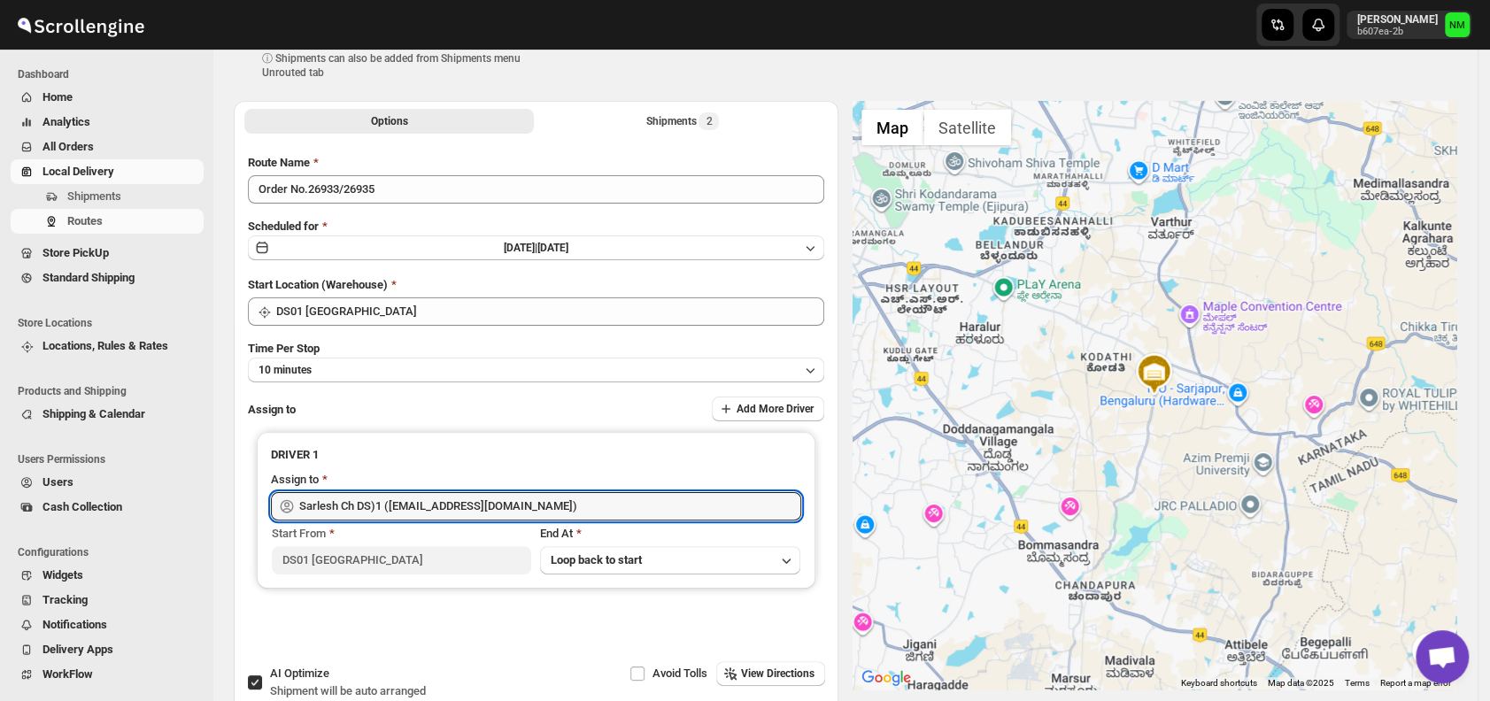
type input "Sarlesh Ch DS)1 (vinapi9521@jazipo.com)"
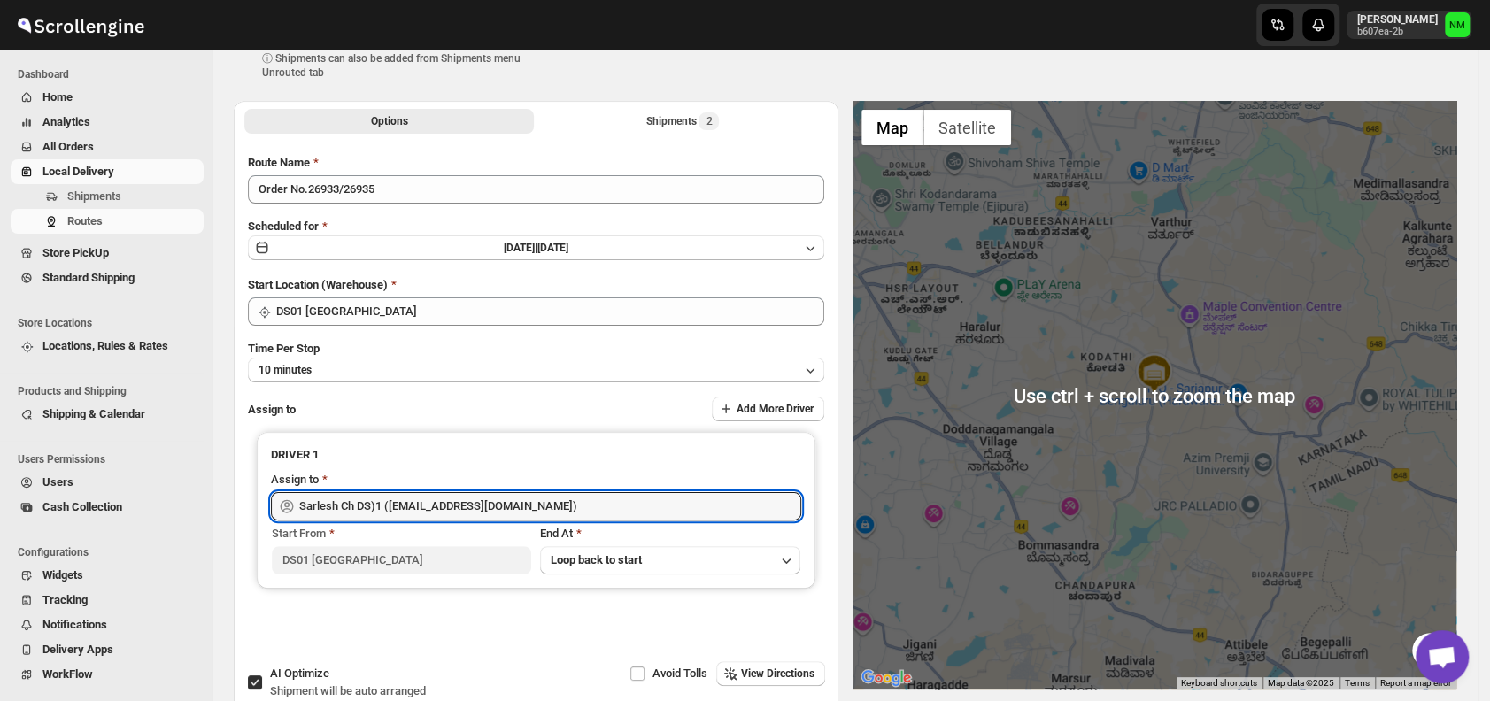
scroll to position [0, 0]
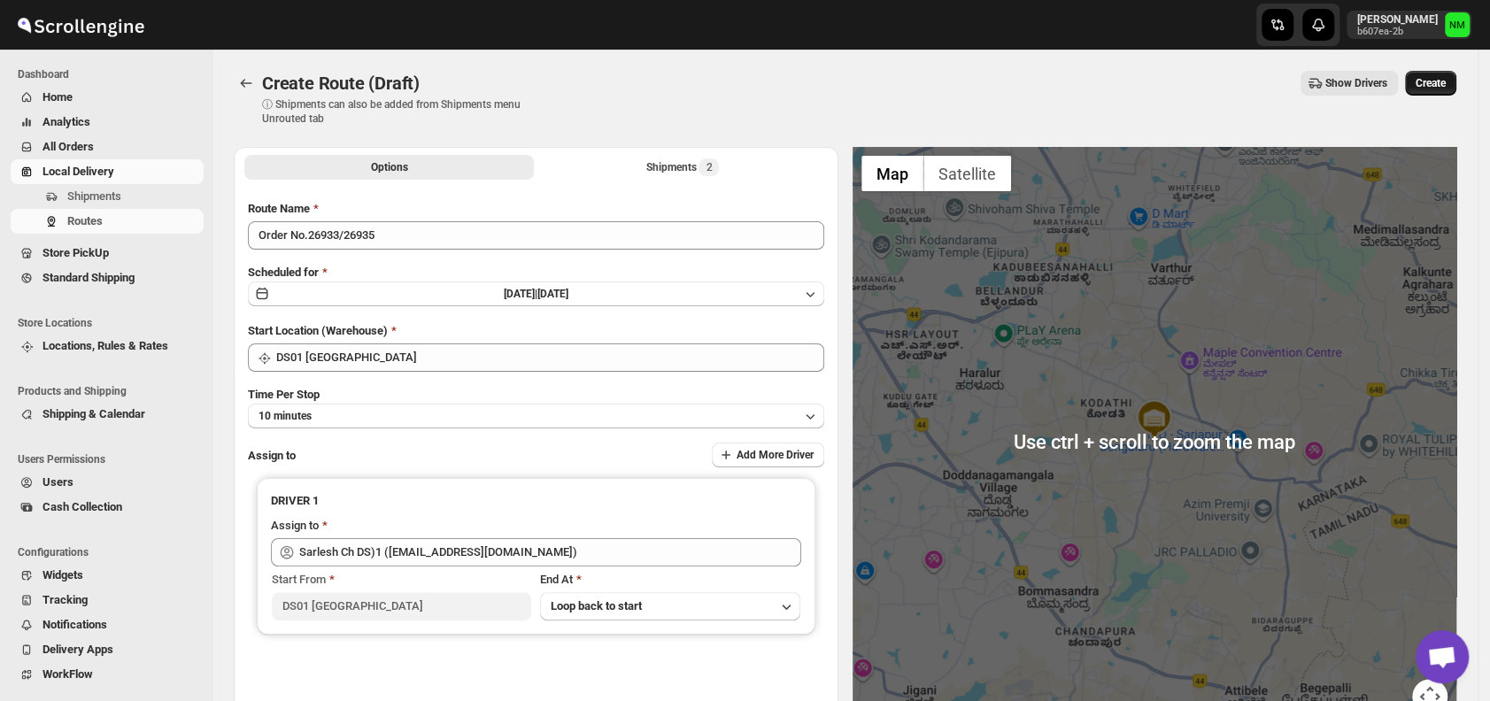
click at [1441, 78] on span "Create" at bounding box center [1431, 83] width 30 height 14
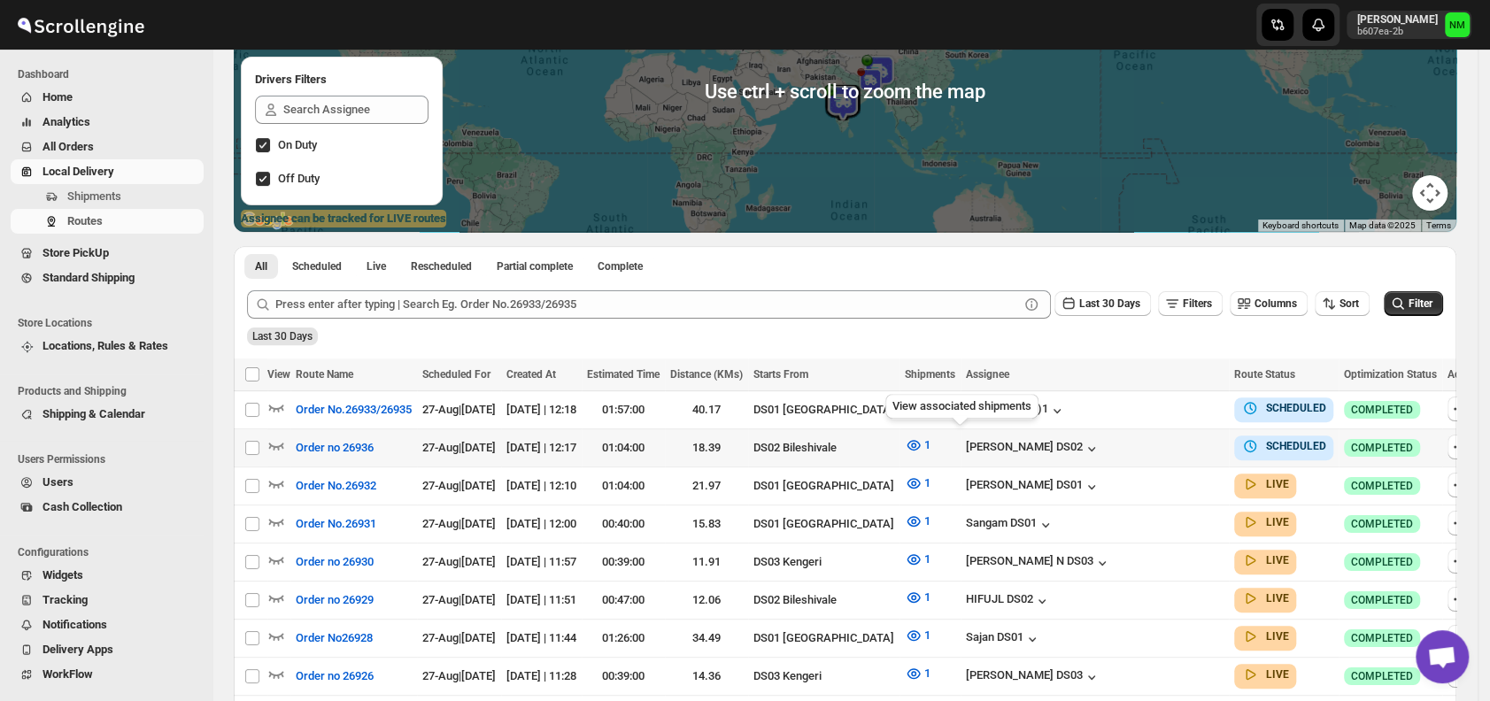
scroll to position [228, 0]
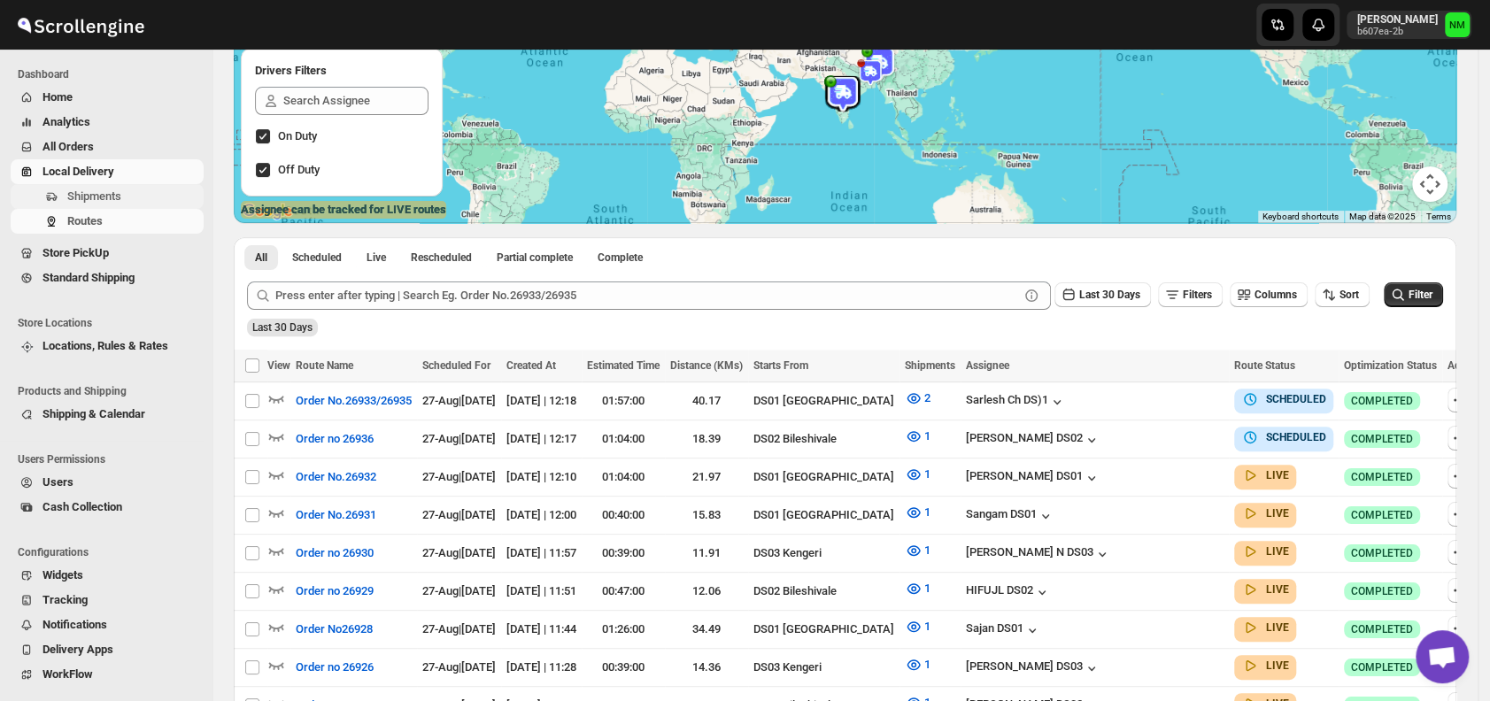
click at [68, 193] on span "Shipments" at bounding box center [94, 195] width 54 height 13
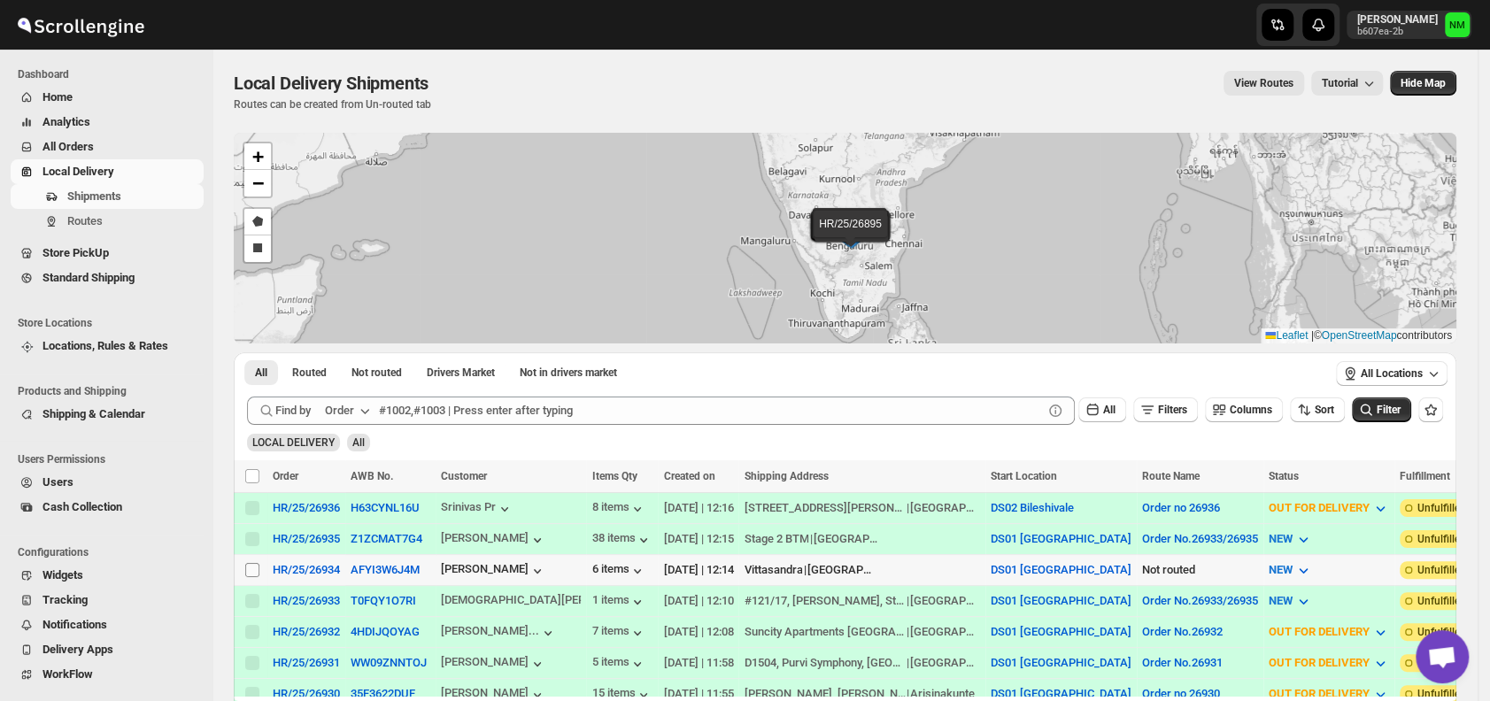
click at [253, 567] on input "Select shipment" at bounding box center [252, 570] width 14 height 14
checkbox input "true"
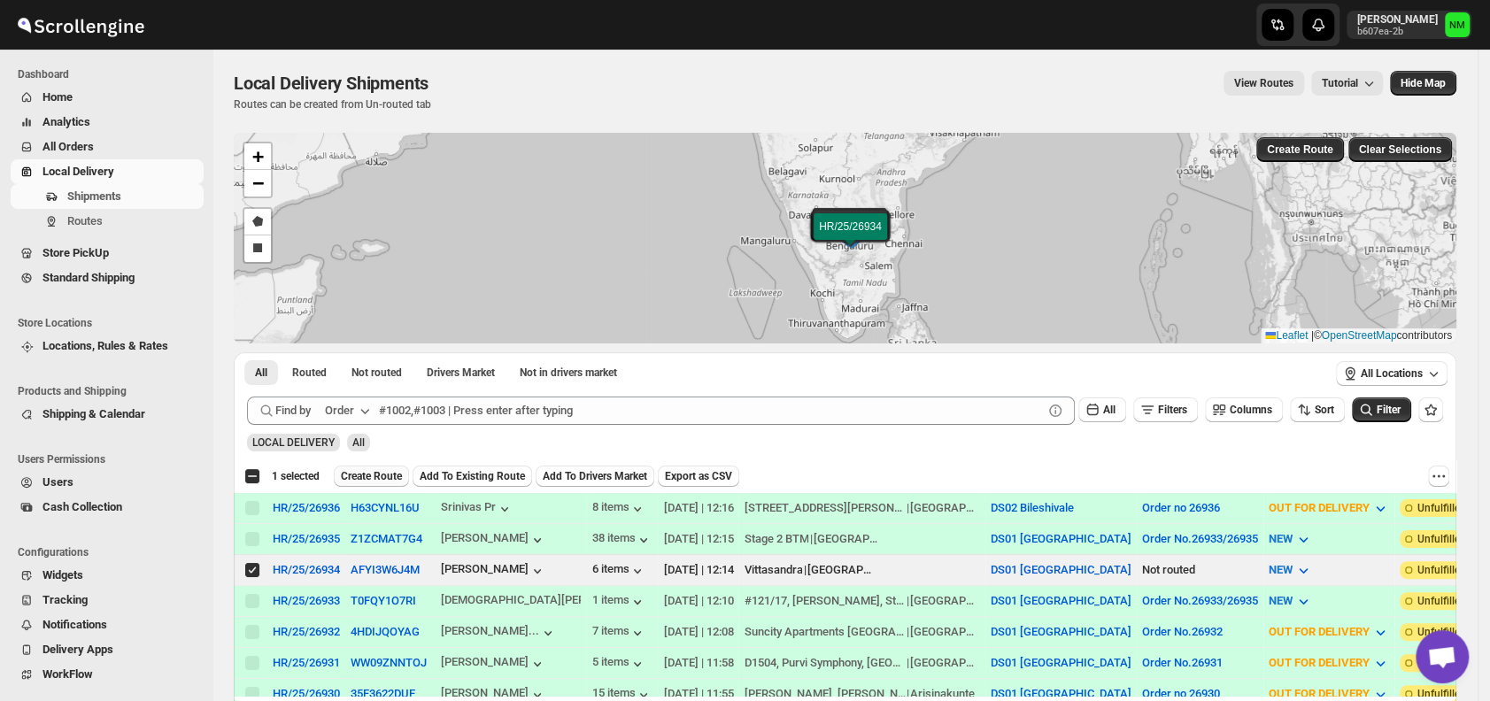
click at [359, 472] on span "Create Route" at bounding box center [371, 476] width 61 height 14
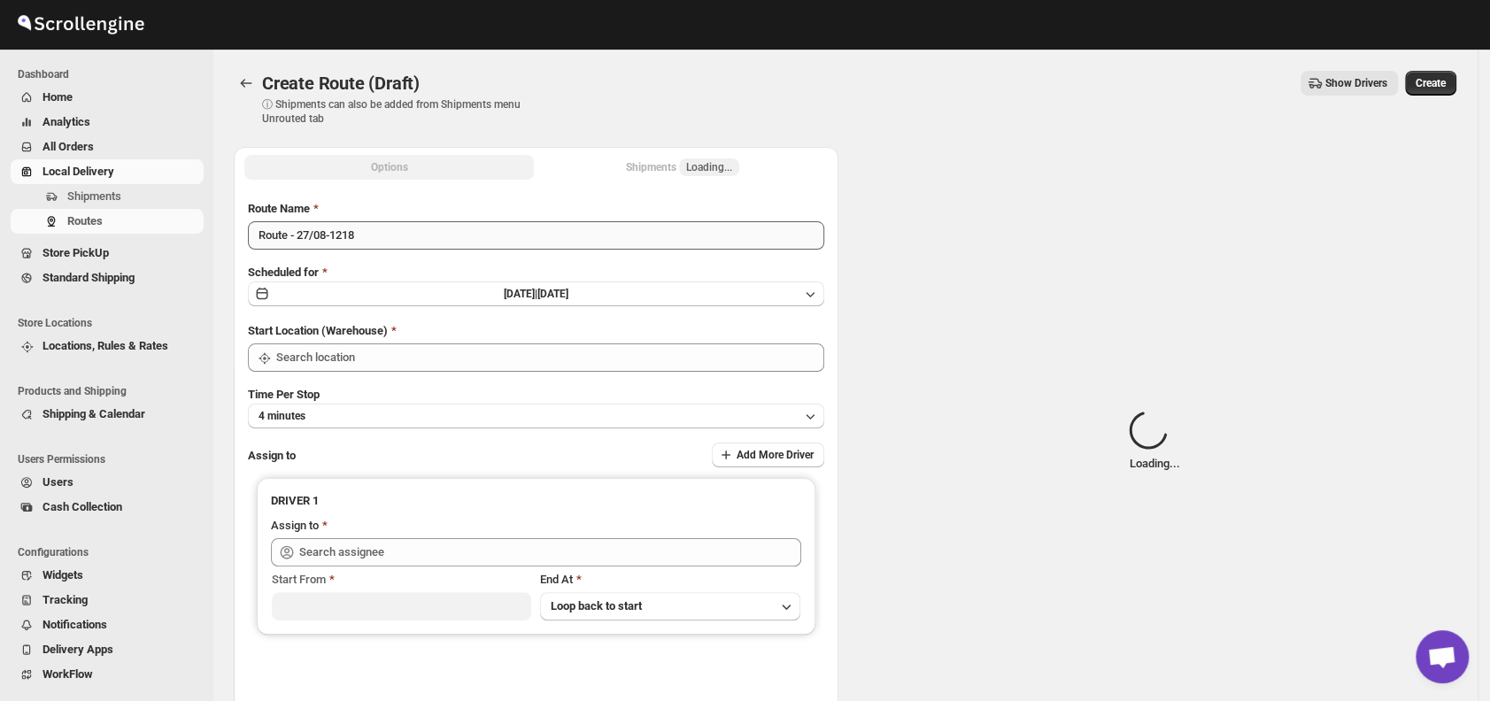
type input "DS01 [GEOGRAPHIC_DATA]"
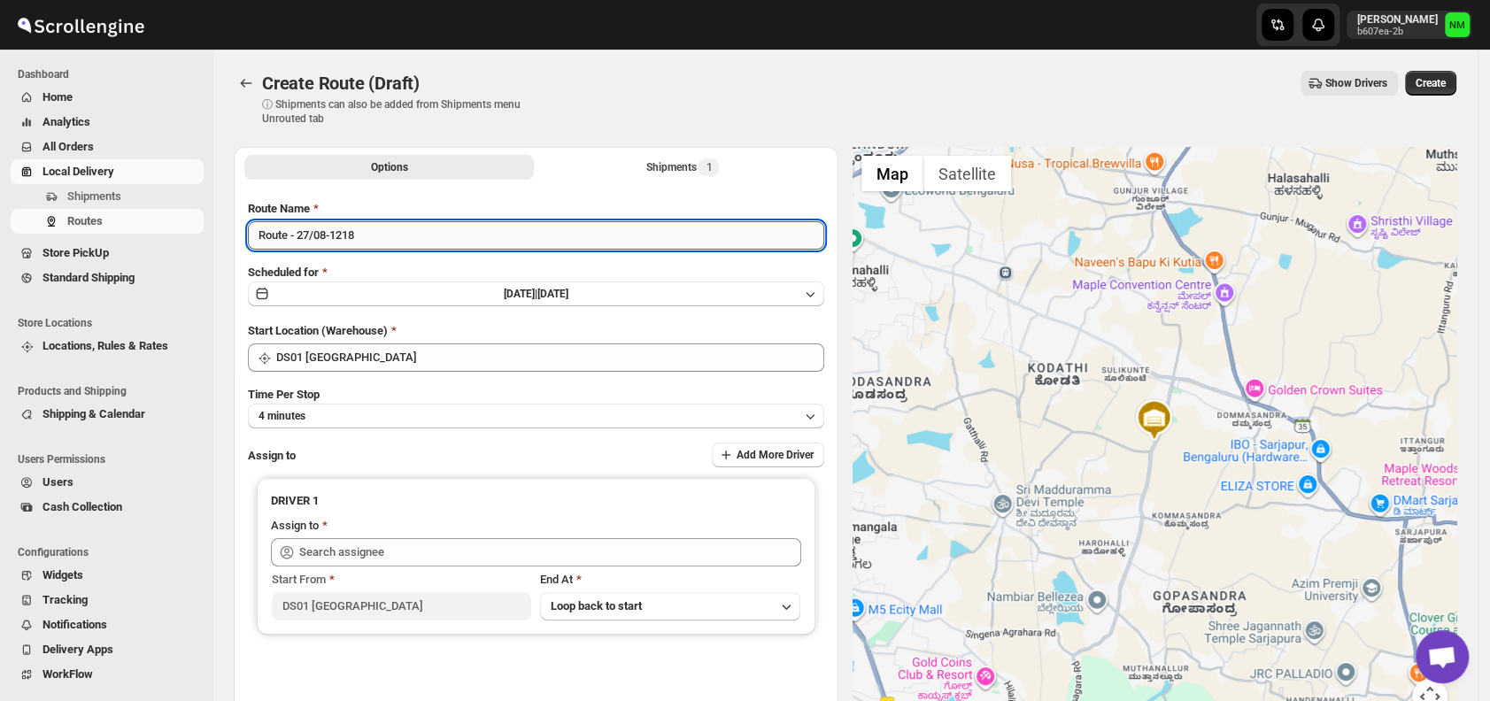
click at [403, 241] on input "Route - 27/08-1218" at bounding box center [536, 235] width 576 height 28
type input "R"
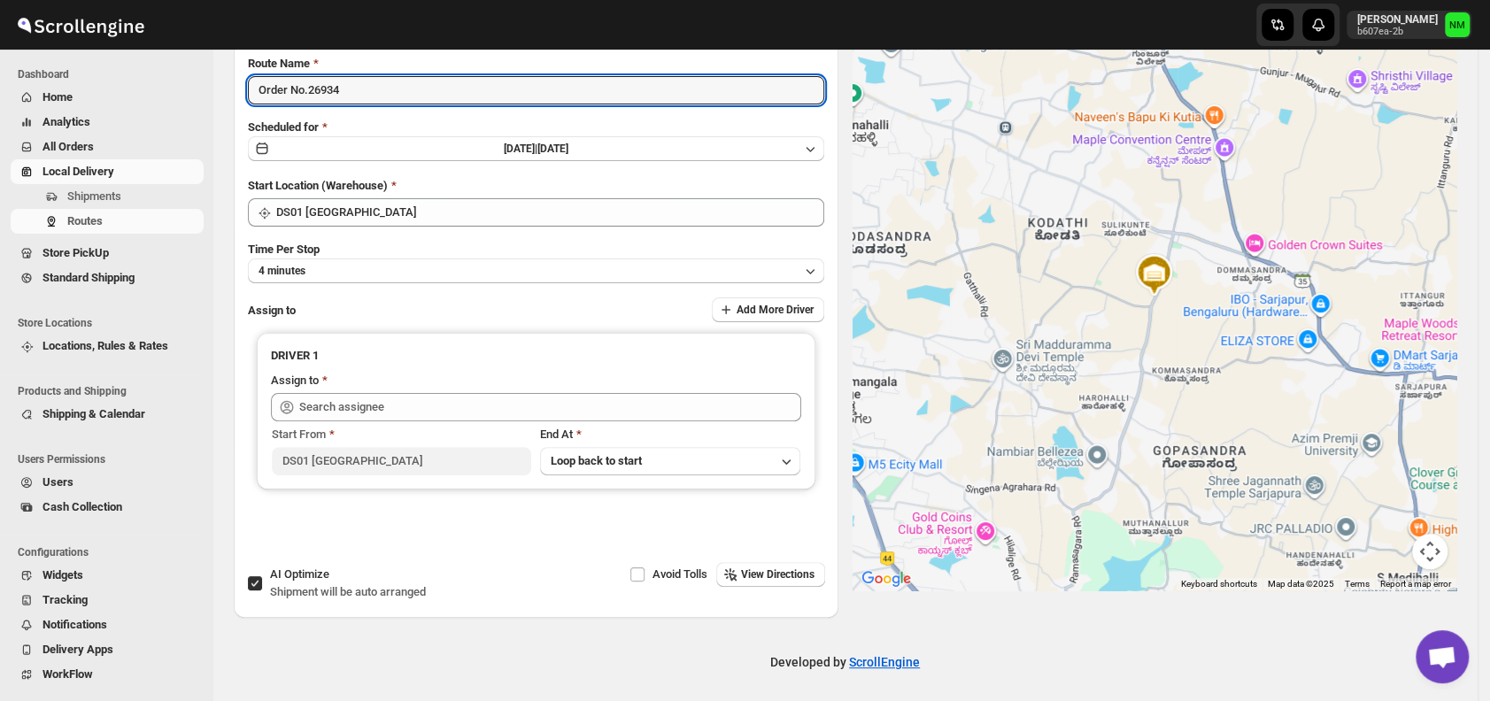
scroll to position [149, 0]
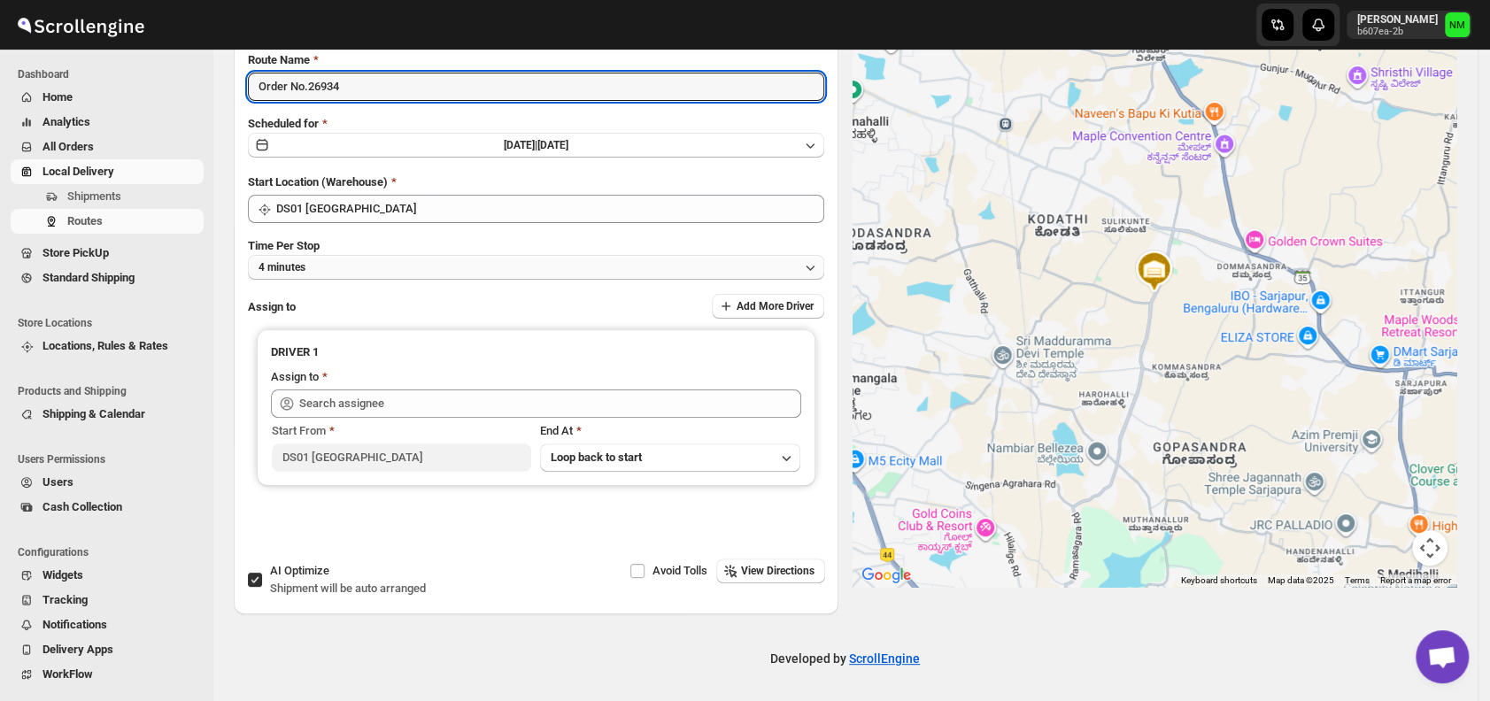
type input "Order No.26934"
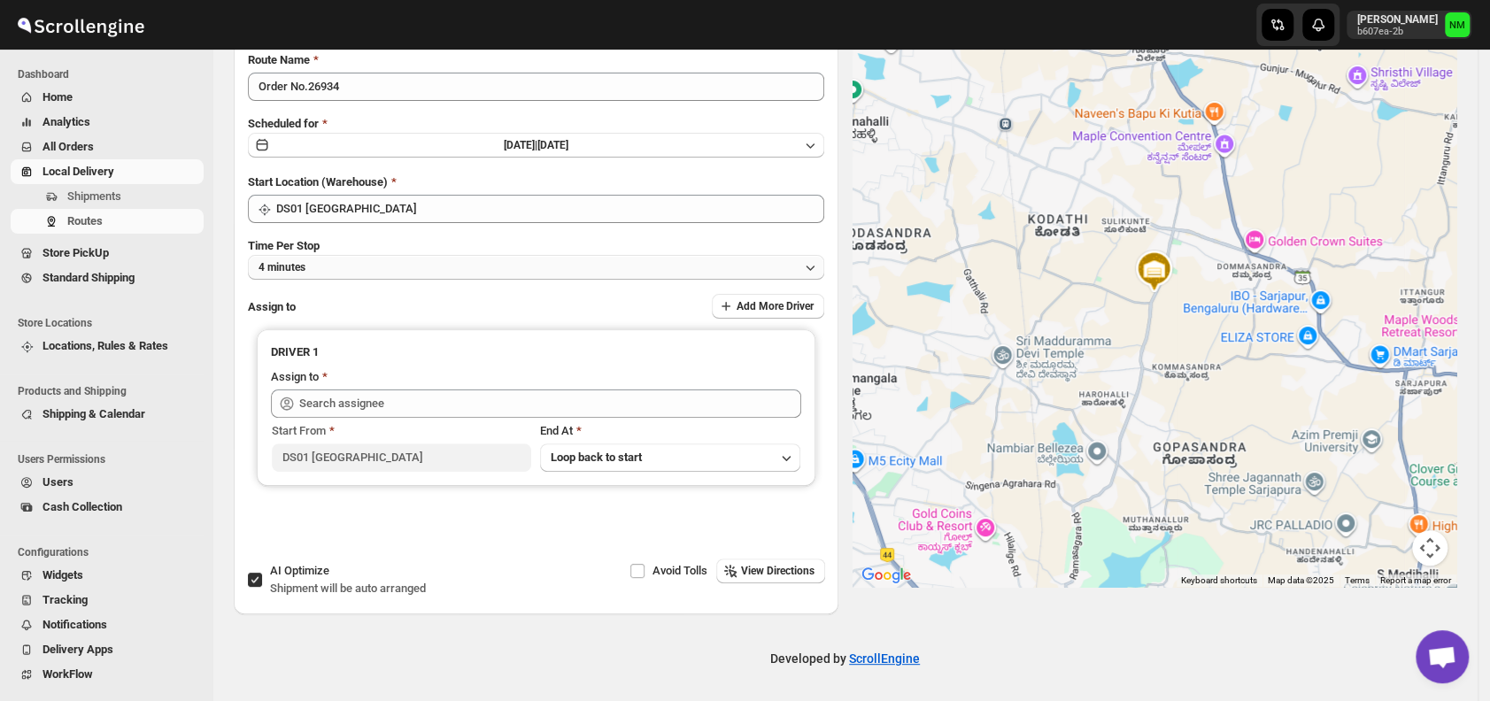
click at [388, 278] on button "4 minutes" at bounding box center [536, 267] width 576 height 25
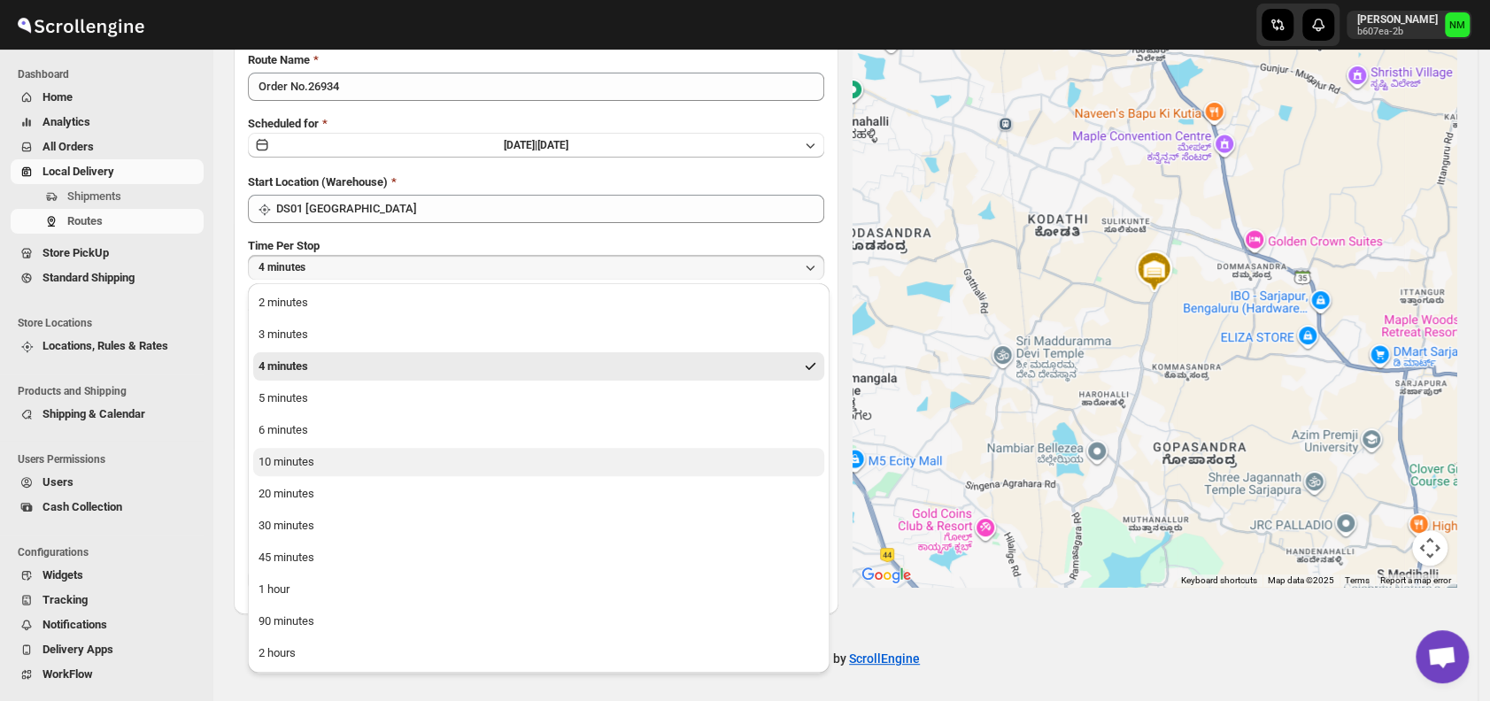
click at [282, 457] on div "10 minutes" at bounding box center [287, 462] width 56 height 18
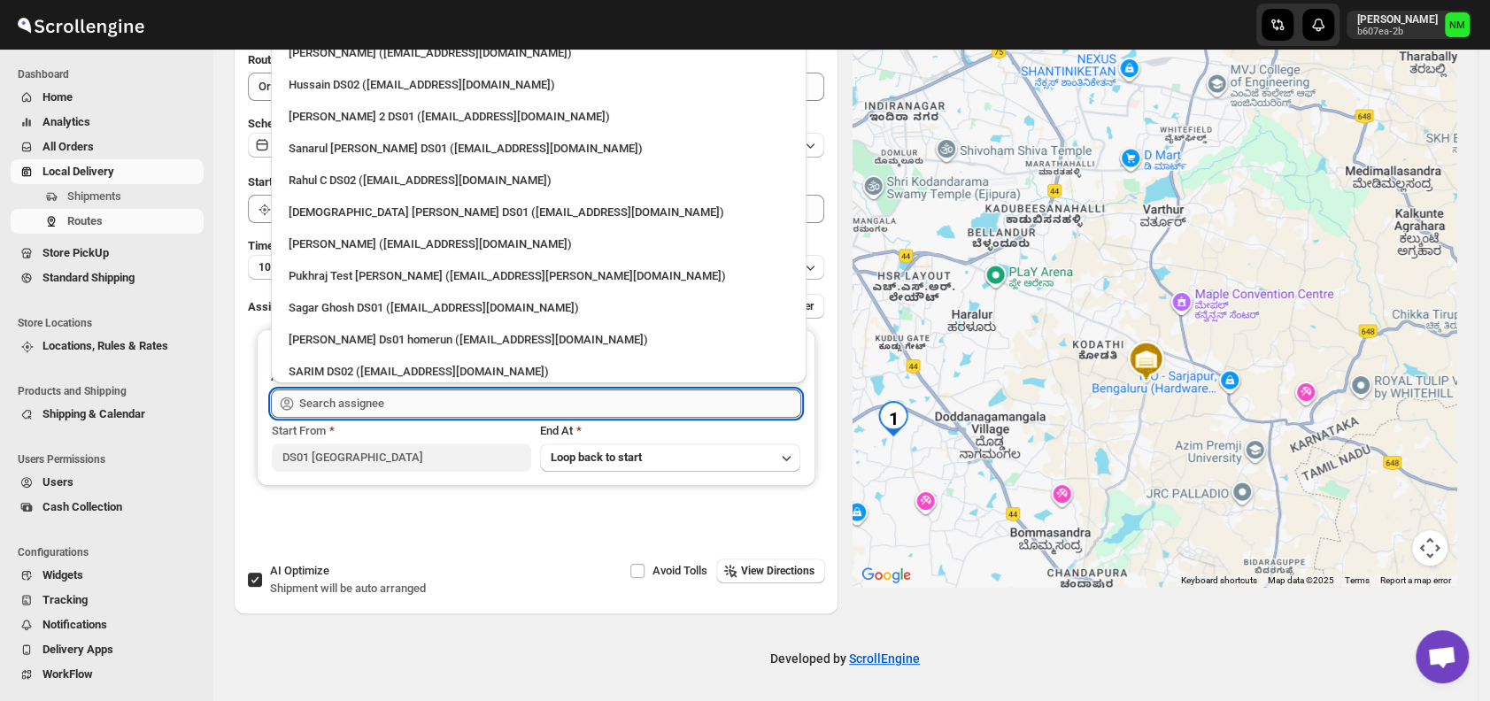
click at [517, 393] on input "text" at bounding box center [550, 404] width 502 height 28
click at [308, 157] on div "Sanarul Haque DS01 (fefifag638@adosnan.com)" at bounding box center [539, 149] width 500 height 18
type input "Sanarul Haque DS01 (fefifag638@adosnan.com)"
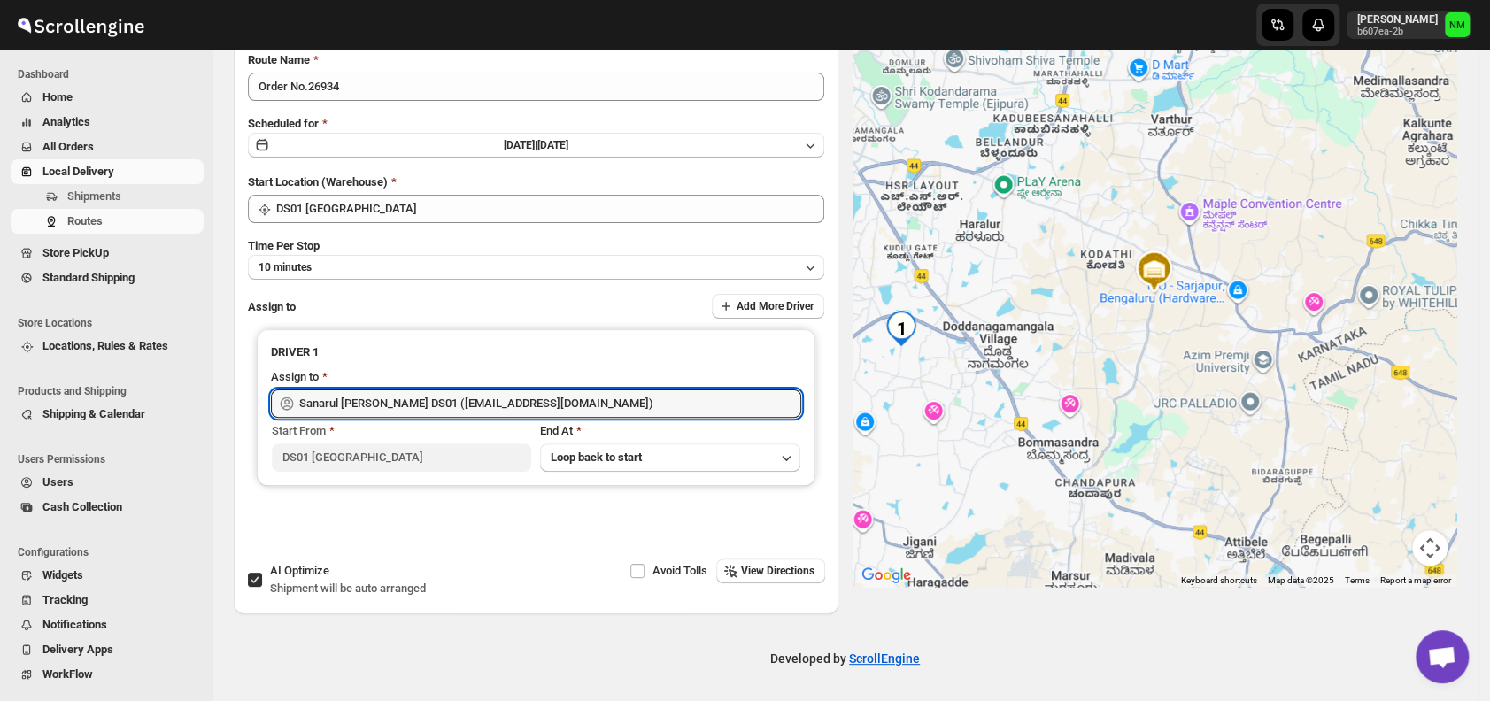
scroll to position [0, 0]
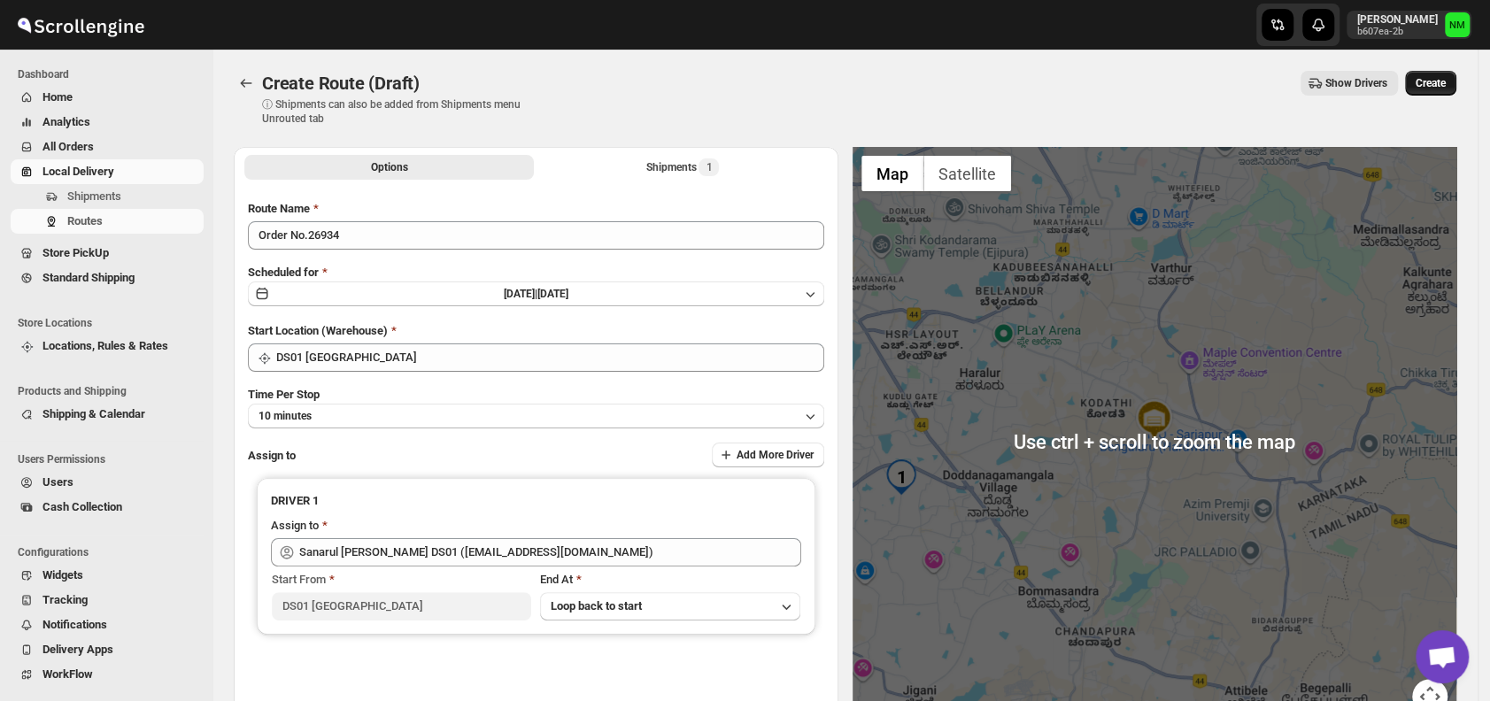
click at [1446, 82] on span "Create" at bounding box center [1431, 83] width 30 height 14
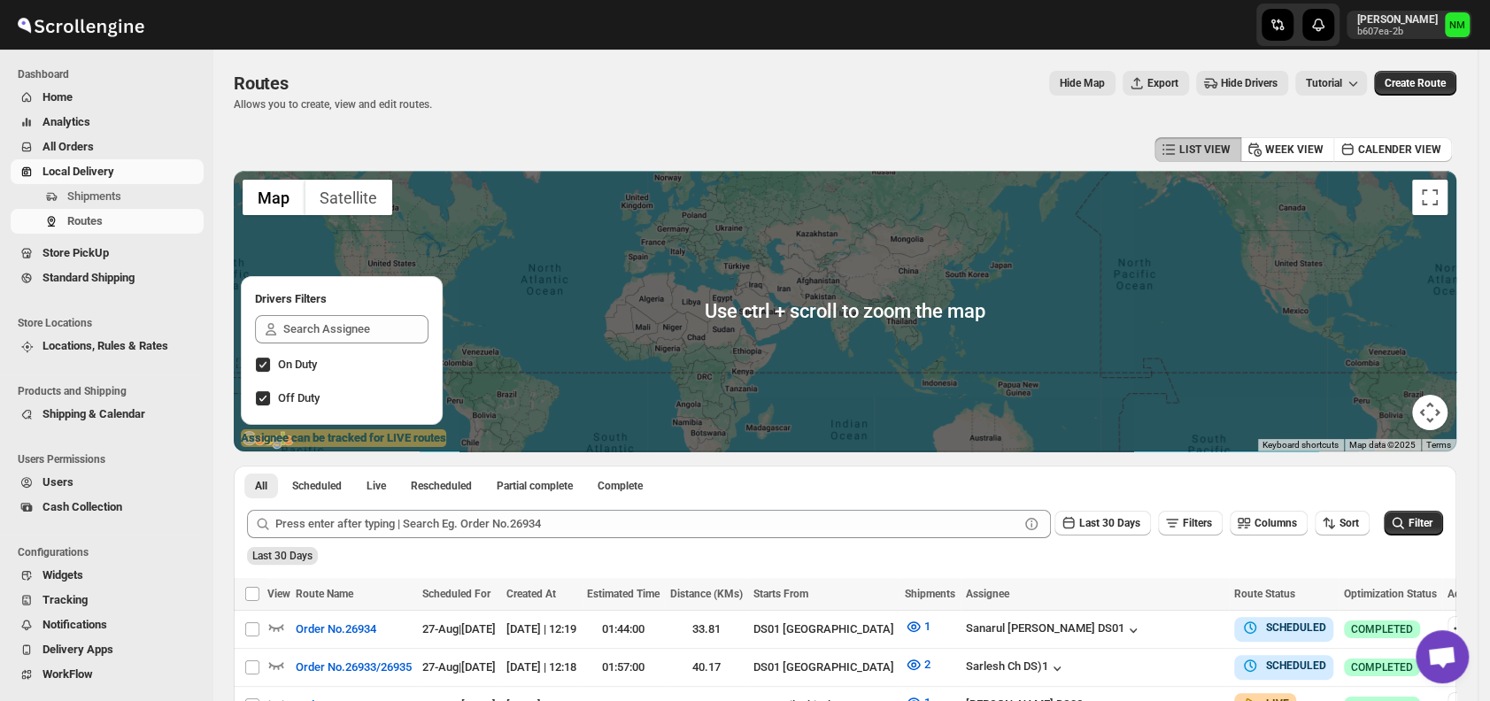
scroll to position [135, 0]
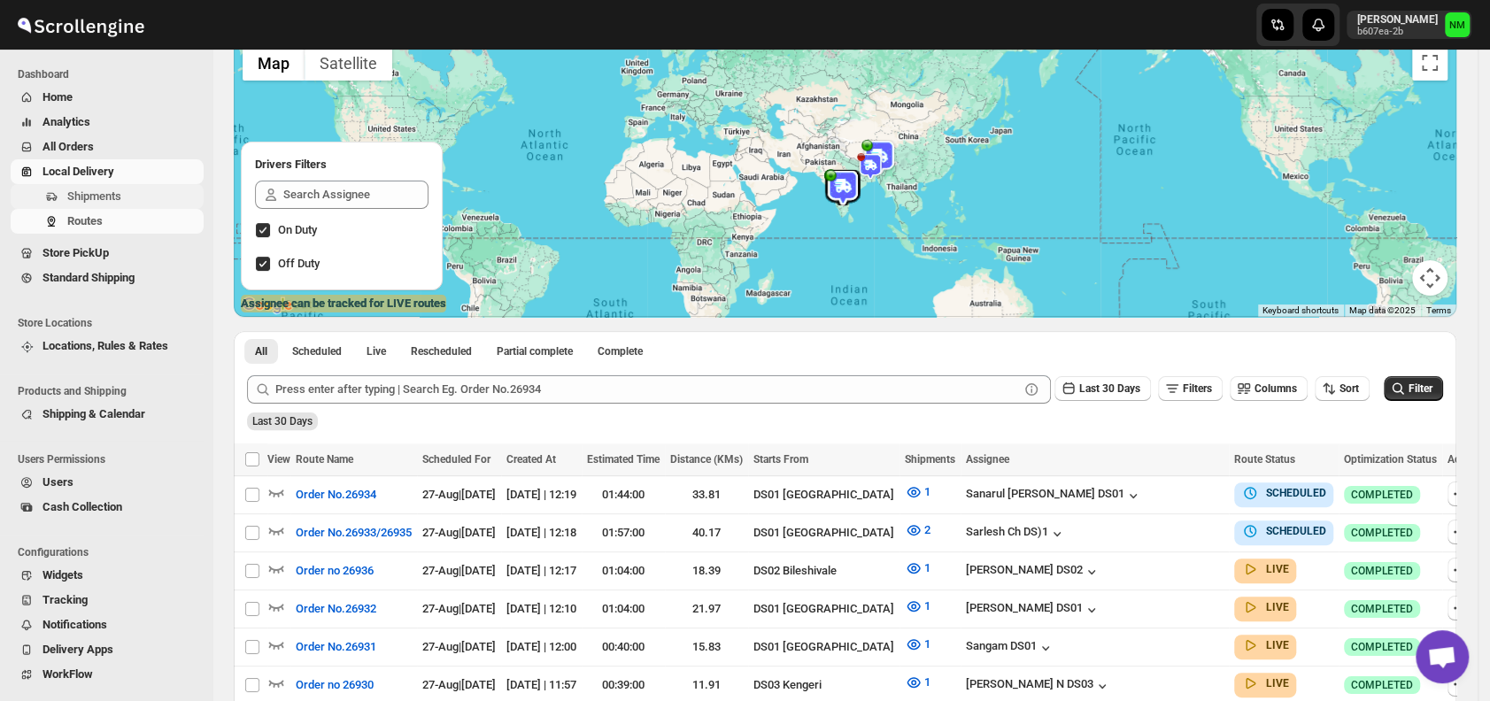
click at [108, 191] on span "Shipments" at bounding box center [94, 195] width 54 height 13
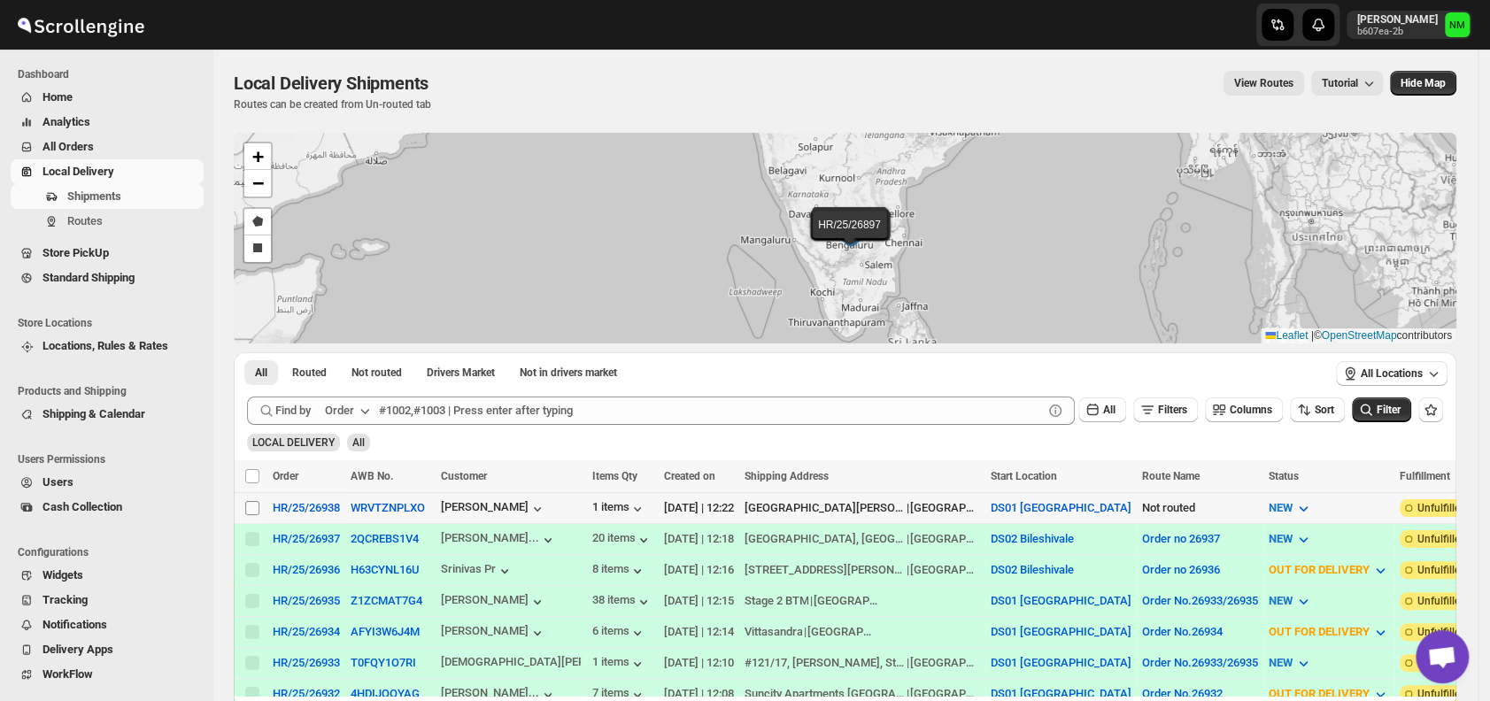
click at [249, 506] on input "Select shipment" at bounding box center [252, 508] width 14 height 14
checkbox input "true"
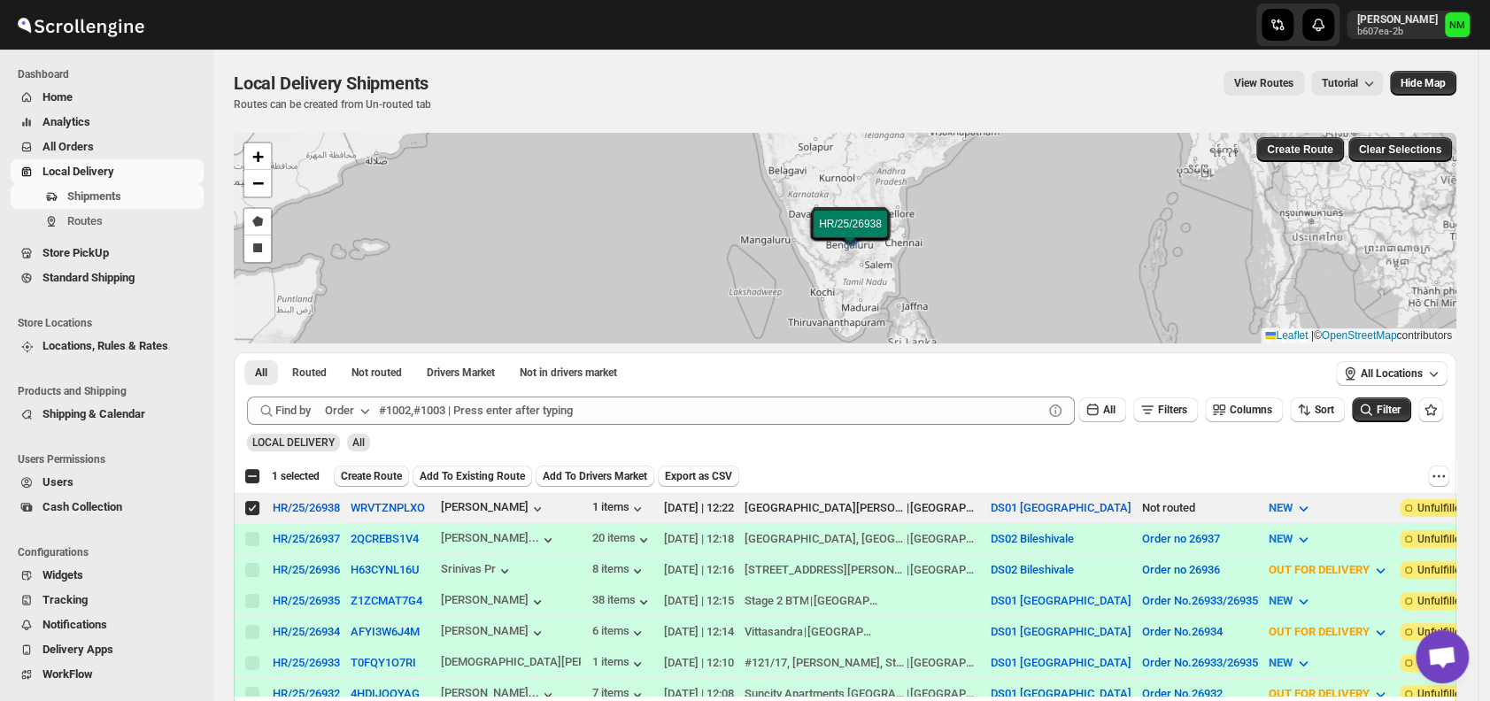
click at [373, 469] on span "Create Route" at bounding box center [371, 476] width 61 height 14
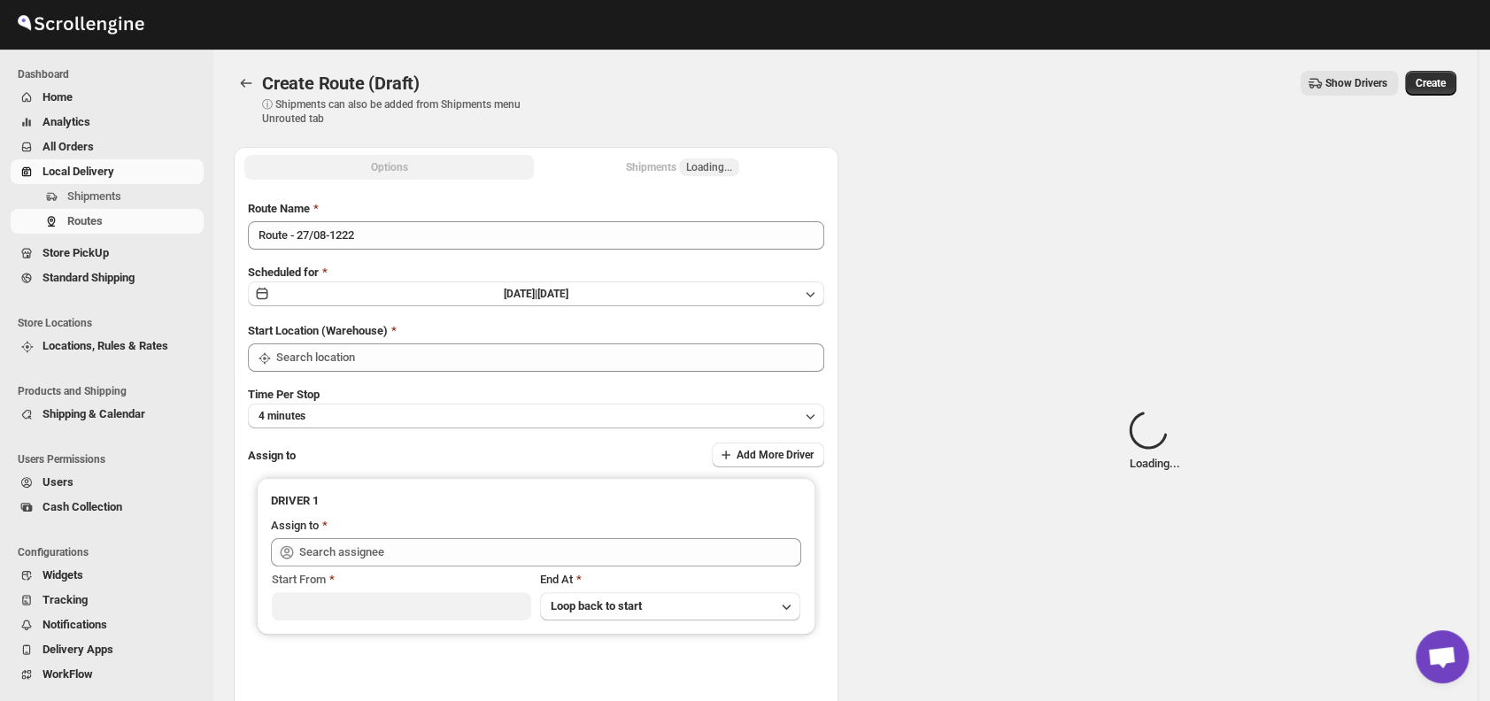
type input "DS01 [GEOGRAPHIC_DATA]"
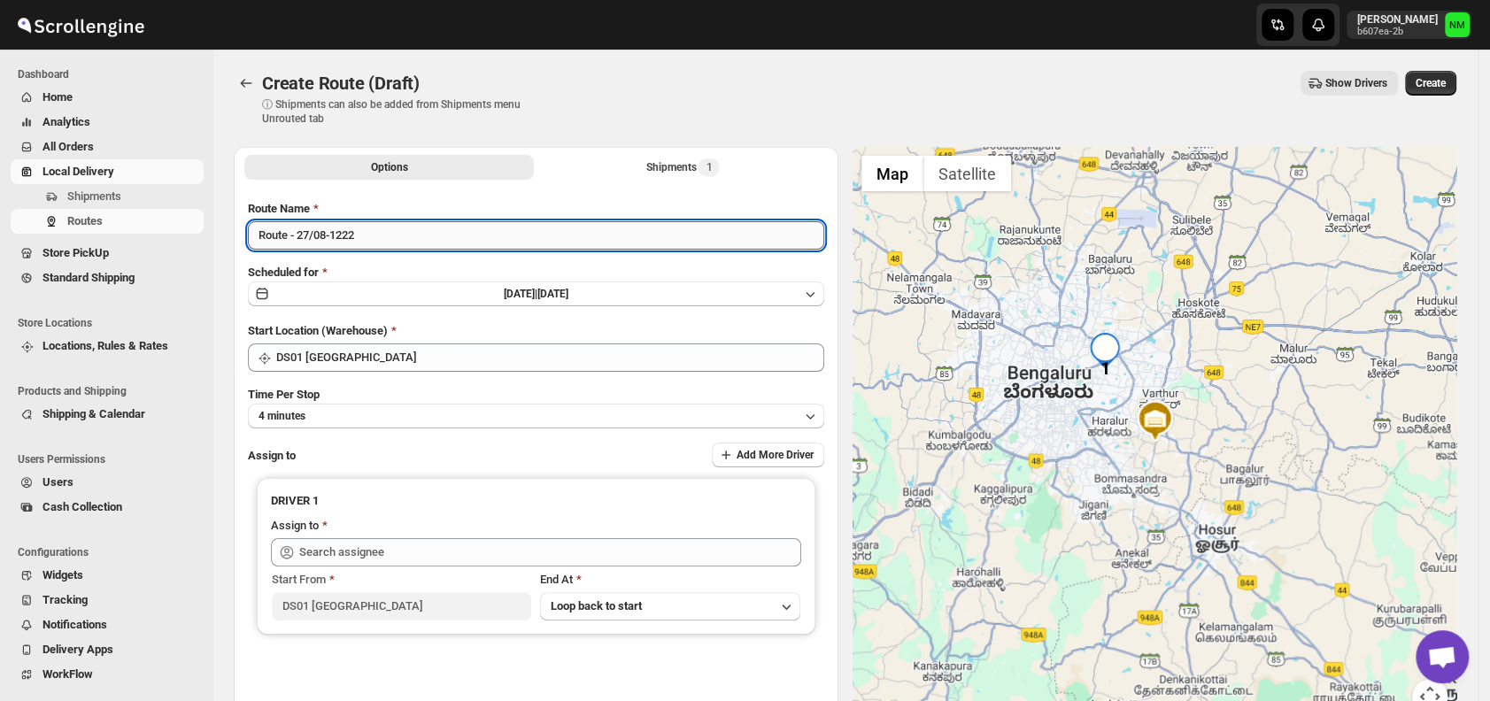
click at [439, 236] on input "Route - 27/08-1222" at bounding box center [536, 235] width 576 height 28
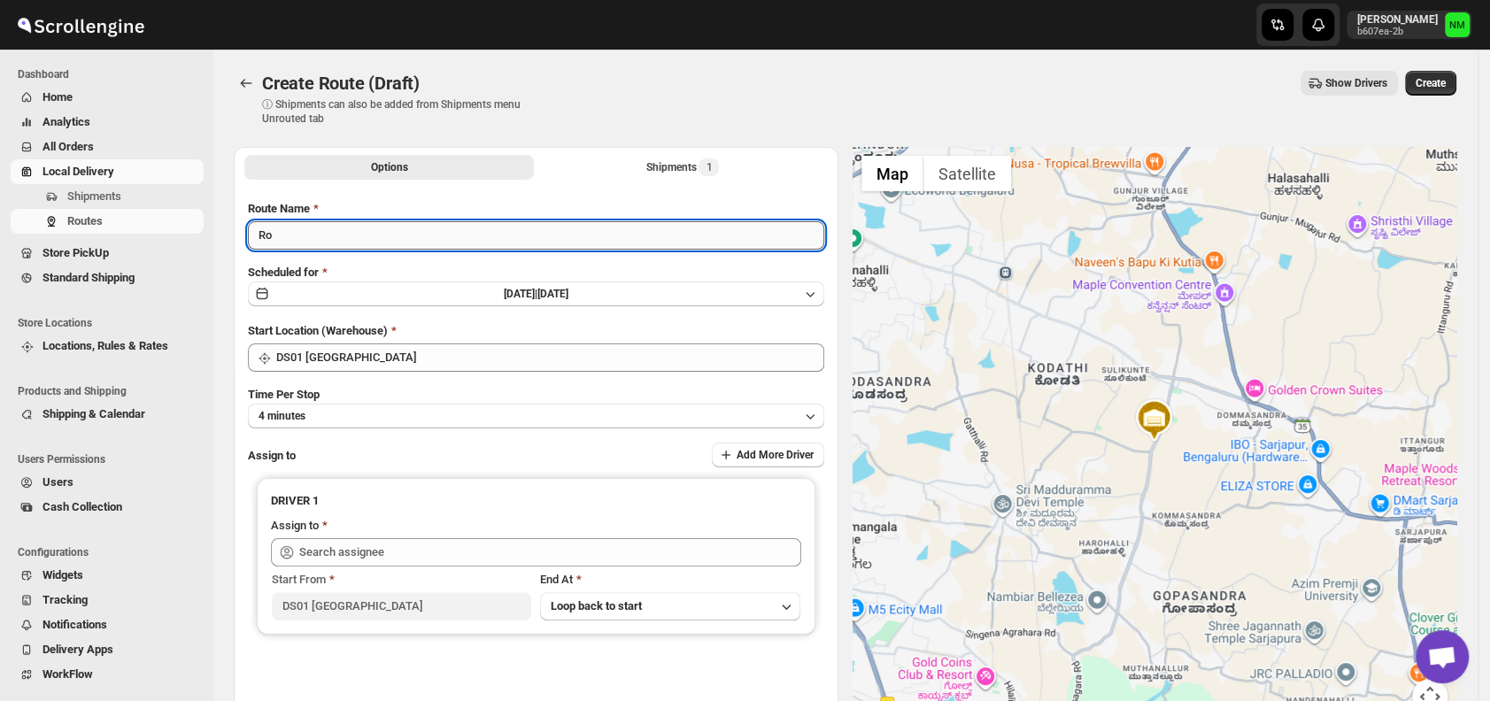
type input "R"
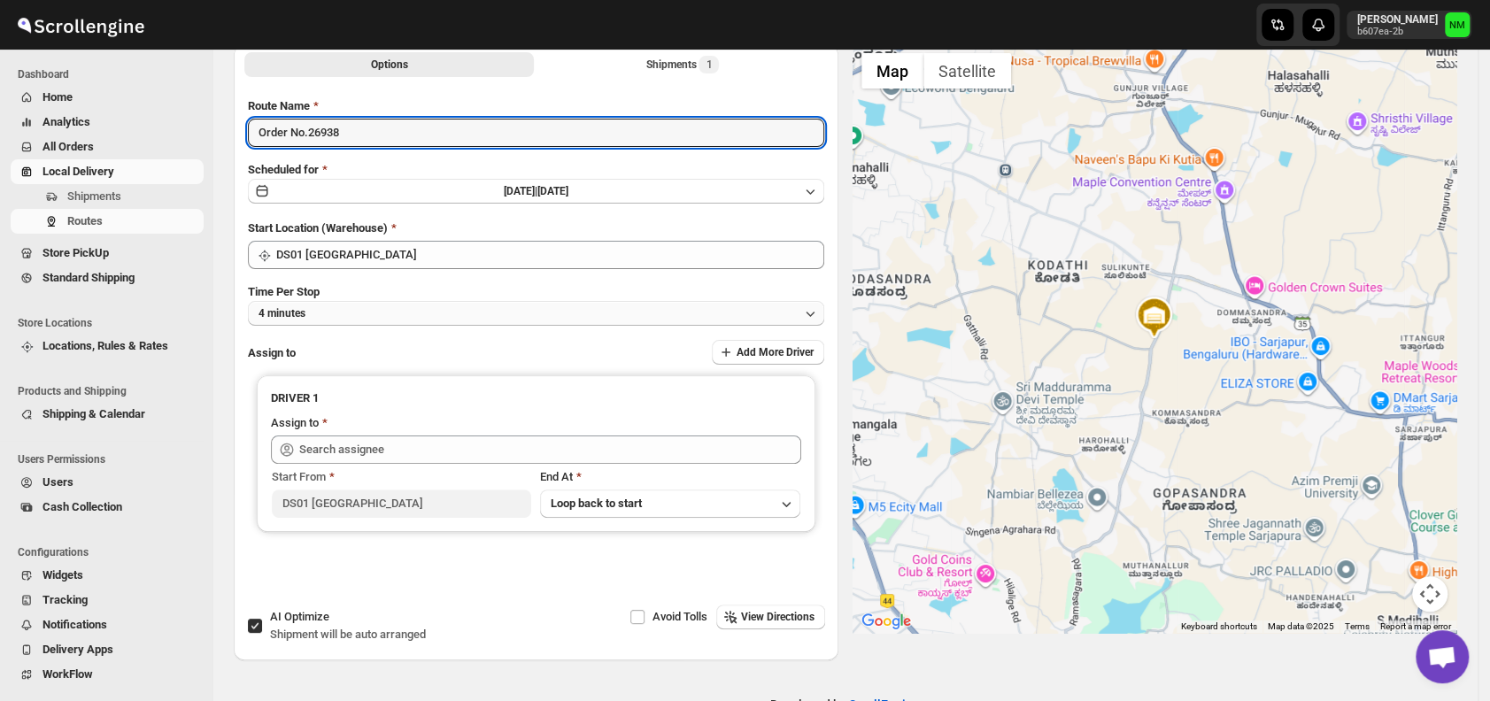
scroll to position [111, 0]
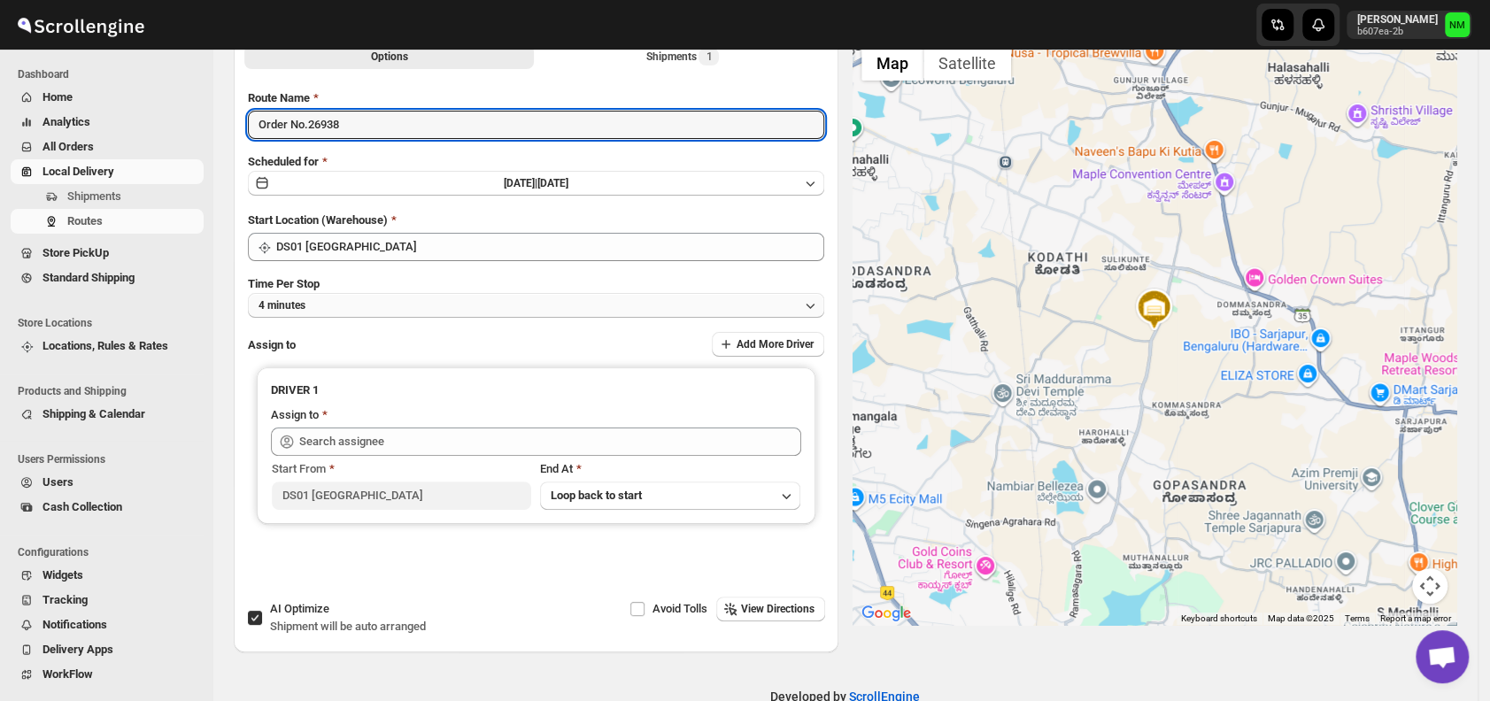
type input "Order No.26938"
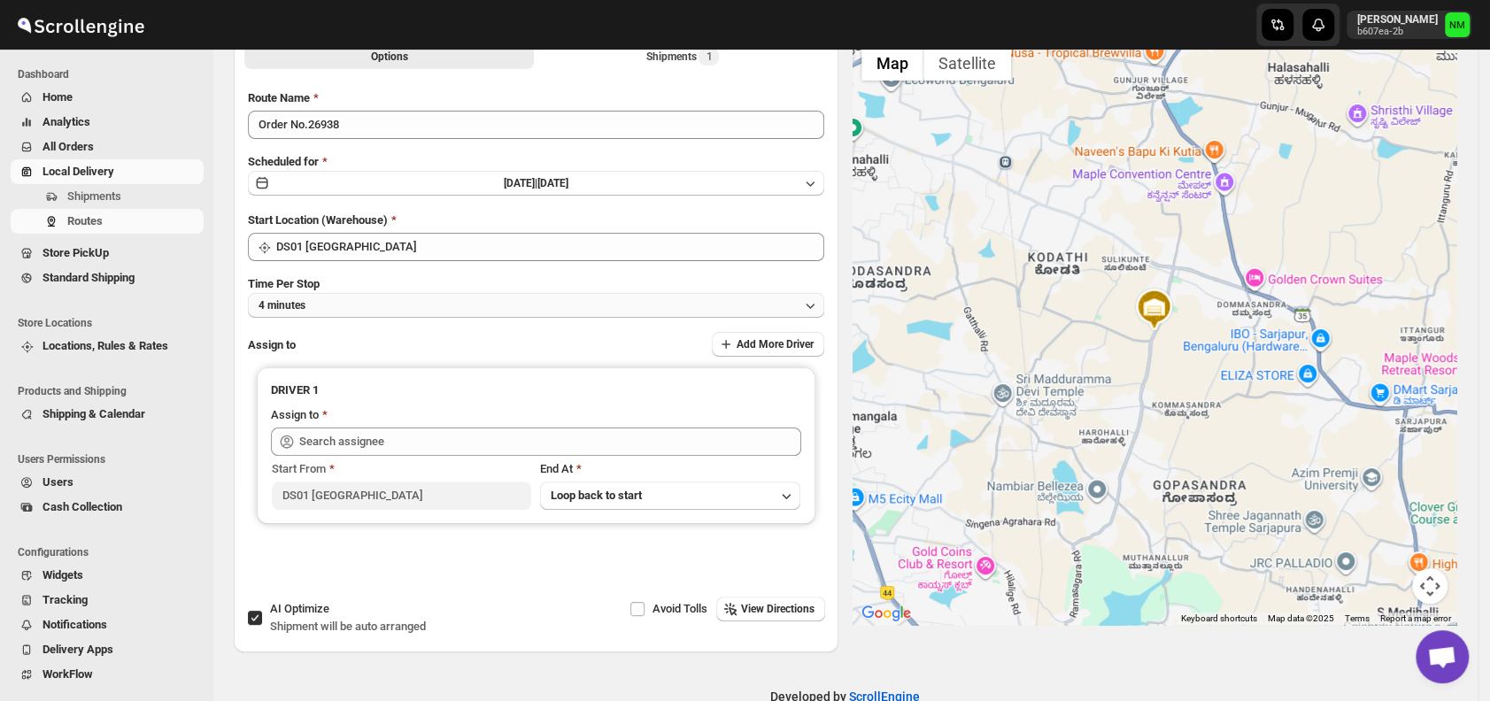
click at [329, 300] on button "4 minutes" at bounding box center [536, 305] width 576 height 25
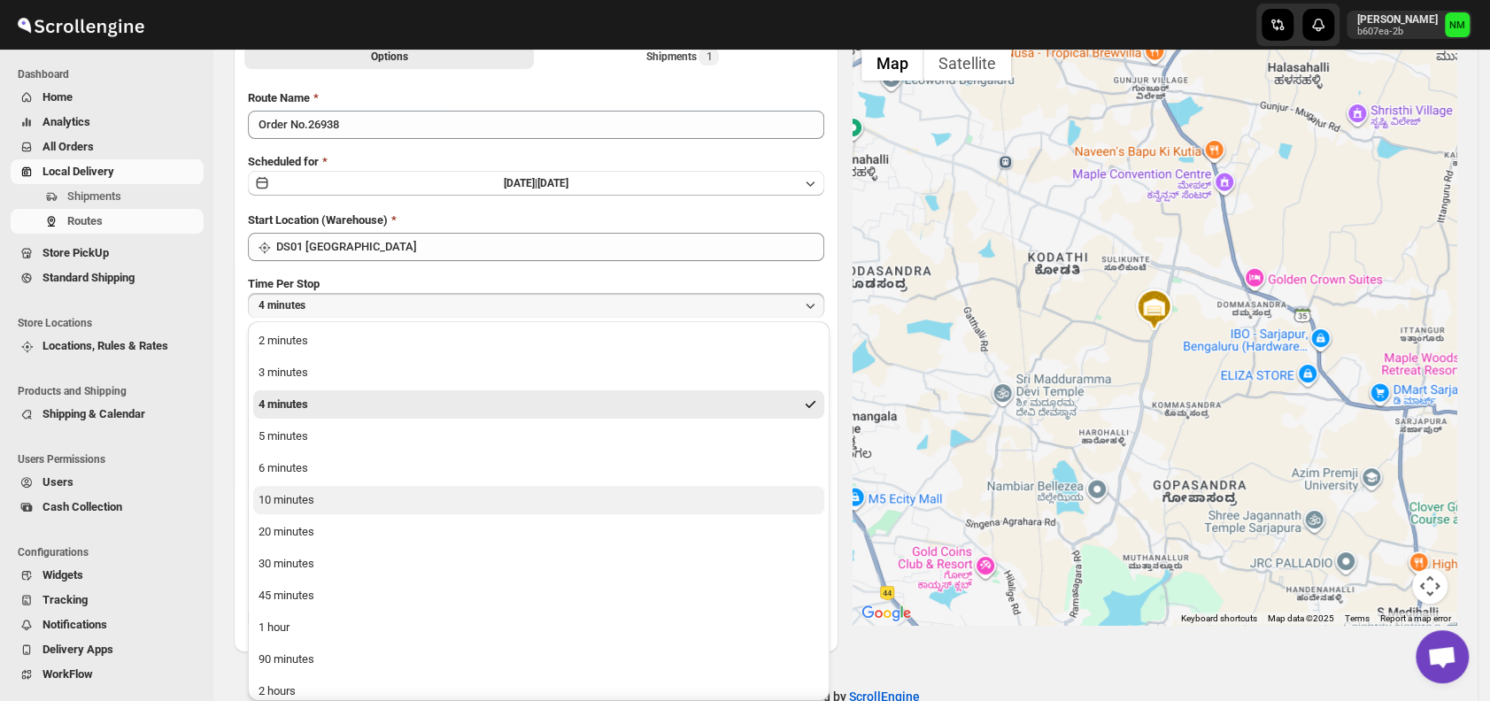
click at [350, 498] on button "10 minutes" at bounding box center [538, 500] width 571 height 28
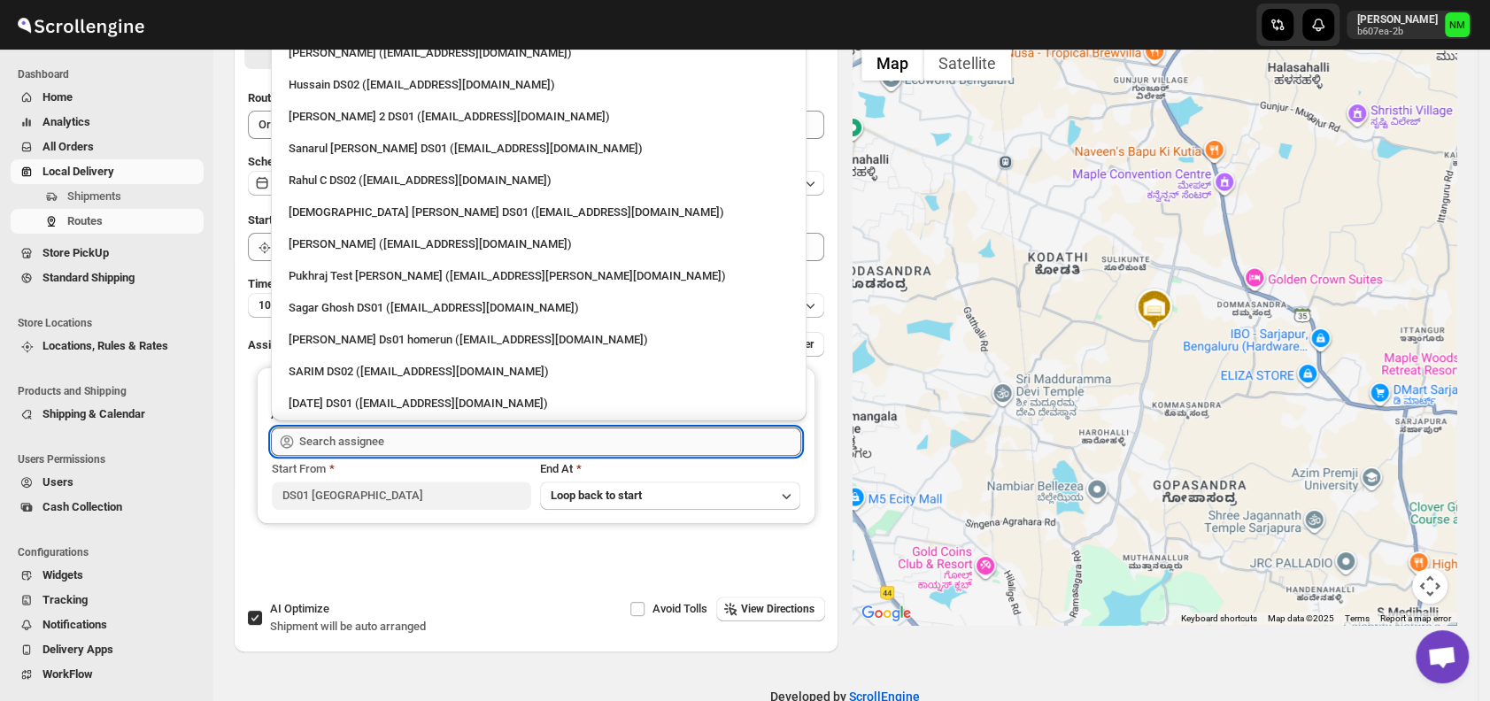
click at [398, 438] on input "text" at bounding box center [550, 442] width 502 height 28
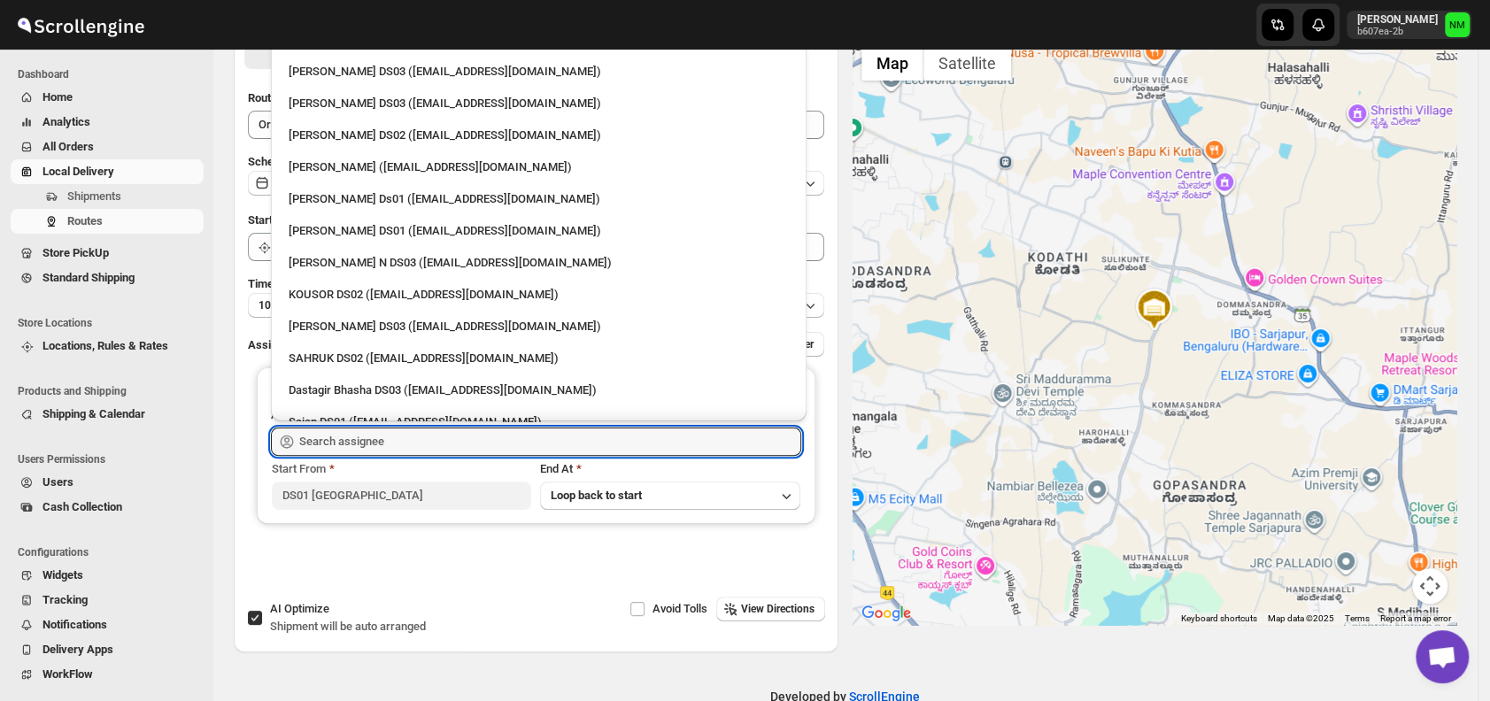
scroll to position [1001, 0]
click at [360, 167] on div "Veera Kesavan (xagos20938@boxmach.com)" at bounding box center [539, 168] width 500 height 18
type input "Veera Kesavan (xagos20938@boxmach.com)"
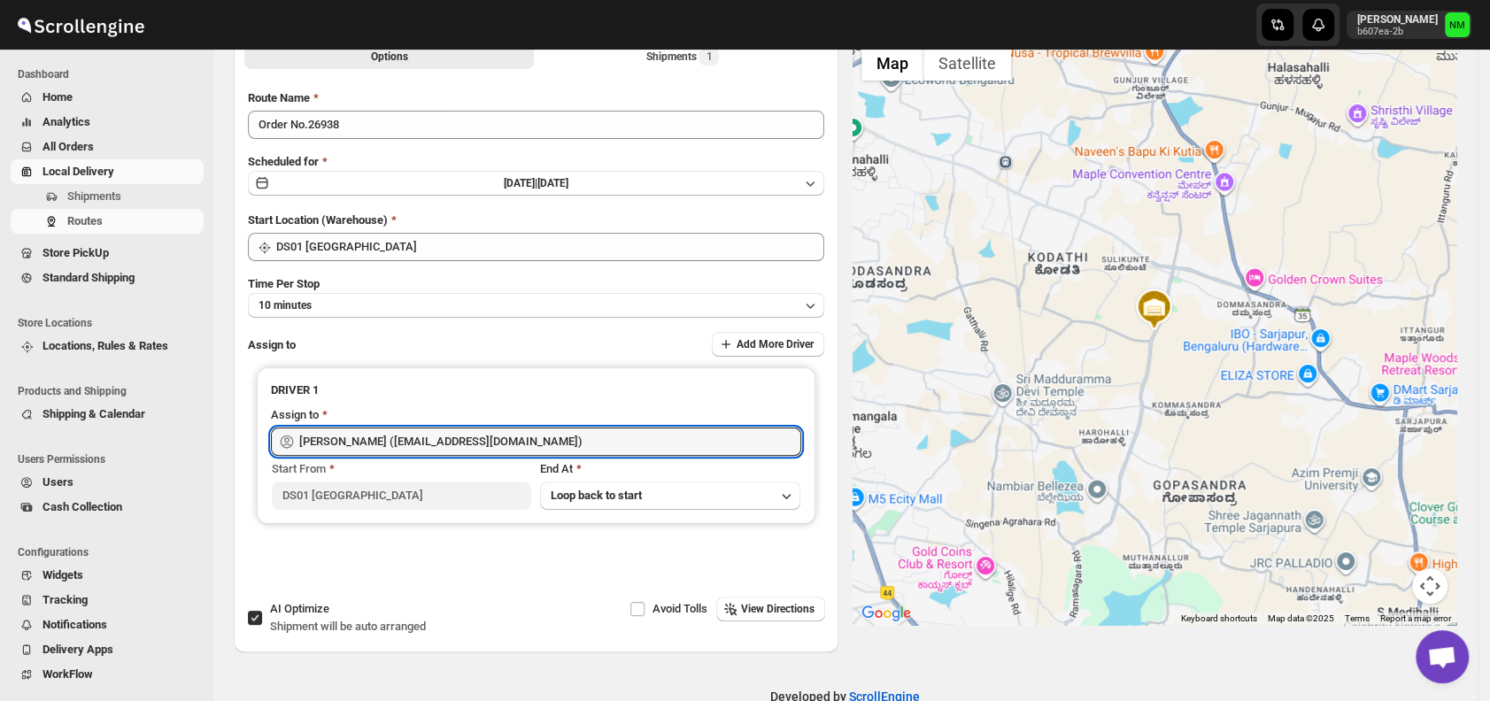
scroll to position [0, 0]
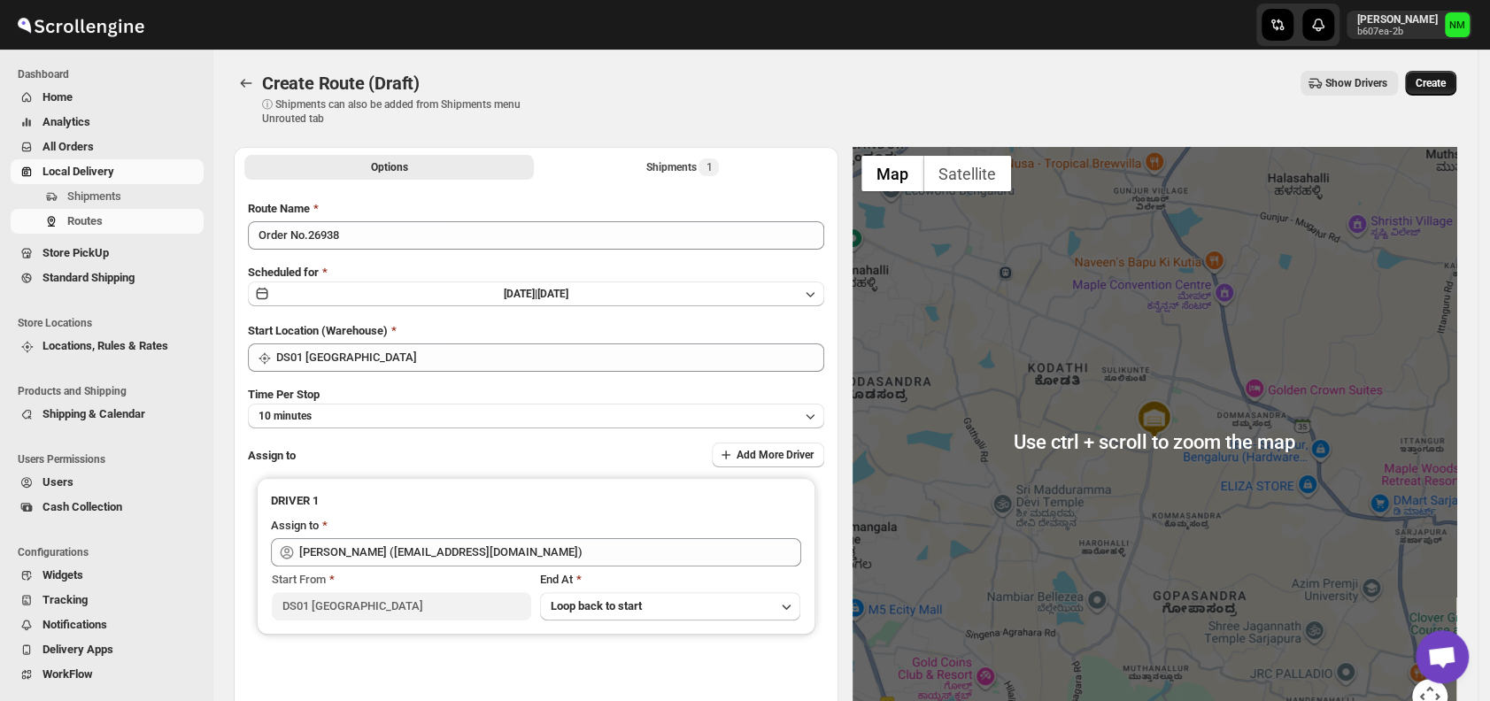
click at [1442, 78] on span "Create" at bounding box center [1431, 83] width 30 height 14
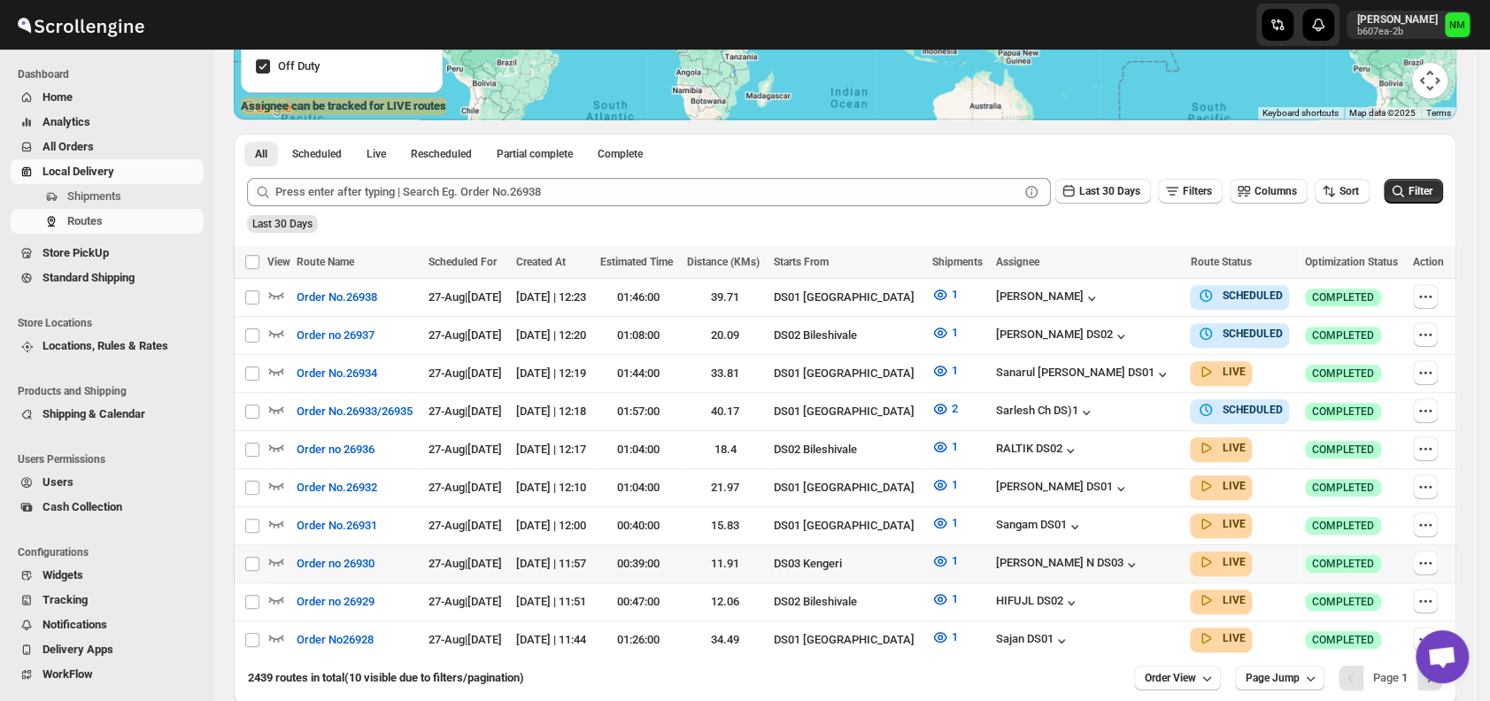
scroll to position [334, 0]
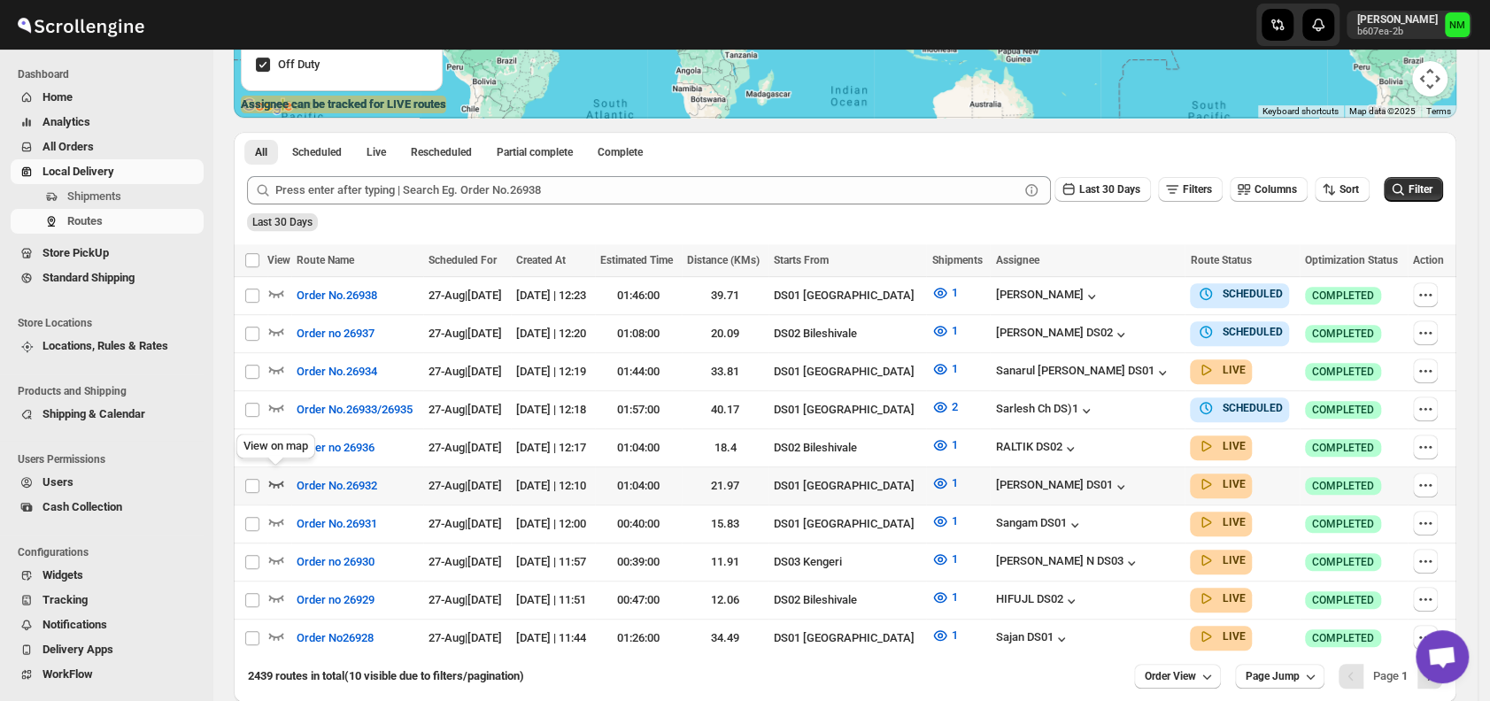
click at [281, 475] on icon "button" at bounding box center [276, 484] width 18 height 18
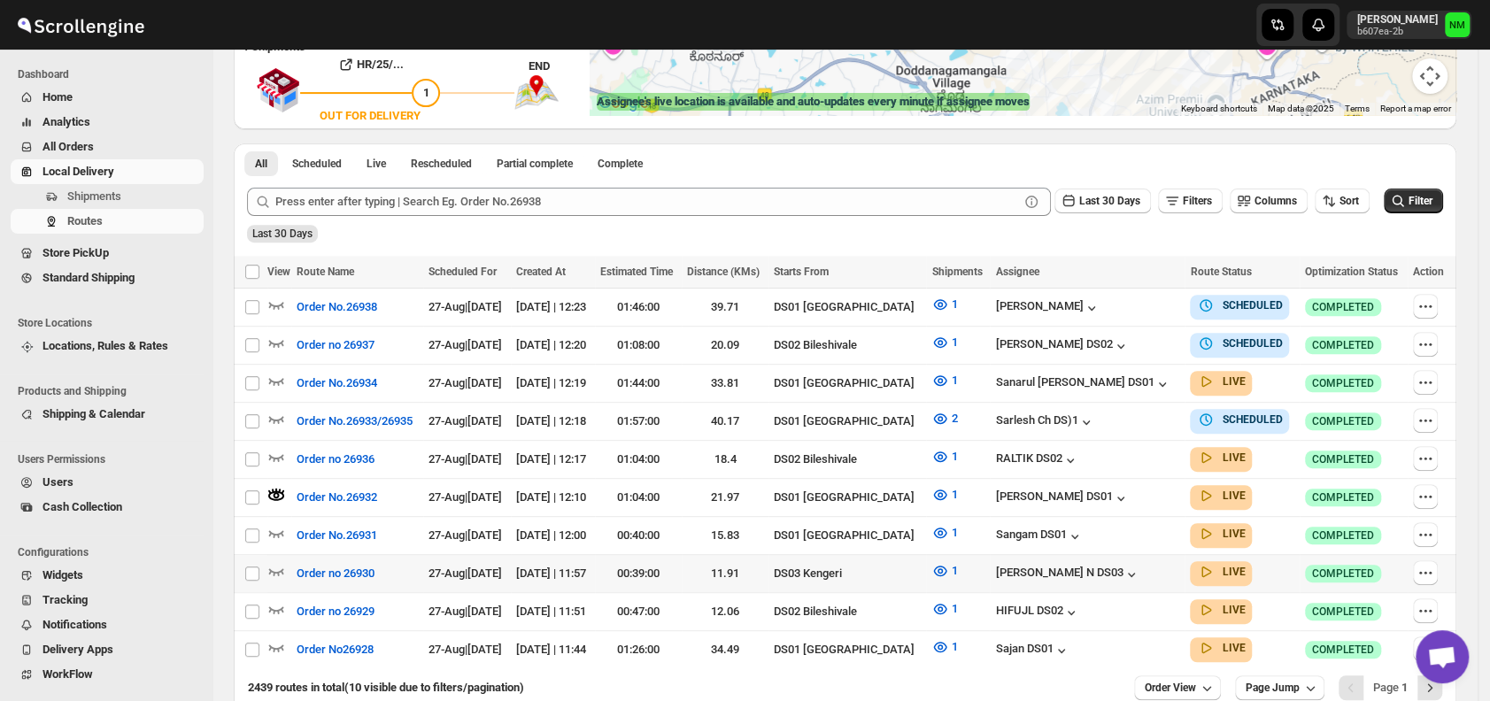
scroll to position [426, 0]
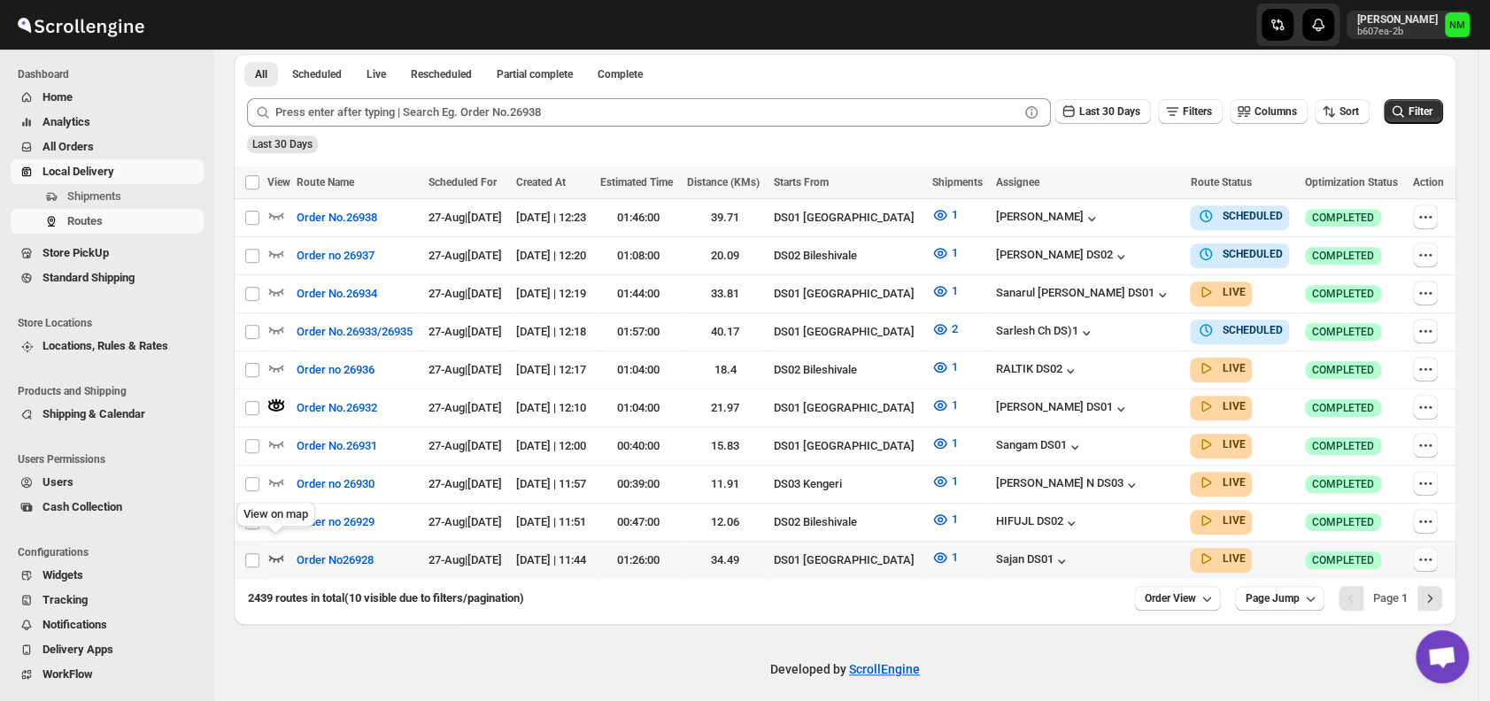
click at [280, 549] on icon "button" at bounding box center [276, 558] width 18 height 18
click at [280, 435] on icon "button" at bounding box center [276, 444] width 18 height 18
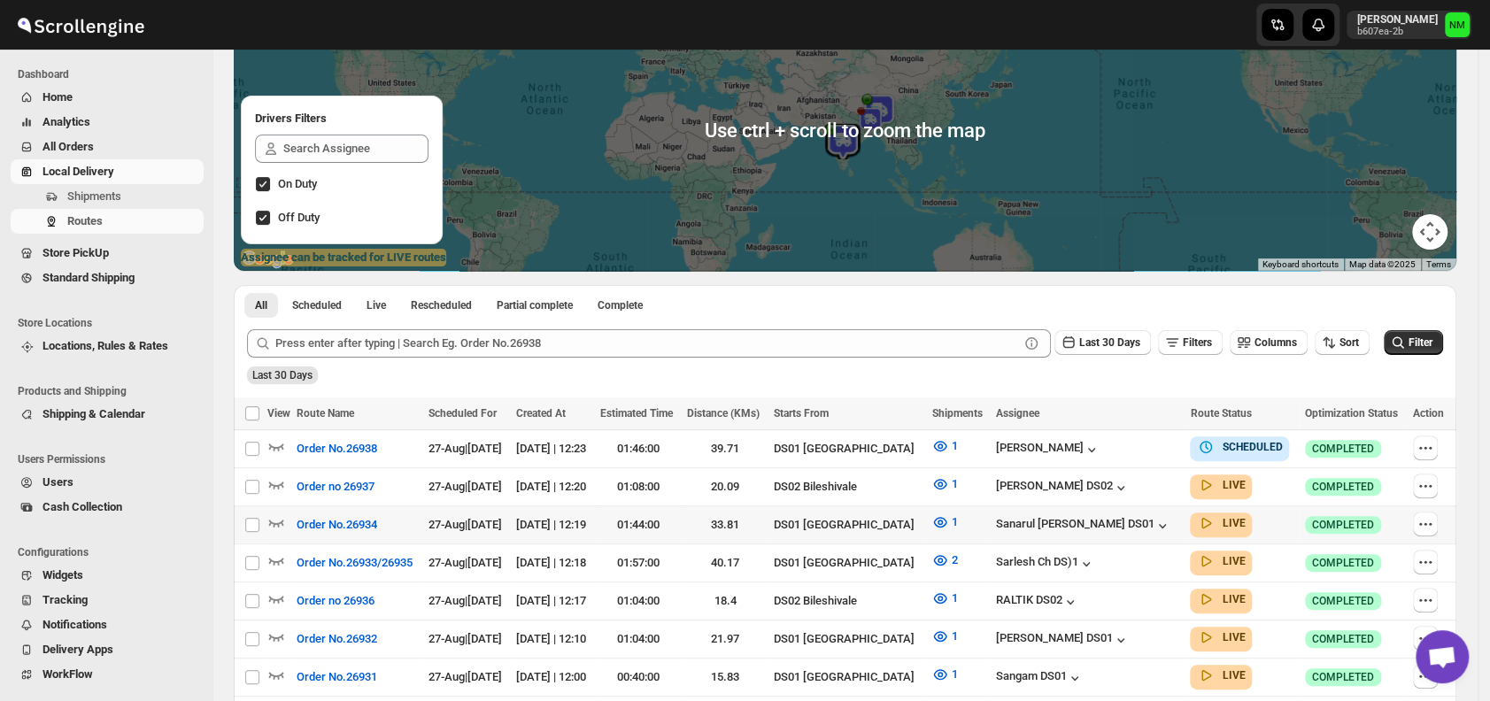
scroll to position [182, 0]
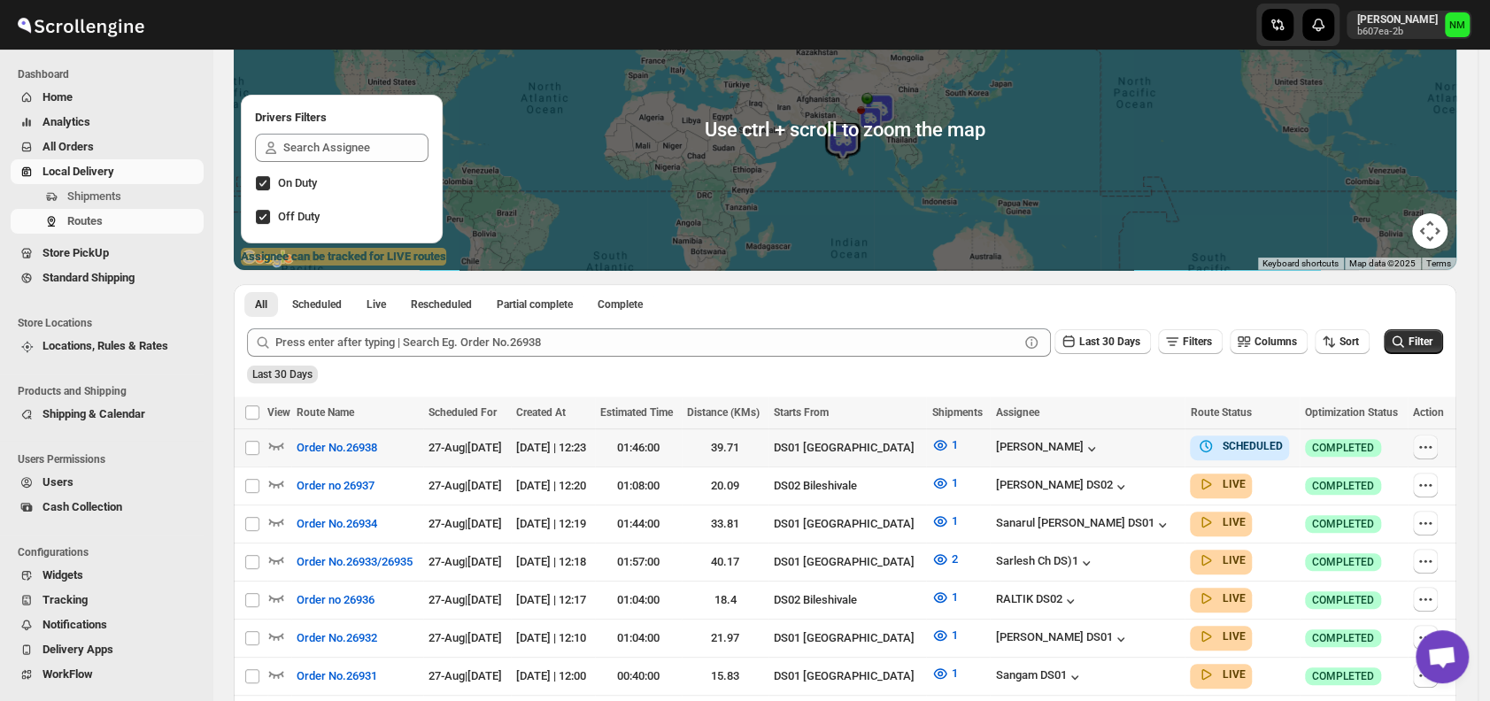
click at [1427, 445] on icon "button" at bounding box center [1426, 447] width 18 height 18
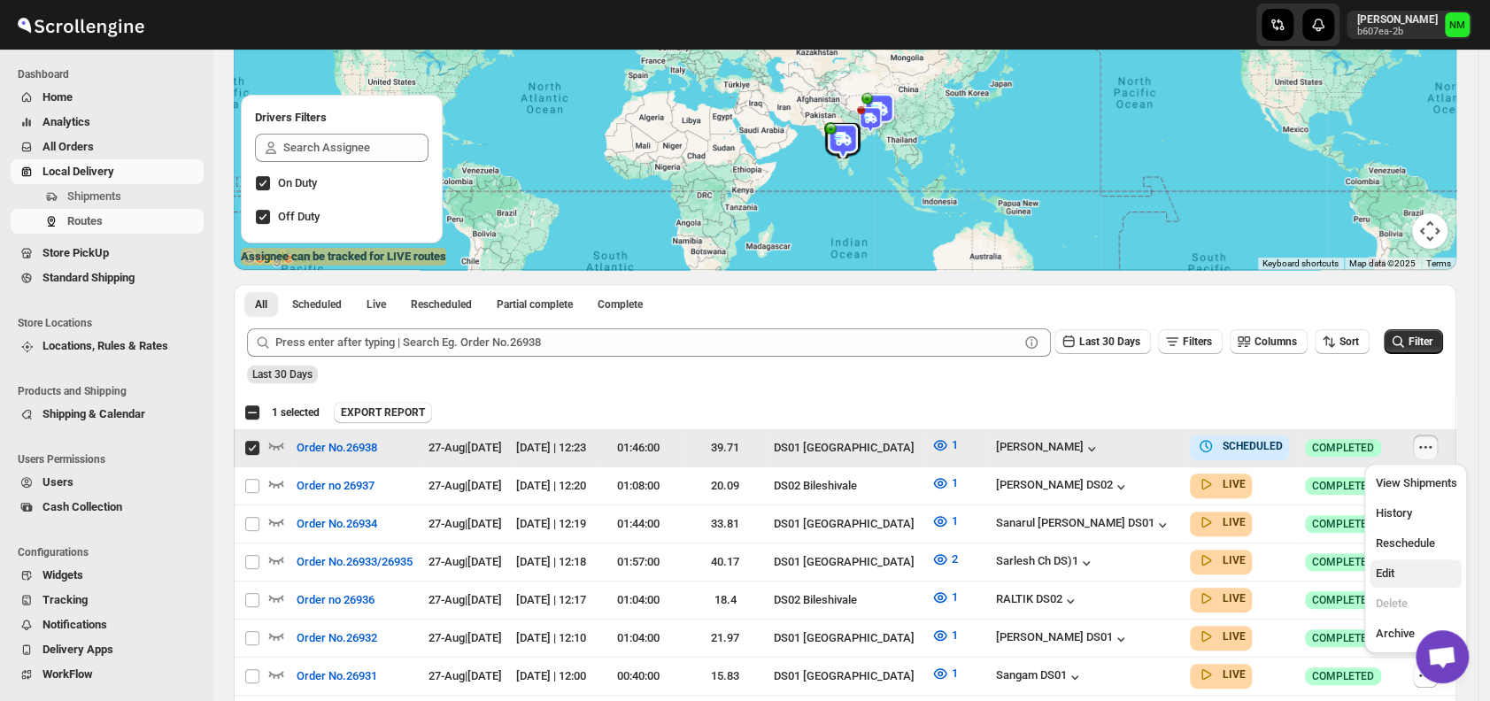
click at [1417, 567] on span "Edit" at bounding box center [1415, 574] width 81 height 18
checkbox input "false"
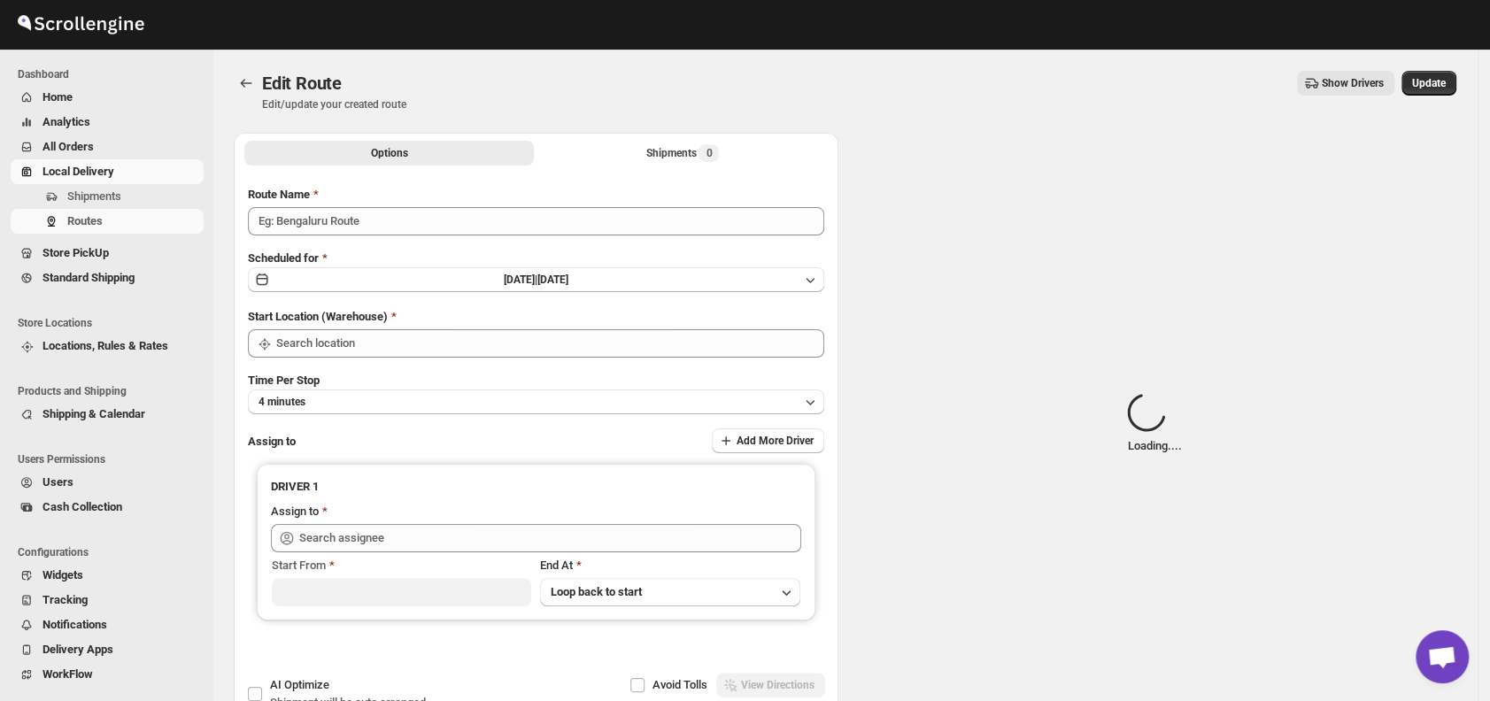
type input "Order No.26938"
type input "DS01 [GEOGRAPHIC_DATA]"
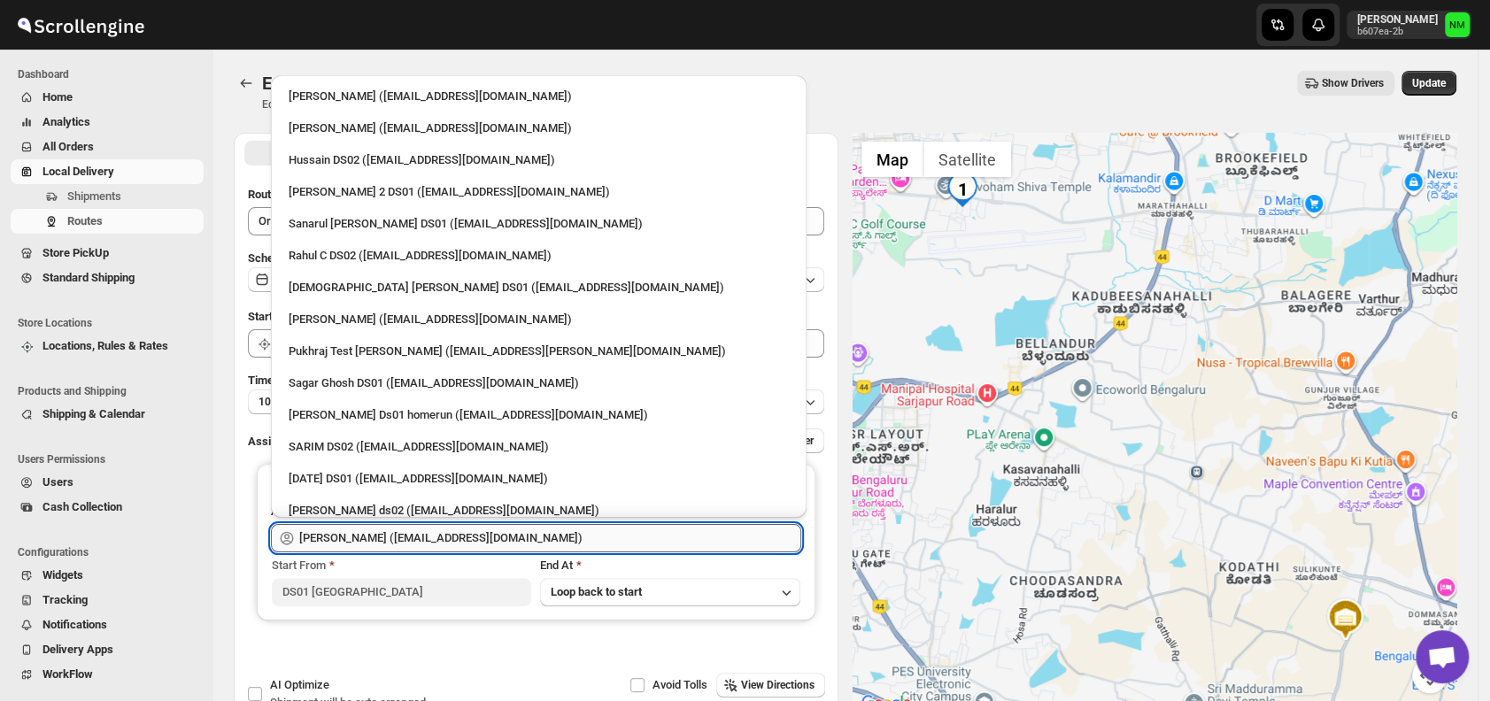
click at [687, 536] on input "[PERSON_NAME] ([EMAIL_ADDRESS][DOMAIN_NAME])" at bounding box center [550, 538] width 502 height 28
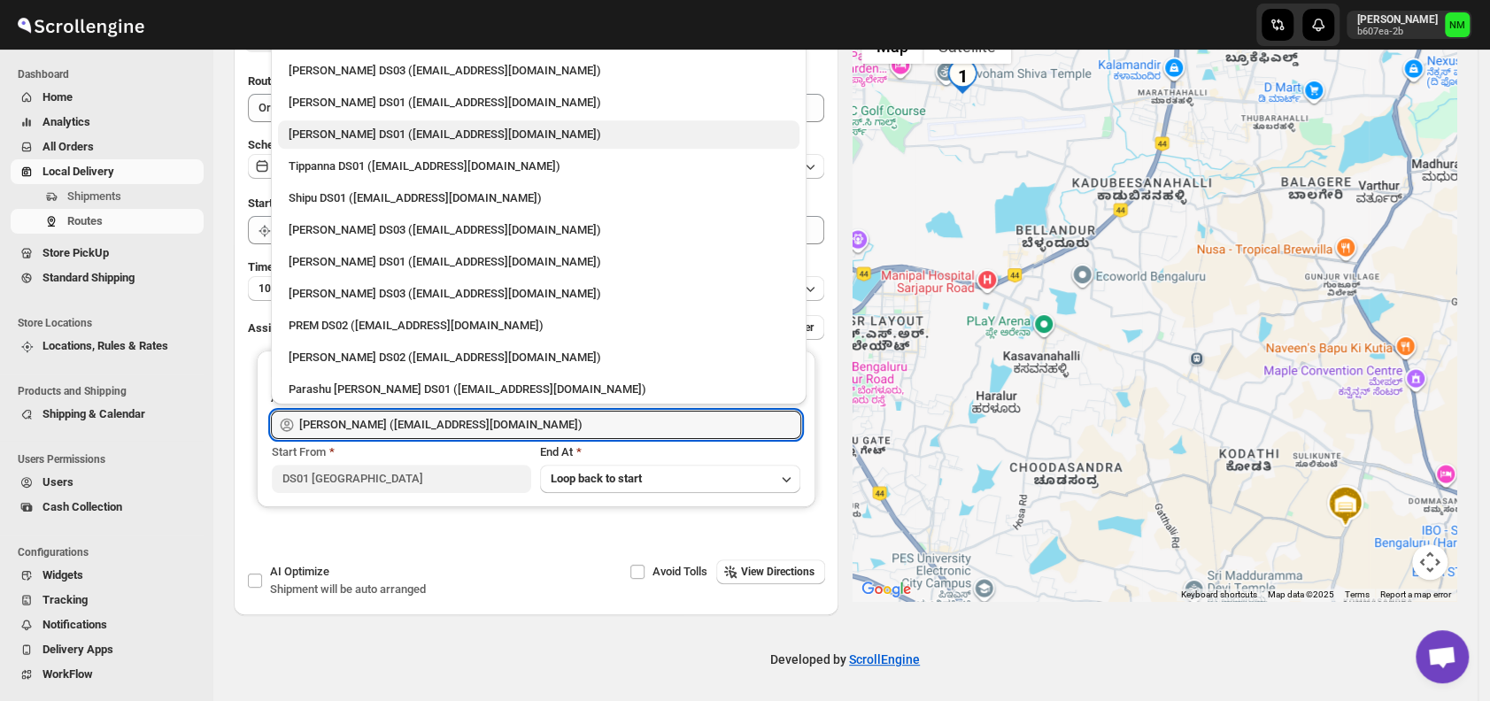
scroll to position [114, 0]
click at [398, 197] on div "Shipu DS01 ([EMAIL_ADDRESS][DOMAIN_NAME])" at bounding box center [539, 199] width 500 height 18
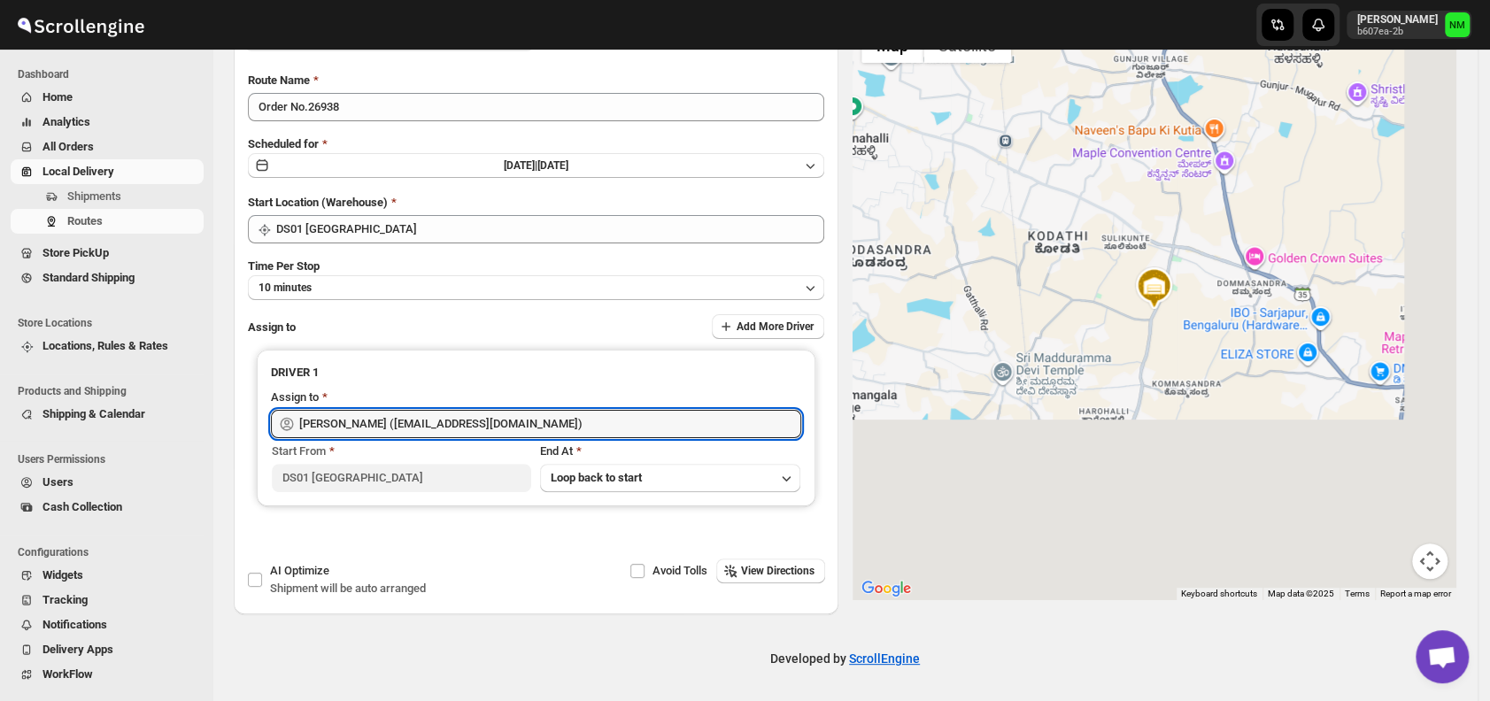
type input "Shipu DS01 ([EMAIL_ADDRESS][DOMAIN_NAME])"
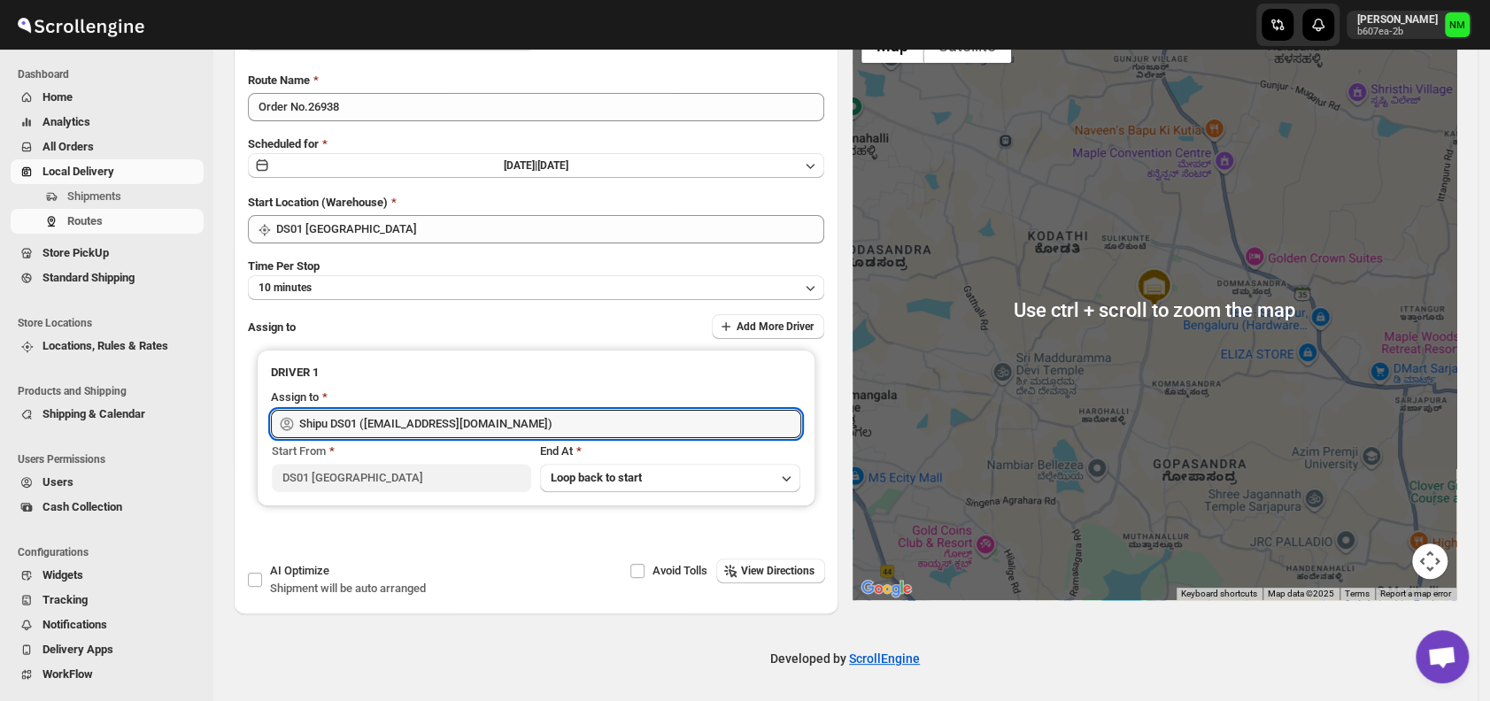
scroll to position [0, 0]
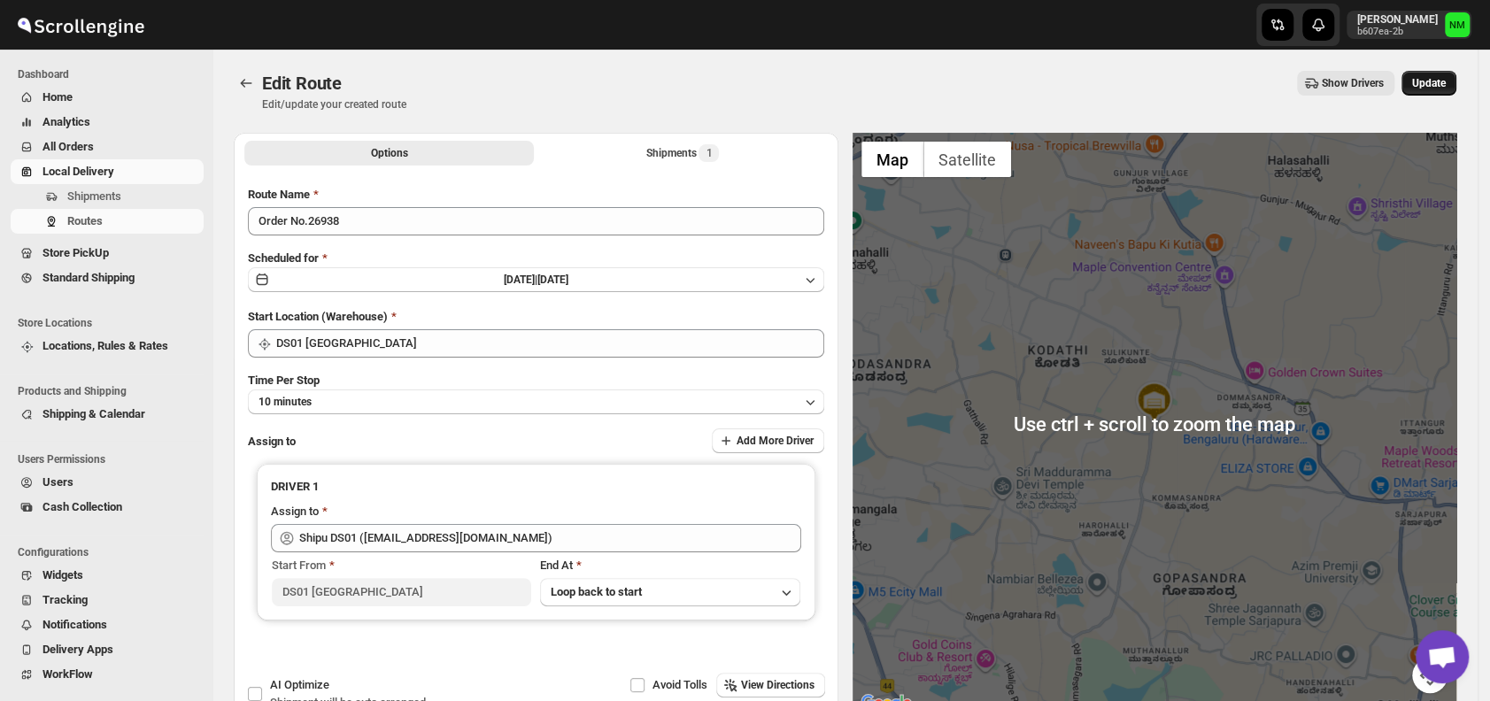
click at [1446, 89] on span "Update" at bounding box center [1429, 83] width 34 height 14
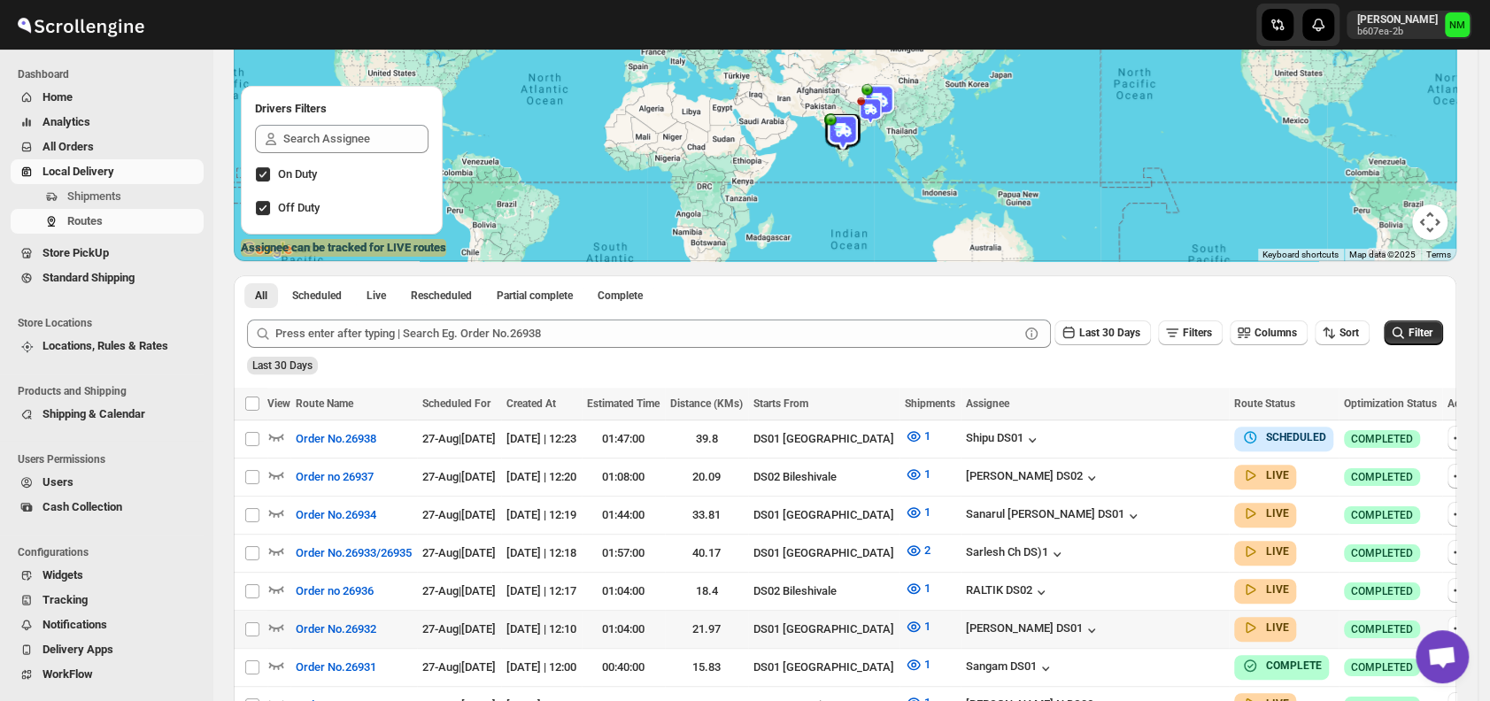
scroll to position [192, 0]
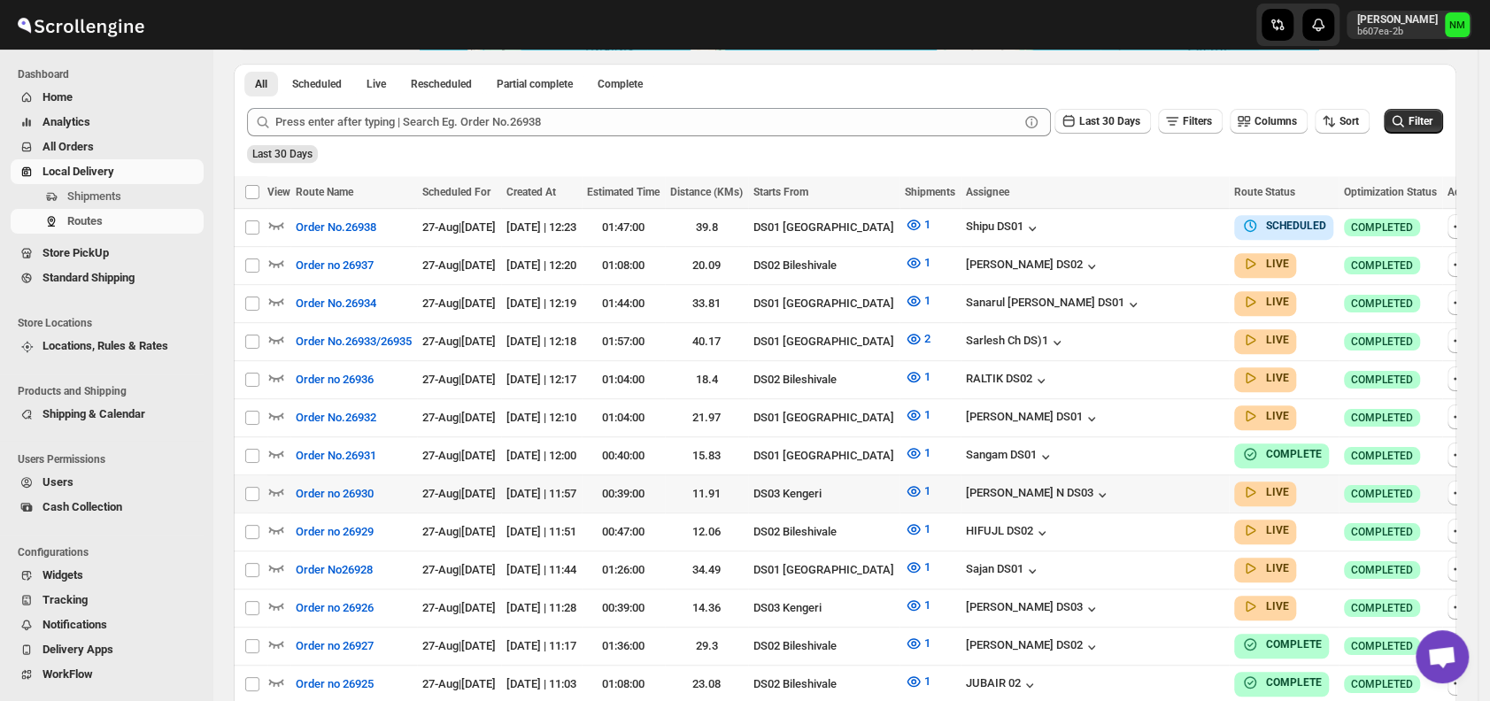
scroll to position [419, 0]
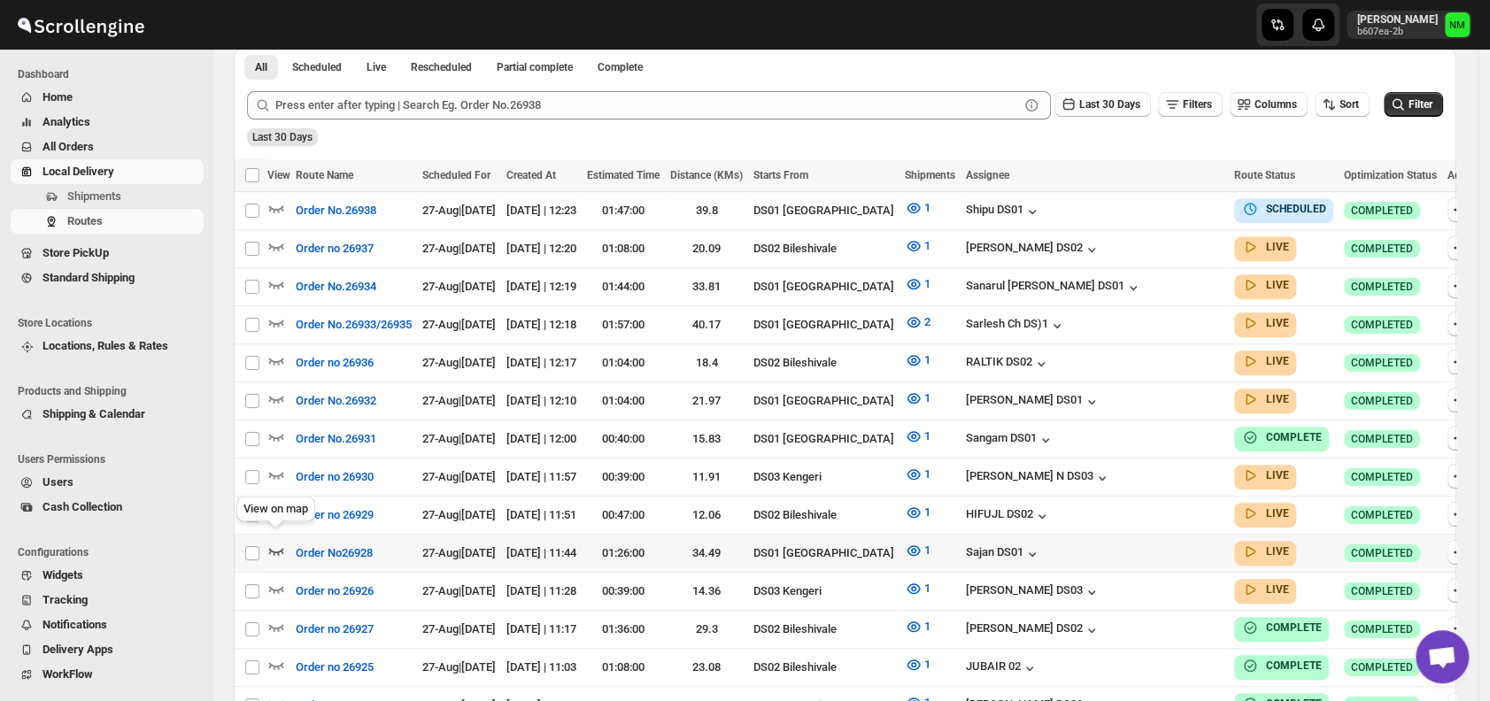
click at [276, 542] on icon "button" at bounding box center [276, 551] width 18 height 18
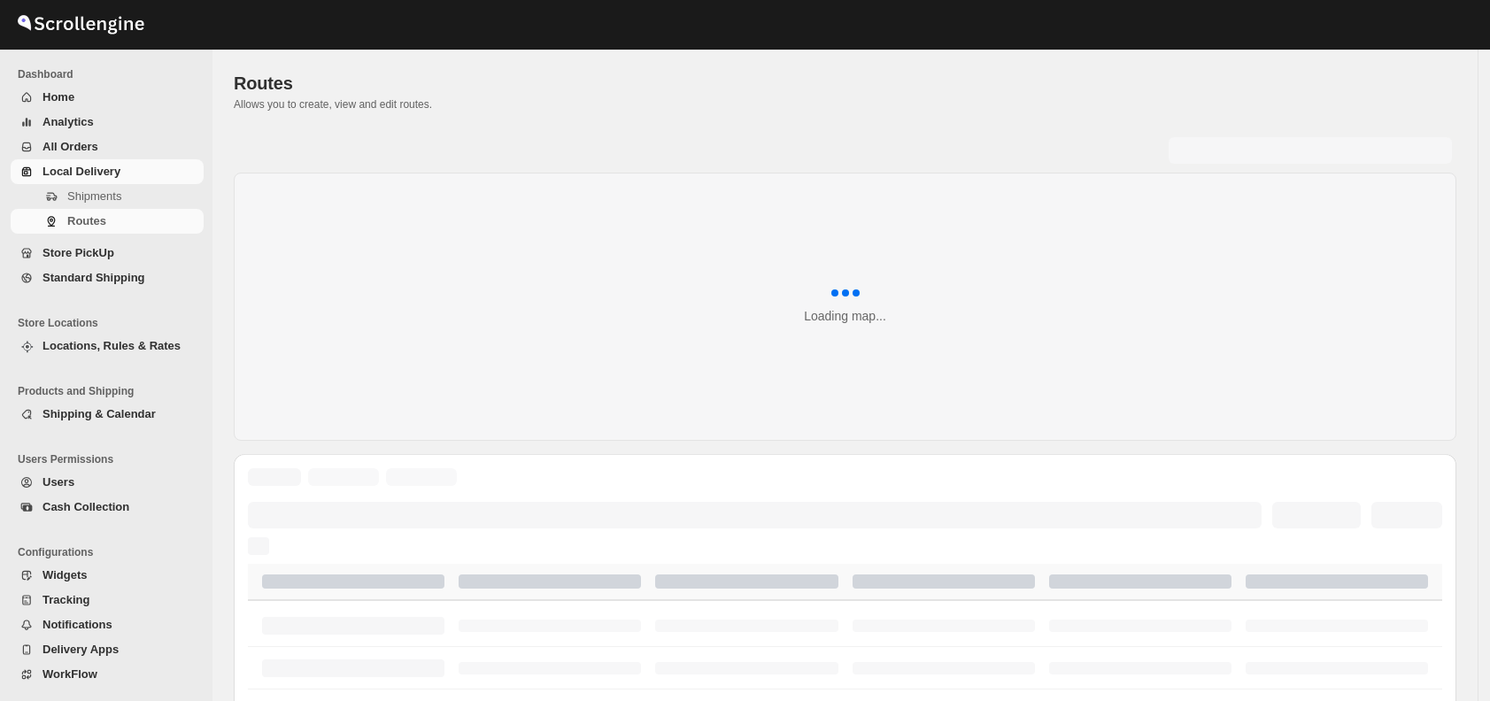
scroll to position [419, 0]
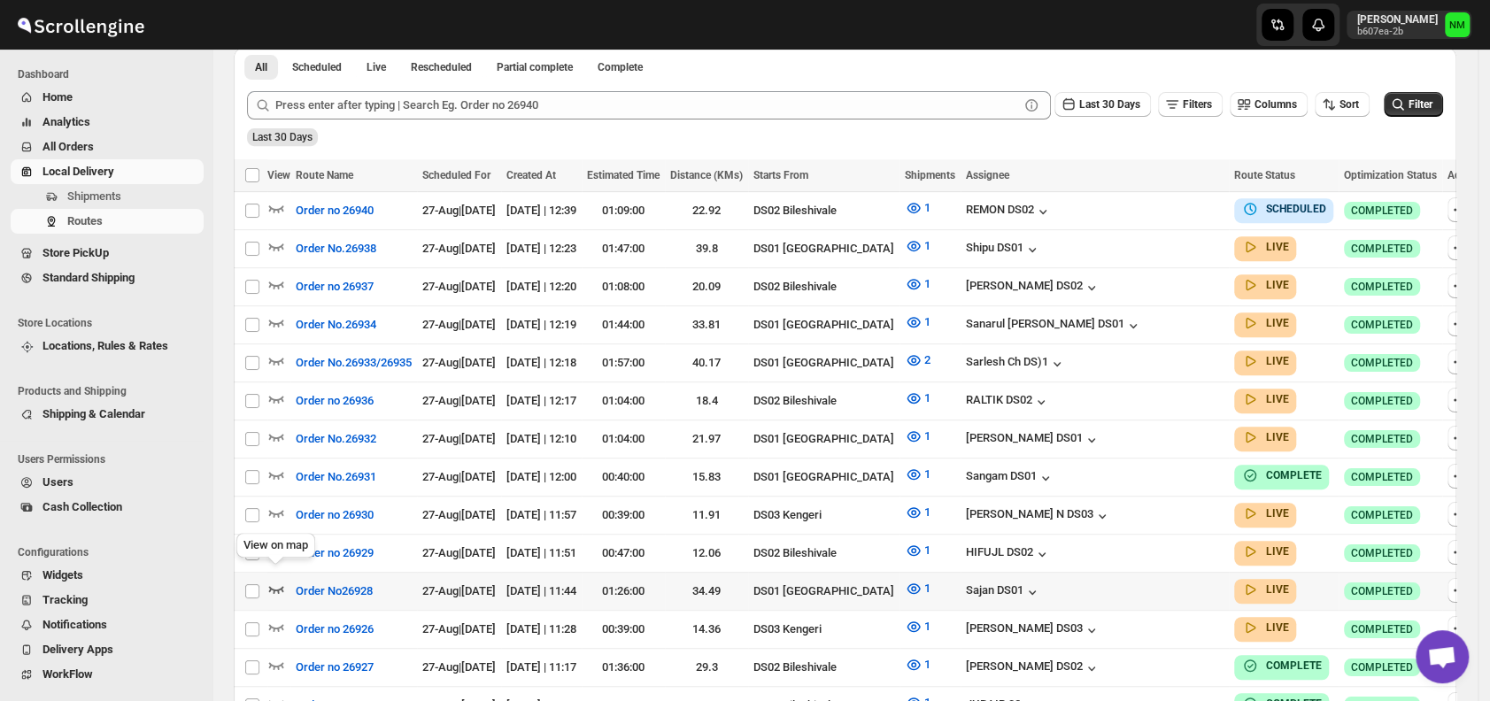
click at [282, 580] on icon "button" at bounding box center [276, 589] width 18 height 18
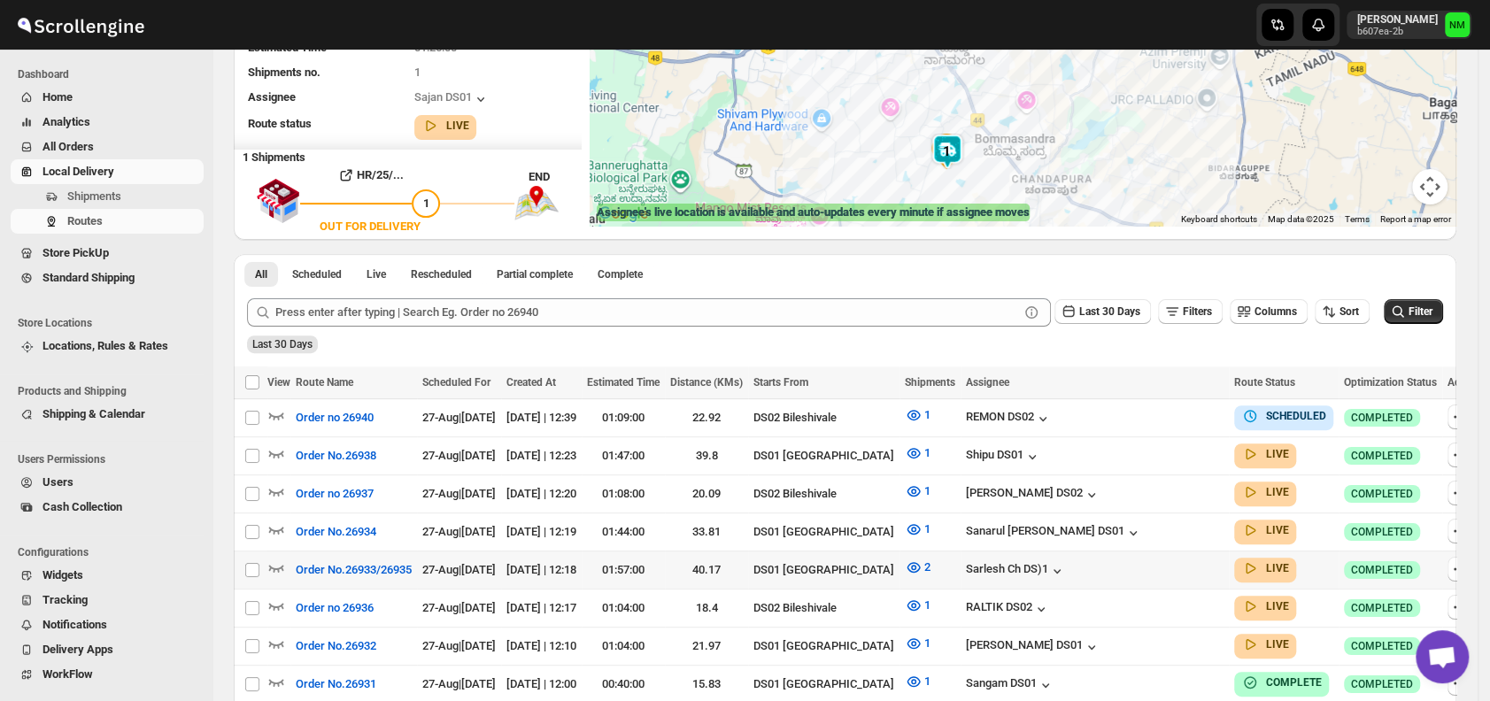
scroll to position [227, 0]
click at [279, 452] on icon "button" at bounding box center [276, 453] width 15 height 7
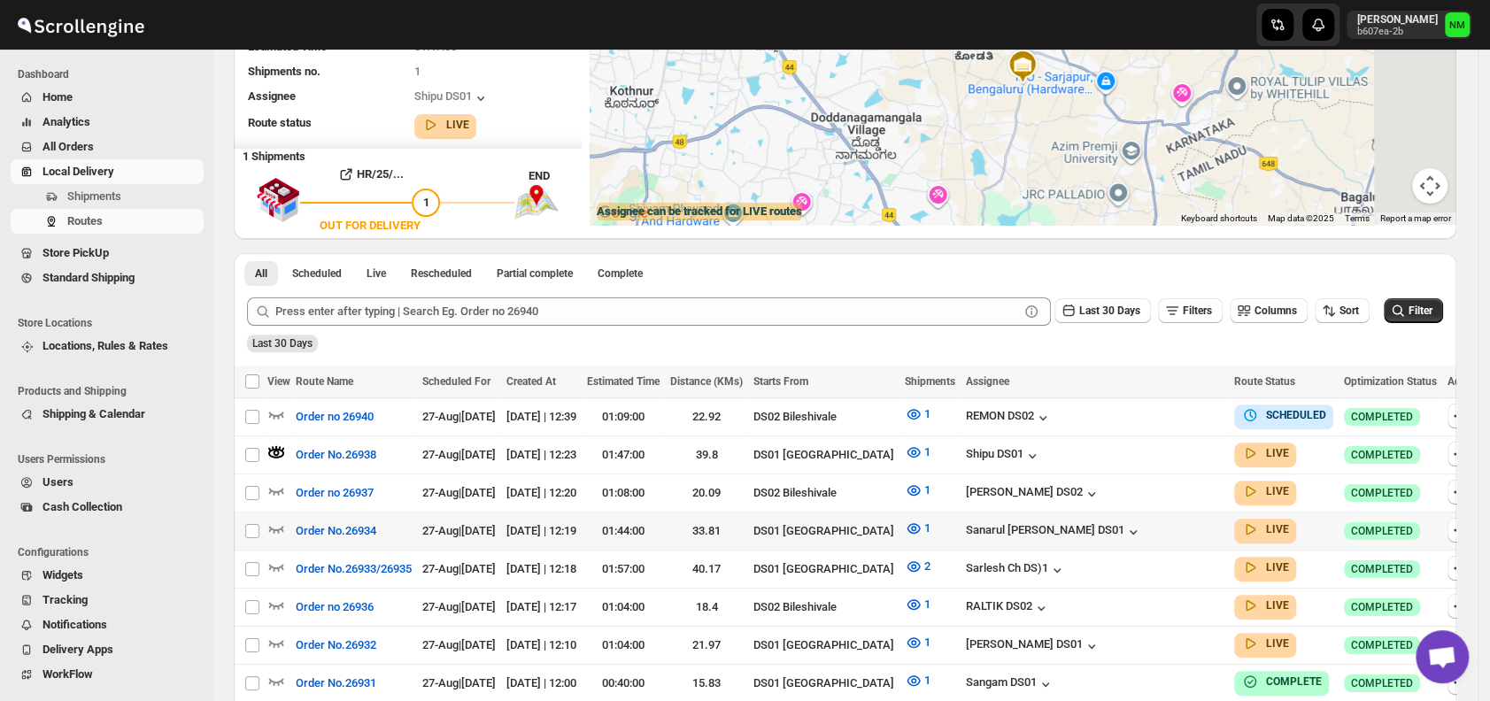
scroll to position [0, 0]
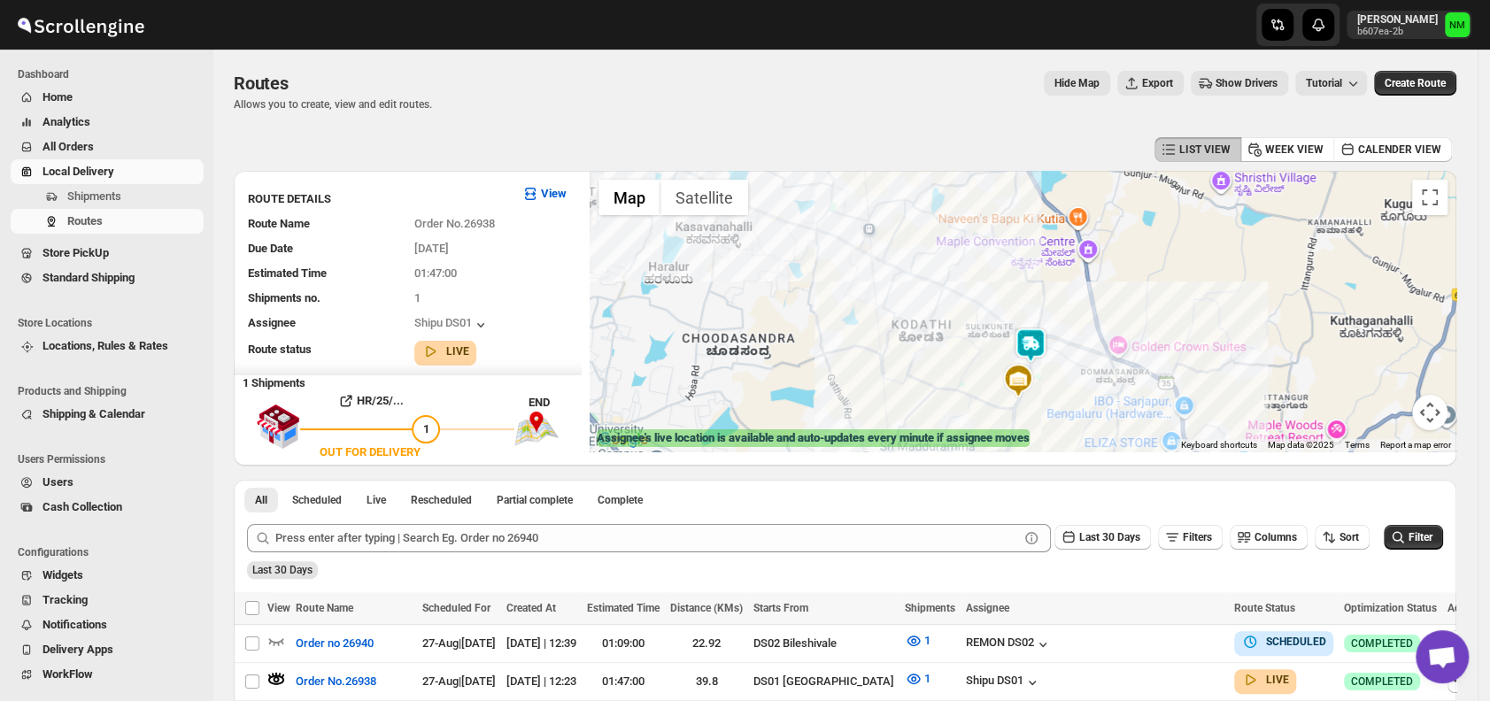
click at [1048, 344] on img at bounding box center [1030, 345] width 35 height 35
click at [1110, 260] on button "Close" at bounding box center [1089, 261] width 43 height 43
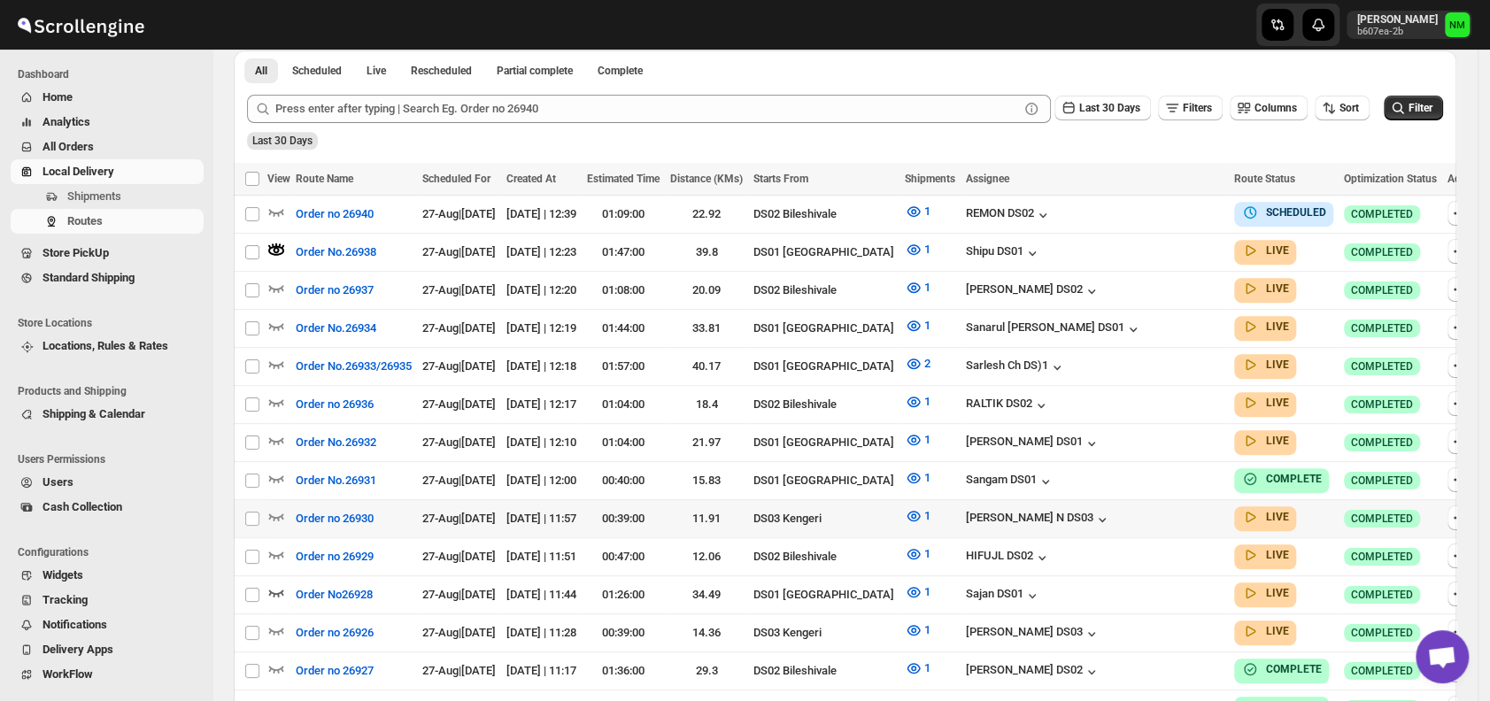
scroll to position [432, 0]
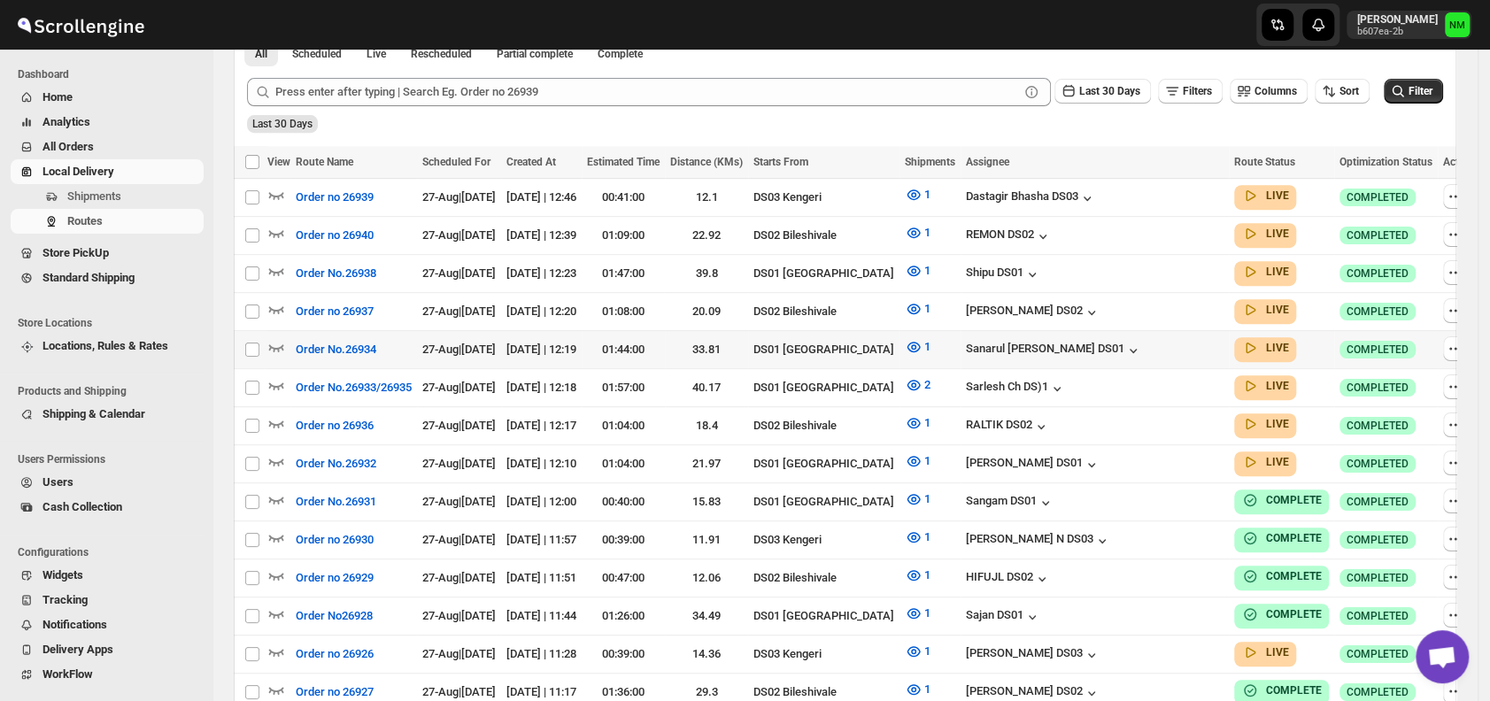
scroll to position [454, 0]
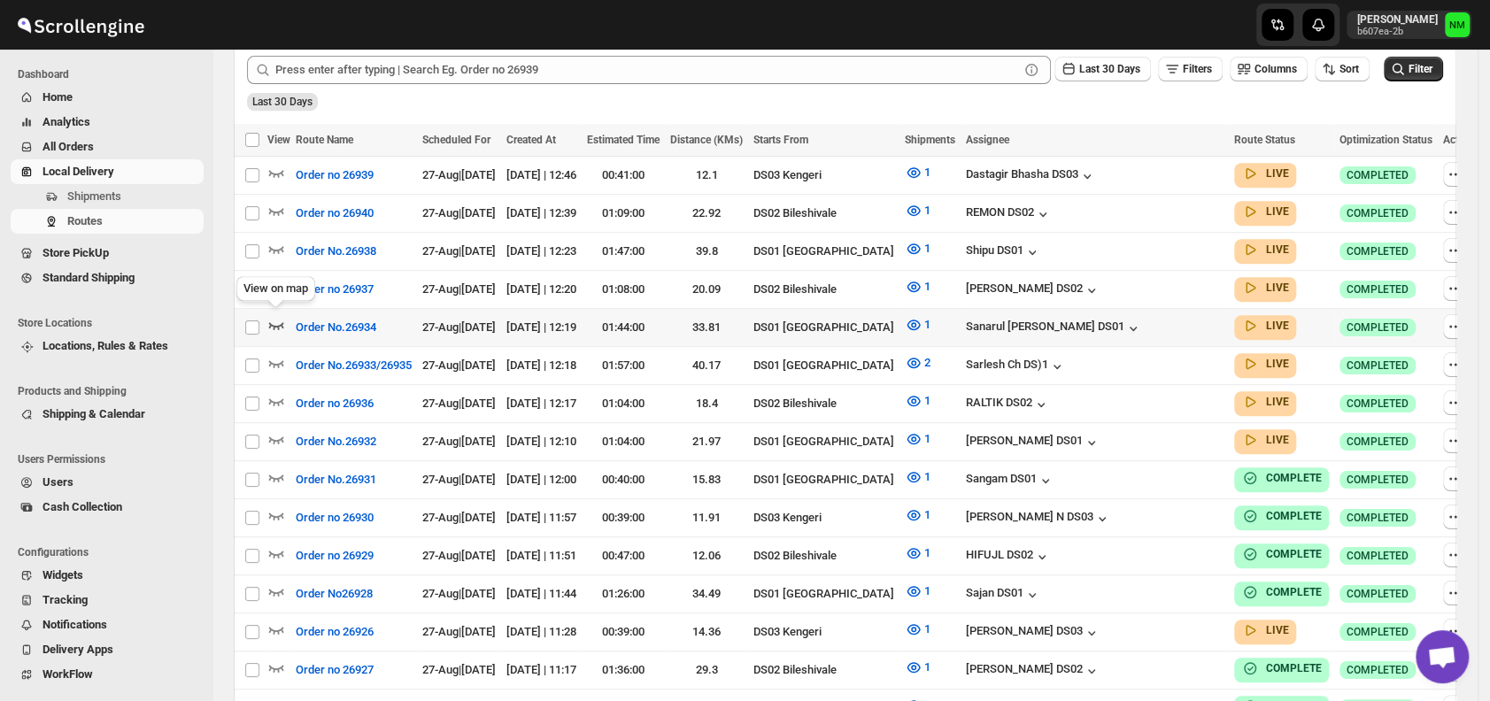
click at [280, 318] on icon "button" at bounding box center [276, 325] width 18 height 18
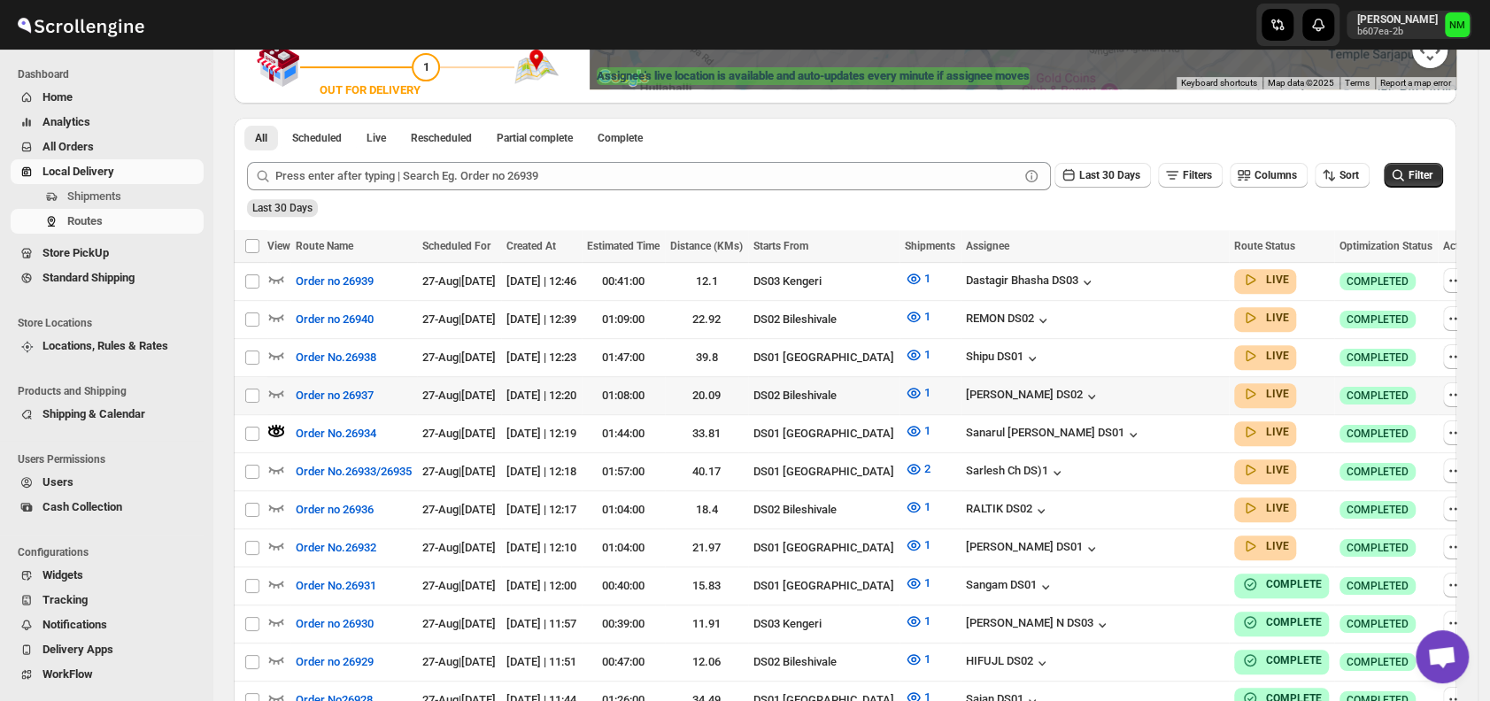
scroll to position [365, 0]
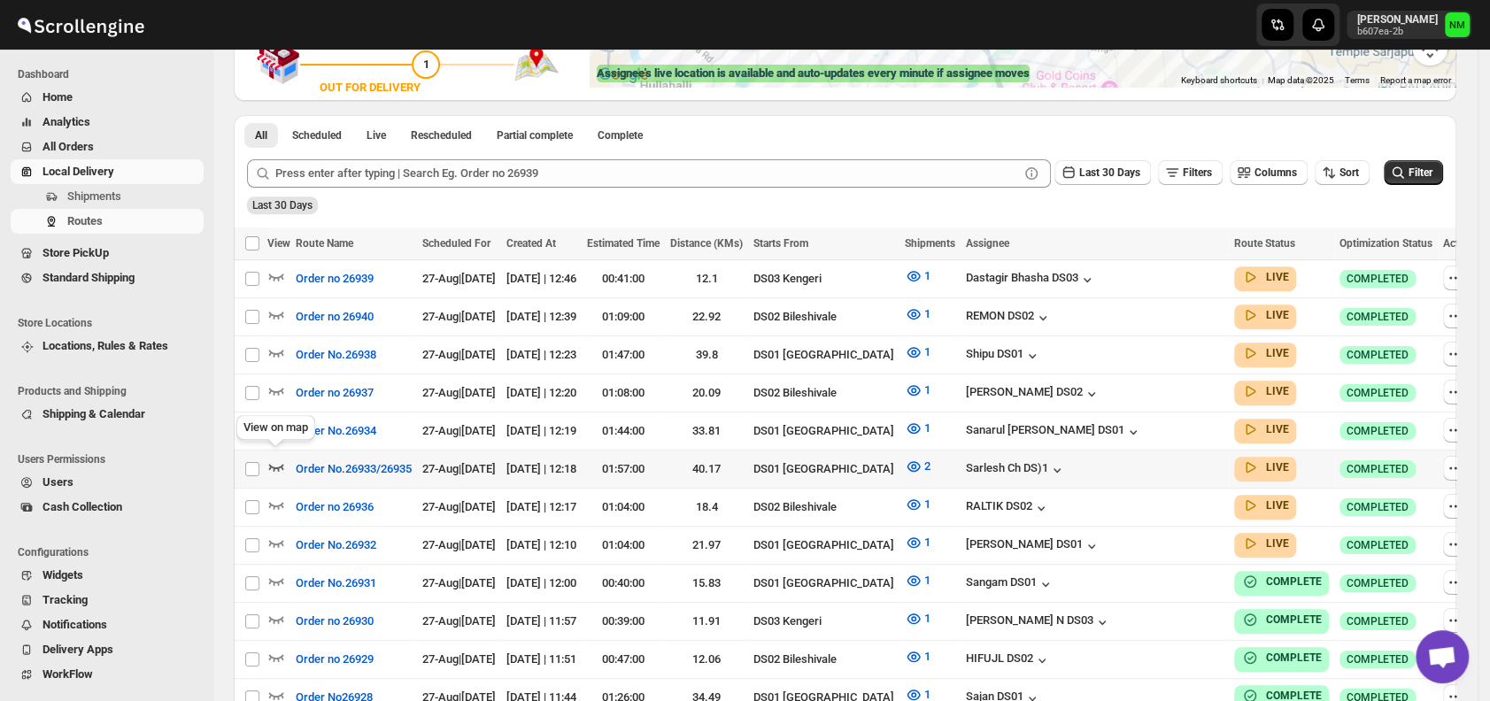
click at [280, 458] on icon "button" at bounding box center [276, 467] width 18 height 18
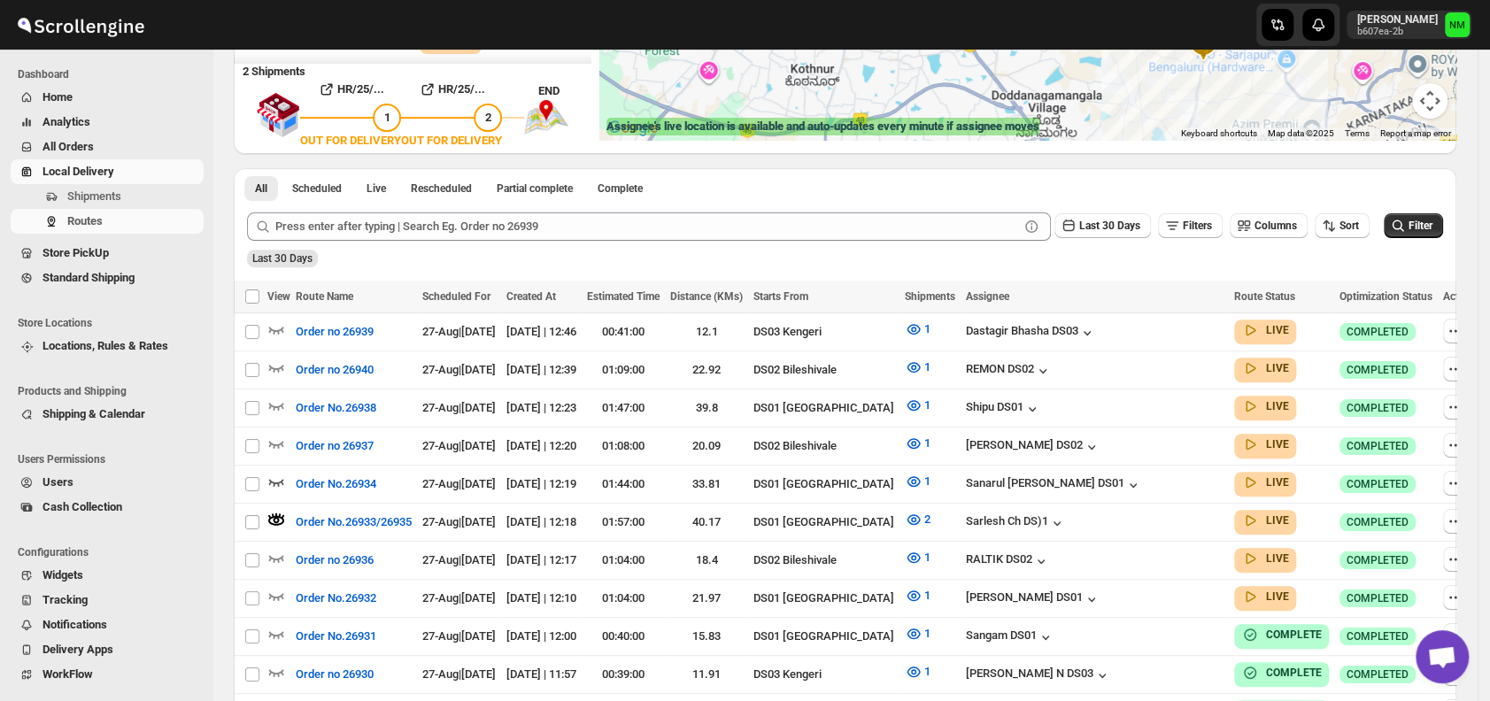
scroll to position [506, 0]
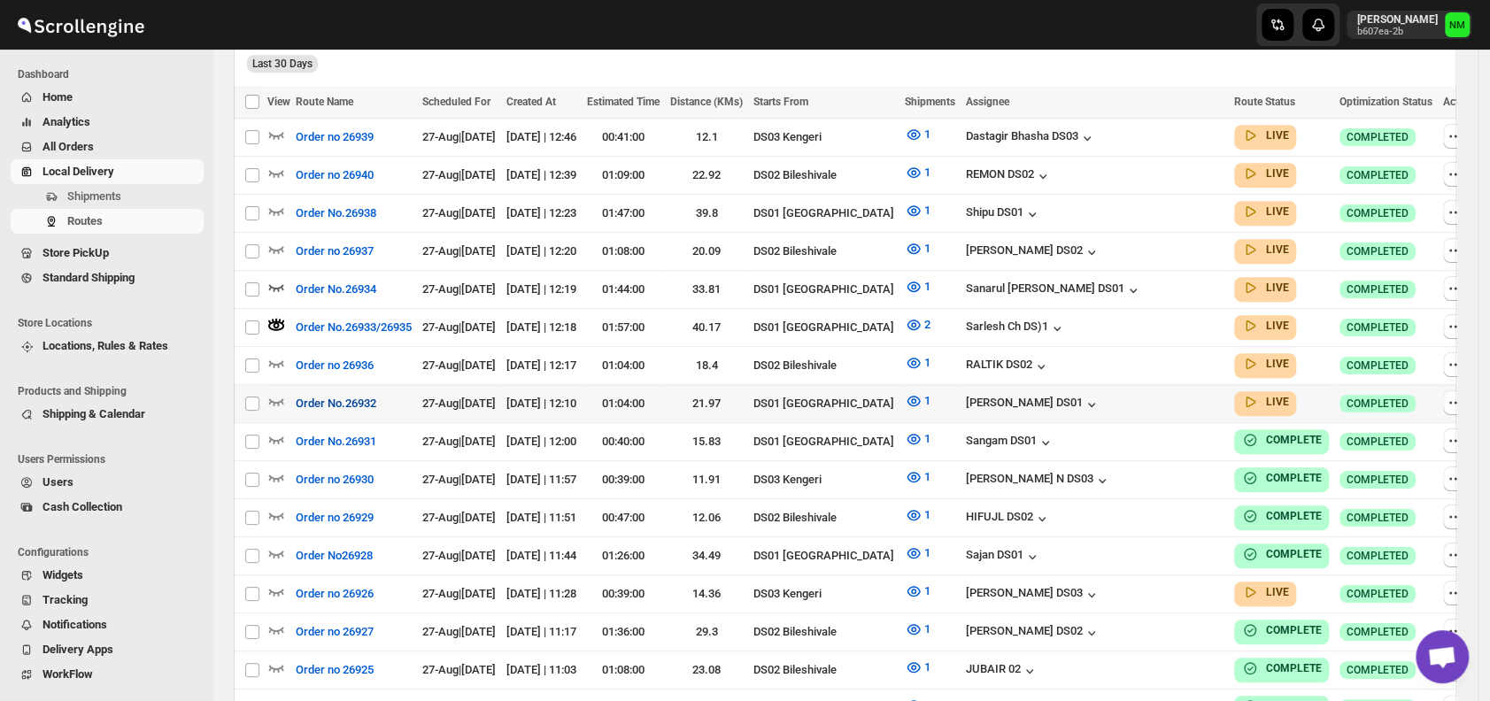
click at [288, 390] on button "Order No.26932" at bounding box center [336, 404] width 102 height 28
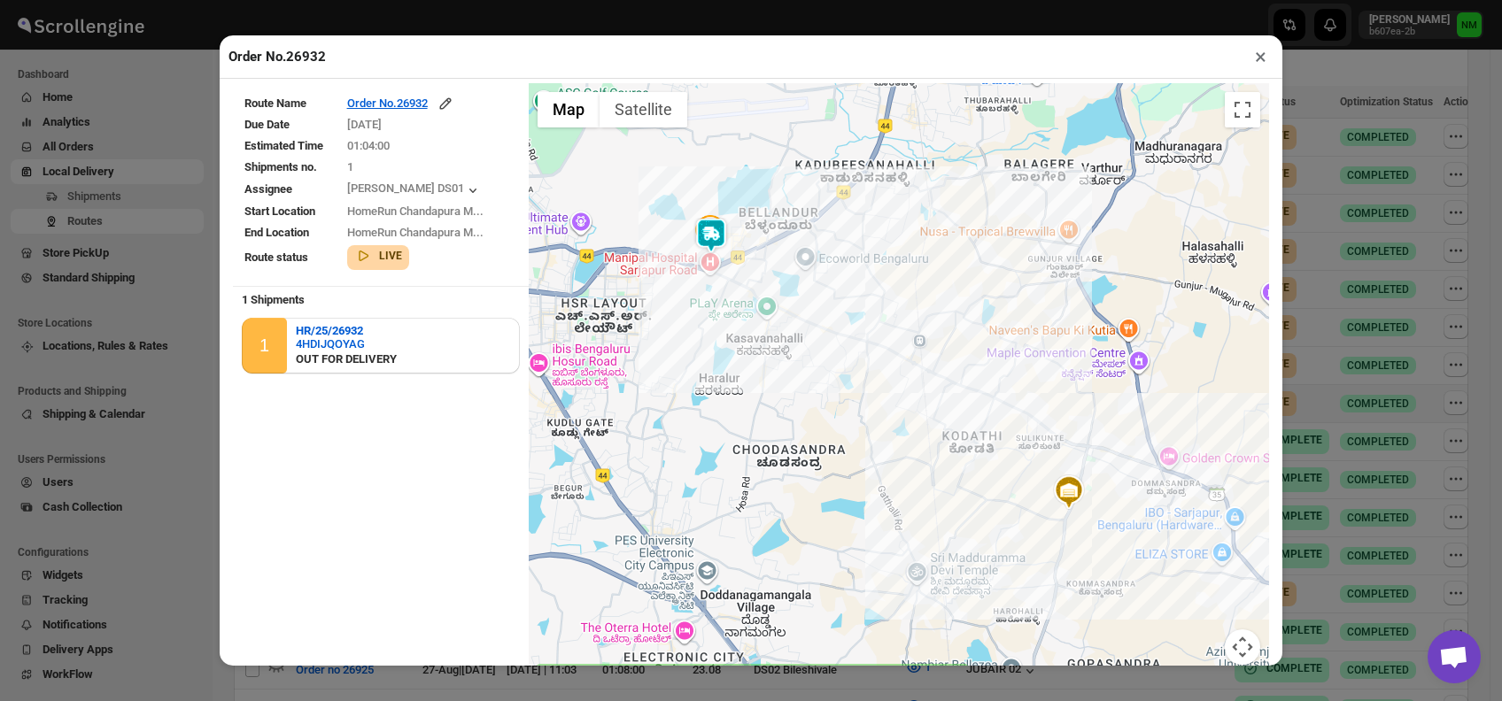
click at [1255, 58] on button "×" at bounding box center [1261, 56] width 26 height 25
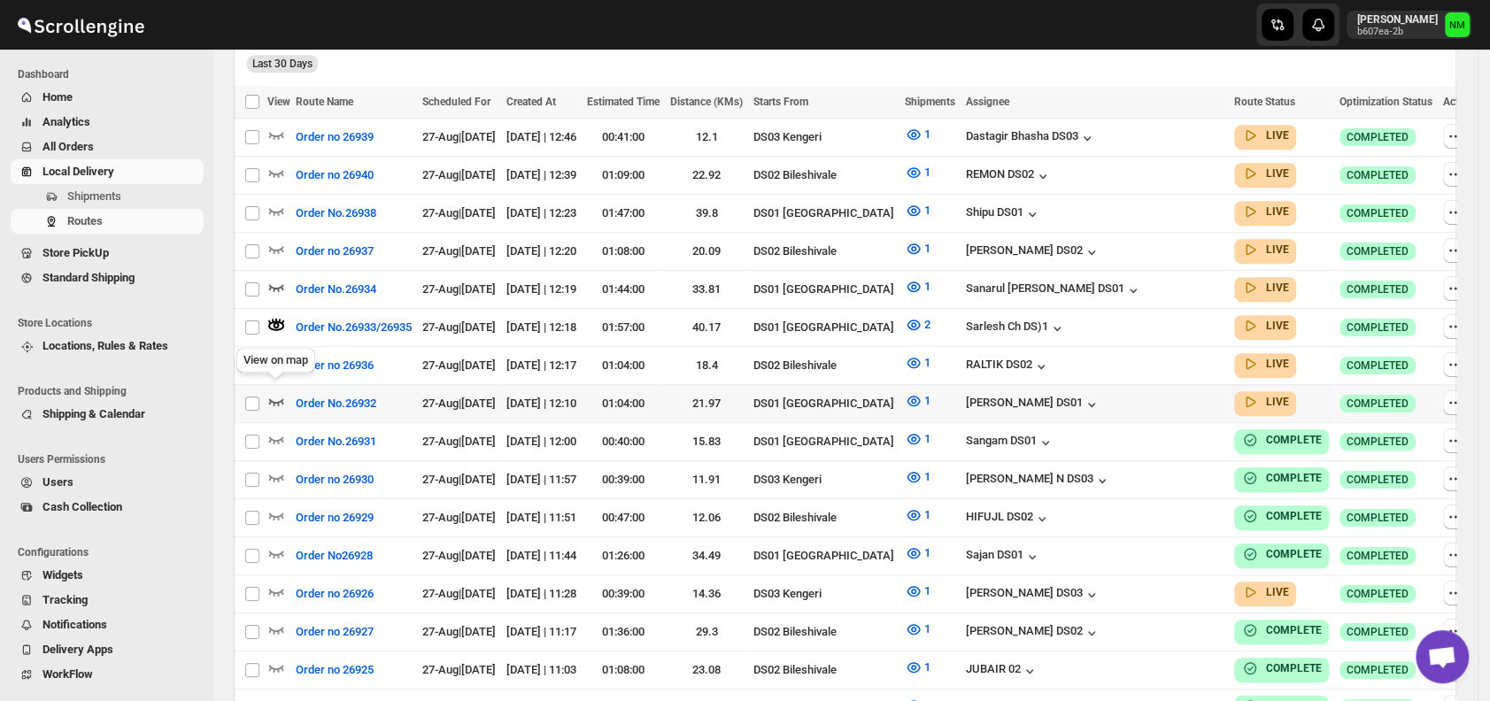
click at [277, 392] on icon "button" at bounding box center [276, 401] width 18 height 18
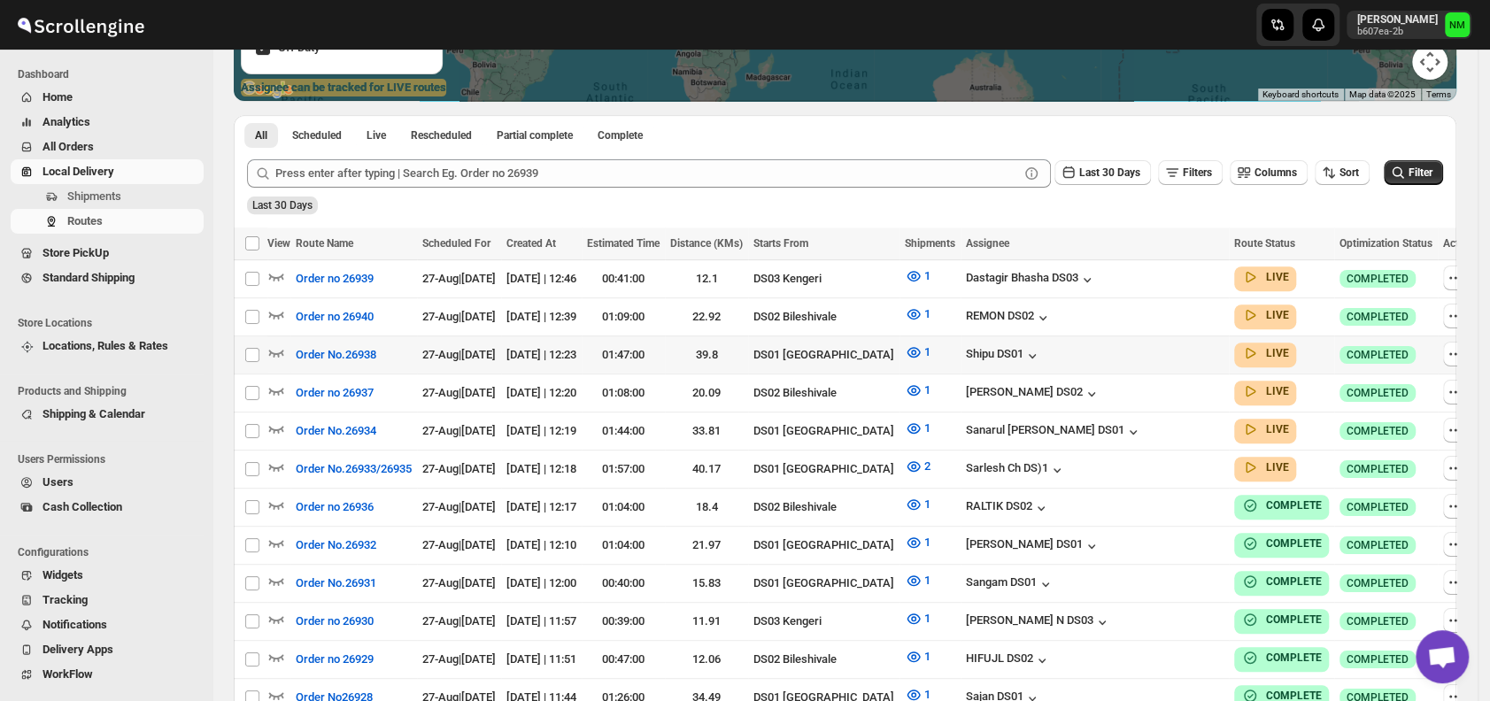
scroll to position [455, 0]
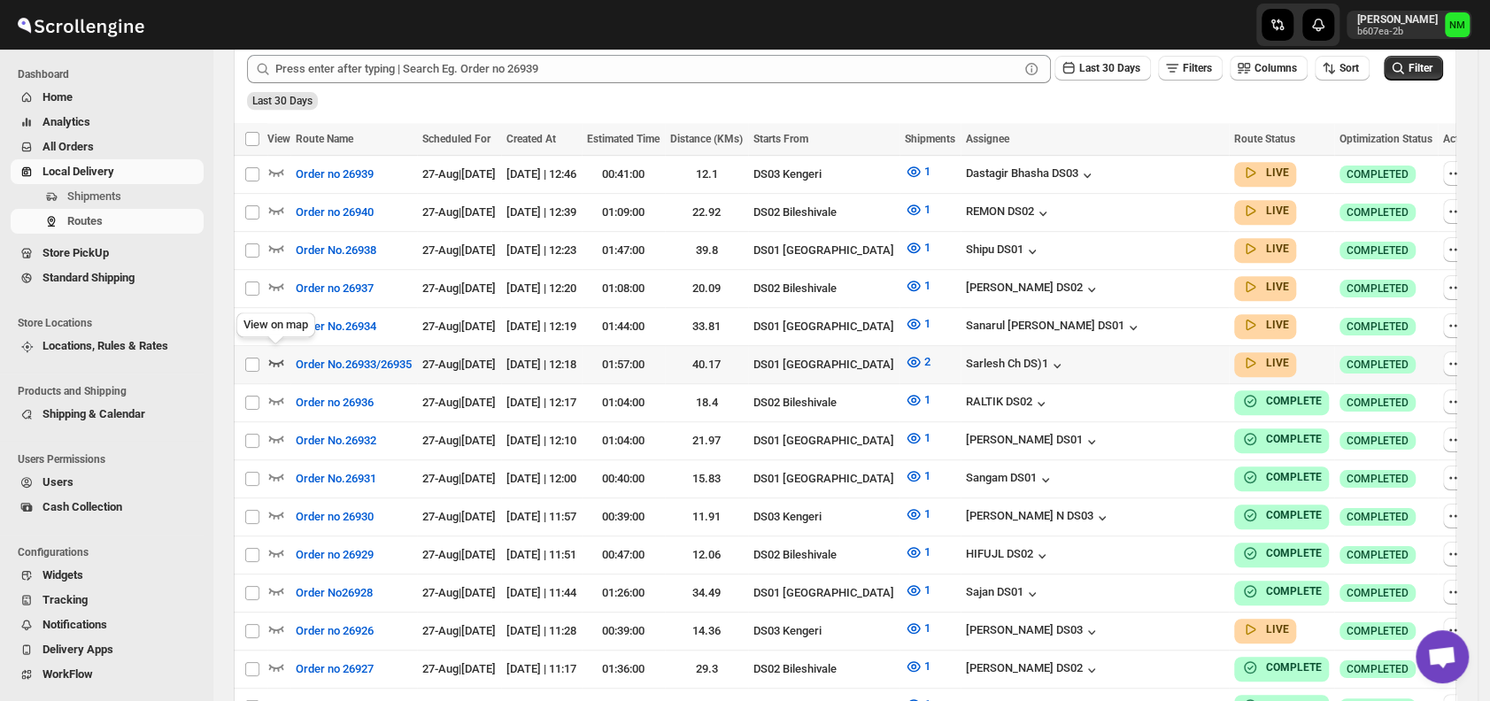
click at [274, 360] on icon "button" at bounding box center [276, 363] width 15 height 7
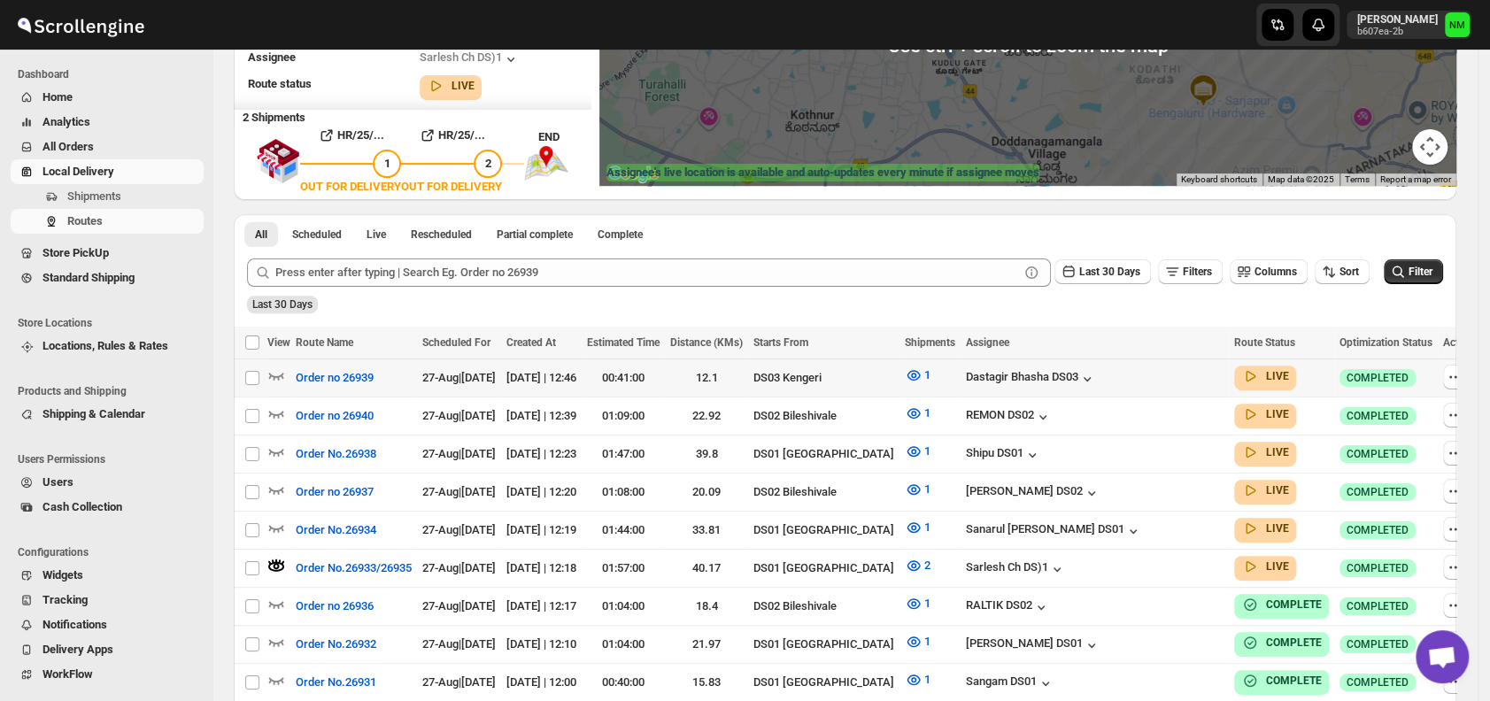
scroll to position [288, 0]
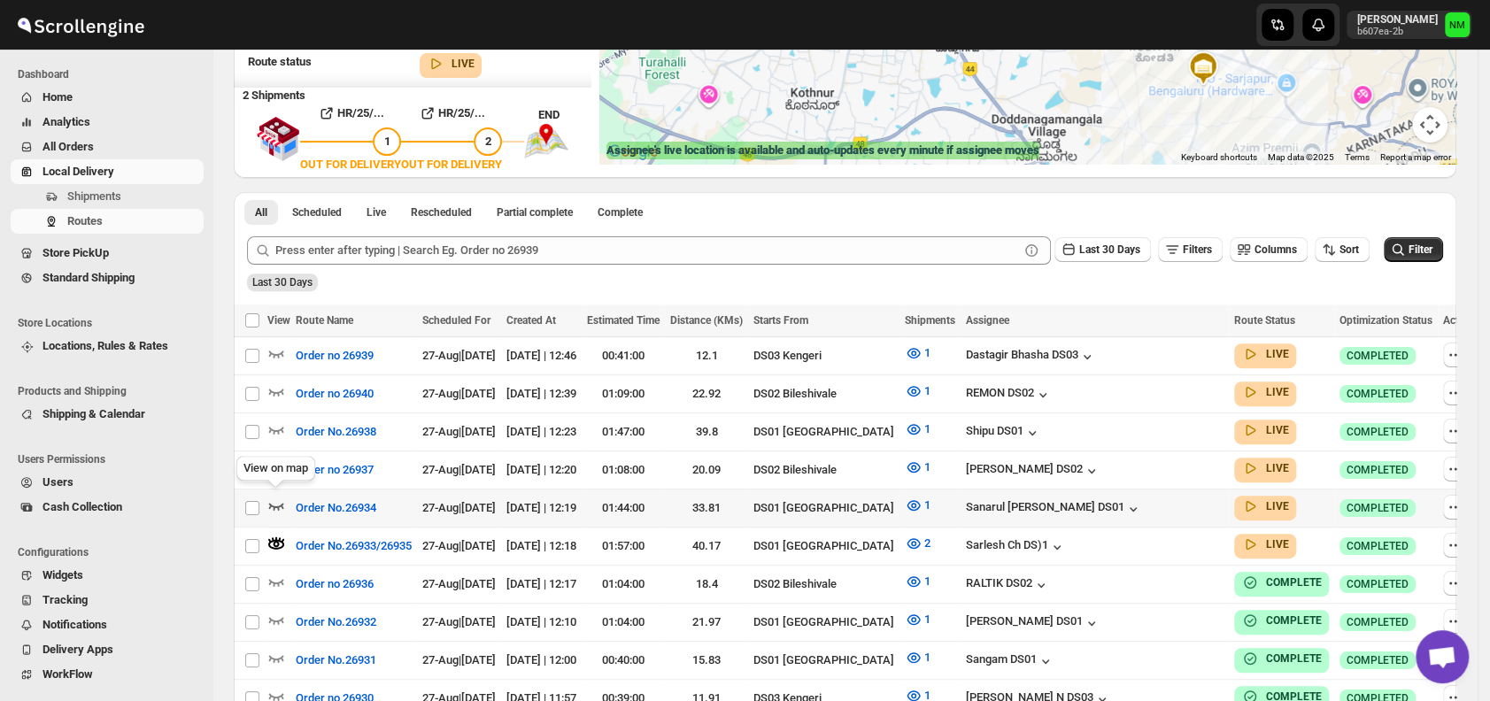
click at [279, 498] on icon "button" at bounding box center [276, 506] width 18 height 18
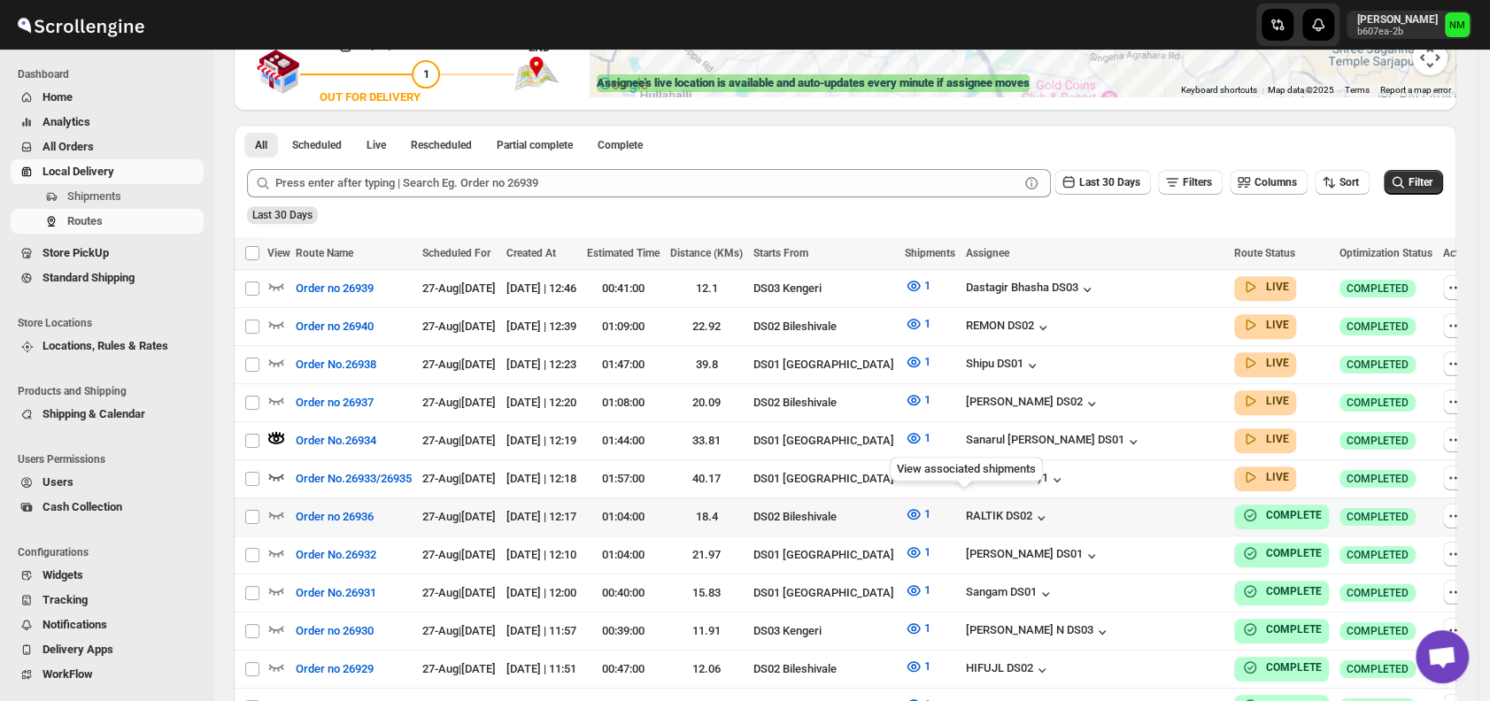
scroll to position [353, 0]
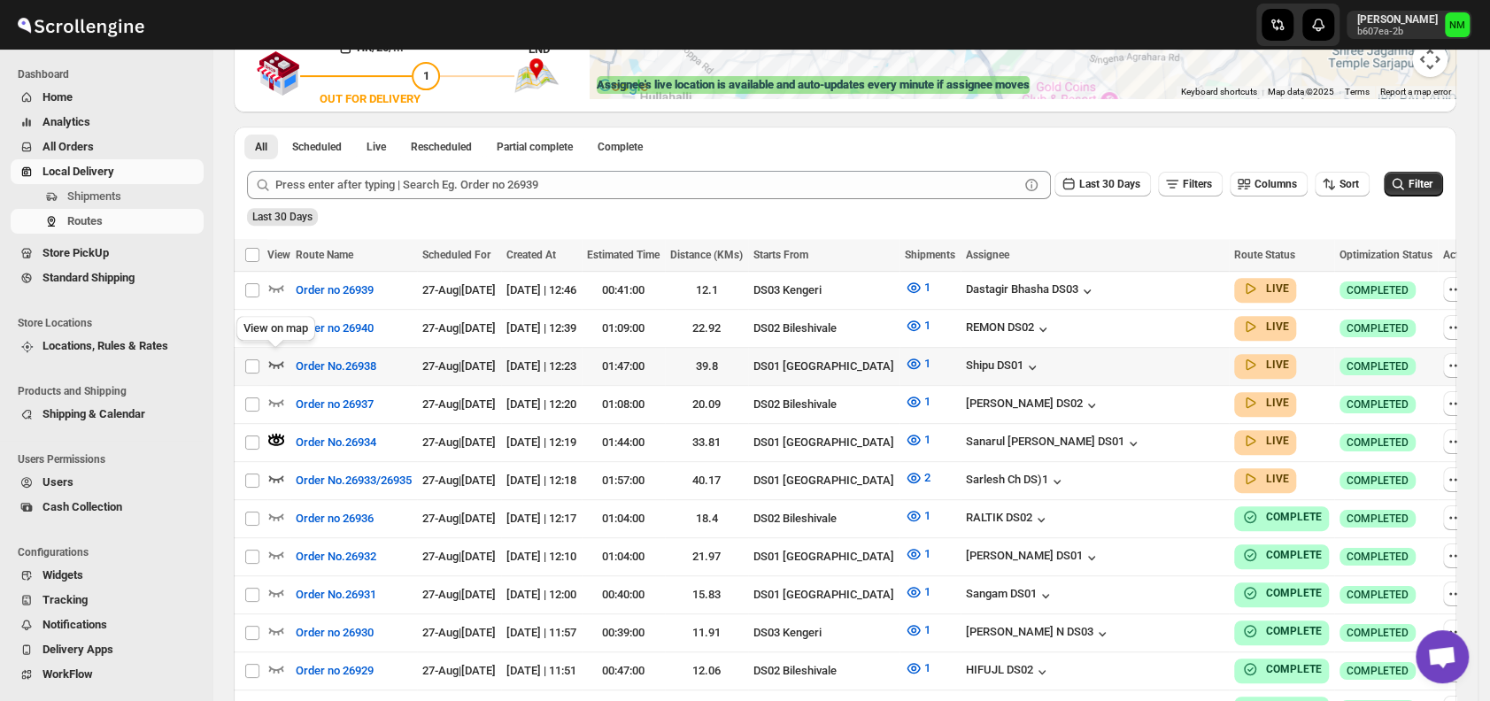
click at [279, 357] on icon "button" at bounding box center [276, 364] width 18 height 18
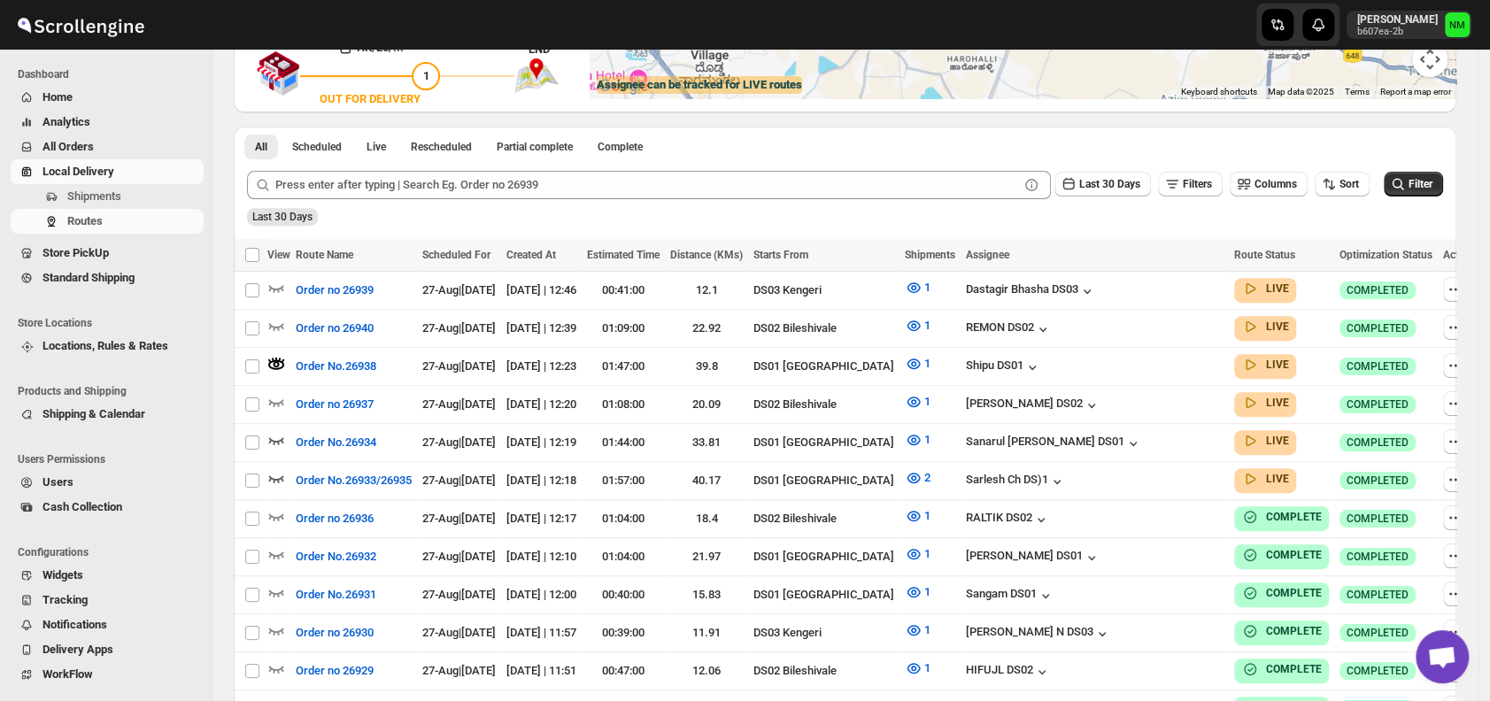
scroll to position [0, 0]
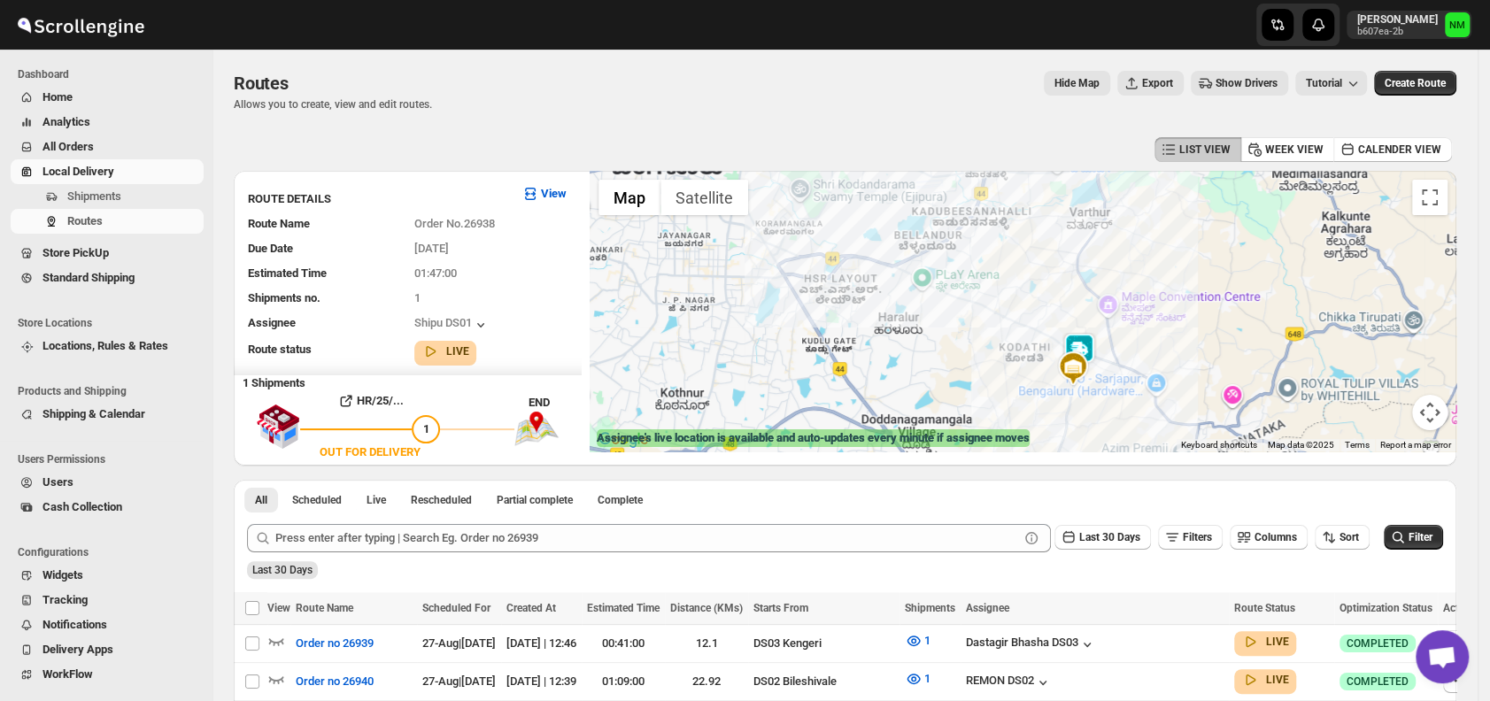
click at [1088, 345] on img at bounding box center [1079, 350] width 35 height 35
click at [1156, 260] on button "Close" at bounding box center [1134, 266] width 43 height 43
click at [1081, 344] on img at bounding box center [1079, 350] width 35 height 35
click at [1081, 344] on img at bounding box center [1079, 349] width 35 height 35
click at [1156, 261] on button "Close" at bounding box center [1134, 265] width 43 height 43
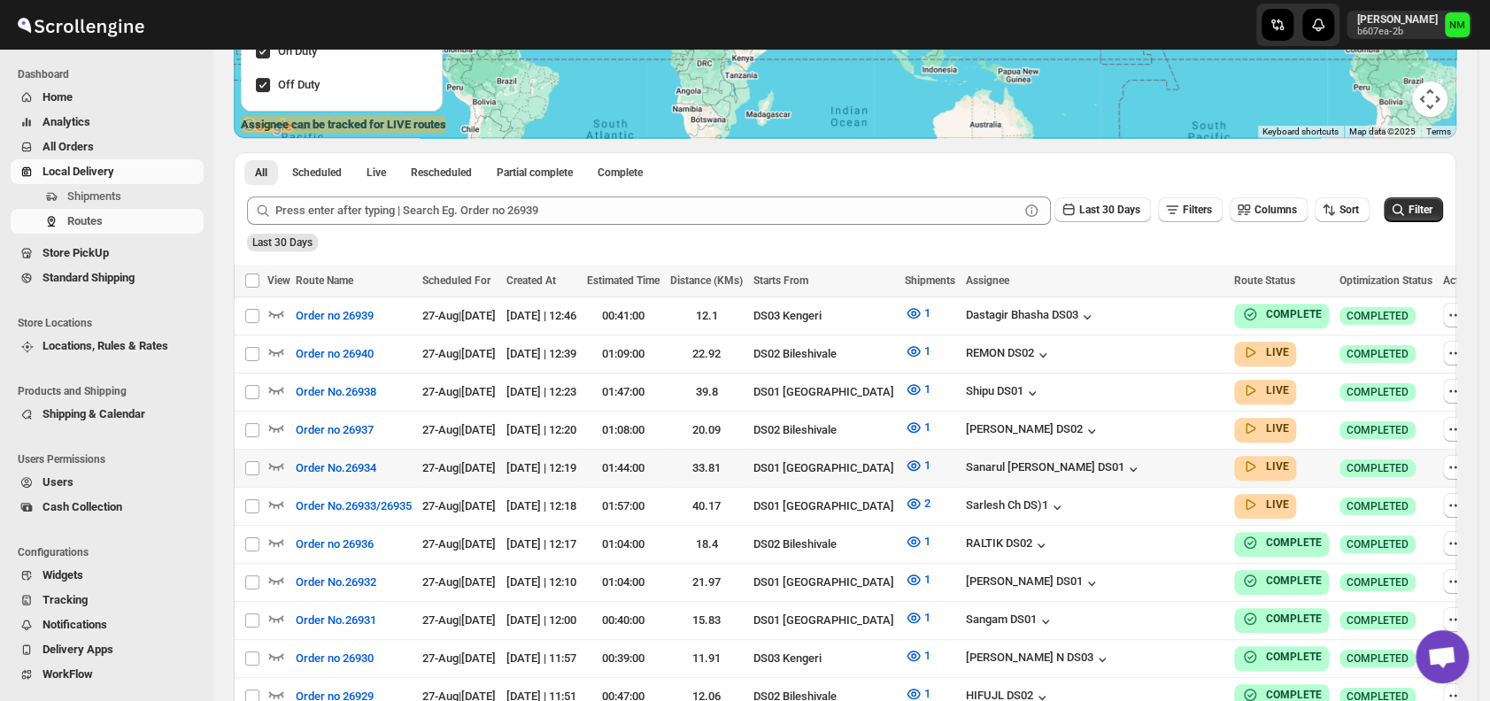
scroll to position [315, 0]
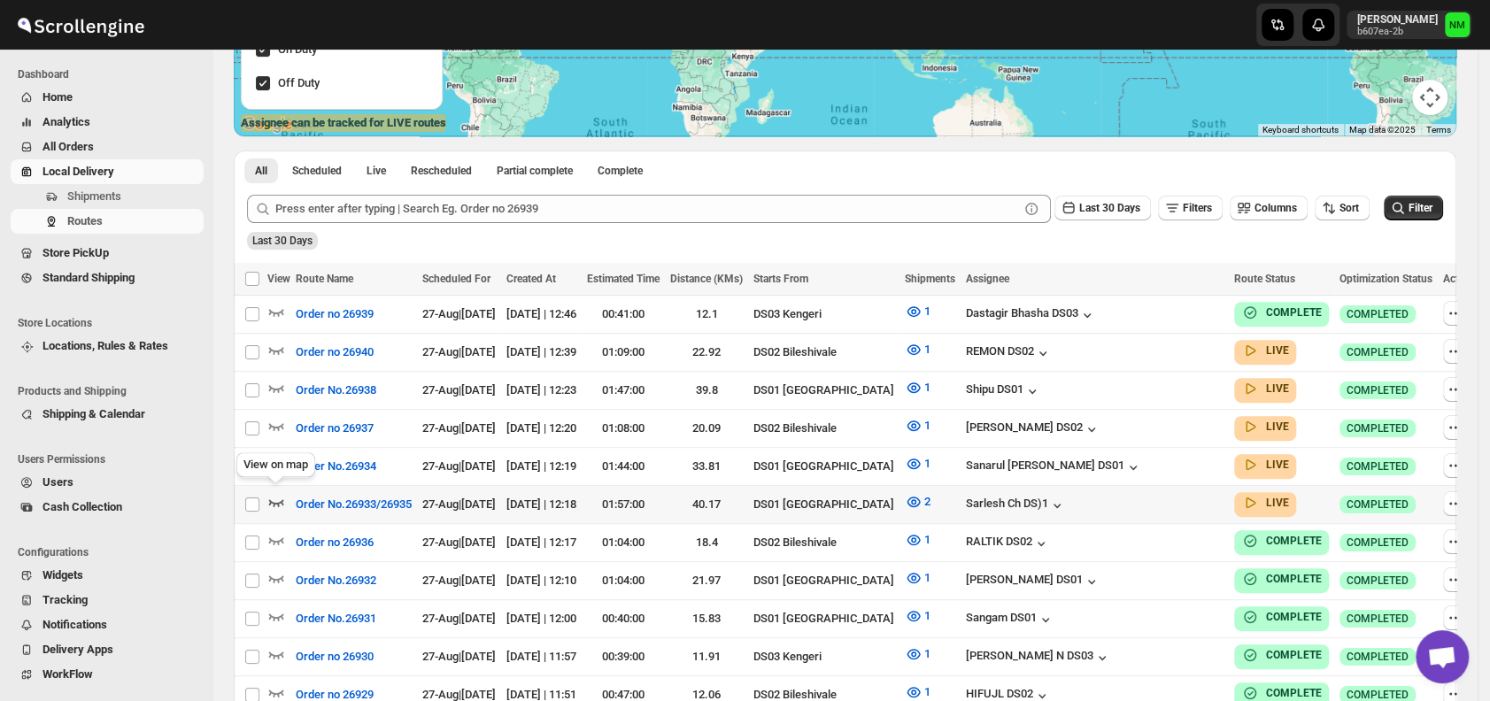
click at [274, 496] on icon "button" at bounding box center [276, 502] width 18 height 18
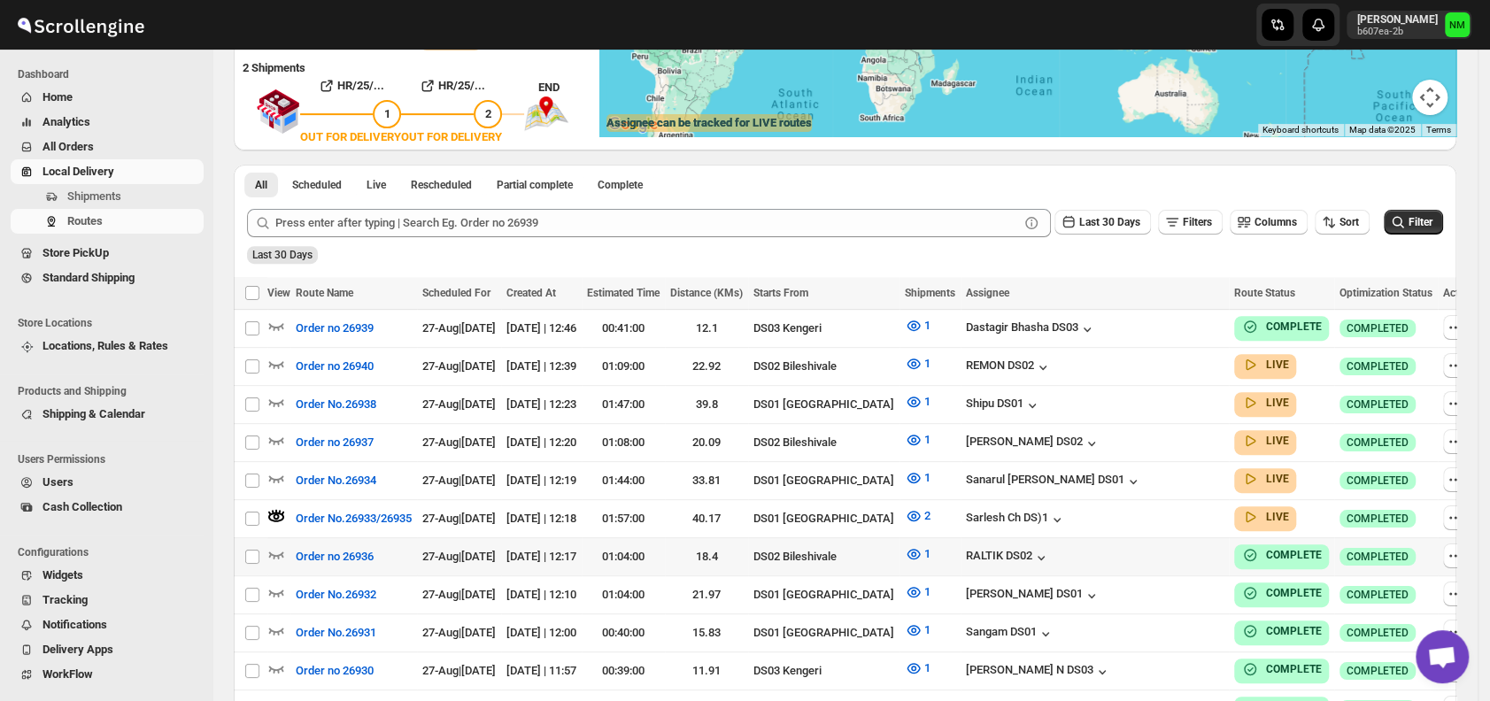
scroll to position [0, 0]
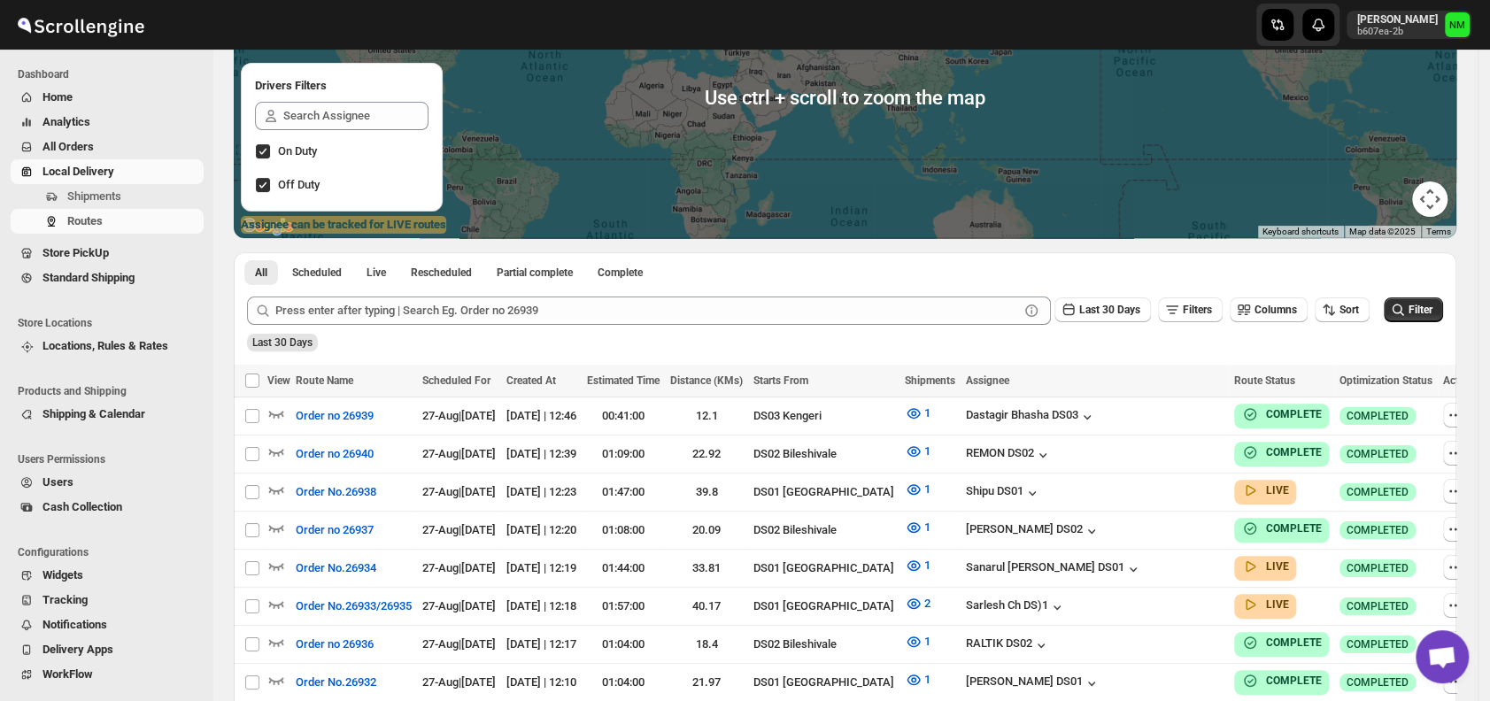
scroll to position [214, 0]
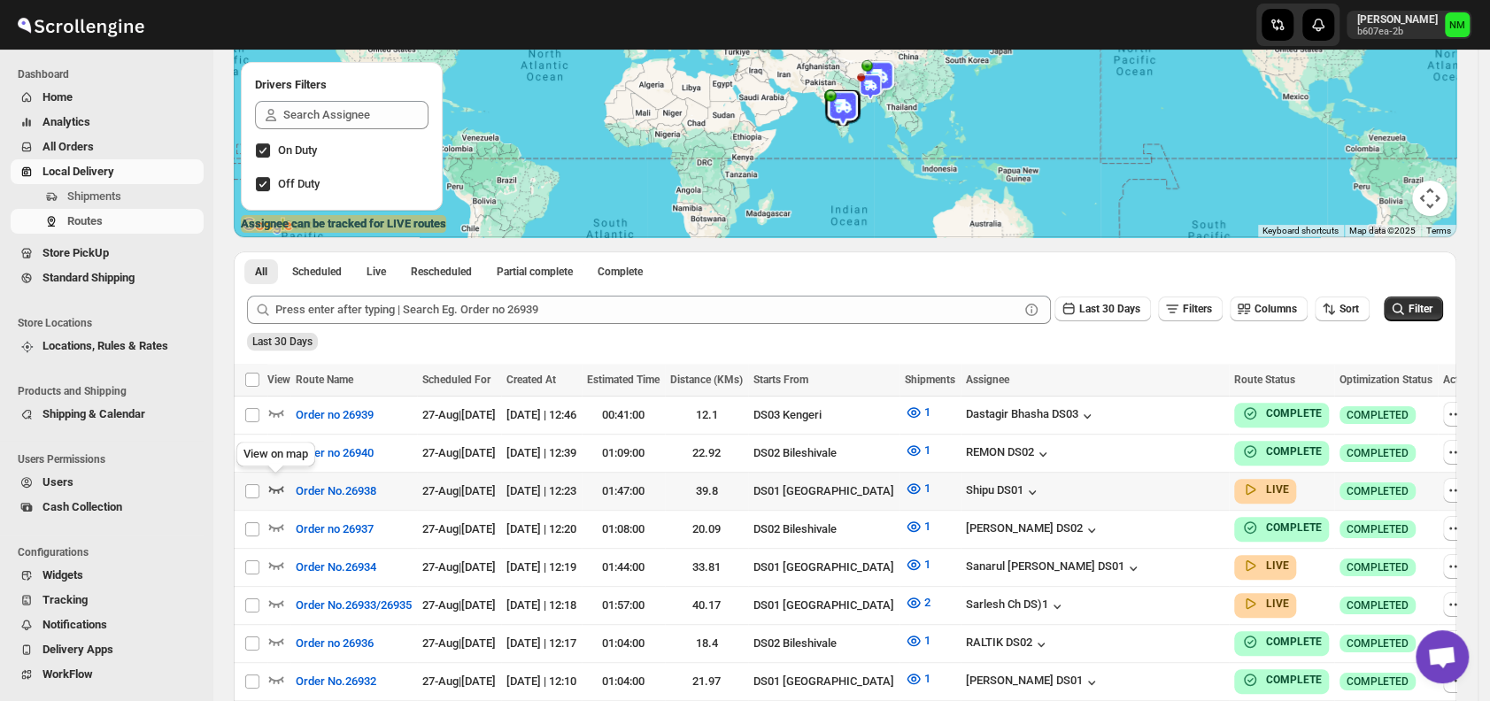
click at [283, 482] on icon "button" at bounding box center [276, 489] width 18 height 18
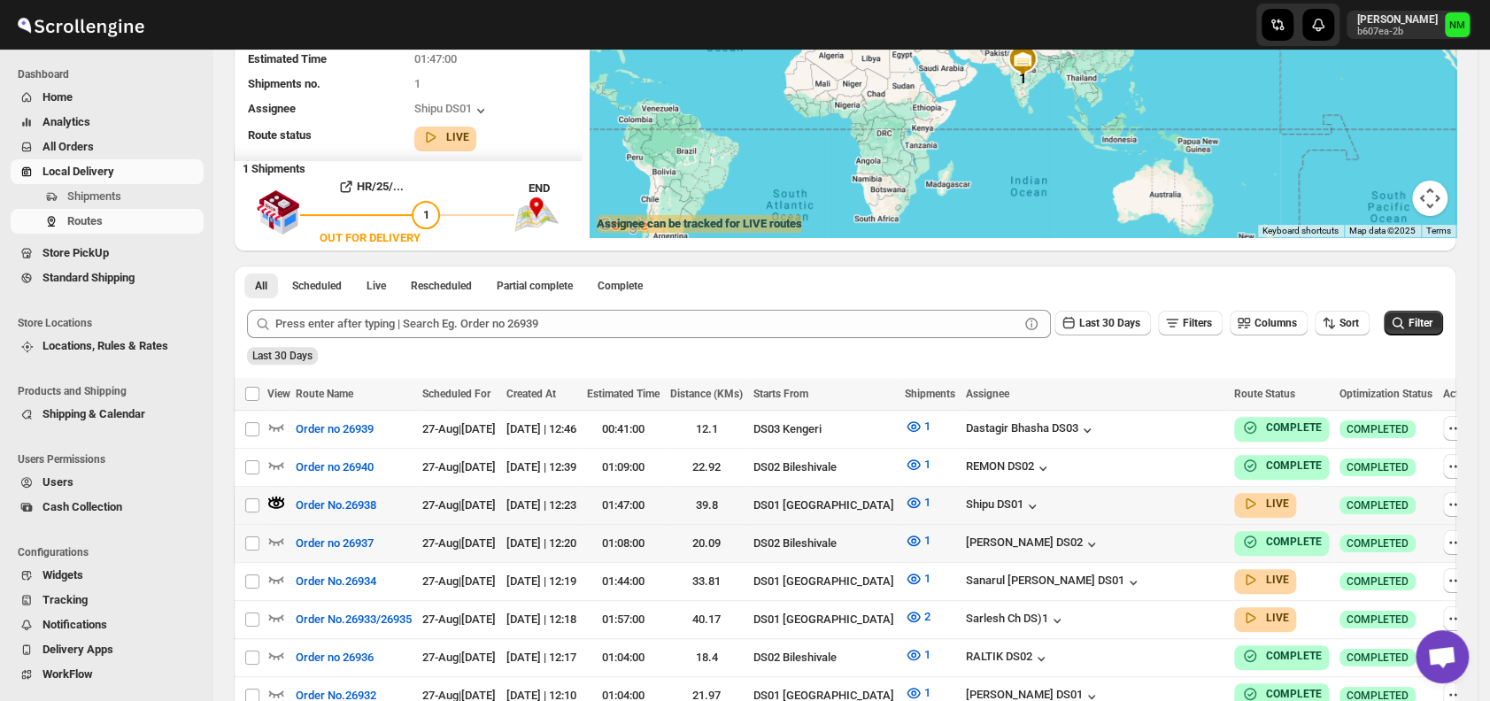
scroll to position [0, 0]
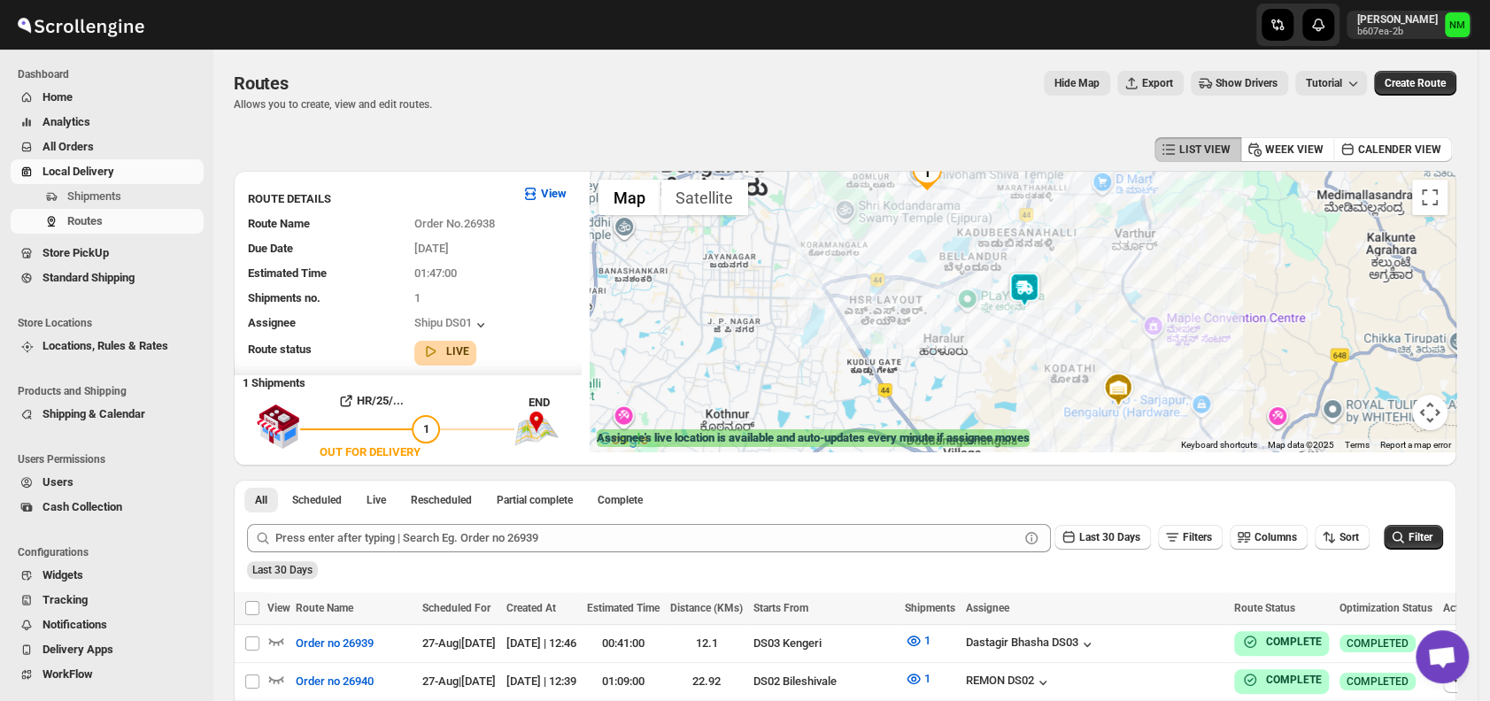
click at [1036, 292] on img at bounding box center [1024, 289] width 35 height 35
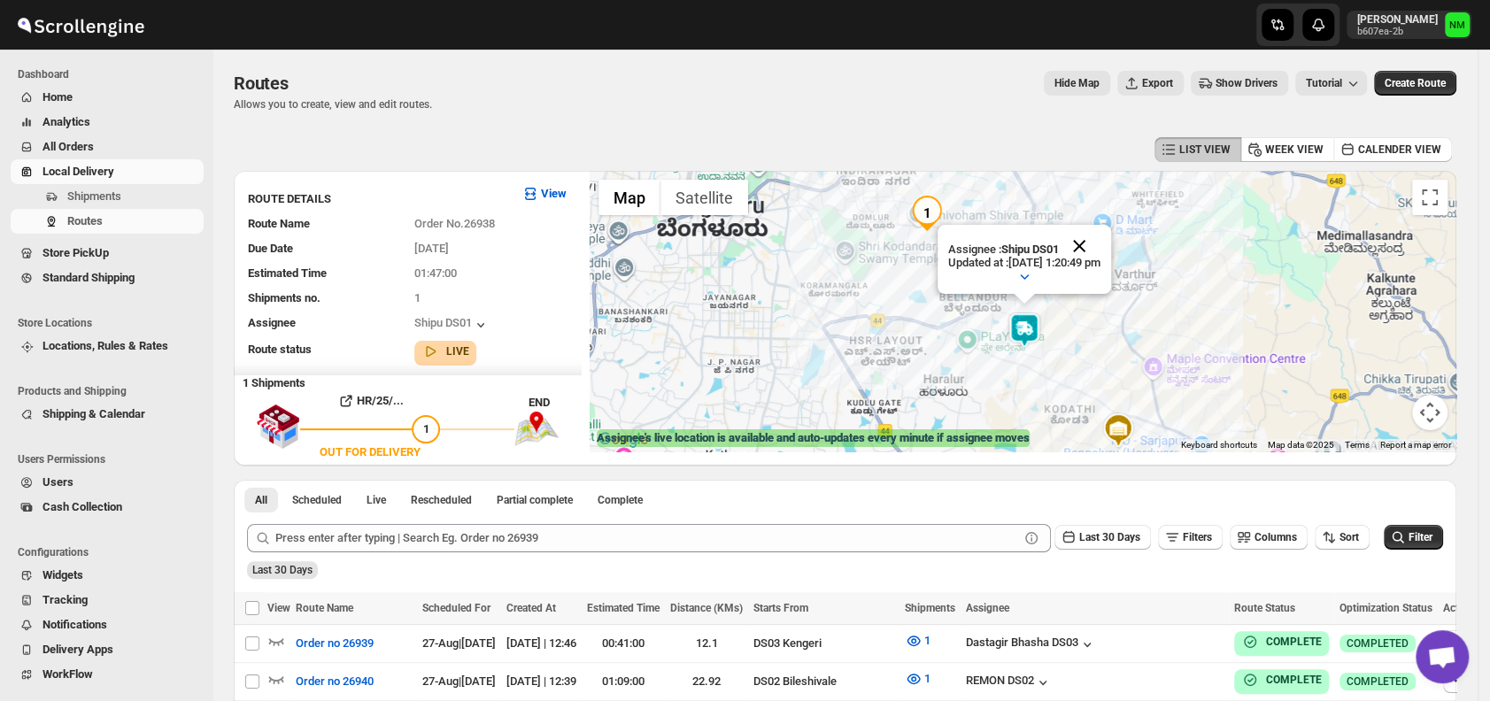
click at [1101, 241] on button "Close" at bounding box center [1079, 246] width 43 height 43
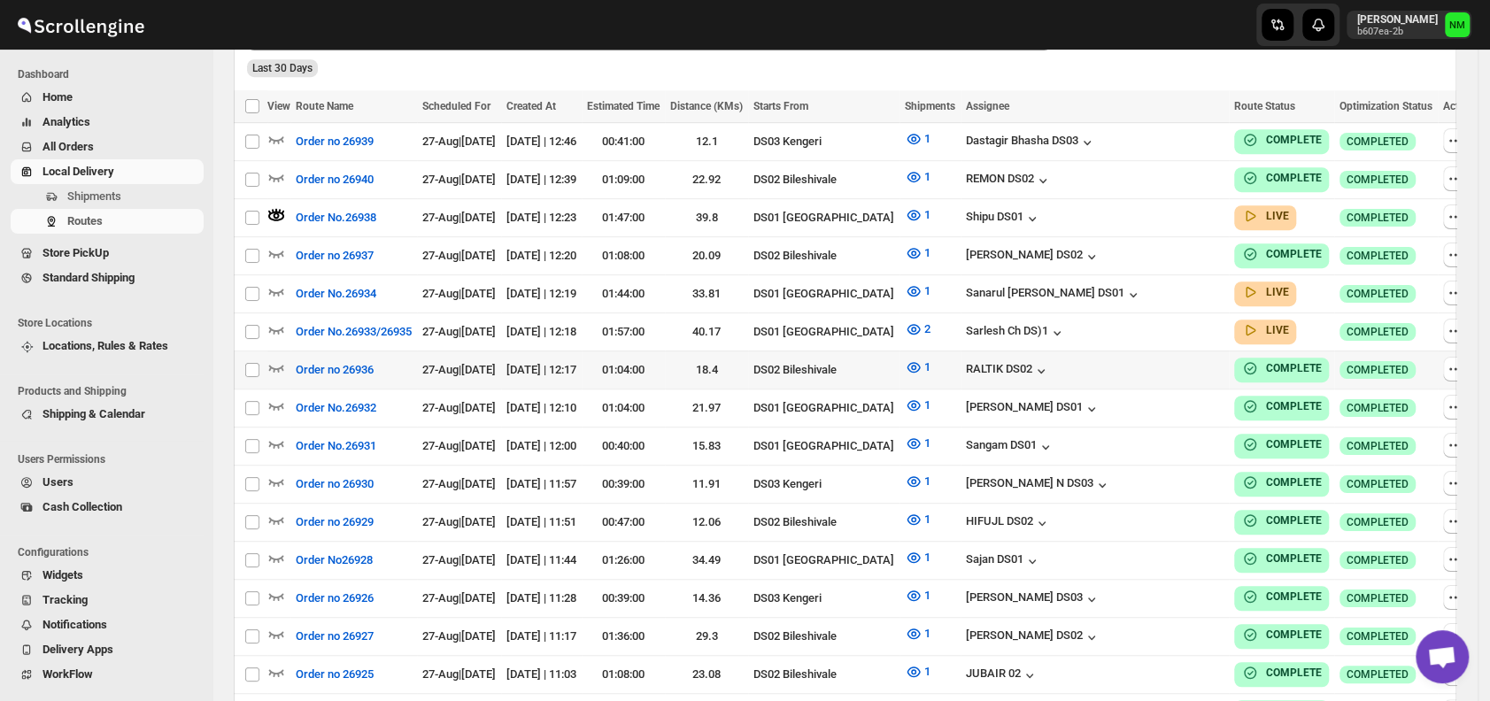
scroll to position [500, 0]
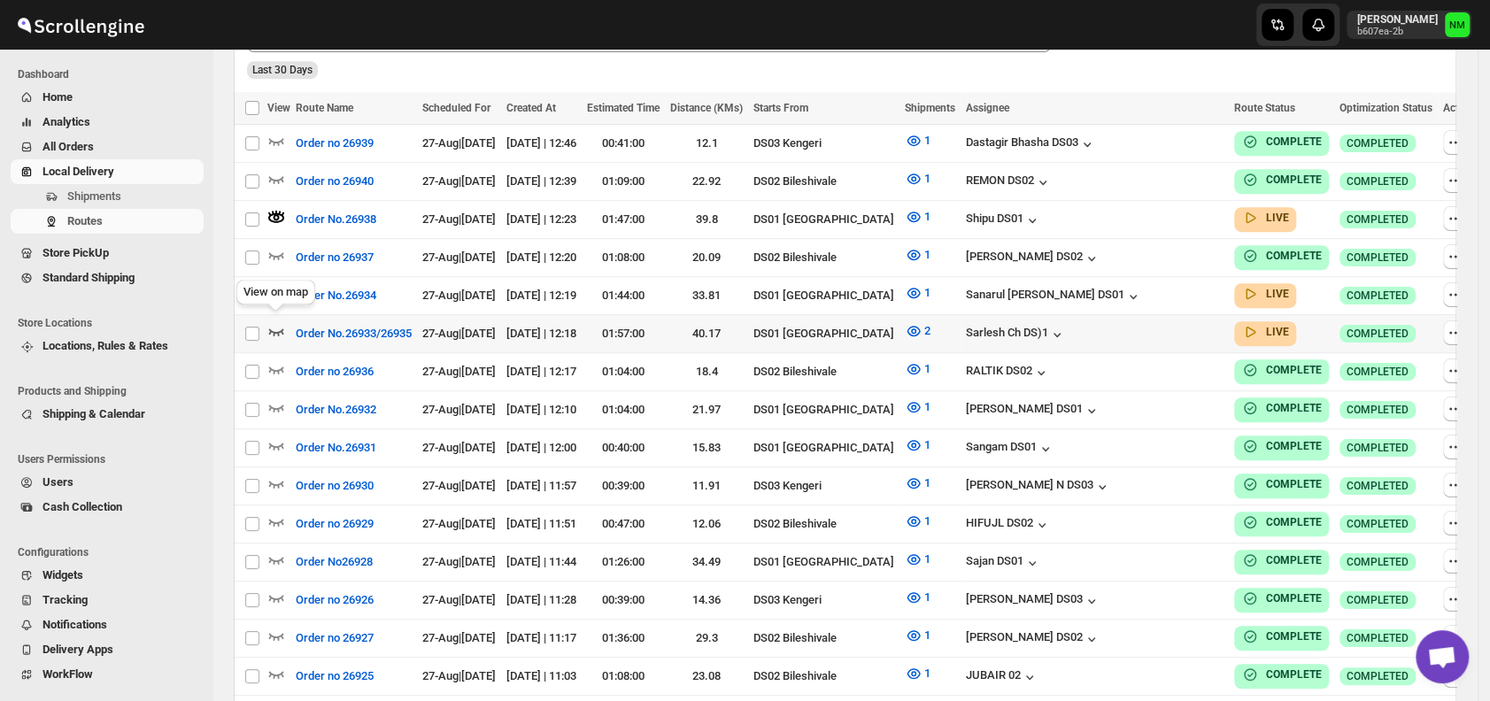
click at [274, 322] on icon "button" at bounding box center [276, 331] width 18 height 18
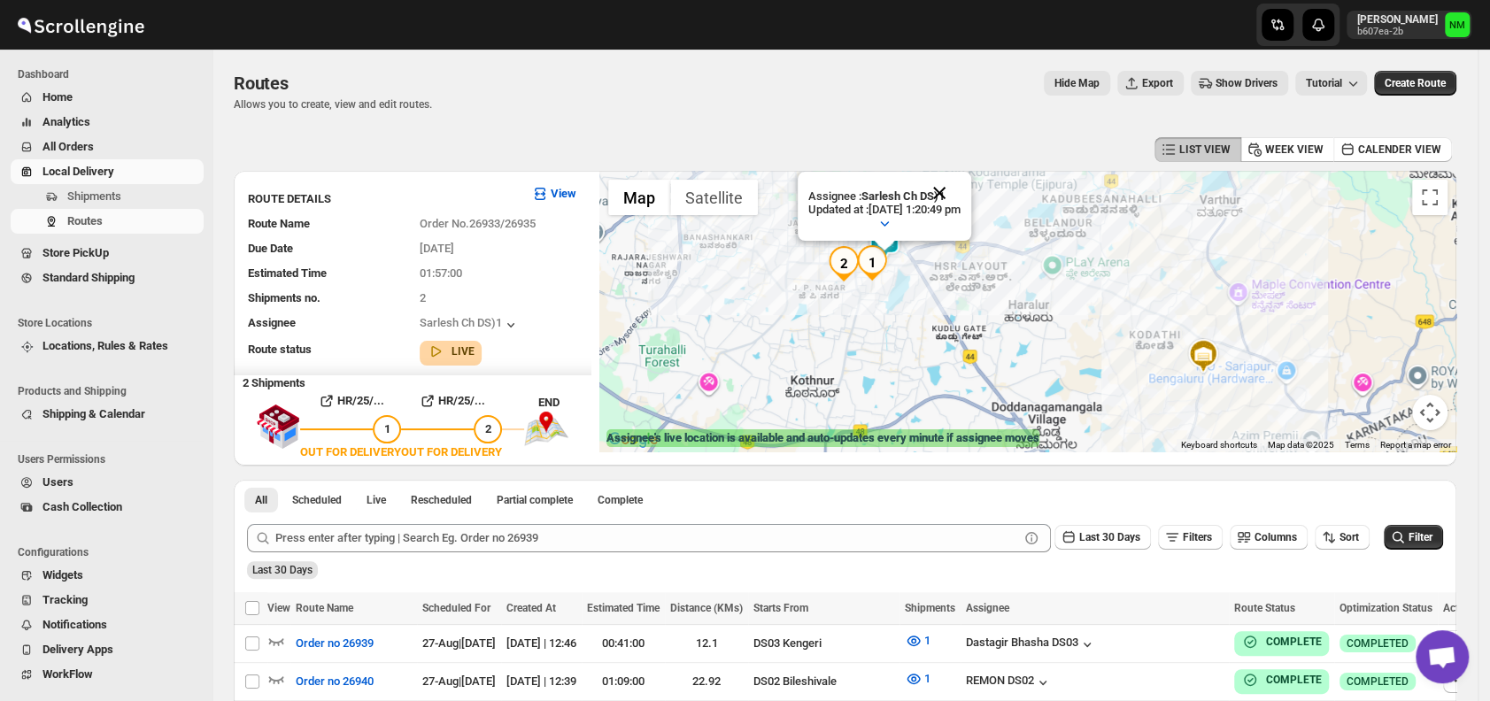
click at [961, 196] on button "Close" at bounding box center [939, 193] width 43 height 43
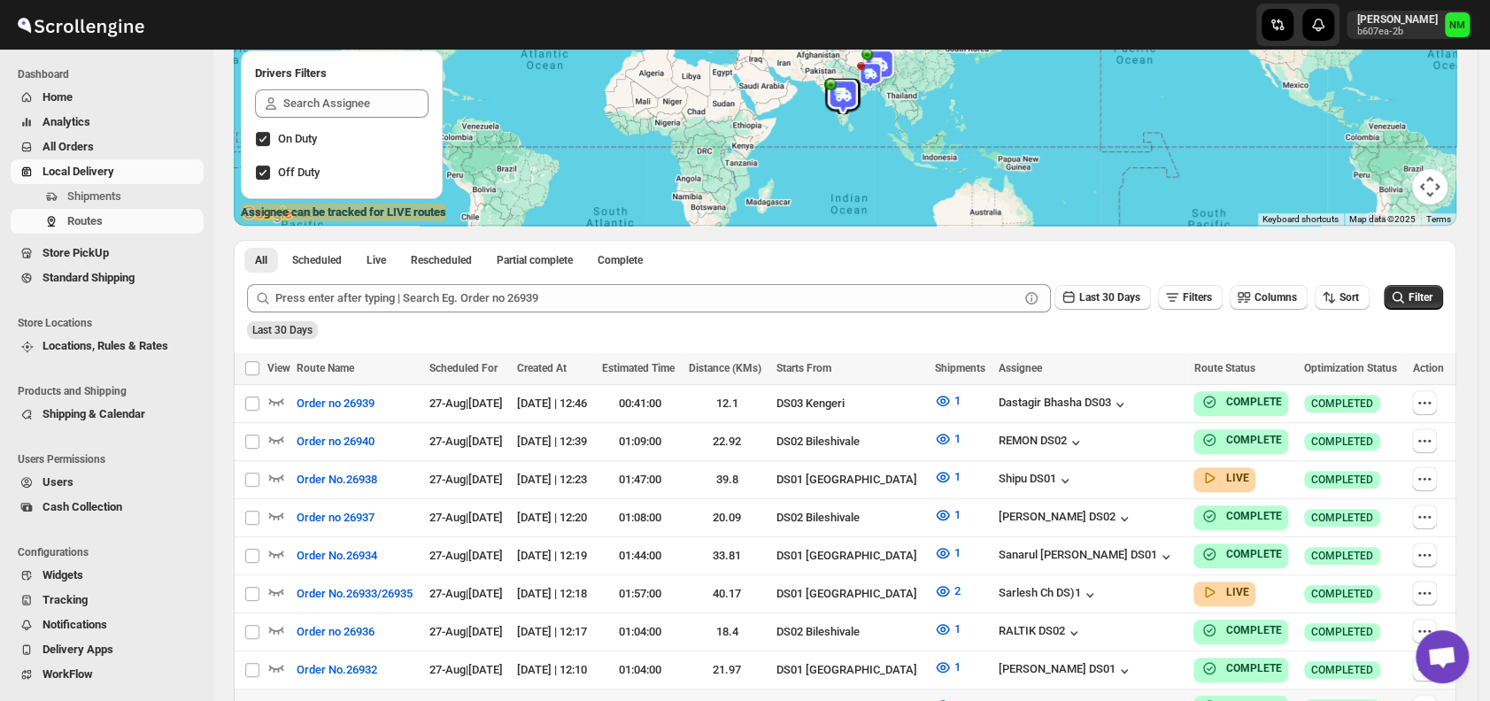
scroll to position [298, 0]
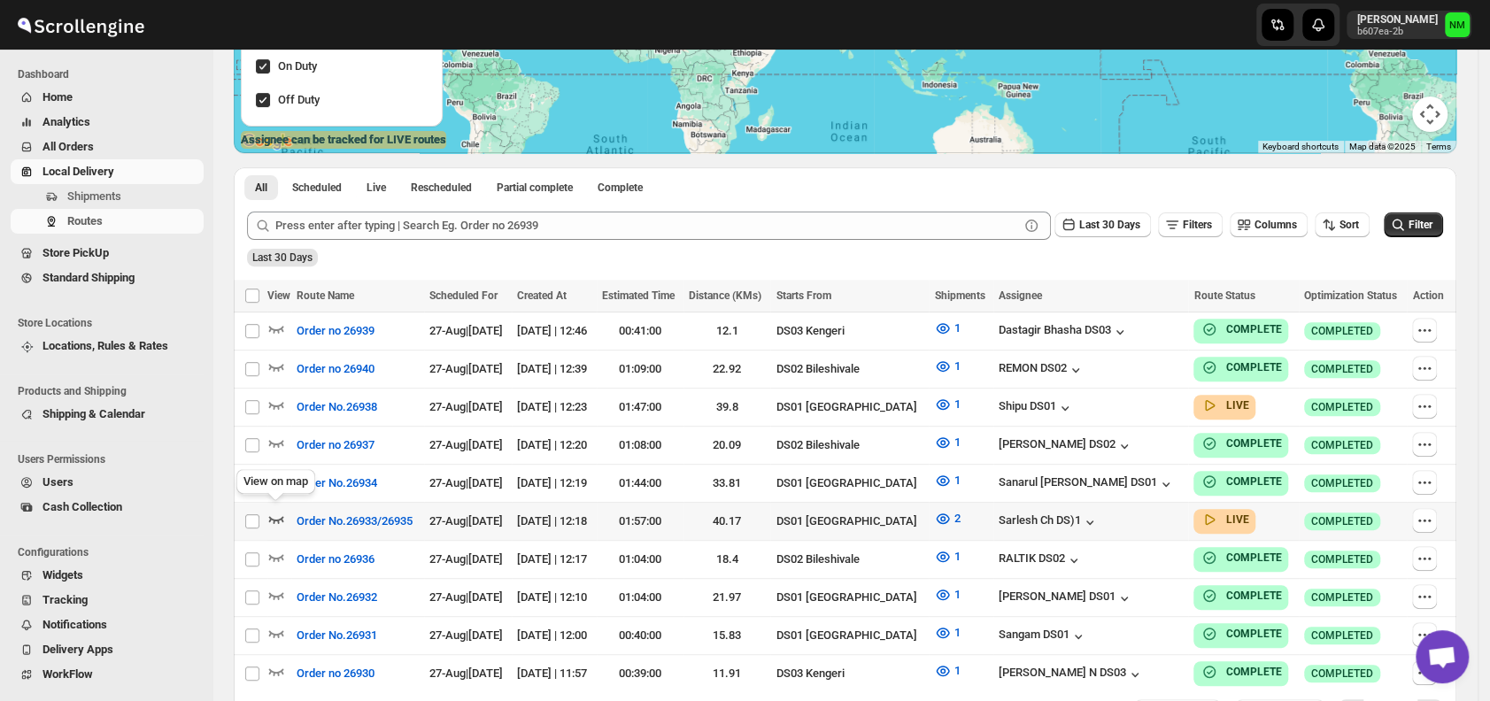
click at [280, 516] on icon "button" at bounding box center [276, 519] width 15 height 7
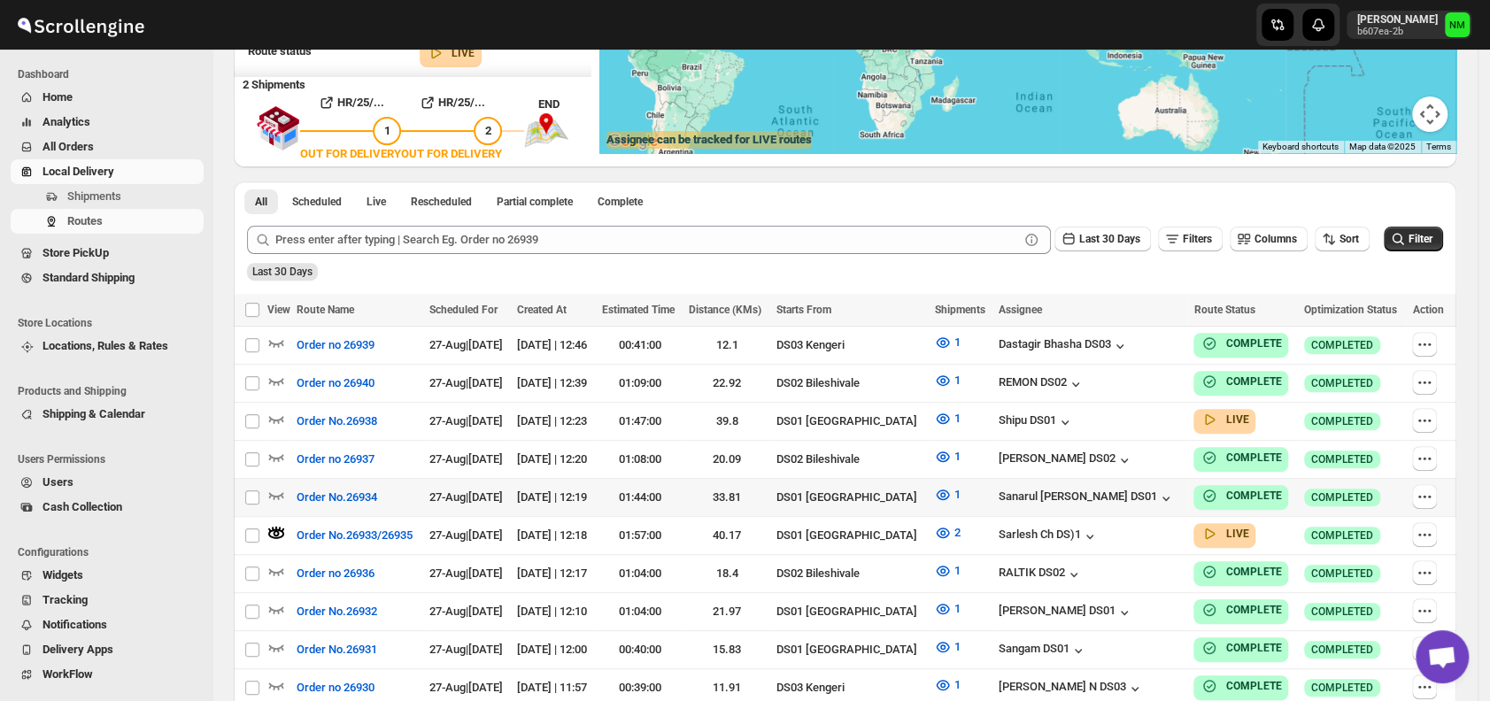
scroll to position [0, 0]
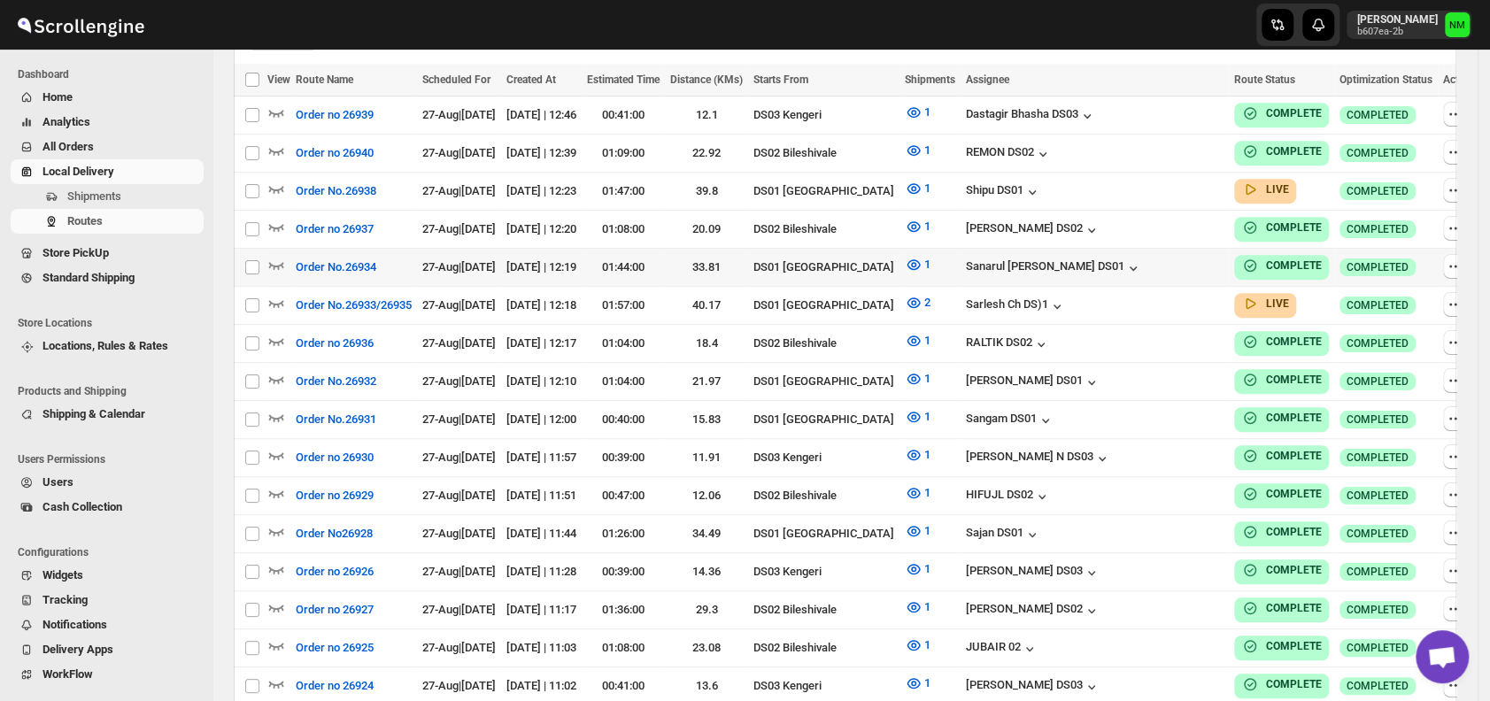
scroll to position [516, 0]
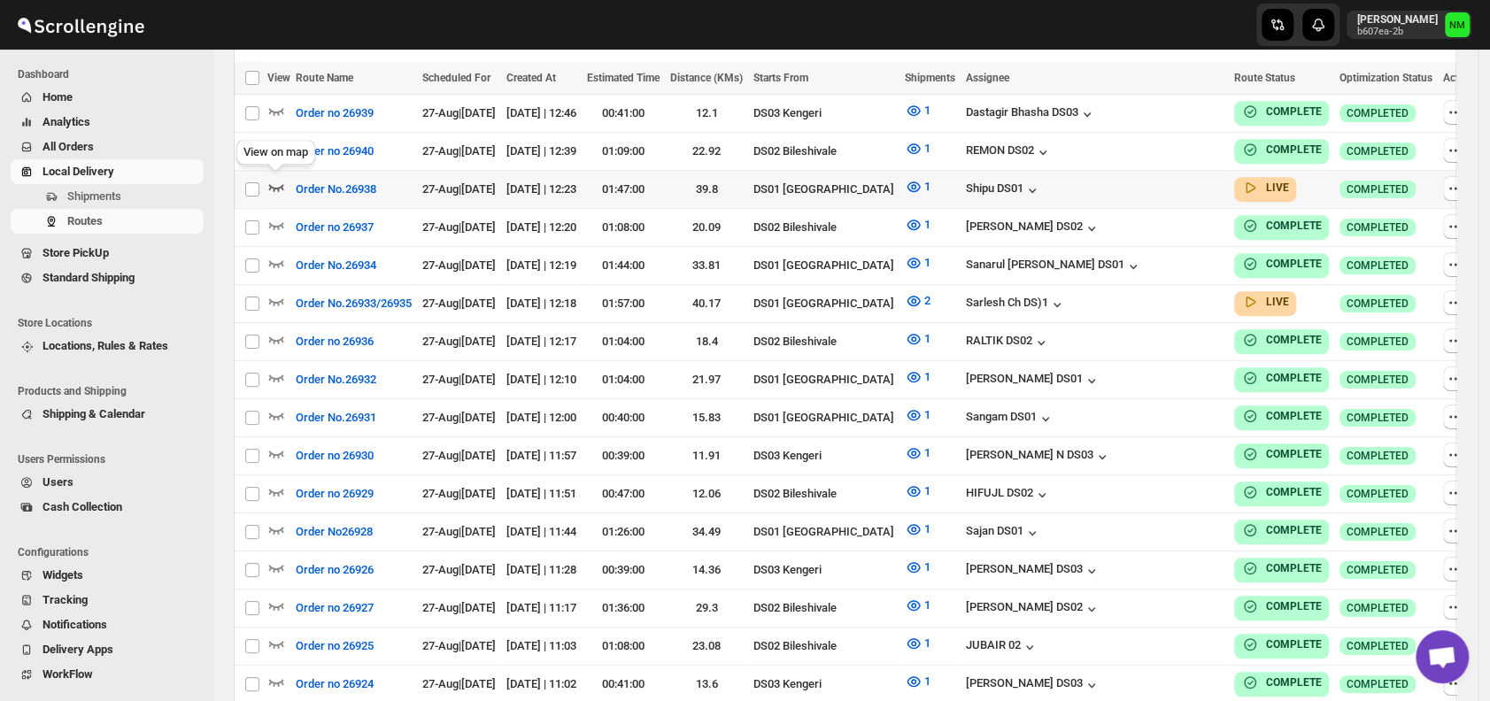
click at [280, 183] on icon "button" at bounding box center [276, 187] width 18 height 18
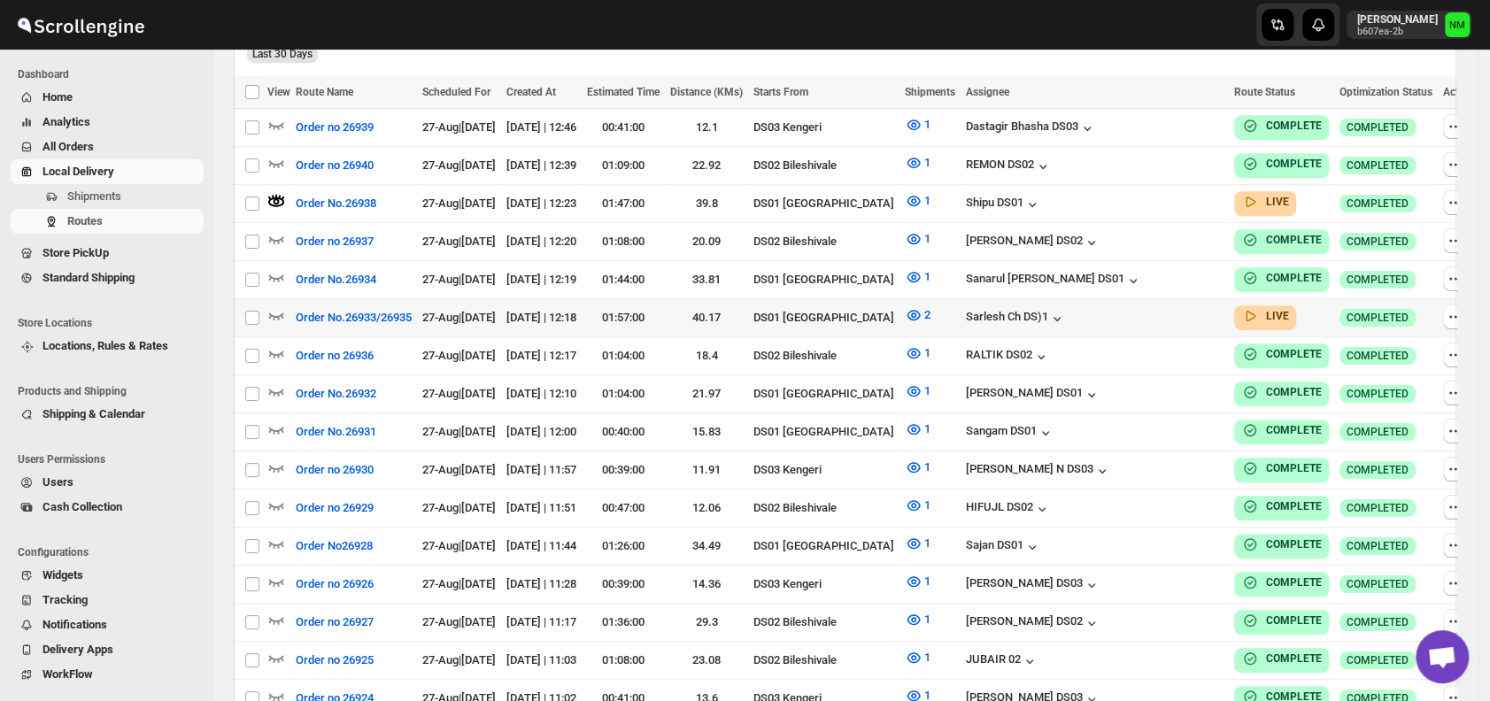
scroll to position [0, 0]
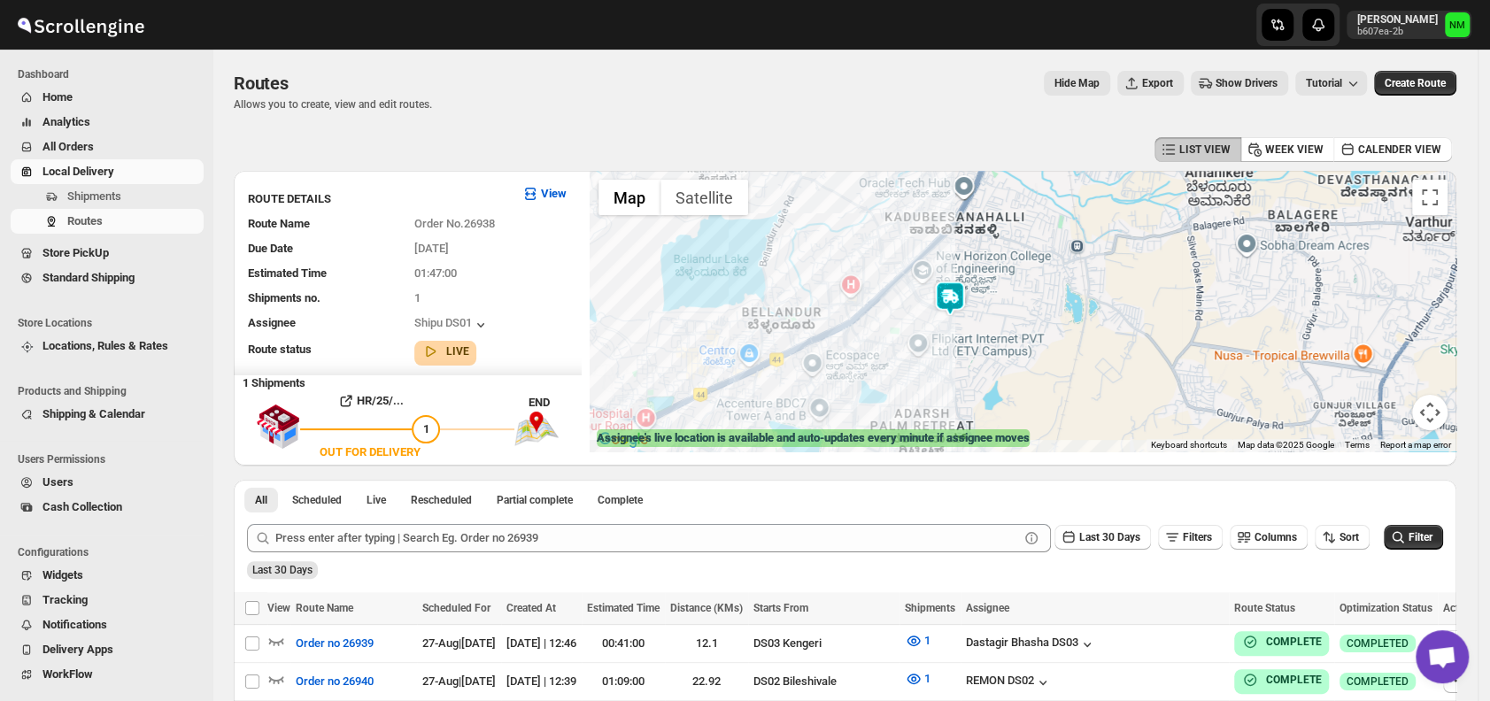
click at [960, 307] on img at bounding box center [949, 298] width 35 height 35
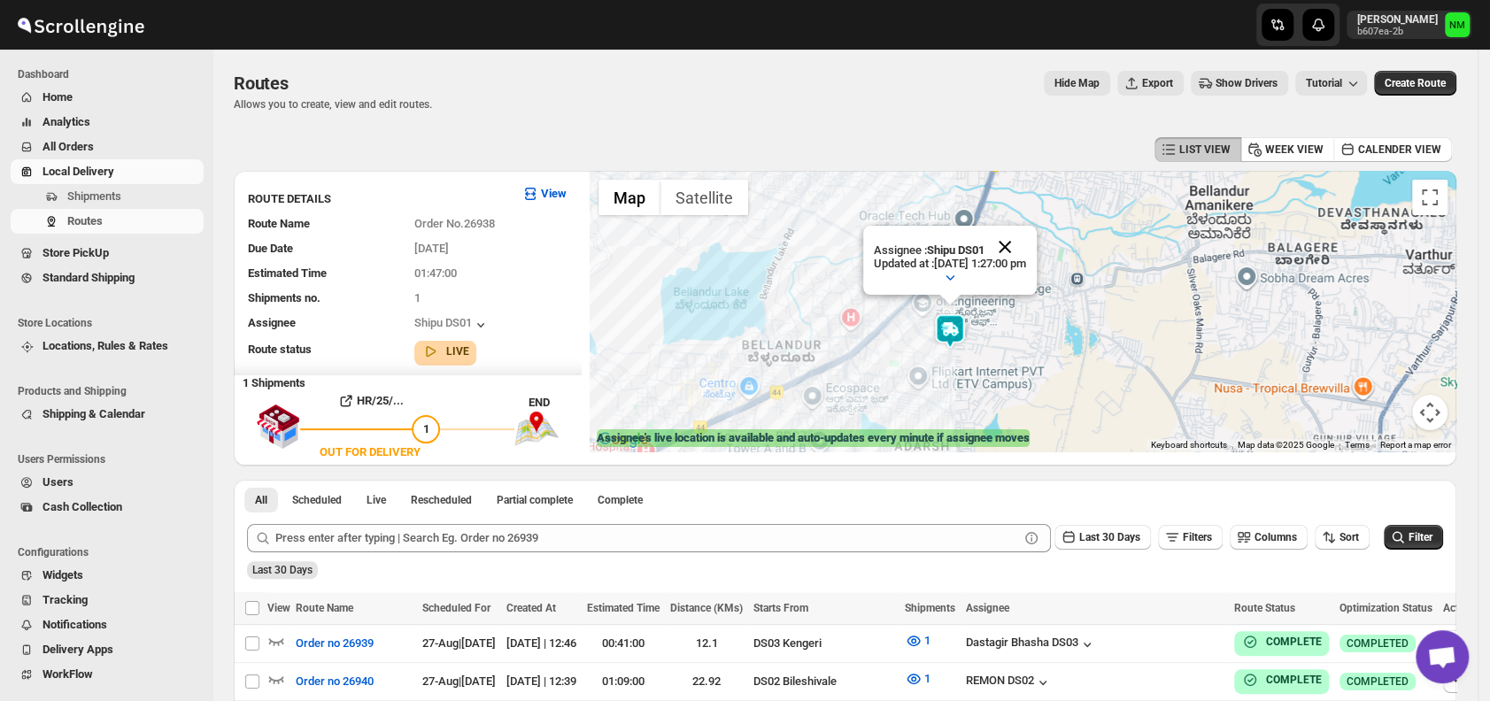
click at [1026, 249] on button "Close" at bounding box center [1005, 247] width 43 height 43
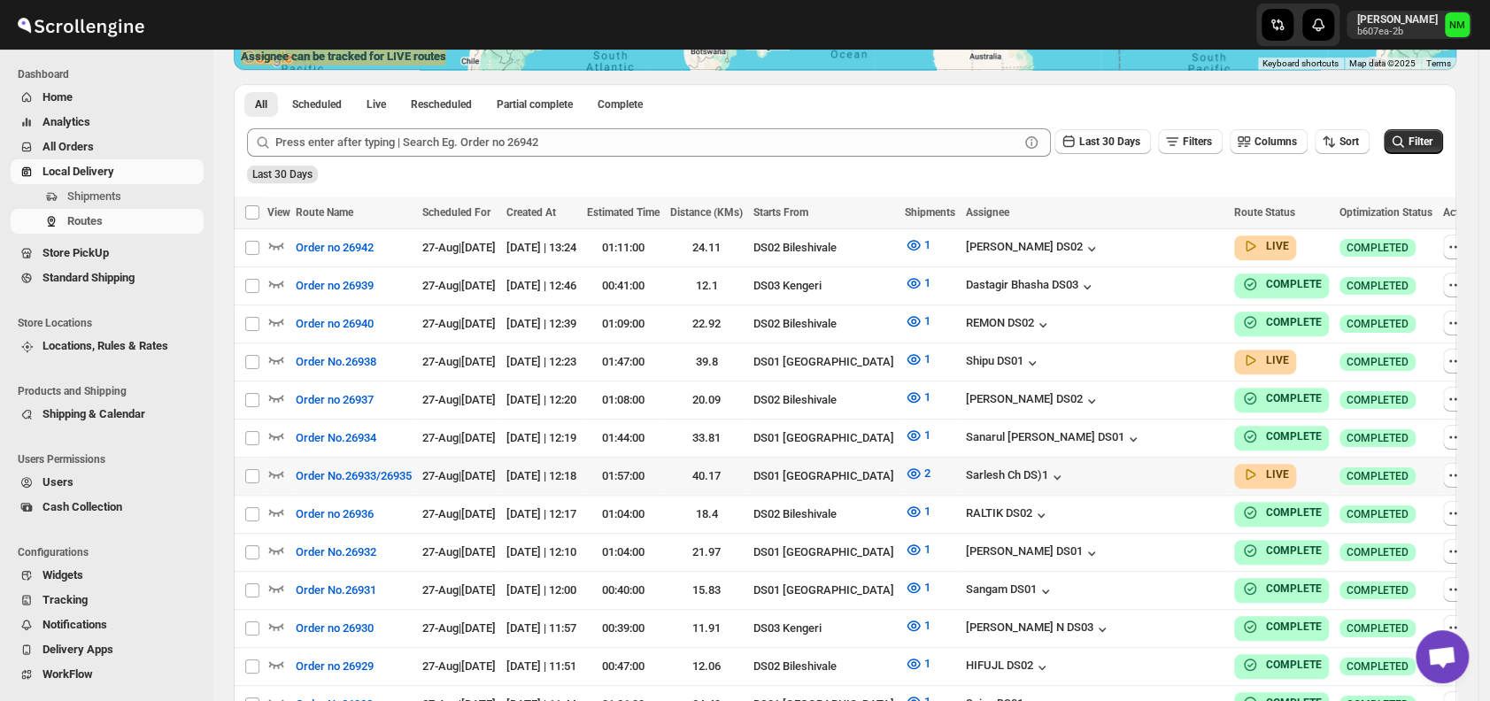
scroll to position [383, 0]
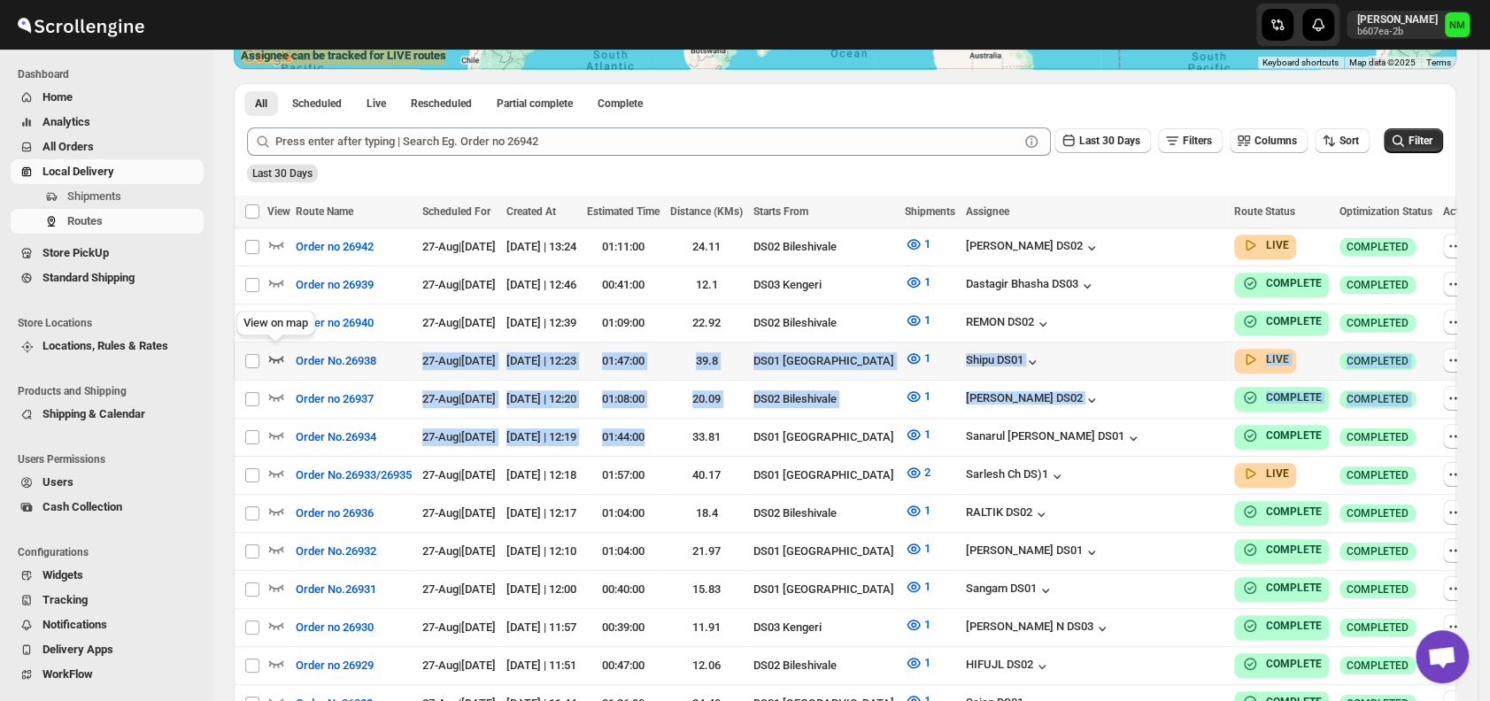
drag, startPoint x: 730, startPoint y: 437, endPoint x: 280, endPoint y: 358, distance: 456.7
click at [280, 358] on tbody "Select route Order no 26942 27-Aug | Today 27-Aug-25 | 13:24 01:11:00 24.11 DS0…" at bounding box center [859, 704] width 1251 height 952
click at [280, 358] on icon "button" at bounding box center [276, 359] width 18 height 18
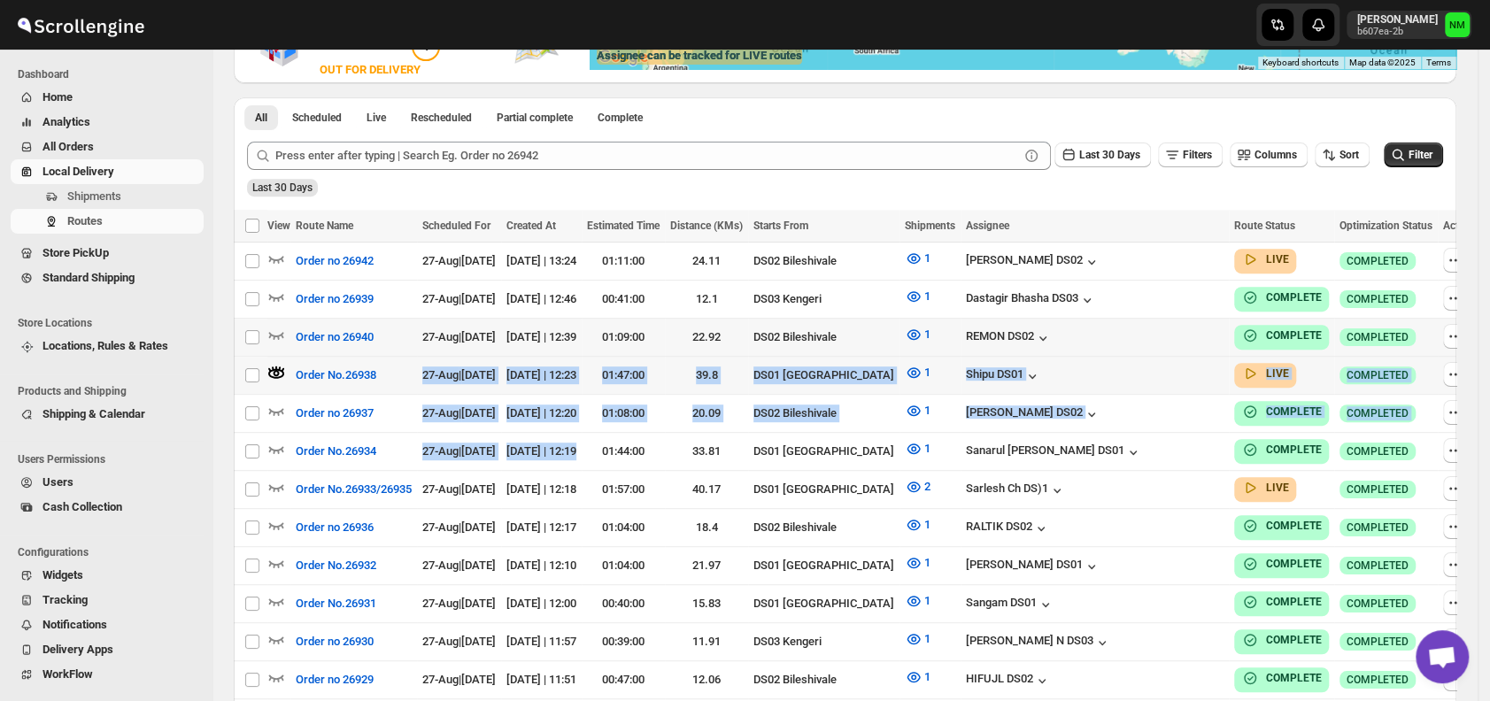
scroll to position [0, 0]
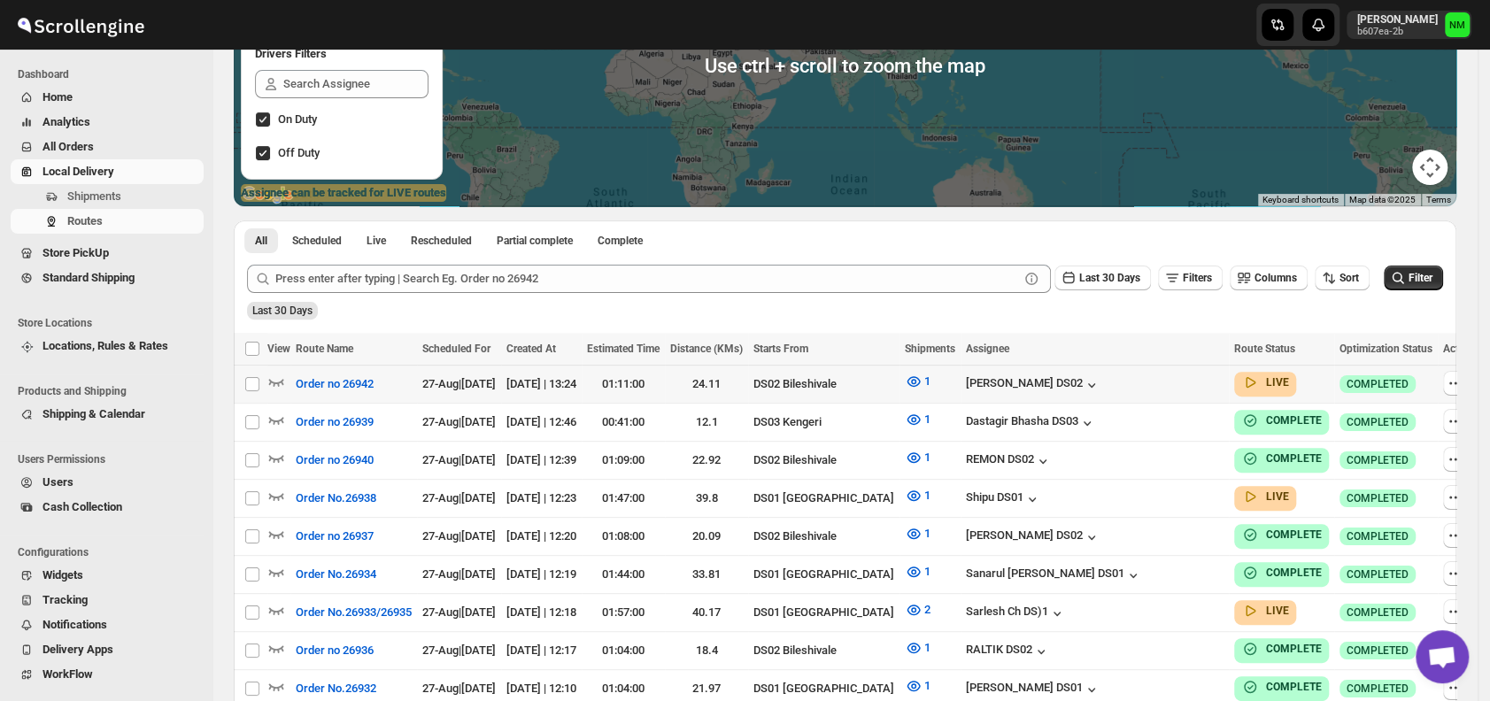
scroll to position [419, 0]
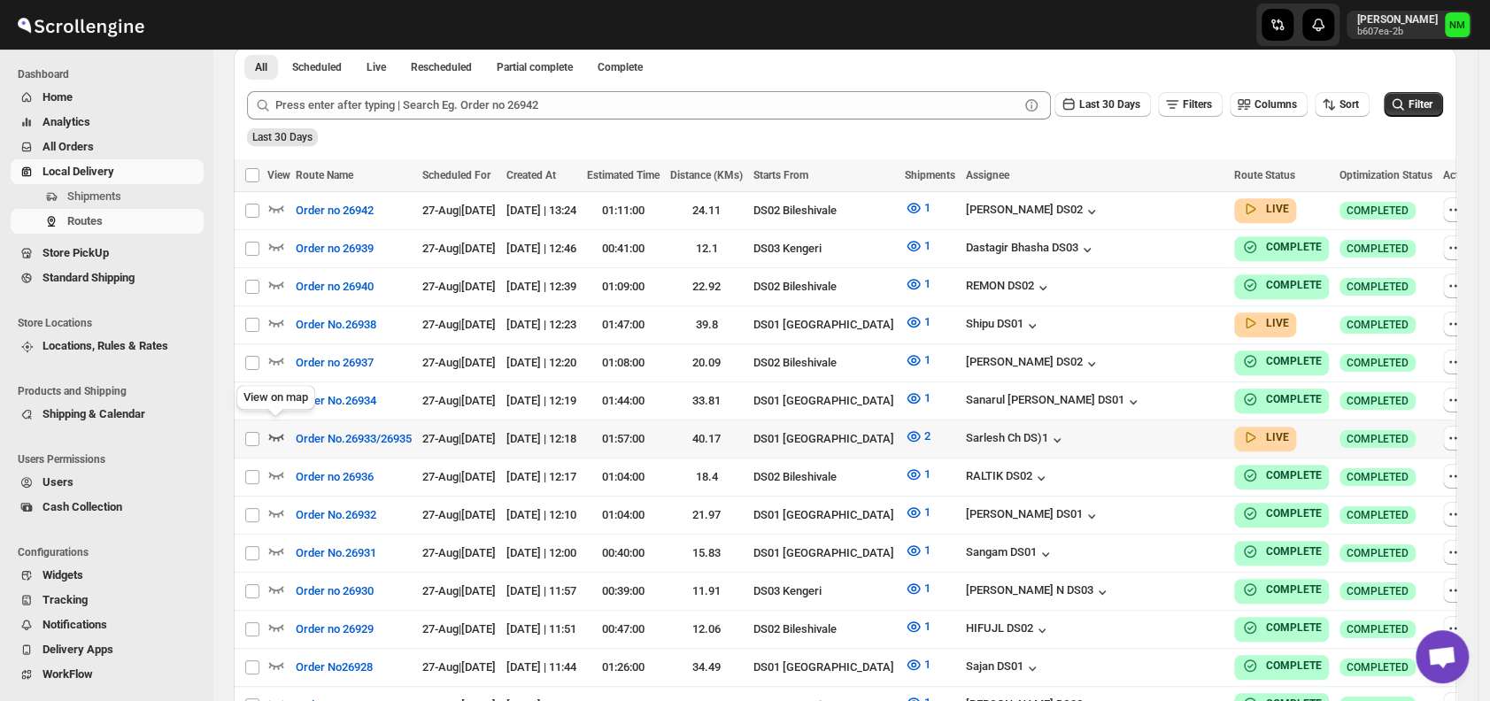
click at [277, 428] on icon "button" at bounding box center [276, 437] width 18 height 18
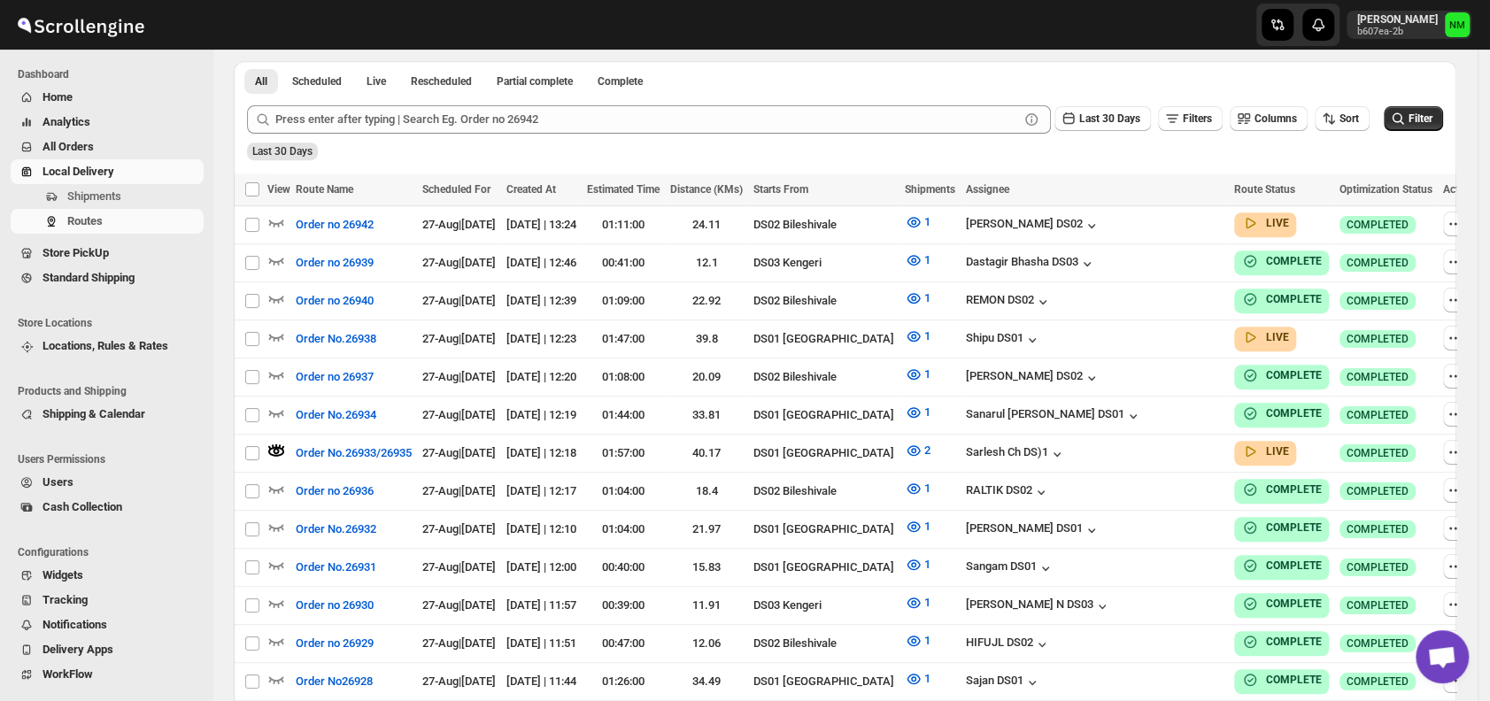
scroll to position [0, 0]
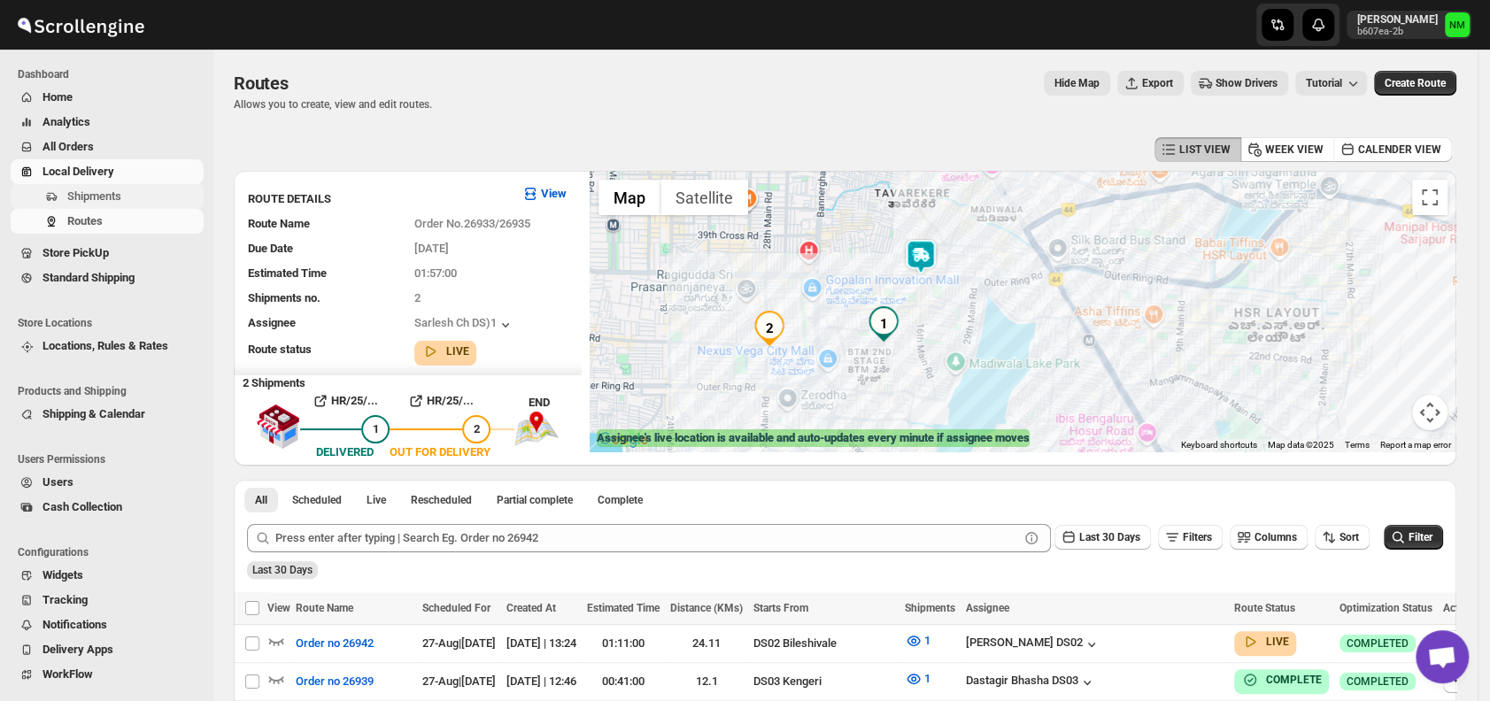
click at [158, 203] on span "Shipments" at bounding box center [133, 197] width 133 height 18
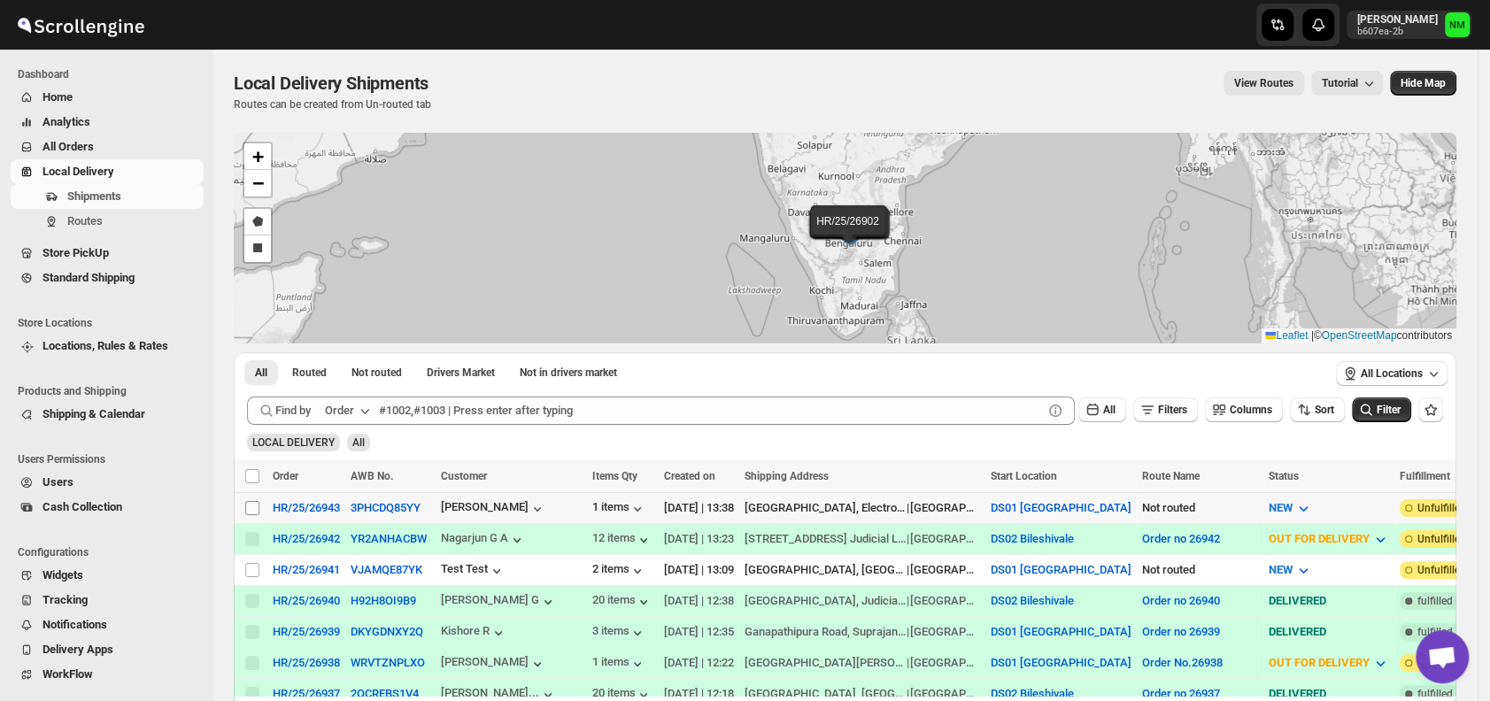
click at [249, 510] on input "Select shipment" at bounding box center [252, 508] width 14 height 14
checkbox input "true"
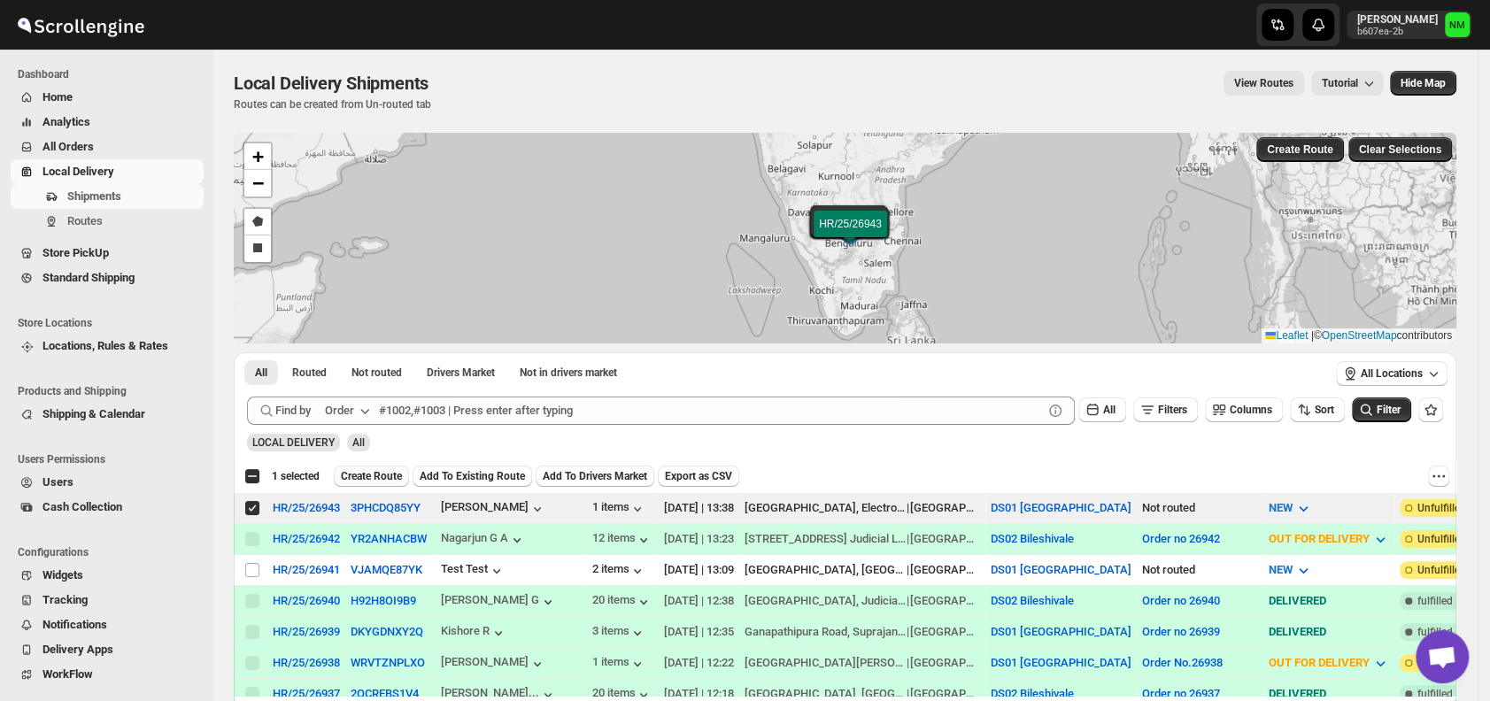
click at [366, 469] on span "Create Route" at bounding box center [371, 476] width 61 height 14
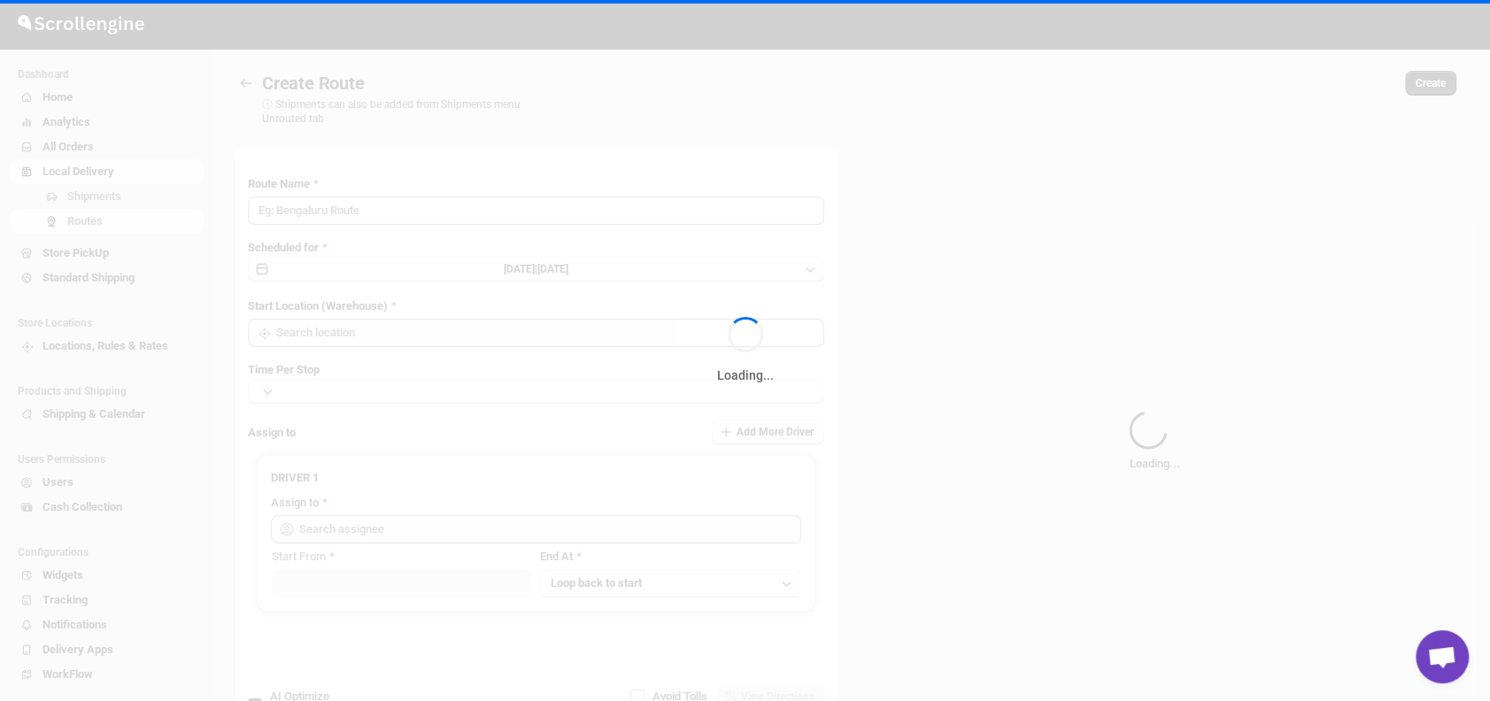
type input "Route - 27/08-0139"
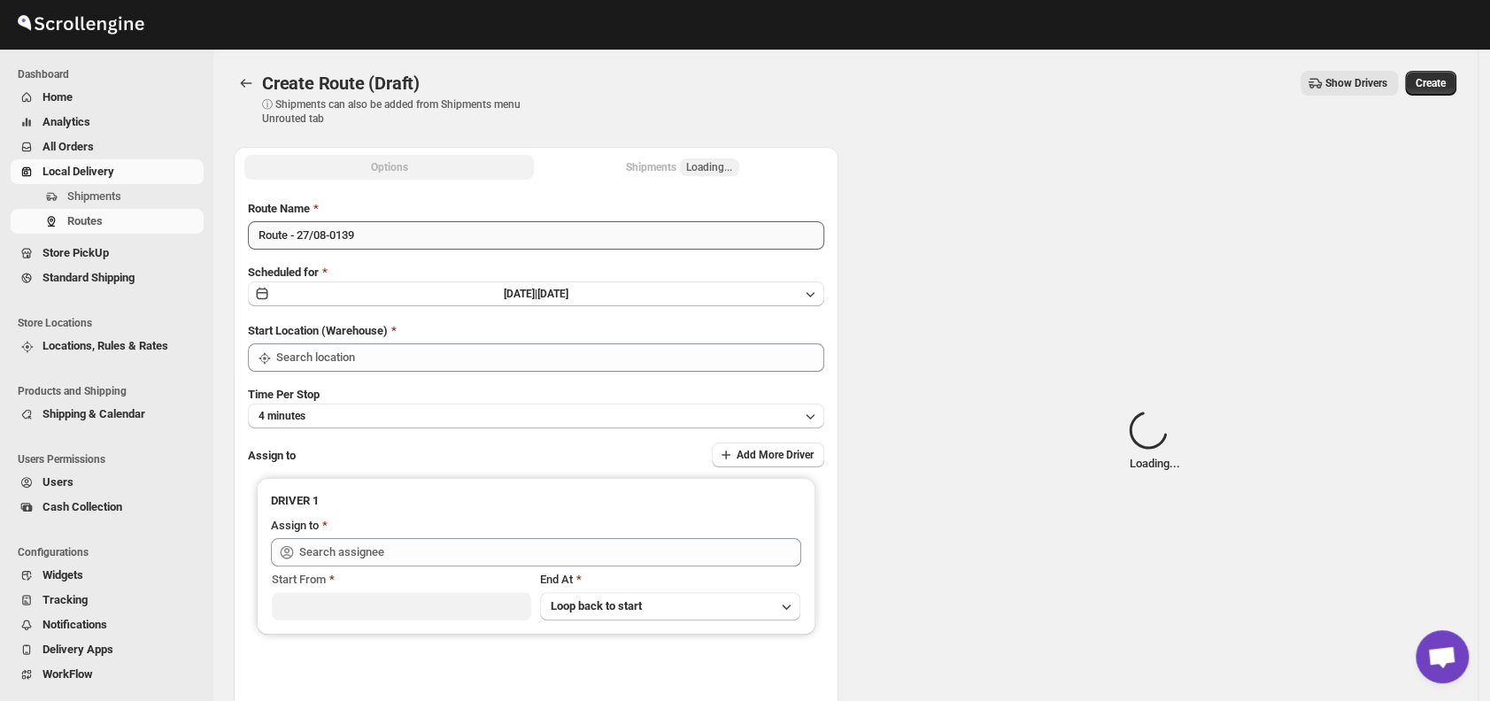
type input "DS01 [GEOGRAPHIC_DATA]"
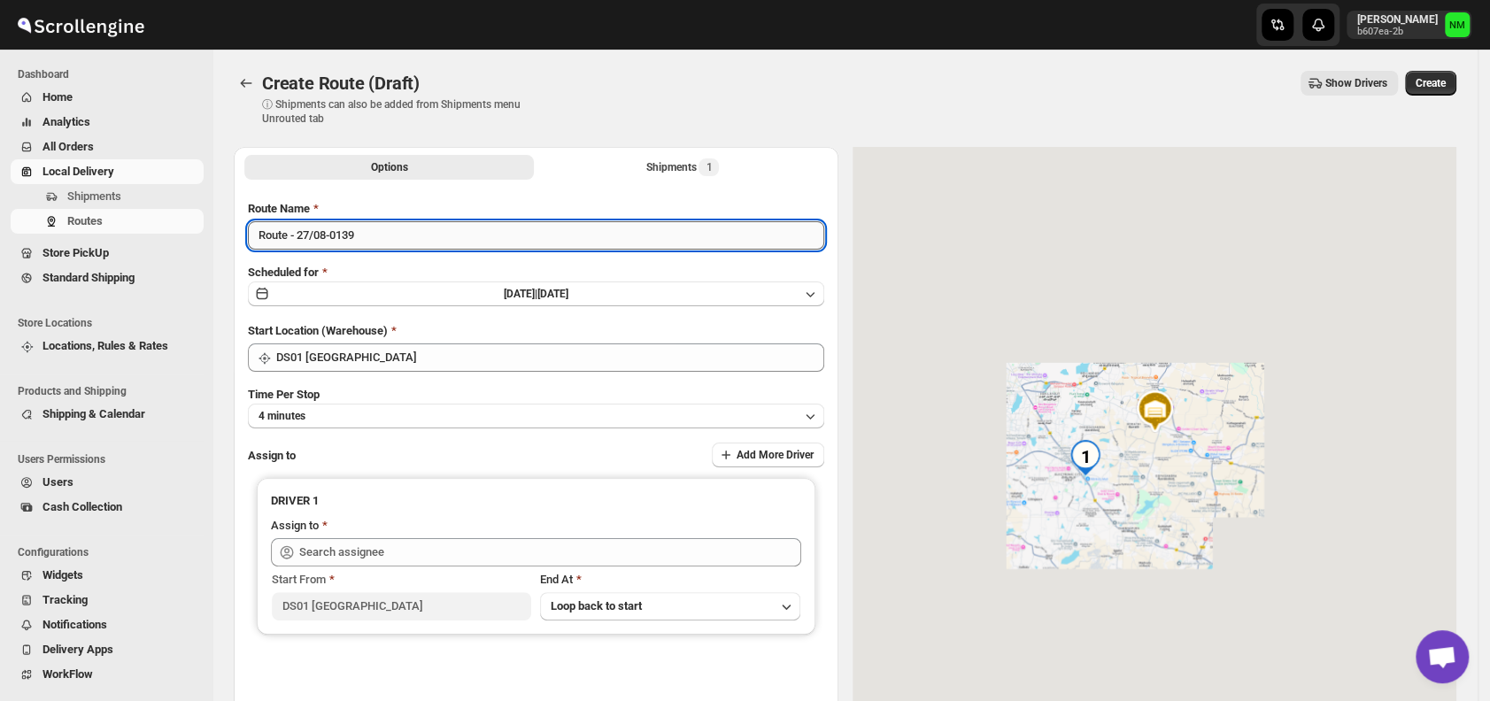
click at [397, 243] on input "Route - 27/08-0139" at bounding box center [536, 235] width 576 height 28
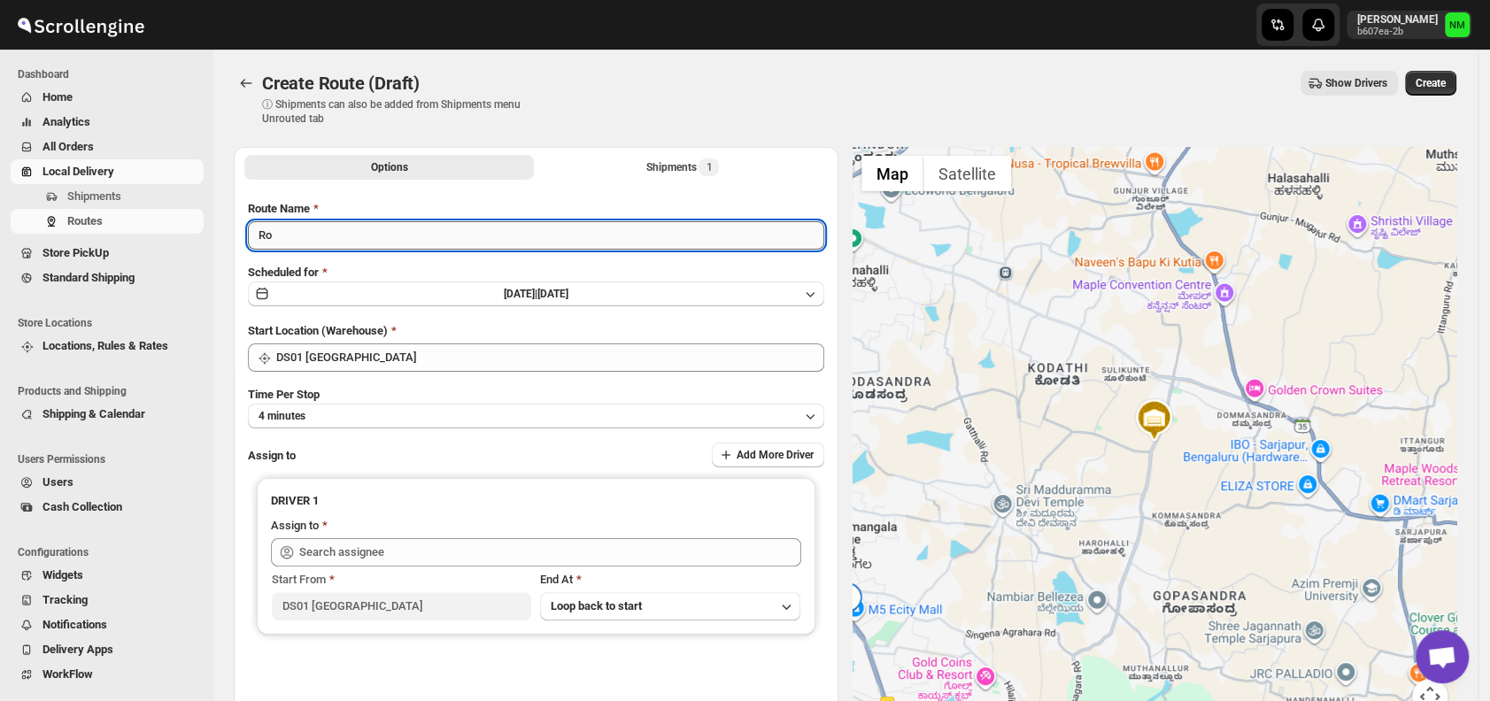
type input "R"
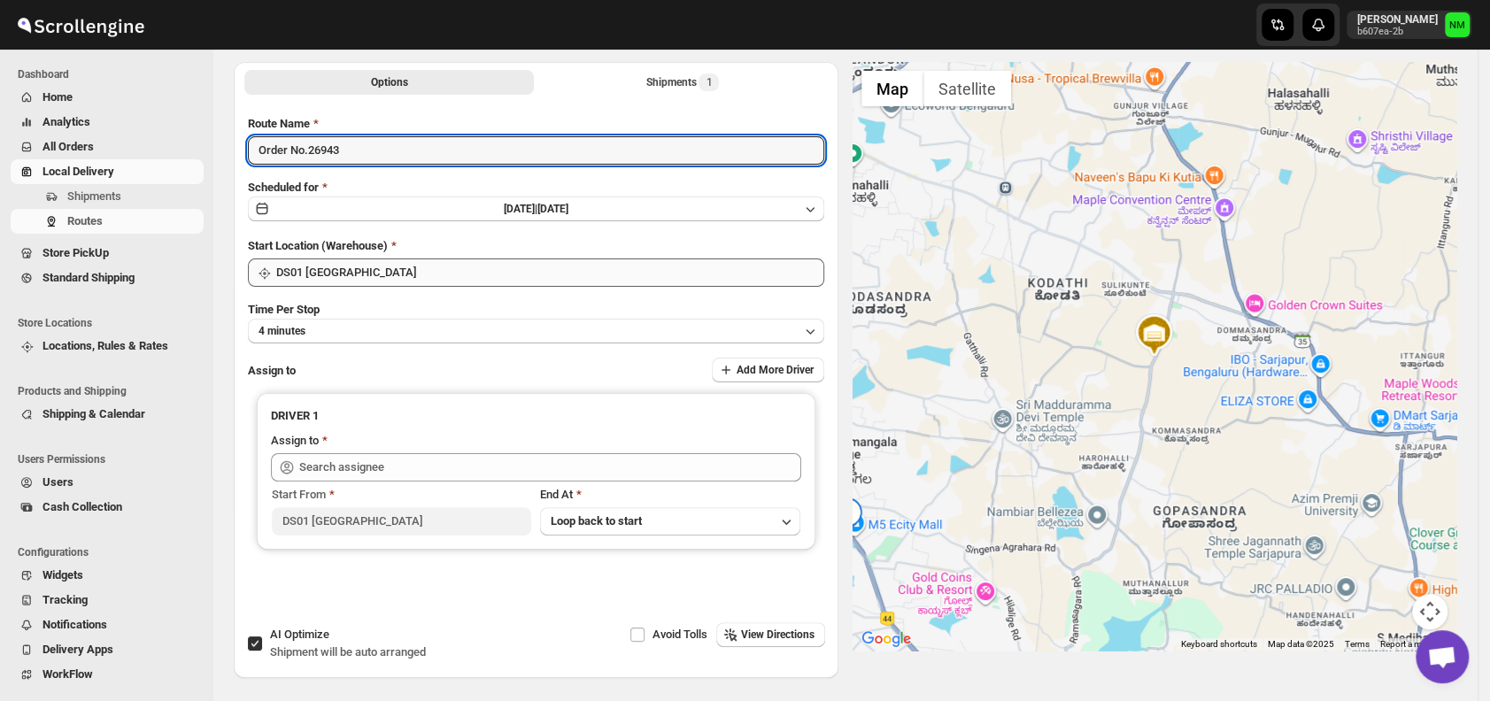
scroll to position [91, 0]
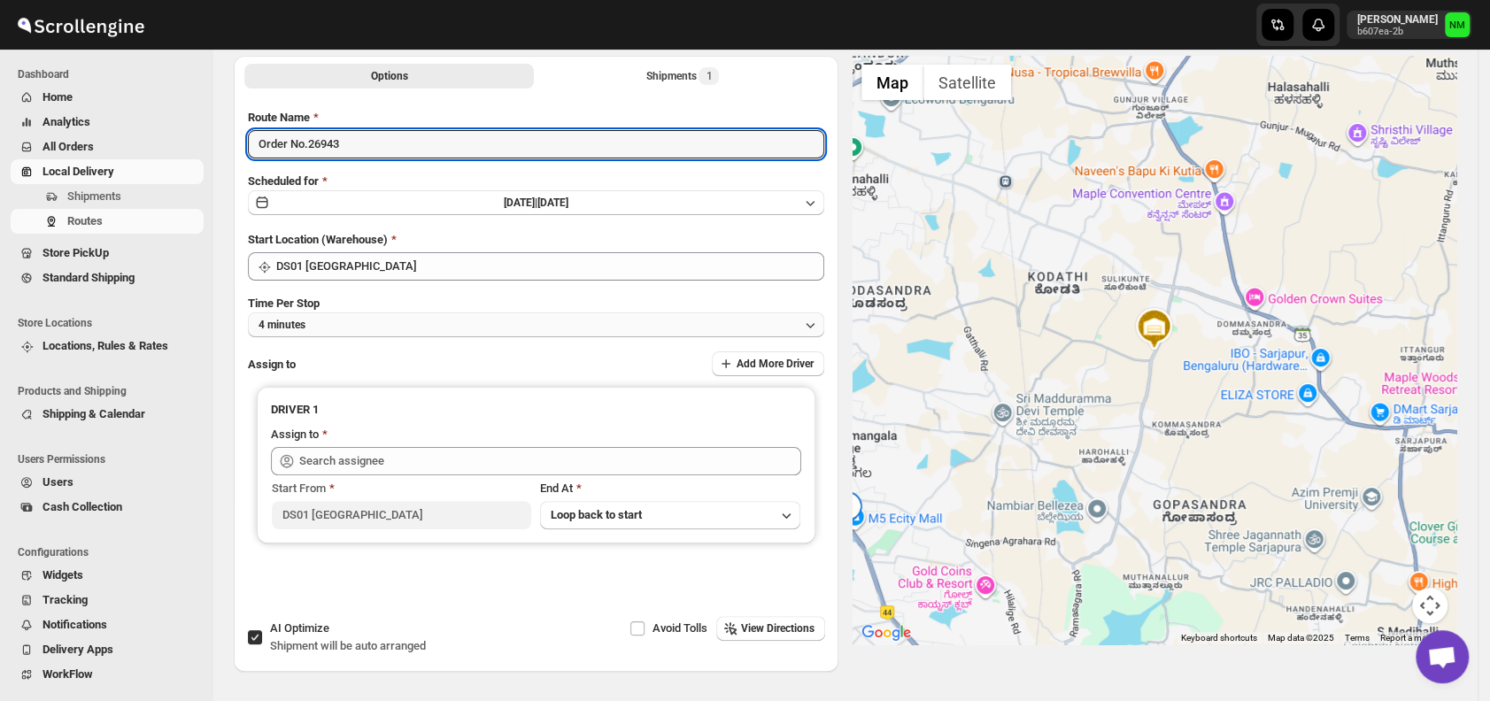
type input "Order No.26943"
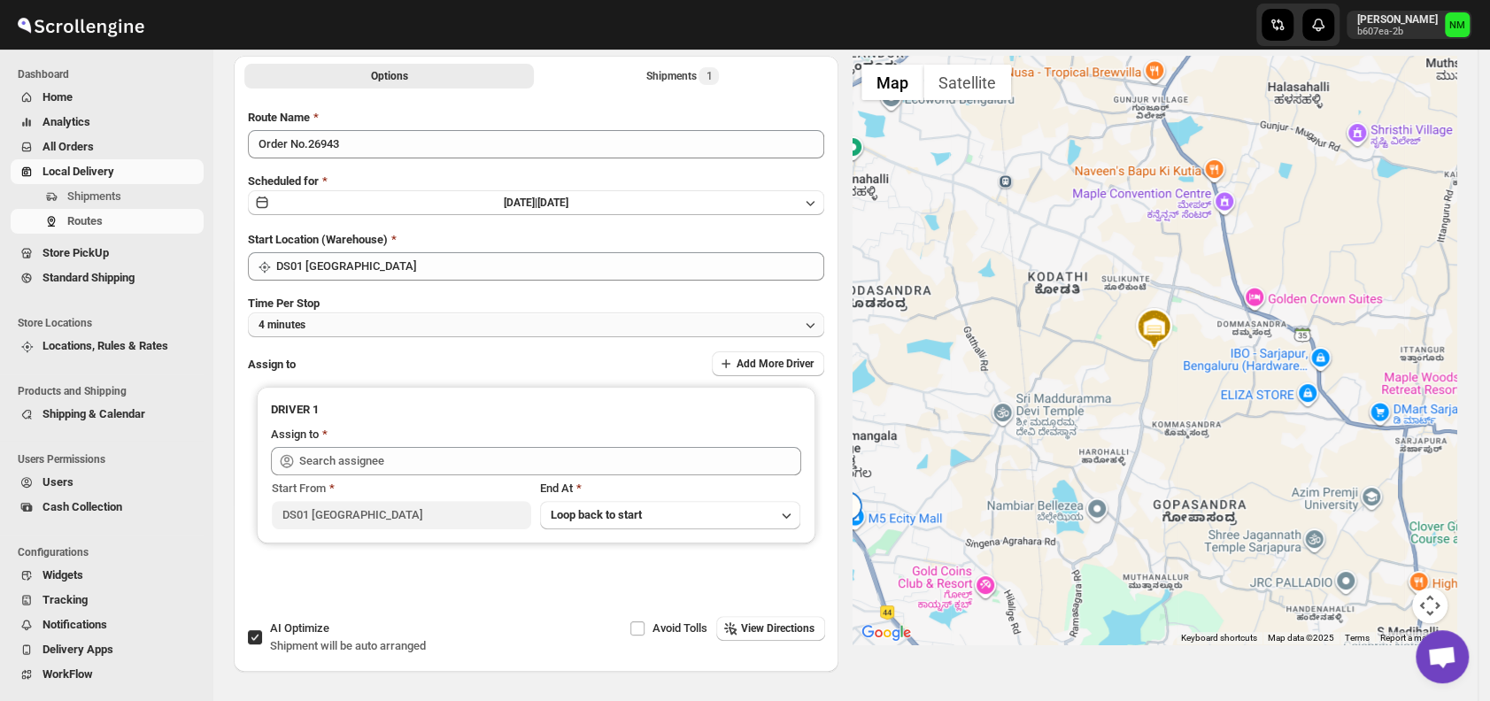
click at [360, 325] on button "4 minutes" at bounding box center [536, 325] width 576 height 25
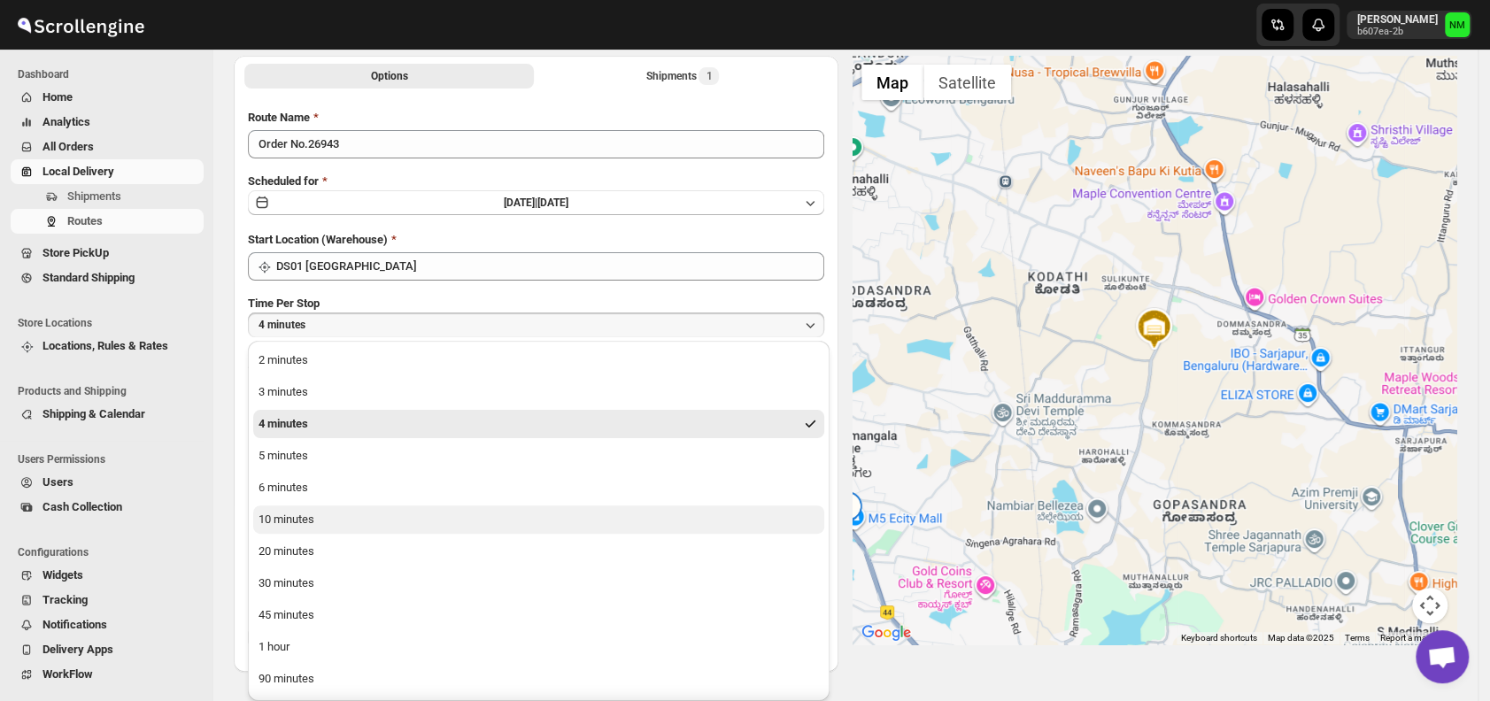
click at [377, 522] on button "10 minutes" at bounding box center [538, 520] width 571 height 28
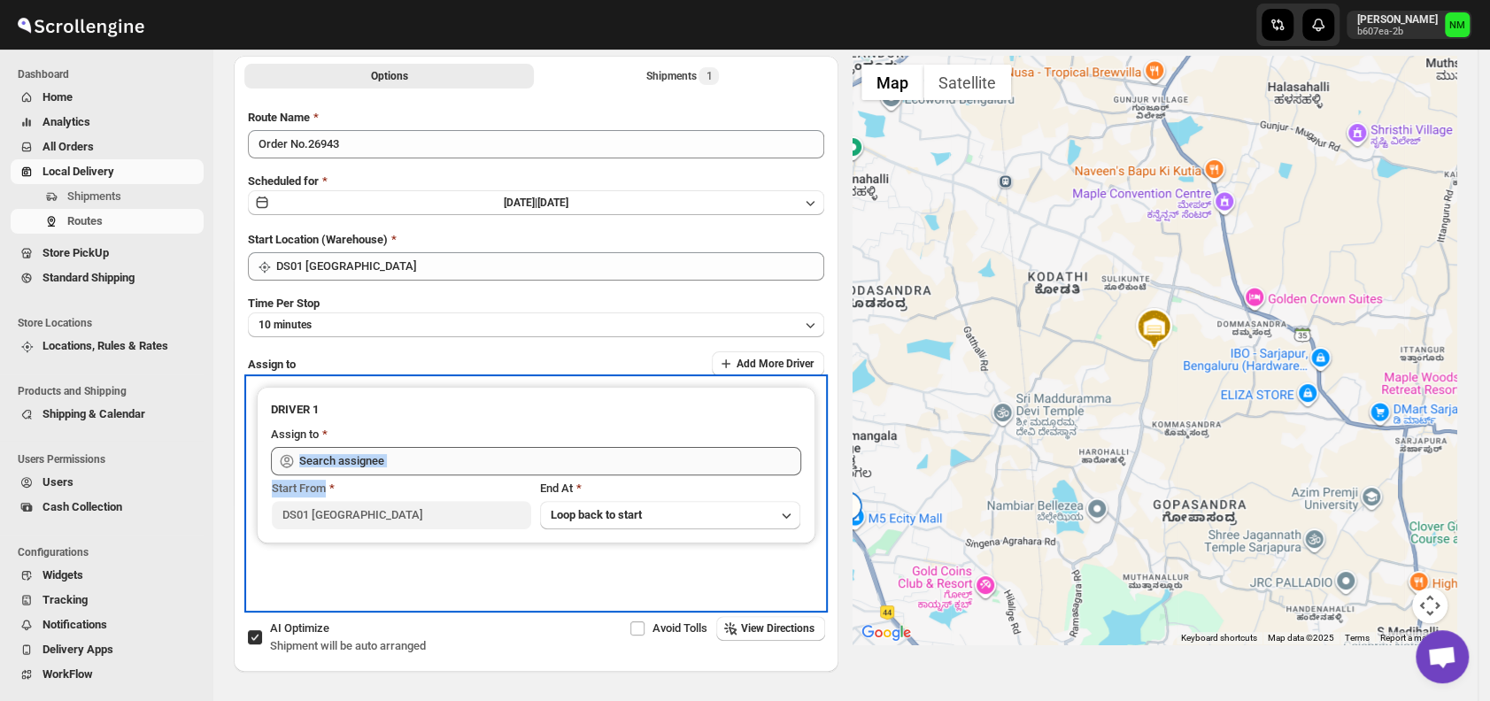
drag, startPoint x: 404, startPoint y: 475, endPoint x: 414, endPoint y: 454, distance: 22.6
click at [414, 454] on div "DRIVER 1 Assign to Start From DS01 Sarjapur End At Loop back to start" at bounding box center [536, 465] width 559 height 157
click at [414, 454] on input "text" at bounding box center [550, 461] width 502 height 28
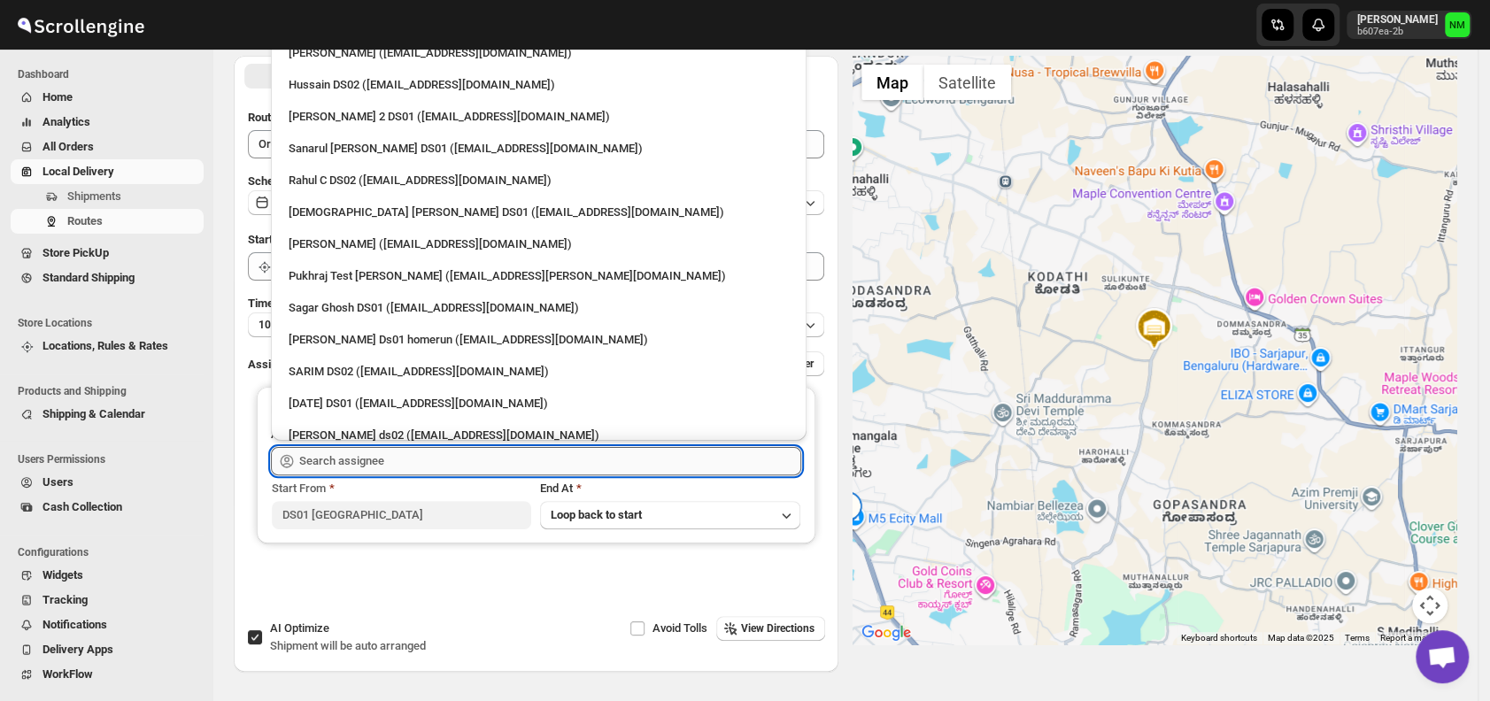
click at [414, 454] on input "text" at bounding box center [550, 461] width 502 height 28
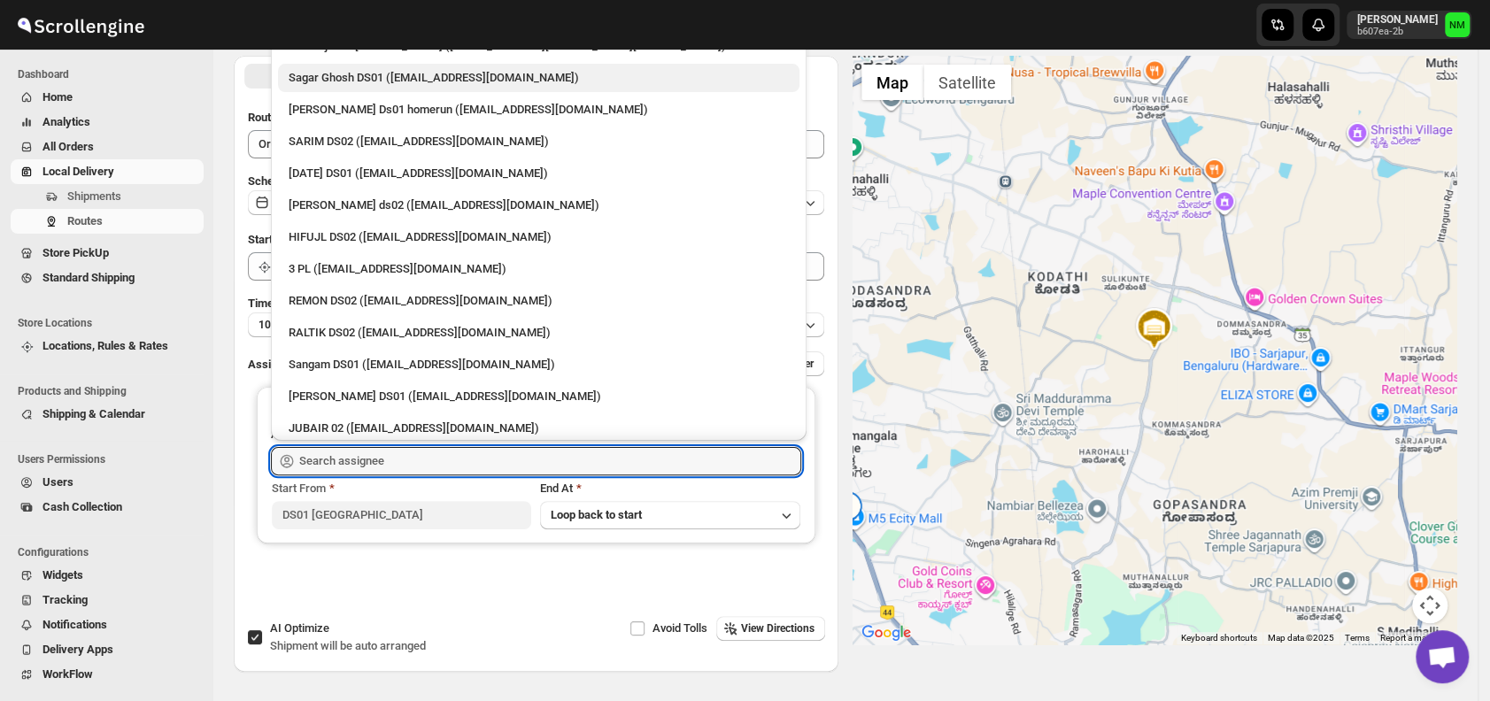
scroll to position [298, 0]
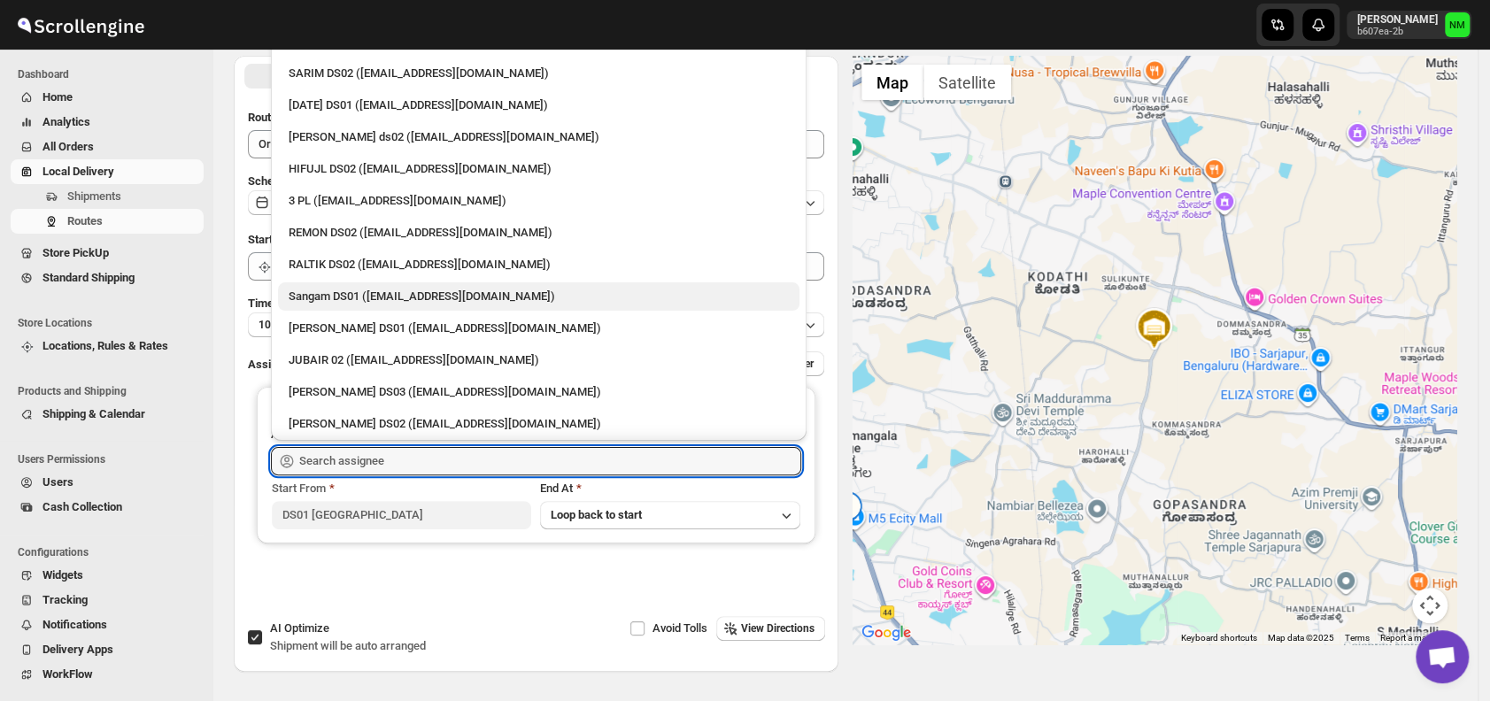
click at [296, 288] on div "Sangam DS01 (relov34542@lassora.com)" at bounding box center [539, 297] width 500 height 18
type input "Sangam DS01 (relov34542@lassora.com)"
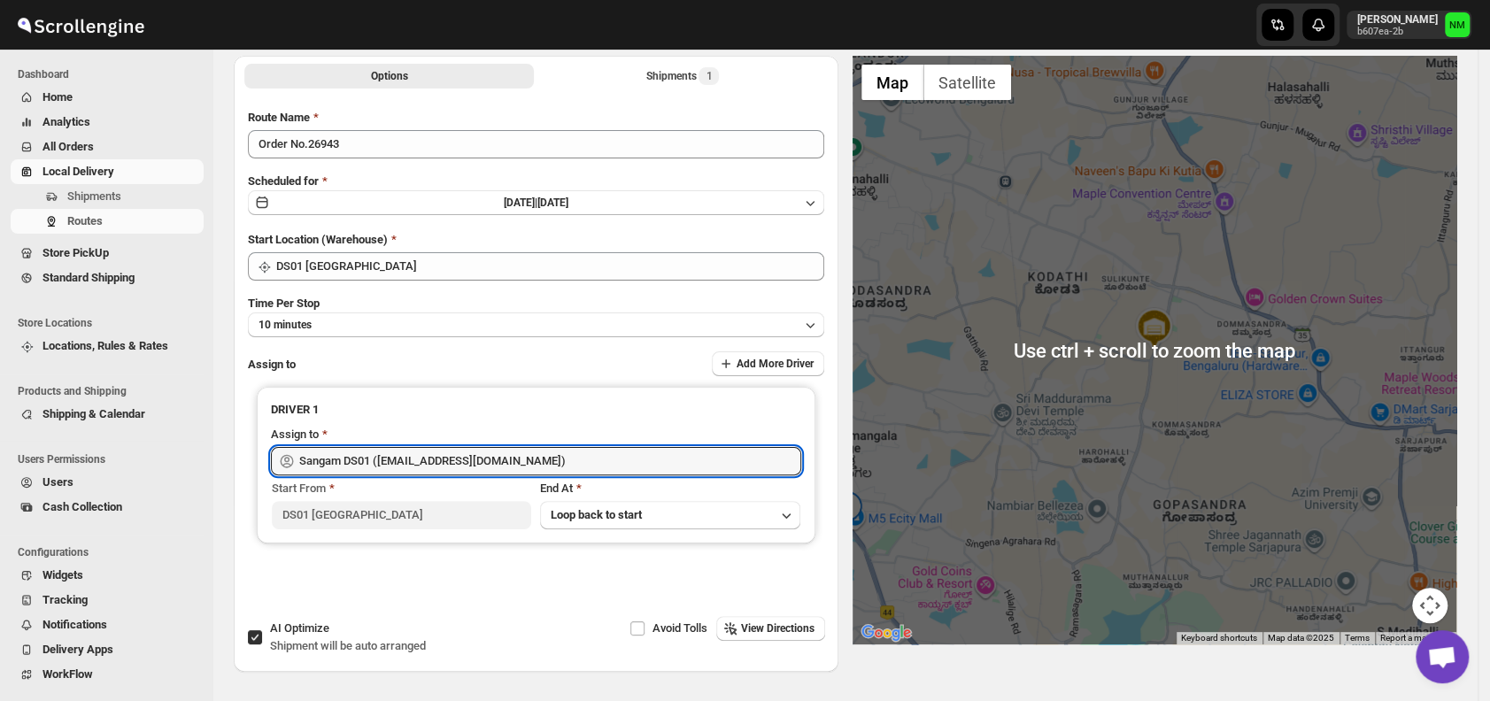
scroll to position [0, 0]
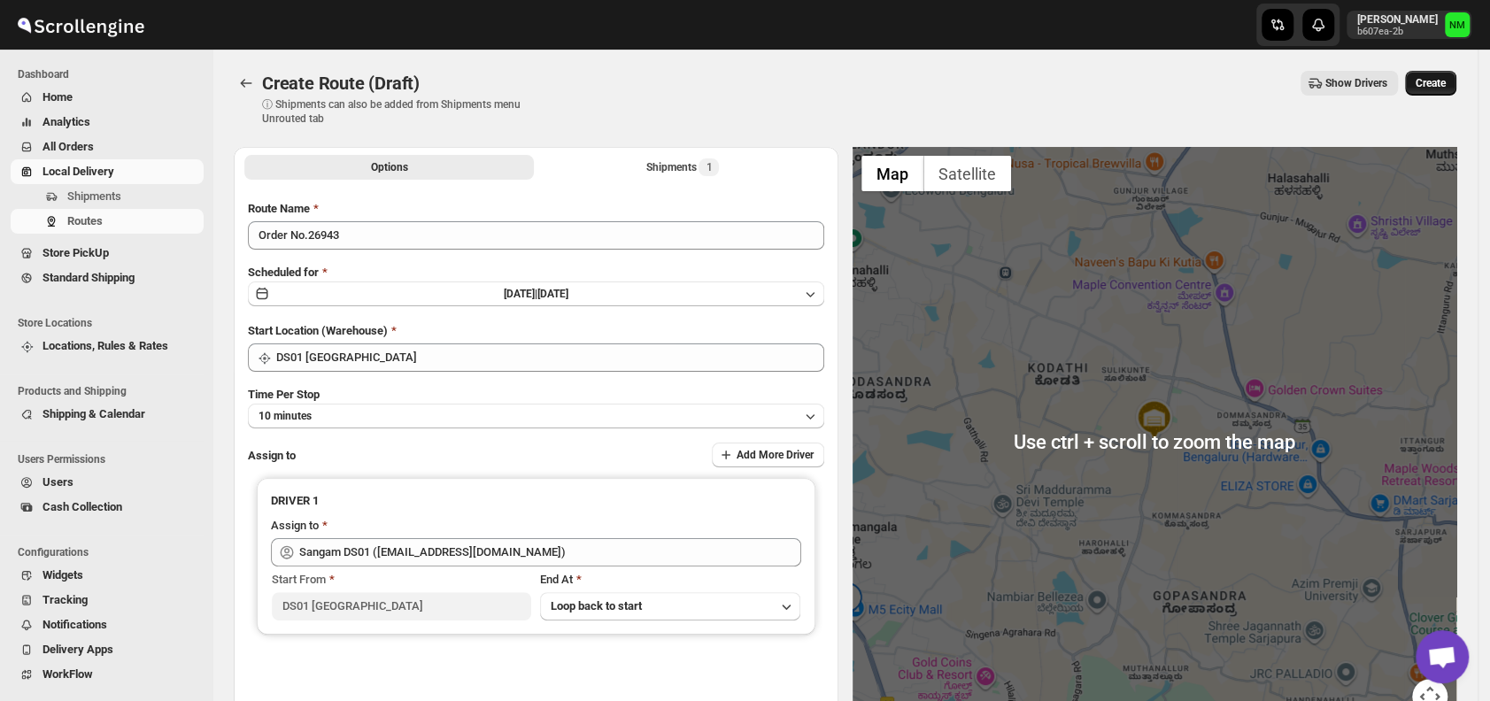
click at [1436, 81] on span "Create" at bounding box center [1431, 83] width 30 height 14
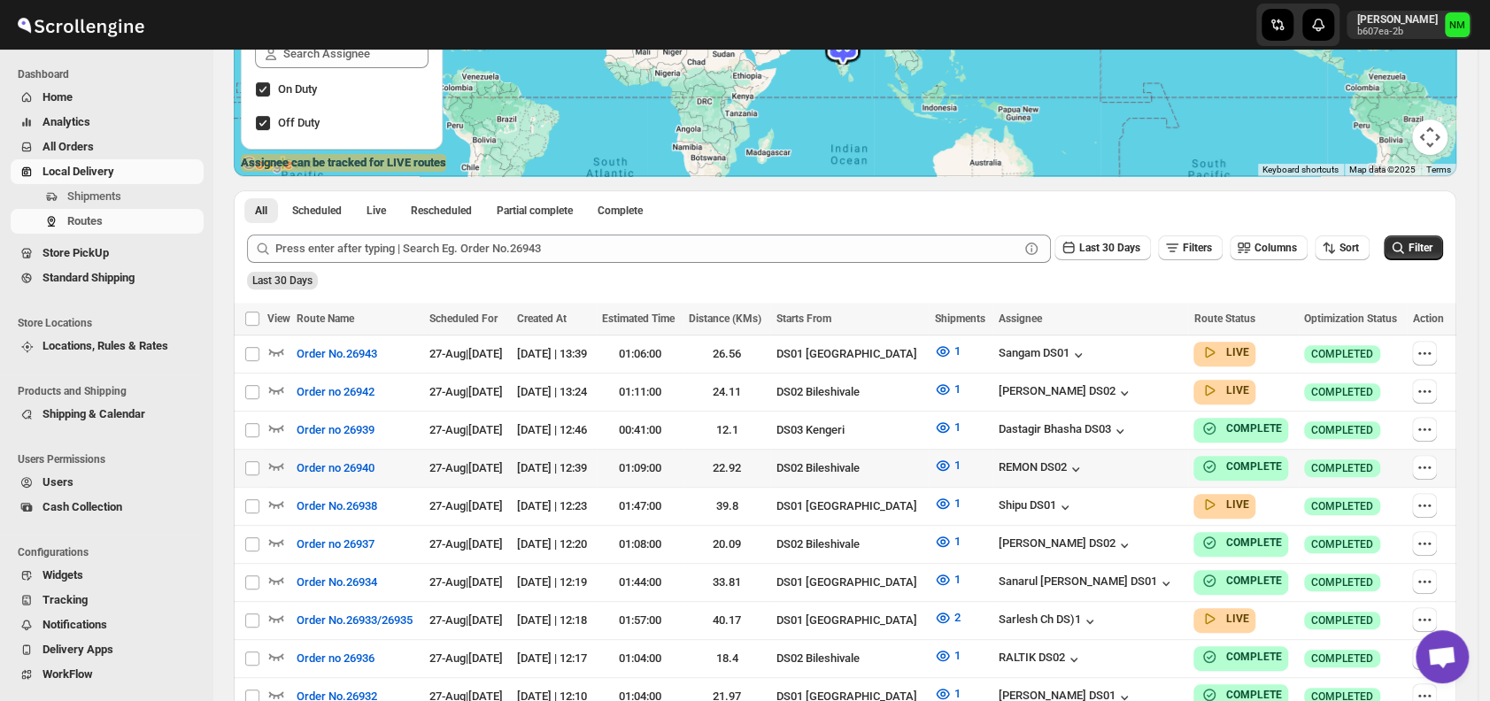
scroll to position [276, 0]
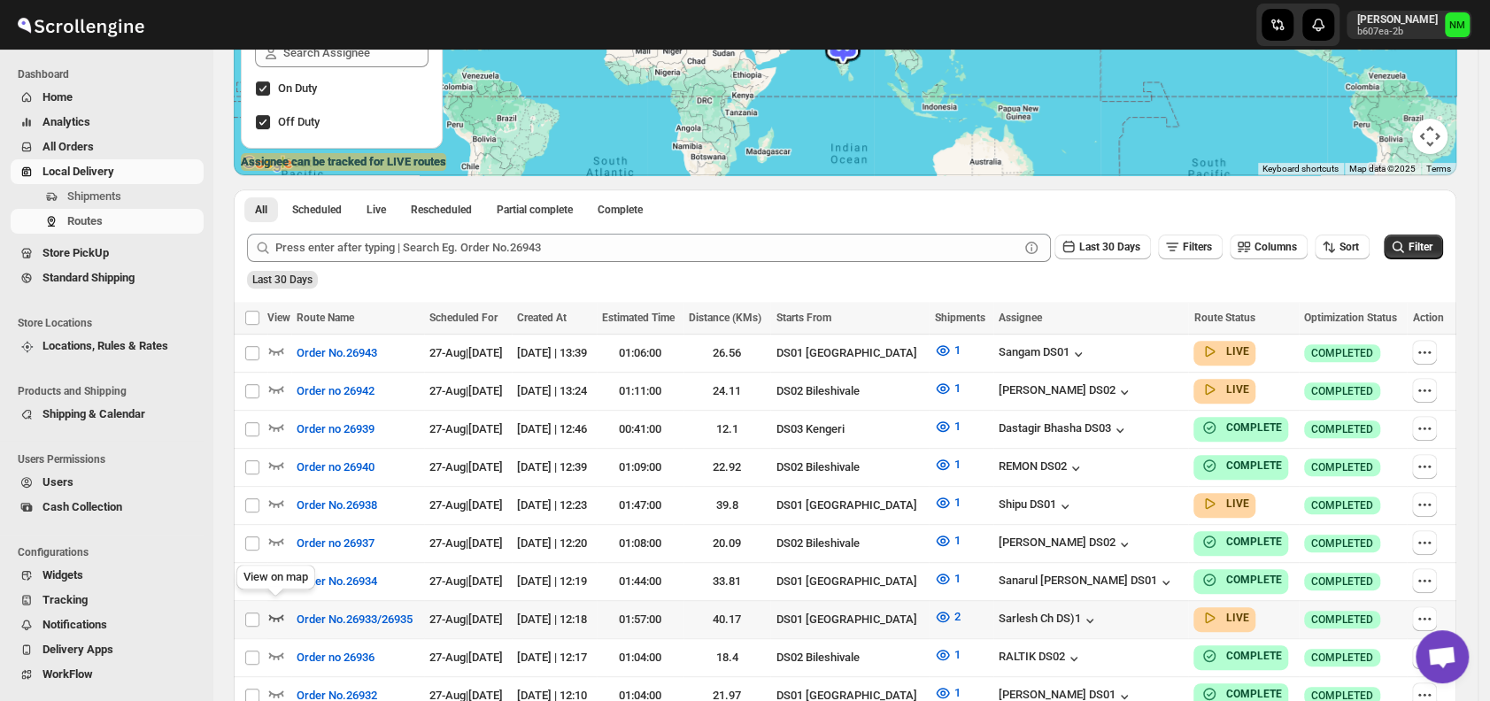
click at [276, 612] on icon "button" at bounding box center [276, 617] width 18 height 18
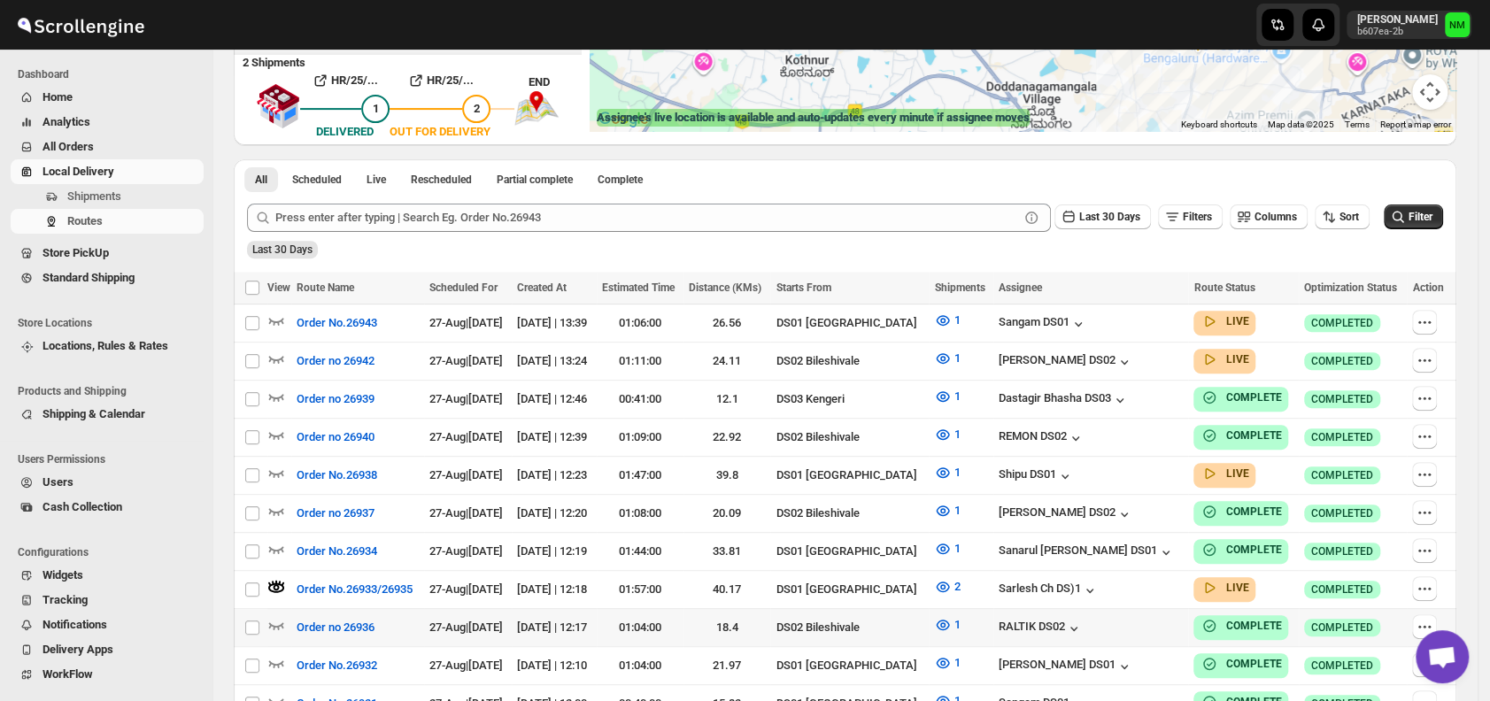
scroll to position [337, 0]
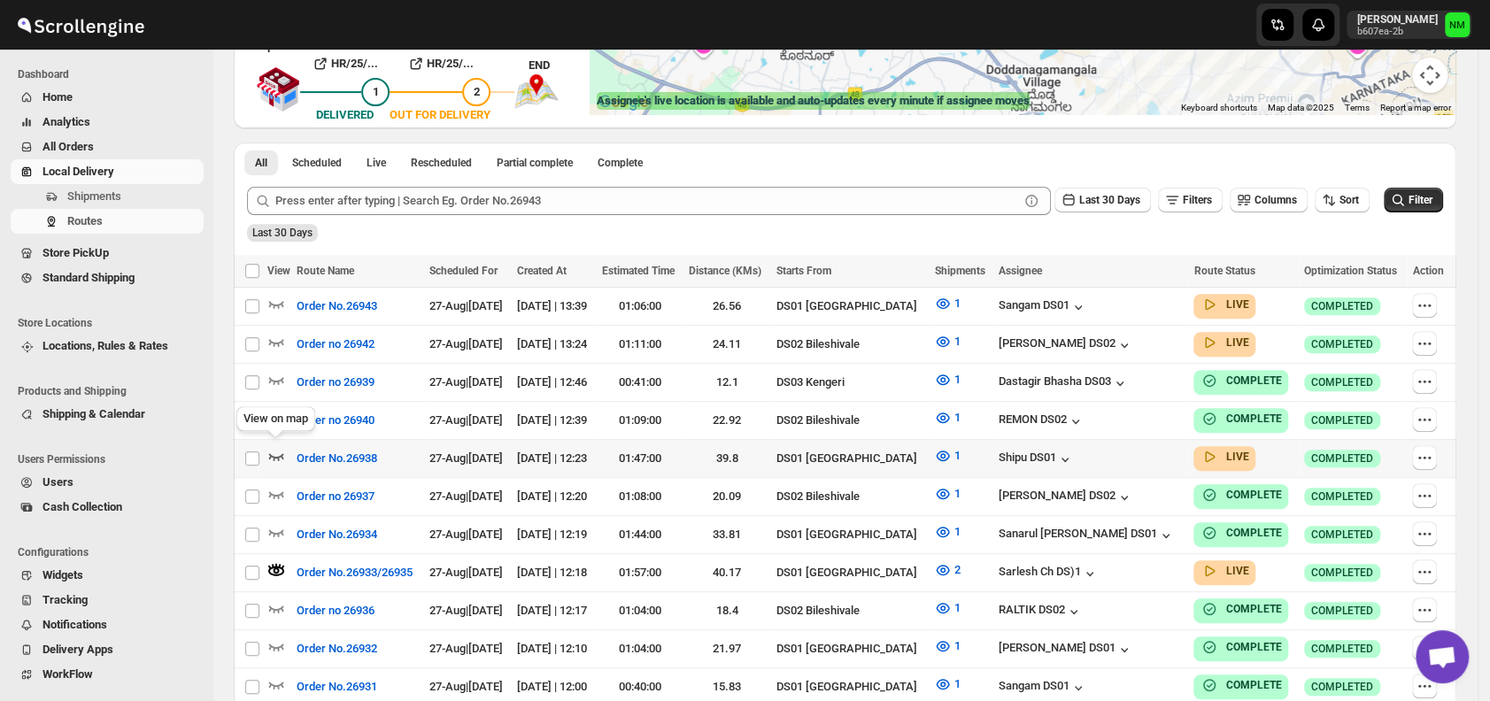
click at [280, 452] on icon "button" at bounding box center [276, 456] width 18 height 18
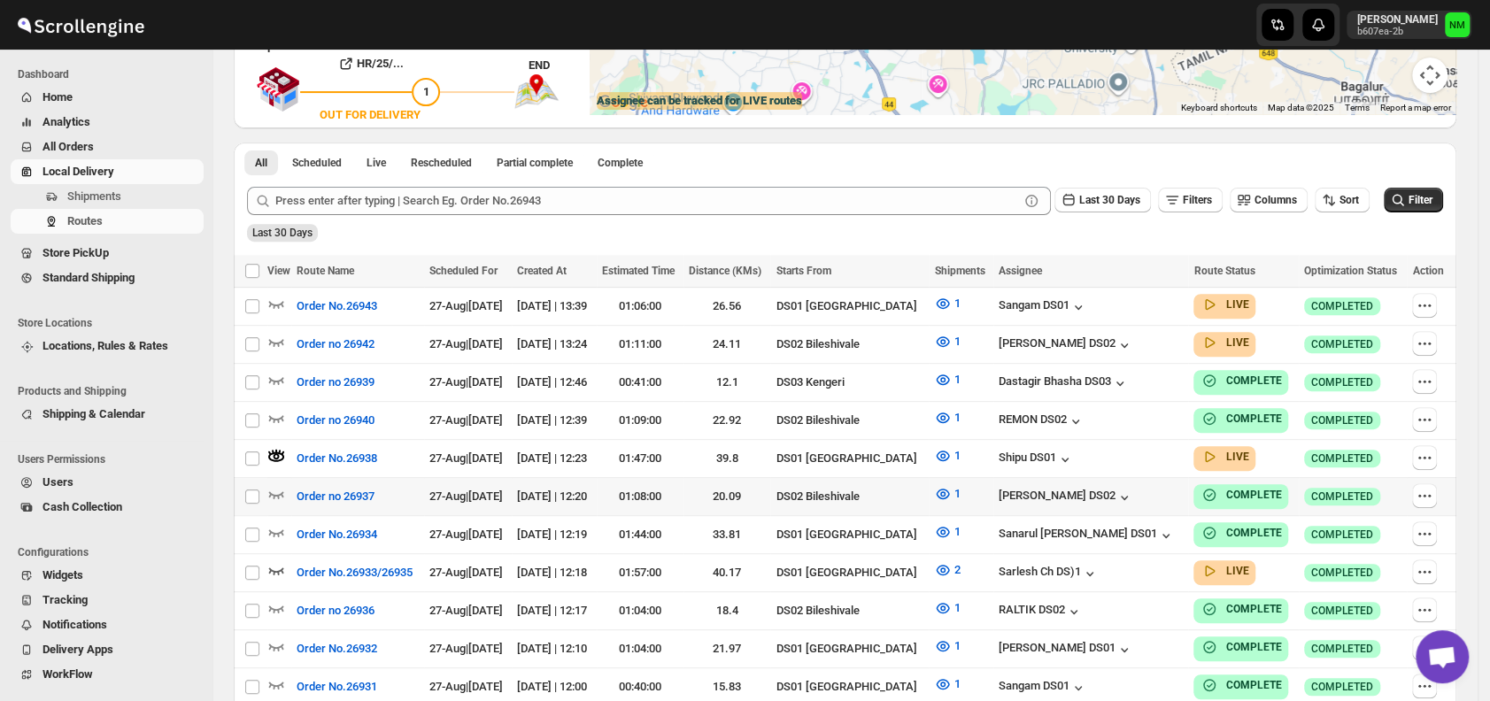
scroll to position [0, 0]
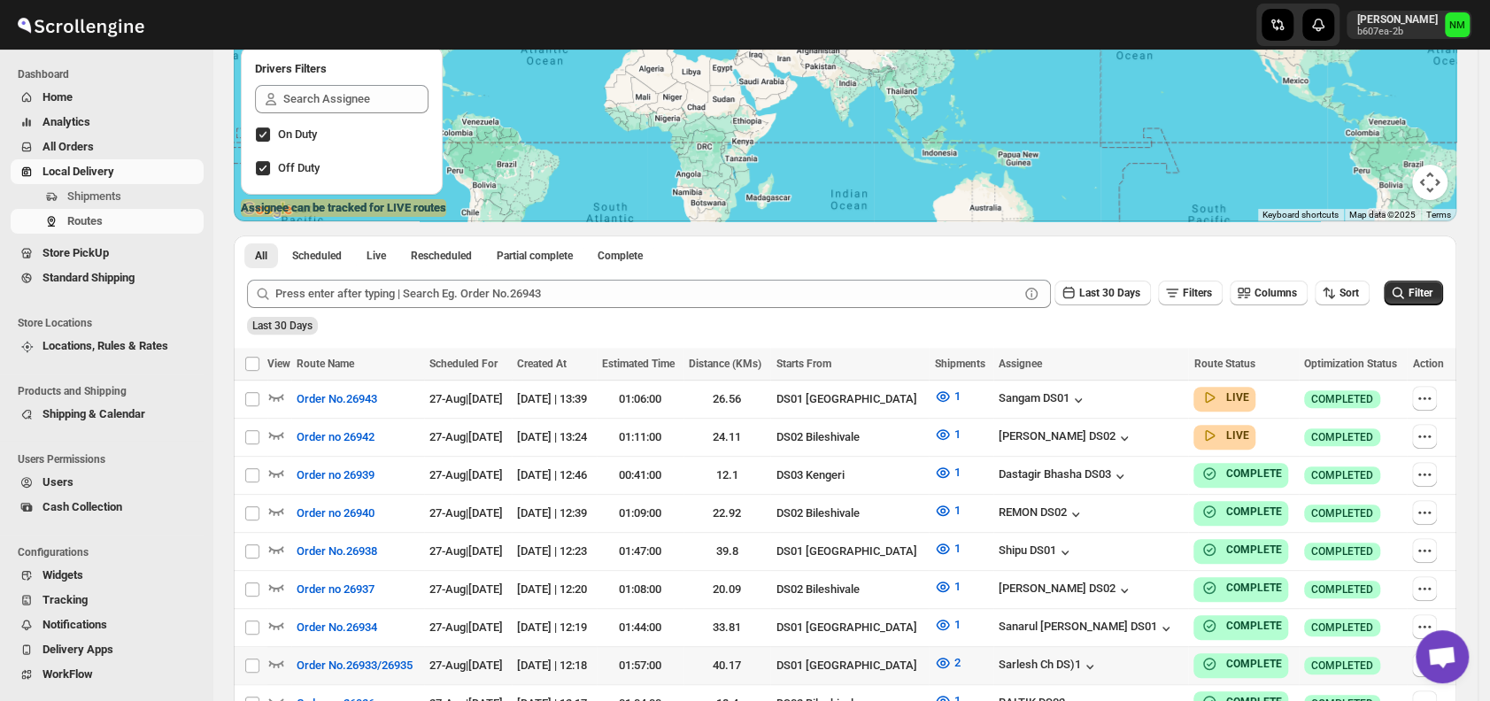
scroll to position [237, 0]
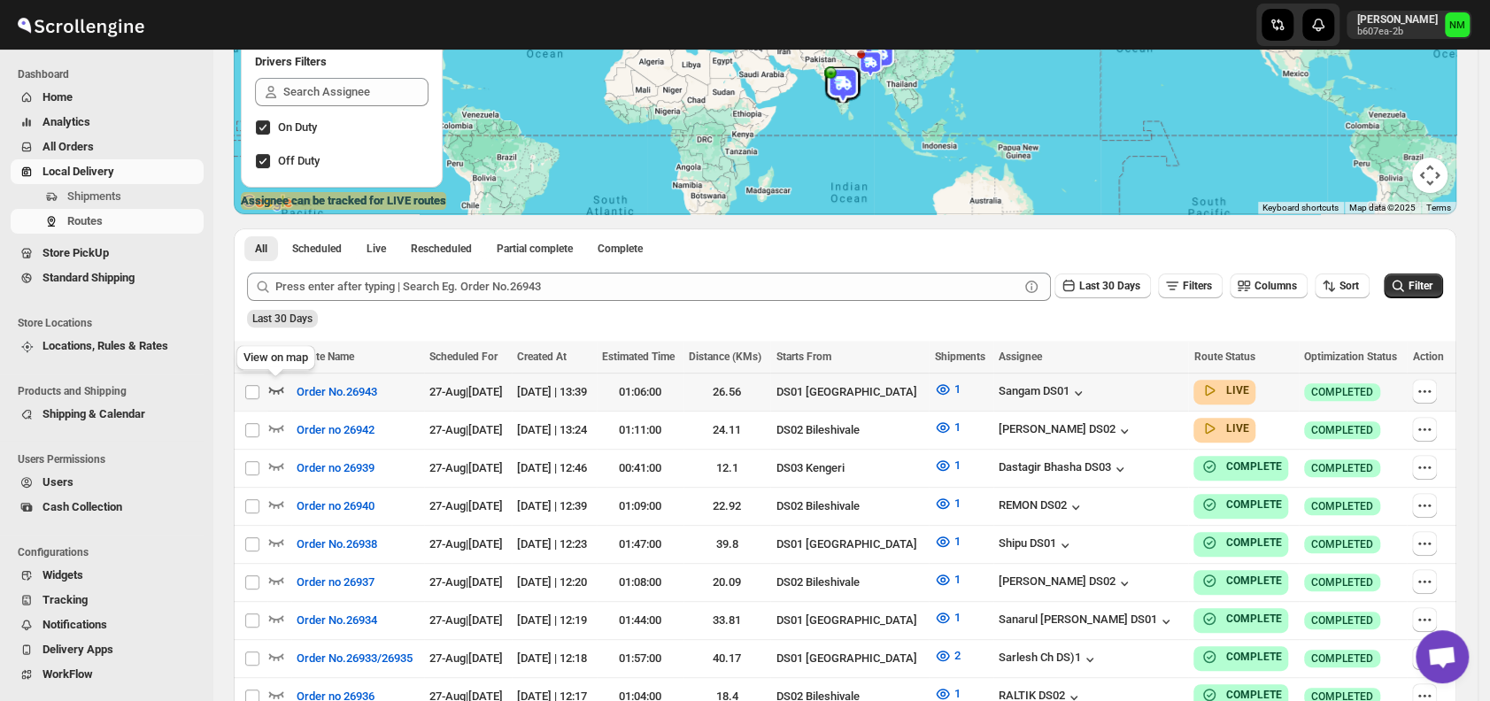
click at [276, 387] on icon "button" at bounding box center [276, 390] width 18 height 18
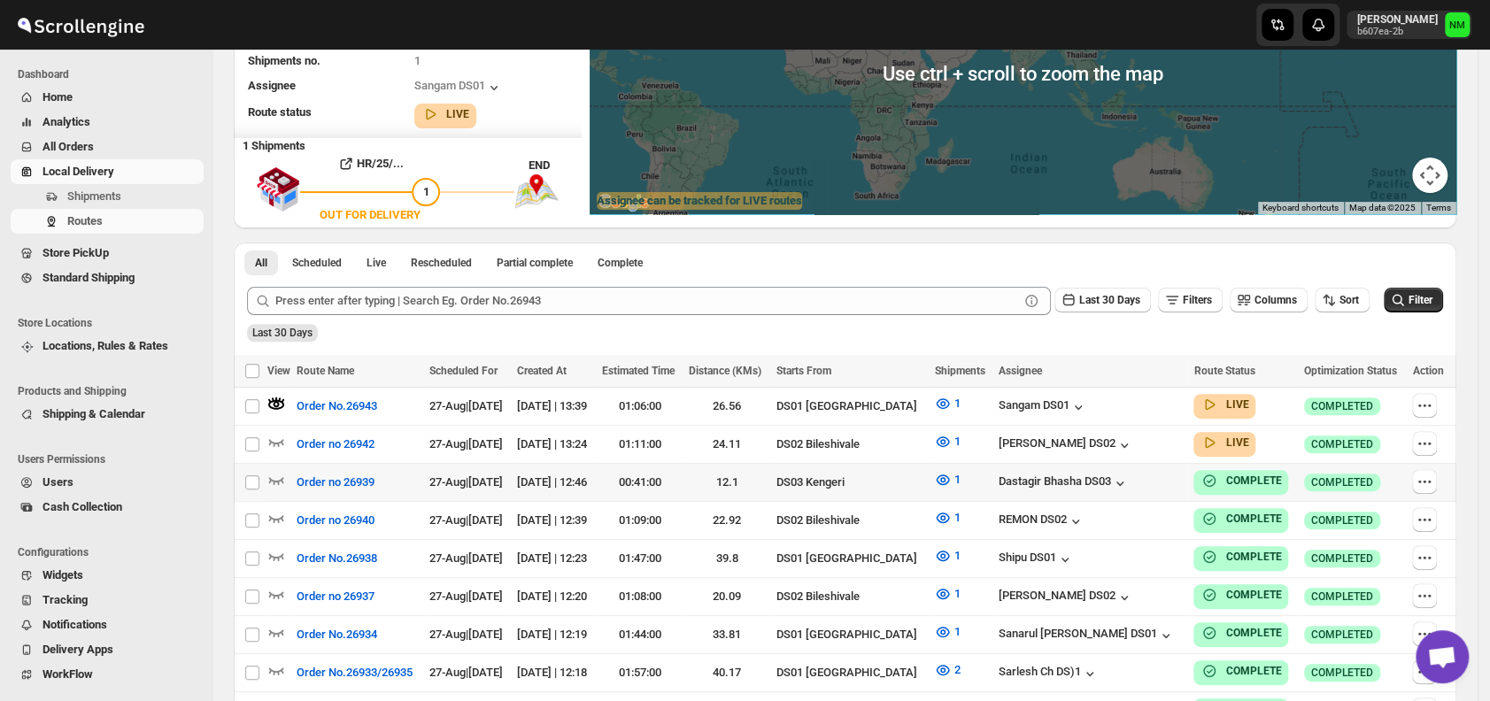
scroll to position [0, 0]
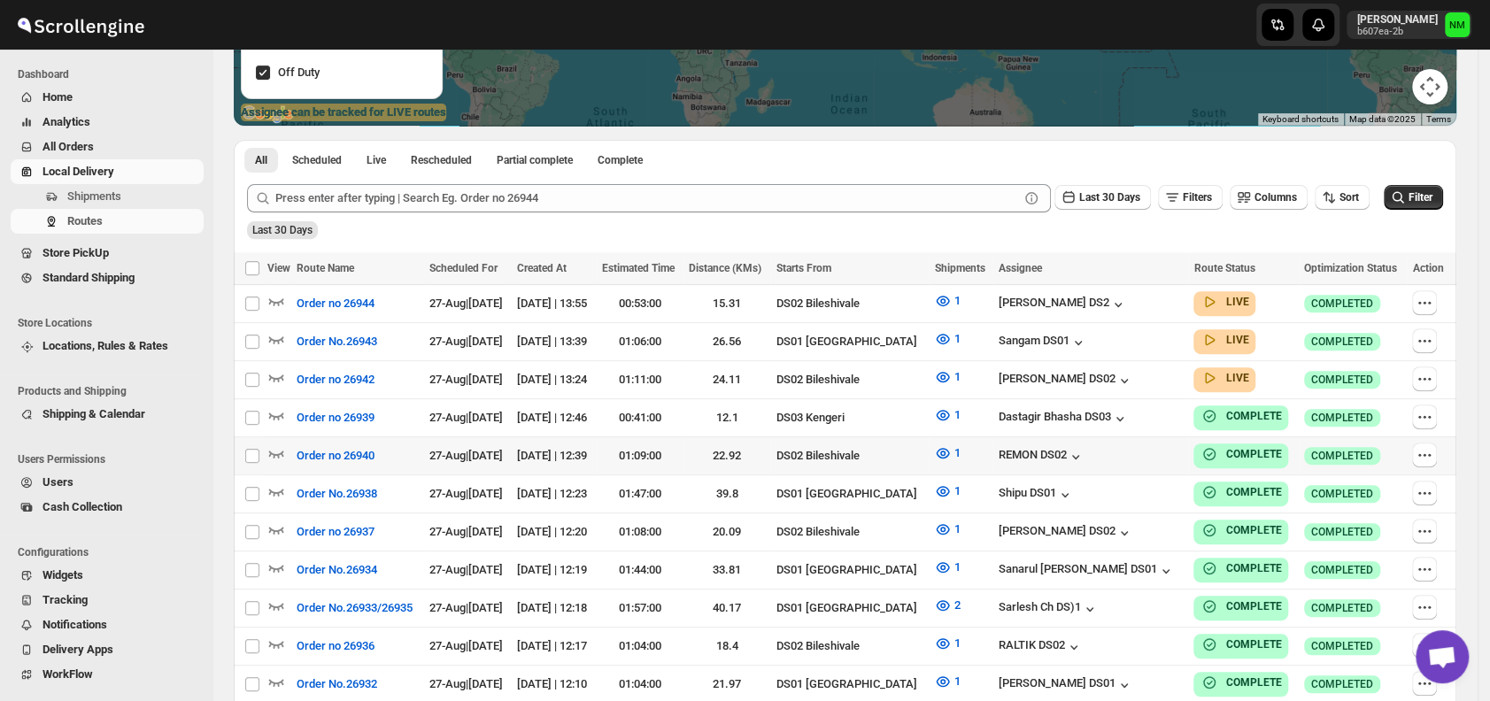
scroll to position [327, 0]
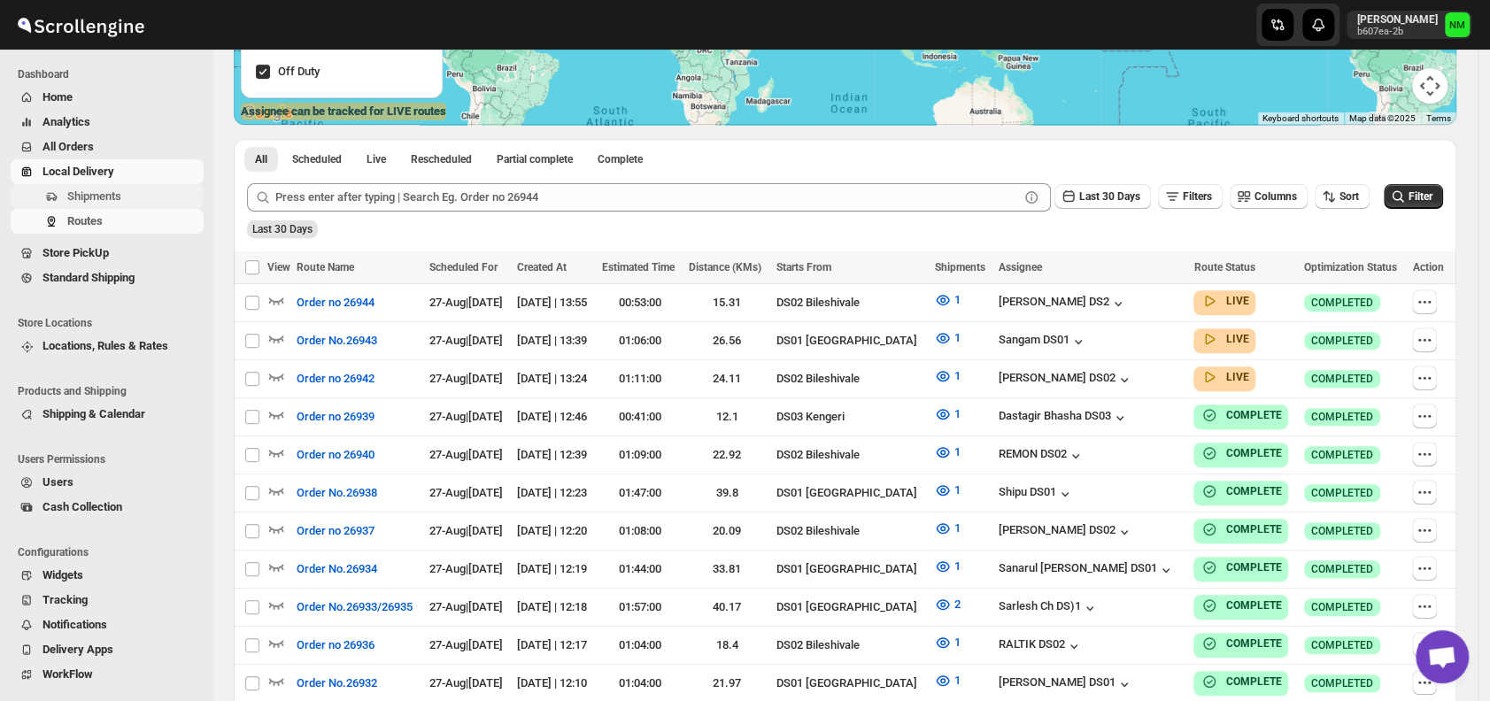
click at [137, 197] on span "Shipments" at bounding box center [133, 197] width 133 height 18
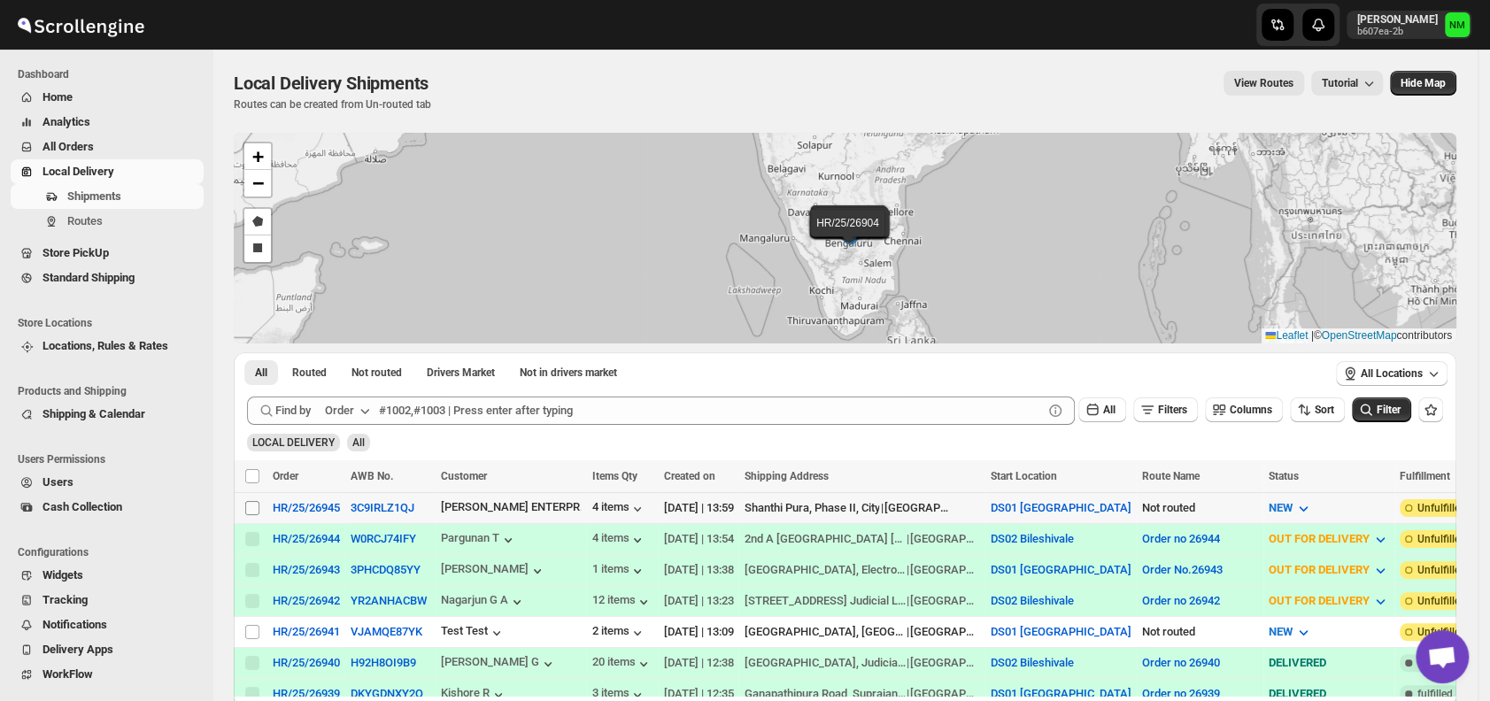
click at [248, 510] on input "Select shipment" at bounding box center [252, 508] width 14 height 14
checkbox input "true"
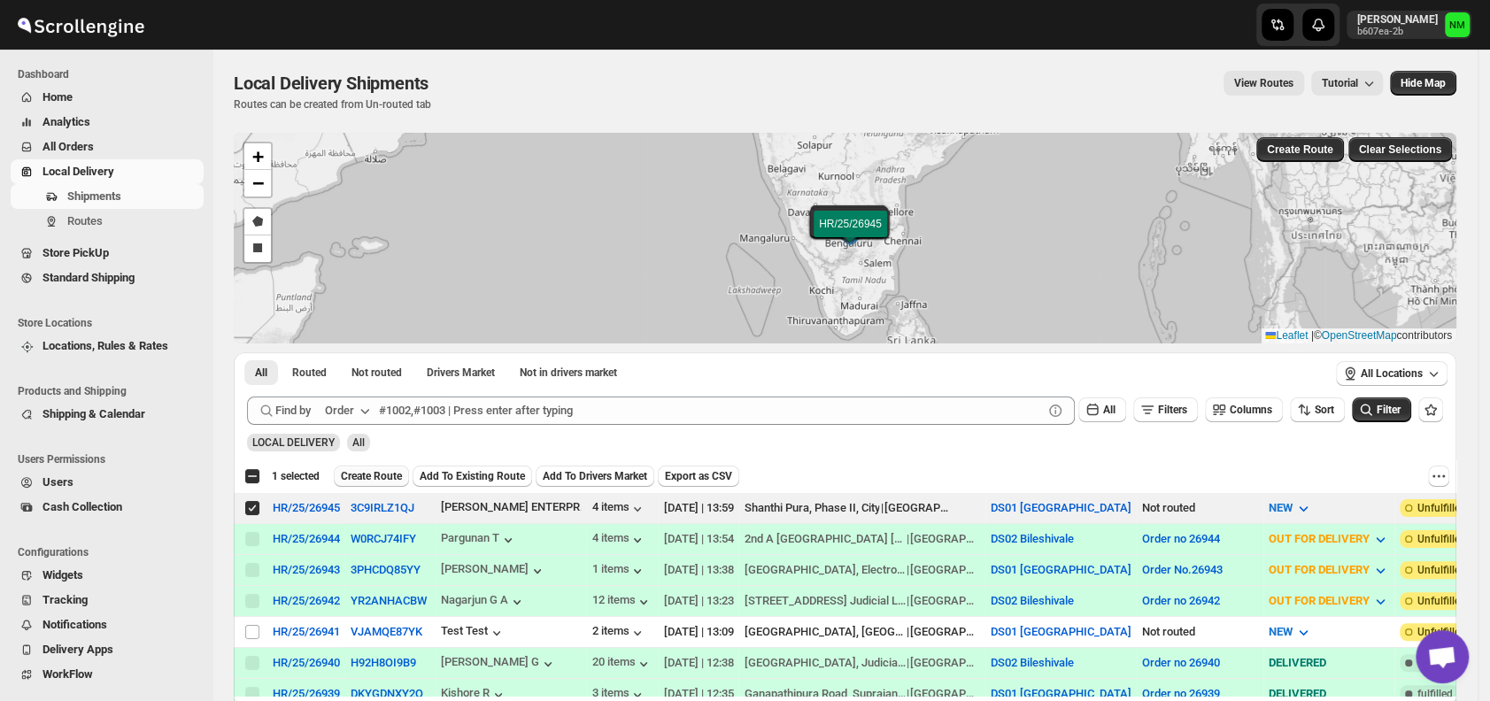
click at [371, 475] on span "Create Route" at bounding box center [371, 476] width 61 height 14
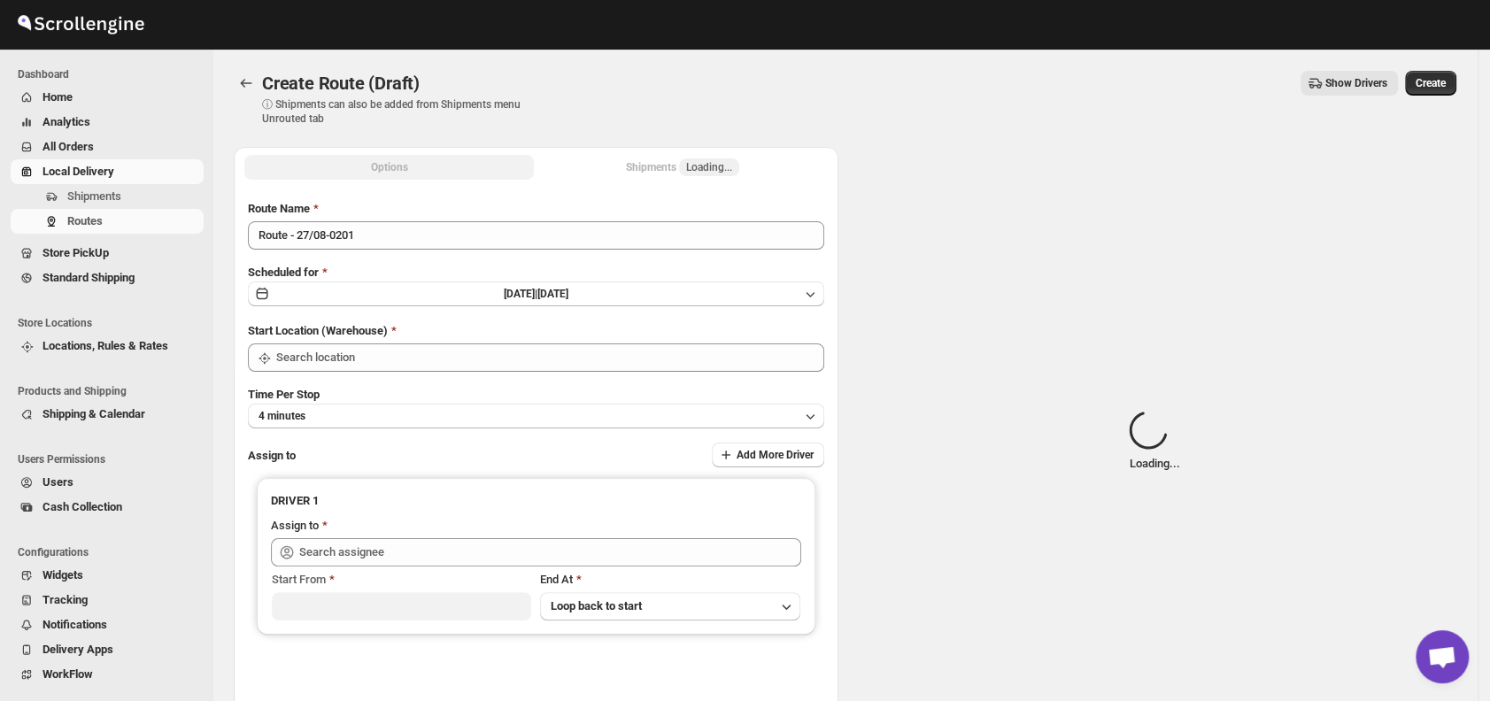
type input "DS01 [GEOGRAPHIC_DATA]"
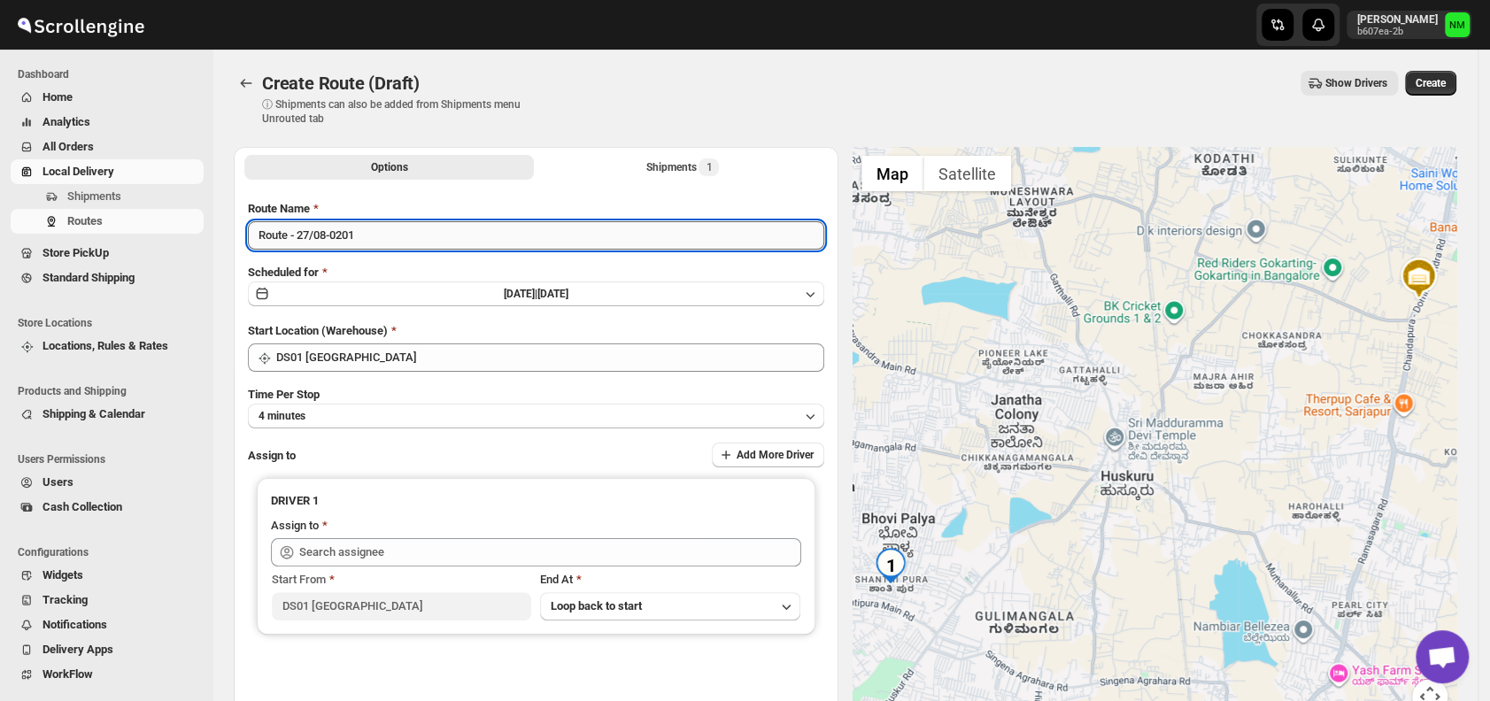
click at [389, 243] on input "Route - 27/08-0201" at bounding box center [536, 235] width 576 height 28
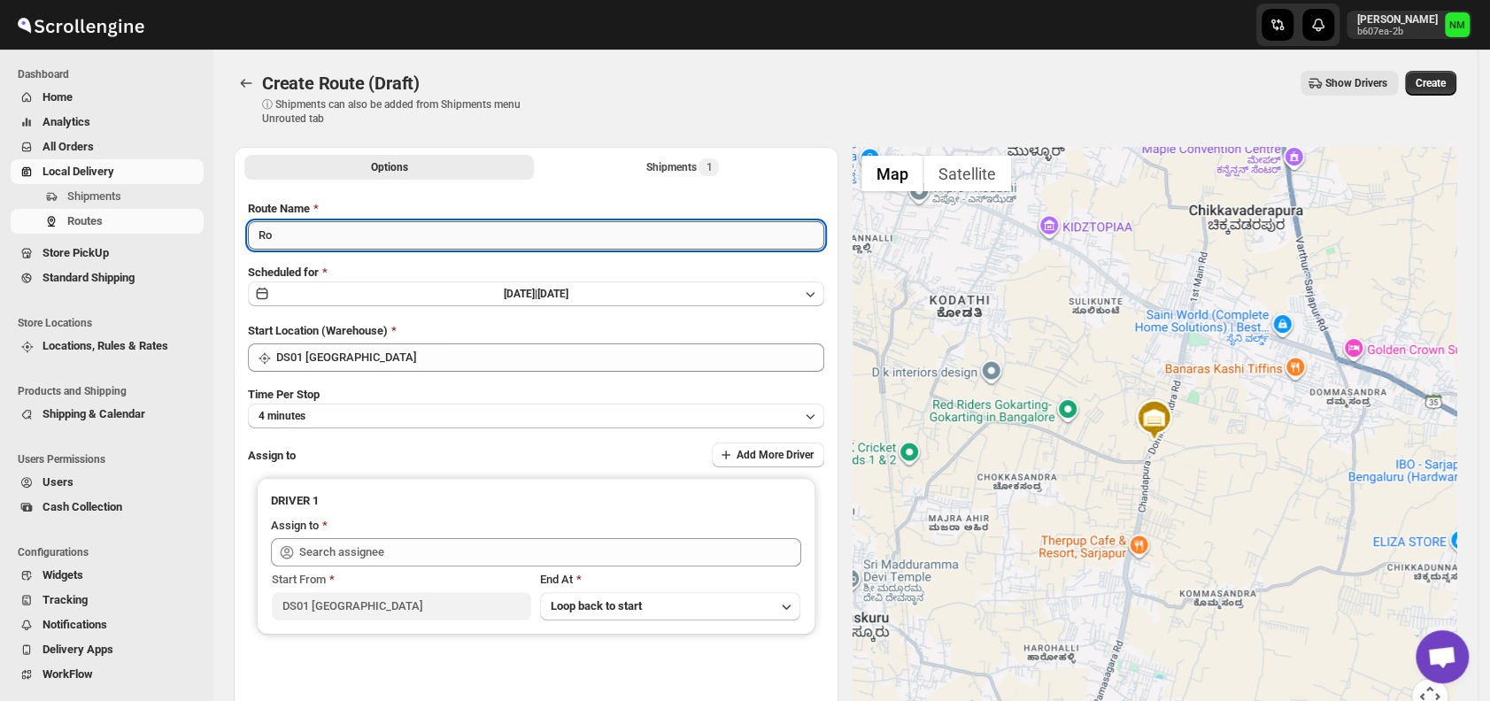
type input "R"
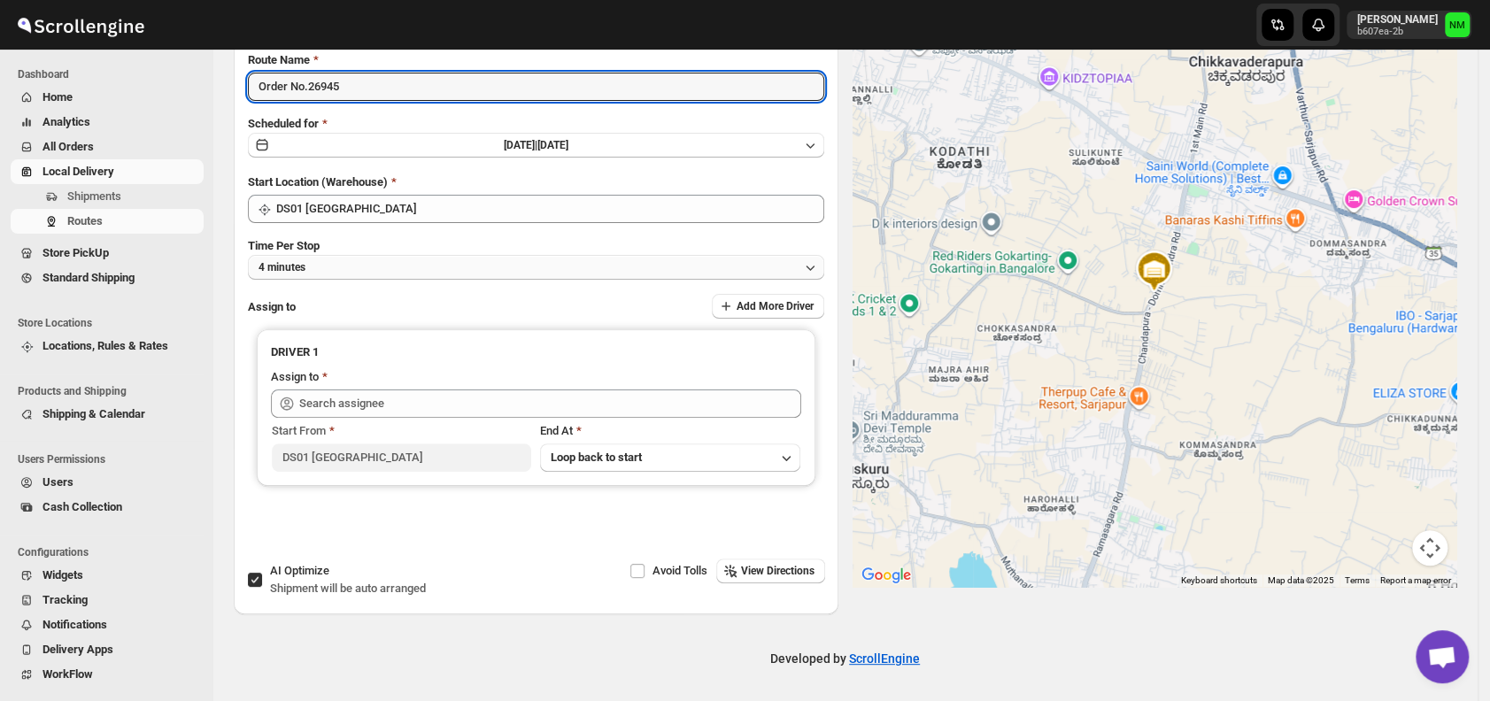
type input "Order No.26945"
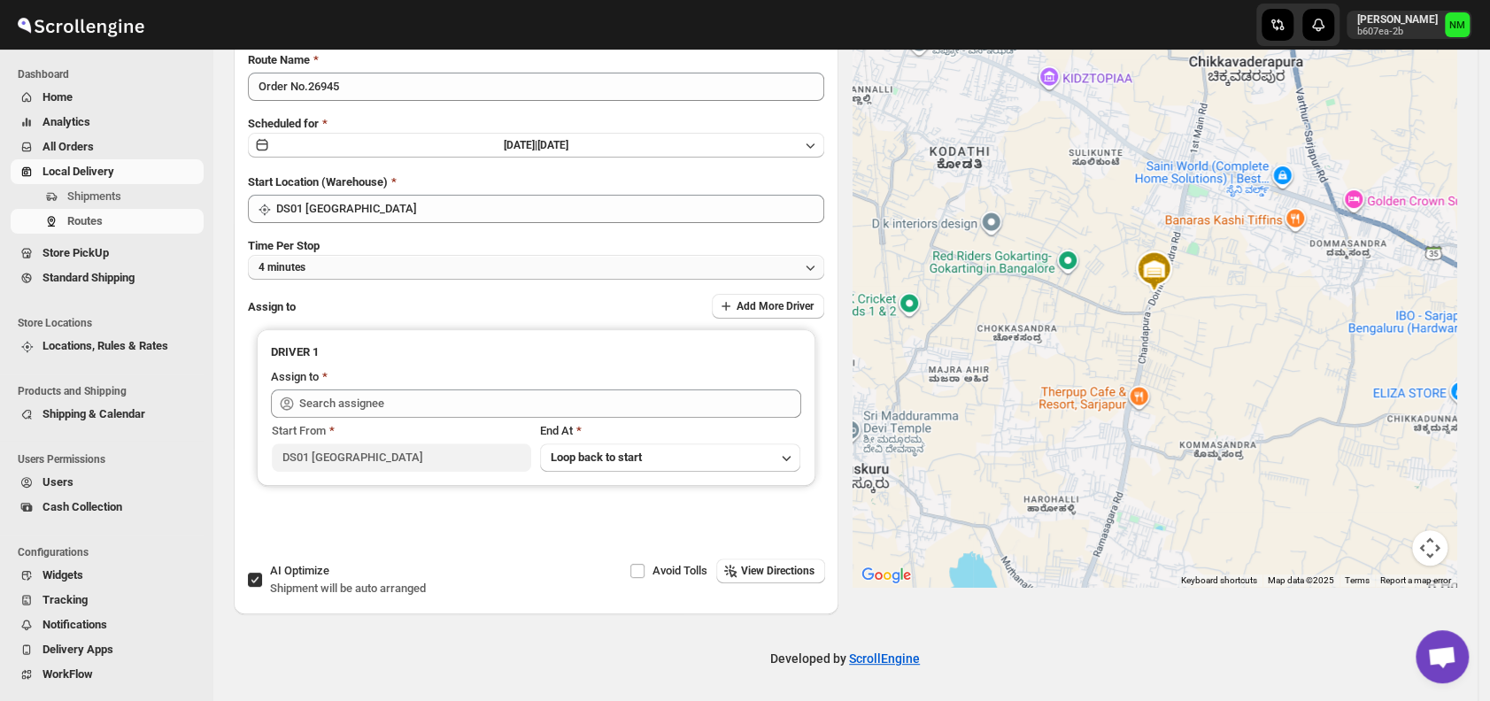
click at [352, 277] on button "4 minutes" at bounding box center [536, 267] width 576 height 25
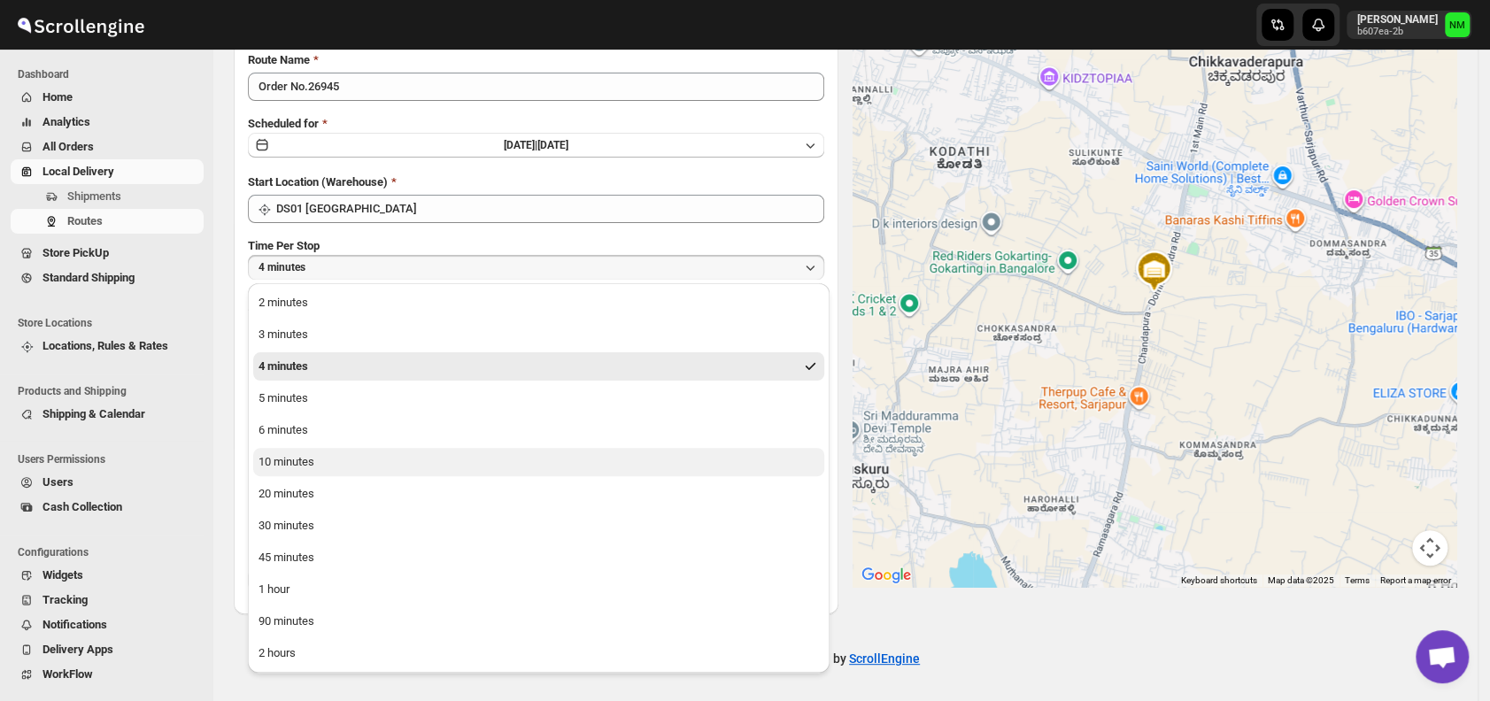
click at [321, 467] on button "10 minutes" at bounding box center [538, 462] width 571 height 28
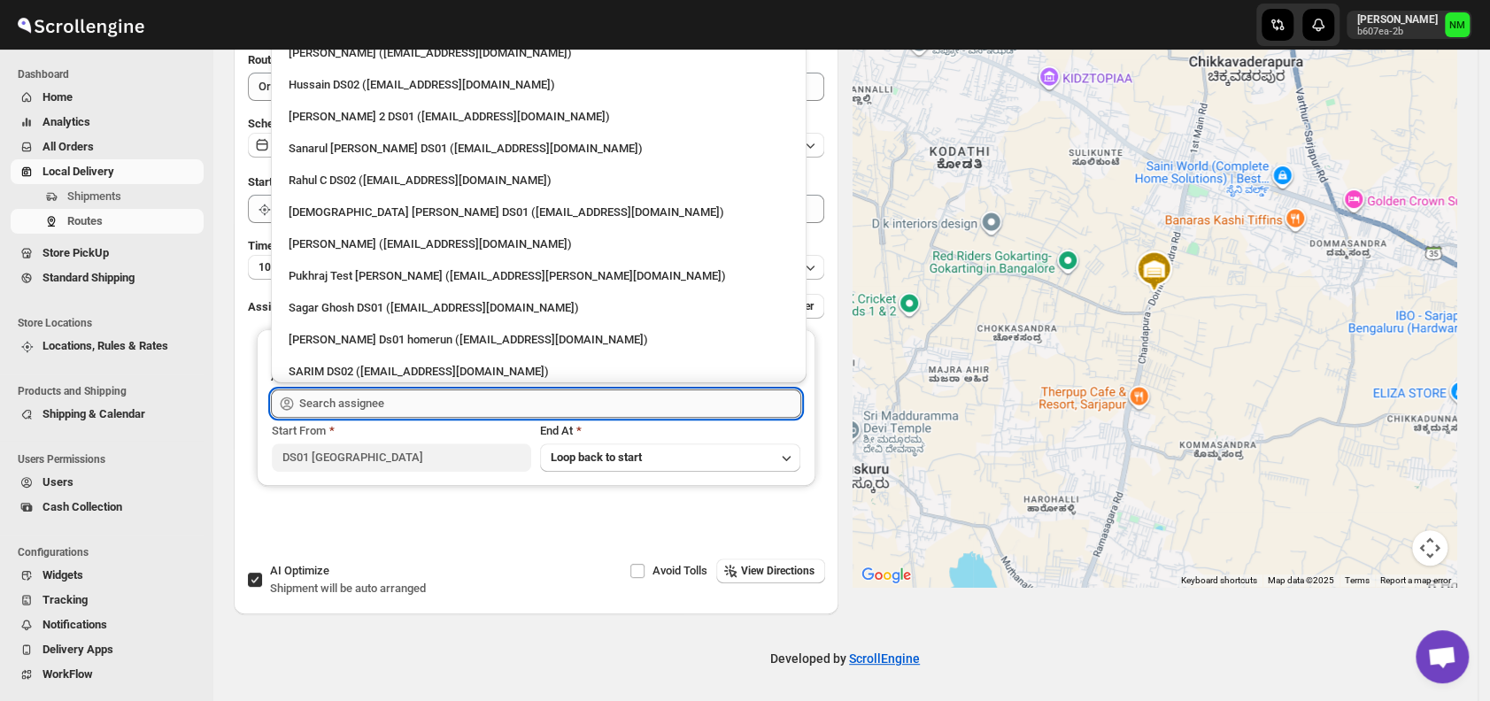
click at [398, 399] on input "text" at bounding box center [550, 404] width 502 height 28
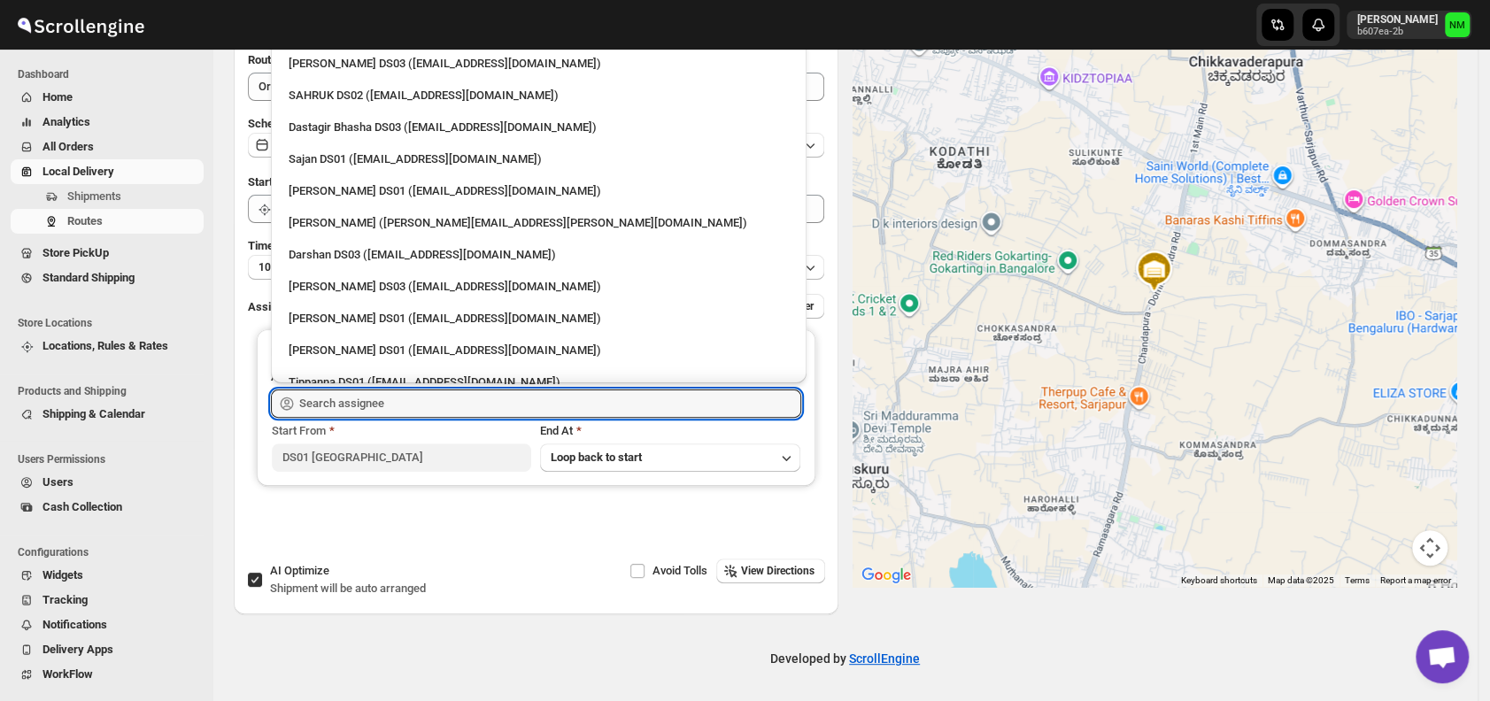
scroll to position [1265, 0]
click at [308, 152] on div "Sajan DS01 ([EMAIL_ADDRESS][DOMAIN_NAME])" at bounding box center [539, 159] width 500 height 18
type input "Sajan DS01 ([EMAIL_ADDRESS][DOMAIN_NAME])"
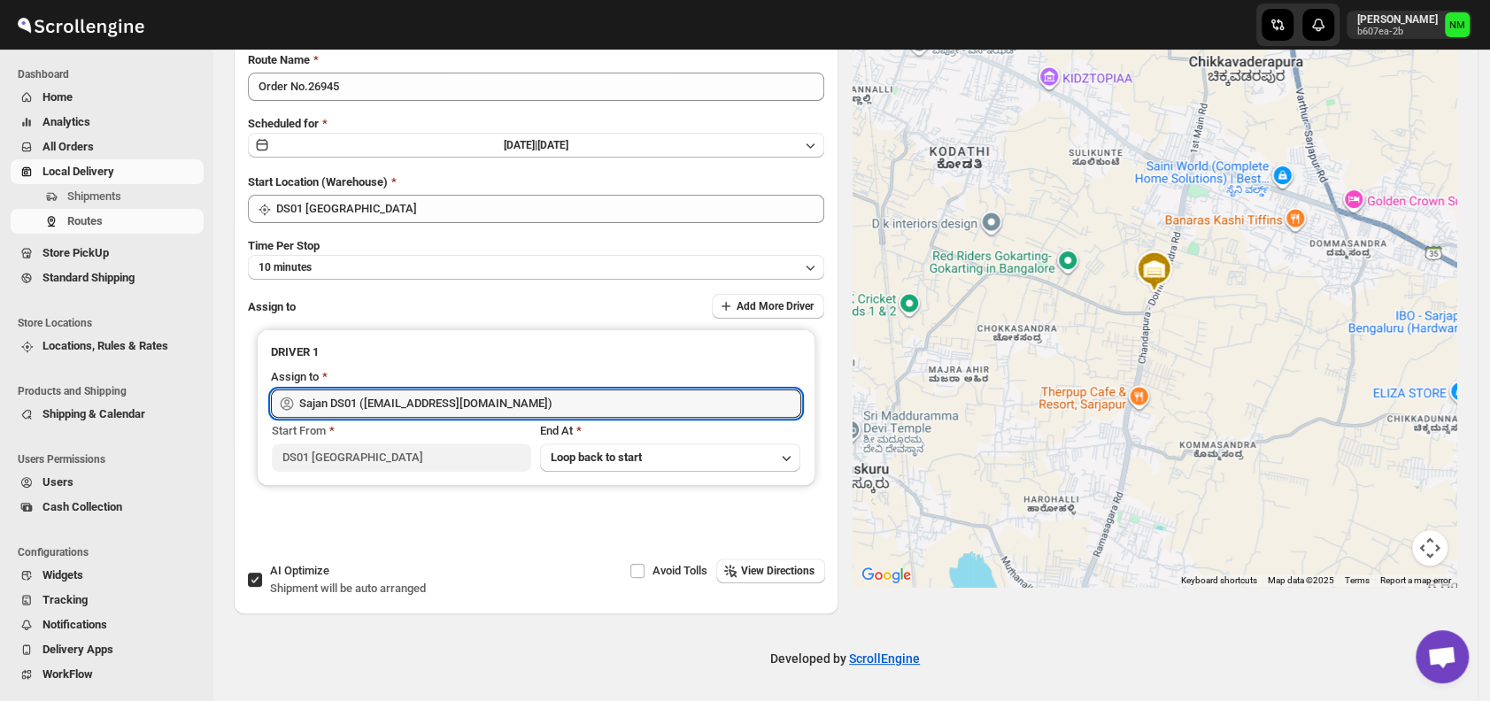
scroll to position [0, 0]
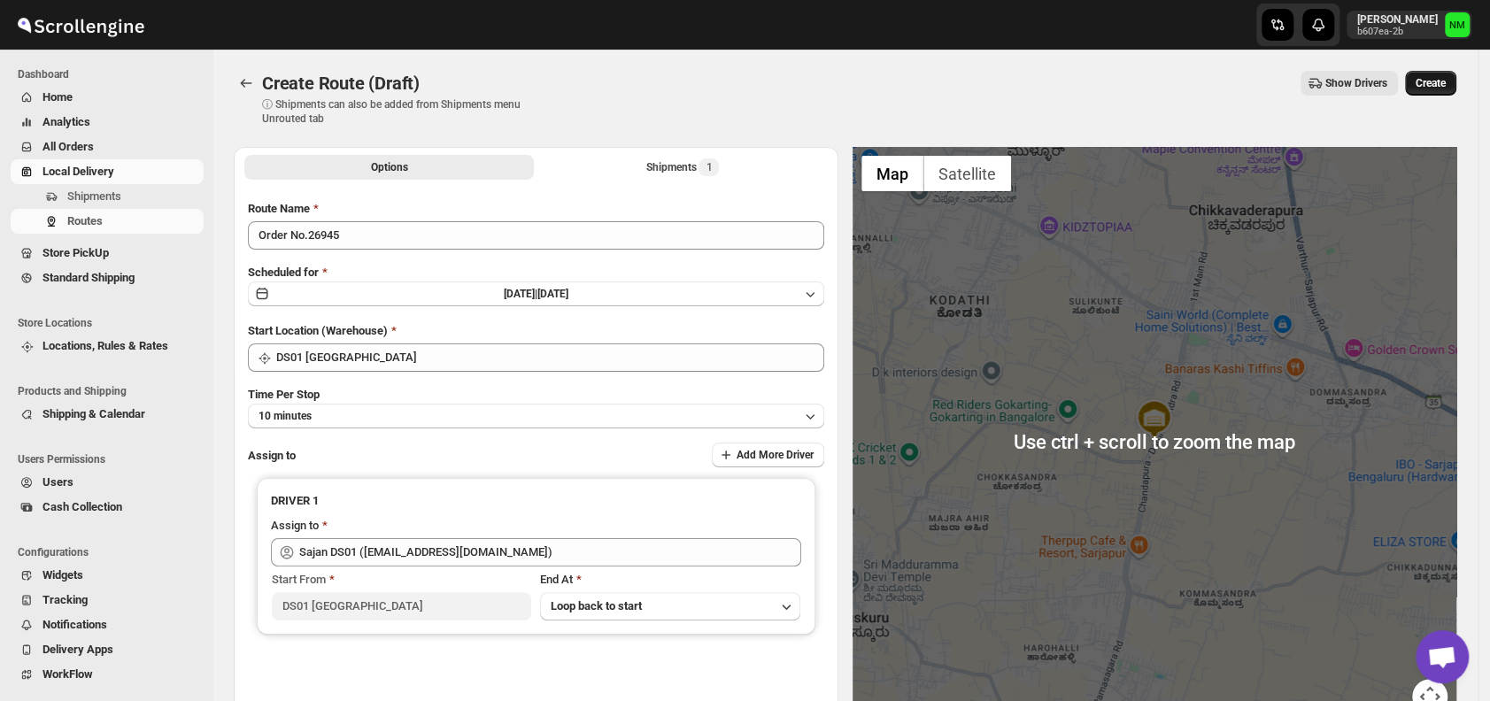
click at [1438, 81] on span "Create" at bounding box center [1431, 83] width 30 height 14
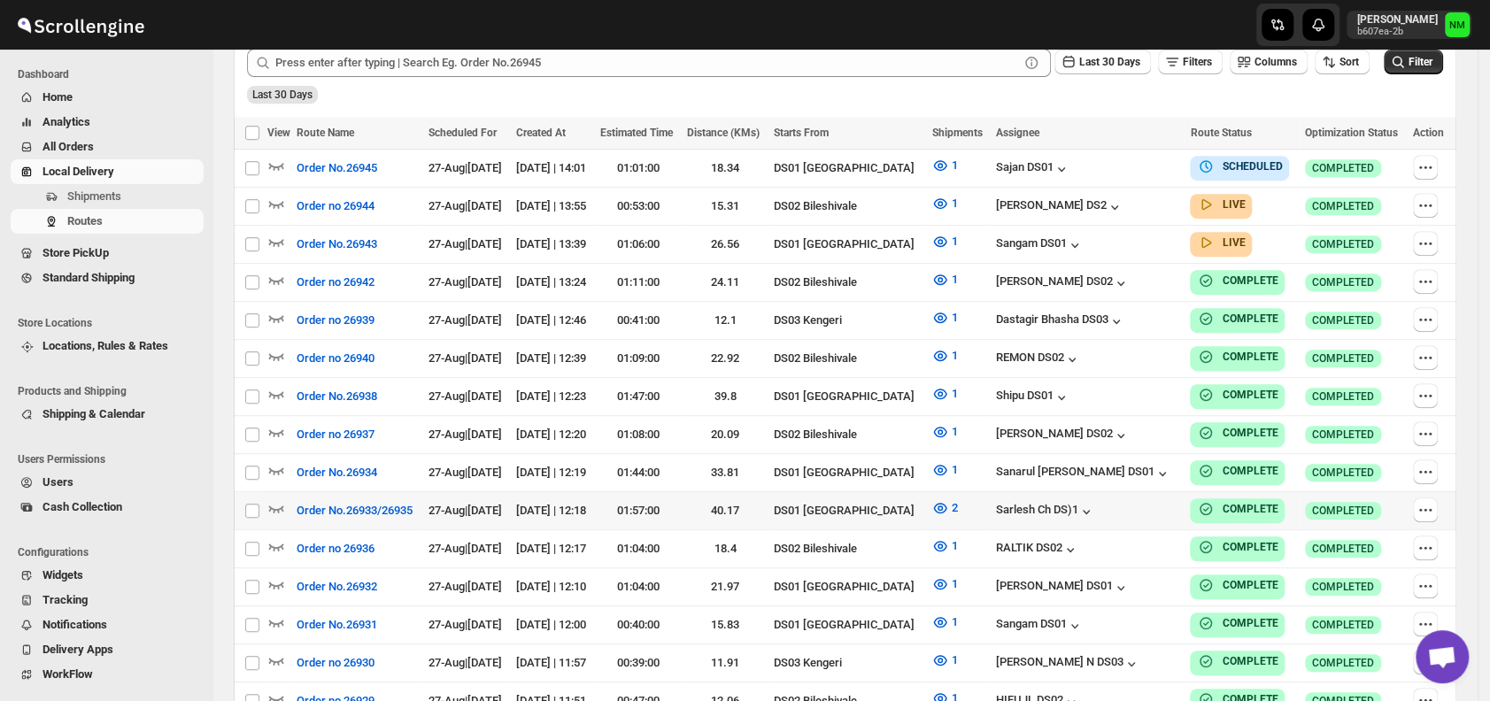
scroll to position [462, 0]
click at [276, 239] on icon "button" at bounding box center [276, 241] width 15 height 7
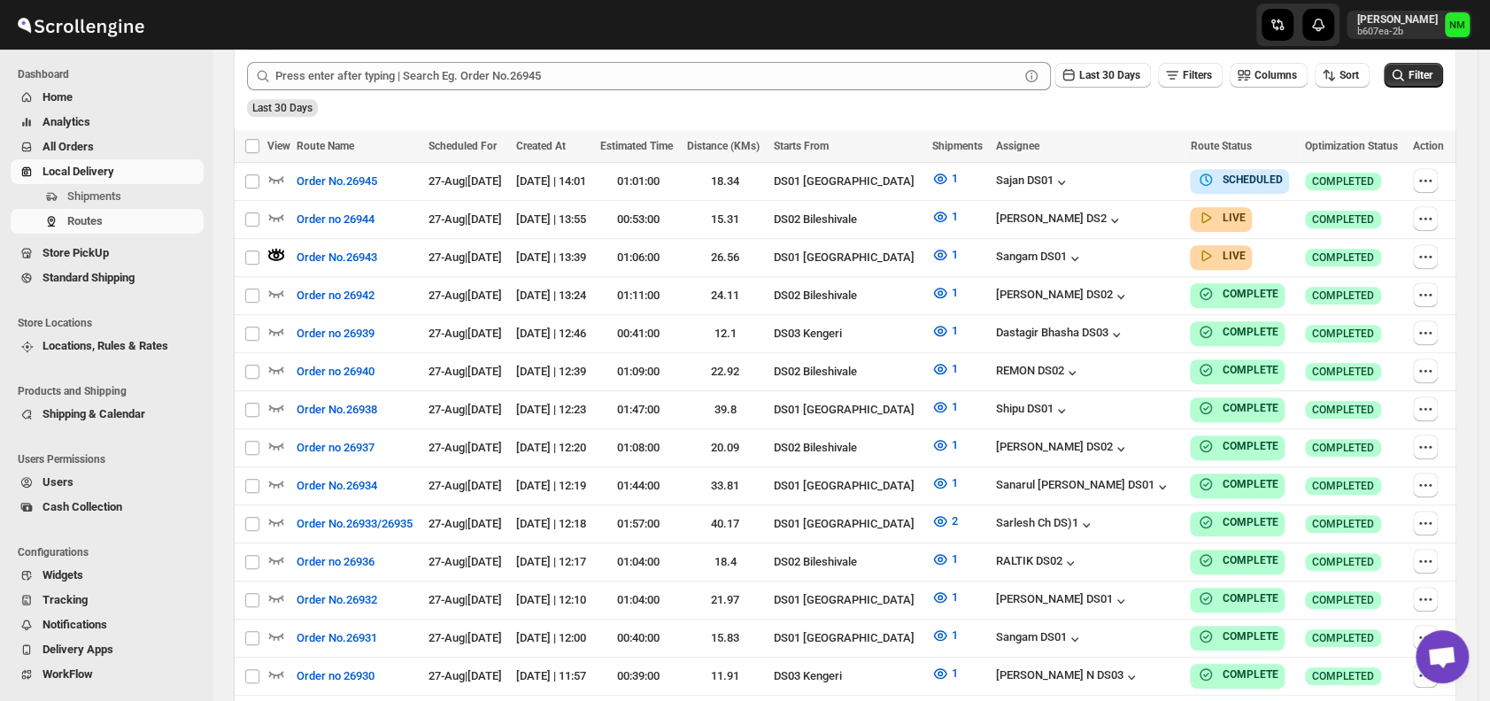
scroll to position [0, 0]
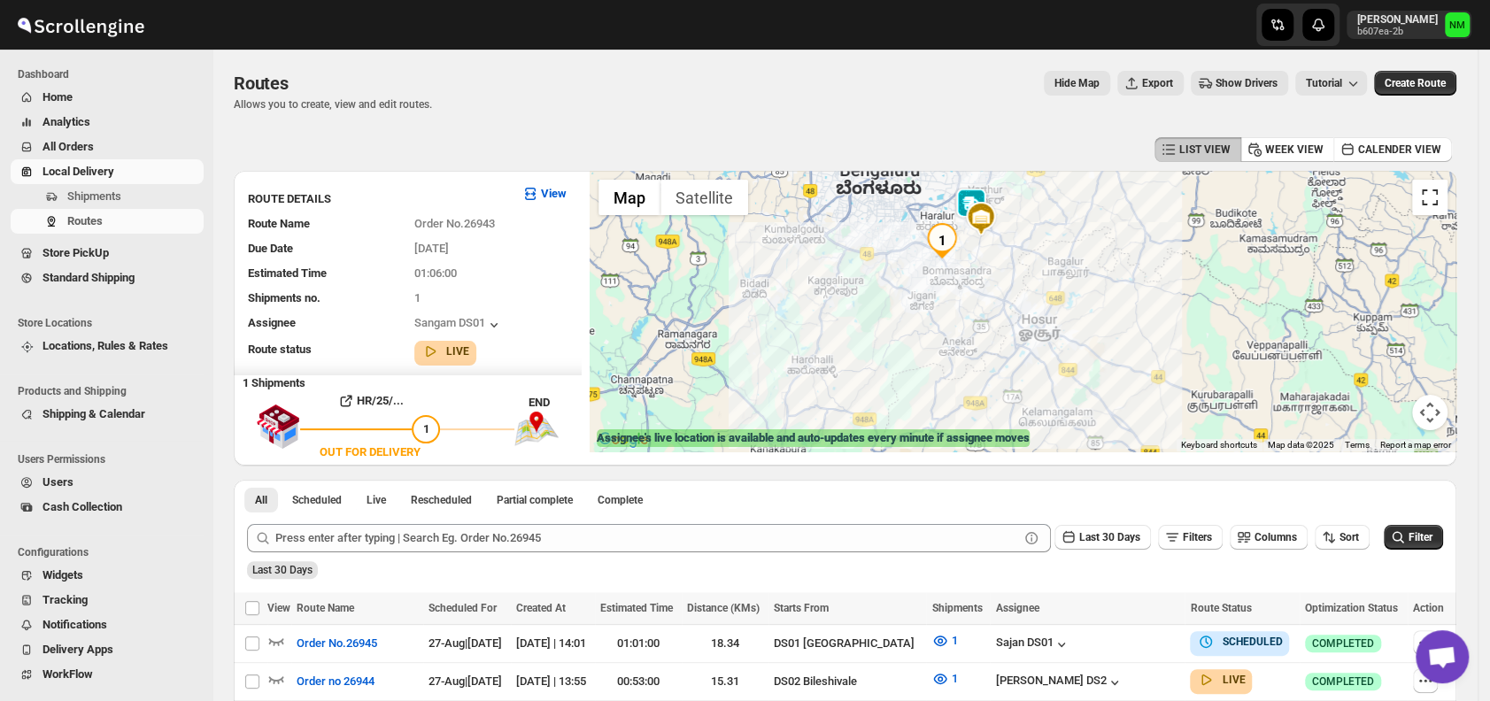
click at [1433, 206] on button "Toggle fullscreen view" at bounding box center [1429, 197] width 35 height 35
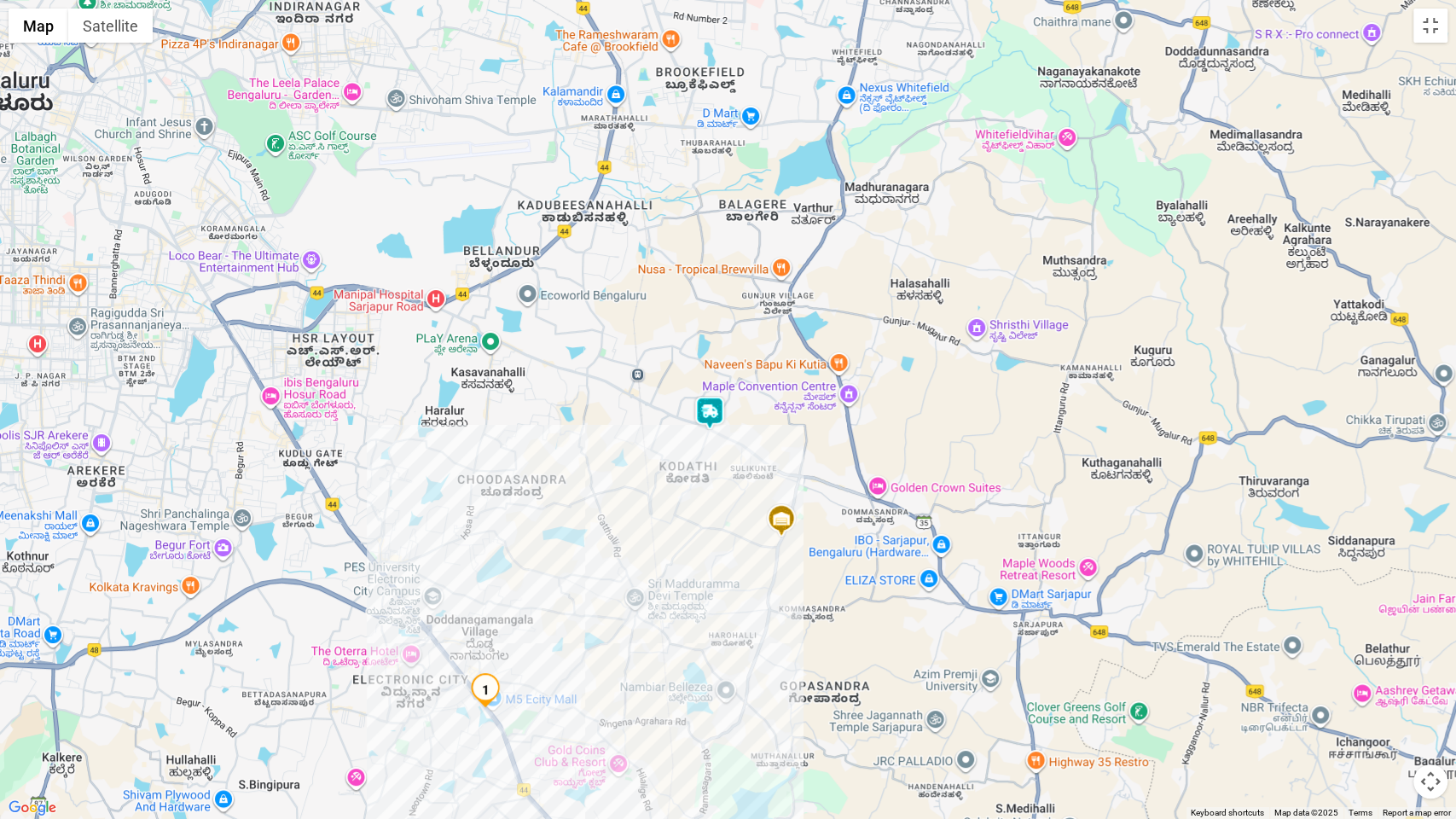
click at [714, 410] on img at bounding box center [709, 412] width 34 height 34
click at [778, 328] on button "Close" at bounding box center [762, 331] width 41 height 41
click at [1428, 21] on button "Toggle fullscreen view" at bounding box center [1429, 25] width 34 height 34
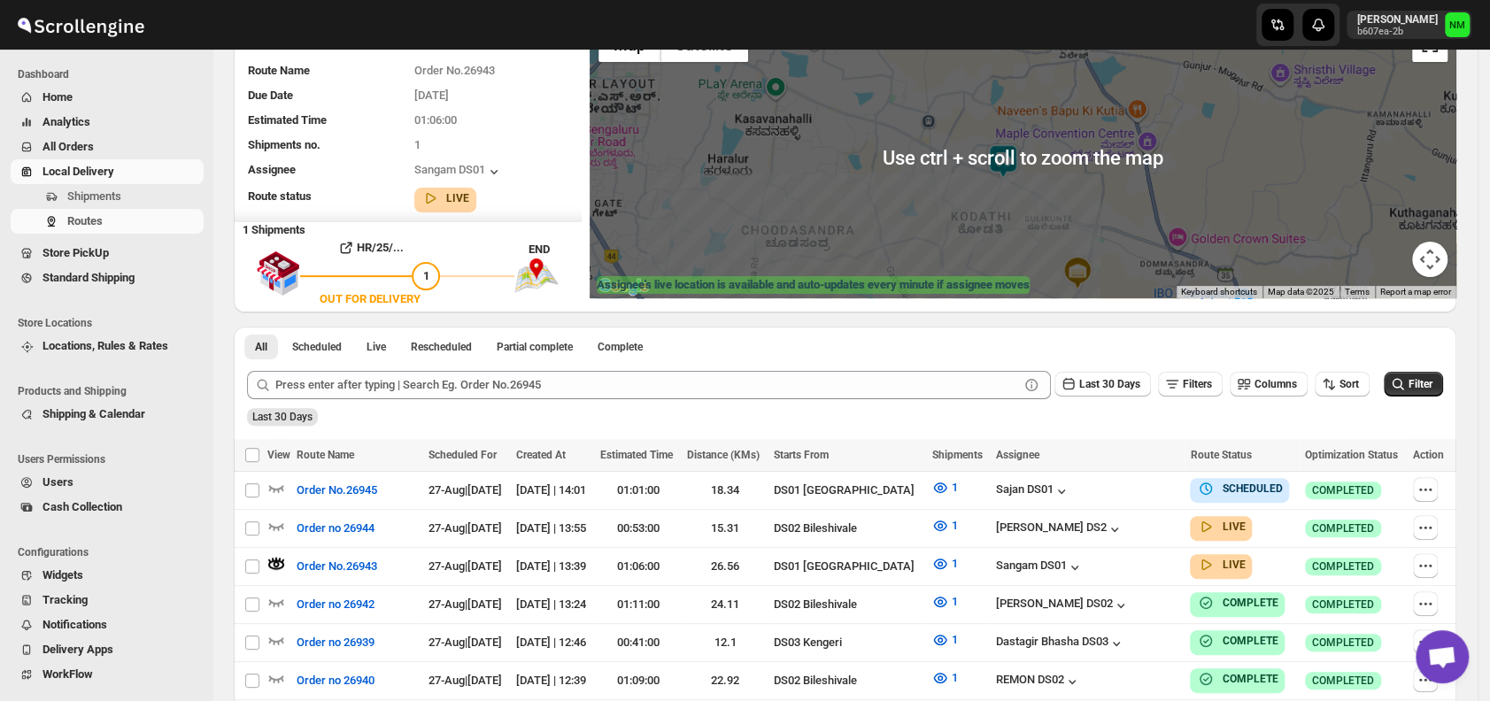
scroll to position [157, 0]
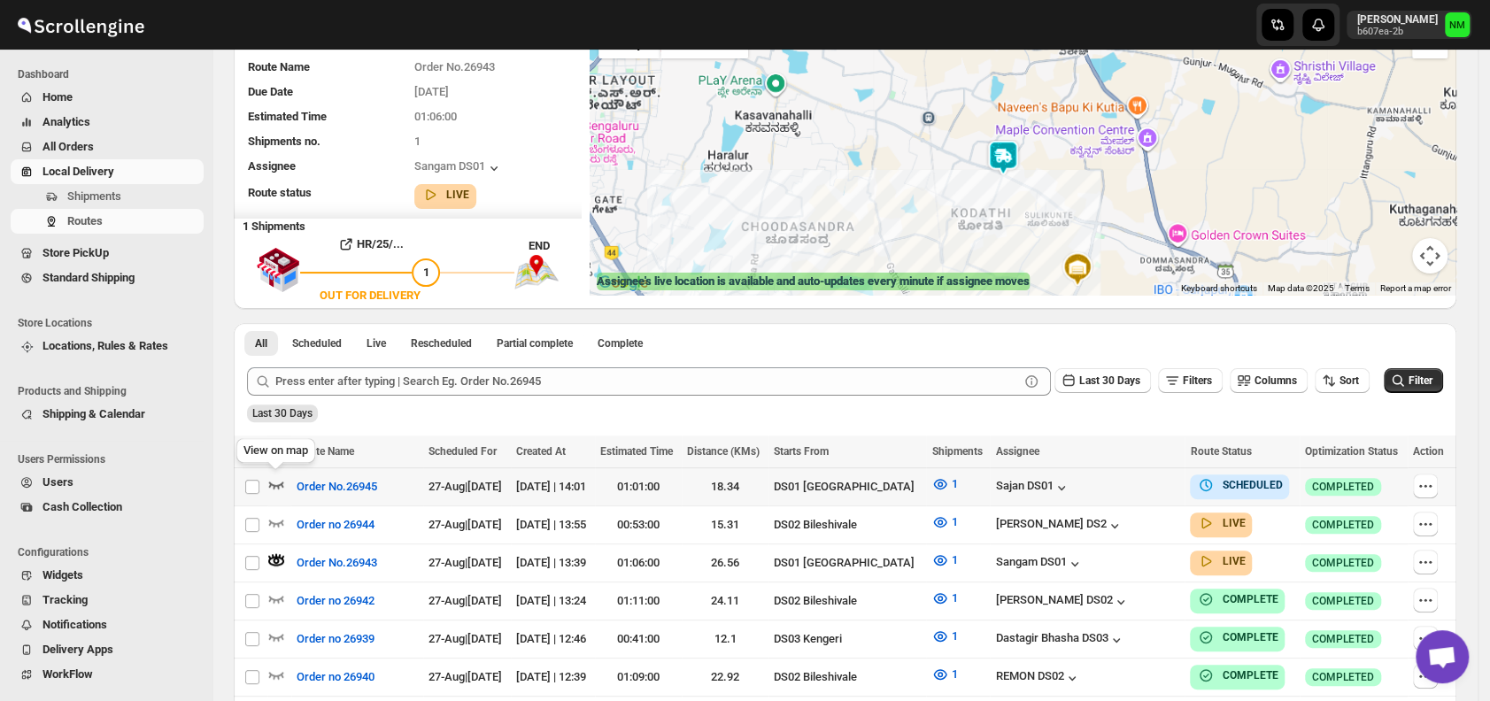
click at [273, 483] on icon "button" at bounding box center [276, 485] width 15 height 7
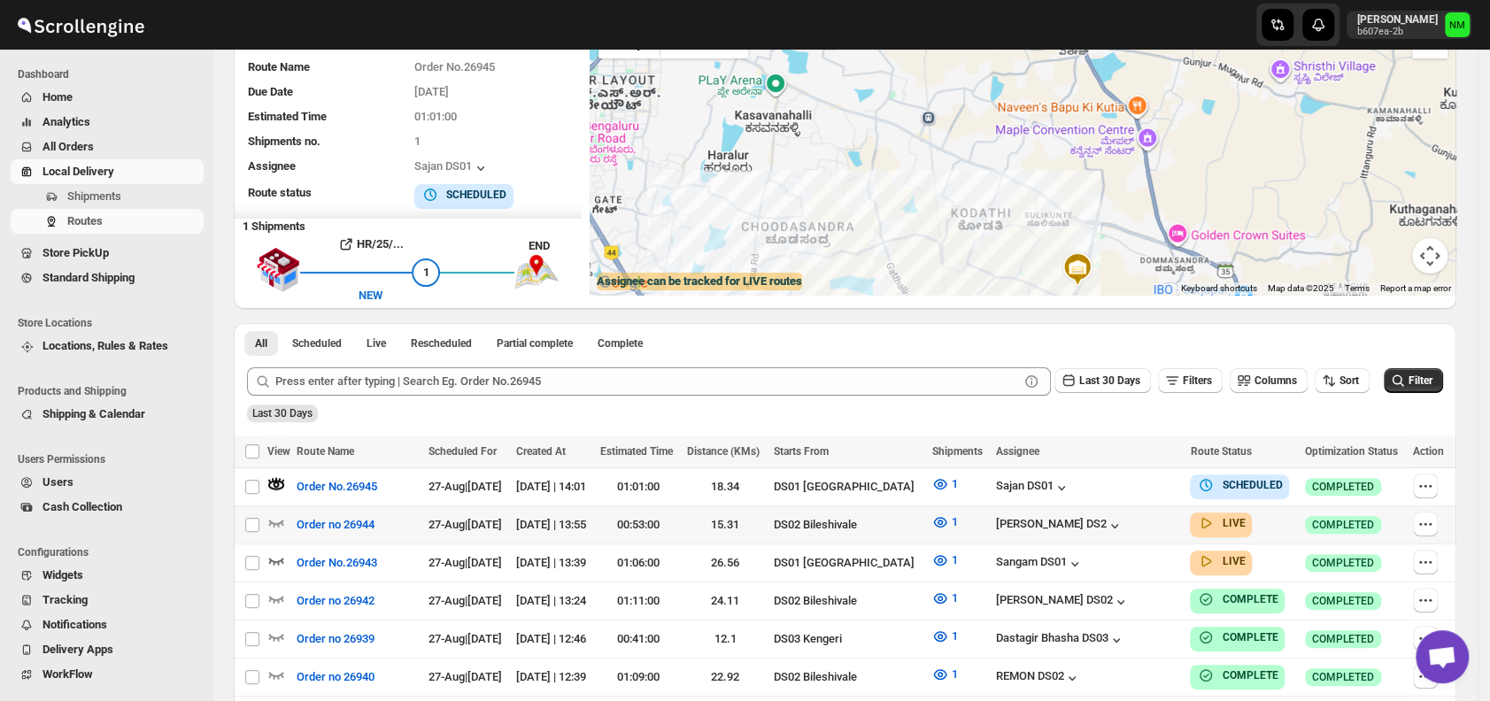
scroll to position [0, 0]
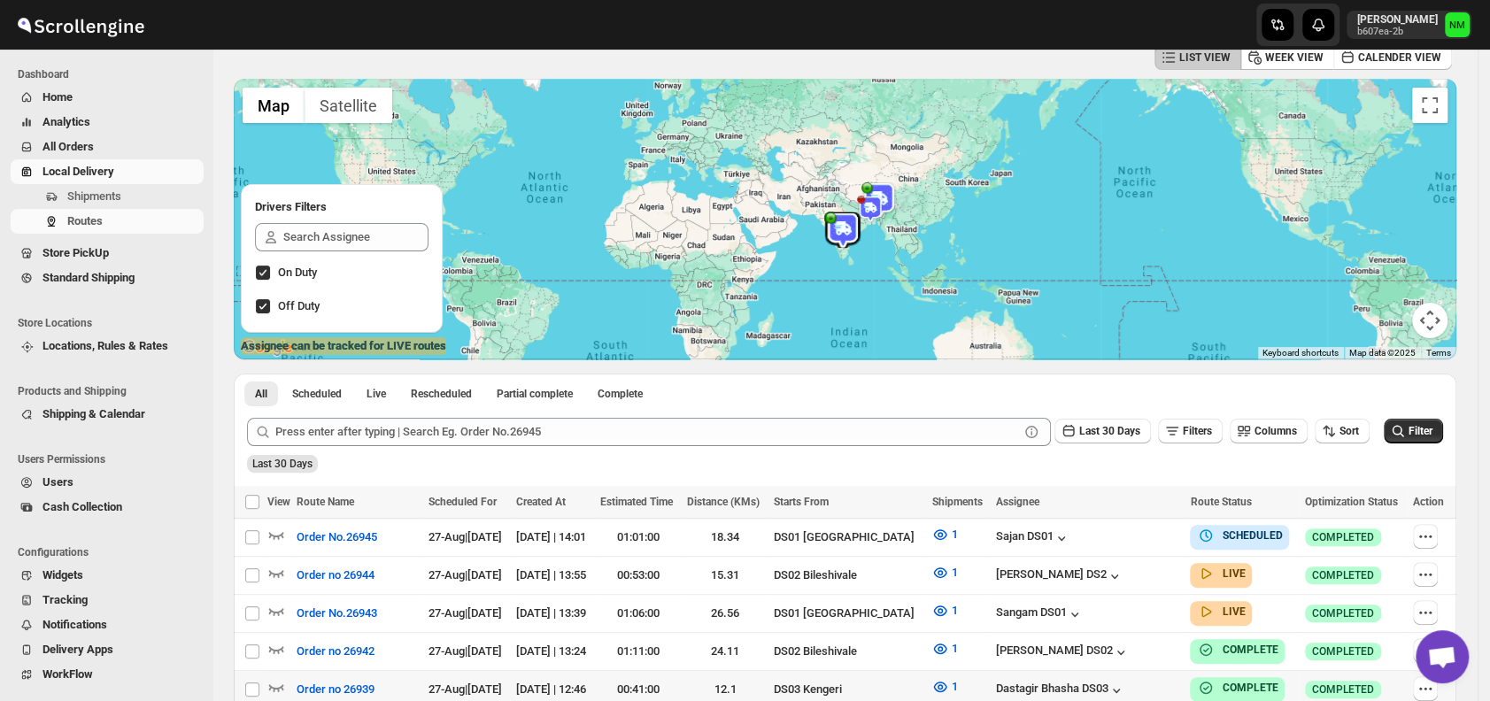
scroll to position [141, 0]
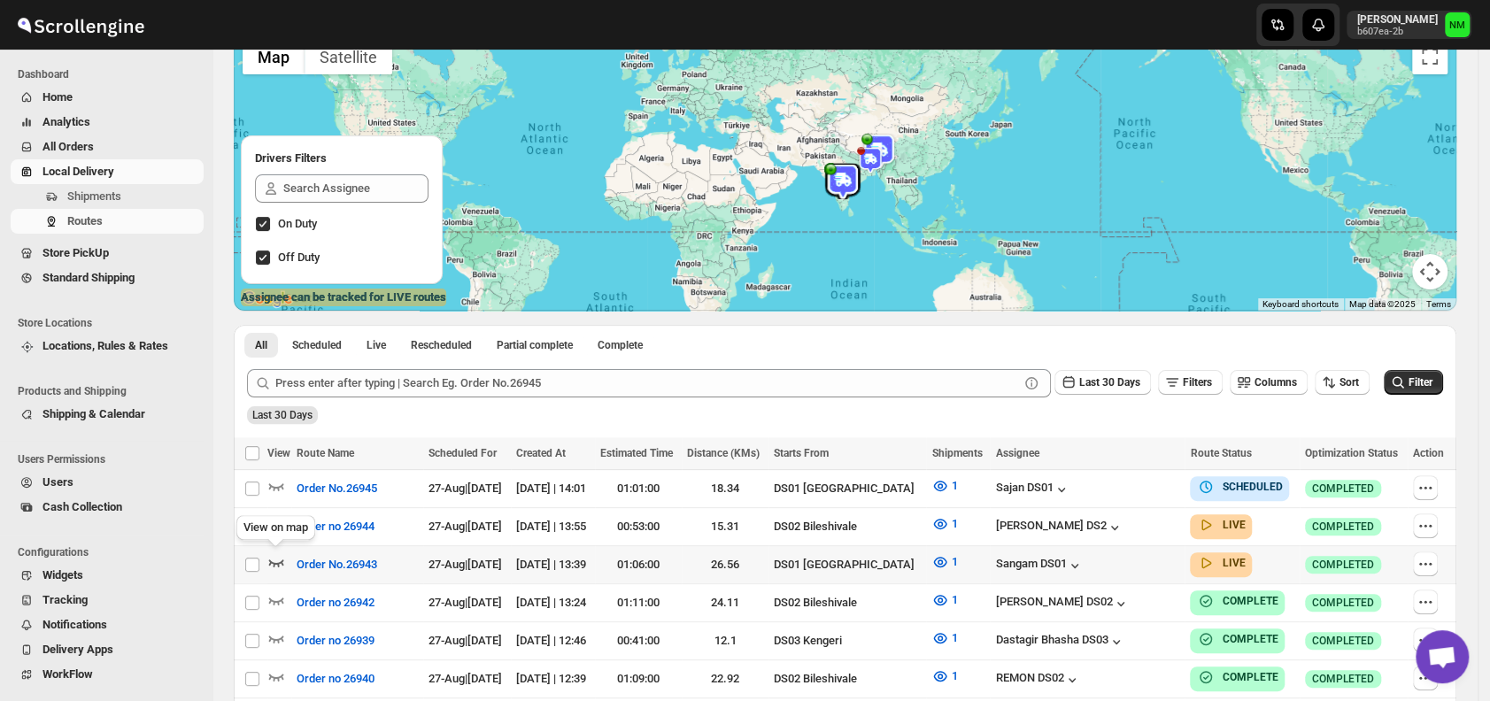
click at [276, 559] on icon "button" at bounding box center [276, 562] width 18 height 18
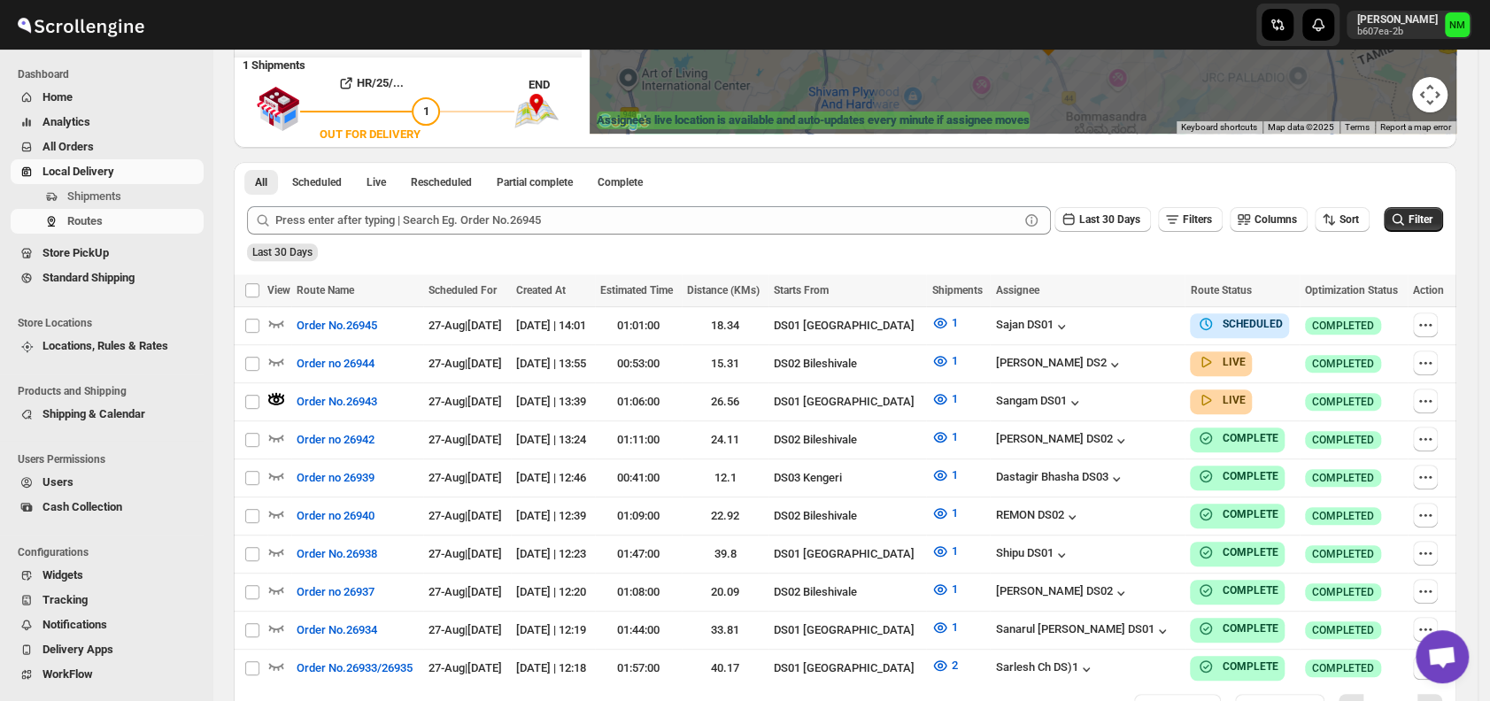
scroll to position [320, 0]
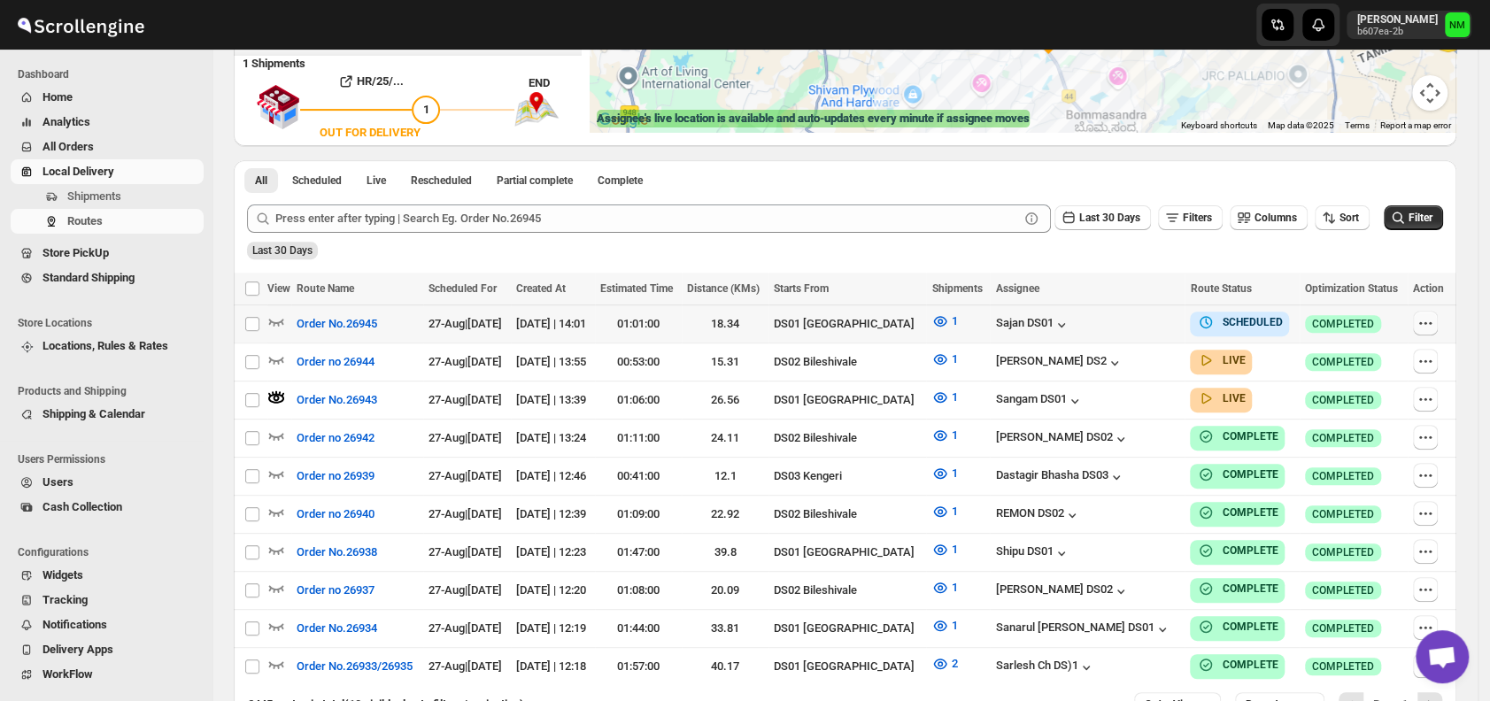
click at [1434, 319] on icon "button" at bounding box center [1426, 323] width 18 height 18
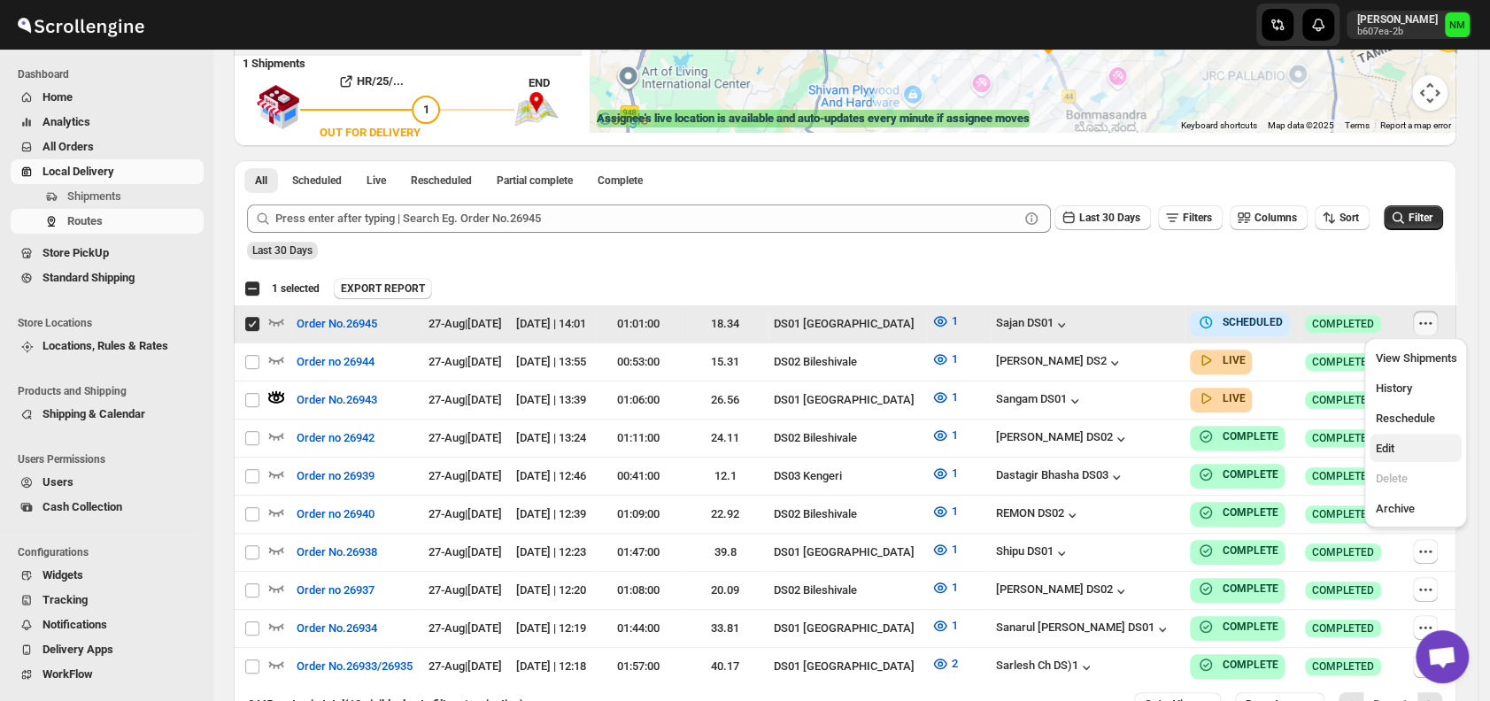
click at [1403, 448] on span "Edit" at bounding box center [1415, 449] width 81 height 18
checkbox input "false"
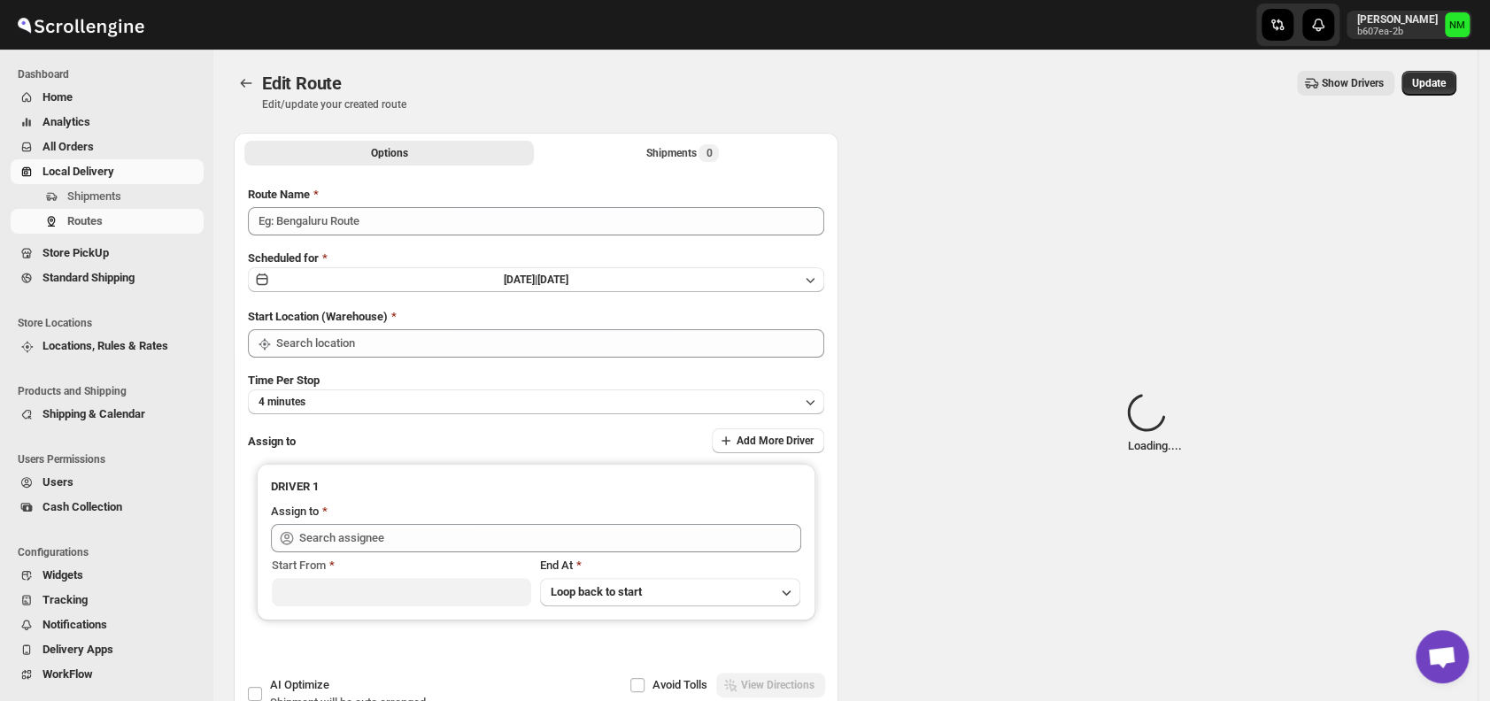
type input "Order No.26945"
type input "DS01 [GEOGRAPHIC_DATA]"
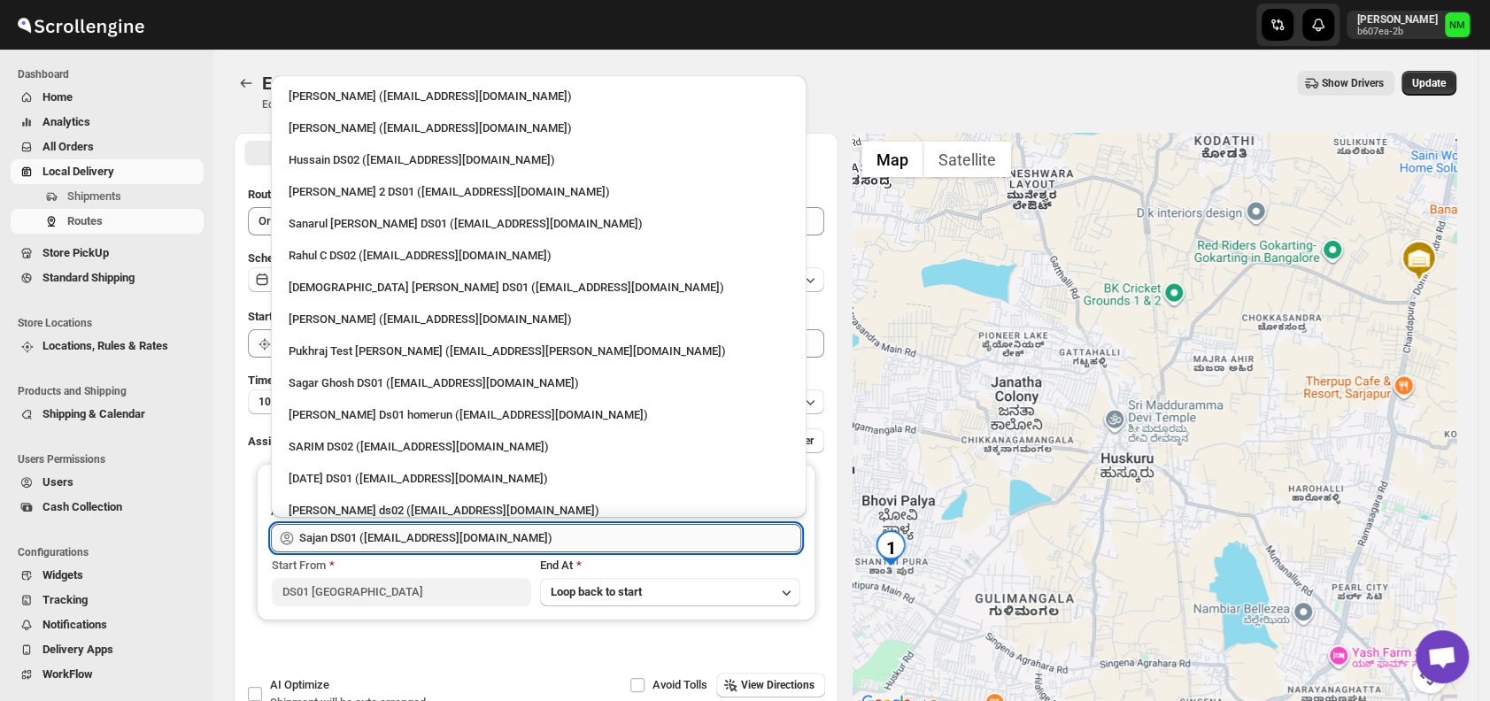
click at [524, 535] on input "Sajan DS01 ([EMAIL_ADDRESS][DOMAIN_NAME])" at bounding box center [550, 538] width 502 height 28
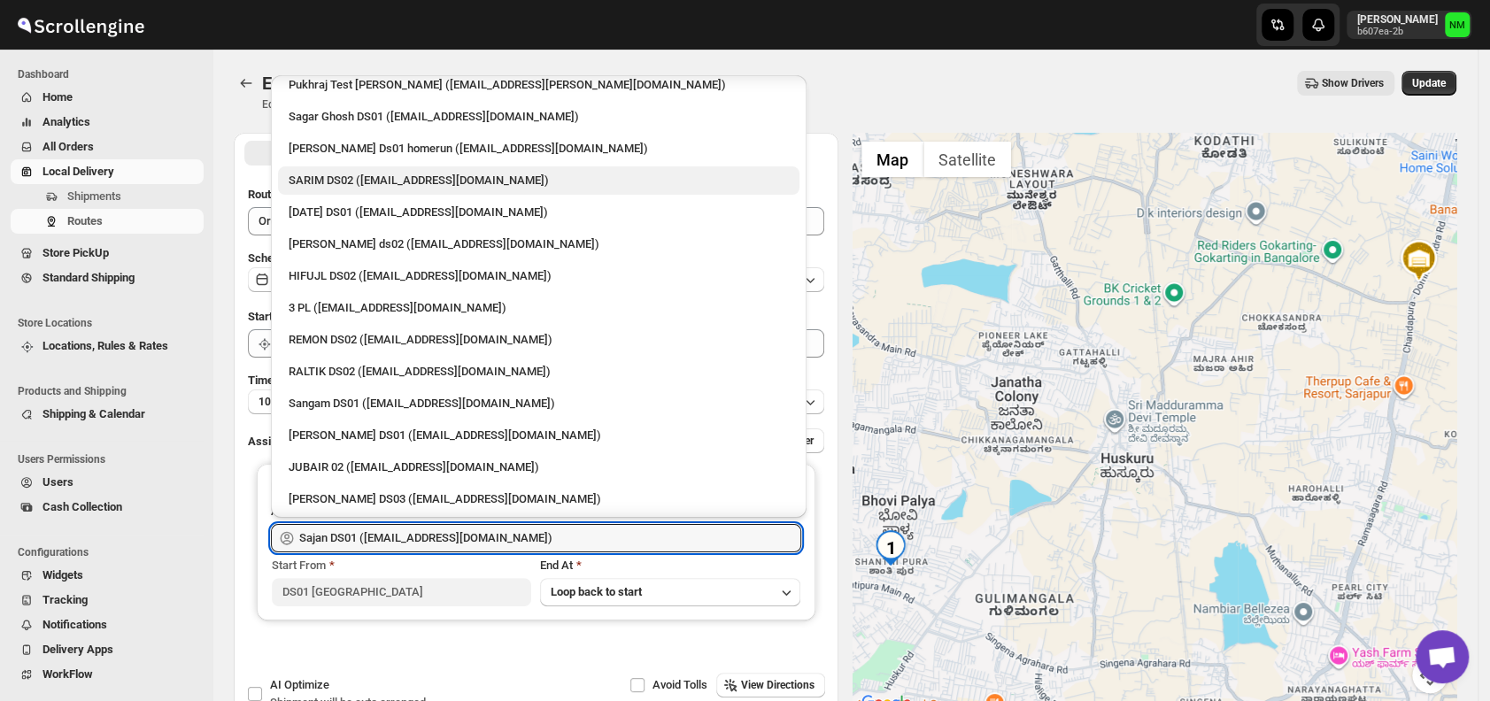
scroll to position [268, 0]
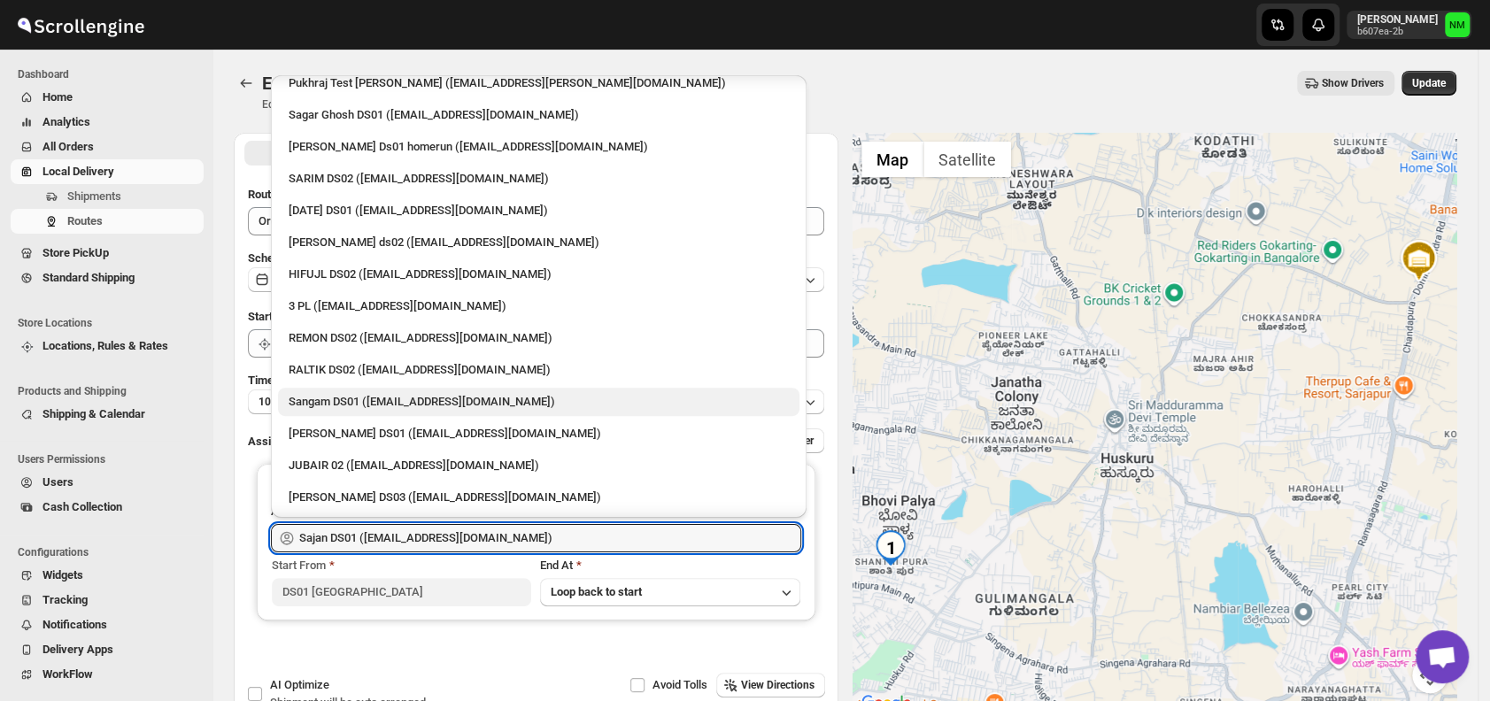
click at [336, 394] on div "Sangam DS01 ([EMAIL_ADDRESS][DOMAIN_NAME])" at bounding box center [539, 402] width 500 height 18
type input "Sangam DS01 ([EMAIL_ADDRESS][DOMAIN_NAME])"
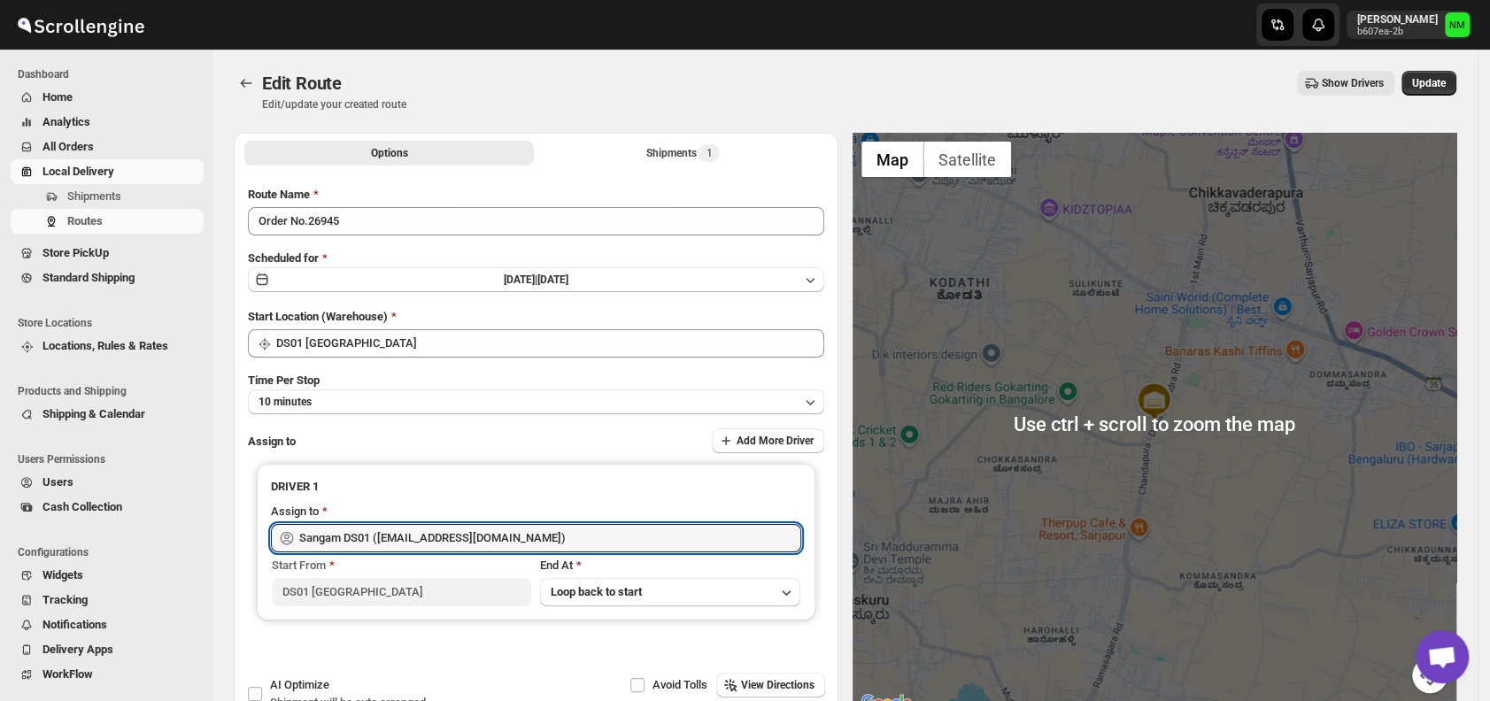
scroll to position [0, 0]
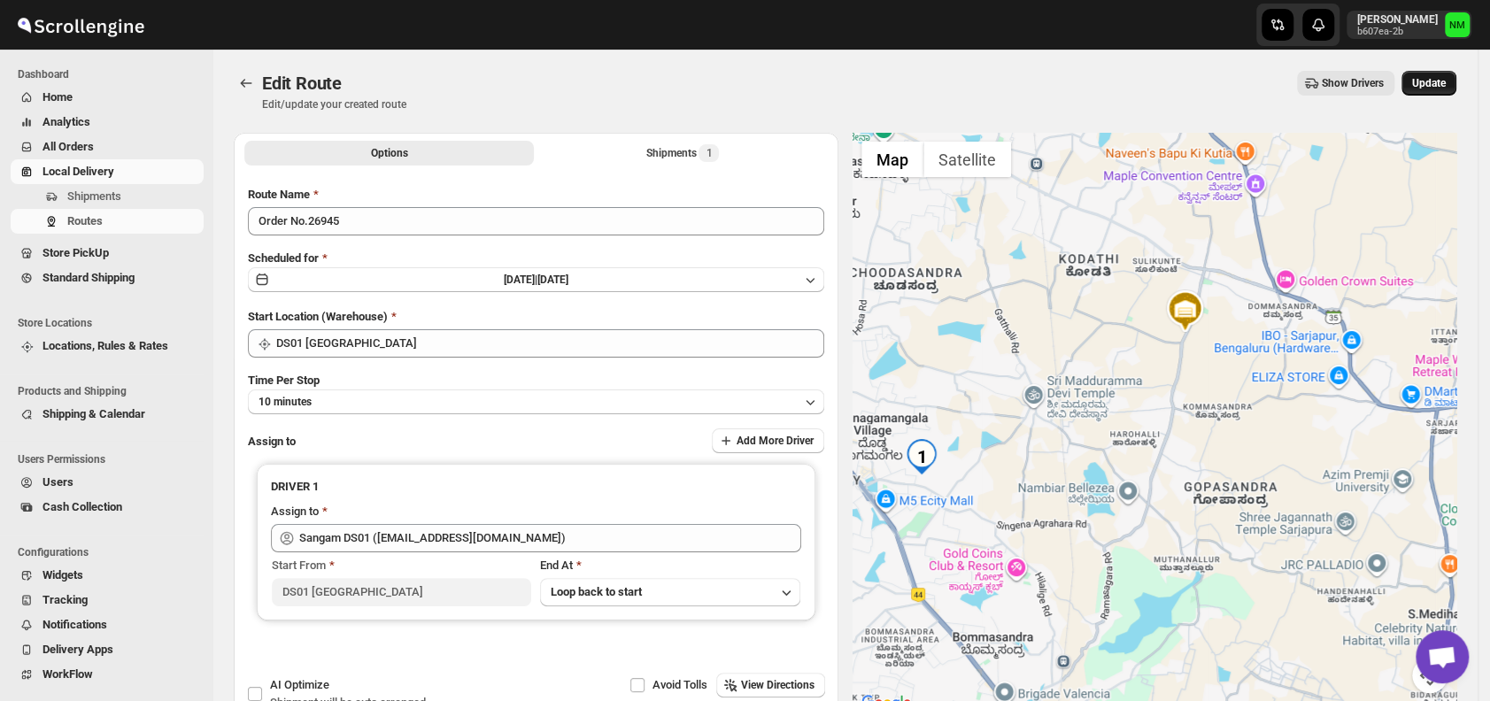
click at [1432, 89] on span "Update" at bounding box center [1429, 83] width 34 height 14
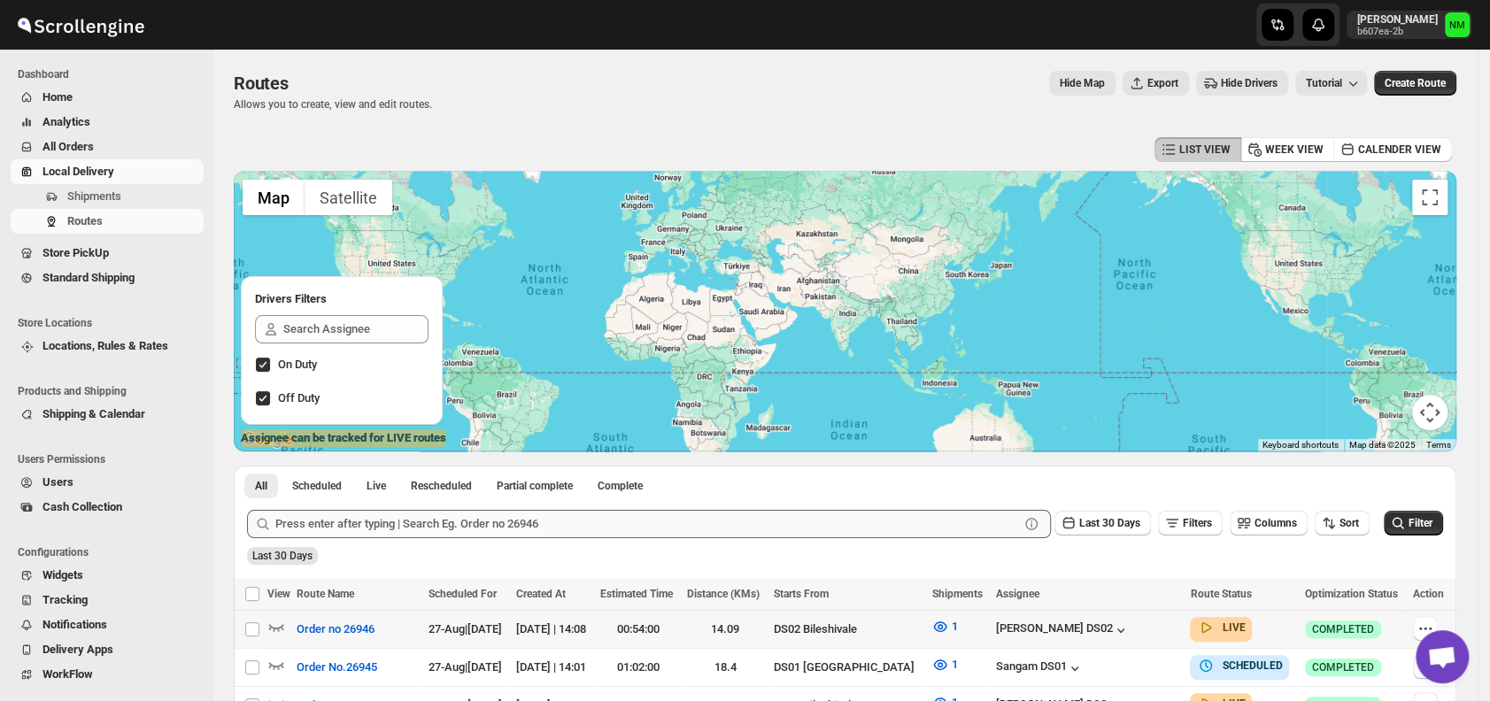
scroll to position [128, 0]
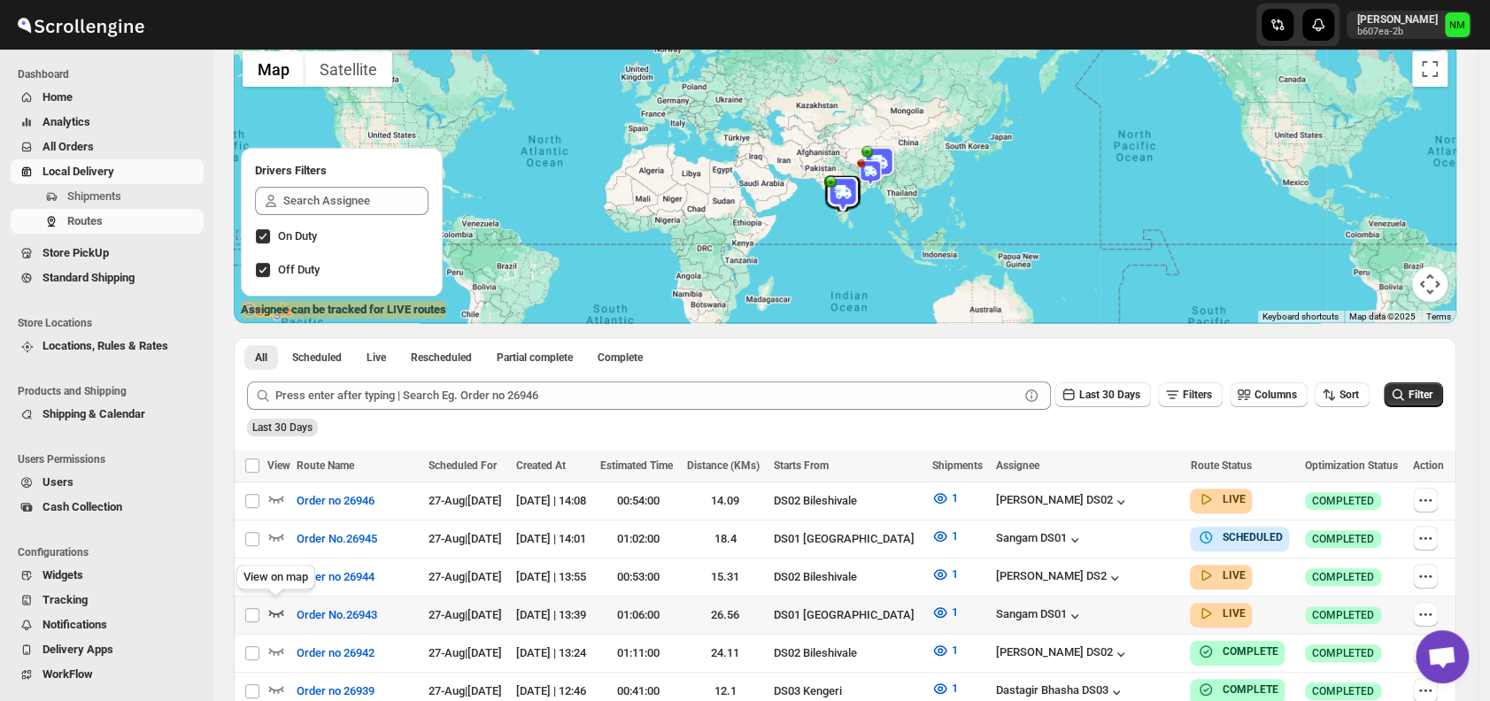
click at [274, 611] on icon "button" at bounding box center [276, 613] width 15 height 7
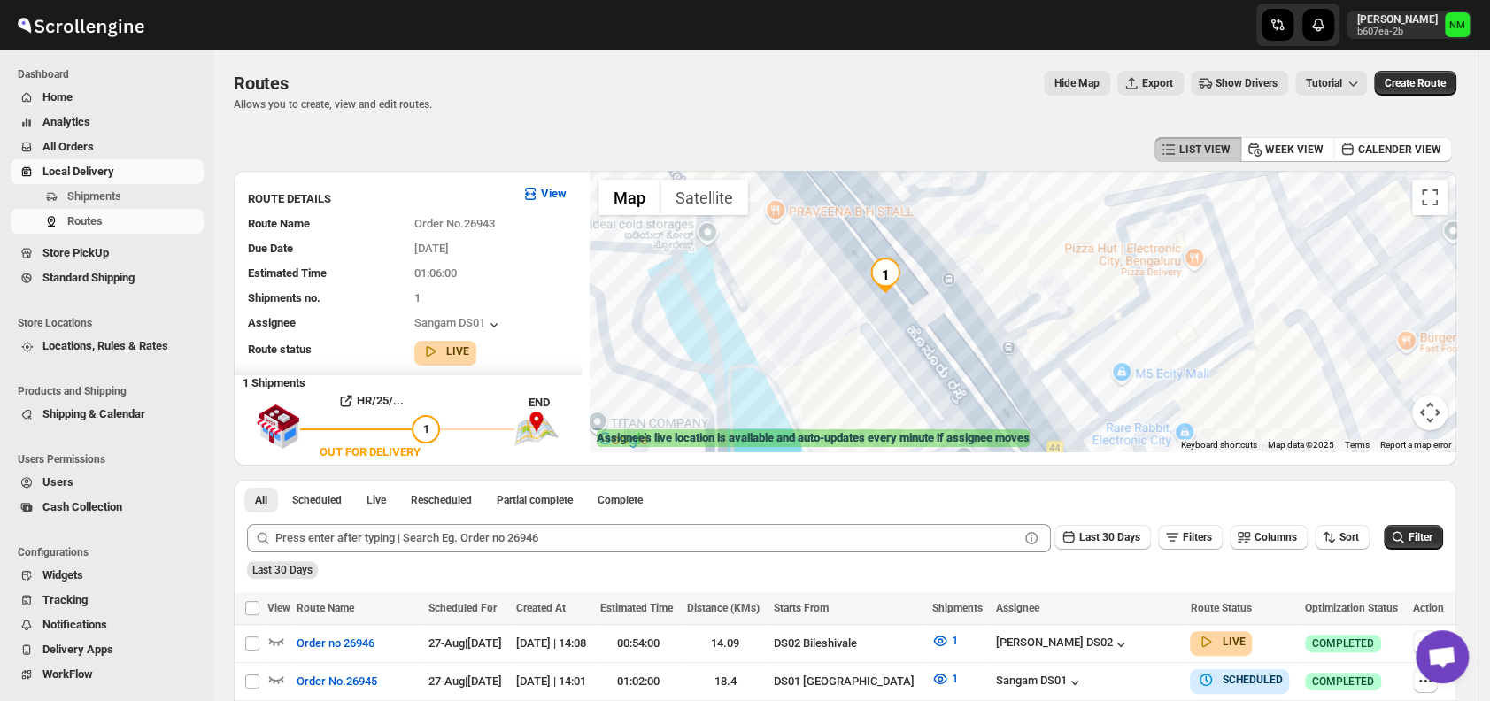
scroll to position [11, 0]
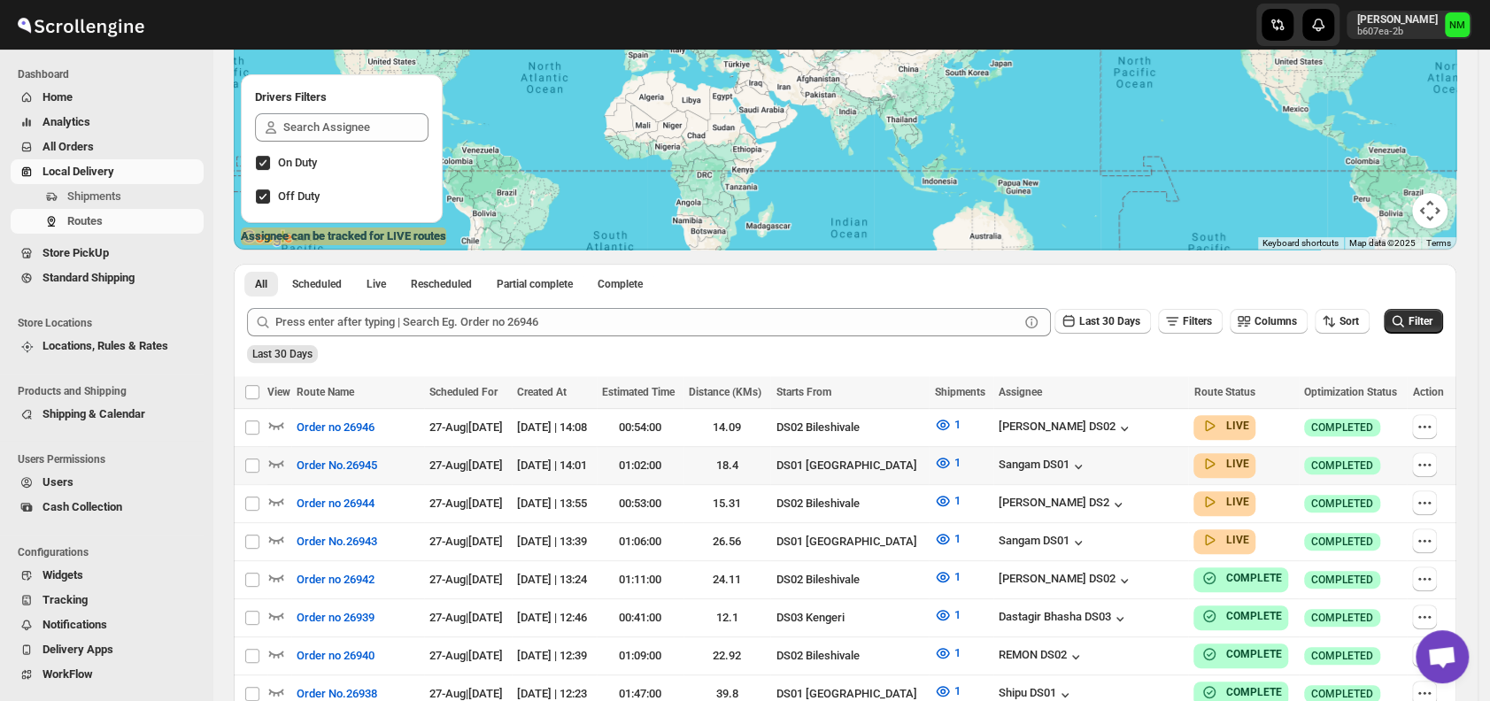
scroll to position [209, 0]
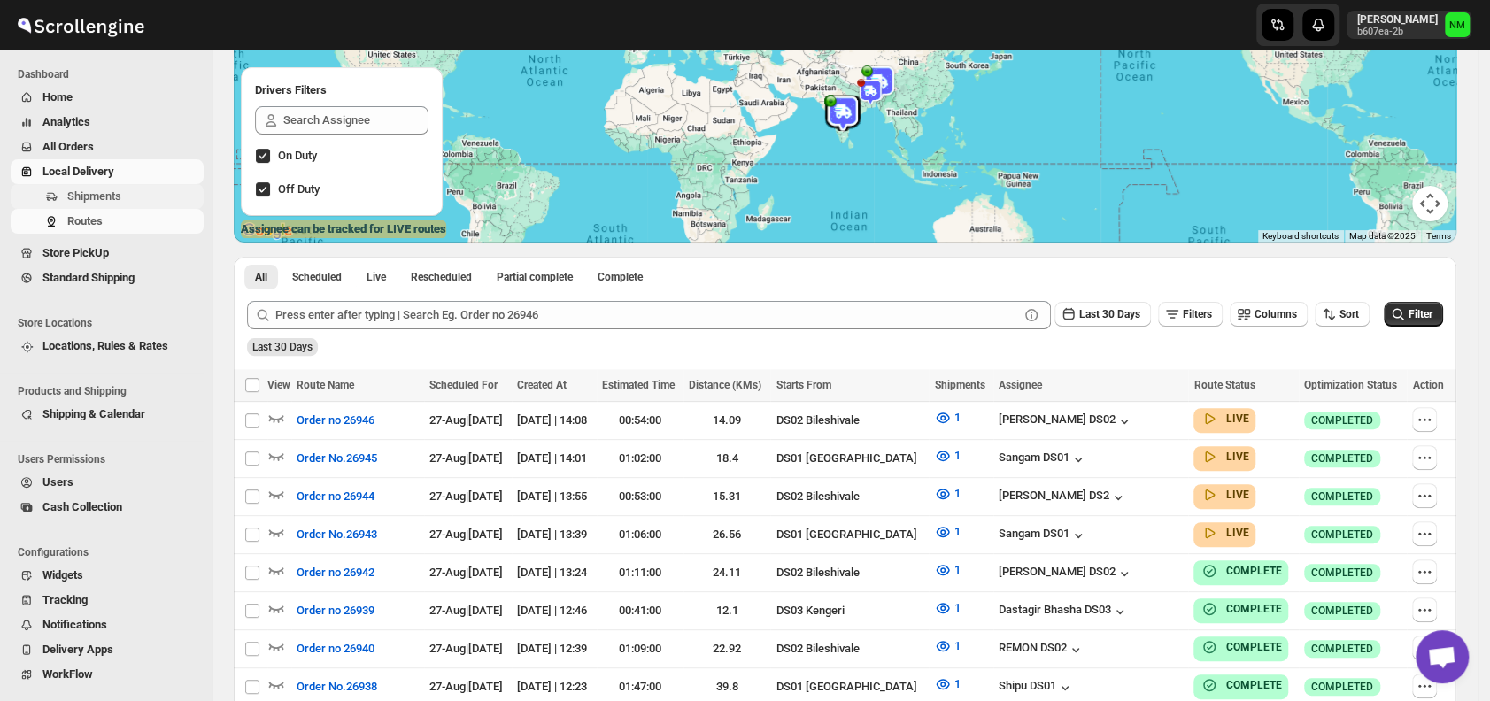
click at [107, 197] on span "Shipments" at bounding box center [94, 195] width 54 height 13
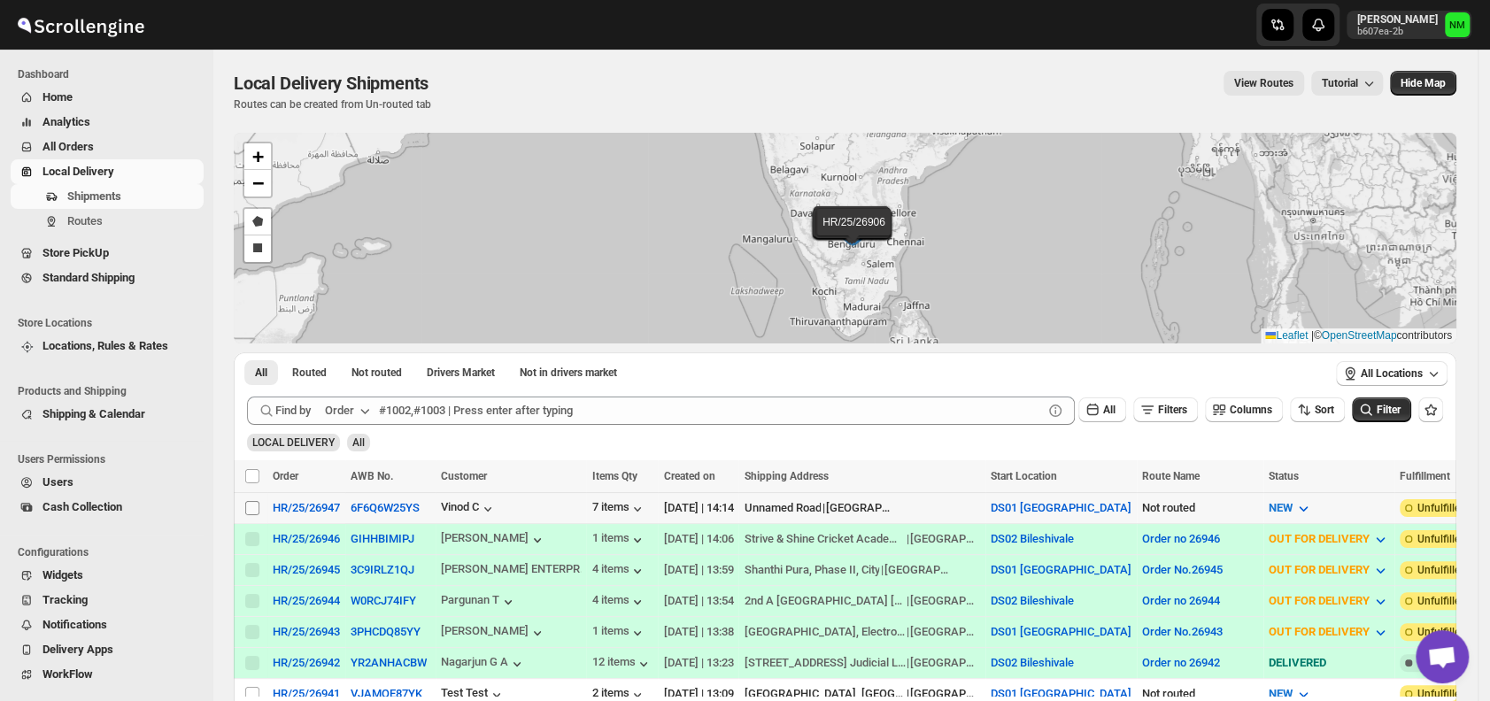
click at [257, 507] on input "Select shipment" at bounding box center [252, 508] width 14 height 14
checkbox input "true"
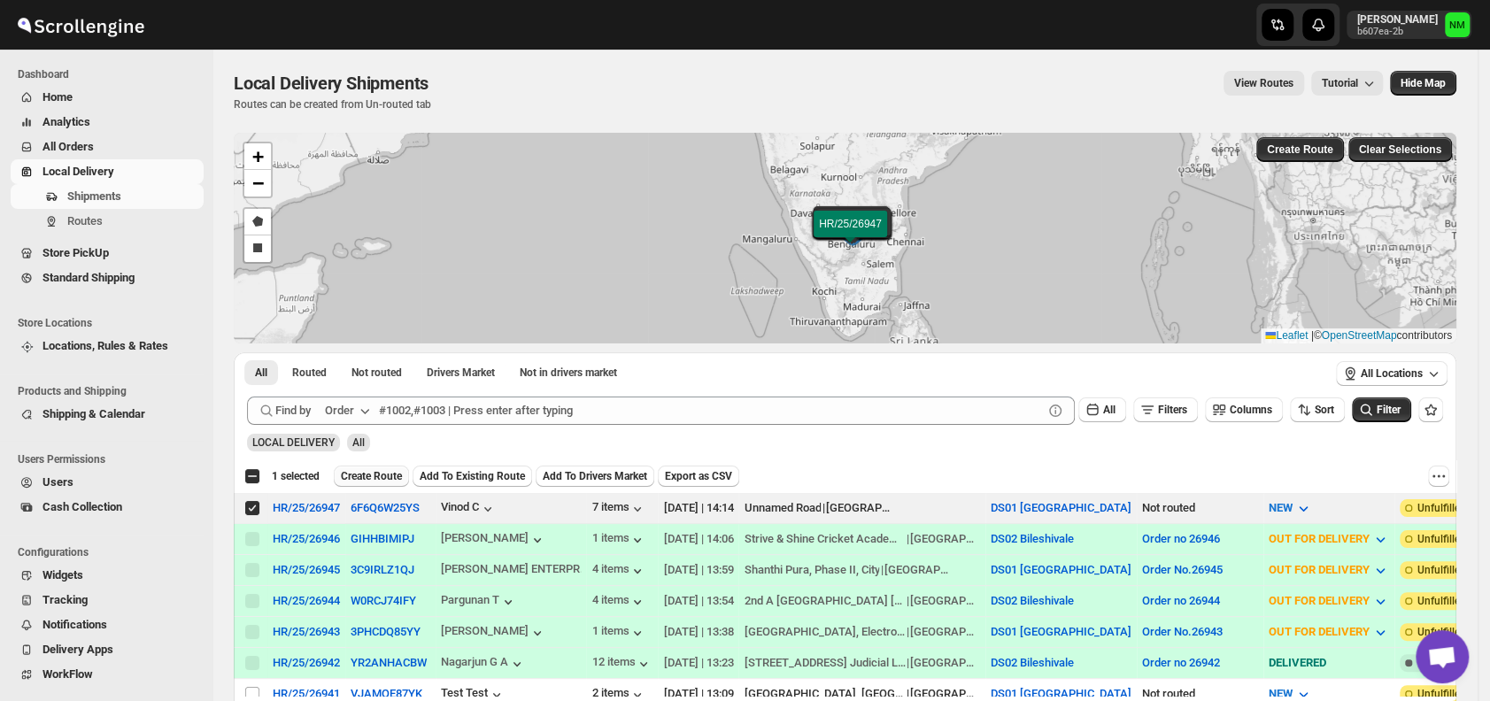
click at [393, 476] on span "Create Route" at bounding box center [371, 476] width 61 height 14
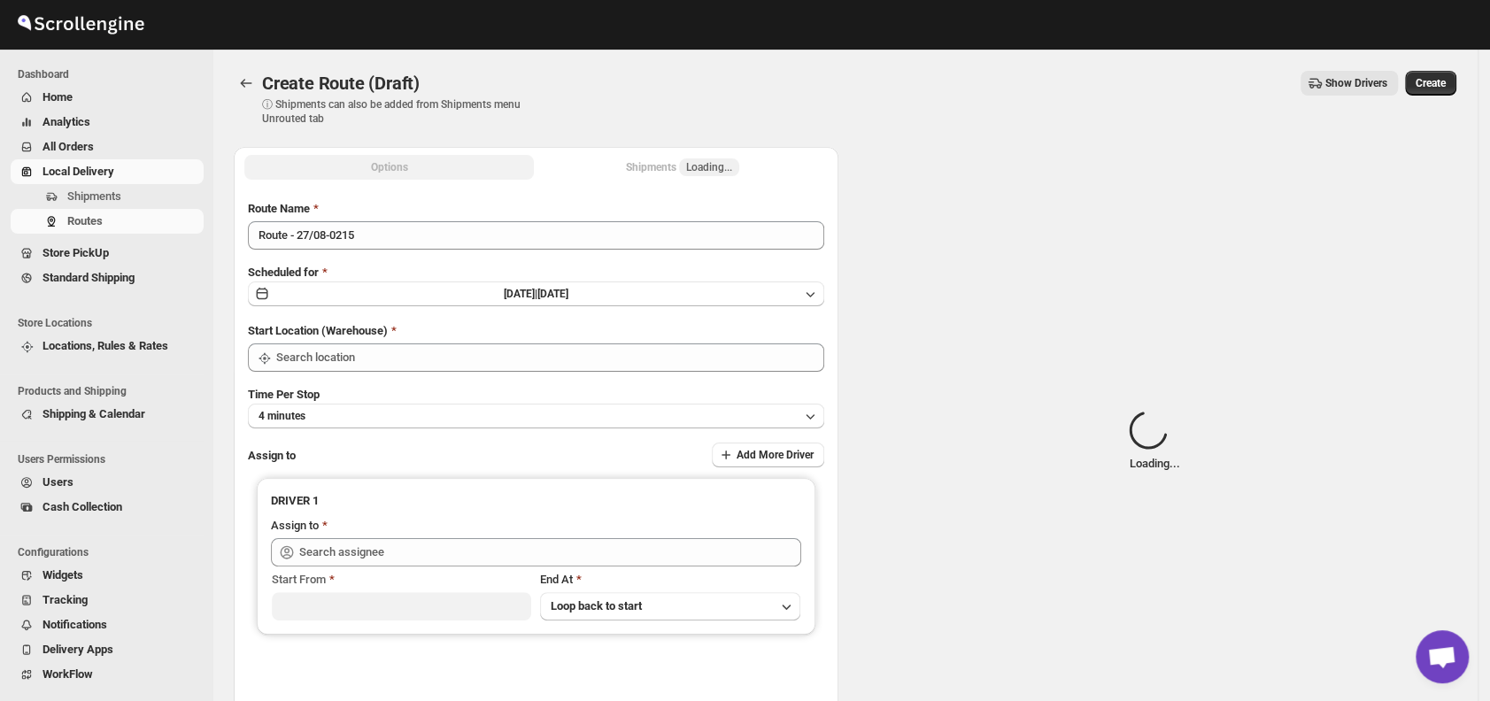
type input "DS01 [GEOGRAPHIC_DATA]"
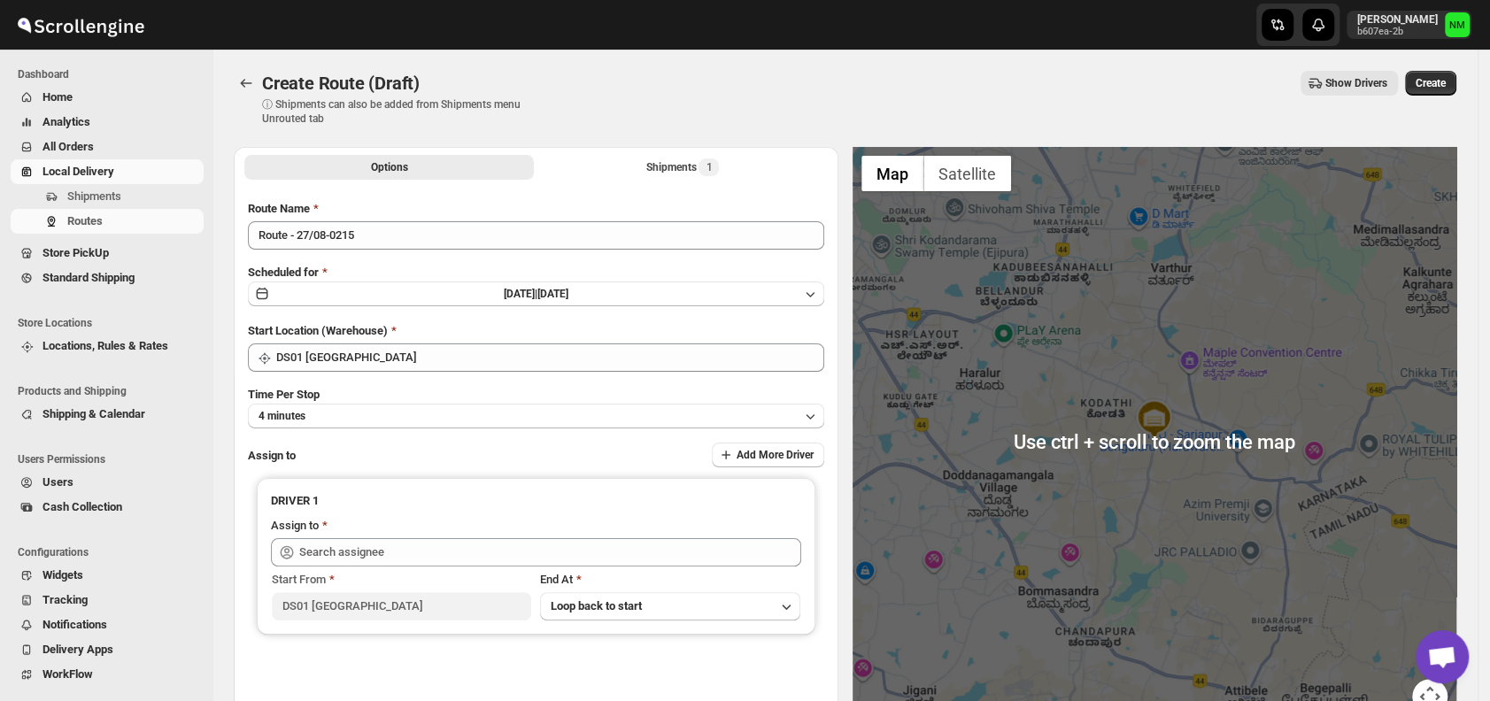
scroll to position [9, 0]
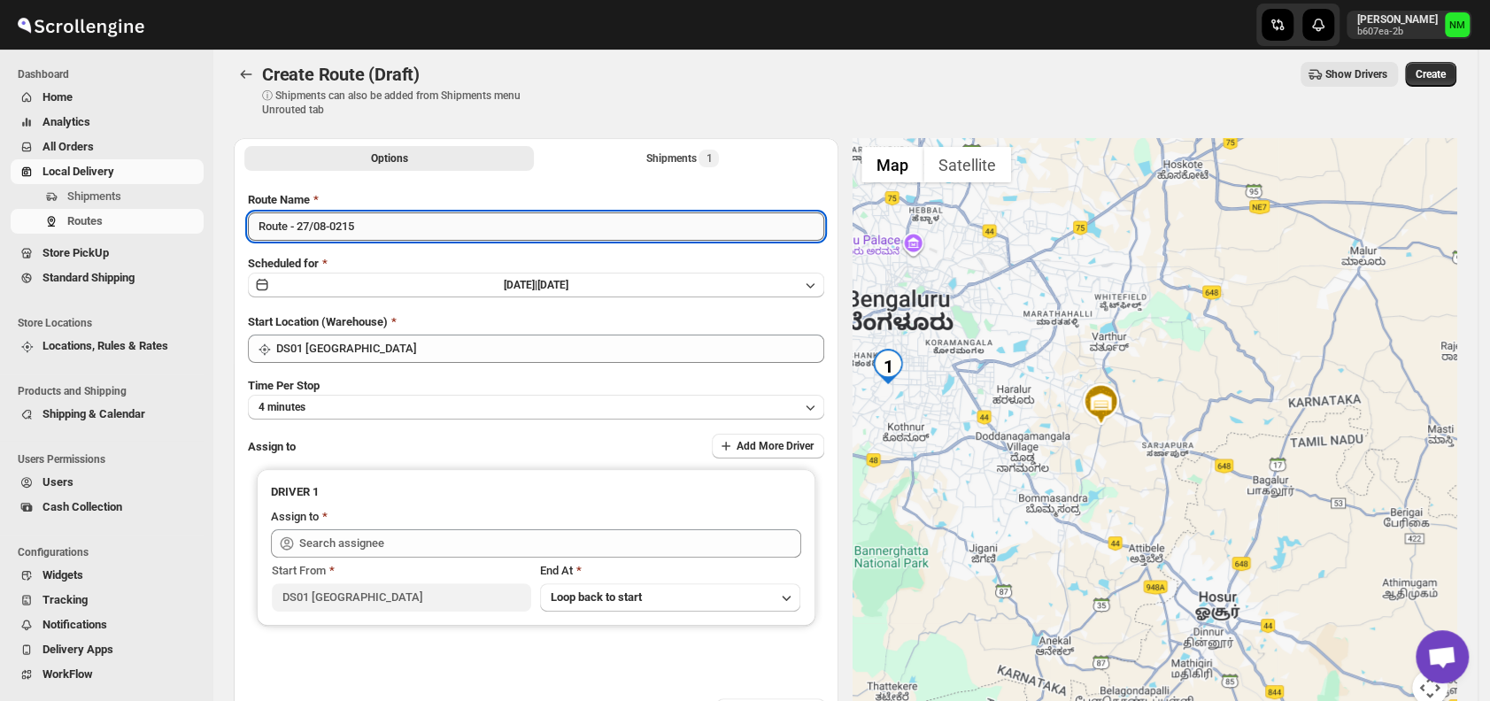
click at [399, 227] on input "Route - 27/08-0215" at bounding box center [536, 227] width 576 height 28
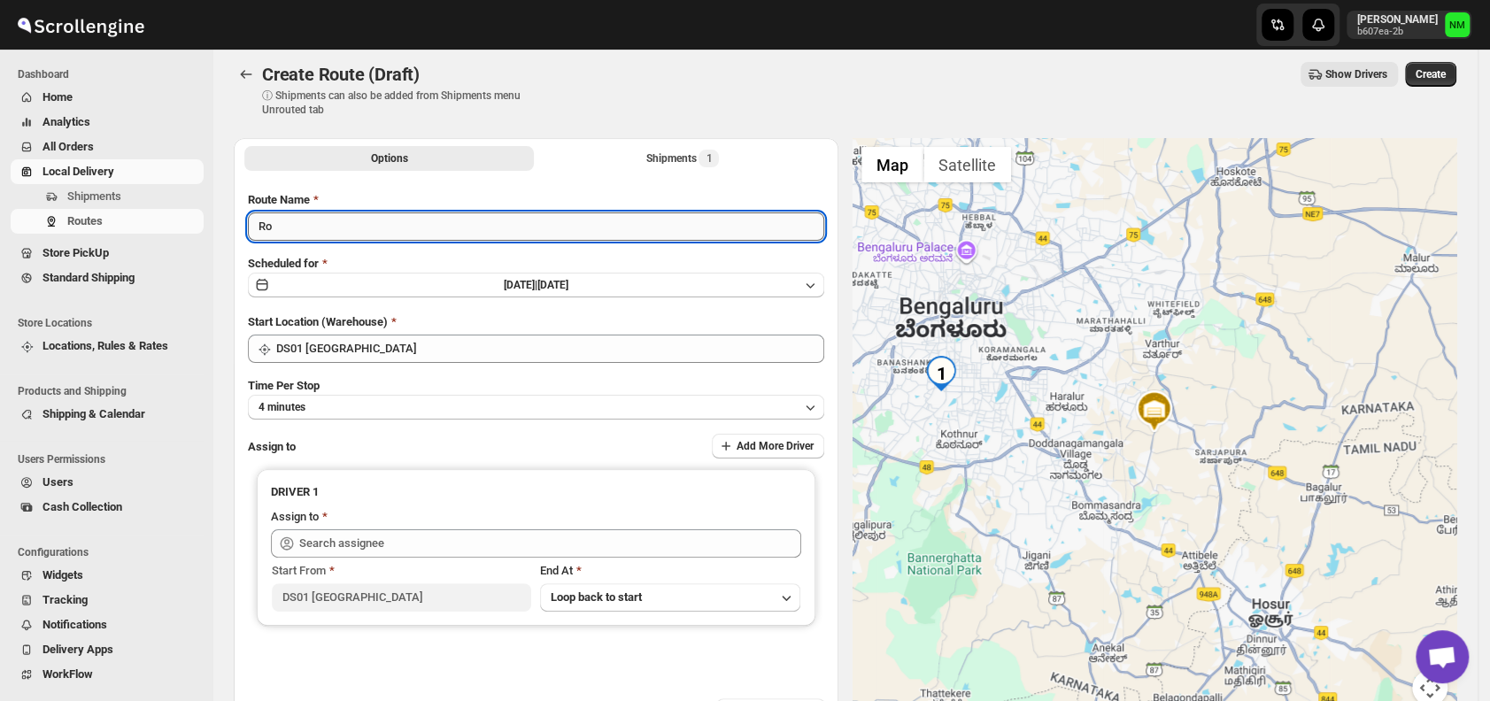
type input "R"
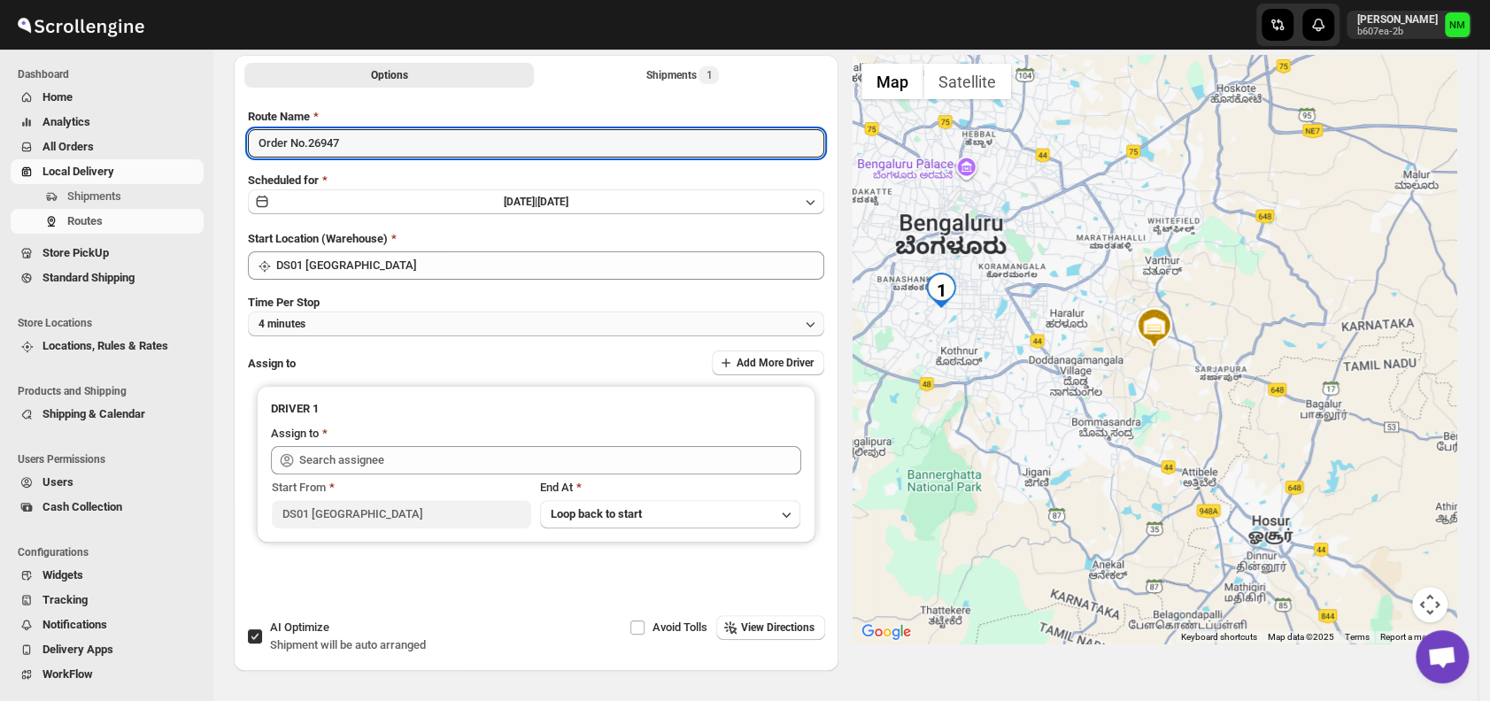
scroll to position [149, 0]
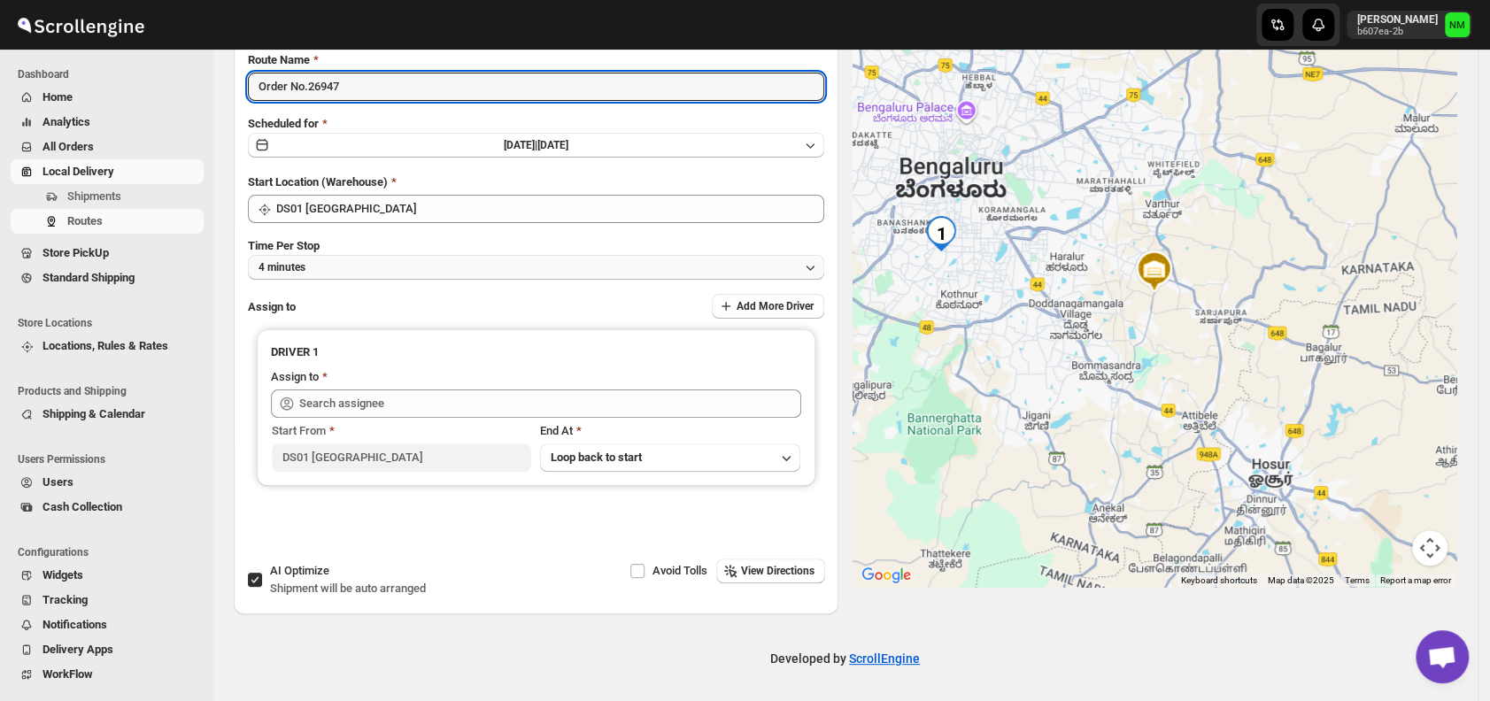
type input "Order No.26947"
click at [333, 266] on button "4 minutes" at bounding box center [536, 267] width 576 height 25
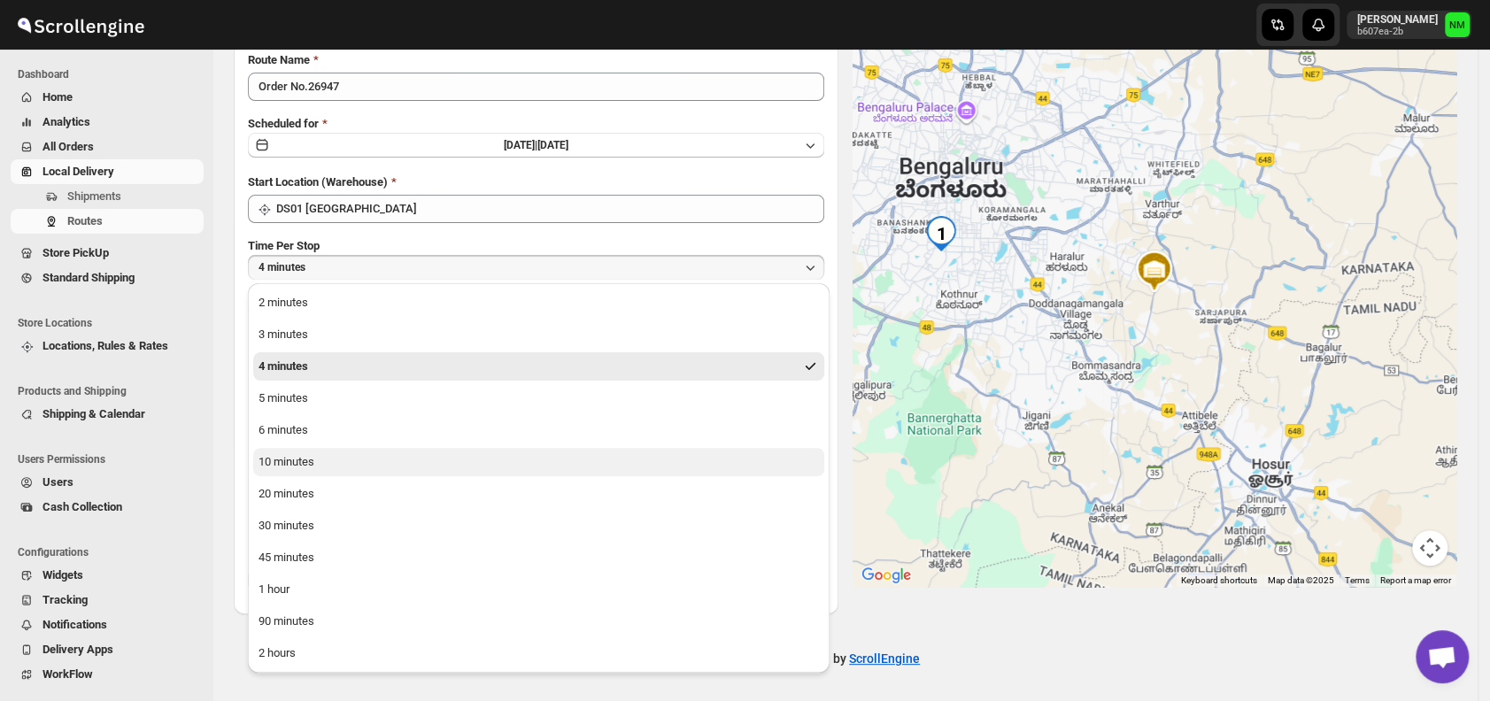
click at [314, 471] on button "10 minutes" at bounding box center [538, 462] width 571 height 28
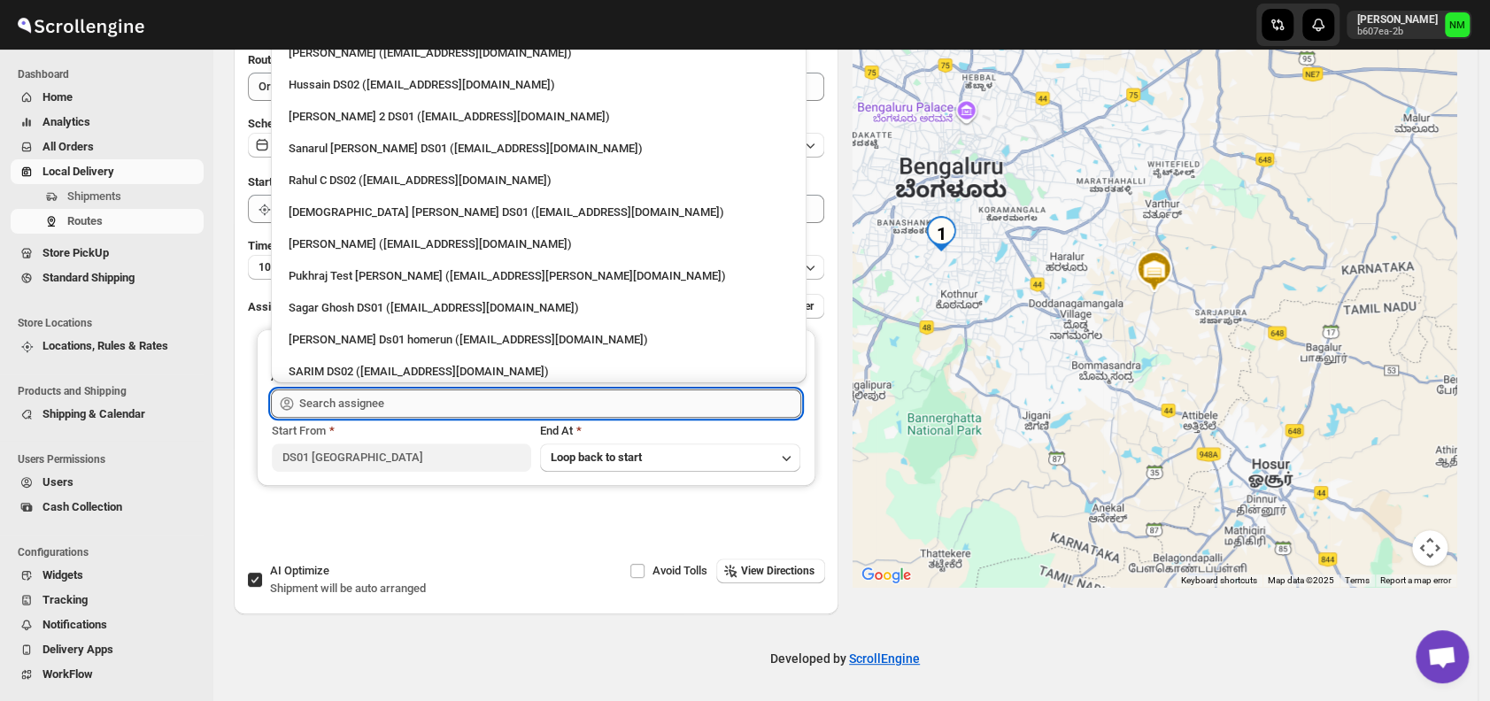
click at [401, 406] on input "text" at bounding box center [550, 404] width 502 height 28
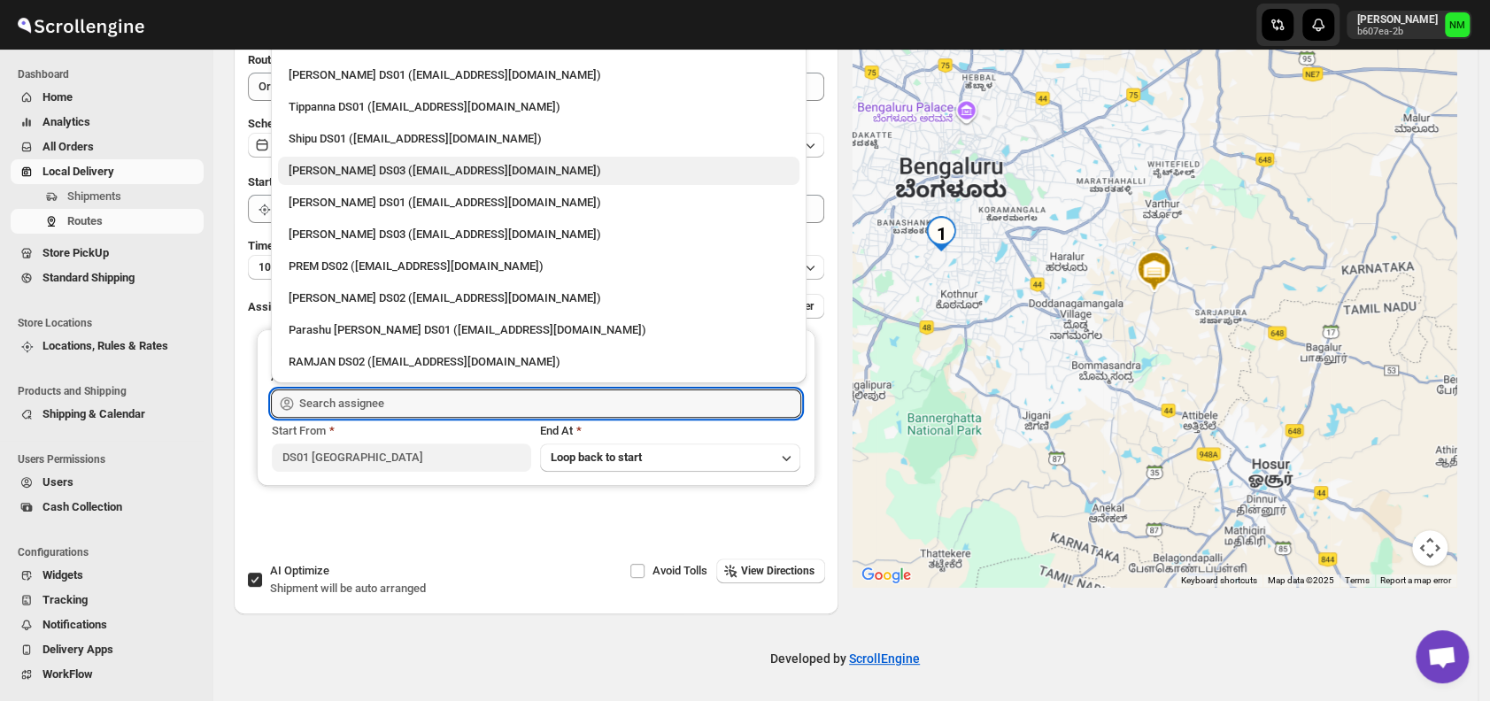
scroll to position [1479, 0]
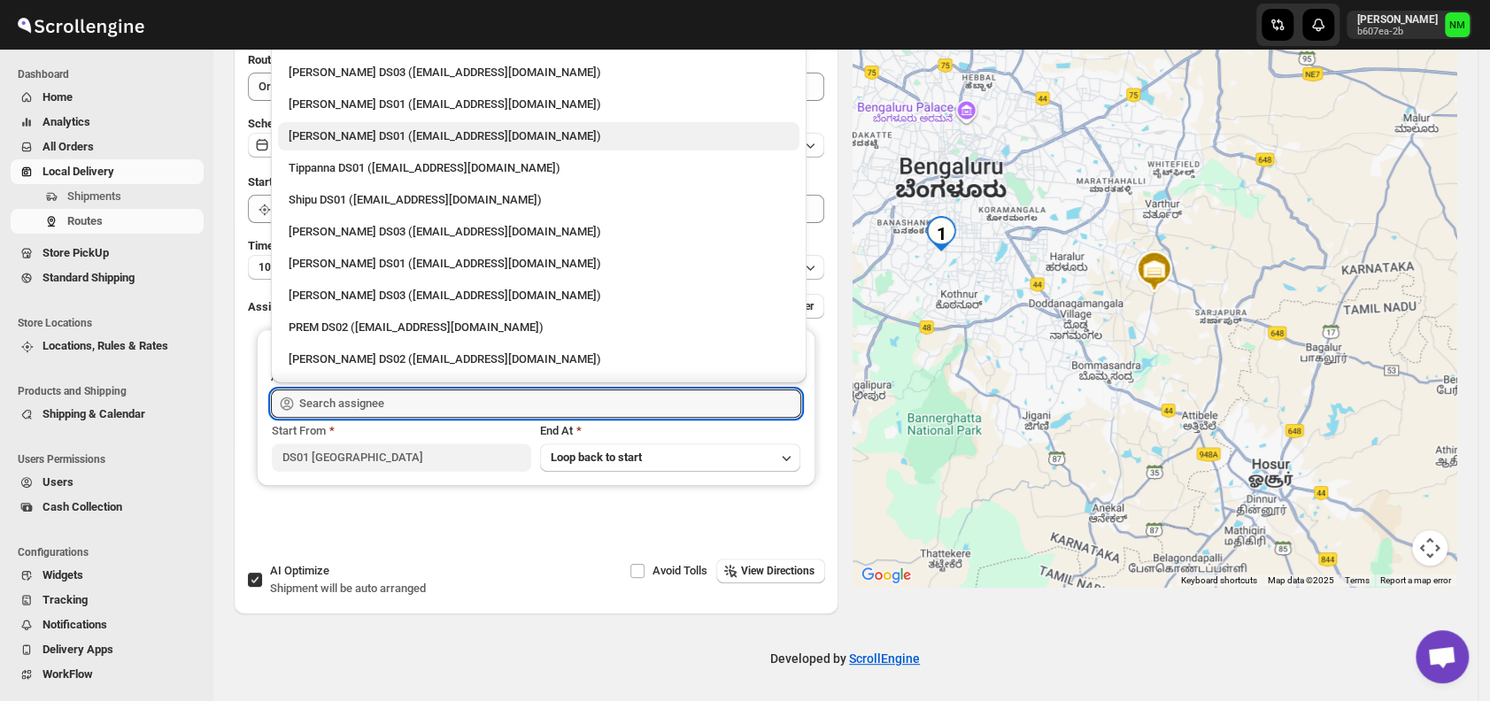
click at [327, 147] on div "Abdul Basir DS01 (xaley98767@7tul.com)" at bounding box center [539, 136] width 522 height 28
type input "Abdul Basir DS01 (xaley98767@7tul.com)"
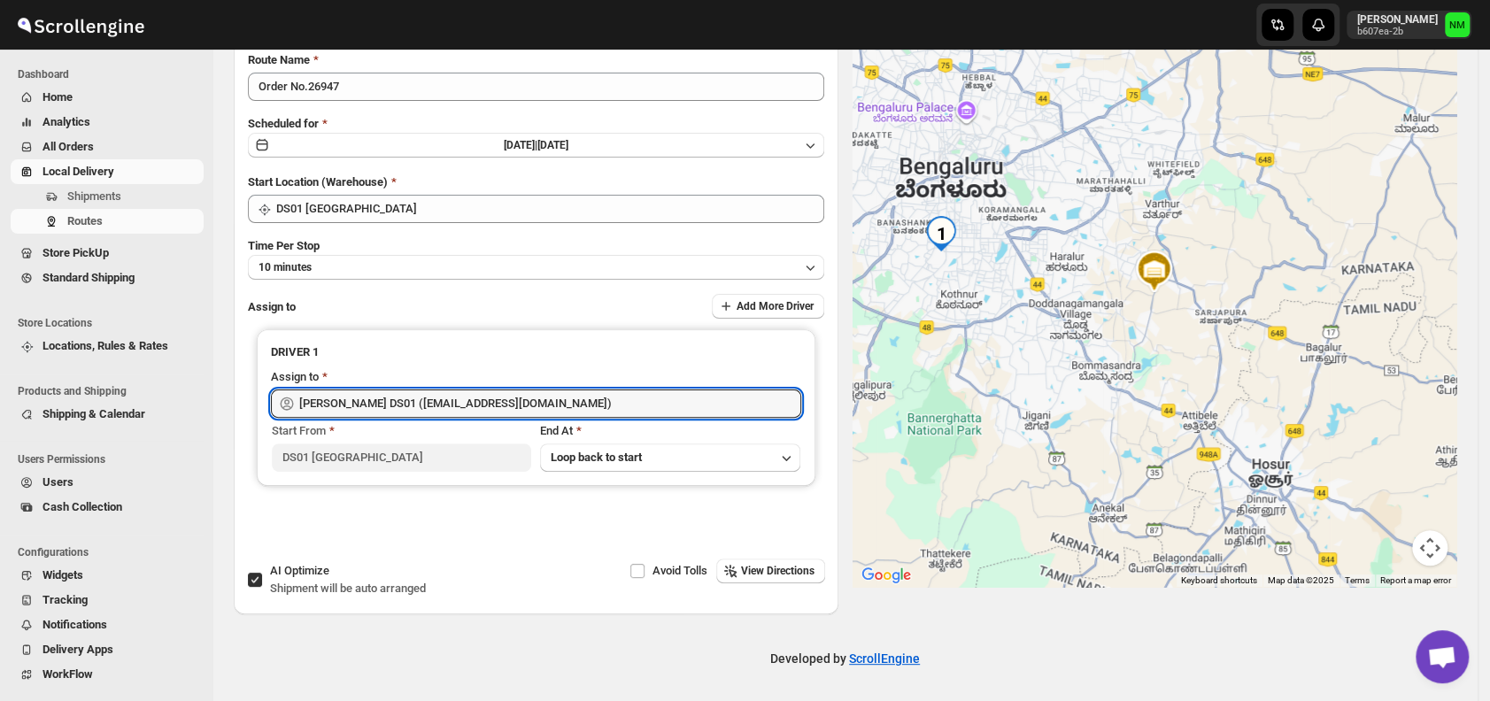
scroll to position [0, 0]
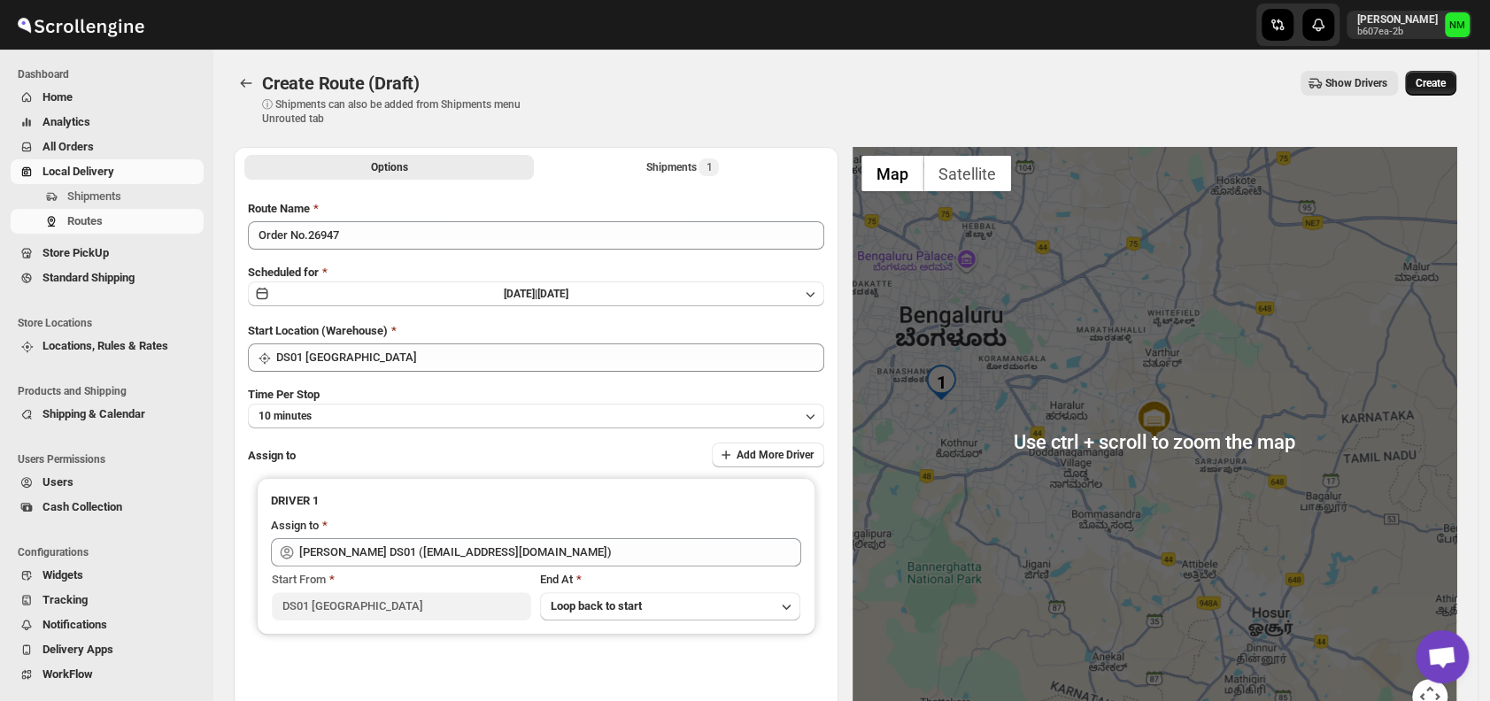
click at [1429, 84] on span "Create" at bounding box center [1431, 83] width 30 height 14
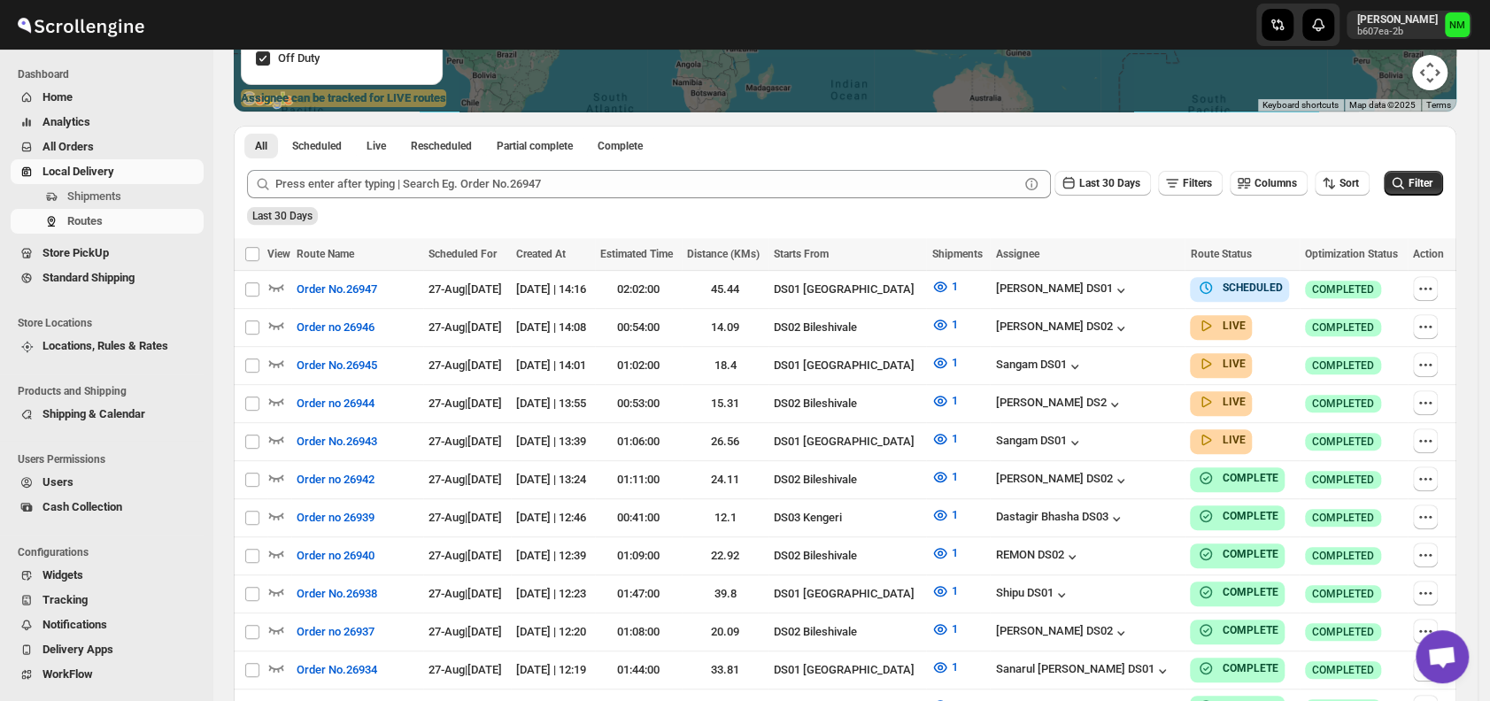
scroll to position [339, 0]
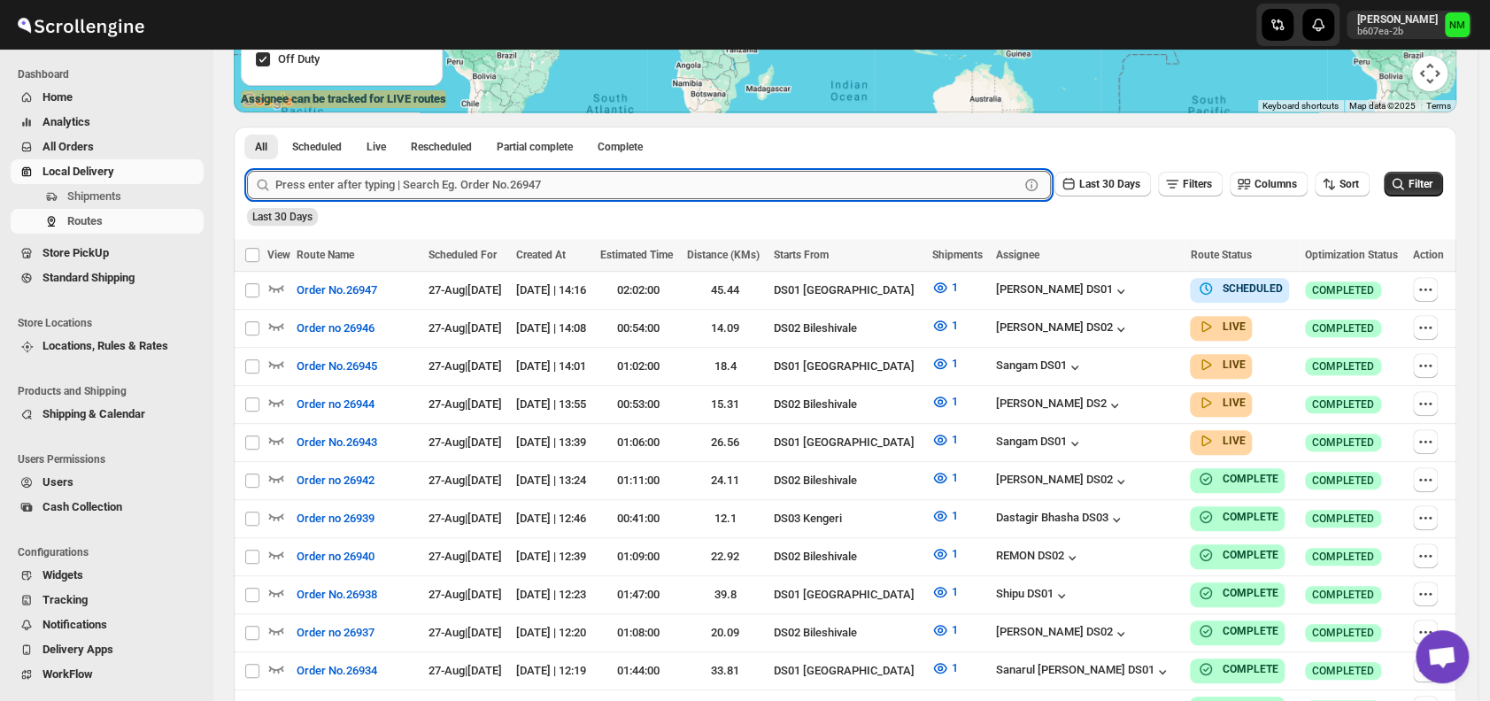
click at [347, 174] on input "text" at bounding box center [647, 185] width 744 height 28
type input "26606"
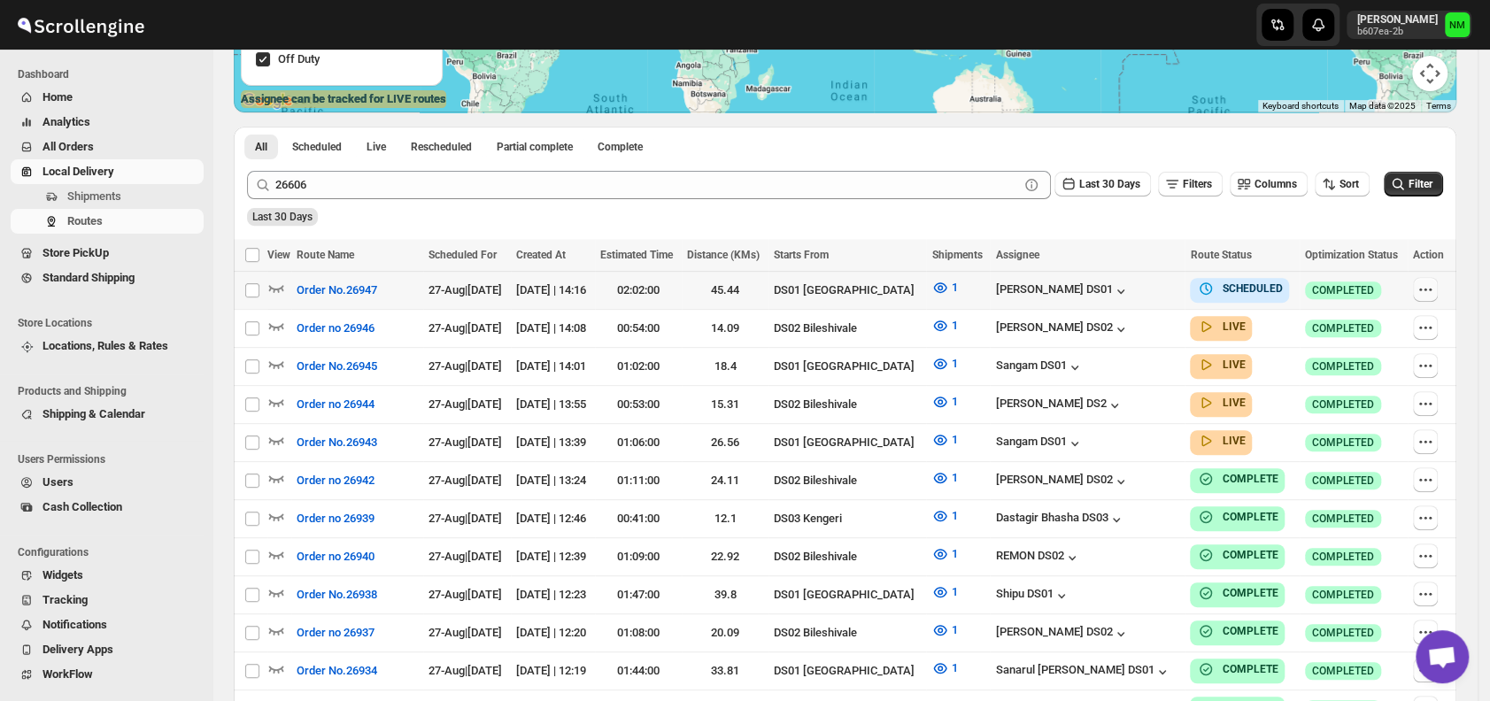
click at [1431, 292] on icon "button" at bounding box center [1426, 290] width 18 height 18
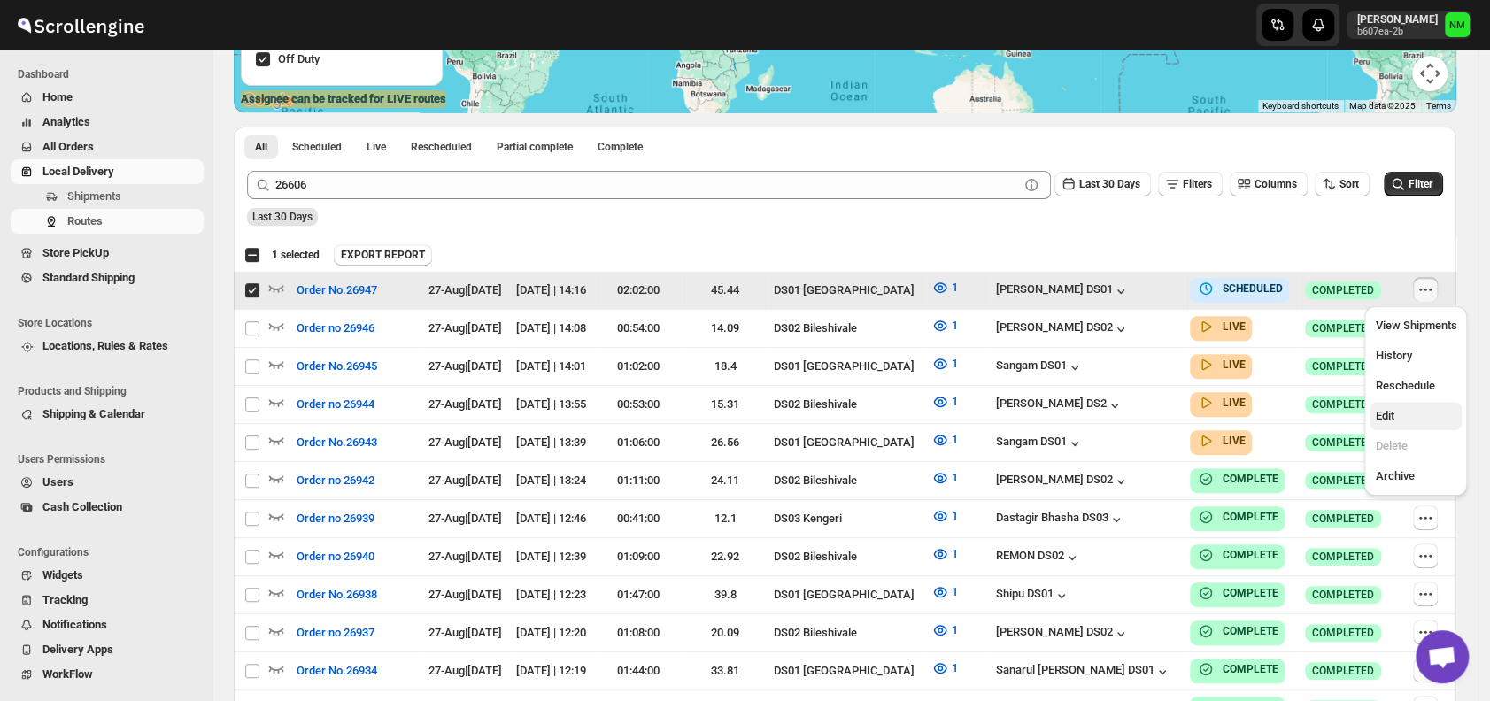
click at [1397, 415] on span "Edit" at bounding box center [1415, 416] width 81 height 18
checkbox input "false"
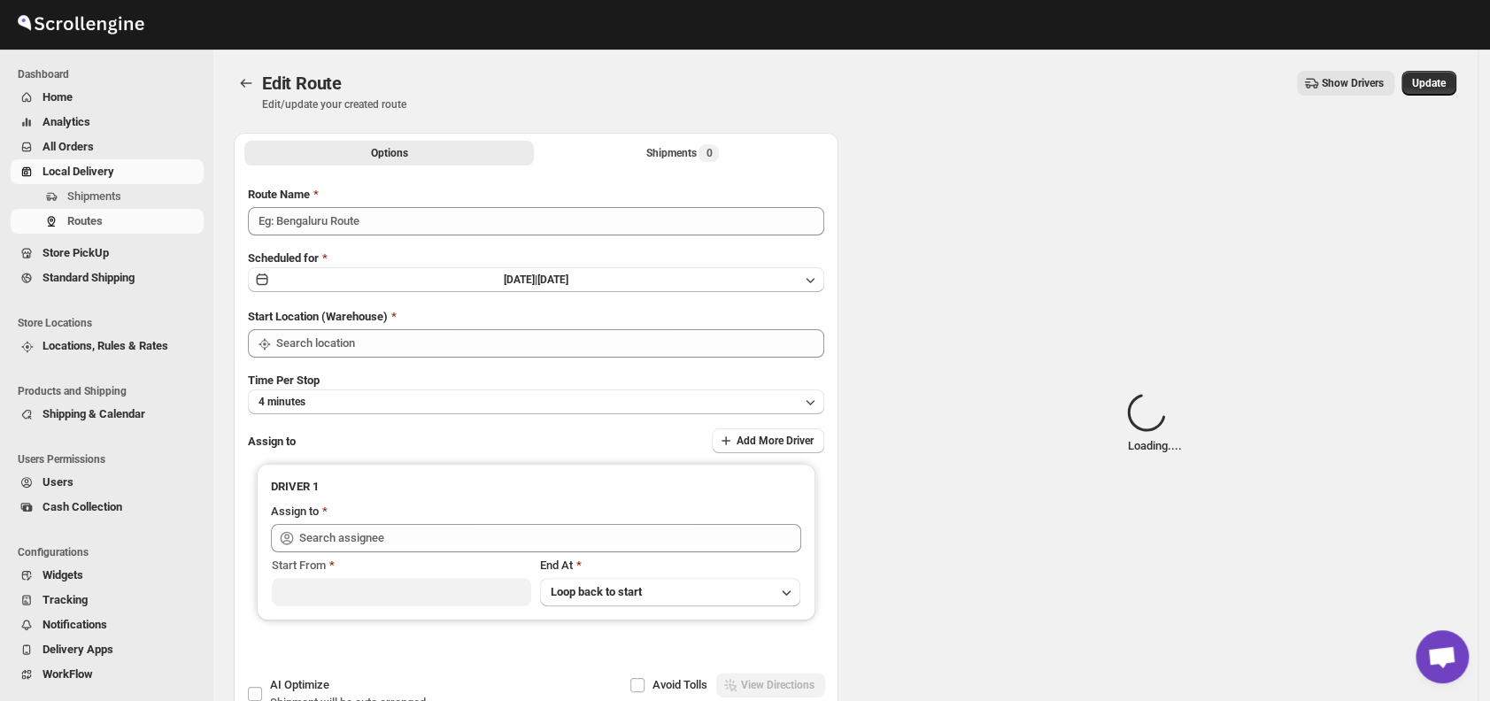
type input "Order No.26947"
type input "DS01 [GEOGRAPHIC_DATA]"
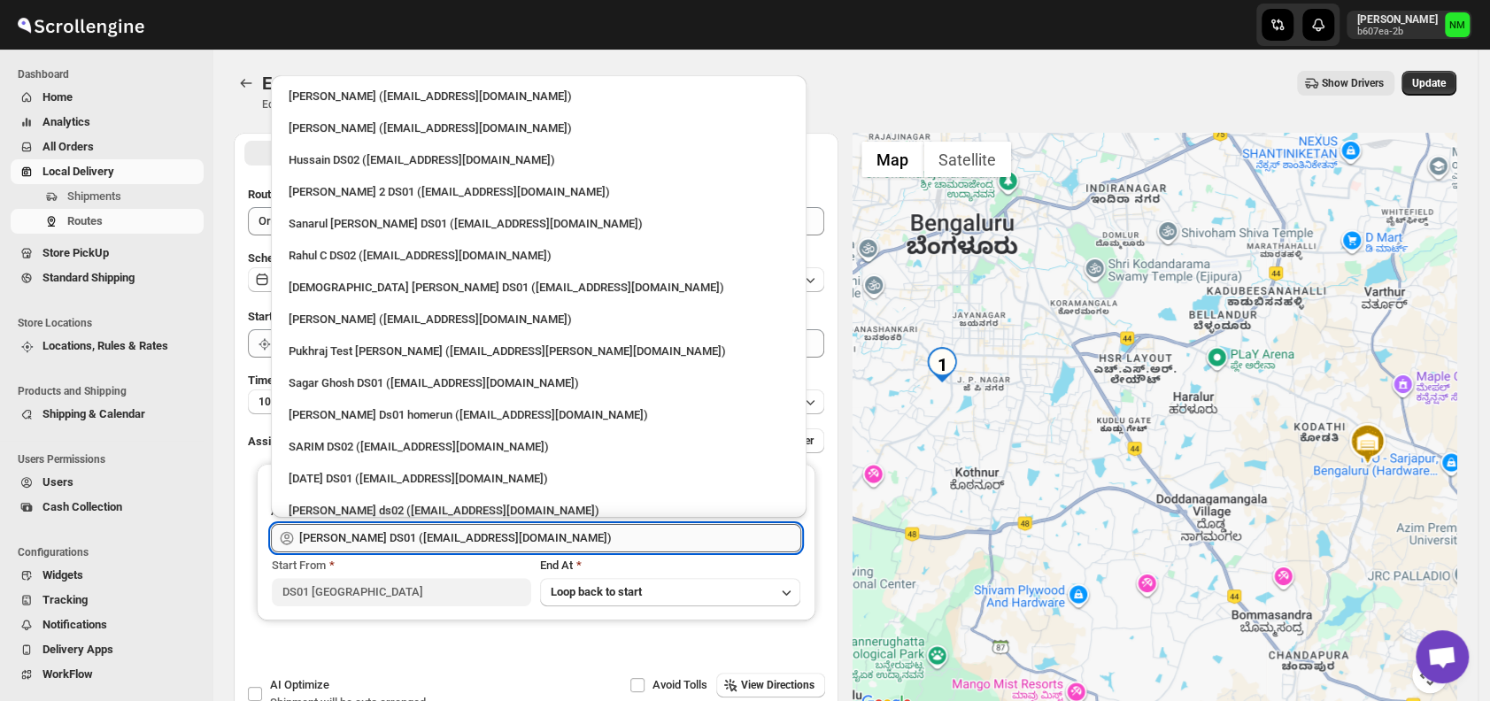
click at [579, 537] on input "Abdul Basir DS01 (xaley98767@7tul.com)" at bounding box center [550, 538] width 502 height 28
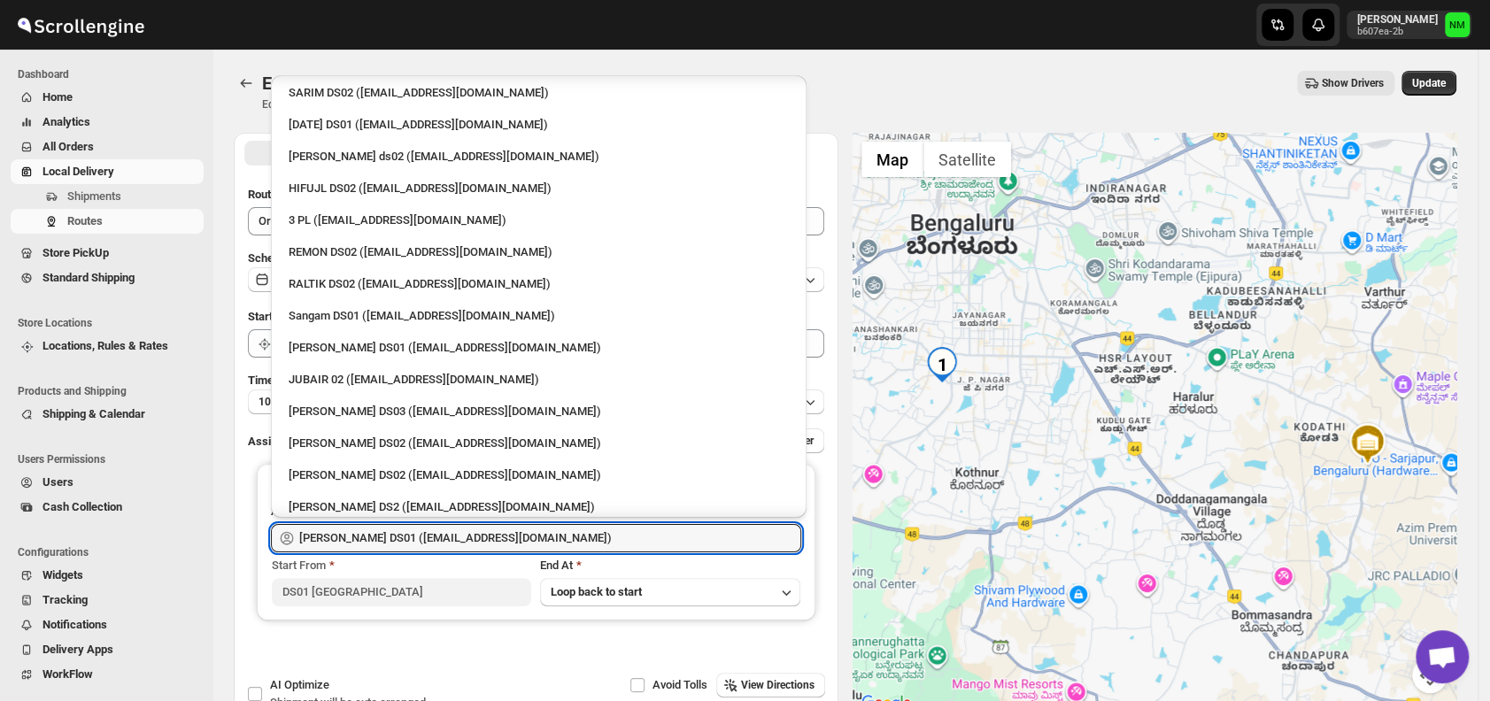
scroll to position [424, 0]
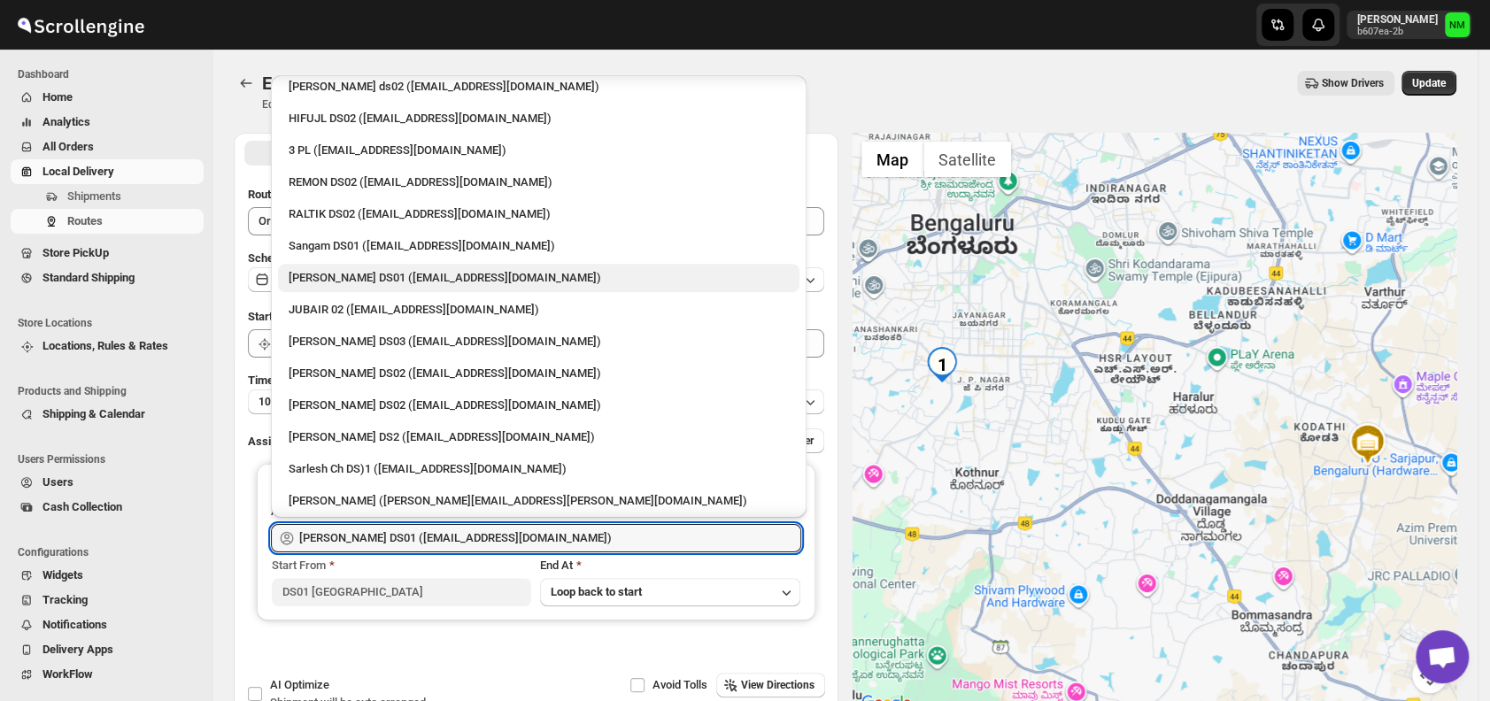
click at [334, 273] on div "Jahir Hussain DS01 (pegaya8076@excederm.com)" at bounding box center [539, 278] width 500 height 18
type input "Jahir Hussain DS01 (pegaya8076@excederm.com)"
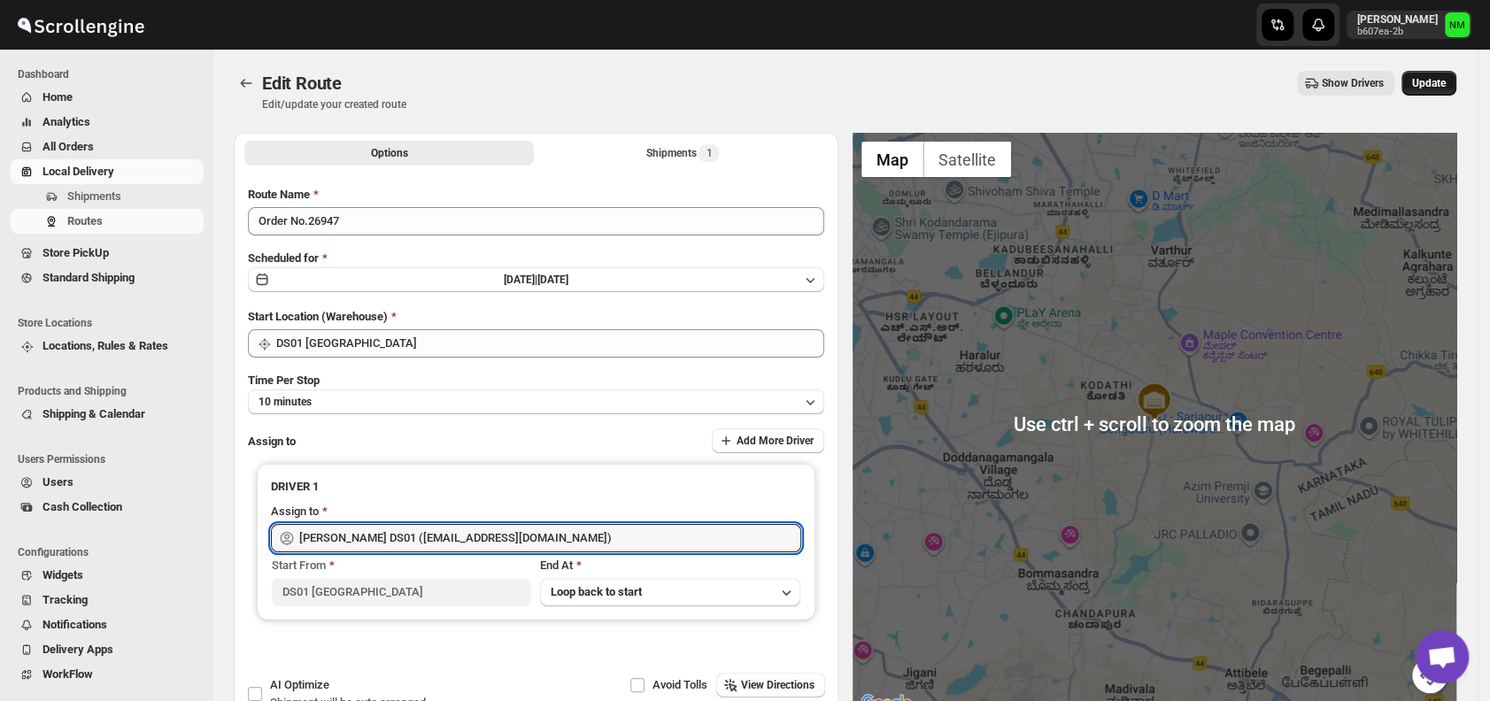
click at [1439, 85] on span "Update" at bounding box center [1429, 83] width 34 height 14
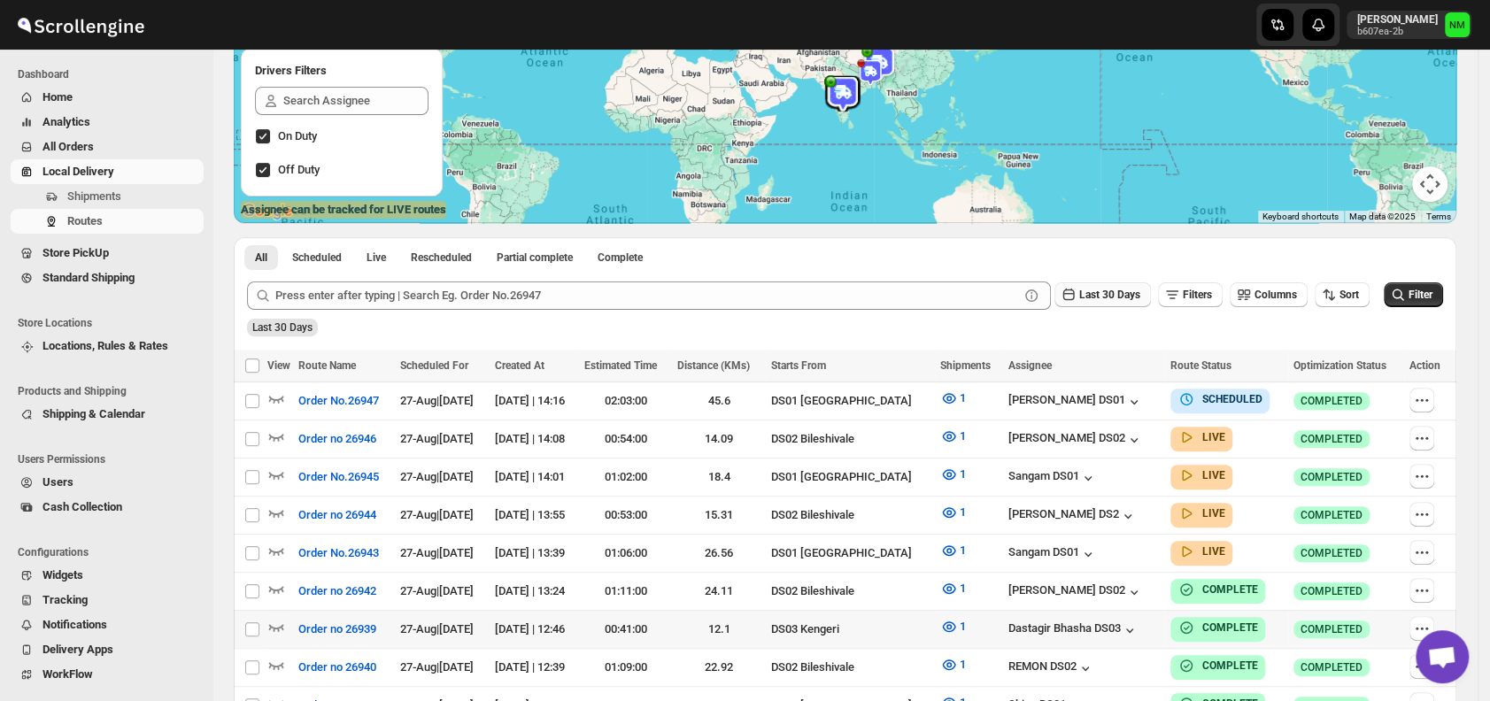
scroll to position [315, 0]
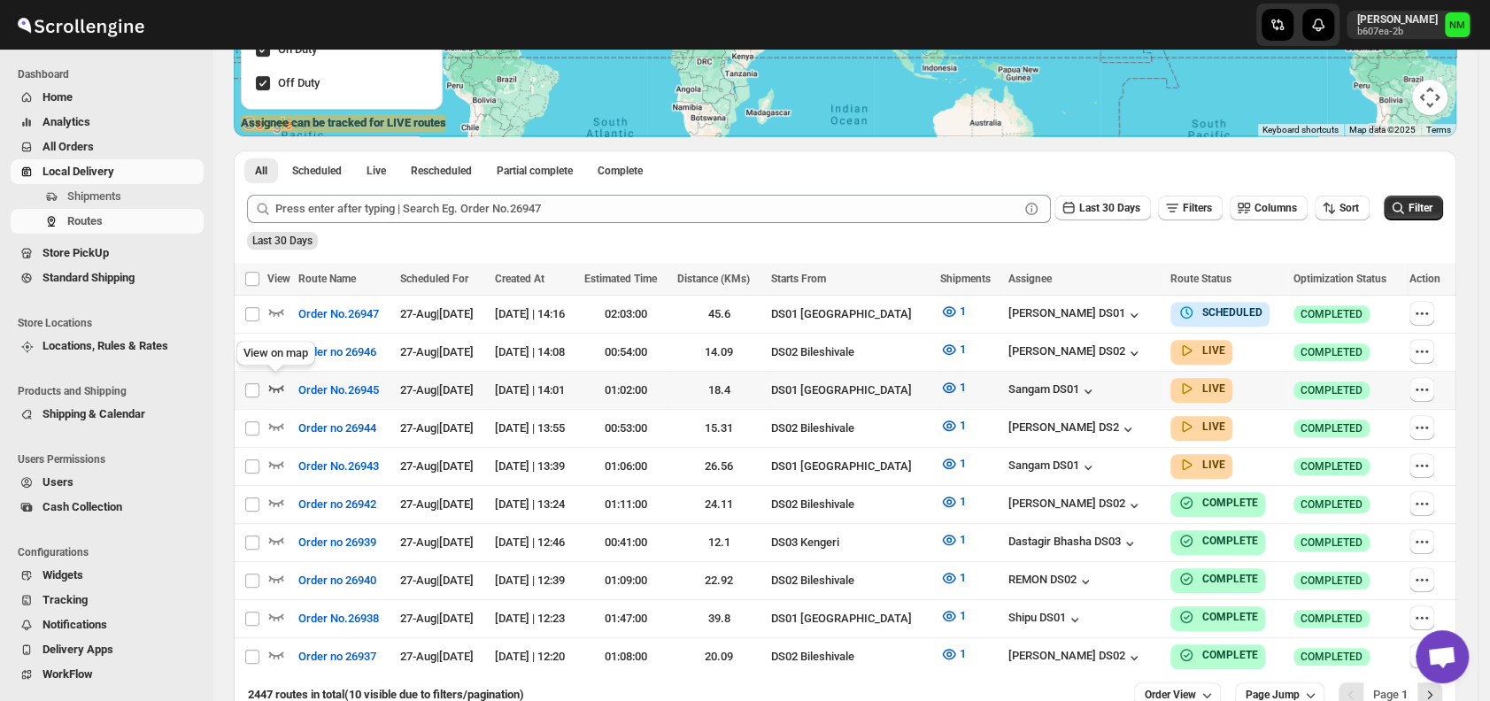
click at [276, 383] on icon "button" at bounding box center [276, 388] width 18 height 18
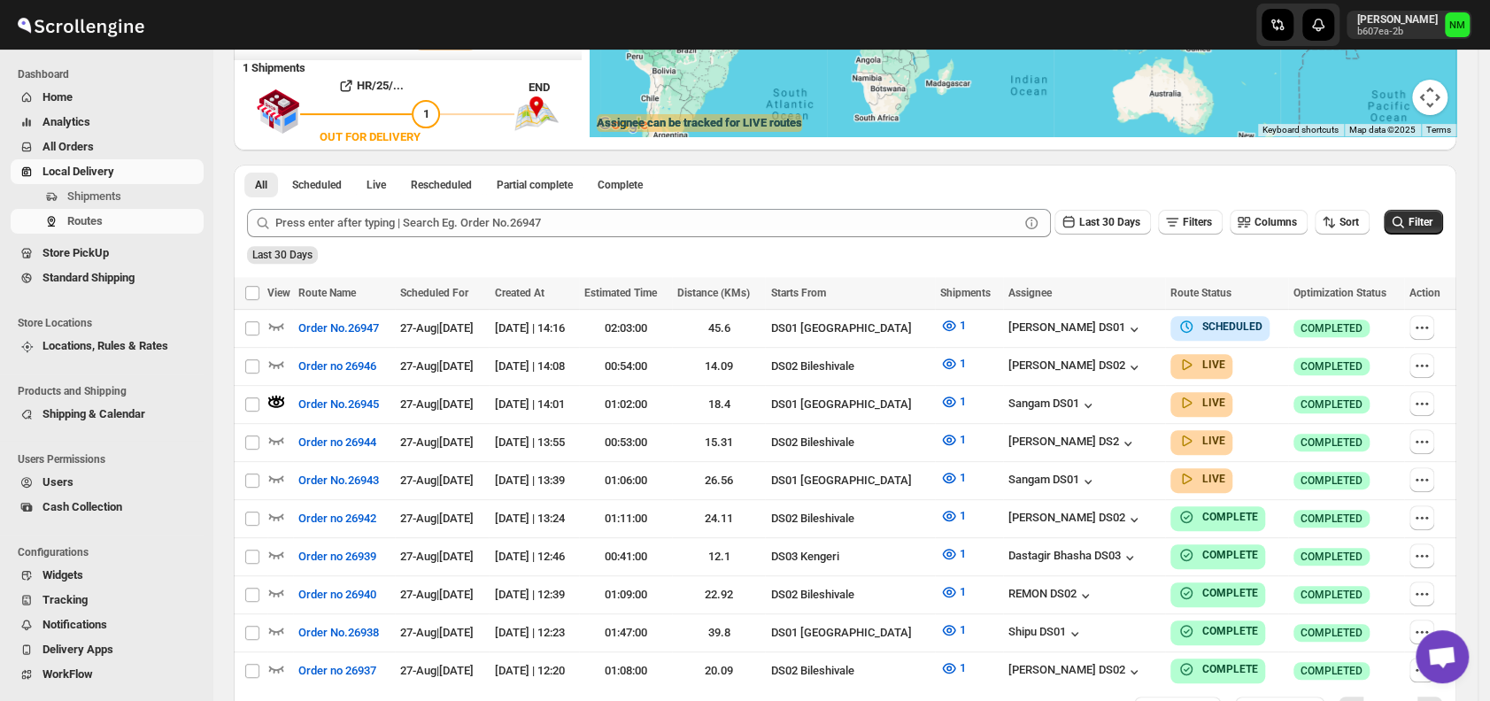
scroll to position [0, 0]
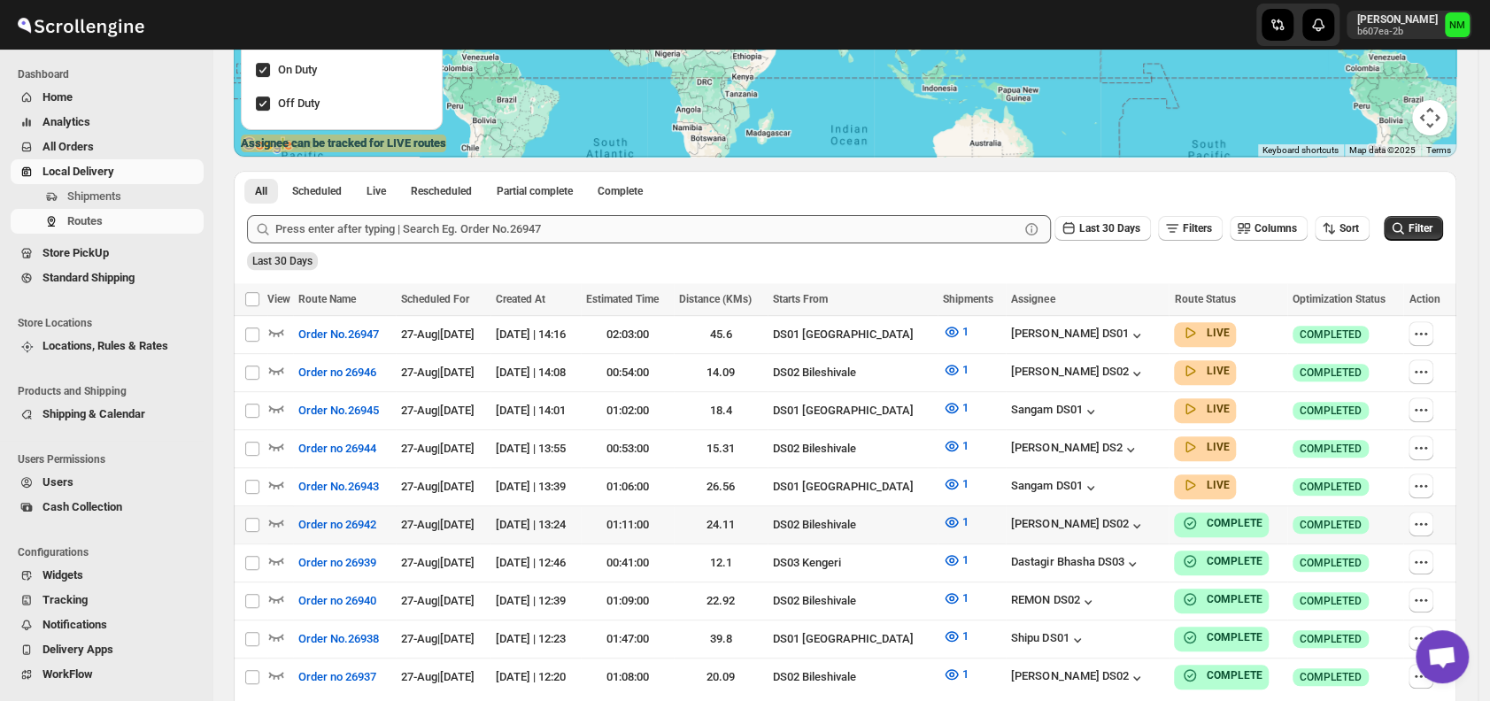
scroll to position [298, 0]
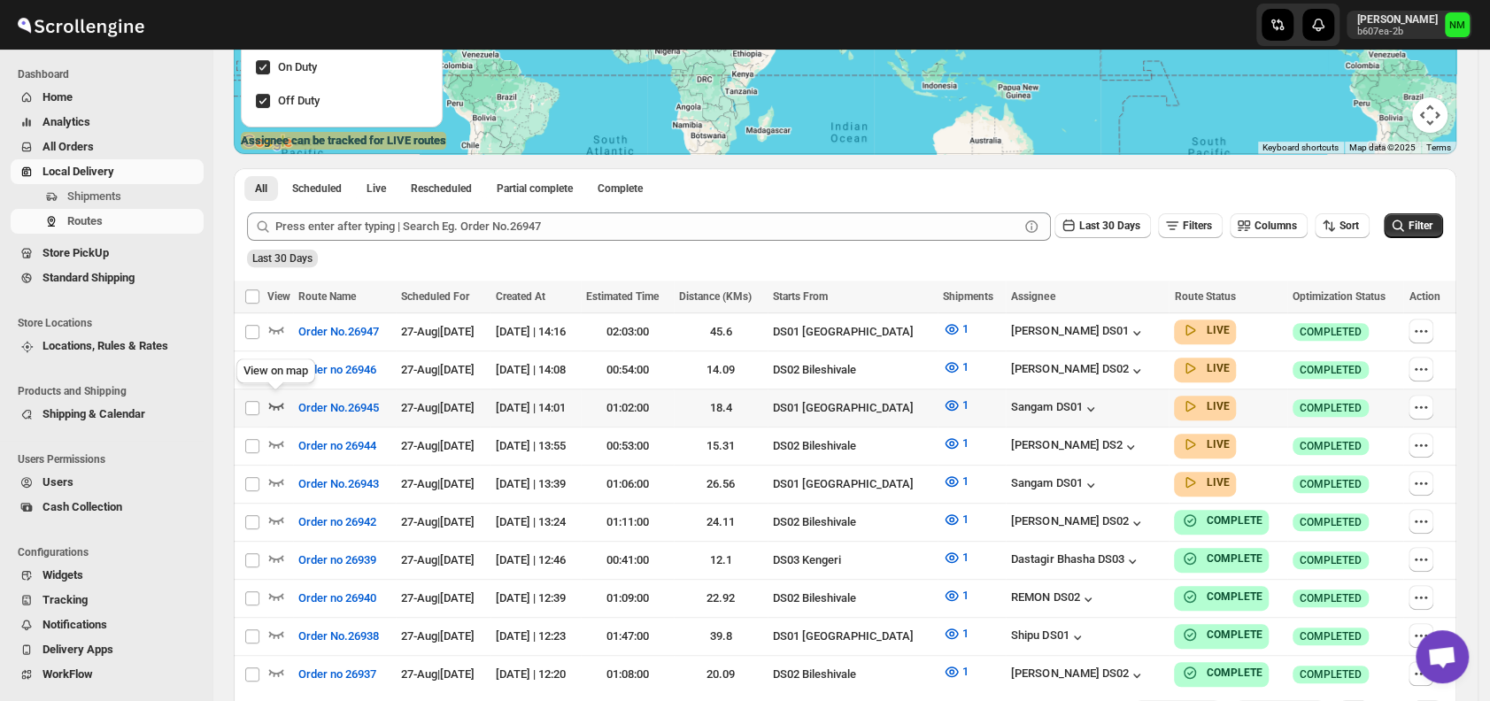
click at [281, 399] on icon "button" at bounding box center [276, 406] width 18 height 18
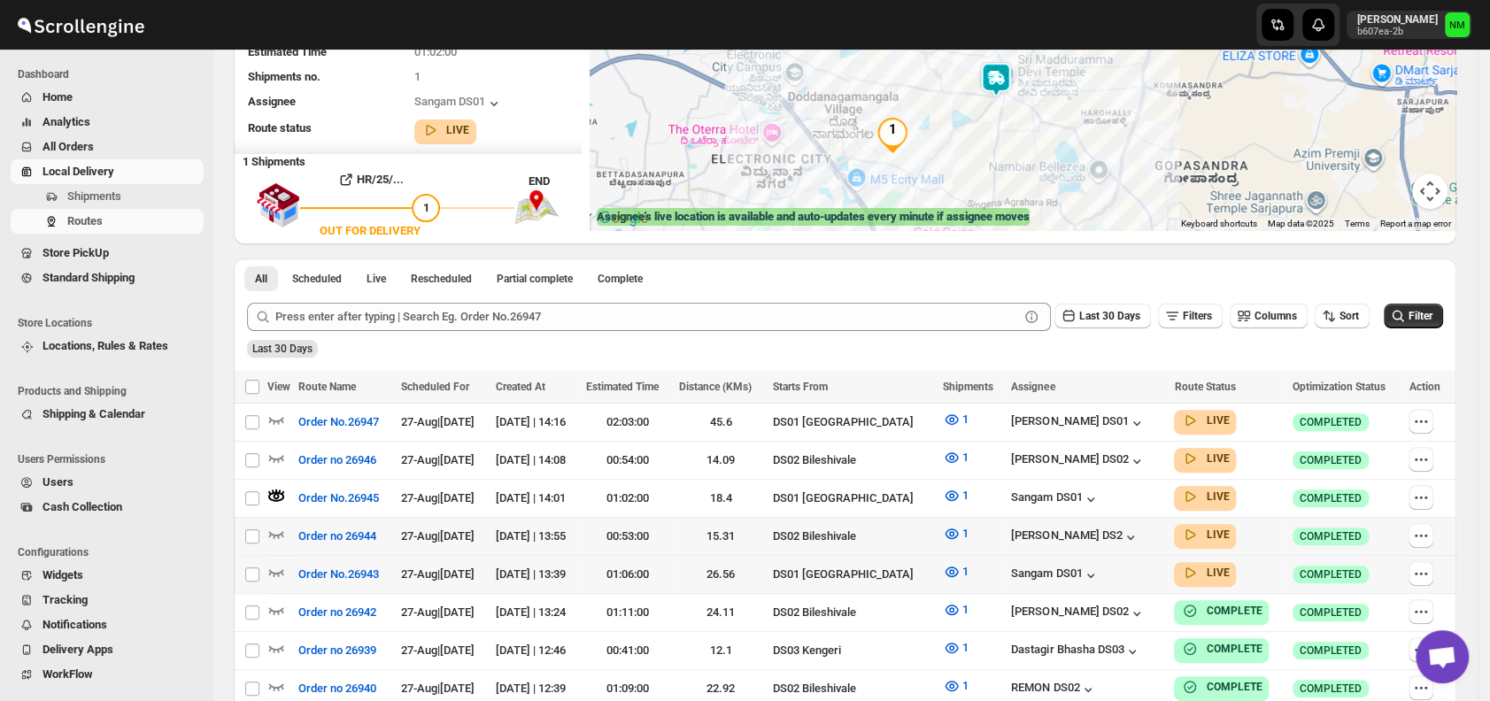
scroll to position [328, 0]
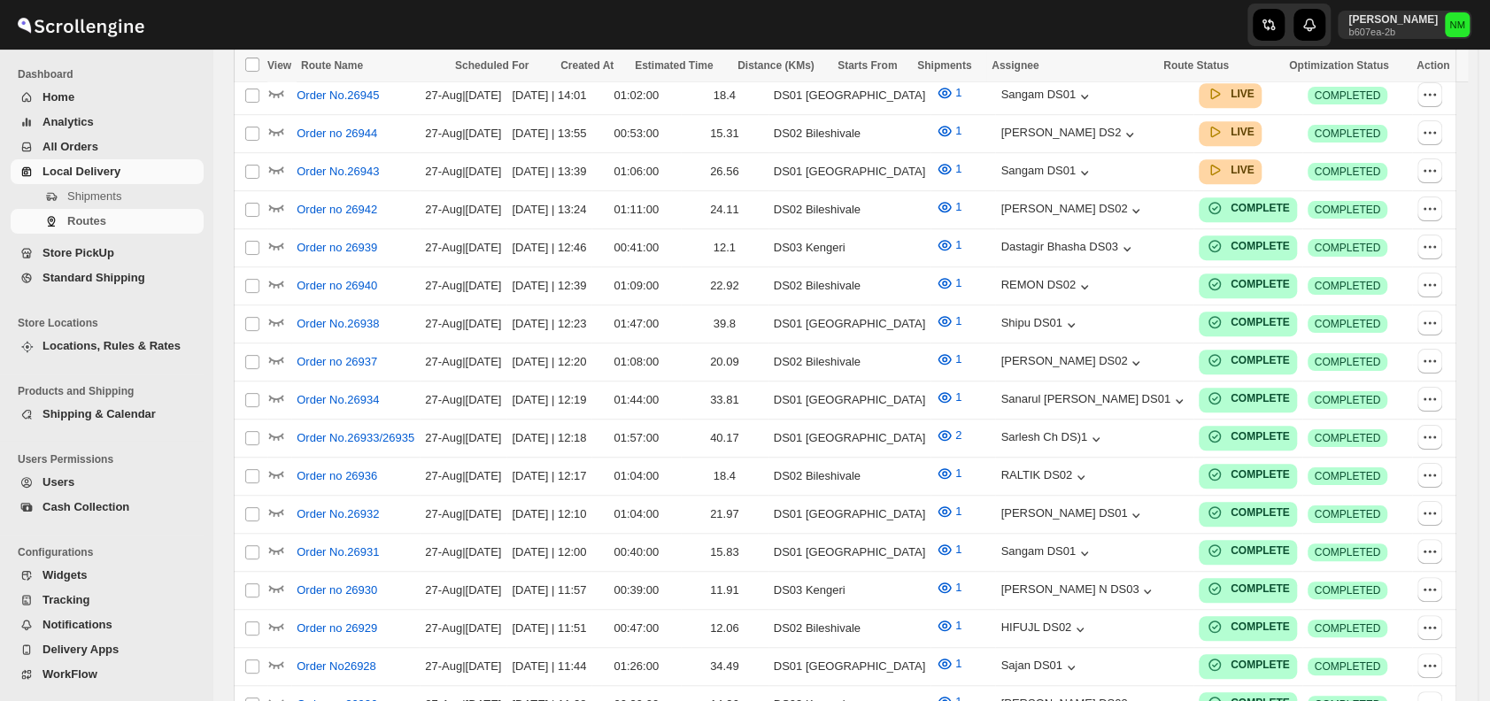
scroll to position [328, 0]
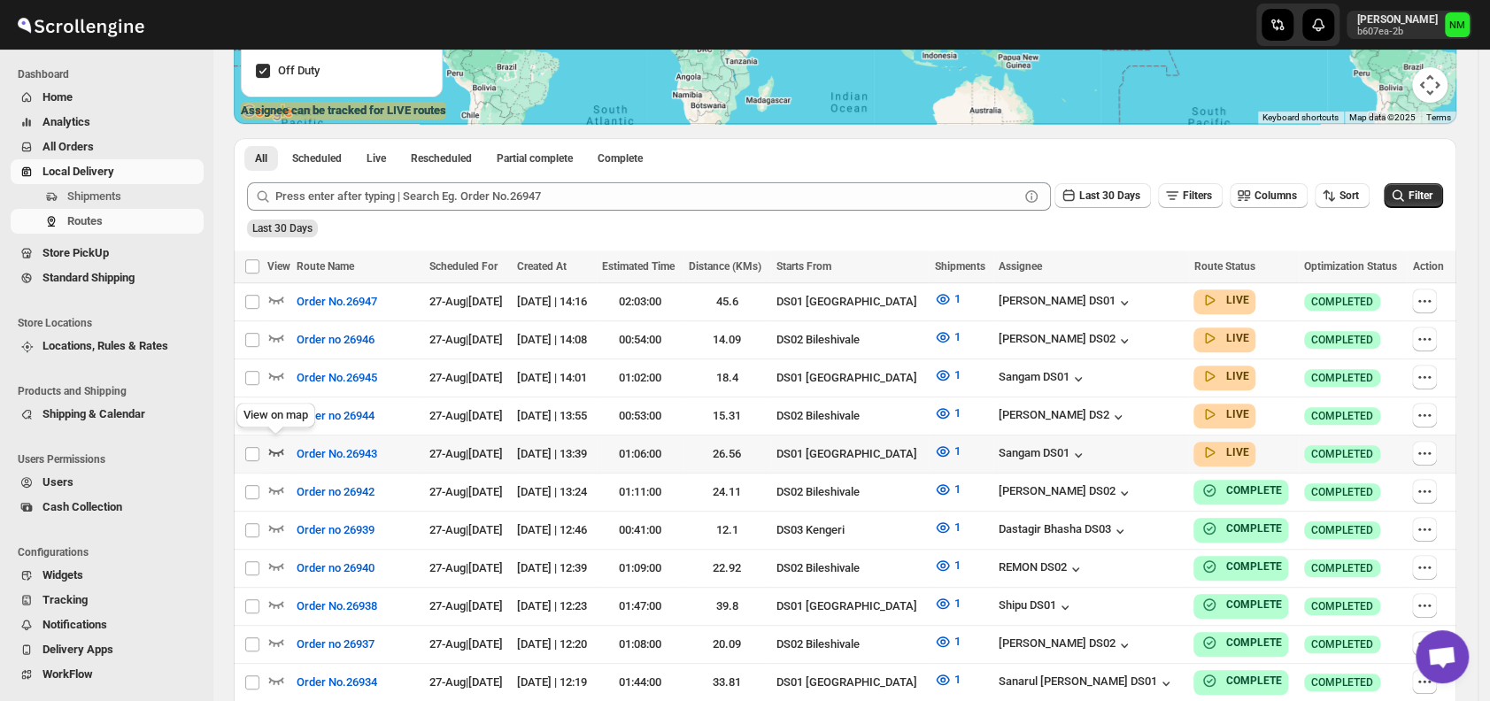
click at [276, 443] on icon "button" at bounding box center [276, 452] width 18 height 18
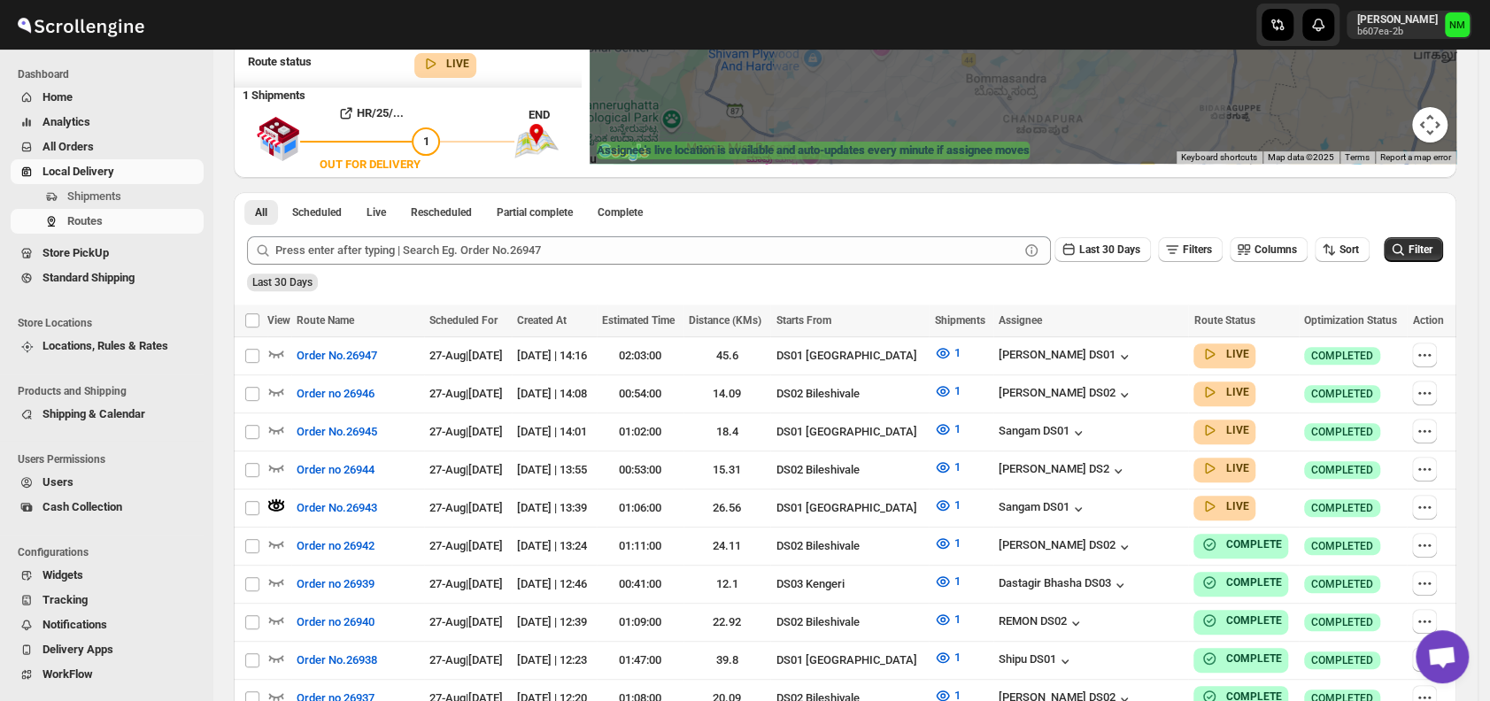
scroll to position [295, 0]
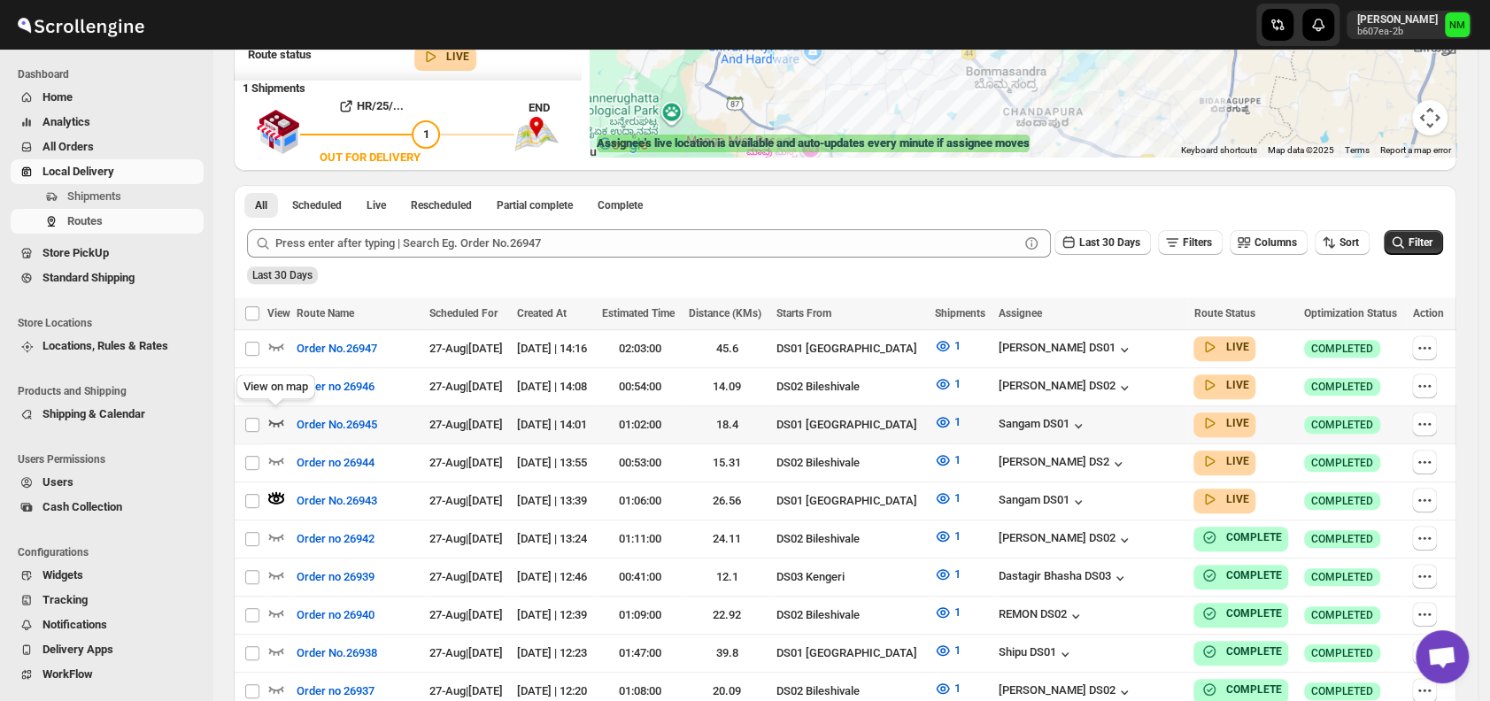
click at [277, 416] on icon "button" at bounding box center [276, 423] width 18 height 18
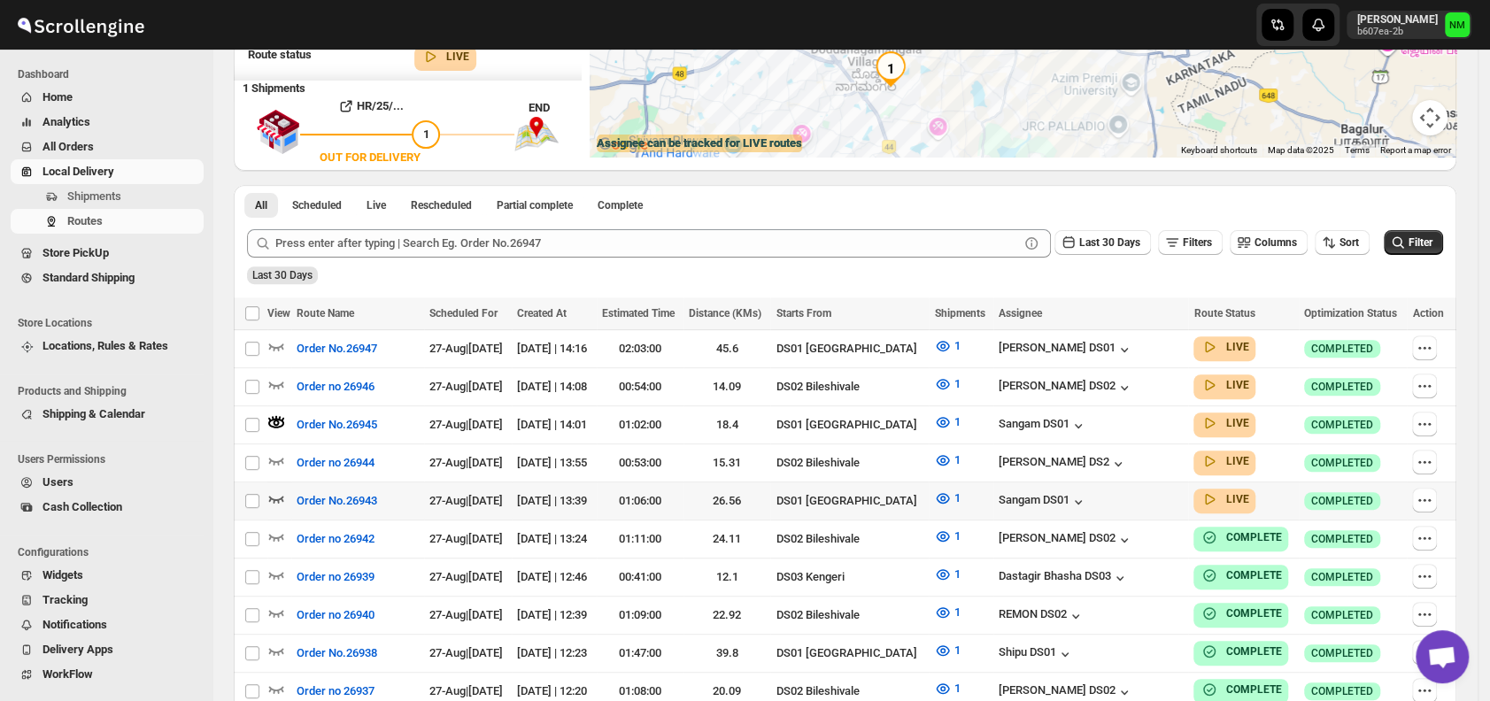
scroll to position [0, 0]
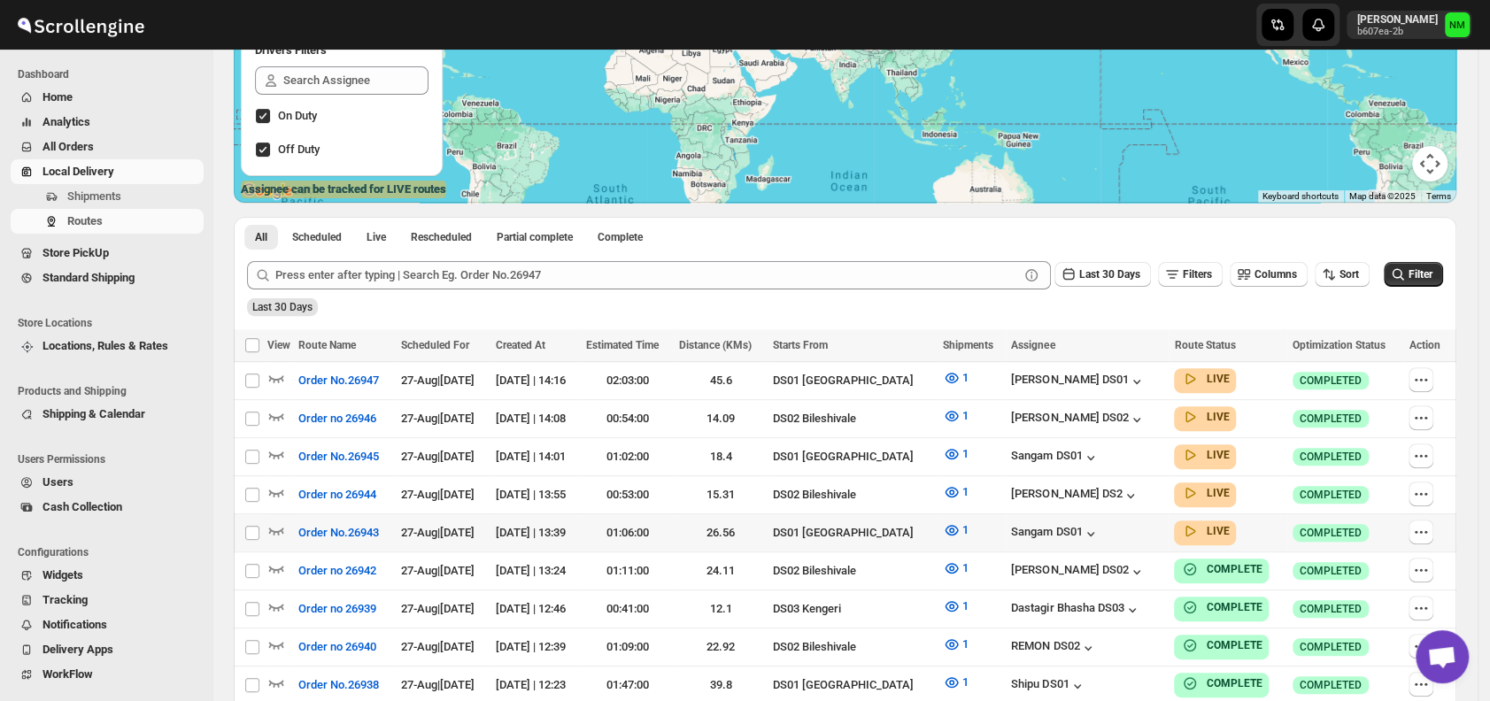
scroll to position [259, 0]
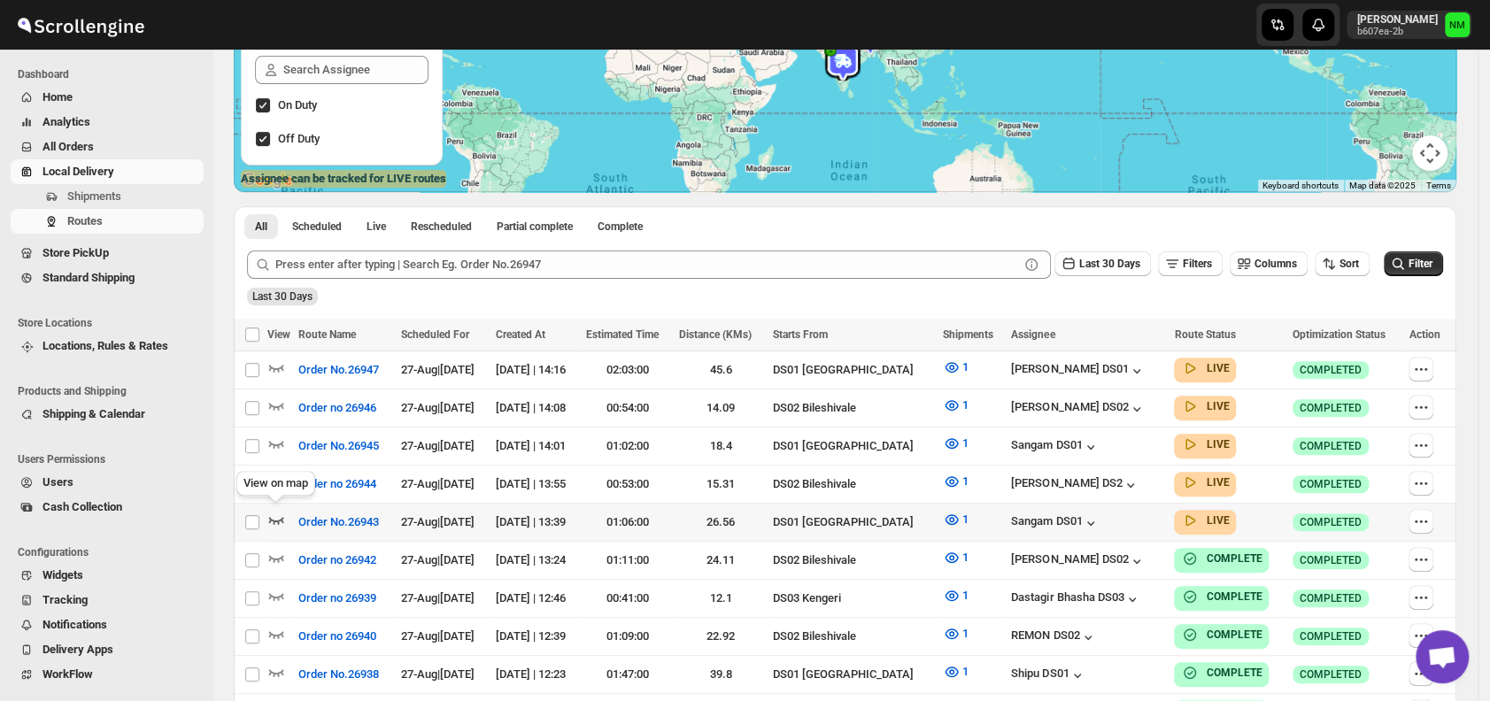
click at [274, 514] on icon "button" at bounding box center [276, 520] width 18 height 18
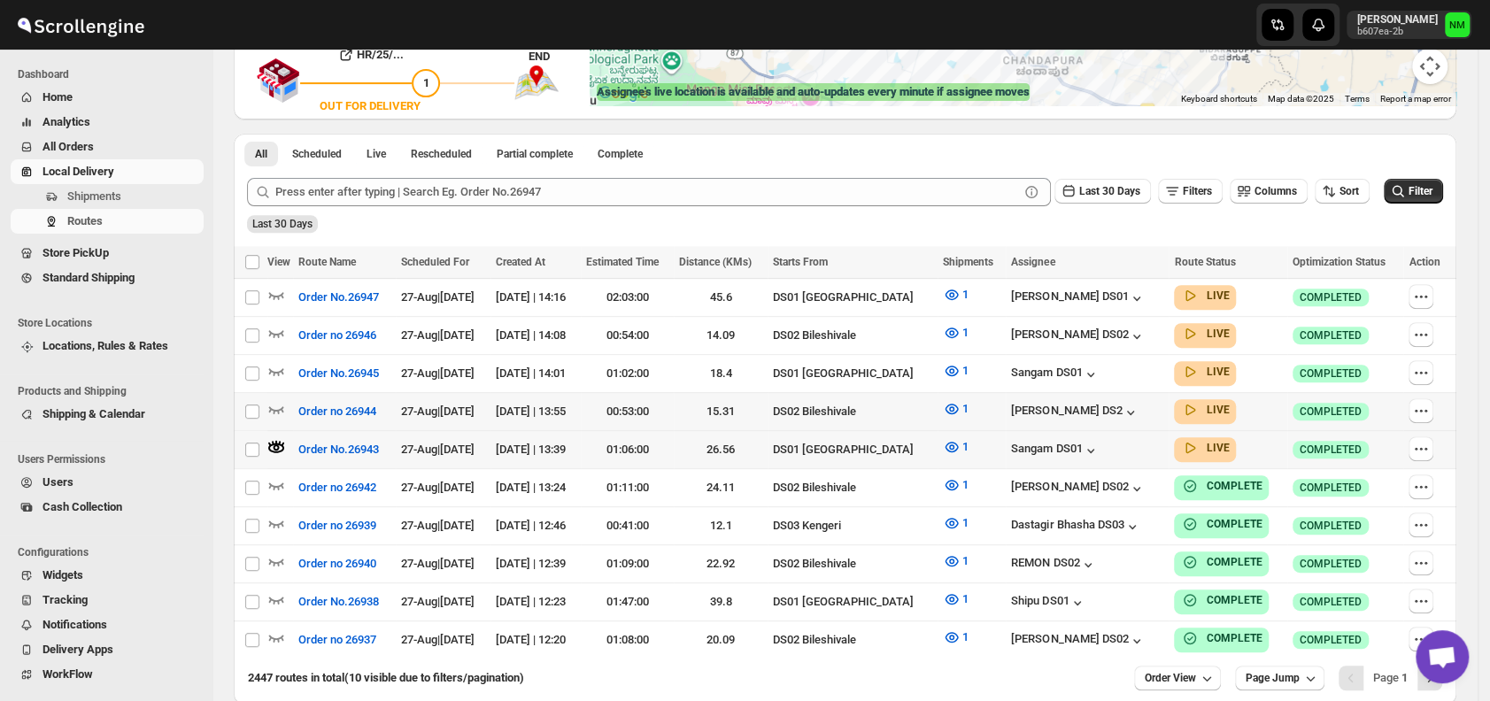
scroll to position [347, 0]
click at [280, 292] on icon "button" at bounding box center [276, 294] width 15 height 7
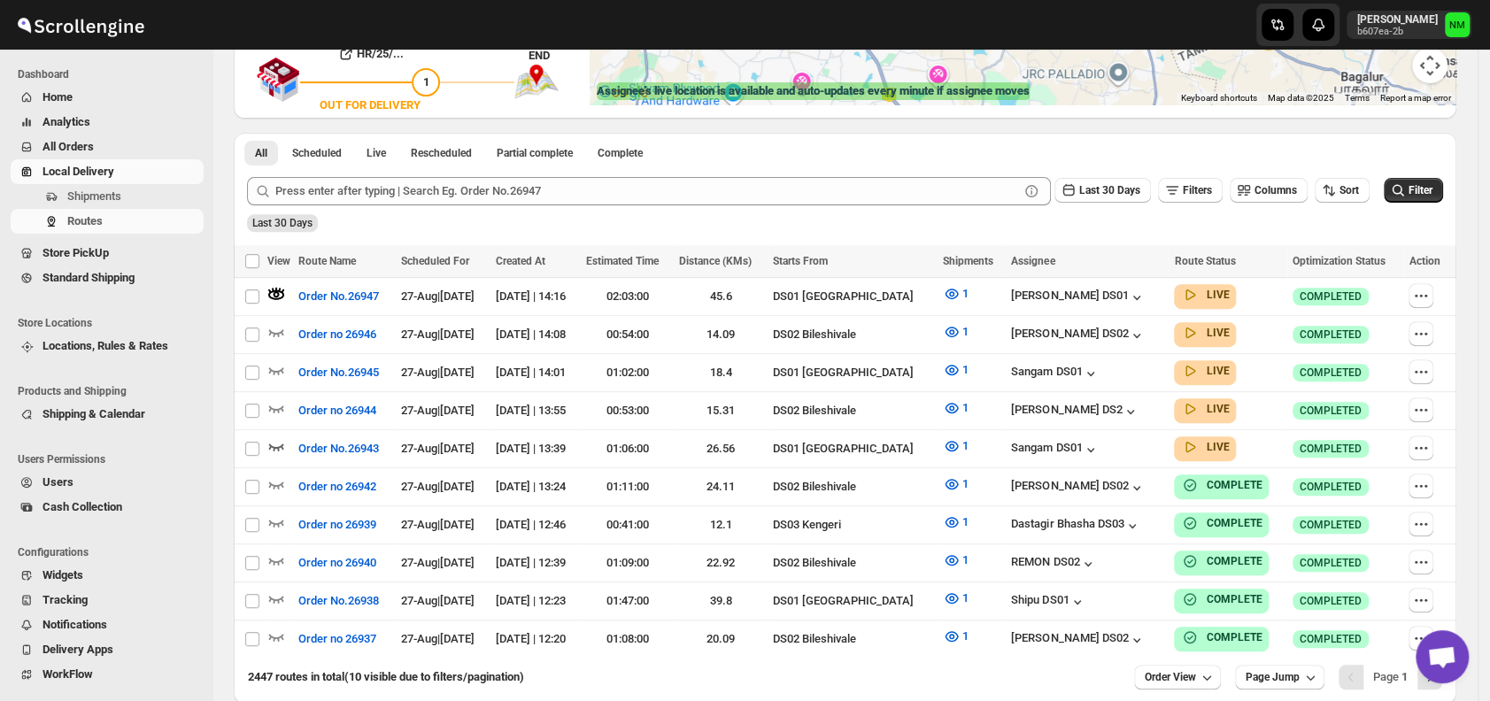
scroll to position [0, 0]
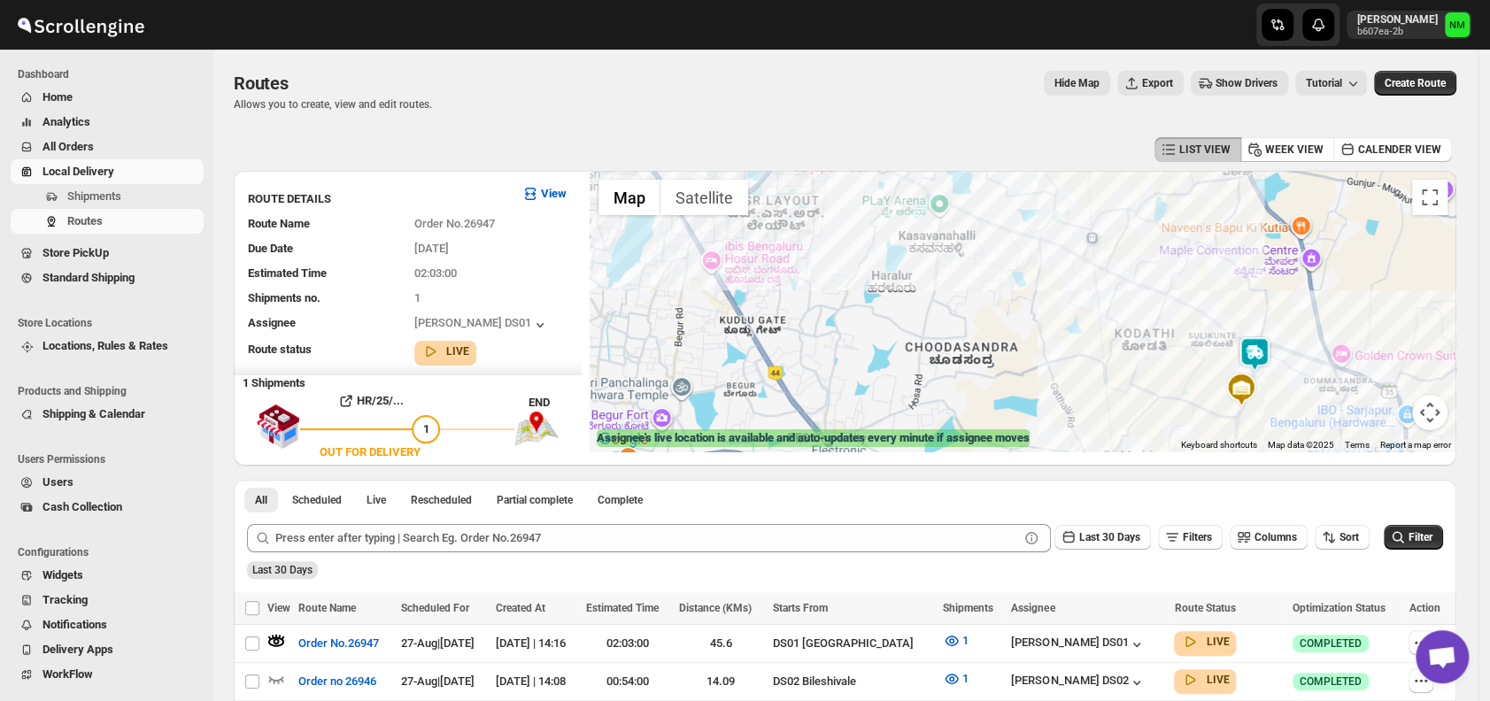
click at [1272, 347] on img at bounding box center [1254, 353] width 35 height 35
click at [1340, 262] on button "Close" at bounding box center [1318, 270] width 43 height 43
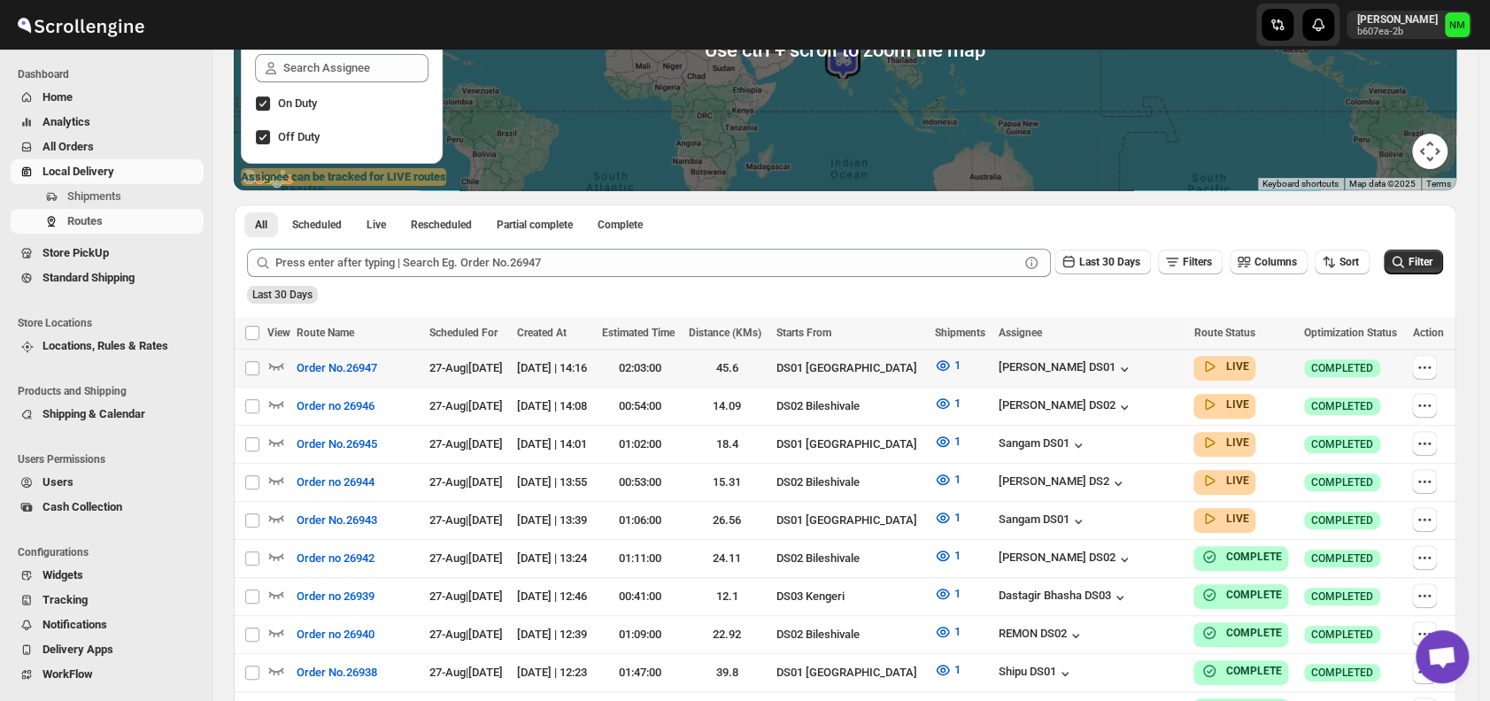
scroll to position [262, 0]
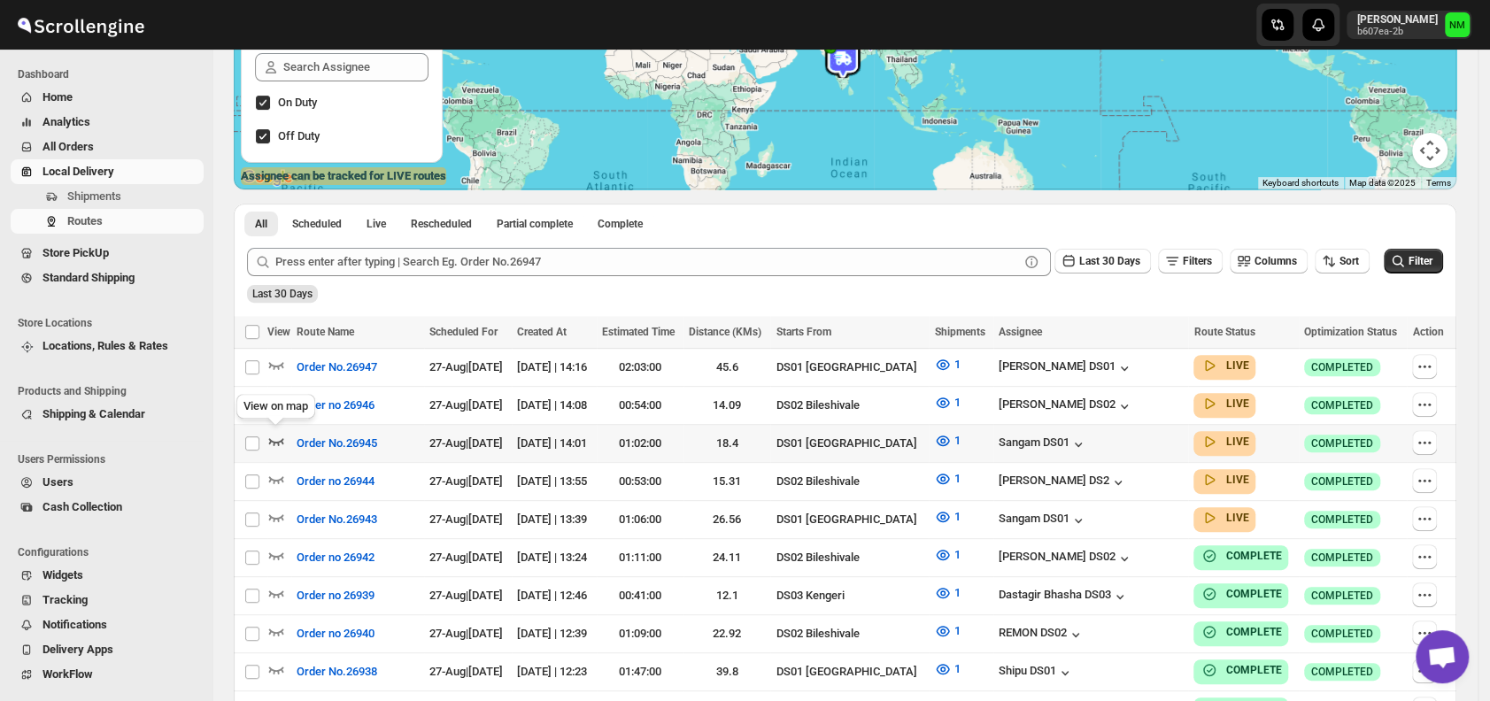
click at [282, 441] on icon "button" at bounding box center [276, 441] width 15 height 7
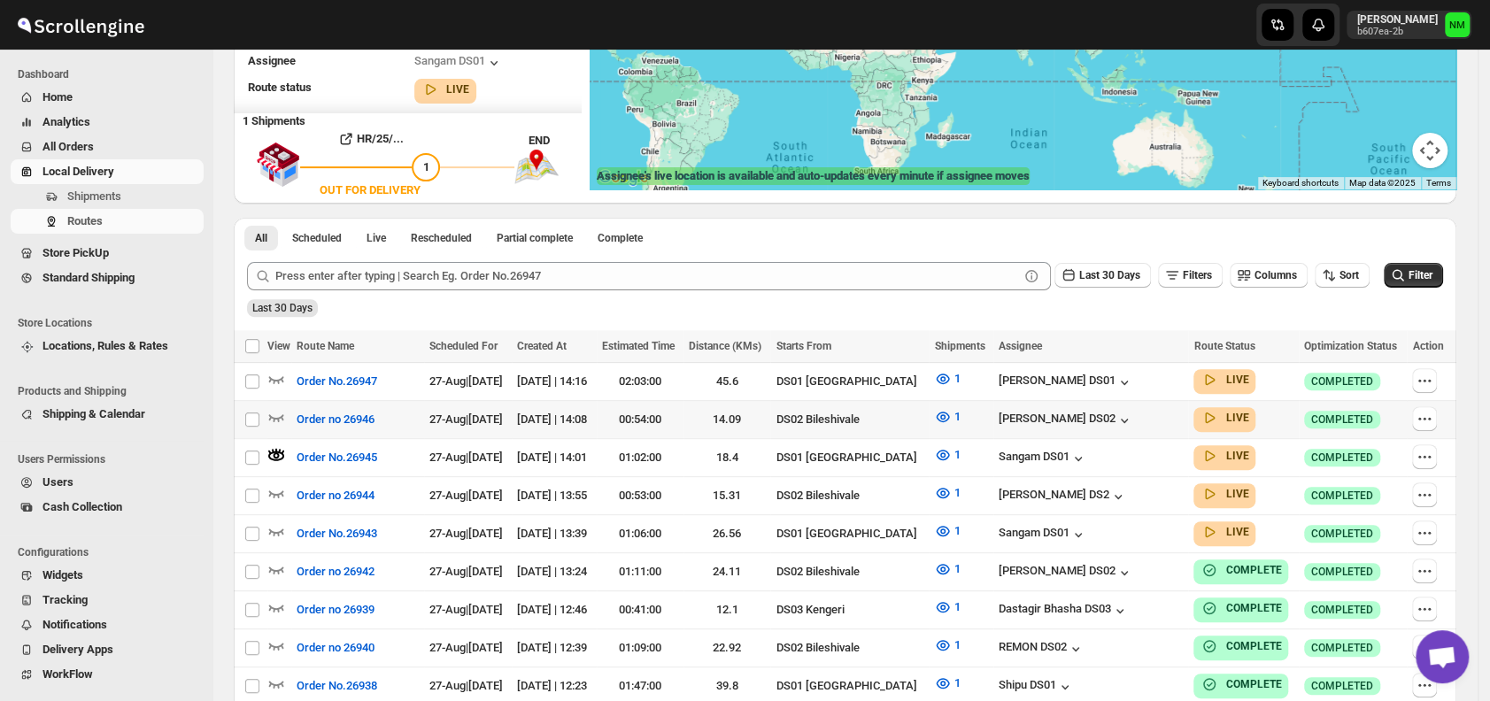
scroll to position [0, 0]
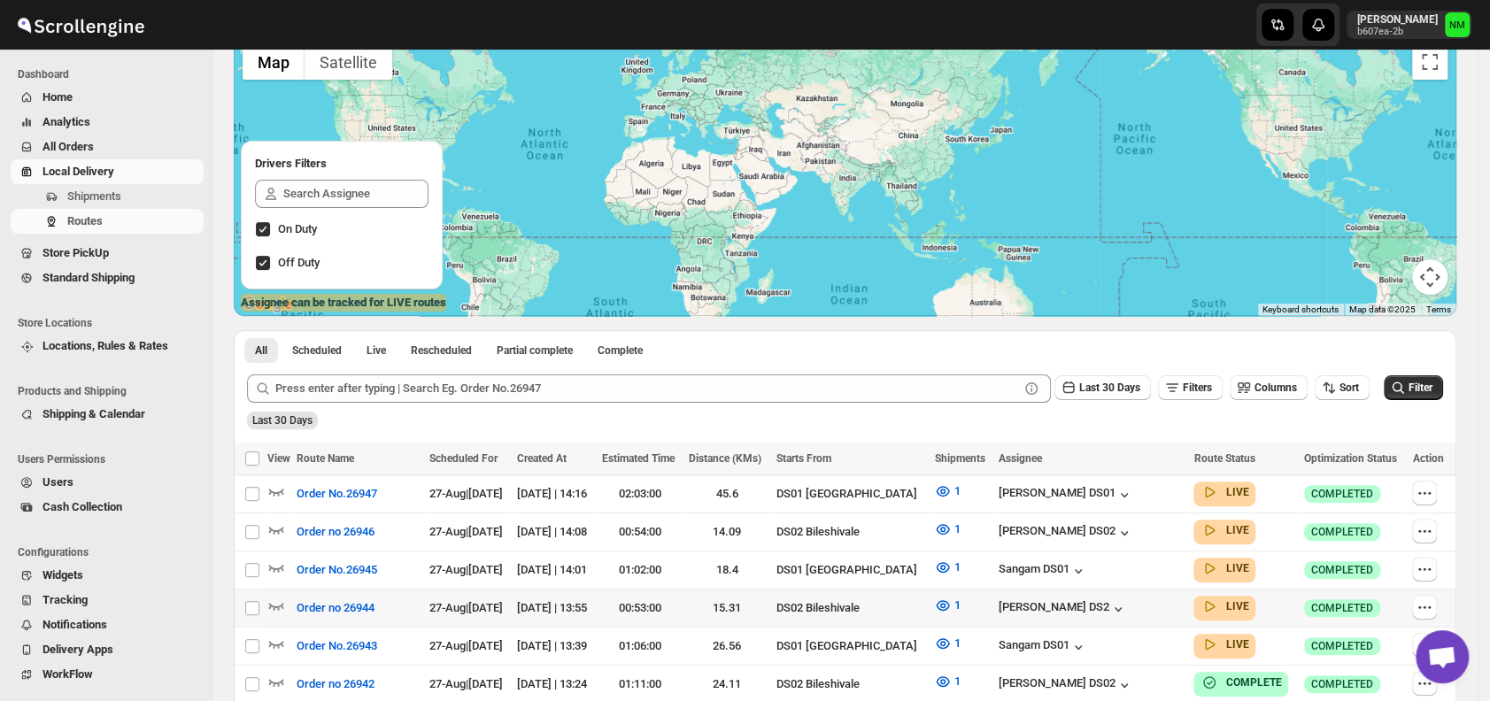
scroll to position [136, 0]
click at [280, 483] on icon "button" at bounding box center [276, 491] width 18 height 18
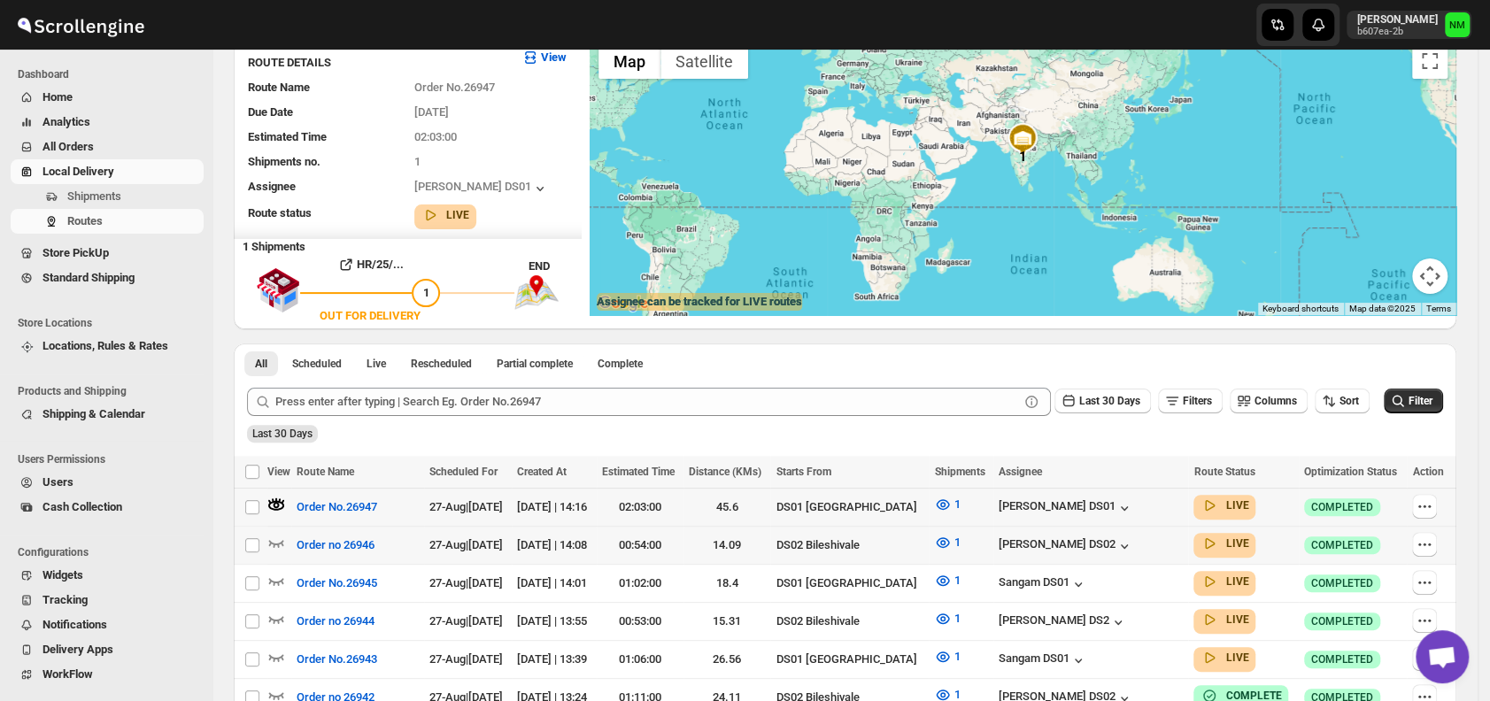
scroll to position [0, 0]
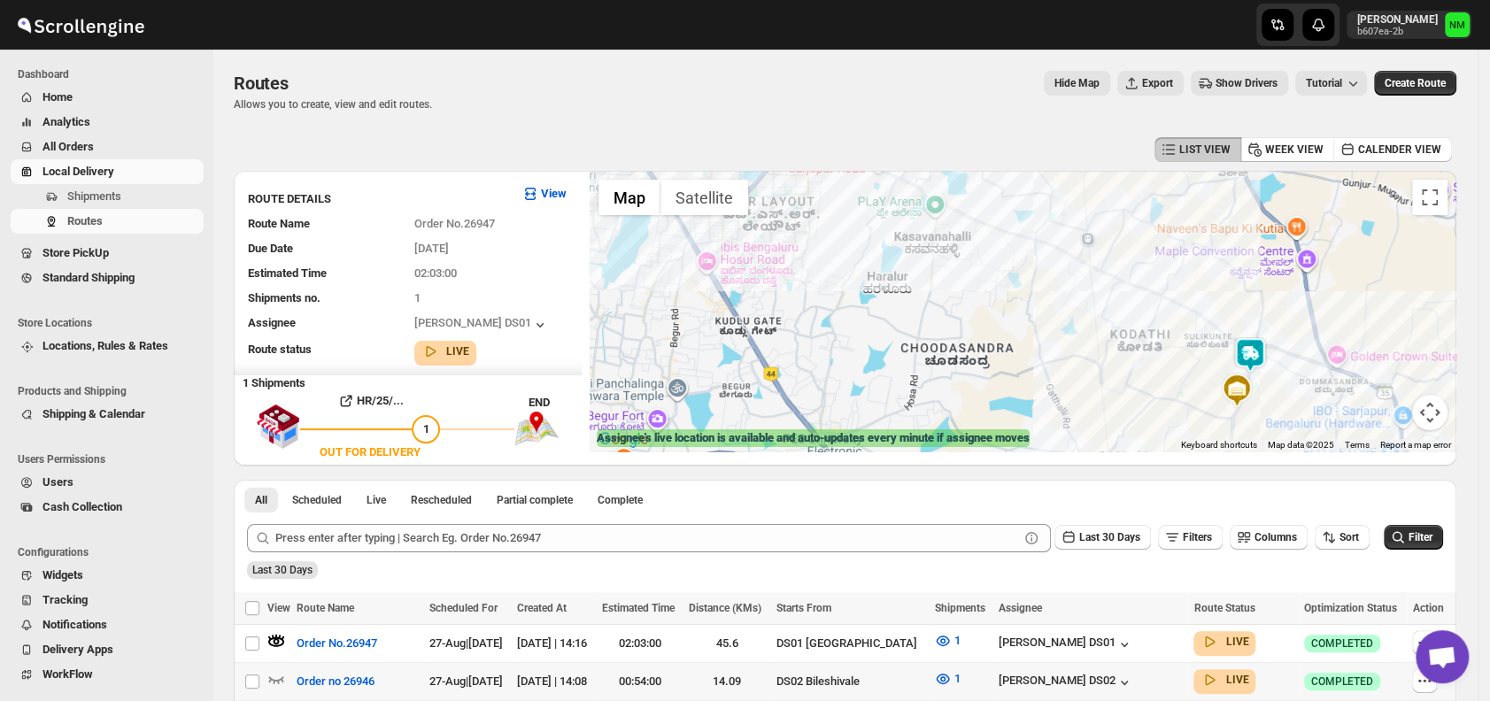
click at [1258, 350] on img at bounding box center [1250, 354] width 35 height 35
click at [1334, 276] on button "Close" at bounding box center [1314, 271] width 43 height 43
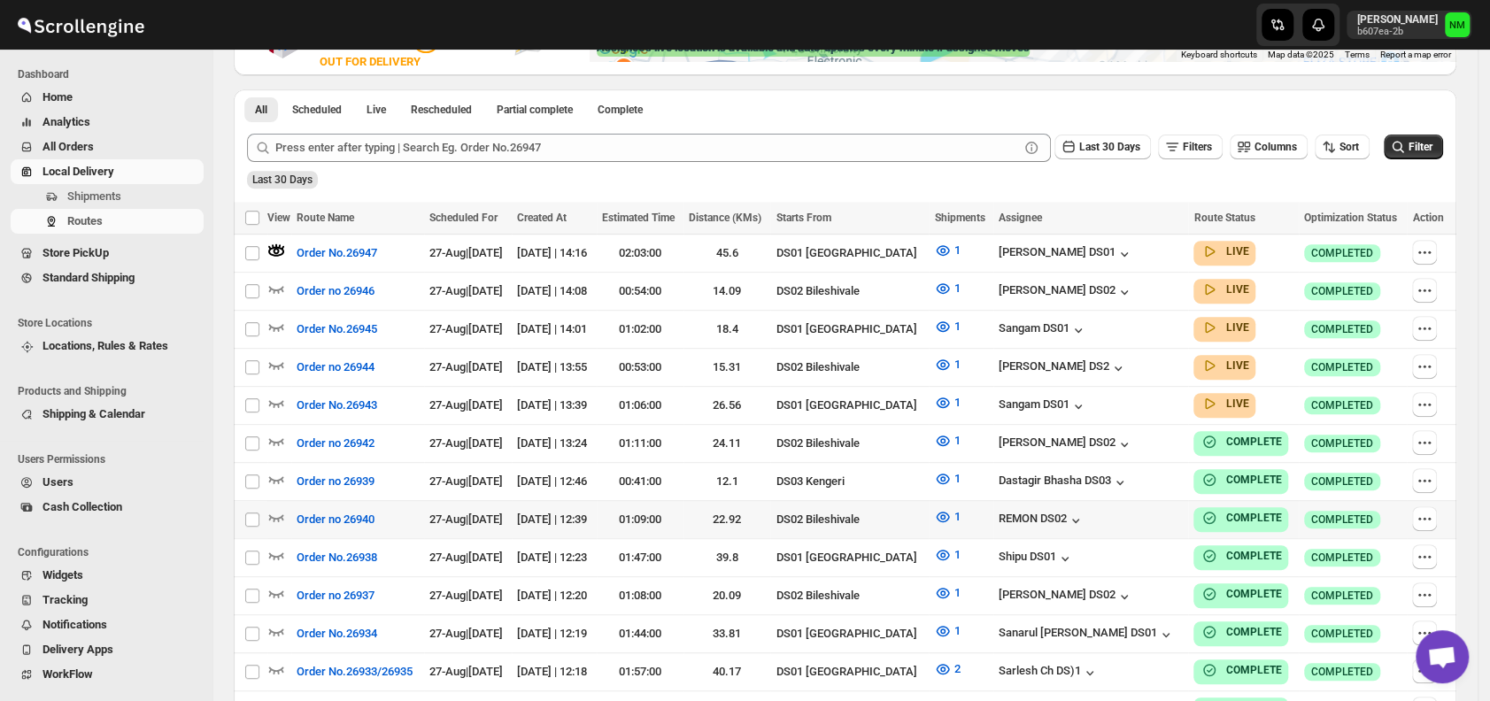
scroll to position [391, 0]
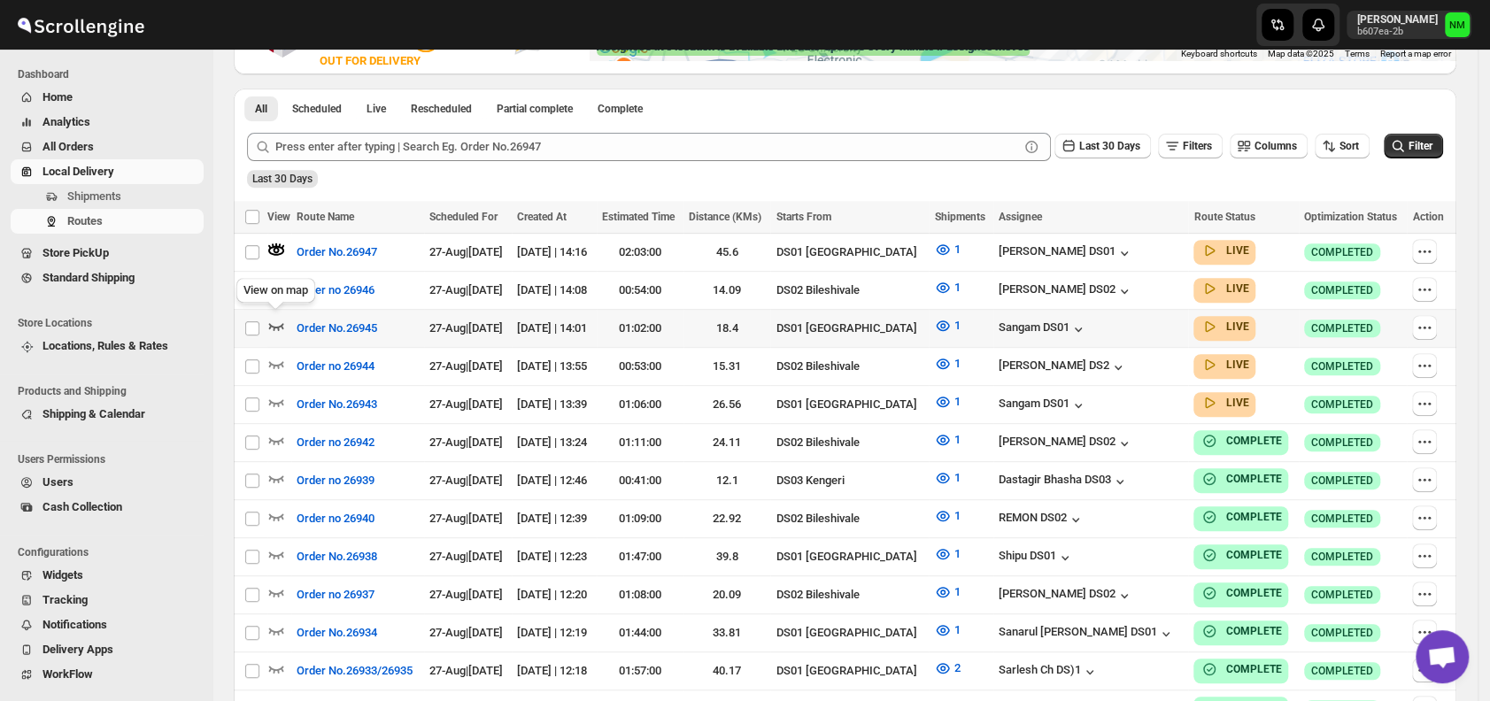
click at [276, 320] on icon "button" at bounding box center [276, 326] width 18 height 18
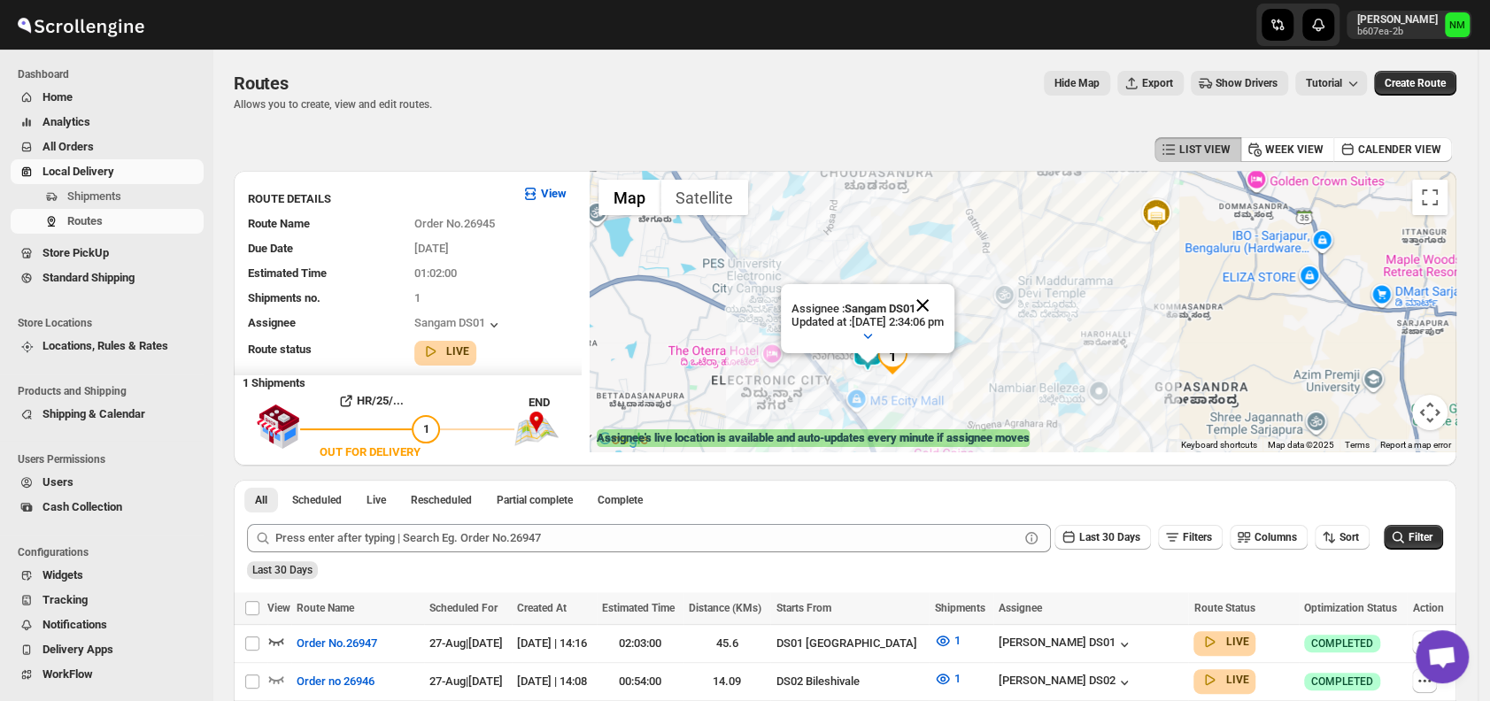
click at [944, 299] on button "Close" at bounding box center [922, 305] width 43 height 43
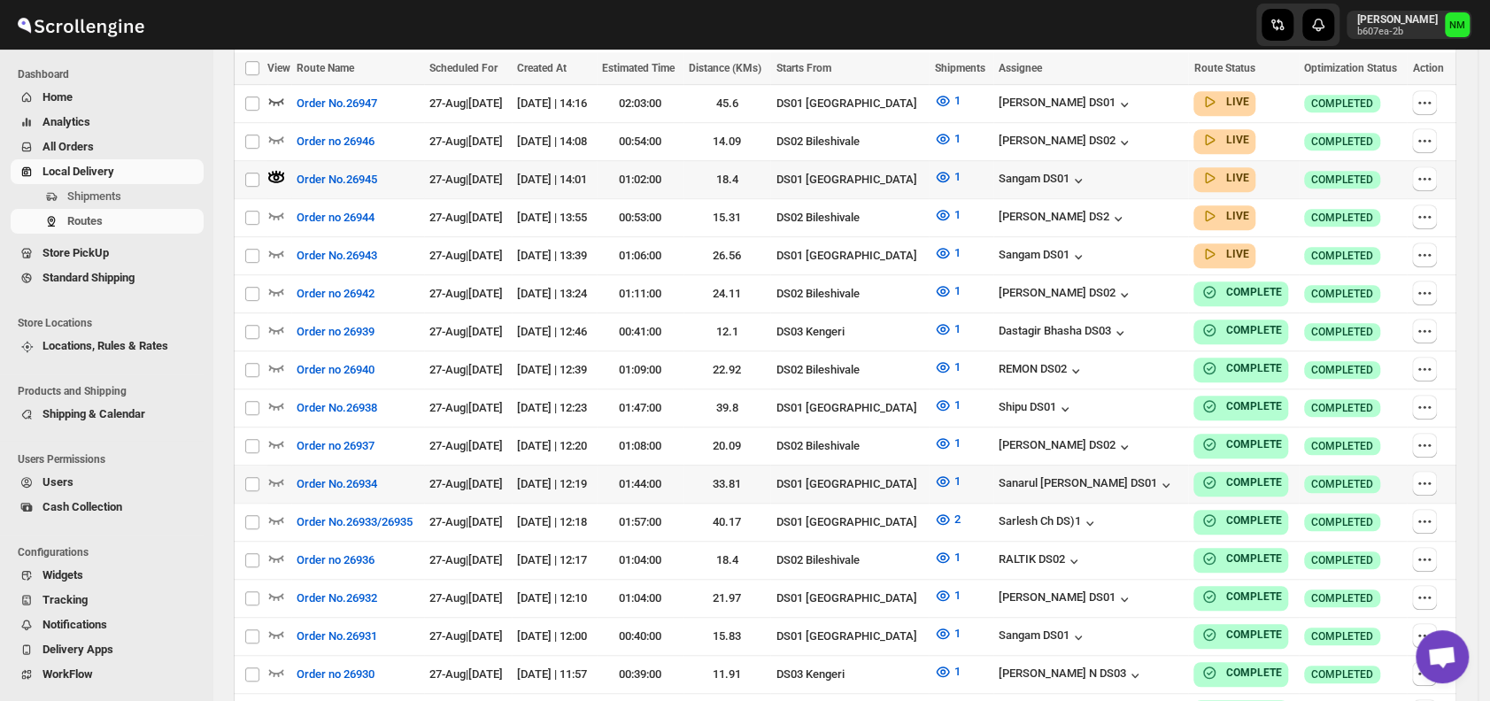
scroll to position [518, 0]
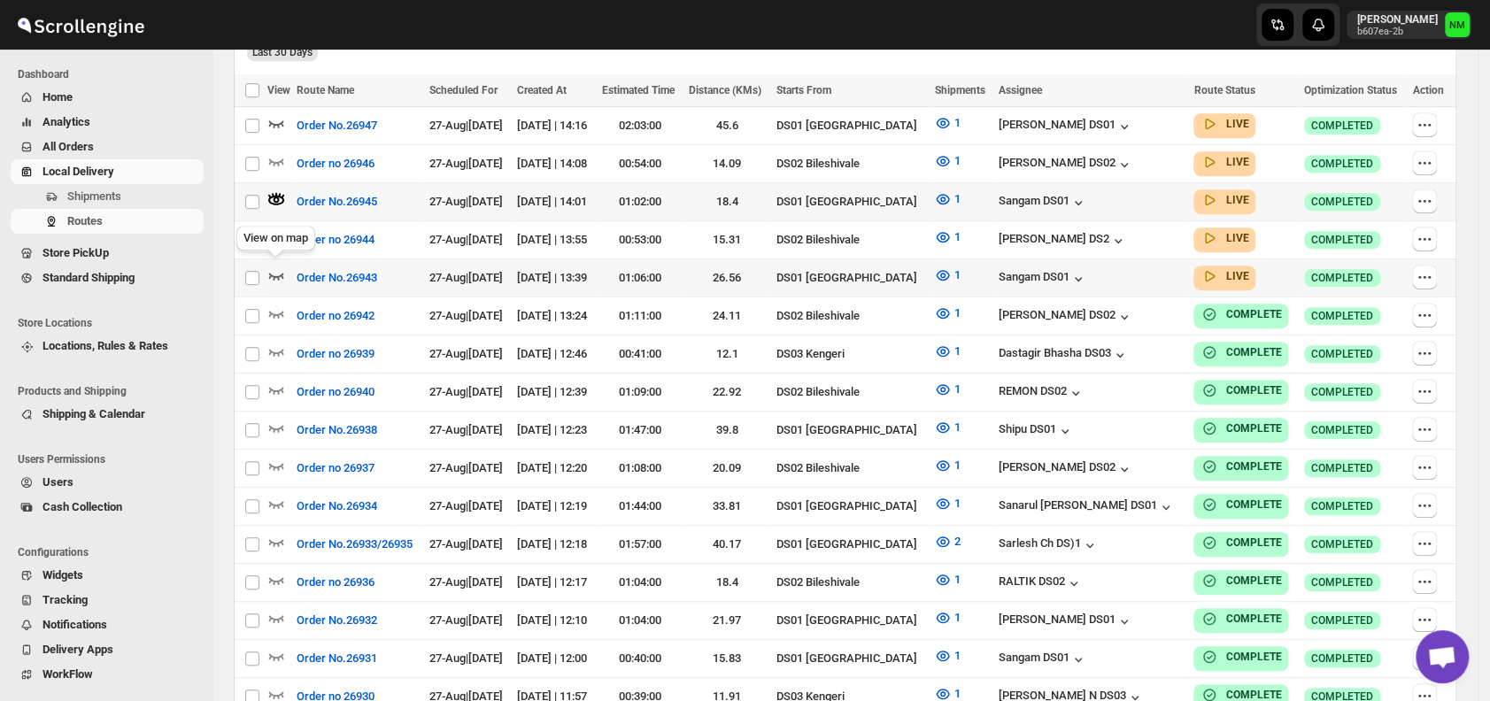
click at [274, 267] on icon "button" at bounding box center [276, 276] width 18 height 18
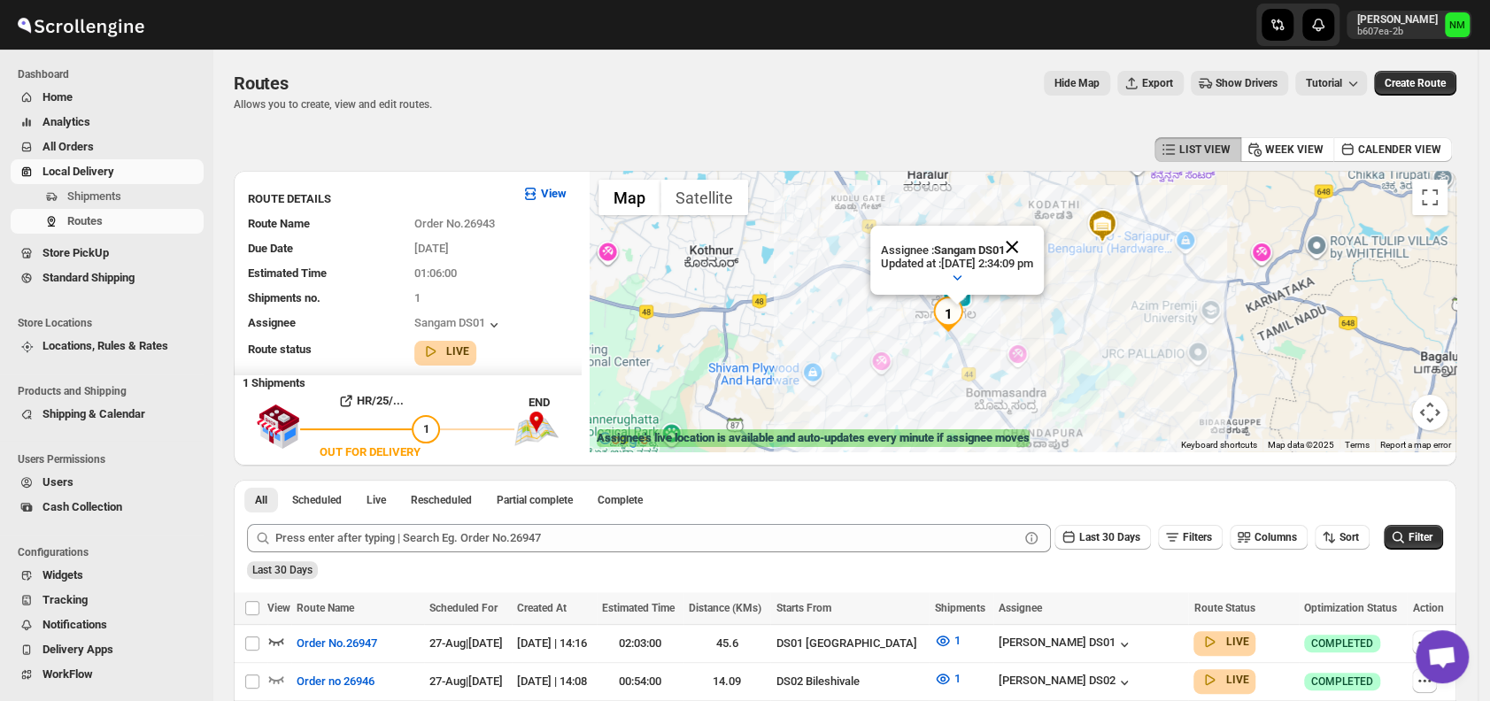
click at [1033, 237] on button "Close" at bounding box center [1012, 247] width 43 height 43
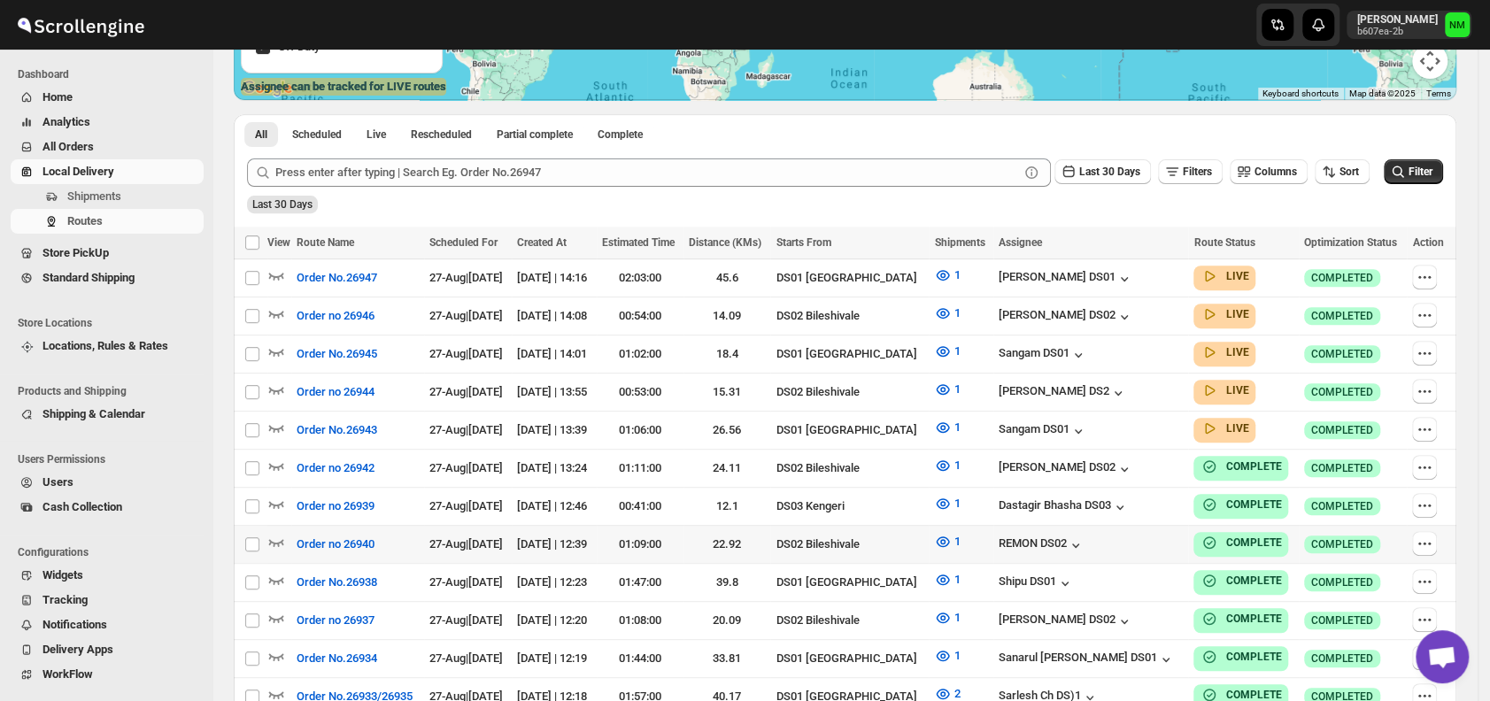
scroll to position [353, 0]
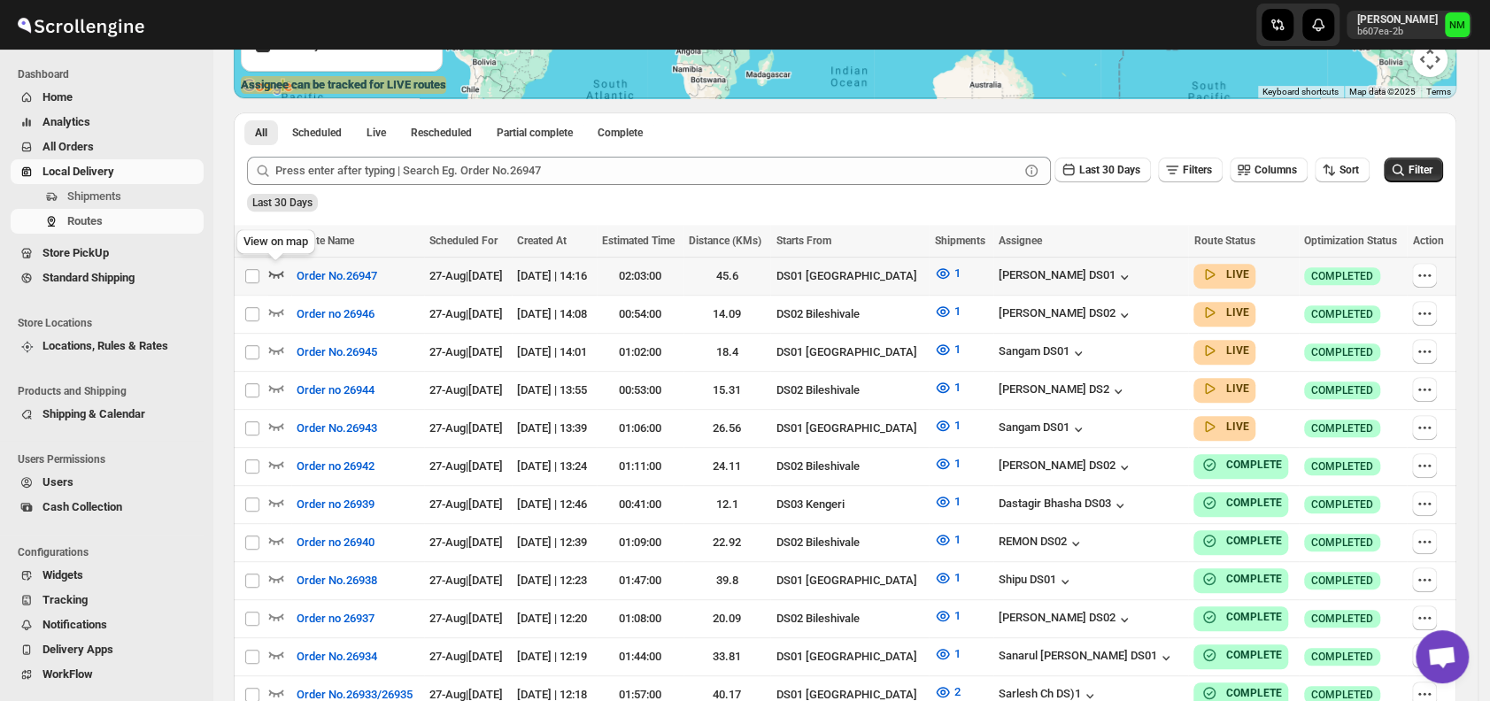
click at [279, 274] on icon "button" at bounding box center [276, 274] width 15 height 7
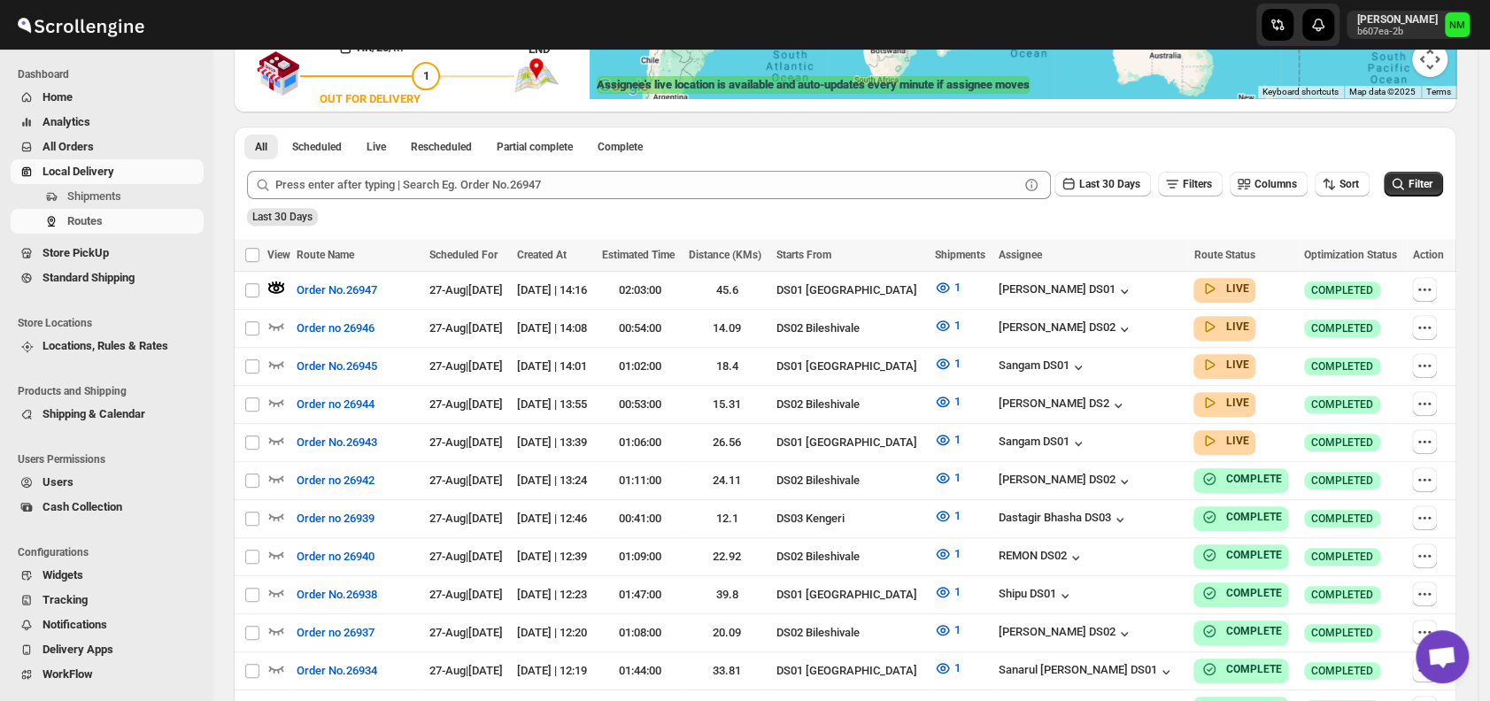
scroll to position [0, 0]
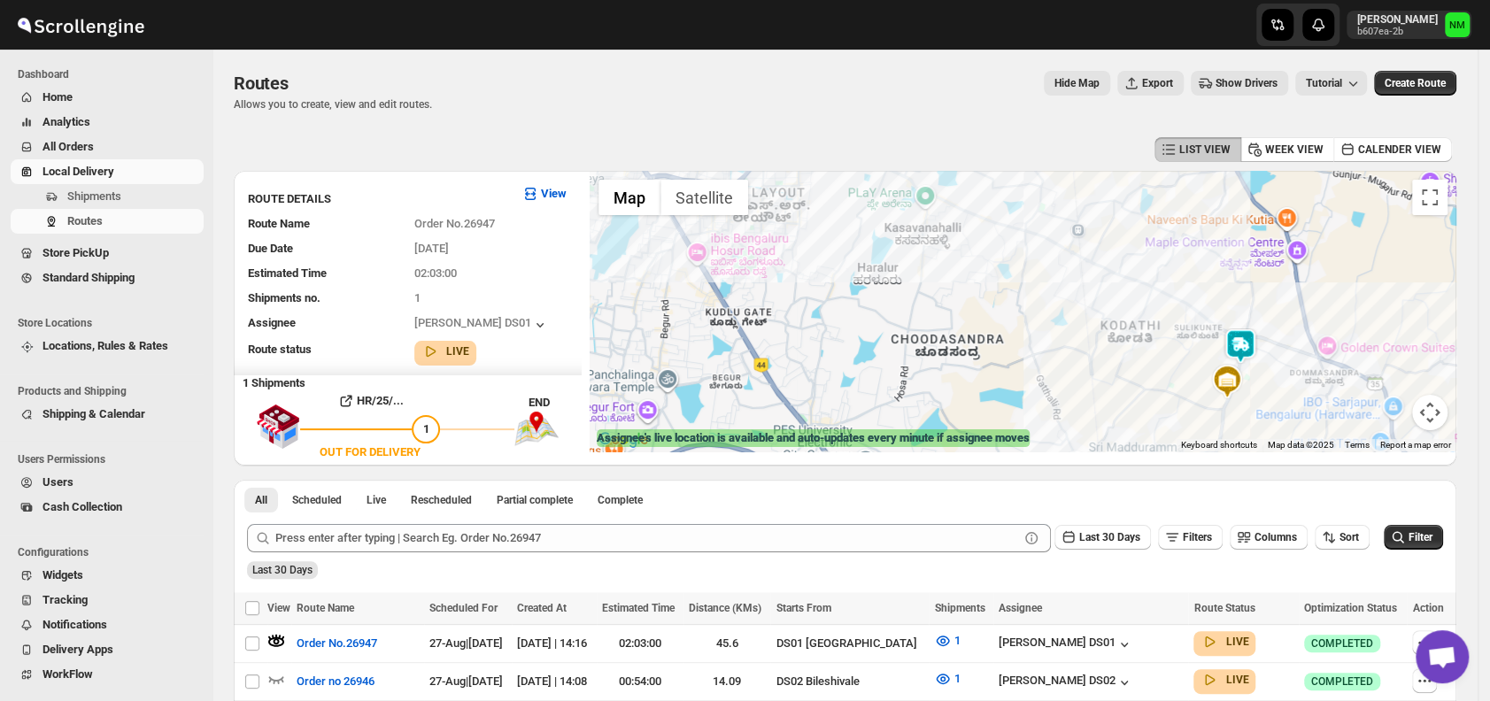
click at [1244, 346] on img at bounding box center [1240, 346] width 35 height 35
click at [1326, 258] on button "Close" at bounding box center [1304, 262] width 43 height 43
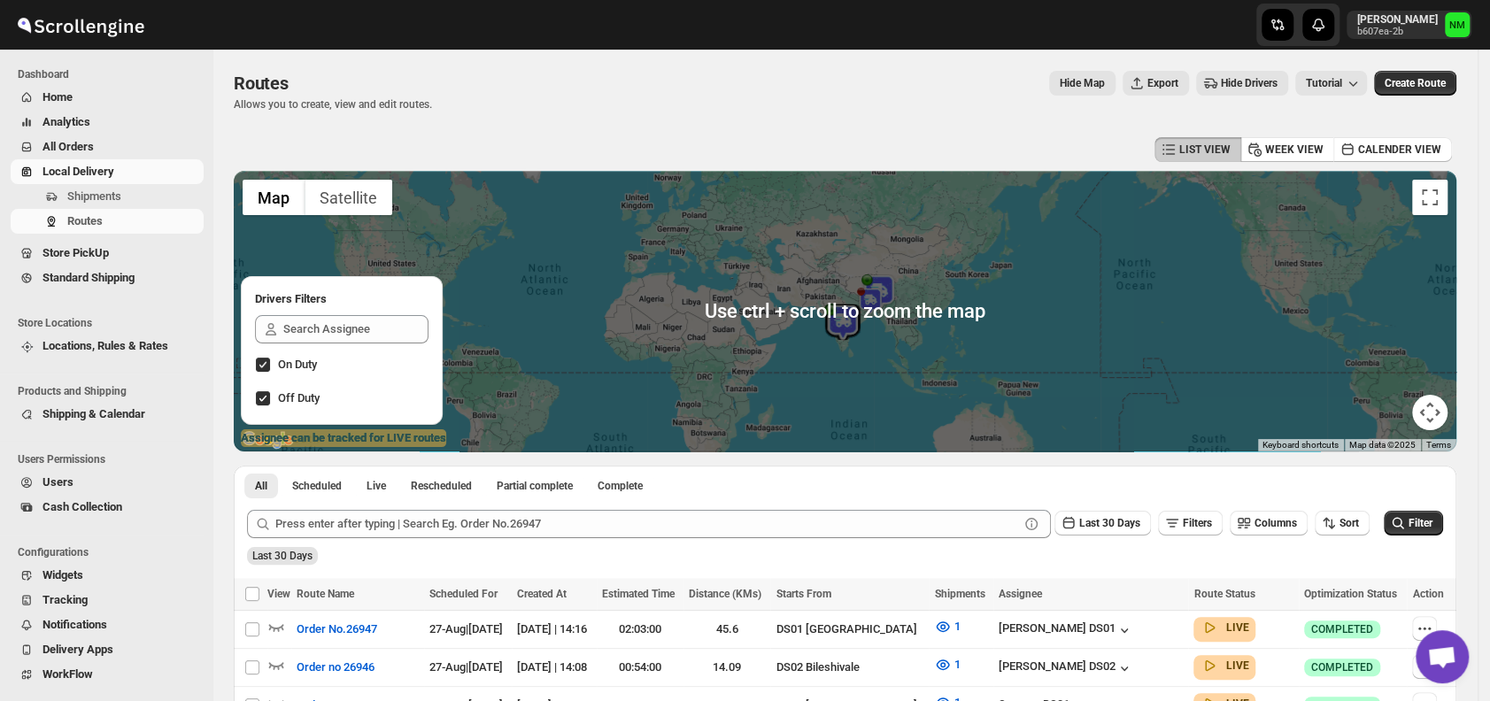
scroll to position [234, 0]
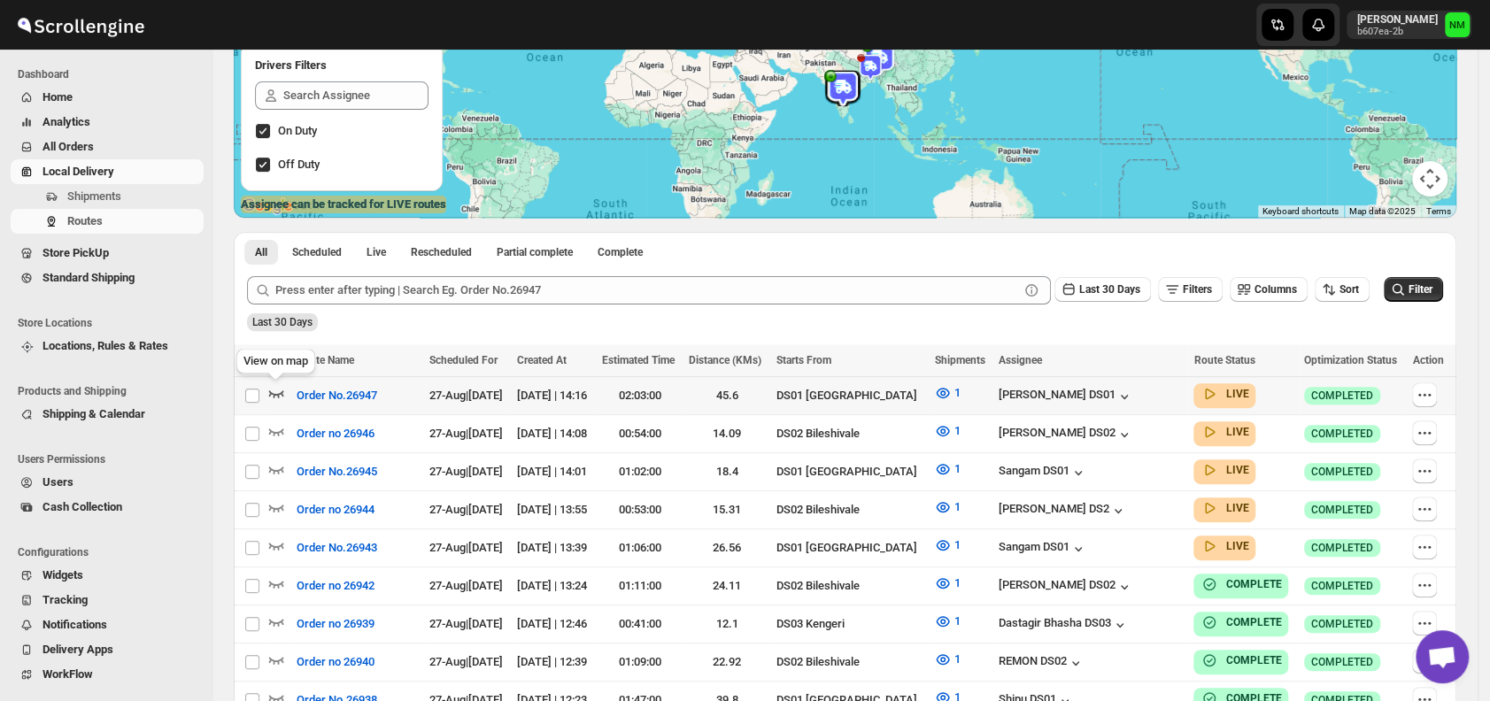
click at [276, 390] on icon "button" at bounding box center [276, 393] width 18 height 18
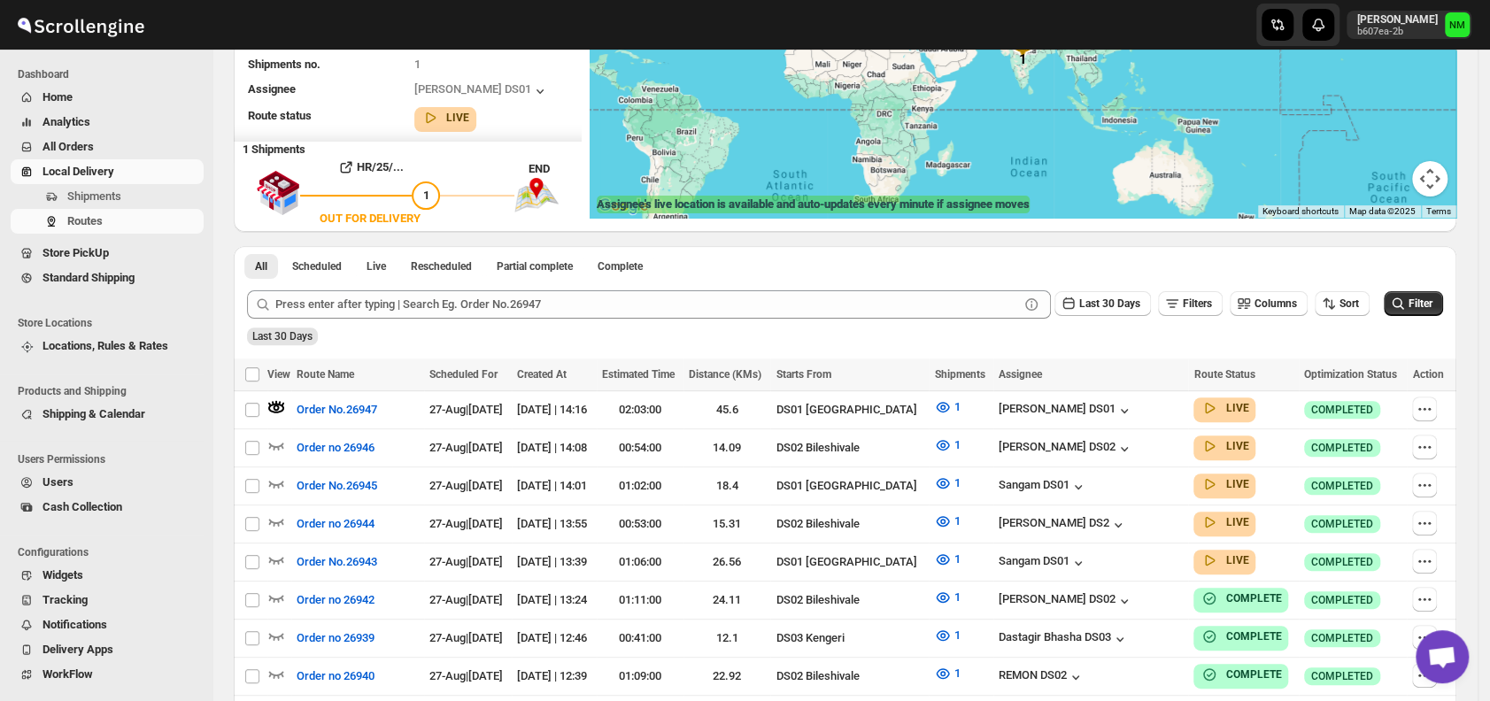
scroll to position [0, 0]
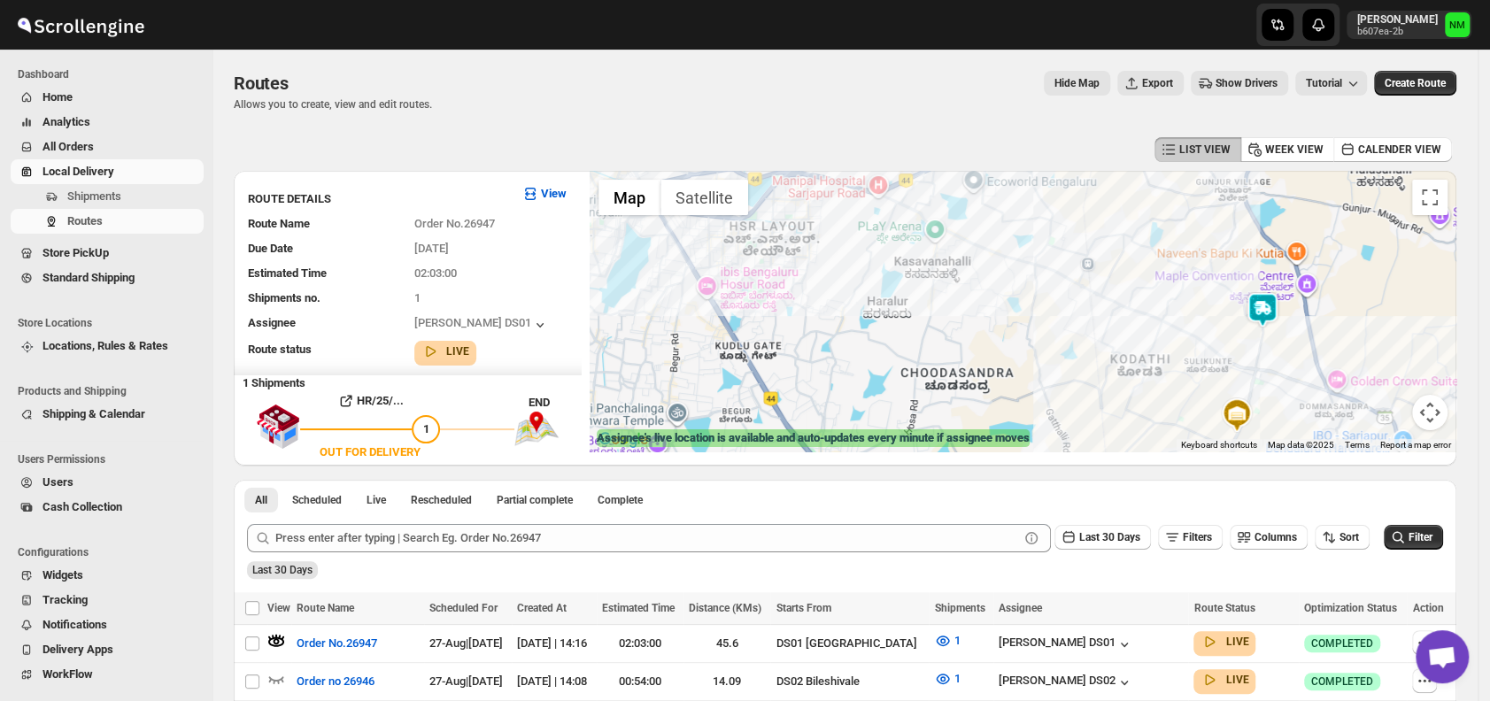
click at [1273, 306] on img at bounding box center [1262, 309] width 35 height 35
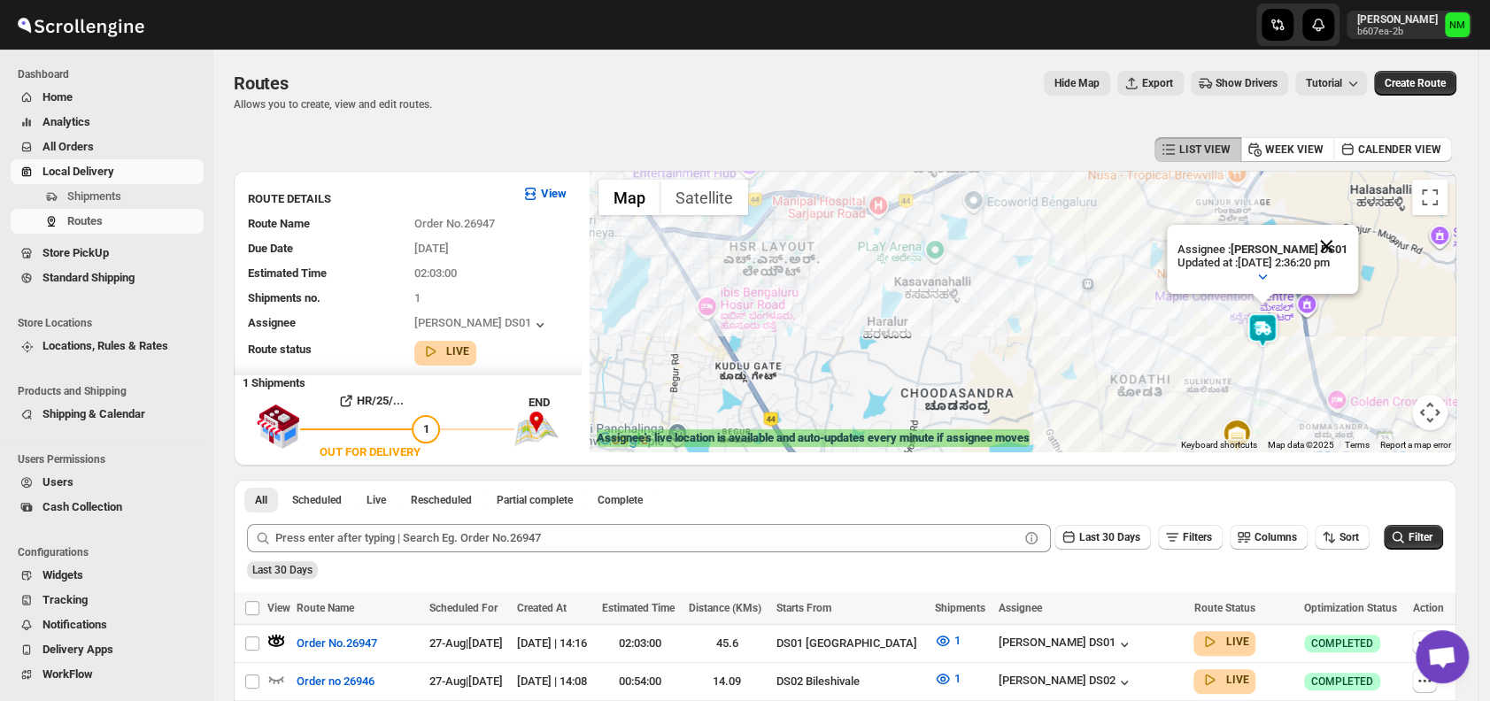
click at [1346, 239] on button "Close" at bounding box center [1326, 246] width 43 height 43
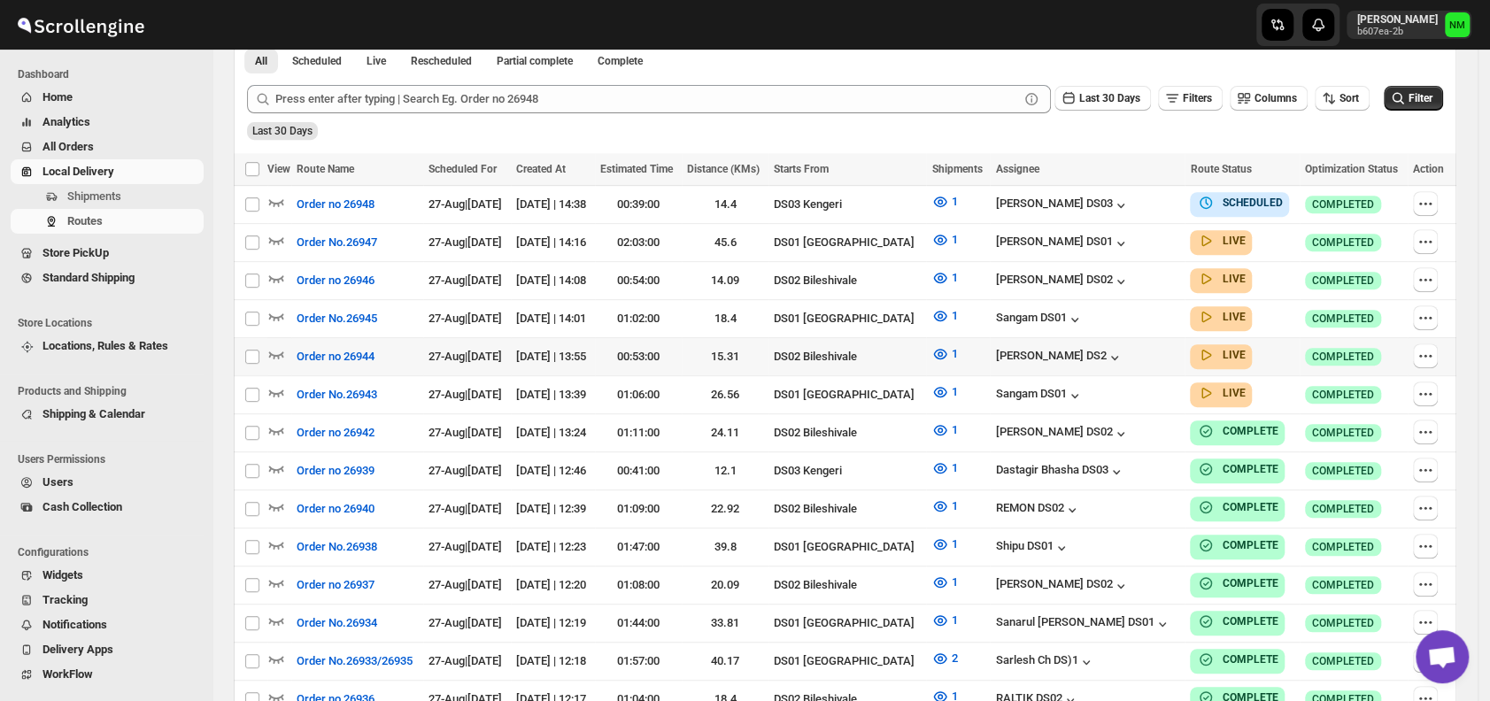
scroll to position [422, 0]
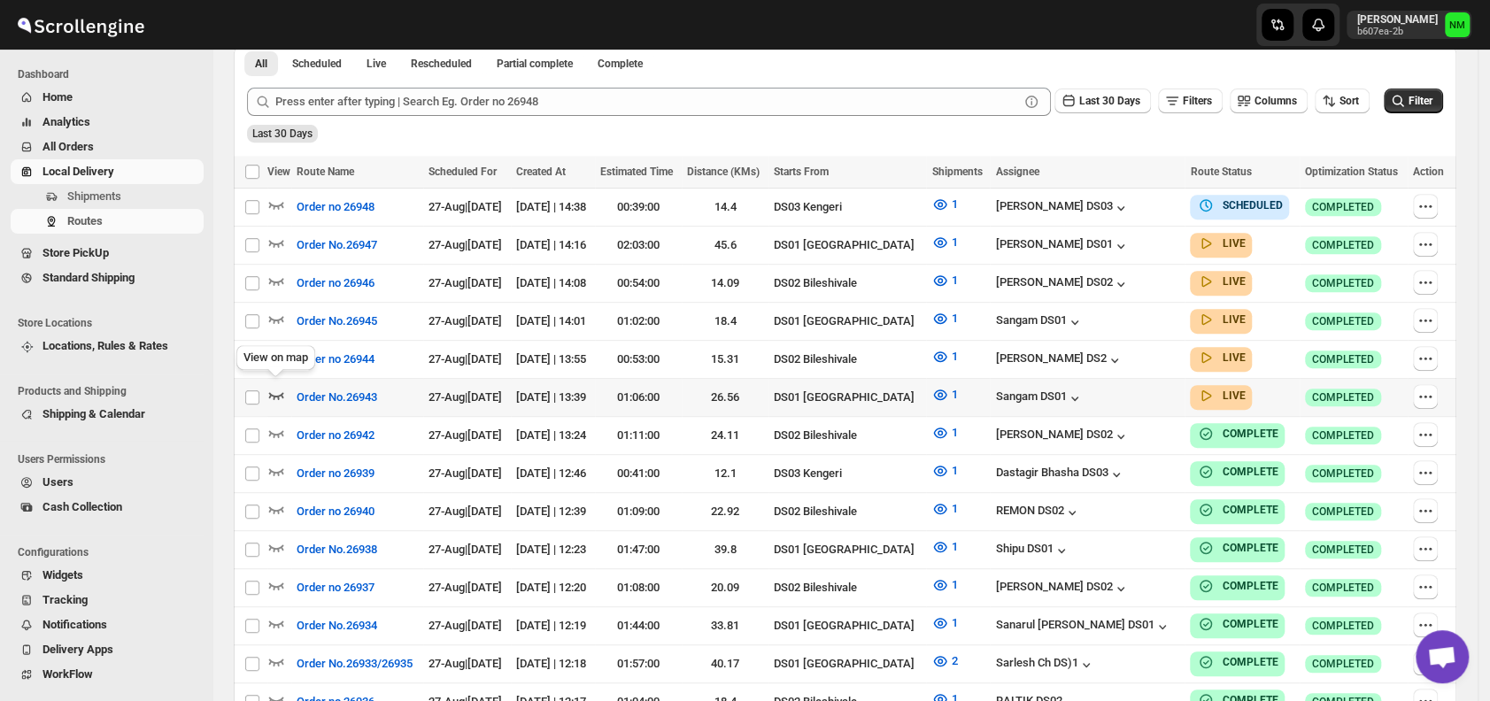
click at [275, 389] on icon "button" at bounding box center [276, 395] width 18 height 18
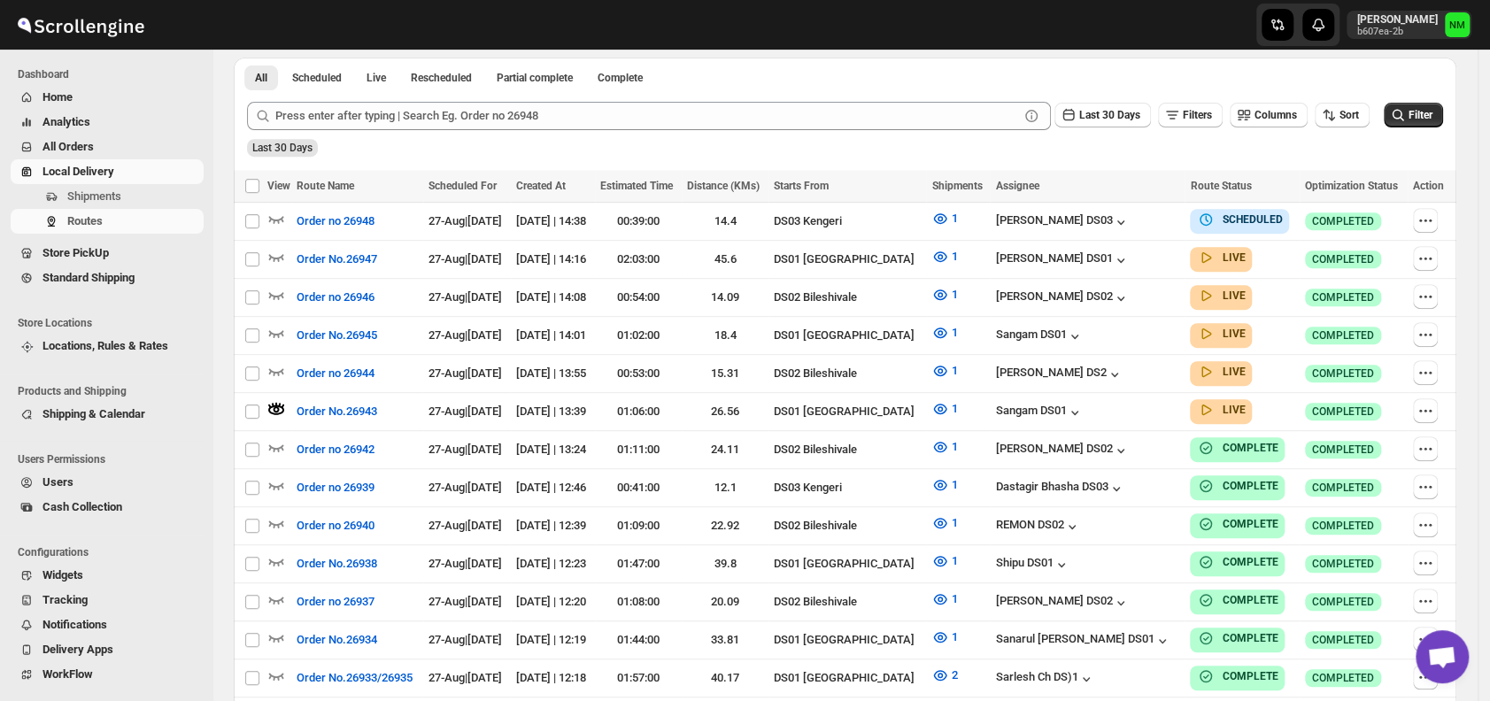
scroll to position [0, 0]
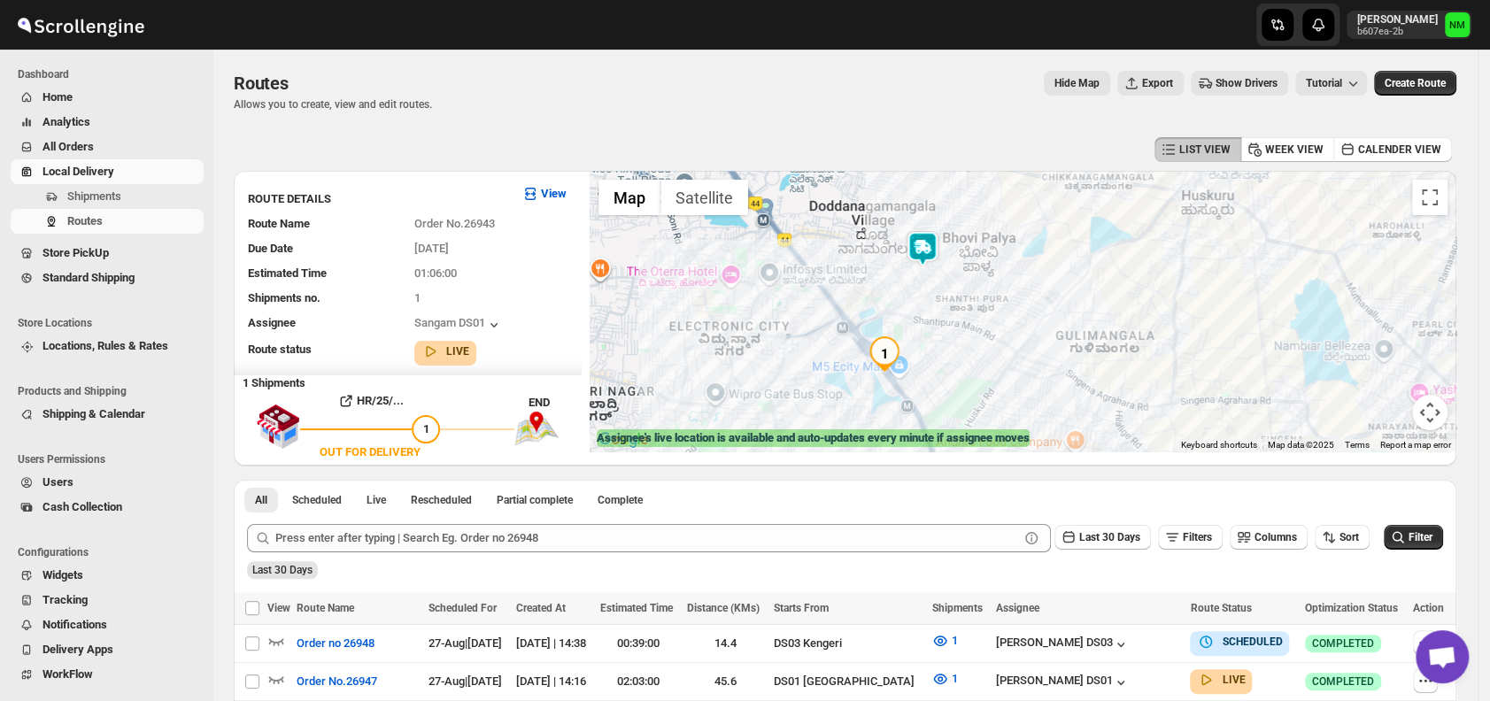
click at [935, 262] on img at bounding box center [922, 248] width 35 height 35
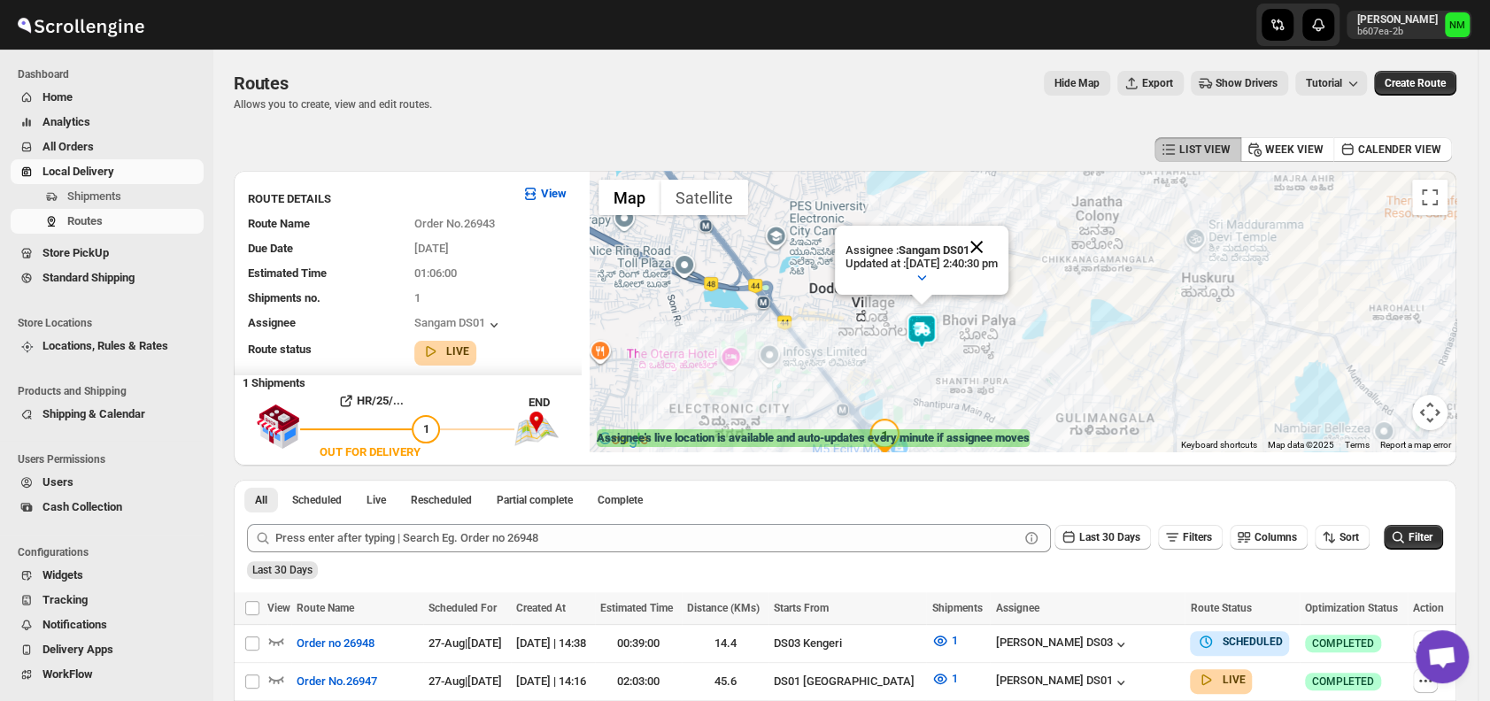
click at [998, 247] on button "Close" at bounding box center [976, 247] width 43 height 43
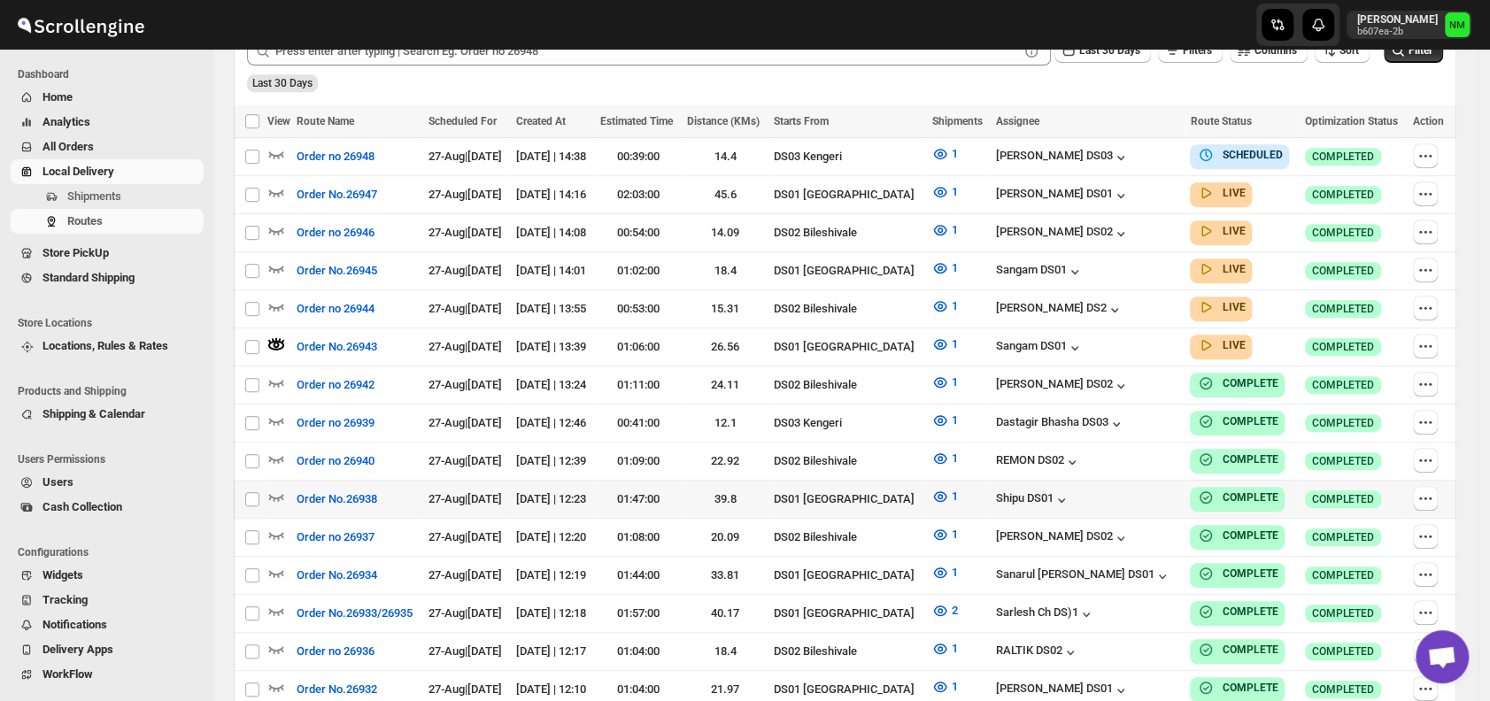
scroll to position [475, 0]
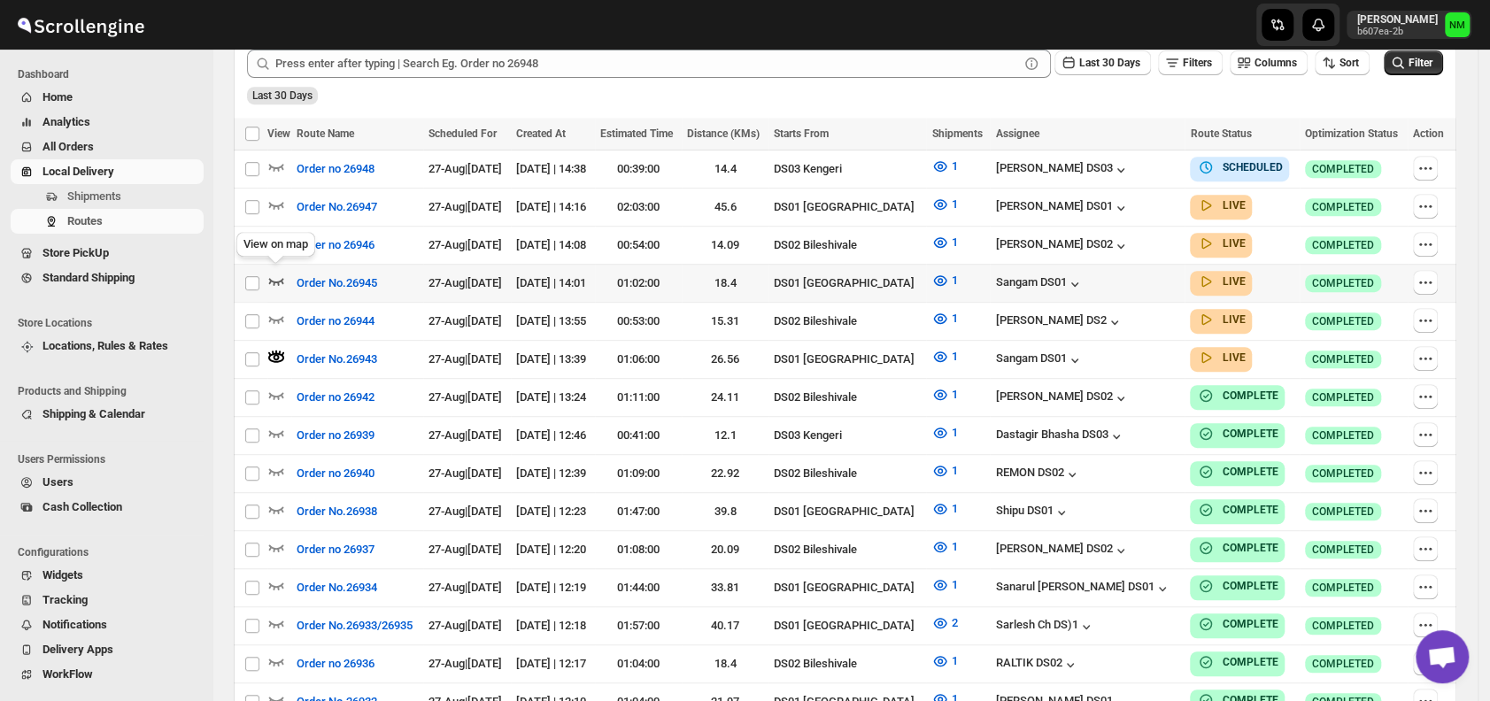
click at [276, 275] on icon "button" at bounding box center [276, 281] width 18 height 18
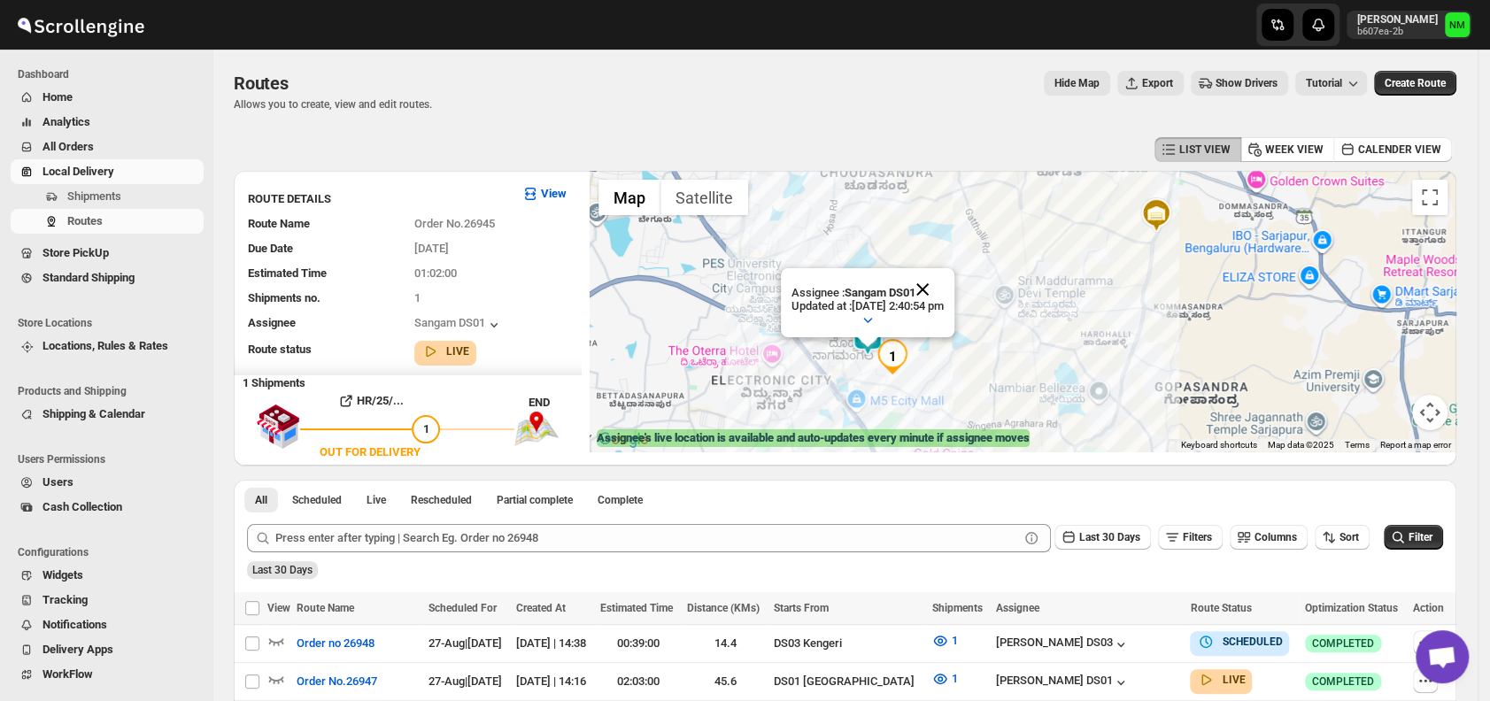
click at [944, 284] on button "Close" at bounding box center [922, 289] width 43 height 43
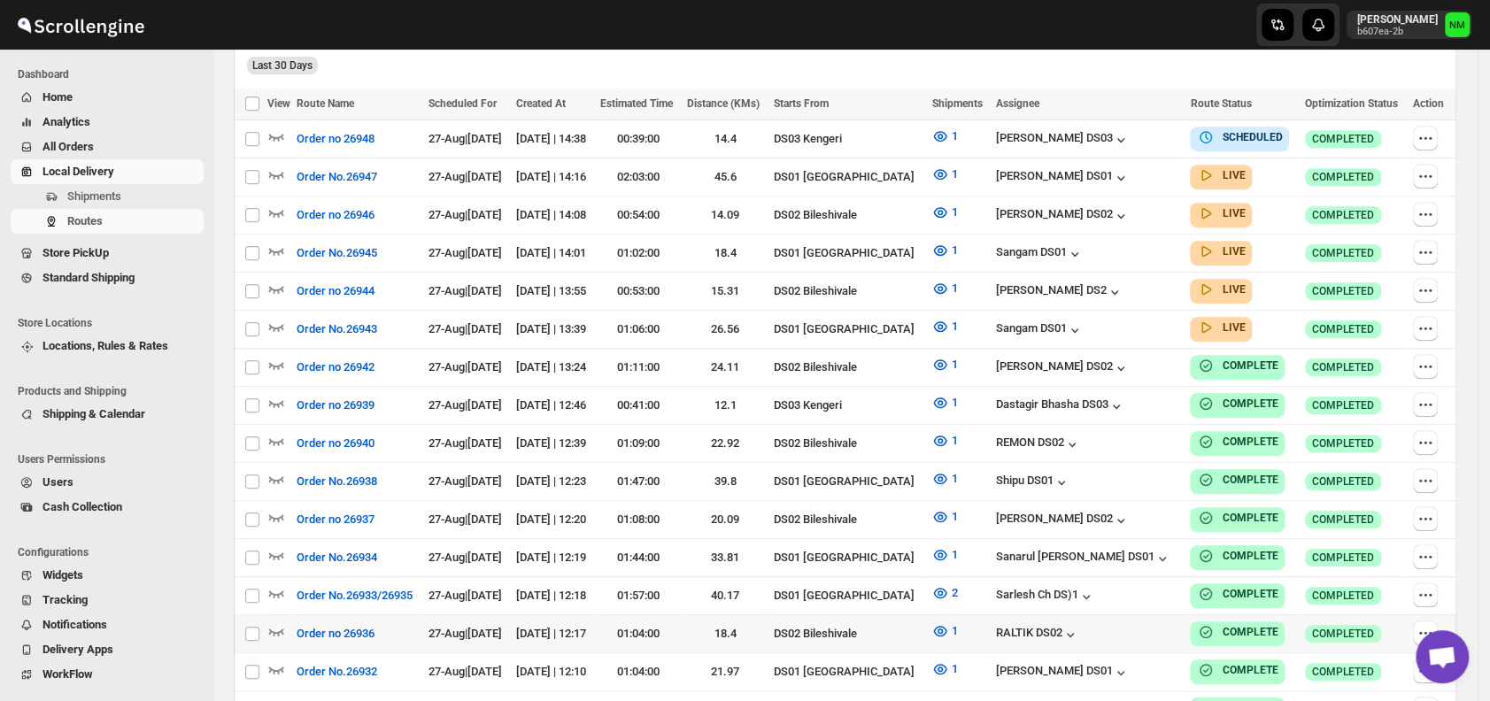
scroll to position [492, 0]
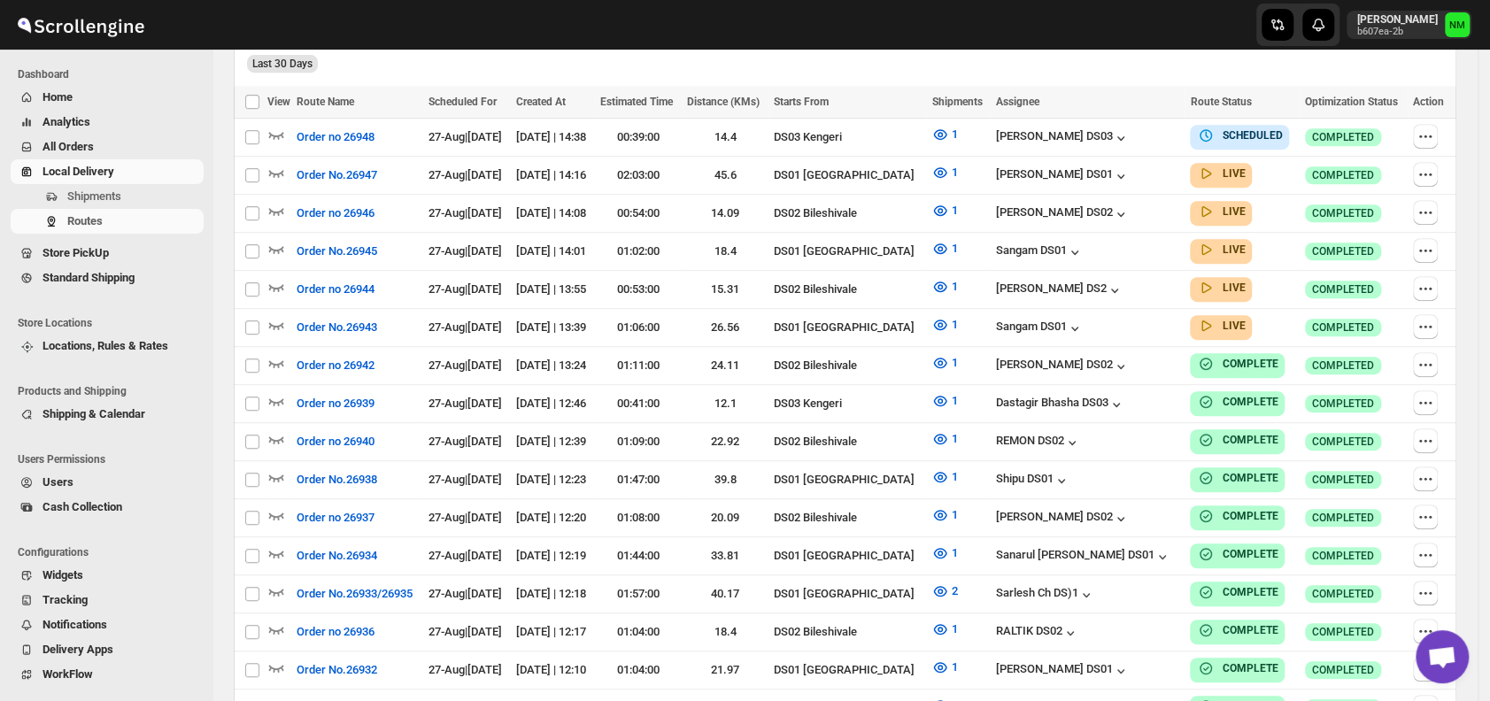
scroll to position [298, 0]
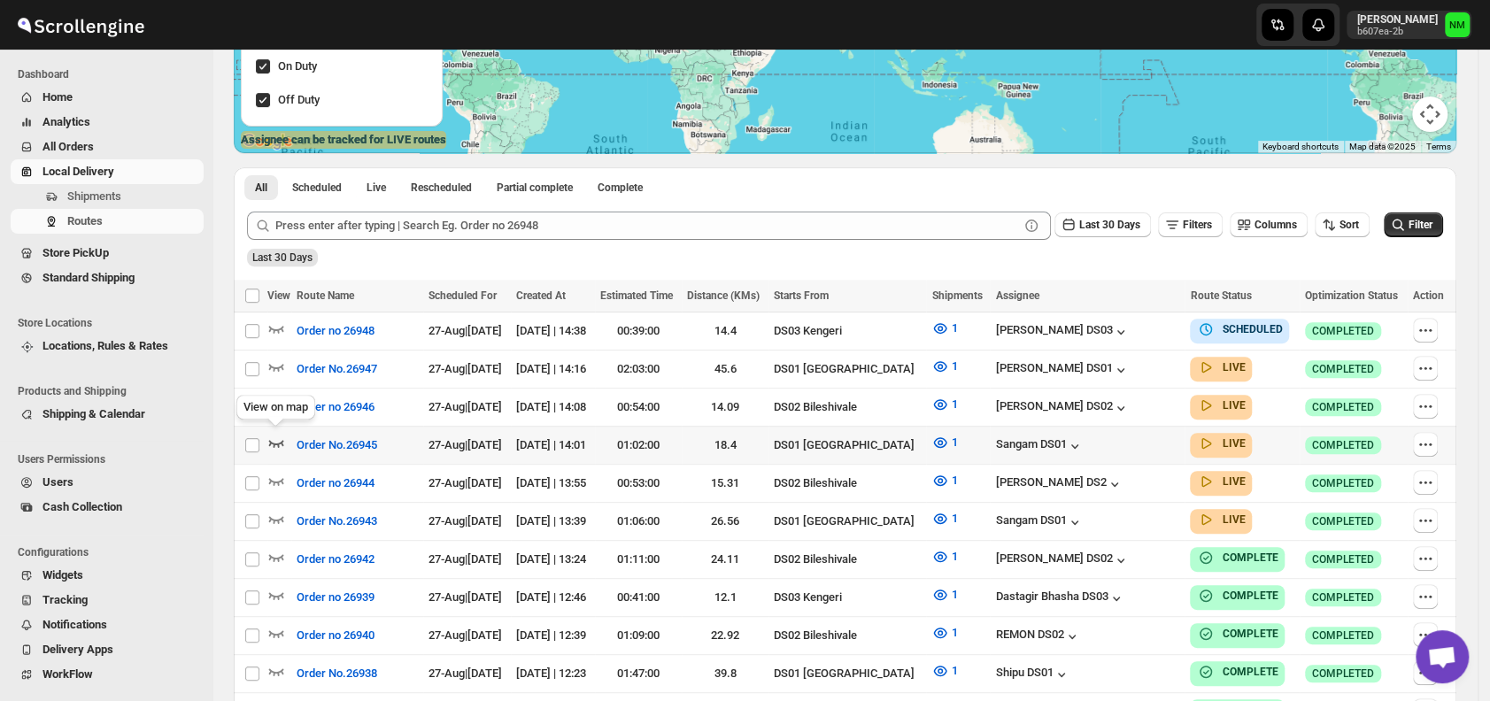
click at [276, 434] on icon "button" at bounding box center [276, 443] width 18 height 18
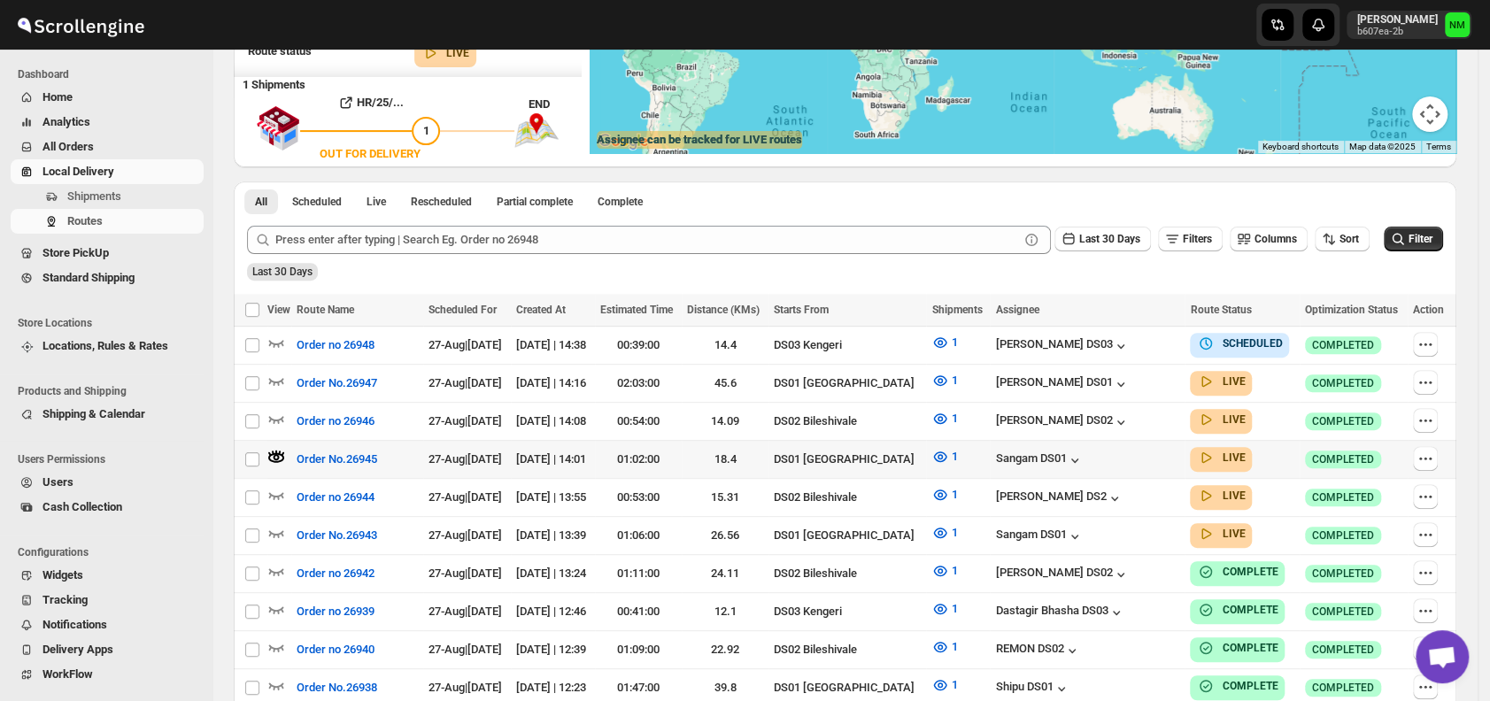
scroll to position [0, 0]
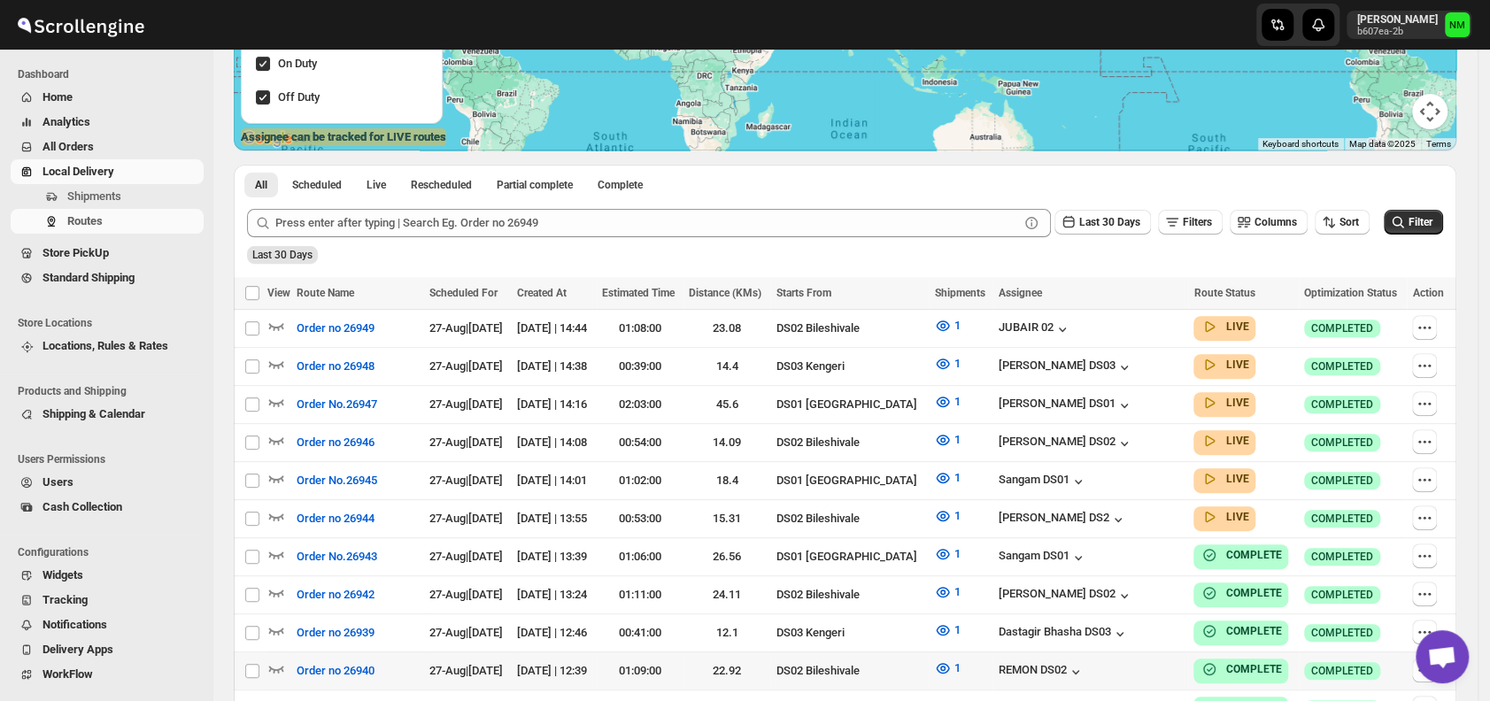
scroll to position [302, 0]
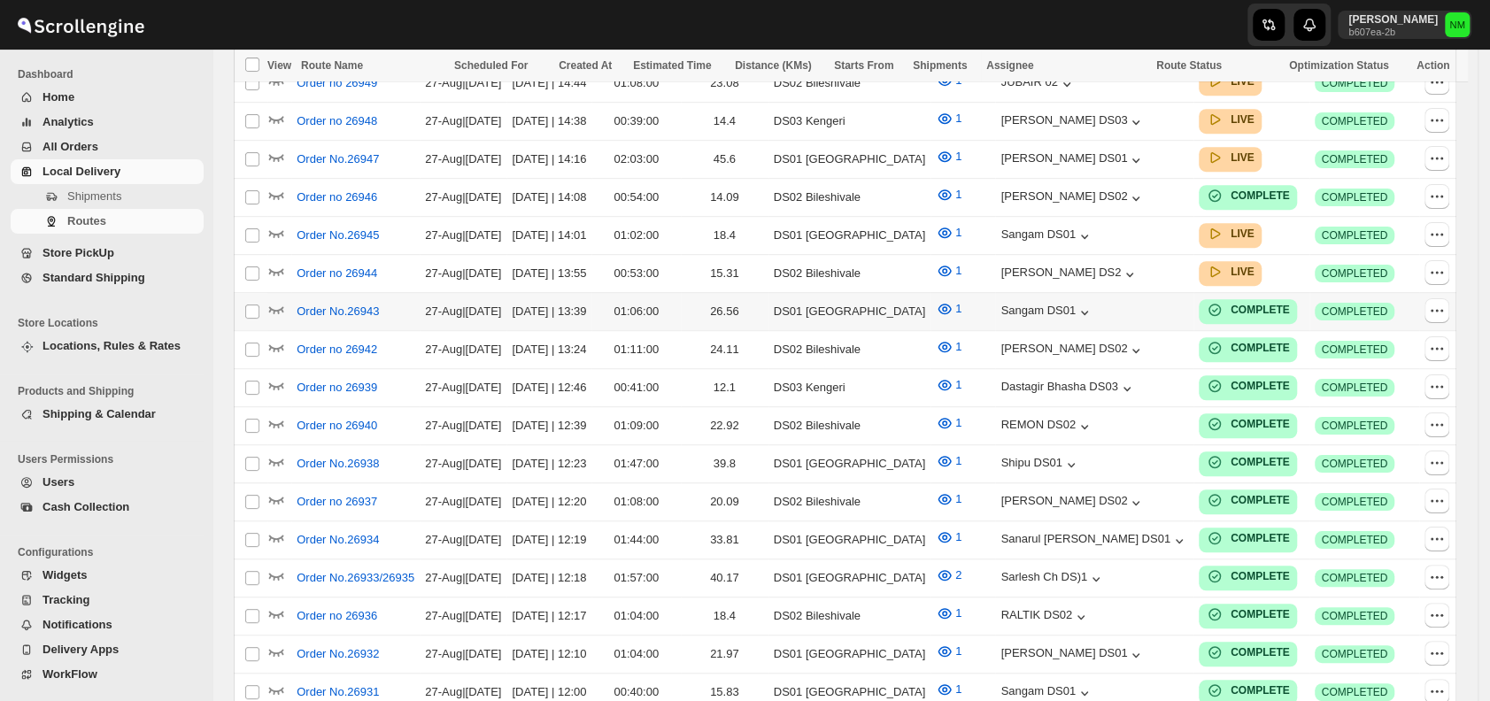
scroll to position [302, 0]
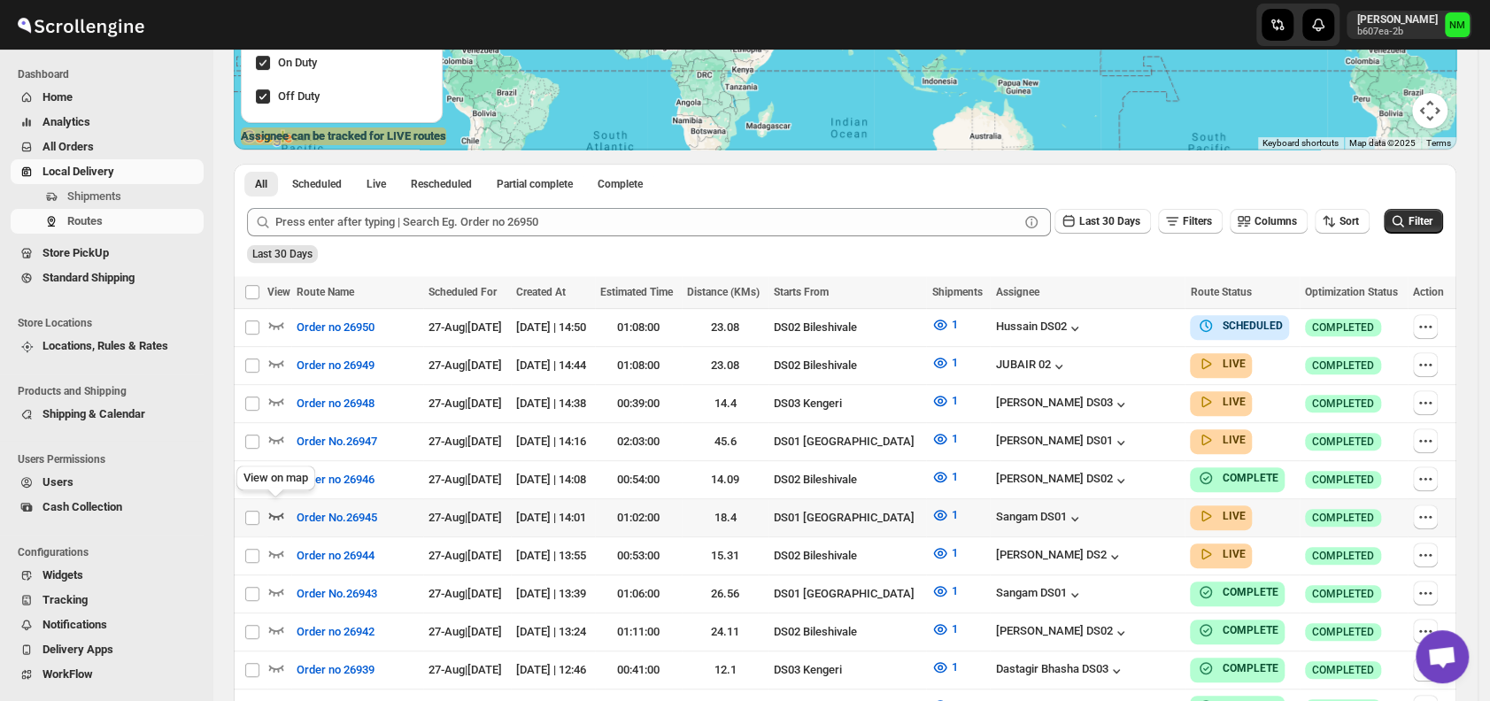
click at [279, 507] on icon "button" at bounding box center [276, 515] width 18 height 18
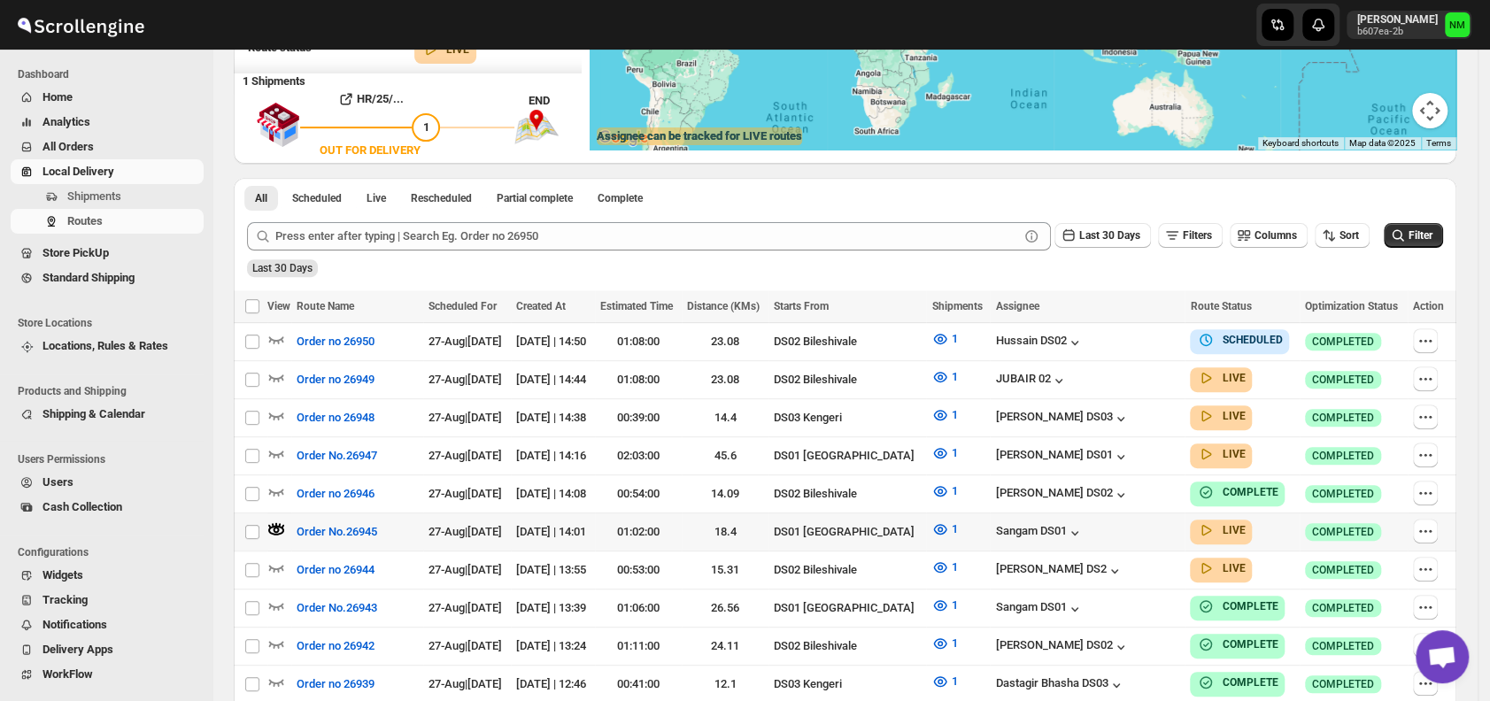
scroll to position [0, 0]
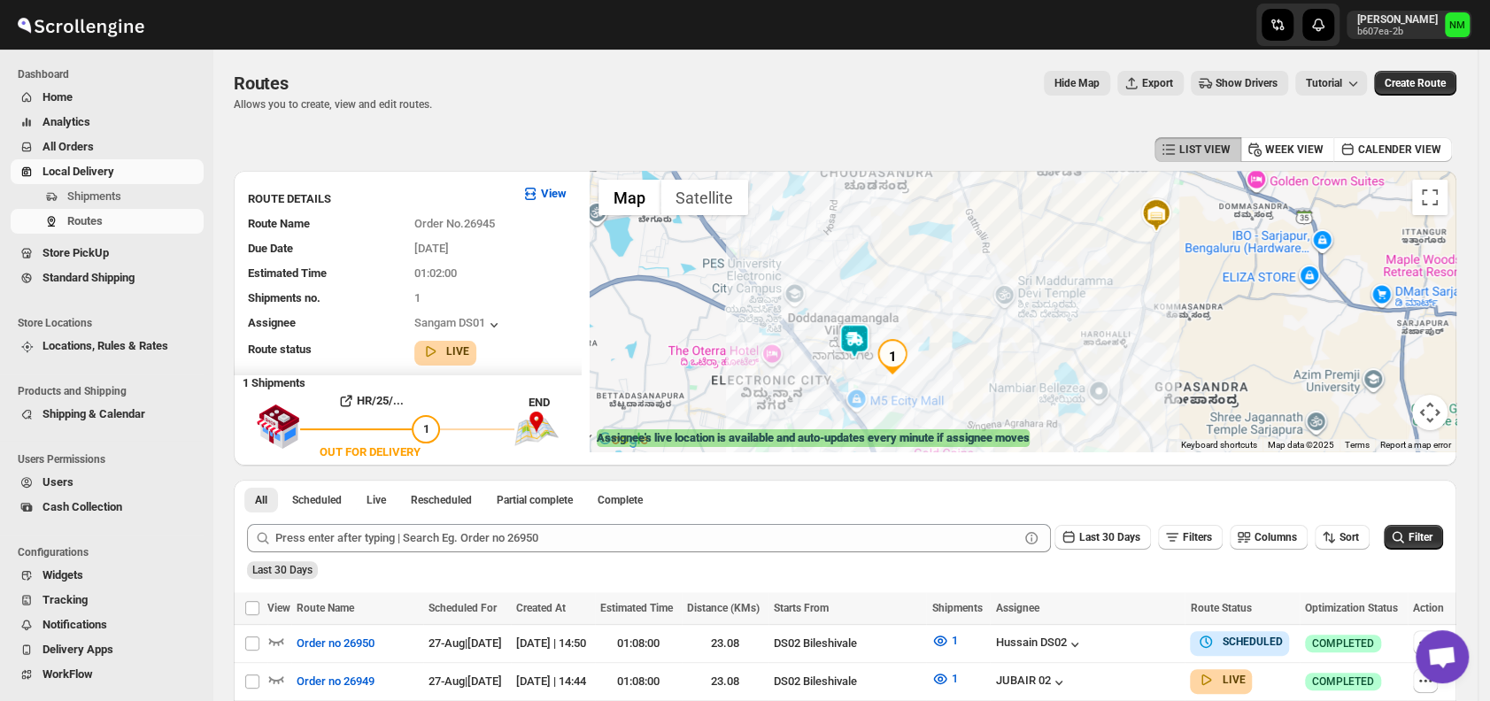
click at [866, 334] on img at bounding box center [854, 340] width 35 height 35
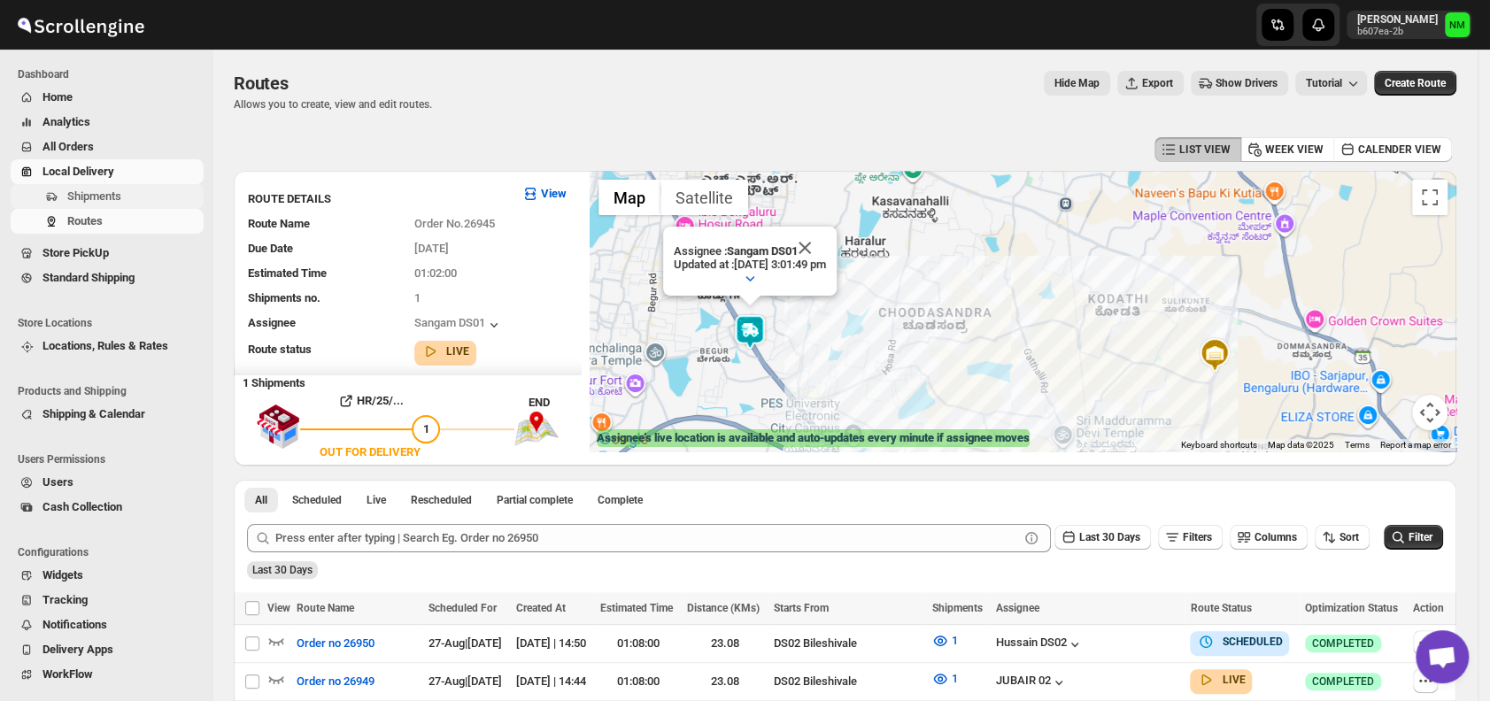
click at [148, 203] on span "Shipments" at bounding box center [133, 197] width 133 height 18
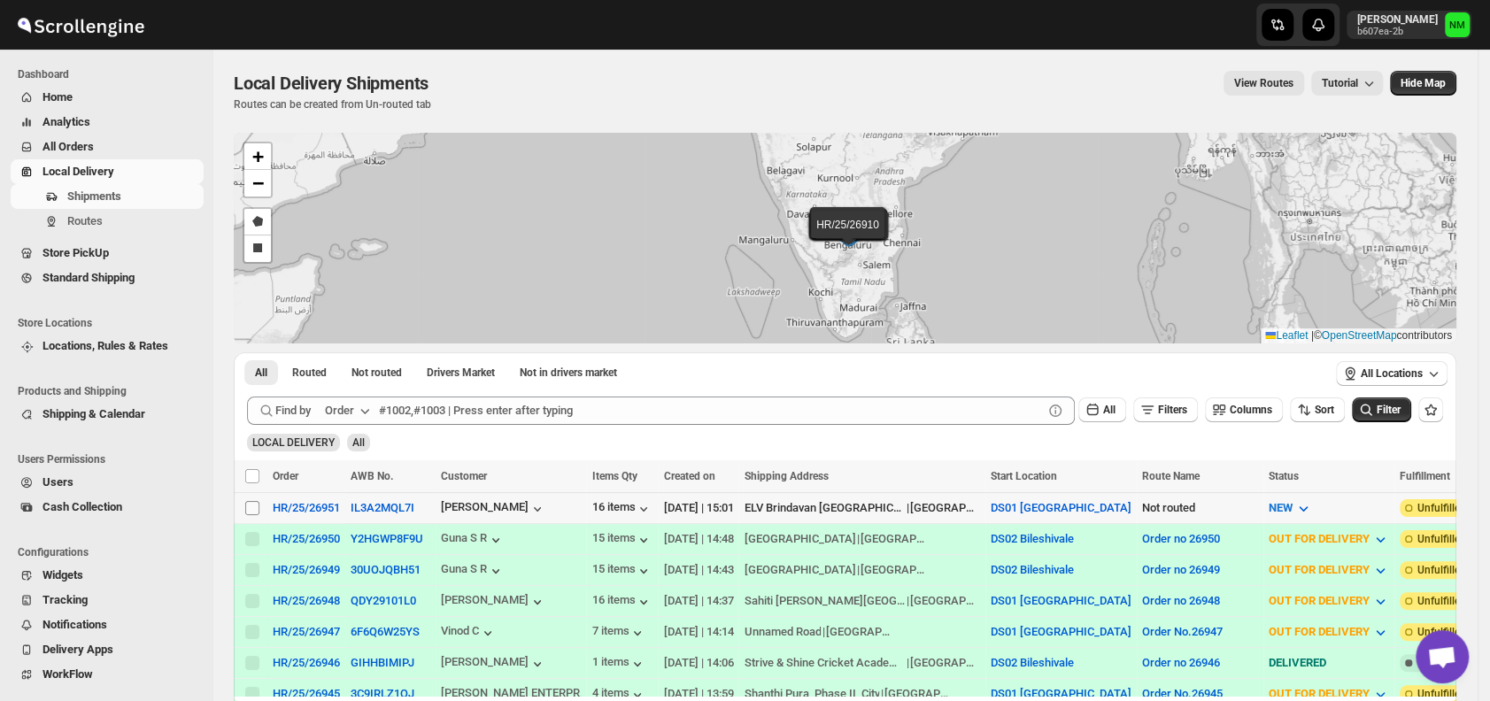
click at [252, 503] on input "Select shipment" at bounding box center [252, 508] width 14 height 14
checkbox input "true"
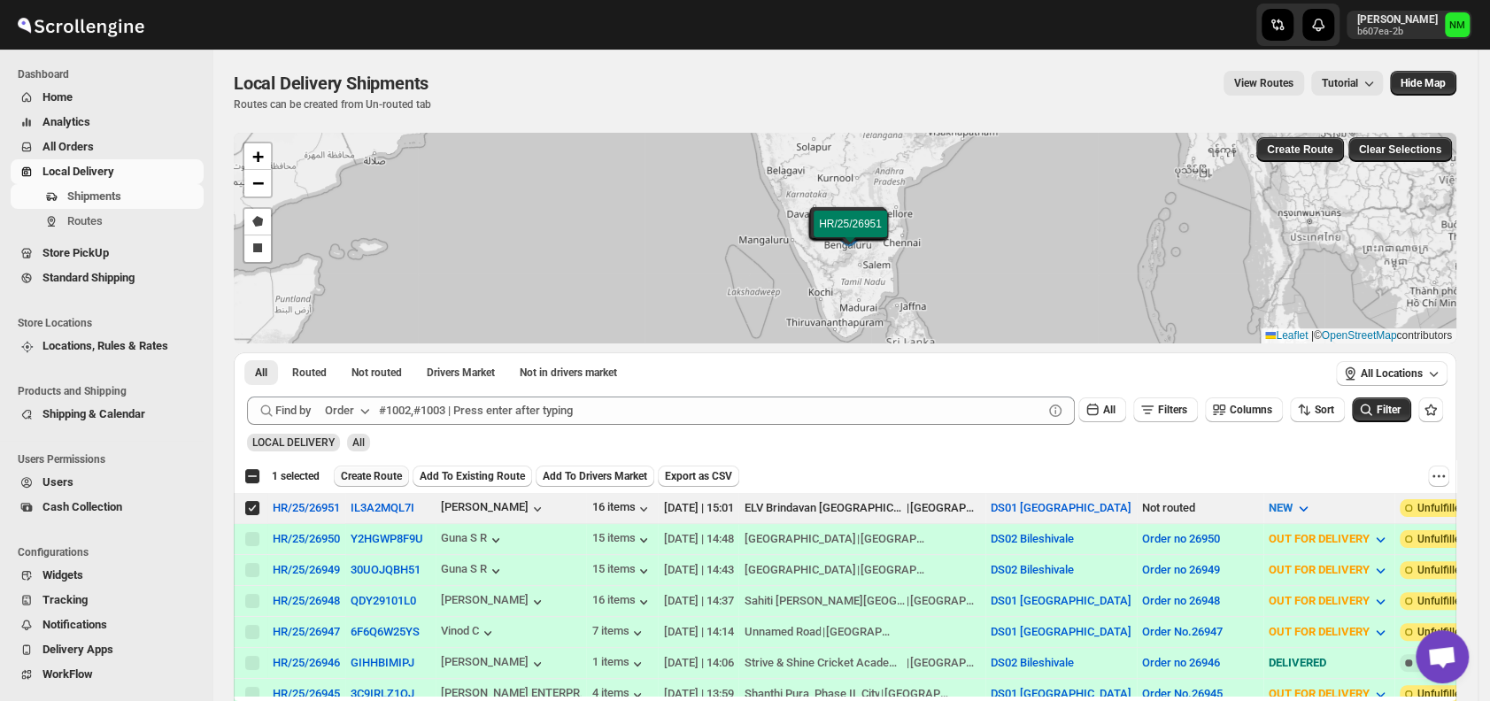
click at [377, 474] on span "Create Route" at bounding box center [371, 476] width 61 height 14
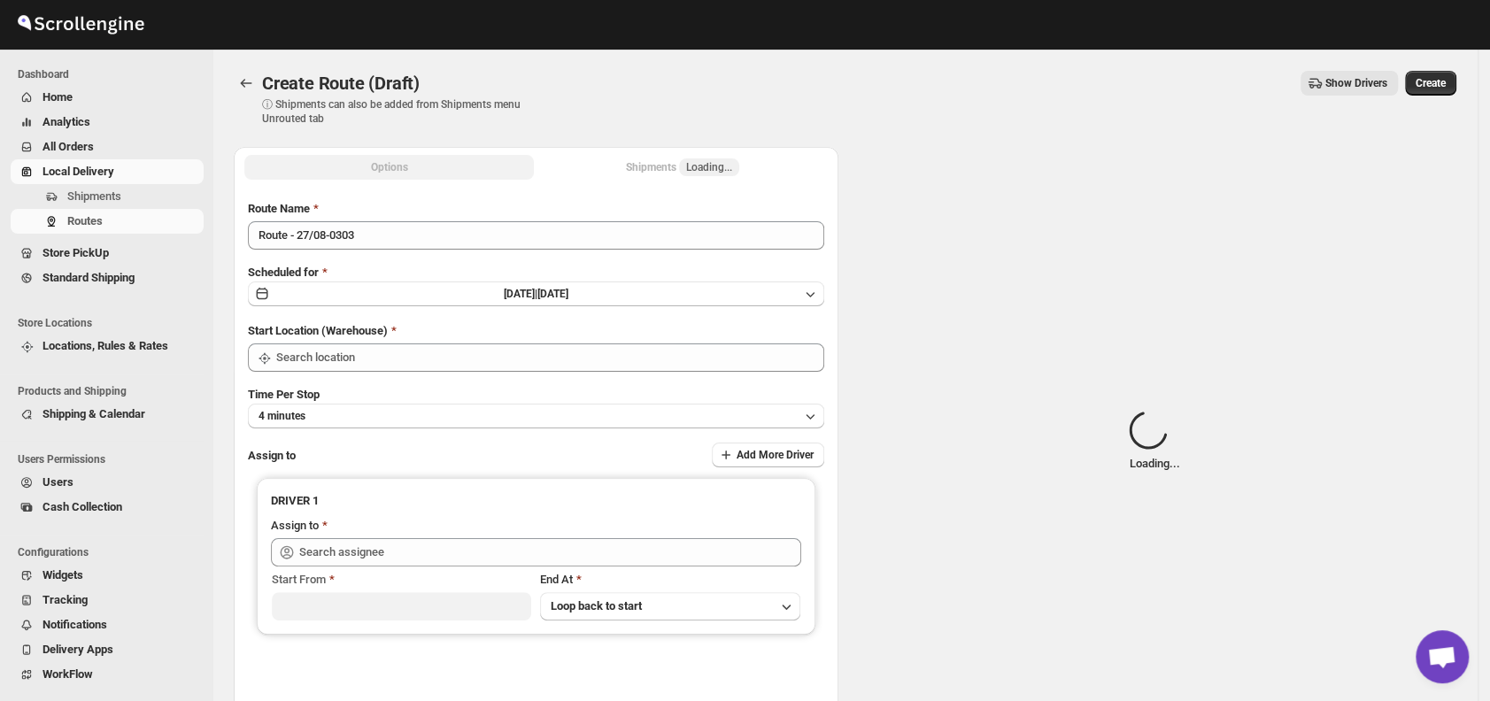
type input "DS01 [GEOGRAPHIC_DATA]"
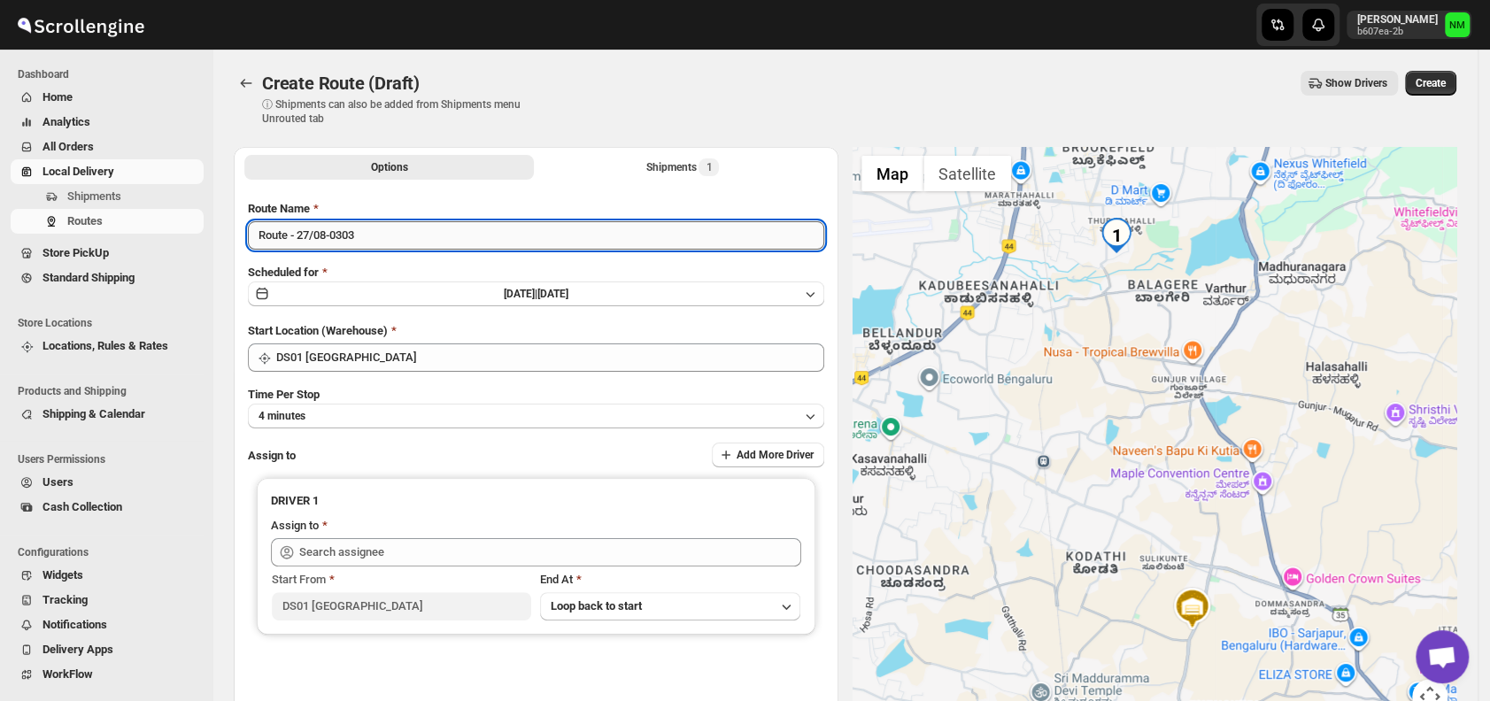
click at [398, 230] on input "Route - 27/08-0303" at bounding box center [536, 235] width 576 height 28
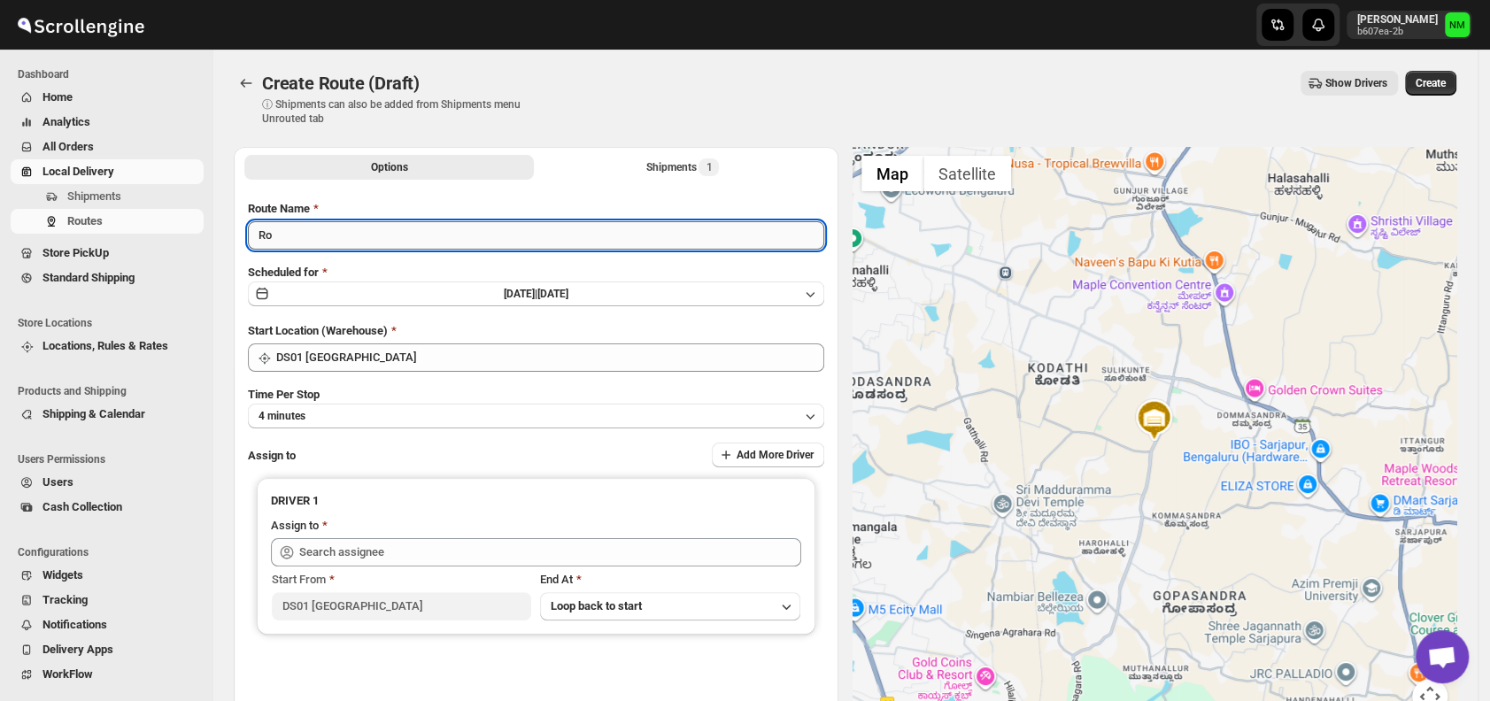
type input "R"
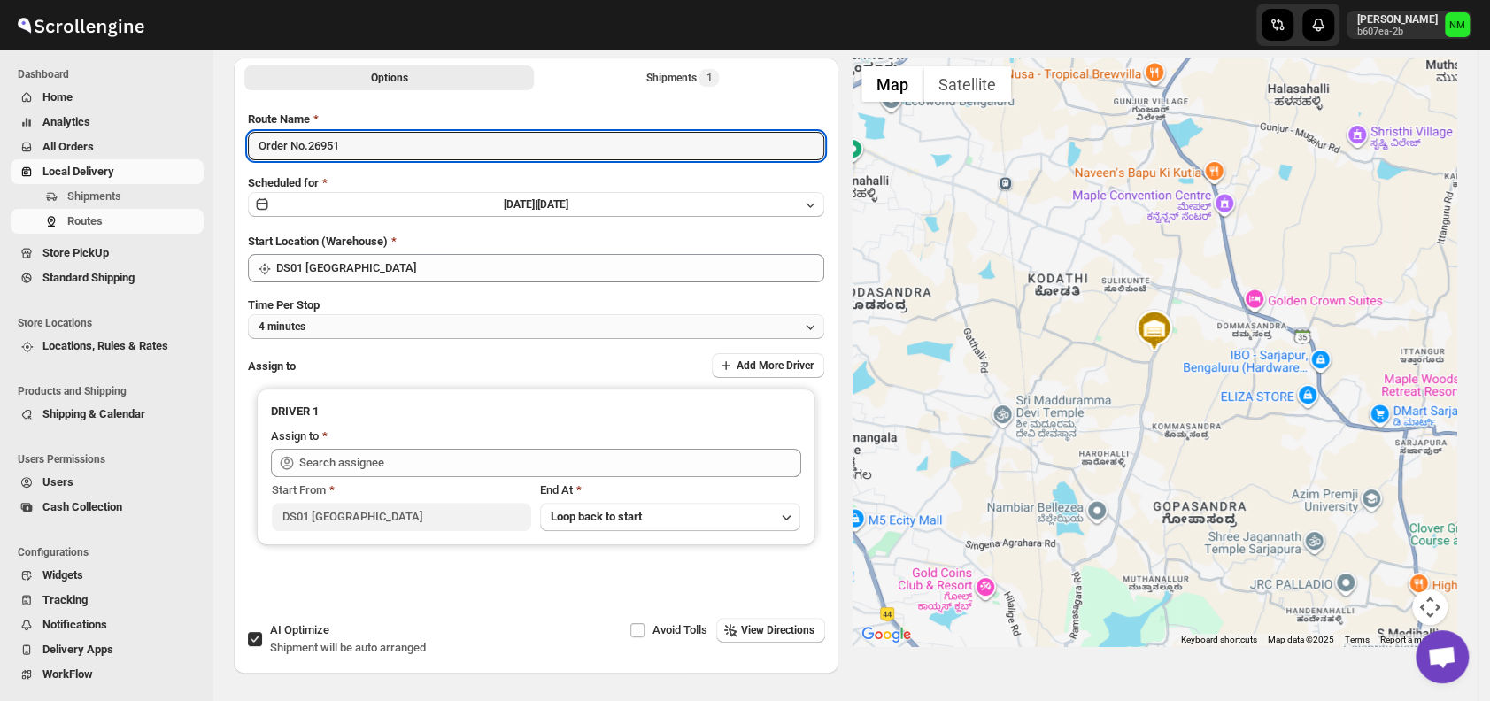
type input "Order No.26951"
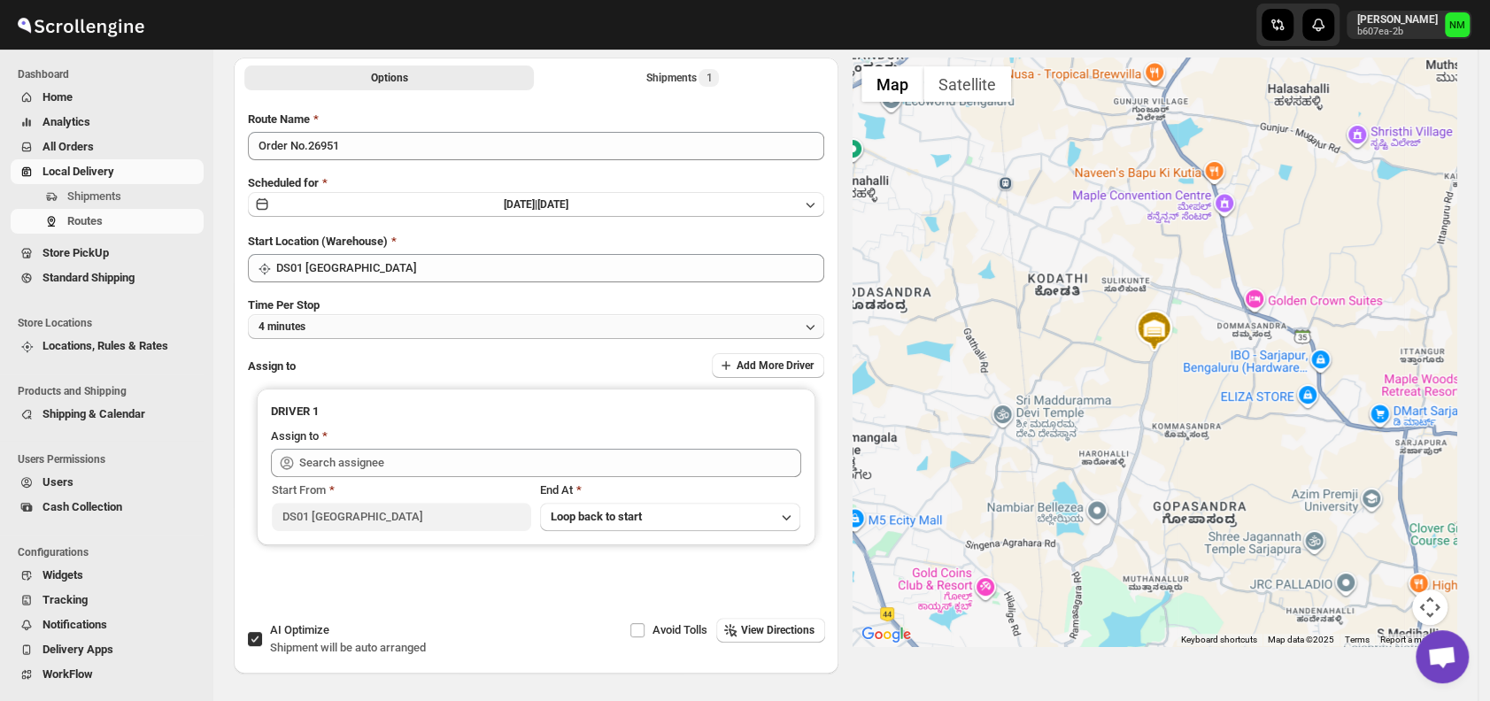
click at [345, 328] on button "4 minutes" at bounding box center [536, 326] width 576 height 25
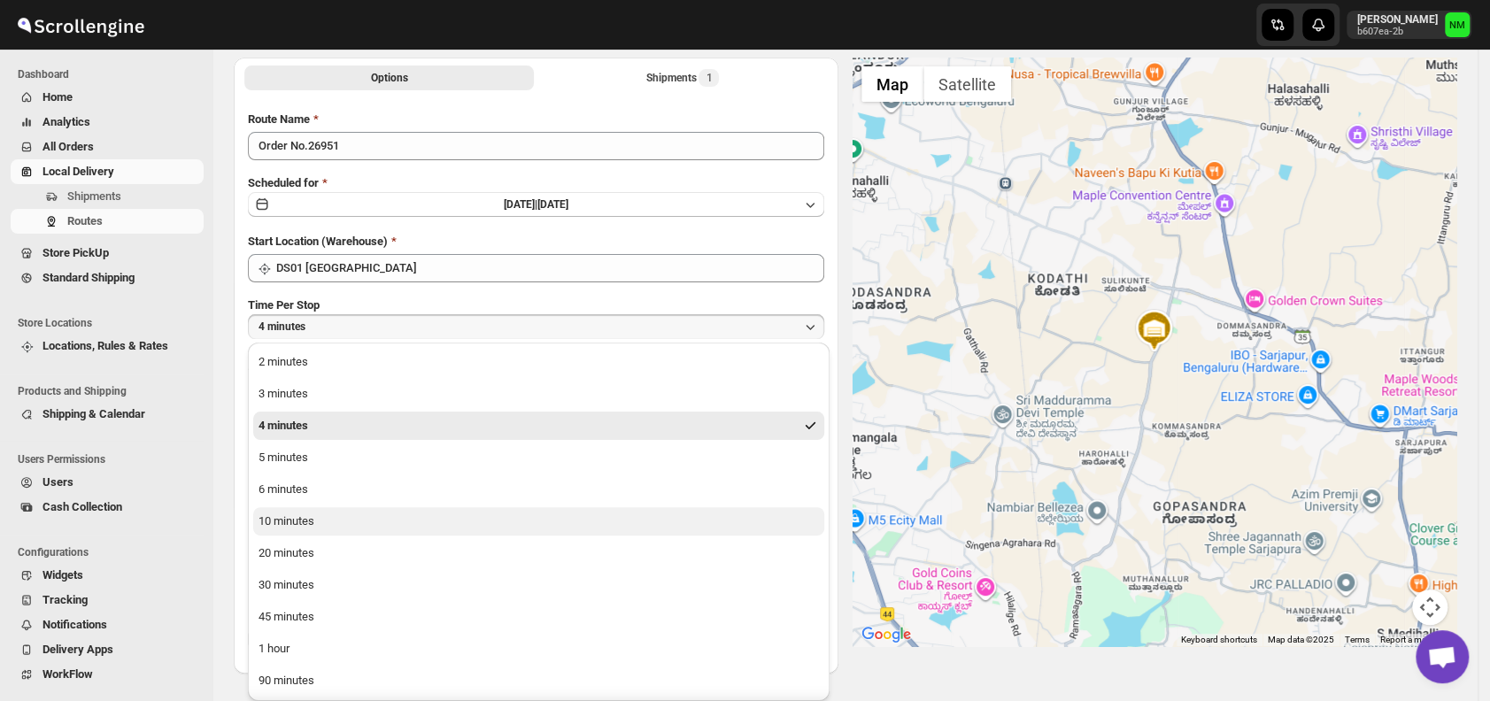
click at [320, 518] on button "10 minutes" at bounding box center [538, 521] width 571 height 28
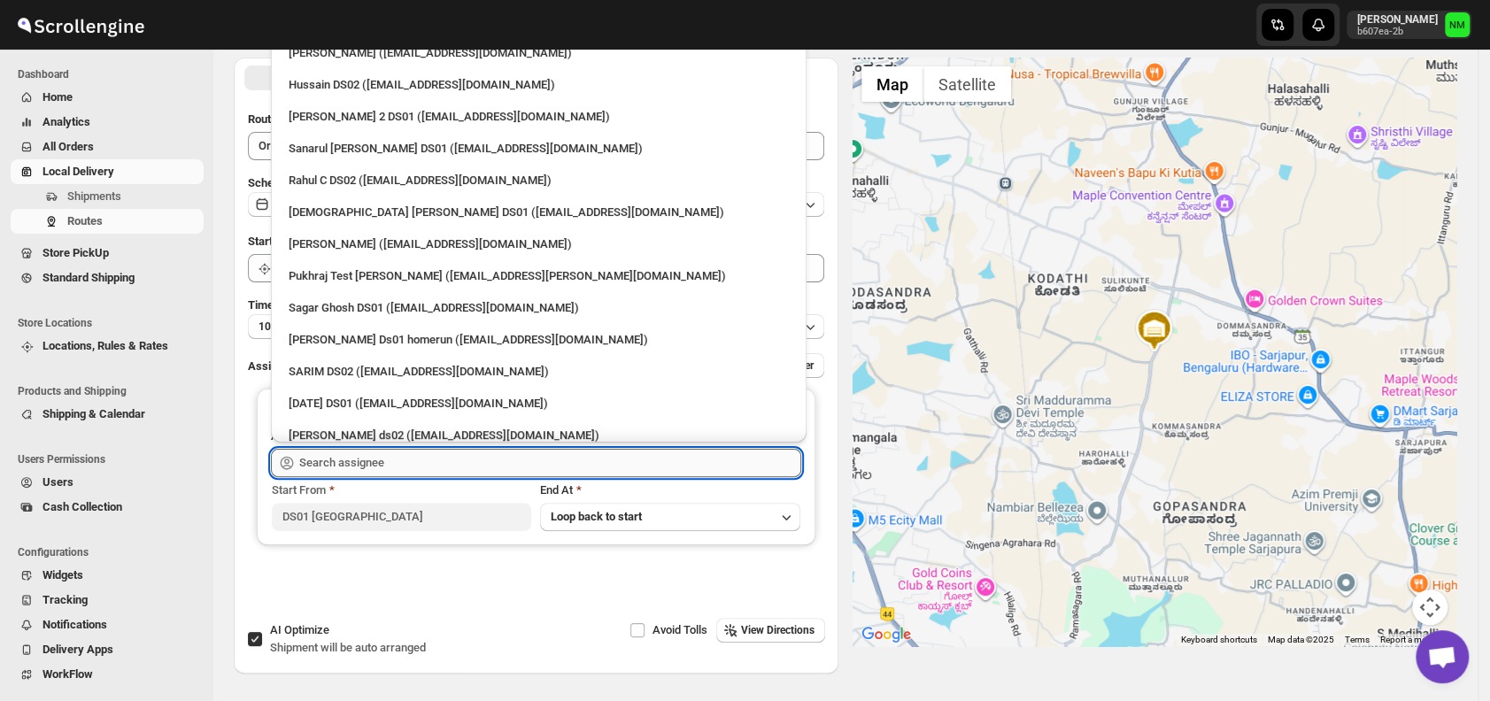
click at [393, 471] on input "text" at bounding box center [550, 463] width 502 height 28
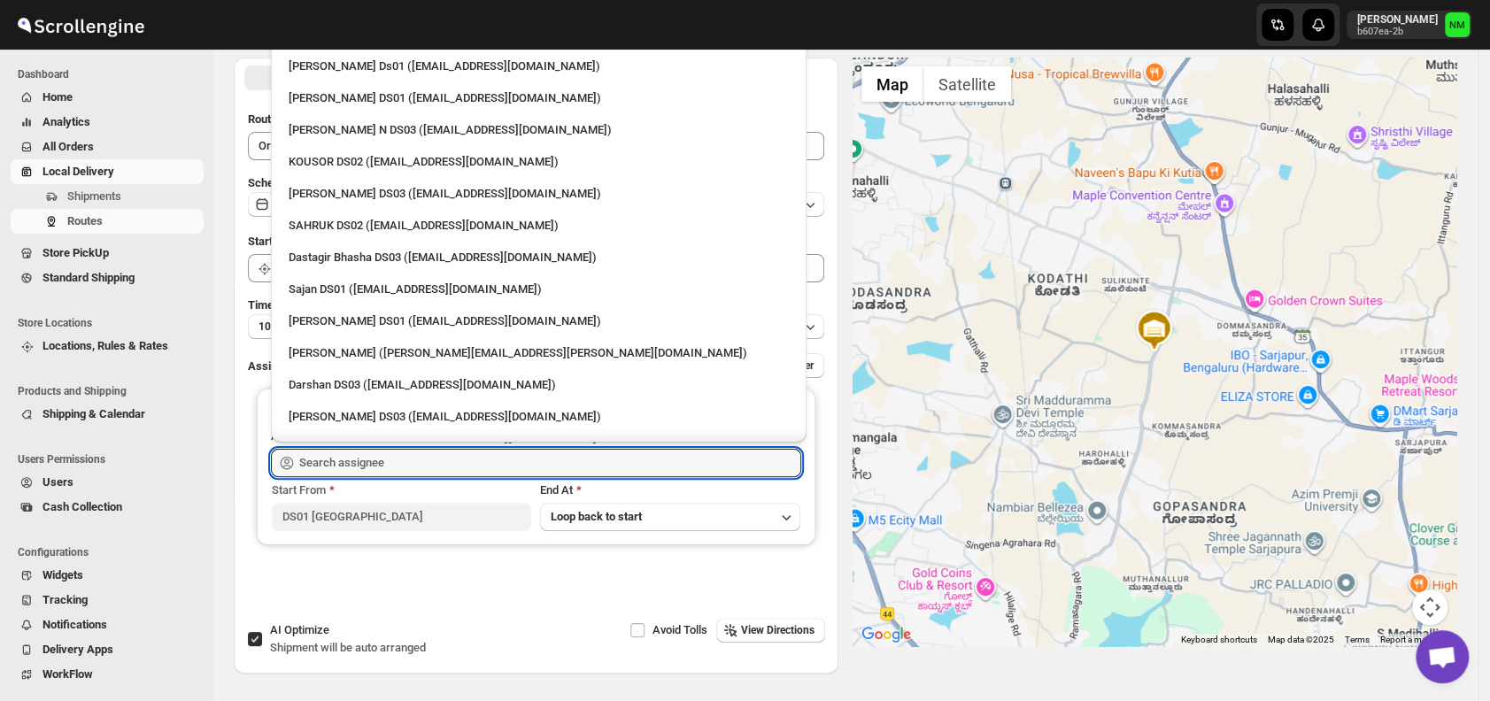
scroll to position [1138, 0]
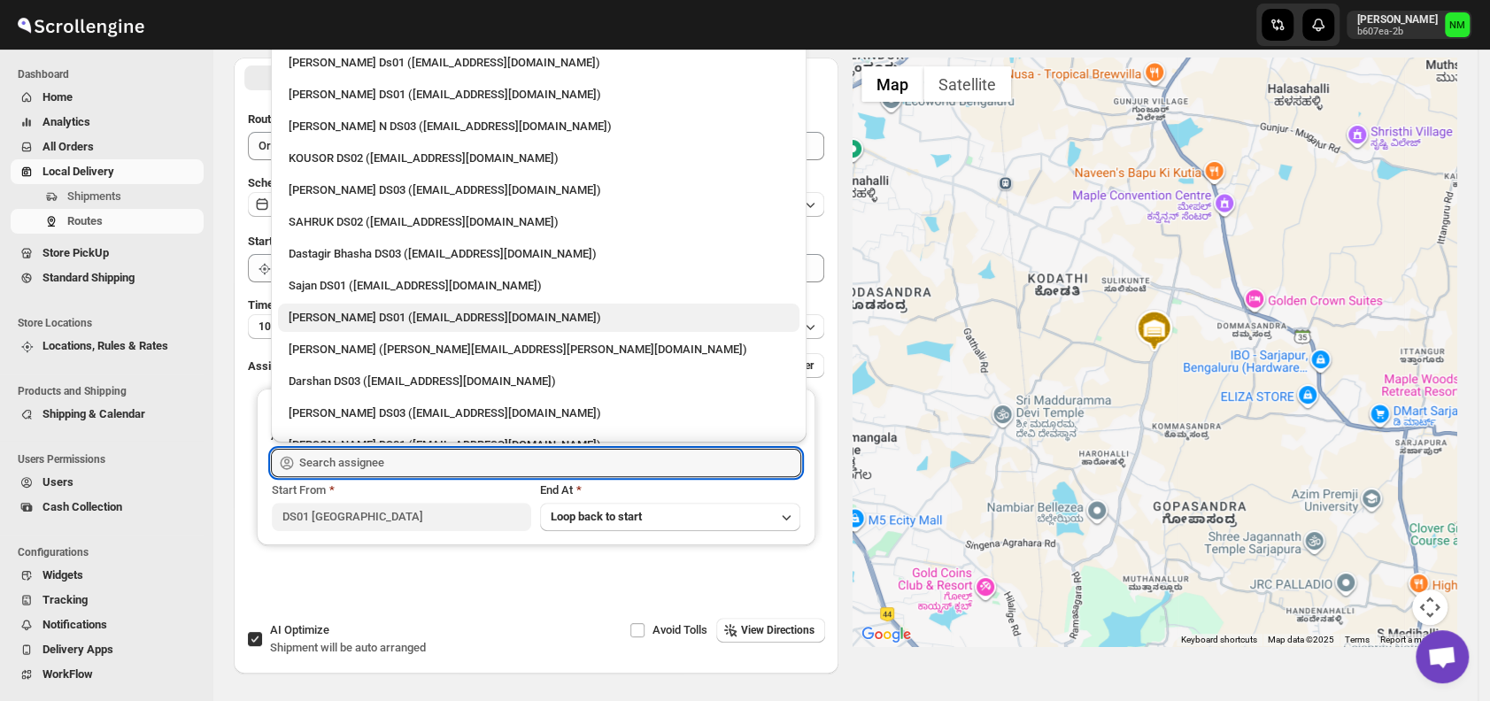
click at [331, 318] on div "Jubed DS01 (gedoc78193@dariolo.com)" at bounding box center [539, 318] width 500 height 18
type input "Jubed DS01 (gedoc78193@dariolo.com)"
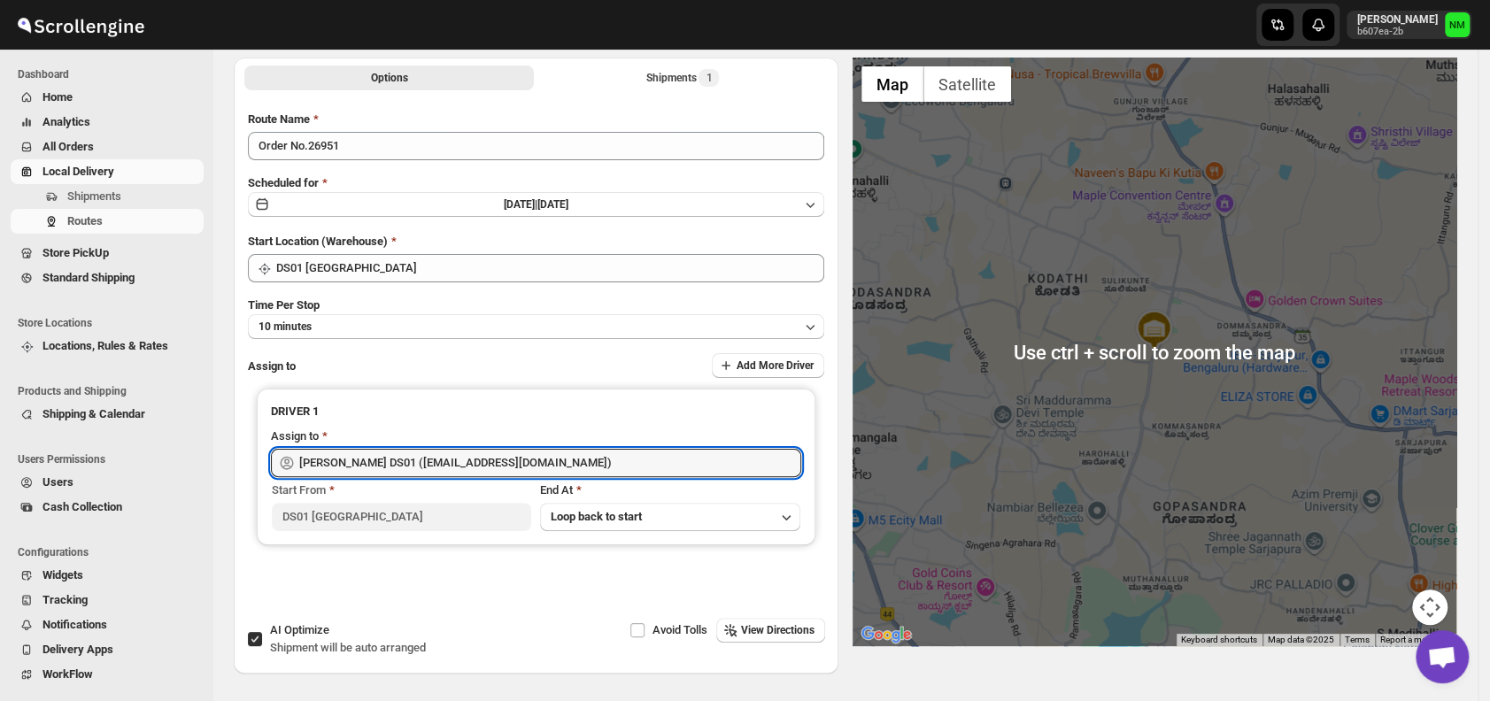
scroll to position [0, 0]
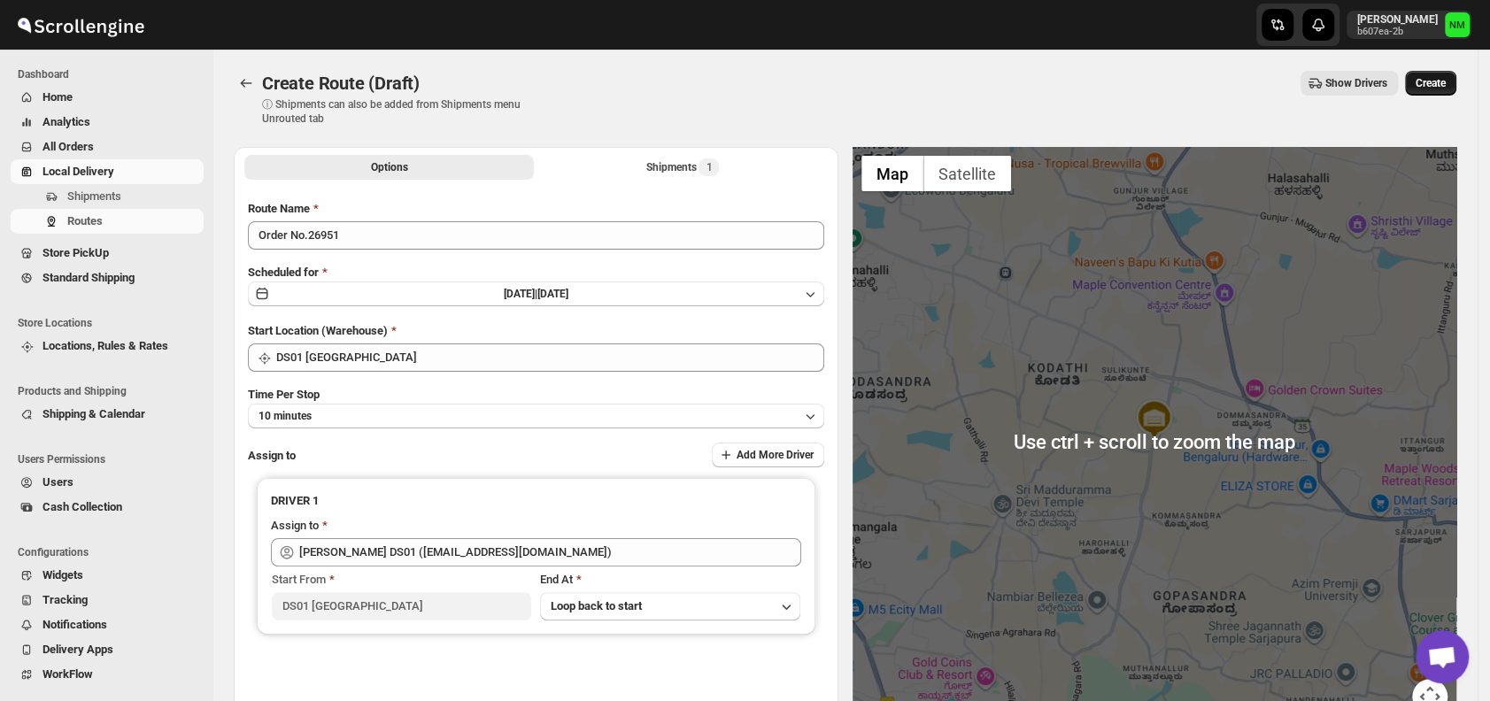
click at [1442, 87] on span "Create" at bounding box center [1431, 83] width 30 height 14
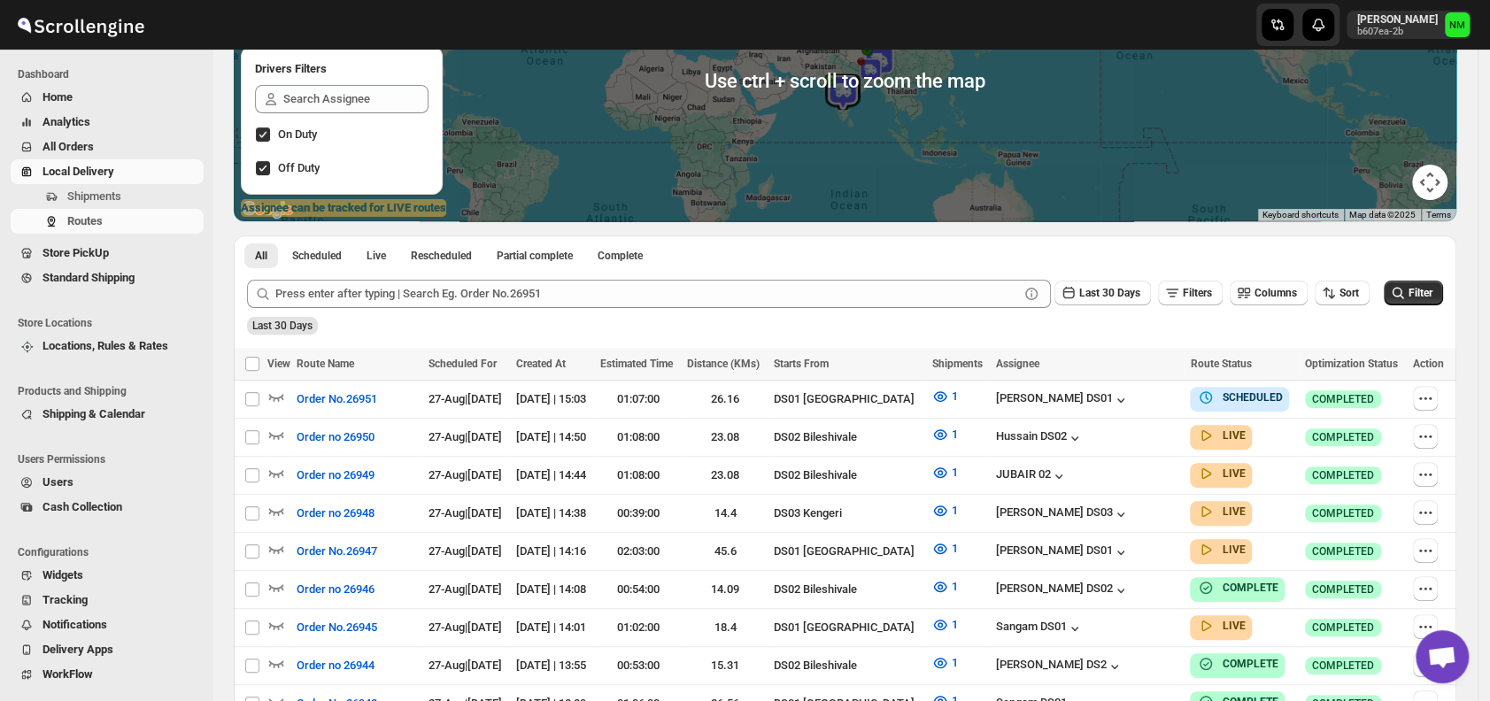
scroll to position [235, 0]
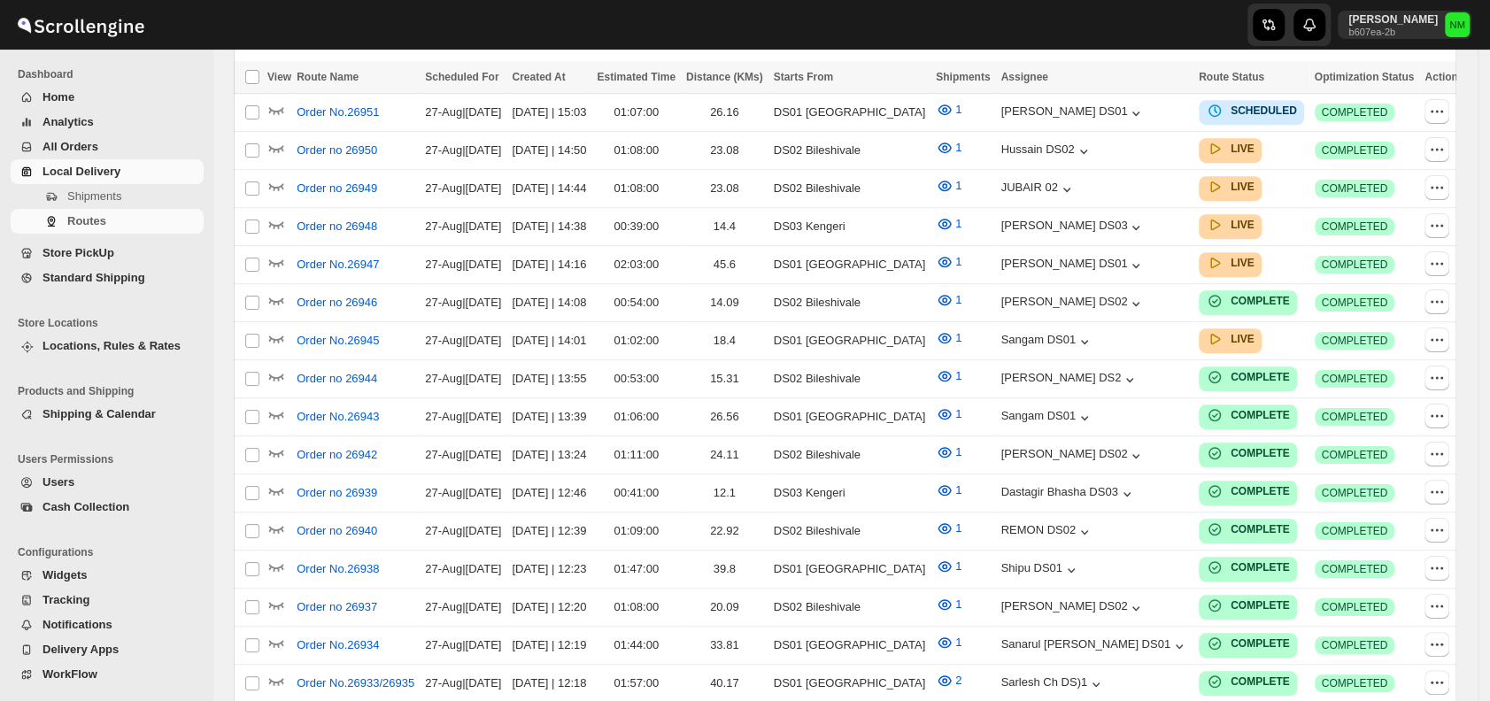
scroll to position [235, 0]
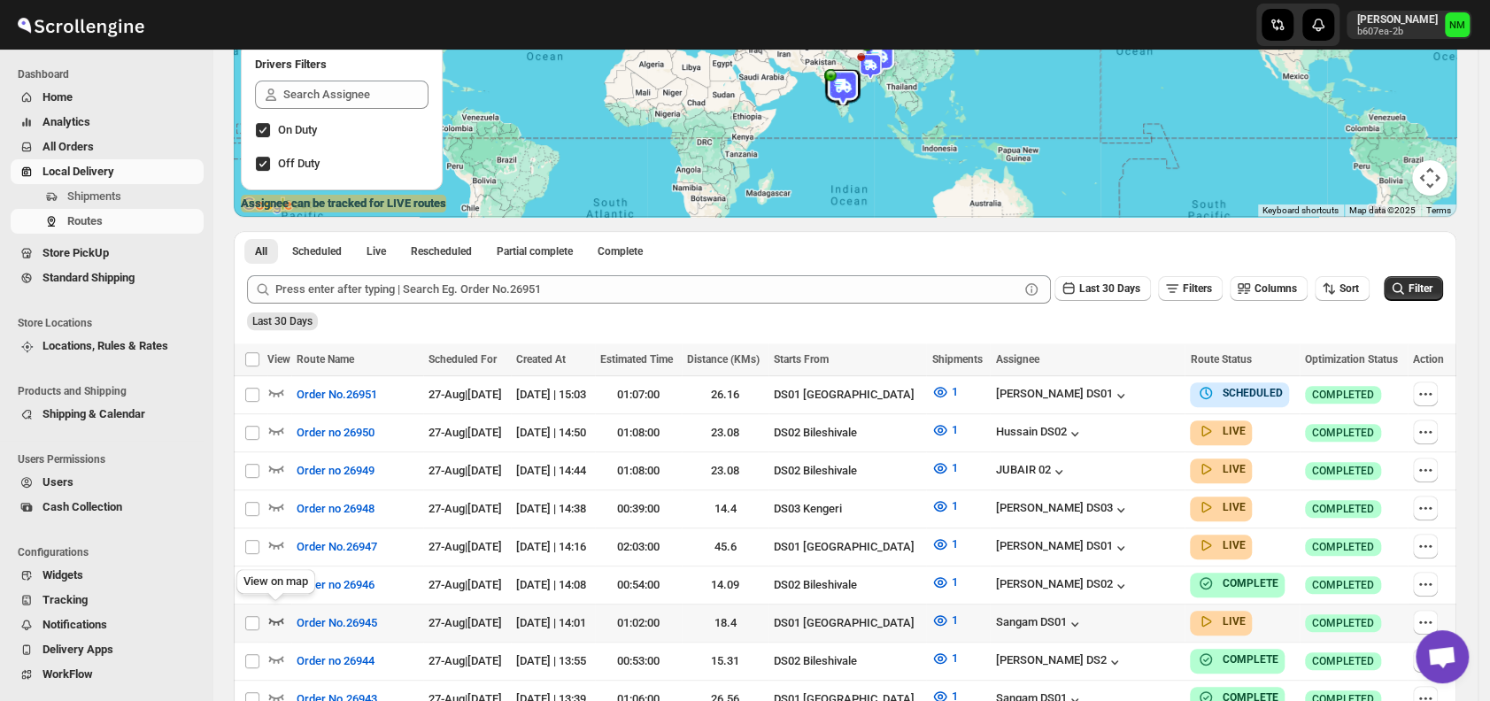
click at [273, 612] on icon "button" at bounding box center [276, 621] width 18 height 18
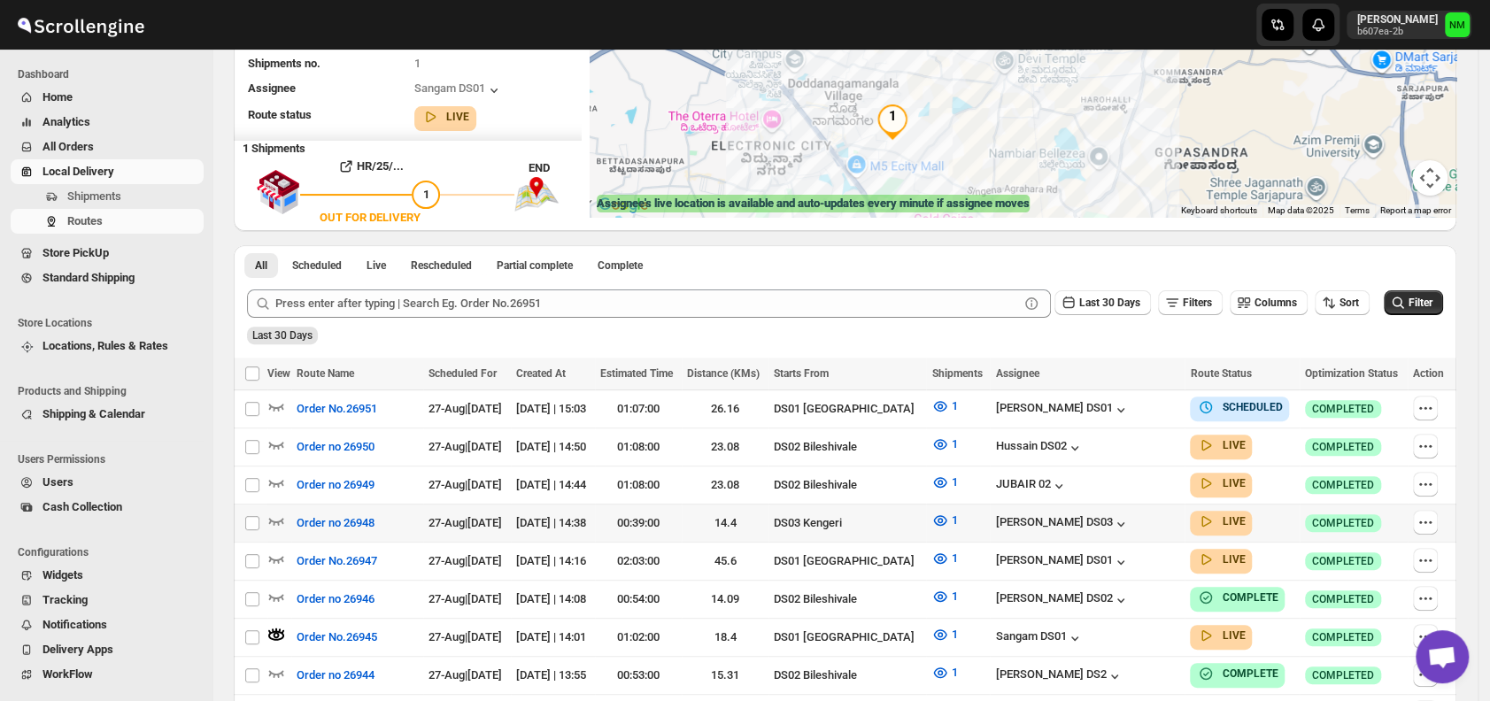
scroll to position [0, 0]
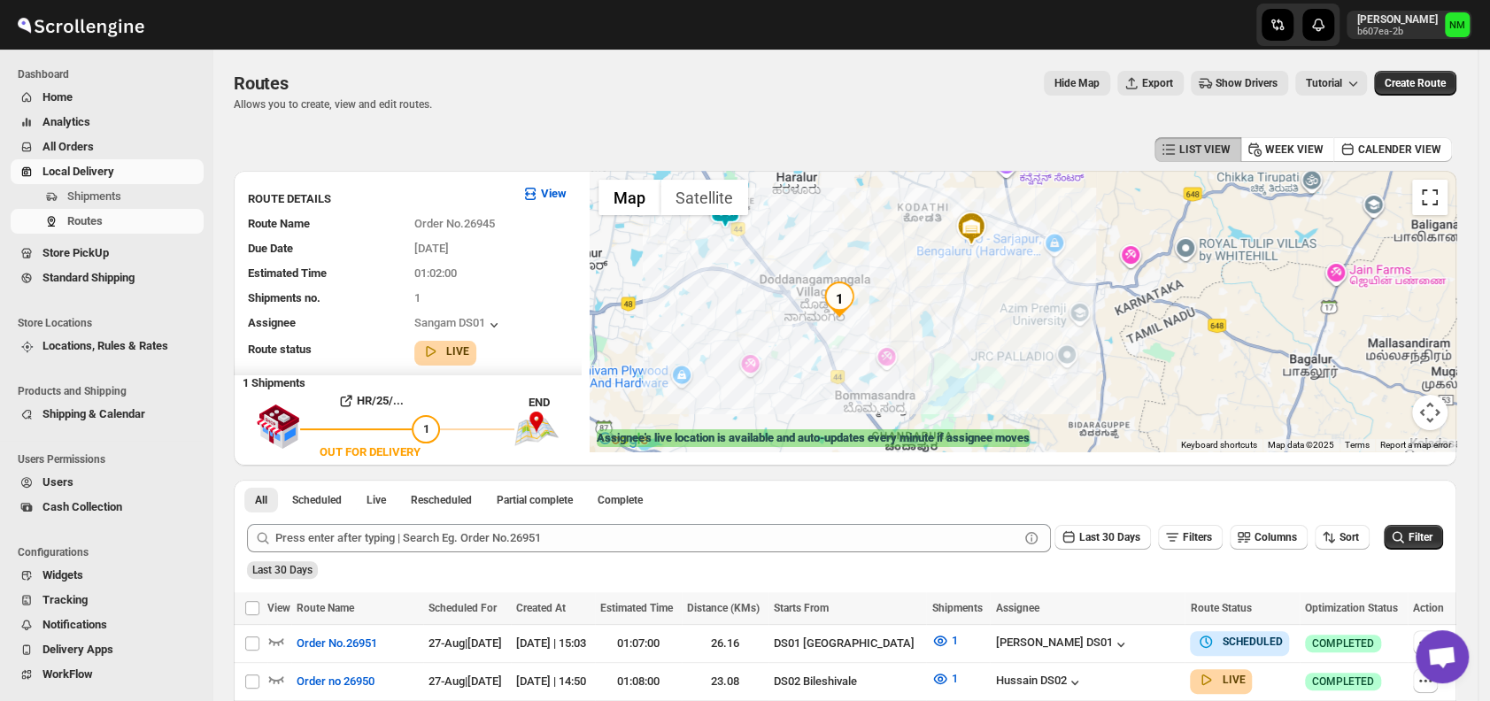
click at [1439, 205] on button "Toggle fullscreen view" at bounding box center [1429, 197] width 35 height 35
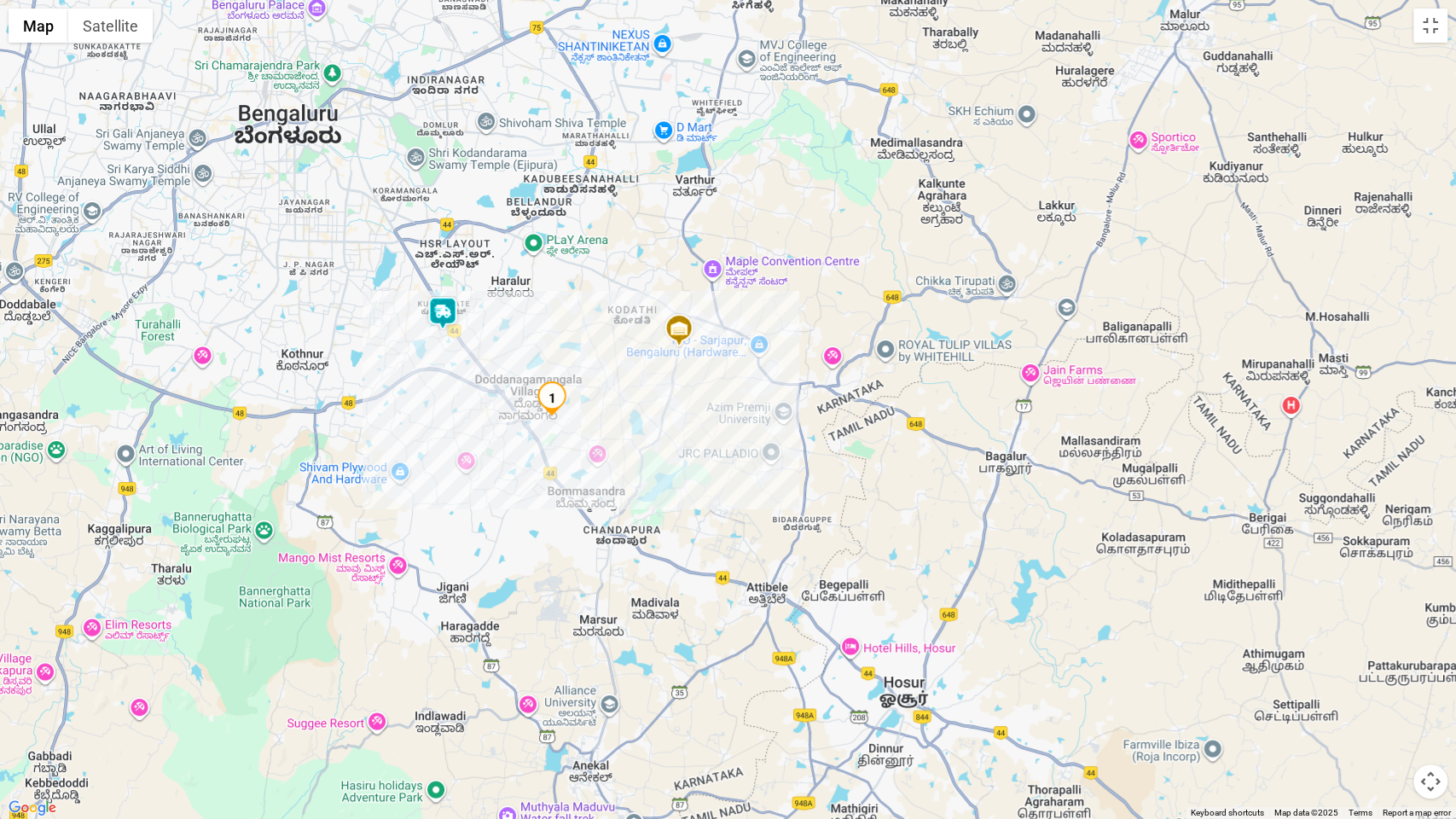
click at [1433, 42] on div at bounding box center [728, 410] width 1456 height 819
click at [1420, 34] on button "Toggle fullscreen view" at bounding box center [1429, 25] width 34 height 34
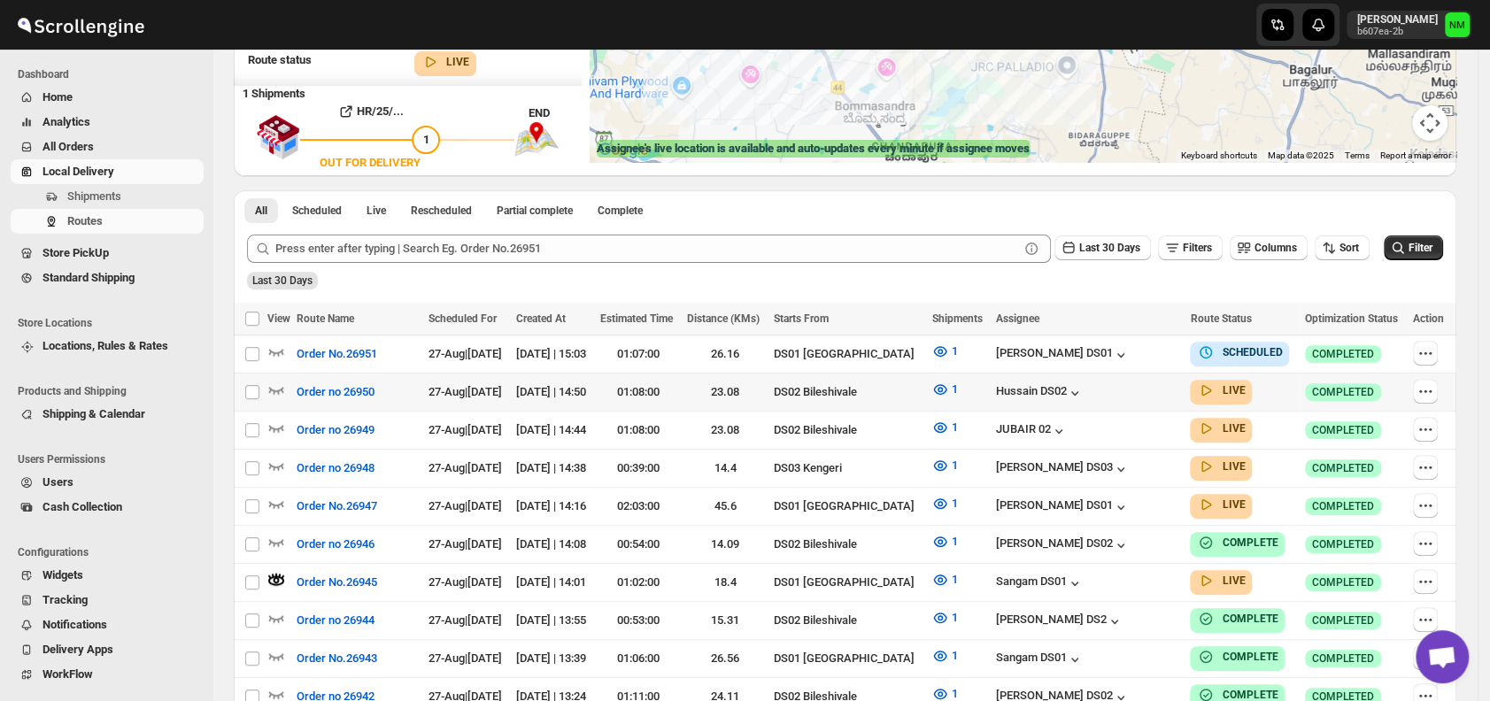
scroll to position [290, 0]
click at [275, 494] on icon "button" at bounding box center [276, 503] width 18 height 18
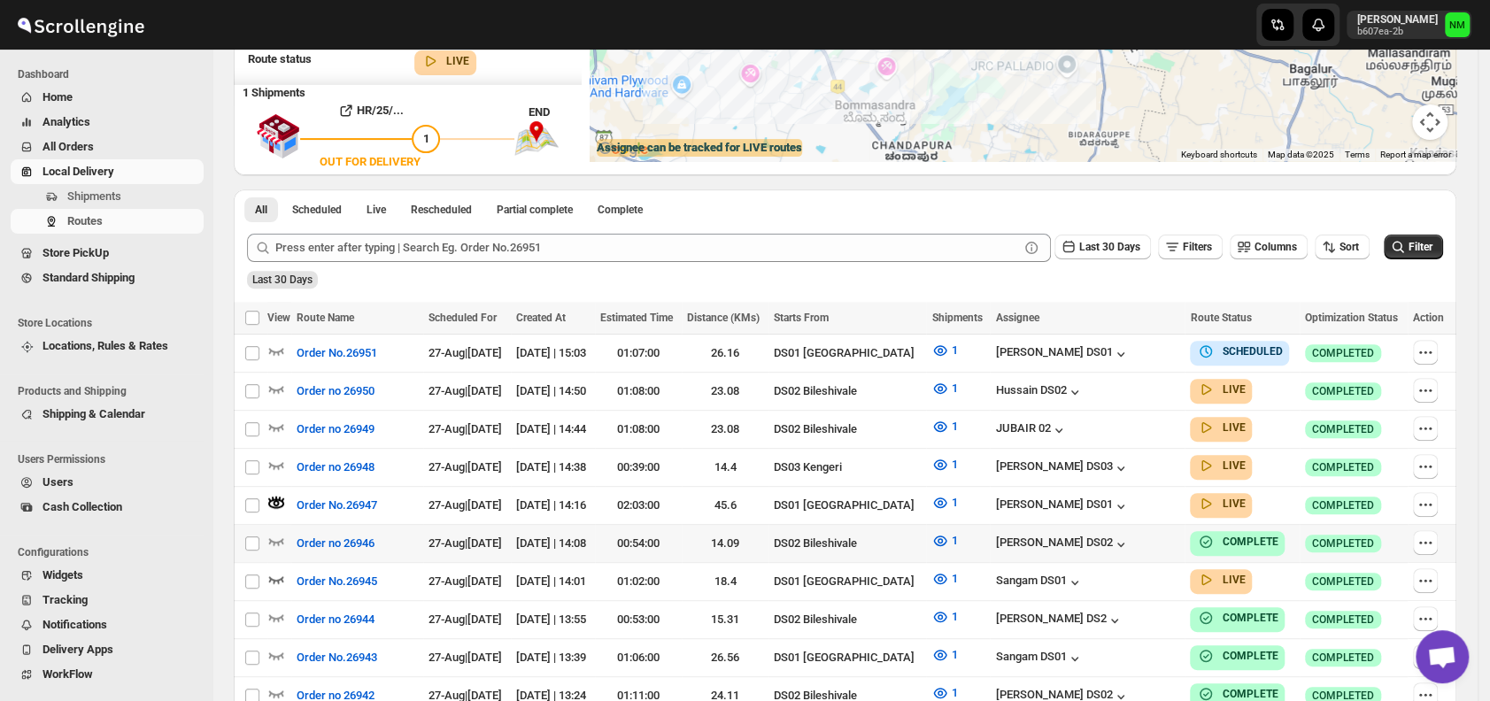
scroll to position [0, 0]
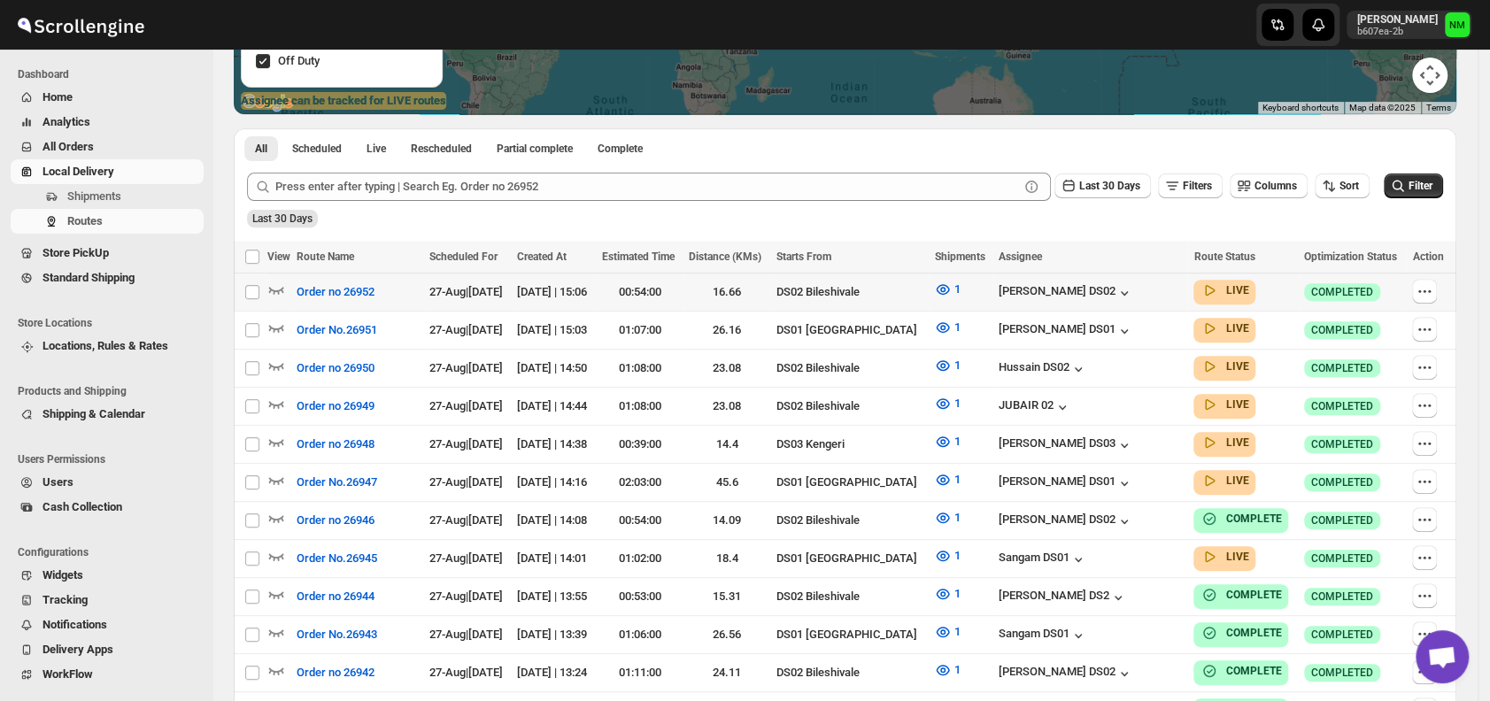
scroll to position [339, 0]
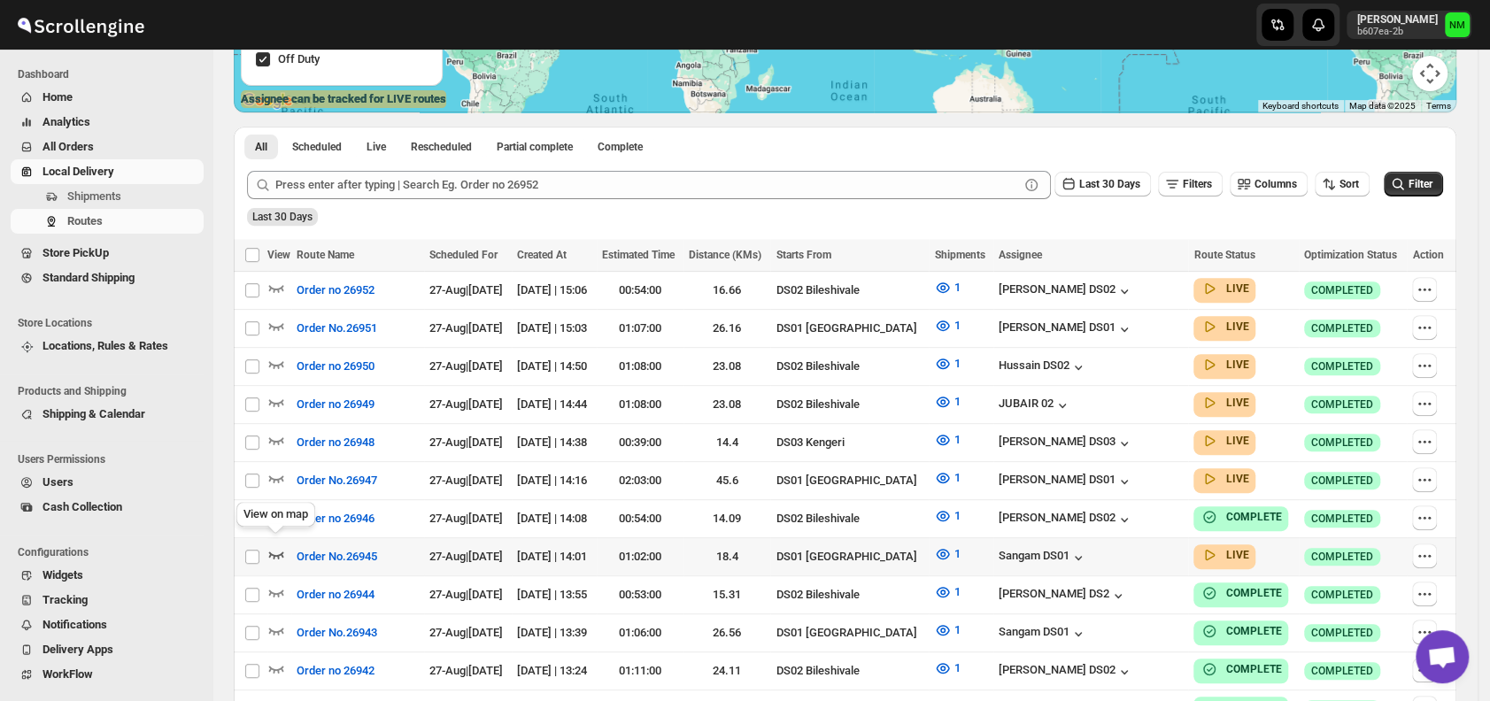
click at [278, 545] on icon "button" at bounding box center [276, 554] width 18 height 18
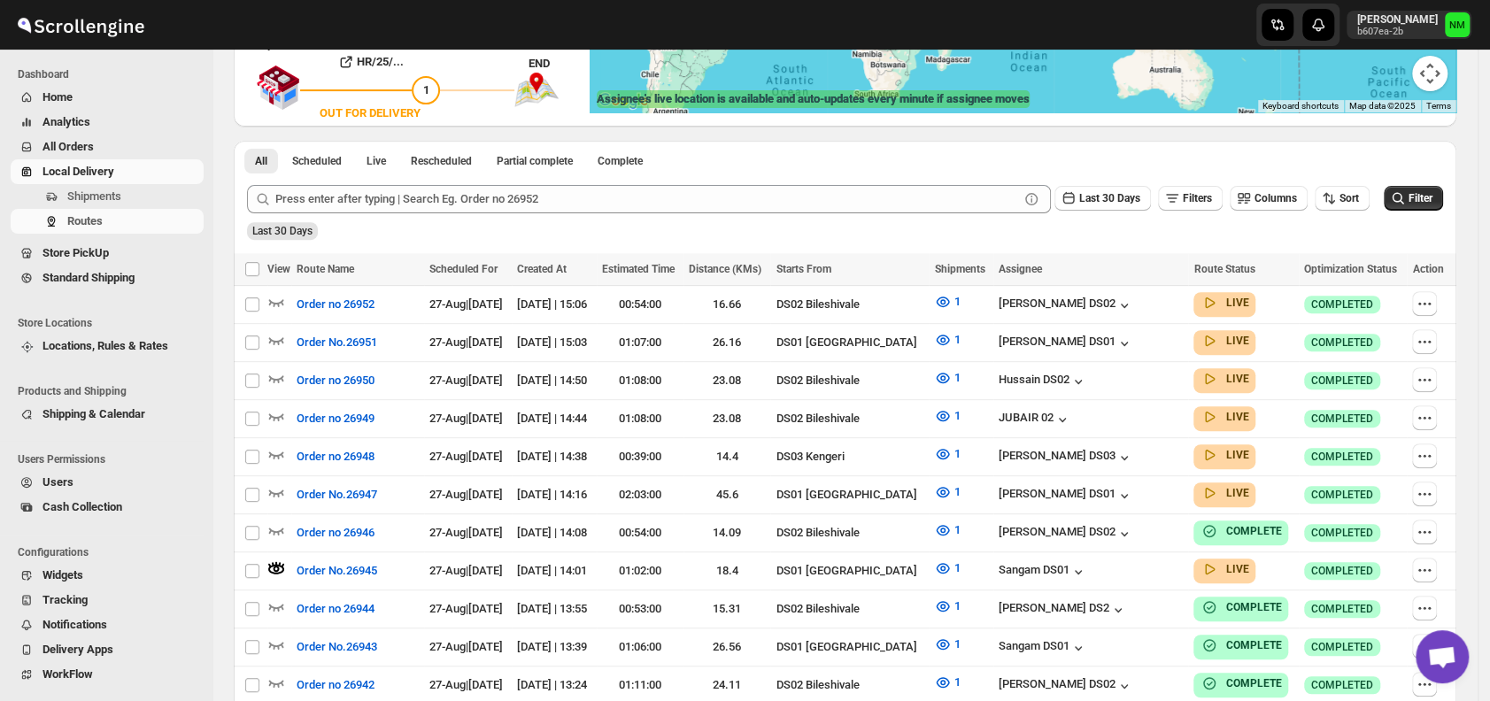
scroll to position [0, 0]
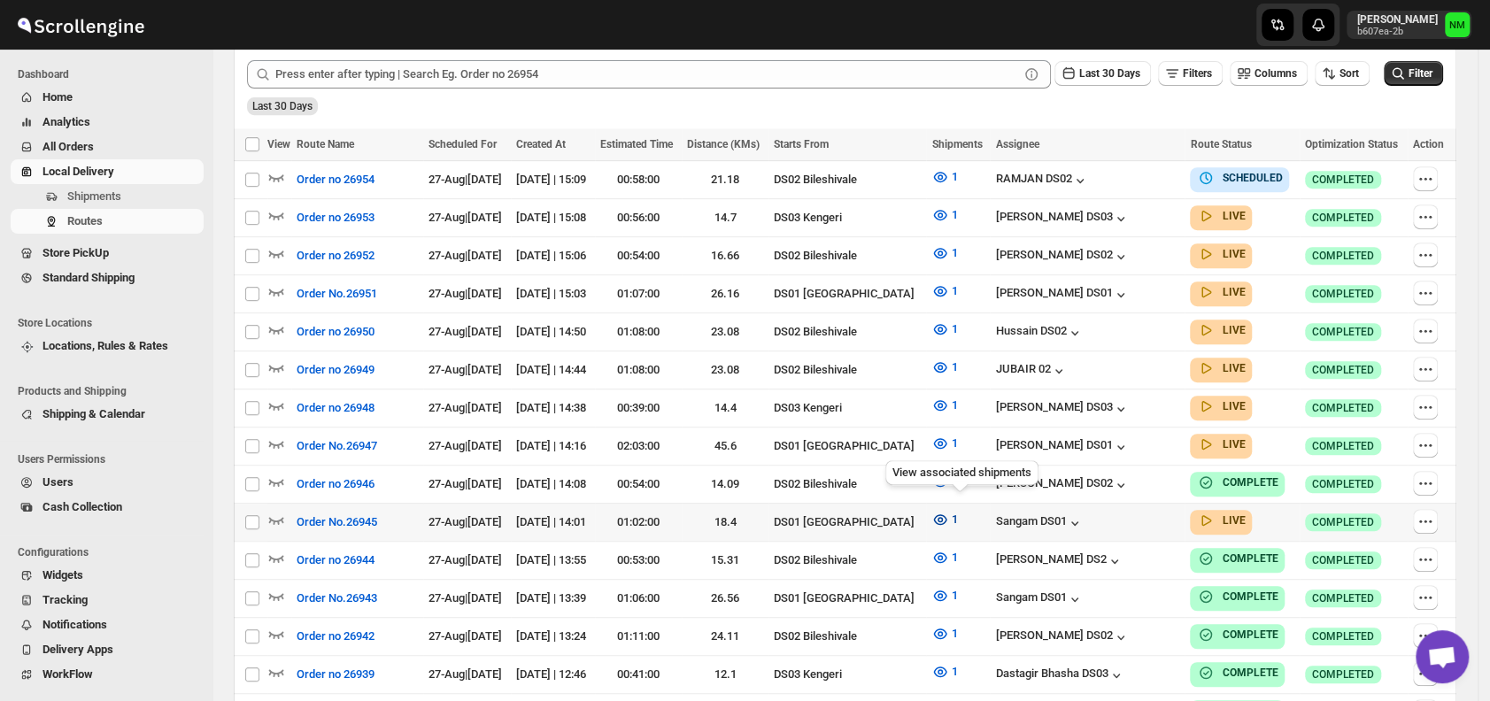
scroll to position [552, 0]
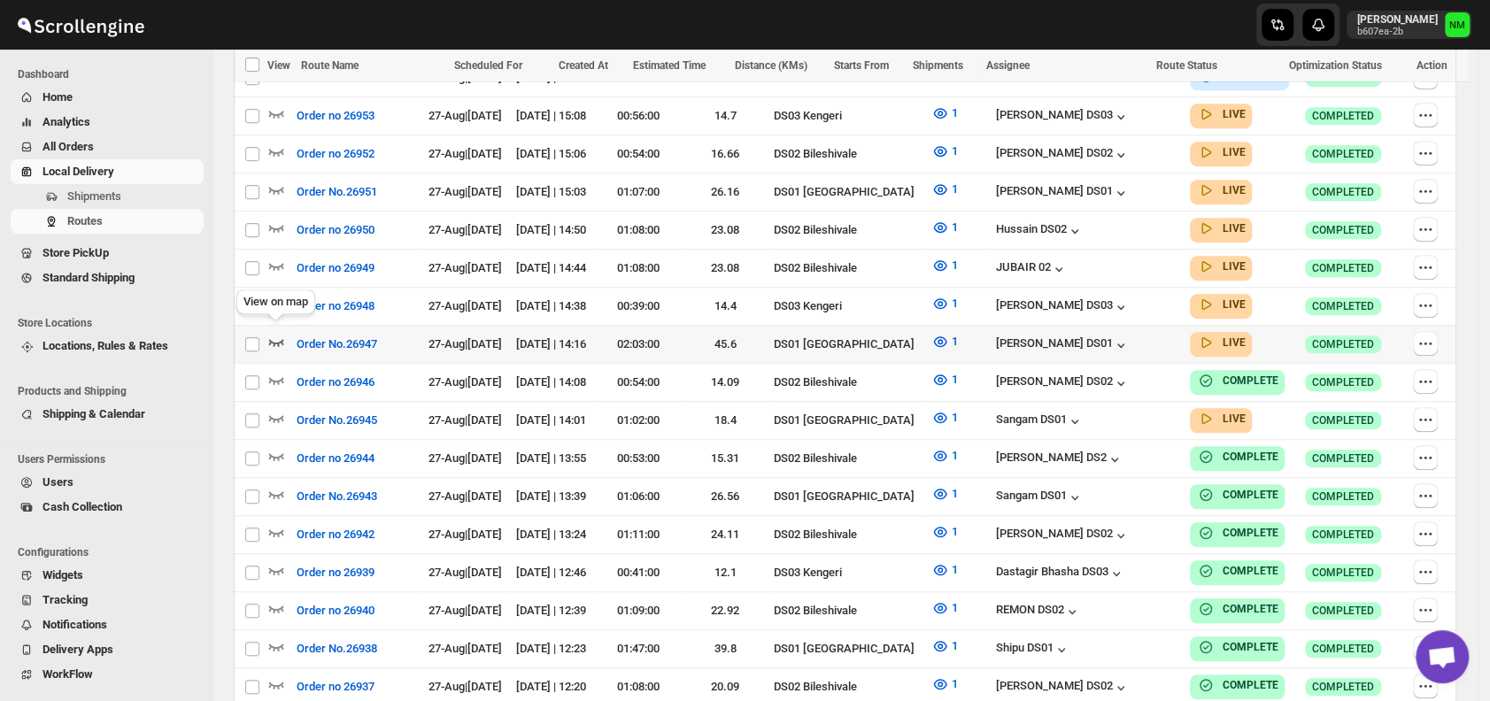
click at [283, 333] on icon "button" at bounding box center [276, 342] width 18 height 18
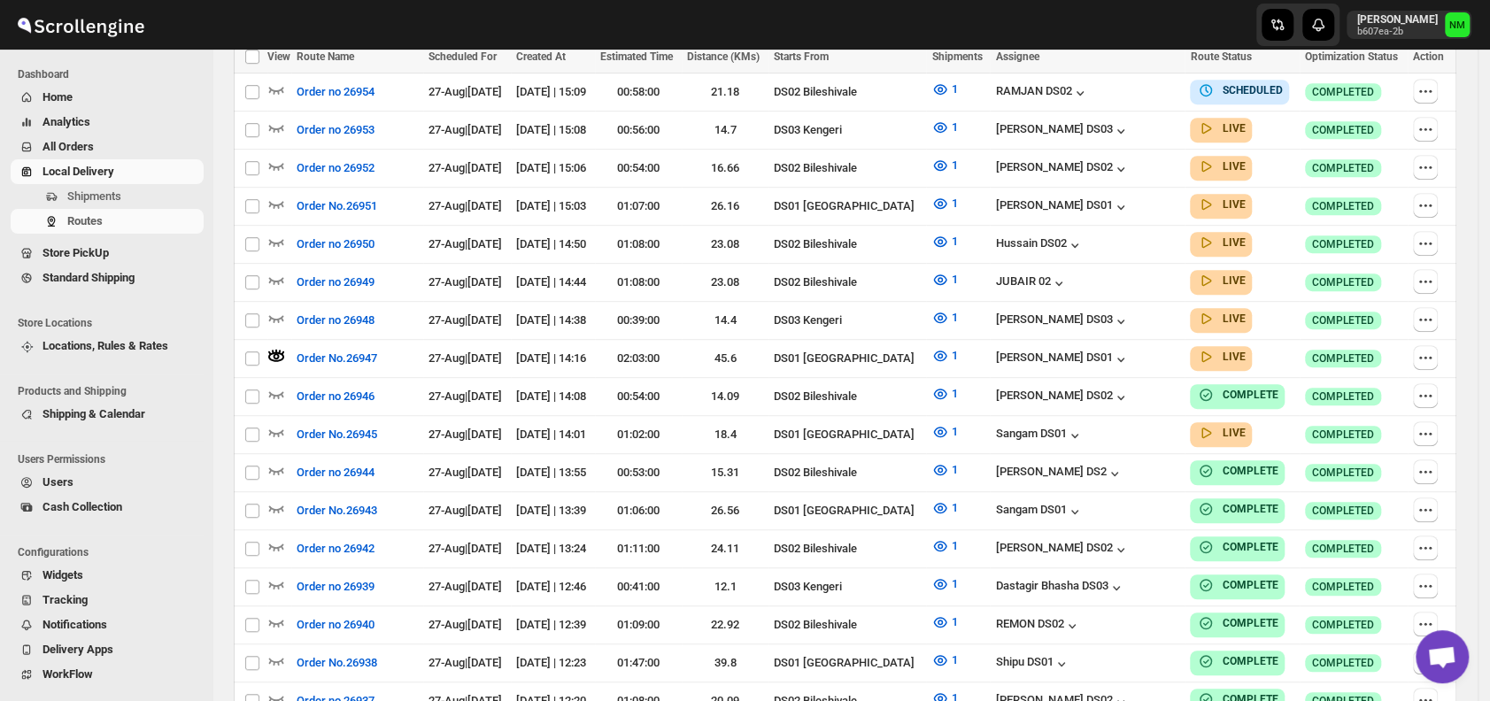
scroll to position [0, 0]
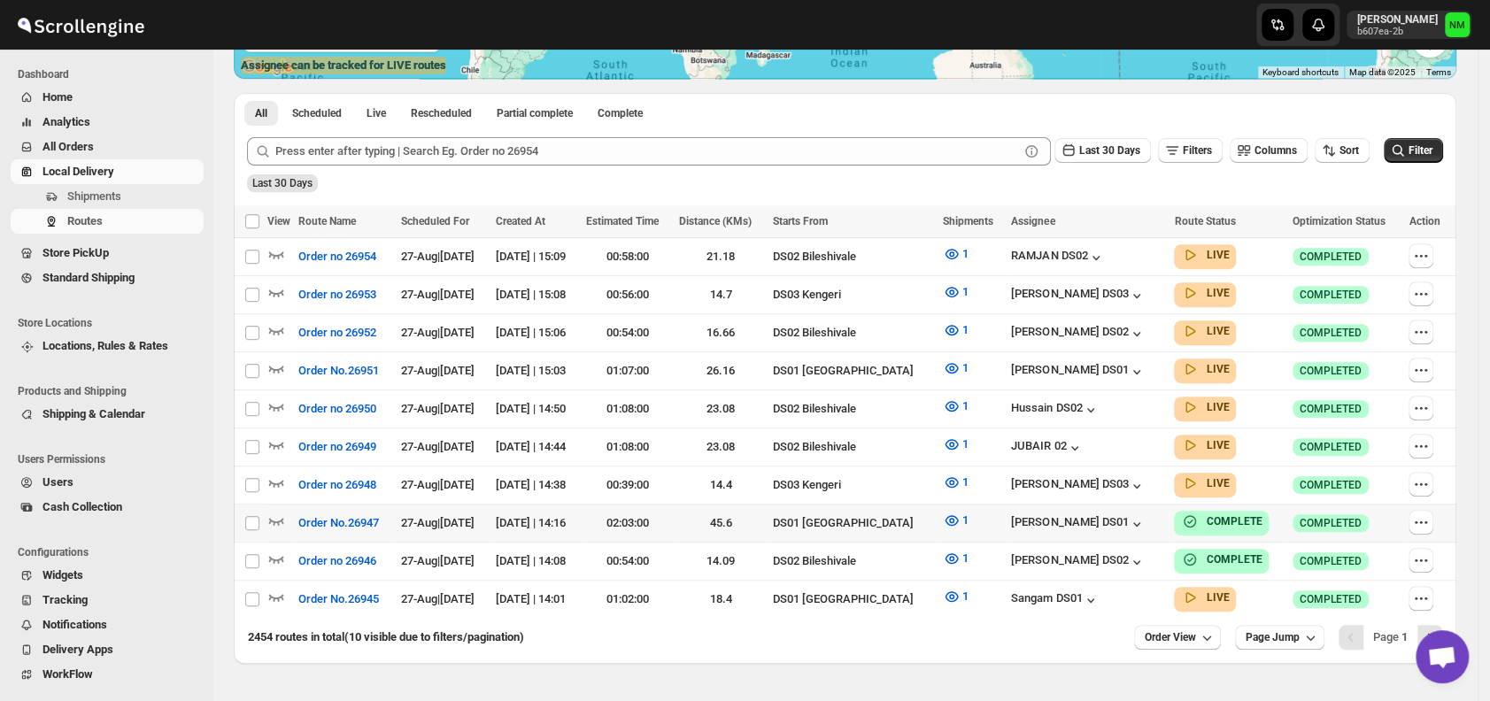
scroll to position [372, 0]
click at [283, 595] on icon "button" at bounding box center [276, 598] width 15 height 7
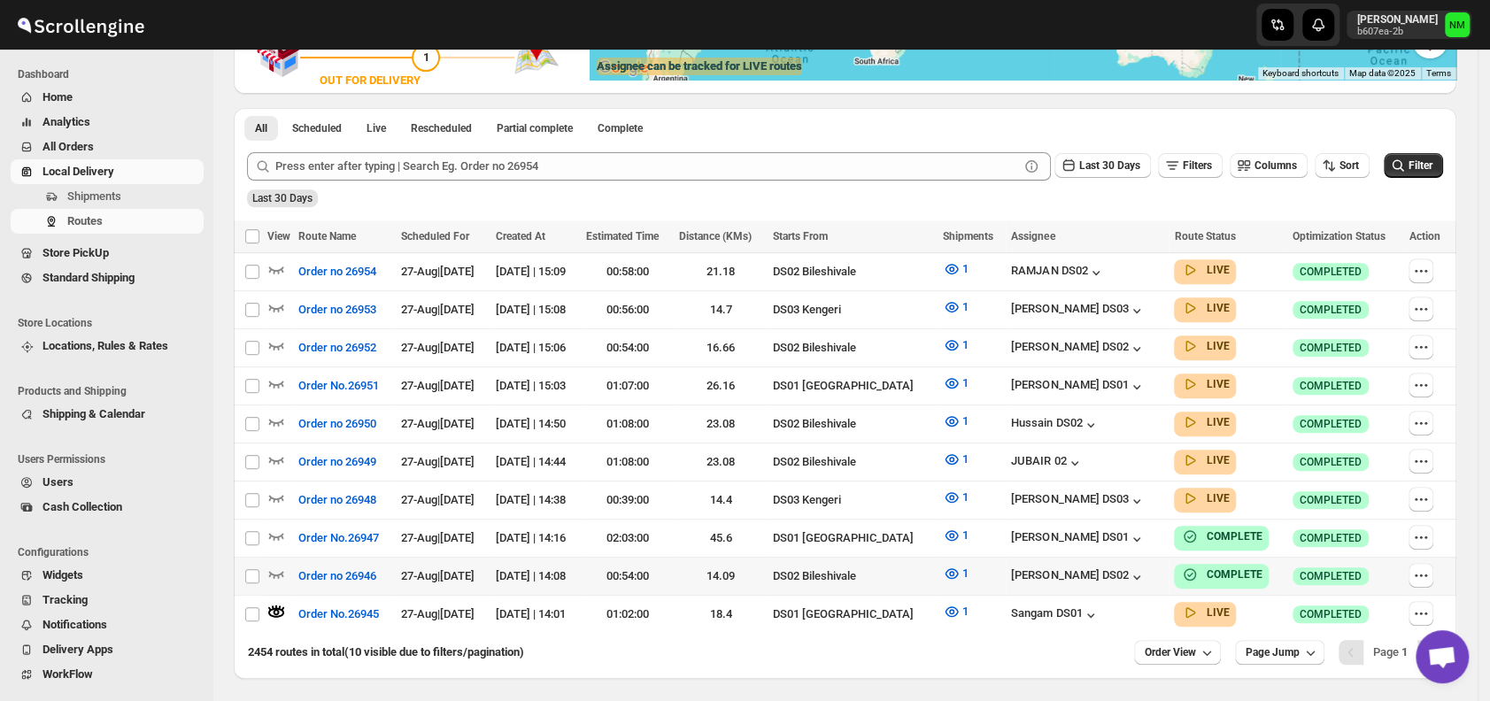
scroll to position [0, 0]
